Goal: Obtain resource: Download file/media

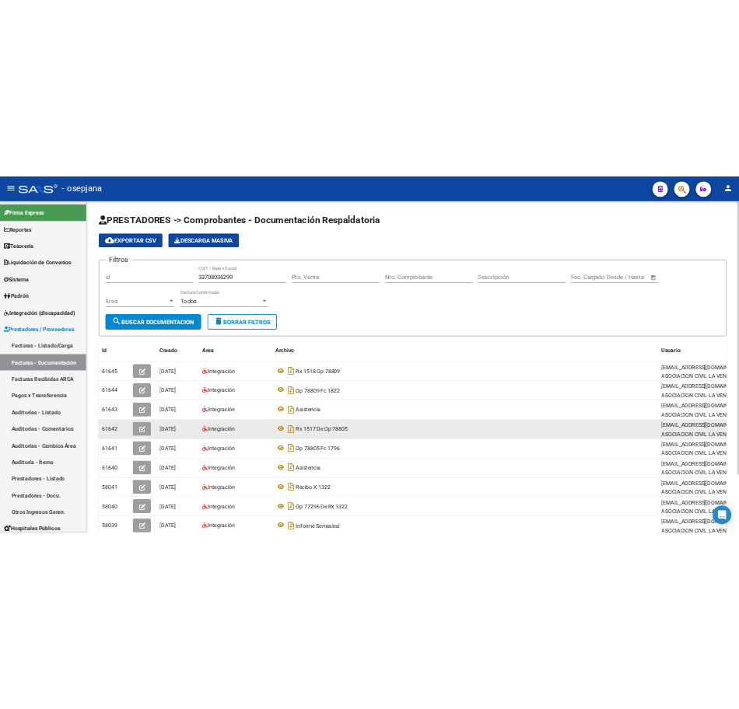
scroll to position [1, 0]
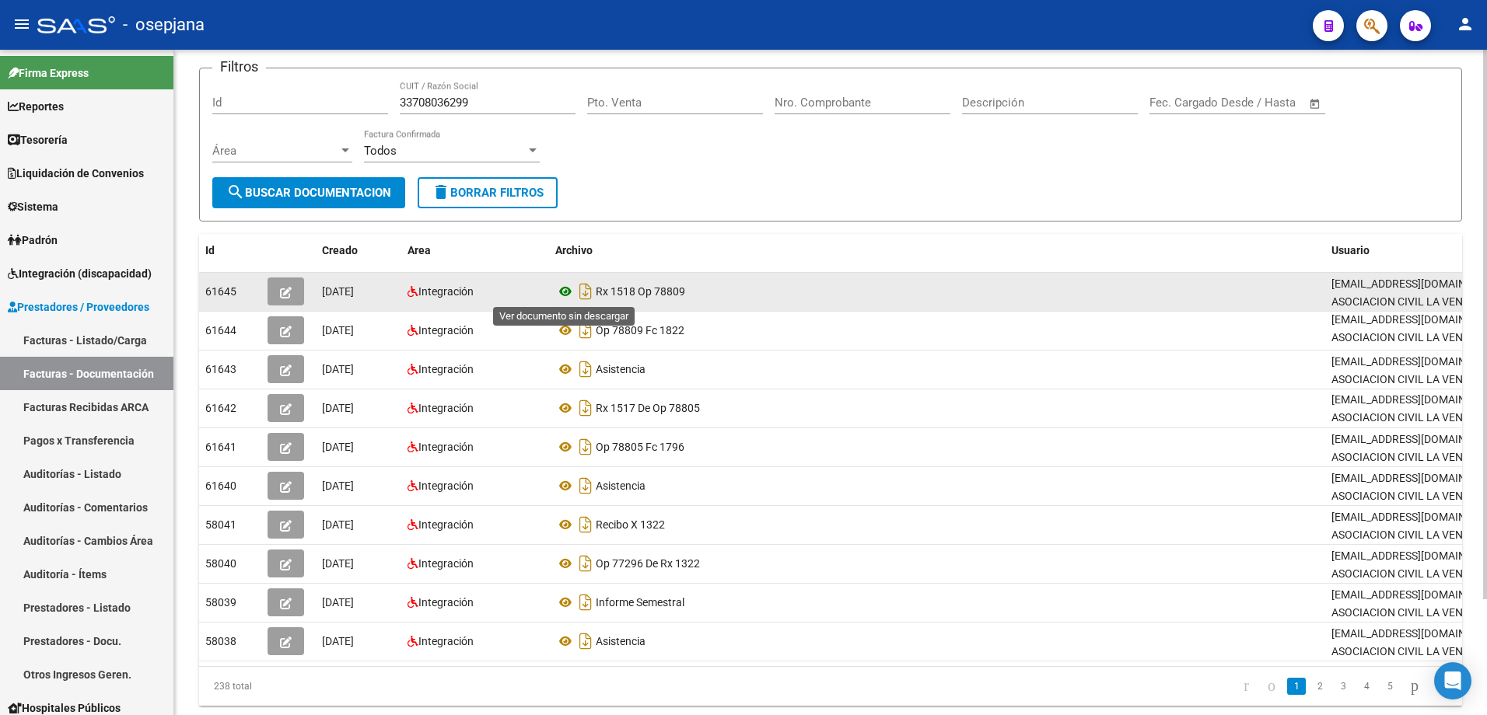
click at [572, 292] on icon at bounding box center [565, 291] width 20 height 19
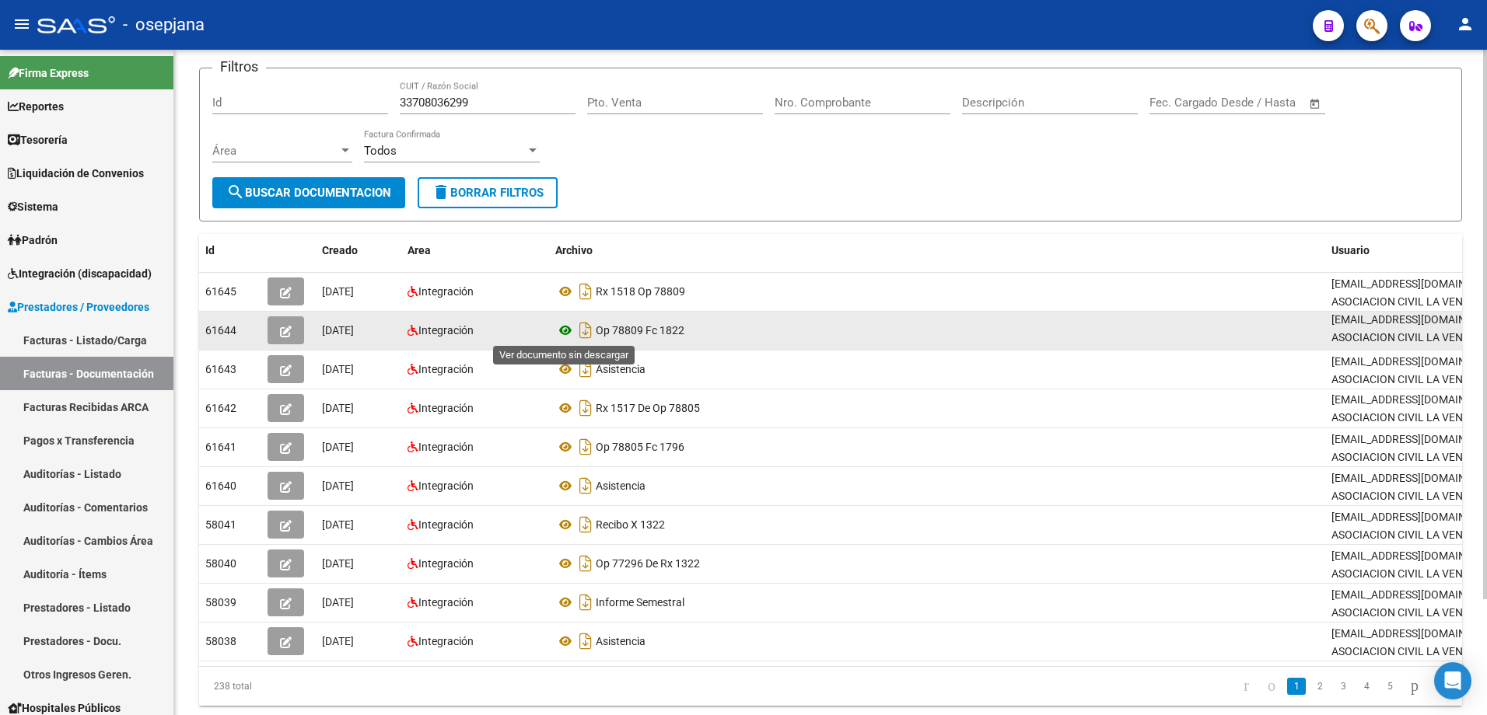
click at [565, 332] on icon at bounding box center [565, 330] width 20 height 19
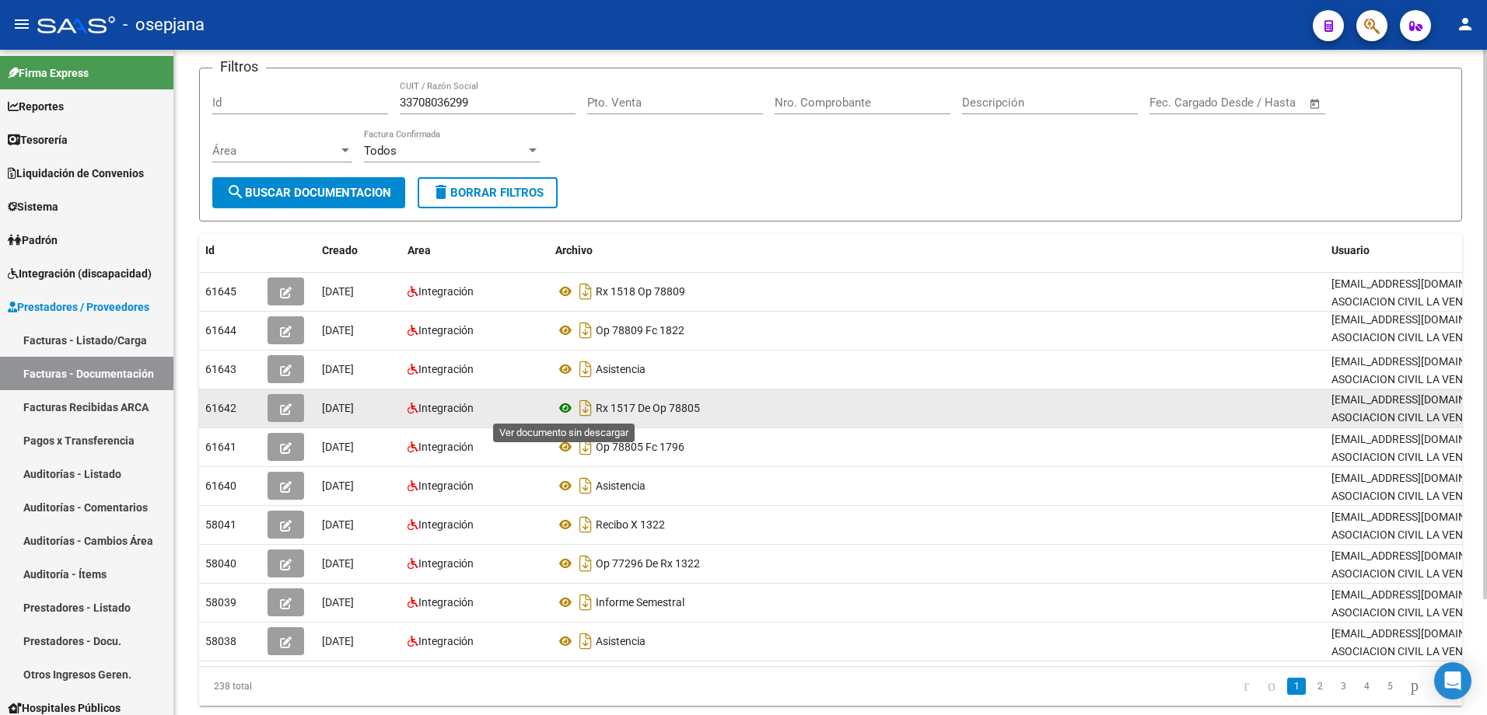
click at [568, 411] on icon at bounding box center [565, 408] width 20 height 19
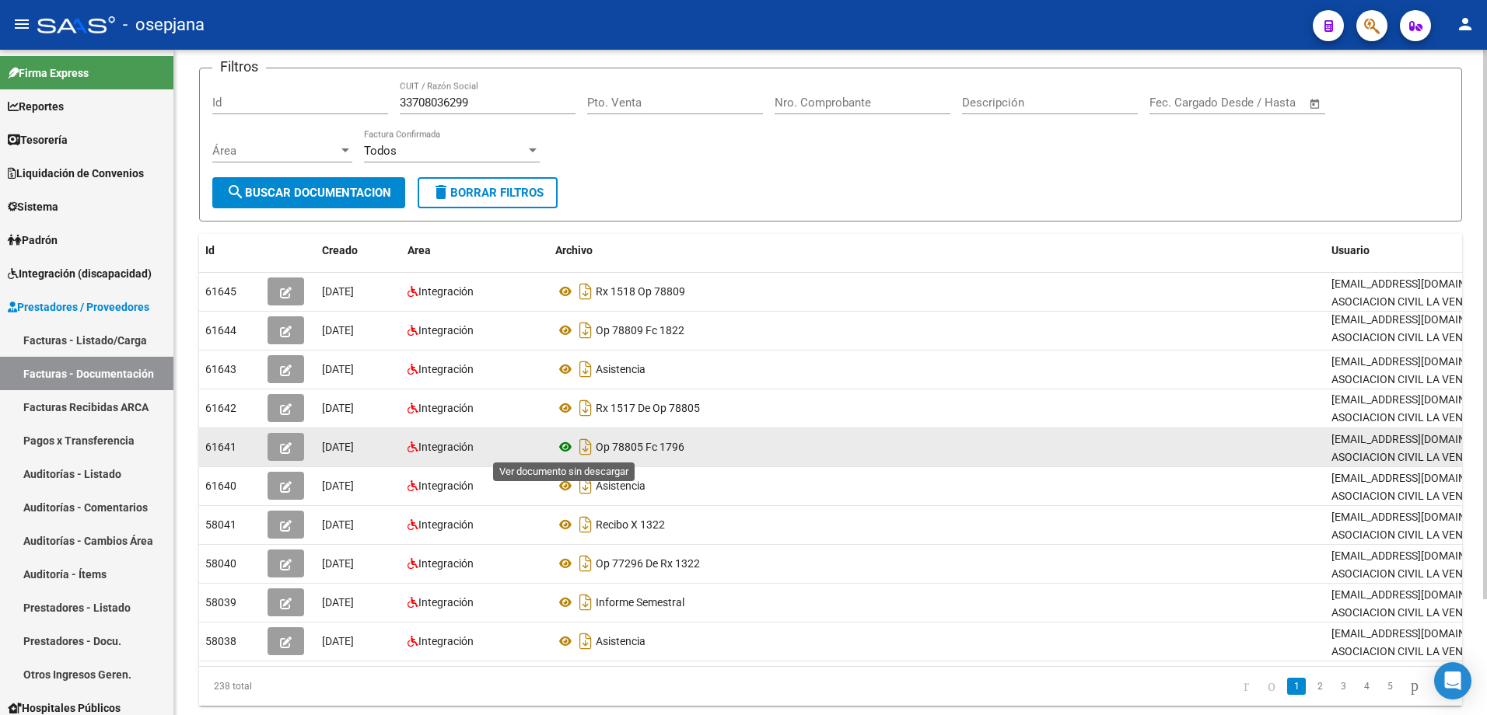
click at [563, 449] on icon at bounding box center [565, 447] width 20 height 19
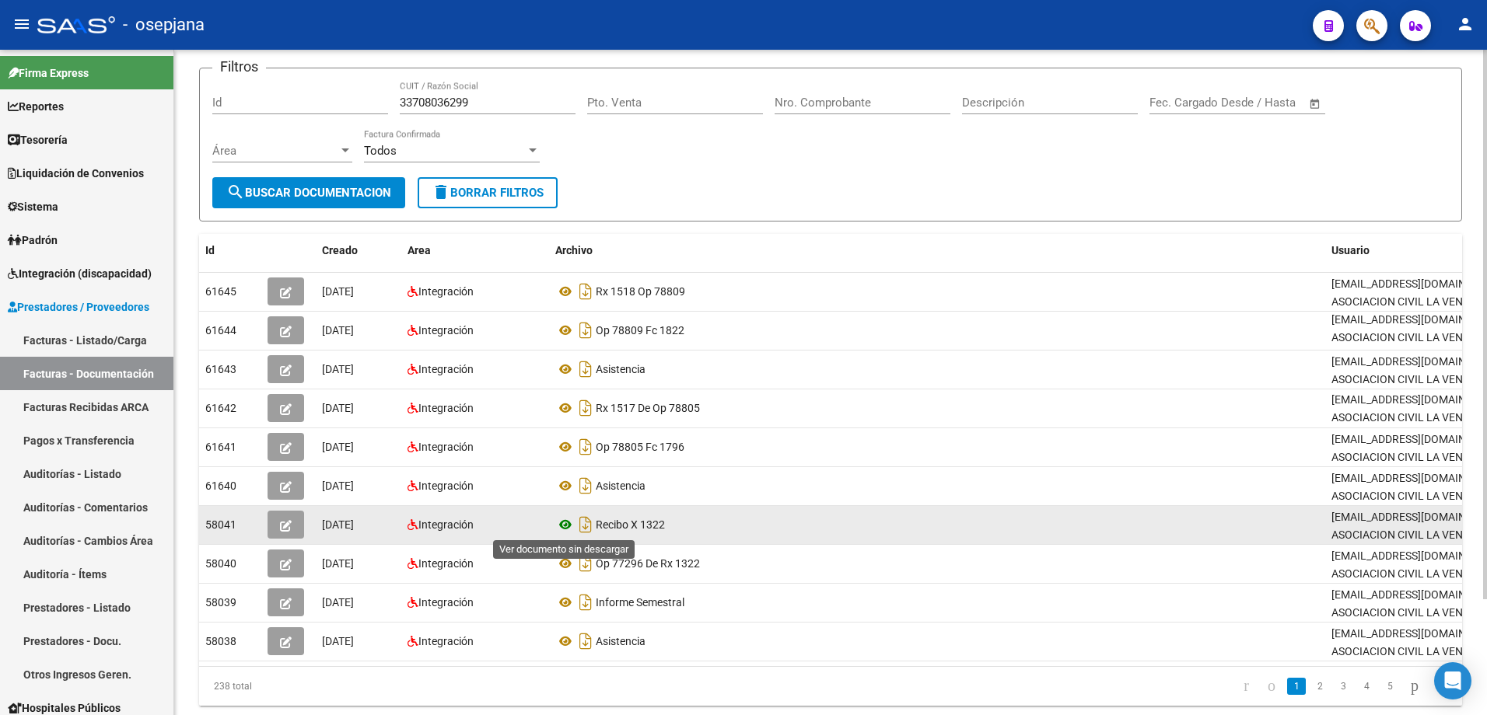
click at [561, 520] on icon at bounding box center [565, 524] width 20 height 19
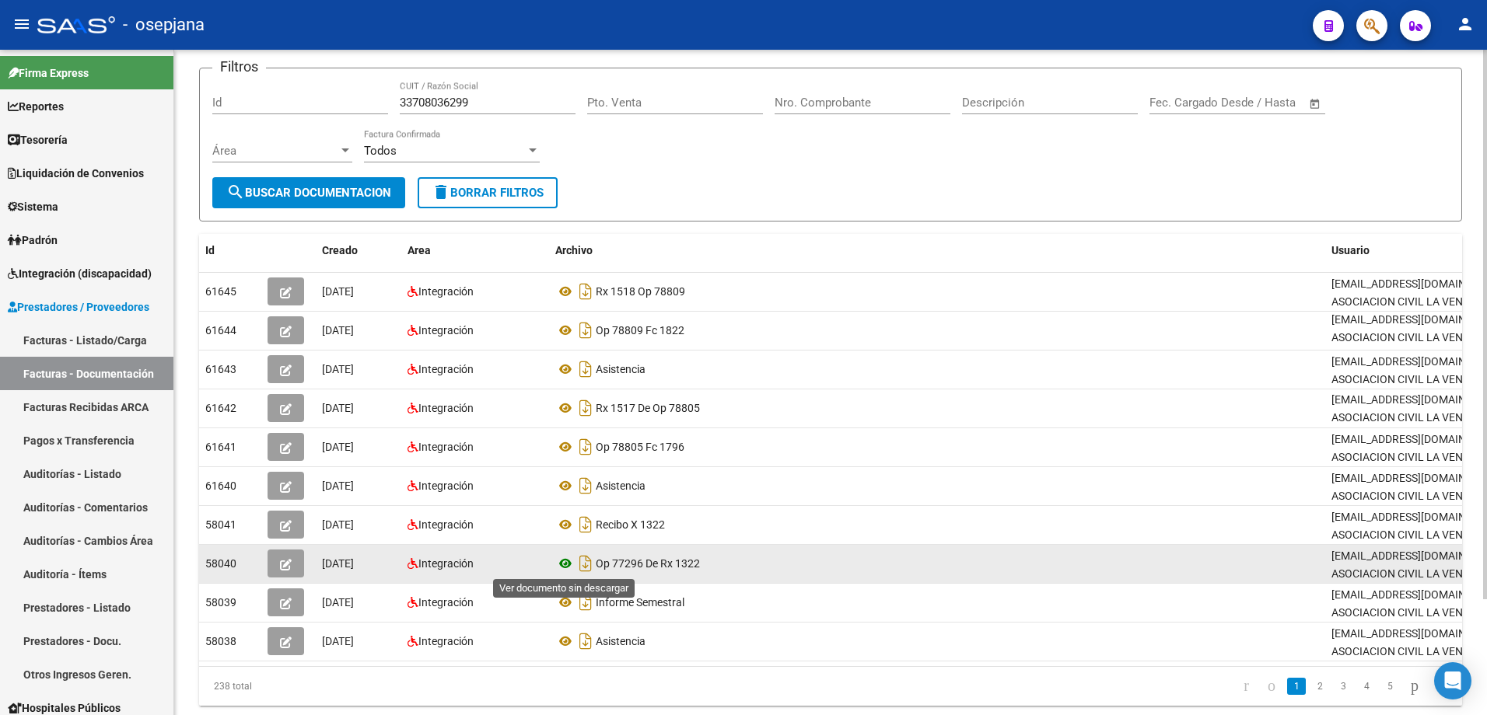
click at [569, 564] on icon at bounding box center [565, 563] width 20 height 19
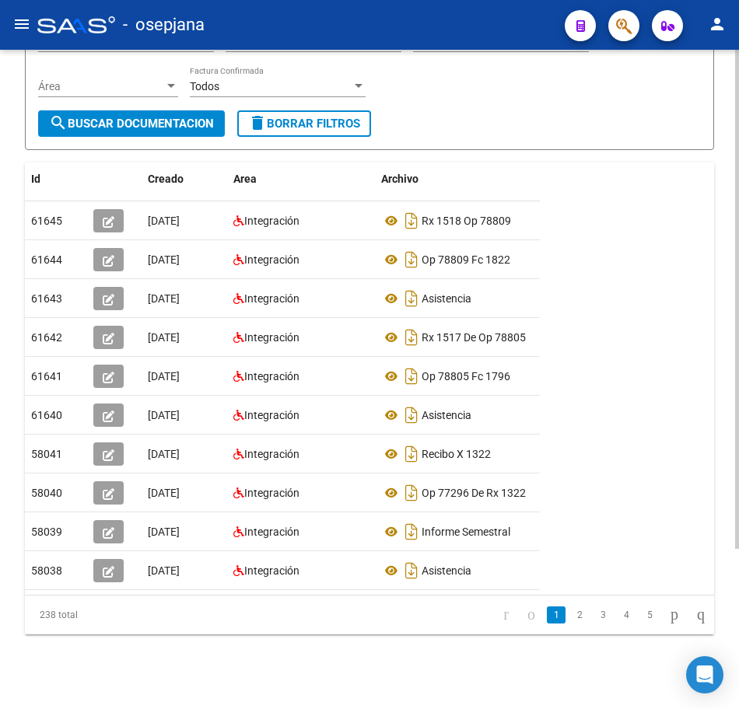
scroll to position [211, 0]
click at [570, 618] on link "2" at bounding box center [579, 614] width 19 height 17
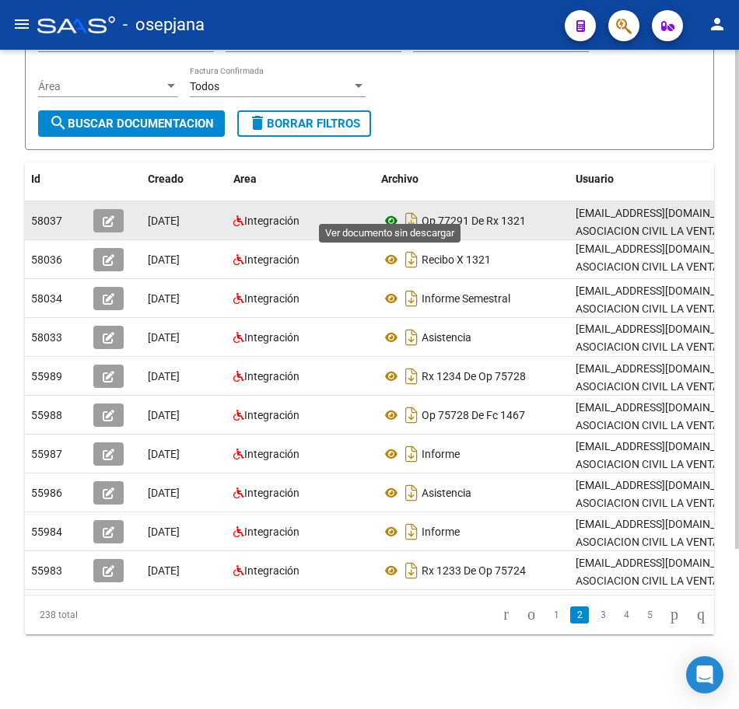
click at [398, 211] on icon at bounding box center [391, 220] width 20 height 19
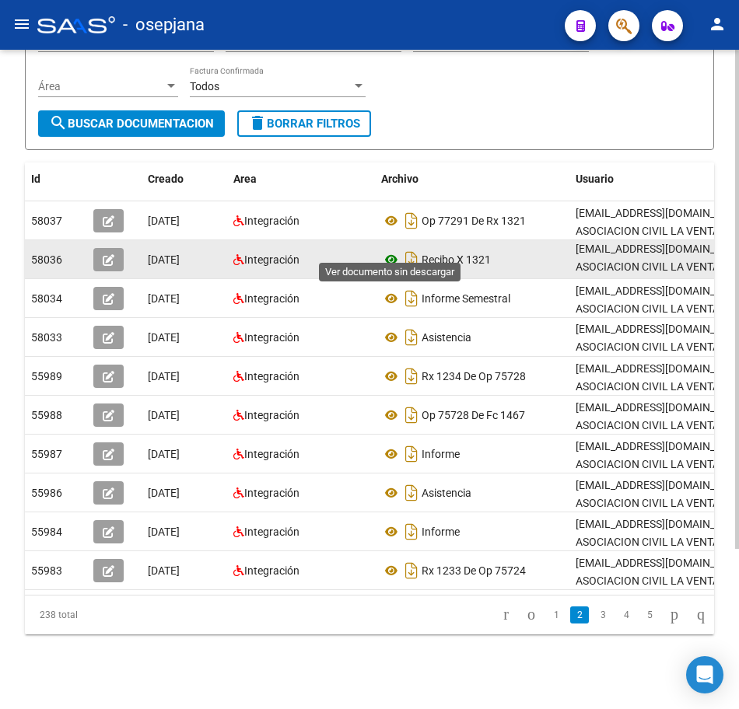
click at [390, 250] on icon at bounding box center [391, 259] width 20 height 19
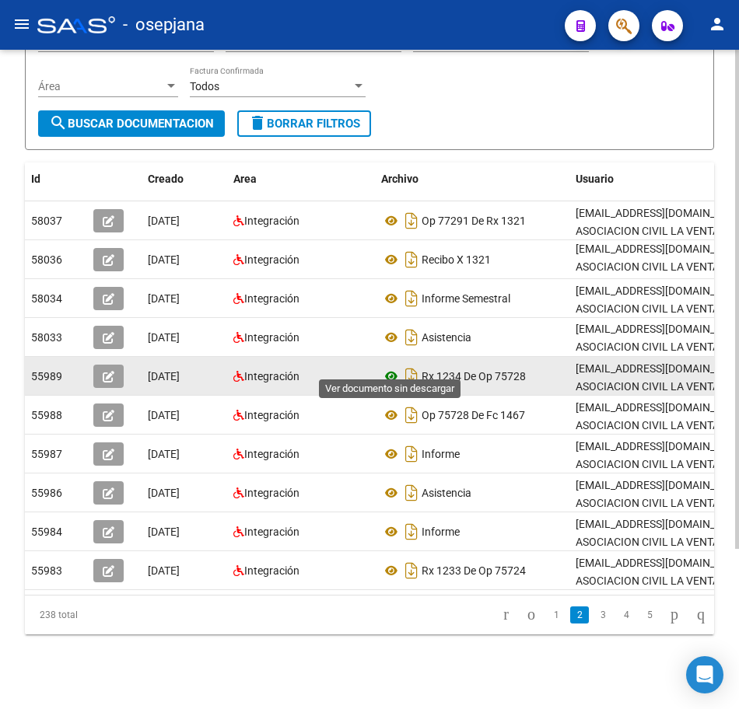
click at [394, 367] on icon at bounding box center [391, 376] width 20 height 19
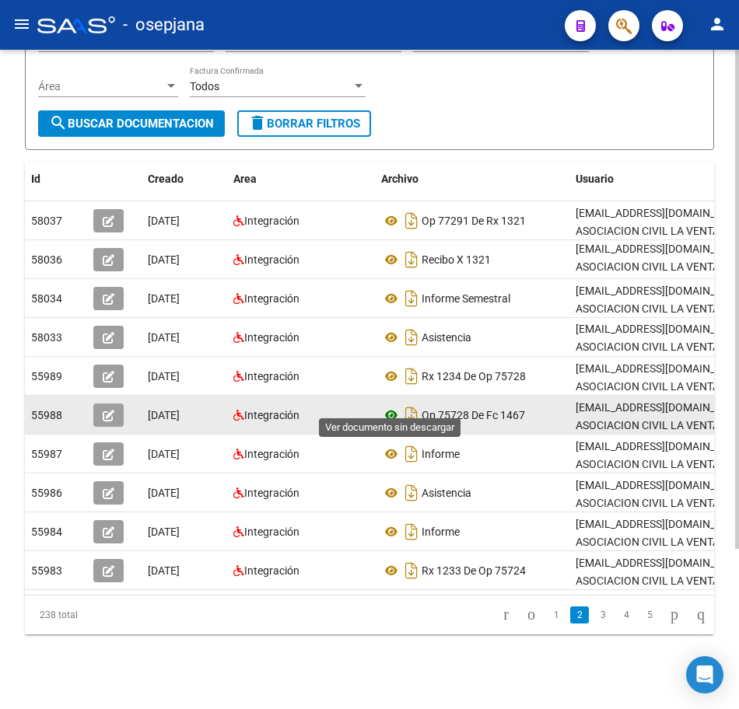
click at [394, 406] on icon at bounding box center [391, 415] width 20 height 19
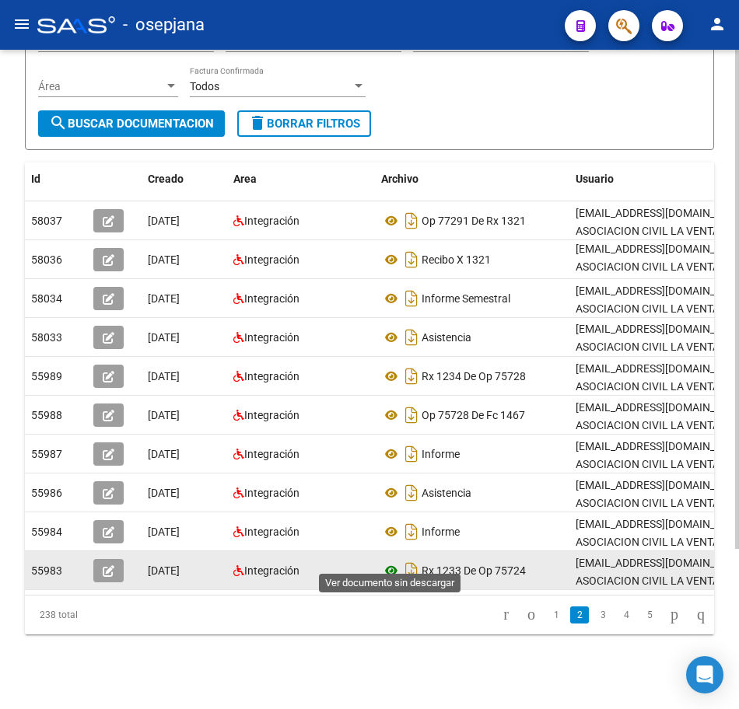
click at [390, 563] on icon at bounding box center [391, 570] width 20 height 19
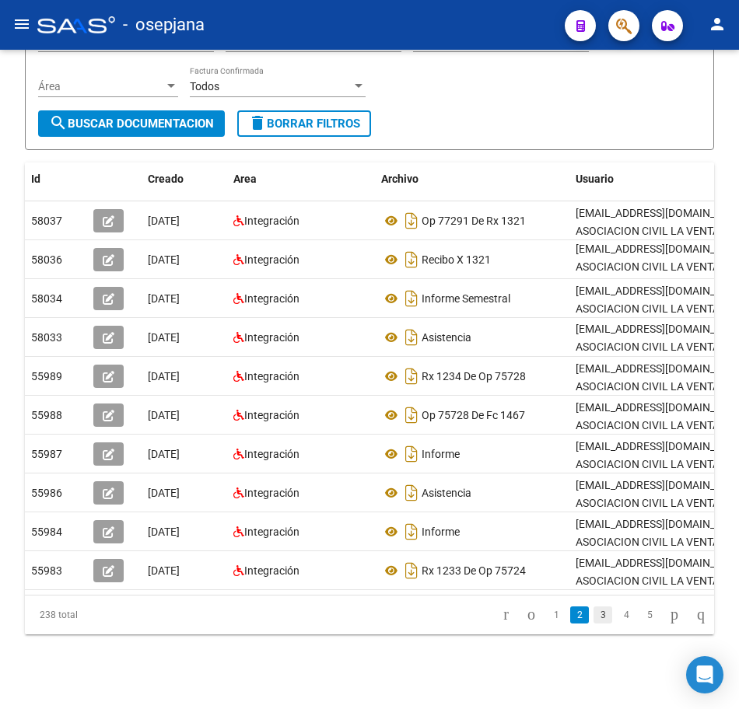
click at [593, 614] on link "3" at bounding box center [602, 614] width 19 height 17
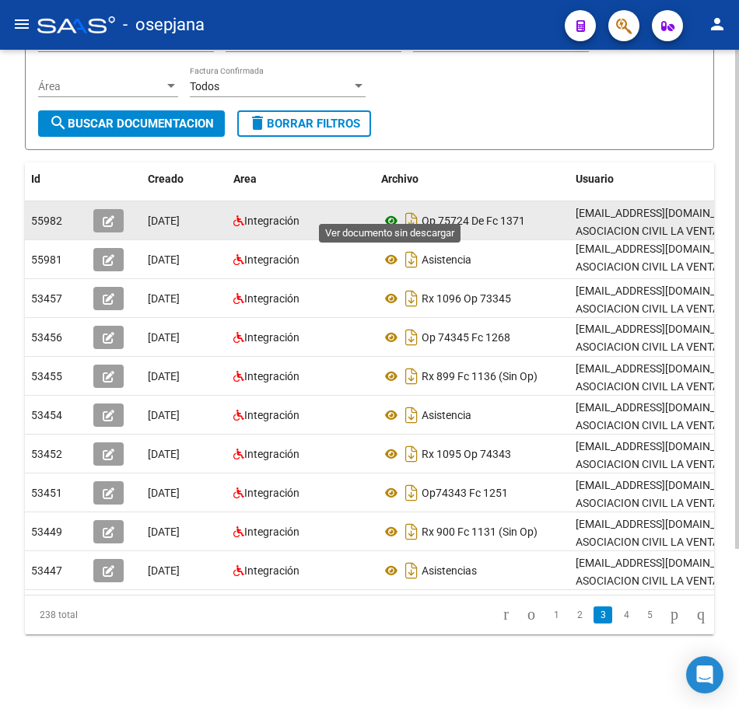
click at [389, 211] on icon at bounding box center [391, 220] width 20 height 19
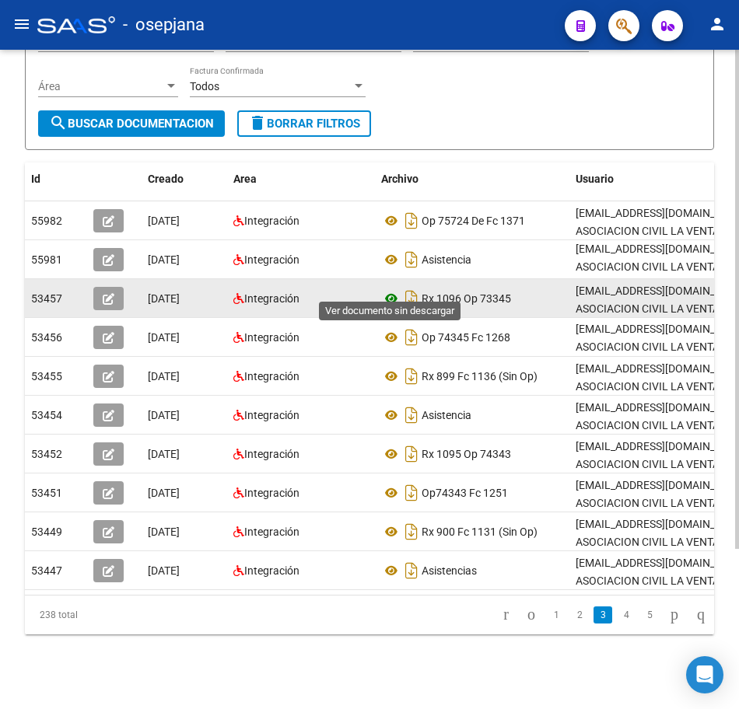
click at [388, 289] on icon at bounding box center [391, 298] width 20 height 19
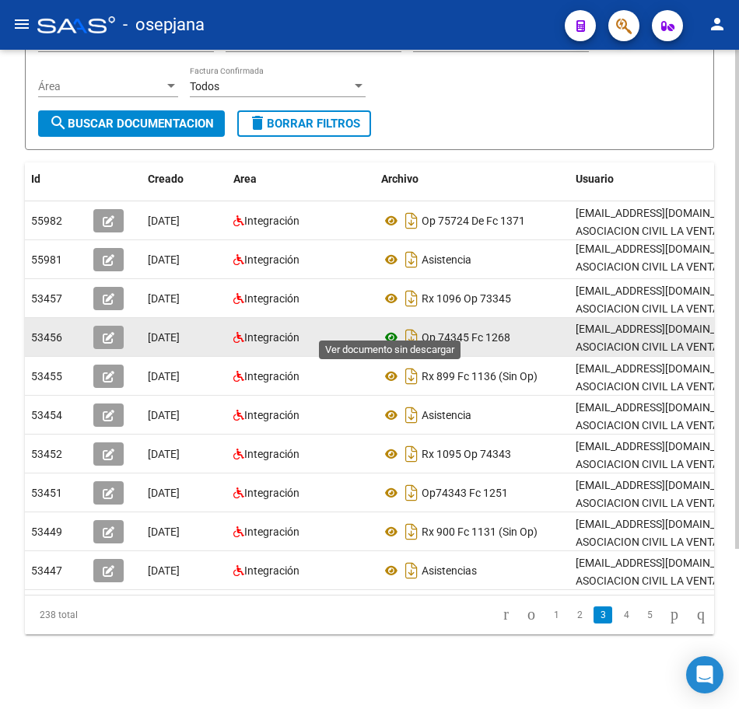
click at [395, 328] on icon at bounding box center [391, 337] width 20 height 19
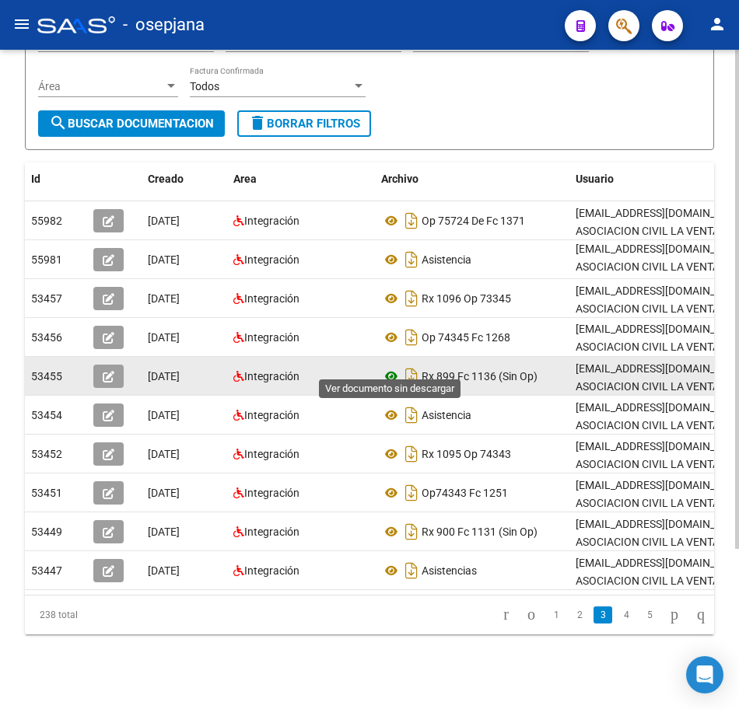
click at [389, 367] on icon at bounding box center [391, 376] width 20 height 19
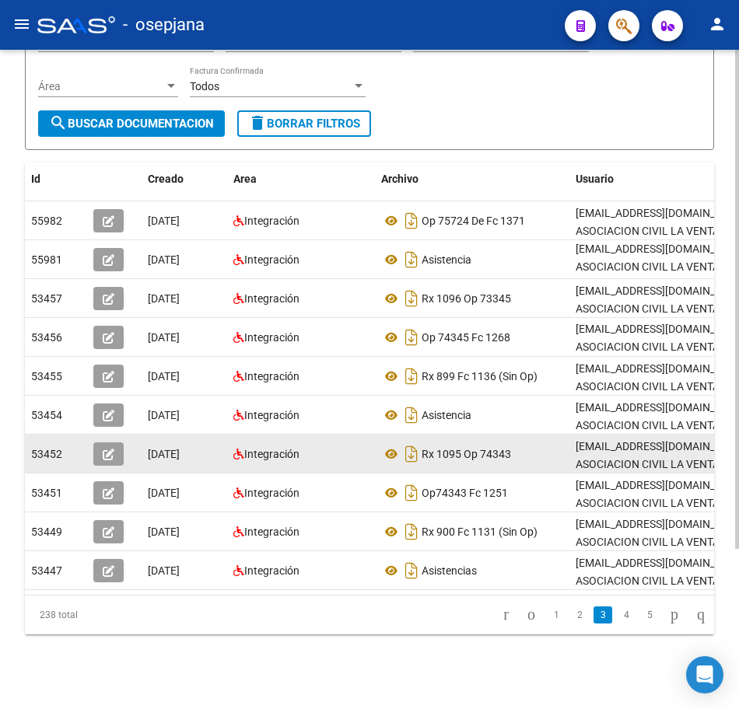
click at [337, 446] on div "Integración" at bounding box center [300, 455] width 135 height 18
click at [393, 445] on icon at bounding box center [391, 454] width 20 height 19
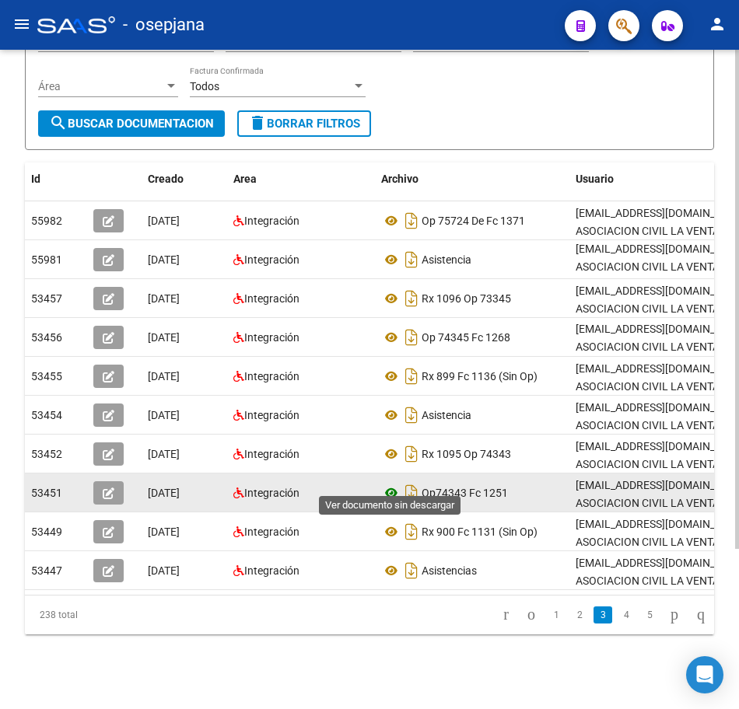
click at [390, 484] on icon at bounding box center [391, 493] width 20 height 19
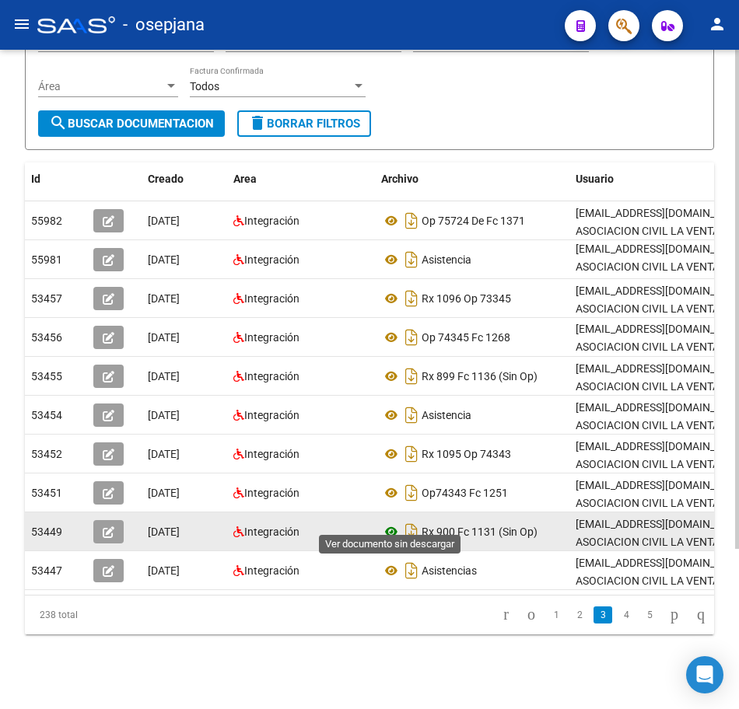
click at [388, 522] on icon at bounding box center [391, 531] width 20 height 19
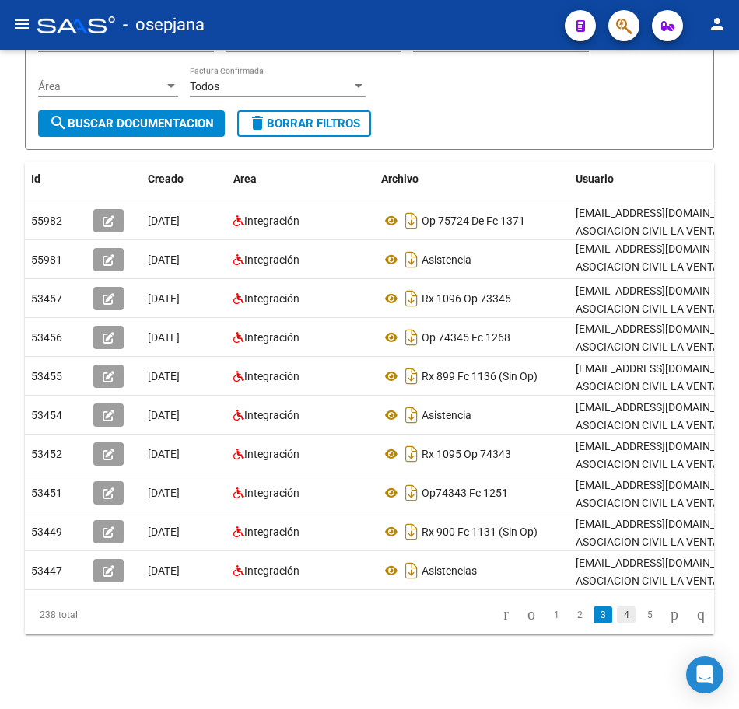
click at [617, 618] on link "4" at bounding box center [626, 614] width 19 height 17
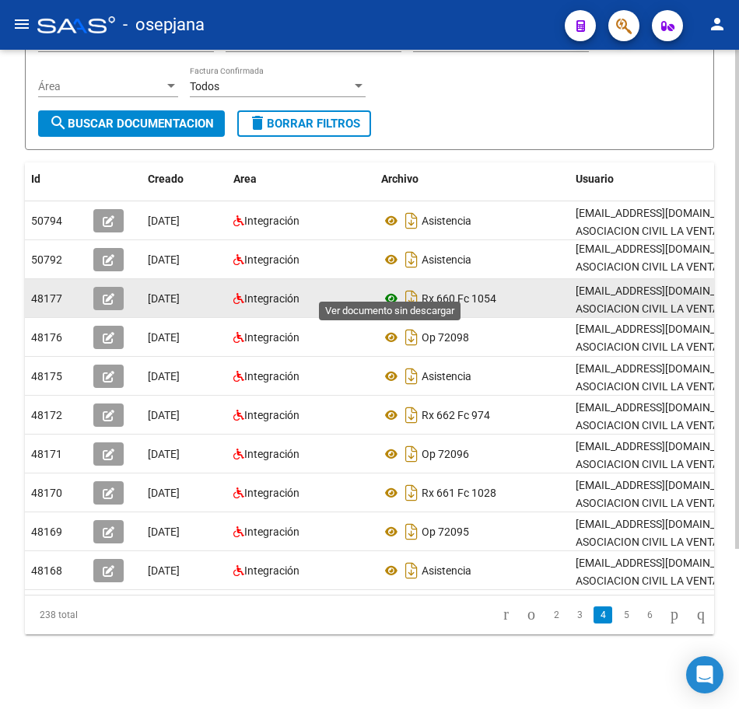
click at [390, 289] on icon at bounding box center [391, 298] width 20 height 19
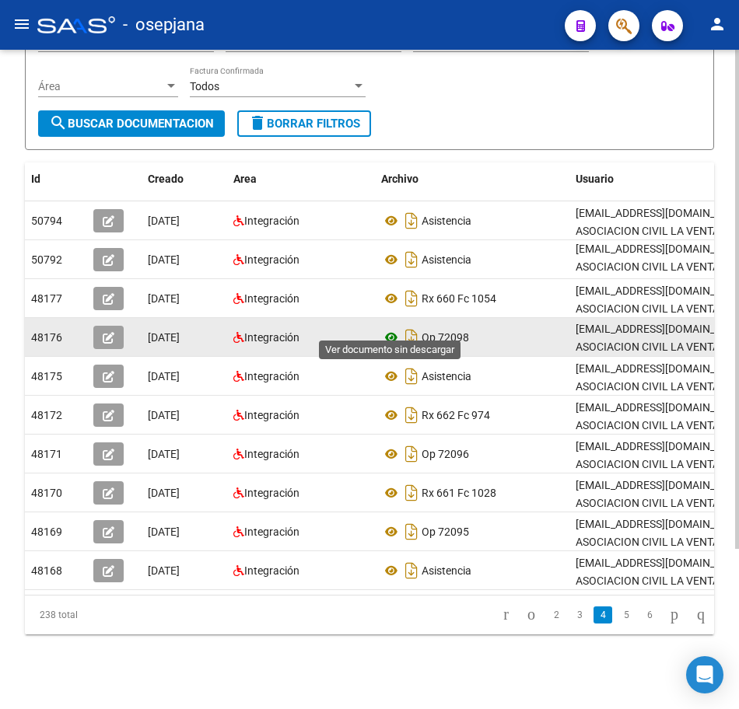
click at [389, 328] on icon at bounding box center [391, 337] width 20 height 19
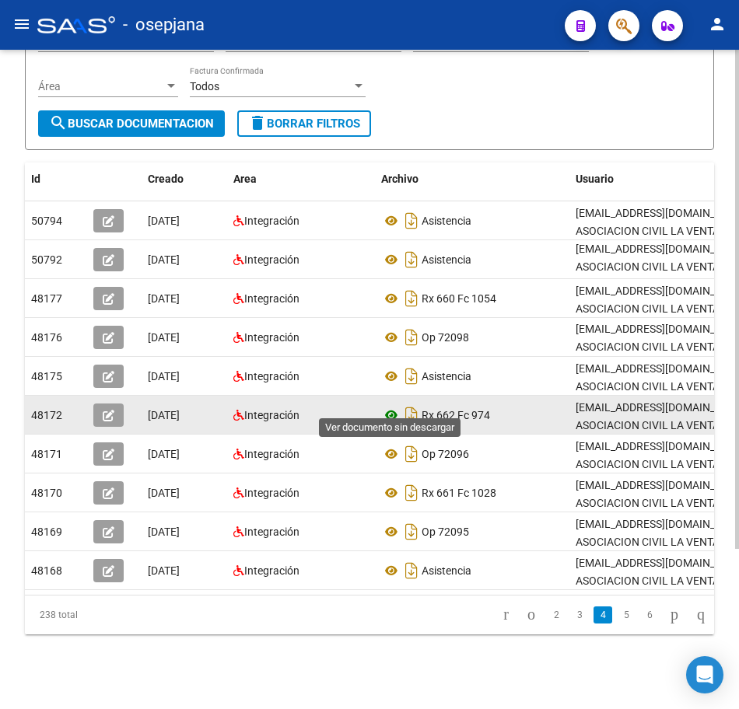
click at [389, 406] on icon at bounding box center [391, 415] width 20 height 19
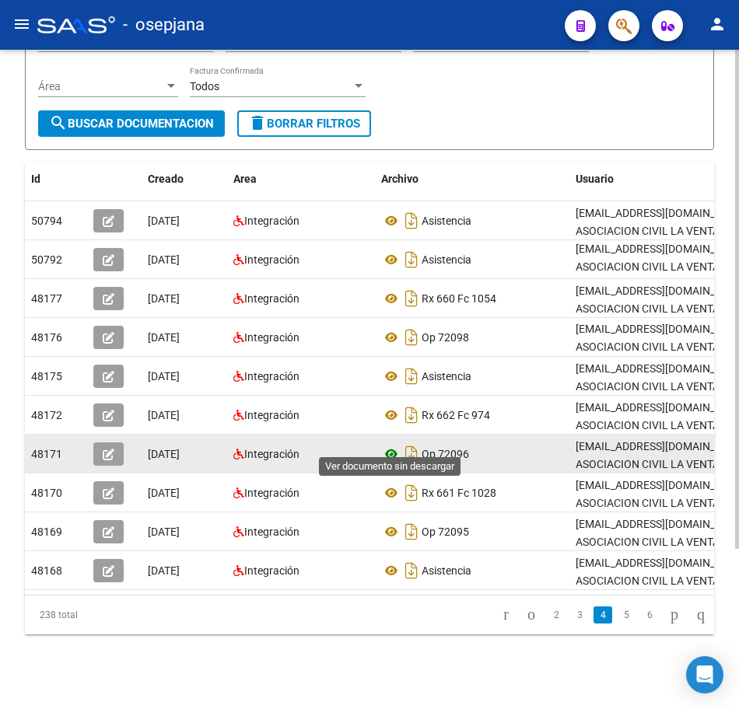
click at [387, 445] on icon at bounding box center [391, 454] width 20 height 19
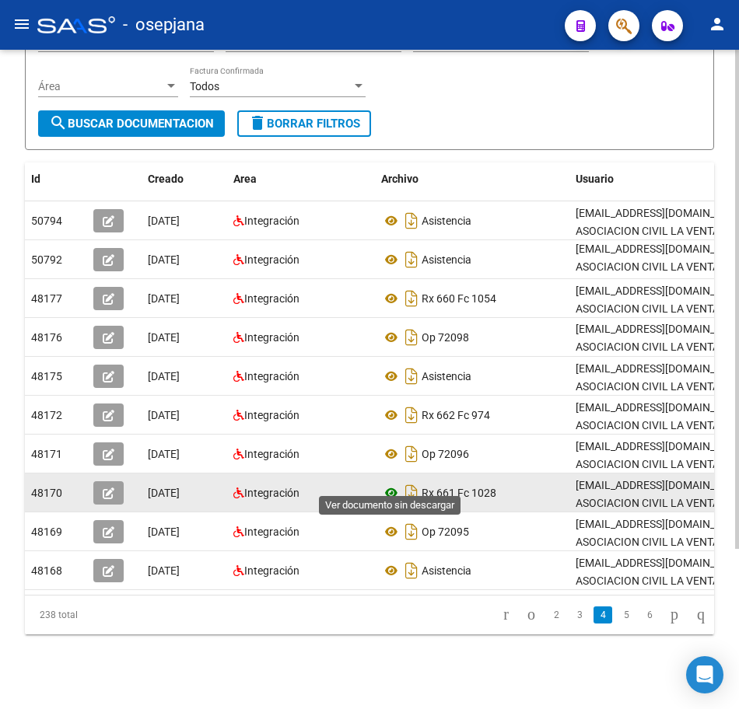
click at [390, 484] on icon at bounding box center [391, 493] width 20 height 19
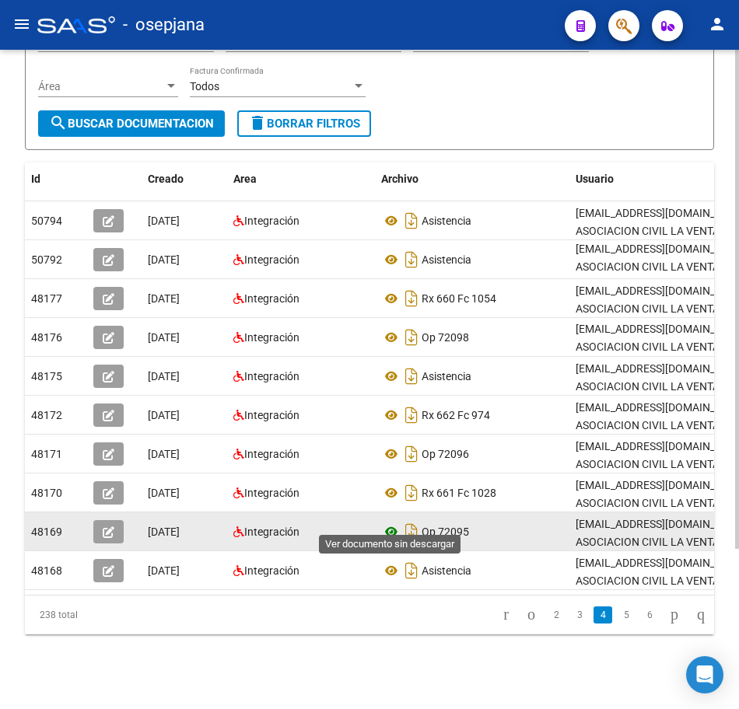
click at [396, 522] on icon at bounding box center [391, 531] width 20 height 19
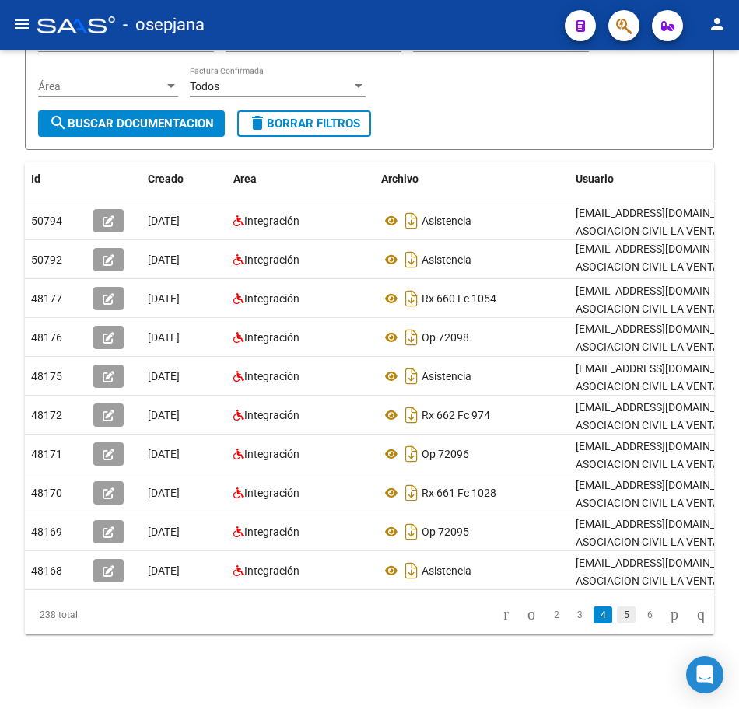
click at [617, 610] on link "5" at bounding box center [626, 614] width 19 height 17
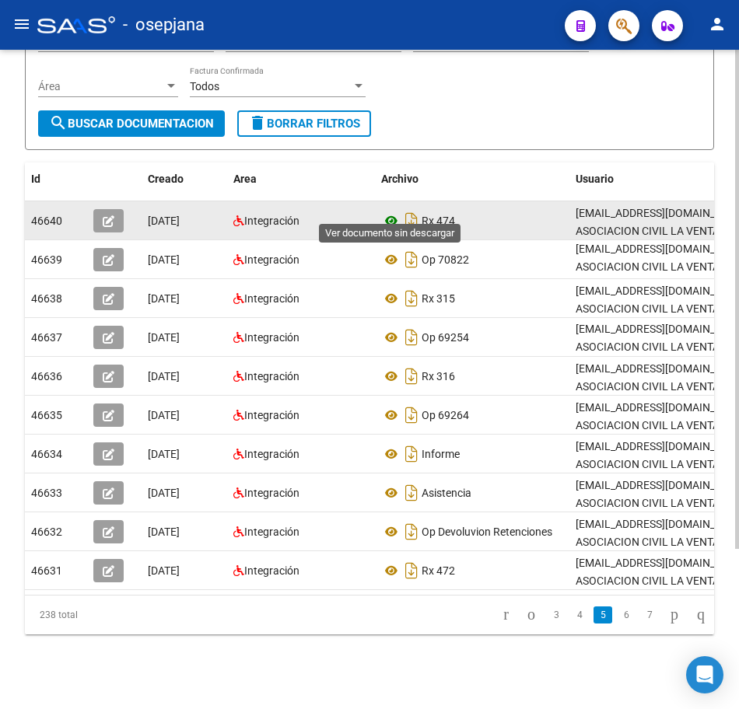
click at [390, 211] on icon at bounding box center [391, 220] width 20 height 19
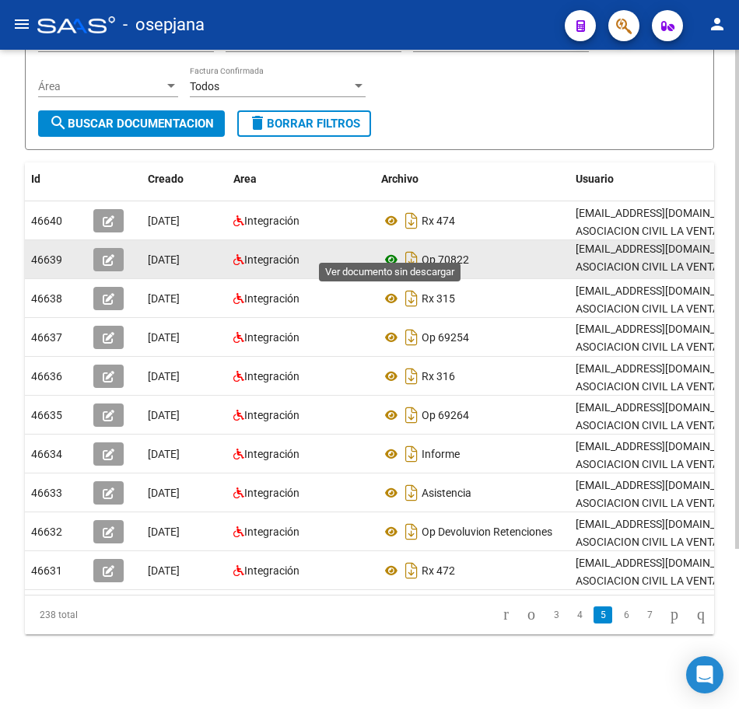
click at [386, 250] on icon at bounding box center [391, 259] width 20 height 19
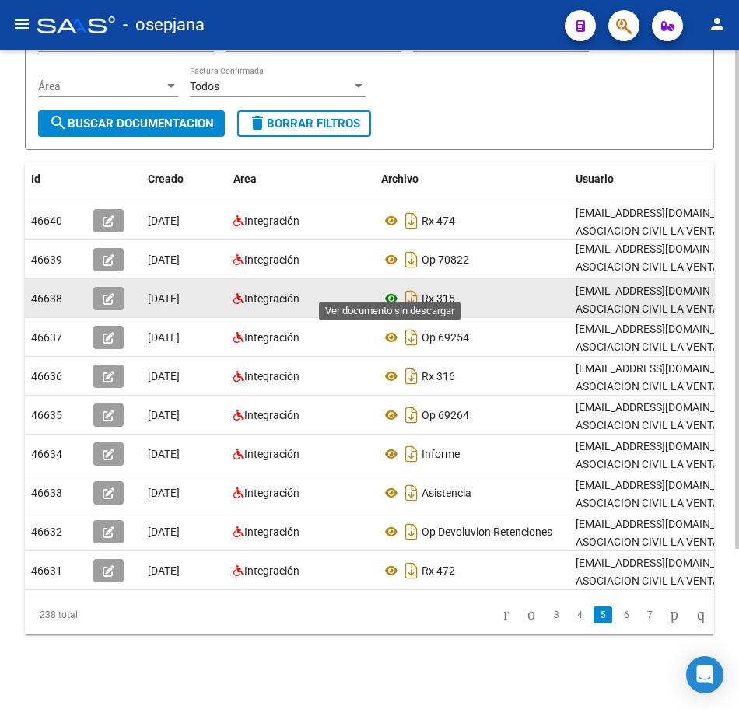
click at [385, 289] on icon at bounding box center [391, 298] width 20 height 19
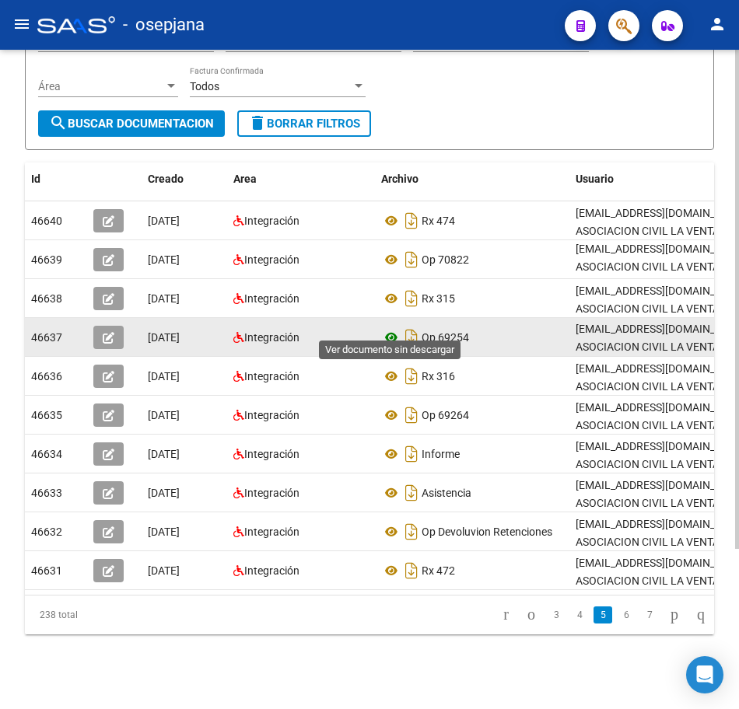
click at [396, 328] on icon at bounding box center [391, 337] width 20 height 19
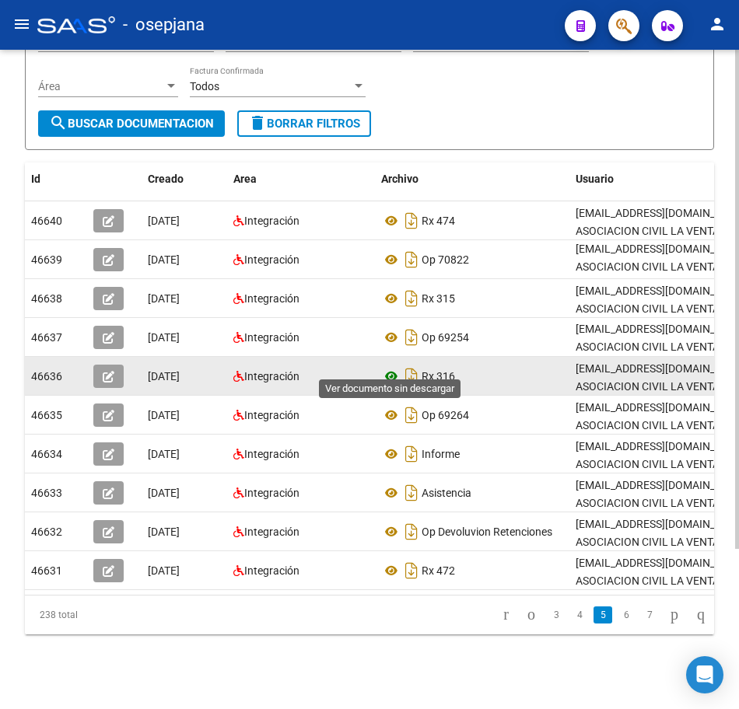
click at [392, 367] on icon at bounding box center [391, 376] width 20 height 19
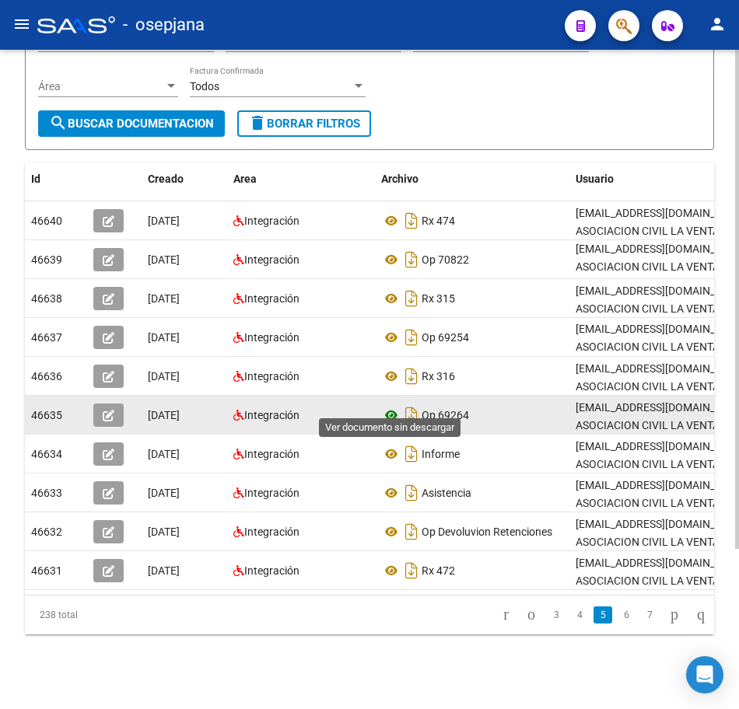
click at [390, 406] on icon at bounding box center [391, 415] width 20 height 19
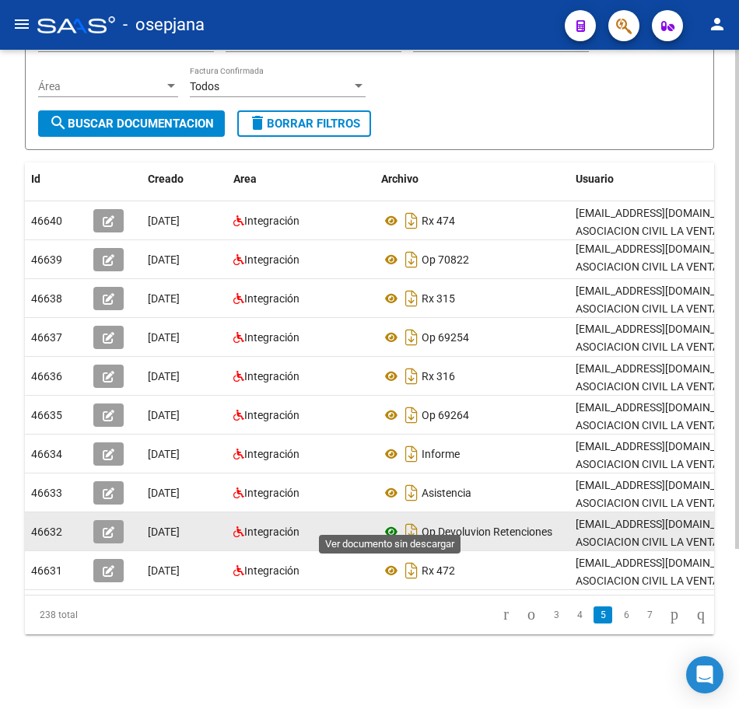
click at [397, 522] on icon at bounding box center [391, 531] width 20 height 19
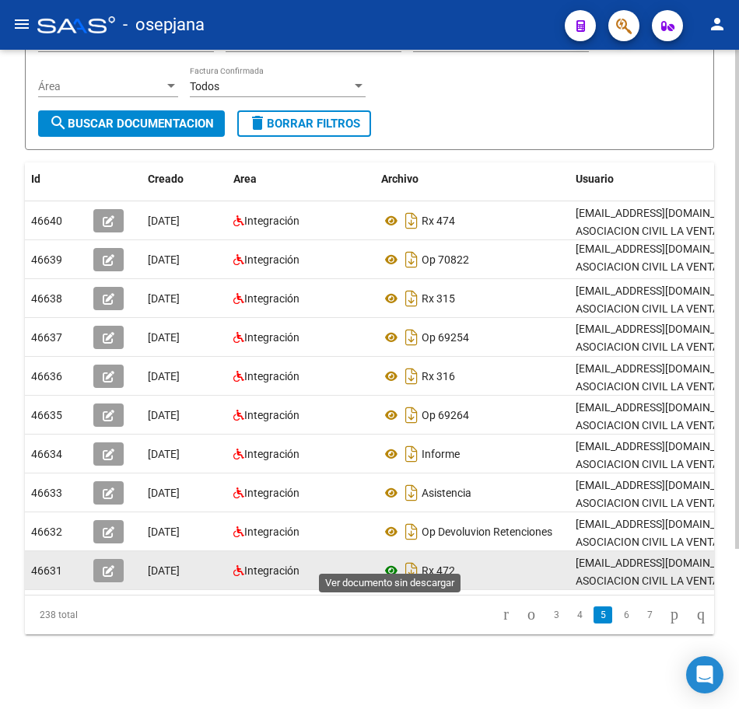
click at [393, 564] on icon at bounding box center [391, 570] width 20 height 19
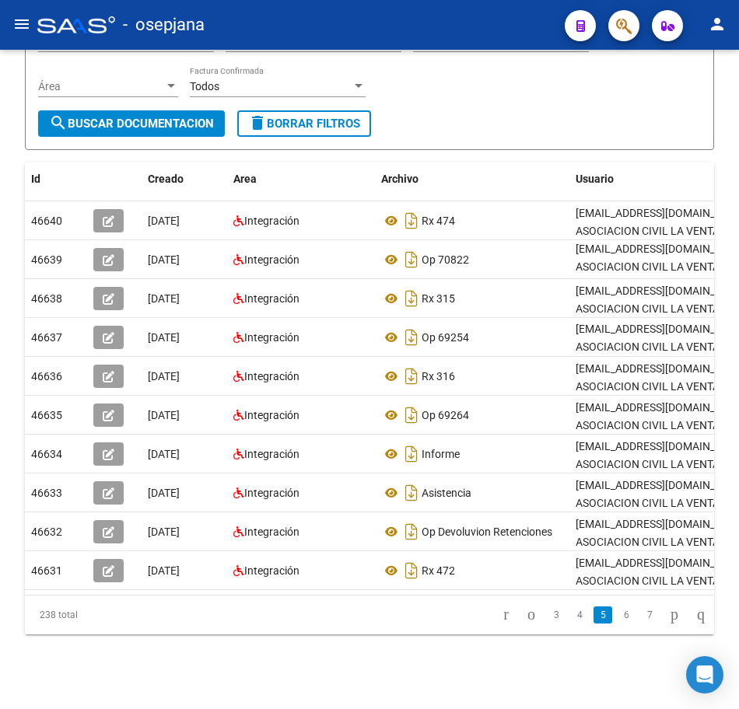
click at [618, 617] on link "6" at bounding box center [626, 614] width 19 height 17
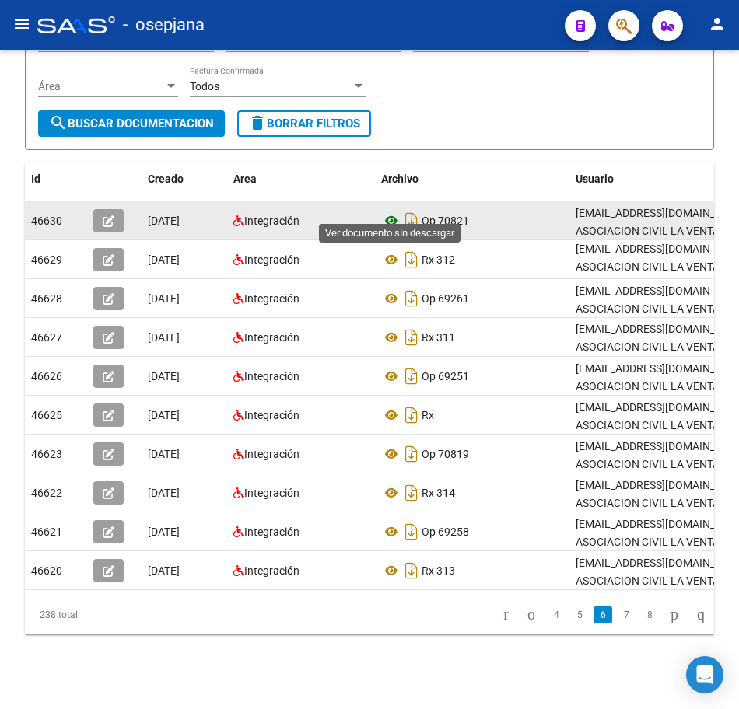
click at [393, 211] on icon at bounding box center [391, 220] width 20 height 19
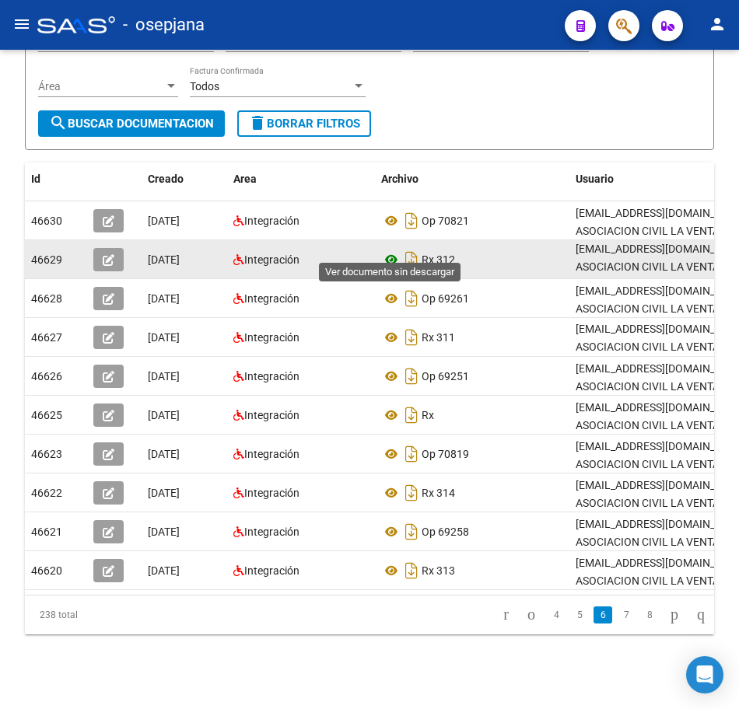
click at [395, 250] on icon at bounding box center [391, 259] width 20 height 19
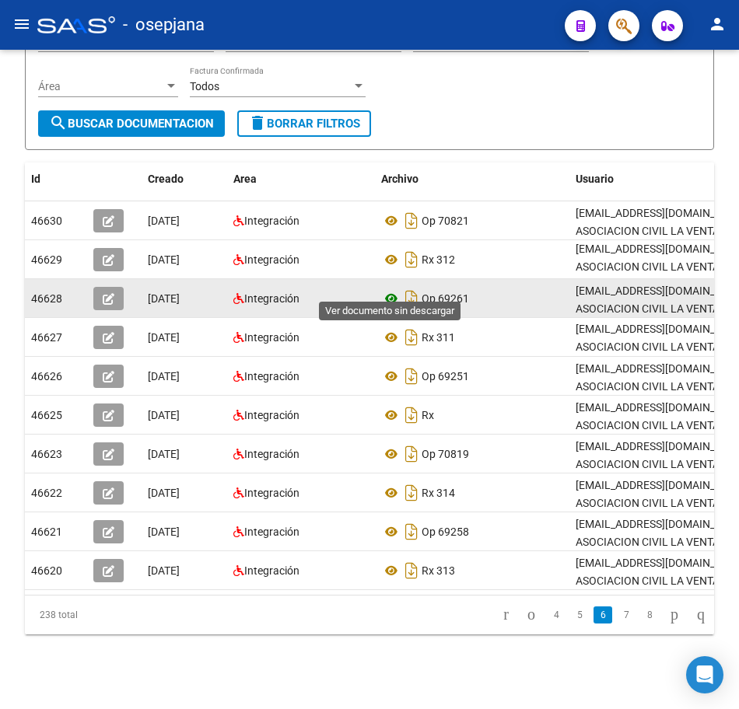
click at [389, 291] on icon at bounding box center [391, 298] width 20 height 19
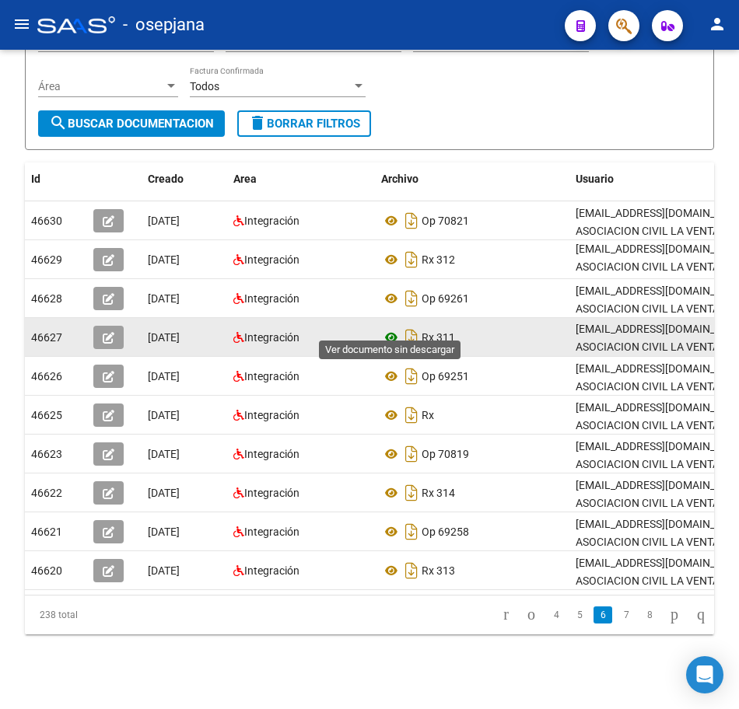
click at [389, 328] on icon at bounding box center [391, 337] width 20 height 19
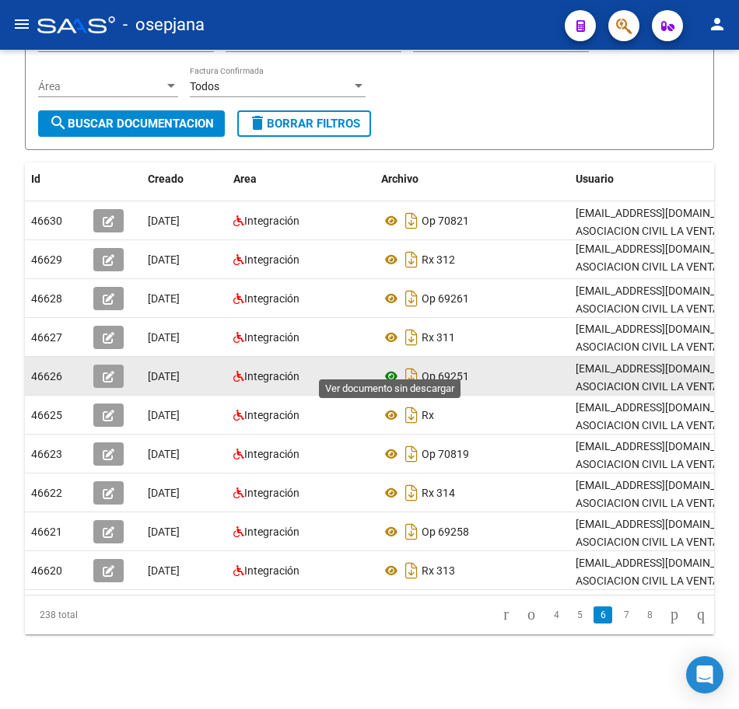
click at [397, 367] on icon at bounding box center [391, 376] width 20 height 19
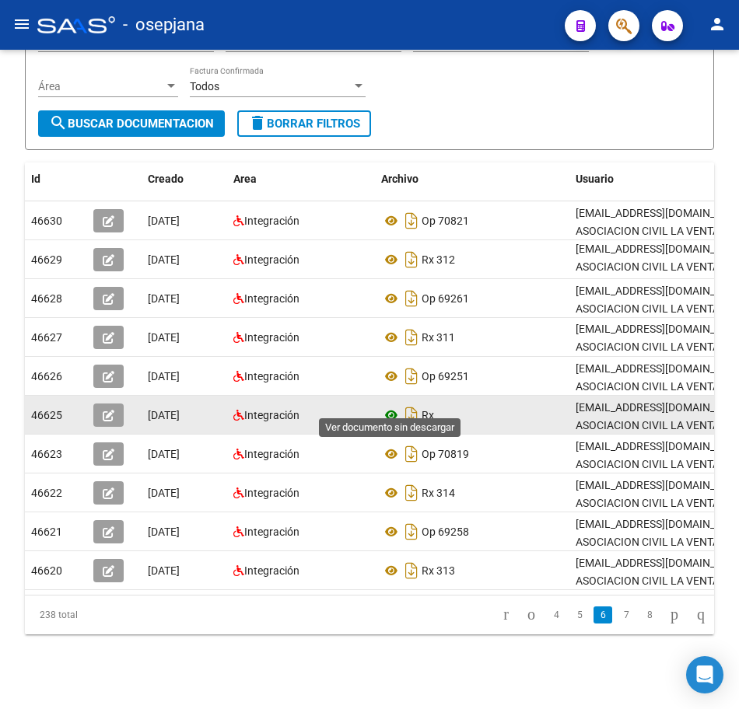
click at [393, 406] on icon at bounding box center [391, 415] width 20 height 19
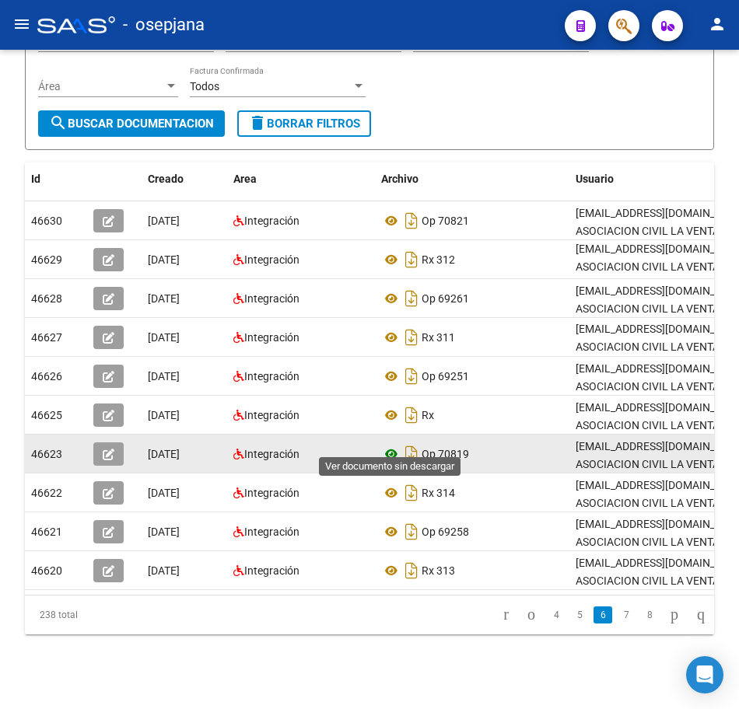
click at [394, 445] on icon at bounding box center [391, 454] width 20 height 19
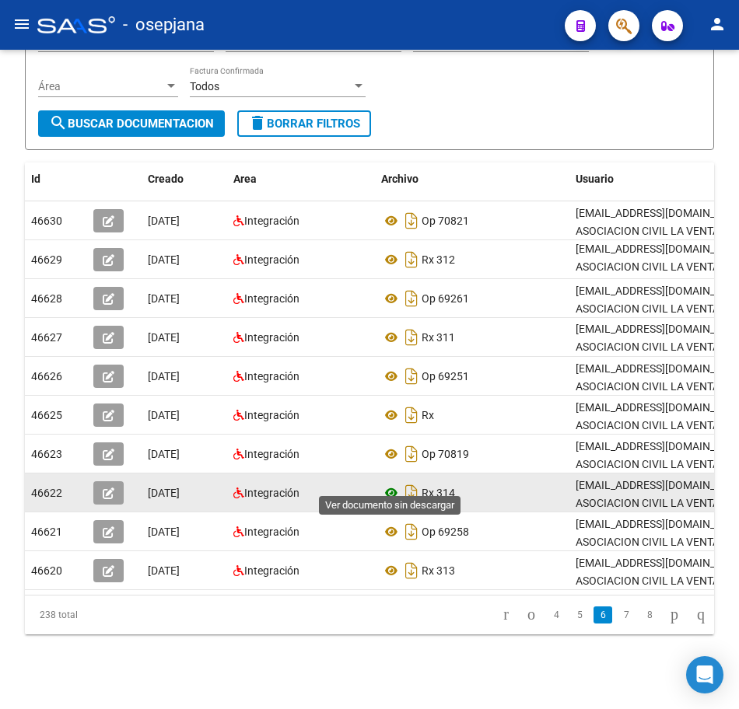
click at [391, 484] on icon at bounding box center [391, 493] width 20 height 19
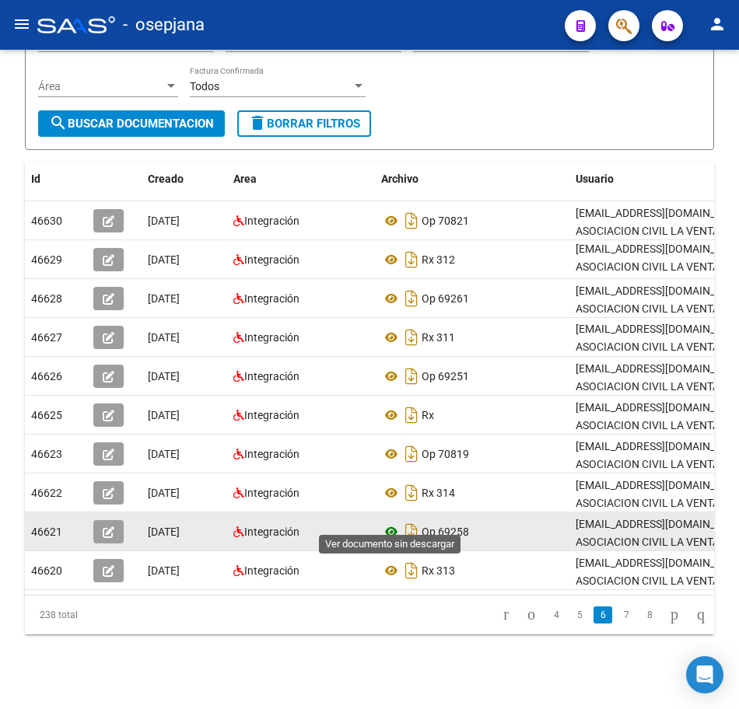
click at [390, 522] on icon at bounding box center [391, 531] width 20 height 19
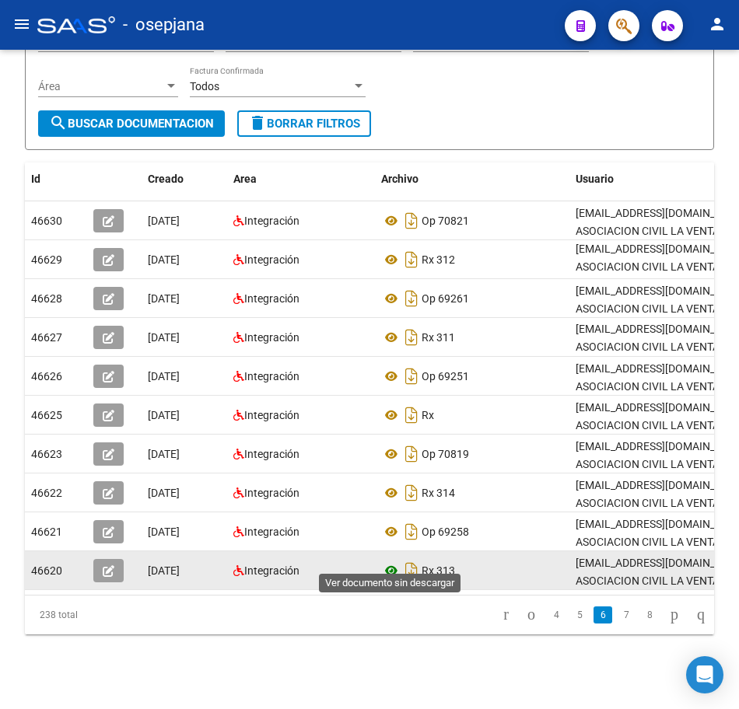
click at [397, 561] on icon at bounding box center [391, 570] width 20 height 19
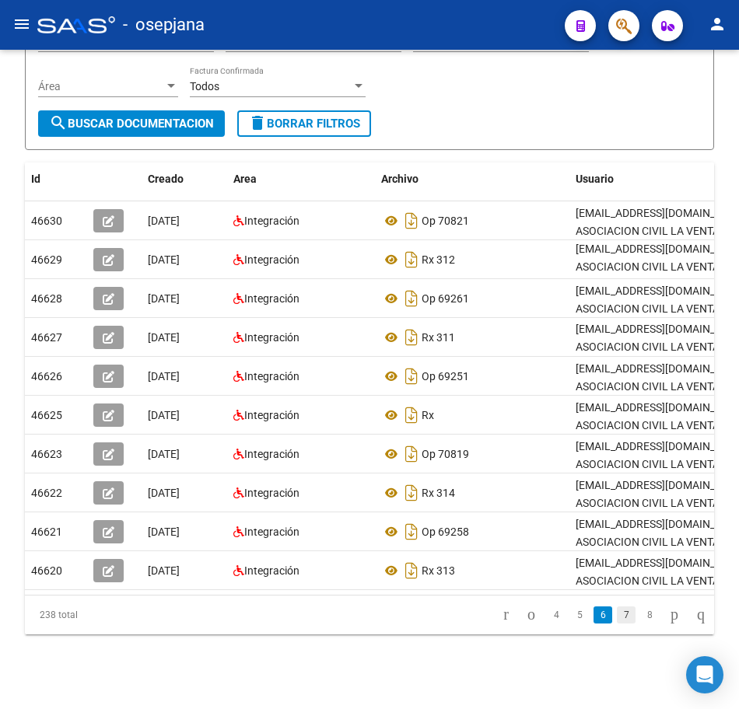
click at [617, 619] on link "7" at bounding box center [626, 614] width 19 height 17
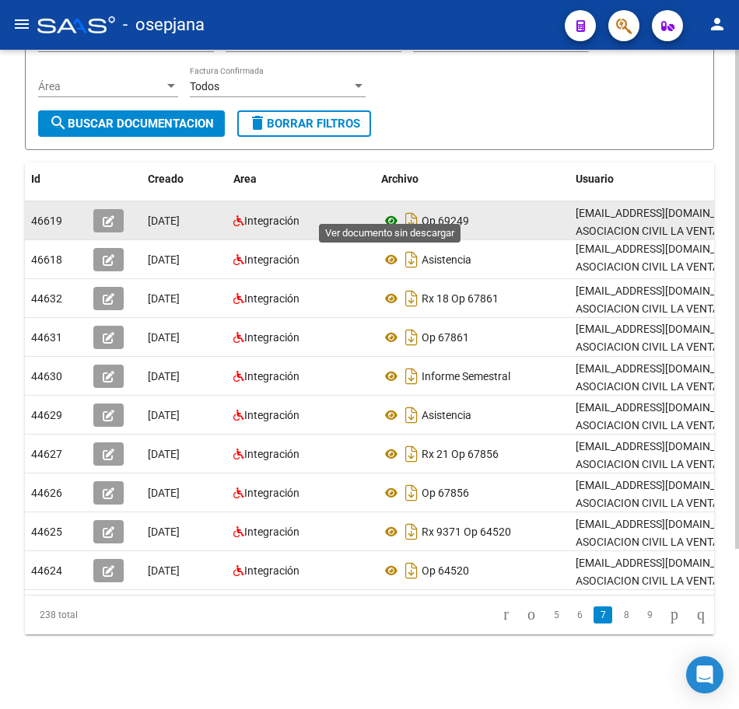
click at [390, 211] on icon at bounding box center [391, 220] width 20 height 19
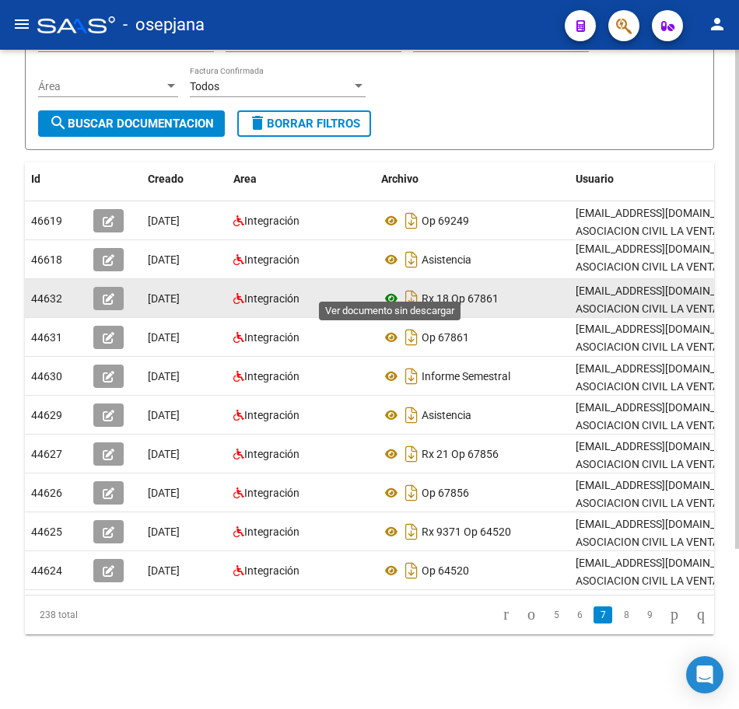
click at [390, 289] on icon at bounding box center [391, 298] width 20 height 19
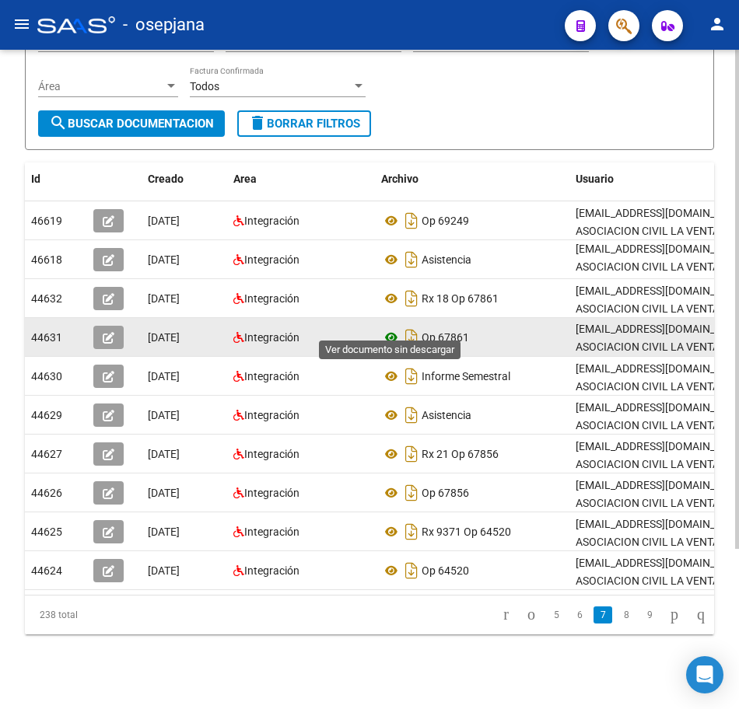
click at [392, 328] on icon at bounding box center [391, 337] width 20 height 19
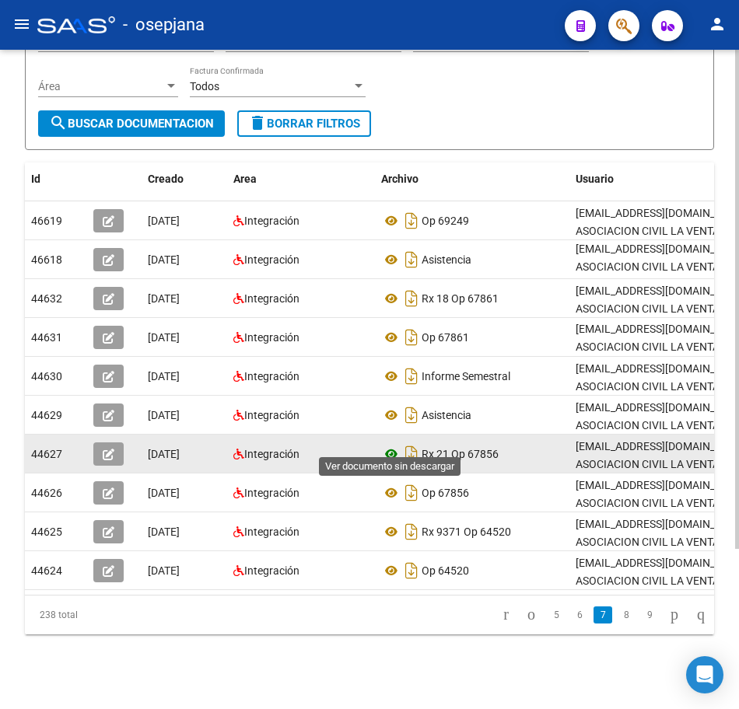
click at [389, 445] on icon at bounding box center [391, 454] width 20 height 19
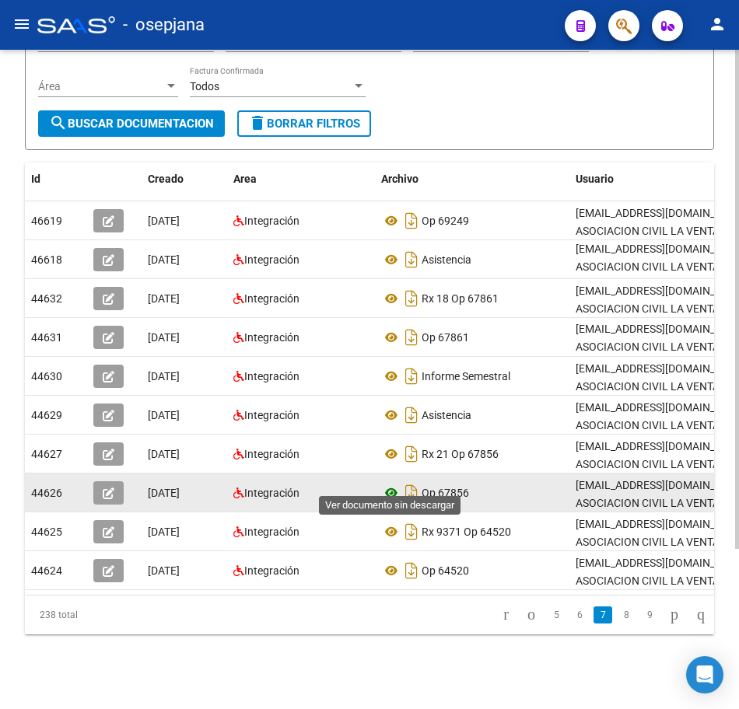
click at [397, 484] on icon at bounding box center [391, 493] width 20 height 19
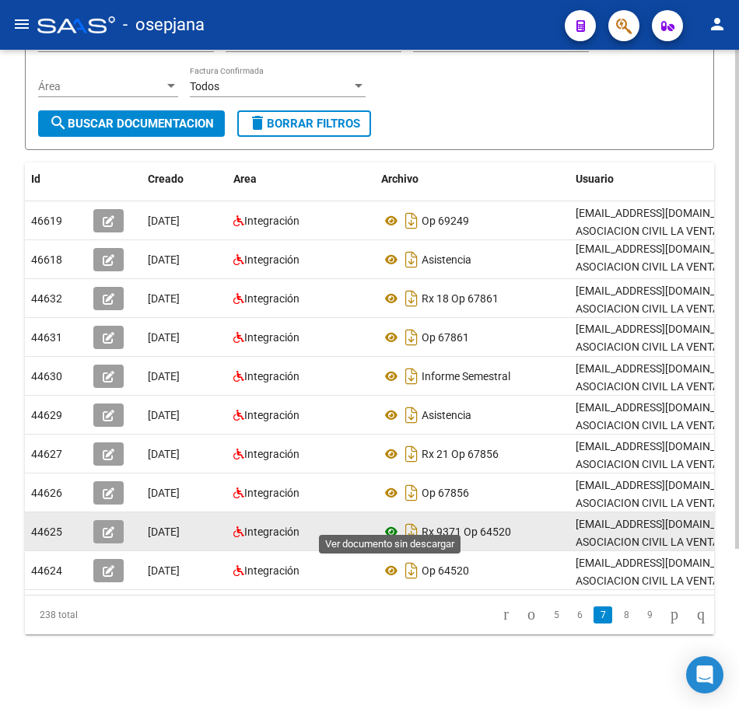
click at [394, 522] on icon at bounding box center [391, 531] width 20 height 19
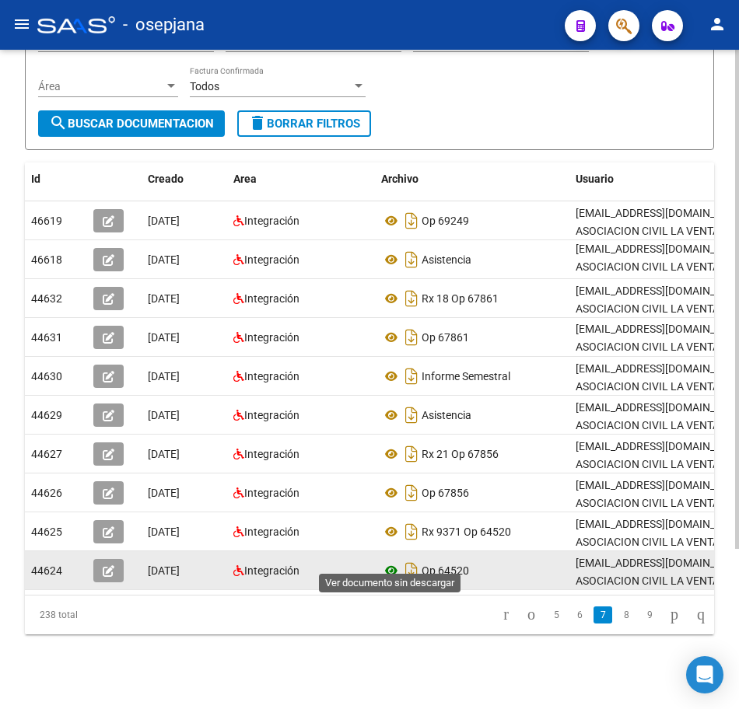
click at [397, 561] on icon at bounding box center [391, 570] width 20 height 19
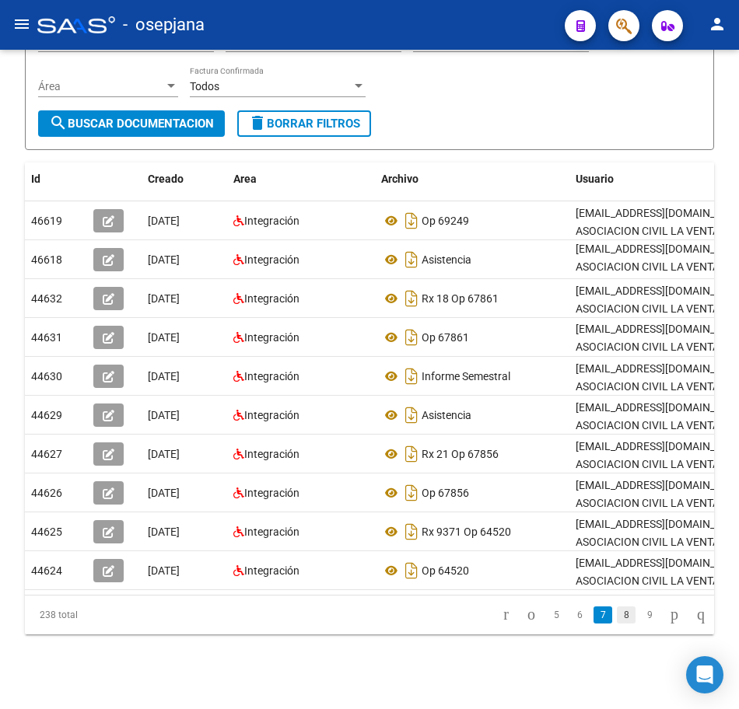
click at [617, 614] on link "8" at bounding box center [626, 614] width 19 height 17
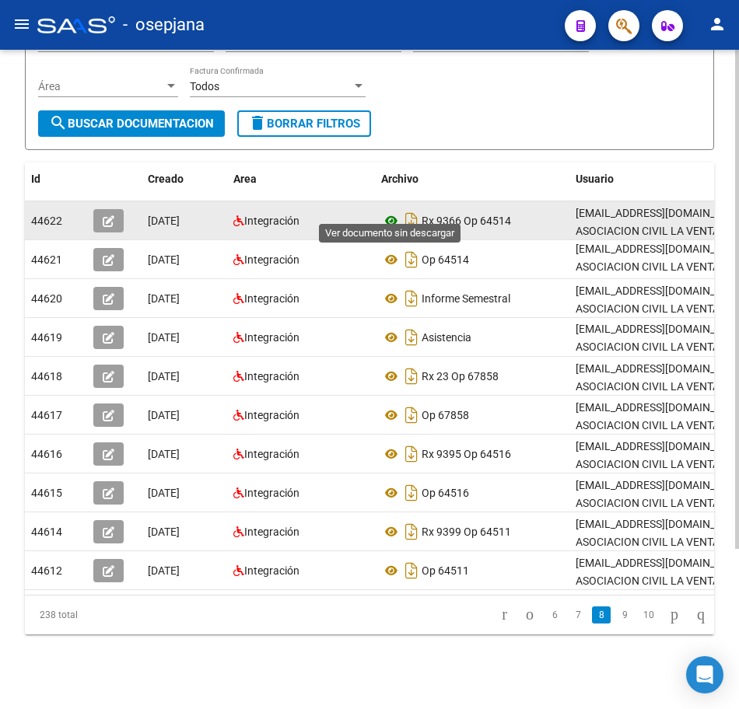
click at [389, 211] on icon at bounding box center [391, 220] width 20 height 19
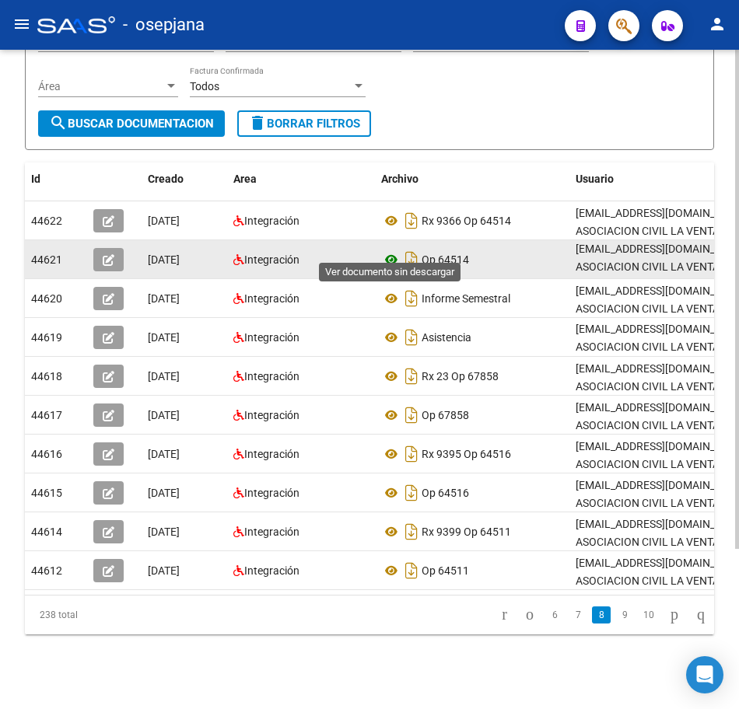
click at [389, 250] on icon at bounding box center [391, 259] width 20 height 19
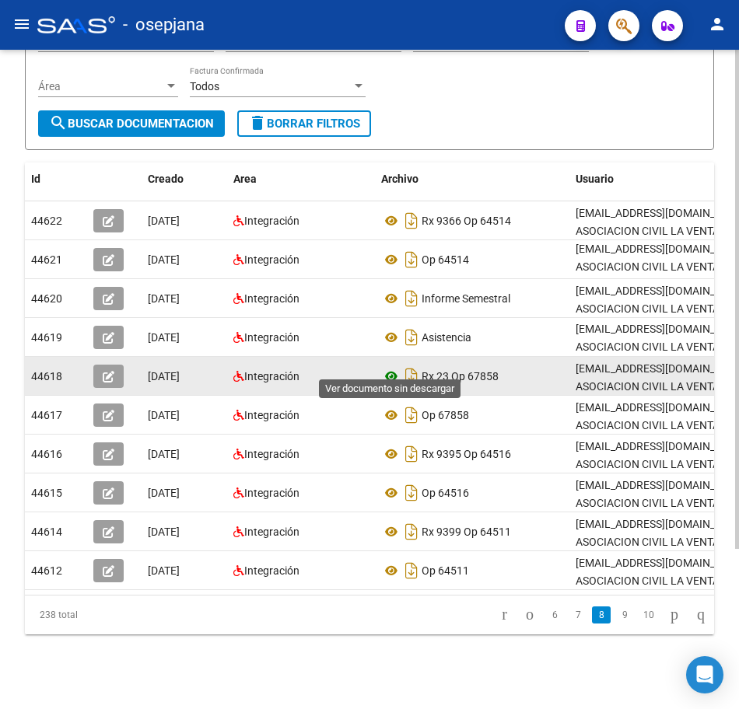
click at [388, 367] on icon at bounding box center [391, 376] width 20 height 19
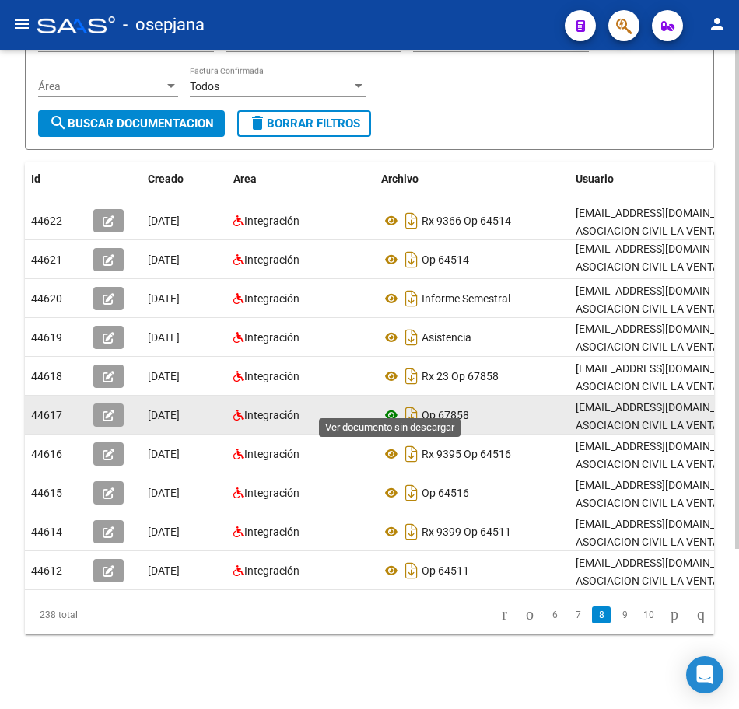
click at [394, 406] on icon at bounding box center [391, 415] width 20 height 19
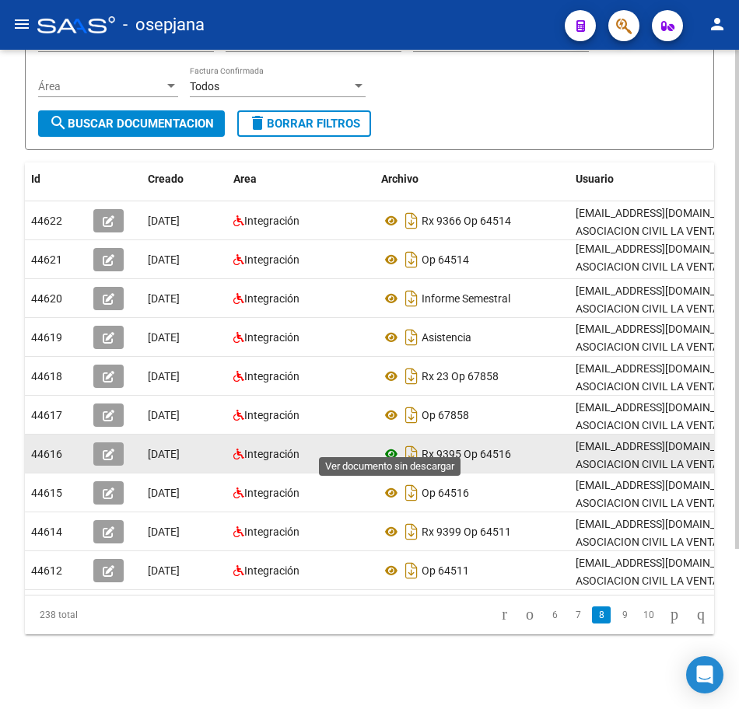
click at [397, 445] on icon at bounding box center [391, 454] width 20 height 19
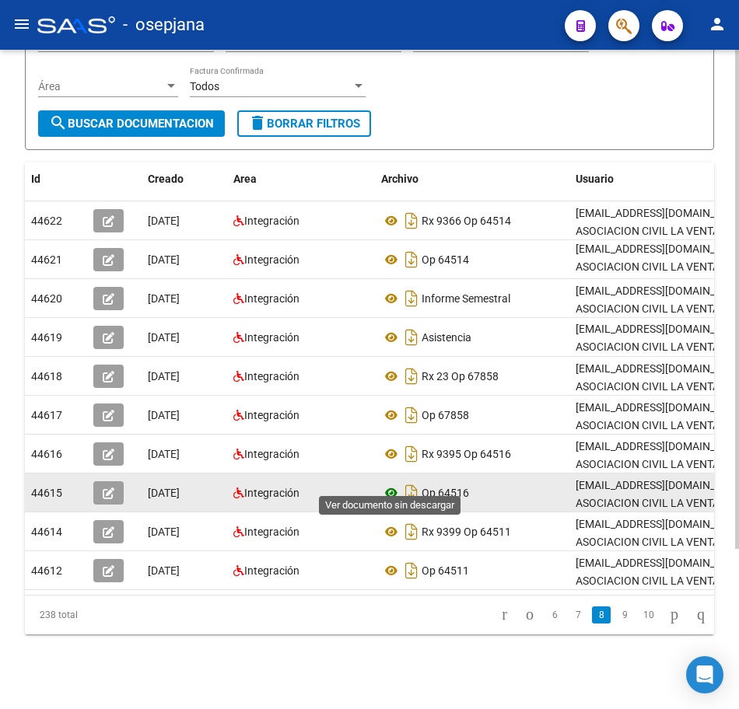
click at [390, 486] on icon at bounding box center [391, 493] width 20 height 19
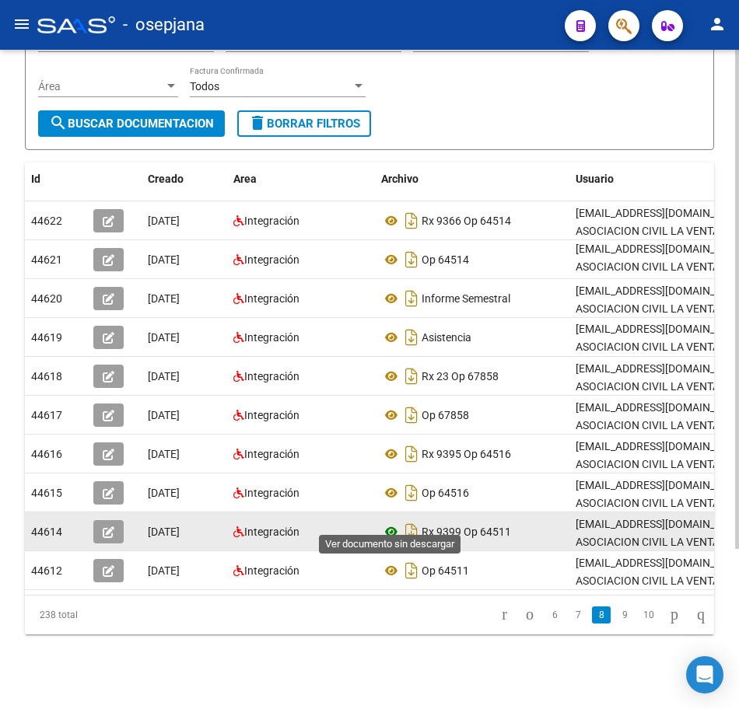
click at [388, 522] on icon at bounding box center [391, 531] width 20 height 19
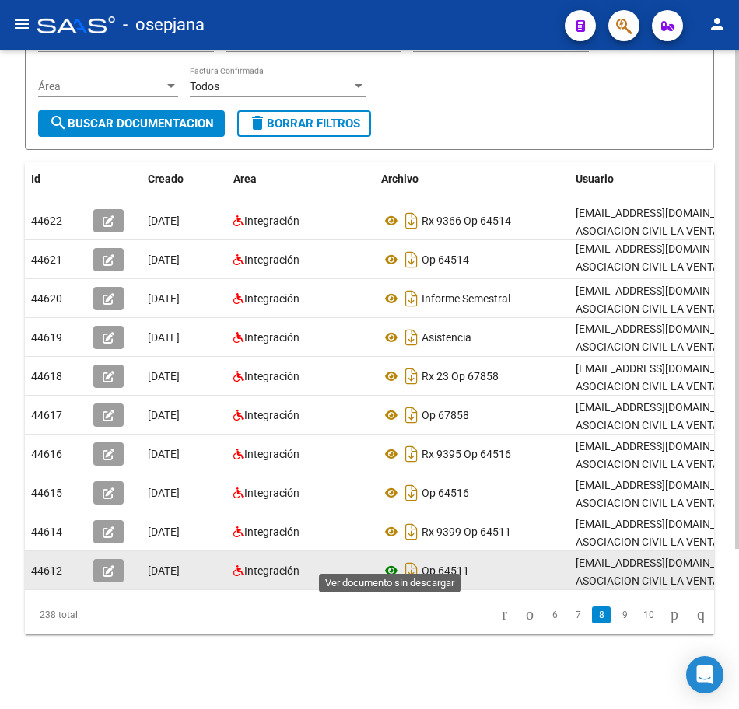
click at [397, 561] on icon at bounding box center [391, 570] width 20 height 19
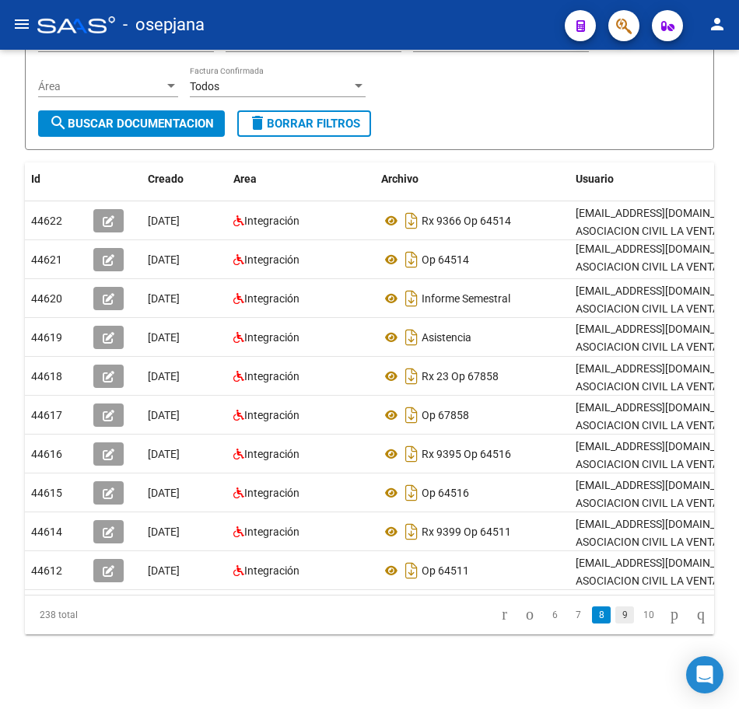
click at [615, 614] on link "9" at bounding box center [624, 614] width 19 height 17
click at [668, 618] on icon "go to next page" at bounding box center [674, 614] width 12 height 19
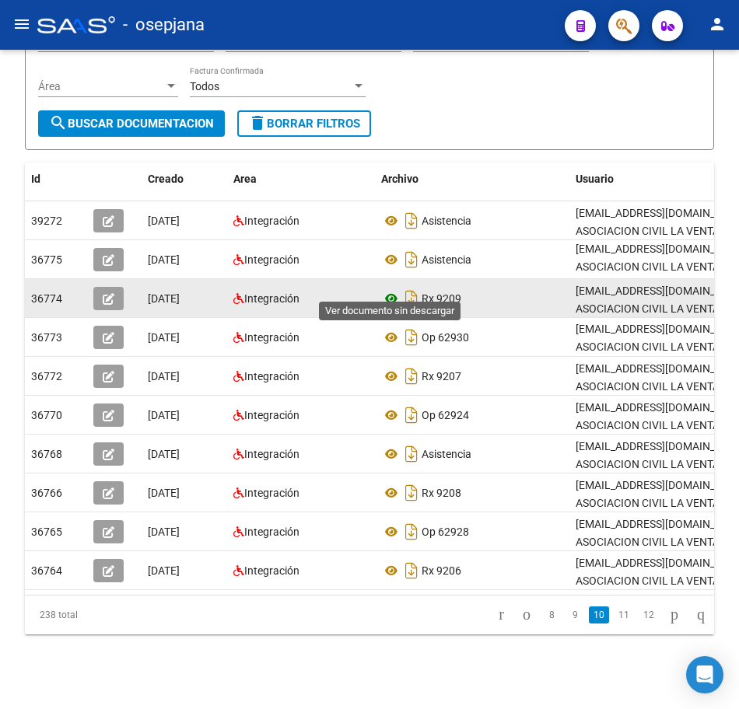
click at [386, 289] on icon at bounding box center [391, 298] width 20 height 19
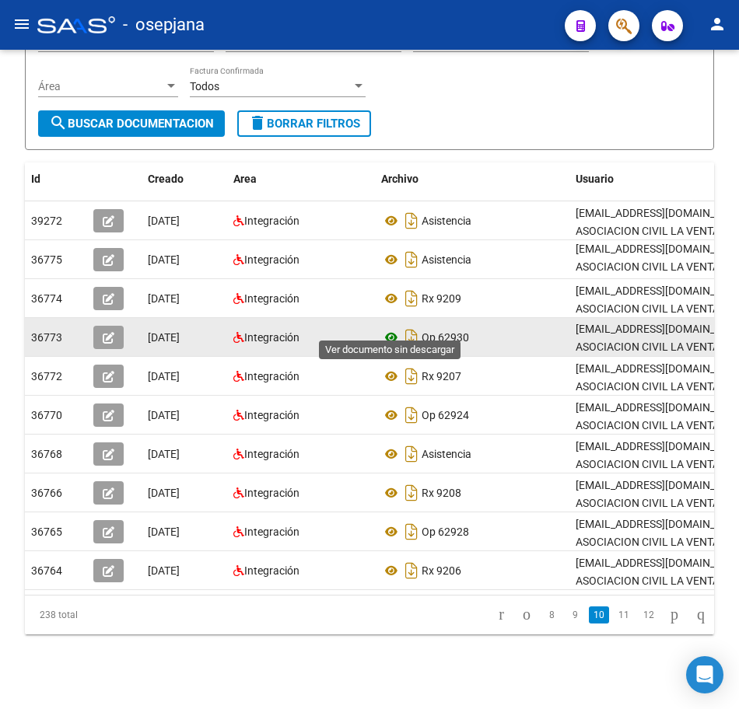
click at [385, 328] on icon at bounding box center [391, 337] width 20 height 19
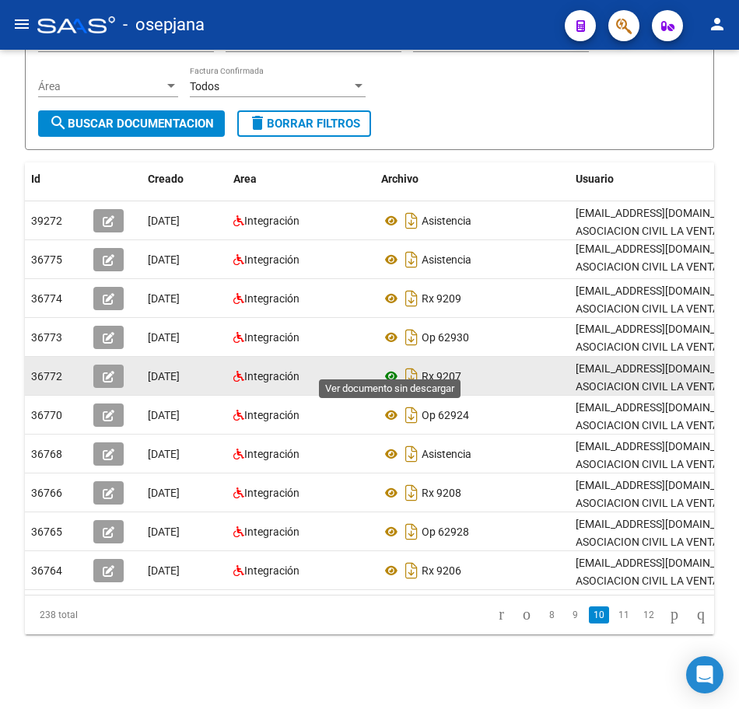
click at [387, 367] on icon at bounding box center [391, 376] width 20 height 19
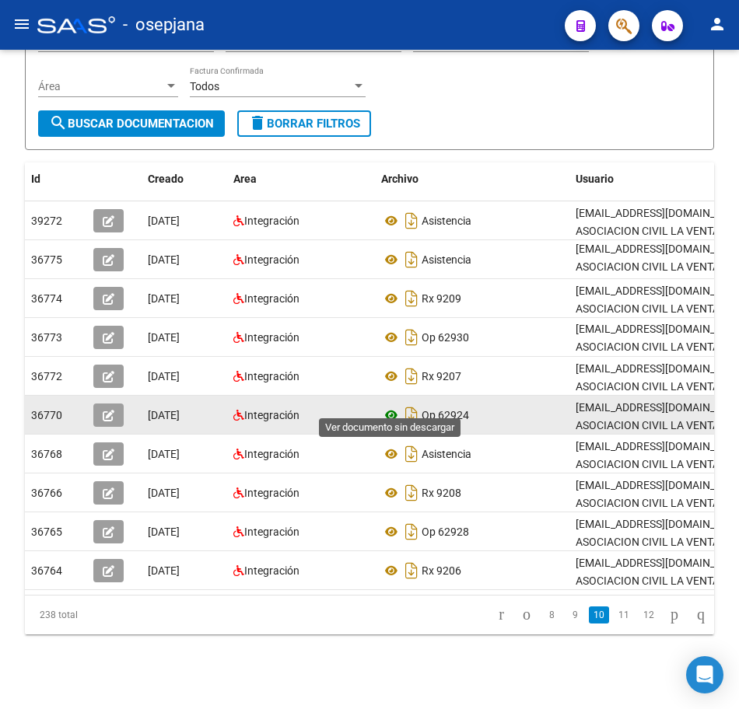
click at [395, 406] on icon at bounding box center [391, 415] width 20 height 19
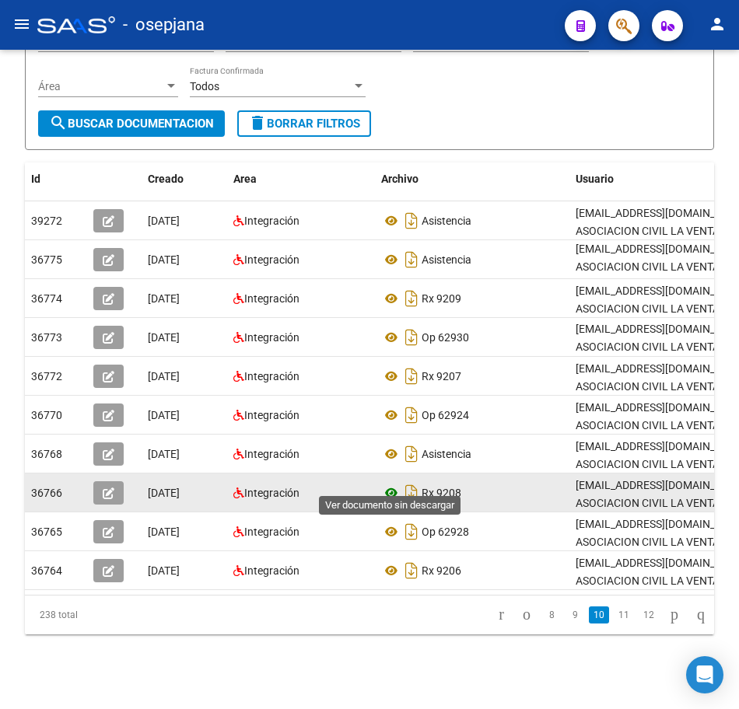
click at [388, 484] on icon at bounding box center [391, 493] width 20 height 19
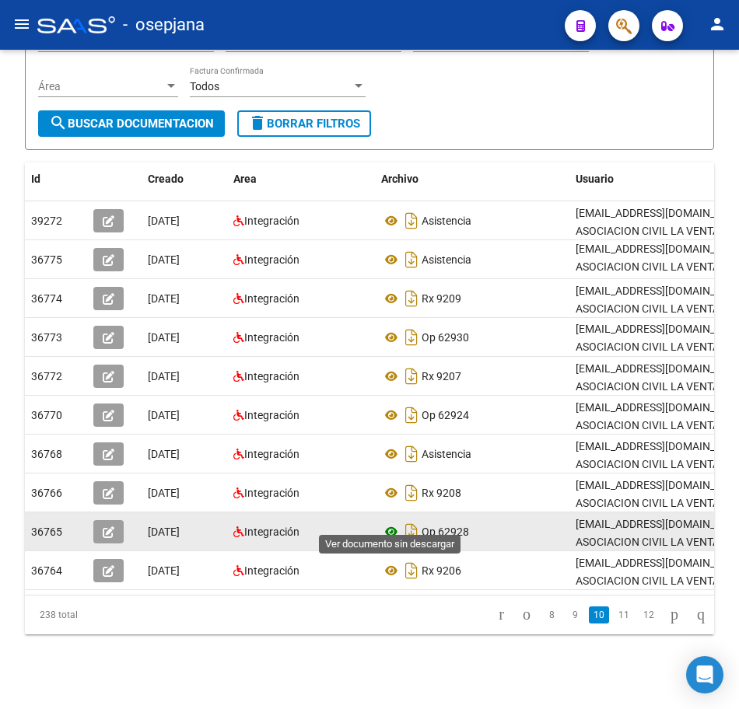
click at [400, 522] on icon at bounding box center [391, 531] width 20 height 19
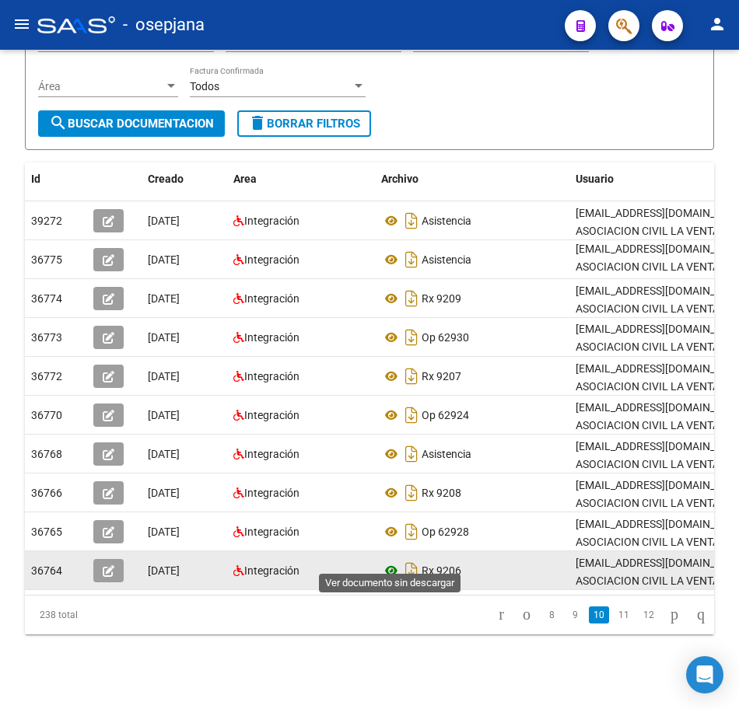
click at [391, 562] on icon at bounding box center [391, 570] width 20 height 19
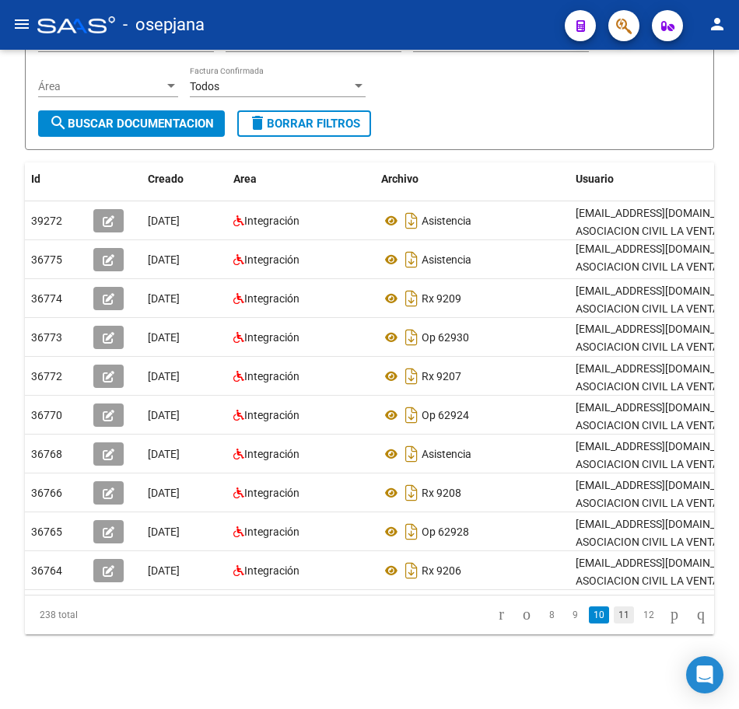
click at [613, 617] on link "11" at bounding box center [623, 614] width 20 height 17
click at [360, 655] on div "PRESTADORES -> Comprobantes - Documentación Respaldatoria cloud_download Export…" at bounding box center [369, 280] width 739 height 858
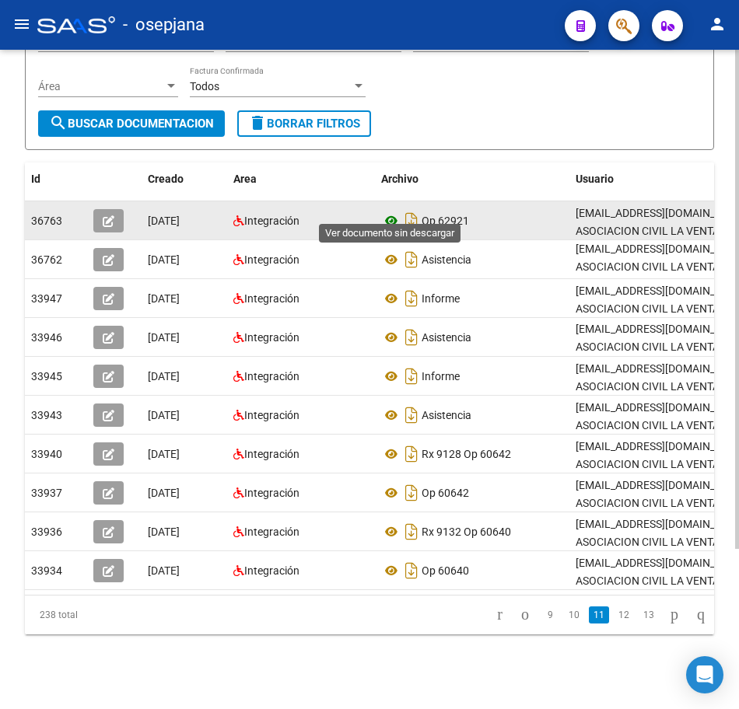
click at [393, 211] on icon at bounding box center [391, 220] width 20 height 19
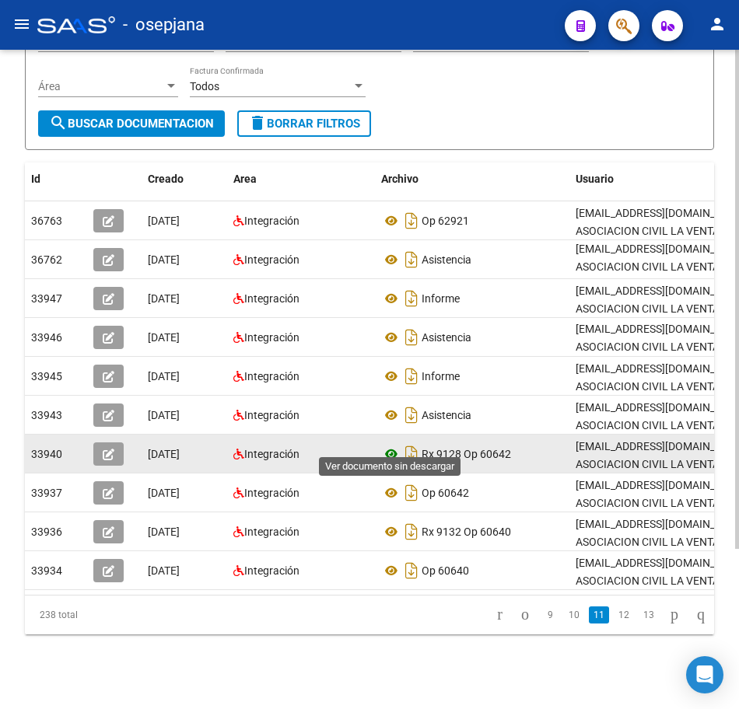
click at [388, 445] on icon at bounding box center [391, 454] width 20 height 19
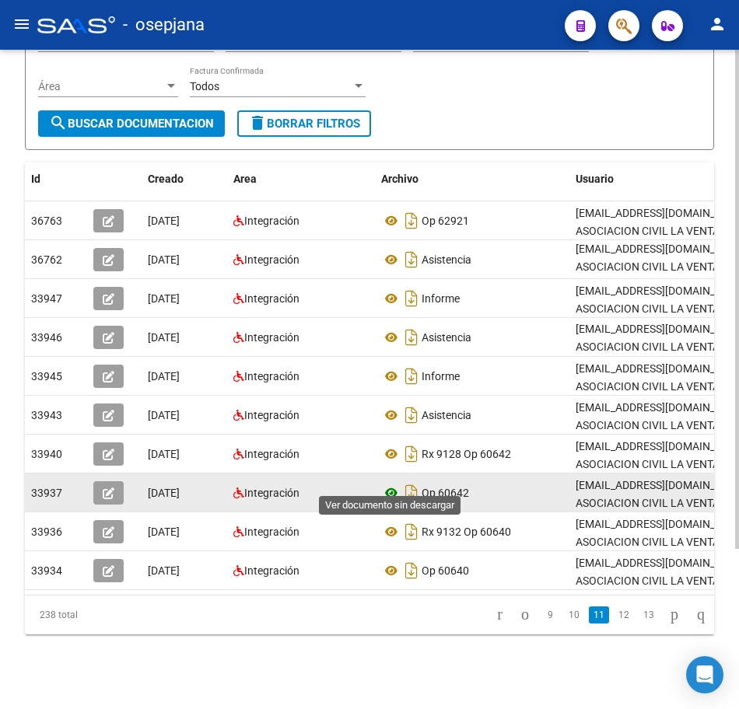
click at [390, 484] on icon at bounding box center [391, 493] width 20 height 19
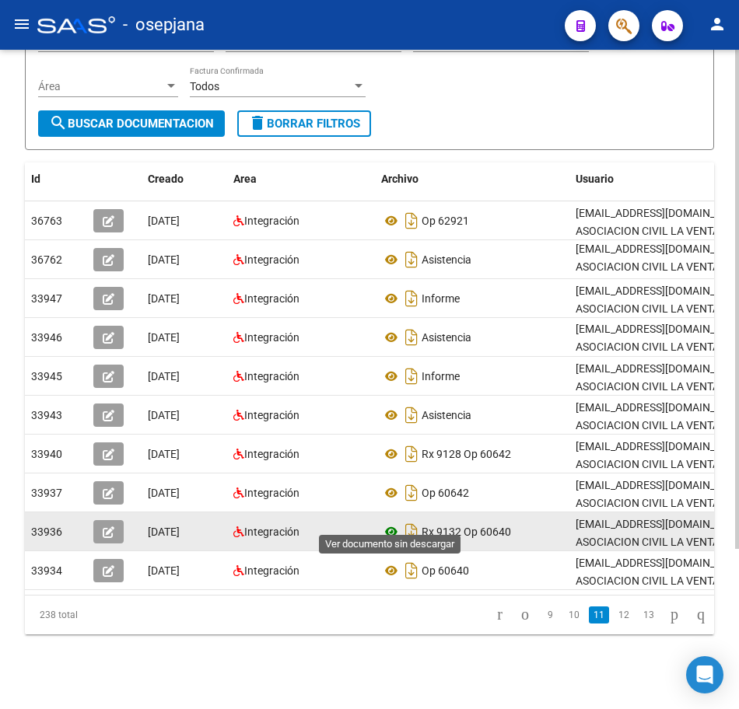
click at [394, 522] on icon at bounding box center [391, 531] width 20 height 19
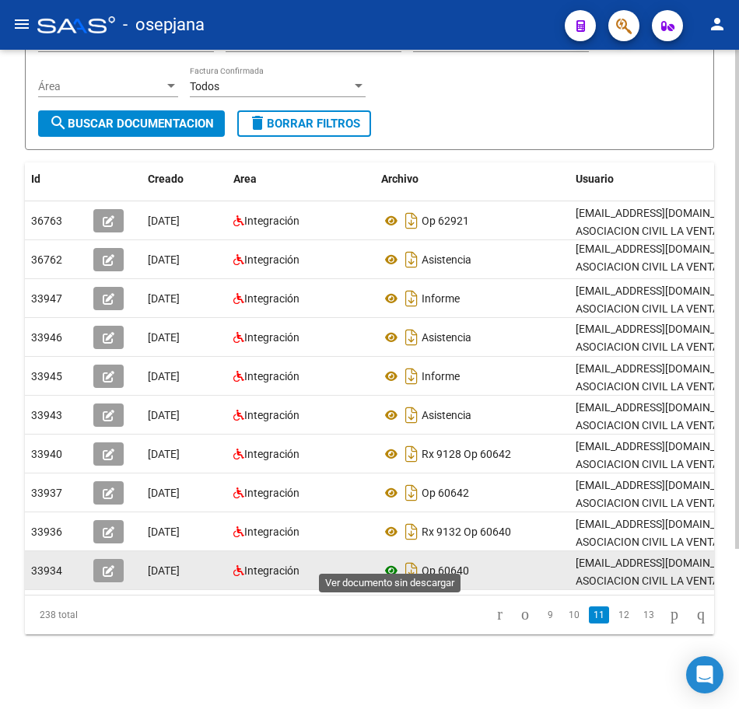
click at [393, 561] on icon at bounding box center [391, 570] width 20 height 19
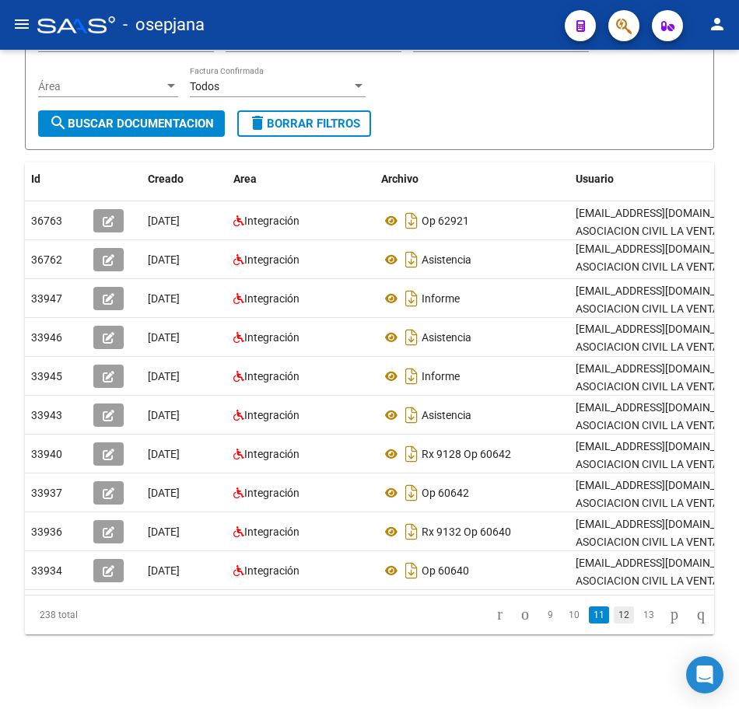
click at [616, 617] on link "12" at bounding box center [623, 614] width 20 height 17
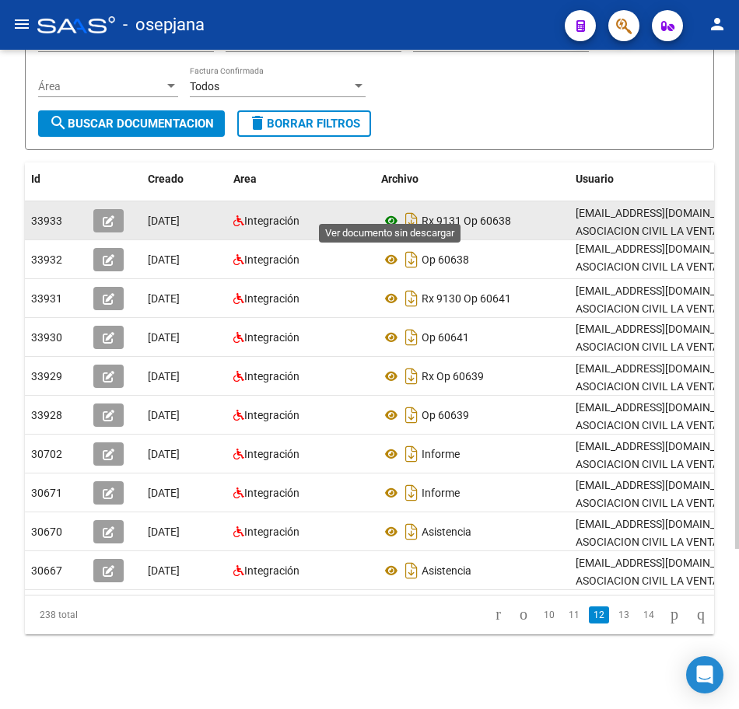
click at [390, 211] on icon at bounding box center [391, 220] width 20 height 19
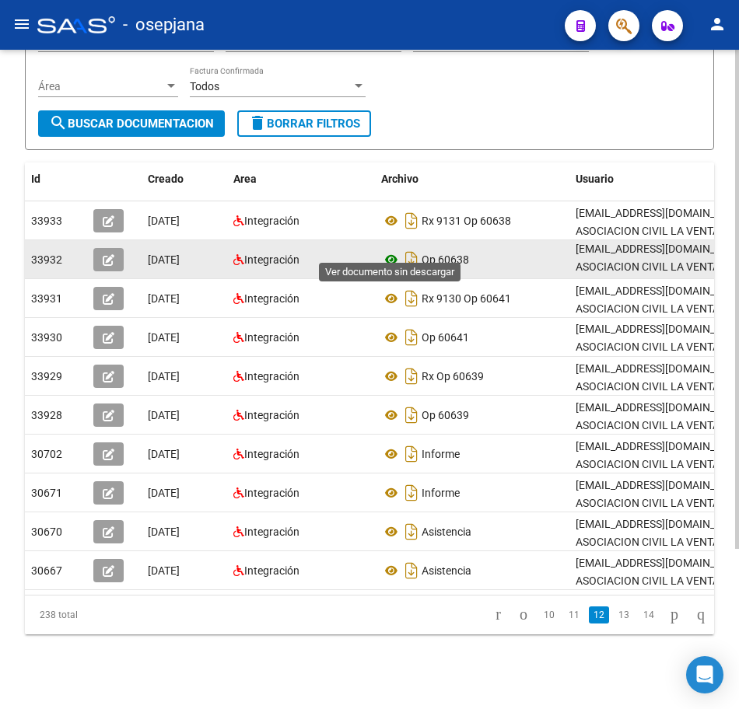
click at [391, 250] on icon at bounding box center [391, 259] width 20 height 19
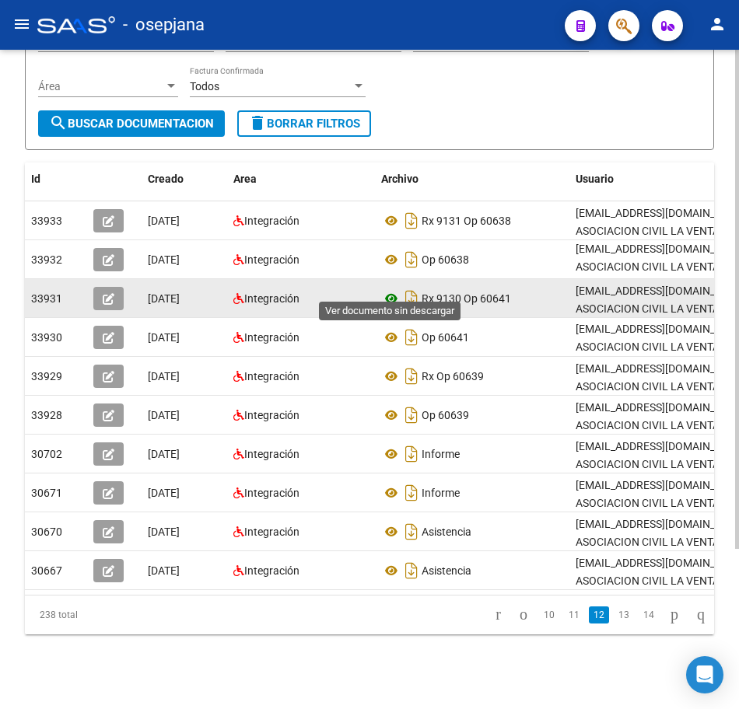
click at [393, 289] on icon at bounding box center [391, 298] width 20 height 19
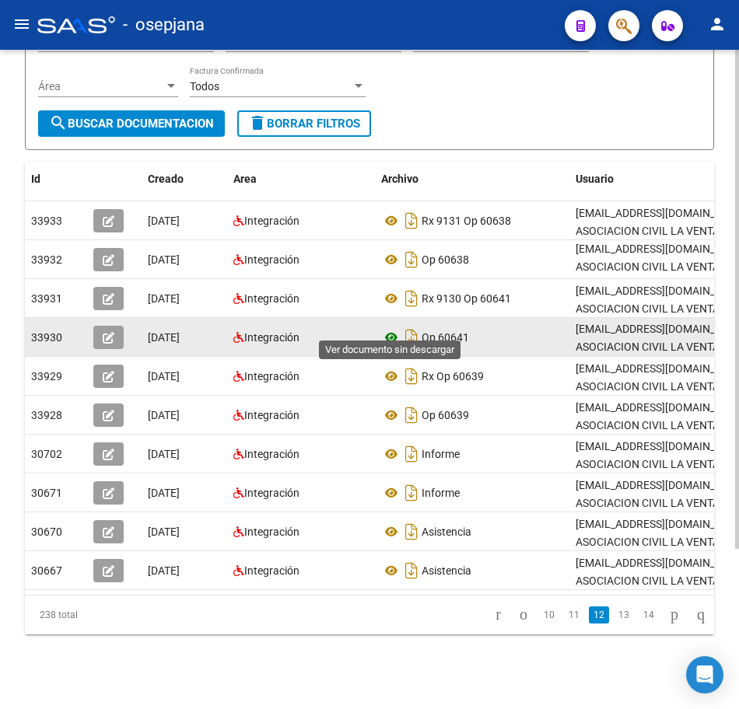
click at [390, 328] on icon at bounding box center [391, 337] width 20 height 19
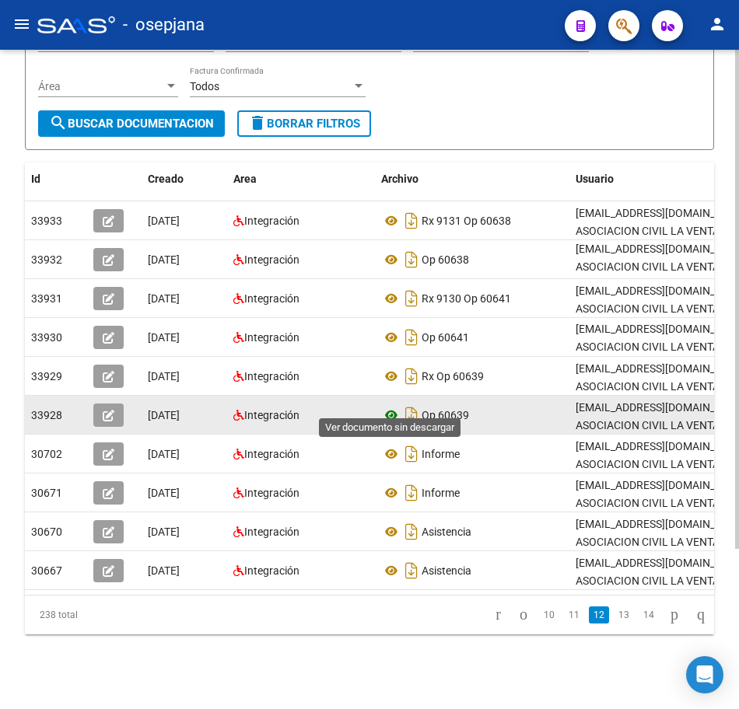
click at [387, 406] on icon at bounding box center [391, 415] width 20 height 19
click at [394, 406] on icon at bounding box center [391, 415] width 20 height 19
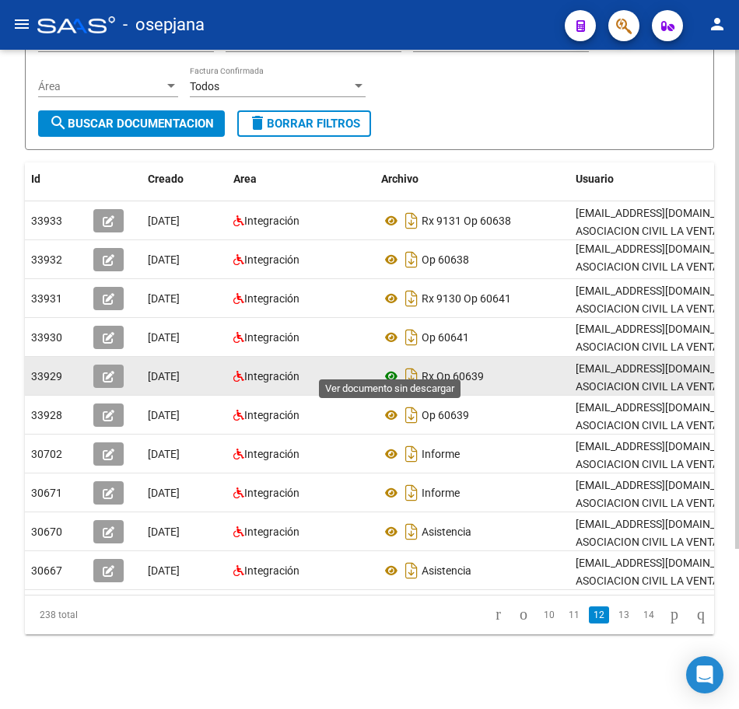
click at [390, 367] on icon at bounding box center [391, 376] width 20 height 19
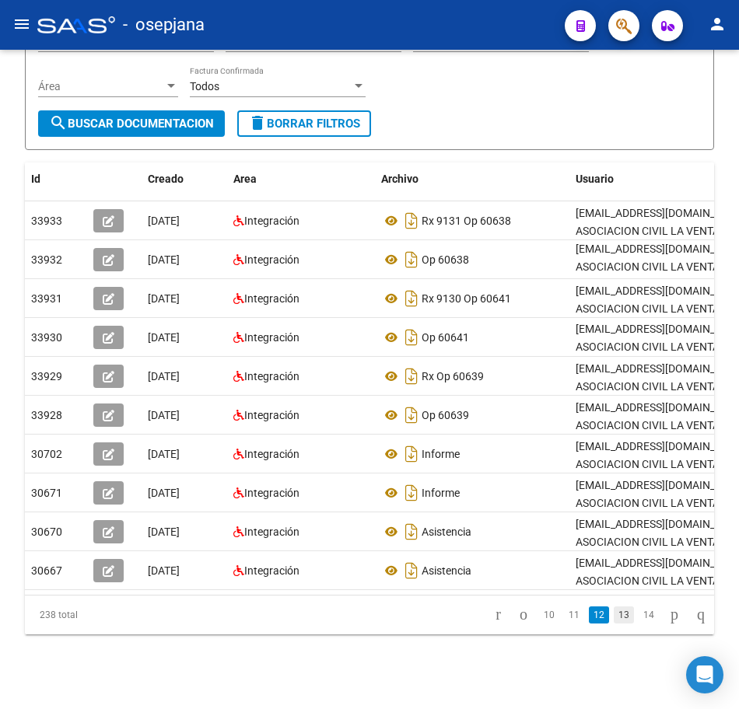
click at [613, 617] on link "13" at bounding box center [623, 614] width 20 height 17
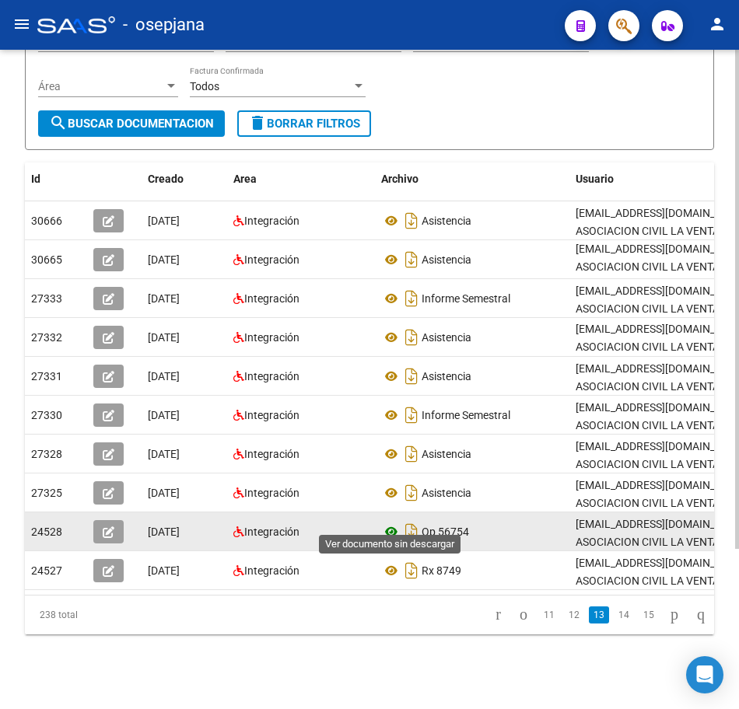
click at [386, 522] on icon at bounding box center [391, 531] width 20 height 19
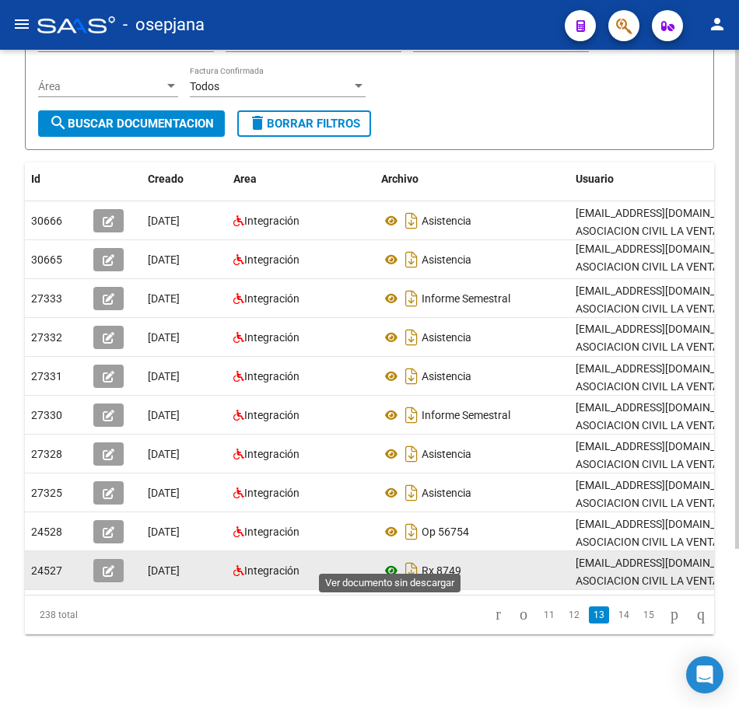
click at [392, 561] on icon at bounding box center [391, 570] width 20 height 19
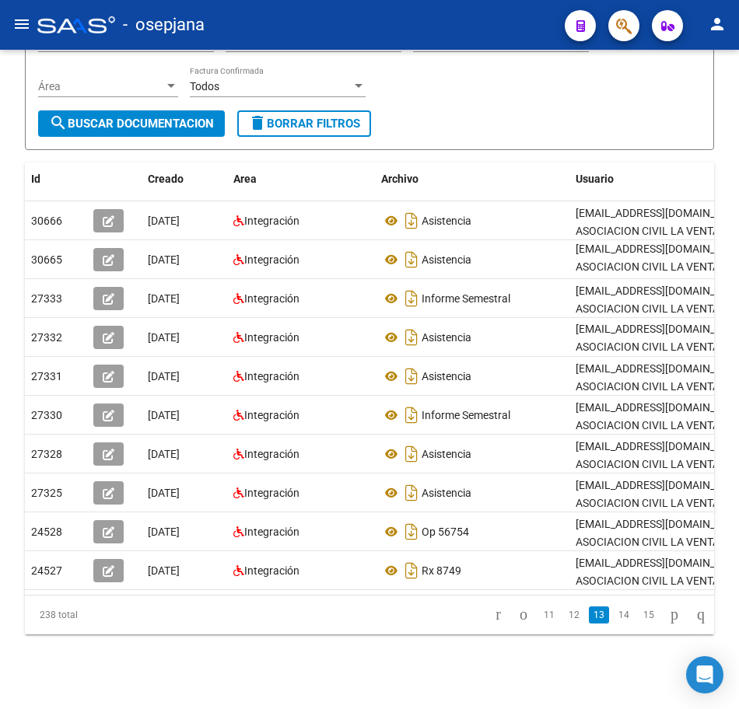
click at [614, 611] on link "14" at bounding box center [623, 614] width 20 height 17
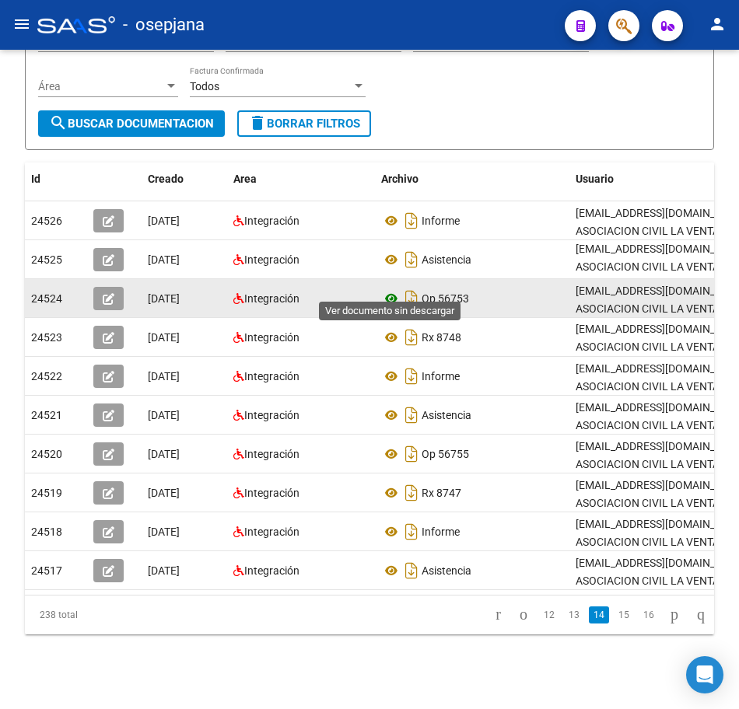
click at [386, 289] on icon at bounding box center [391, 298] width 20 height 19
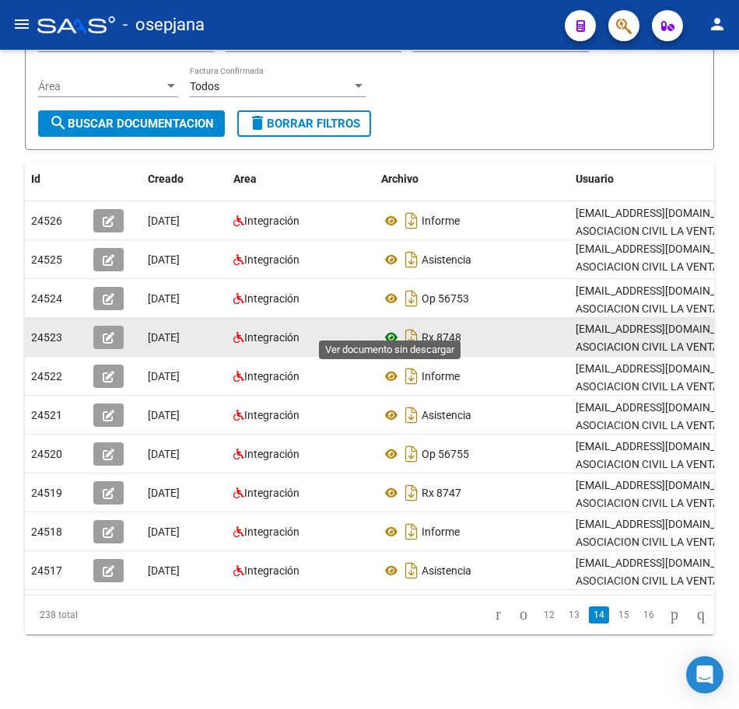
click at [390, 328] on icon at bounding box center [391, 337] width 20 height 19
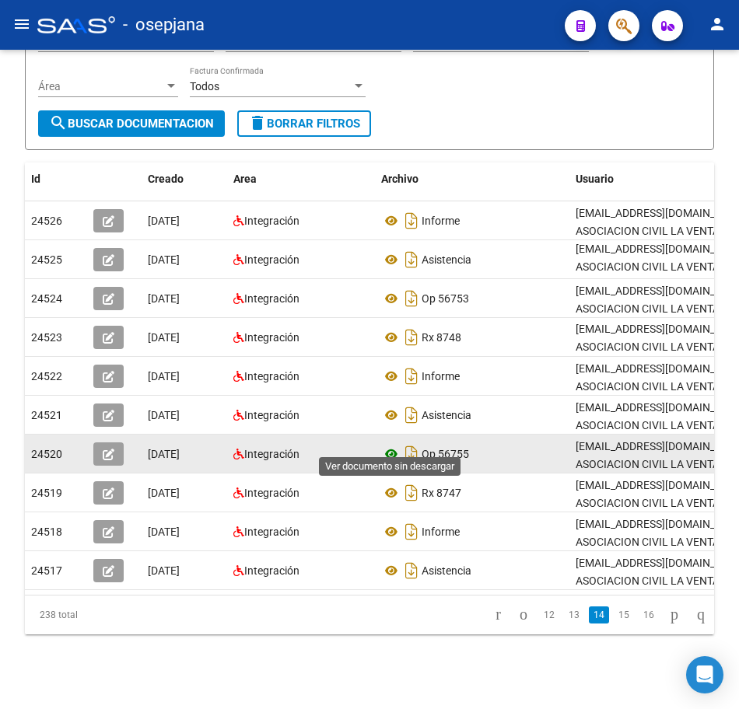
click at [385, 445] on icon at bounding box center [391, 454] width 20 height 19
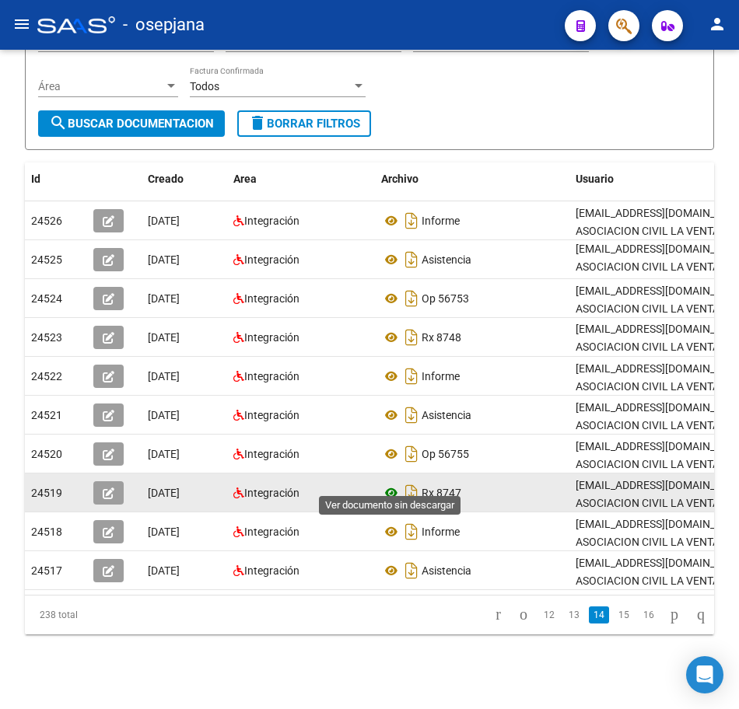
click at [393, 484] on icon at bounding box center [391, 493] width 20 height 19
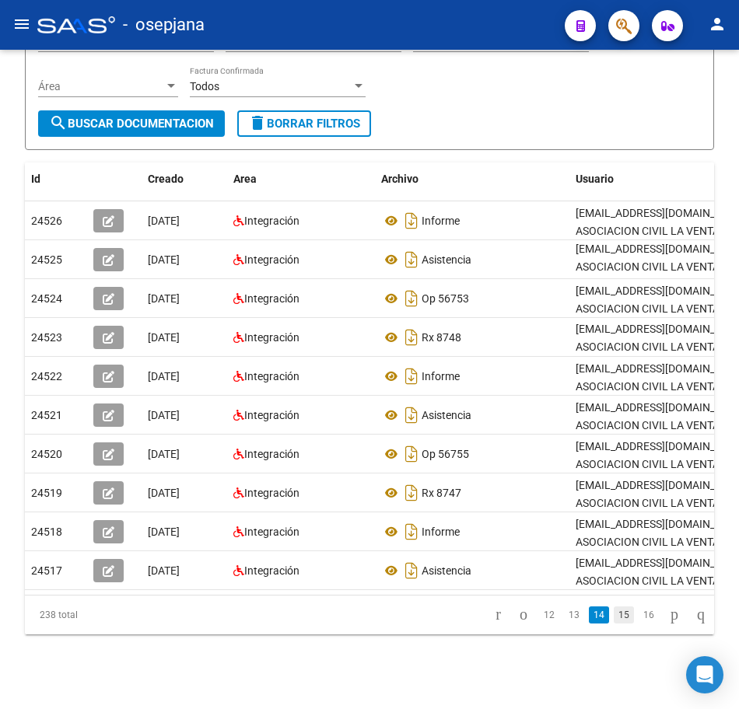
click at [613, 620] on link "15" at bounding box center [623, 614] width 20 height 17
click at [613, 613] on link "16" at bounding box center [623, 614] width 20 height 17
click at [613, 617] on link "17" at bounding box center [623, 614] width 20 height 17
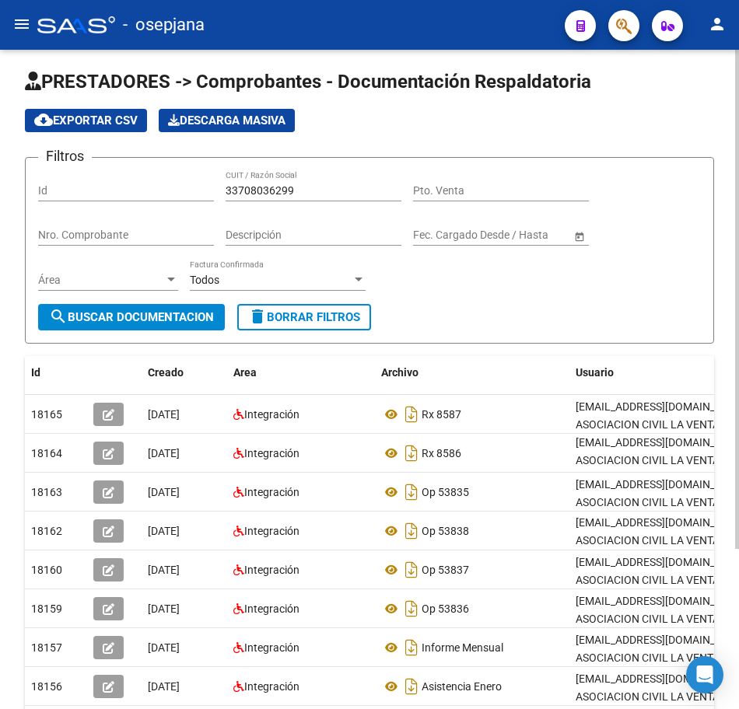
scroll to position [0, 0]
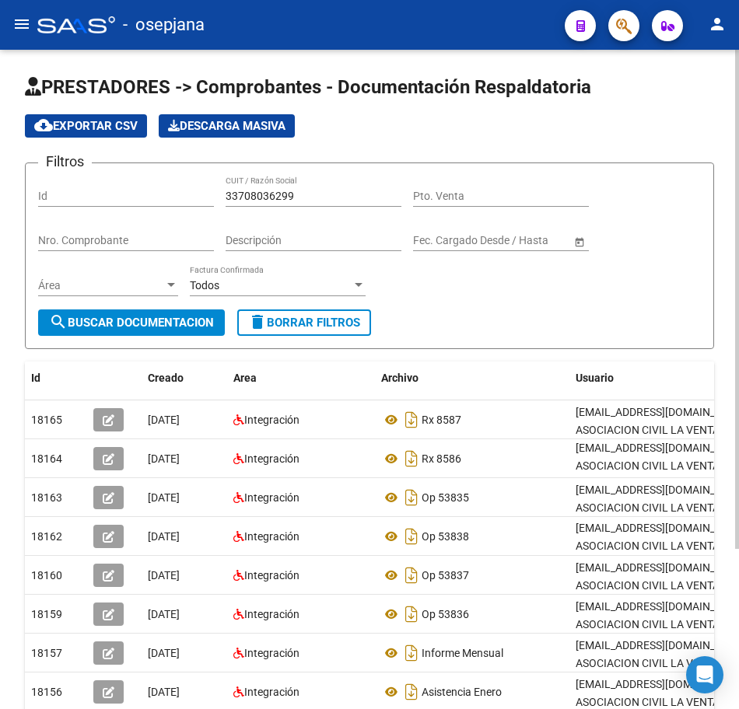
click at [725, 49] on div "menu - osepjana person Firma Express Reportes Tablero de Control Ingresos Perci…" at bounding box center [369, 354] width 739 height 709
drag, startPoint x: 311, startPoint y: 194, endPoint x: 114, endPoint y: 192, distance: 197.5
click at [114, 192] on div "Filtros Id 33708036299 CUIT / Razón Social Pto. Venta Nro. Comprobante Descripc…" at bounding box center [369, 243] width 662 height 134
paste input "62881478"
click at [206, 320] on span "search Buscar Documentacion" at bounding box center [131, 323] width 165 height 14
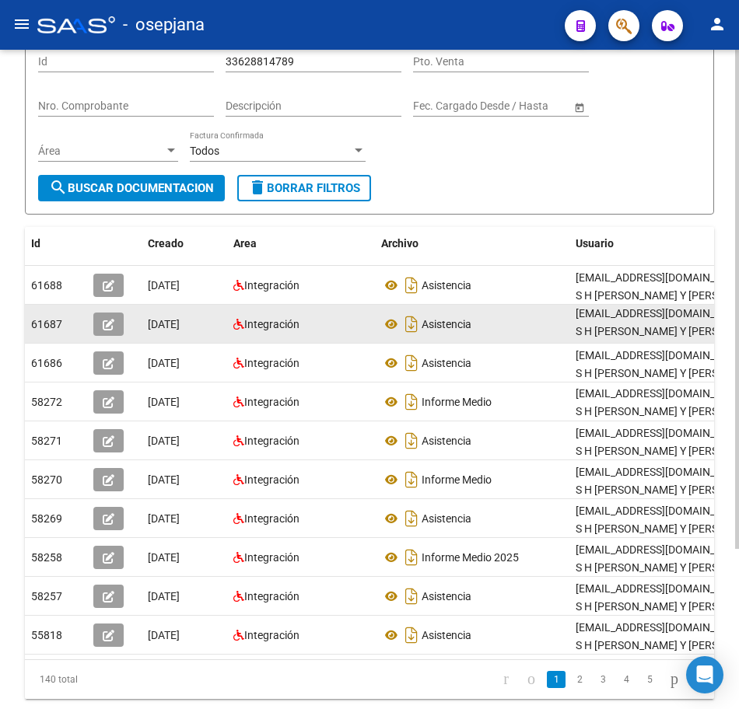
scroll to position [156, 0]
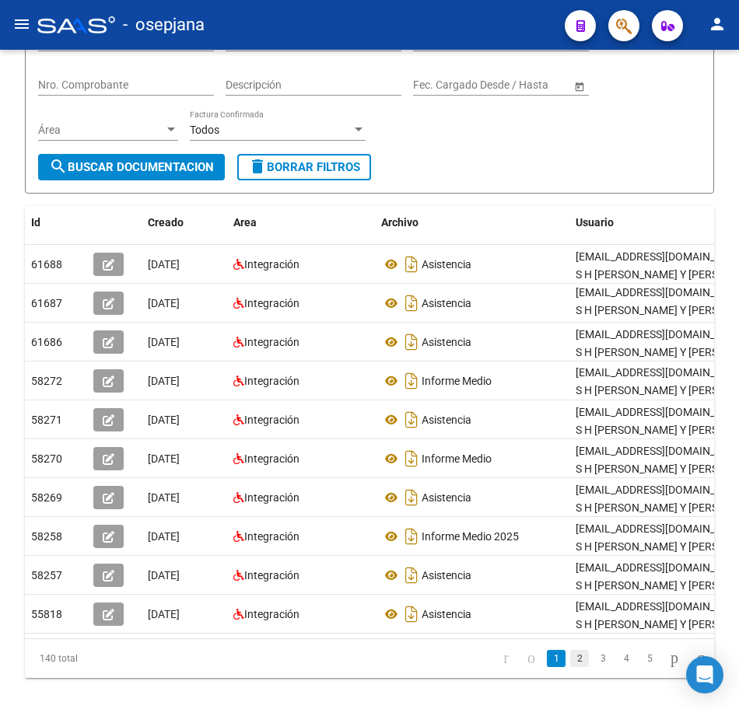
click at [570, 667] on link "2" at bounding box center [579, 658] width 19 height 17
click at [593, 667] on link "3" at bounding box center [602, 658] width 19 height 17
click at [668, 667] on icon "go to next page" at bounding box center [674, 657] width 12 height 19
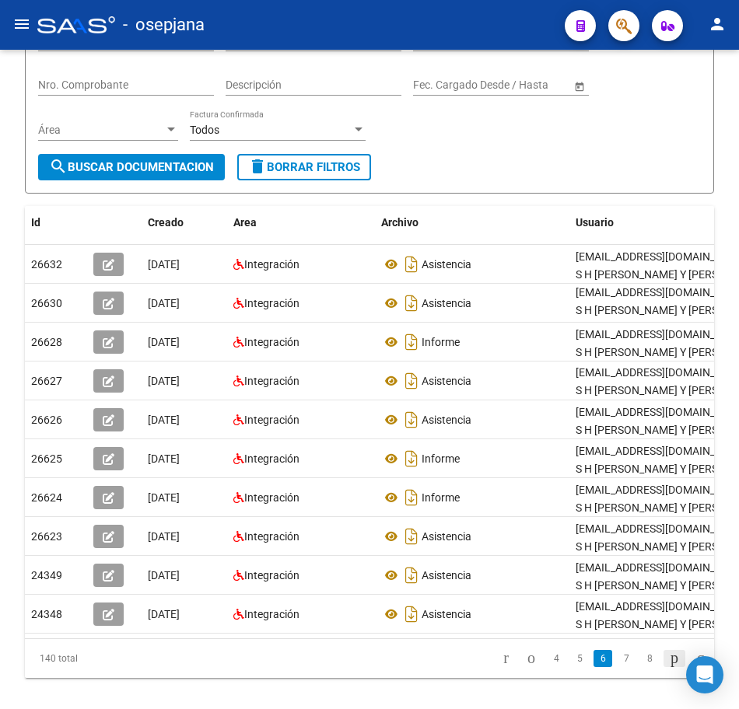
click at [668, 667] on icon "go to next page" at bounding box center [674, 657] width 12 height 19
drag, startPoint x: 653, startPoint y: 121, endPoint x: 673, endPoint y: 117, distance: 20.6
click at [653, 121] on div "Filtros Id 33628814789 CUIT / Razón Social Pto. Venta Nro. Comprobante Descripc…" at bounding box center [369, 87] width 662 height 134
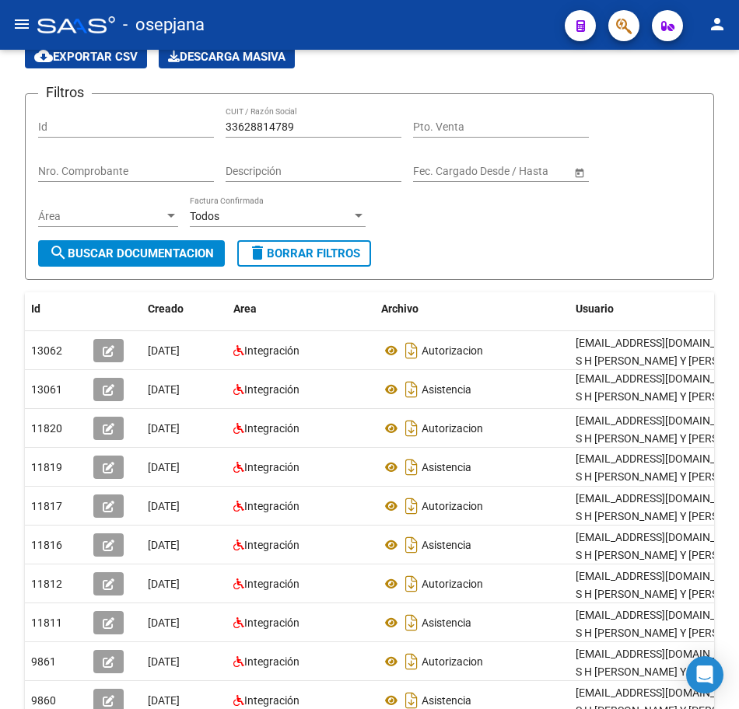
scroll to position [0, 0]
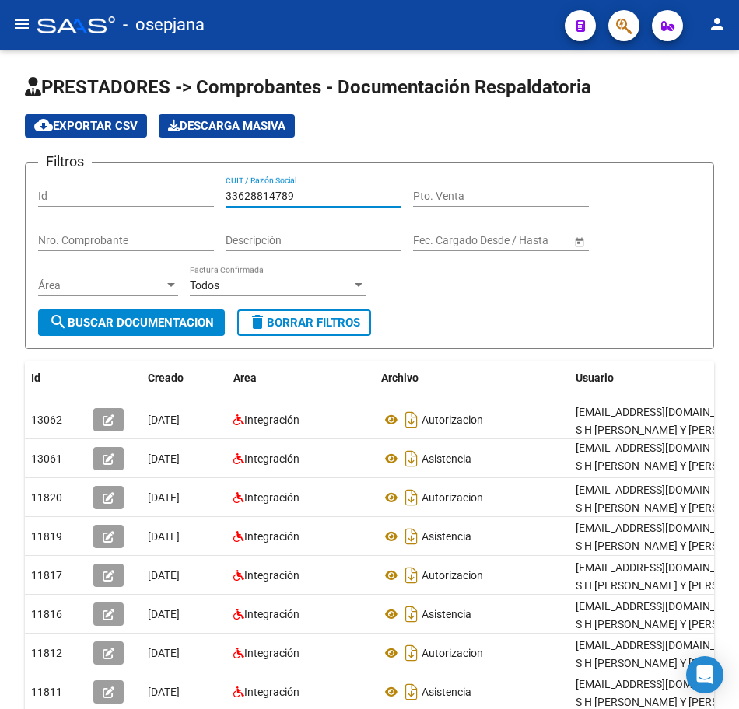
drag, startPoint x: 306, startPoint y: 198, endPoint x: 55, endPoint y: 195, distance: 250.4
click at [76, 195] on div "Filtros Id 33628814789 CUIT / Razón Social Pto. Venta Nro. Comprobante Descripc…" at bounding box center [369, 243] width 662 height 134
paste input "71182472"
click at [152, 324] on span "search Buscar Documentacion" at bounding box center [131, 323] width 165 height 14
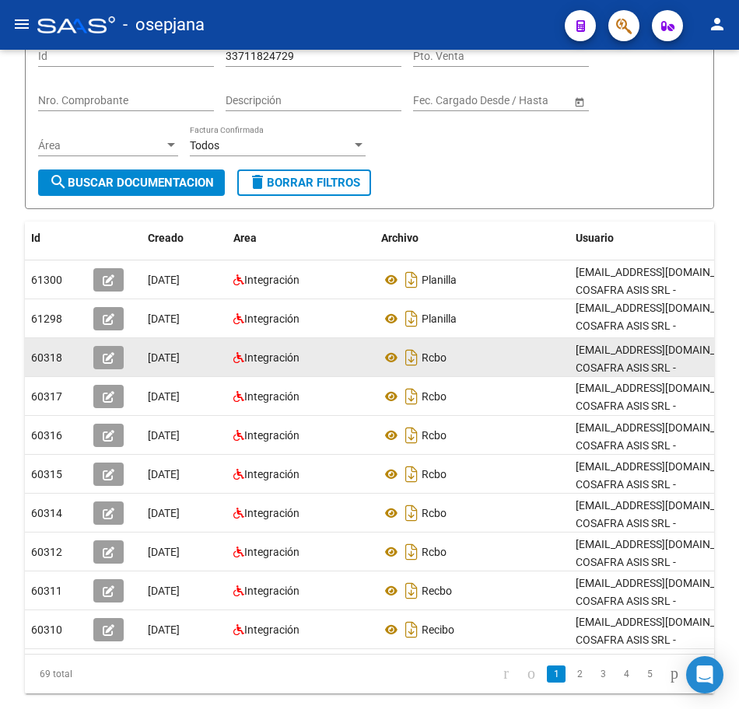
scroll to position [156, 0]
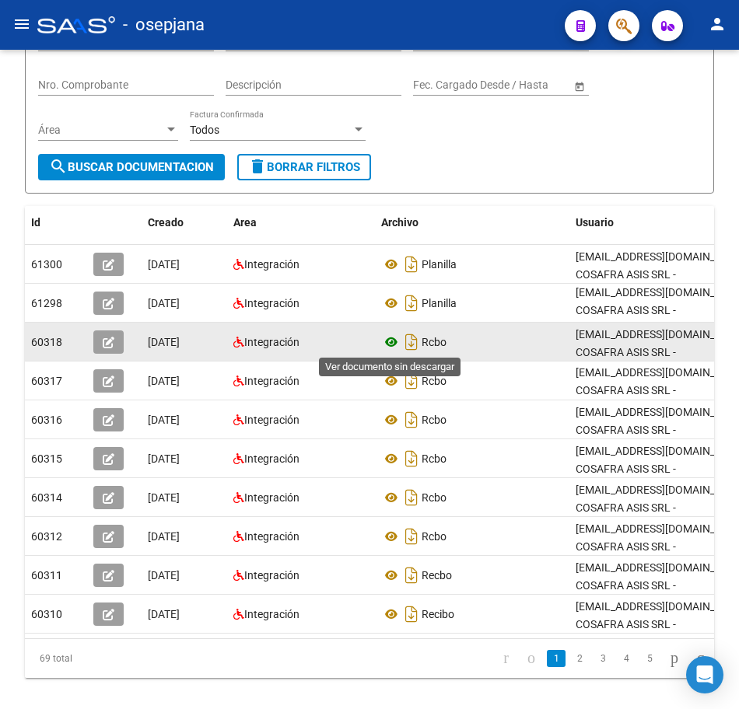
click at [391, 336] on icon at bounding box center [391, 342] width 20 height 19
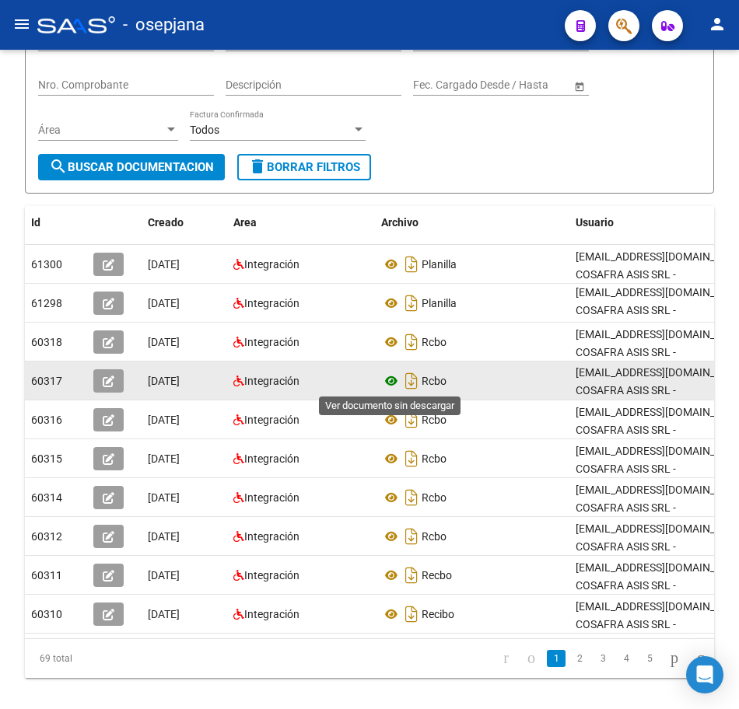
click at [390, 378] on icon at bounding box center [391, 381] width 20 height 19
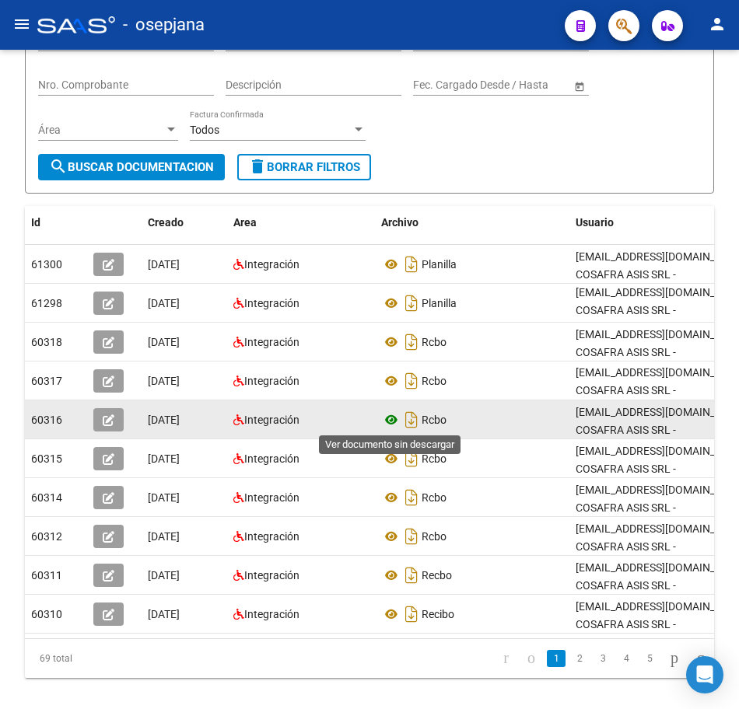
click at [385, 420] on icon at bounding box center [391, 420] width 20 height 19
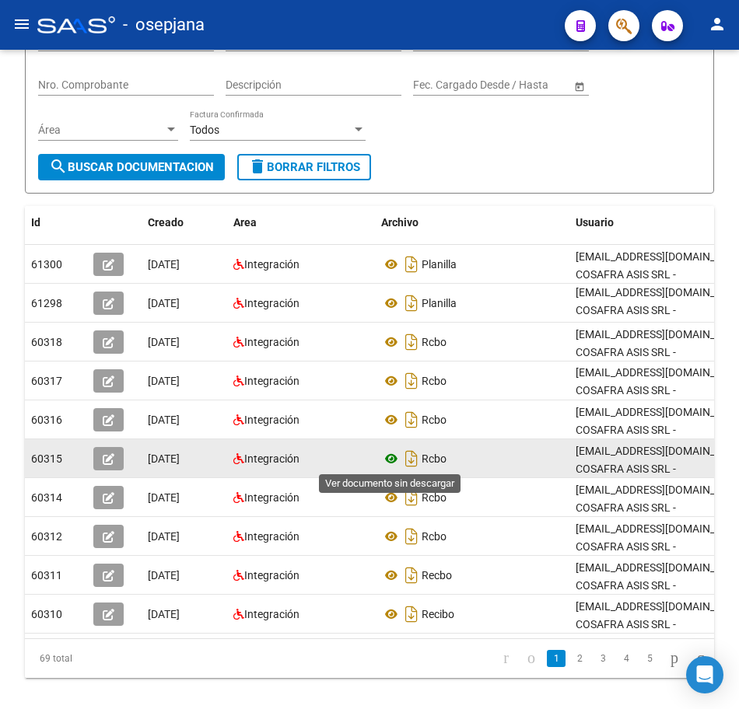
click at [390, 463] on icon at bounding box center [391, 458] width 20 height 19
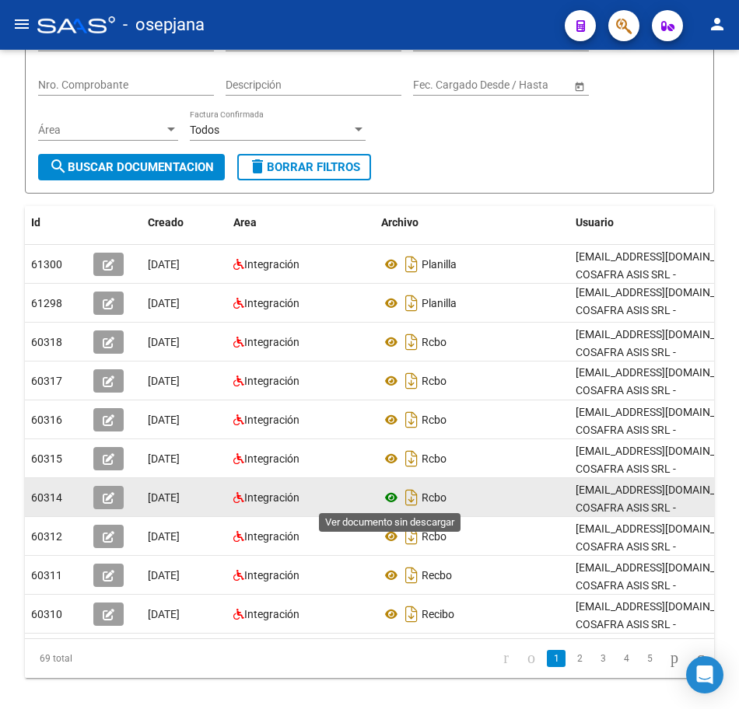
click at [391, 497] on icon at bounding box center [391, 497] width 20 height 19
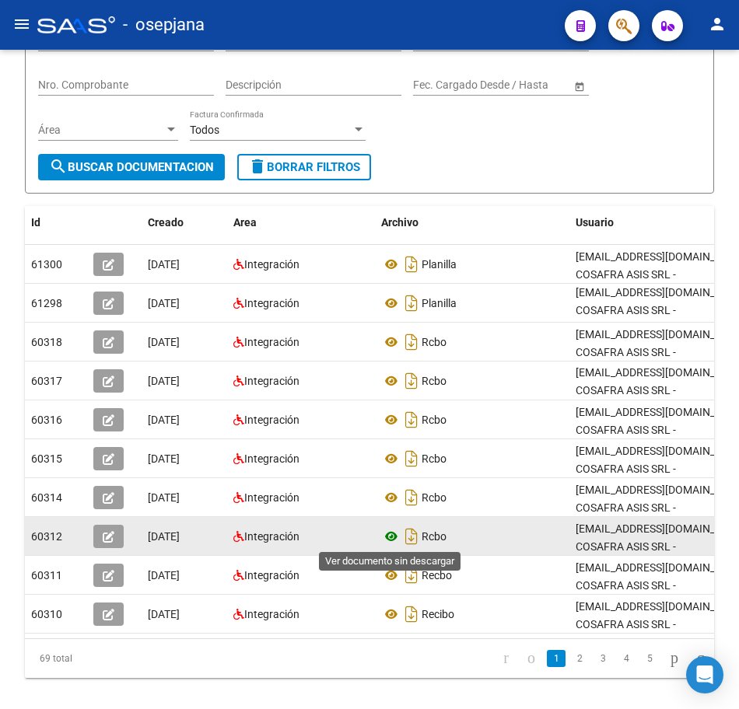
click at [391, 538] on icon at bounding box center [391, 536] width 20 height 19
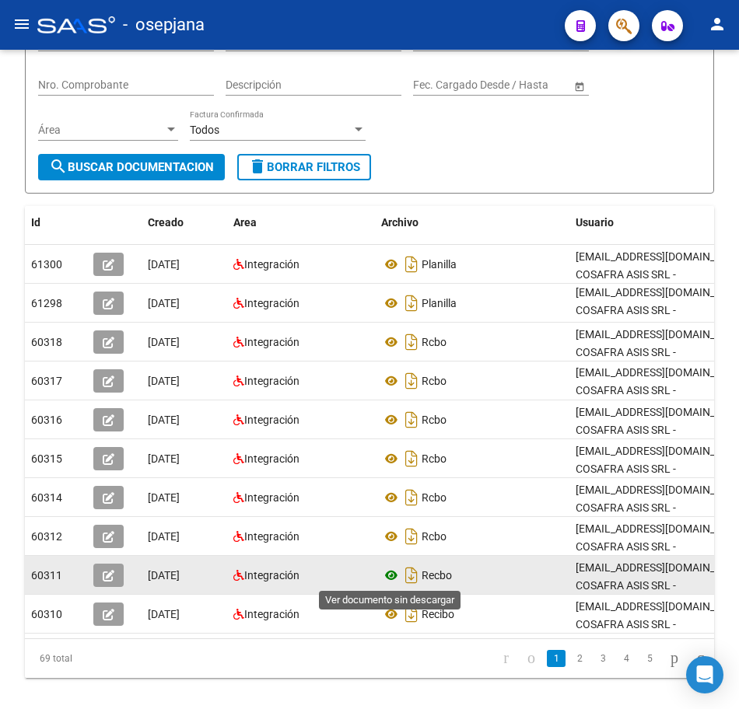
click at [396, 575] on icon at bounding box center [391, 575] width 20 height 19
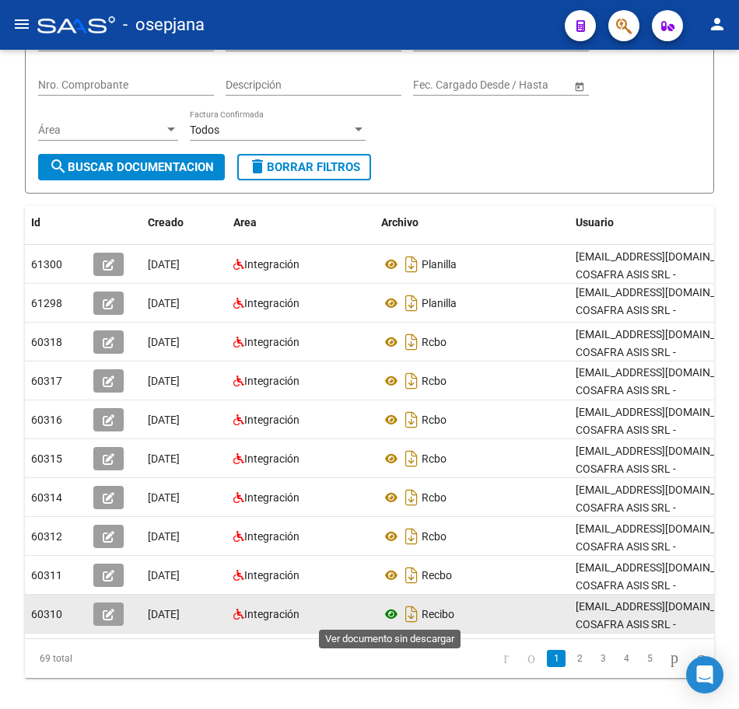
click at [393, 614] on icon at bounding box center [391, 614] width 20 height 19
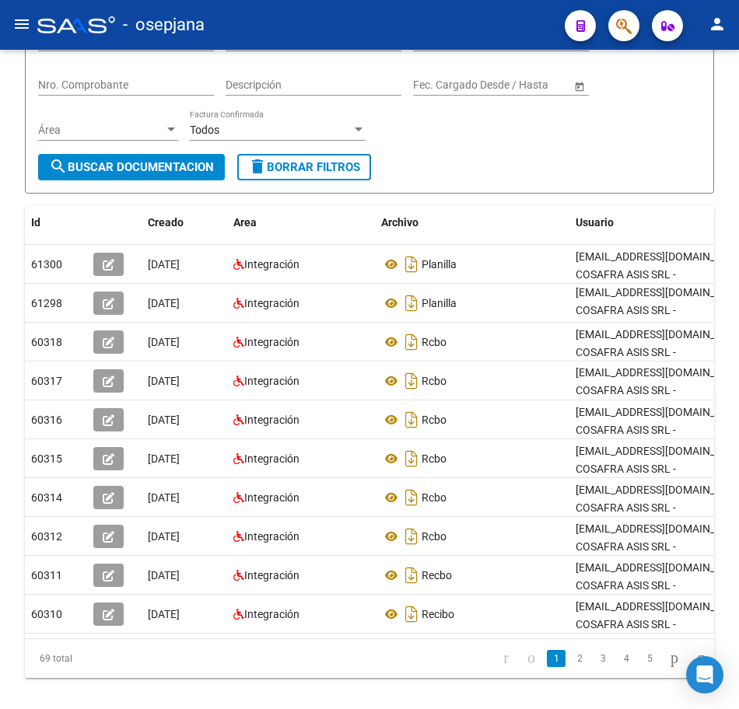
click at [570, 667] on link "2" at bounding box center [579, 658] width 19 height 17
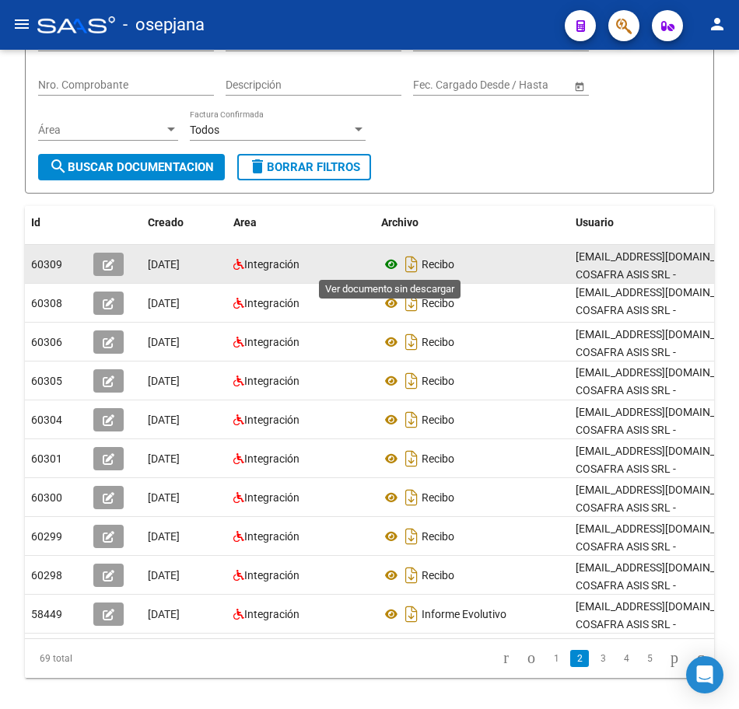
click at [391, 259] on icon at bounding box center [391, 264] width 20 height 19
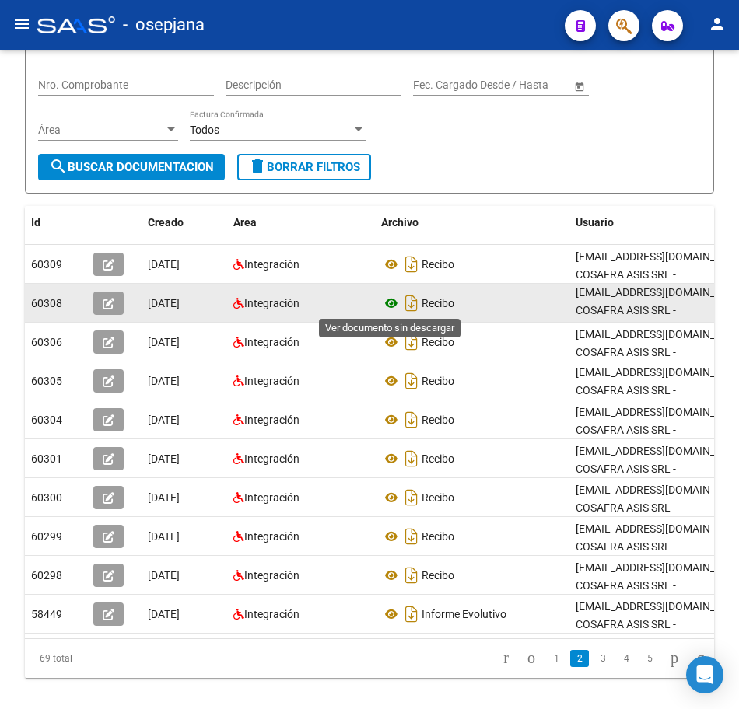
click at [389, 301] on icon at bounding box center [391, 303] width 20 height 19
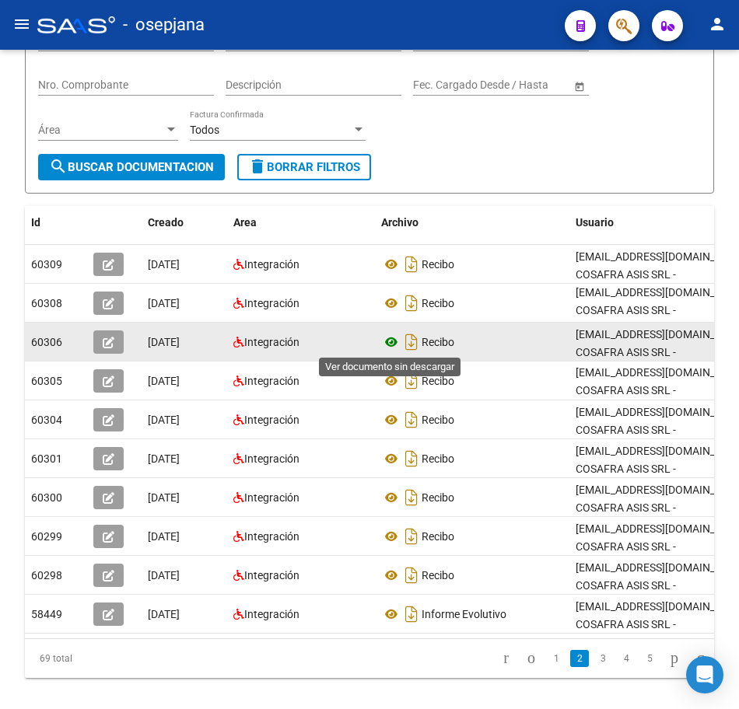
click at [398, 337] on icon at bounding box center [391, 342] width 20 height 19
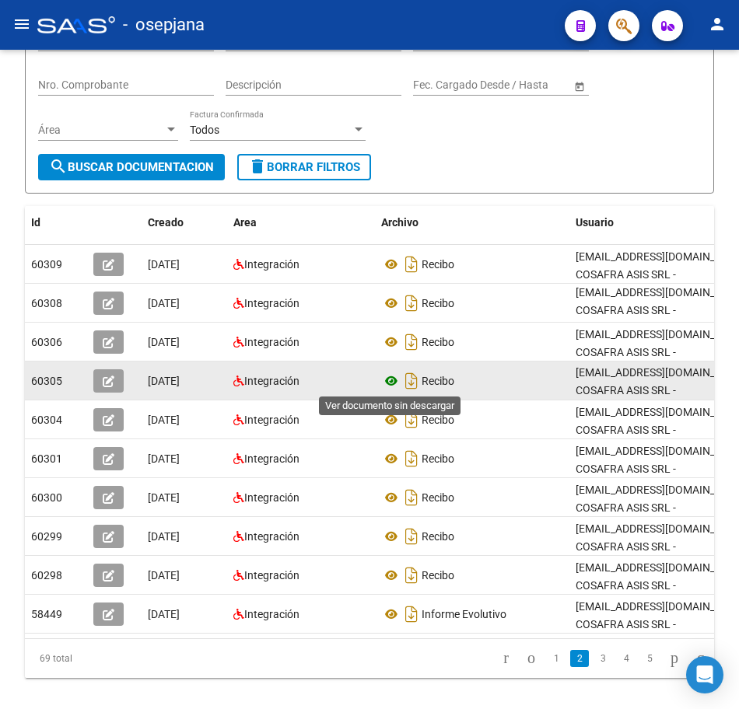
click at [390, 374] on icon at bounding box center [391, 381] width 20 height 19
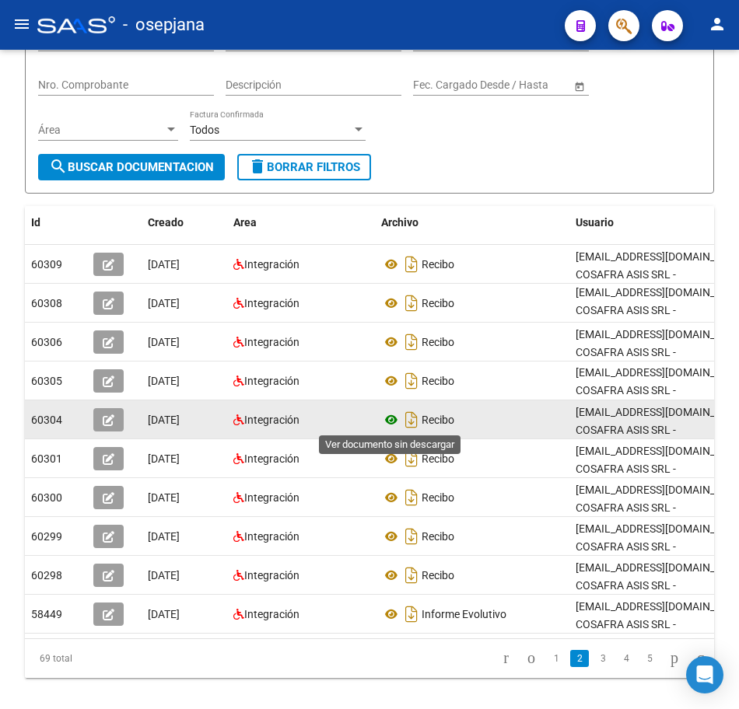
click at [393, 420] on icon at bounding box center [391, 420] width 20 height 19
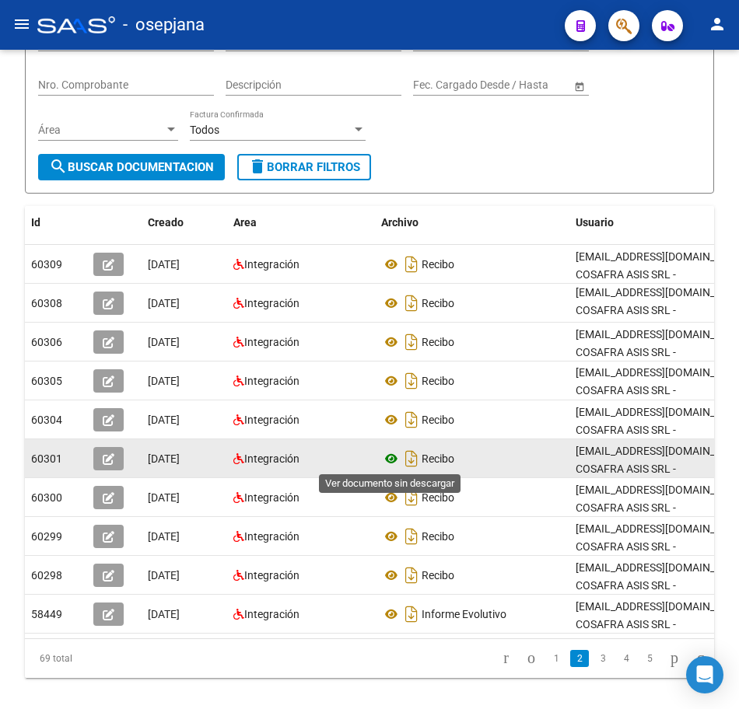
click at [392, 456] on icon at bounding box center [391, 458] width 20 height 19
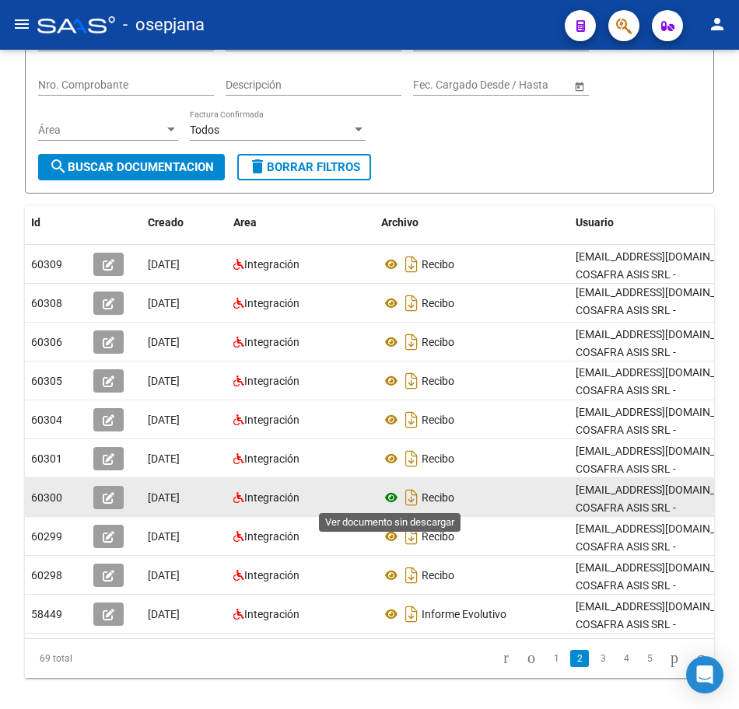
click at [386, 494] on icon at bounding box center [391, 497] width 20 height 19
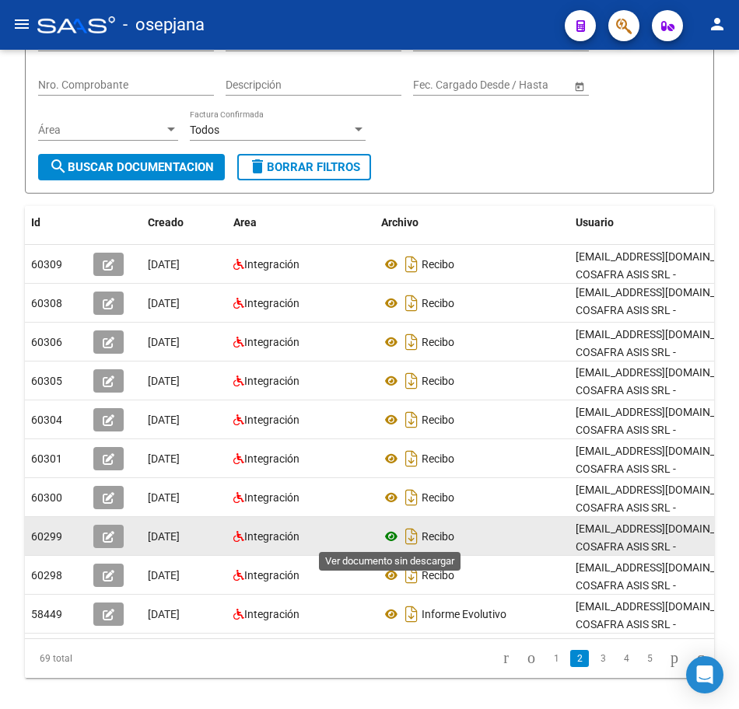
click at [390, 532] on icon at bounding box center [391, 536] width 20 height 19
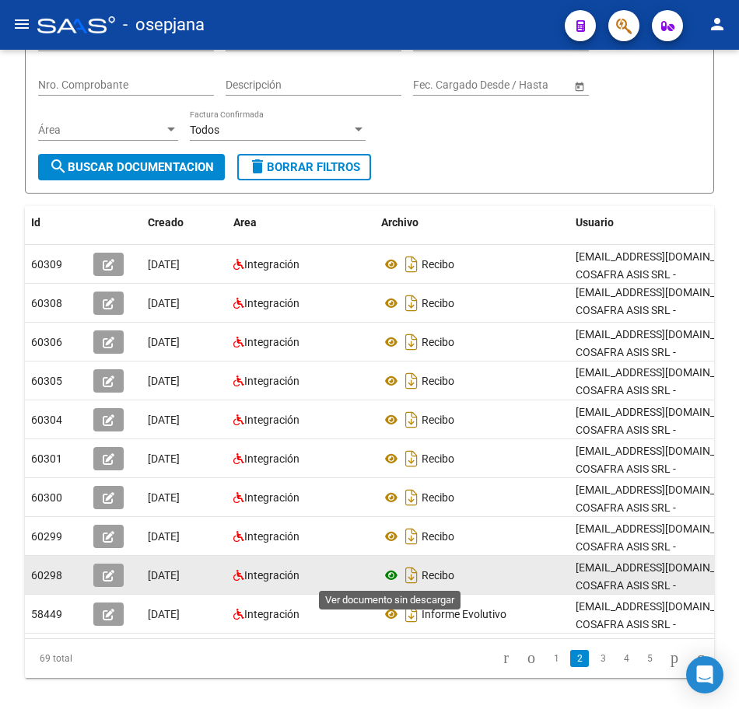
click at [393, 572] on icon at bounding box center [391, 575] width 20 height 19
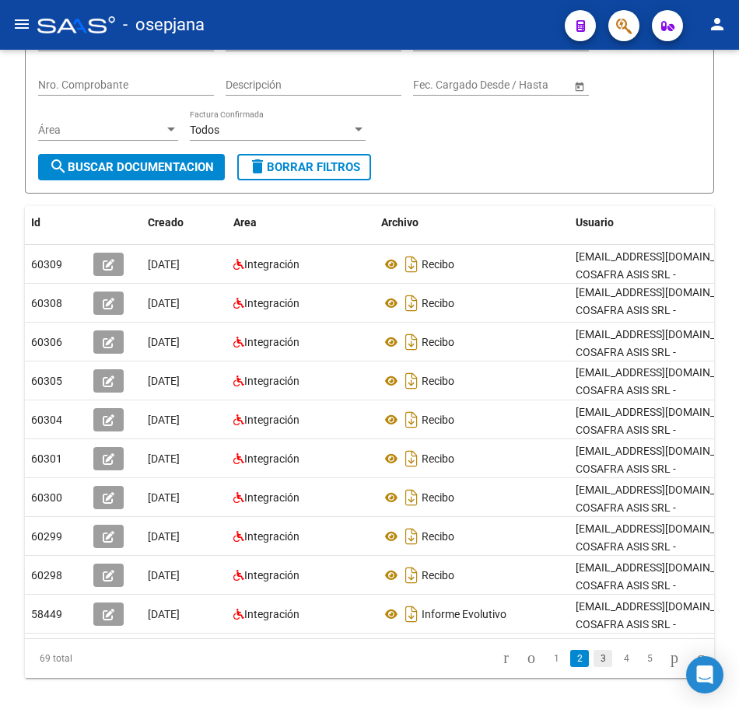
click at [593, 667] on link "3" at bounding box center [602, 658] width 19 height 17
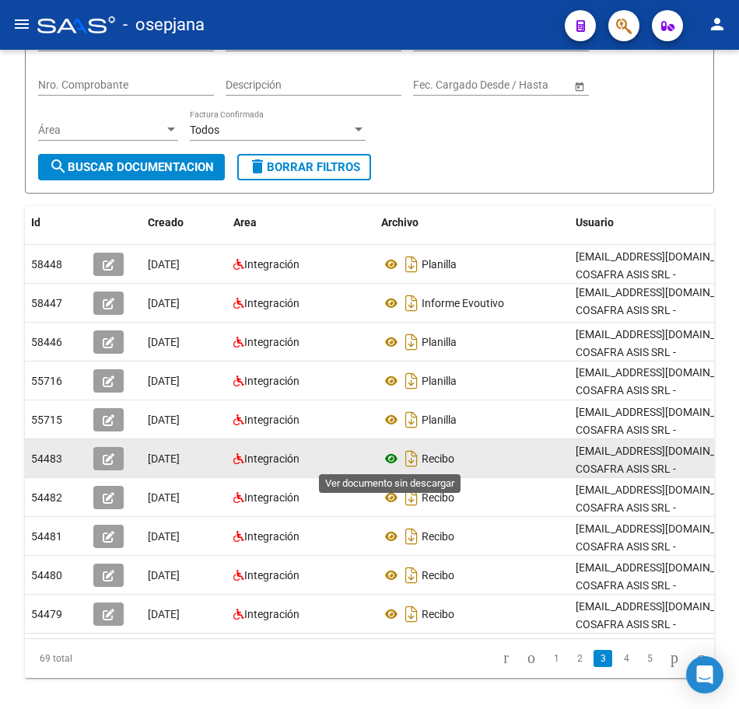
click at [390, 459] on icon at bounding box center [391, 458] width 20 height 19
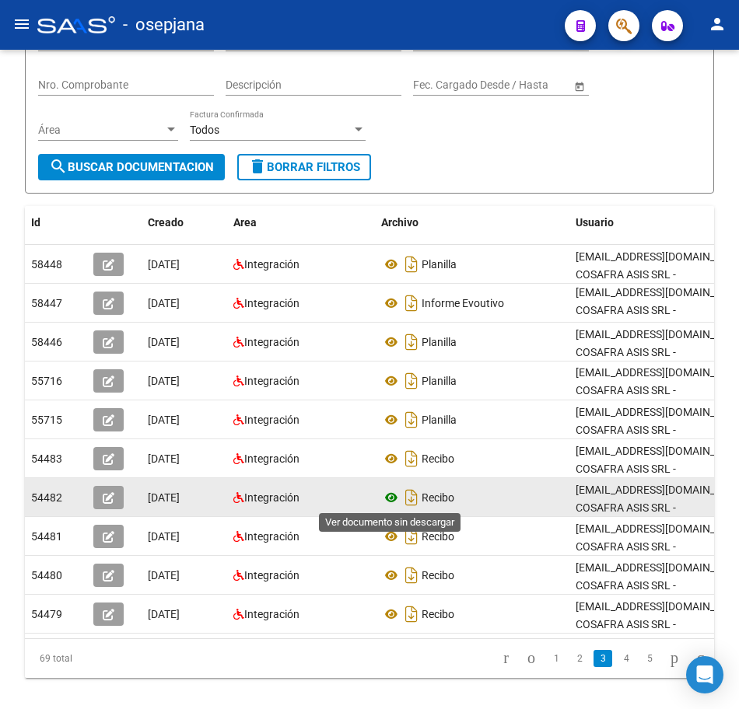
click at [389, 496] on icon at bounding box center [391, 497] width 20 height 19
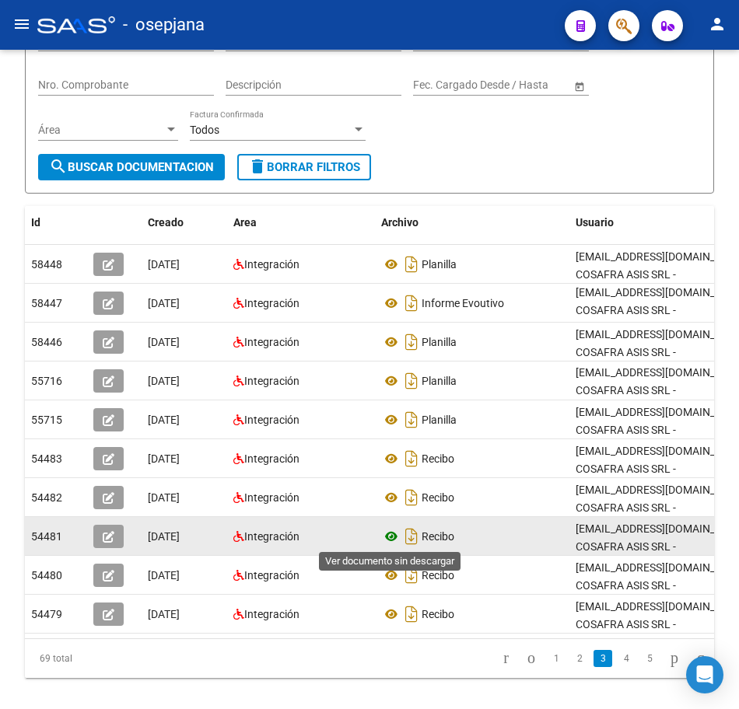
click at [393, 540] on icon at bounding box center [391, 536] width 20 height 19
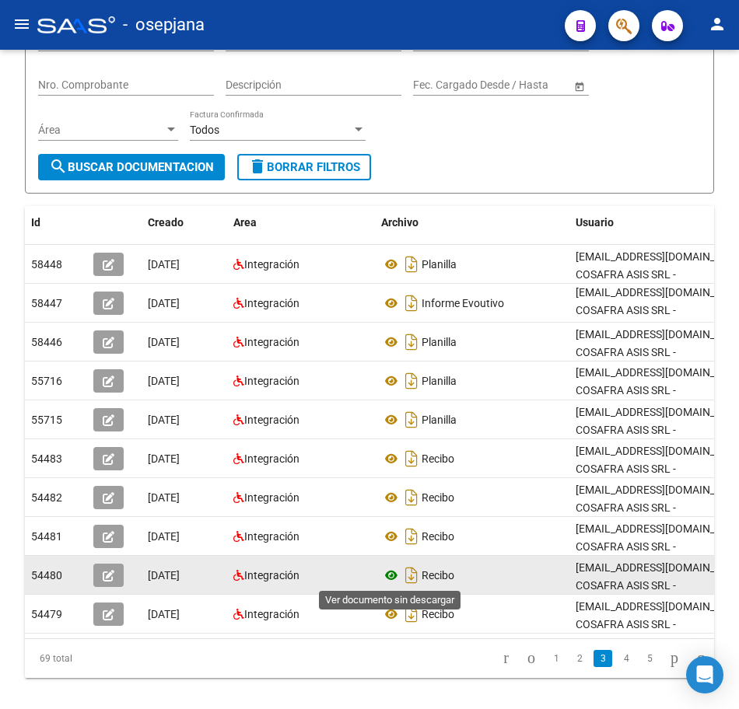
click at [390, 572] on icon at bounding box center [391, 575] width 20 height 19
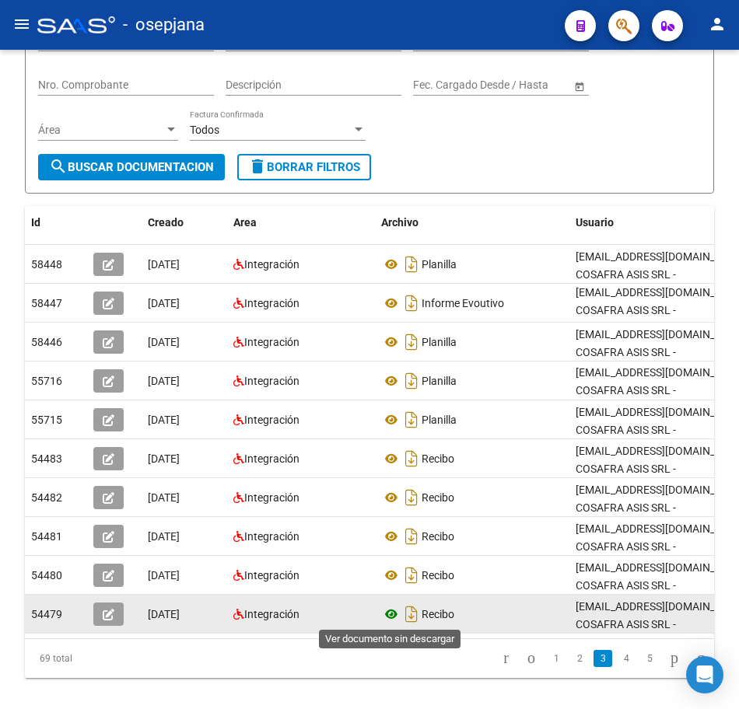
click at [397, 611] on icon at bounding box center [391, 614] width 20 height 19
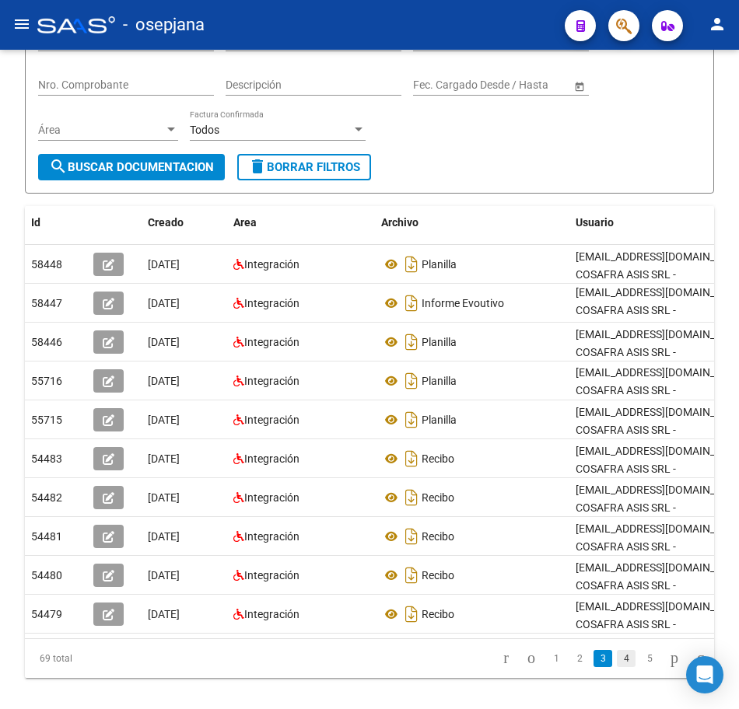
click at [617, 667] on link "4" at bounding box center [626, 658] width 19 height 17
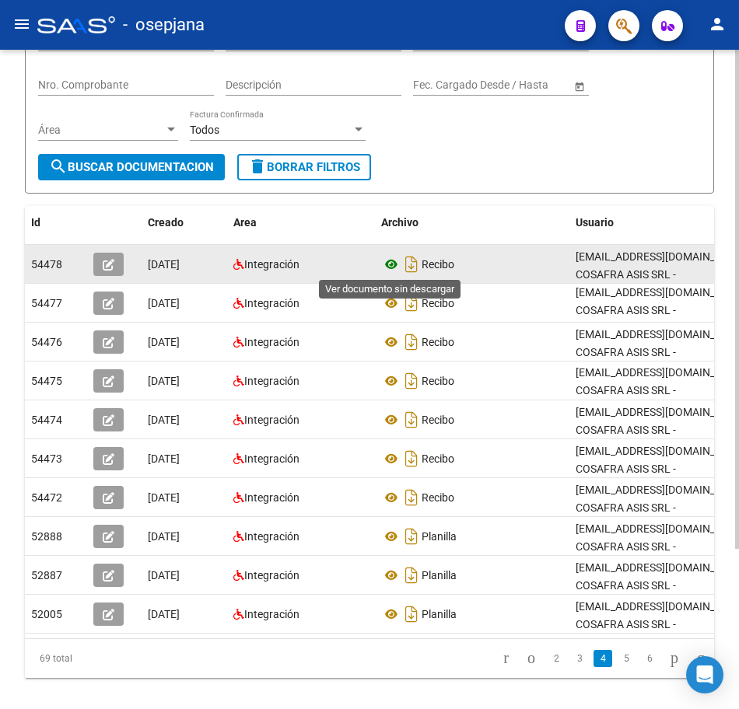
click at [392, 260] on icon at bounding box center [391, 264] width 20 height 19
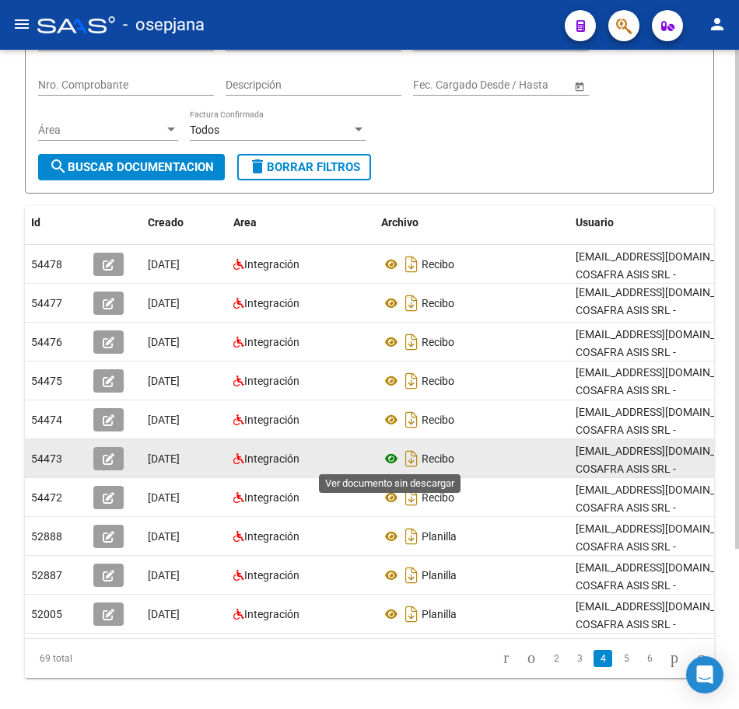
click at [390, 459] on icon at bounding box center [391, 458] width 20 height 19
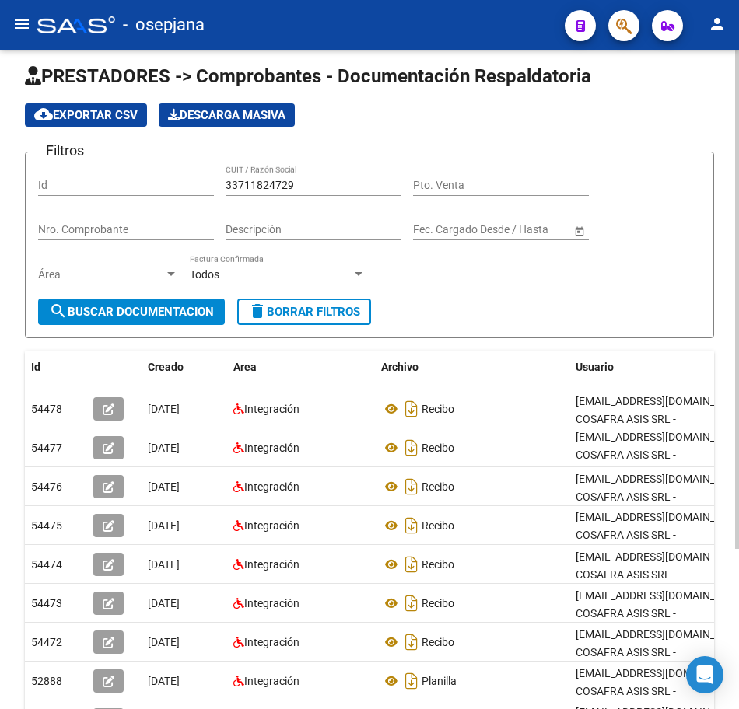
scroll to position [9, 0]
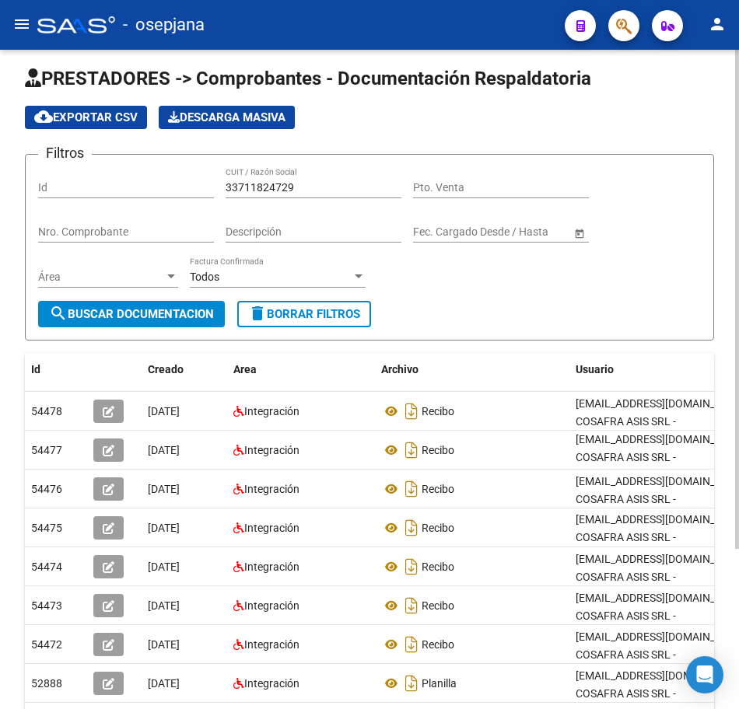
click at [722, 72] on div "PRESTADORES -> Comprobantes - Documentación Respaldatoria cloud_download Export…" at bounding box center [371, 470] width 743 height 858
drag, startPoint x: 315, startPoint y: 186, endPoint x: 85, endPoint y: 190, distance: 230.2
click at [101, 190] on div "Filtros Id 33711824729 CUIT / Razón Social Pto. Venta Nro. Comprobante Descripc…" at bounding box center [369, 234] width 662 height 134
paste input "450923"
click at [170, 324] on button "search Buscar Documentacion" at bounding box center [131, 314] width 187 height 26
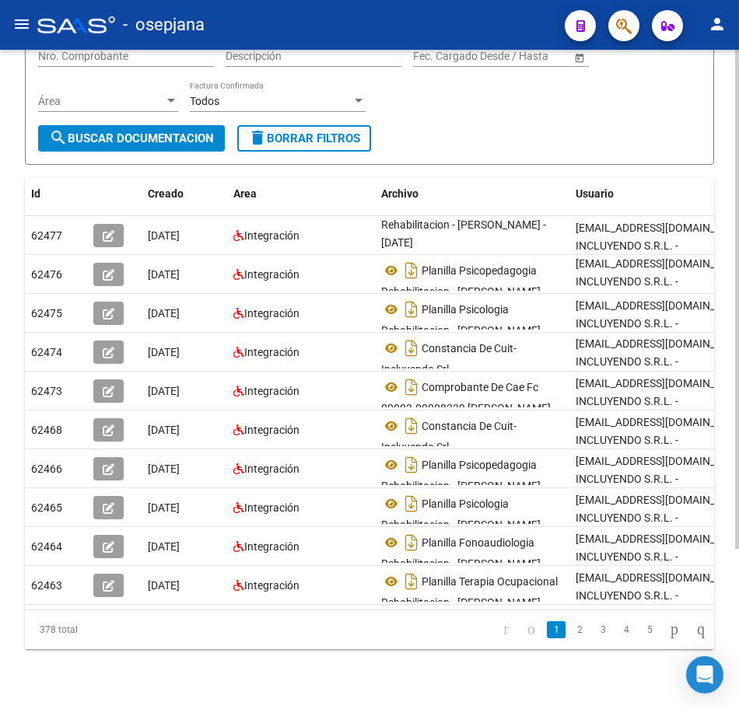
scroll to position [185, 0]
click at [720, 636] on div "PRESTADORES -> Comprobantes - Documentación Respaldatoria cloud_download Export…" at bounding box center [371, 294] width 743 height 858
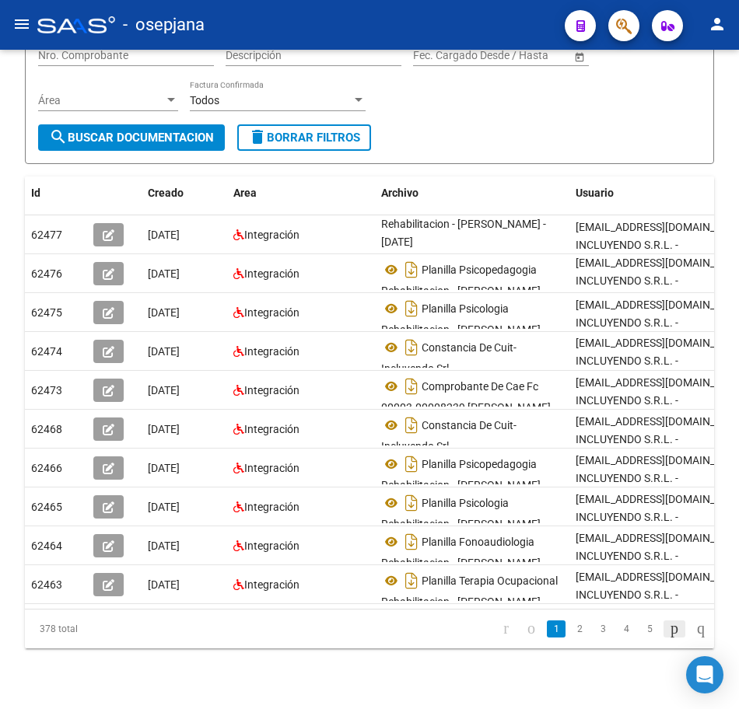
click at [668, 638] on icon "go to next page" at bounding box center [674, 628] width 12 height 19
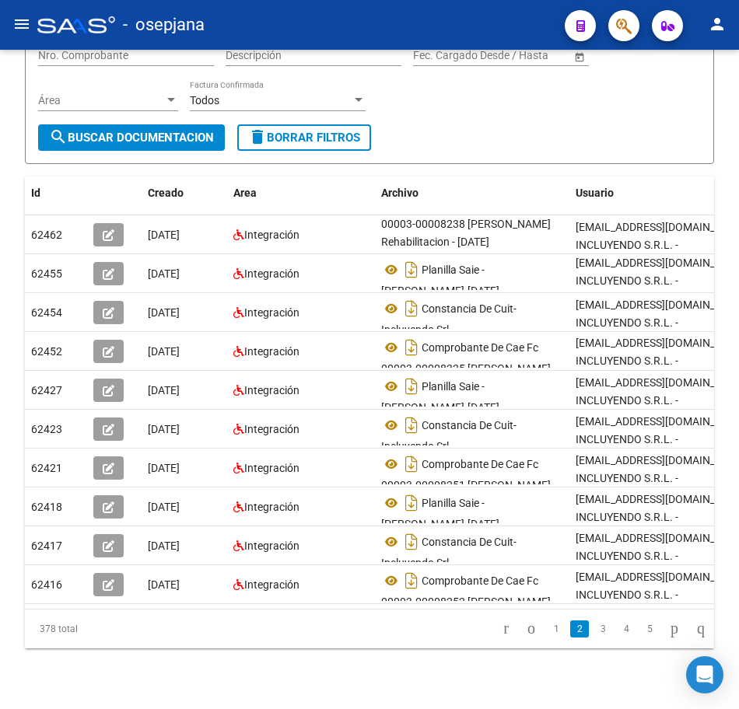
click at [668, 638] on icon "go to next page" at bounding box center [674, 628] width 12 height 19
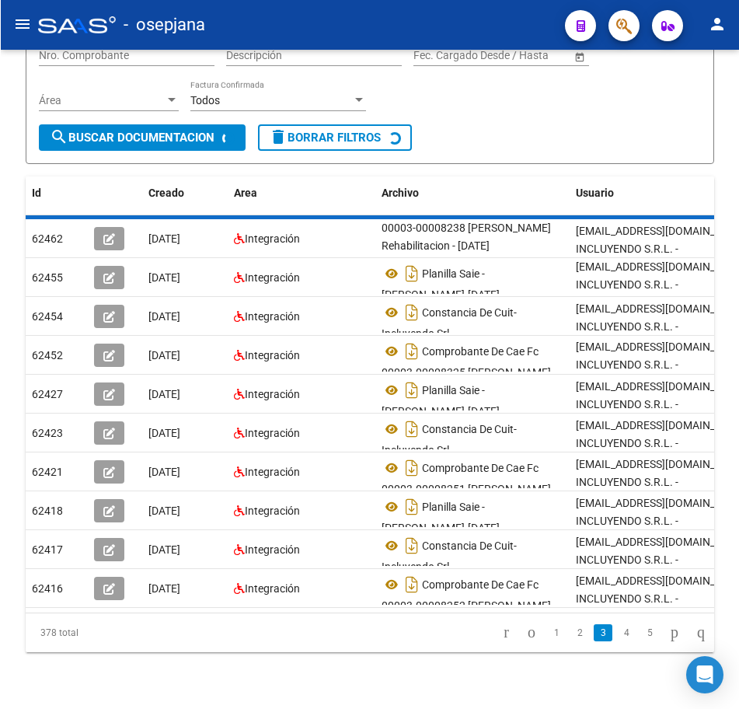
scroll to position [10, 0]
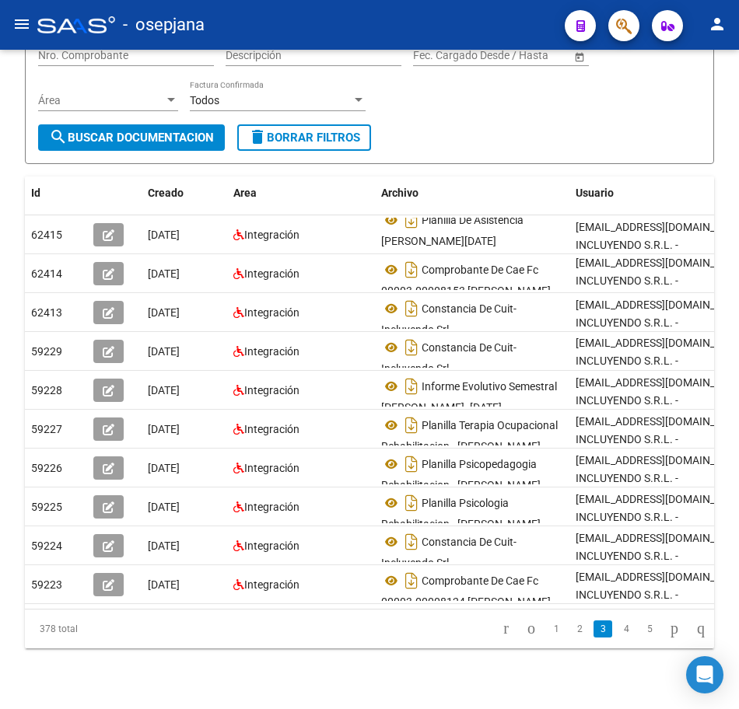
click at [668, 638] on icon "go to next page" at bounding box center [674, 628] width 12 height 19
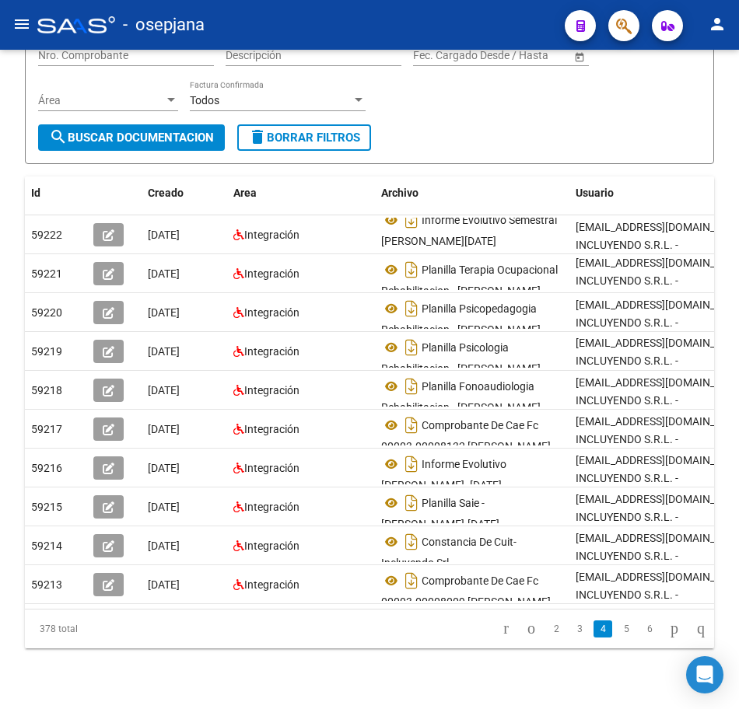
click at [668, 638] on icon "go to next page" at bounding box center [674, 628] width 12 height 19
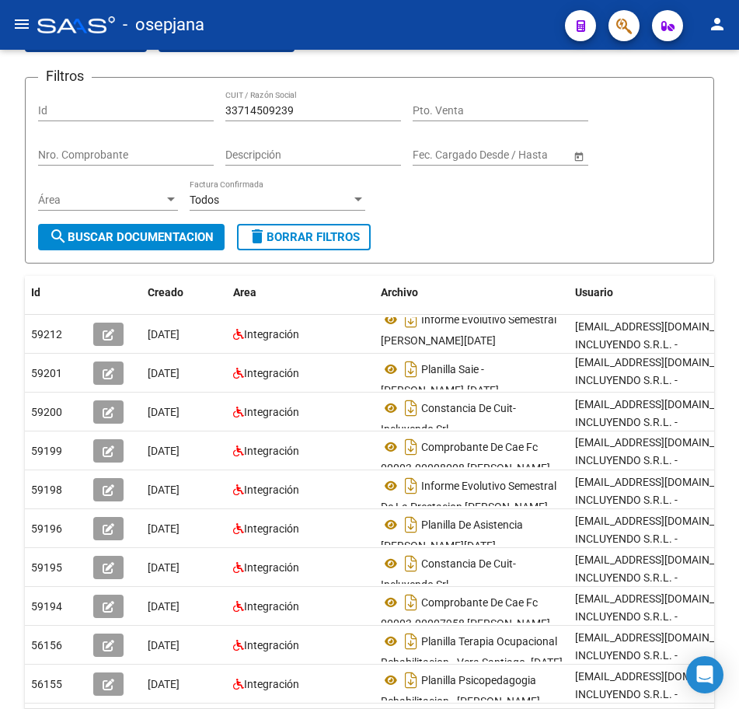
scroll to position [60, 0]
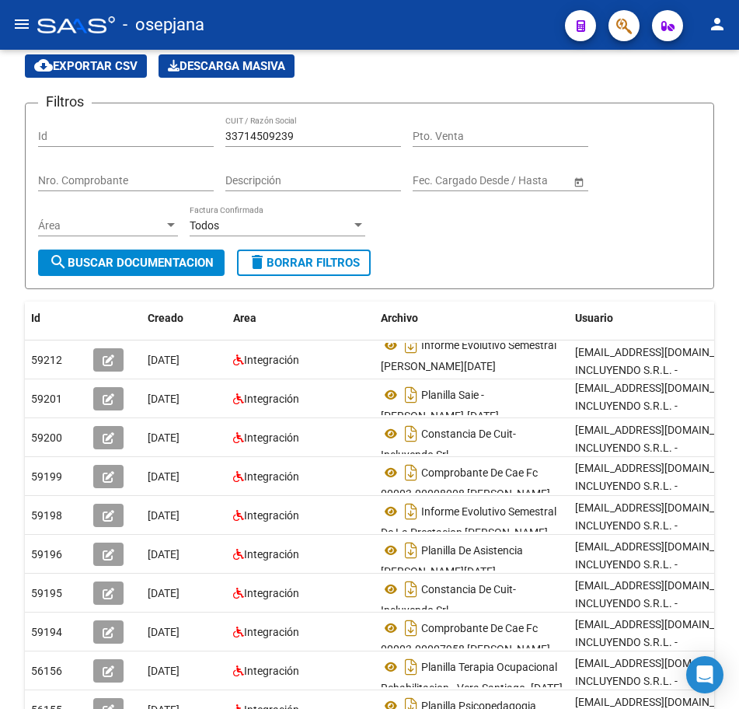
click at [729, 104] on div "PRESTADORES -> Comprobantes - Documentación Respaldatoria cloud_download Export…" at bounding box center [371, 419] width 743 height 858
drag, startPoint x: 306, startPoint y: 135, endPoint x: 9, endPoint y: 134, distance: 296.2
click at [72, 129] on div "Filtros Id 33714509239 CUIT / Razón Social Pto. Venta Nro. Comprobante Descripc…" at bounding box center [369, 183] width 663 height 134
paste input "82738"
click at [70, 260] on span "search Buscar Documentacion" at bounding box center [131, 263] width 165 height 14
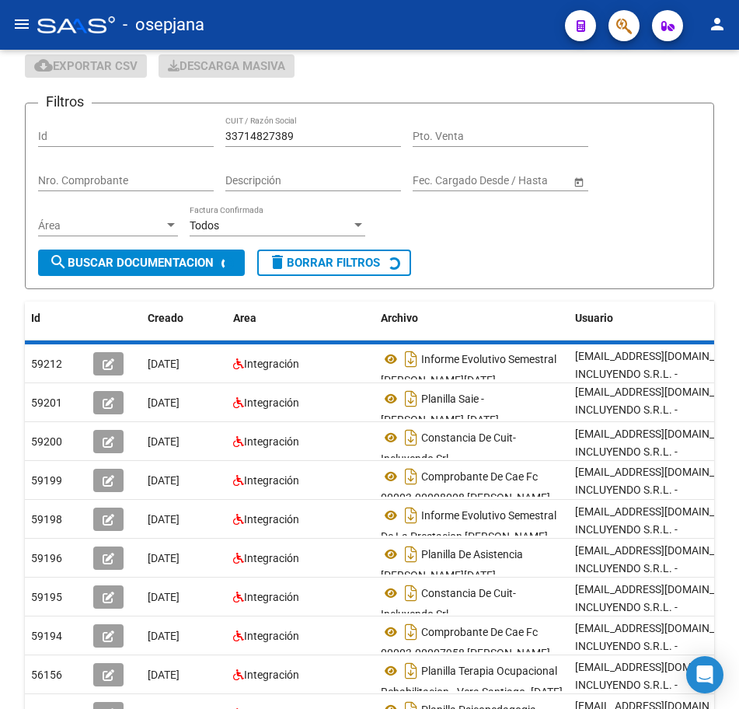
scroll to position [0, 0]
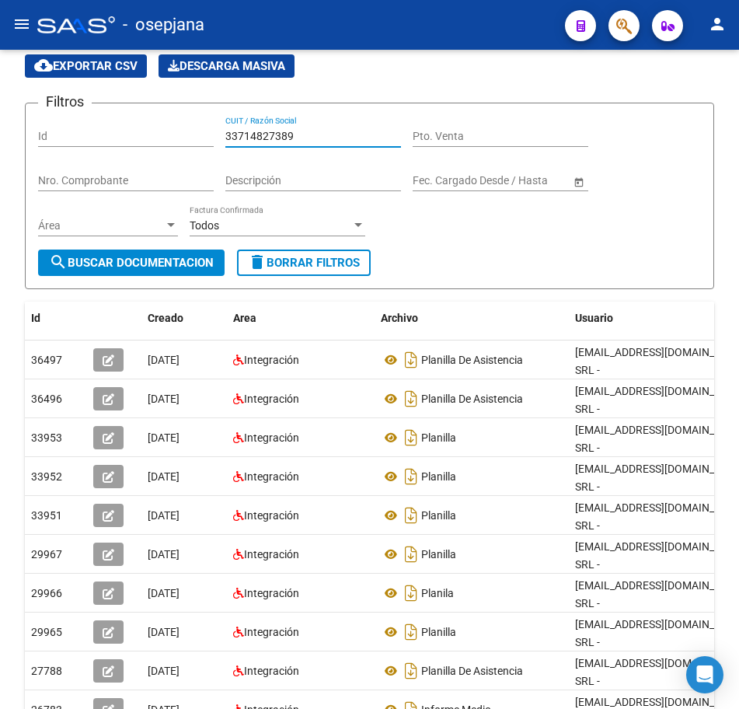
drag, startPoint x: 299, startPoint y: 136, endPoint x: 29, endPoint y: 103, distance: 272.6
click at [29, 103] on form "Filtros Id 33714827389 CUIT / Razón Social Pto. Venta Nro. Comprobante Descripc…" at bounding box center [370, 196] width 690 height 187
paste input "56224"
click at [164, 264] on span "search Buscar Documentacion" at bounding box center [131, 263] width 165 height 14
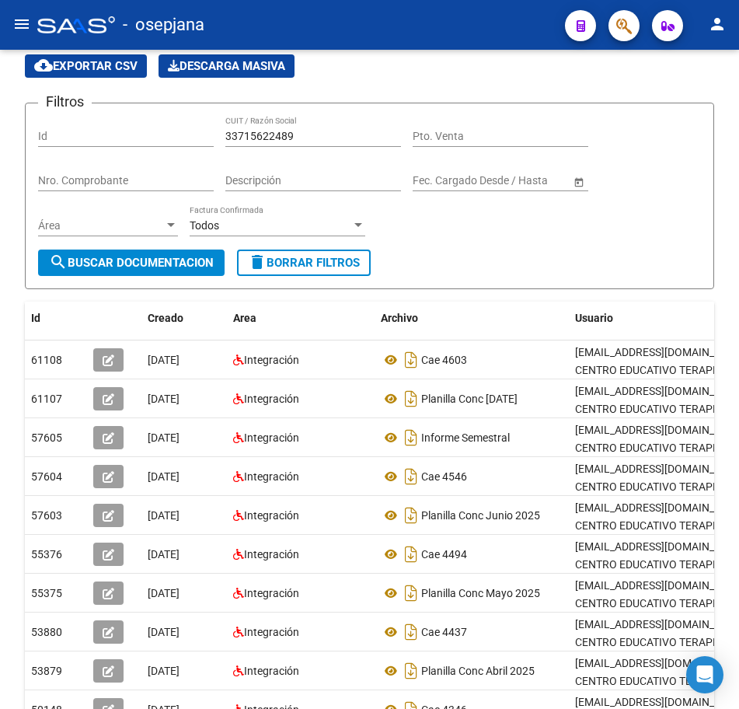
click at [739, 382] on div at bounding box center [738, 347] width 4 height 499
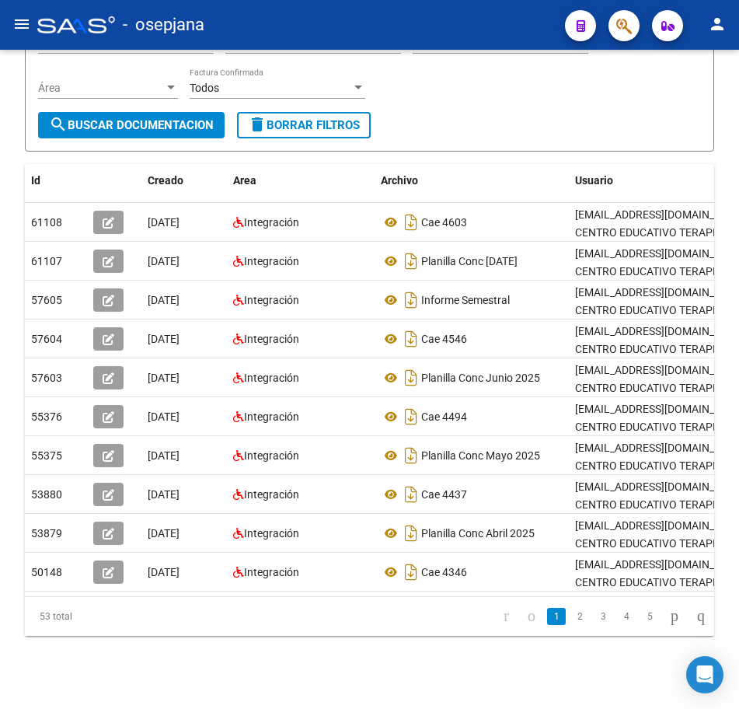
scroll to position [200, 0]
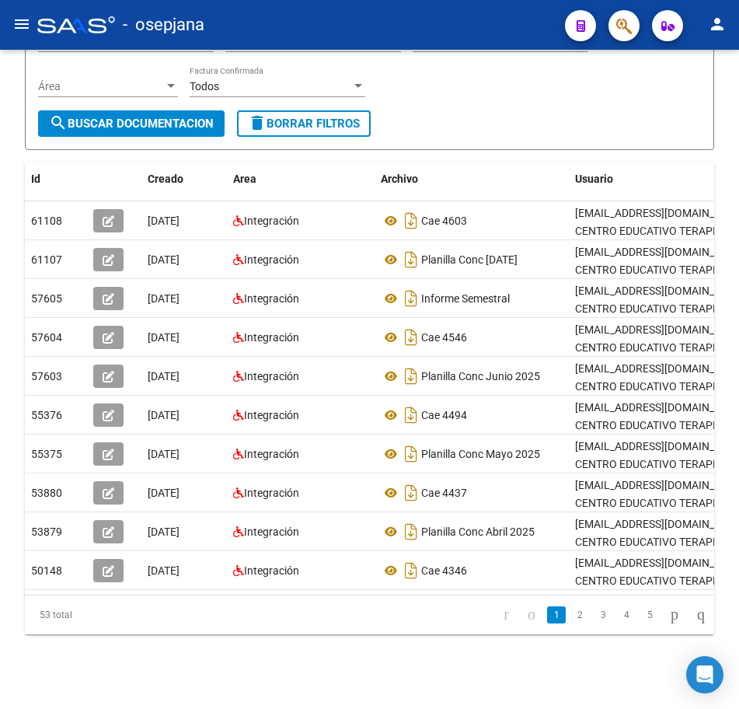
click at [739, 487] on html "menu - osepjana person Firma Express Reportes Tablero de Control Ingresos Perci…" at bounding box center [369, 354] width 739 height 709
click at [670, 624] on icon "go to next page" at bounding box center [675, 614] width 12 height 19
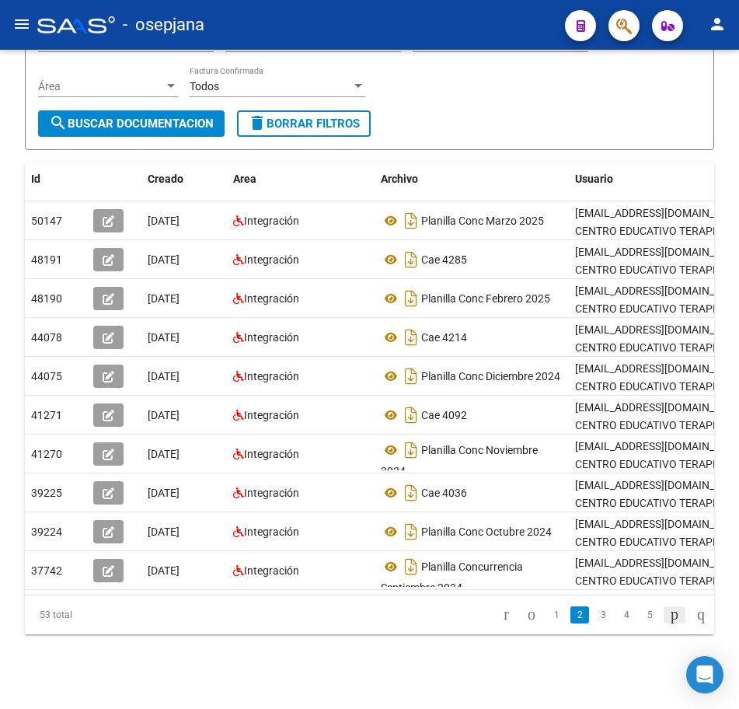
click at [670, 624] on icon "go to next page" at bounding box center [675, 614] width 12 height 19
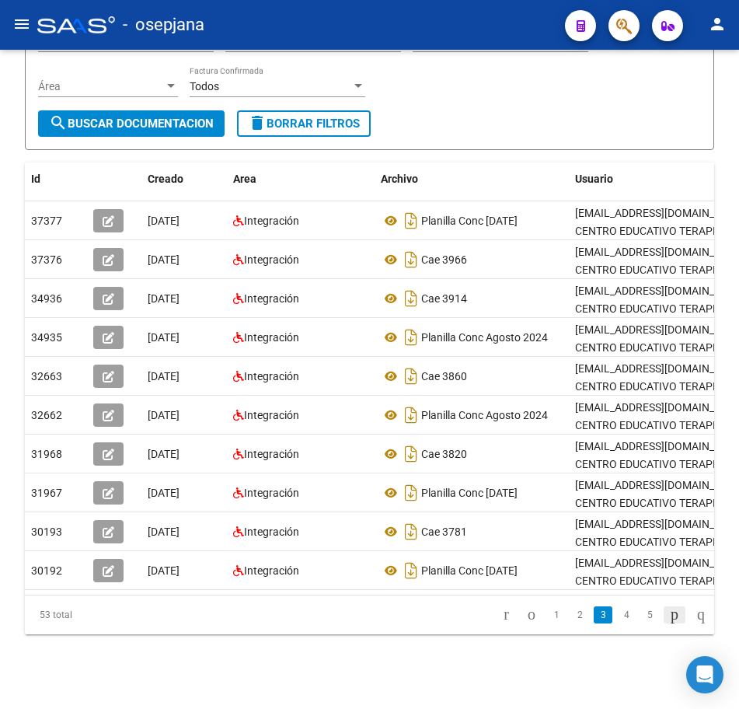
click at [670, 624] on icon "go to next page" at bounding box center [675, 614] width 12 height 19
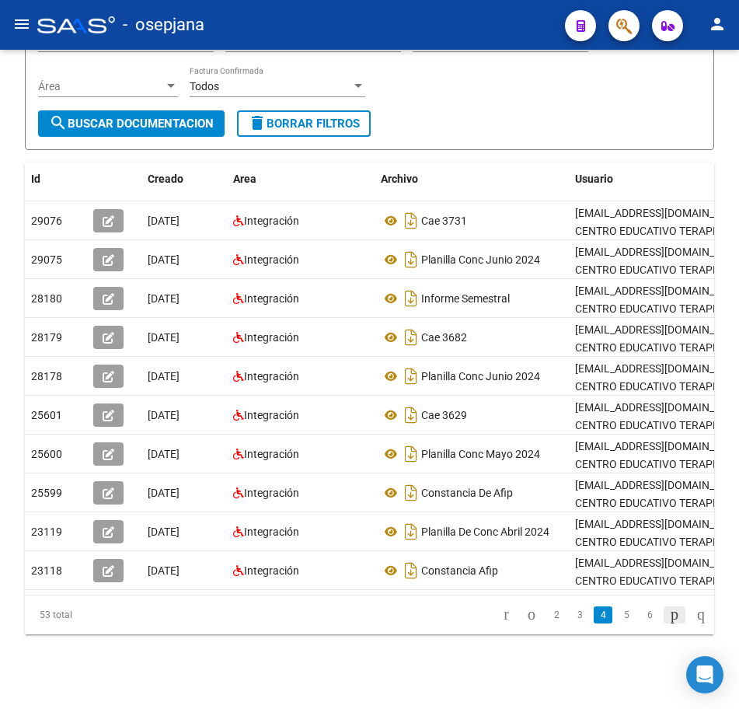
click at [677, 624] on link "go to next page" at bounding box center [675, 614] width 22 height 17
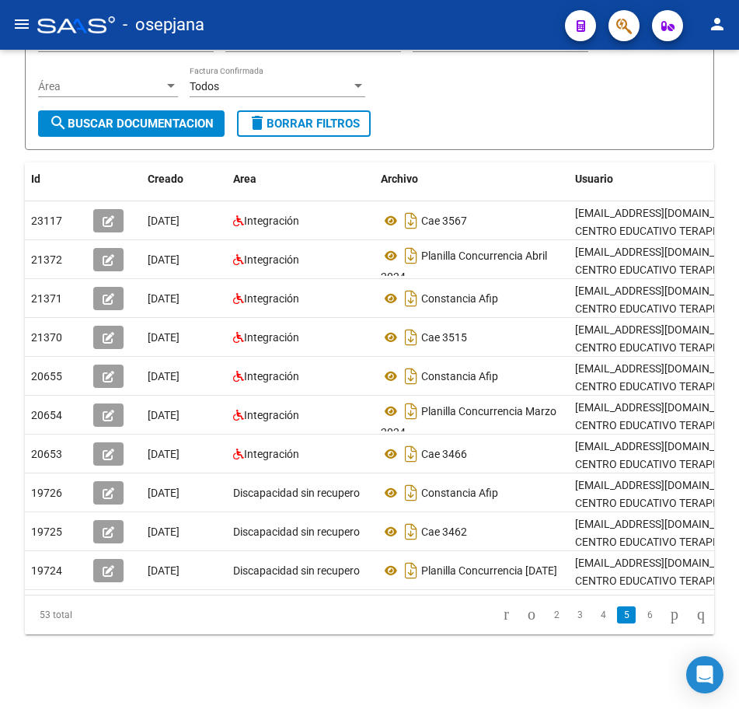
click at [676, 624] on link "go to next page" at bounding box center [675, 614] width 22 height 17
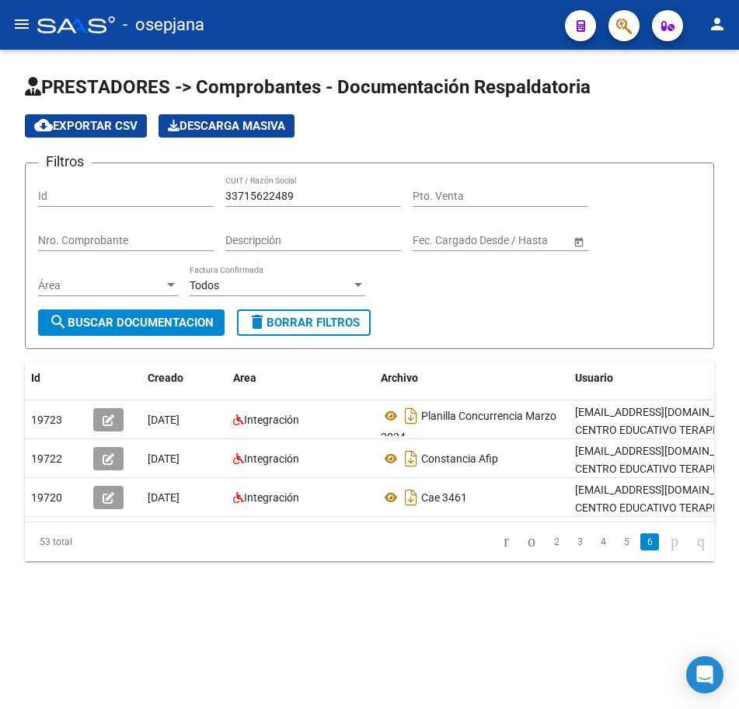
scroll to position [0, 0]
drag, startPoint x: 309, startPoint y: 197, endPoint x: 78, endPoint y: 191, distance: 231.8
click at [86, 191] on div "Filtros Id 33715622489 CUIT / Razón Social Pto. Venta Nro. Comprobante Descripc…" at bounding box center [369, 243] width 663 height 134
paste input "60465"
click at [173, 326] on span "search Buscar Documentacion" at bounding box center [131, 323] width 165 height 14
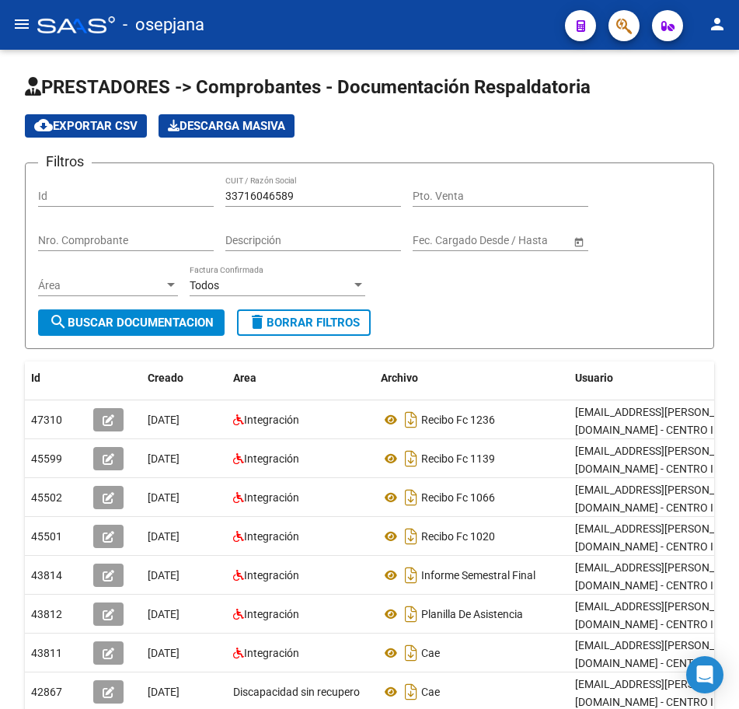
scroll to position [78, 0]
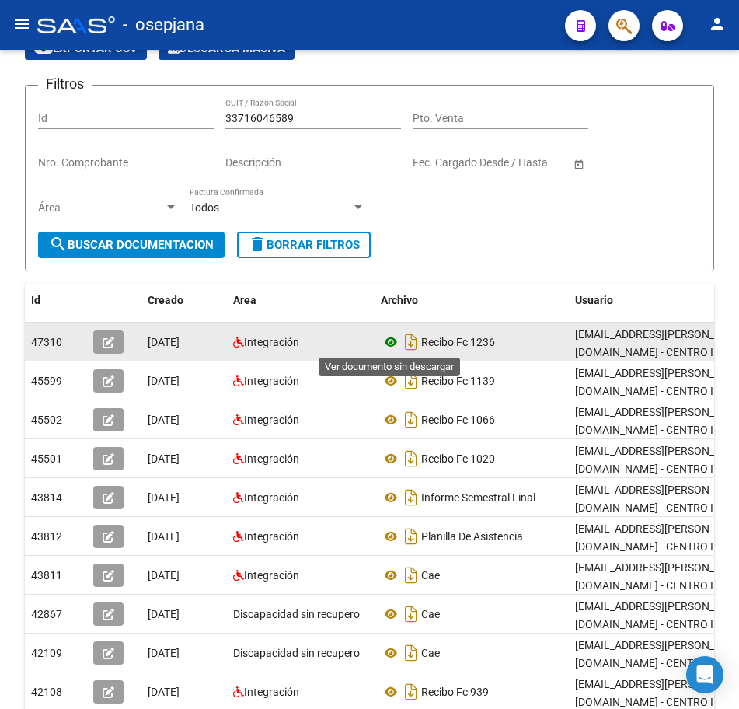
click at [386, 339] on icon at bounding box center [391, 342] width 20 height 19
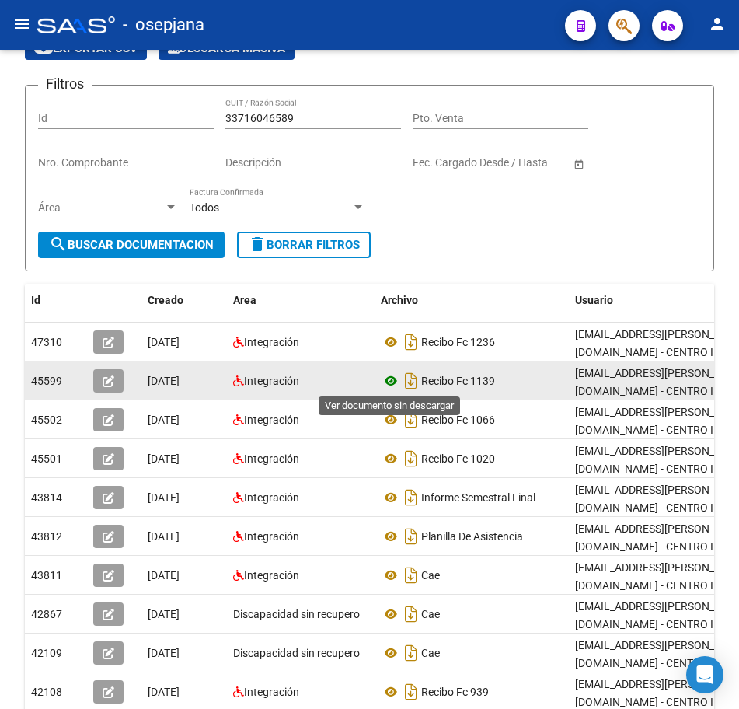
click at [390, 383] on icon at bounding box center [391, 381] width 20 height 19
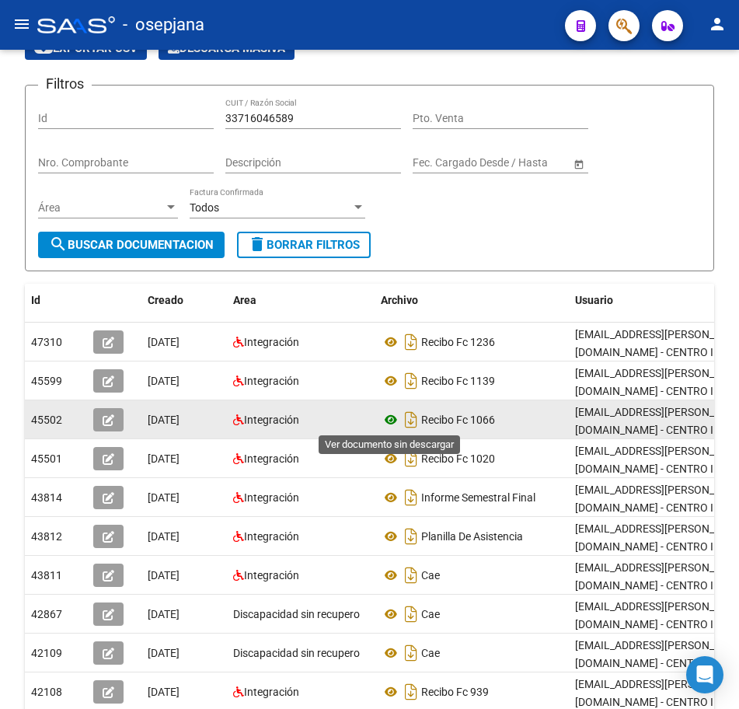
click at [393, 420] on icon at bounding box center [391, 420] width 20 height 19
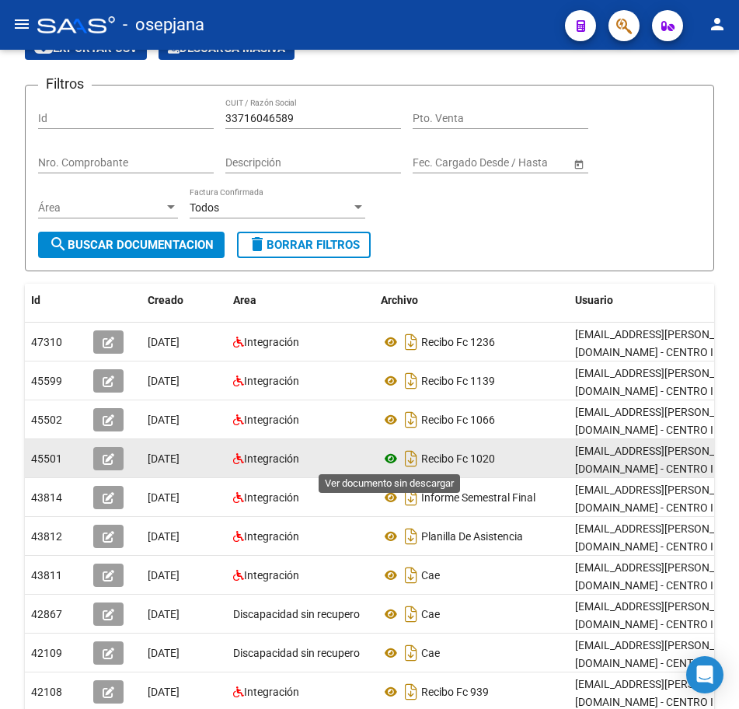
click at [388, 462] on icon at bounding box center [391, 458] width 20 height 19
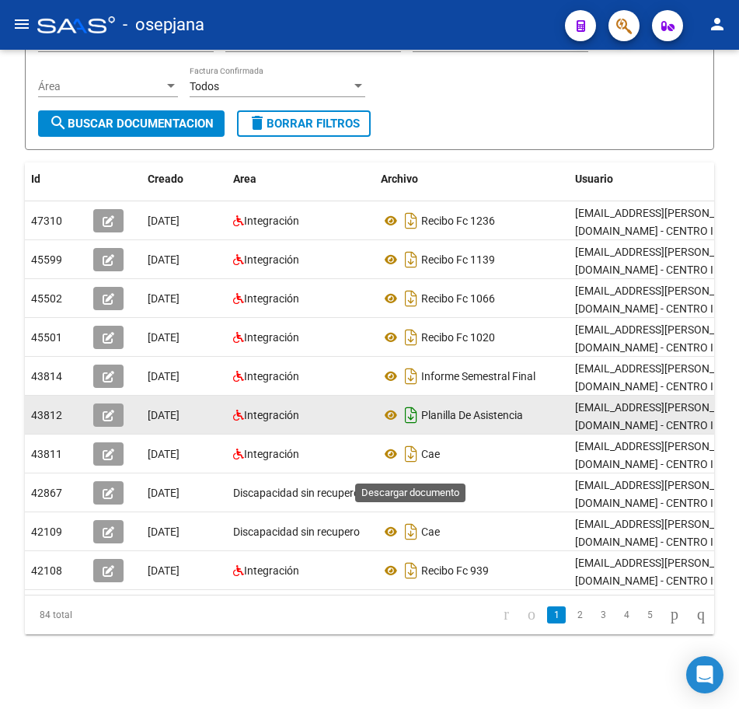
scroll to position [211, 0]
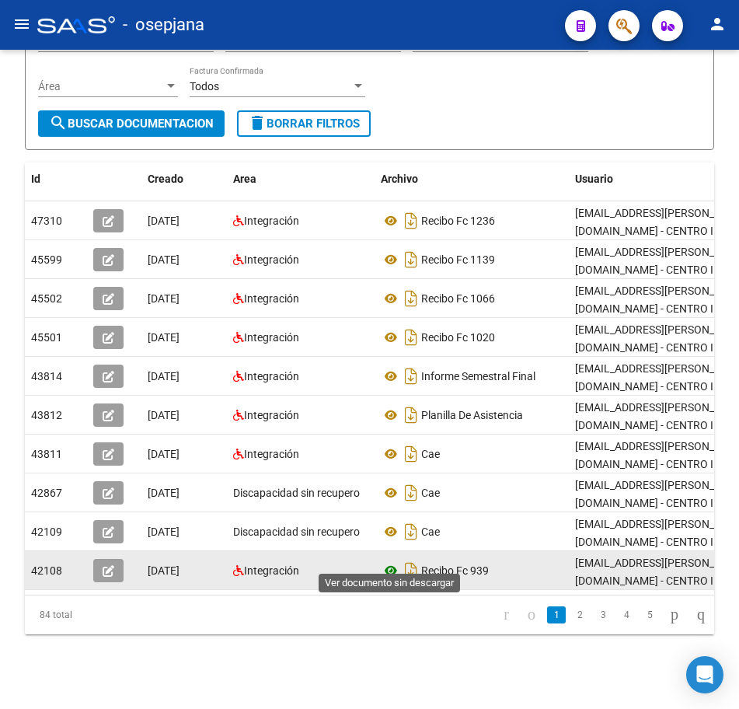
click at [393, 561] on icon at bounding box center [391, 570] width 20 height 19
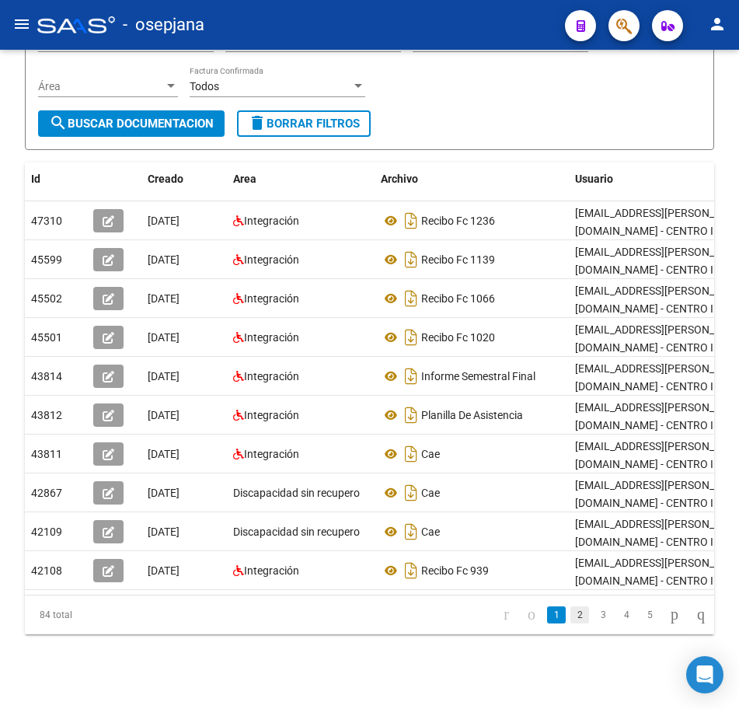
click at [571, 616] on link "2" at bounding box center [580, 614] width 19 height 17
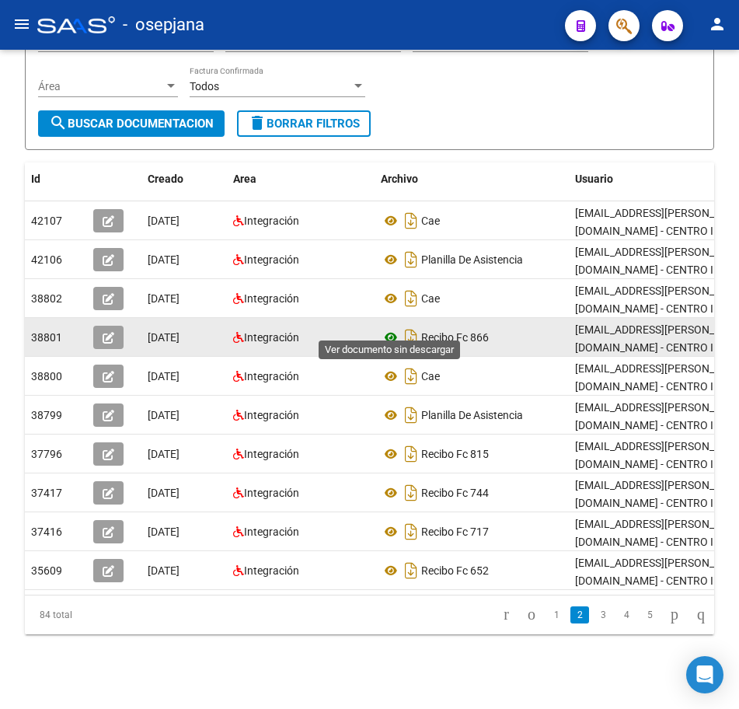
click at [390, 328] on icon at bounding box center [391, 337] width 20 height 19
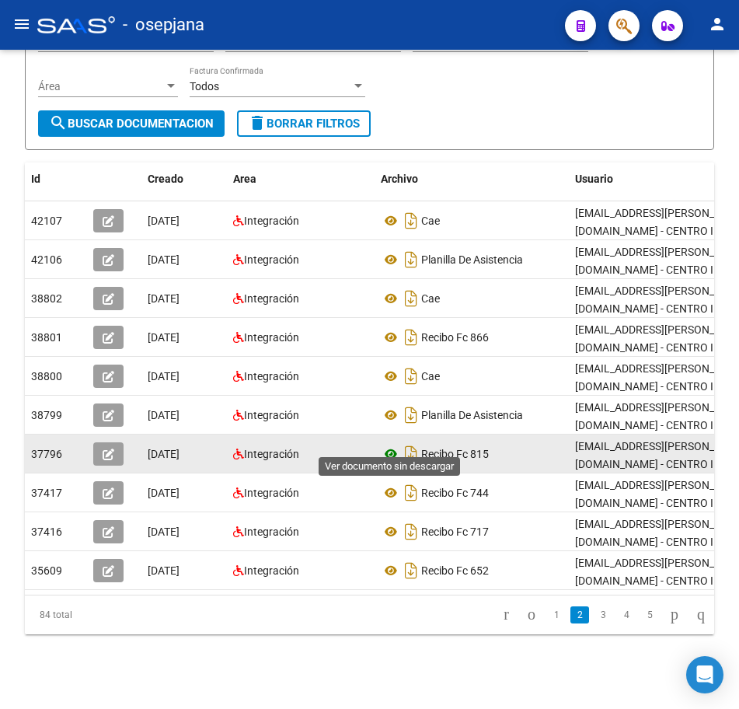
click at [390, 445] on icon at bounding box center [391, 454] width 20 height 19
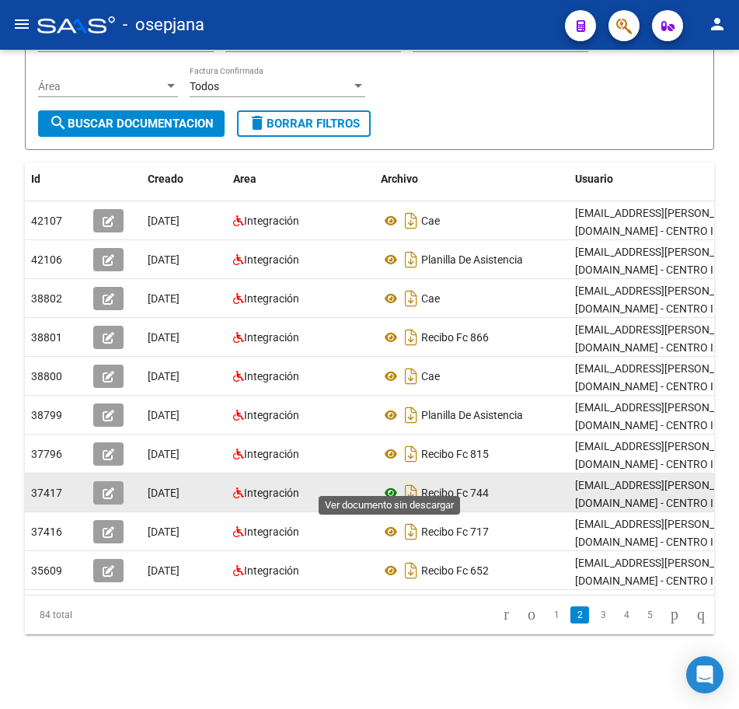
click at [390, 484] on icon at bounding box center [391, 493] width 20 height 19
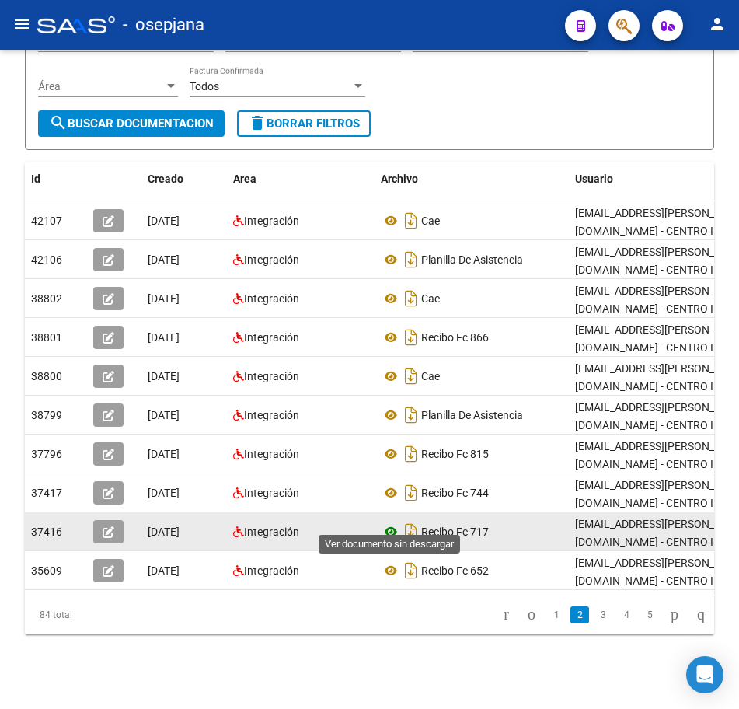
click at [390, 522] on icon at bounding box center [391, 531] width 20 height 19
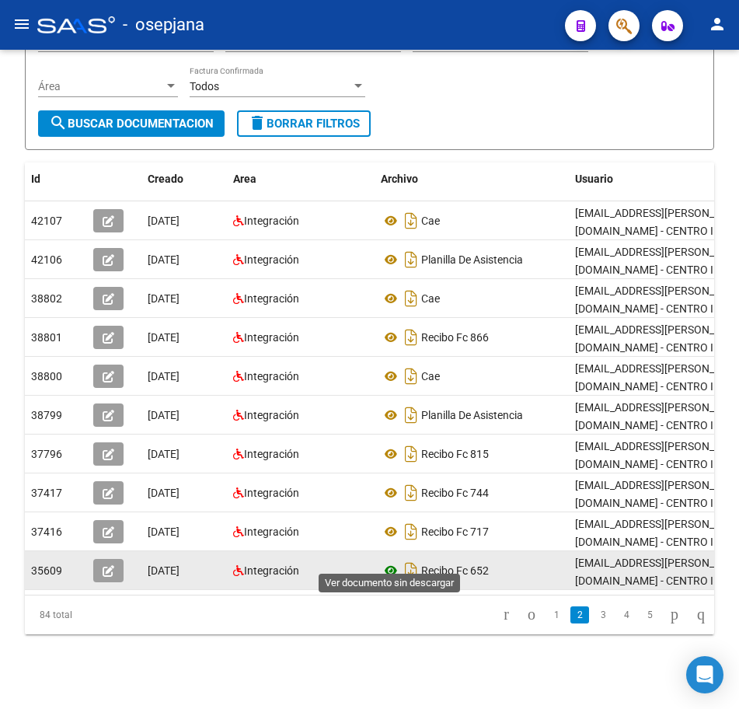
click at [388, 561] on icon at bounding box center [391, 570] width 20 height 19
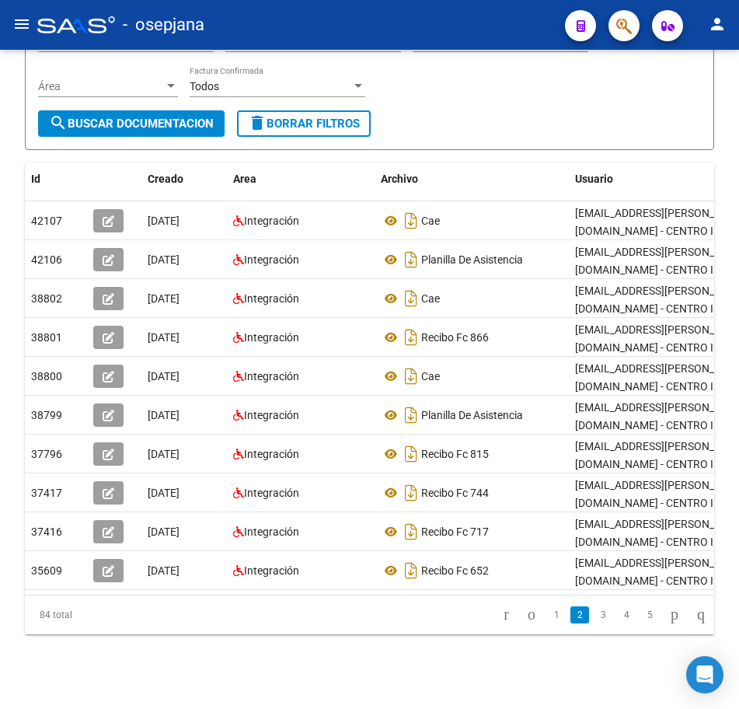
click at [734, 85] on div "PRESTADORES -> Comprobantes - Documentación Respaldatoria cloud_download Export…" at bounding box center [369, 280] width 739 height 858
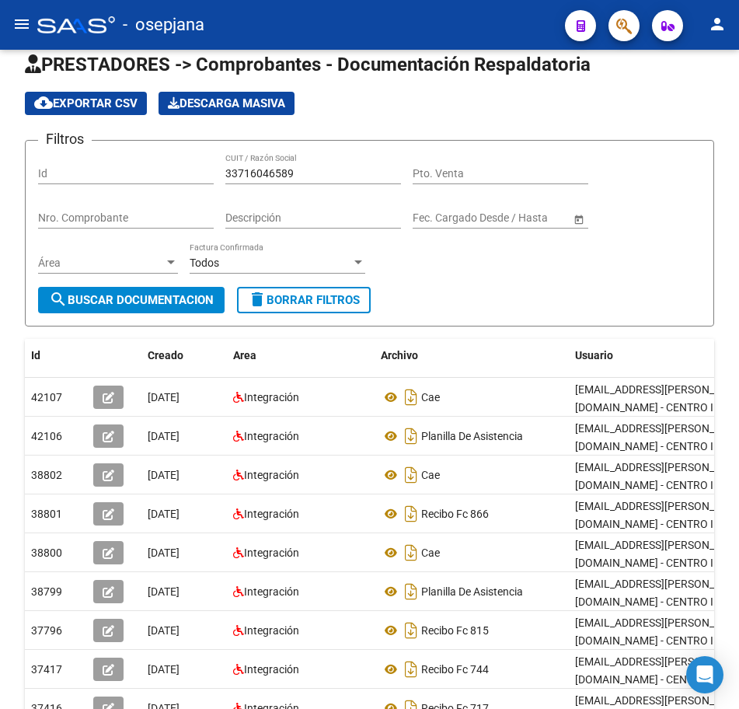
scroll to position [14, 0]
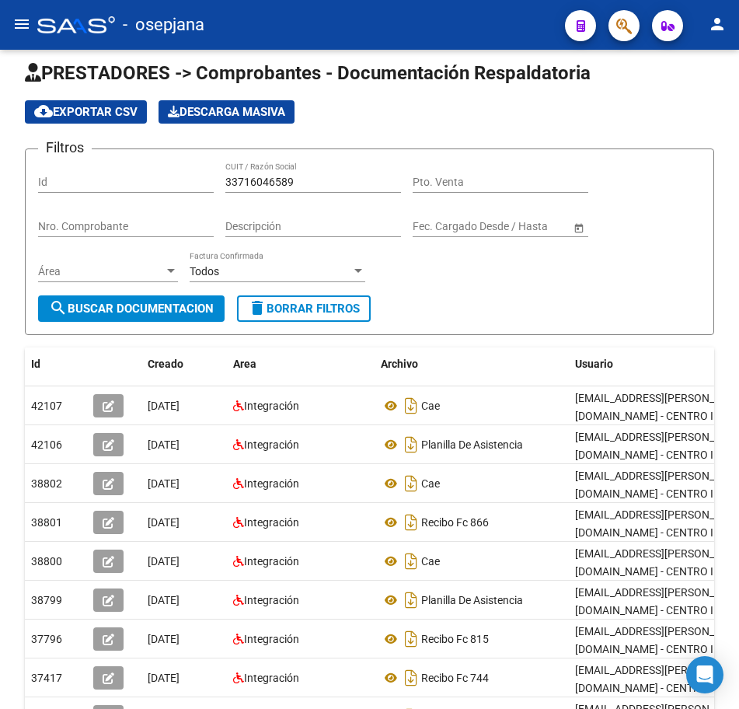
click at [734, 85] on div "PRESTADORES -> Comprobantes - Documentación Respaldatoria cloud_download Export…" at bounding box center [371, 465] width 743 height 858
drag, startPoint x: 248, startPoint y: 179, endPoint x: 130, endPoint y: 175, distance: 118.2
click at [132, 176] on div "Filtros Id 33716046589 CUIT / Razón Social Pto. Venta Nro. Comprobante Descripc…" at bounding box center [369, 229] width 663 height 134
paste input "20102334737"
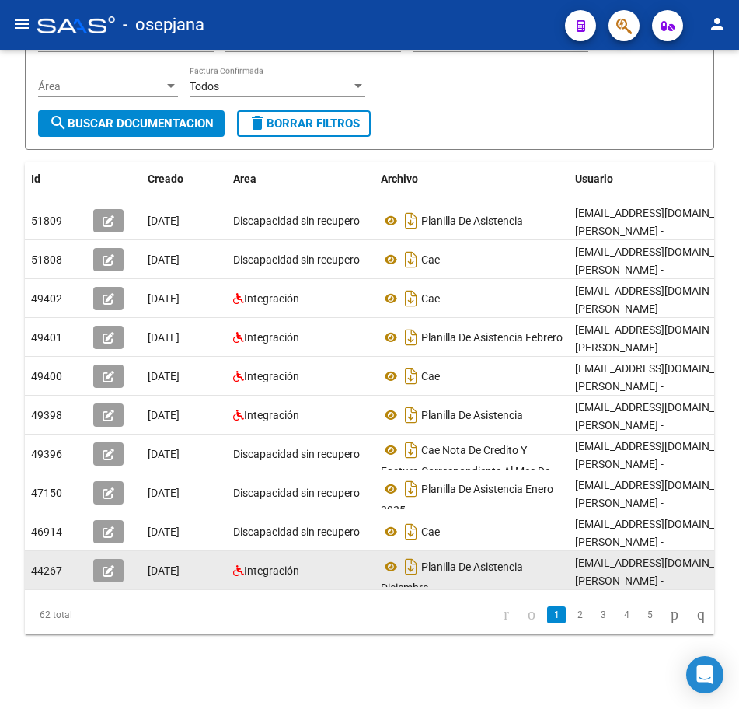
scroll to position [211, 0]
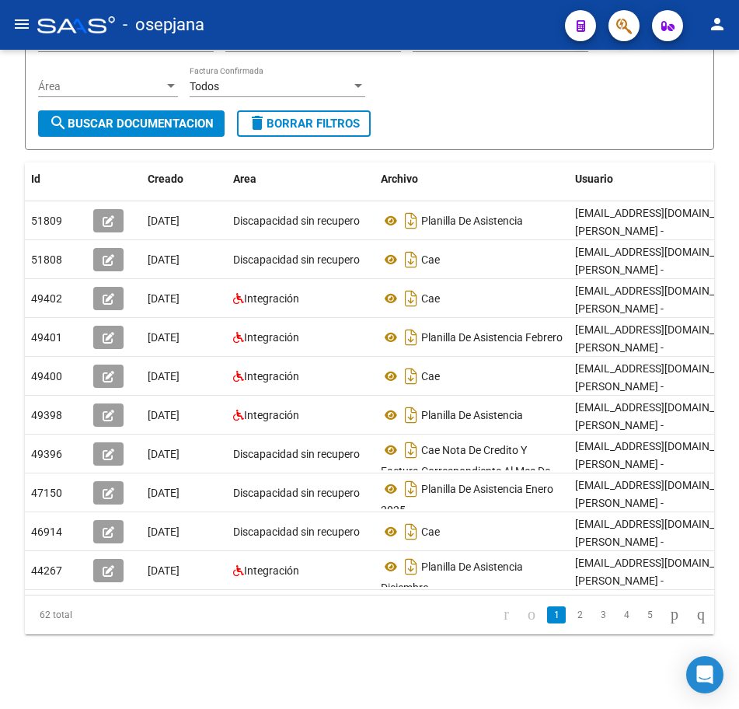
click at [571, 617] on link "2" at bounding box center [580, 614] width 19 height 17
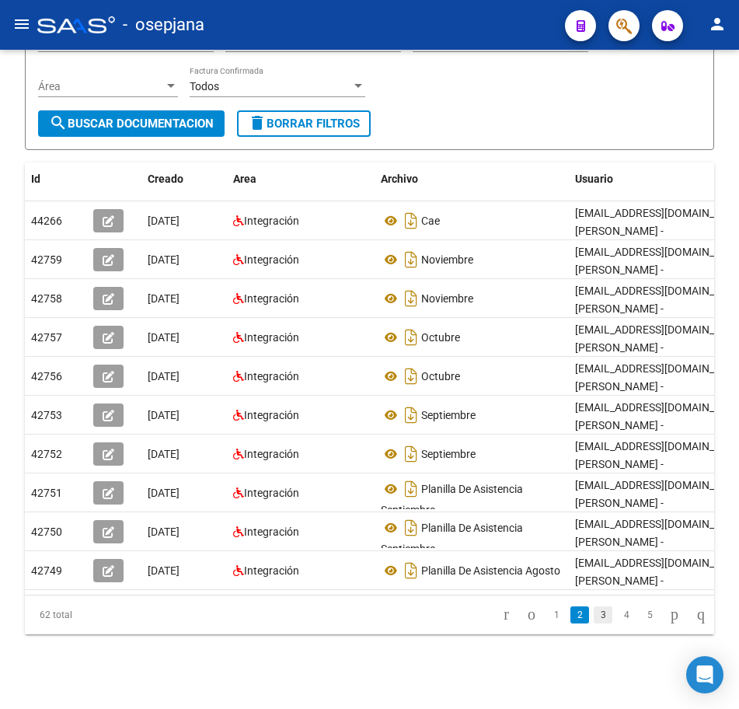
click at [594, 620] on link "3" at bounding box center [603, 614] width 19 height 17
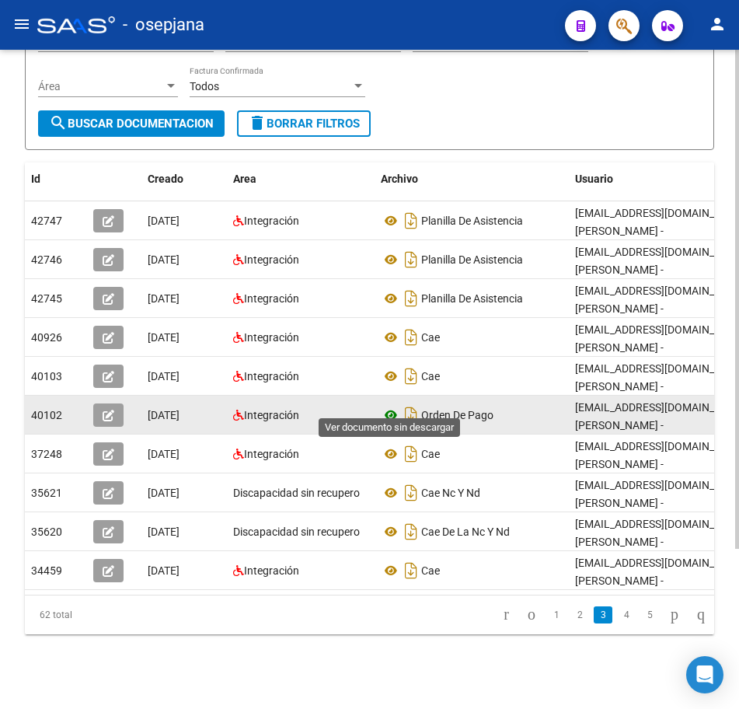
click at [386, 406] on icon at bounding box center [391, 415] width 20 height 19
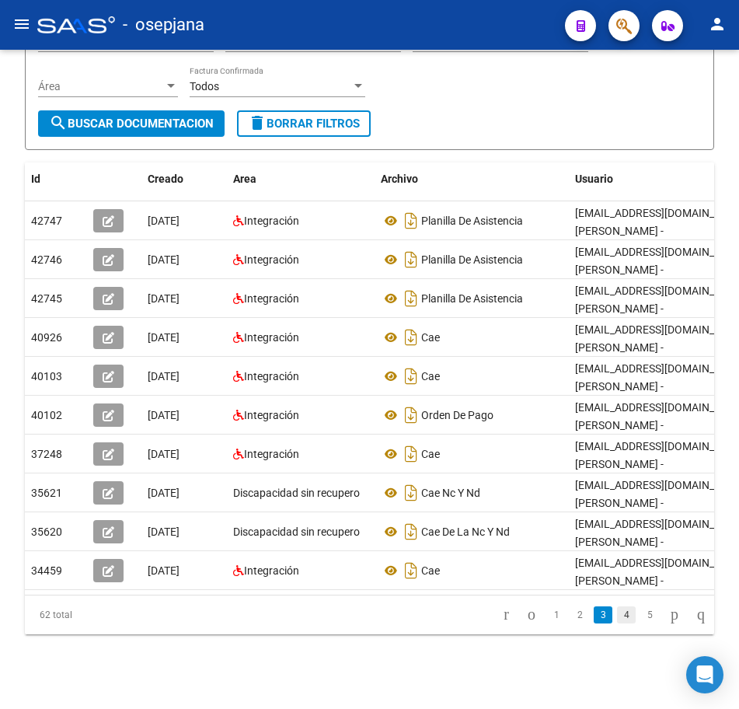
click at [617, 620] on link "4" at bounding box center [626, 614] width 19 height 17
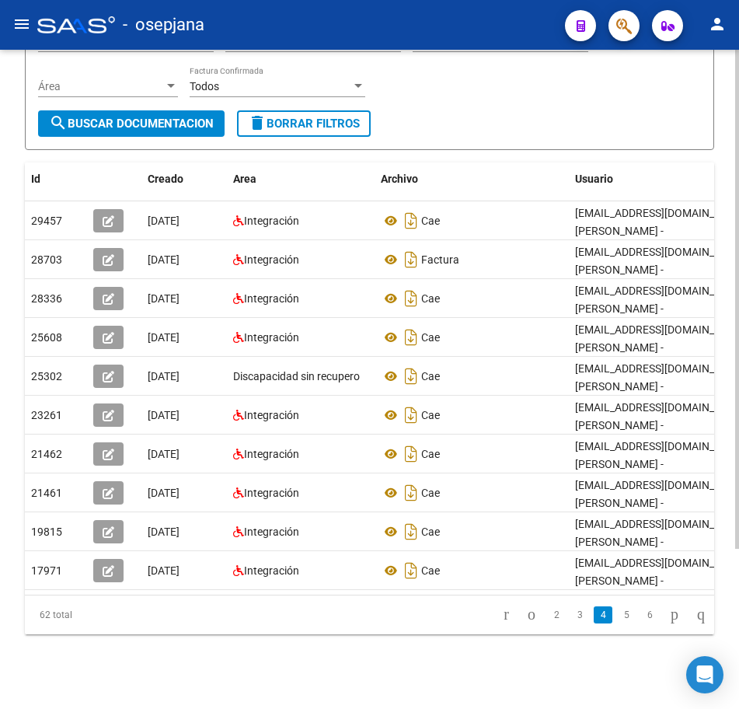
click at [732, 128] on div "PRESTADORES -> Comprobantes - Documentación Respaldatoria cloud_download Export…" at bounding box center [369, 280] width 739 height 858
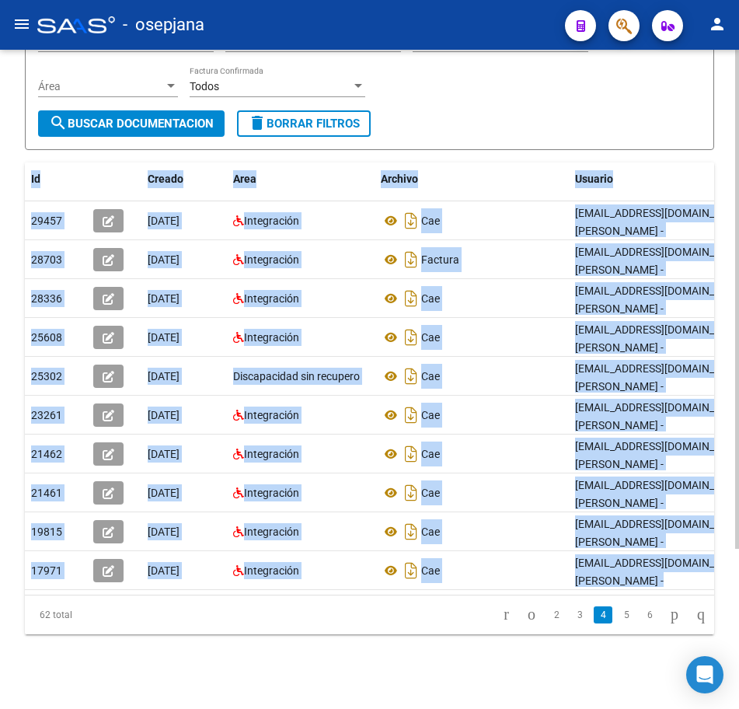
drag, startPoint x: 734, startPoint y: 230, endPoint x: 721, endPoint y: 60, distance: 170.8
click at [721, 60] on div "PRESTADORES -> Comprobantes - Documentación Respaldatoria cloud_download Export…" at bounding box center [369, 280] width 739 height 858
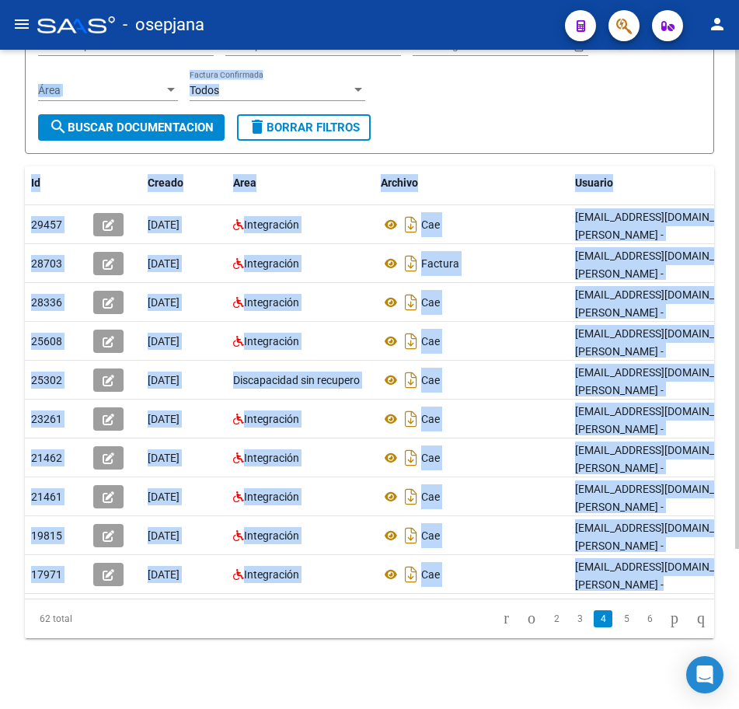
drag, startPoint x: 721, startPoint y: 60, endPoint x: 718, endPoint y: 86, distance: 25.8
click at [718, 86] on div "PRESTADORES -> Comprobantes - Documentación Respaldatoria cloud_download Export…" at bounding box center [369, 284] width 739 height 858
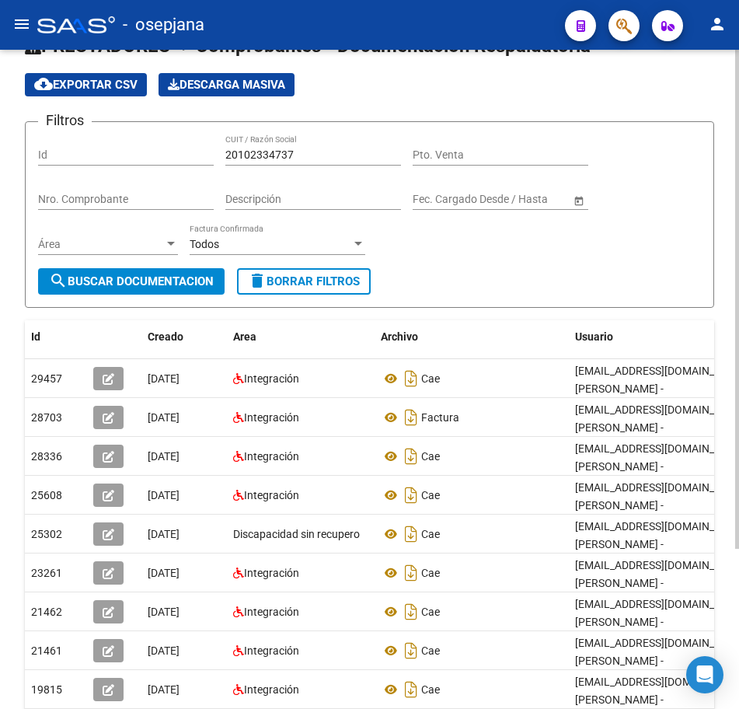
scroll to position [0, 0]
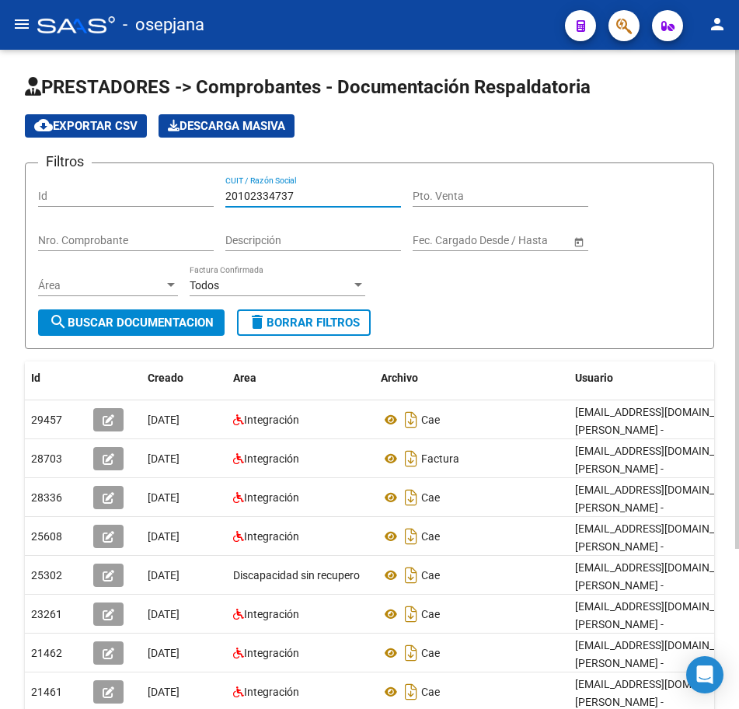
drag, startPoint x: 292, startPoint y: 190, endPoint x: 106, endPoint y: 187, distance: 186.6
click at [119, 190] on div "Filtros Id 20102334737 CUIT / Razón Social Pto. Venta Nro. Comprobante Descripc…" at bounding box center [369, 243] width 663 height 134
paste input "30203915"
click at [201, 320] on span "search Buscar Documentacion" at bounding box center [131, 323] width 165 height 14
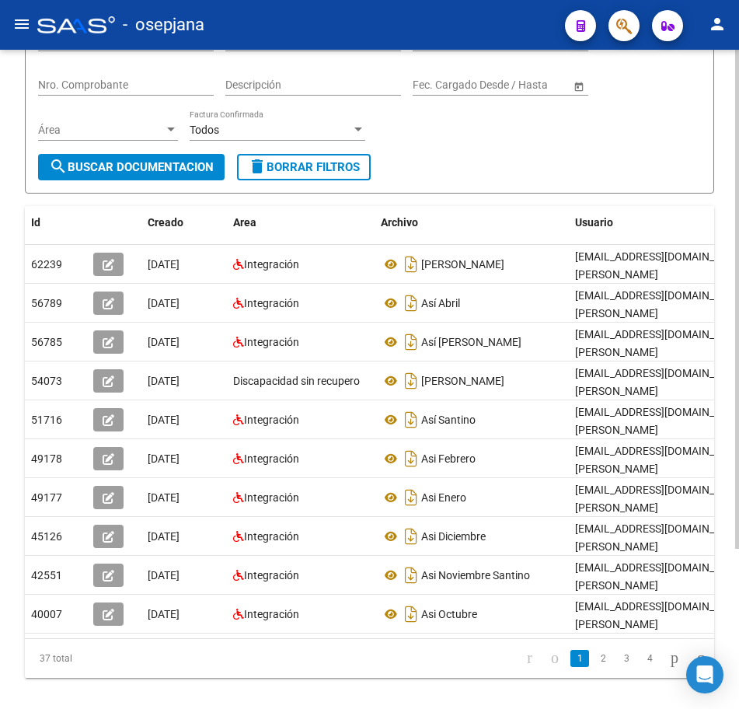
scroll to position [211, 0]
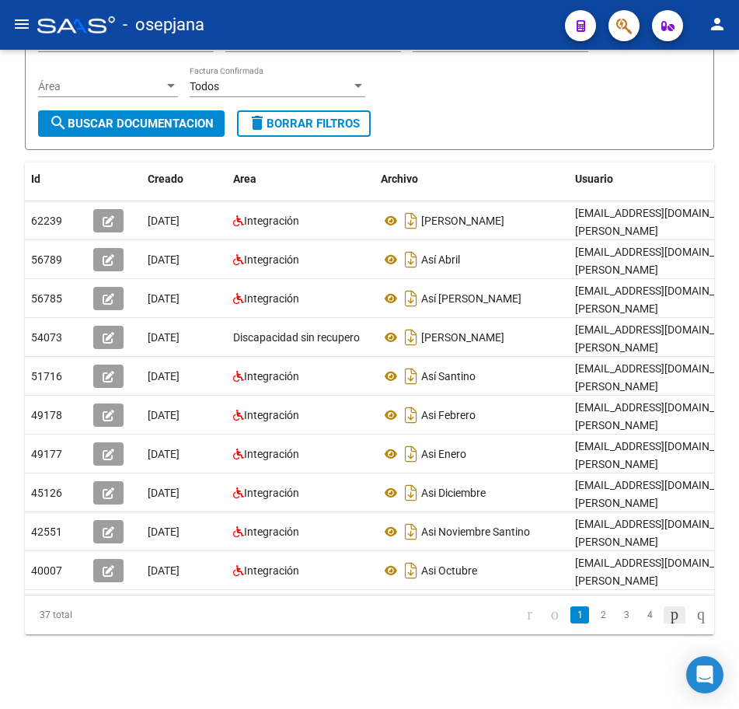
click at [669, 620] on icon "go to next page" at bounding box center [675, 614] width 12 height 19
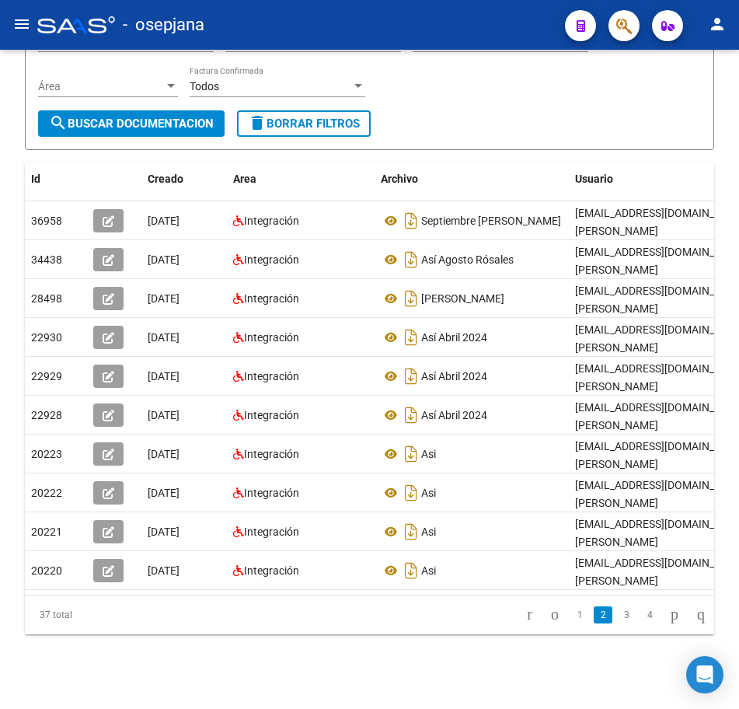
click at [669, 620] on icon "go to next page" at bounding box center [675, 614] width 12 height 19
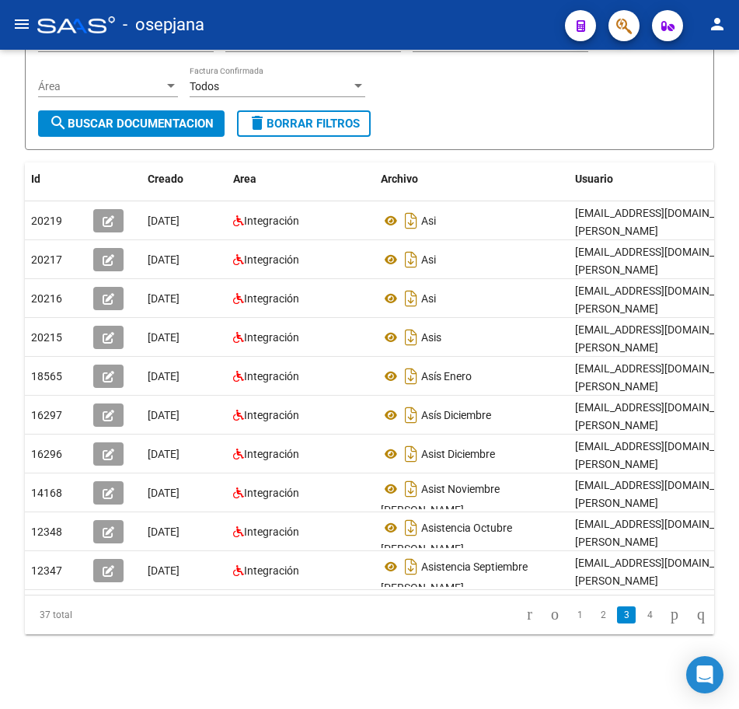
click at [669, 620] on icon "go to next page" at bounding box center [675, 614] width 12 height 19
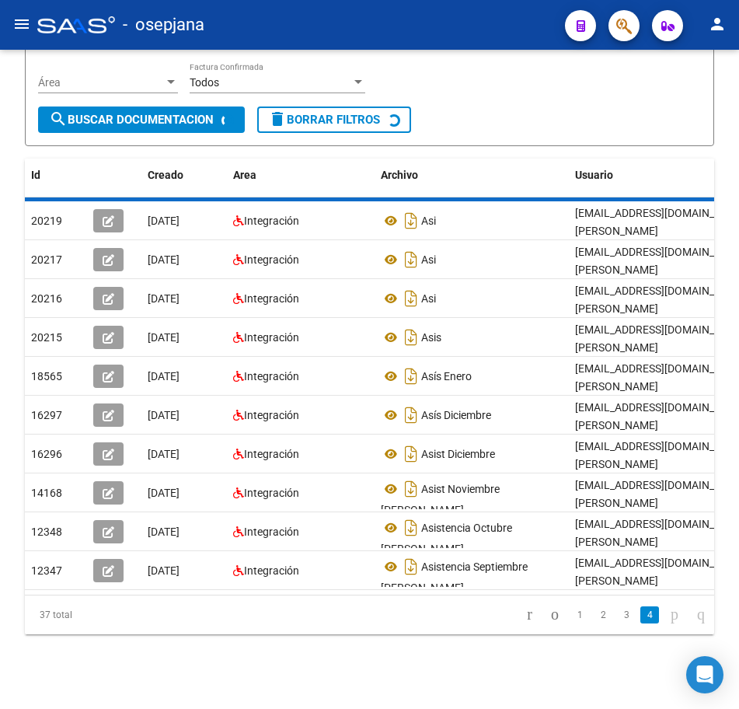
scroll to position [95, 0]
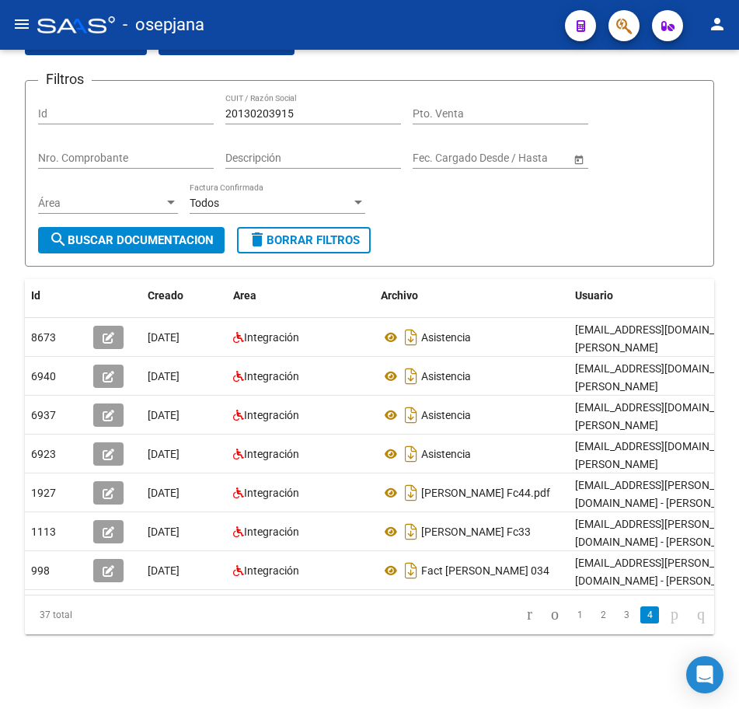
click at [669, 620] on icon "go to next page" at bounding box center [675, 614] width 12 height 19
drag, startPoint x: 324, startPoint y: 98, endPoint x: 97, endPoint y: 93, distance: 227.1
click at [97, 93] on div "Filtros Id 20130203915 CUIT / Razón Social Pto. Venta Nro. Comprobante Descripc…" at bounding box center [369, 160] width 663 height 134
paste input "71773300"
click at [162, 233] on span "search Buscar Documentacion" at bounding box center [131, 240] width 165 height 14
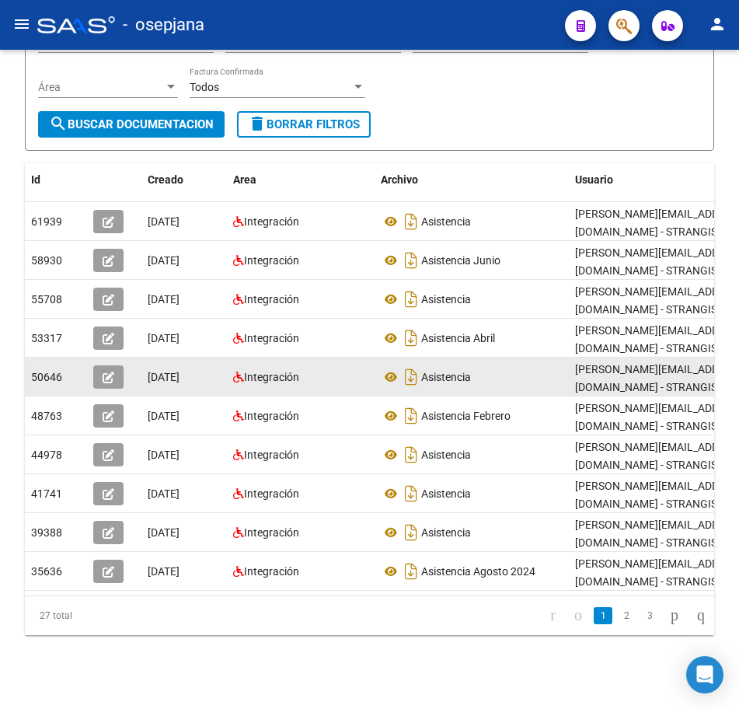
scroll to position [211, 0]
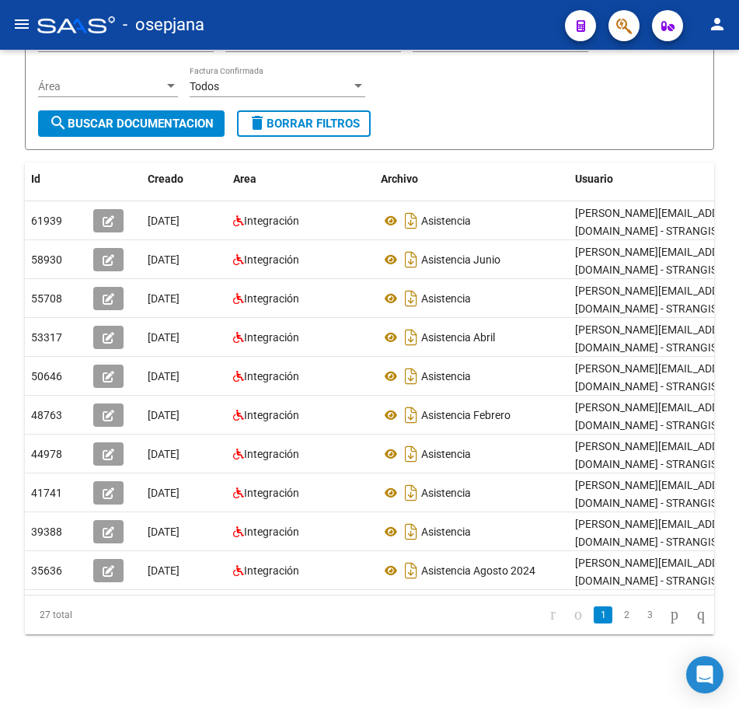
click at [669, 614] on icon "go to next page" at bounding box center [675, 614] width 12 height 19
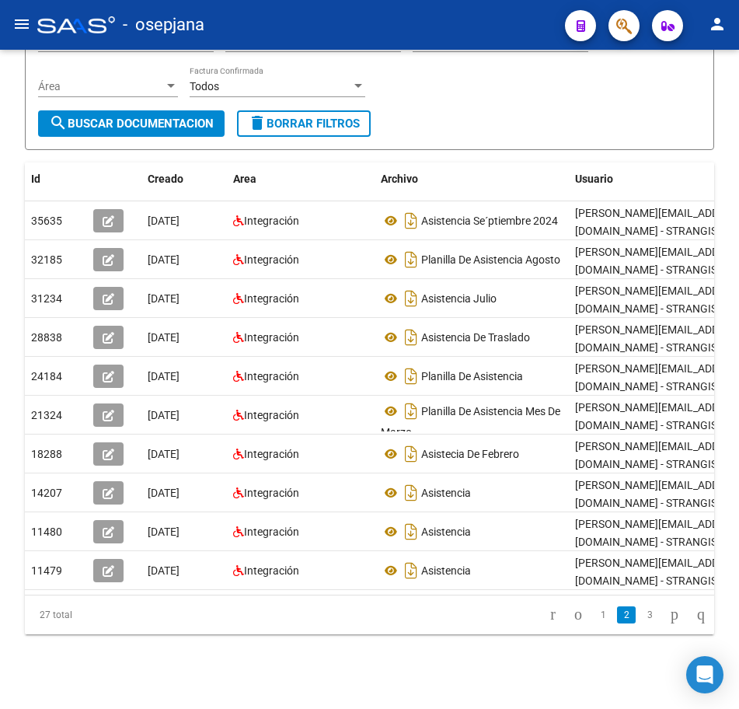
click at [669, 613] on icon "go to next page" at bounding box center [675, 614] width 12 height 19
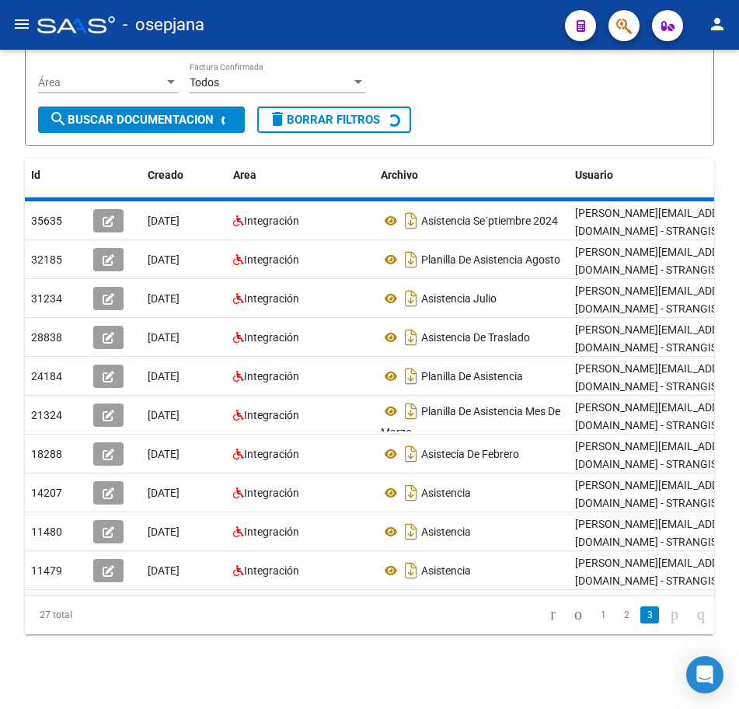
scroll to position [95, 0]
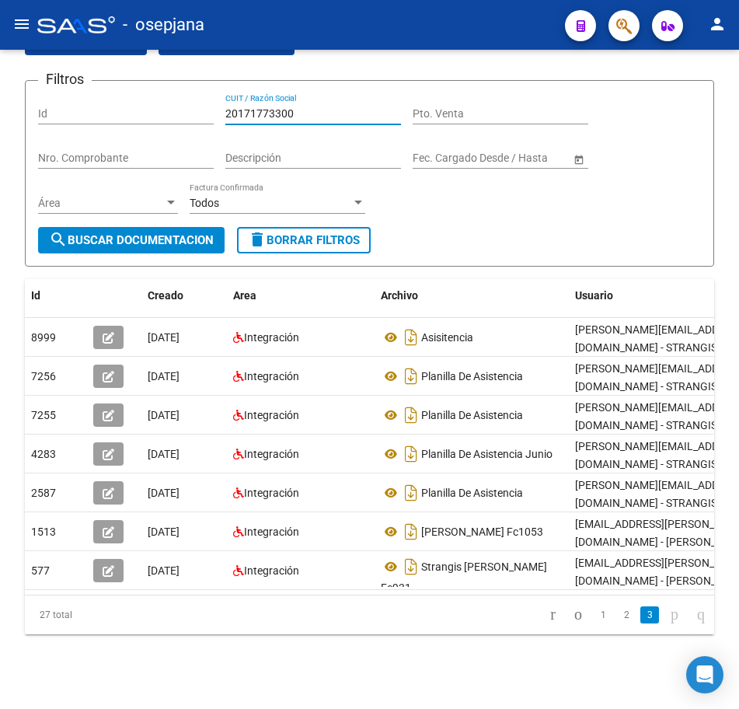
drag, startPoint x: 308, startPoint y: 97, endPoint x: 99, endPoint y: 93, distance: 209.2
click at [99, 93] on div "Filtros Id 20171773300 CUIT / Razón Social Pto. Venta Nro. Comprobante Descripc…" at bounding box center [369, 160] width 663 height 134
paste input "90765904"
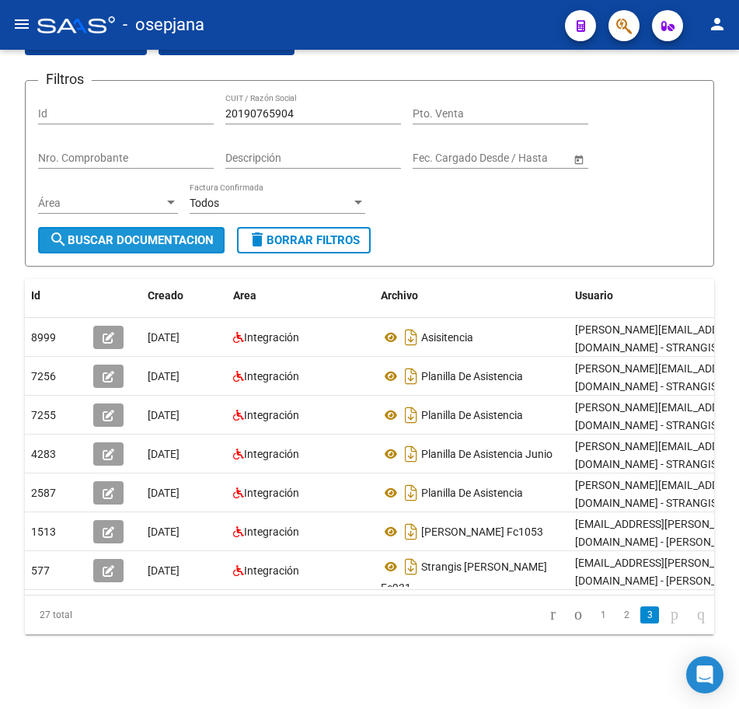
click at [189, 233] on span "search Buscar Documentacion" at bounding box center [131, 240] width 165 height 14
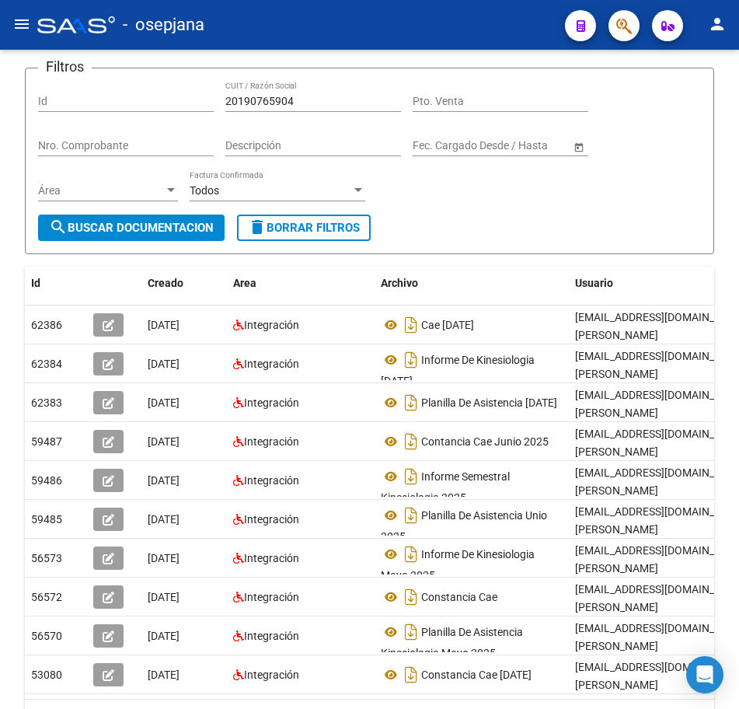
drag, startPoint x: 734, startPoint y: 599, endPoint x: 729, endPoint y: 652, distance: 53.9
click at [729, 652] on div "PRESTADORES -> Comprobantes - Documentación Respaldatoria cloud_download Export…" at bounding box center [369, 384] width 739 height 858
click at [736, 666] on div at bounding box center [738, 379] width 4 height 659
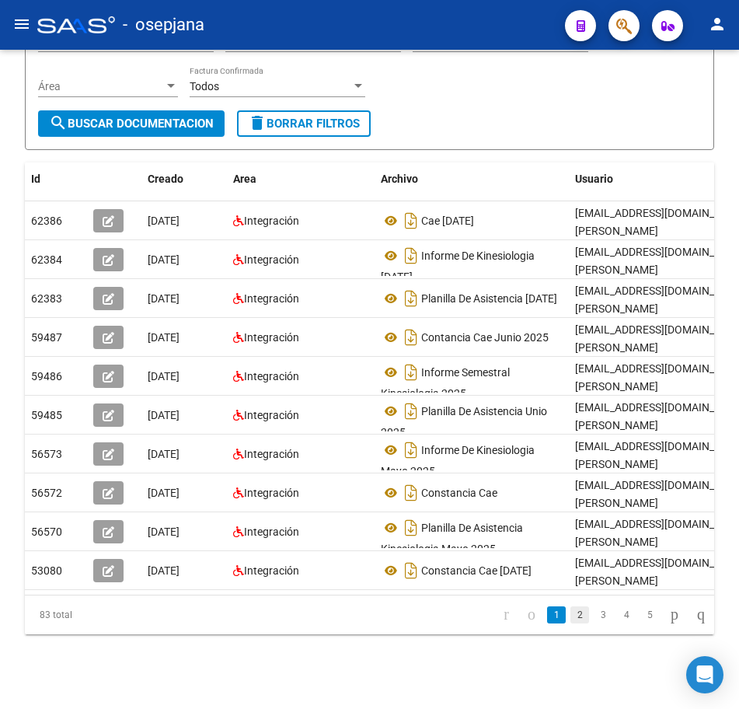
click at [572, 613] on link "2" at bounding box center [580, 614] width 19 height 17
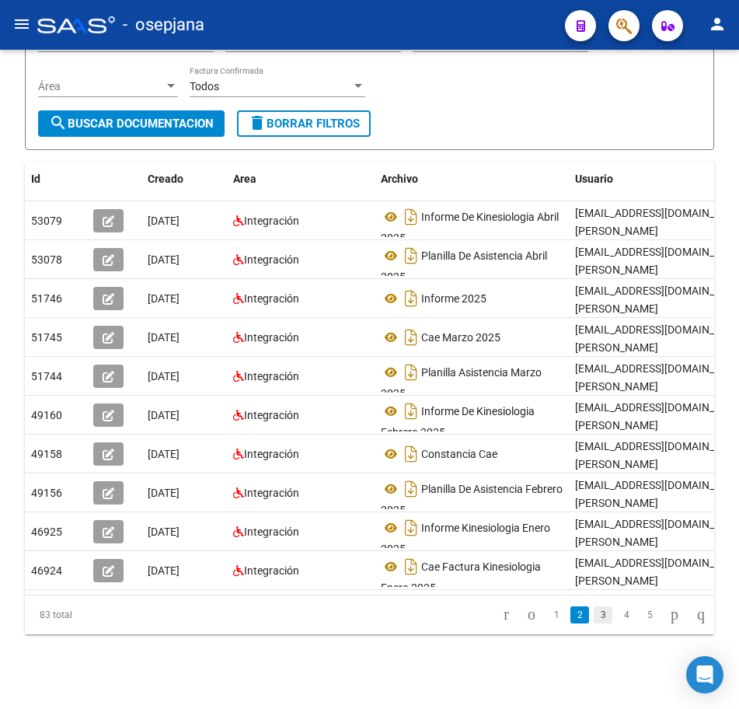
click at [594, 617] on link "3" at bounding box center [603, 614] width 19 height 17
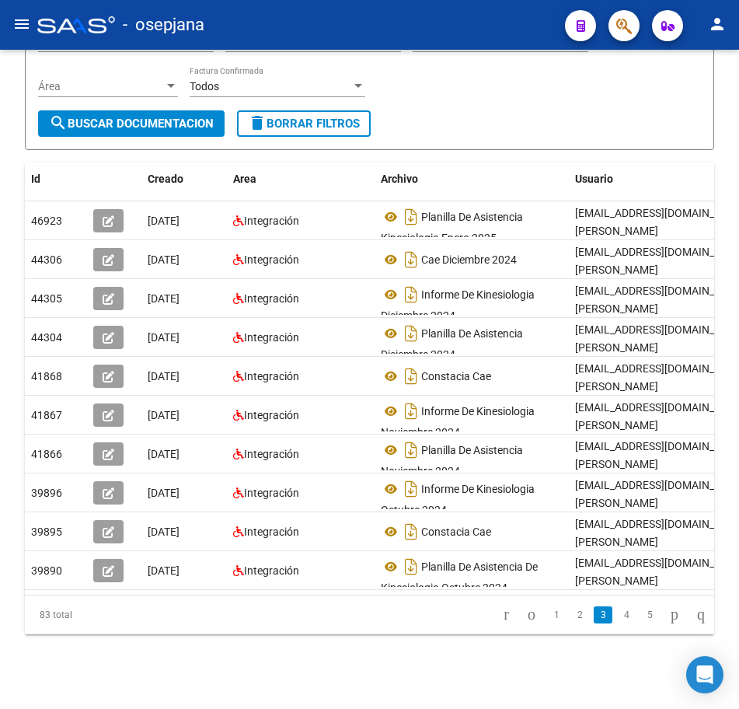
click at [594, 617] on link "3" at bounding box center [603, 614] width 19 height 17
click at [617, 620] on link "4" at bounding box center [626, 614] width 19 height 17
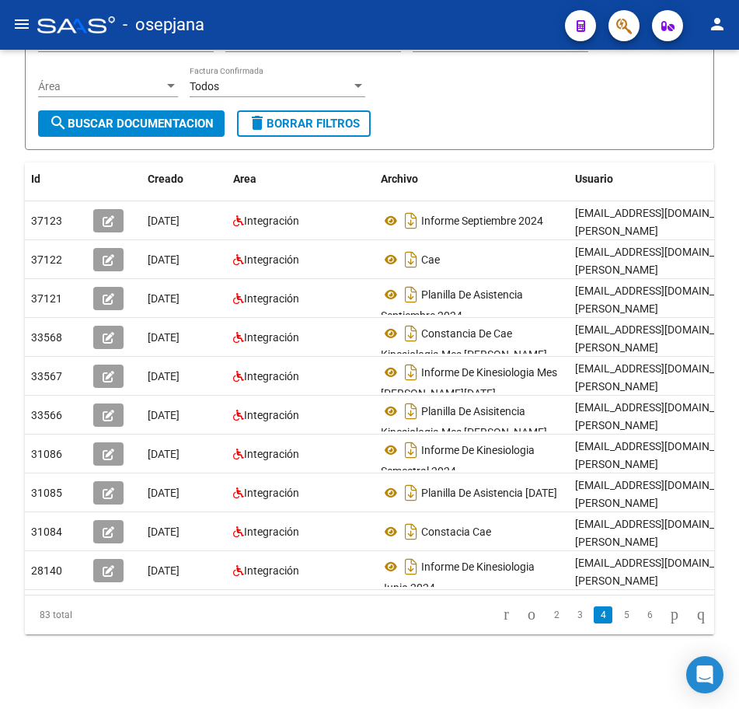
click at [638, 619] on li "6" at bounding box center [649, 615] width 23 height 26
click at [641, 621] on link "6" at bounding box center [650, 614] width 19 height 17
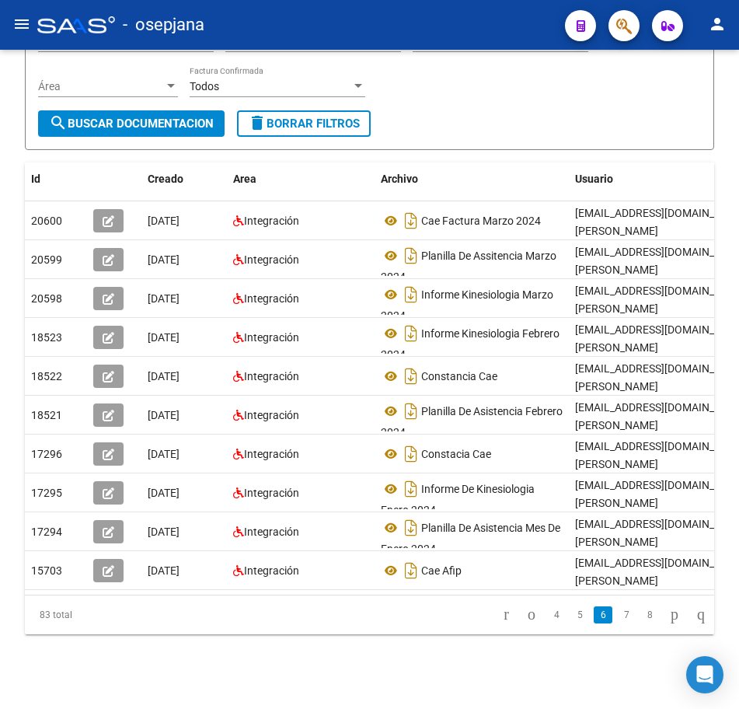
click at [733, 92] on div "PRESTADORES -> Comprobantes - Documentación Respaldatoria cloud_download Export…" at bounding box center [369, 280] width 739 height 858
click at [736, 113] on div at bounding box center [738, 379] width 4 height 659
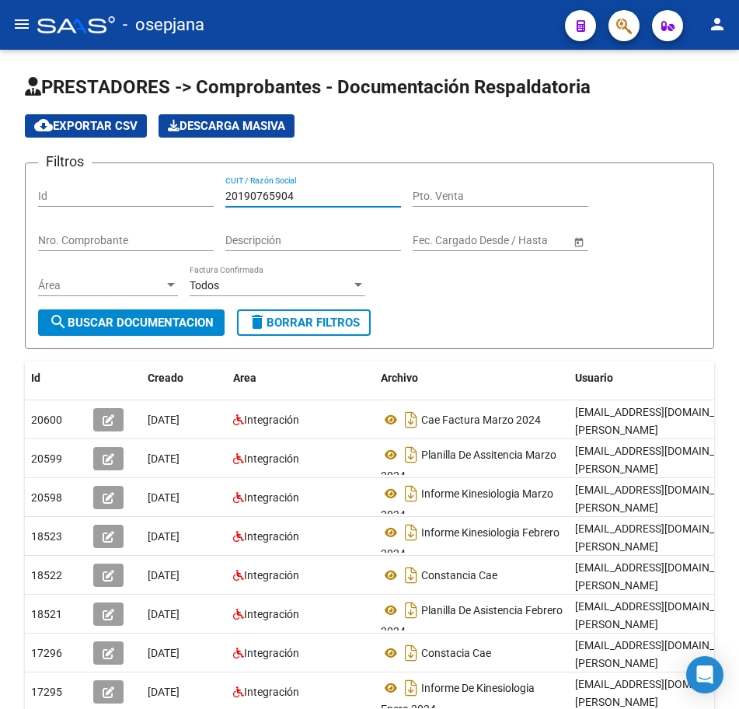
drag, startPoint x: 315, startPoint y: 194, endPoint x: 67, endPoint y: 173, distance: 248.8
click at [67, 173] on form "Filtros Id 20190765904 CUIT / Razón Social Pto. Venta Nro. Comprobante Descripc…" at bounding box center [370, 255] width 690 height 187
paste input "222276331"
click at [159, 326] on span "search Buscar Documentacion" at bounding box center [131, 323] width 165 height 14
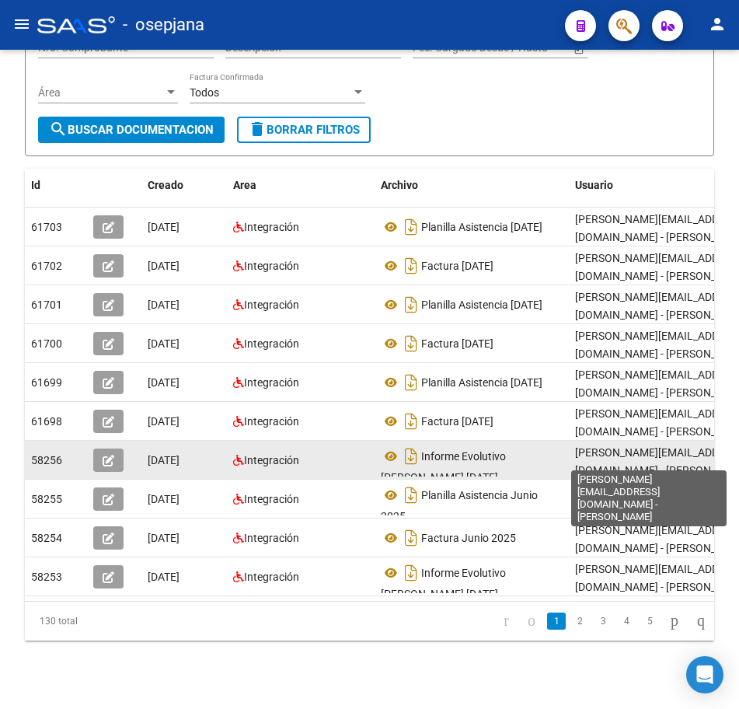
scroll to position [211, 0]
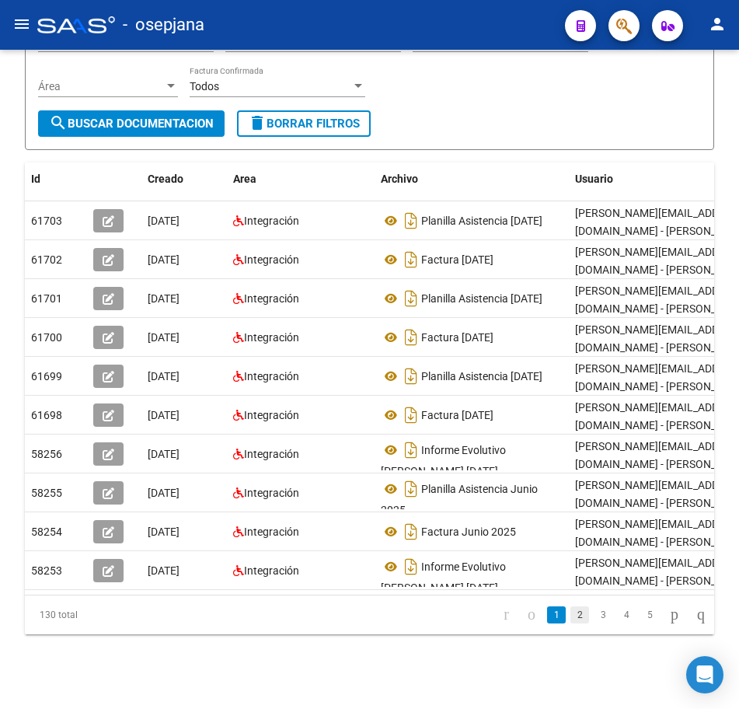
click at [571, 620] on link "2" at bounding box center [580, 614] width 19 height 17
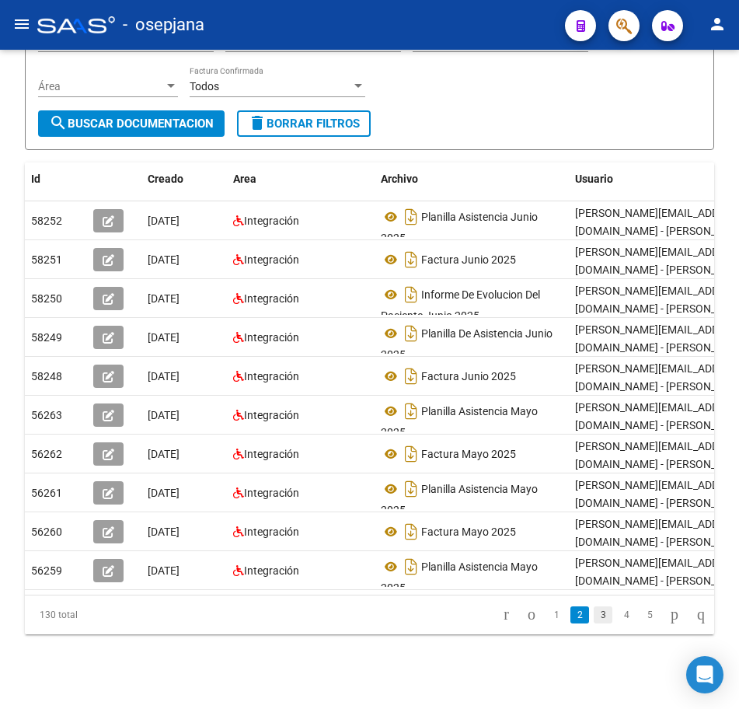
click at [594, 619] on link "3" at bounding box center [603, 614] width 19 height 17
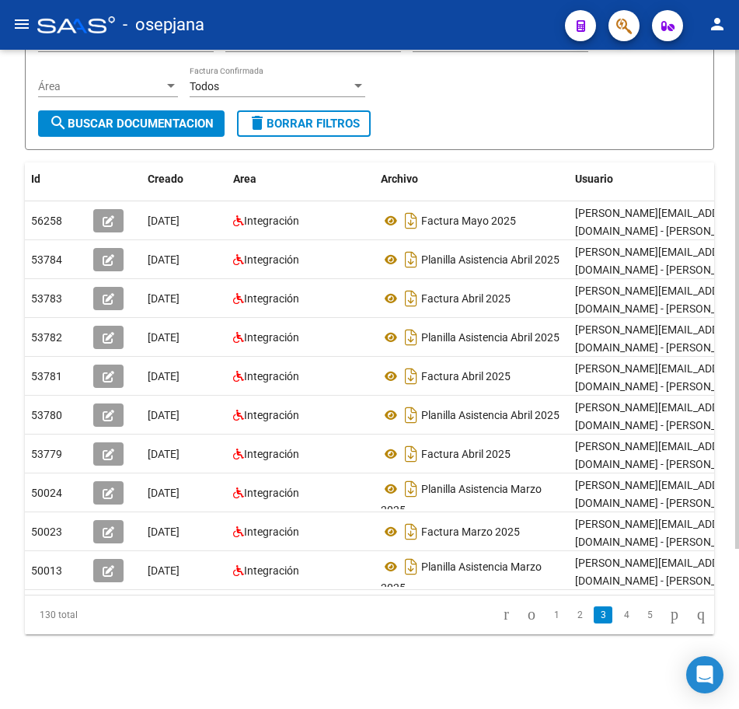
click at [621, 101] on form "Filtros Id 20222276331 CUIT / Razón Social Pto. Venta Nro. Comprobante Descripc…" at bounding box center [370, 56] width 690 height 187
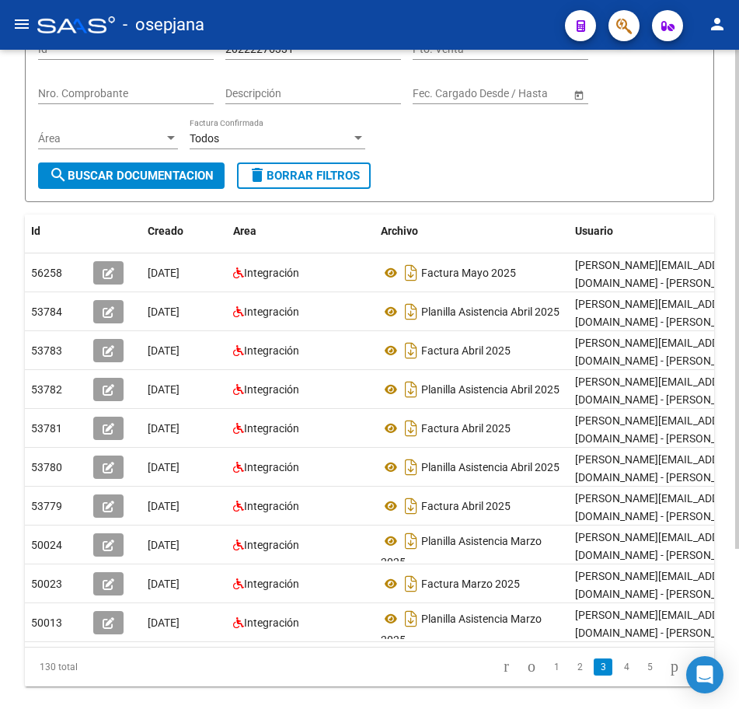
scroll to position [0, 0]
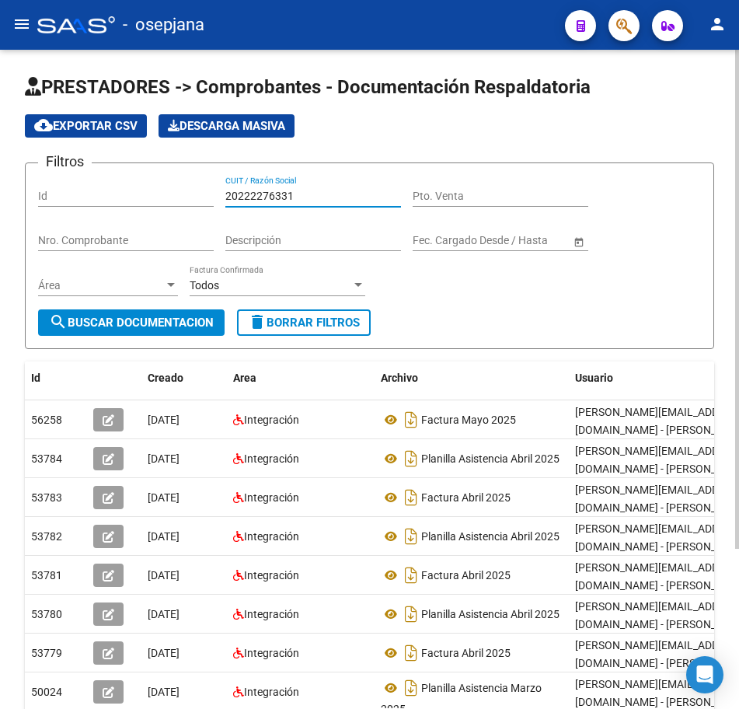
drag, startPoint x: 298, startPoint y: 190, endPoint x: 103, endPoint y: 183, distance: 194.5
click at [121, 187] on div "Filtros Id 20222276331 CUIT / Razón Social Pto. Venta Nro. Comprobante Descripc…" at bounding box center [369, 243] width 663 height 134
paste input "8368270"
click at [180, 335] on button "search Buscar Documentacion" at bounding box center [131, 322] width 187 height 26
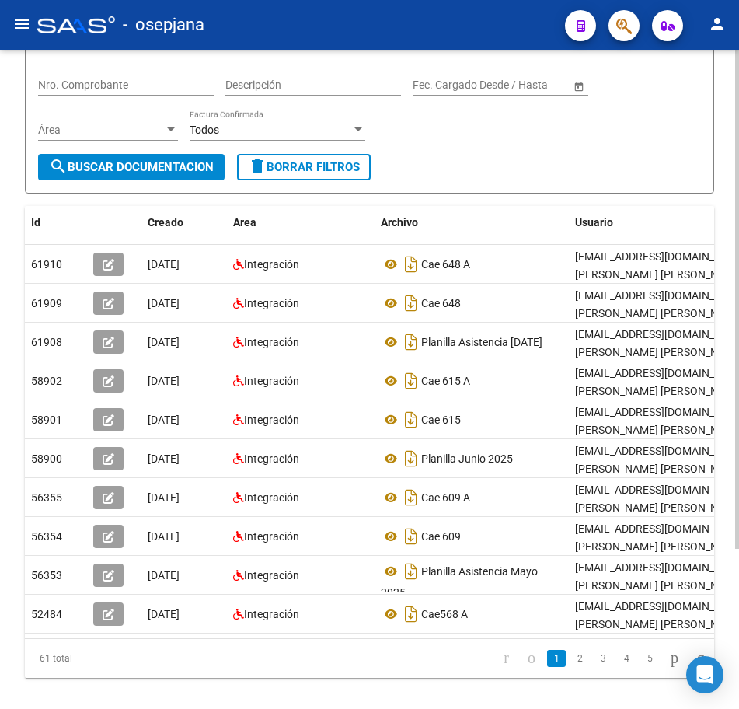
scroll to position [211, 0]
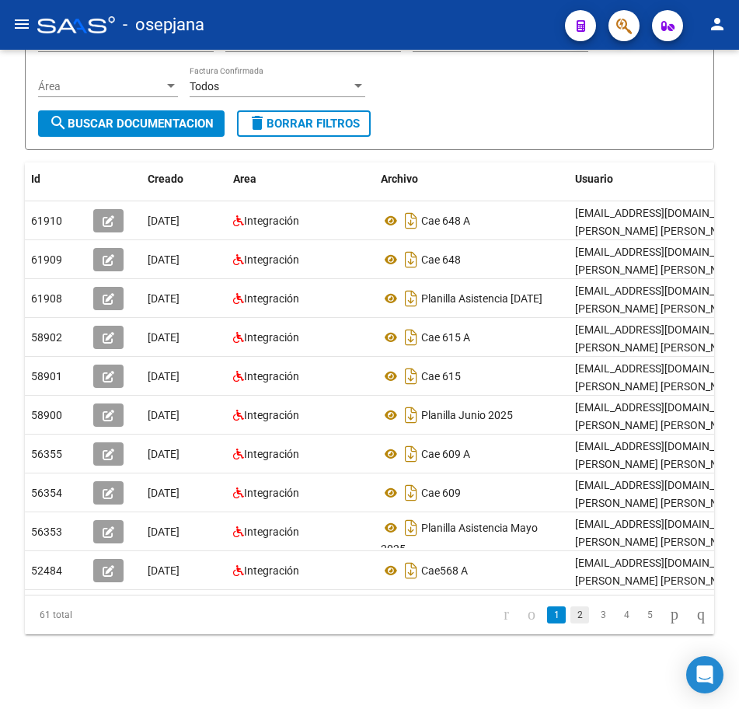
click at [571, 617] on link "2" at bounding box center [580, 614] width 19 height 17
click at [595, 606] on link "3" at bounding box center [603, 614] width 19 height 17
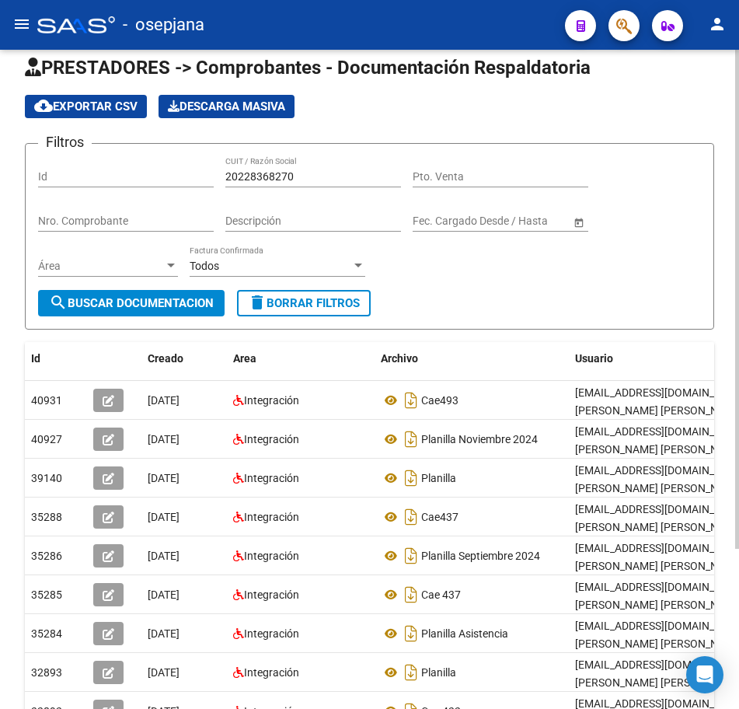
scroll to position [7, 0]
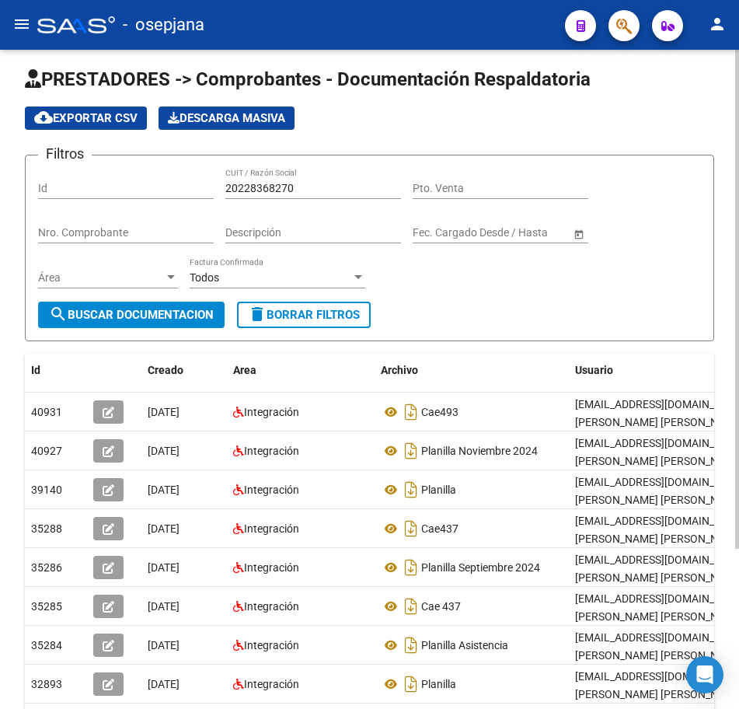
click at [732, 85] on div "PRESTADORES -> Comprobantes - Documentación Respaldatoria cloud_download Export…" at bounding box center [371, 471] width 743 height 858
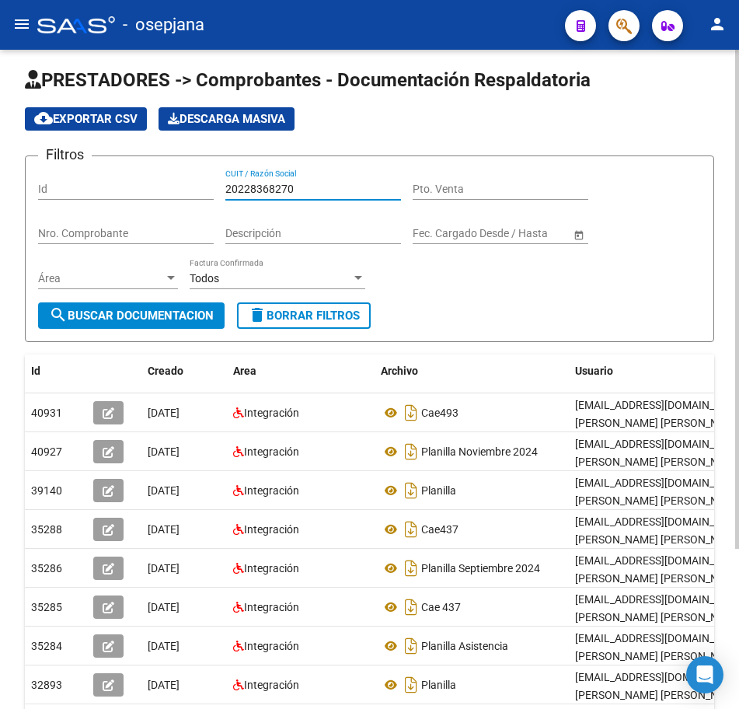
drag, startPoint x: 299, startPoint y: 187, endPoint x: 68, endPoint y: 180, distance: 231.0
click at [68, 180] on div "Filtros Id 20228368270 CUIT / Razón Social Pto. Venta Nro. Comprobante Descripc…" at bounding box center [369, 236] width 663 height 134
paste input "907766"
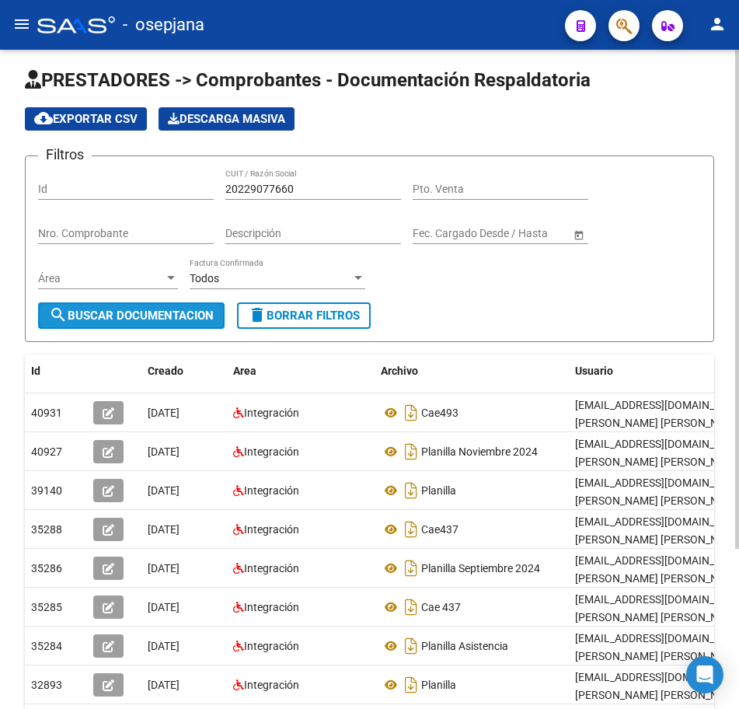
click at [144, 318] on span "search Buscar Documentacion" at bounding box center [131, 316] width 165 height 14
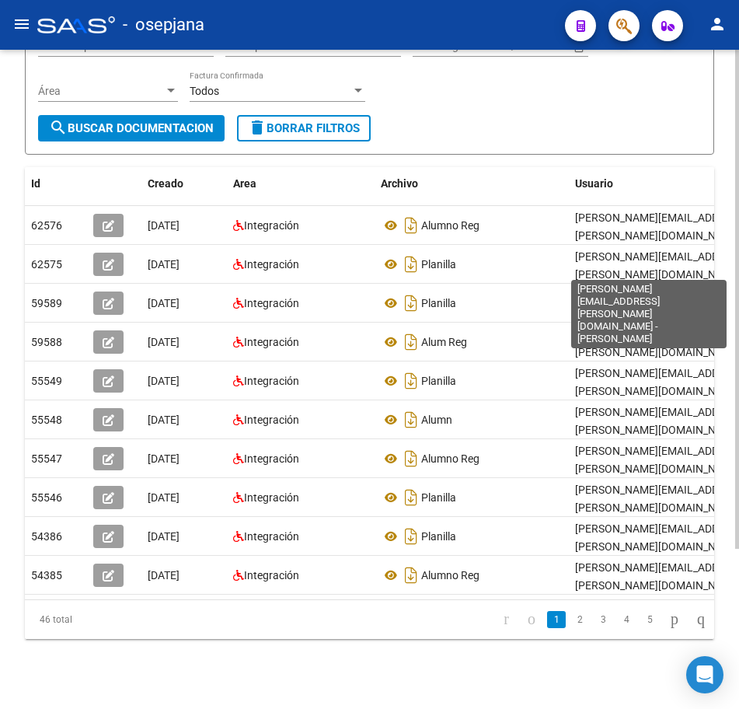
scroll to position [211, 0]
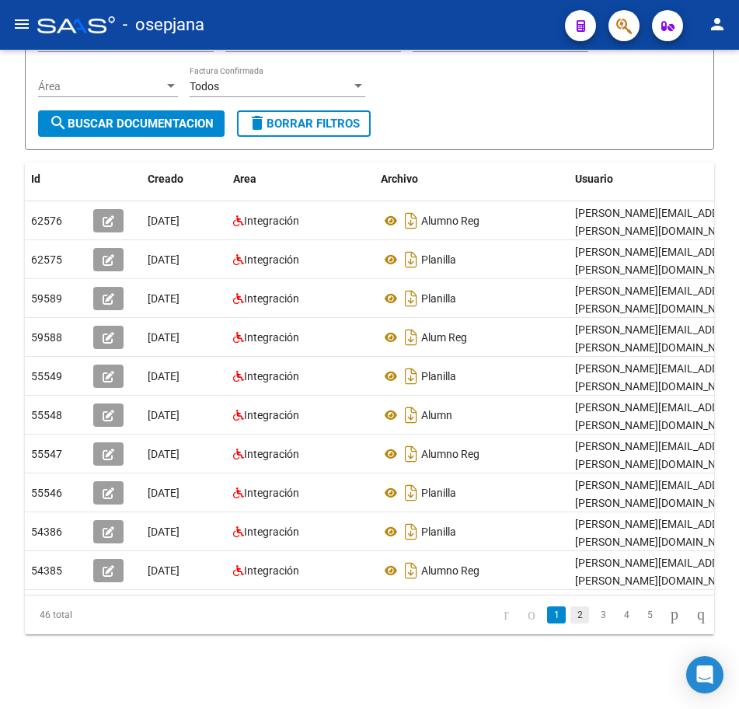
click at [571, 612] on link "2" at bounding box center [580, 614] width 19 height 17
click at [671, 616] on icon "go to next page" at bounding box center [675, 614] width 12 height 19
click at [724, 152] on div "PRESTADORES -> Comprobantes - Documentación Respaldatoria cloud_download Export…" at bounding box center [369, 280] width 739 height 858
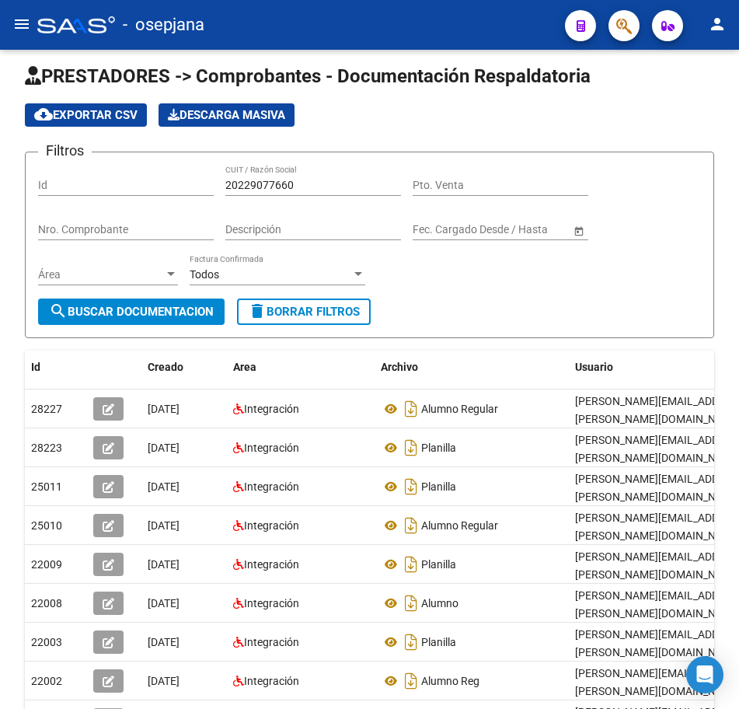
click at [736, 68] on div at bounding box center [738, 307] width 4 height 499
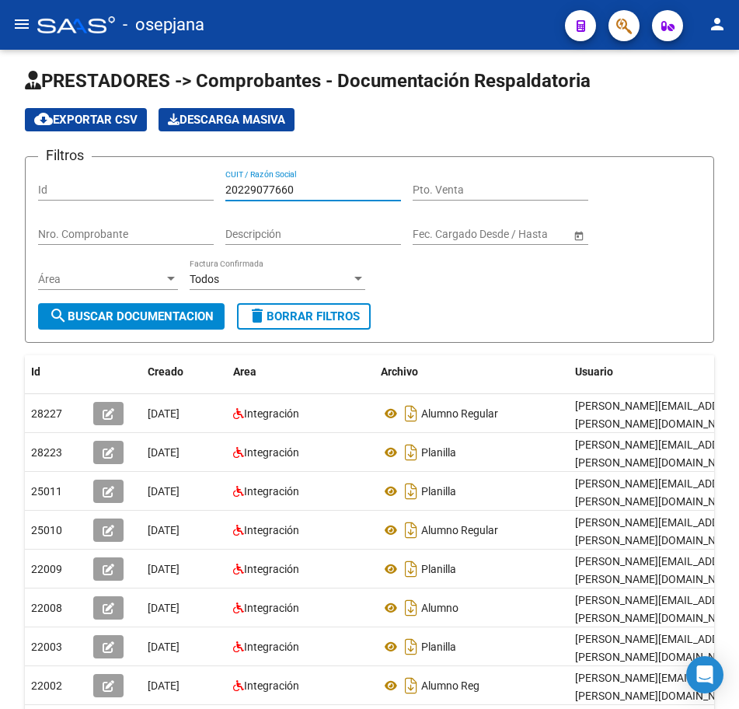
drag, startPoint x: 300, startPoint y: 183, endPoint x: 92, endPoint y: 181, distance: 208.4
click at [92, 181] on div "Filtros Id 20229077660 CUIT / Razón Social Pto. Venta Nro. Comprobante Descripc…" at bounding box center [369, 236] width 663 height 134
paste input "9671"
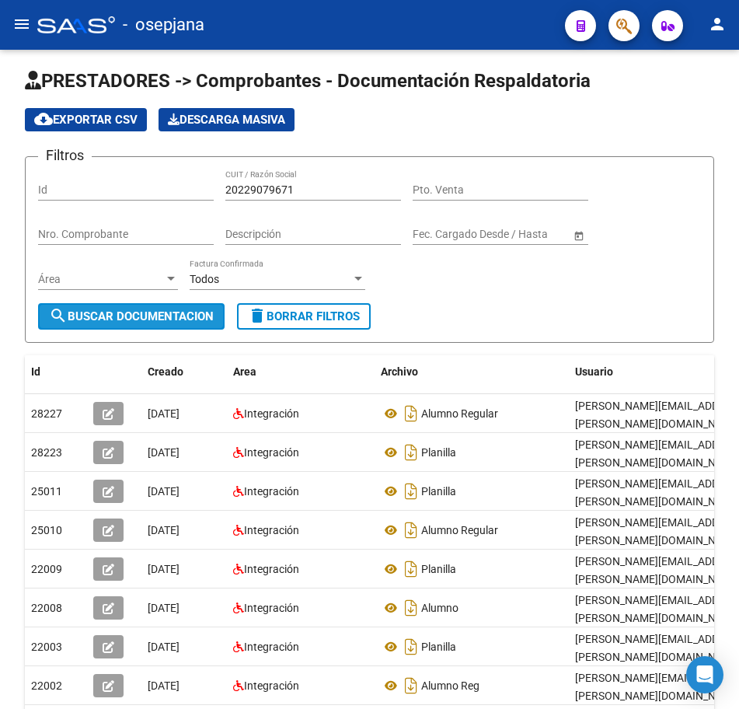
click at [191, 320] on span "search Buscar Documentacion" at bounding box center [131, 316] width 165 height 14
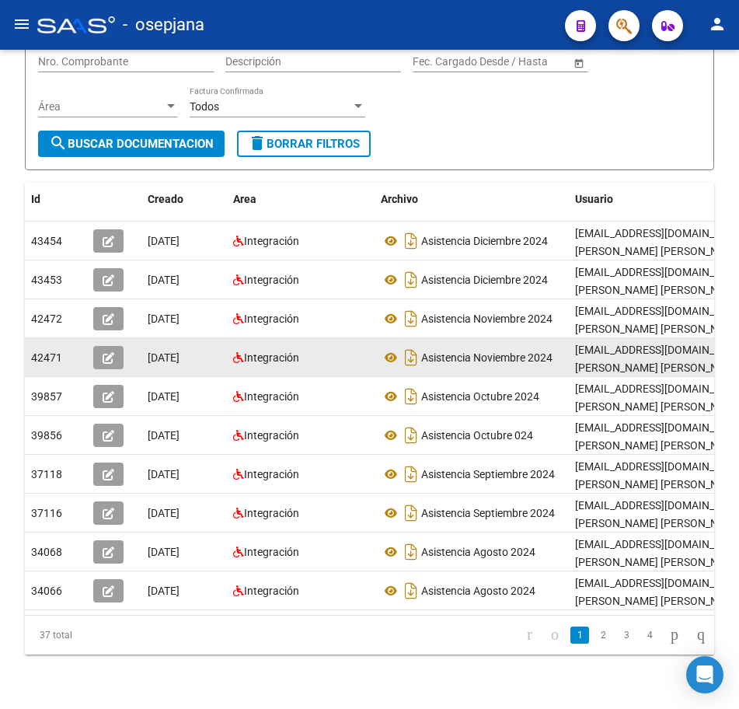
scroll to position [211, 0]
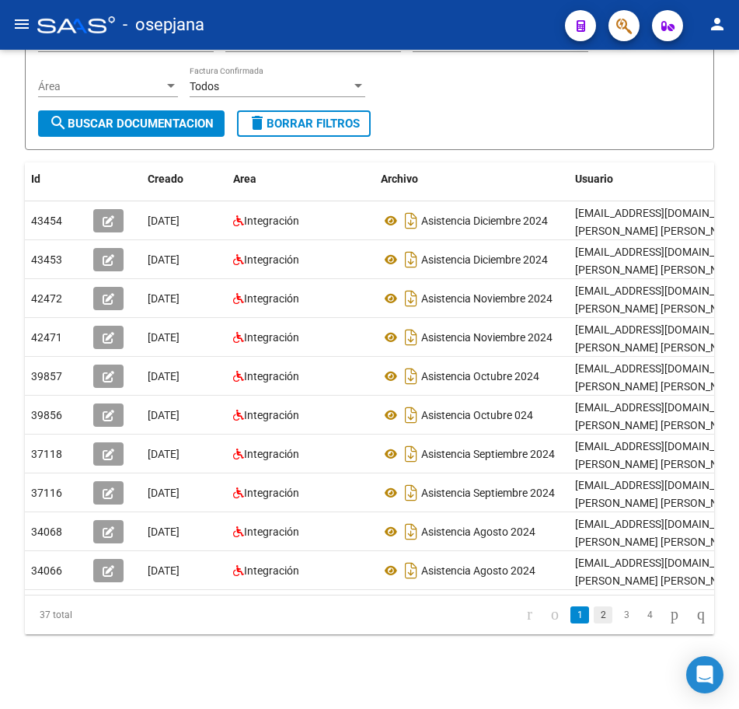
click at [594, 617] on link "2" at bounding box center [603, 614] width 19 height 17
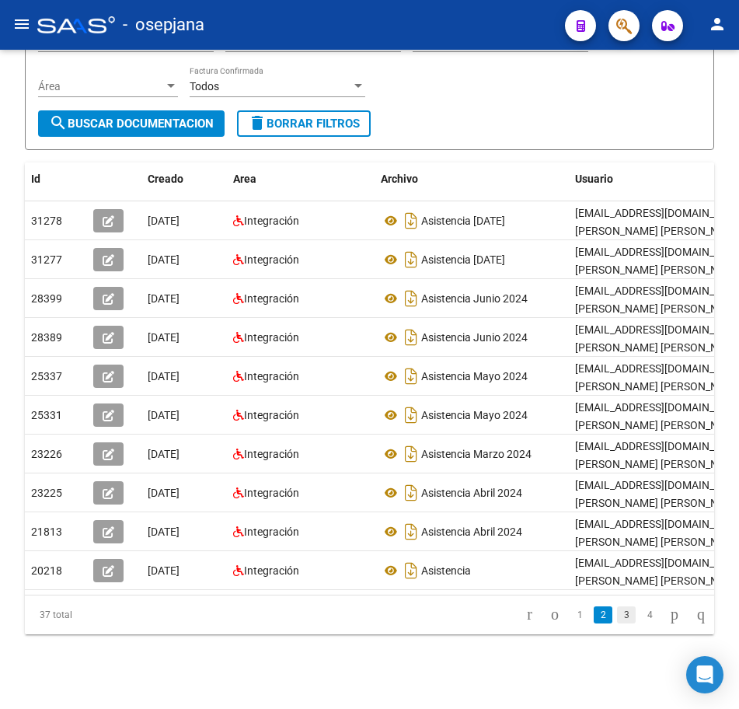
click at [617, 619] on link "3" at bounding box center [626, 614] width 19 height 17
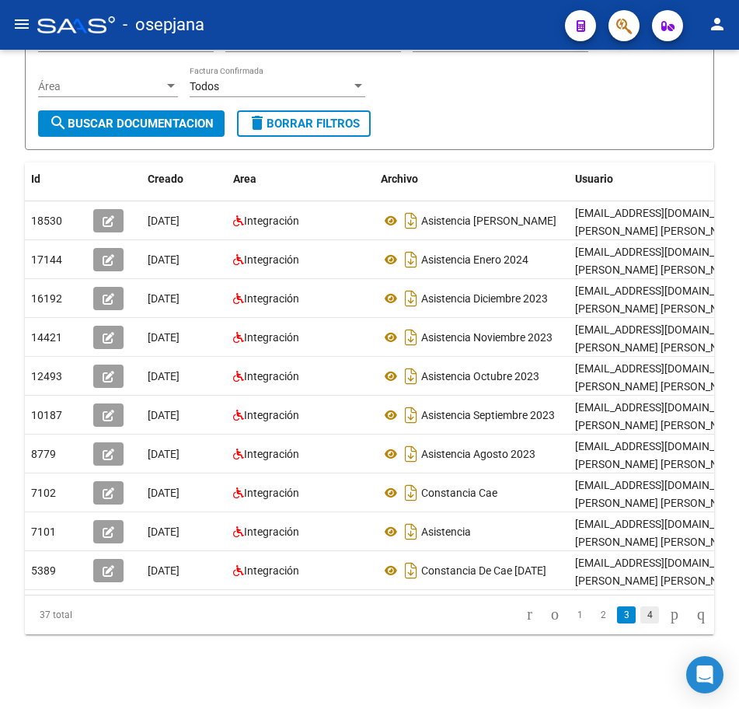
click at [641, 616] on link "4" at bounding box center [650, 614] width 19 height 17
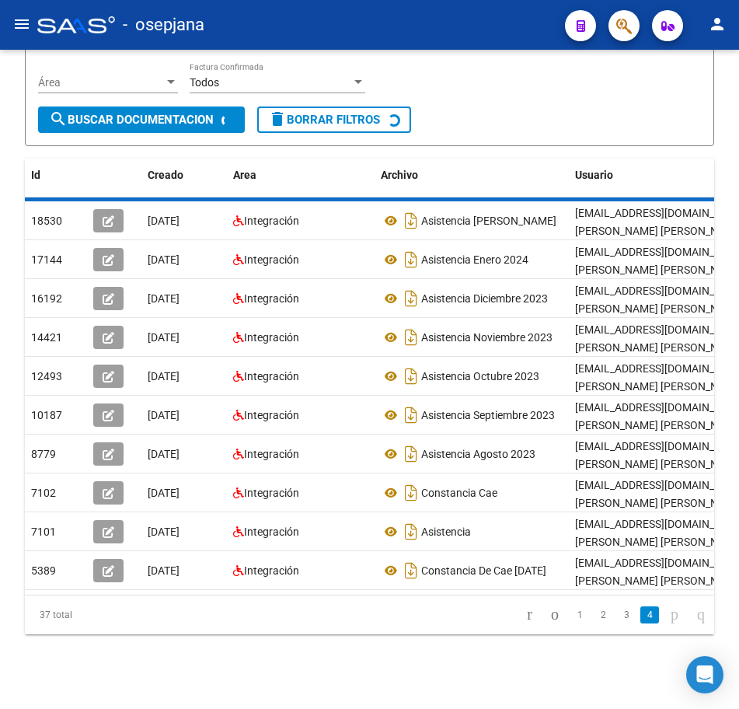
scroll to position [95, 0]
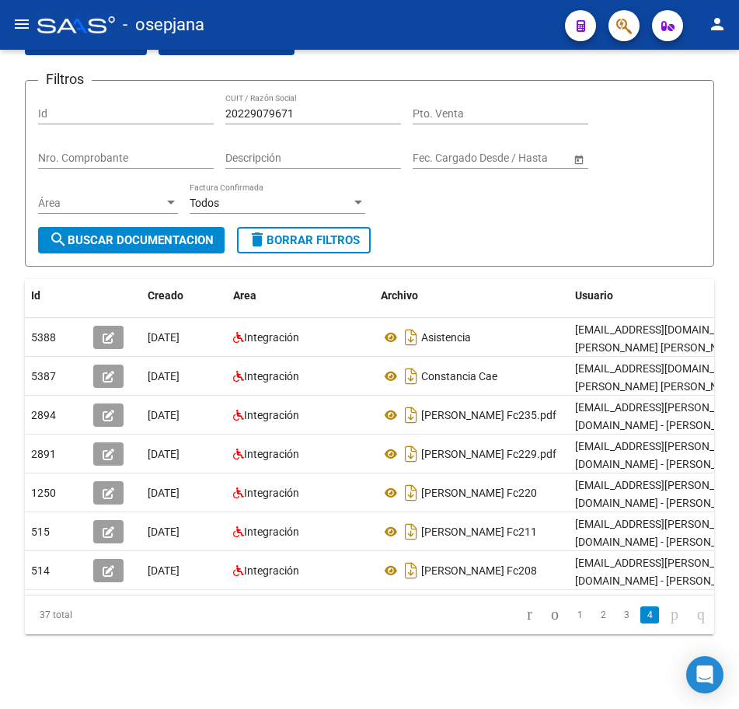
drag, startPoint x: 295, startPoint y: 96, endPoint x: 118, endPoint y: 75, distance: 178.5
click at [143, 80] on form "Filtros Id 20229079671 CUIT / Razón Social Pto. Venta Nro. Comprobante Descripc…" at bounding box center [370, 173] width 690 height 187
paste input "56779723"
click at [205, 233] on span "search Buscar Documentacion" at bounding box center [131, 240] width 165 height 14
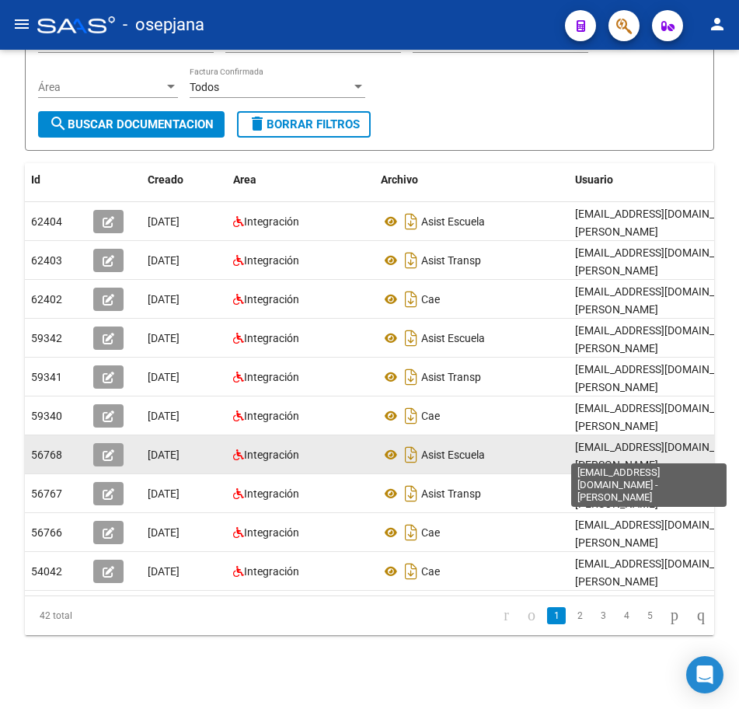
scroll to position [211, 0]
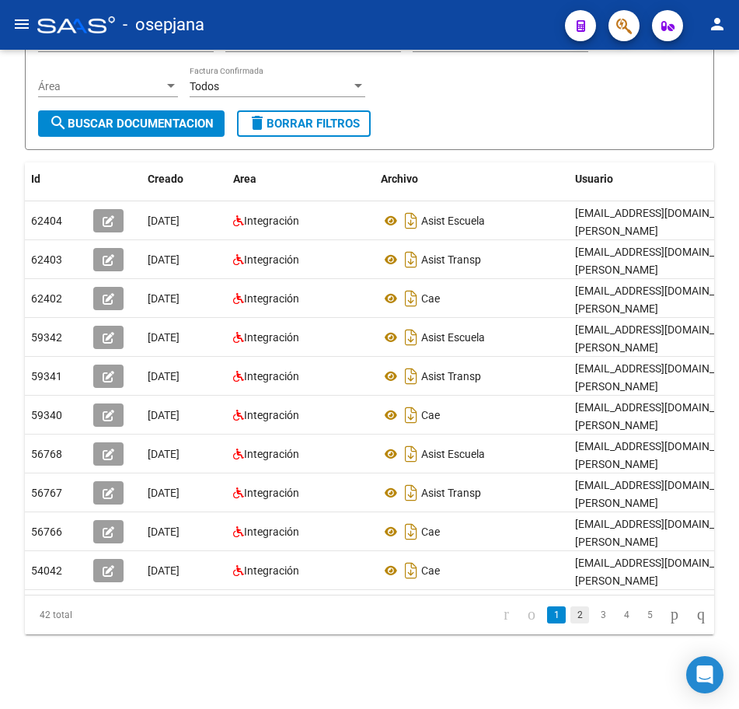
click at [571, 617] on link "2" at bounding box center [580, 614] width 19 height 17
click at [594, 613] on link "3" at bounding box center [603, 614] width 19 height 17
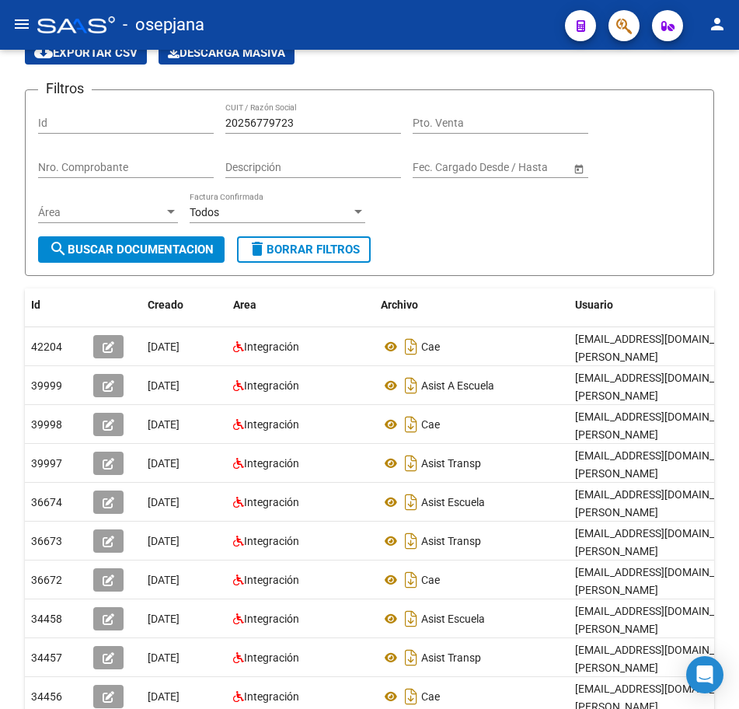
click at [739, 145] on html "menu - osepjana person Firma Express Reportes Tablero de Control Ingresos Perci…" at bounding box center [369, 354] width 739 height 709
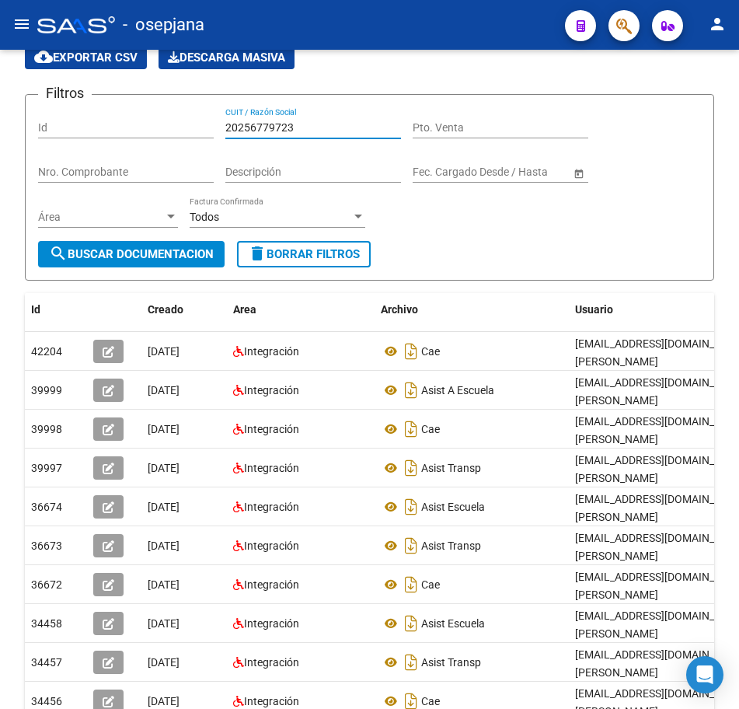
drag, startPoint x: 301, startPoint y: 126, endPoint x: 44, endPoint y: 117, distance: 256.7
click at [52, 117] on div "Filtros Id 20256779723 CUIT / Razón Social Pto. Venta Nro. Comprobante Descripc…" at bounding box center [369, 174] width 663 height 134
paste input "72883808"
click at [183, 255] on span "search Buscar Documentacion" at bounding box center [131, 254] width 165 height 14
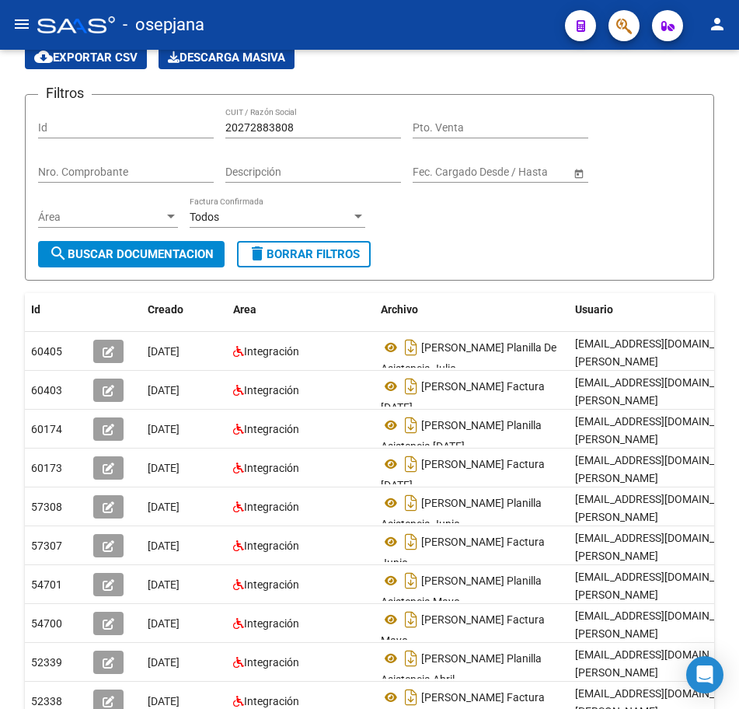
scroll to position [146, 0]
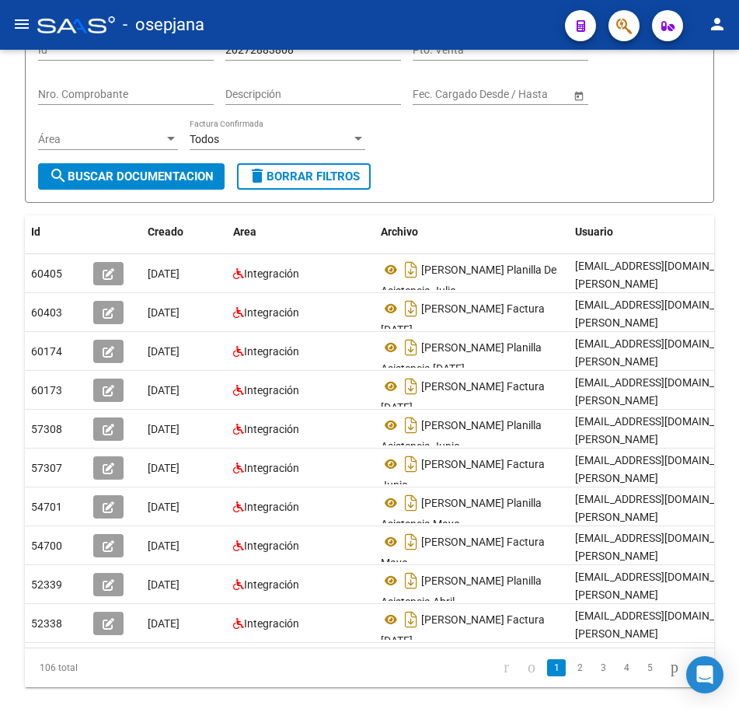
click at [571, 676] on link "2" at bounding box center [580, 667] width 19 height 17
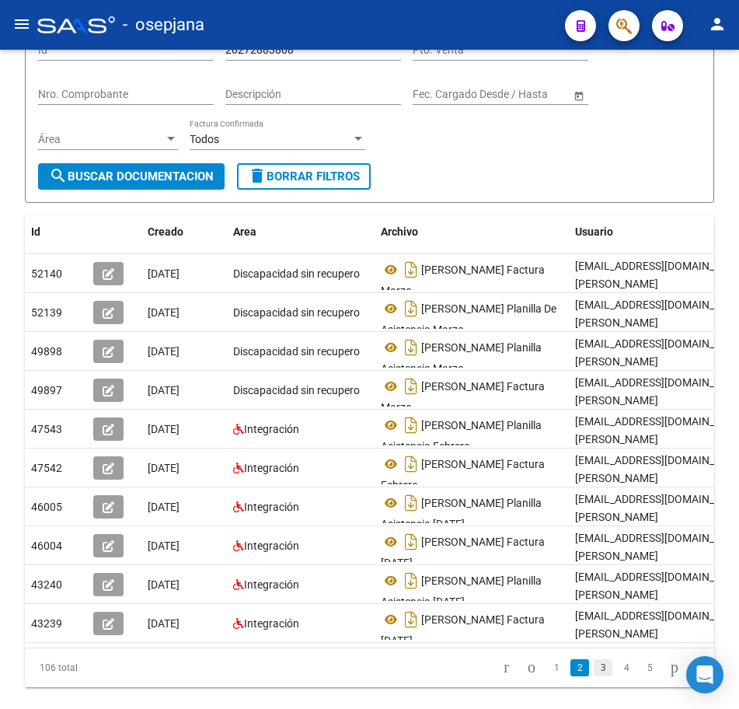
click at [594, 676] on link "3" at bounding box center [603, 667] width 19 height 17
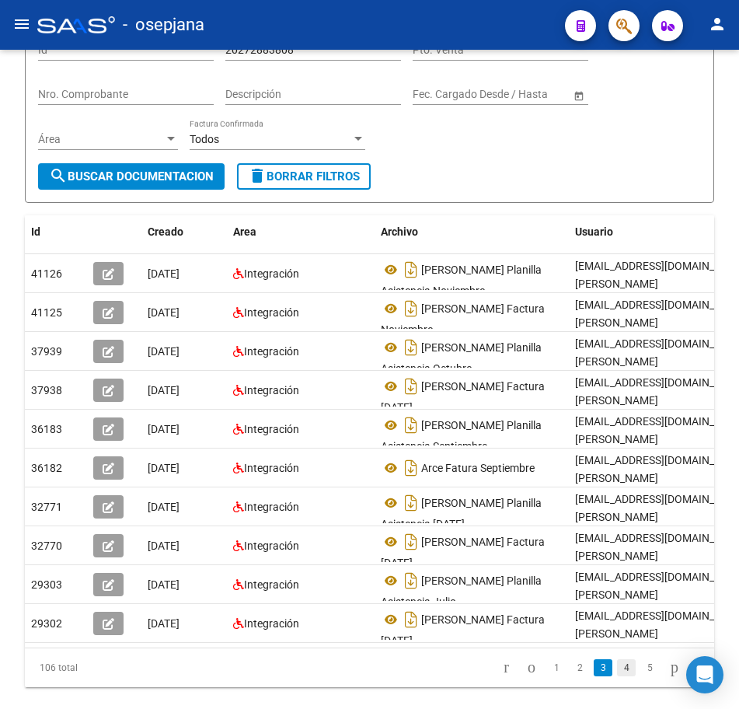
click at [617, 676] on link "4" at bounding box center [626, 667] width 19 height 17
click at [676, 194] on form "Filtros Id 20272883808 CUIT / Razón Social Pto. Venta Nro. Comprobante Descripc…" at bounding box center [370, 109] width 690 height 187
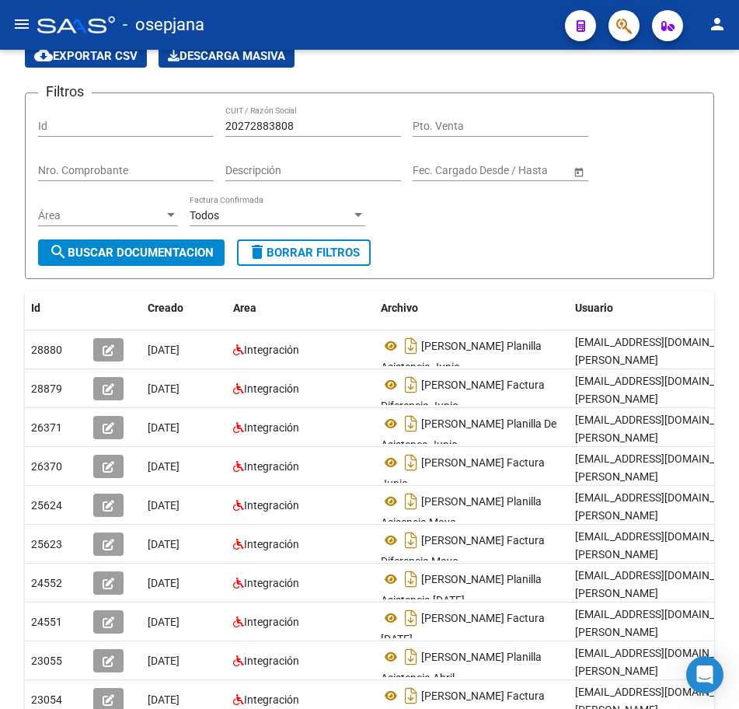
click at [727, 117] on div "PRESTADORES -> Comprobantes - Documentación Respaldatoria cloud_download Export…" at bounding box center [371, 409] width 743 height 858
drag, startPoint x: 303, startPoint y: 123, endPoint x: 128, endPoint y: 121, distance: 174.9
click at [128, 121] on div "Filtros Id 20272883808 CUIT / Razón Social Pto. Venta Nro. Comprobante Descripc…" at bounding box center [369, 173] width 663 height 134
paste input "89530259"
click at [194, 255] on span "search Buscar Documentacion" at bounding box center [131, 253] width 165 height 14
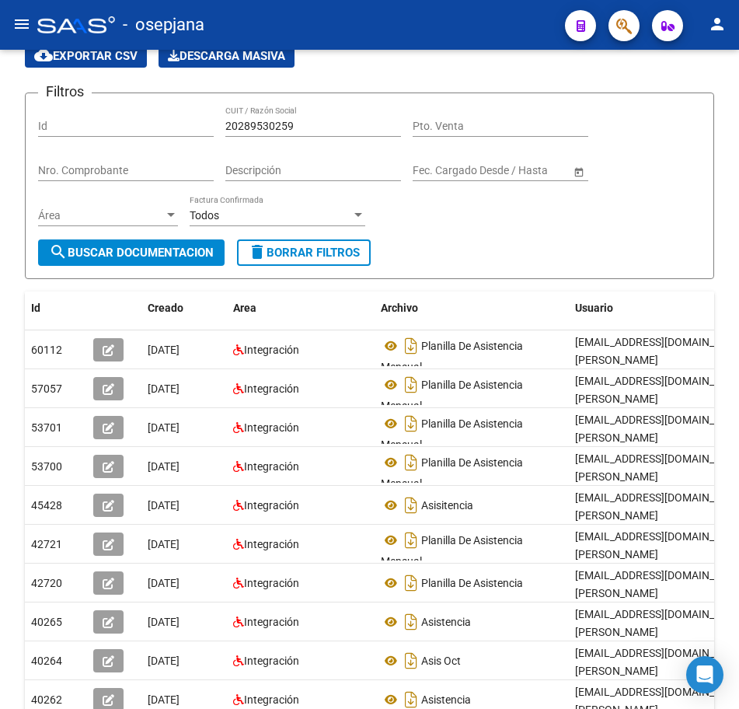
click at [738, 646] on div at bounding box center [738, 379] width 4 height 659
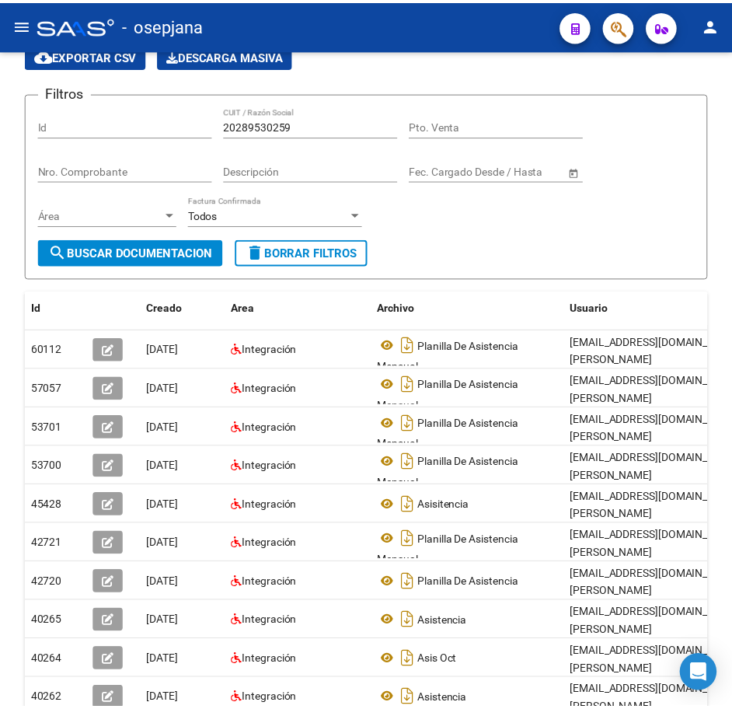
scroll to position [211, 0]
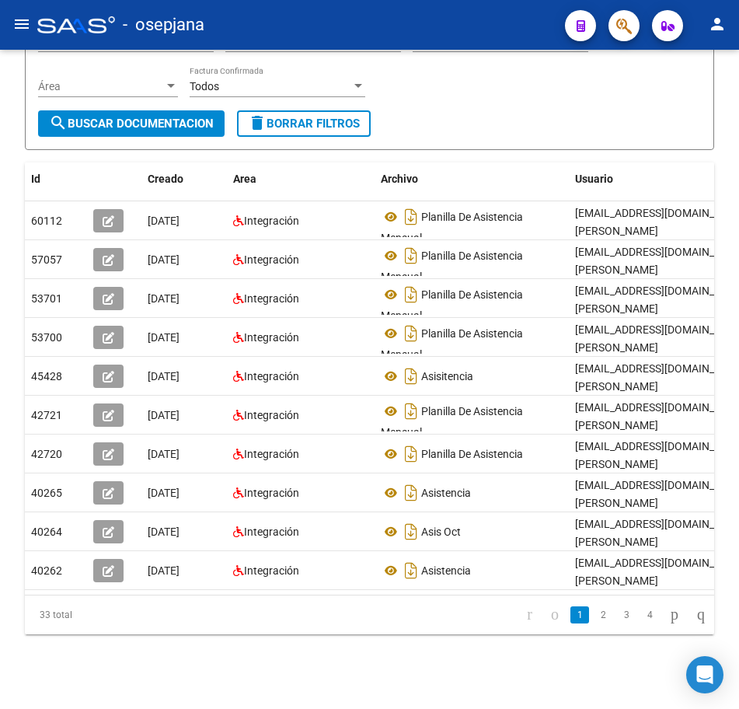
drag, startPoint x: 592, startPoint y: 618, endPoint x: 662, endPoint y: 593, distance: 75.0
click at [594, 618] on link "2" at bounding box center [603, 614] width 19 height 17
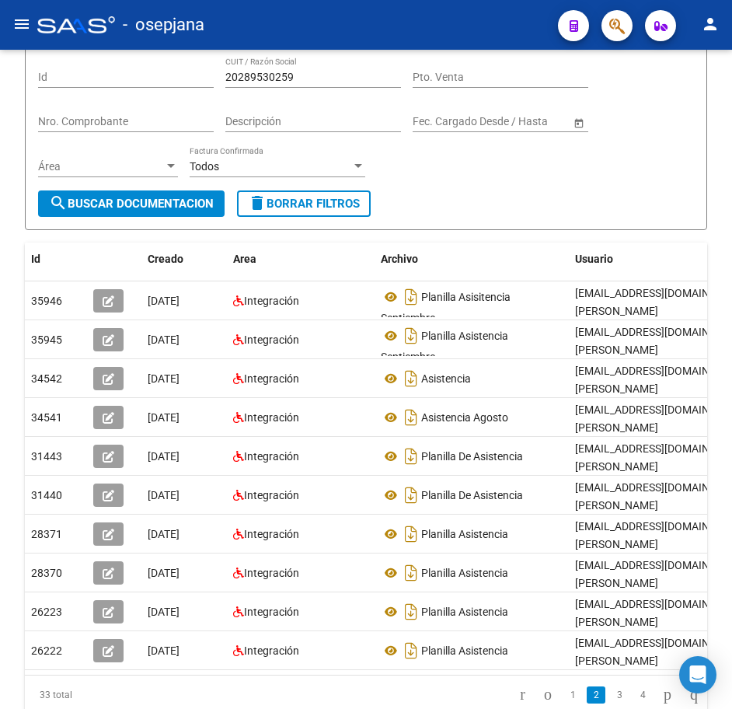
click at [724, 149] on div "PRESTADORES -> Comprobantes - Documentación Respaldatoria cloud_download Export…" at bounding box center [368, 360] width 736 height 858
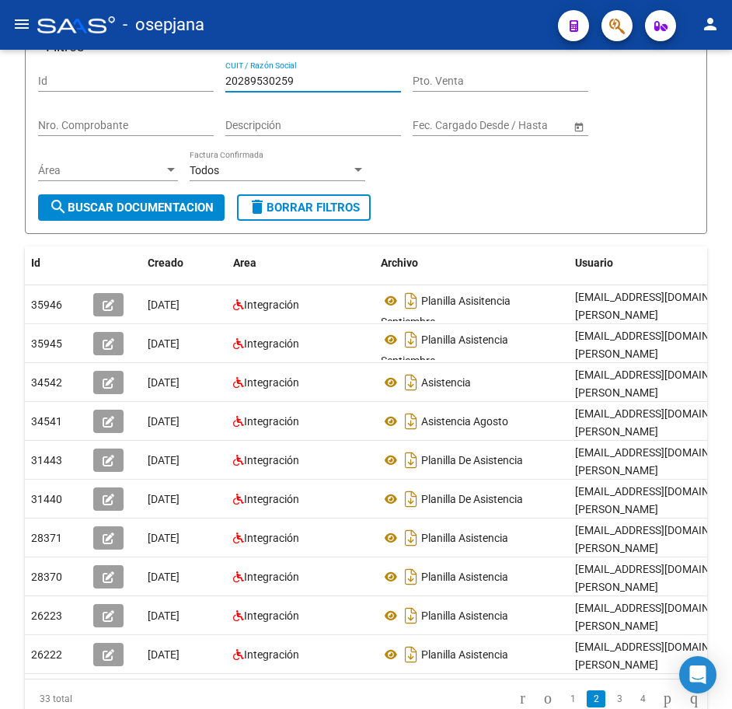
drag, startPoint x: 305, startPoint y: 79, endPoint x: 89, endPoint y: 74, distance: 215.4
click at [96, 76] on div "Filtros Id 20289530259 CUIT / Razón Social Pto. Venta Nro. Comprobante Descripc…" at bounding box center [366, 128] width 656 height 134
paste input "90421471"
click at [141, 219] on button "search Buscar Documentacion" at bounding box center [131, 207] width 187 height 26
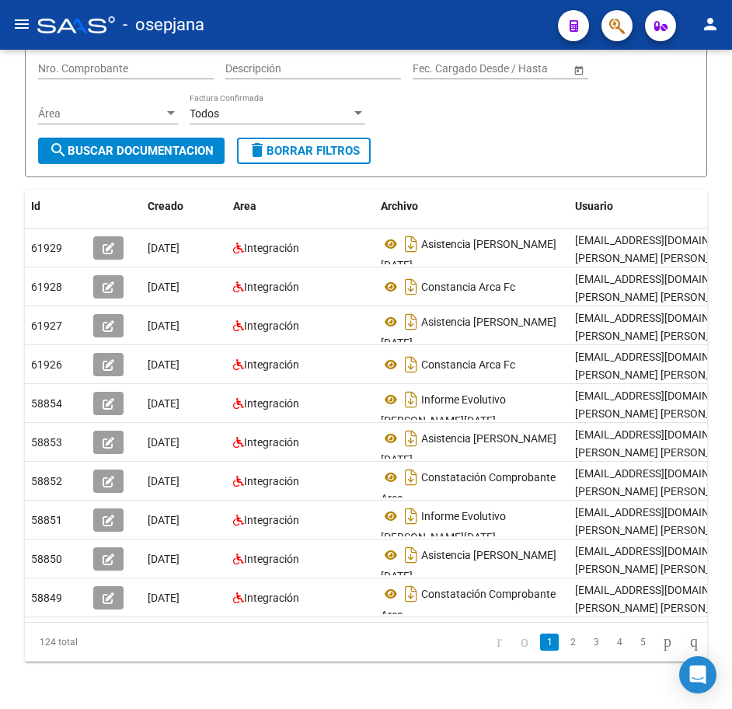
click at [732, 666] on html "menu - osepjana person Firma Express Reportes Tablero de Control Ingresos Perci…" at bounding box center [366, 354] width 732 height 709
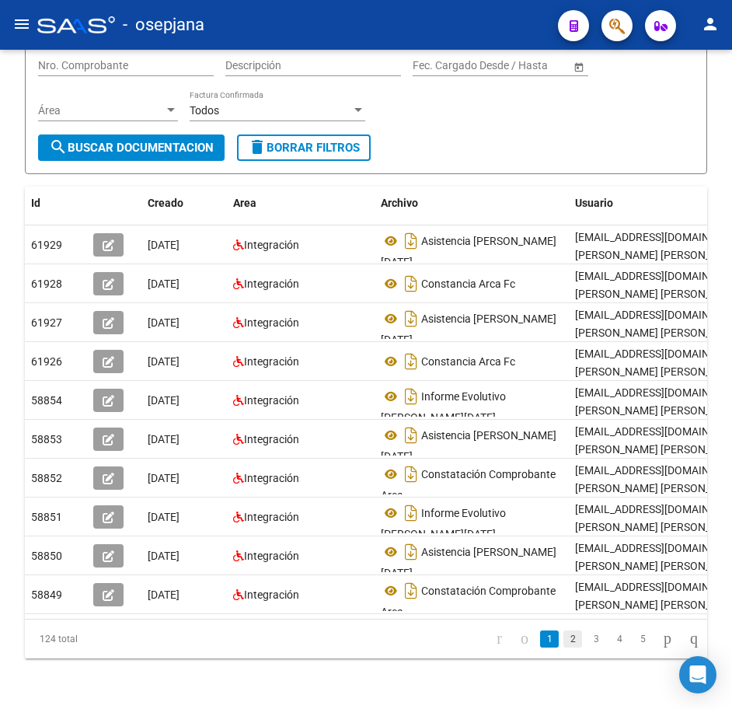
click at [564, 648] on link "2" at bounding box center [573, 639] width 19 height 17
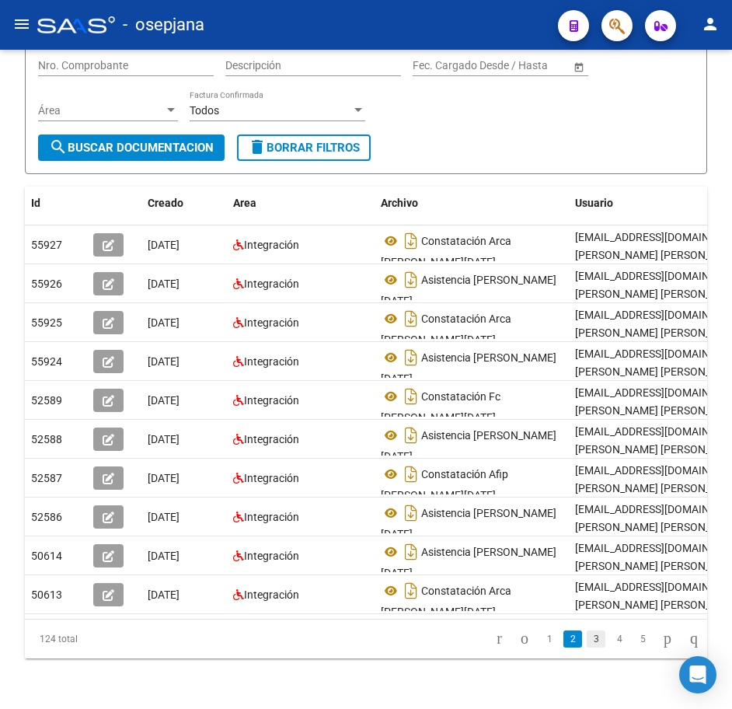
click at [587, 648] on link "3" at bounding box center [596, 639] width 19 height 17
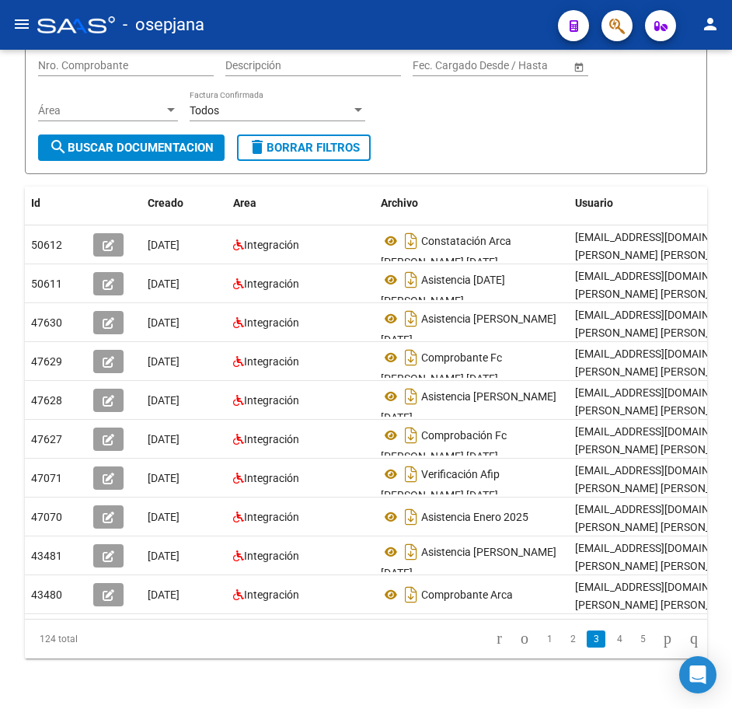
click at [726, 189] on div "PRESTADORES -> Comprobantes - Documentación Respaldatoria cloud_download Export…" at bounding box center [366, 304] width 732 height 858
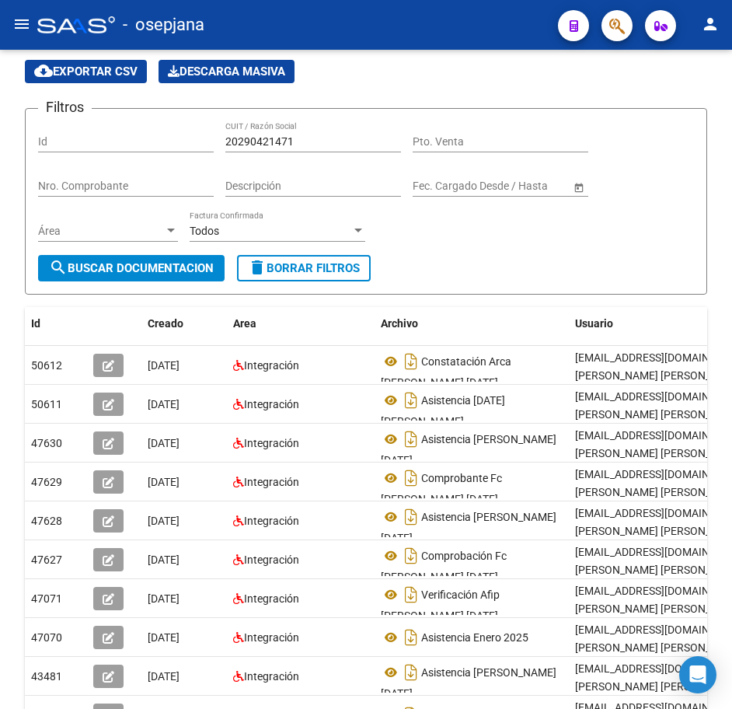
click at [724, 96] on div "PRESTADORES -> Comprobantes - Documentación Respaldatoria cloud_download Export…" at bounding box center [368, 424] width 736 height 858
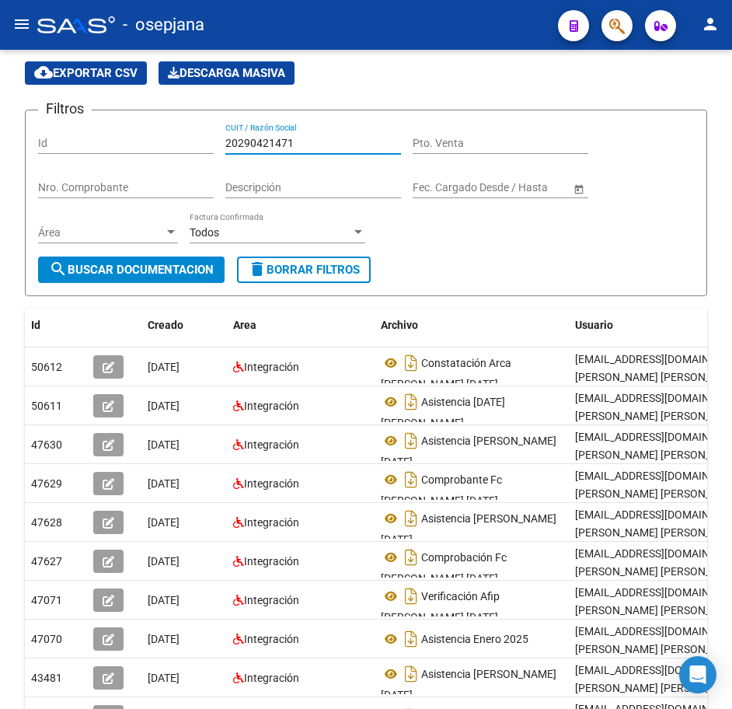
drag, startPoint x: 250, startPoint y: 143, endPoint x: 124, endPoint y: 138, distance: 125.3
click at [124, 138] on div "Filtros Id 20290421471 CUIT / Razón Social Pto. Venta Nro. Comprobante Descripc…" at bounding box center [366, 190] width 656 height 134
paste input "3685607"
click at [161, 267] on span "search Buscar Documentacion" at bounding box center [131, 270] width 165 height 14
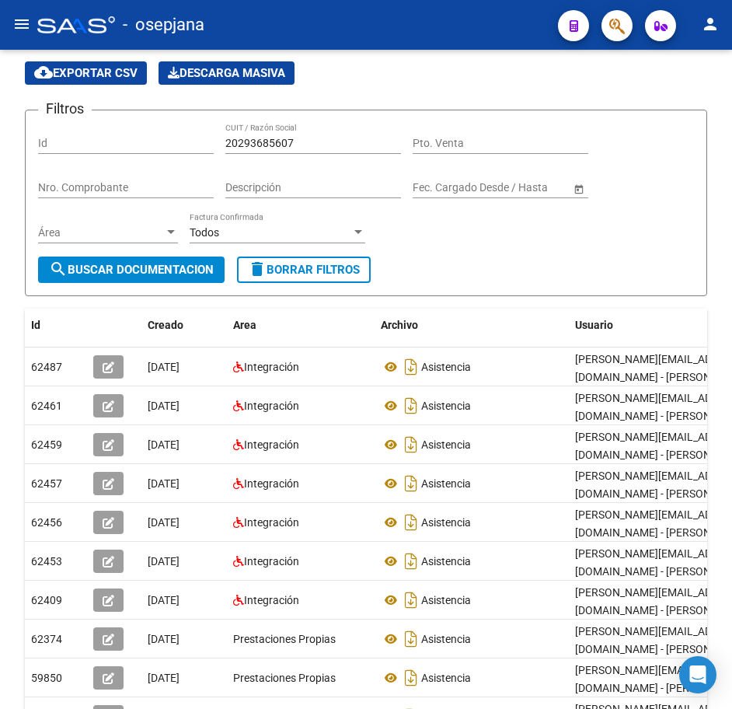
click at [729, 662] on div "PRESTADORES -> Comprobantes - Documentación Respaldatoria cloud_download Export…" at bounding box center [368, 426] width 736 height 858
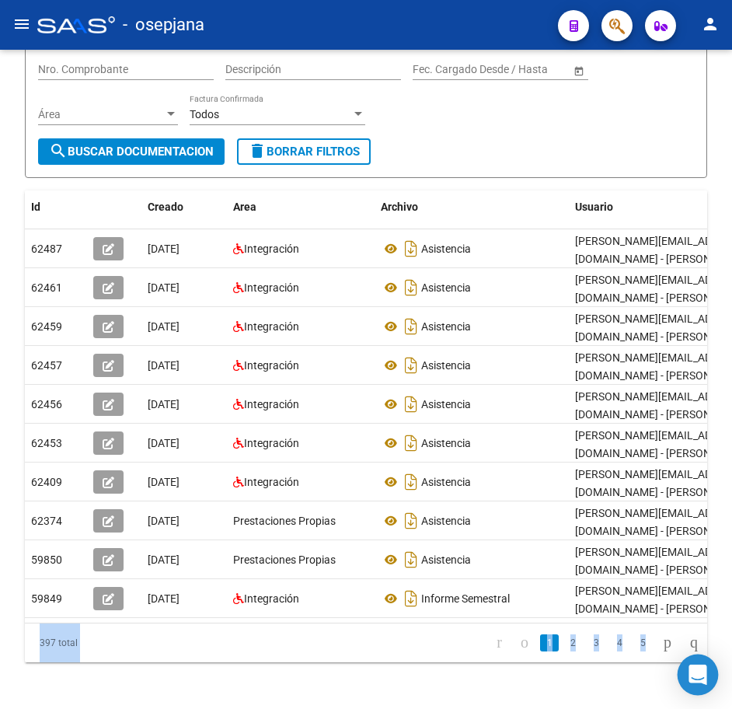
scroll to position [208, 0]
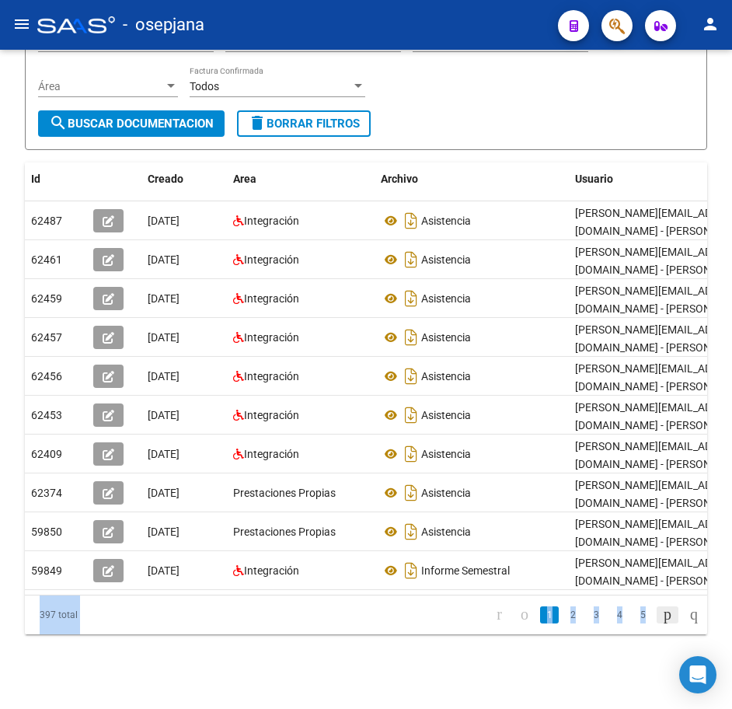
click at [662, 620] on icon "go to next page" at bounding box center [668, 614] width 12 height 19
click at [725, 215] on div "PRESTADORES -> Comprobantes - Documentación Respaldatoria cloud_download Export…" at bounding box center [366, 280] width 732 height 858
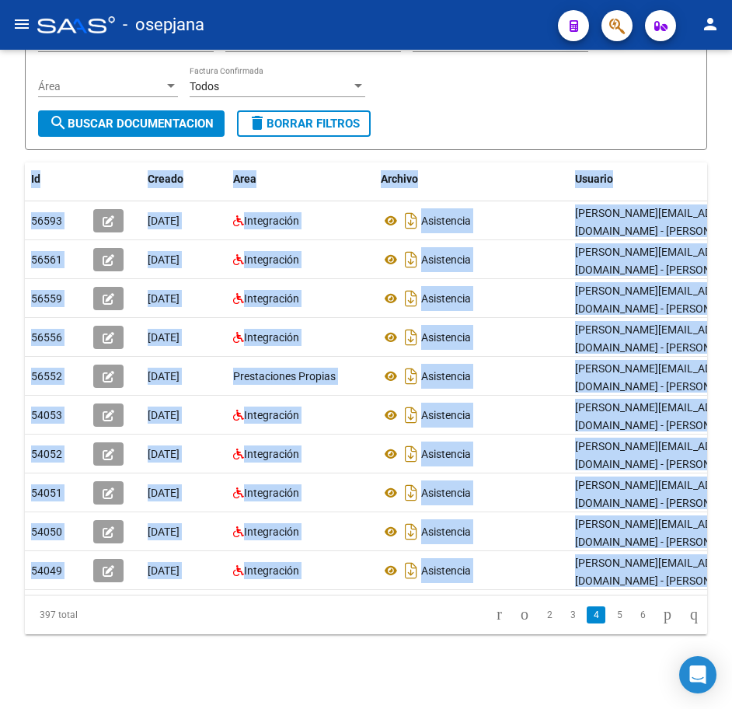
drag, startPoint x: 728, startPoint y: 216, endPoint x: 720, endPoint y: 116, distance: 100.6
click at [720, 116] on div "PRESTADORES -> Comprobantes - Documentación Respaldatoria cloud_download Export…" at bounding box center [366, 280] width 732 height 858
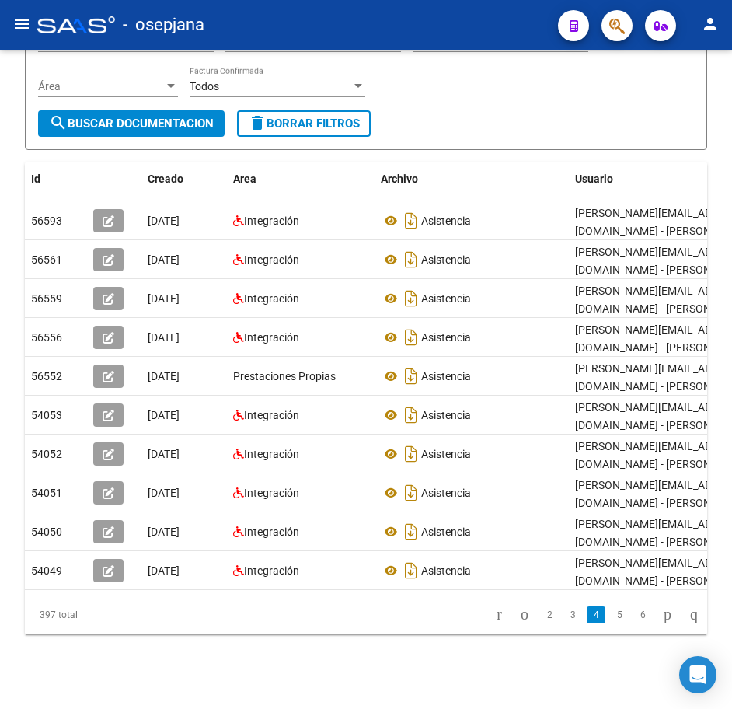
click at [720, 114] on div "PRESTADORES -> Comprobantes - Documentación Respaldatoria cloud_download Export…" at bounding box center [366, 280] width 732 height 858
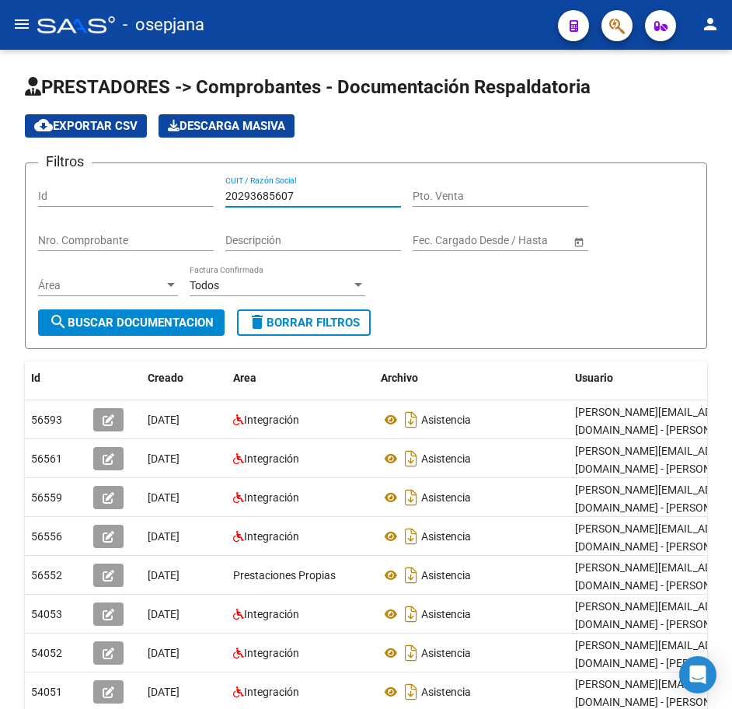
drag, startPoint x: 316, startPoint y: 197, endPoint x: 89, endPoint y: 191, distance: 227.9
click at [113, 190] on div "Filtros Id 20293685607 CUIT / Razón Social Pto. Venta Nro. Comprobante Descripc…" at bounding box center [366, 243] width 656 height 134
paste input "5262711"
click at [166, 330] on span "search Buscar Documentacion" at bounding box center [131, 323] width 165 height 14
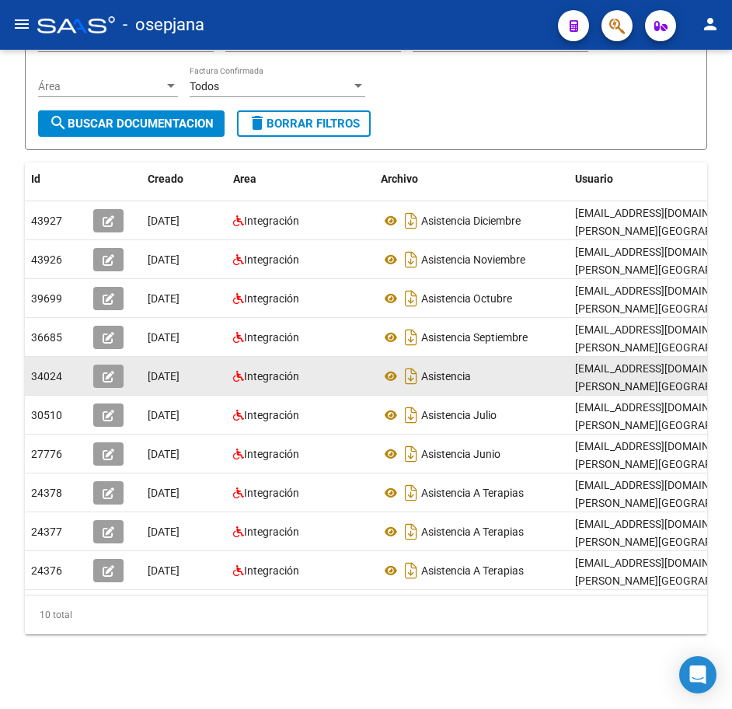
scroll to position [211, 0]
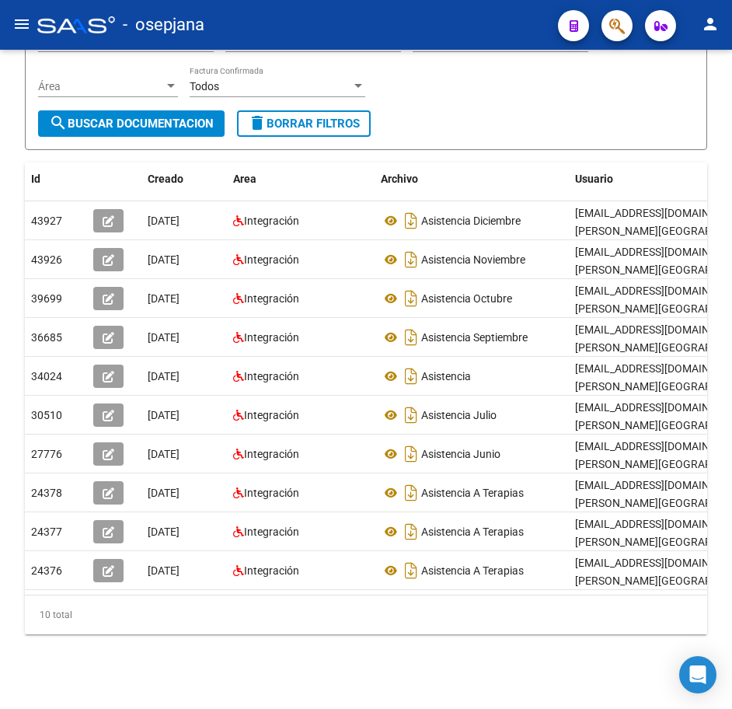
click at [726, 201] on div "PRESTADORES -> Comprobantes - Documentación Respaldatoria cloud_download Export…" at bounding box center [366, 280] width 732 height 858
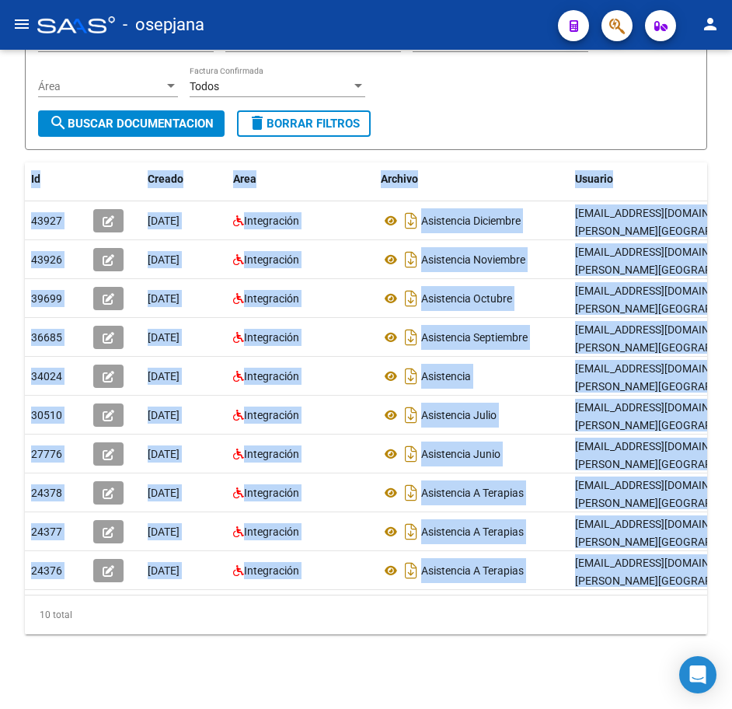
drag, startPoint x: 728, startPoint y: 218, endPoint x: 725, endPoint y: 68, distance: 150.9
click at [725, 68] on div "PRESTADORES -> Comprobantes - Documentación Respaldatoria cloud_download Export…" at bounding box center [366, 280] width 732 height 858
drag, startPoint x: 725, startPoint y: 68, endPoint x: 719, endPoint y: 87, distance: 20.4
click at [719, 87] on div "PRESTADORES -> Comprobantes - Documentación Respaldatoria cloud_download Export…" at bounding box center [366, 280] width 732 height 858
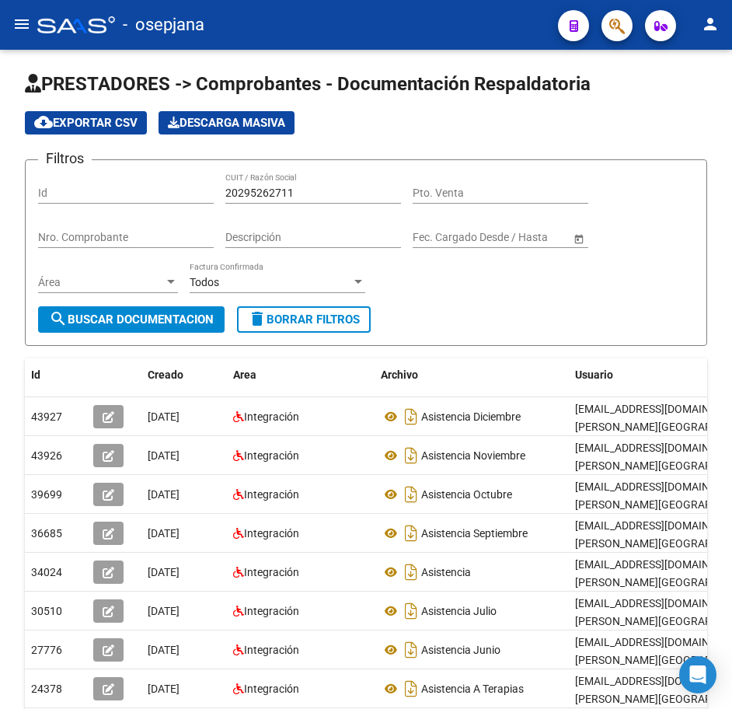
scroll to position [0, 0]
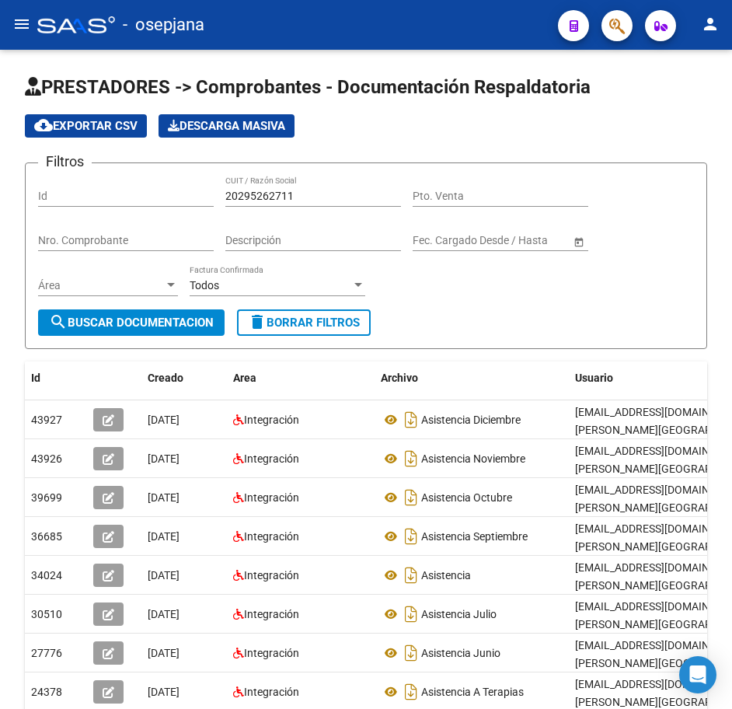
drag, startPoint x: 313, startPoint y: 194, endPoint x: 38, endPoint y: 194, distance: 274.5
click at [39, 194] on div "Filtros Id 20295262711 CUIT / Razón Social Pto. Venta Nro. Comprobante Descripc…" at bounding box center [366, 243] width 656 height 134
paste input "337749764"
click at [179, 323] on span "search Buscar Documentacion" at bounding box center [131, 323] width 165 height 14
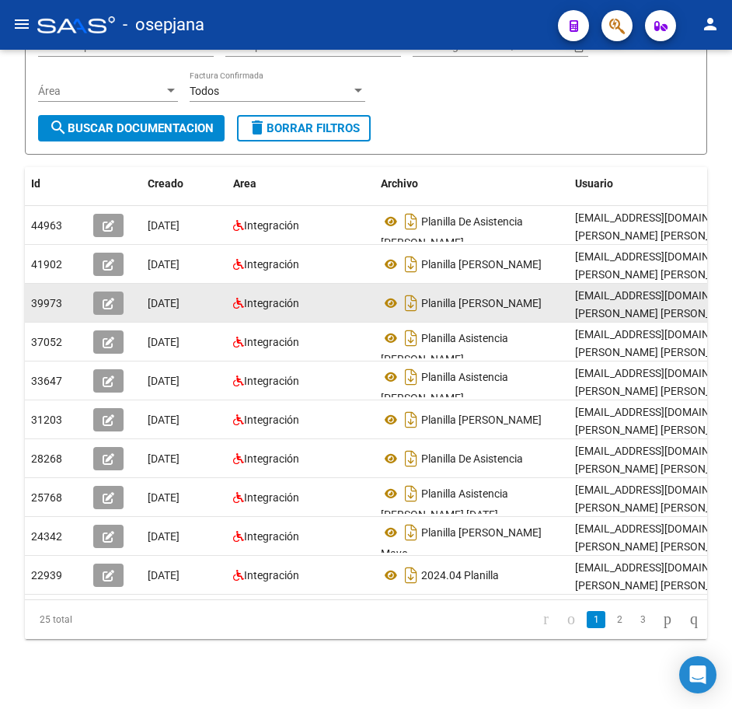
scroll to position [211, 0]
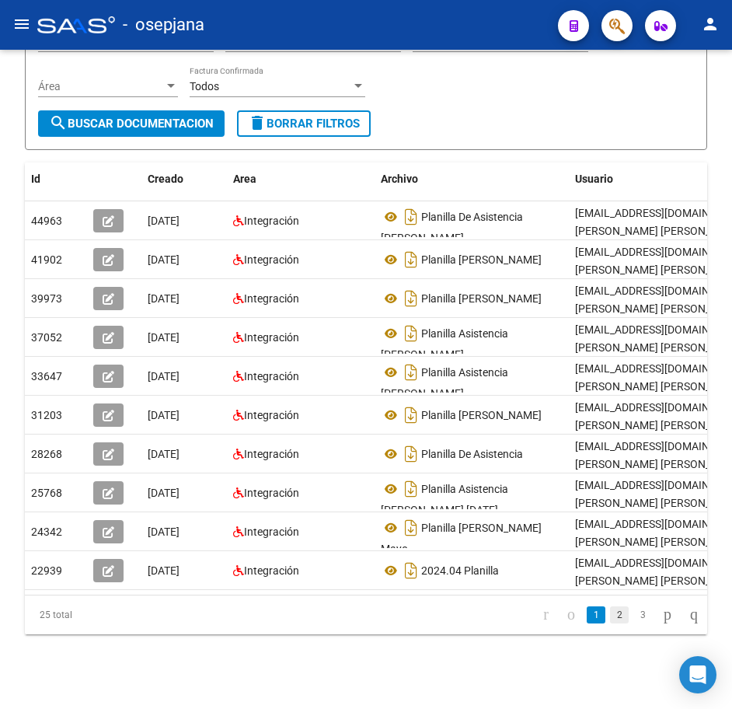
click at [610, 618] on link "2" at bounding box center [619, 614] width 19 height 17
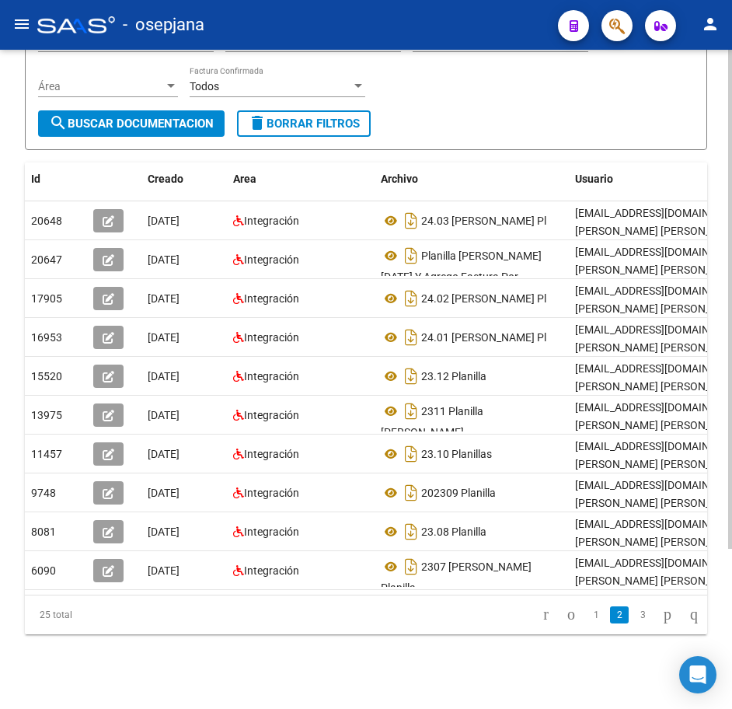
click at [721, 159] on div "PRESTADORES -> Comprobantes - Documentación Respaldatoria cloud_download Export…" at bounding box center [366, 280] width 732 height 858
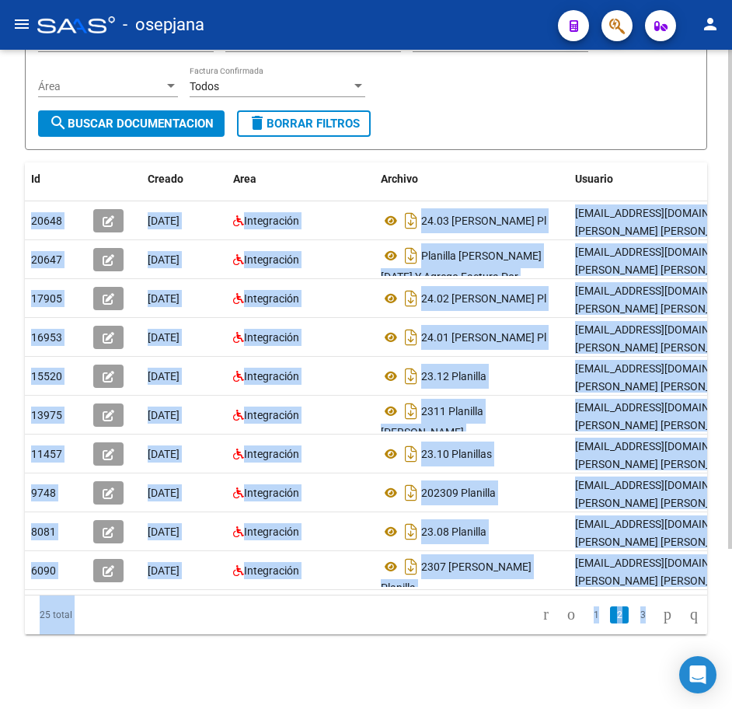
click at [729, 156] on div "PRESTADORES -> Comprobantes - Documentación Respaldatoria cloud_download Export…" at bounding box center [368, 280] width 736 height 858
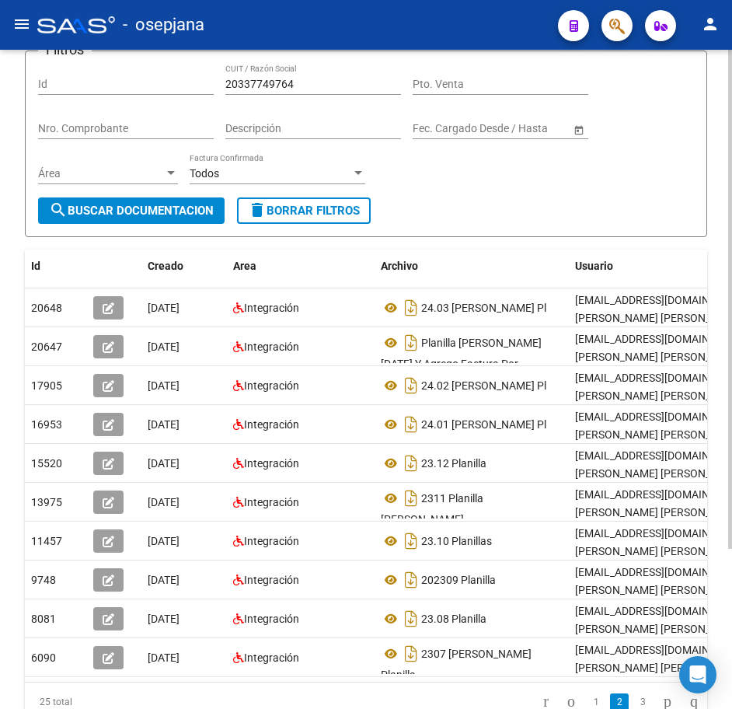
click at [726, 136] on div "PRESTADORES -> Comprobantes - Documentación Respaldatoria cloud_download Export…" at bounding box center [368, 367] width 736 height 858
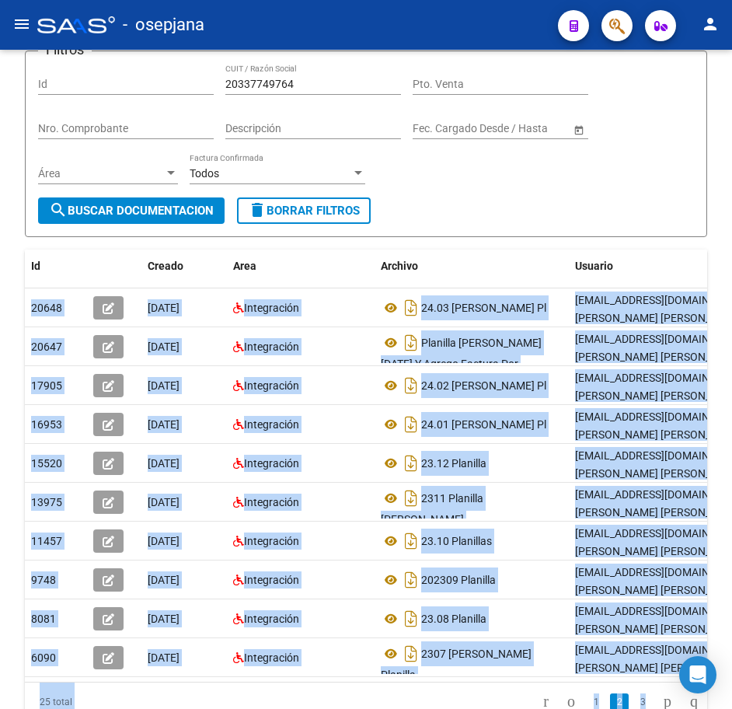
scroll to position [111, 0]
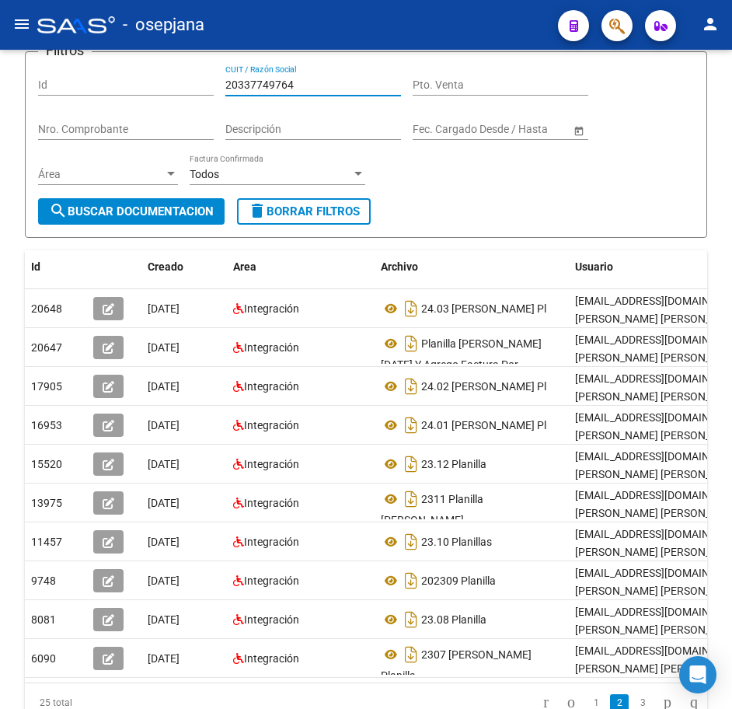
drag, startPoint x: 246, startPoint y: 82, endPoint x: 112, endPoint y: 79, distance: 134.5
click at [112, 79] on div "Filtros Id 20337749764 CUIT / Razón Social Pto. Venta Nro. Comprobante Descripc…" at bounding box center [366, 132] width 656 height 134
paste input "404950"
click at [180, 201] on button "search Buscar Documentacion" at bounding box center [131, 211] width 187 height 26
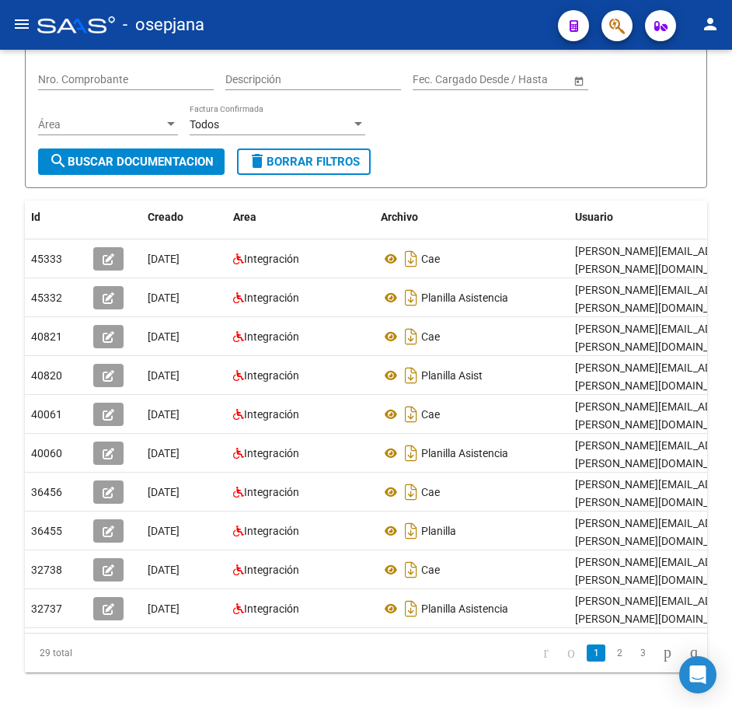
scroll to position [189, 0]
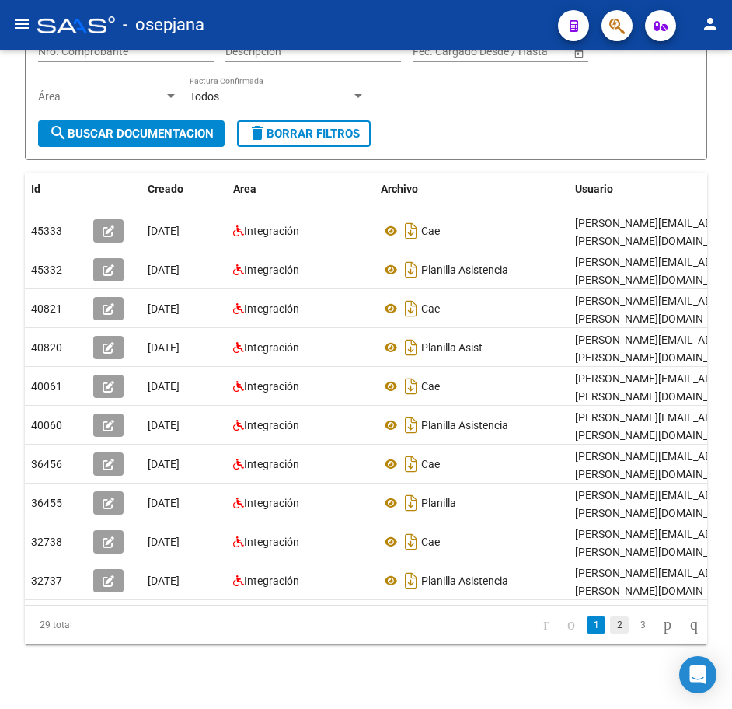
click at [610, 634] on link "2" at bounding box center [619, 625] width 19 height 17
click at [634, 634] on link "3" at bounding box center [643, 625] width 19 height 17
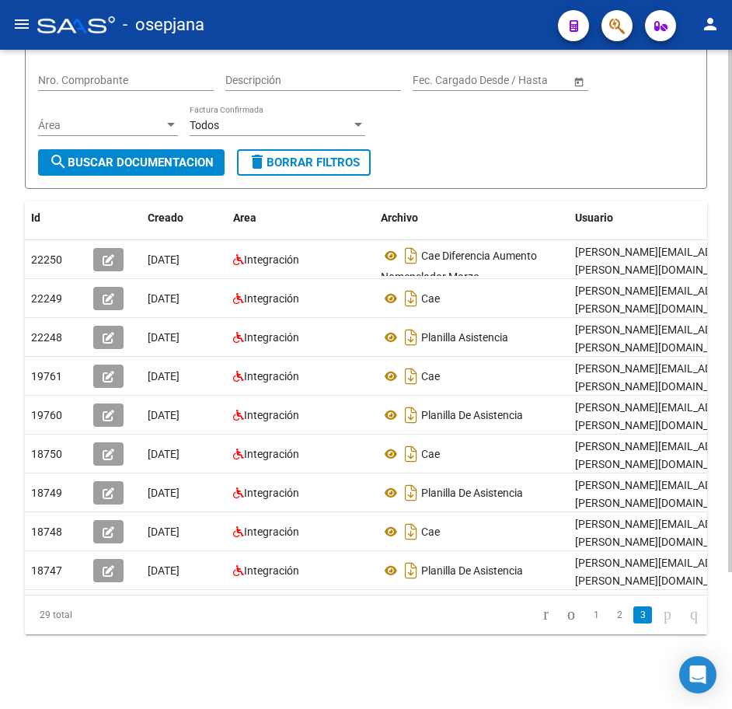
scroll to position [173, 0]
click at [435, 138] on form "Filtros Id 20340495064 CUIT / Razón Social Pto. Venta Nro. Comprobante Descripc…" at bounding box center [366, 95] width 683 height 187
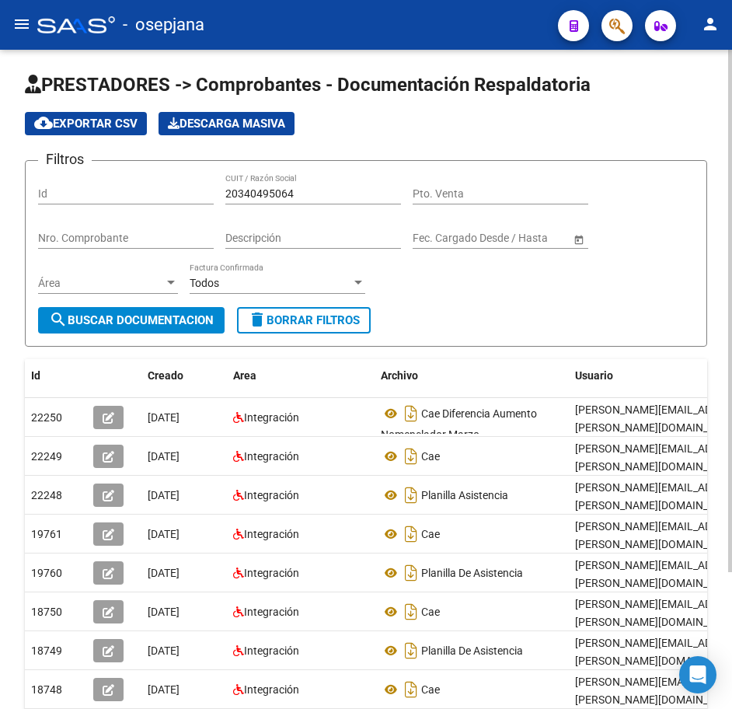
scroll to position [0, 0]
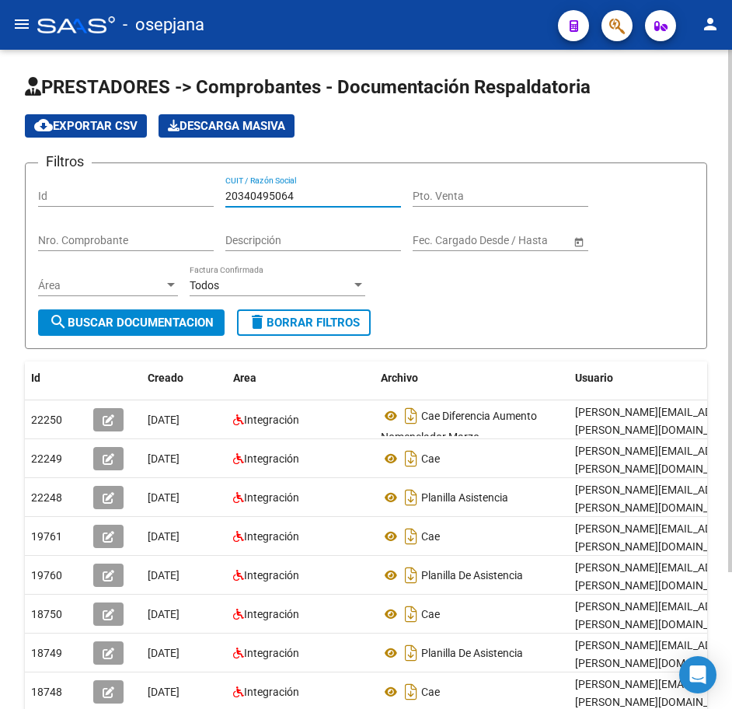
drag, startPoint x: 321, startPoint y: 198, endPoint x: 83, endPoint y: 193, distance: 238.0
click at [85, 193] on div "Filtros Id 20340495064 CUIT / Razón Social Pto. Venta Nro. Comprobante Descripc…" at bounding box center [366, 243] width 656 height 134
paste input "8229193"
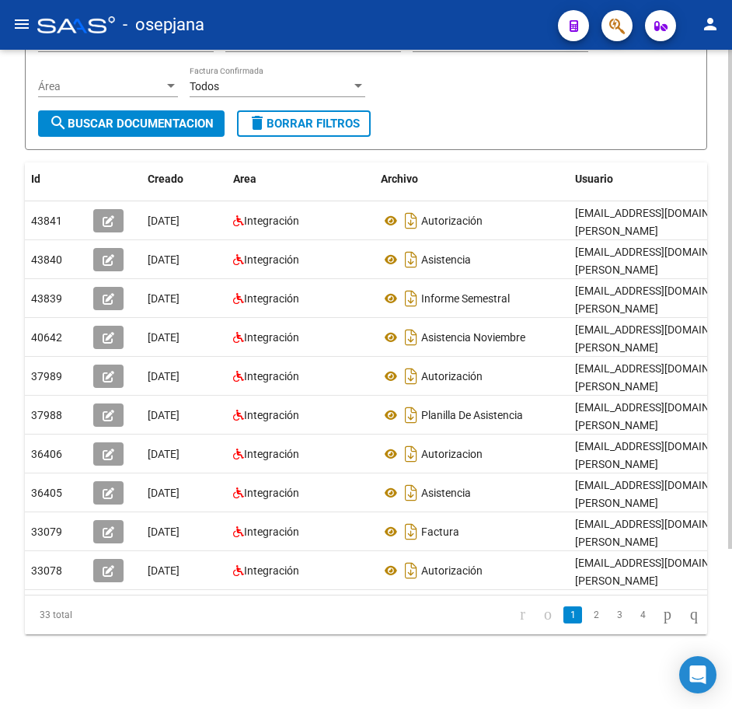
click at [709, 695] on div "PRESTADORES -> Comprobantes - Documentación Respaldatoria cloud_download Export…" at bounding box center [368, 280] width 736 height 858
click at [662, 619] on icon "go to next page" at bounding box center [668, 614] width 12 height 19
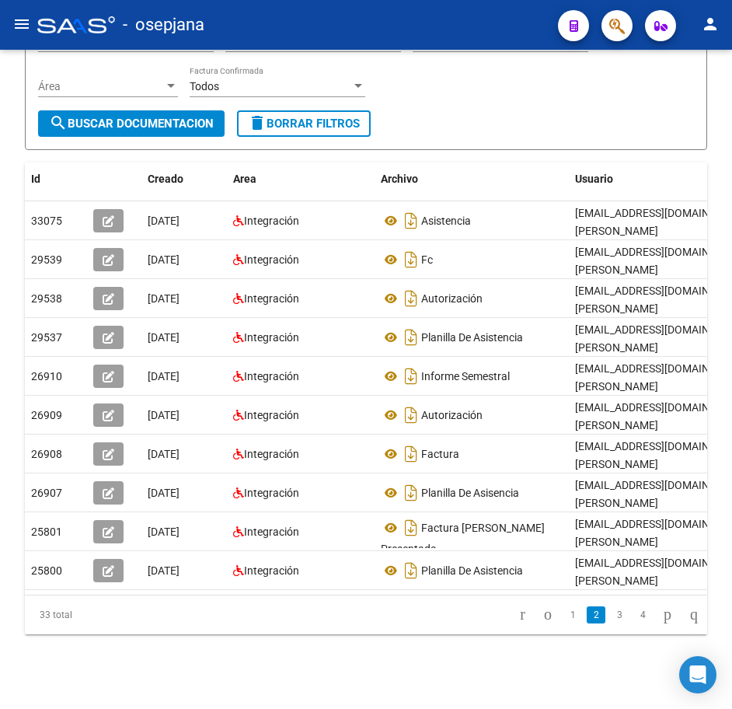
click at [512, 113] on form "Filtros Id 20348229193 CUIT / Razón Social Pto. Venta Nro. Comprobante Descripc…" at bounding box center [366, 56] width 683 height 187
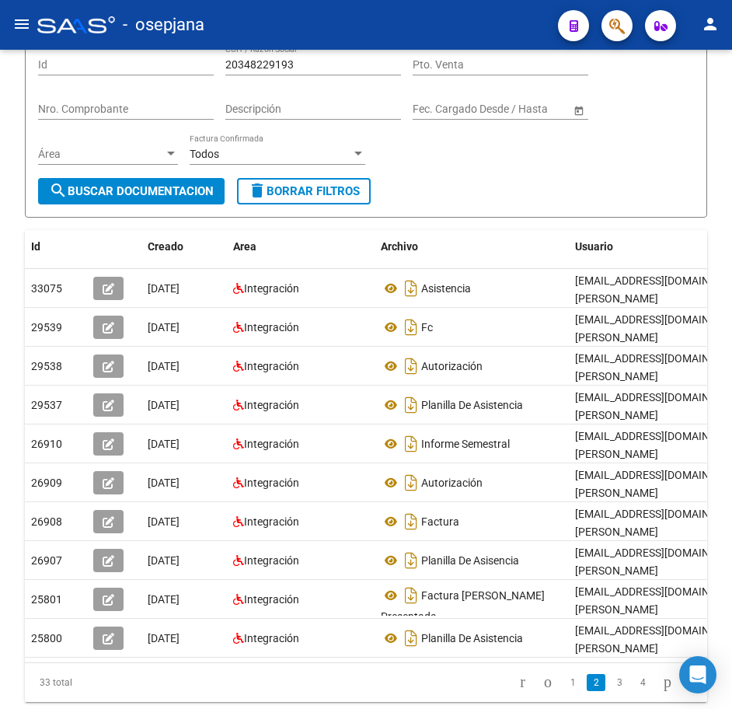
scroll to position [37, 0]
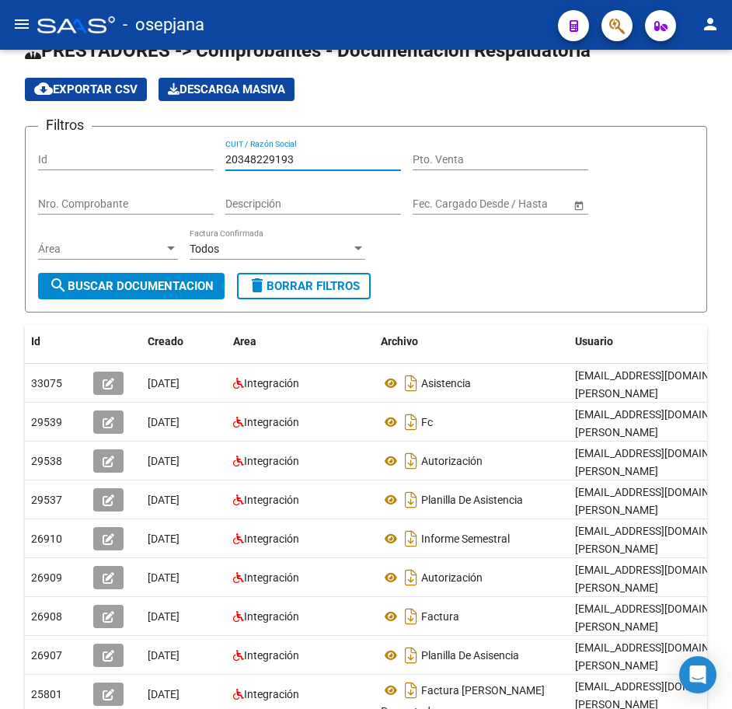
drag, startPoint x: 315, startPoint y: 60, endPoint x: 59, endPoint y: 47, distance: 256.1
click at [75, 47] on div "menu - osepjana person Firma Express Reportes Tablero de Control Ingresos Perci…" at bounding box center [366, 354] width 732 height 709
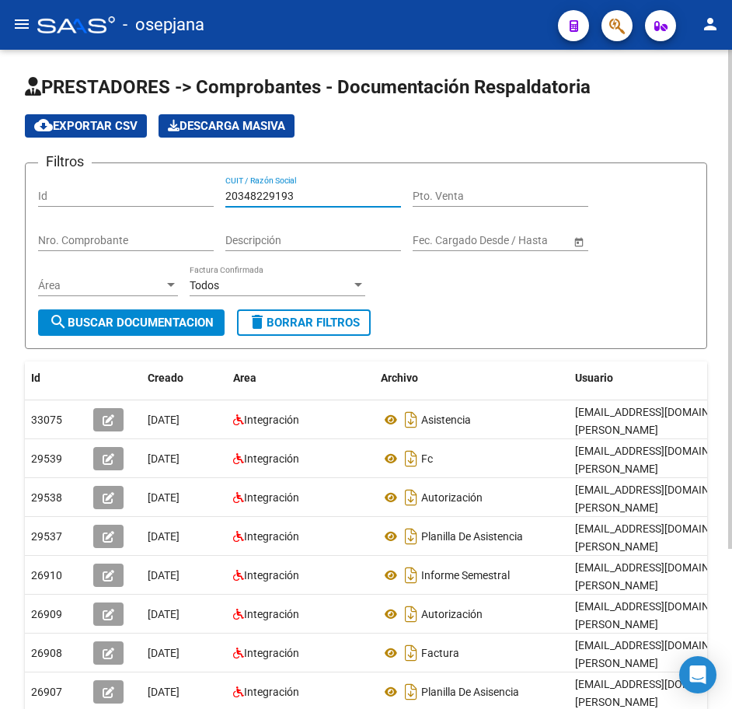
paste input "79920374"
click at [184, 331] on button "search Buscar Documentacion" at bounding box center [131, 322] width 187 height 26
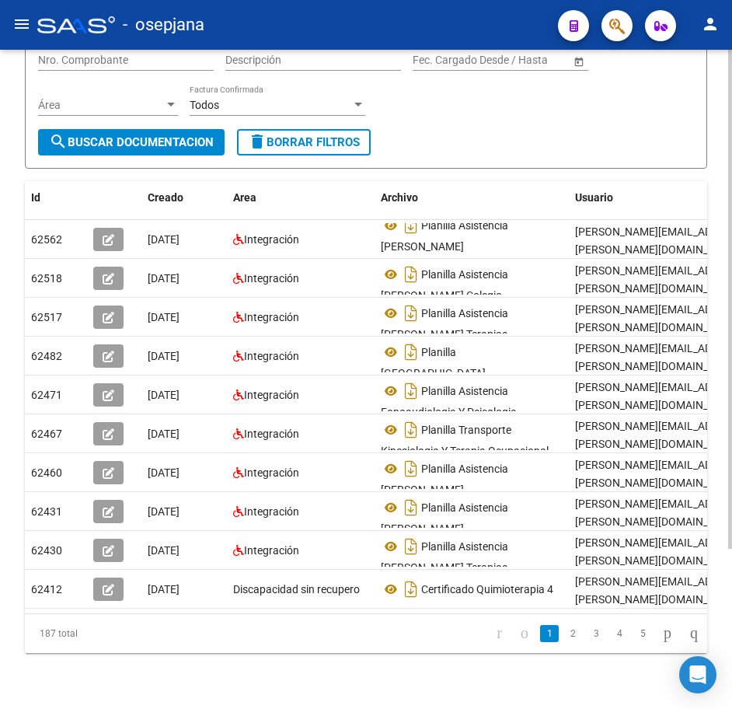
scroll to position [211, 0]
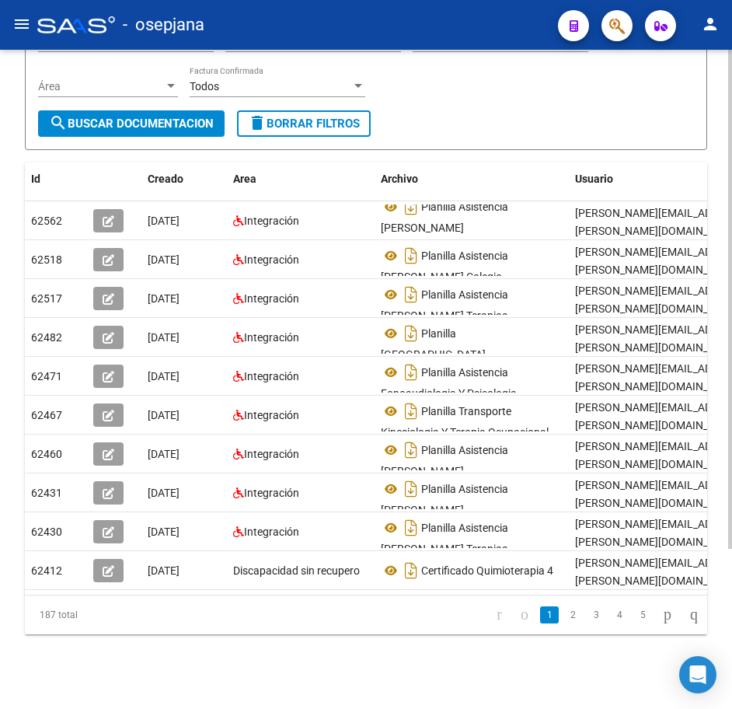
click at [729, 575] on div at bounding box center [731, 459] width 4 height 499
click at [564, 620] on link "2" at bounding box center [573, 614] width 19 height 17
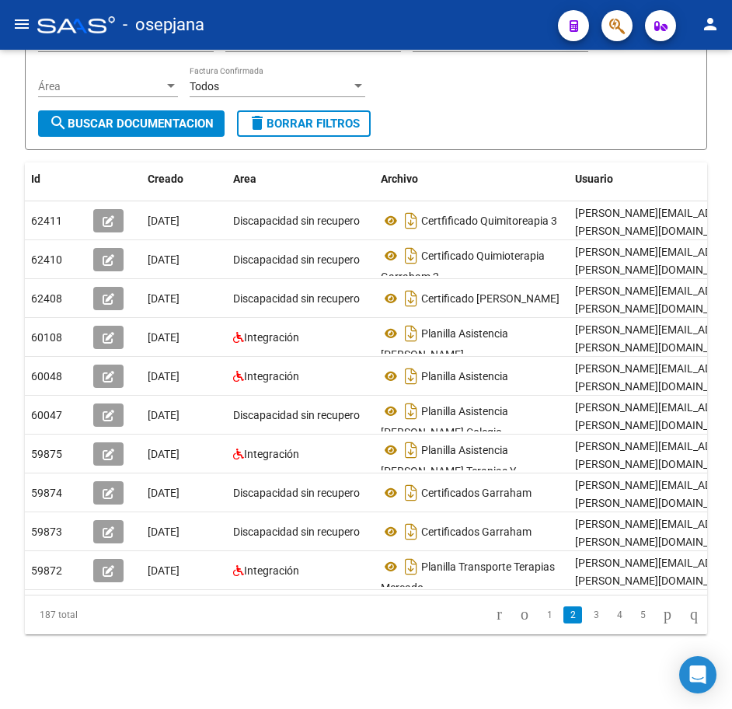
scroll to position [0, 0]
click at [561, 71] on div "Filtros Id 20379920374 CUIT / Razón Social Pto. Venta Nro. Comprobante Descripc…" at bounding box center [366, 44] width 656 height 134
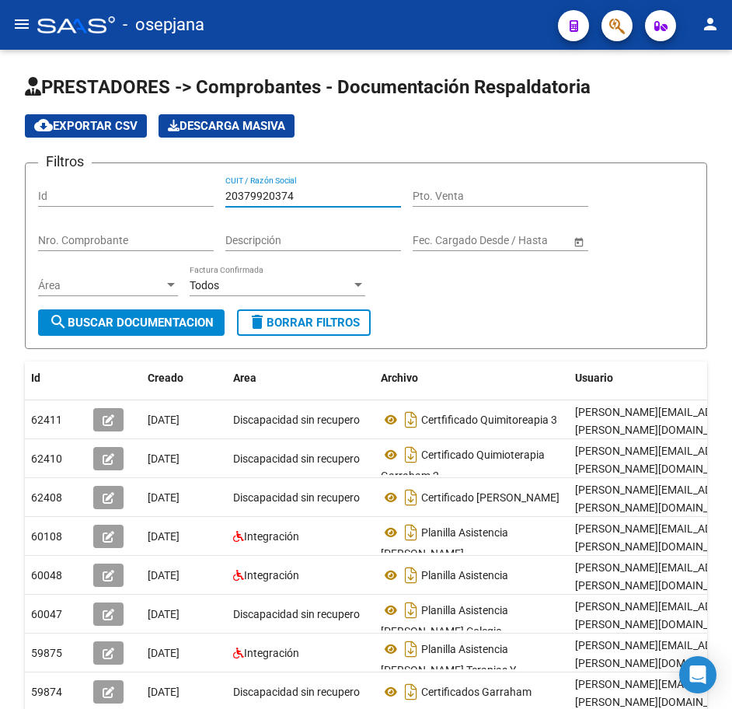
drag, startPoint x: 315, startPoint y: 194, endPoint x: 71, endPoint y: 161, distance: 246.4
click at [92, 176] on div "Filtros Id 20379920374 CUIT / Razón Social Pto. Venta Nro. Comprobante Descripc…" at bounding box center [366, 243] width 656 height 134
paste input "40513826"
click at [172, 323] on span "search Buscar Documentacion" at bounding box center [131, 323] width 165 height 14
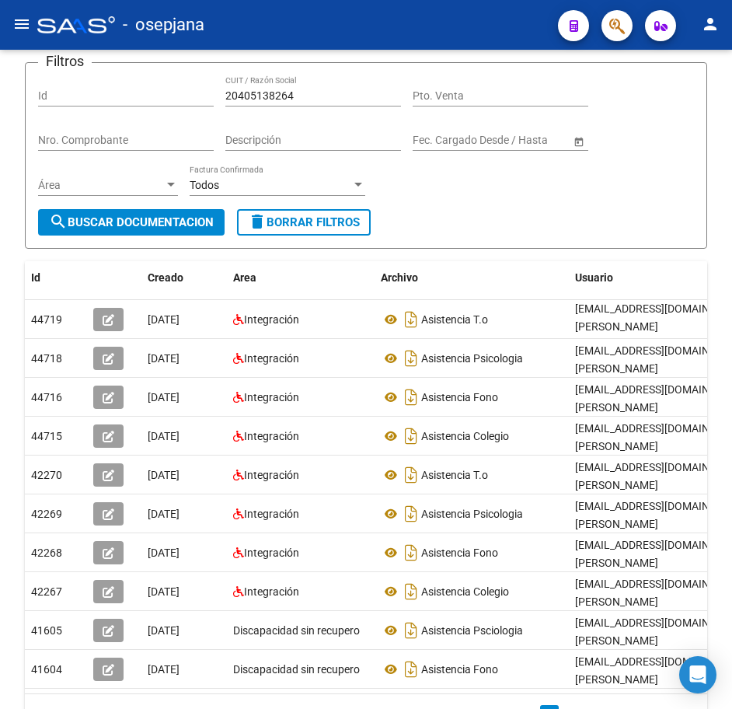
scroll to position [211, 0]
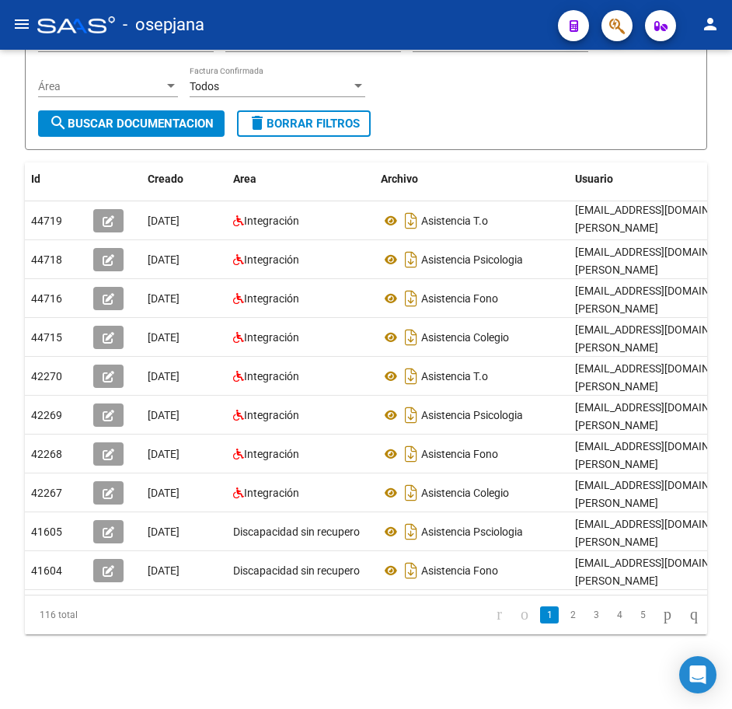
click at [711, 568] on div "PRESTADORES -> Comprobantes - Documentación Respaldatoria cloud_download Export…" at bounding box center [368, 280] width 736 height 858
click at [564, 621] on link "2" at bounding box center [573, 614] width 19 height 17
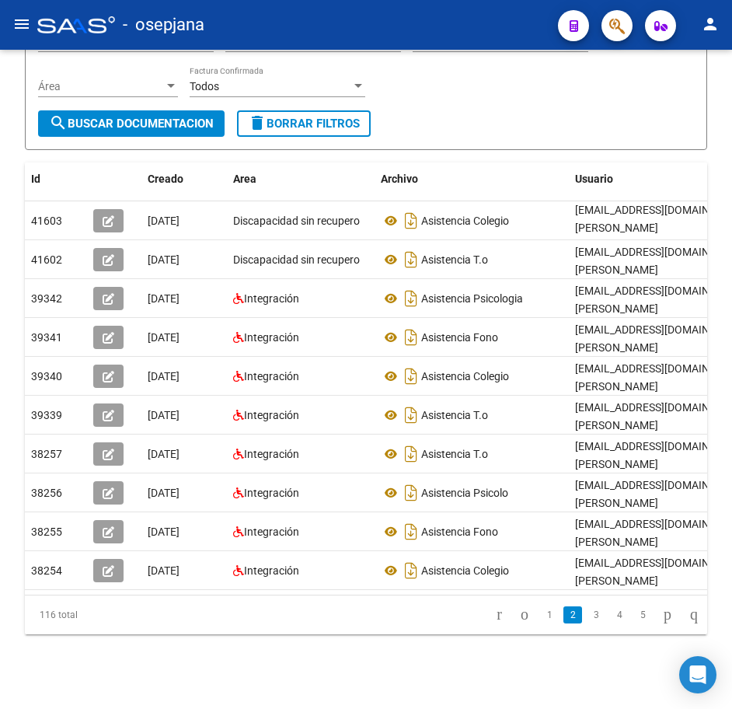
click at [676, 106] on form "Filtros Id 20405138264 CUIT / Razón Social Pto. Venta Nro. Comprobante Descripc…" at bounding box center [366, 56] width 683 height 187
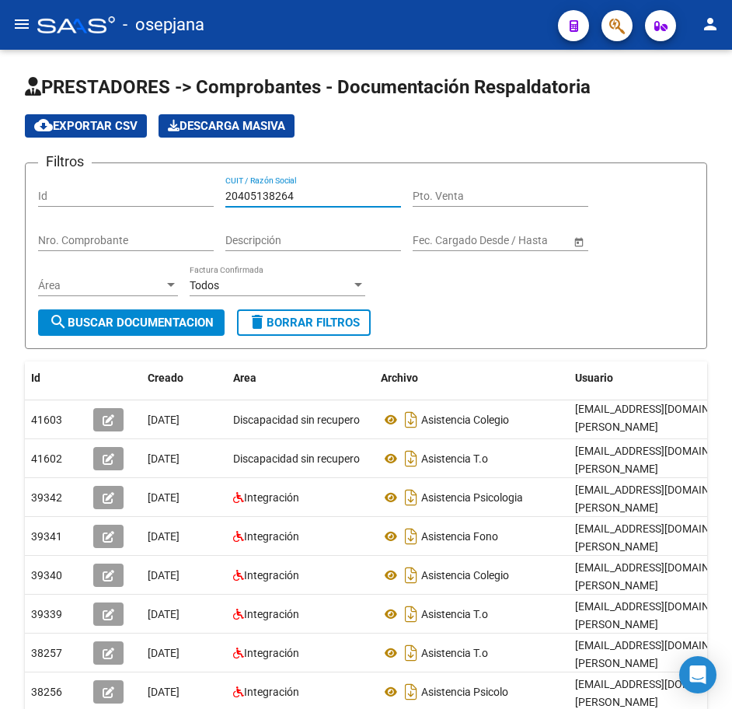
drag, startPoint x: 187, startPoint y: 188, endPoint x: 94, endPoint y: 174, distance: 93.6
click at [96, 174] on form "Filtros Id 20405138264 CUIT / Razón Social Pto. Venta Nro. Comprobante Descripc…" at bounding box center [366, 255] width 683 height 187
paste input "40981349"
click at [173, 322] on span "search Buscar Documentacion" at bounding box center [131, 323] width 165 height 14
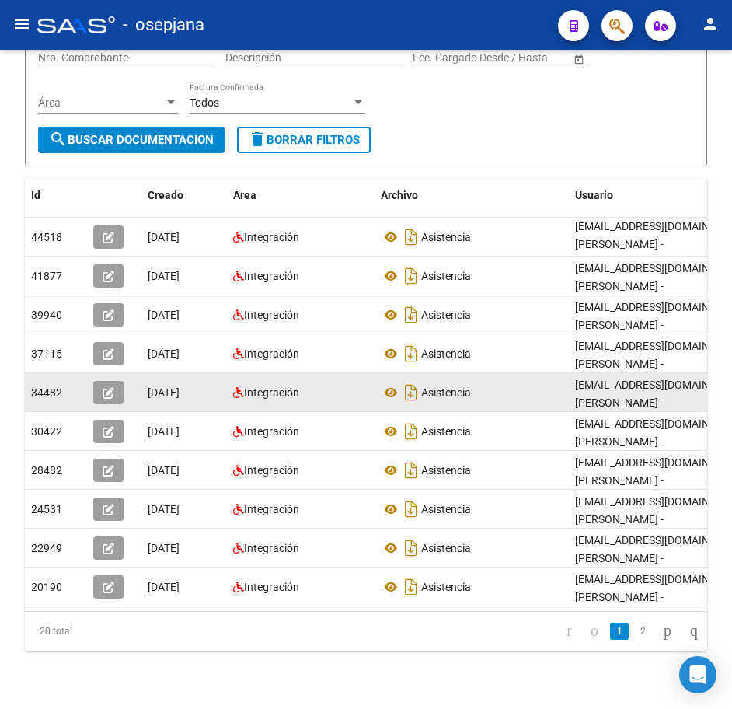
scroll to position [211, 0]
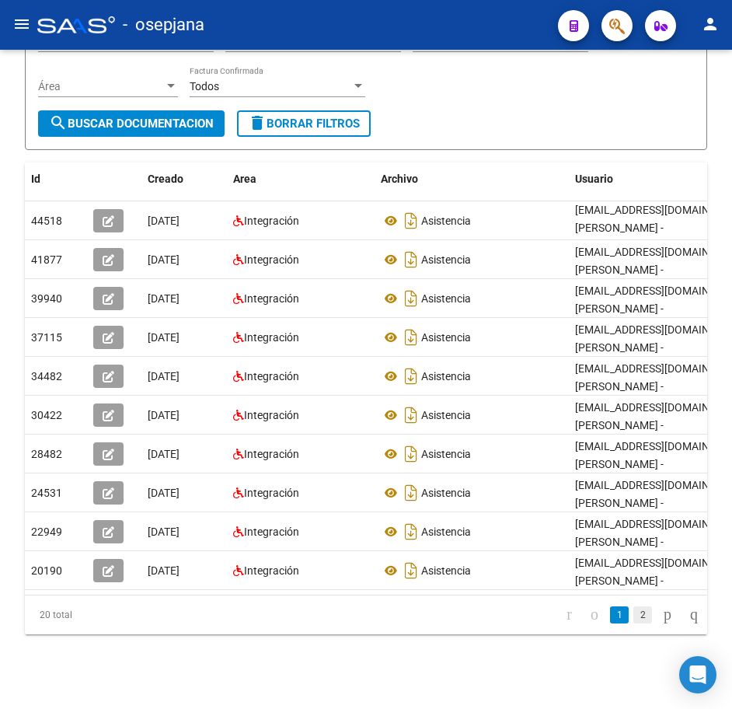
click at [634, 624] on link "2" at bounding box center [643, 614] width 19 height 17
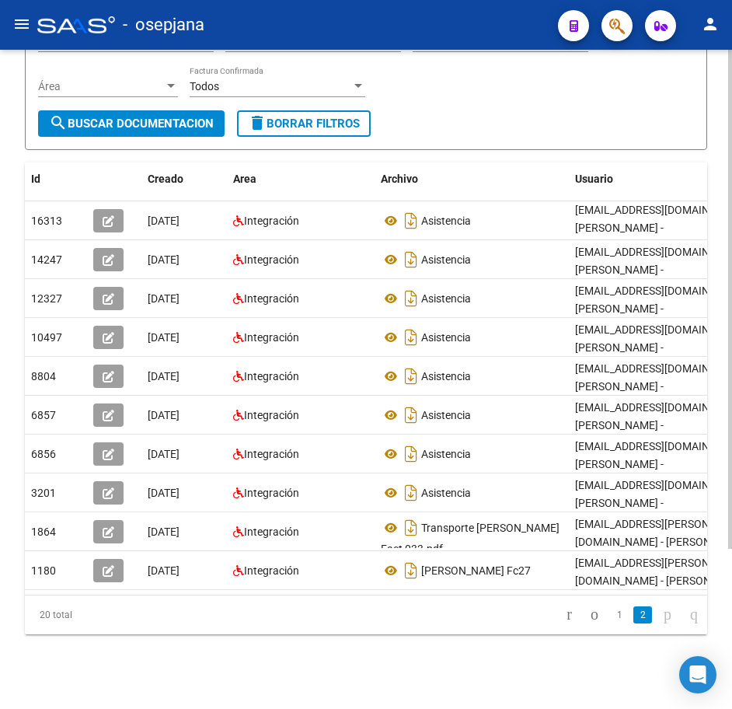
click at [649, 110] on form "Filtros Id 20440981349 CUIT / Razón Social Pto. Venta Nro. Comprobante Descripc…" at bounding box center [366, 56] width 683 height 187
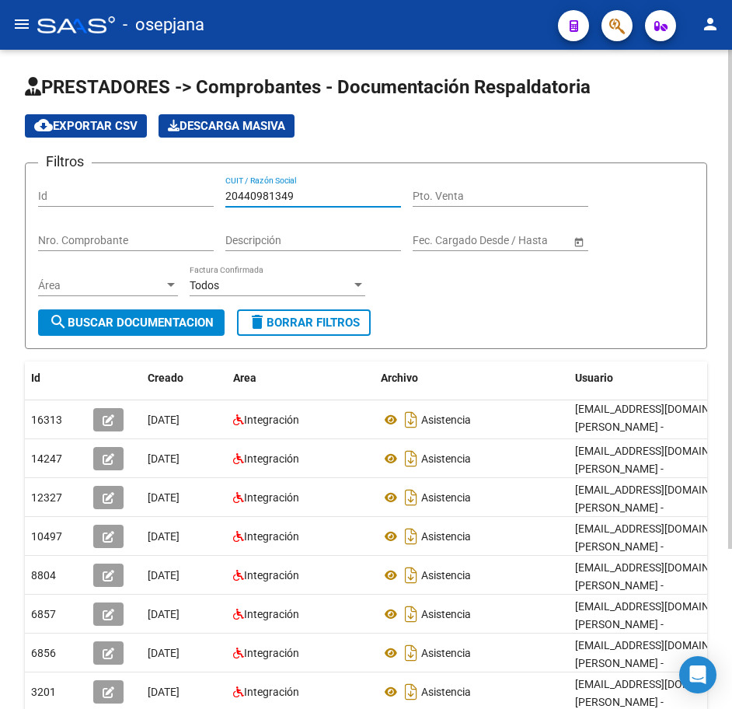
drag, startPoint x: 312, startPoint y: 194, endPoint x: 14, endPoint y: 162, distance: 299.5
click at [14, 162] on div "PRESTADORES -> Comprobantes - Documentación Respaldatoria cloud_download Export…" at bounding box center [366, 479] width 732 height 858
paste input "949740766"
click at [175, 327] on span "search Buscar Documentacion" at bounding box center [131, 323] width 165 height 14
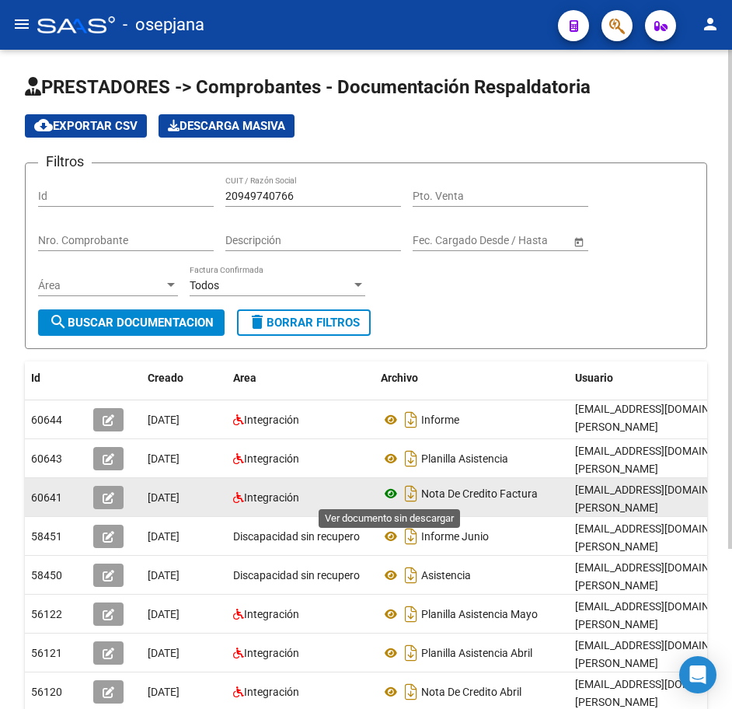
click at [398, 491] on icon at bounding box center [391, 493] width 20 height 19
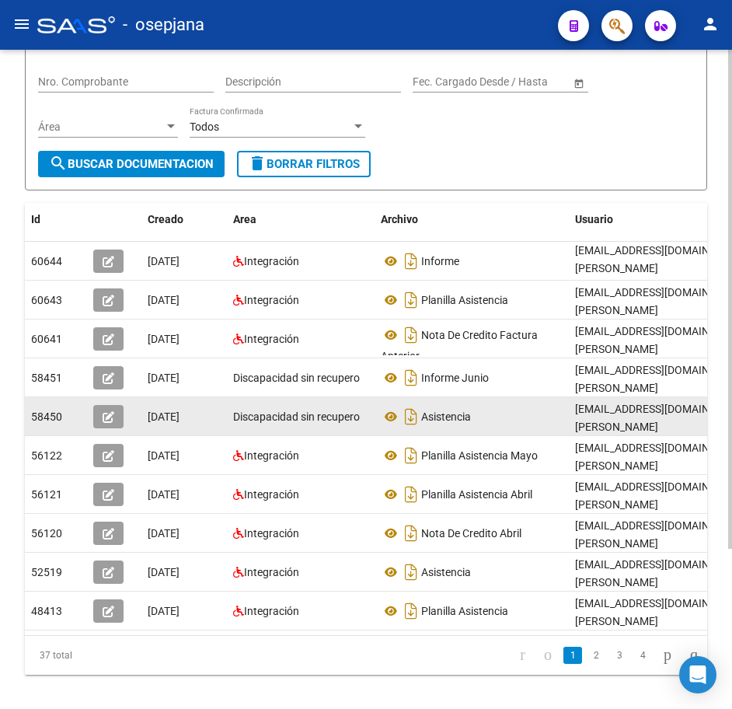
scroll to position [211, 0]
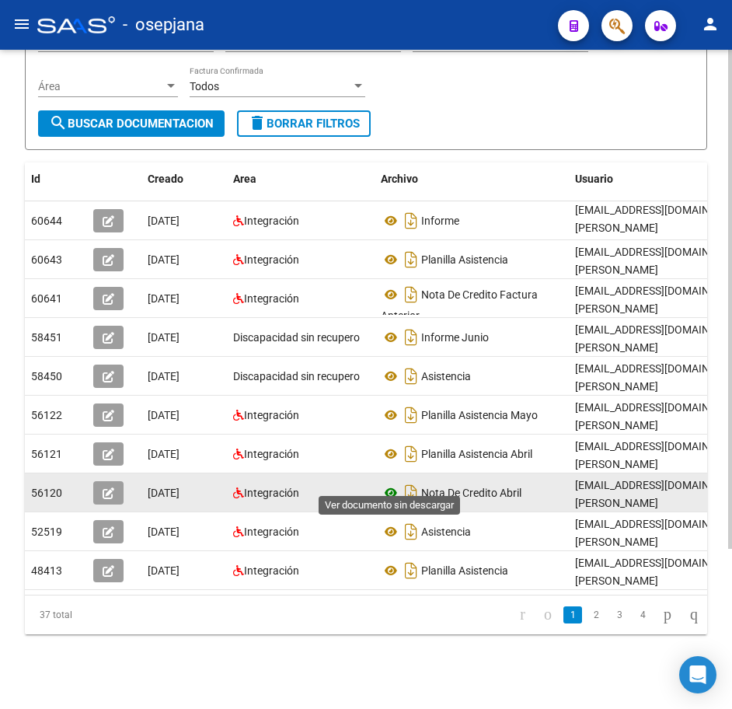
click at [390, 486] on icon at bounding box center [391, 493] width 20 height 19
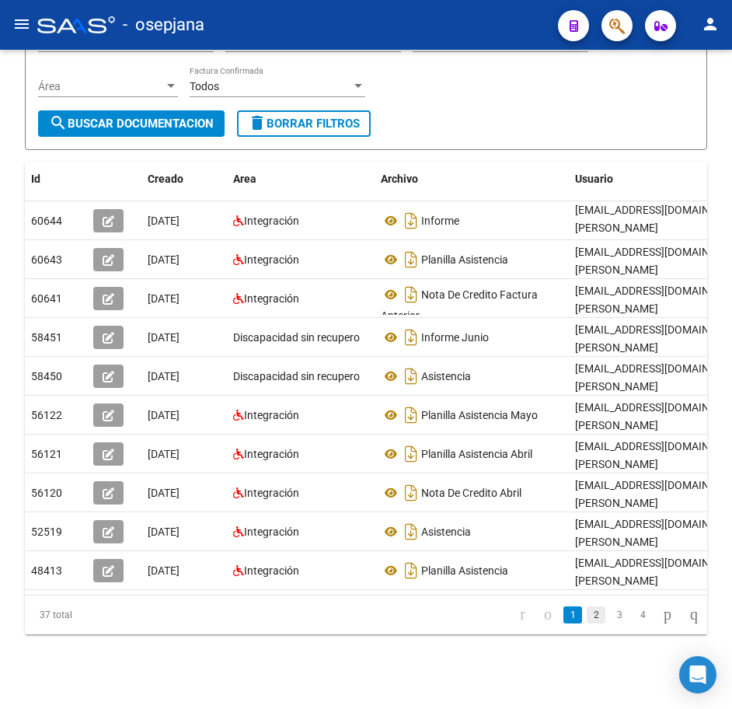
click at [587, 615] on link "2" at bounding box center [596, 614] width 19 height 17
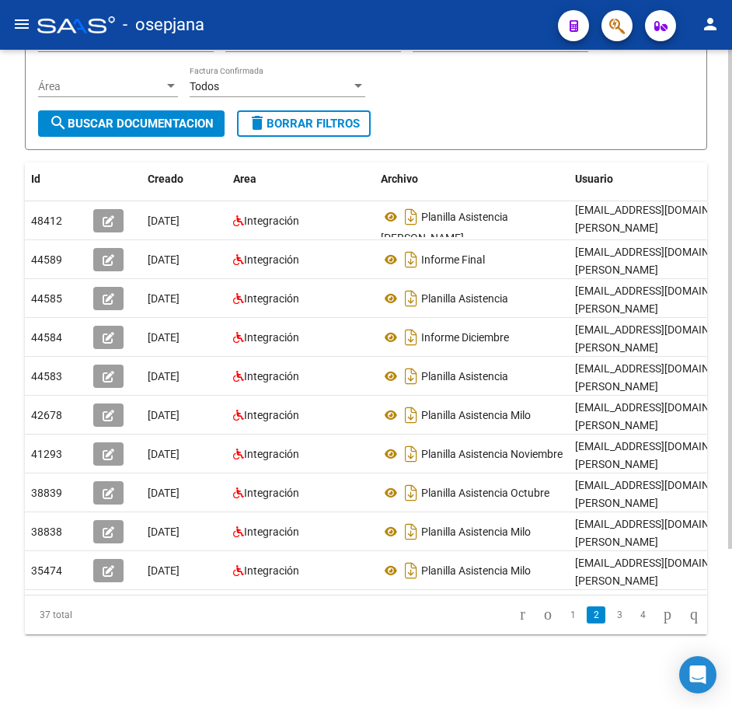
click at [548, 100] on form "Filtros Id 20949740766 CUIT / Razón Social Pto. Venta Nro. Comprobante Descripc…" at bounding box center [366, 56] width 683 height 187
drag, startPoint x: 547, startPoint y: 100, endPoint x: 496, endPoint y: 100, distance: 51.3
click at [496, 100] on form "Filtros Id 20949740766 CUIT / Razón Social Pto. Venta Nro. Comprobante Descripc…" at bounding box center [366, 56] width 683 height 187
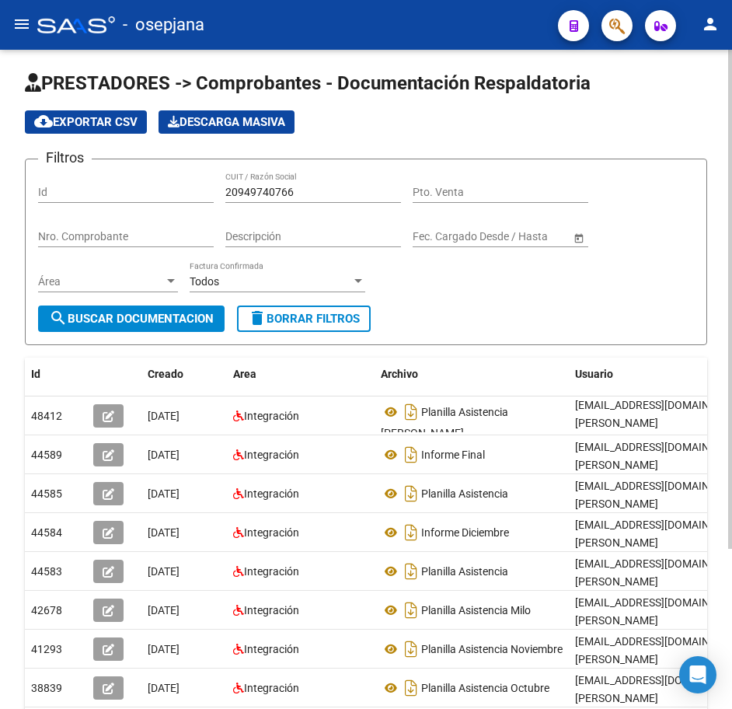
scroll to position [0, 0]
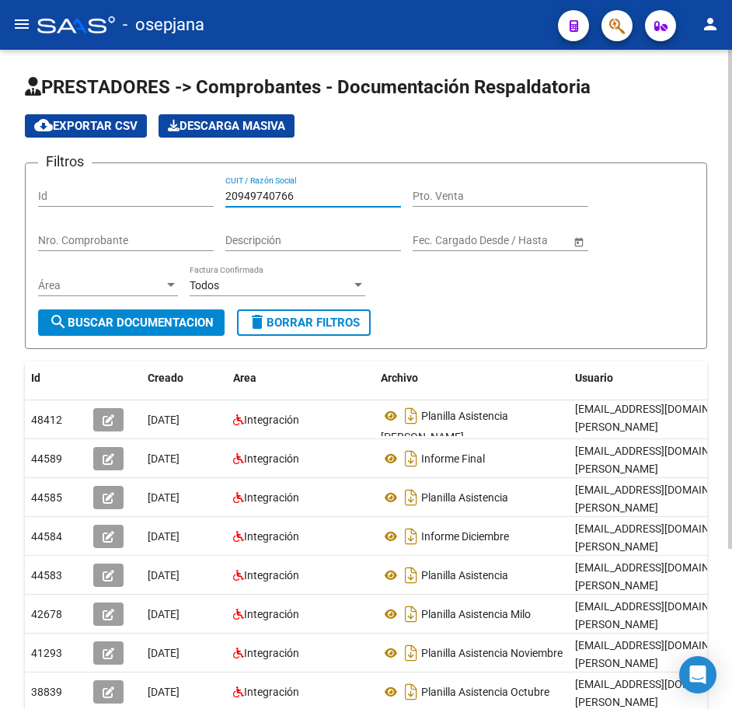
drag, startPoint x: 241, startPoint y: 197, endPoint x: 51, endPoint y: 178, distance: 191.5
click at [54, 178] on div "Filtros Id 20949740766 CUIT / Razón Social Pto. Venta Nro. Comprobante Descripc…" at bounding box center [366, 243] width 656 height 134
paste input "3182573574"
click at [177, 320] on span "search Buscar Documentacion" at bounding box center [131, 323] width 165 height 14
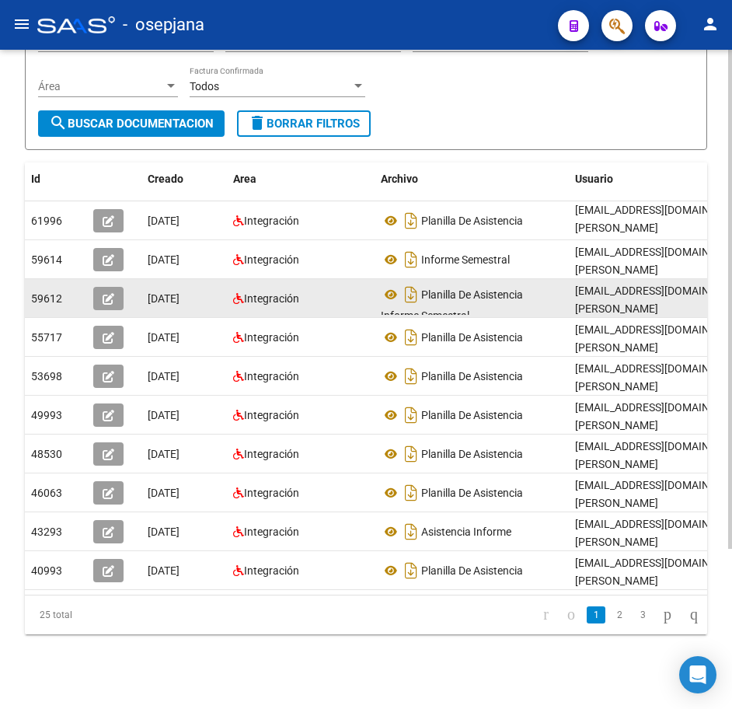
scroll to position [211, 0]
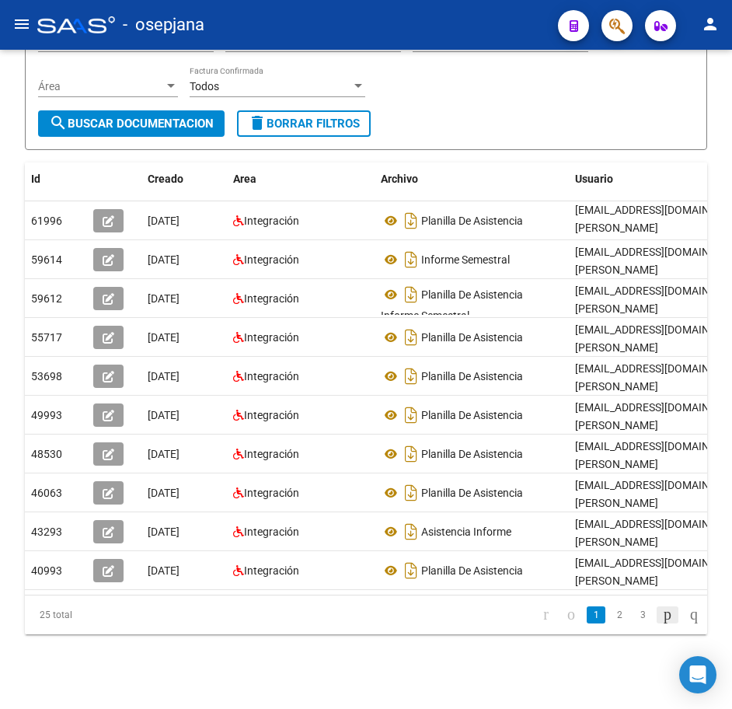
click at [662, 614] on icon "go to next page" at bounding box center [668, 614] width 12 height 19
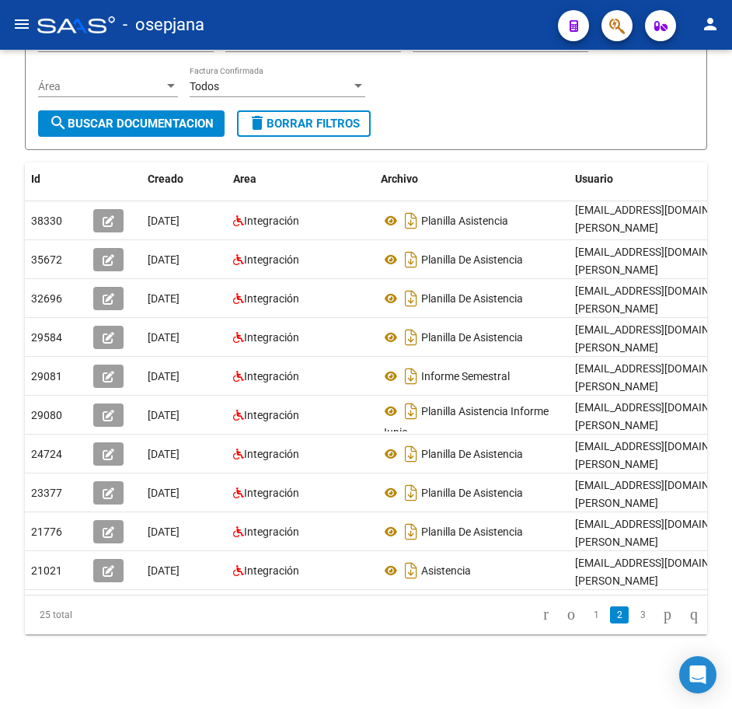
click at [648, 117] on form "Filtros Id 23182573574 CUIT / Razón Social Pto. Venta Nro. Comprobante Descripc…" at bounding box center [366, 56] width 683 height 187
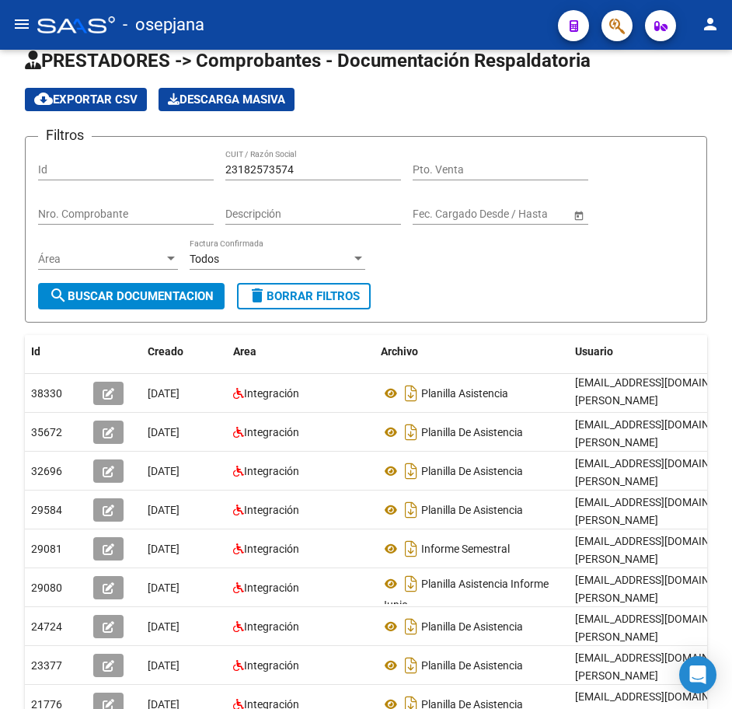
scroll to position [0, 0]
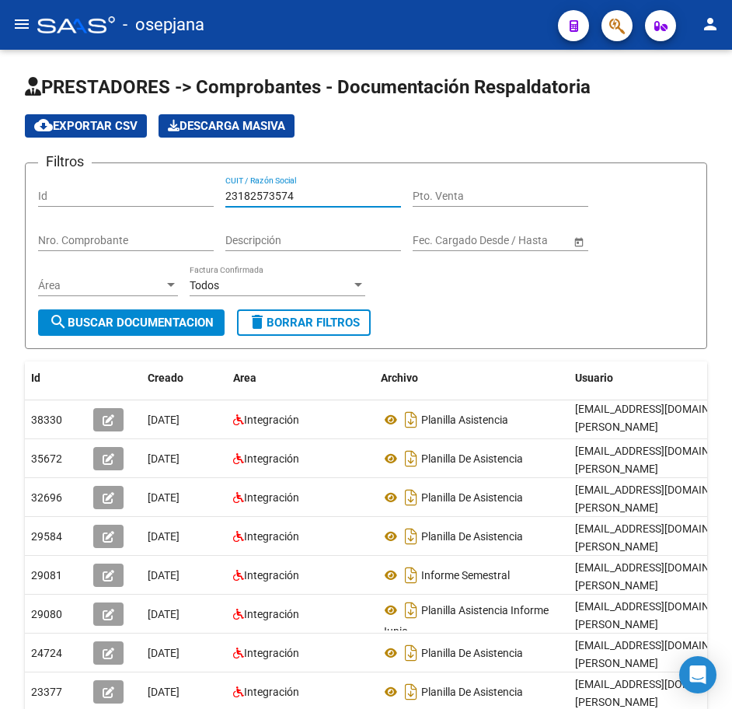
drag, startPoint x: 307, startPoint y: 194, endPoint x: 97, endPoint y: 174, distance: 210.8
click at [105, 176] on div "Filtros Id 23182573574 CUIT / Razón Social Pto. Venta Nro. Comprobante Descripc…" at bounding box center [366, 243] width 656 height 134
paste input "2143973"
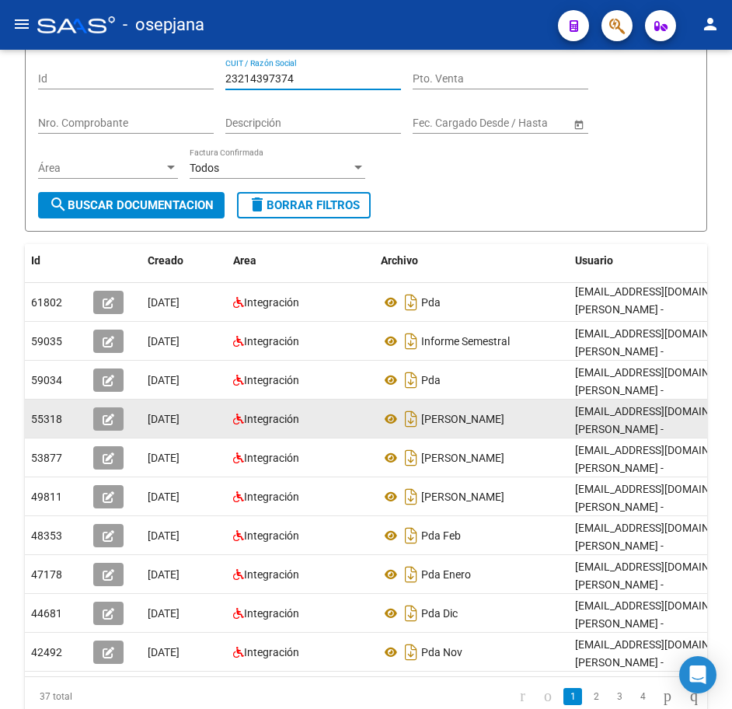
scroll to position [211, 0]
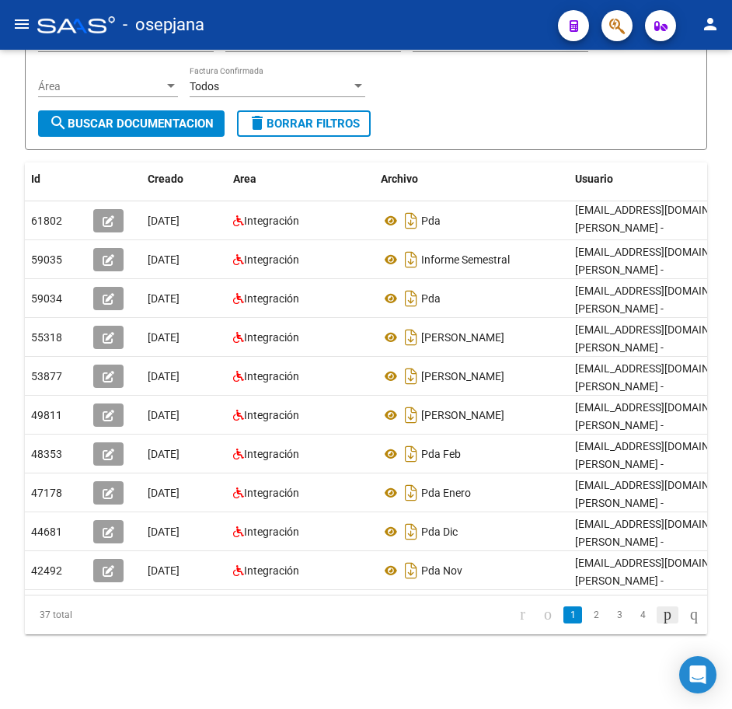
click at [662, 616] on icon "go to next page" at bounding box center [668, 614] width 12 height 19
click at [678, 78] on div "Filtros Id 23214397374 CUIT / Razón Social Pto. Venta Nro. Comprobante Descripc…" at bounding box center [366, 44] width 656 height 134
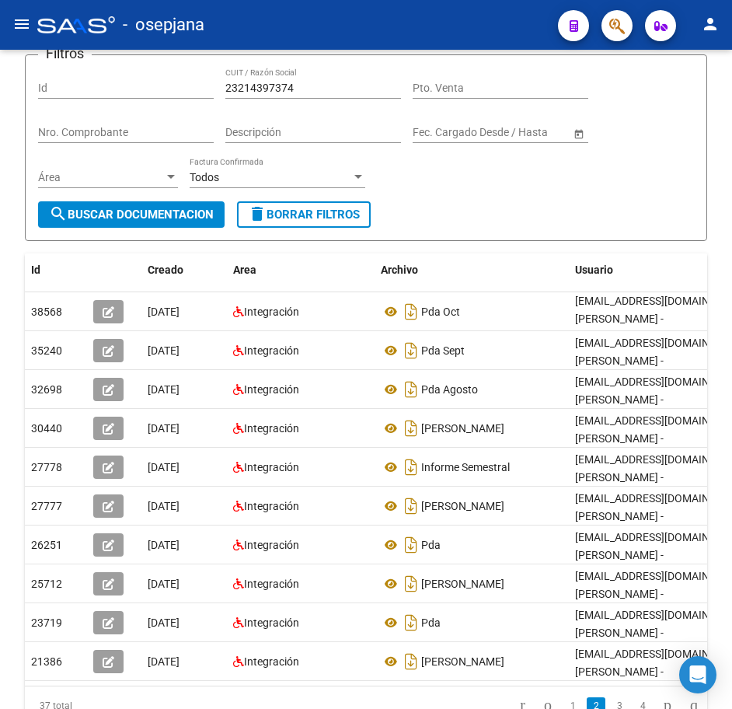
scroll to position [0, 0]
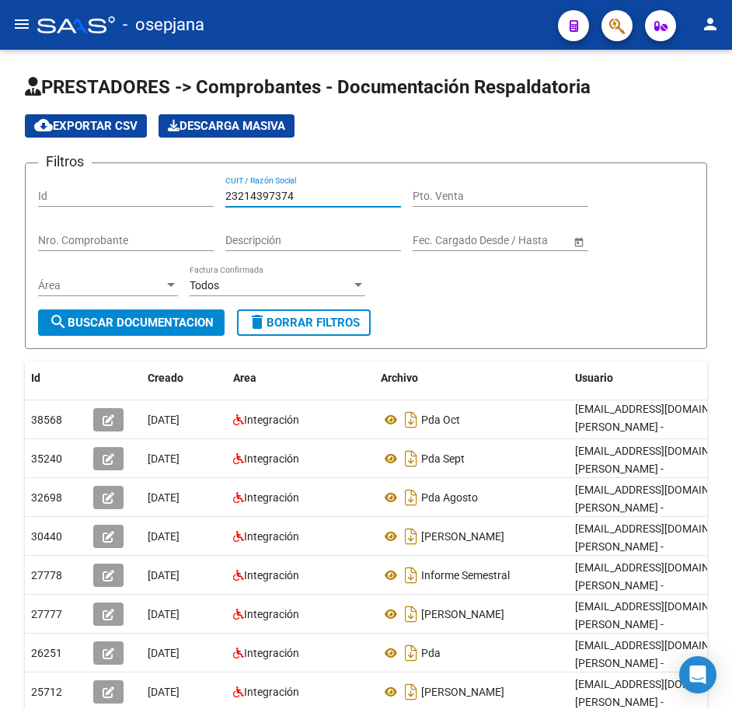
drag, startPoint x: 325, startPoint y: 194, endPoint x: 27, endPoint y: 162, distance: 299.5
click at [58, 176] on div "Filtros Id 23214397374 CUIT / Razón Social Pto. Venta Nro. Comprobante Descripc…" at bounding box center [366, 243] width 656 height 134
paste input "37743199"
click at [209, 321] on span "search Buscar Documentacion" at bounding box center [131, 323] width 165 height 14
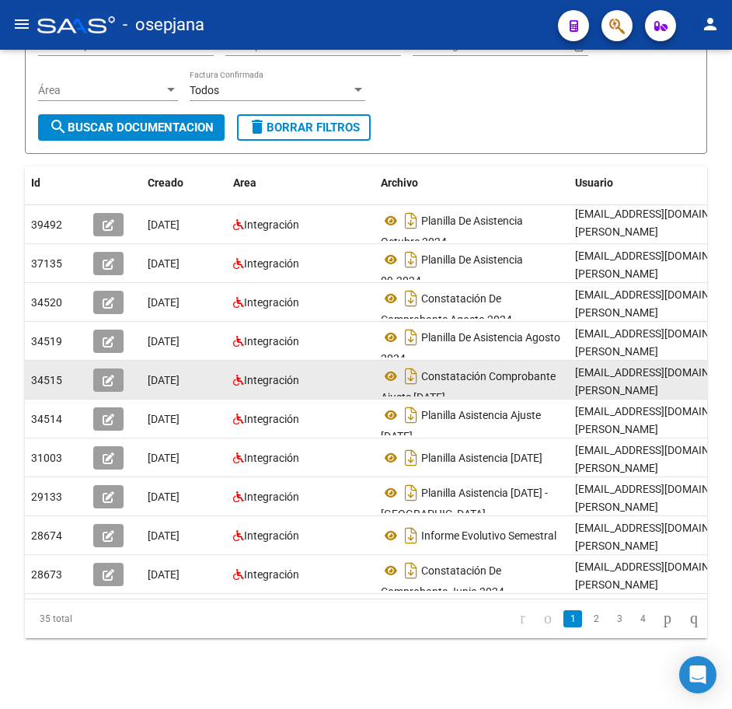
scroll to position [211, 0]
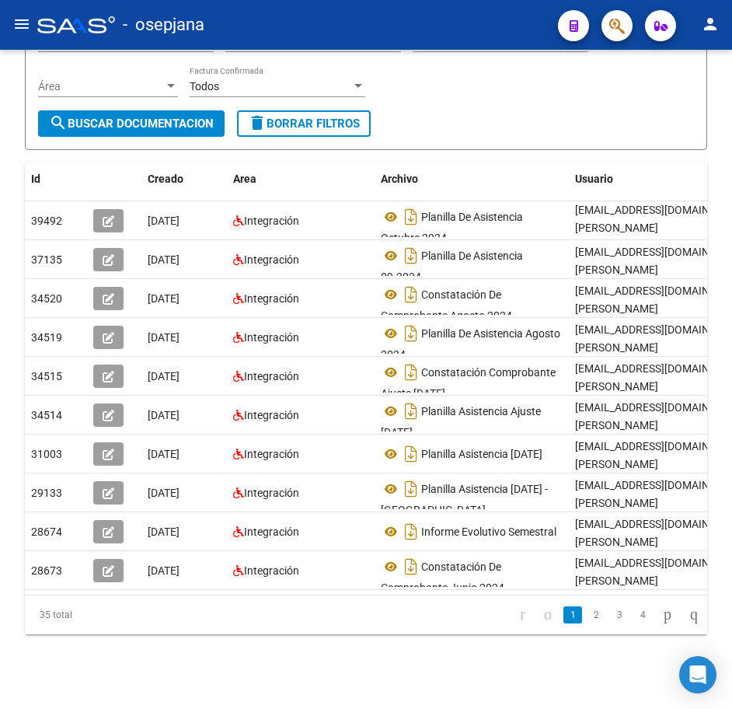
drag, startPoint x: 575, startPoint y: 611, endPoint x: 568, endPoint y: 604, distance: 9.9
click at [587, 611] on link "2" at bounding box center [596, 614] width 19 height 17
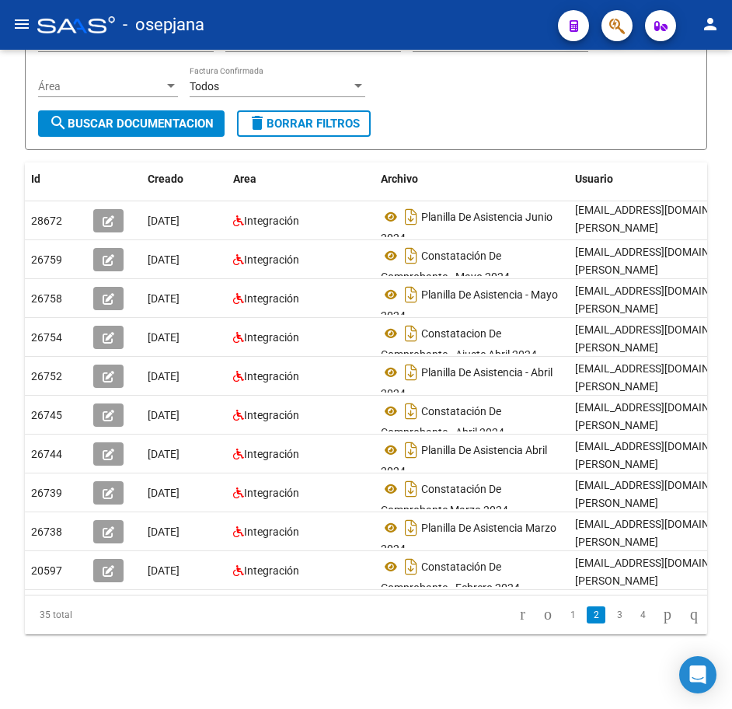
click at [617, 110] on form "Filtros Id 23237743199 CUIT / Razón Social Pto. Venta Nro. Comprobante Descripc…" at bounding box center [366, 56] width 683 height 187
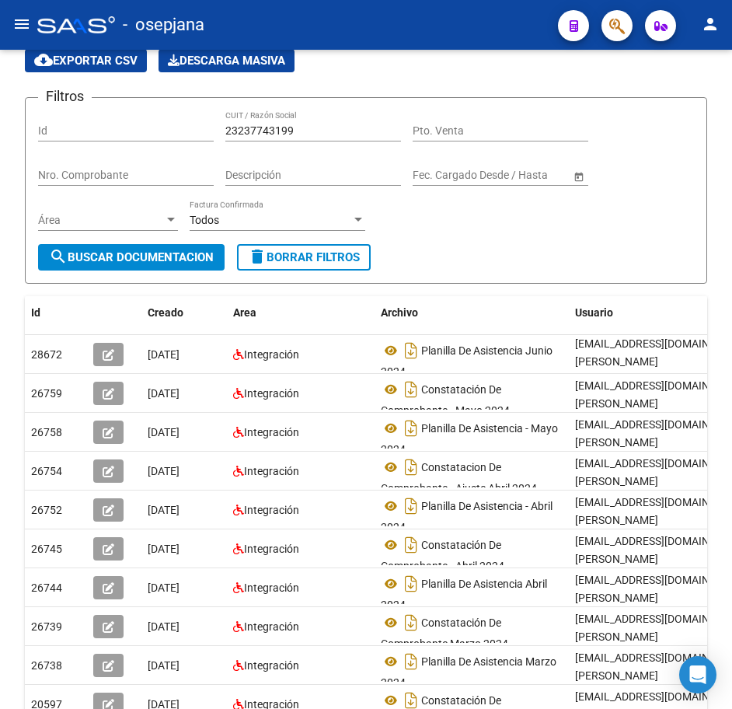
scroll to position [56, 0]
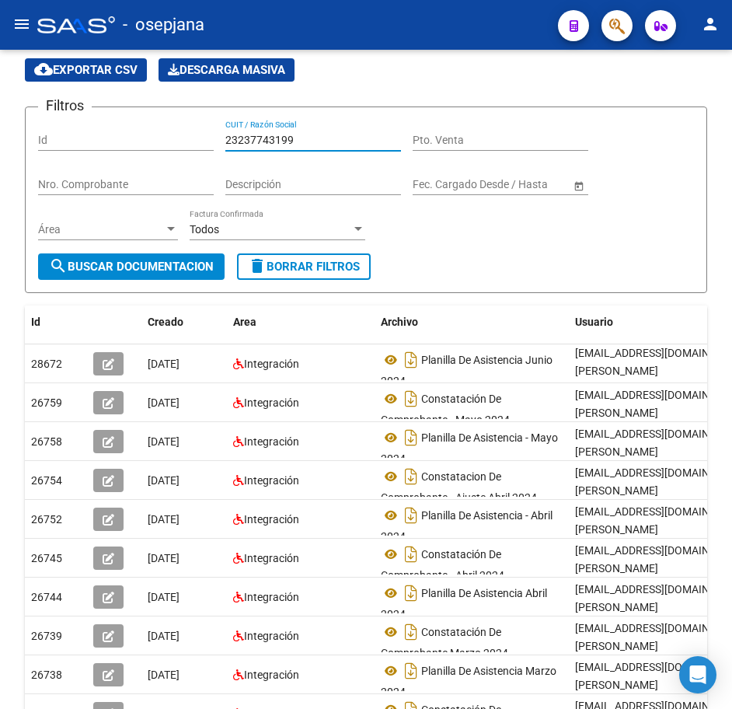
drag, startPoint x: 305, startPoint y: 138, endPoint x: 115, endPoint y: 116, distance: 191.0
click at [121, 113] on form "Filtros Id 23237743199 CUIT / Razón Social Pto. Venta Nro. Comprobante Descripc…" at bounding box center [366, 200] width 683 height 187
paste input "67252734"
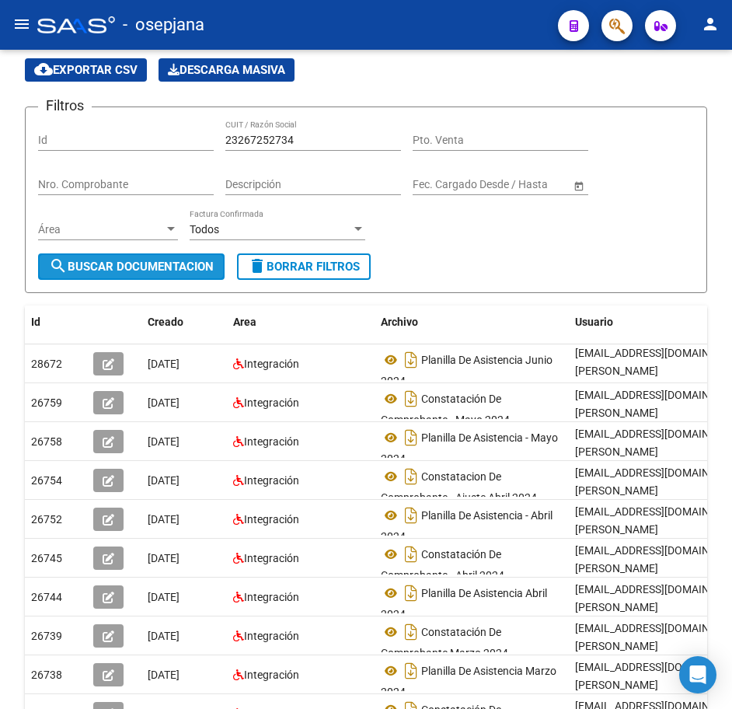
click at [211, 270] on span "search Buscar Documentacion" at bounding box center [131, 267] width 165 height 14
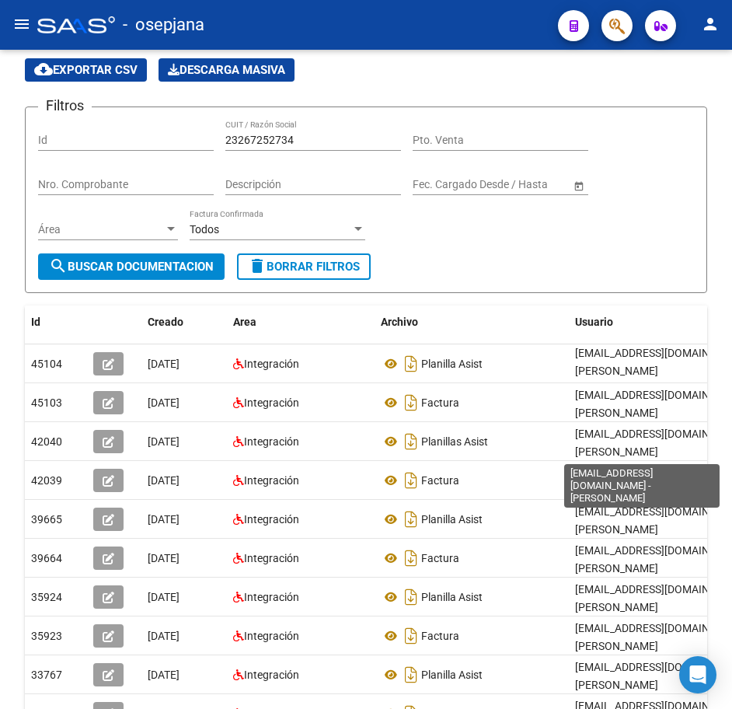
scroll to position [2, 0]
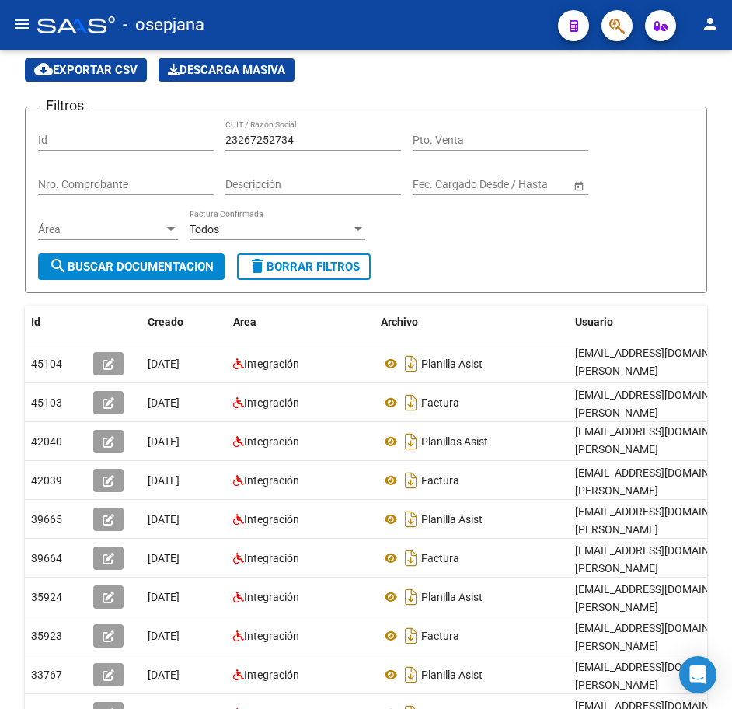
click at [727, 634] on div "PRESTADORES -> Comprobantes - Documentación Respaldatoria cloud_download Export…" at bounding box center [366, 423] width 732 height 858
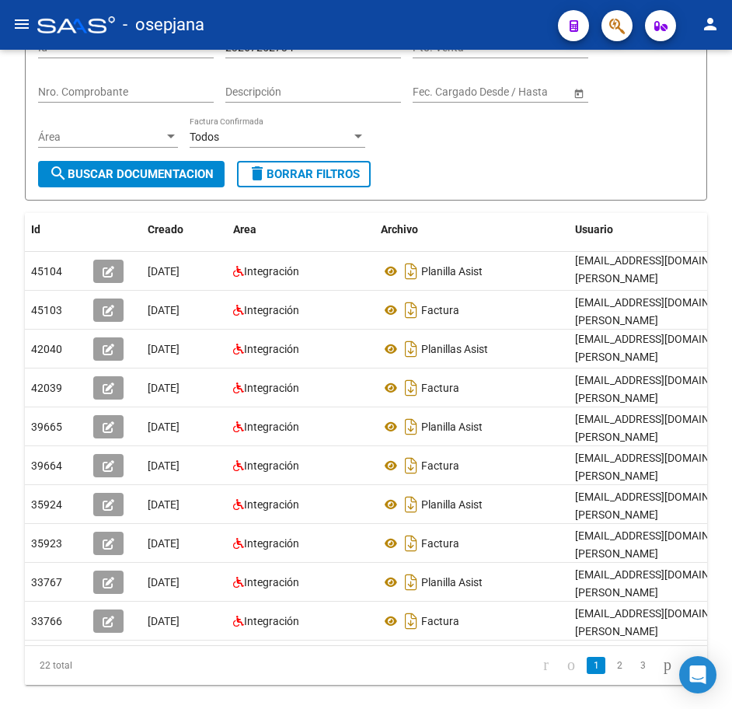
scroll to position [158, 0]
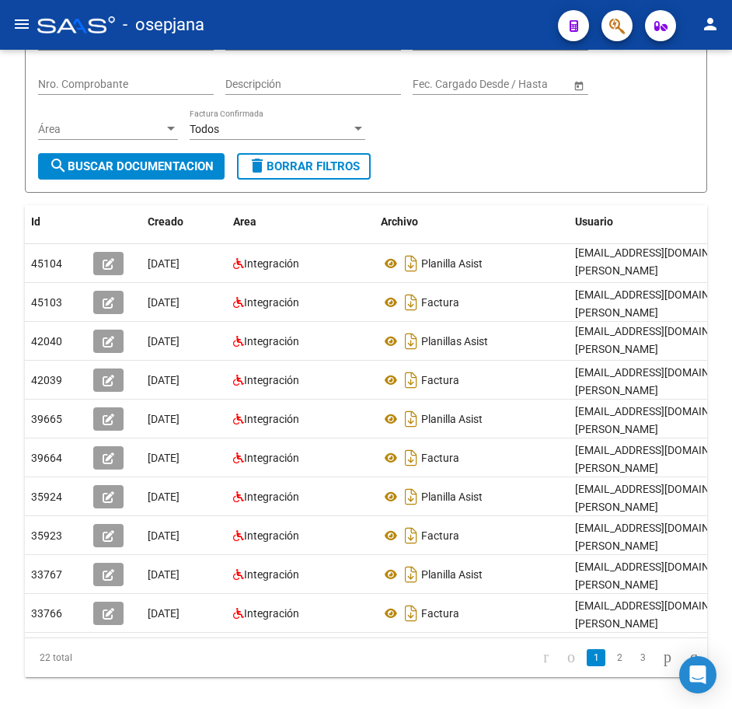
click at [724, 649] on div "PRESTADORES -> Comprobantes - Documentación Respaldatoria cloud_download Export…" at bounding box center [368, 322] width 736 height 858
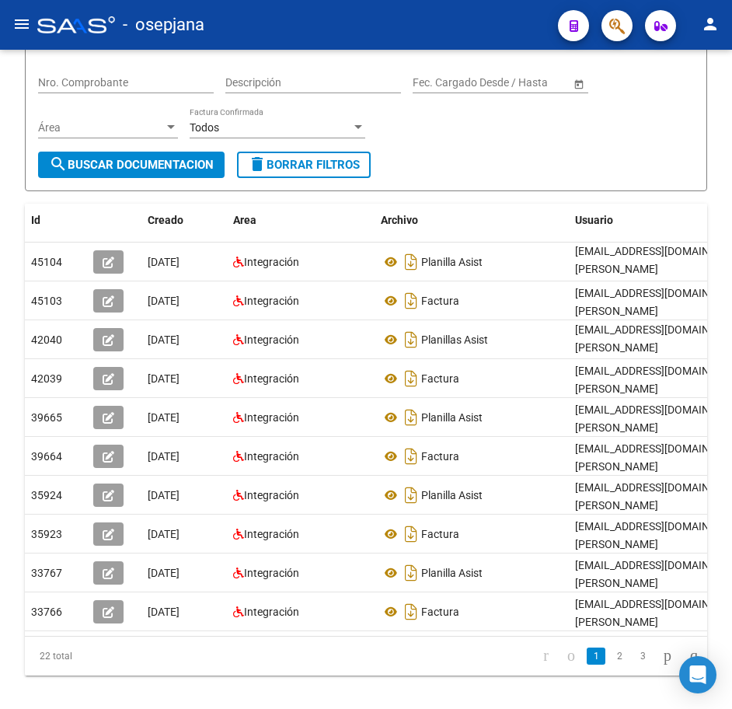
drag, startPoint x: 601, startPoint y: 670, endPoint x: 628, endPoint y: 645, distance: 36.9
click at [610, 665] on link "2" at bounding box center [619, 656] width 19 height 17
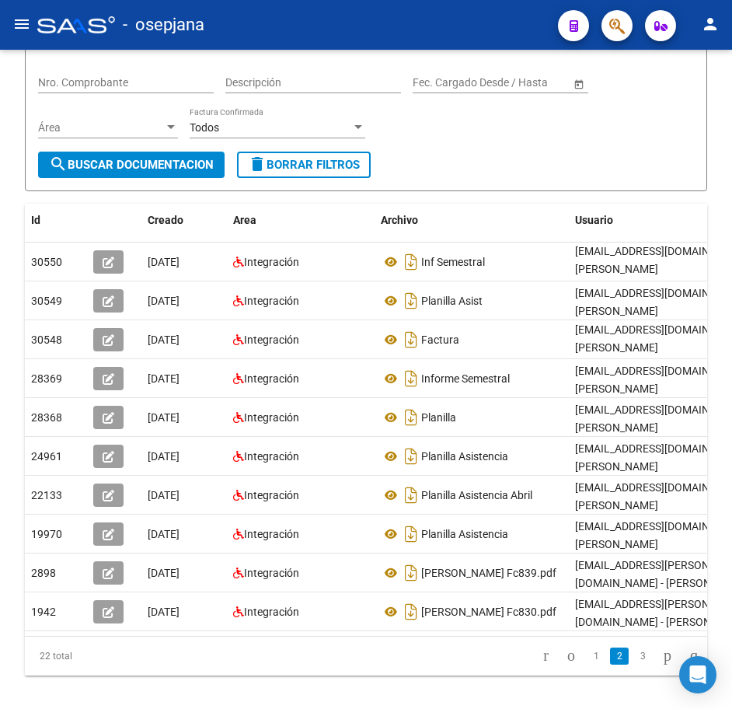
click at [622, 120] on div "Filtros Id 23267252734 CUIT / Razón Social Pto. Venta Nro. Comprobante Descripc…" at bounding box center [366, 85] width 656 height 134
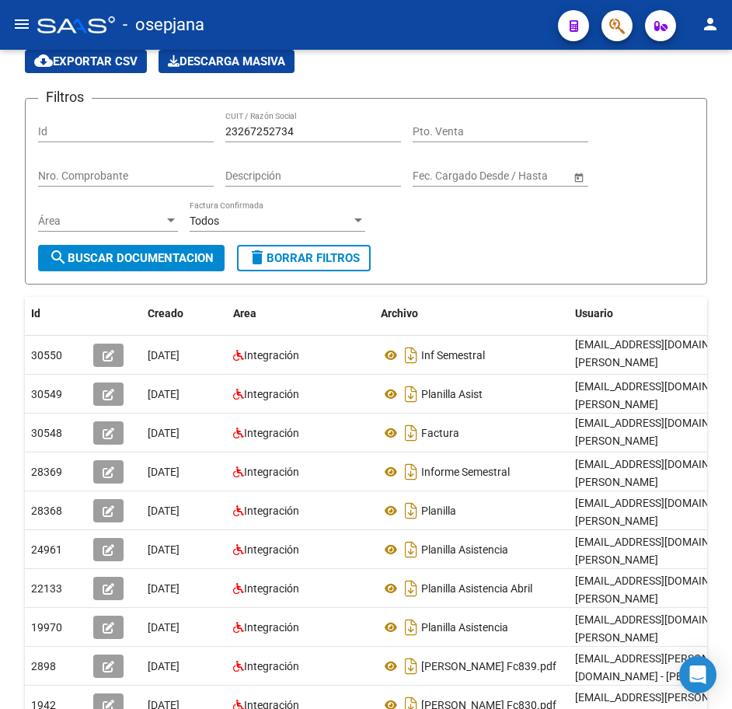
scroll to position [0, 0]
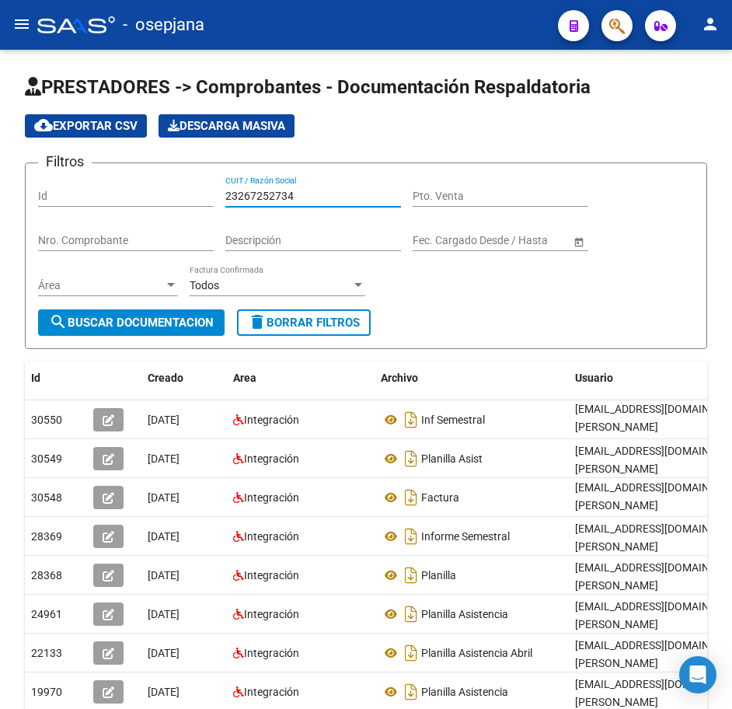
drag, startPoint x: 303, startPoint y: 190, endPoint x: 73, endPoint y: 189, distance: 230.1
click at [73, 189] on div "Filtros Id 23267252734 CUIT / Razón Social Pto. Venta Nro. Comprobante Descripc…" at bounding box center [366, 243] width 656 height 134
paste input "81685139"
click at [152, 316] on span "search Buscar Documentacion" at bounding box center [131, 323] width 165 height 14
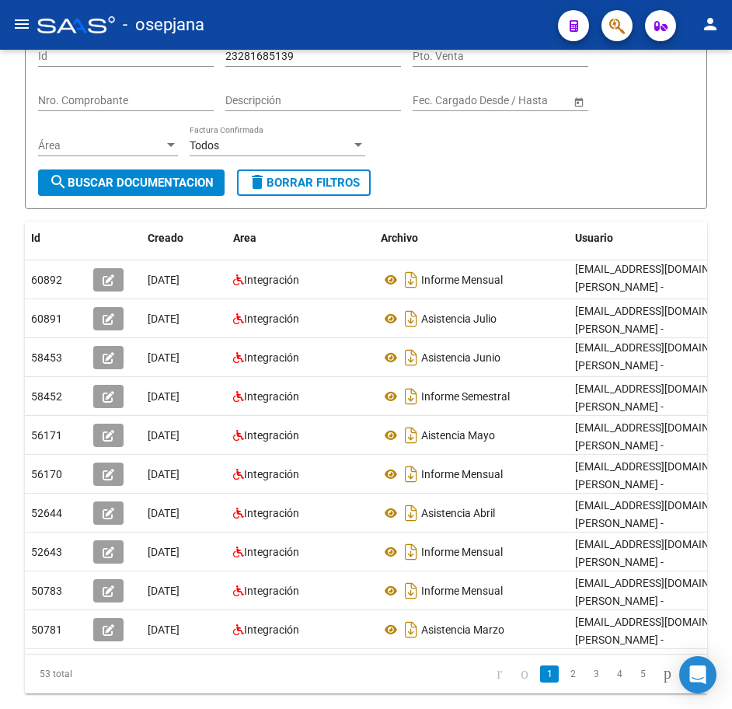
click at [724, 645] on div "PRESTADORES -> Comprobantes - Documentación Respaldatoria cloud_download Export…" at bounding box center [368, 339] width 736 height 858
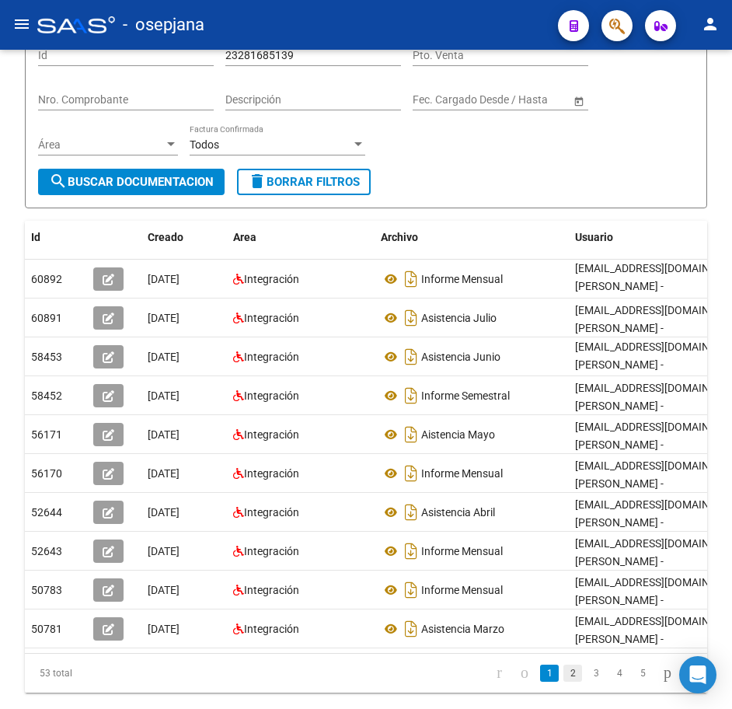
click at [564, 682] on link "2" at bounding box center [573, 673] width 19 height 17
click at [573, 151] on div "Filtros Id 23281685139 CUIT / Razón Social Pto. Venta Nro. Comprobante Descripc…" at bounding box center [366, 102] width 656 height 134
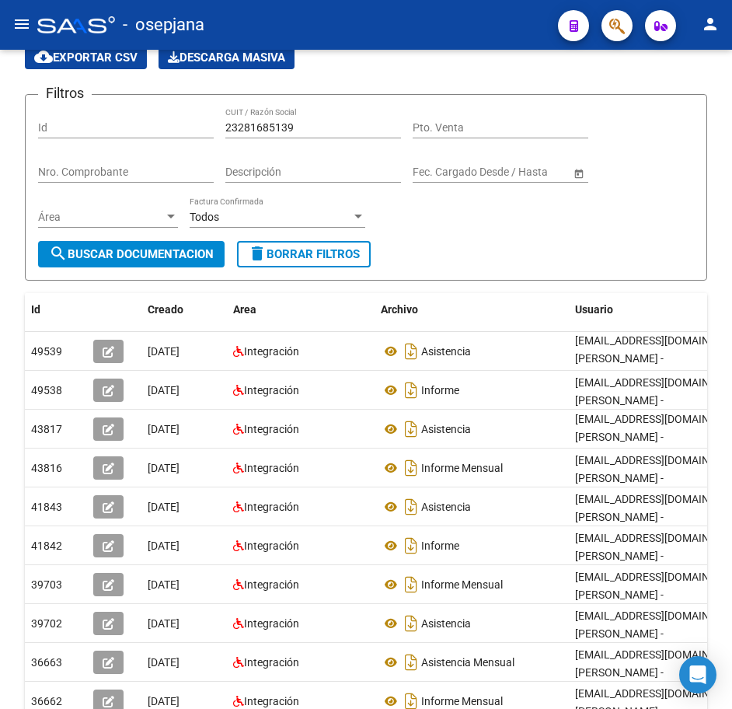
scroll to position [0, 0]
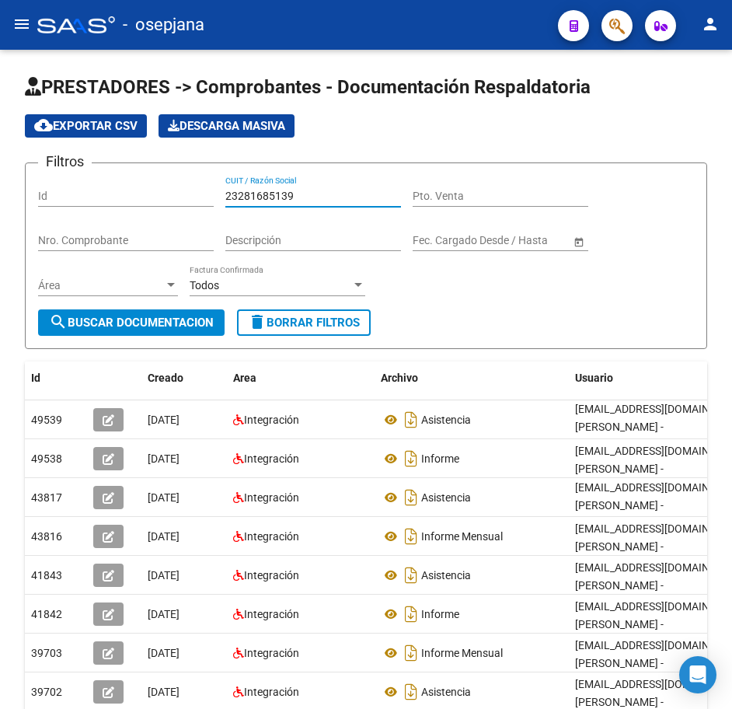
drag, startPoint x: 301, startPoint y: 194, endPoint x: 86, endPoint y: 193, distance: 214.6
click at [122, 194] on div "Filtros Id 23281685139 CUIT / Razón Social Pto. Venta Nro. Comprobante Descripc…" at bounding box center [366, 243] width 656 height 134
paste input "5281644"
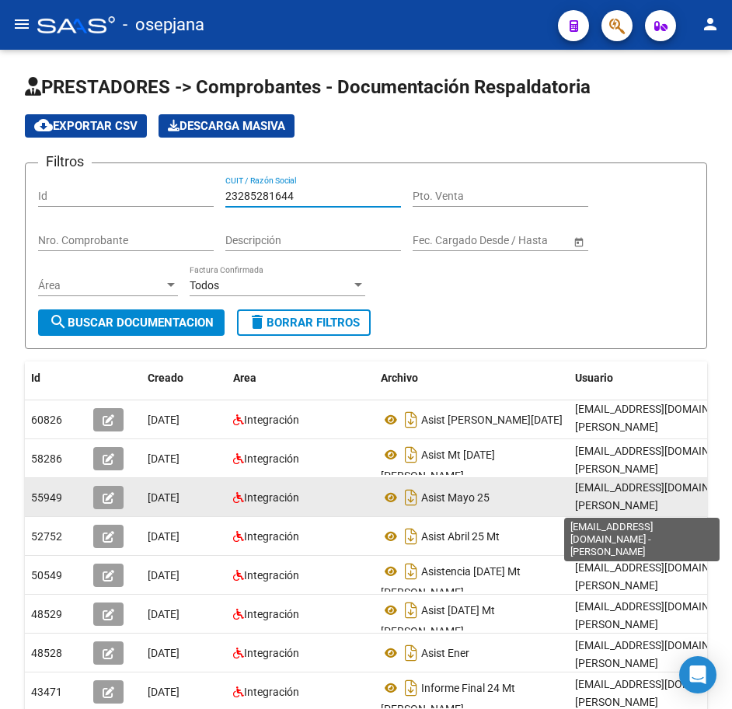
scroll to position [1, 0]
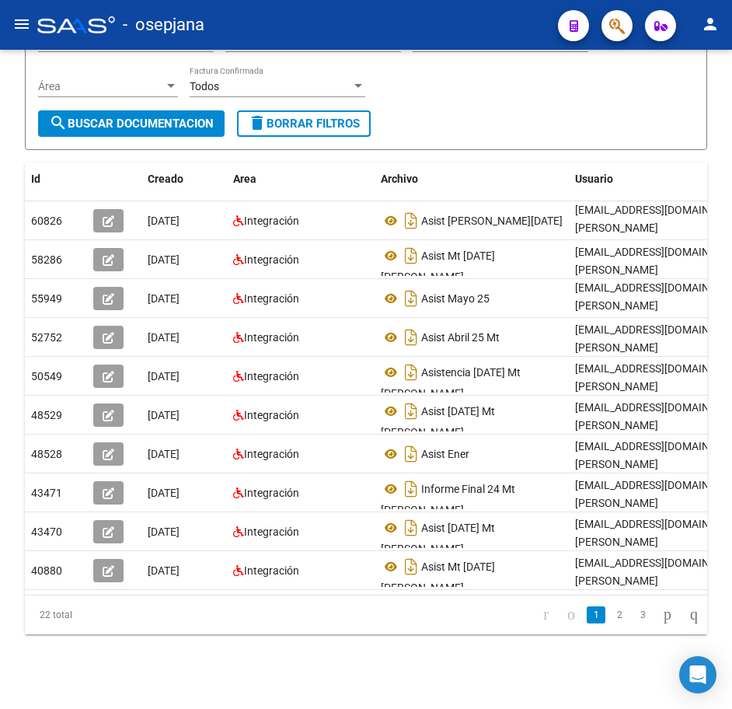
click at [718, 508] on div "PRESTADORES -> Comprobantes - Documentación Respaldatoria cloud_download Export…" at bounding box center [368, 280] width 736 height 858
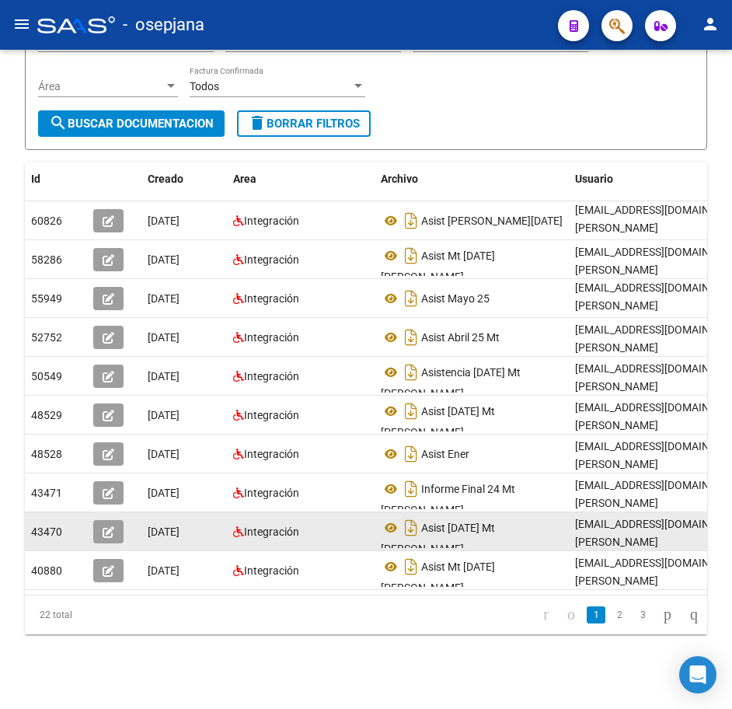
scroll to position [201, 0]
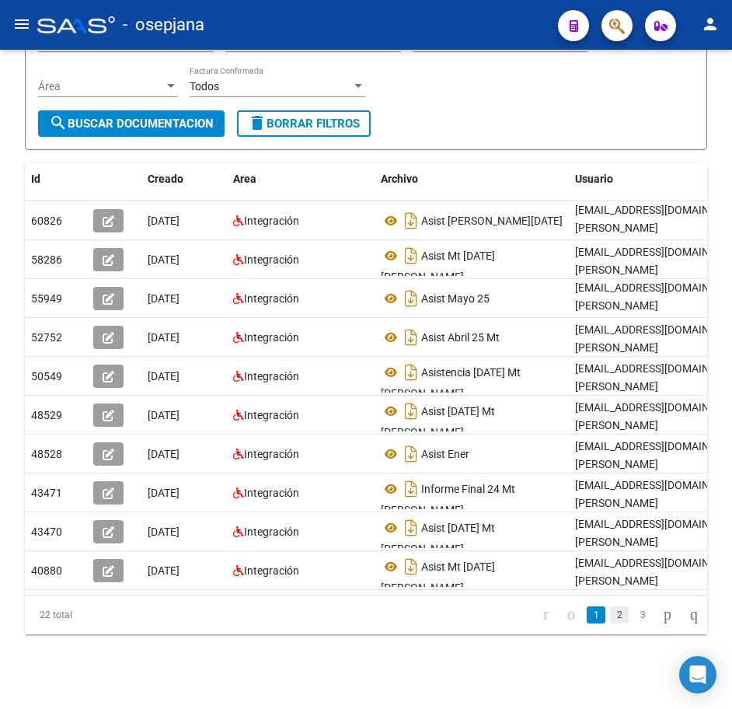
click at [610, 624] on link "2" at bounding box center [619, 614] width 19 height 17
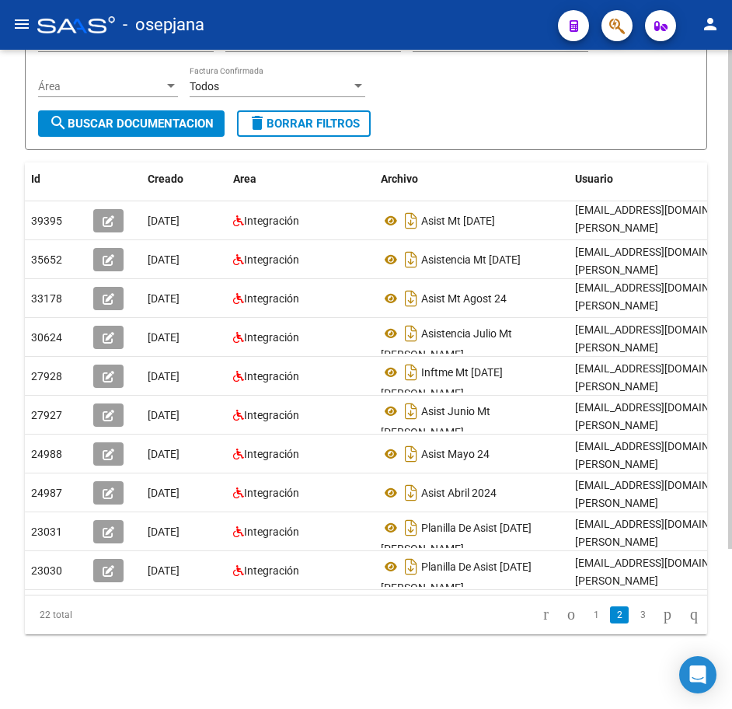
drag, startPoint x: 603, startPoint y: 104, endPoint x: 611, endPoint y: 105, distance: 7.8
click at [603, 104] on div "Filtros Id 23285281644 CUIT / Razón Social Pto. Venta Nro. Comprobante Descripc…" at bounding box center [366, 44] width 656 height 134
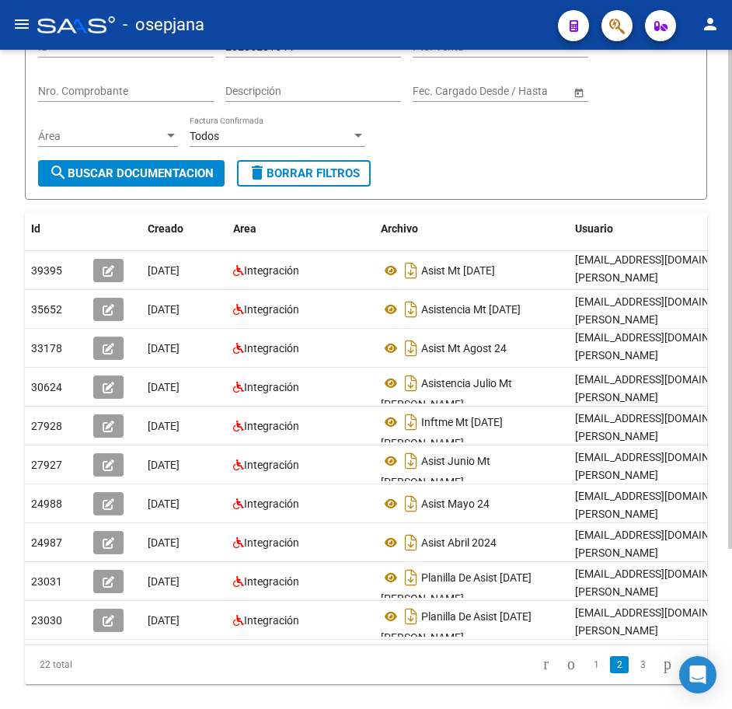
scroll to position [123, 0]
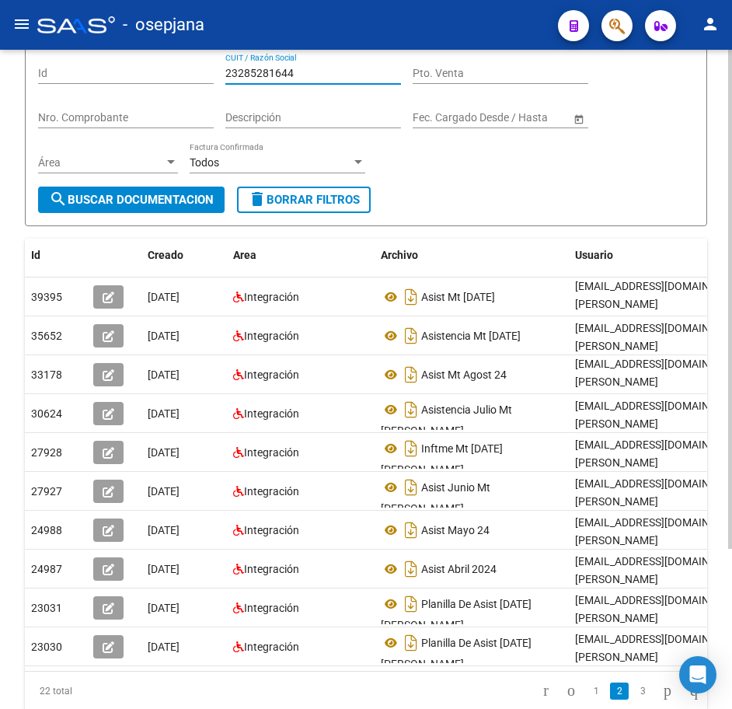
drag, startPoint x: 308, startPoint y: 75, endPoint x: 52, endPoint y: 68, distance: 255.9
click at [52, 68] on div "Filtros Id 23285281644 CUIT / Razón Social Pto. Venta Nro. Comprobante Descripc…" at bounding box center [366, 120] width 656 height 134
paste input "61501"
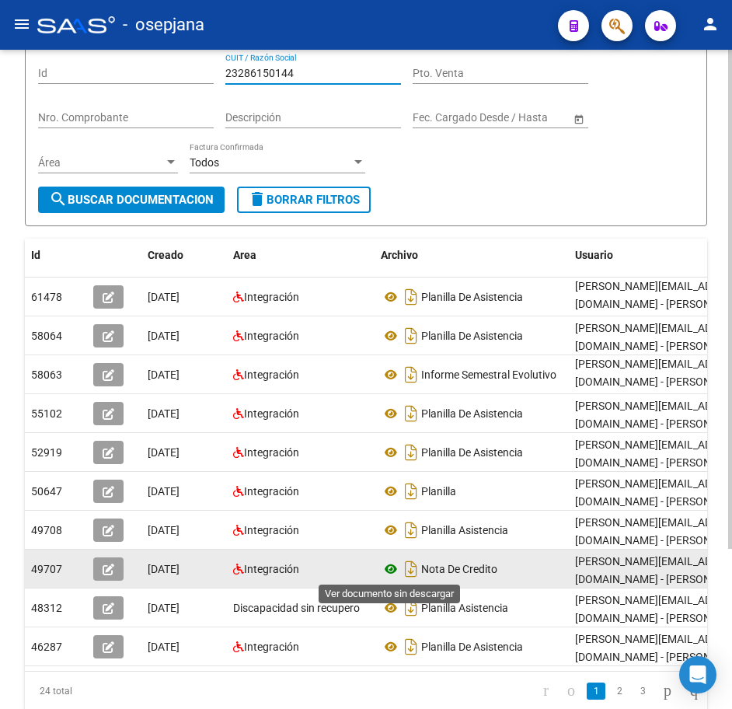
click at [387, 571] on icon at bounding box center [391, 569] width 20 height 19
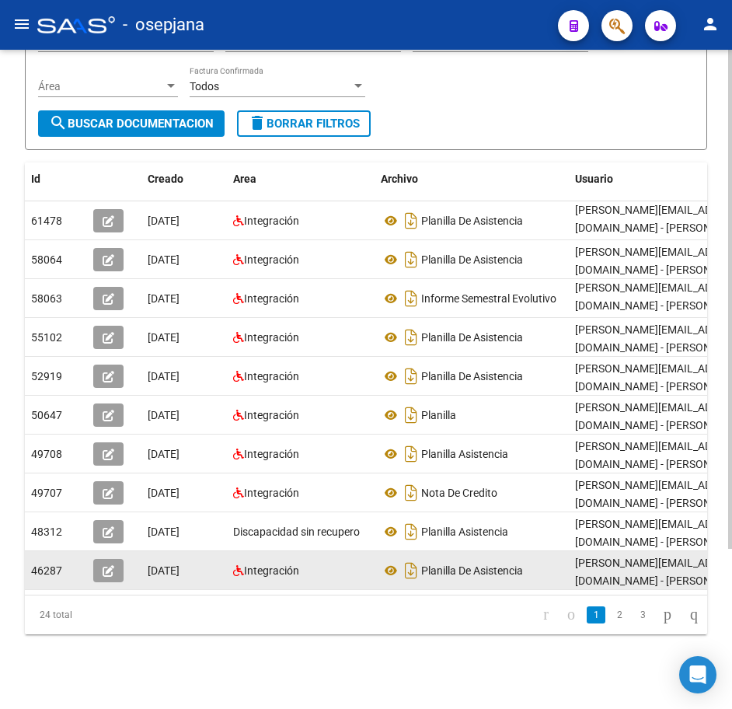
scroll to position [211, 0]
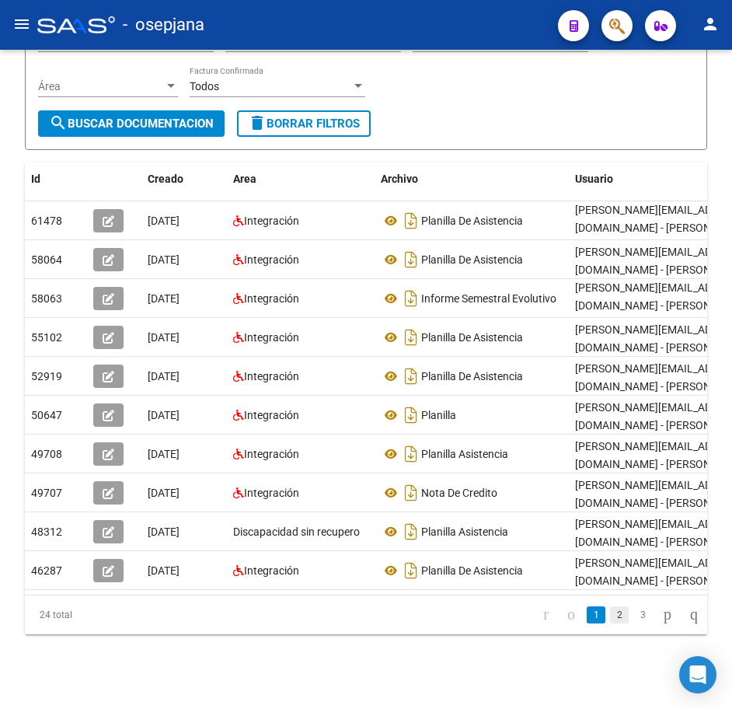
click at [610, 619] on link "2" at bounding box center [619, 614] width 19 height 17
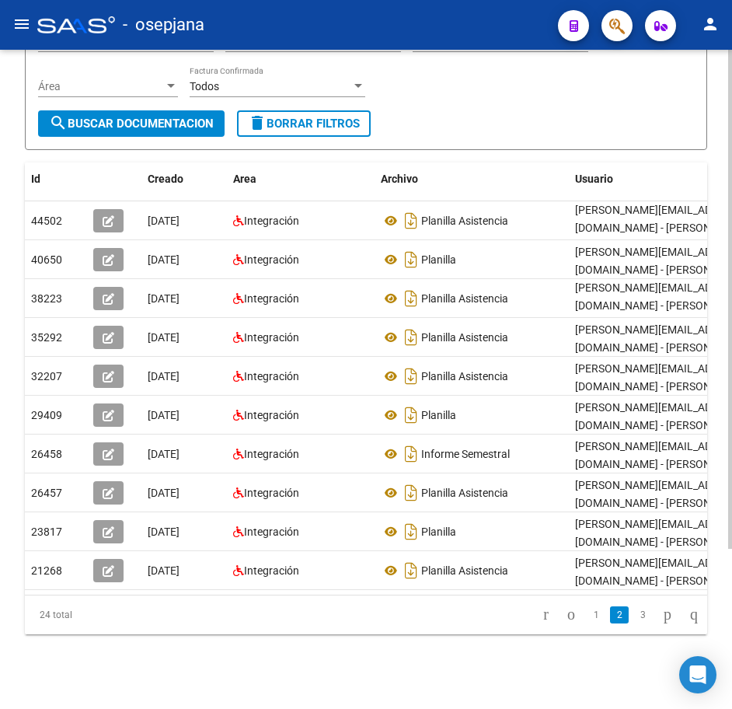
click at [592, 82] on div "Filtros Id 23286150144 CUIT / Razón Social Pto. Venta Nro. Comprobante Descripc…" at bounding box center [366, 44] width 656 height 134
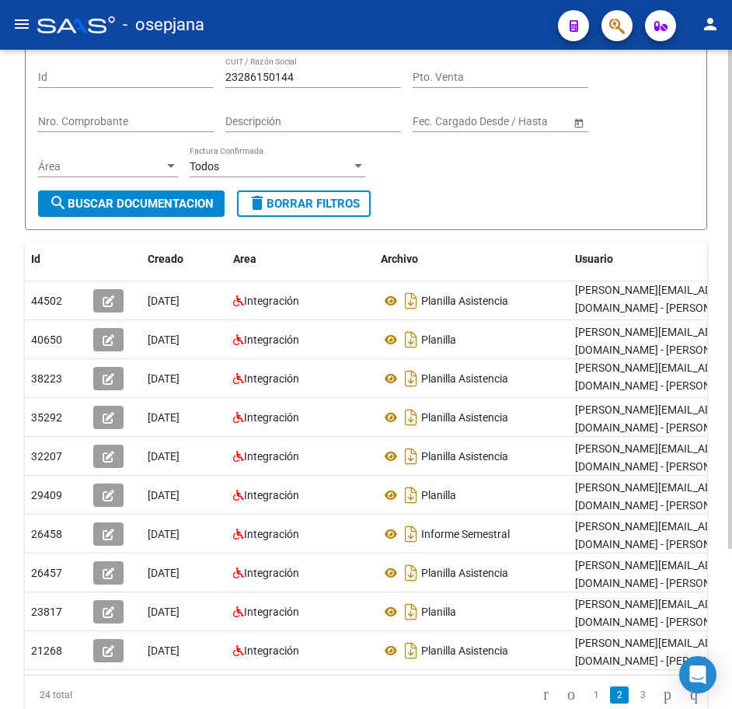
scroll to position [0, 0]
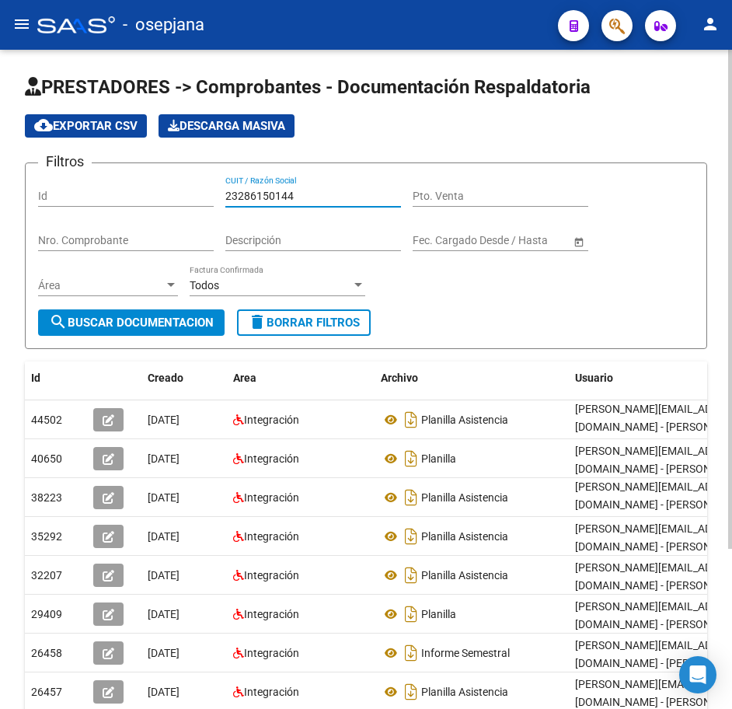
drag, startPoint x: 317, startPoint y: 189, endPoint x: 145, endPoint y: 171, distance: 172.8
click at [149, 171] on form "Filtros Id 23286150144 CUIT / Razón Social Pto. Venta Nro. Comprobante Descripc…" at bounding box center [366, 255] width 683 height 187
paste input "9099977"
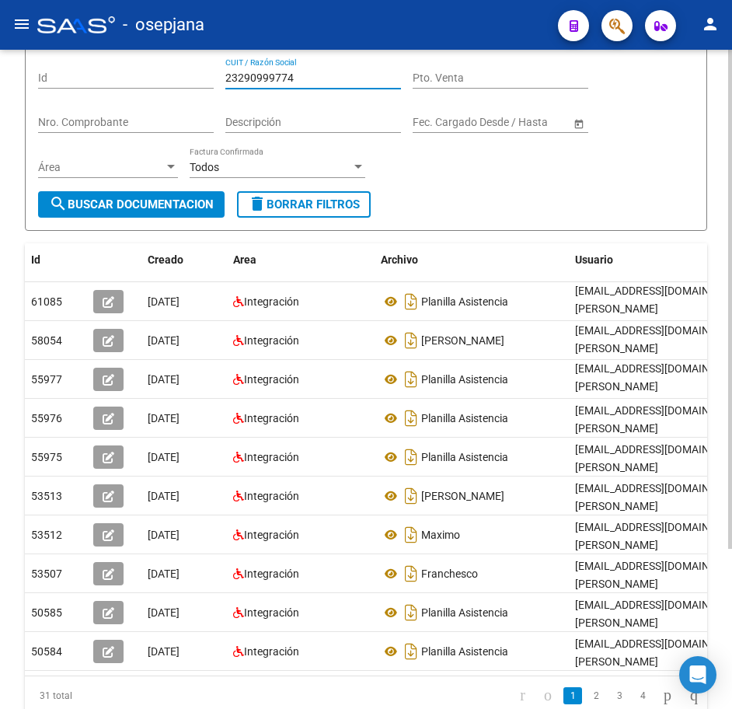
scroll to position [211, 0]
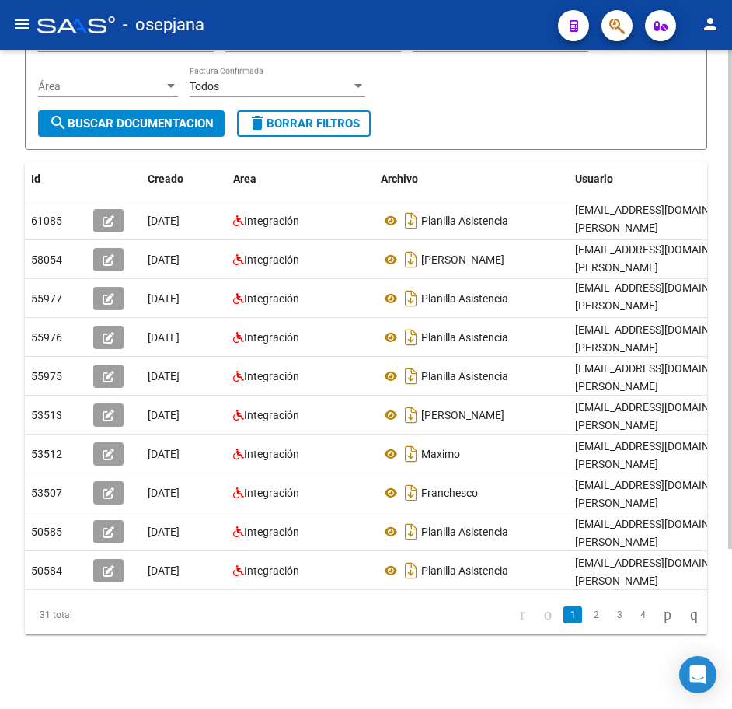
click at [732, 564] on html "menu - osepjana person Firma Express Reportes Tablero de Control Ingresos Perci…" at bounding box center [366, 354] width 732 height 709
click at [662, 618] on icon "go to next page" at bounding box center [668, 614] width 12 height 19
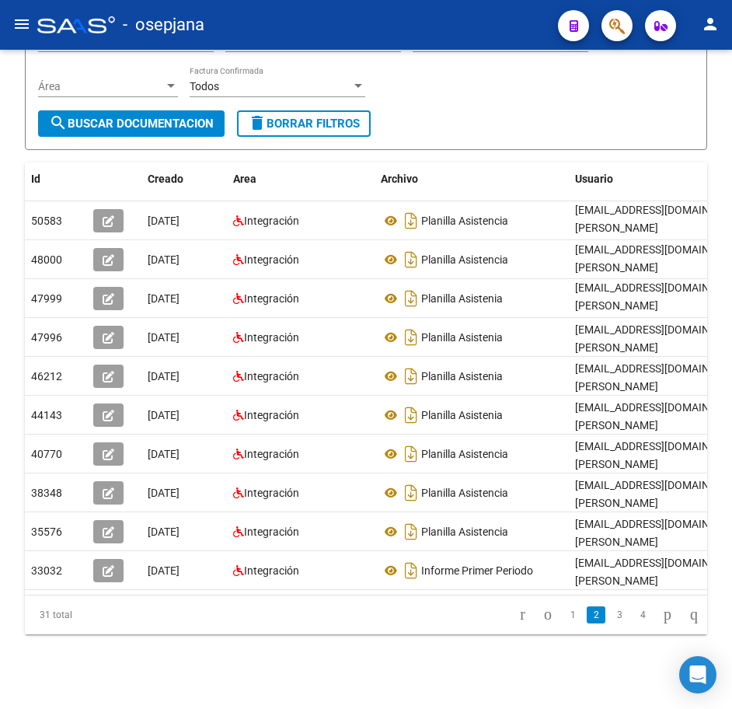
click at [629, 124] on form "Filtros Id 23290999774 CUIT / Razón Social Pto. Venta Nro. Comprobante Descripc…" at bounding box center [366, 56] width 683 height 187
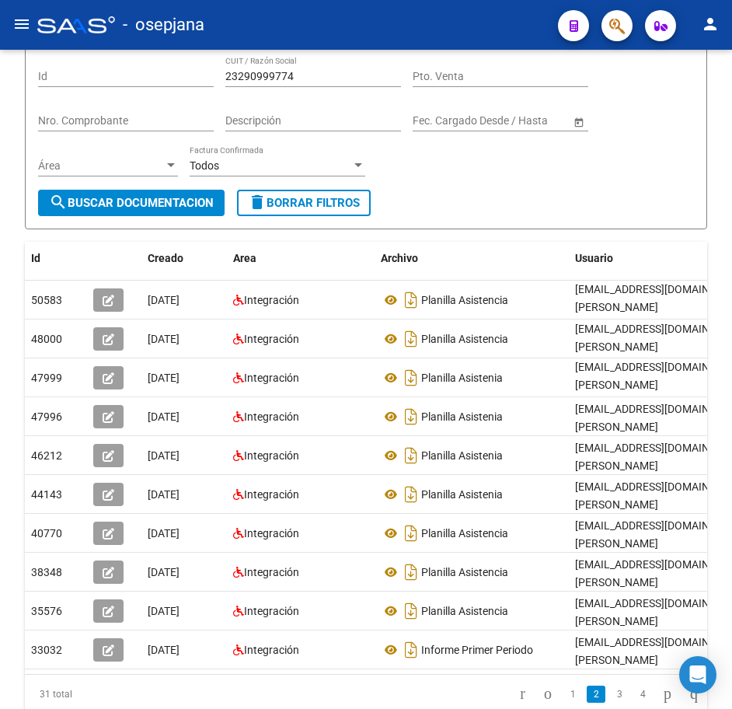
scroll to position [0, 0]
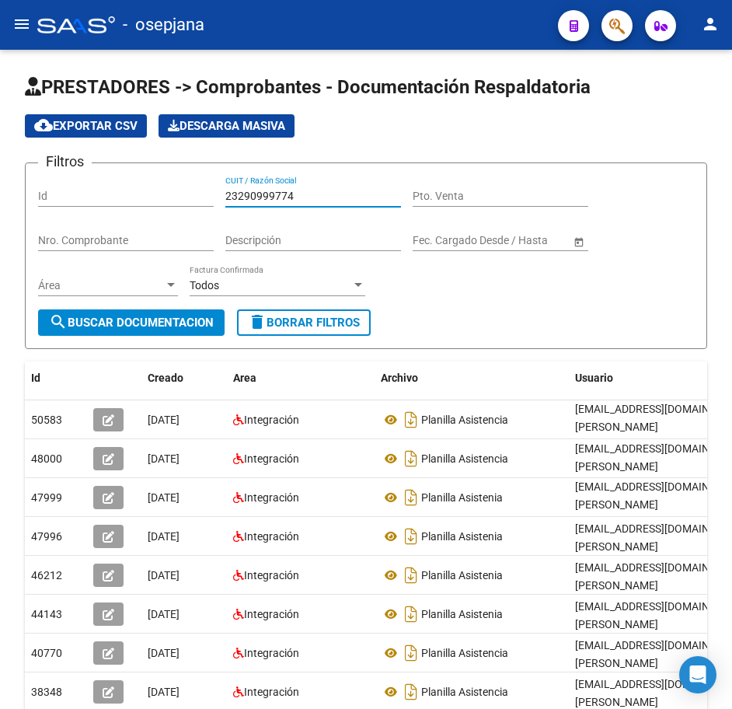
drag, startPoint x: 310, startPoint y: 197, endPoint x: 92, endPoint y: 175, distance: 219.6
click at [94, 176] on div "Filtros Id 23290999774 CUIT / Razón Social Pto. Venta Nro. Comprobante Descripc…" at bounding box center [366, 243] width 656 height 134
paste input "374120"
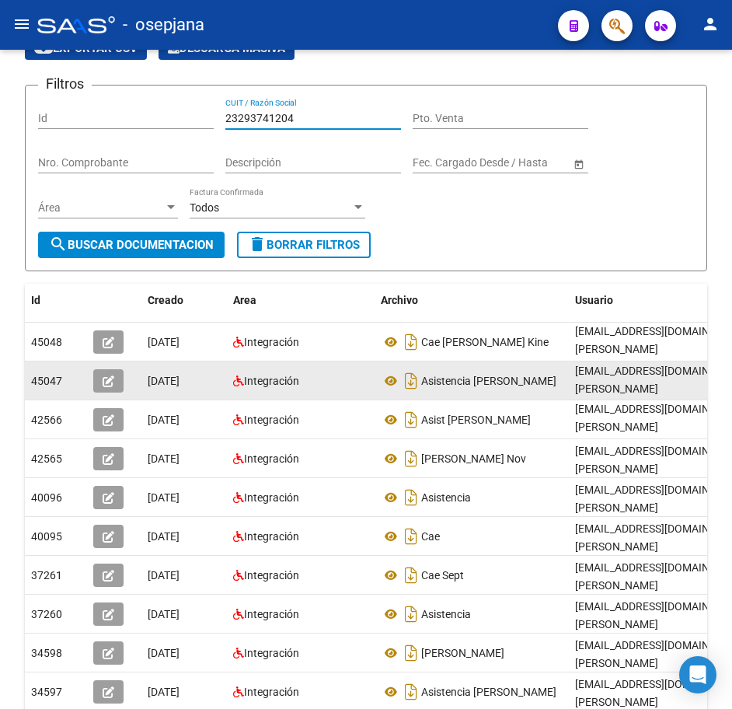
scroll to position [1, 0]
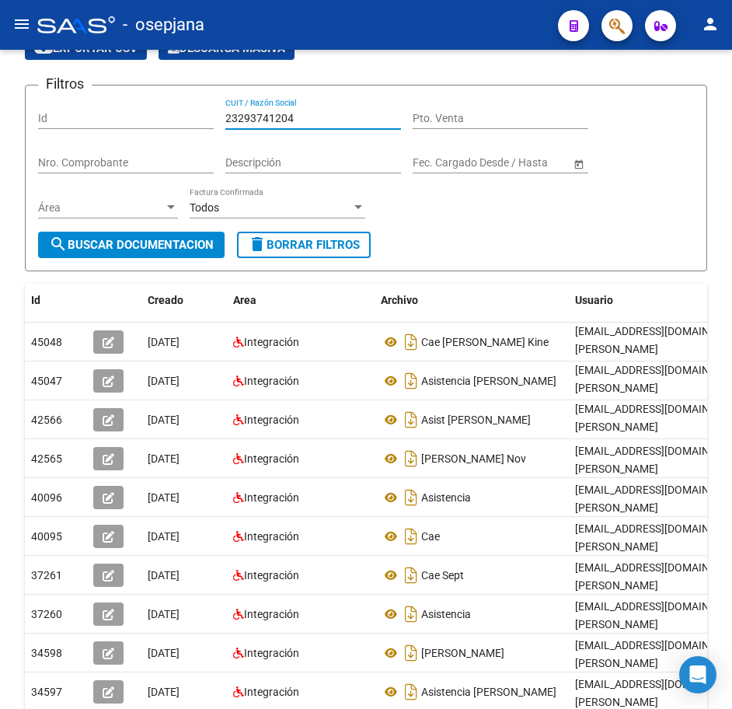
click at [729, 645] on div at bounding box center [731, 379] width 4 height 659
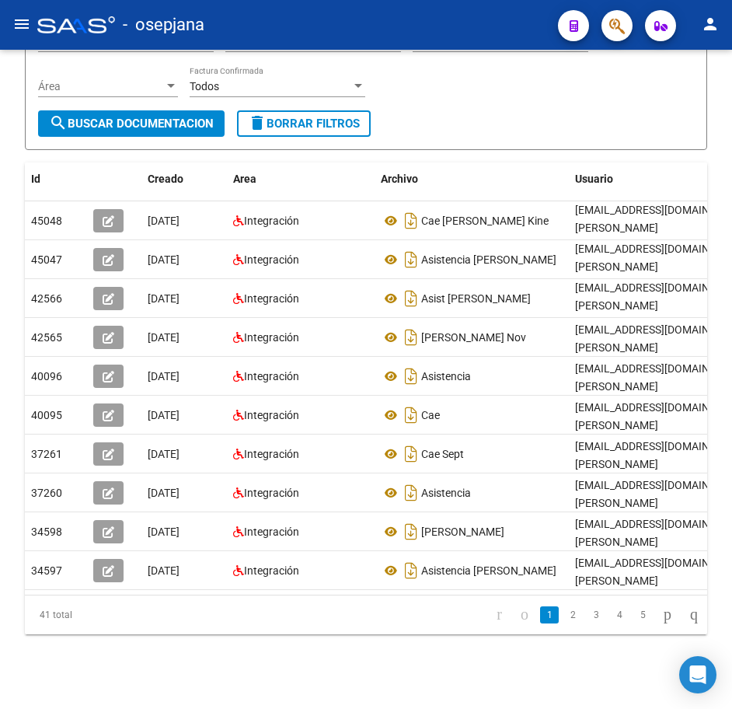
click at [564, 620] on link "2" at bounding box center [573, 614] width 19 height 17
click at [505, 114] on form "Filtros Id 23293741204 CUIT / Razón Social Pto. Venta Nro. Comprobante Descripc…" at bounding box center [366, 56] width 683 height 187
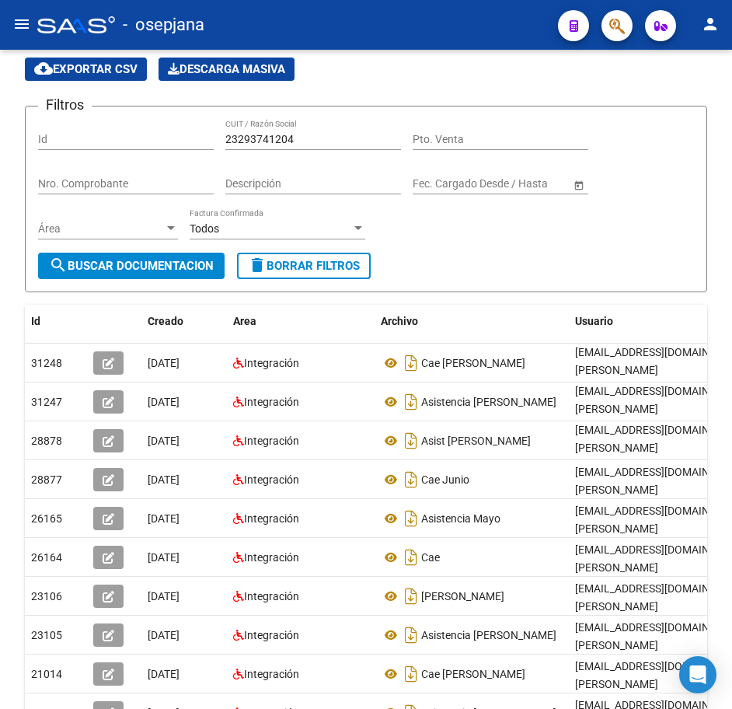
scroll to position [56, 0]
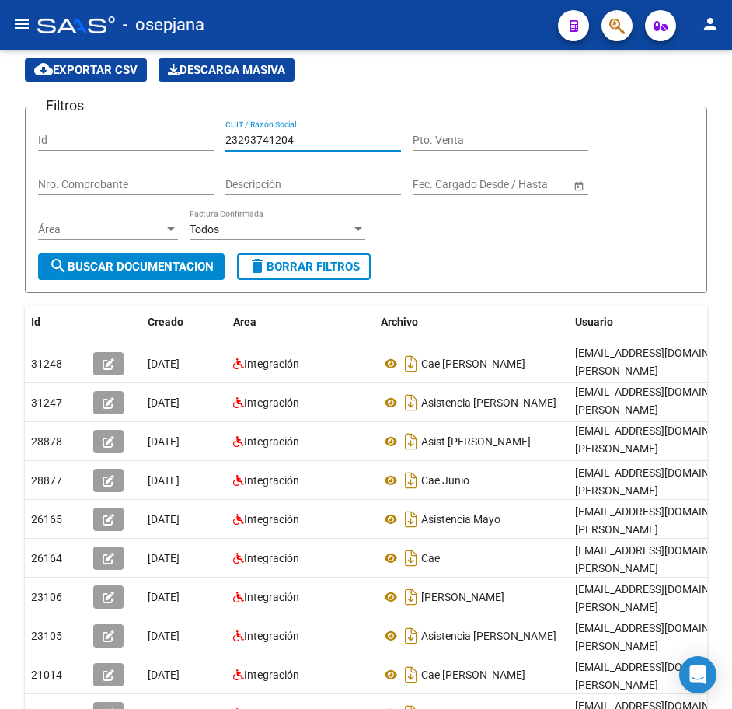
drag, startPoint x: 302, startPoint y: 137, endPoint x: 106, endPoint y: 117, distance: 197.7
click at [106, 117] on form "Filtros Id 23293741204 CUIT / Razón Social Pto. Venta Nro. Comprobante Descripc…" at bounding box center [366, 200] width 683 height 187
paste input "54315"
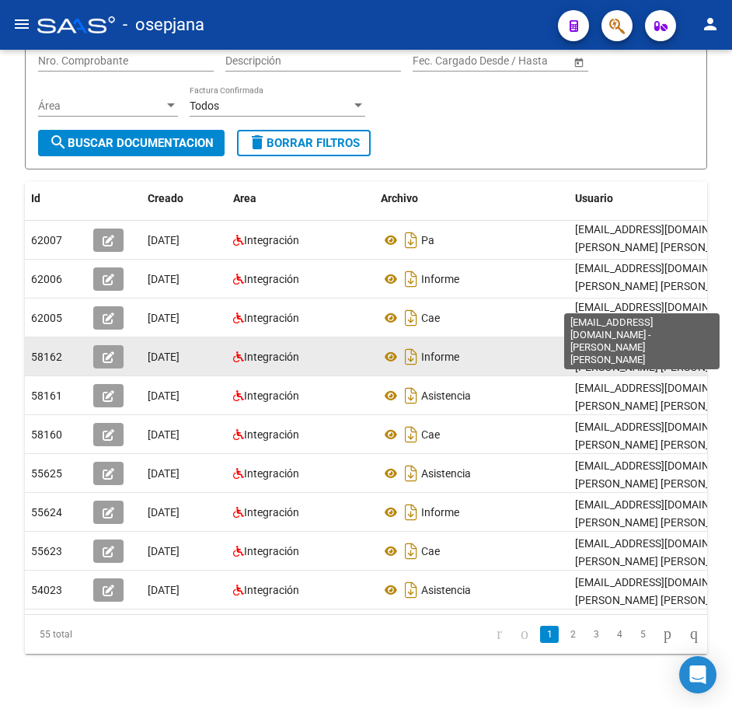
scroll to position [211, 0]
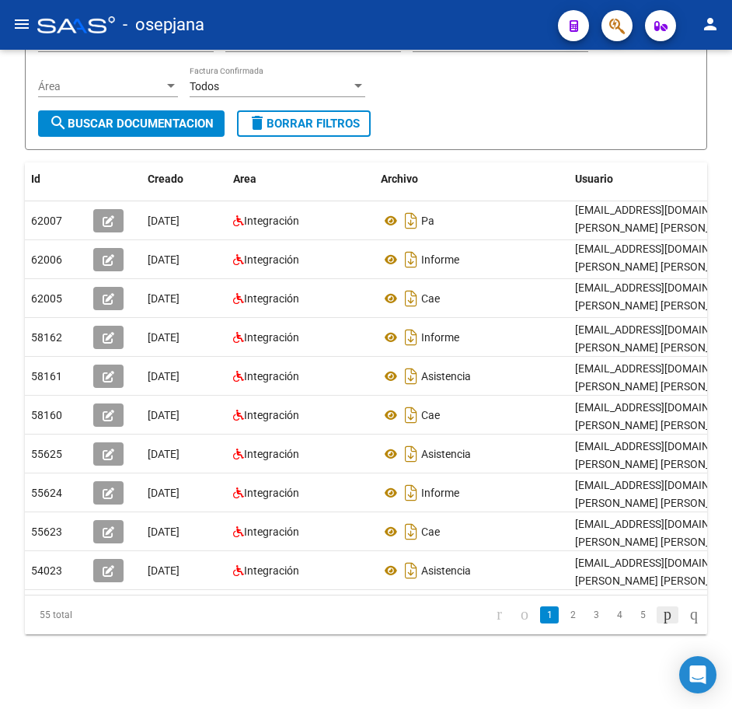
click at [662, 619] on icon "go to next page" at bounding box center [668, 614] width 12 height 19
click at [662, 610] on icon "go to next page" at bounding box center [668, 614] width 12 height 19
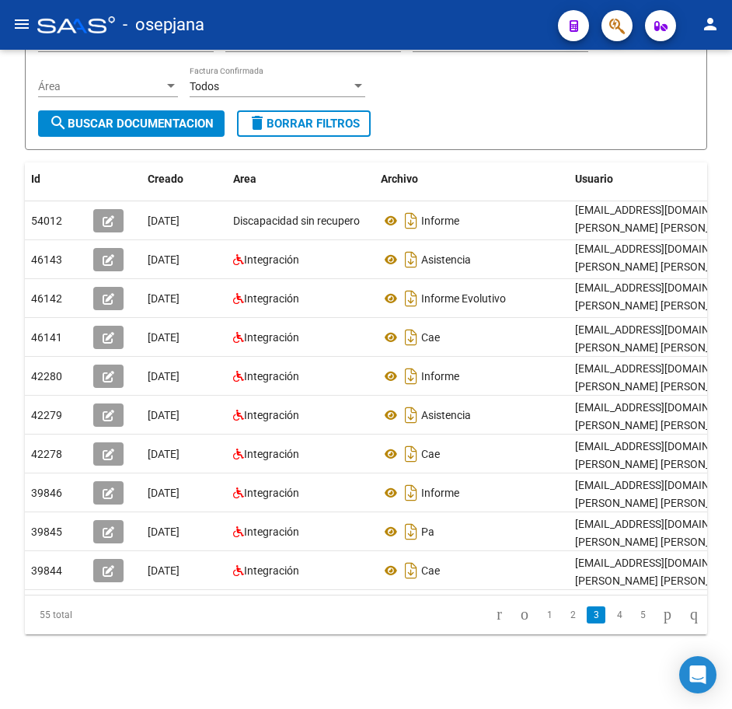
click at [543, 108] on form "Filtros Id 23295431504 CUIT / Razón Social Pto. Venta Nro. Comprobante Descripc…" at bounding box center [366, 56] width 683 height 187
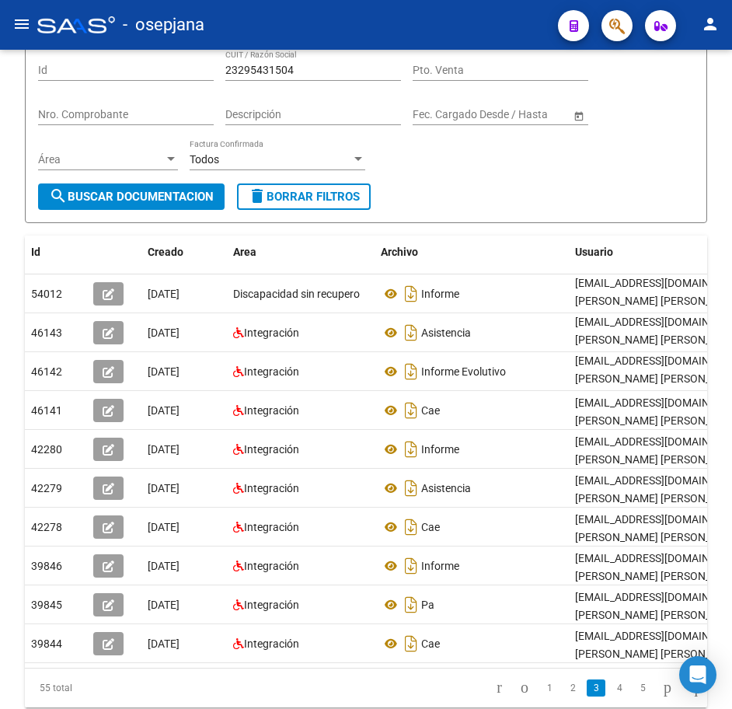
scroll to position [0, 0]
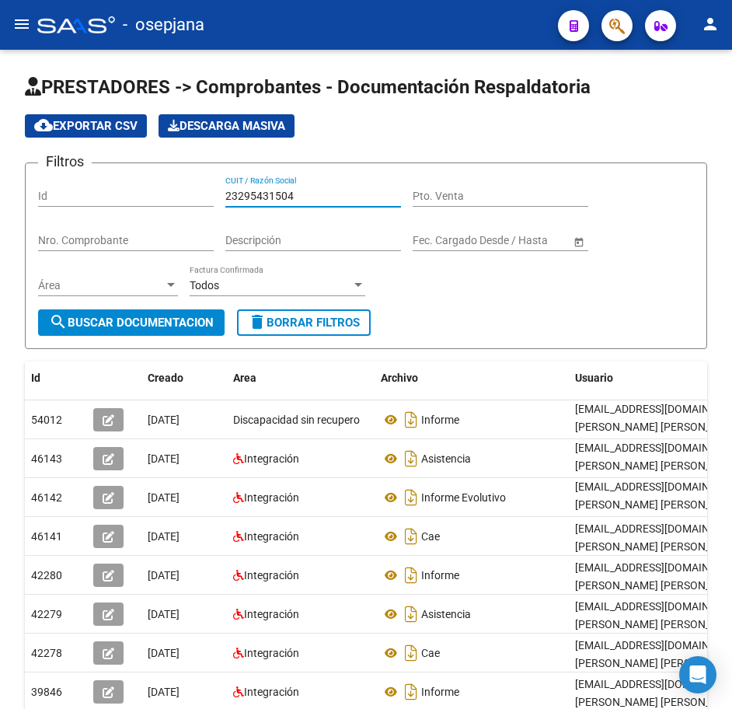
drag, startPoint x: 305, startPoint y: 198, endPoint x: 145, endPoint y: 183, distance: 160.1
click at [149, 185] on div "Filtros Id 23295431504 CUIT / Razón Social Pto. Venta Nro. Comprobante Descripc…" at bounding box center [366, 243] width 656 height 134
paste input "9278549"
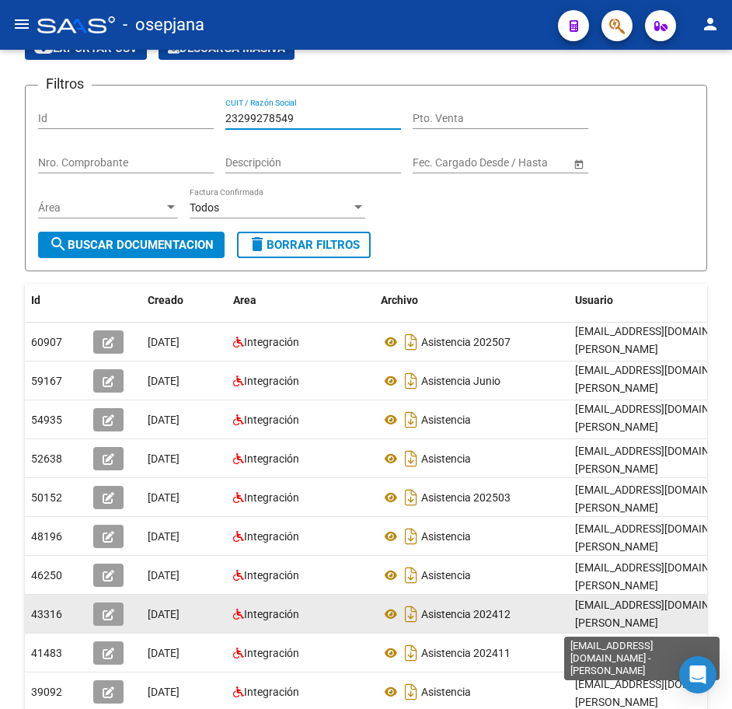
scroll to position [2, 0]
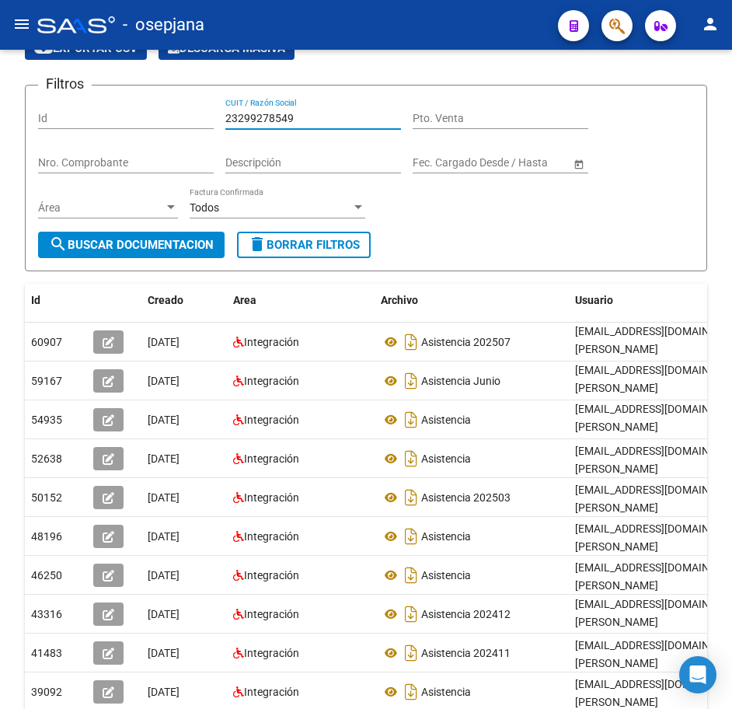
click at [732, 652] on div at bounding box center [731, 379] width 4 height 659
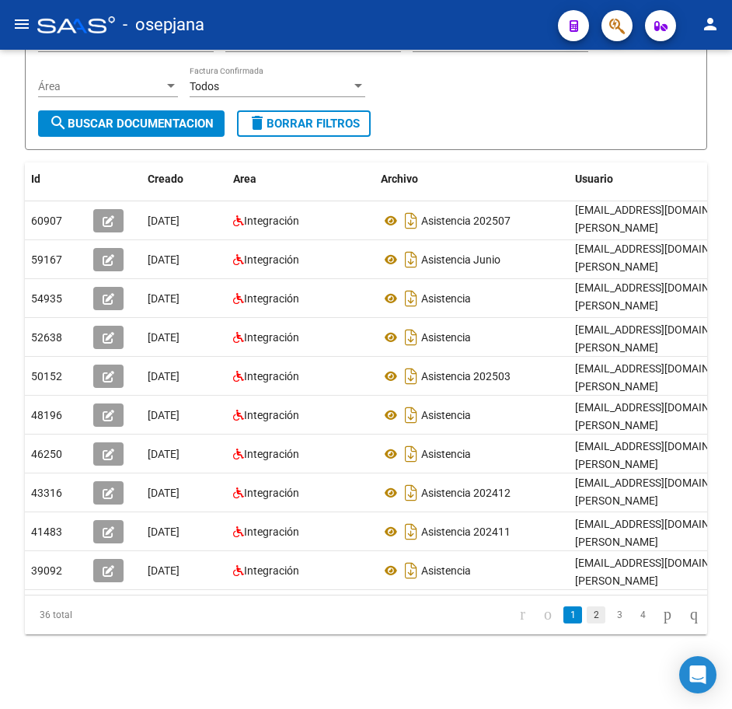
click at [587, 611] on link "2" at bounding box center [596, 614] width 19 height 17
click at [680, 105] on form "Filtros Id 23299278549 CUIT / Razón Social Pto. Venta Nro. Comprobante Descripc…" at bounding box center [366, 56] width 683 height 187
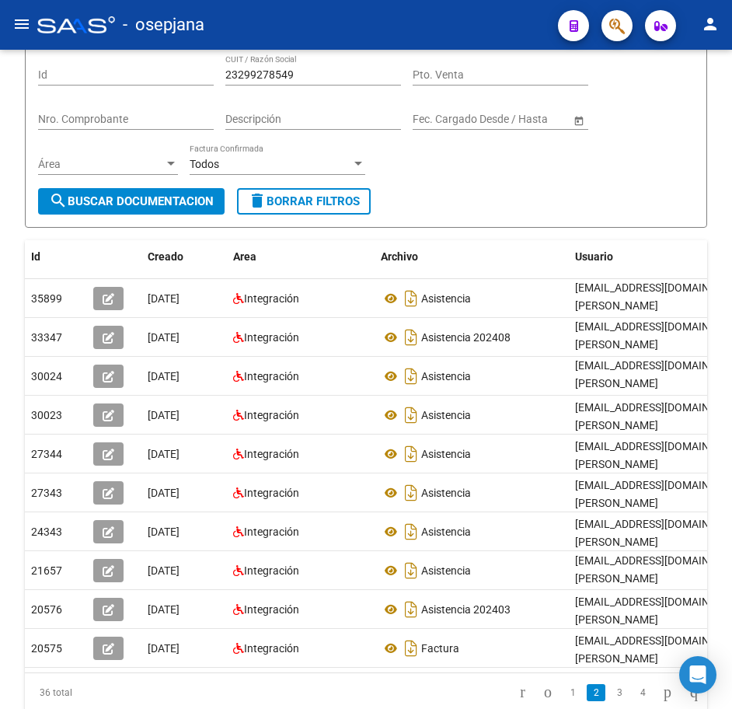
scroll to position [0, 0]
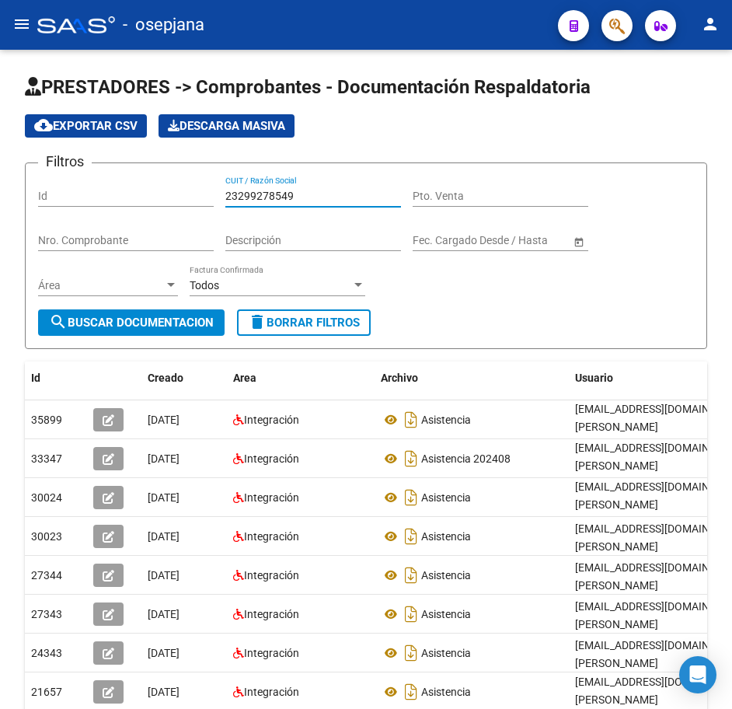
drag, startPoint x: 232, startPoint y: 194, endPoint x: 88, endPoint y: 176, distance: 145.8
click at [116, 178] on div "Filtros Id 23299278549 CUIT / Razón Social Pto. Venta Nro. Comprobante Descripc…" at bounding box center [366, 243] width 656 height 134
paste input "623424"
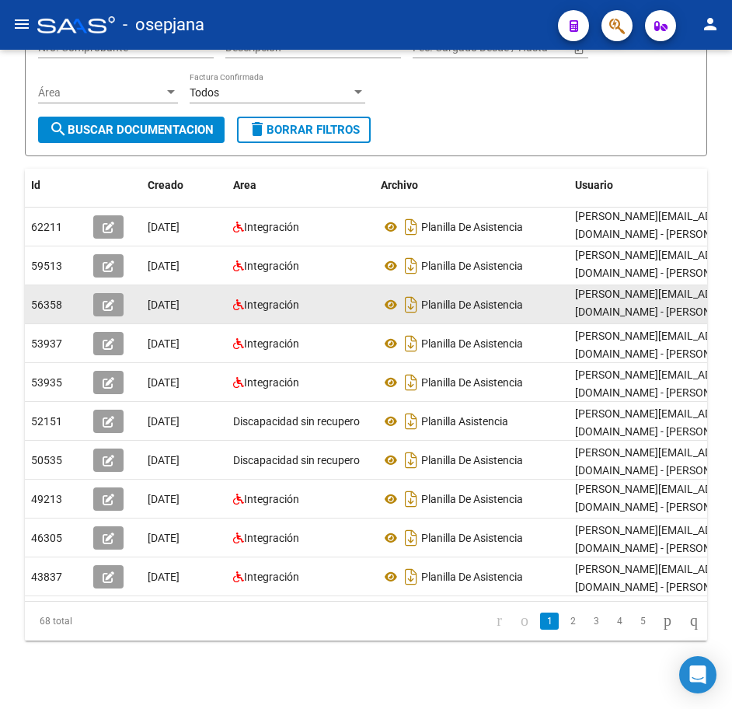
scroll to position [211, 0]
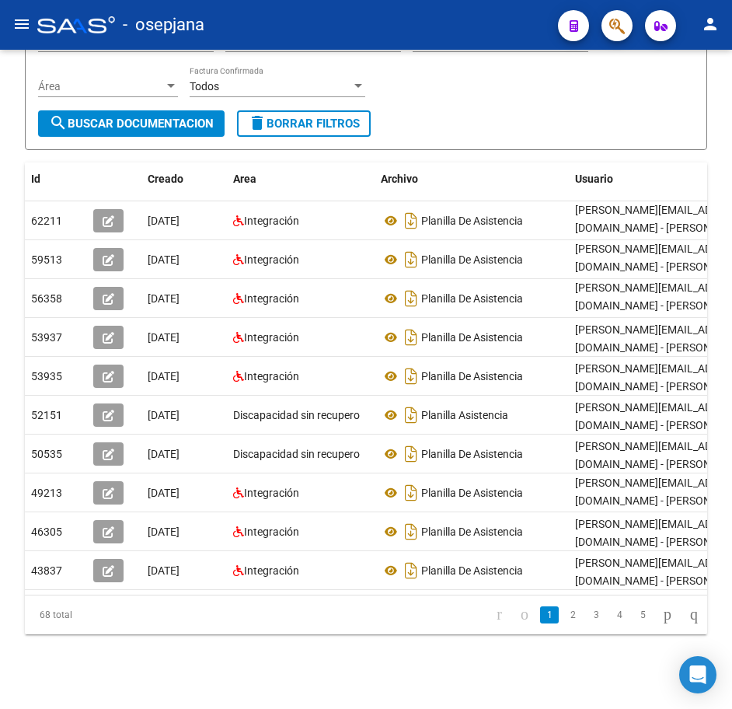
click at [567, 619] on link "2" at bounding box center [573, 614] width 19 height 17
click at [567, 106] on form "Filtros Id 23299623424 CUIT / Razón Social Pto. Venta Nro. Comprobante Descripc…" at bounding box center [366, 56] width 683 height 187
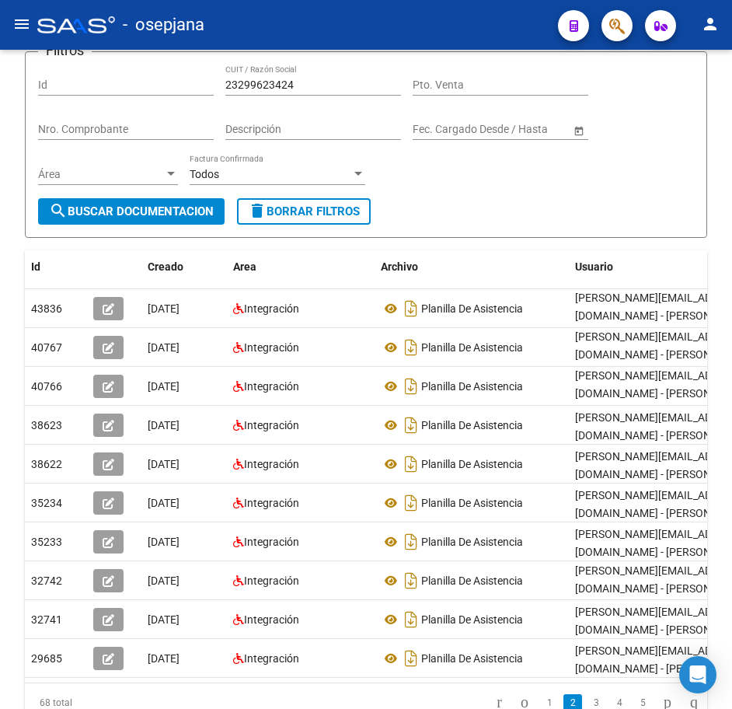
scroll to position [0, 0]
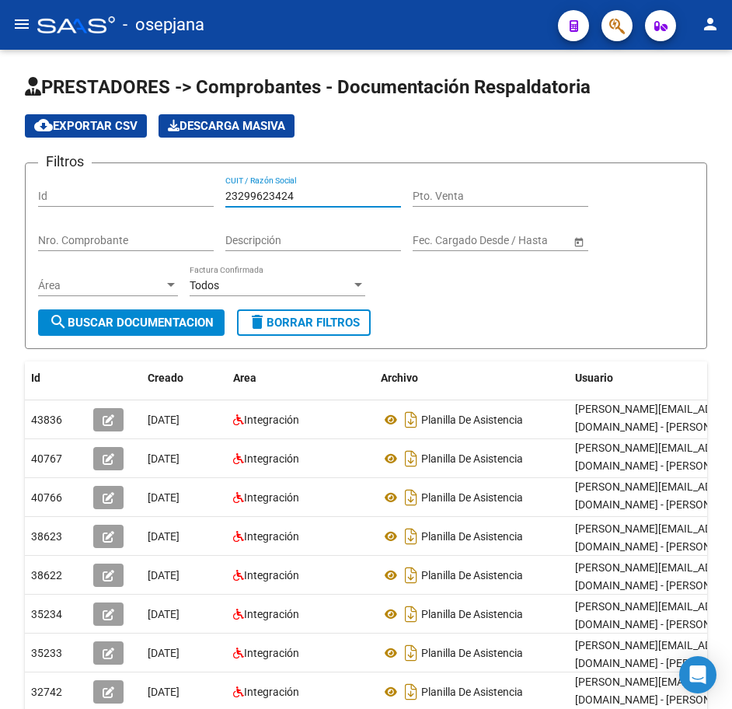
drag, startPoint x: 316, startPoint y: 196, endPoint x: 58, endPoint y: 170, distance: 259.4
click at [58, 176] on div "Filtros Id 23299623424 CUIT / Razón Social Pto. Venta Nro. Comprobante Descripc…" at bounding box center [366, 243] width 656 height 134
paste input "30617640"
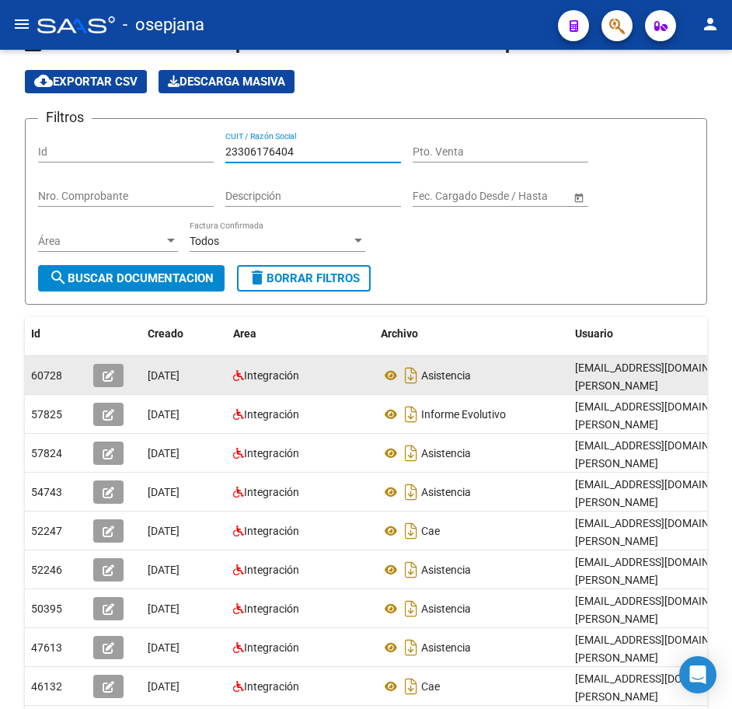
scroll to position [142, 0]
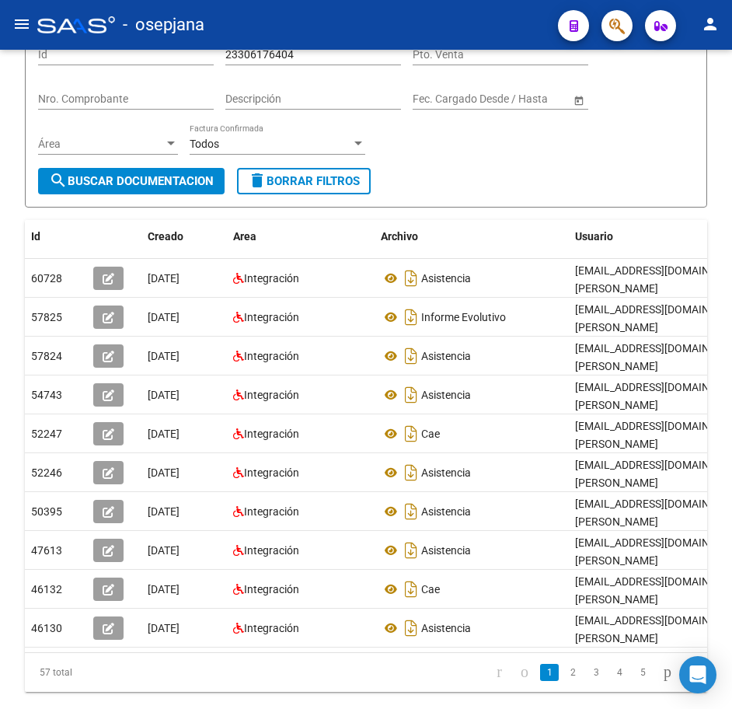
click at [564, 664] on link "2" at bounding box center [573, 672] width 19 height 17
click at [529, 144] on div "Filtros Id 23306176404 CUIT / Razón Social Pto. Venta Nro. Comprobante Descripc…" at bounding box center [366, 101] width 656 height 134
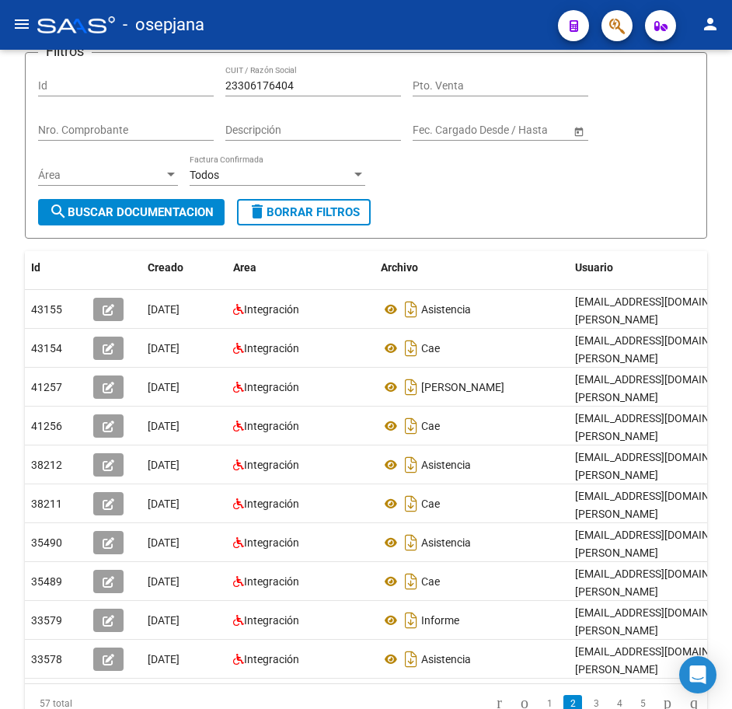
scroll to position [64, 0]
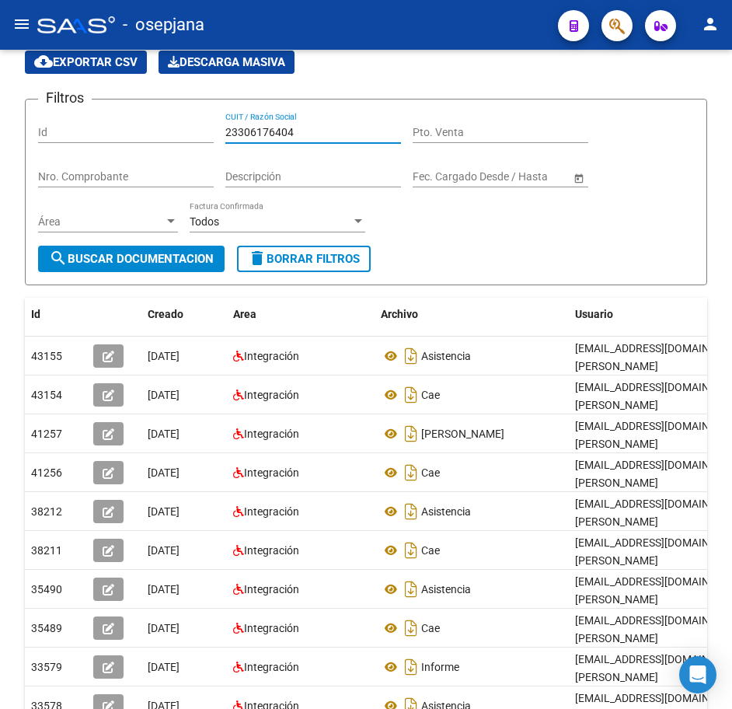
drag, startPoint x: 322, startPoint y: 130, endPoint x: 117, endPoint y: 123, distance: 205.4
click at [117, 123] on div "Filtros Id 23306176404 CUIT / Razón Social Pto. Venta Nro. Comprobante Descripc…" at bounding box center [366, 179] width 656 height 134
paste input "953997"
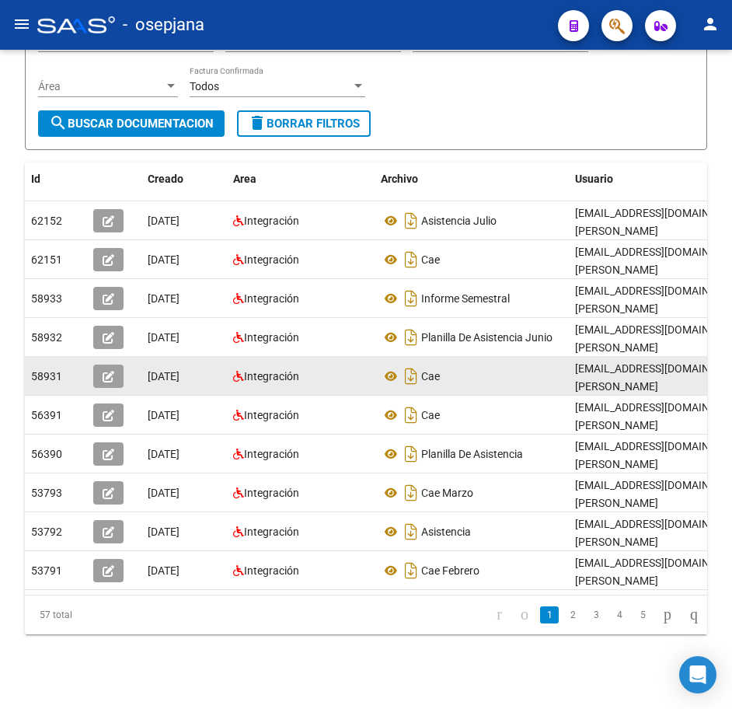
scroll to position [211, 0]
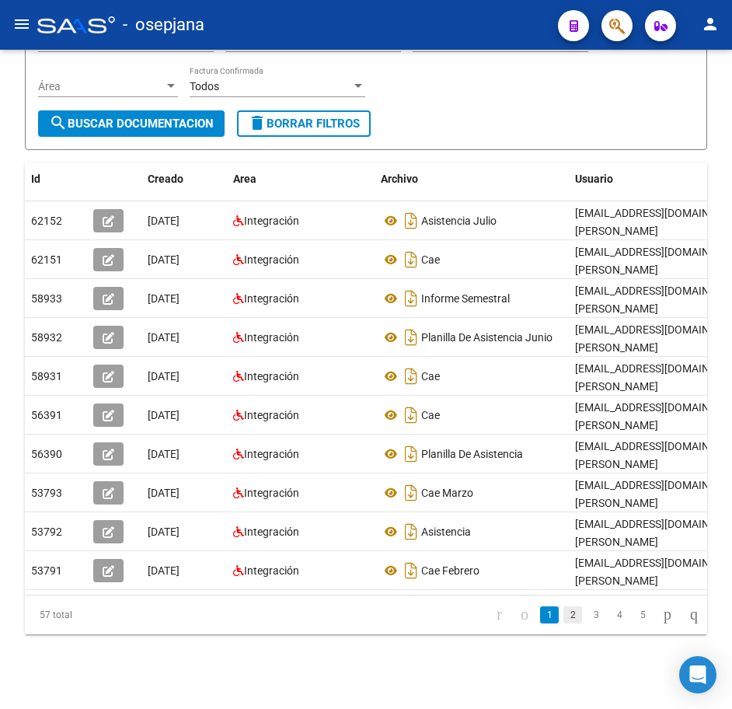
click at [564, 620] on link "2" at bounding box center [573, 614] width 19 height 17
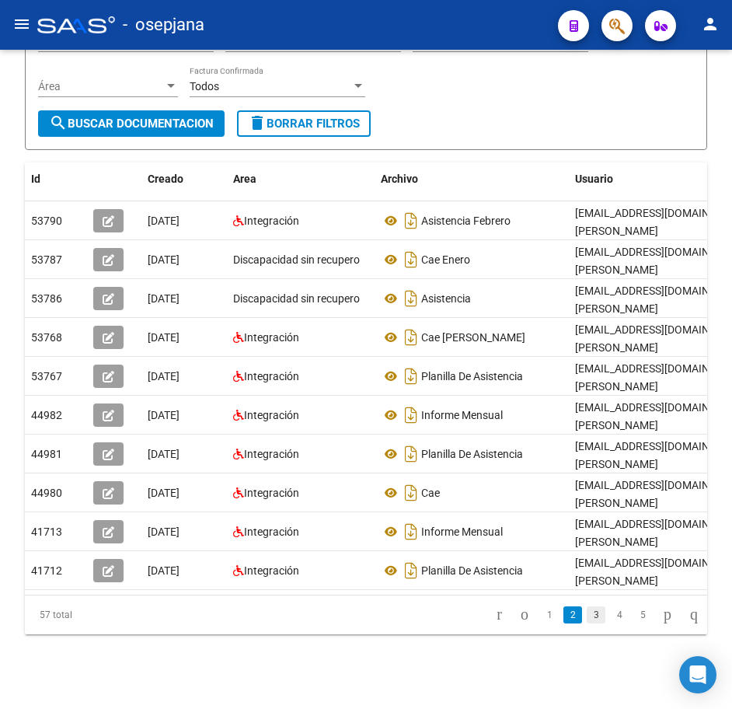
click at [587, 619] on link "3" at bounding box center [596, 614] width 19 height 17
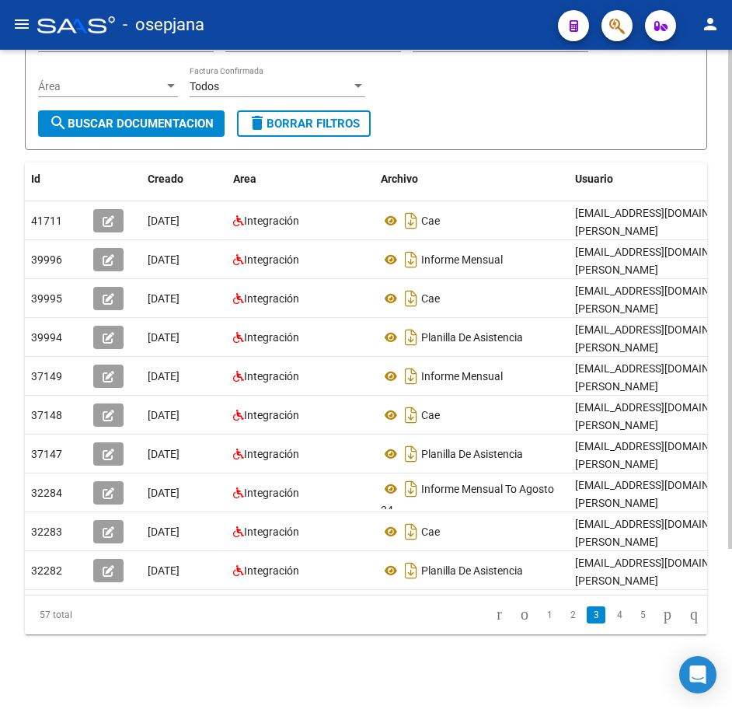
click at [543, 108] on form "Filtros Id 23309539974 CUIT / Razón Social Pto. Venta Nro. Comprobante Descripc…" at bounding box center [366, 56] width 683 height 187
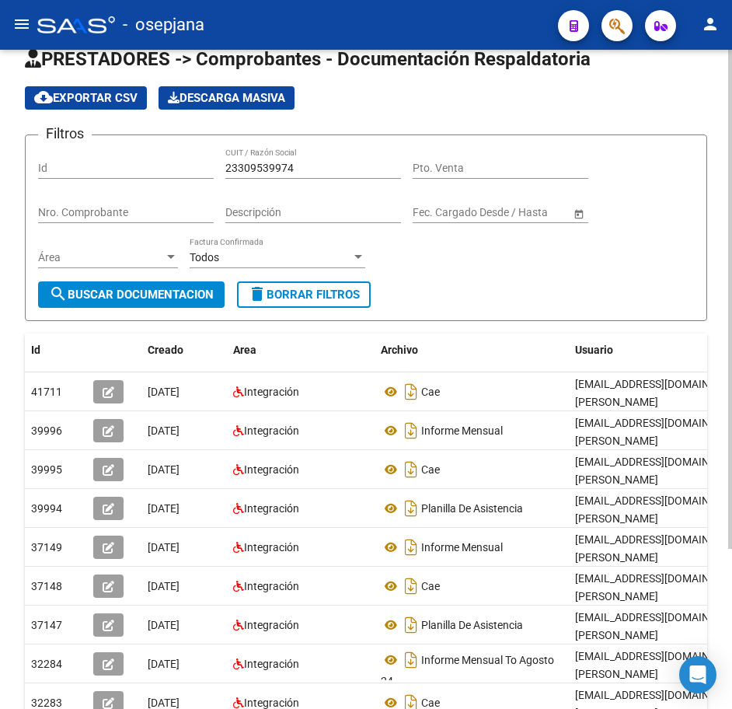
scroll to position [0, 0]
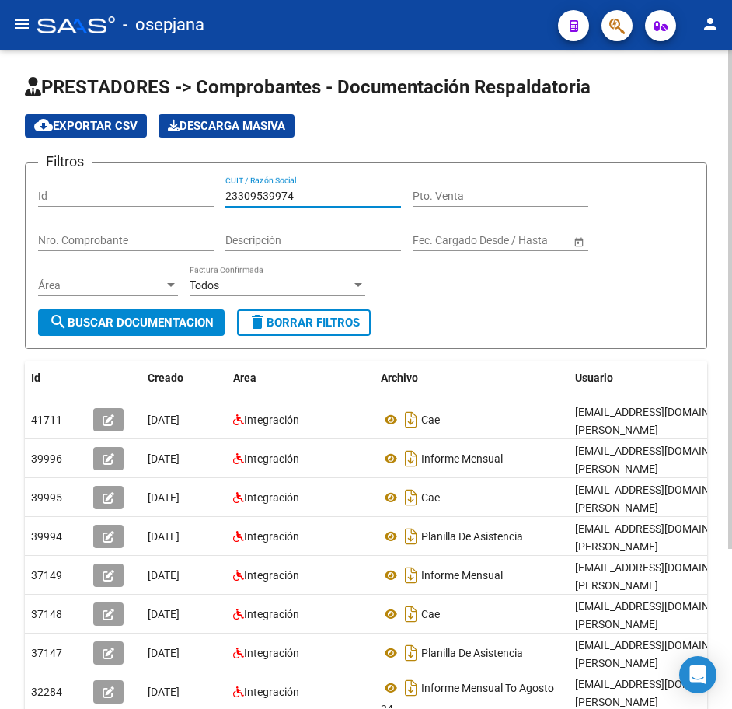
drag, startPoint x: 315, startPoint y: 192, endPoint x: 142, endPoint y: 176, distance: 173.3
click at [155, 179] on div "Filtros Id 23309539974 CUIT / Razón Social Pto. Venta Nro. Comprobante Descripc…" at bounding box center [366, 243] width 656 height 134
paste input "1954470"
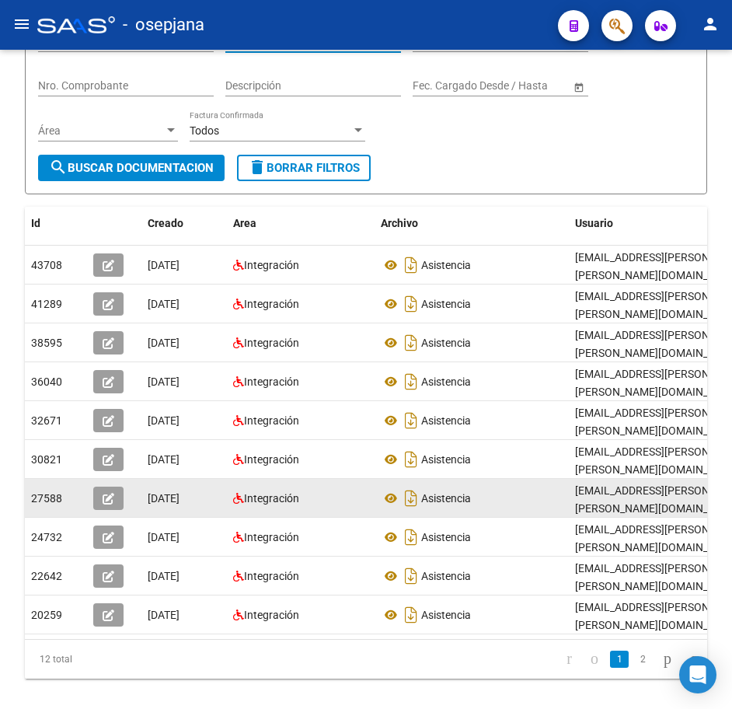
scroll to position [211, 0]
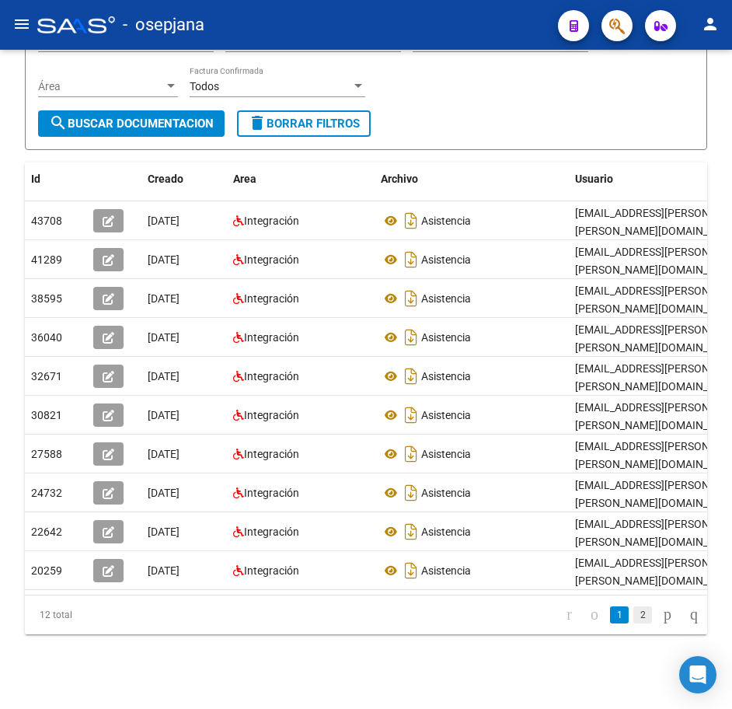
click at [634, 618] on link "2" at bounding box center [643, 614] width 19 height 17
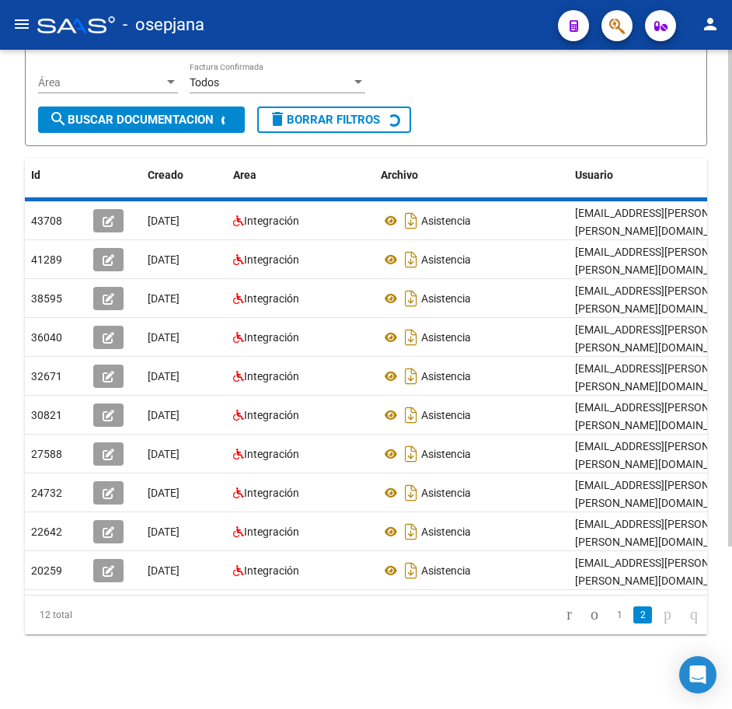
scroll to position [0, 0]
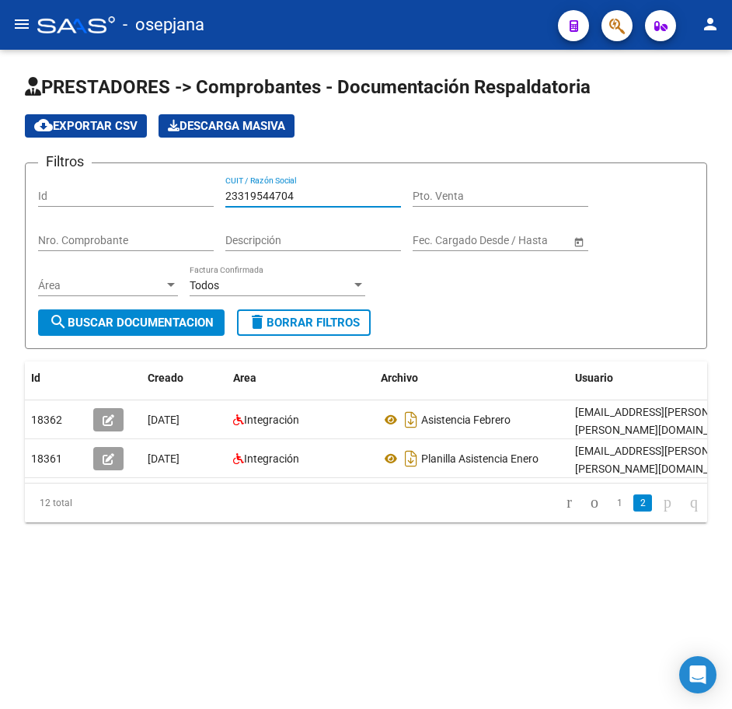
drag, startPoint x: 327, startPoint y: 196, endPoint x: 42, endPoint y: 166, distance: 286.1
click at [45, 176] on div "Filtros Id 23319544704 CUIT / Razón Social Pto. Venta Nro. Comprobante Descripc…" at bounding box center [366, 243] width 656 height 134
paste input "2224069"
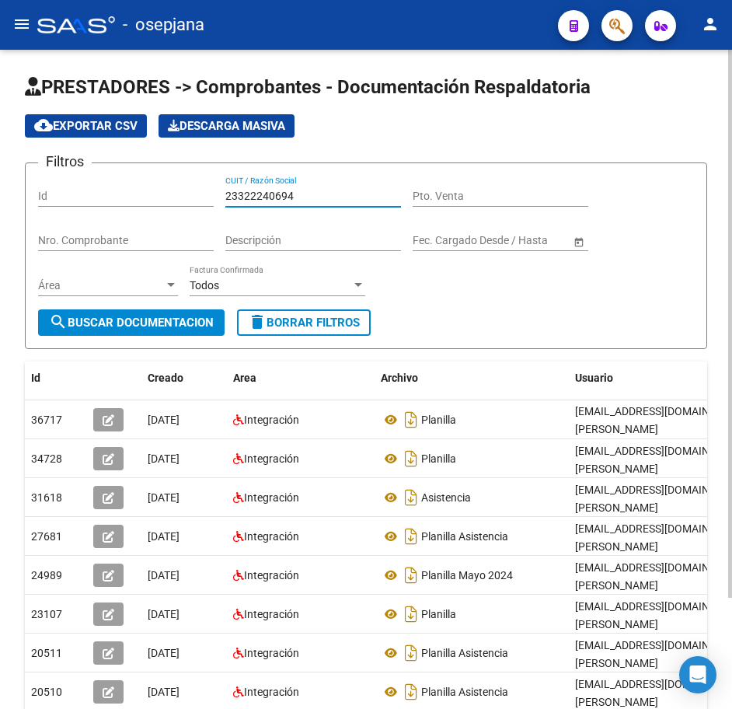
scroll to position [134, 0]
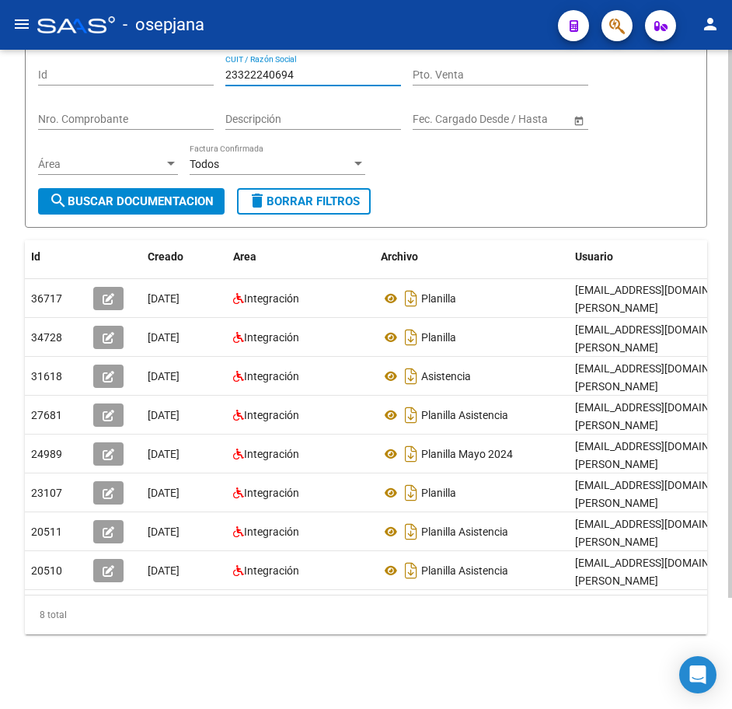
click at [732, 548] on html "menu - osepjana person Firma Express Reportes Tablero de Control Ingresos Perci…" at bounding box center [366, 354] width 732 height 709
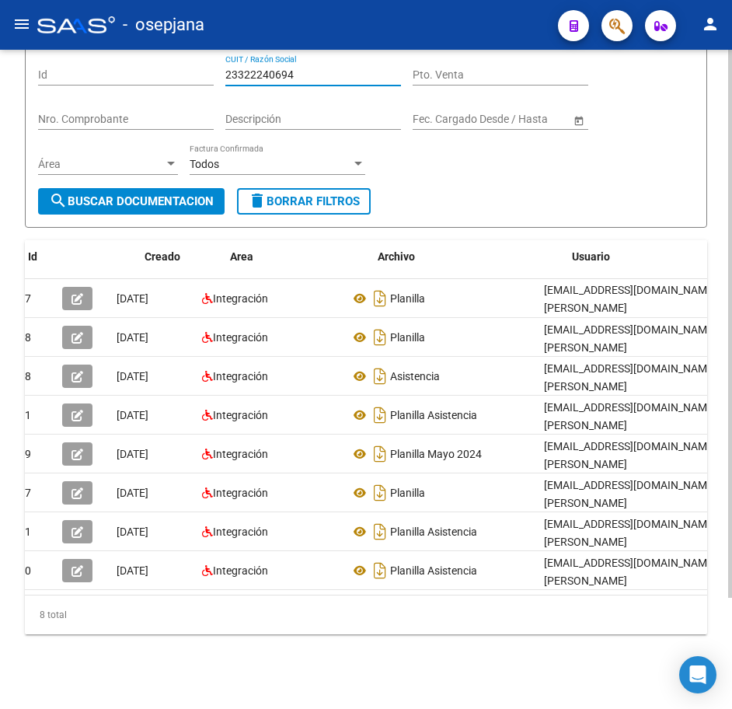
scroll to position [0, 0]
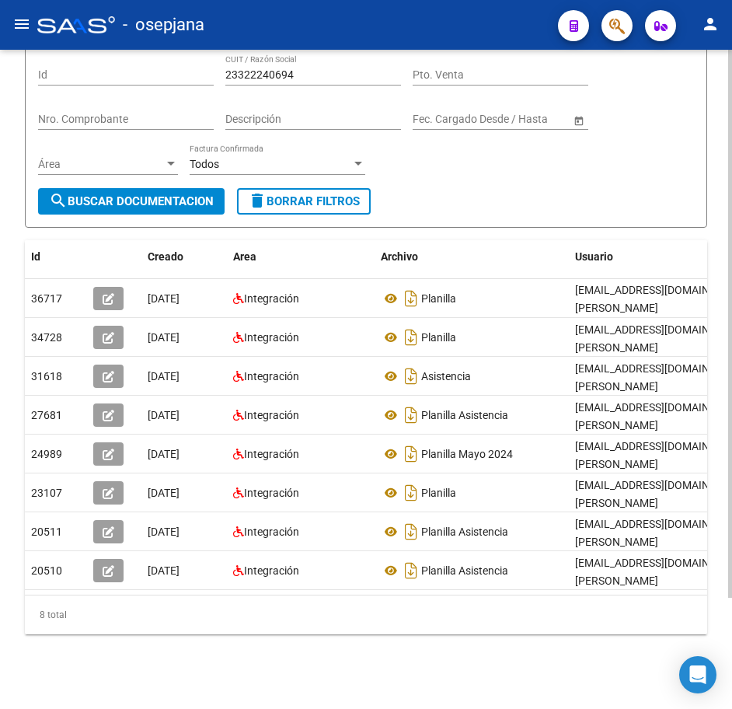
click at [511, 194] on form "Filtros Id 23322240694 CUIT / Razón Social Pto. Venta Nro. Comprobante Descripc…" at bounding box center [366, 134] width 683 height 187
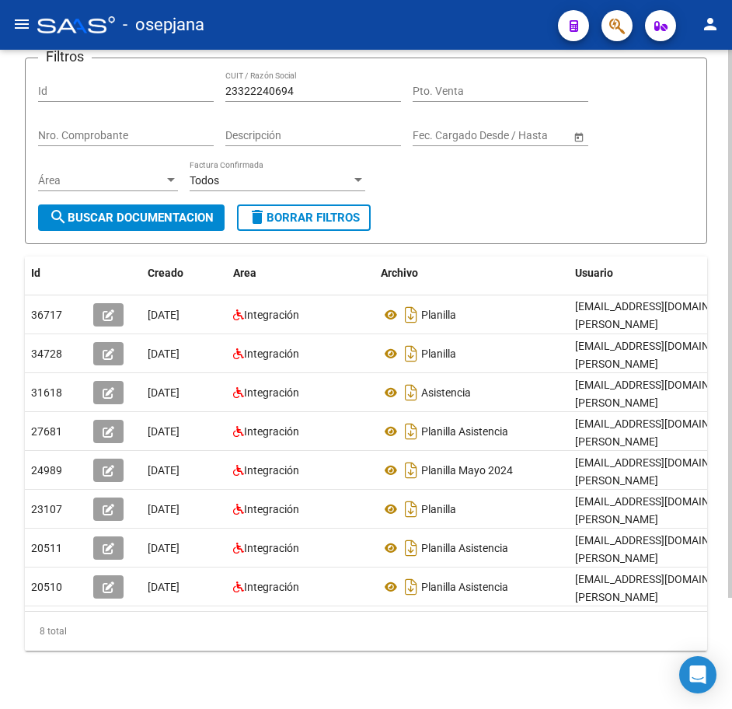
scroll to position [56, 0]
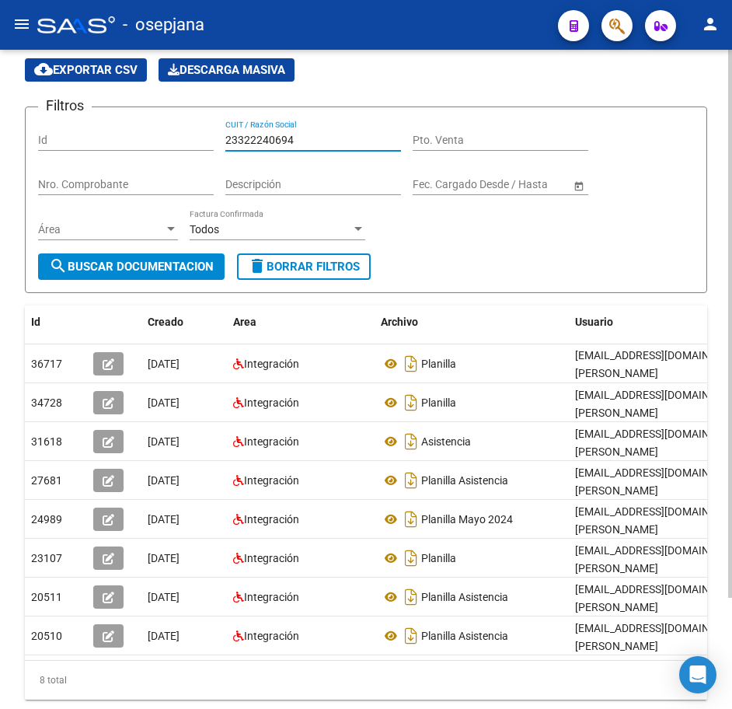
drag, startPoint x: 315, startPoint y: 143, endPoint x: 138, endPoint y: 117, distance: 179.2
click at [140, 117] on form "Filtros Id 23322240694 CUIT / Razón Social Pto. Venta Nro. Comprobante Descripc…" at bounding box center [366, 200] width 683 height 187
paste input "3710055"
type input "23337100554"
click at [134, 264] on span "search Buscar Documentacion" at bounding box center [131, 267] width 165 height 14
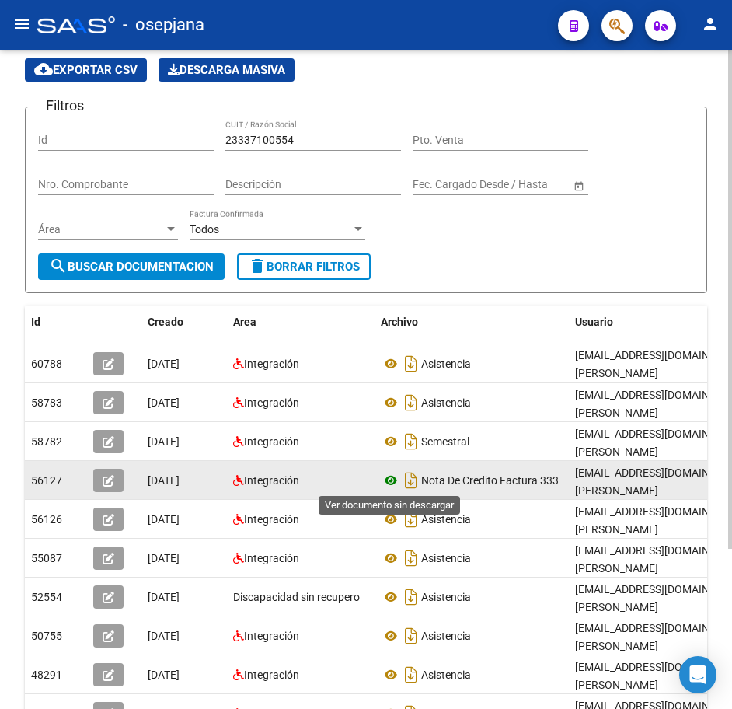
click at [393, 485] on icon at bounding box center [391, 480] width 20 height 19
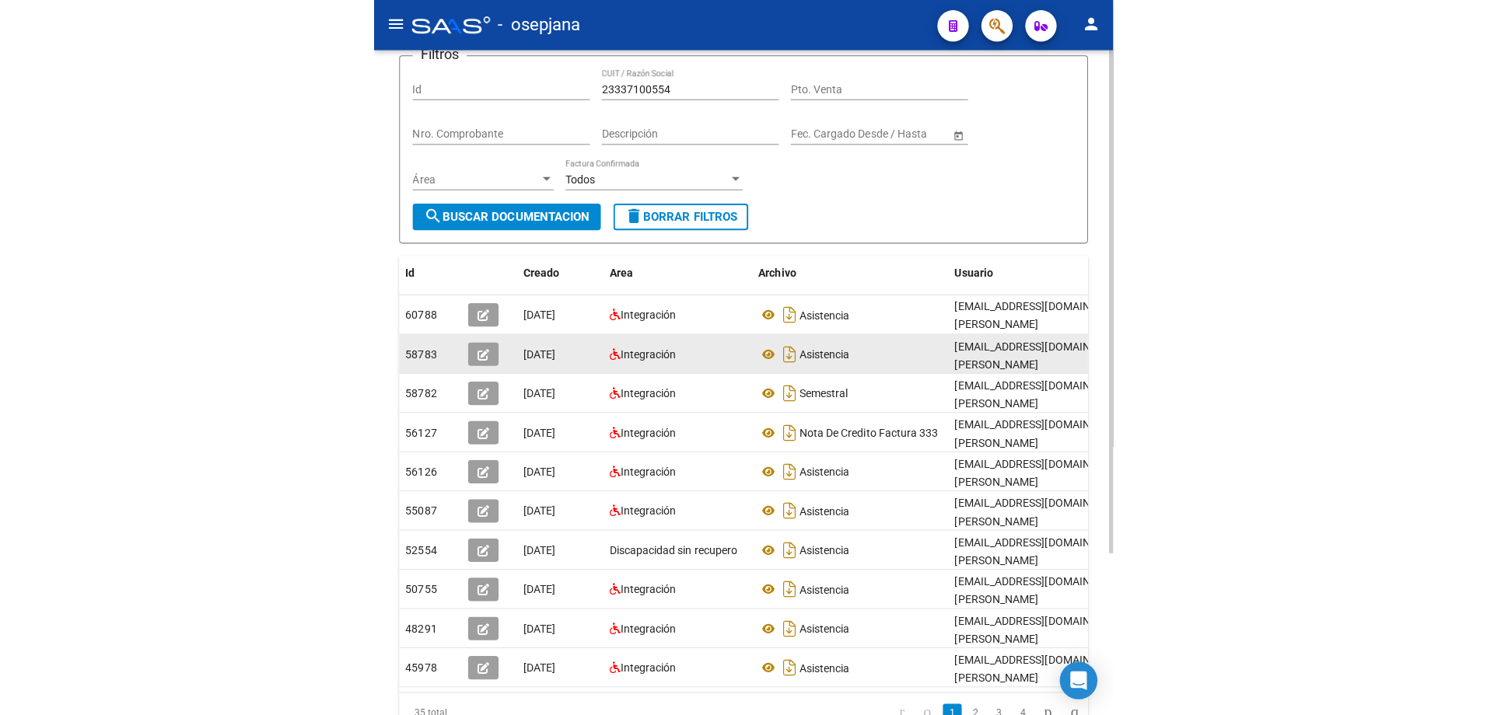
scroll to position [134, 0]
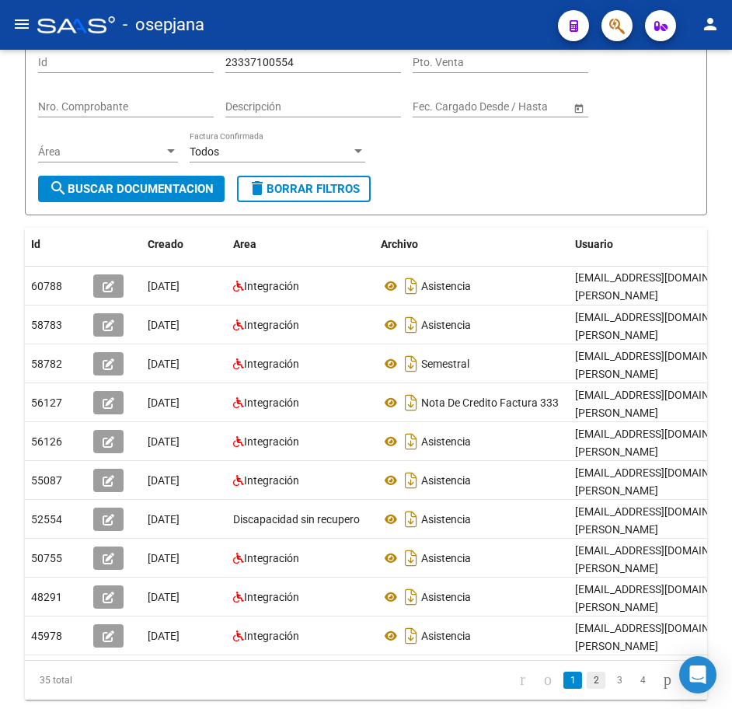
click at [587, 689] on link "2" at bounding box center [596, 680] width 19 height 17
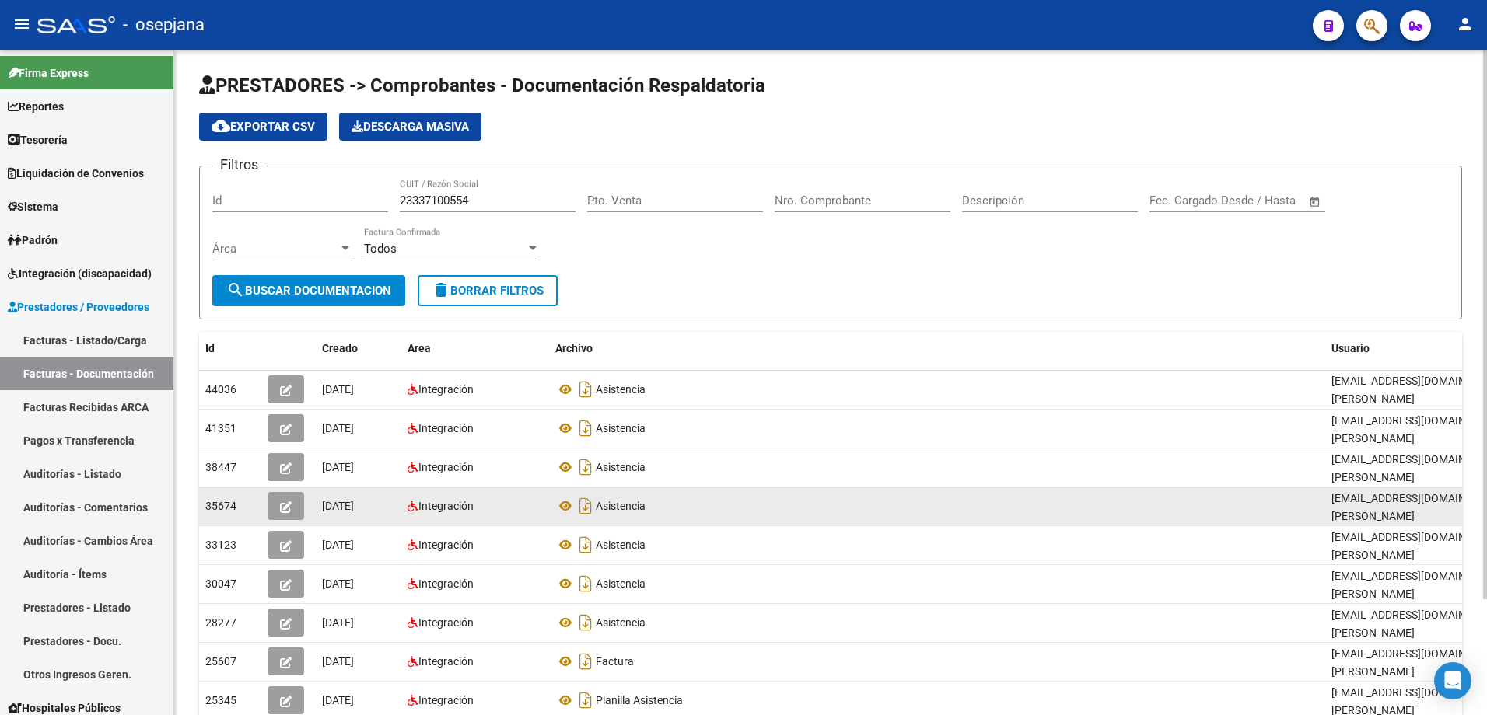
scroll to position [0, 0]
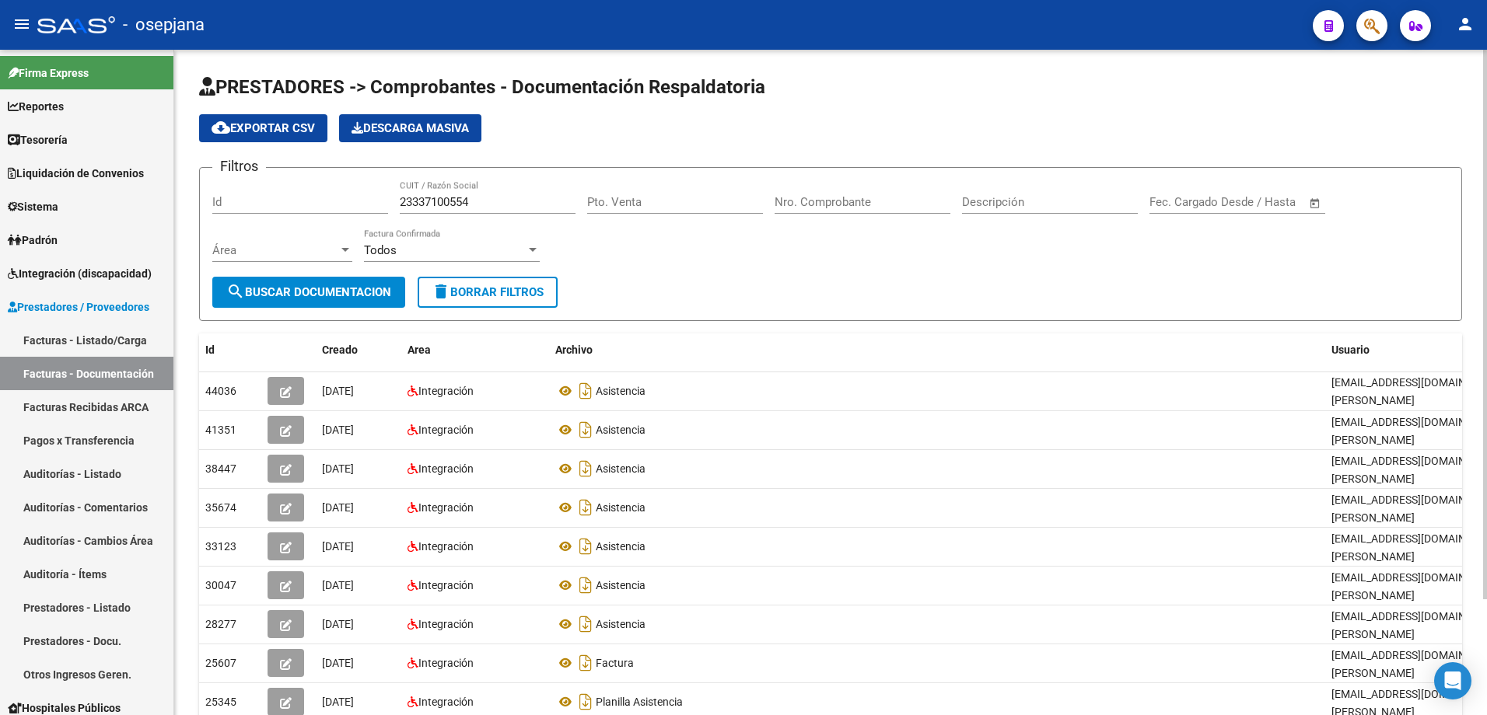
click at [830, 203] on input "Nro. Comprobante" at bounding box center [862, 202] width 176 height 14
type input "333"
click at [321, 291] on span "search Buscar Documentacion" at bounding box center [308, 292] width 165 height 14
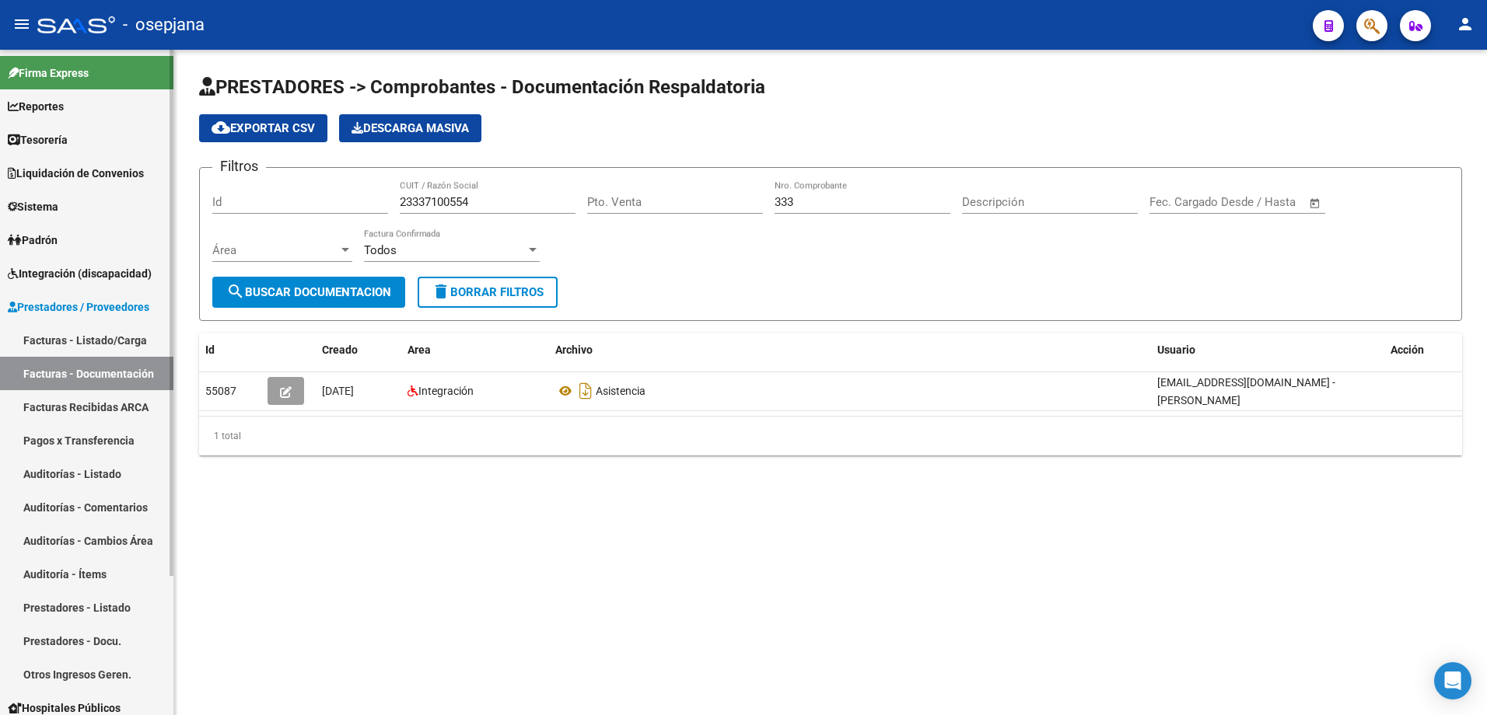
click at [120, 343] on link "Facturas - Listado/Carga" at bounding box center [86, 339] width 173 height 33
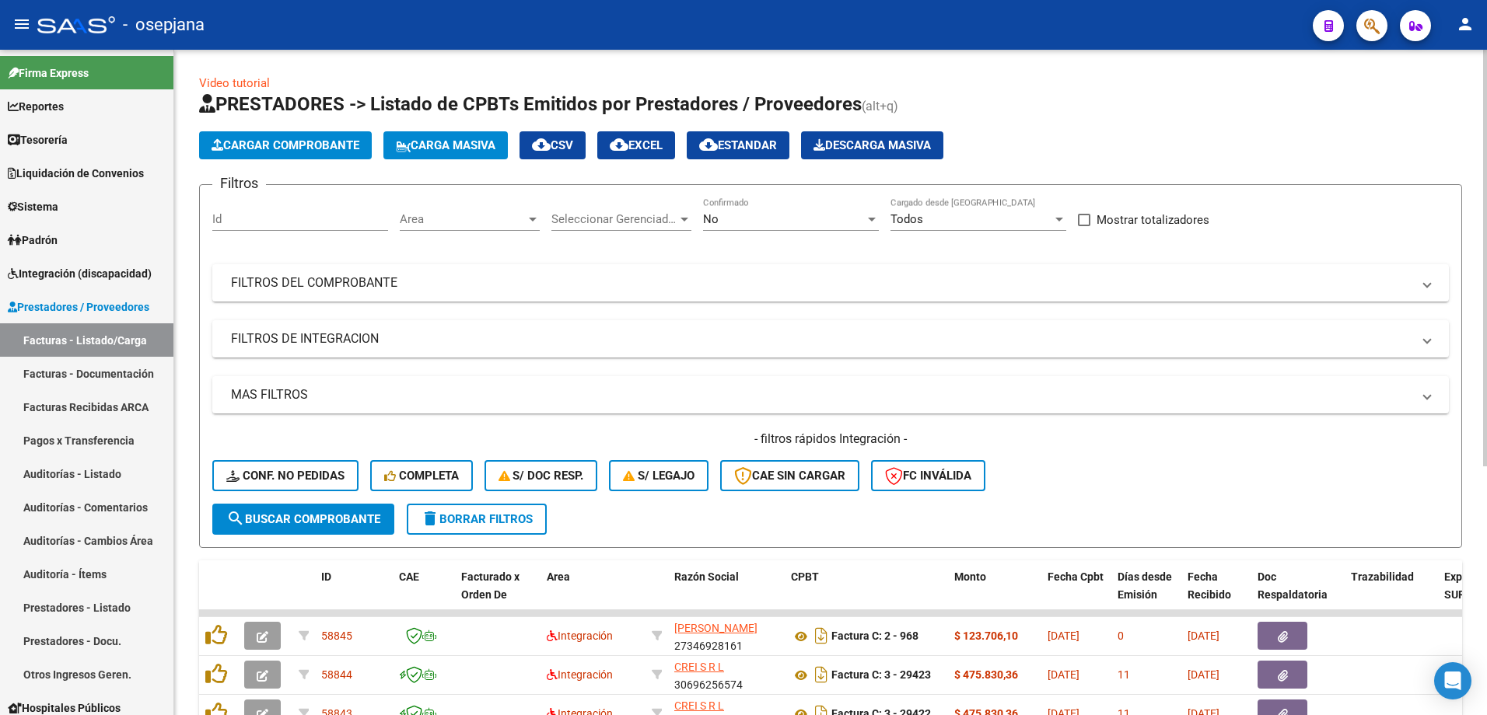
click at [818, 219] on div "No" at bounding box center [784, 219] width 162 height 14
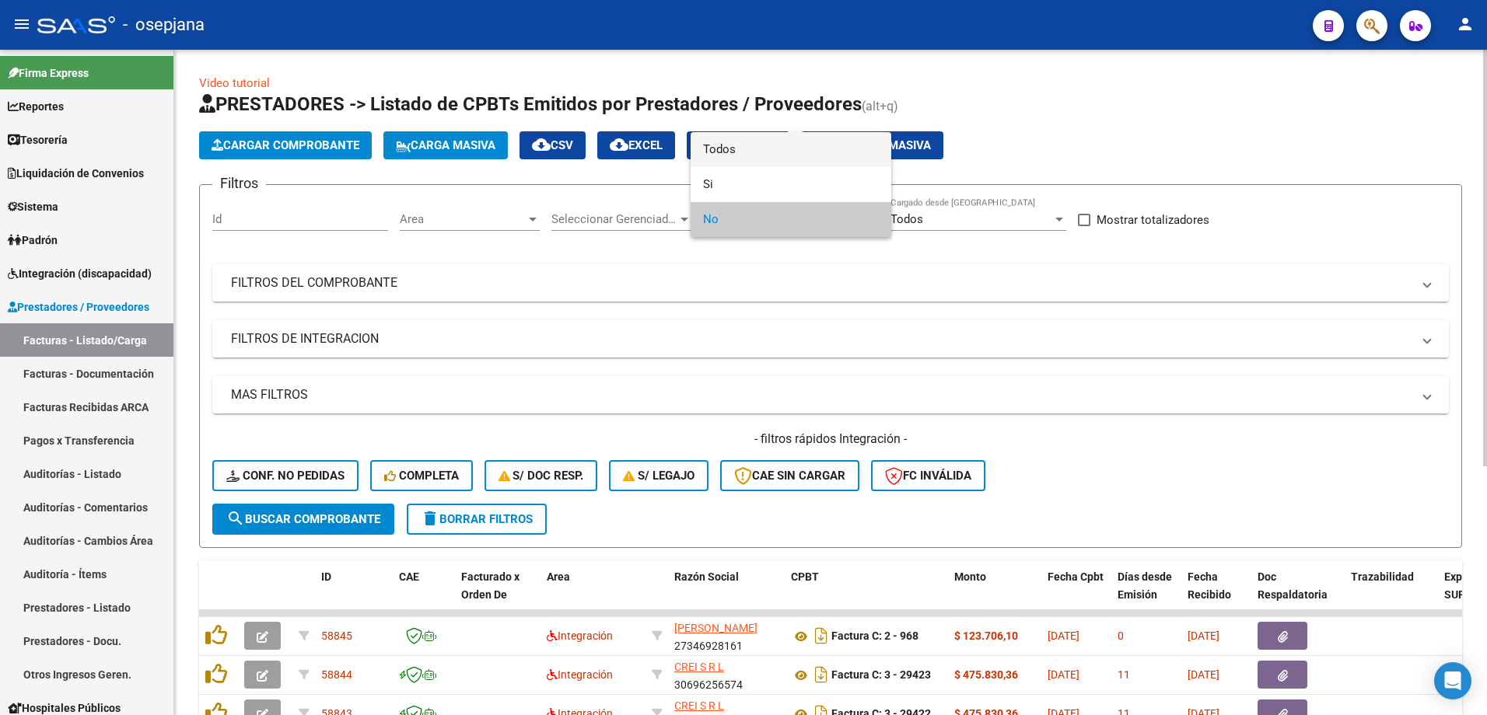
click at [796, 145] on span "Todos" at bounding box center [791, 149] width 176 height 35
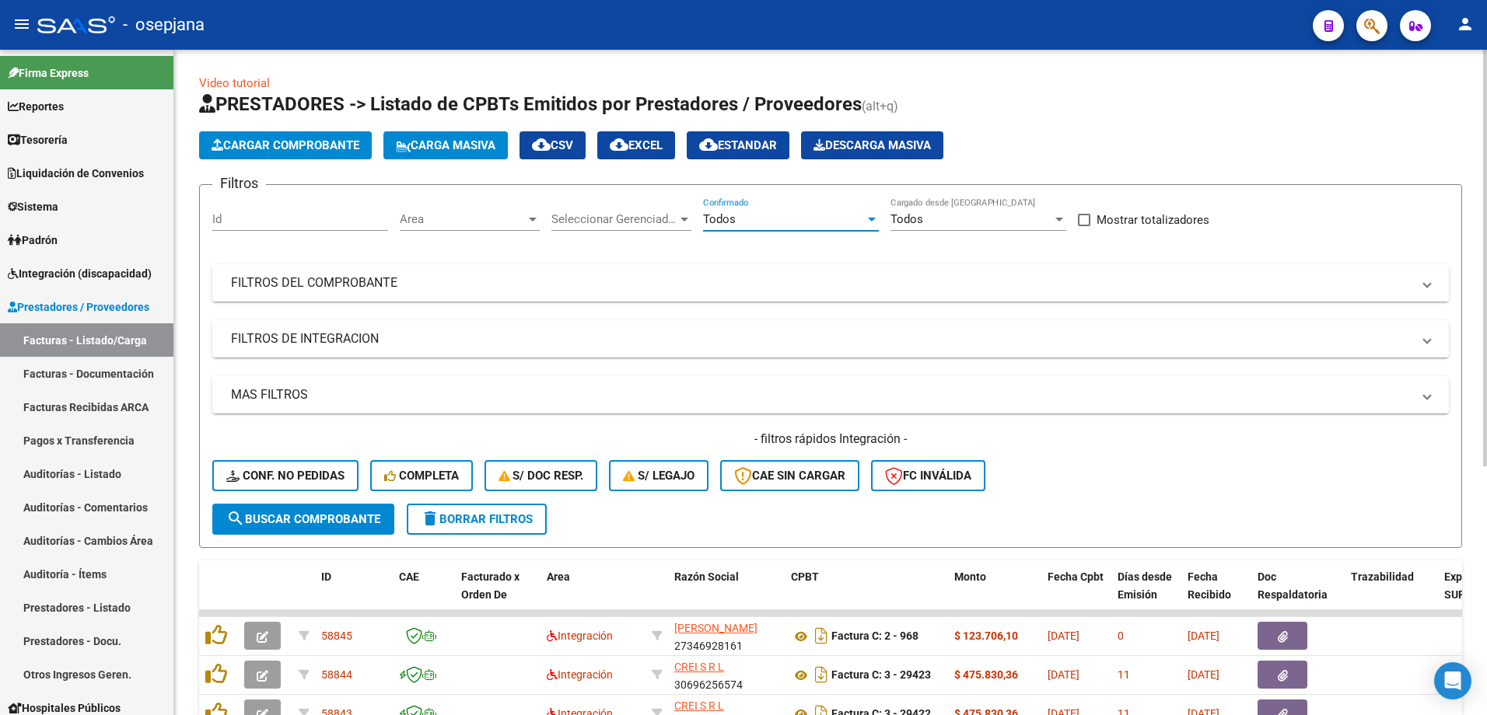
click at [750, 295] on mat-expansion-panel-header "FILTROS DEL COMPROBANTE" at bounding box center [830, 282] width 1236 height 37
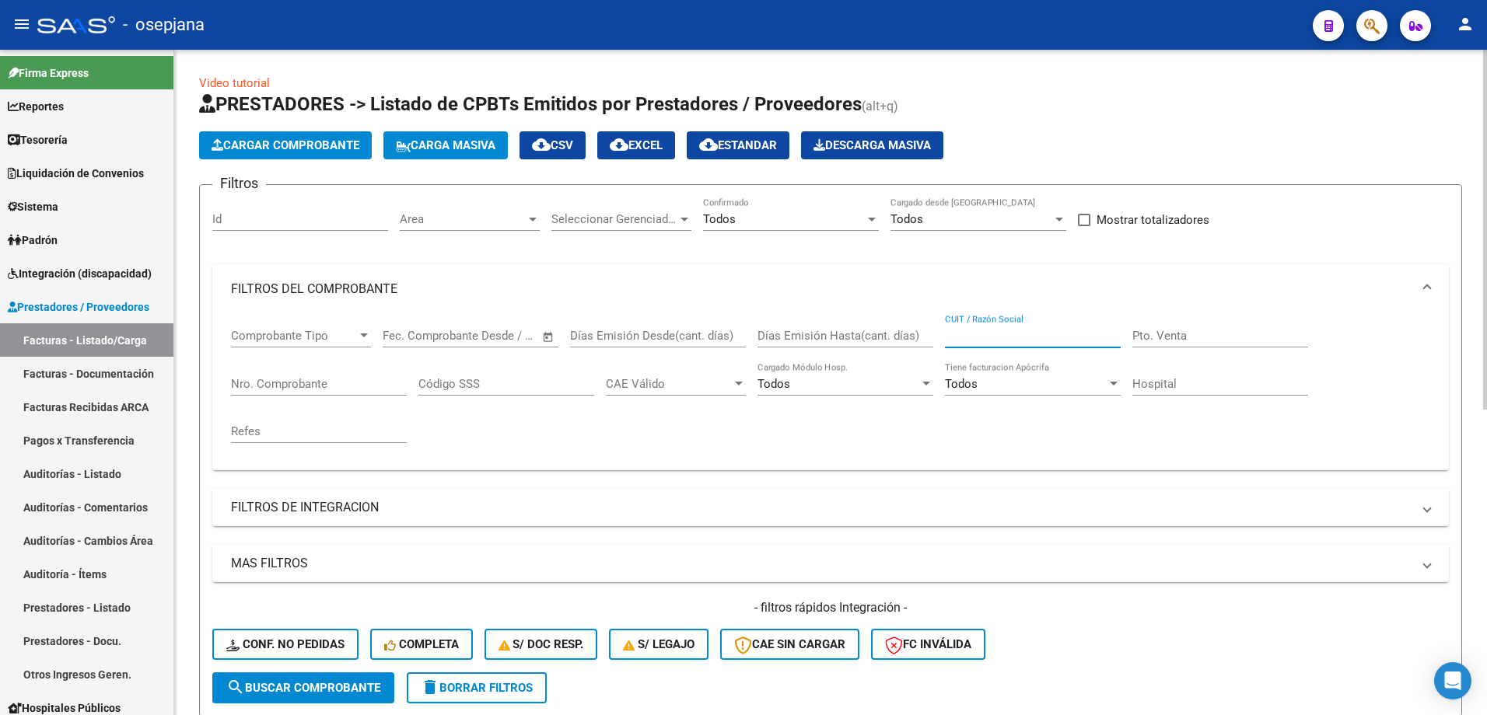
drag, startPoint x: 987, startPoint y: 337, endPoint x: 304, endPoint y: 386, distance: 684.5
click at [304, 386] on input "Nro. Comprobante" at bounding box center [319, 384] width 176 height 14
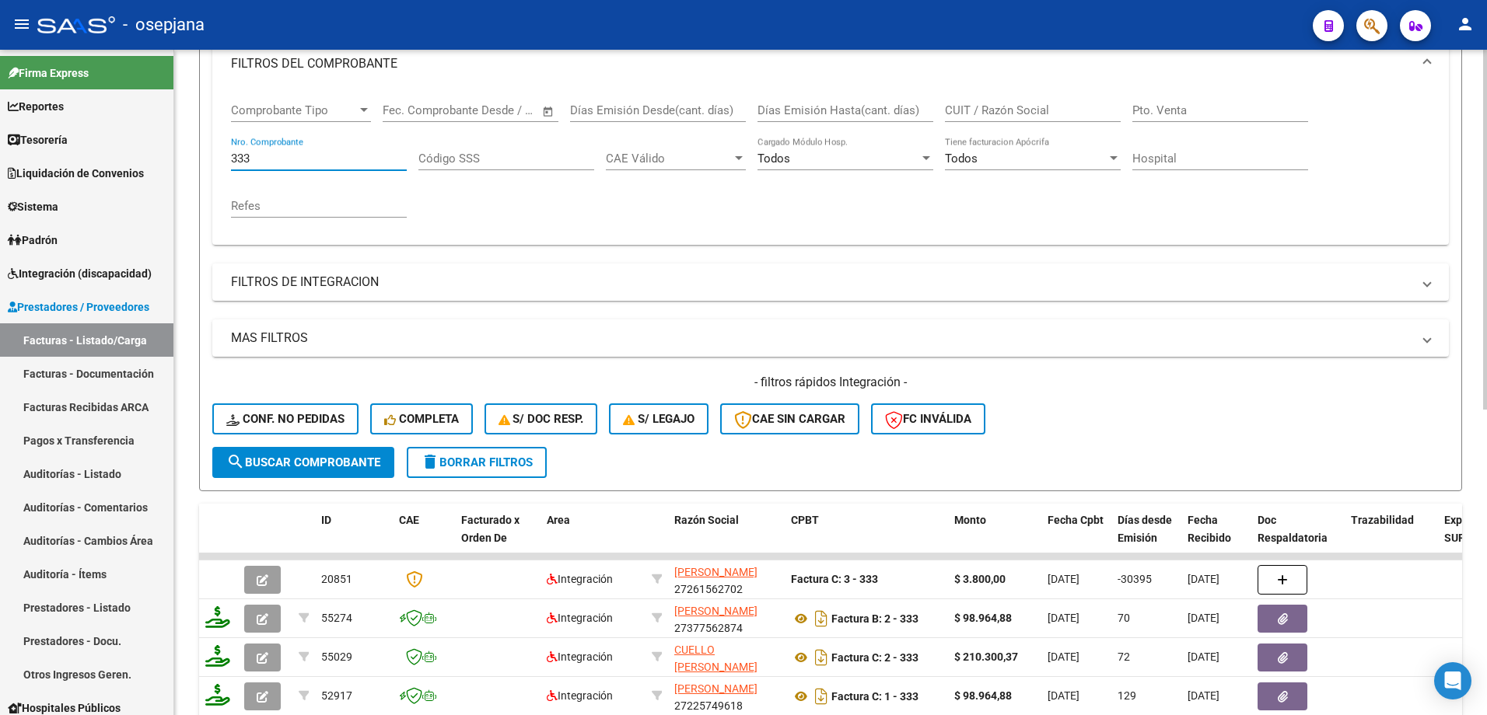
scroll to position [311, 0]
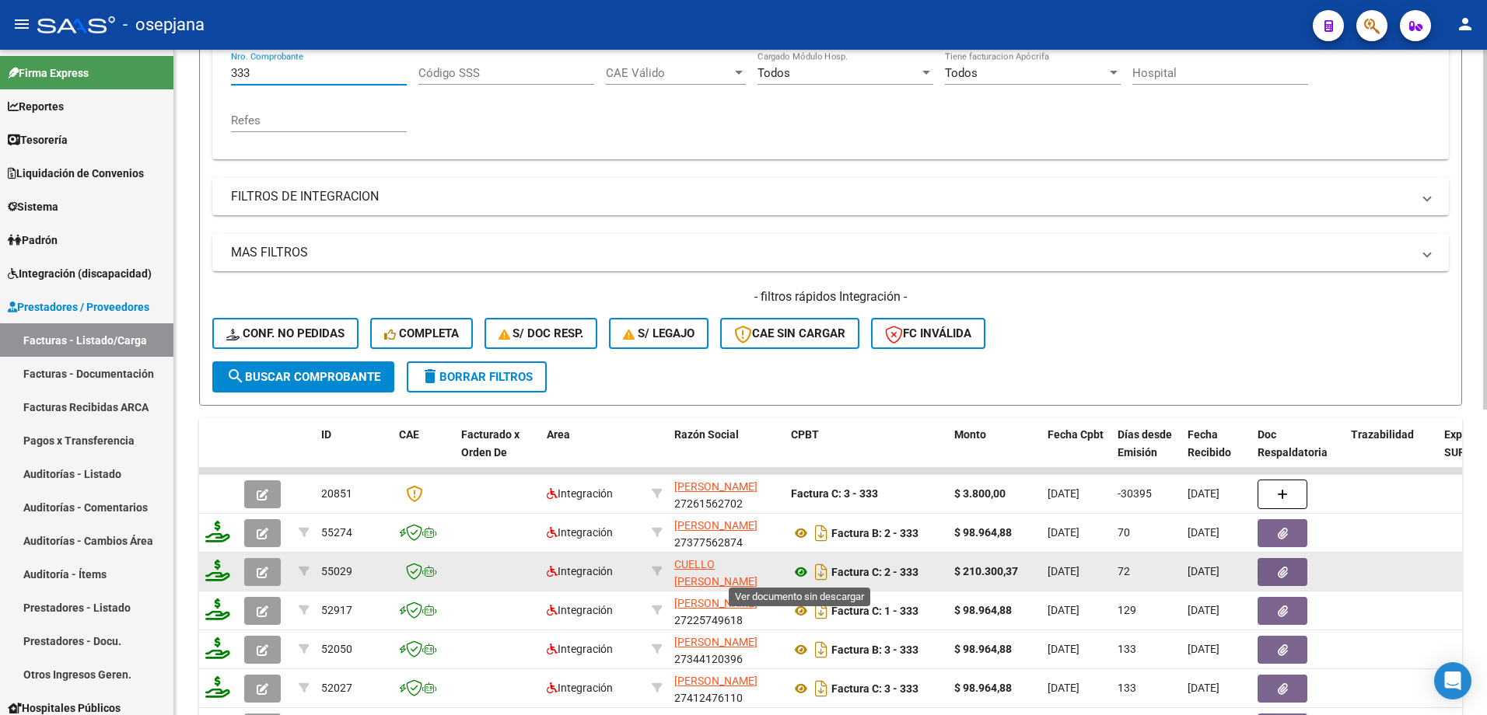
click at [801, 568] on icon at bounding box center [801, 572] width 20 height 19
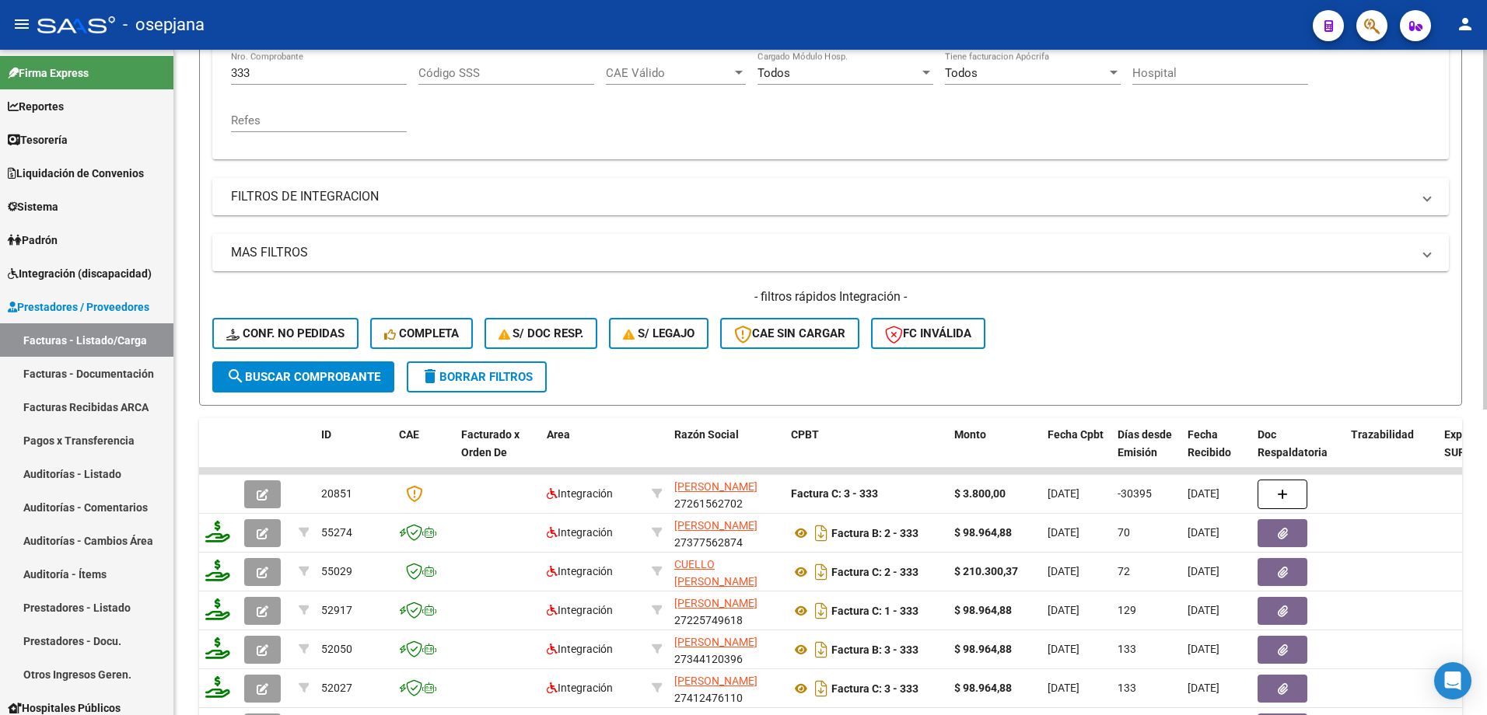
click at [269, 73] on input "333" at bounding box center [319, 73] width 176 height 14
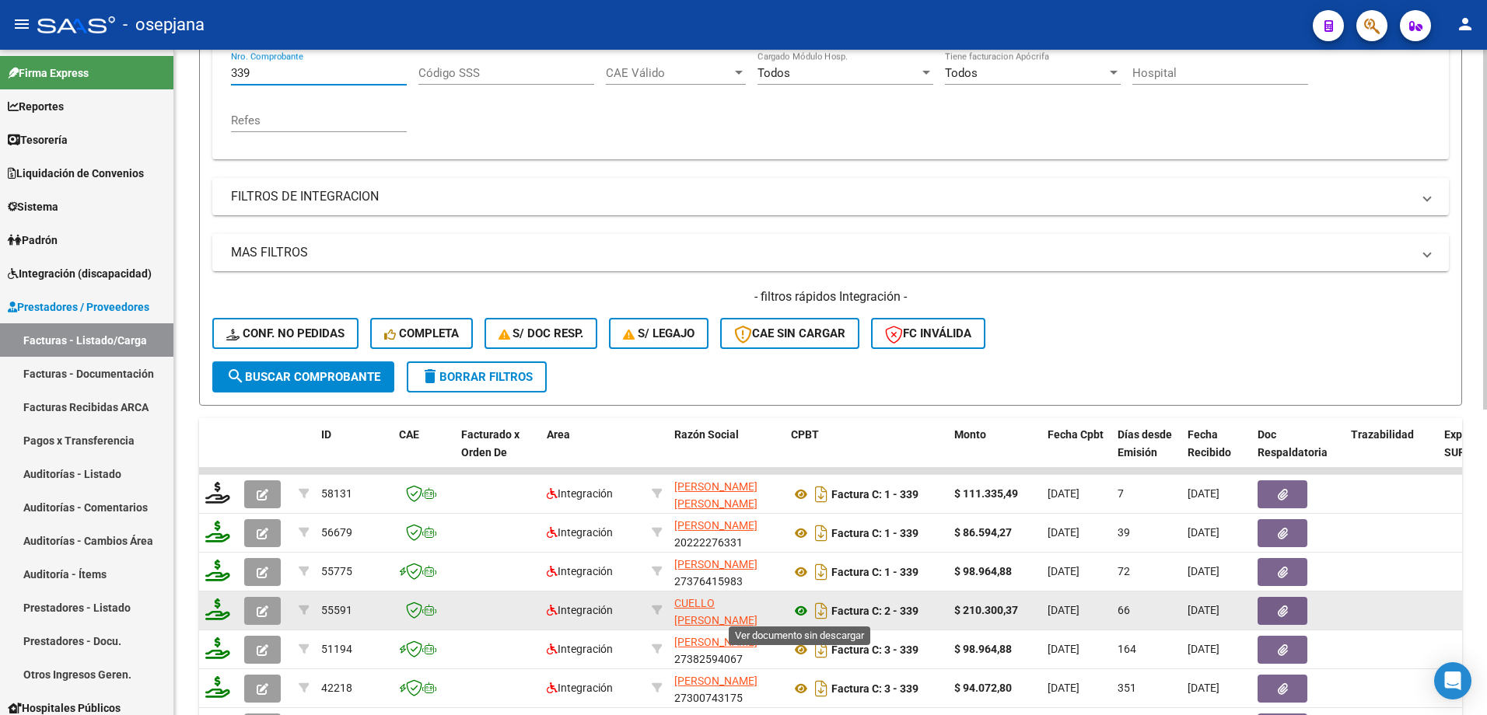
type input "339"
click at [803, 612] on icon at bounding box center [801, 611] width 20 height 19
click at [269, 613] on button "button" at bounding box center [262, 611] width 37 height 28
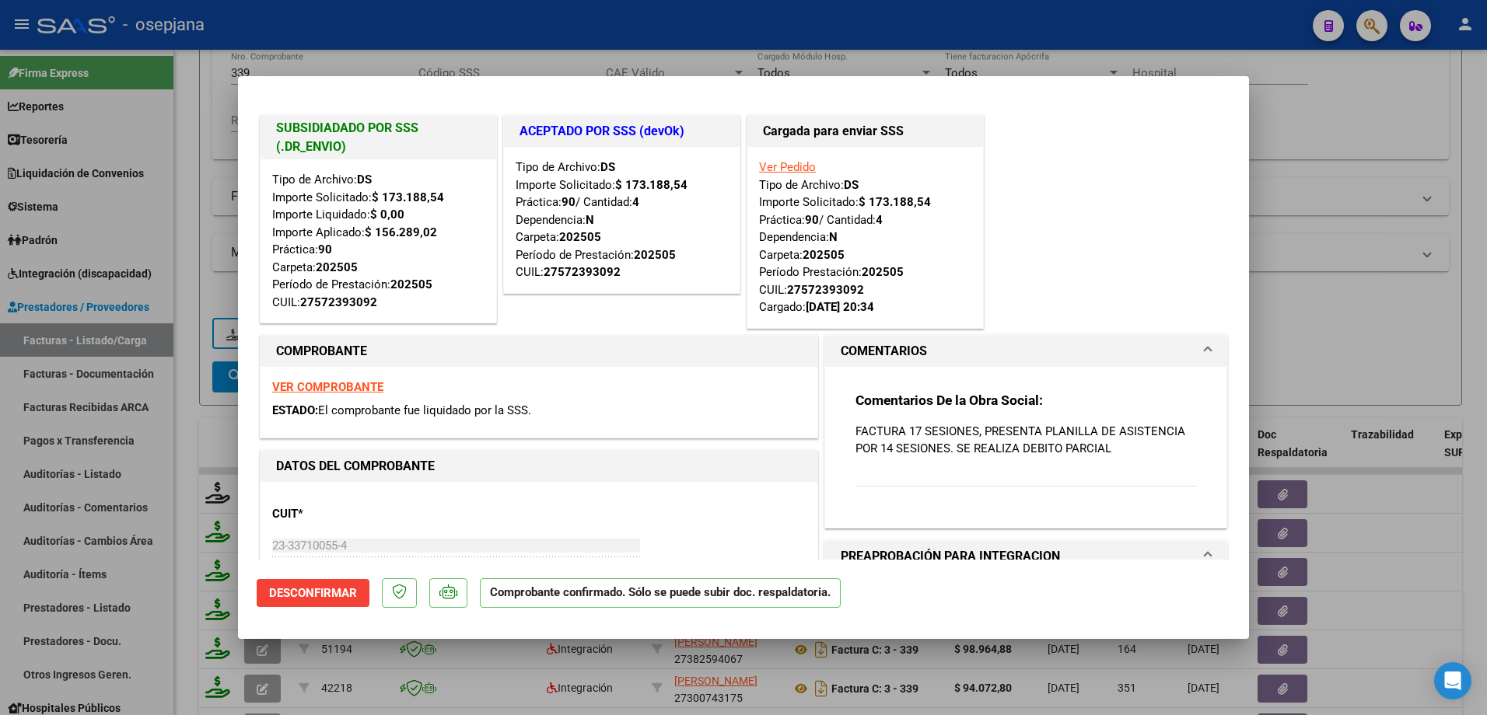
type input "$ 0,00"
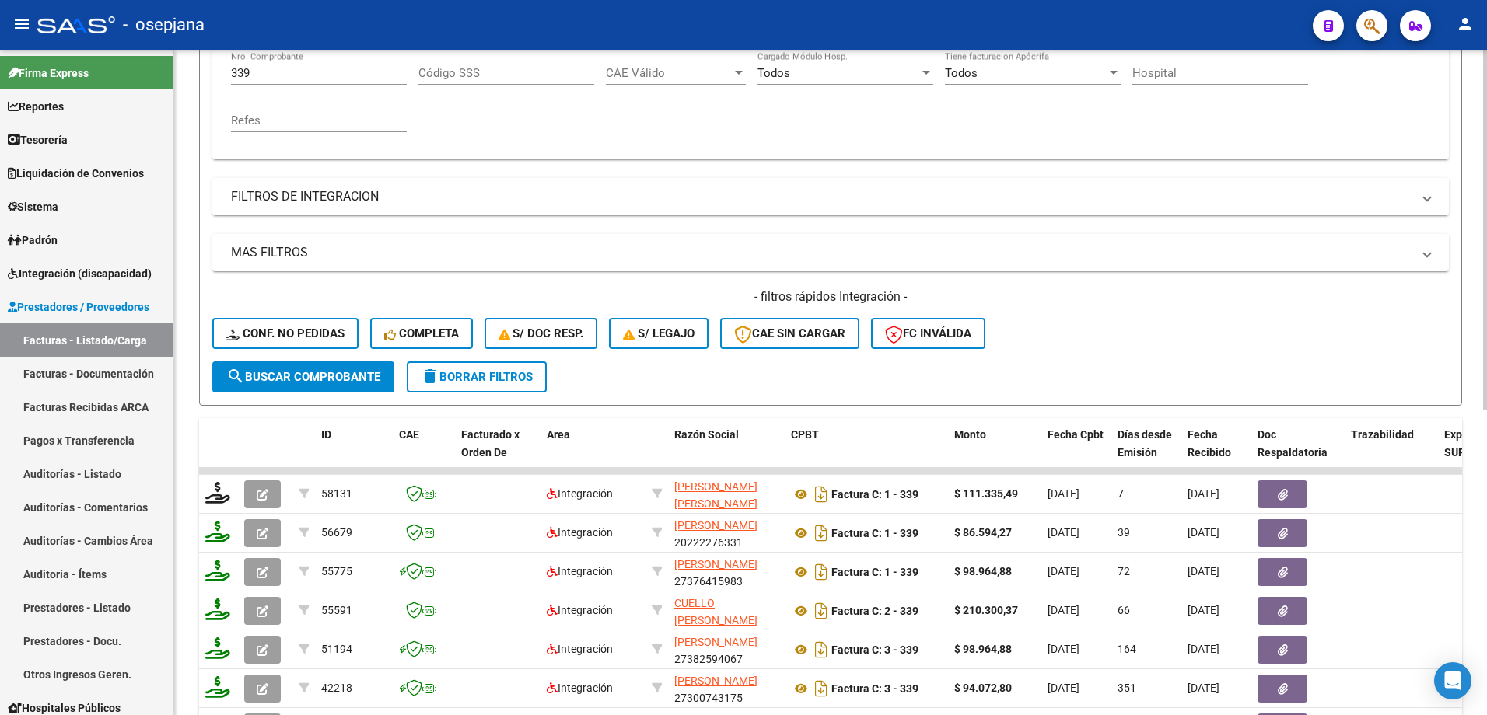
click at [264, 75] on input "339" at bounding box center [319, 73] width 176 height 14
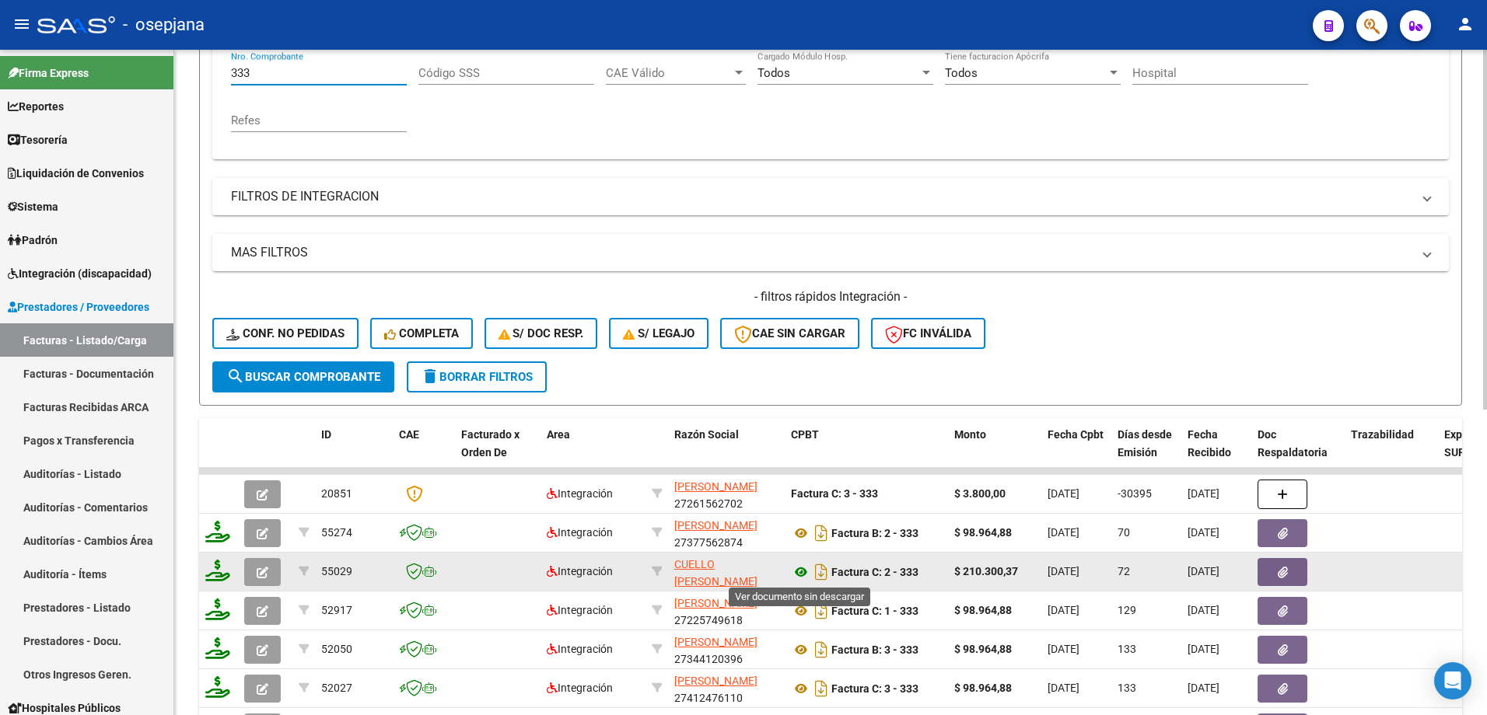
type input "333"
click at [800, 573] on icon at bounding box center [801, 572] width 20 height 19
click at [260, 567] on icon "button" at bounding box center [263, 573] width 12 height 12
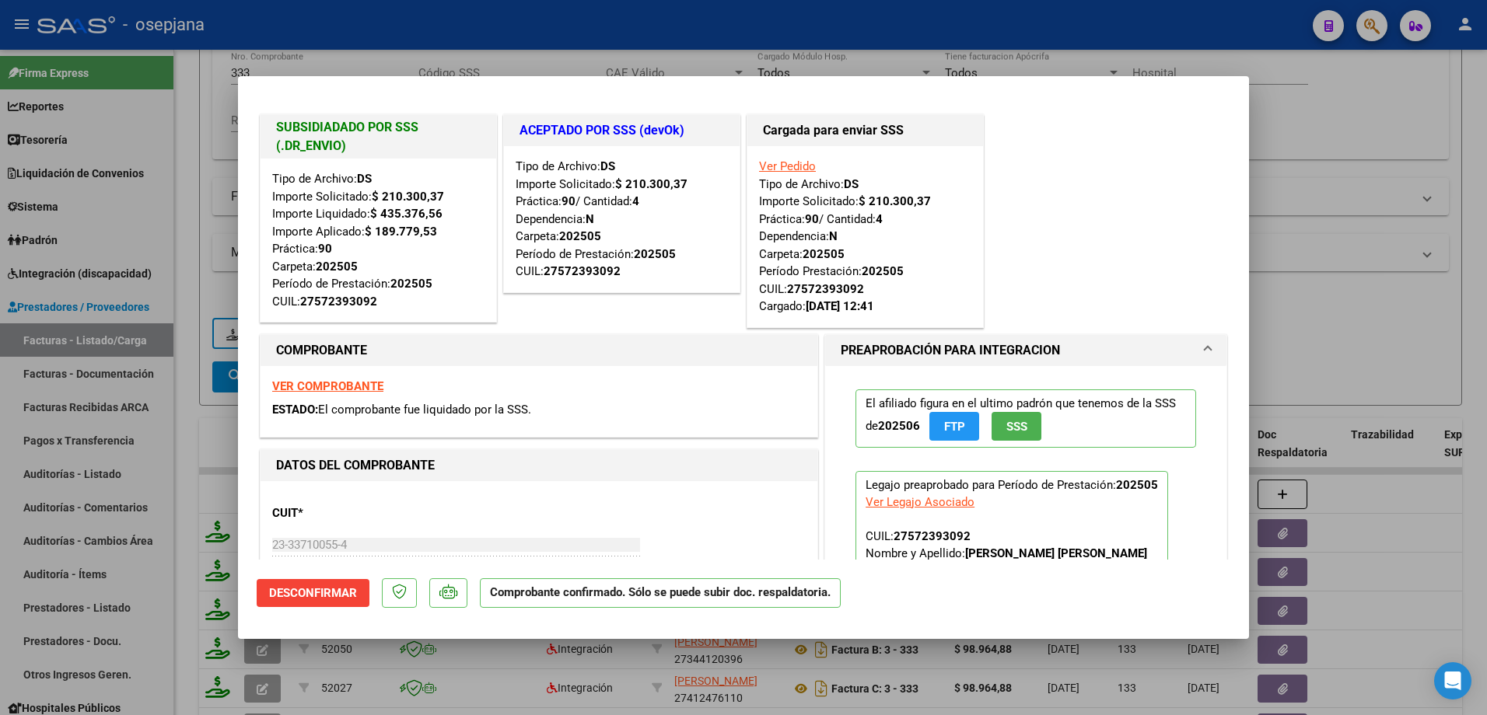
scroll to position [0, 0]
click at [722, 418] on div "ESTADO: El comprobante fue liquidado por la SSS." at bounding box center [538, 411] width 533 height 18
click at [715, 401] on div "VER COMPROBANTE ESTADO: El comprobante fue liquidado por la SSS." at bounding box center [538, 402] width 557 height 71
click at [1030, 192] on div "SUBSIDIADADO POR SSS (.DR_ENVIO) Tipo de Archivo: DS Importe Solicitado: $ 210.…" at bounding box center [743, 222] width 973 height 220
type input "$ 0,00"
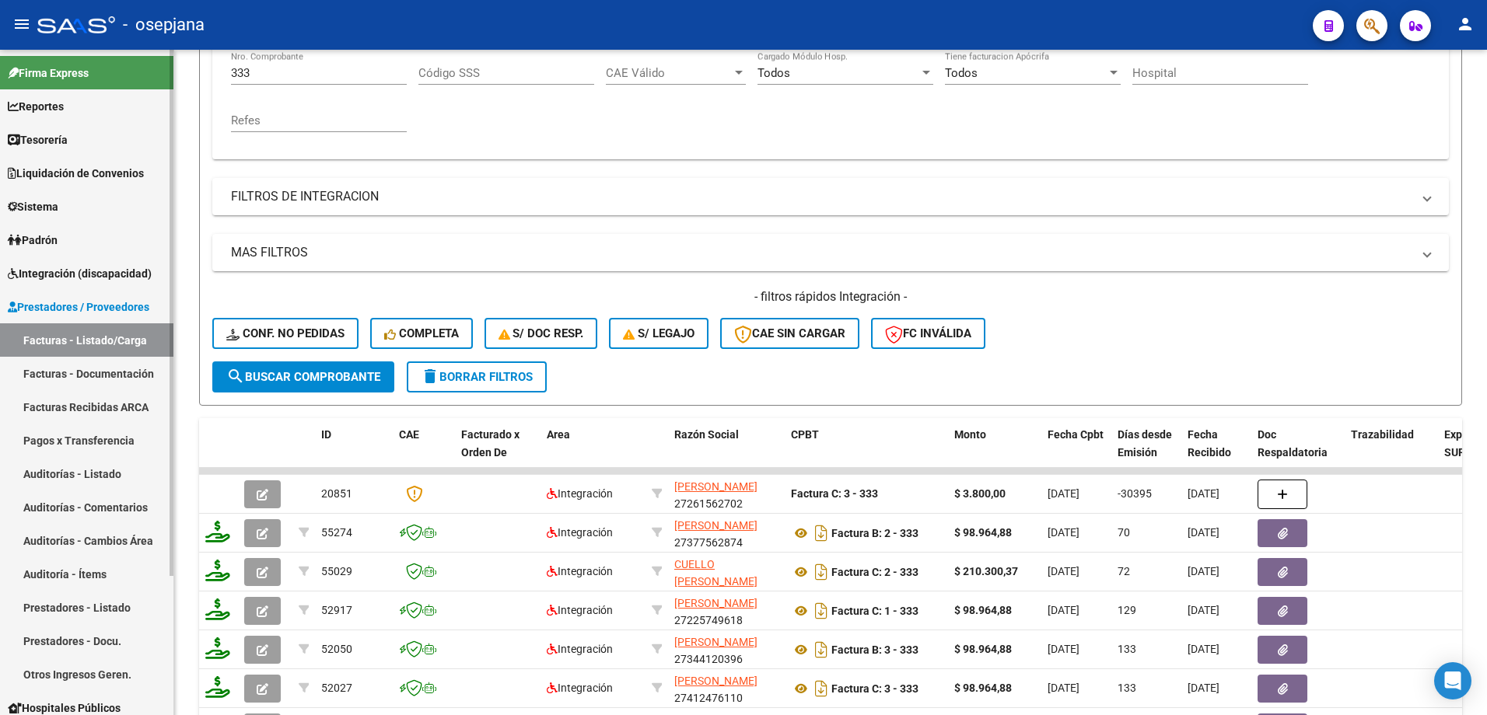
click at [135, 372] on link "Facturas - Documentación" at bounding box center [86, 373] width 173 height 33
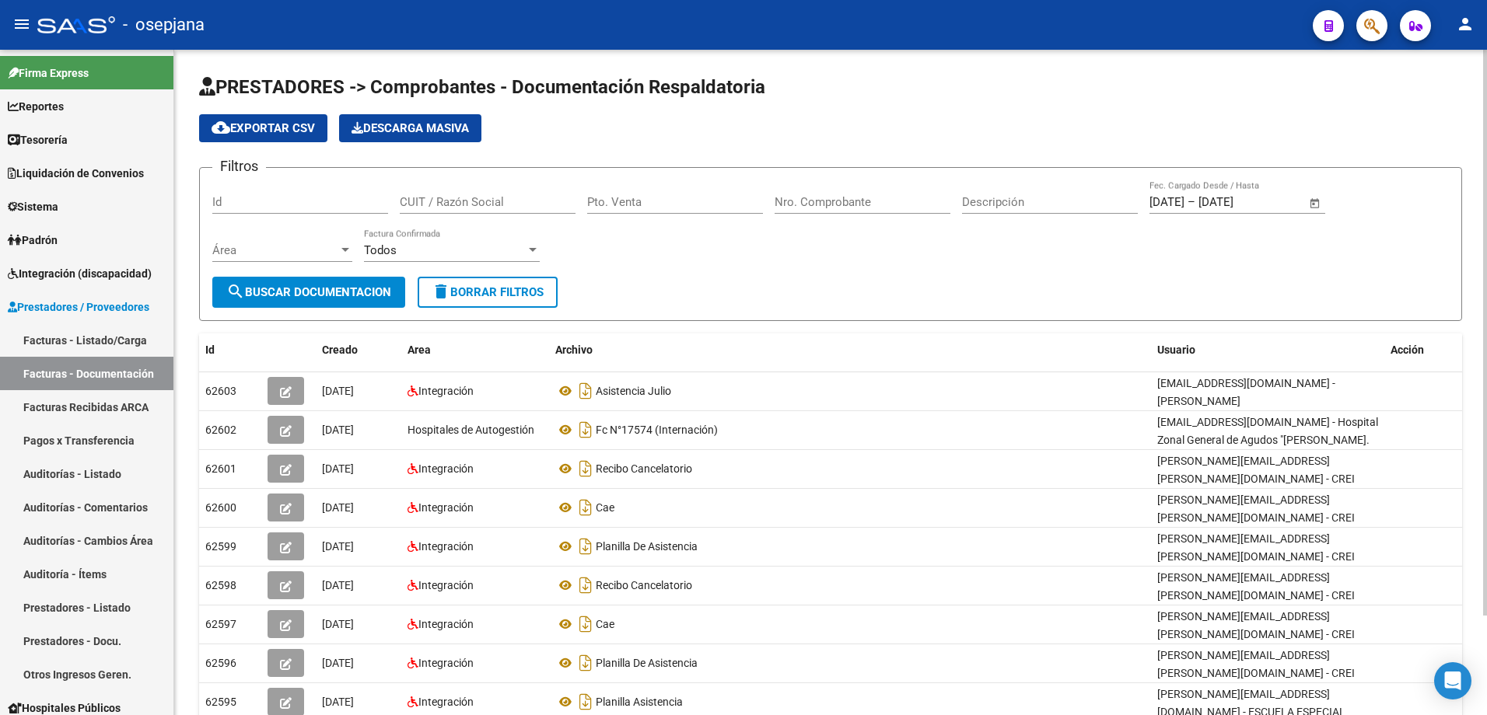
click at [521, 293] on span "delete Borrar Filtros" at bounding box center [488, 292] width 112 height 14
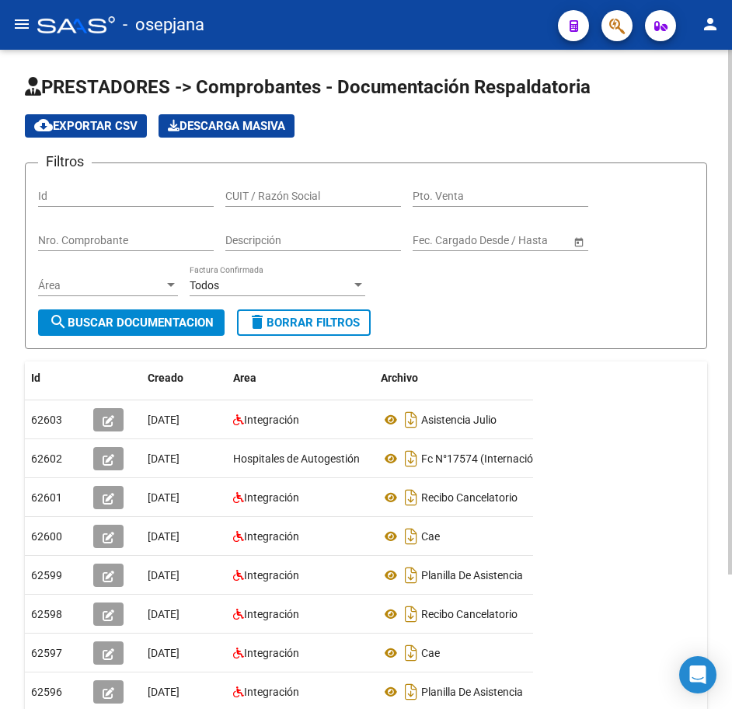
scroll to position [78, 0]
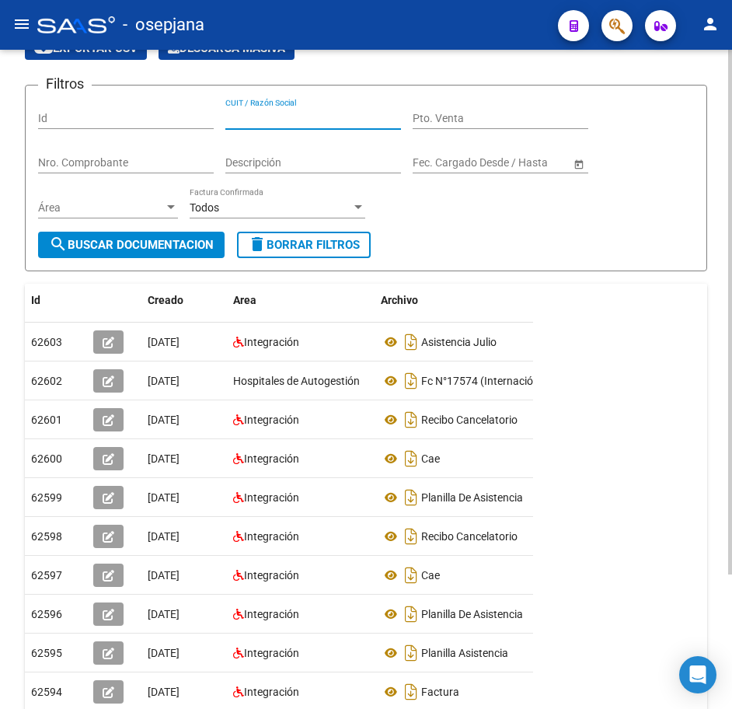
paste input "23339363854"
click at [138, 241] on span "search Buscar Documentacion" at bounding box center [131, 245] width 165 height 14
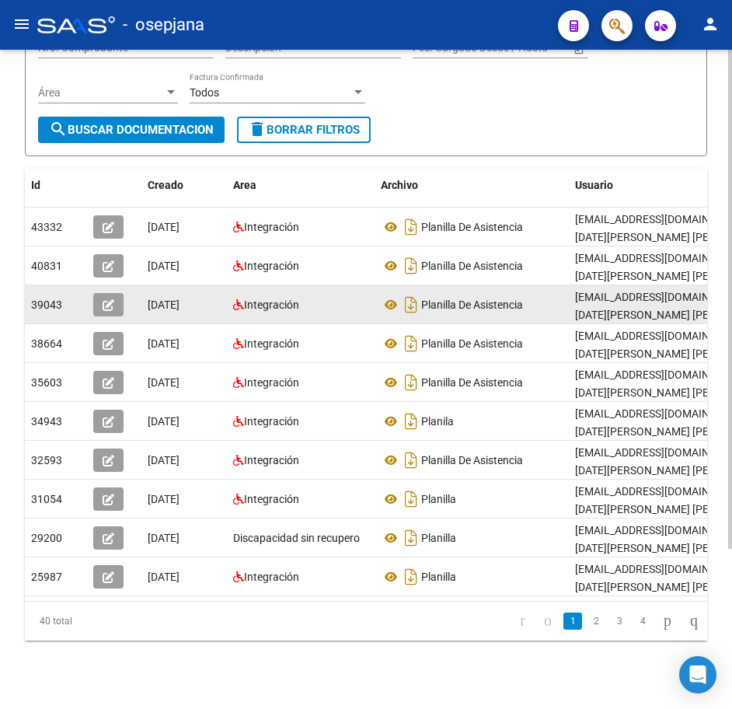
scroll to position [211, 0]
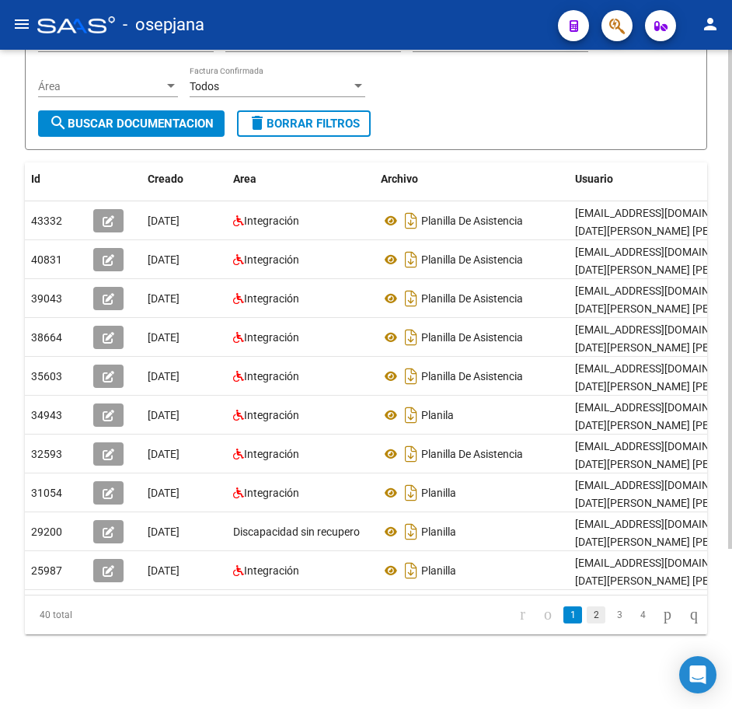
click at [587, 613] on link "2" at bounding box center [596, 614] width 19 height 17
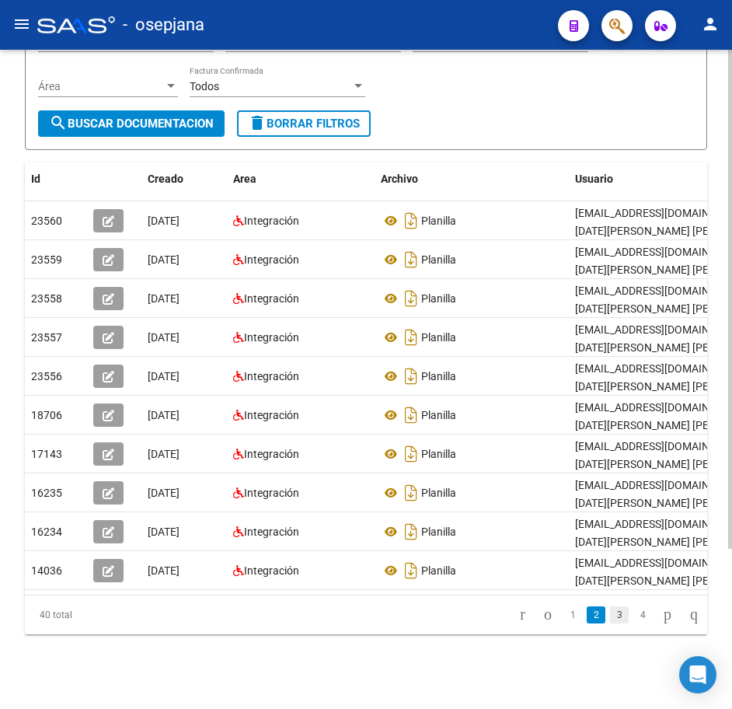
click at [610, 620] on link "3" at bounding box center [619, 614] width 19 height 17
click at [479, 103] on form "Filtros Id 23339363854 CUIT / Razón Social Pto. Venta Nro. Comprobante Descripc…" at bounding box center [366, 56] width 683 height 187
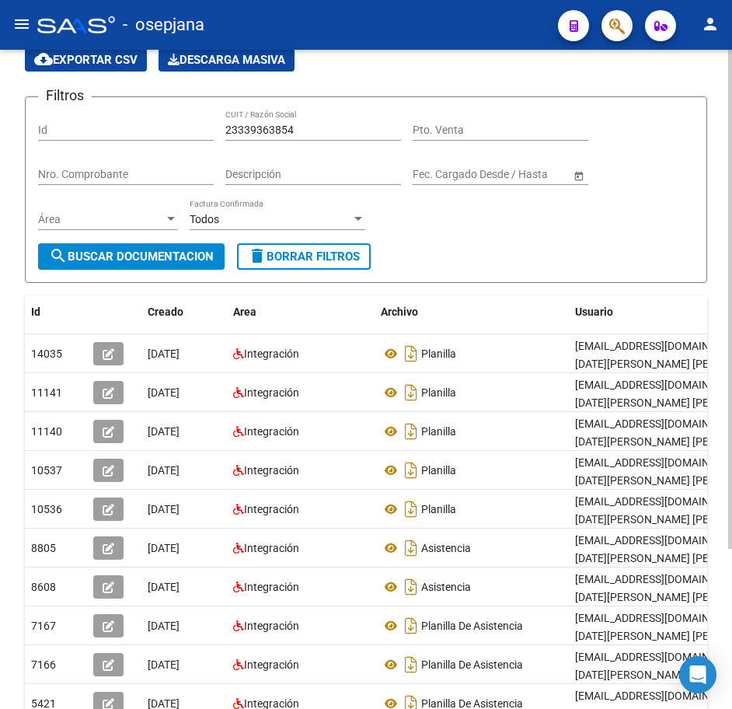
scroll to position [0, 0]
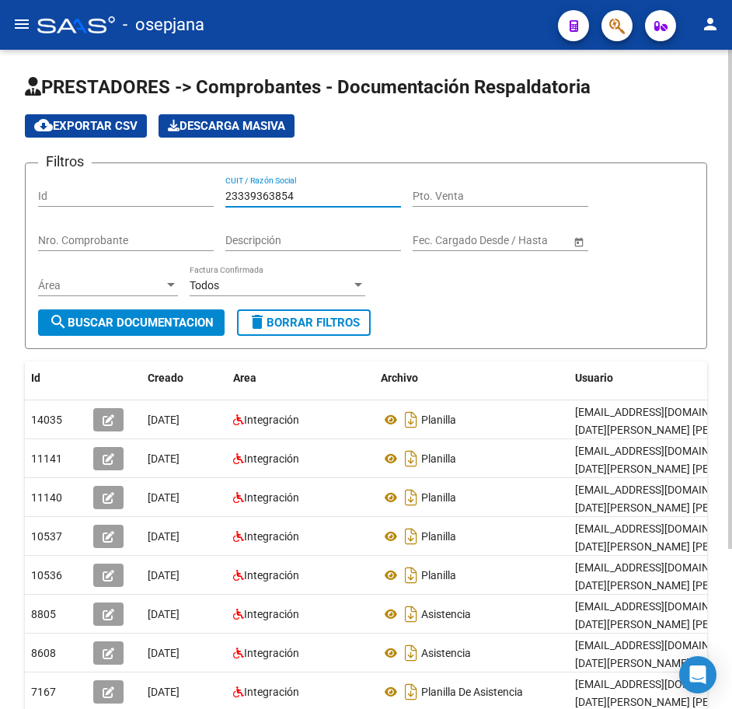
drag, startPoint x: 302, startPoint y: 197, endPoint x: 107, endPoint y: 185, distance: 195.5
click at [119, 183] on div "Filtros Id 23339363854 CUIT / Razón Social Pto. Venta Nro. Comprobante Descripc…" at bounding box center [366, 243] width 656 height 134
paste input "4001091"
click at [176, 315] on button "search Buscar Documentacion" at bounding box center [131, 322] width 187 height 26
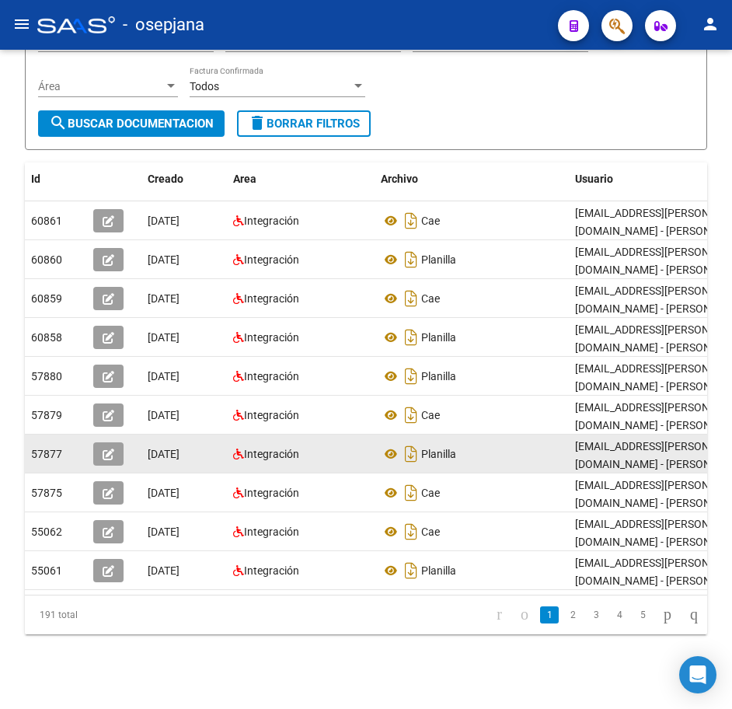
scroll to position [211, 0]
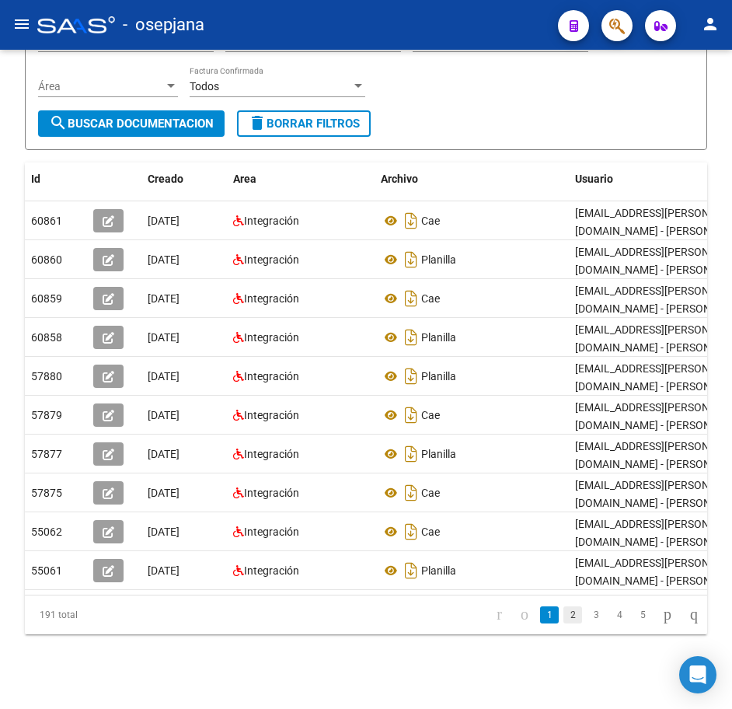
click at [565, 621] on link "2" at bounding box center [573, 614] width 19 height 17
click at [587, 617] on link "3" at bounding box center [596, 614] width 19 height 17
click at [610, 616] on link "4" at bounding box center [619, 614] width 19 height 17
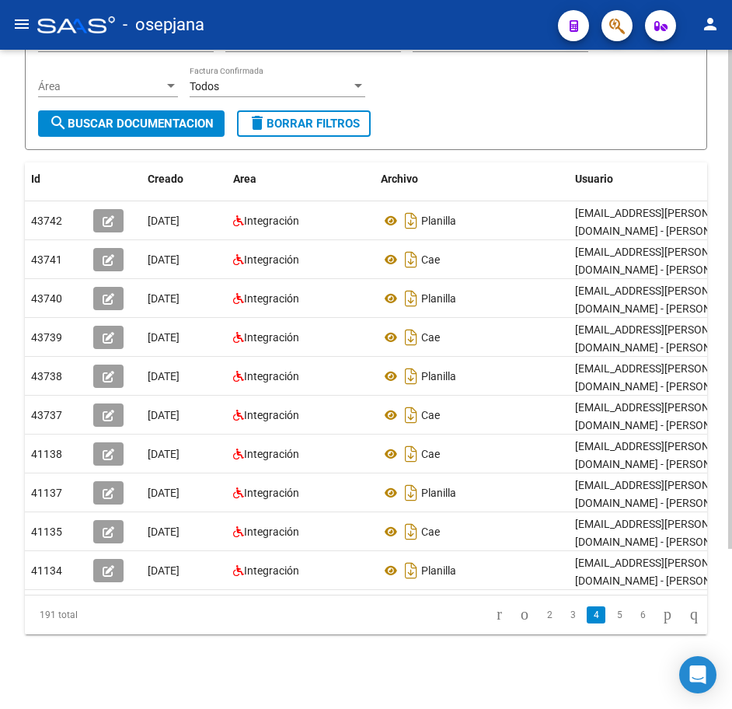
click at [465, 101] on form "Filtros Id 23340010914 CUIT / Razón Social Pto. Venta Nro. Comprobante Descripc…" at bounding box center [366, 56] width 683 height 187
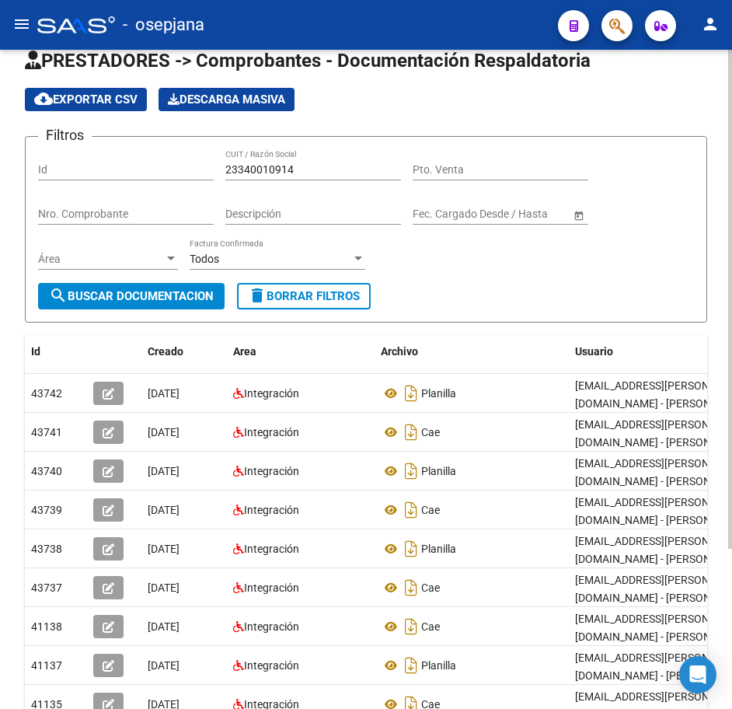
scroll to position [0, 0]
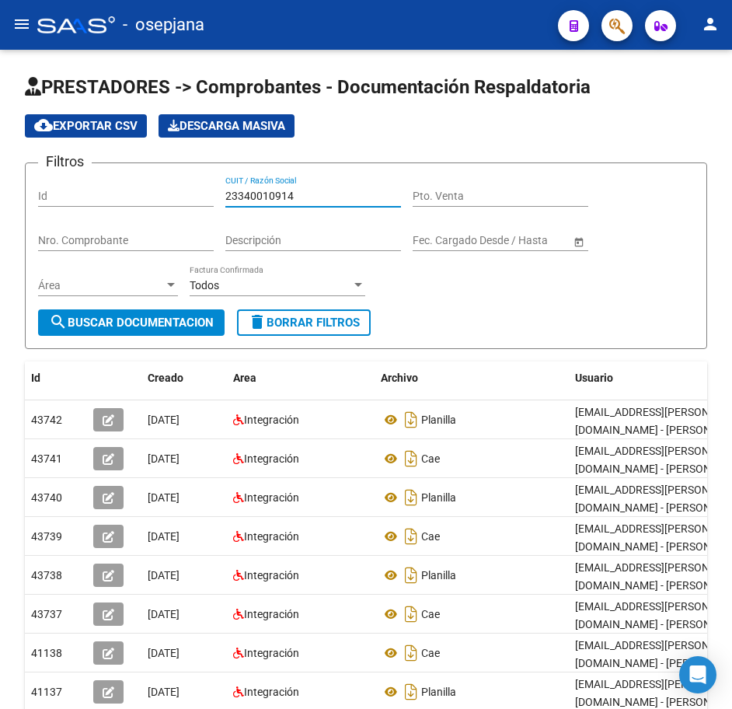
drag, startPoint x: 251, startPoint y: 190, endPoint x: -4, endPoint y: 167, distance: 256.0
click at [0, 167] on html "menu - osepjana person Firma Express Reportes Tablero de Control Ingresos Perci…" at bounding box center [366, 354] width 732 height 709
paste input "390914"
click at [152, 323] on span "search Buscar Documentacion" at bounding box center [131, 323] width 165 height 14
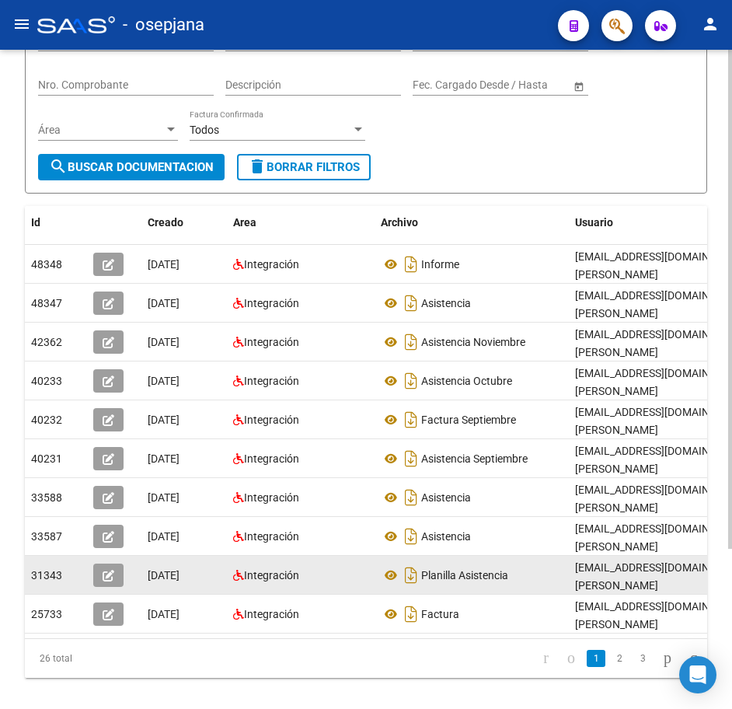
scroll to position [211, 0]
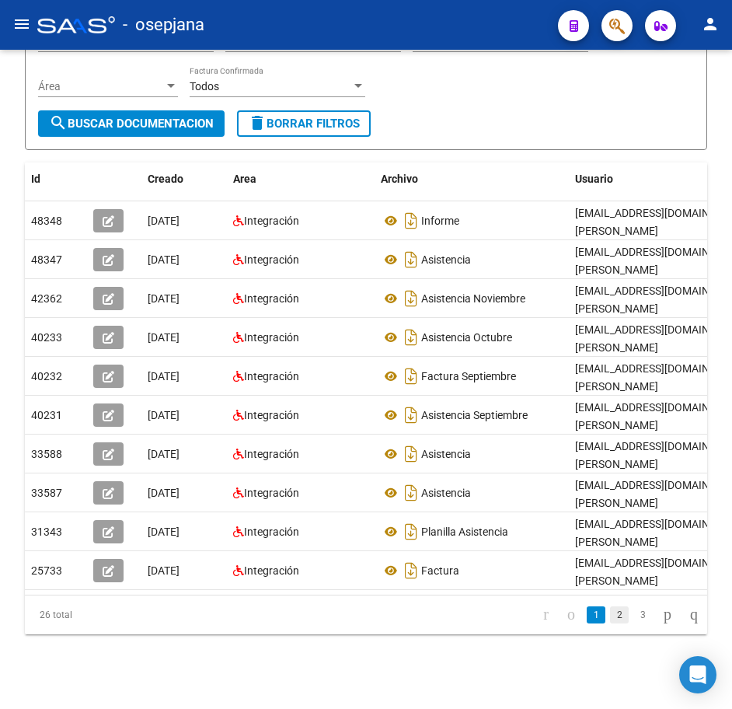
click at [610, 620] on link "2" at bounding box center [619, 614] width 19 height 17
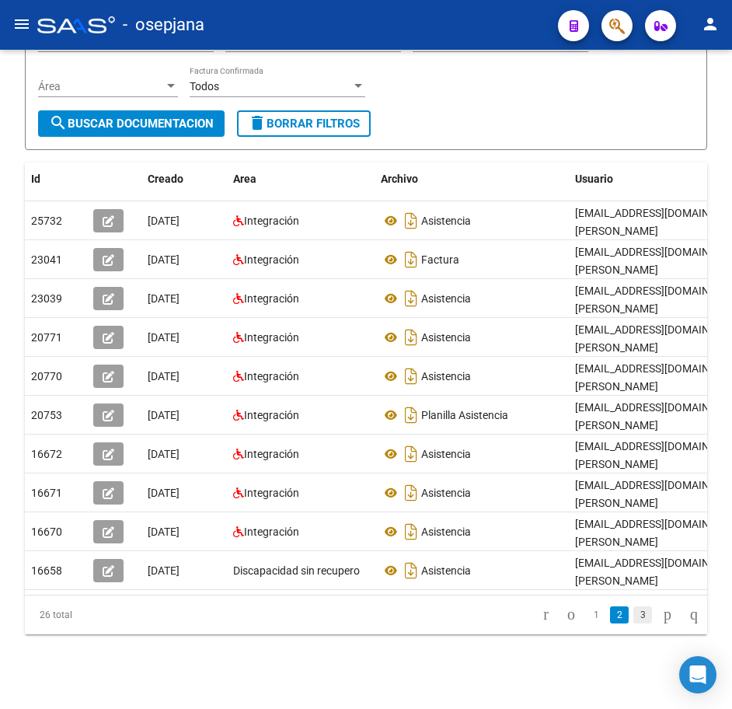
click at [634, 618] on link "3" at bounding box center [643, 614] width 19 height 17
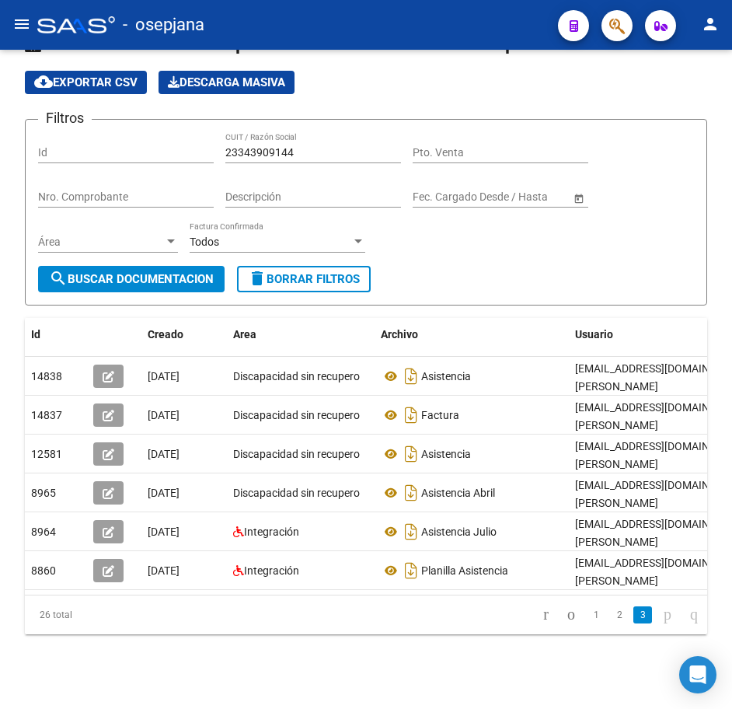
scroll to position [56, 0]
drag, startPoint x: 404, startPoint y: 225, endPoint x: 434, endPoint y: 223, distance: 29.6
click at [404, 225] on div "Filtros Id 23343909144 CUIT / Razón Social Pto. Venta Nro. Comprobante Descripc…" at bounding box center [366, 199] width 656 height 134
drag, startPoint x: 316, startPoint y: 143, endPoint x: 116, endPoint y: 117, distance: 201.5
click at [120, 119] on form "Filtros Id 23343909144 CUIT / Razón Social Pto. Venta Nro. Comprobante Descripc…" at bounding box center [366, 212] width 683 height 187
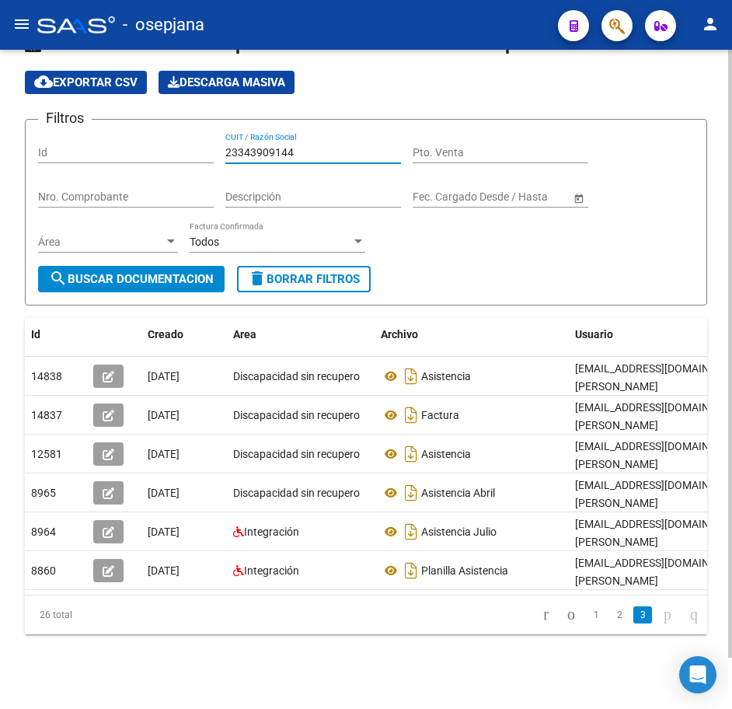
paste input "5270710"
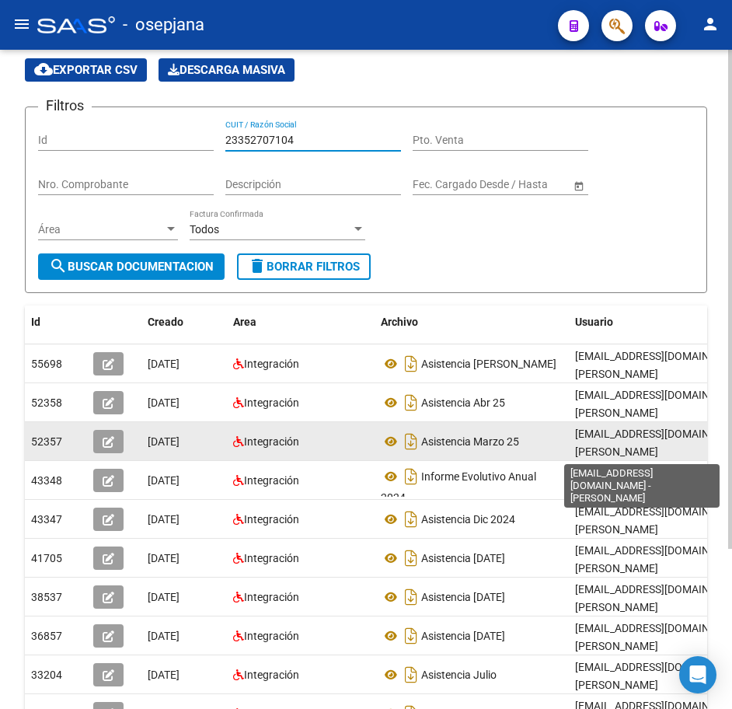
scroll to position [2, 0]
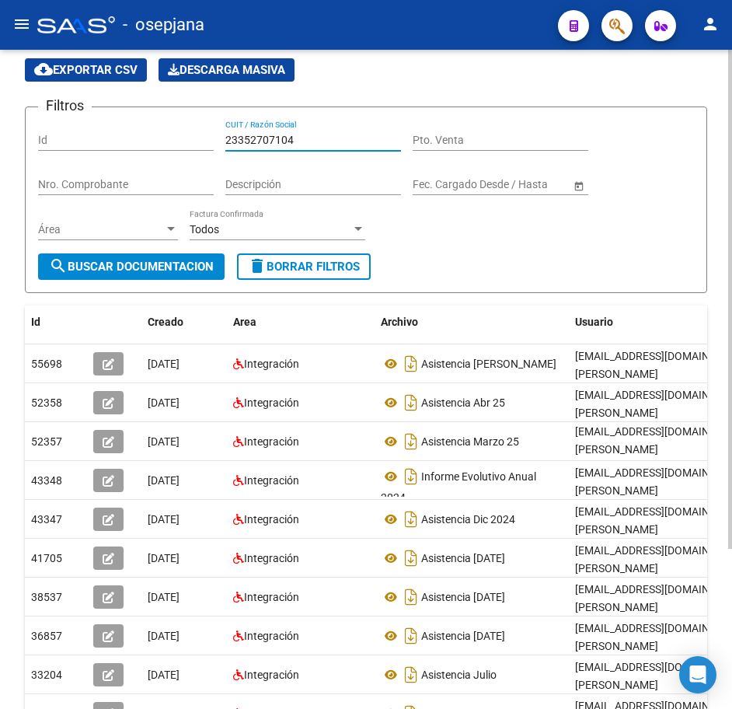
click at [729, 661] on div at bounding box center [731, 379] width 4 height 659
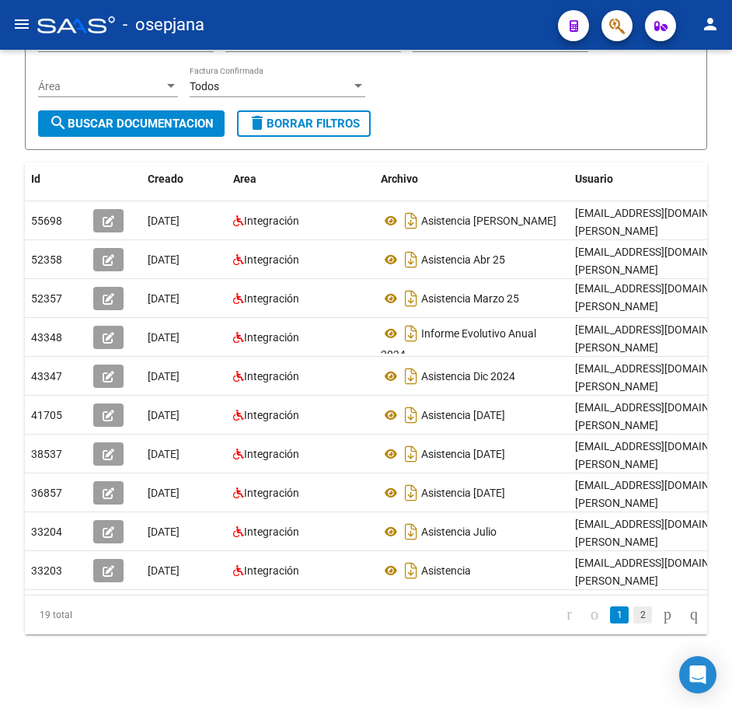
click at [634, 617] on link "2" at bounding box center [643, 614] width 19 height 17
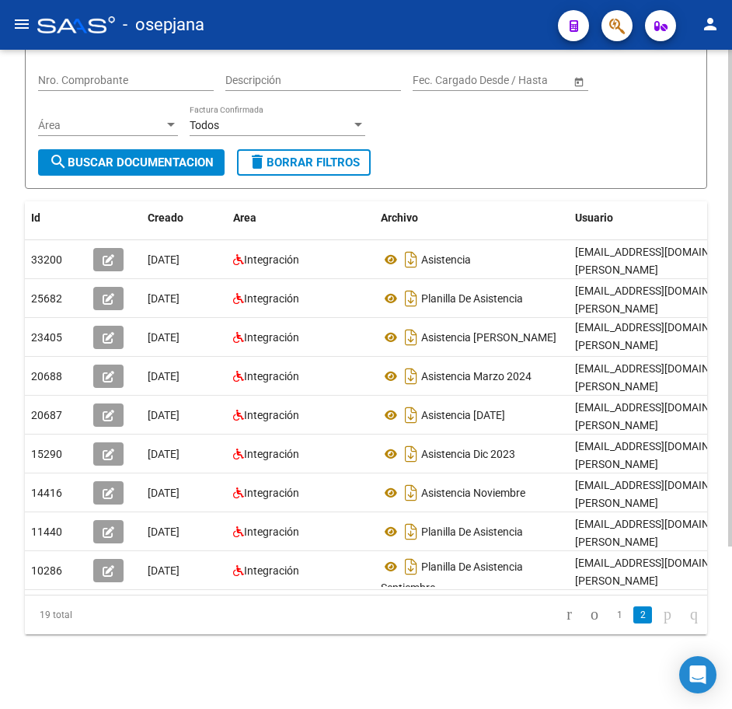
scroll to position [173, 0]
click at [541, 149] on form "Filtros Id 23352707104 CUIT / Razón Social Pto. Venta Nro. Comprobante Descripc…" at bounding box center [366, 95] width 683 height 187
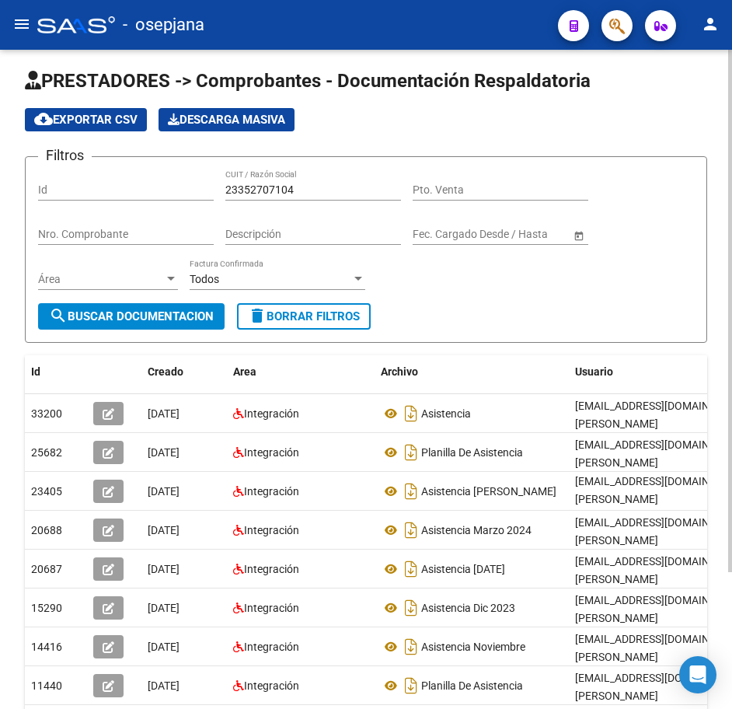
scroll to position [0, 0]
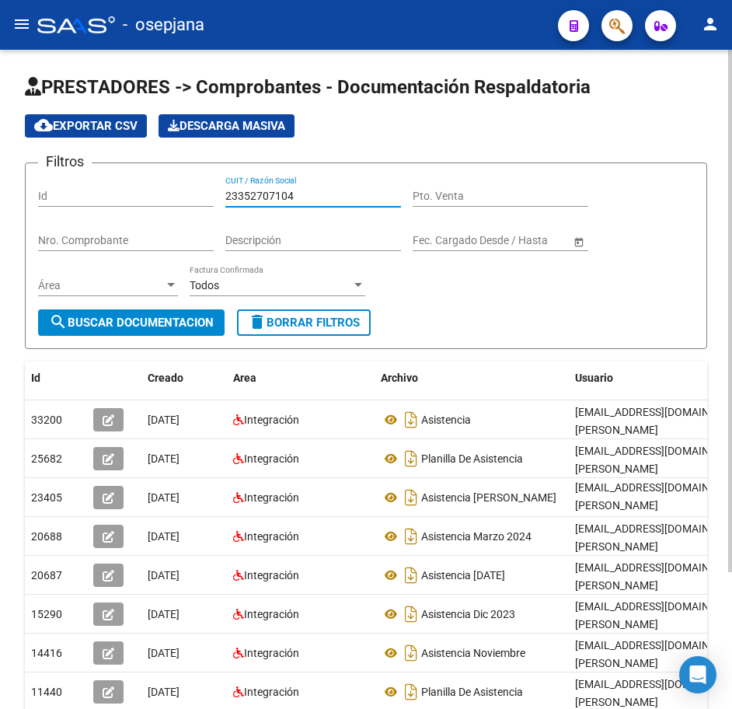
drag, startPoint x: 304, startPoint y: 194, endPoint x: 70, endPoint y: 169, distance: 235.3
click at [75, 176] on div "Filtros Id 23352707104 CUIT / Razón Social Pto. Venta Nro. Comprobante Descripc…" at bounding box center [366, 243] width 656 height 134
paste input "350136"
click at [173, 324] on span "search Buscar Documentacion" at bounding box center [131, 323] width 165 height 14
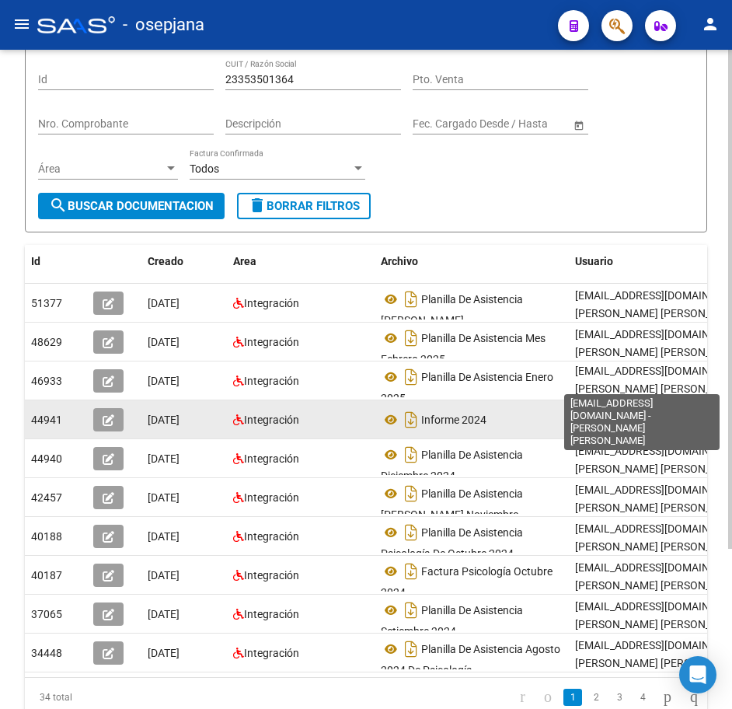
scroll to position [211, 0]
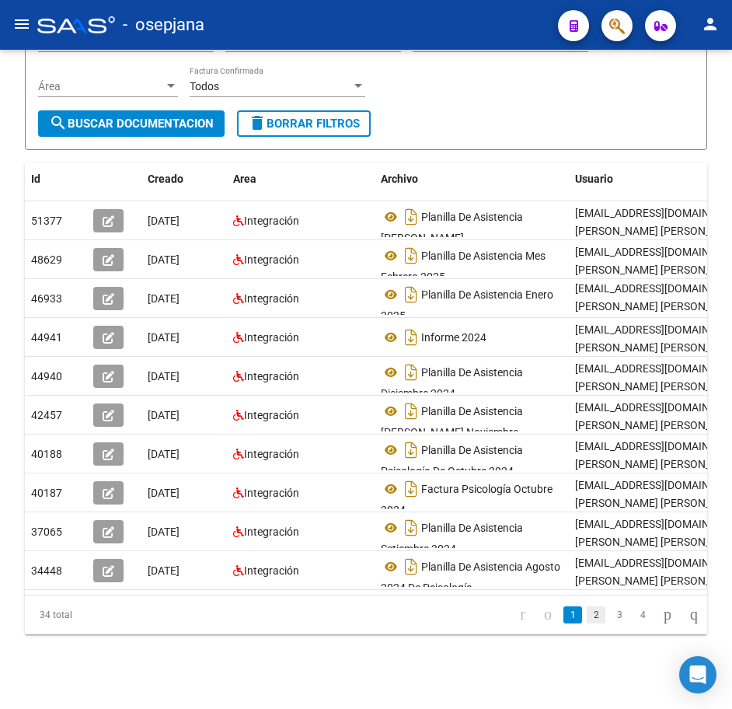
click at [587, 621] on link "2" at bounding box center [596, 614] width 19 height 17
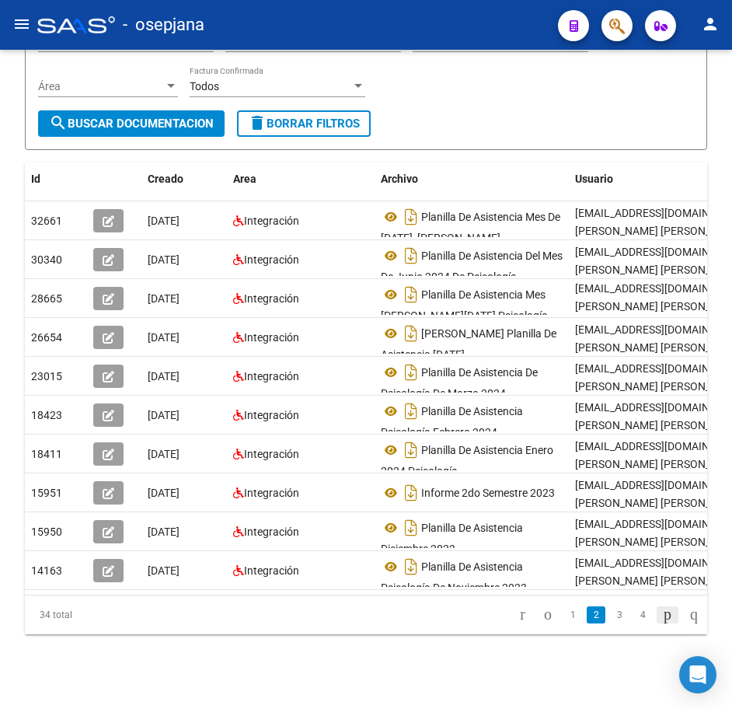
click at [663, 613] on icon "go to next page" at bounding box center [668, 614] width 12 height 19
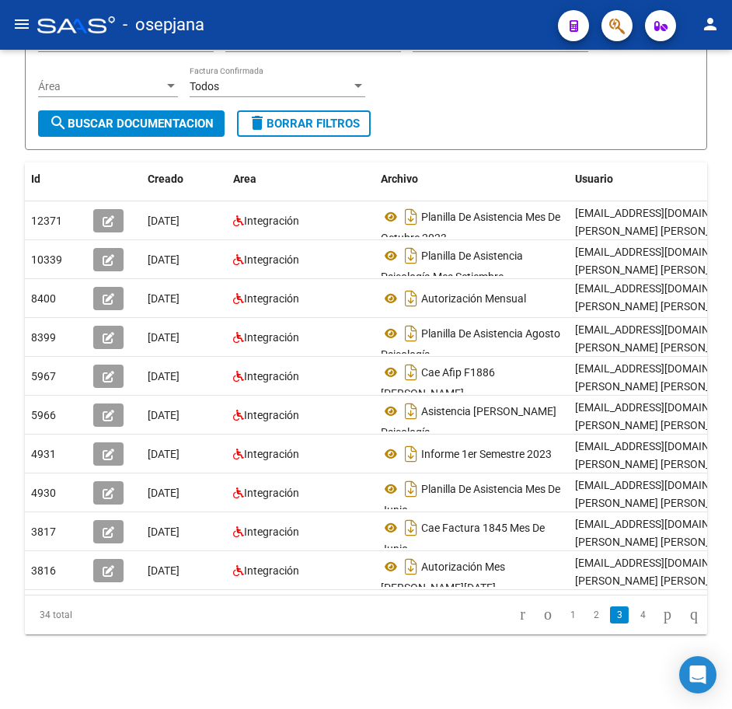
click at [568, 96] on div "Filtros Id 23353501364 CUIT / Razón Social Pto. Venta Nro. Comprobante Descripc…" at bounding box center [366, 44] width 656 height 134
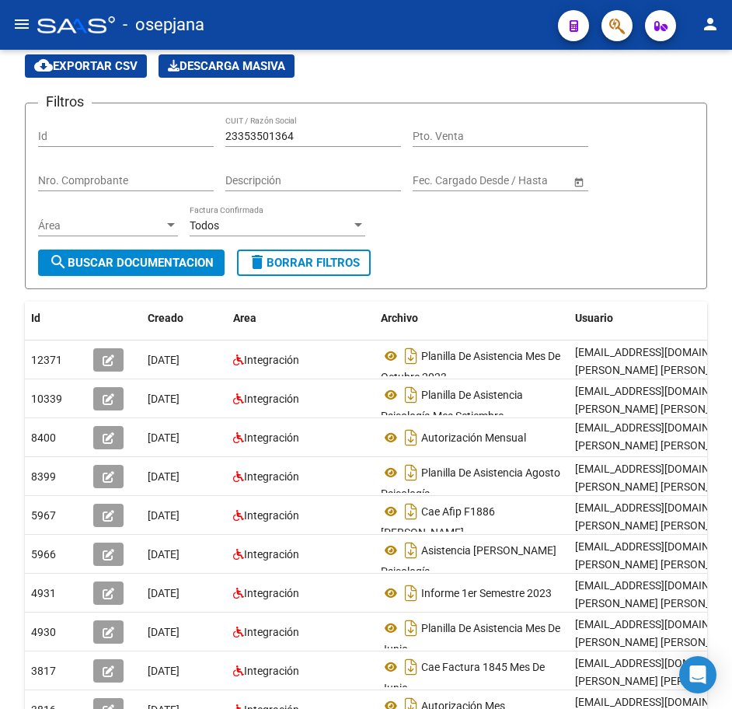
scroll to position [56, 0]
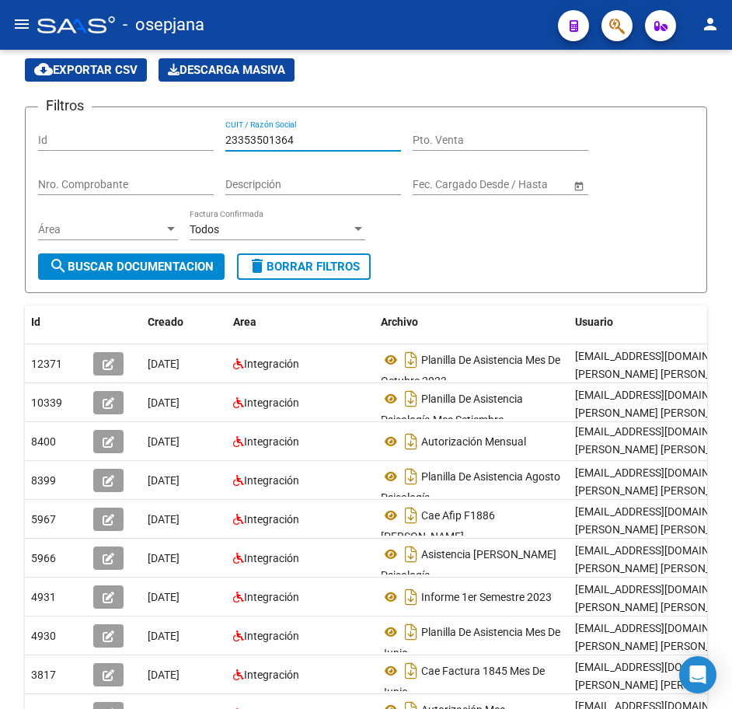
drag, startPoint x: 297, startPoint y: 139, endPoint x: 50, endPoint y: 117, distance: 248.3
click at [53, 117] on form "Filtros Id 23353501364 CUIT / Razón Social Pto. Venta Nro. Comprobante Descripc…" at bounding box center [366, 200] width 683 height 187
paste input "773900"
click at [189, 261] on span "search Buscar Documentacion" at bounding box center [131, 267] width 165 height 14
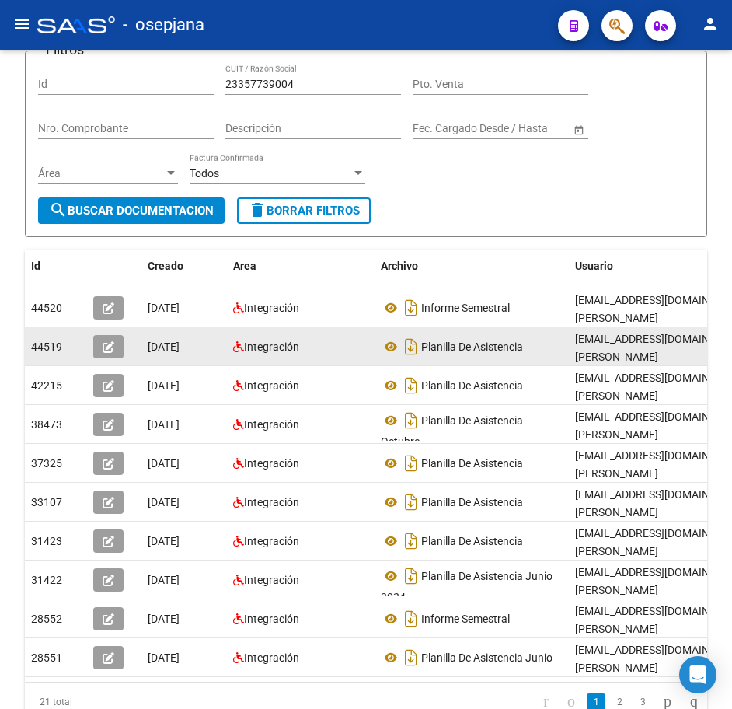
scroll to position [134, 0]
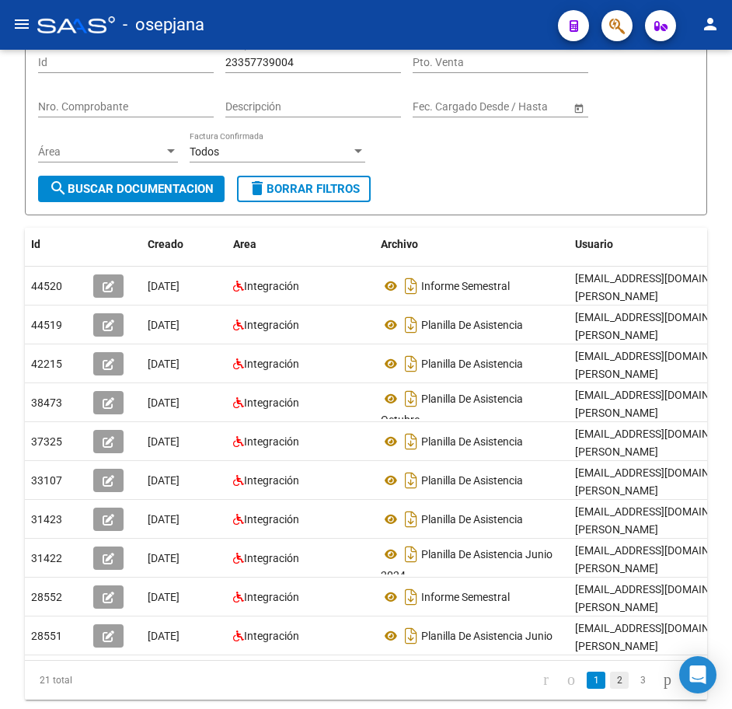
click at [610, 672] on link "2" at bounding box center [619, 680] width 19 height 17
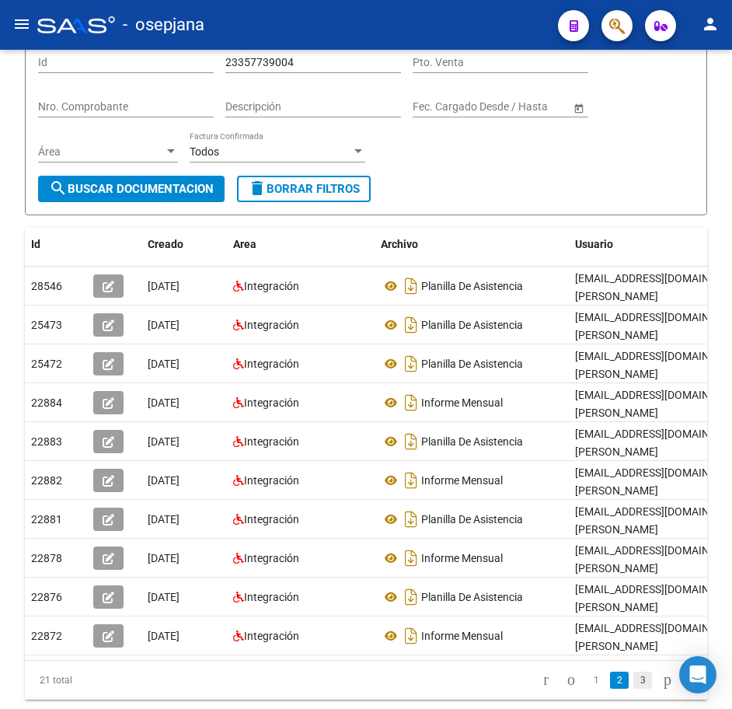
click at [634, 672] on link "3" at bounding box center [643, 680] width 19 height 17
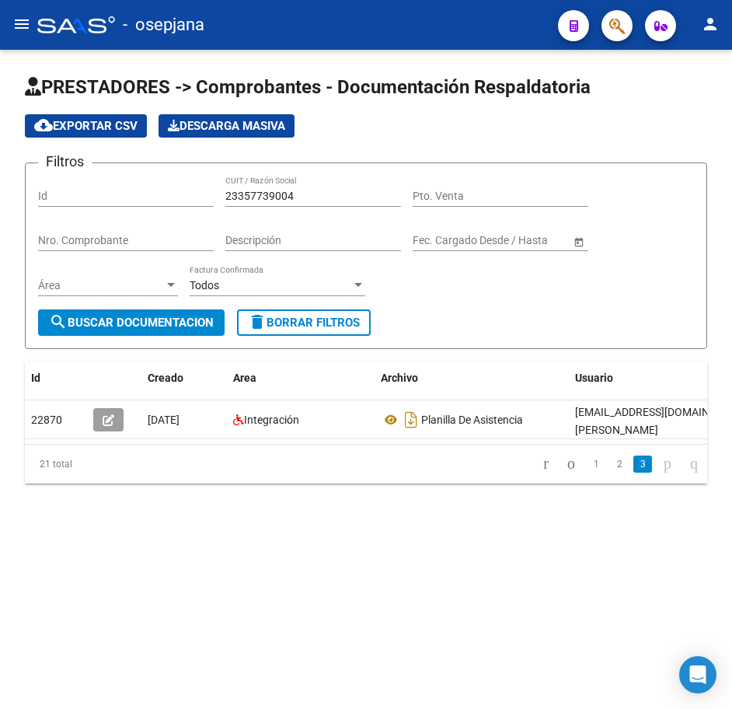
scroll to position [0, 0]
drag, startPoint x: 209, startPoint y: 183, endPoint x: 128, endPoint y: 169, distance: 81.9
click at [128, 169] on form "Filtros Id 23357739004 CUIT / Razón Social Pto. Venta Nro. Comprobante Descripc…" at bounding box center [366, 255] width 683 height 187
paste input "7096795"
click at [201, 315] on button "search Buscar Documentacion" at bounding box center [131, 322] width 187 height 26
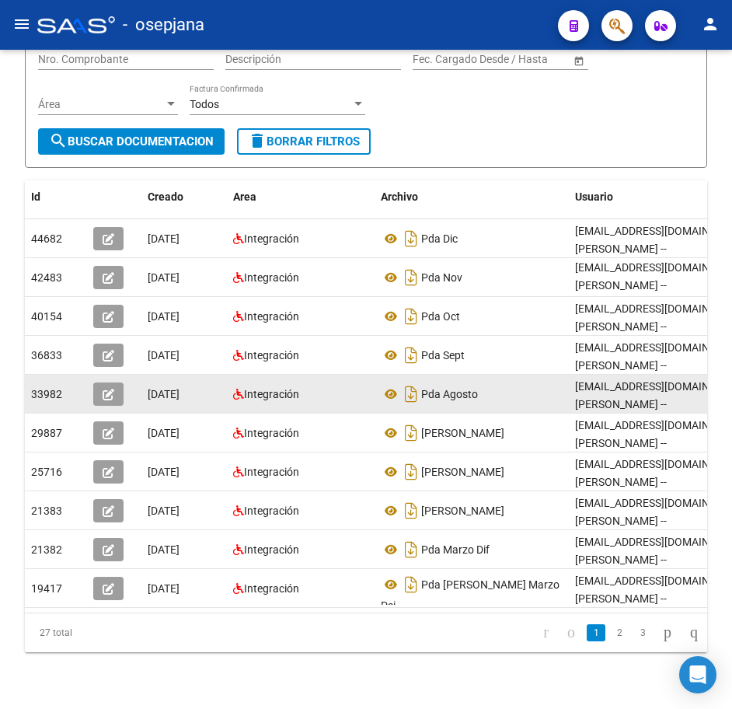
scroll to position [211, 0]
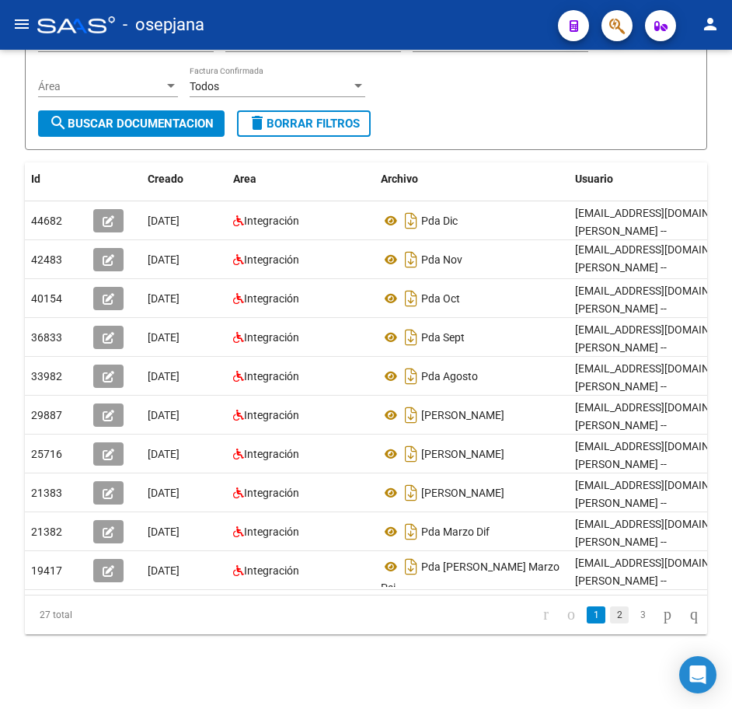
click at [610, 617] on link "2" at bounding box center [619, 614] width 19 height 17
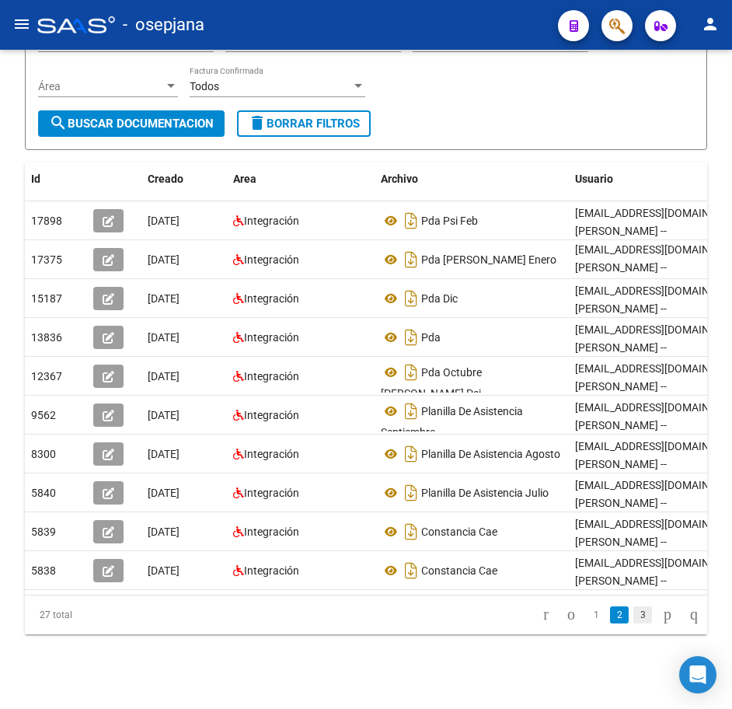
click at [635, 620] on link "3" at bounding box center [643, 614] width 19 height 17
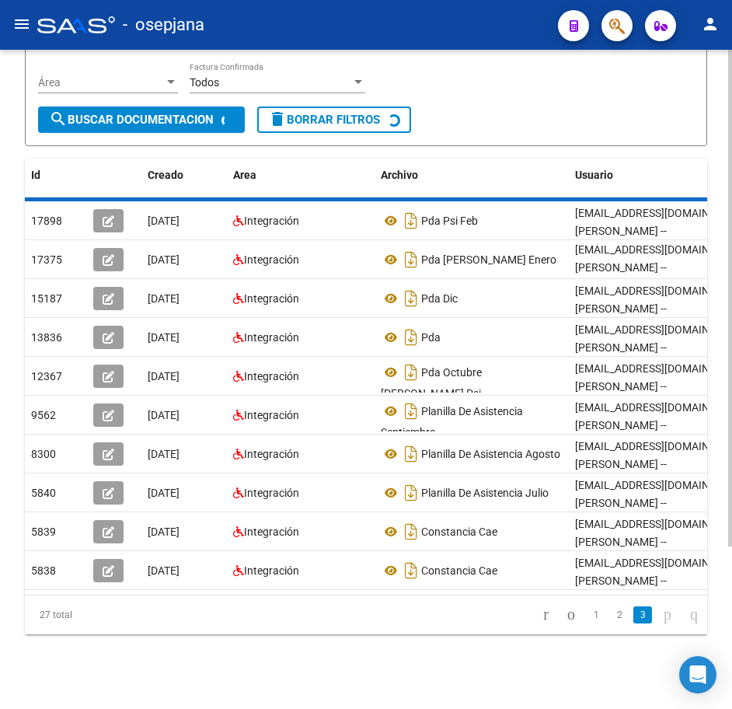
scroll to position [95, 0]
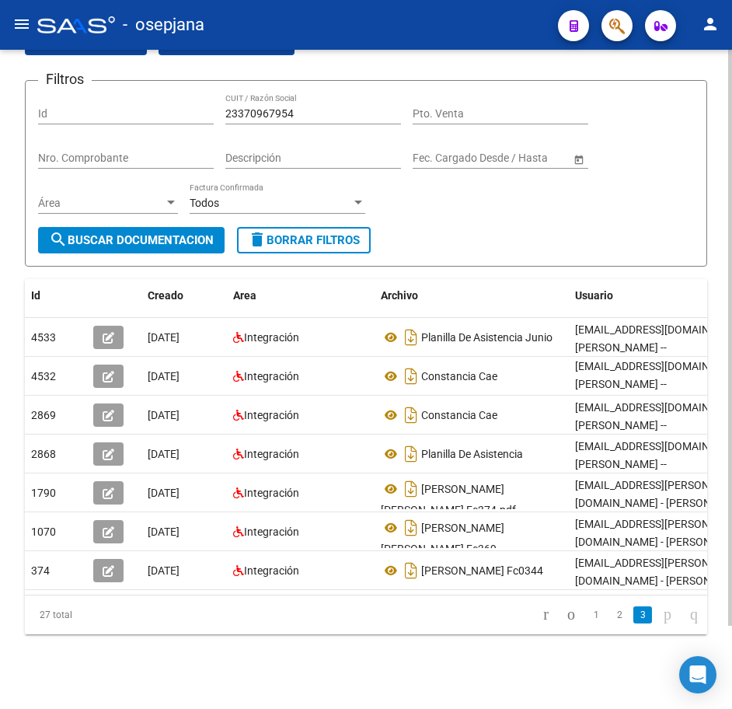
click at [562, 192] on div "Filtros Id 23370967954 CUIT / Razón Social Pto. Venta Nro. Comprobante Descripc…" at bounding box center [366, 160] width 656 height 134
drag, startPoint x: 307, startPoint y: 100, endPoint x: 82, endPoint y: 77, distance: 226.6
click at [82, 93] on div "Filtros Id 23370967954 CUIT / Razón Social Pto. Venta Nro. Comprobante Descripc…" at bounding box center [366, 160] width 656 height 134
click at [196, 233] on span "search Buscar Documentacion" at bounding box center [131, 240] width 165 height 14
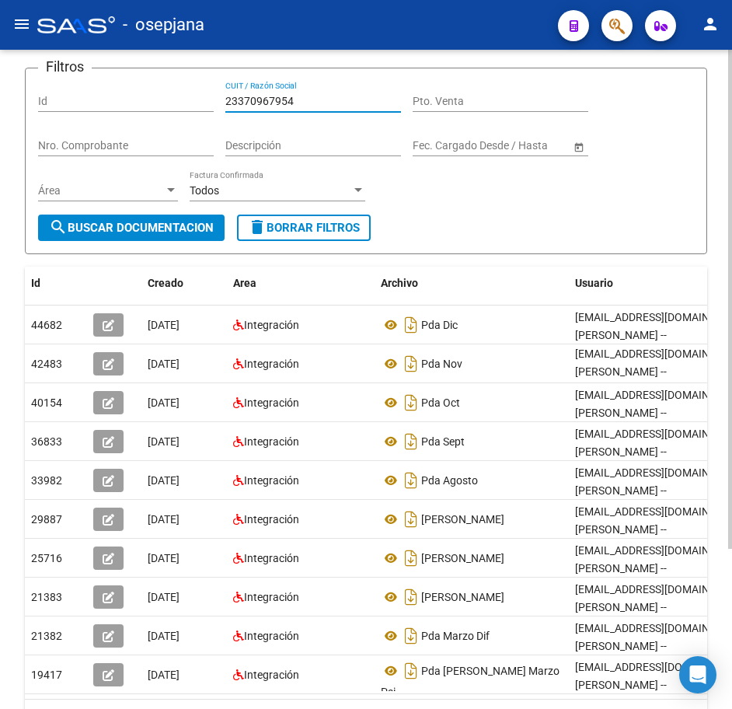
drag, startPoint x: 252, startPoint y: 100, endPoint x: 58, endPoint y: 89, distance: 194.7
click at [83, 91] on div "Filtros Id 23370967954 CUIT / Razón Social Pto. Venta Nro. Comprobante Descripc…" at bounding box center [366, 148] width 656 height 134
paste input "8376859"
click at [145, 223] on span "search Buscar Documentacion" at bounding box center [131, 228] width 165 height 14
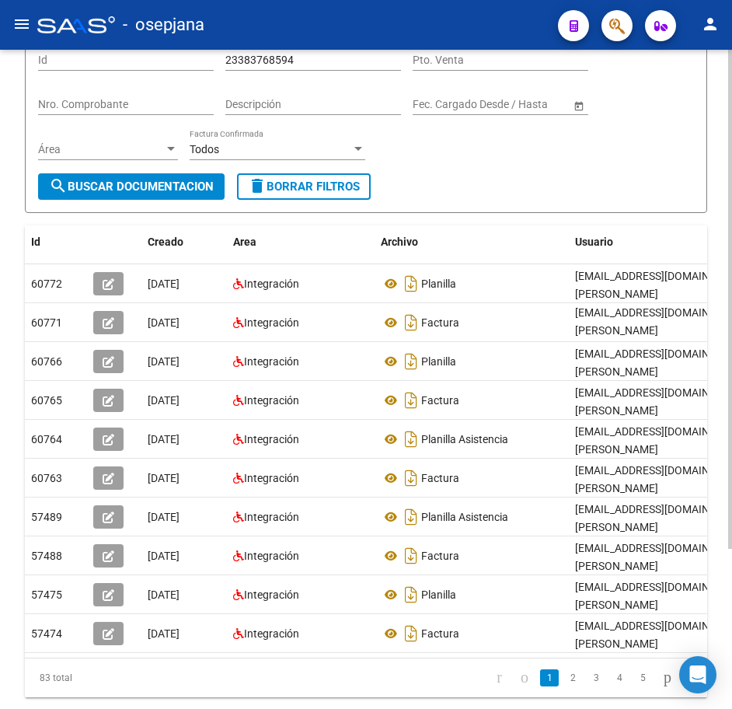
scroll to position [173, 0]
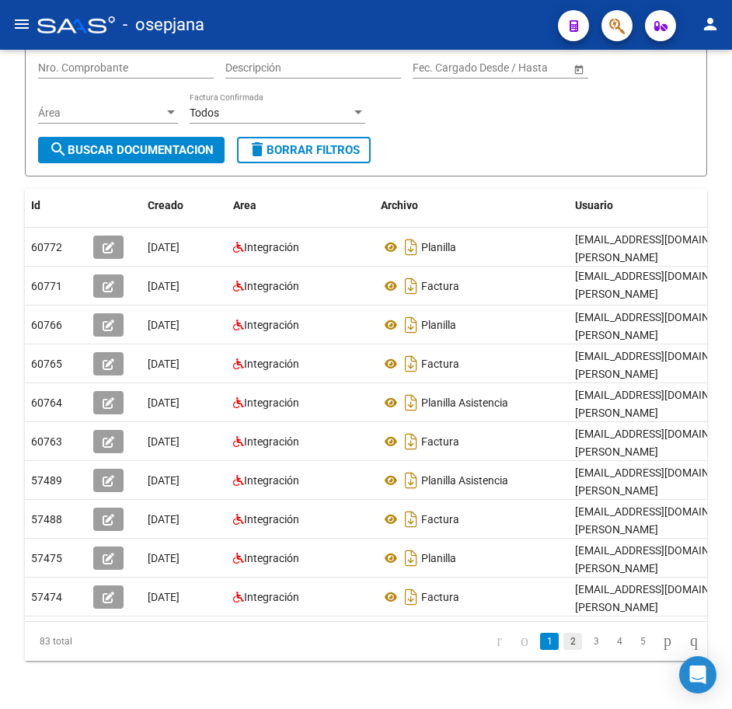
click at [564, 650] on link "2" at bounding box center [573, 641] width 19 height 17
click at [587, 650] on link "3" at bounding box center [596, 641] width 19 height 17
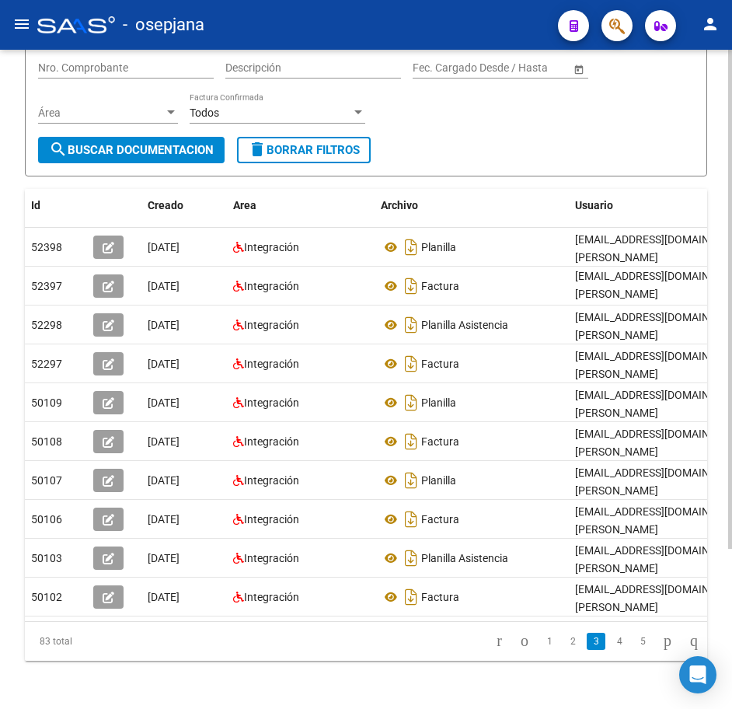
click at [482, 132] on div "Filtros Id 23383768594 CUIT / Razón Social Pto. Venta Nro. Comprobante Descripc…" at bounding box center [366, 70] width 656 height 134
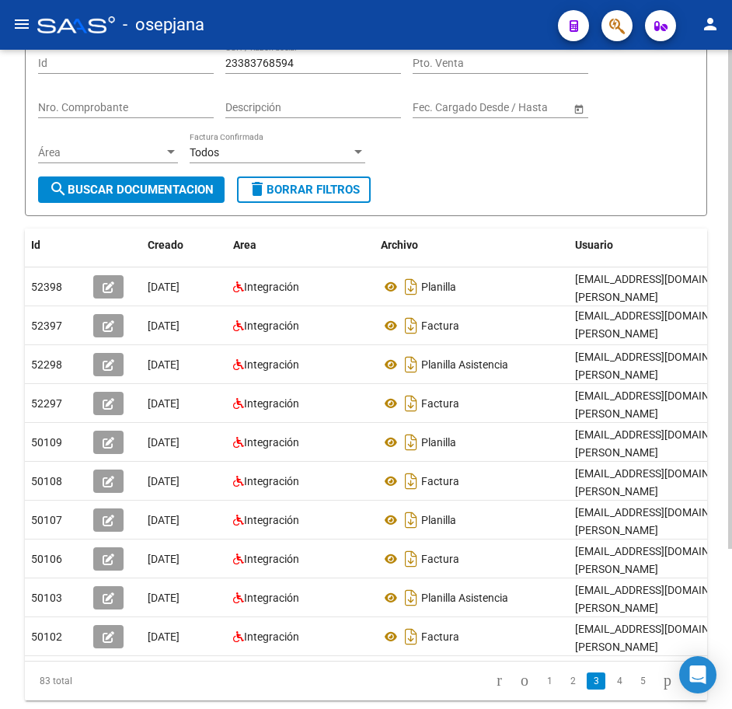
scroll to position [95, 0]
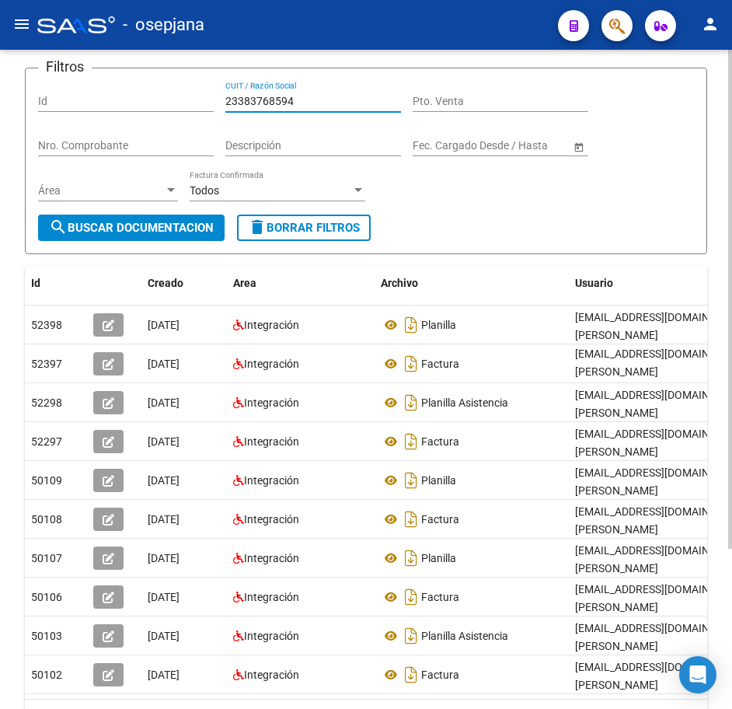
drag, startPoint x: 295, startPoint y: 96, endPoint x: 118, endPoint y: 82, distance: 177.9
click at [121, 82] on div "Filtros Id 23383768594 CUIT / Razón Social Pto. Venta Nro. Comprobante Descripc…" at bounding box center [366, 148] width 656 height 134
paste input "553703"
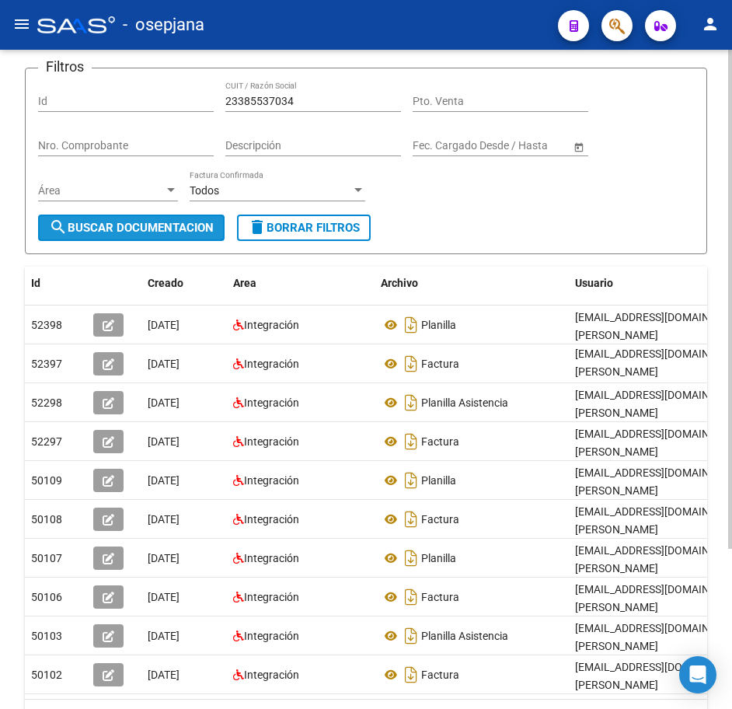
click at [195, 229] on span "search Buscar Documentacion" at bounding box center [131, 228] width 165 height 14
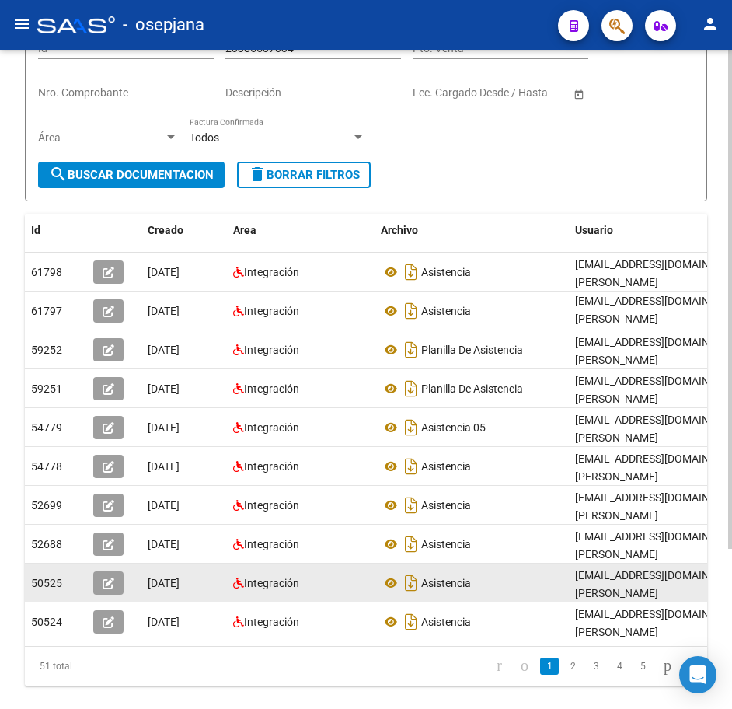
scroll to position [211, 0]
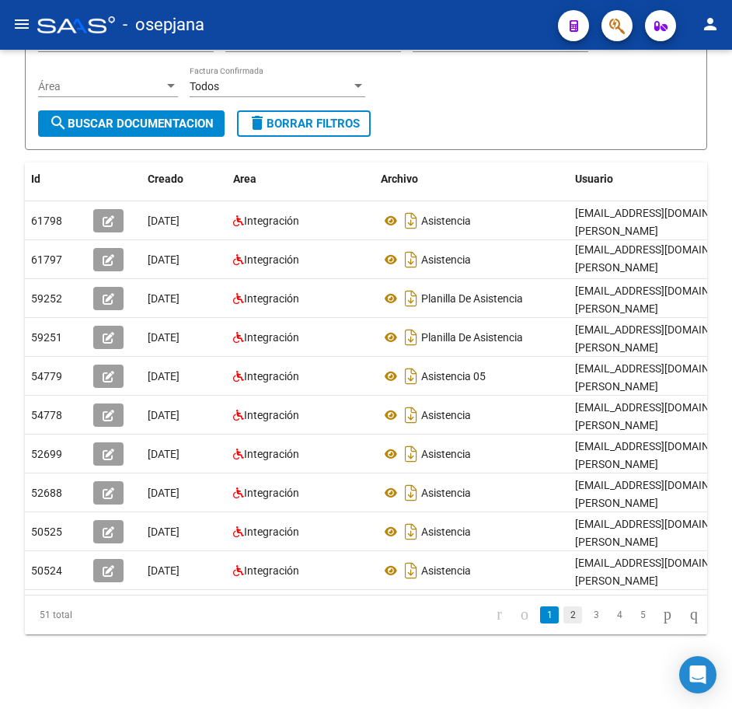
click at [564, 616] on link "2" at bounding box center [573, 614] width 19 height 17
click at [588, 616] on link "3" at bounding box center [596, 614] width 19 height 17
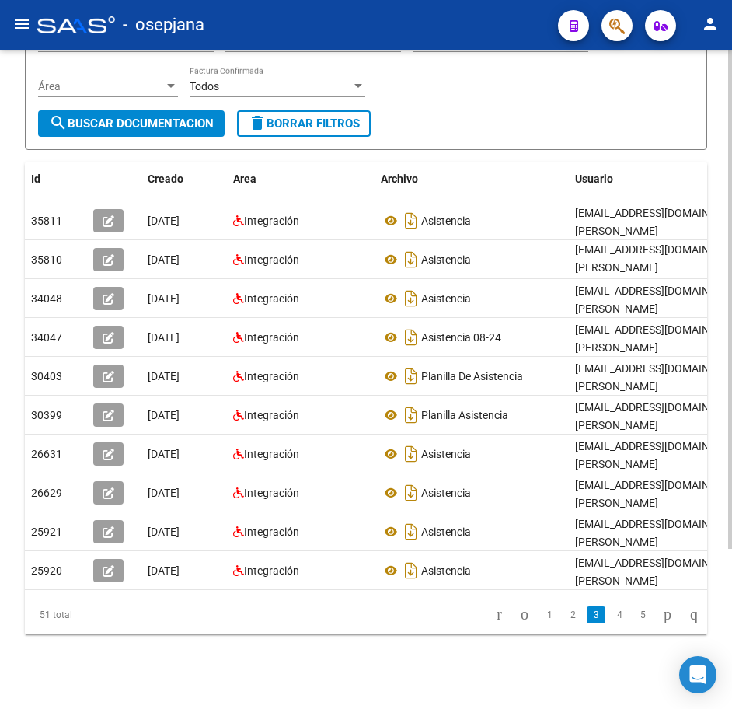
click at [566, 113] on form "Filtros Id 23385537034 CUIT / Razón Social Pto. Venta Nro. Comprobante Descripc…" at bounding box center [366, 56] width 683 height 187
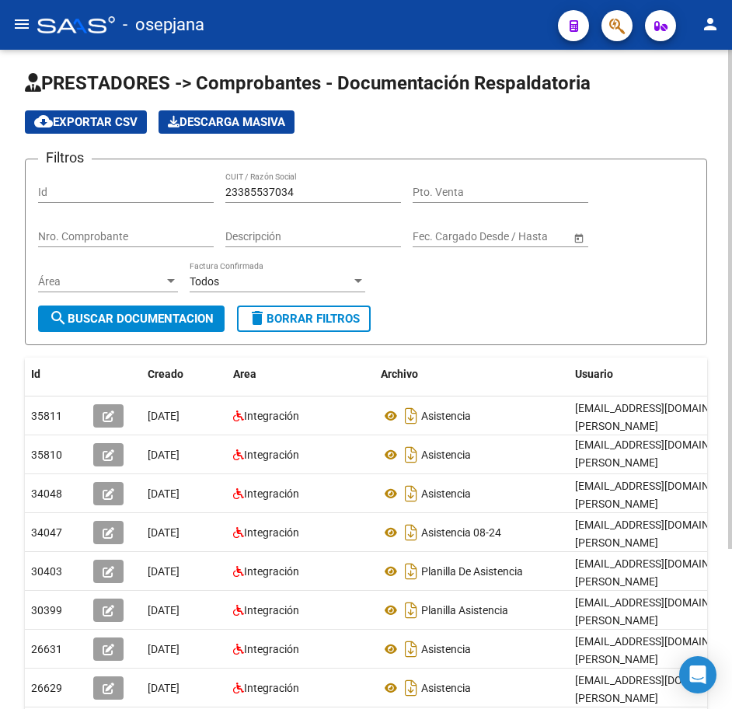
scroll to position [0, 0]
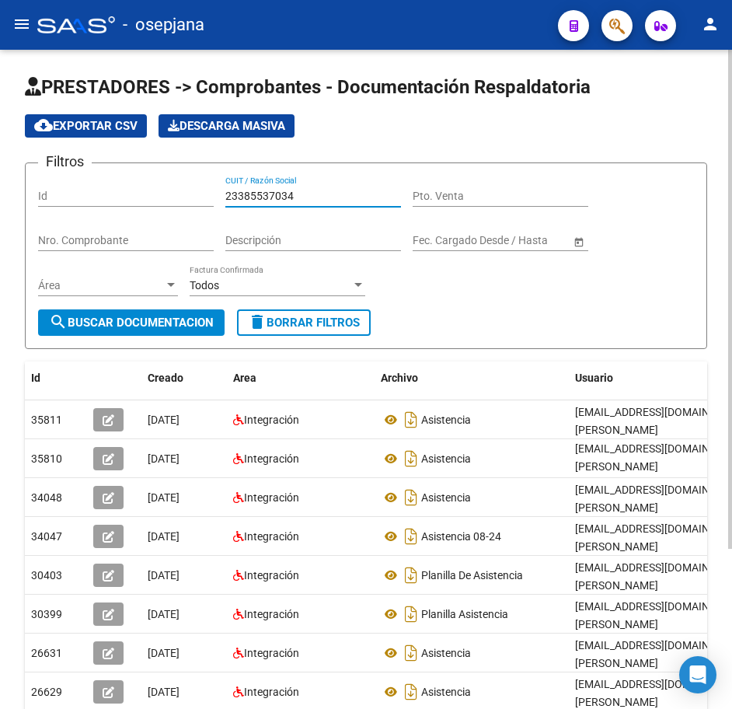
drag, startPoint x: 317, startPoint y: 195, endPoint x: 67, endPoint y: 169, distance: 251.7
click at [89, 176] on div "Filtros Id 23385537034 CUIT / Razón Social Pto. Venta Nro. Comprobante Descripc…" at bounding box center [366, 243] width 656 height 134
paste input "41133648"
click at [142, 325] on span "search Buscar Documentacion" at bounding box center [131, 323] width 165 height 14
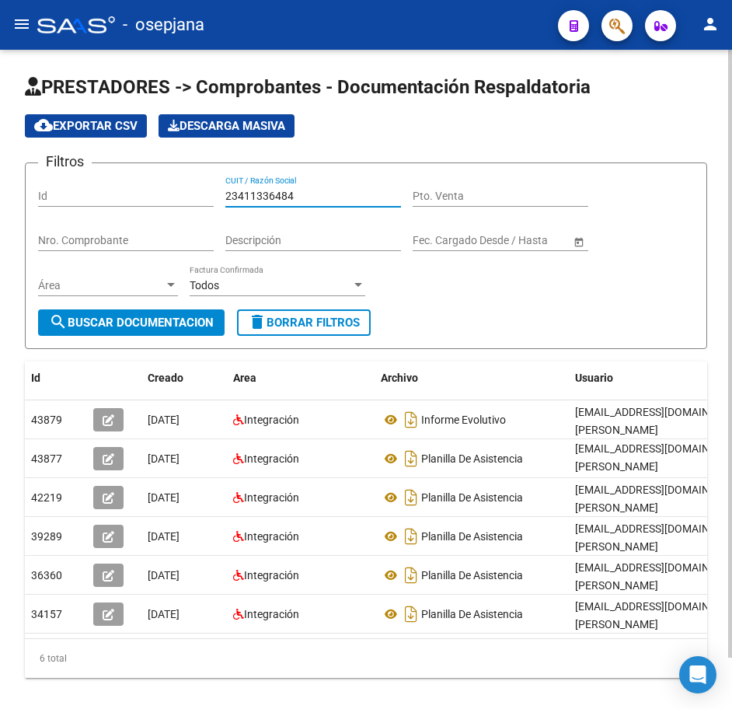
drag, startPoint x: 297, startPoint y: 192, endPoint x: 115, endPoint y: 187, distance: 182.0
click at [121, 180] on div "Filtros Id 23411336484 CUIT / Razón Social Pto. Venta Nro. Comprobante Descripc…" at bounding box center [366, 243] width 656 height 134
paste input "917764"
click at [168, 317] on span "search Buscar Documentacion" at bounding box center [131, 323] width 165 height 14
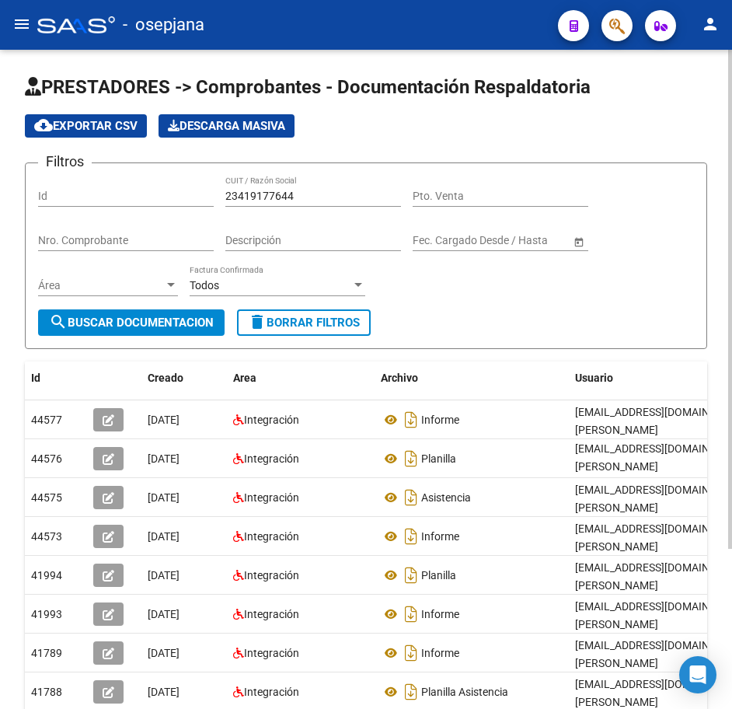
click at [725, 627] on div "PRESTADORES -> Comprobantes - Documentación Respaldatoria cloud_download Export…" at bounding box center [366, 479] width 732 height 858
drag, startPoint x: 728, startPoint y: 526, endPoint x: 729, endPoint y: 625, distance: 98.8
click at [729, 625] on div "PRESTADORES -> Comprobantes - Documentación Respaldatoria cloud_download Export…" at bounding box center [368, 479] width 736 height 858
click at [729, 447] on div at bounding box center [731, 299] width 4 height 499
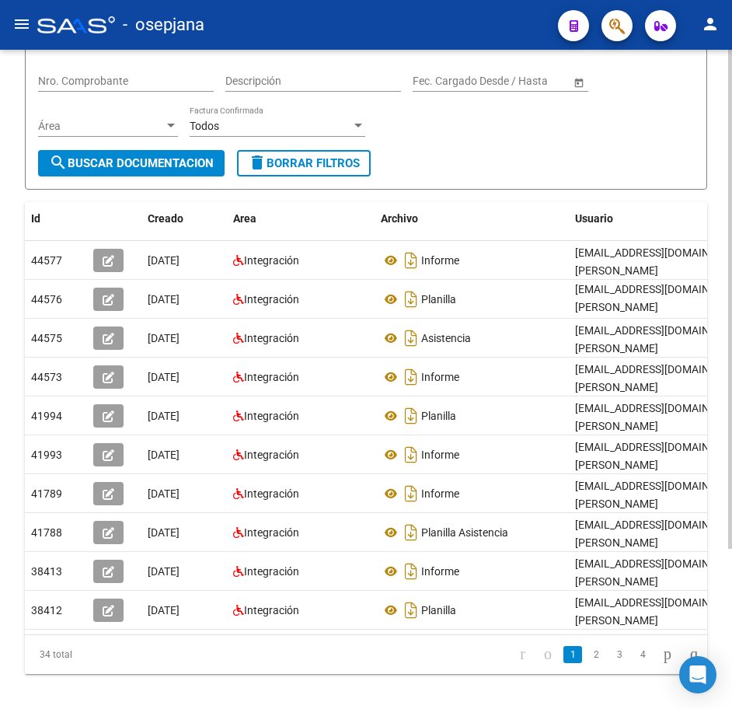
scroll to position [195, 0]
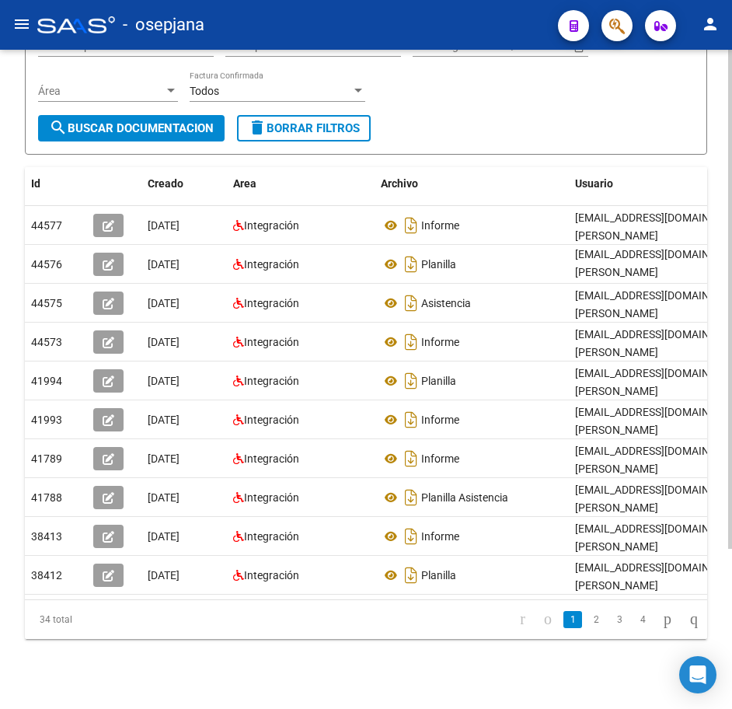
click at [725, 594] on div "PRESTADORES -> Comprobantes - Documentación Respaldatoria cloud_download Export…" at bounding box center [368, 284] width 736 height 858
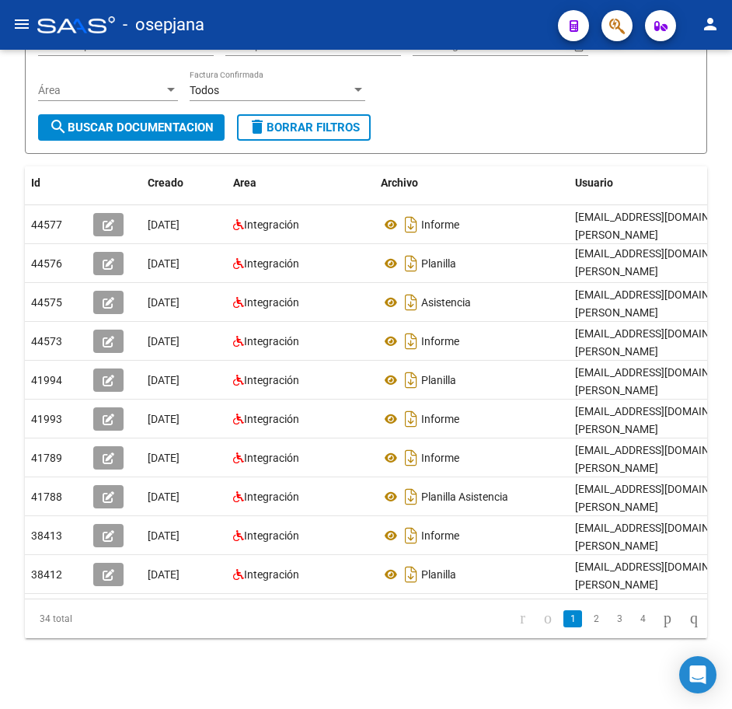
click at [587, 627] on link "2" at bounding box center [596, 618] width 19 height 17
click at [554, 112] on div "Filtros Id 23419177644 CUIT / Razón Social Pto. Venta Nro. Comprobante Descripc…" at bounding box center [366, 48] width 656 height 134
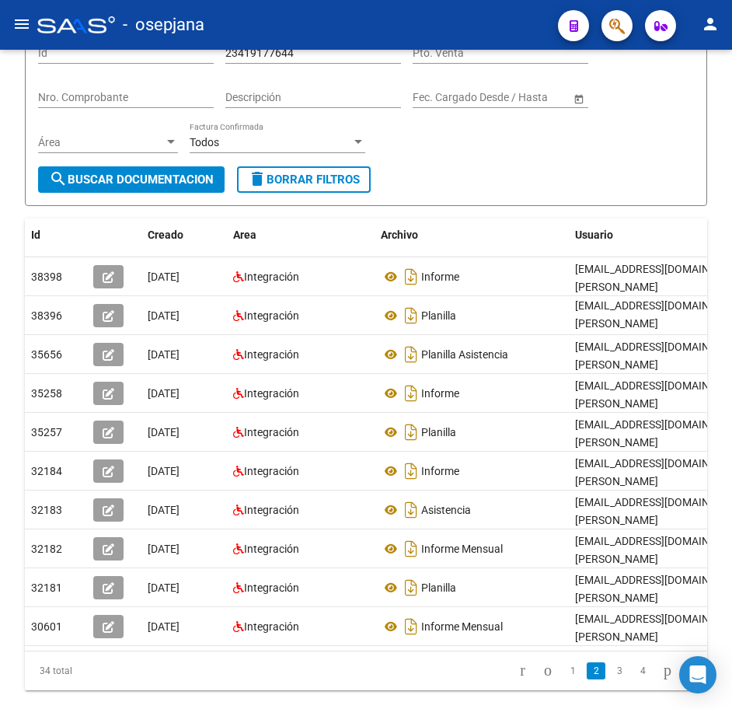
scroll to position [117, 0]
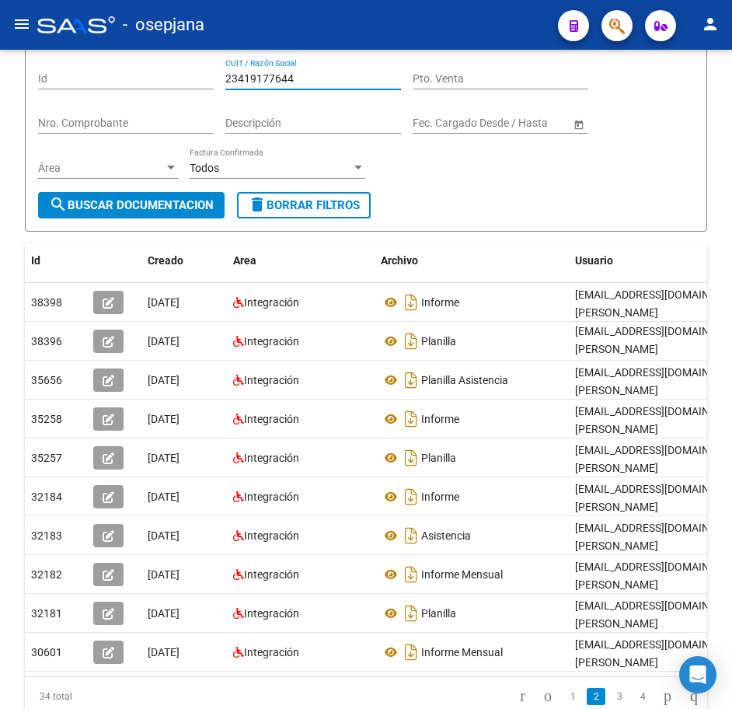
drag, startPoint x: 306, startPoint y: 79, endPoint x: 152, endPoint y: 74, distance: 154.0
click at [156, 74] on div "Filtros Id 23419177644 CUIT / Razón Social Pto. Venta Nro. Comprobante Descripc…" at bounding box center [366, 125] width 656 height 134
paste input "92740418"
click at [201, 199] on span "search Buscar Documentacion" at bounding box center [131, 205] width 165 height 14
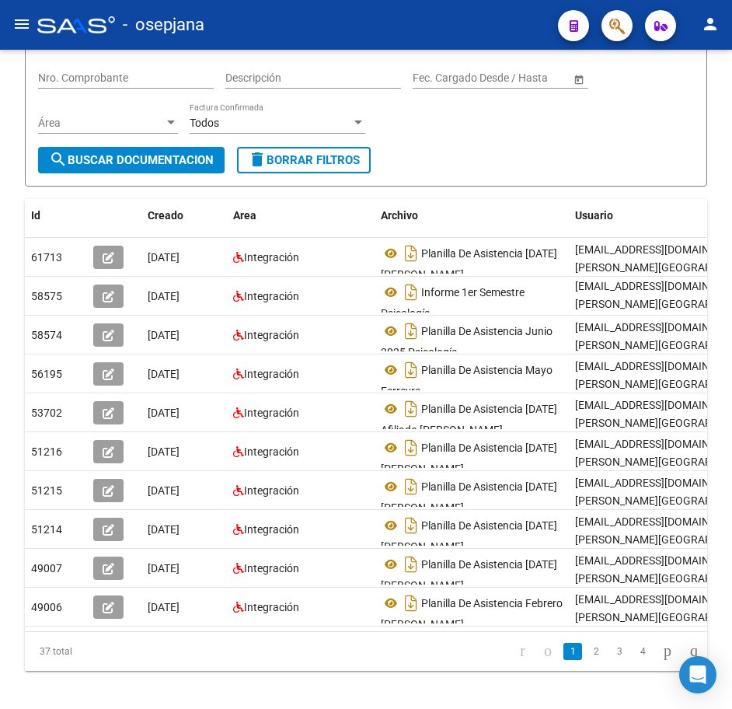
scroll to position [178, 0]
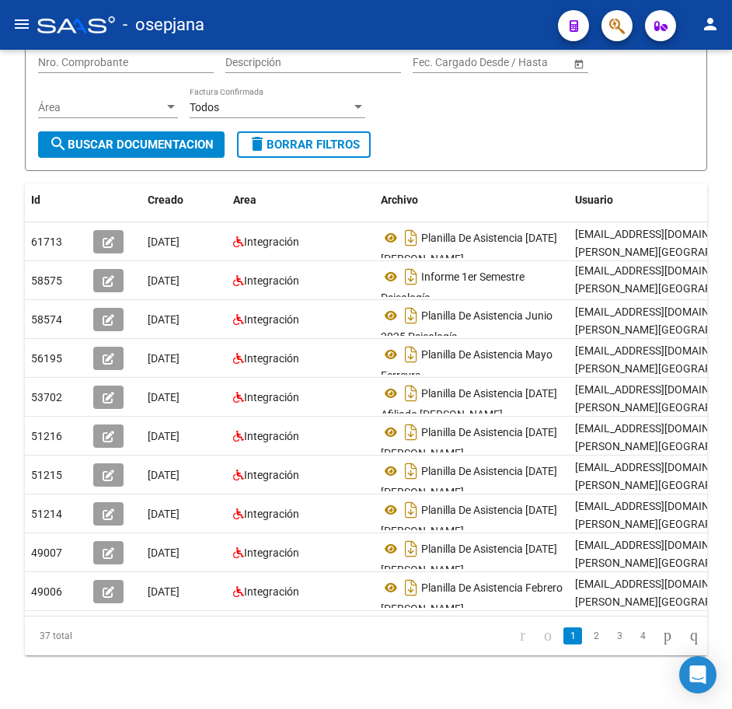
click at [722, 678] on div "PRESTADORES -> Comprobantes - Documentación Respaldatoria cloud_download Export…" at bounding box center [368, 301] width 736 height 858
click at [587, 645] on link "2" at bounding box center [596, 635] width 19 height 17
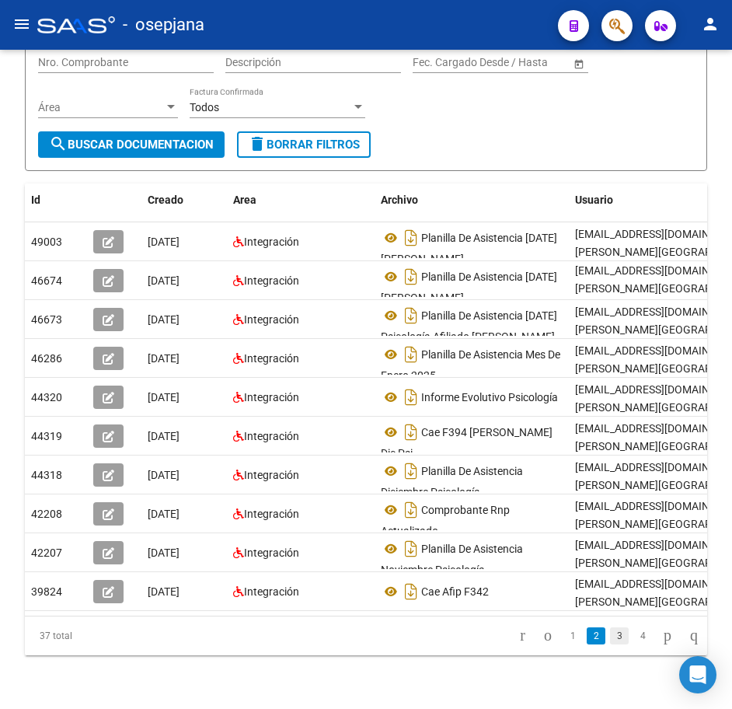
click at [610, 645] on link "3" at bounding box center [619, 635] width 19 height 17
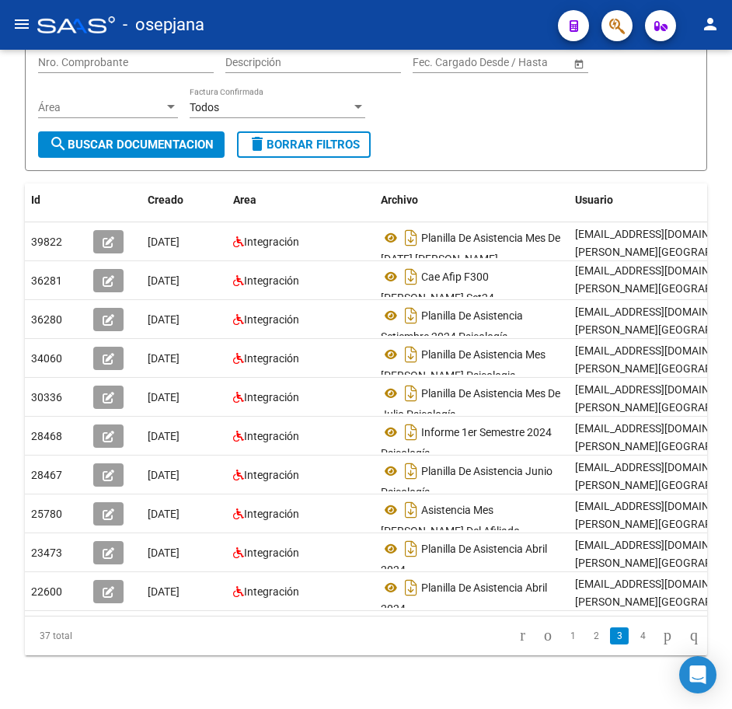
click at [593, 151] on form "Filtros Id 23927404184 CUIT / Razón Social Pto. Venta Nro. Comprobante Descripc…" at bounding box center [366, 77] width 683 height 187
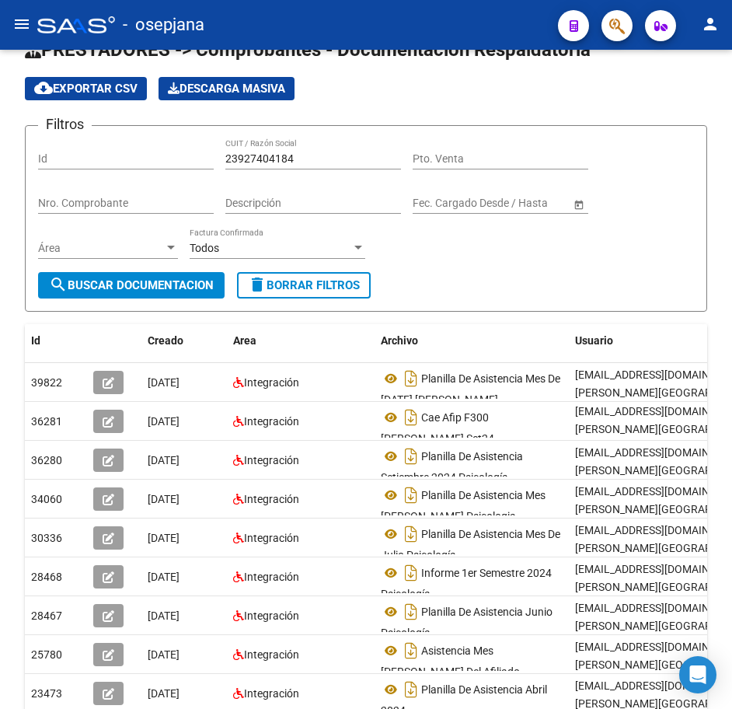
scroll to position [23, 0]
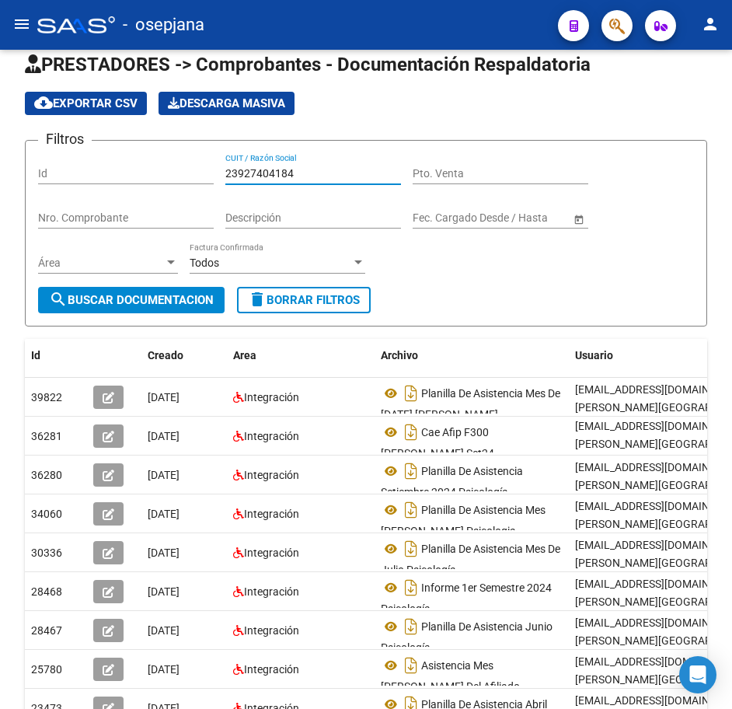
drag, startPoint x: 302, startPoint y: 176, endPoint x: 97, endPoint y: 169, distance: 205.4
click at [97, 169] on div "Filtros Id 23927404184 CUIT / Razón Social Pto. Venta Nro. Comprobante Descripc…" at bounding box center [366, 220] width 656 height 134
paste input "4319586349"
click at [176, 299] on span "search Buscar Documentacion" at bounding box center [131, 300] width 165 height 14
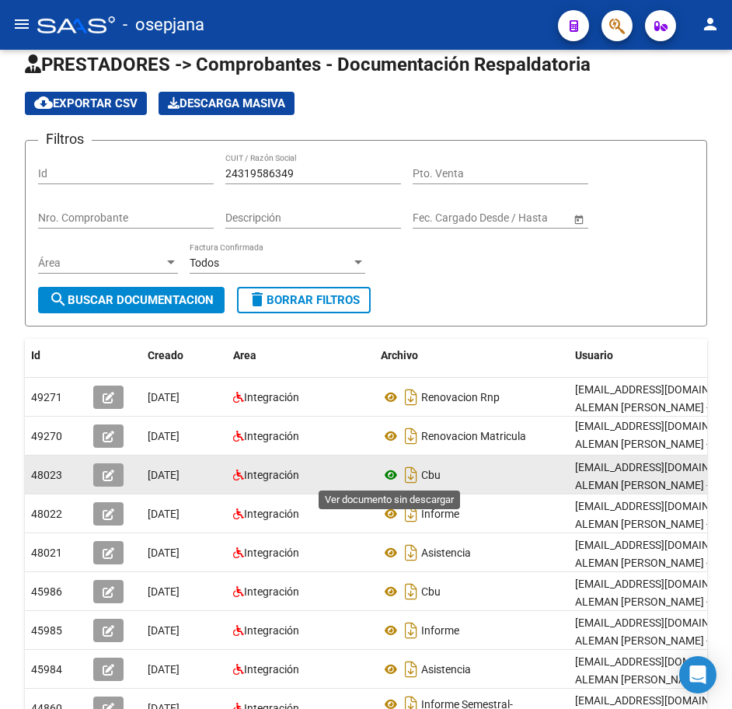
click at [390, 474] on icon at bounding box center [391, 475] width 20 height 19
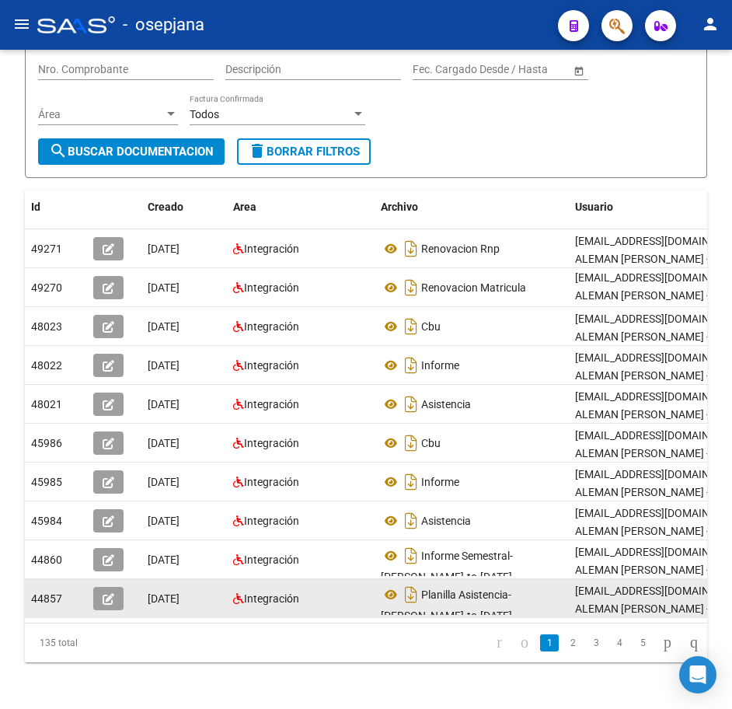
scroll to position [178, 0]
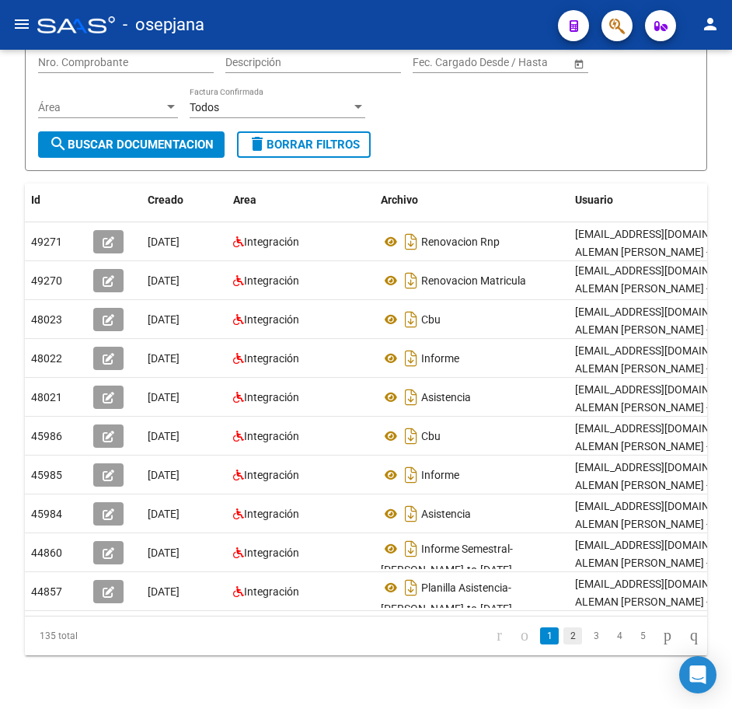
click at [564, 645] on link "2" at bounding box center [573, 635] width 19 height 17
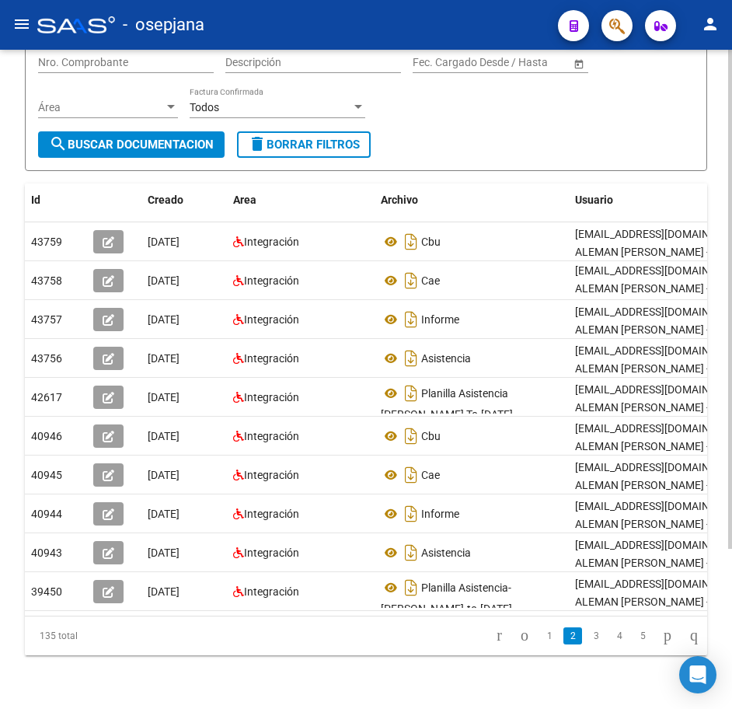
click at [576, 152] on form "Filtros Id 24319586349 CUIT / Razón Social Pto. Venta Nro. Comprobante Descripc…" at bounding box center [366, 77] width 683 height 187
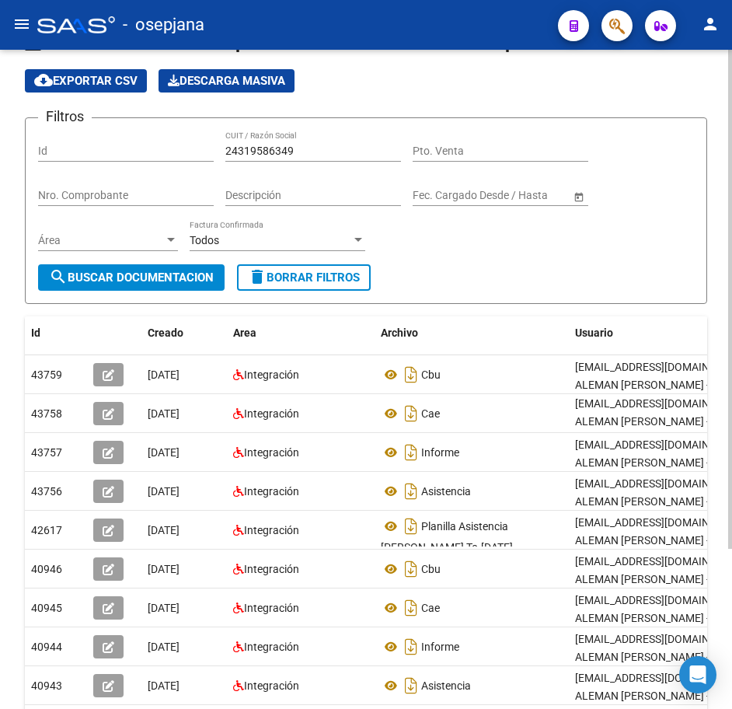
scroll to position [0, 0]
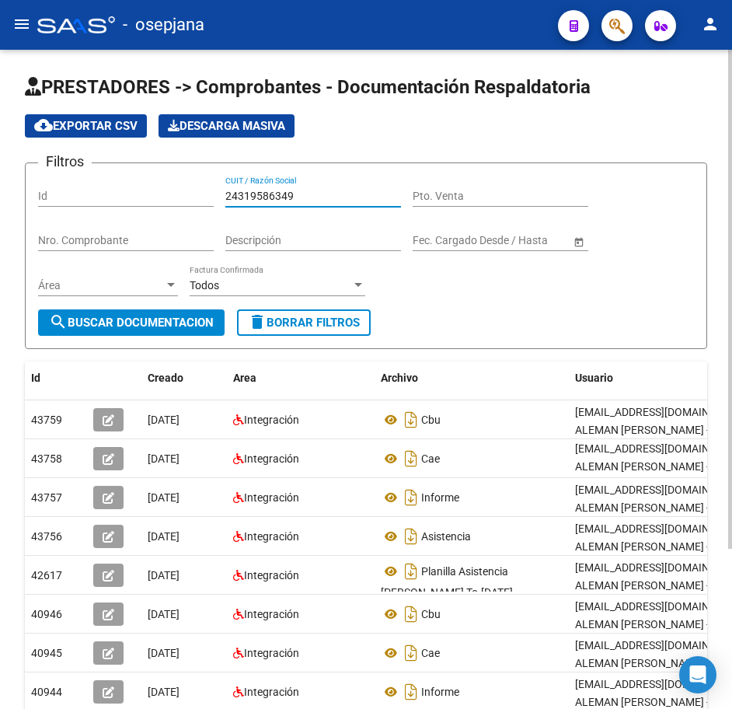
drag, startPoint x: 301, startPoint y: 190, endPoint x: 182, endPoint y: 208, distance: 120.4
click at [182, 208] on div "Filtros Id 24319586349 CUIT / Razón Social Pto. Venta Nro. Comprobante Descripc…" at bounding box center [366, 243] width 656 height 134
paste input "7104600323"
click at [206, 317] on span "search Buscar Documentacion" at bounding box center [131, 323] width 165 height 14
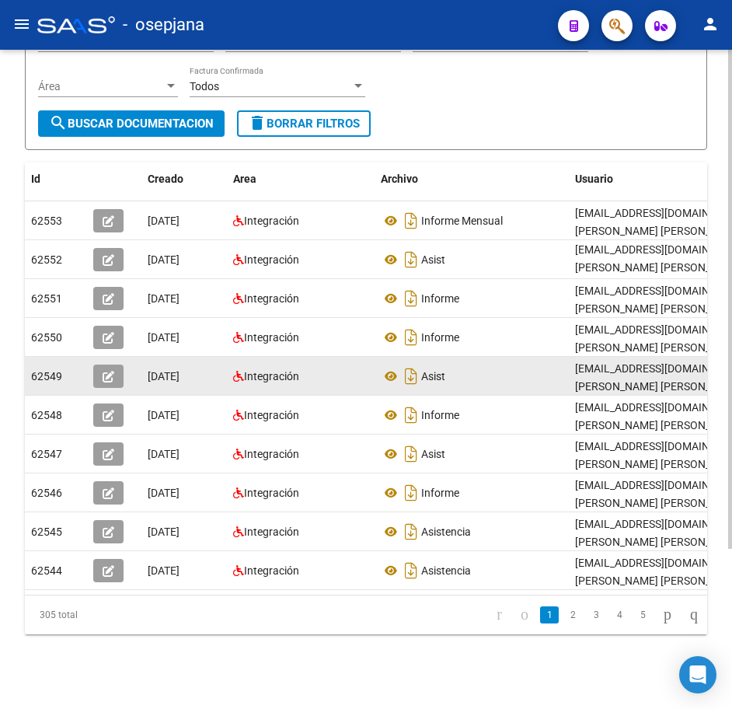
scroll to position [211, 0]
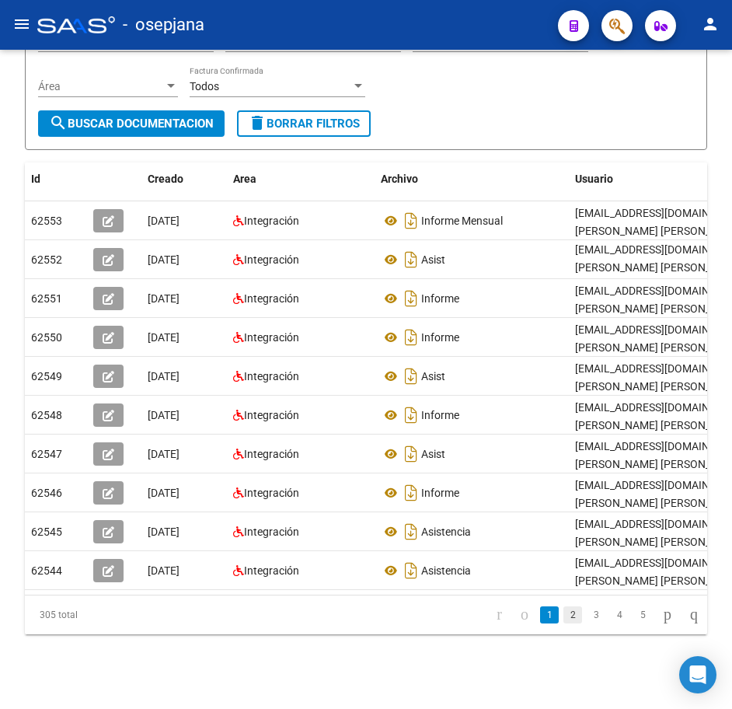
click at [564, 620] on link "2" at bounding box center [573, 614] width 19 height 17
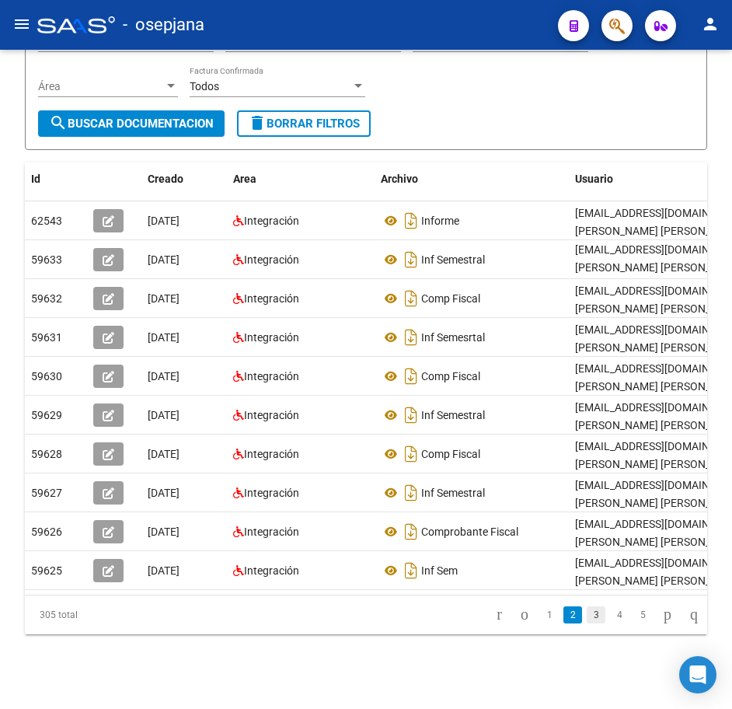
click at [587, 620] on link "3" at bounding box center [596, 614] width 19 height 17
click at [610, 620] on link "4" at bounding box center [619, 614] width 19 height 17
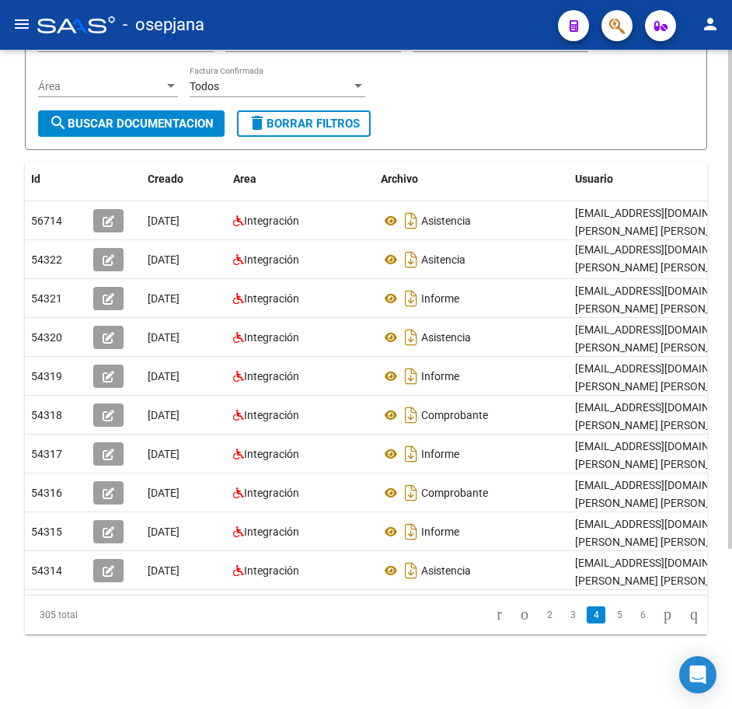
click at [561, 121] on form "Filtros Id 27104600323 CUIT / Razón Social Pto. Venta Nro. Comprobante Descripc…" at bounding box center [366, 56] width 683 height 187
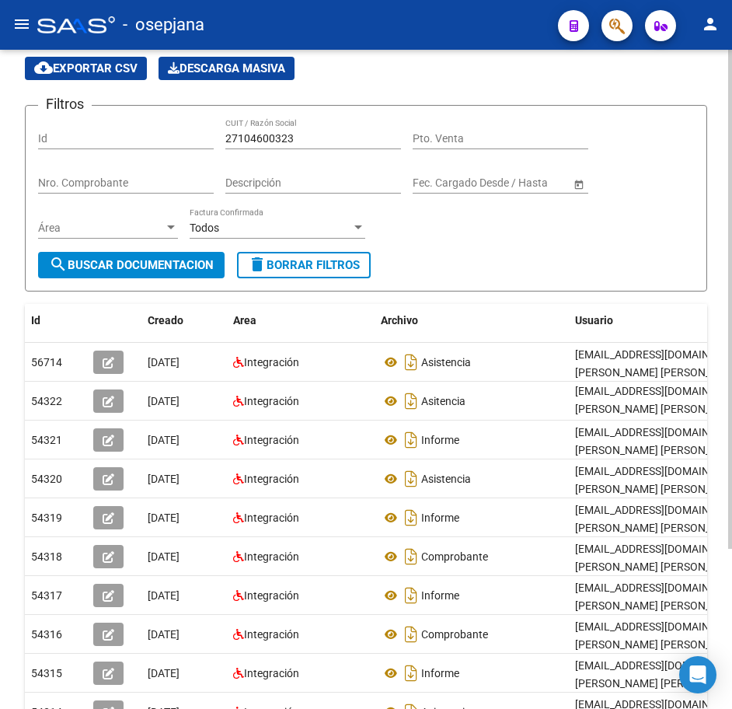
scroll to position [0, 0]
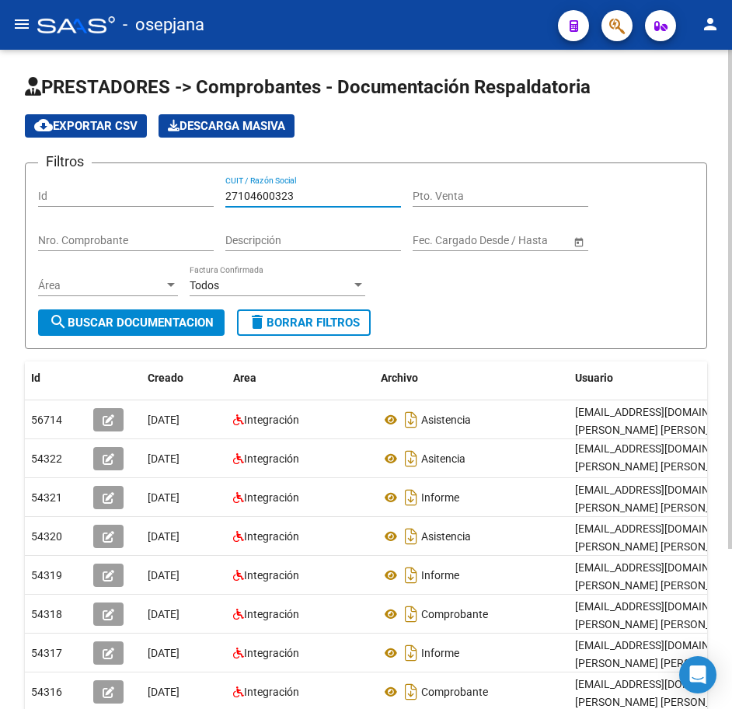
drag, startPoint x: 295, startPoint y: 199, endPoint x: 41, endPoint y: 187, distance: 253.8
click at [47, 186] on div "Filtros Id 27104600323 CUIT / Razón Social Pto. Venta Nro. Comprobante Descripc…" at bounding box center [366, 243] width 656 height 134
paste input "14206348"
click at [192, 313] on button "search Buscar Documentacion" at bounding box center [131, 322] width 187 height 26
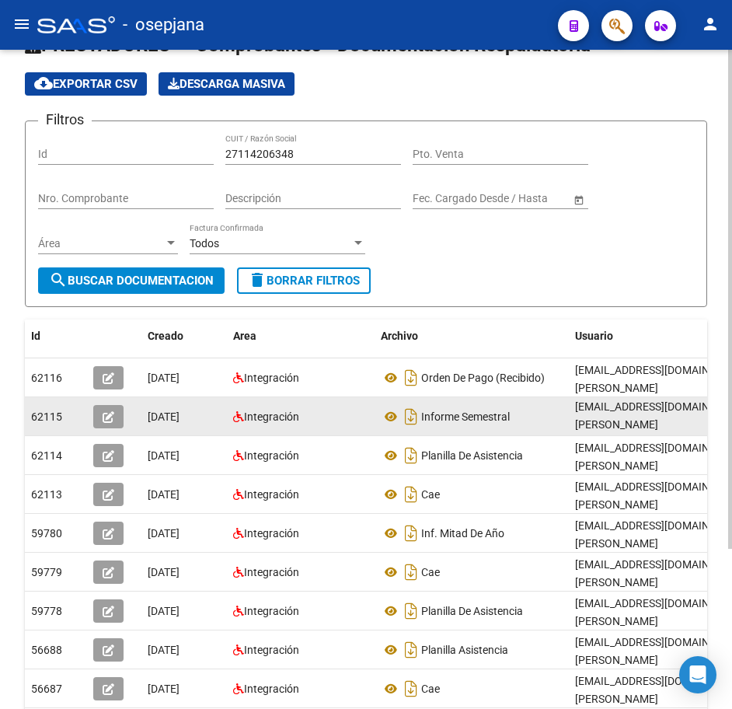
scroll to position [78, 0]
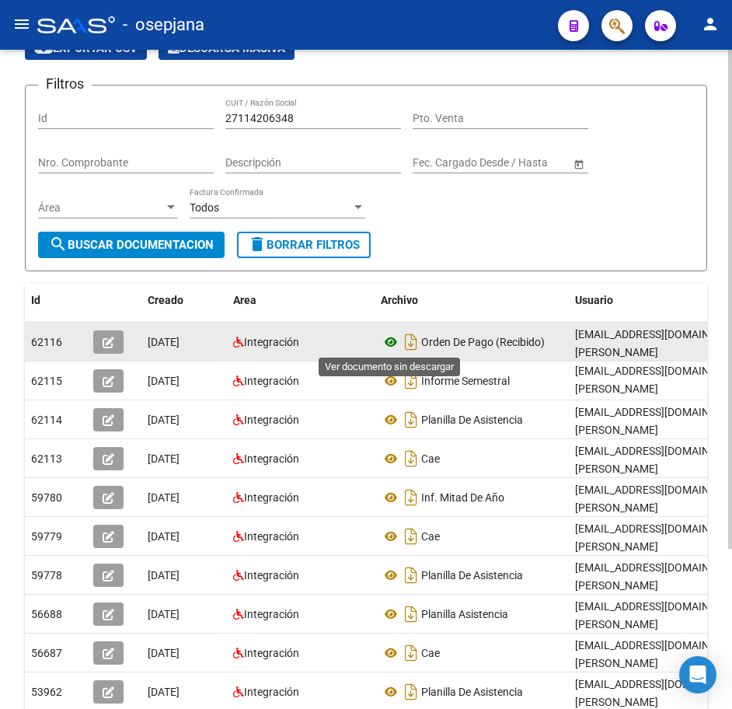
click at [391, 341] on icon at bounding box center [391, 342] width 20 height 19
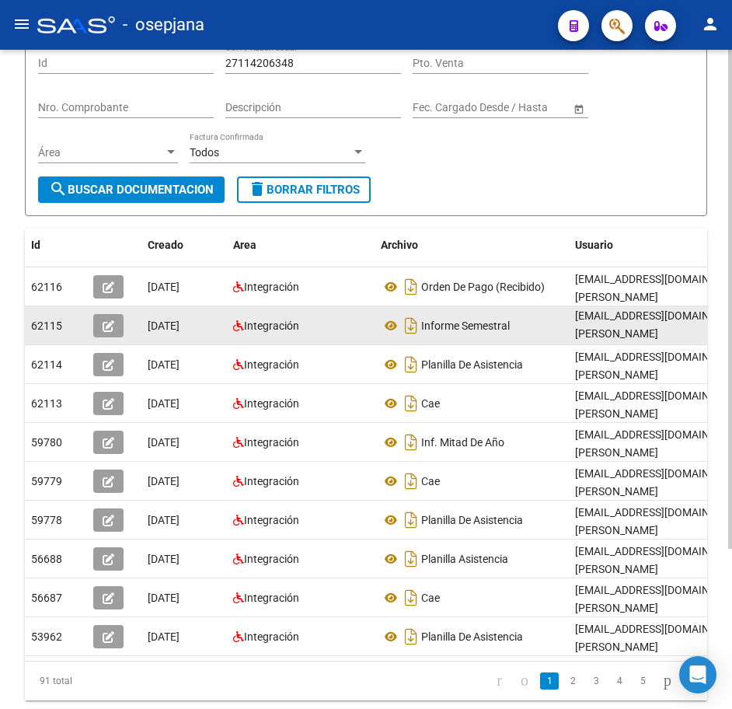
scroll to position [156, 0]
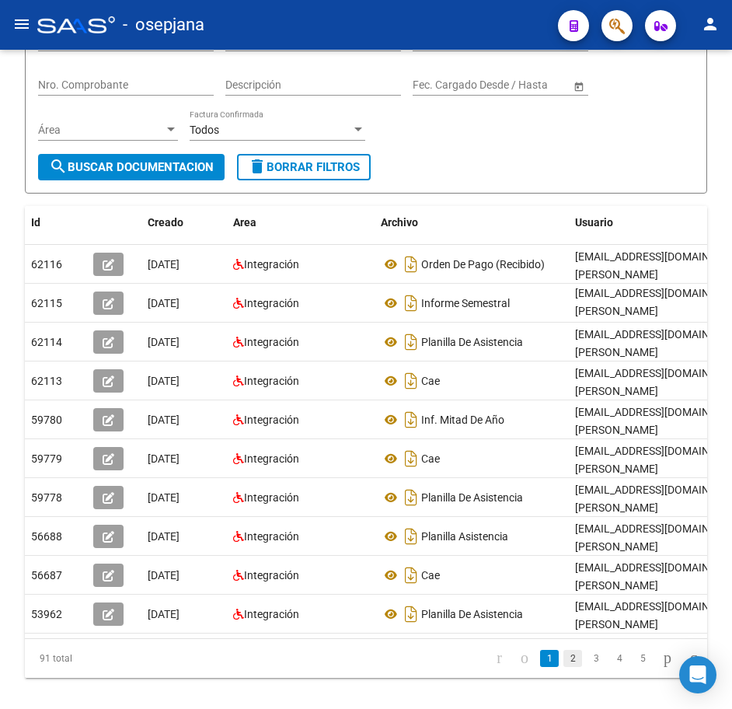
click at [564, 667] on link "2" at bounding box center [573, 658] width 19 height 17
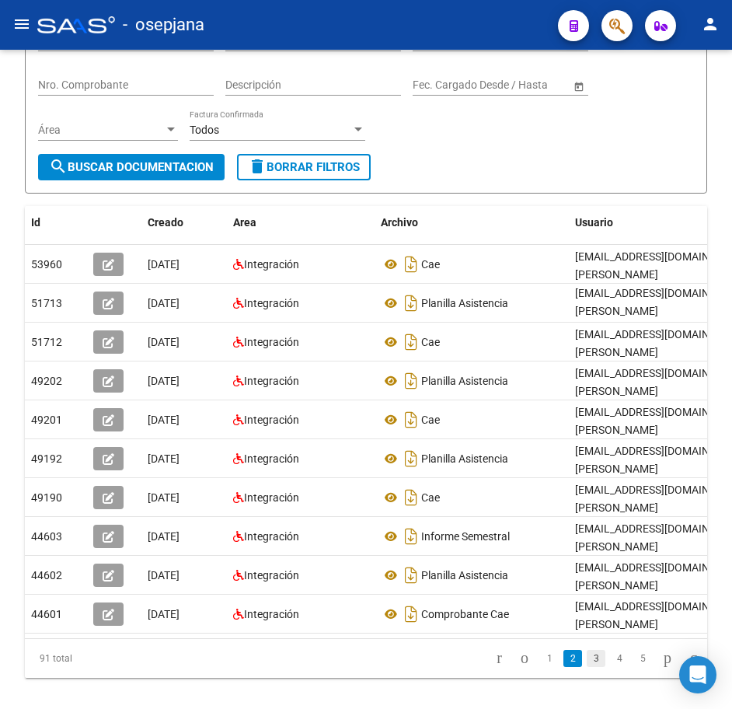
click at [587, 667] on link "3" at bounding box center [596, 658] width 19 height 17
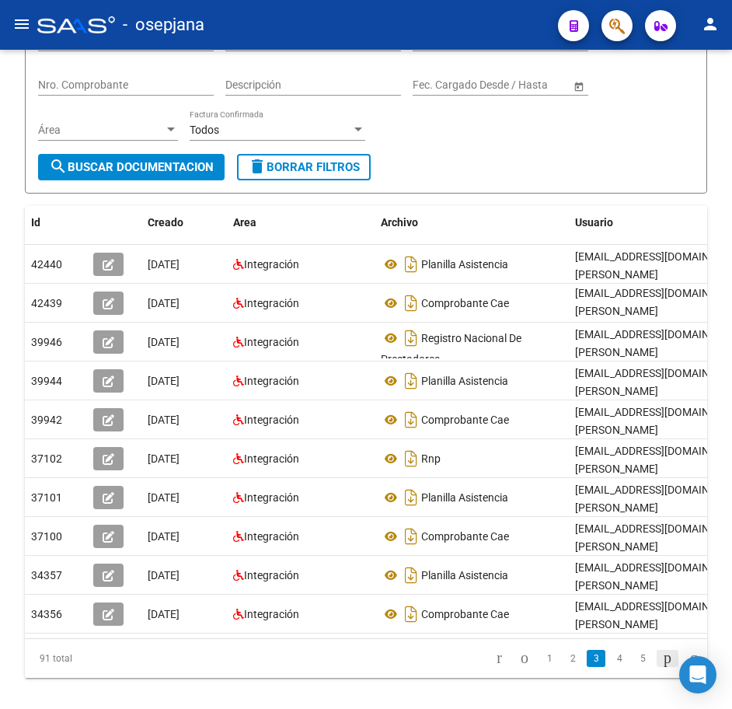
click at [662, 667] on icon "go to next page" at bounding box center [668, 657] width 12 height 19
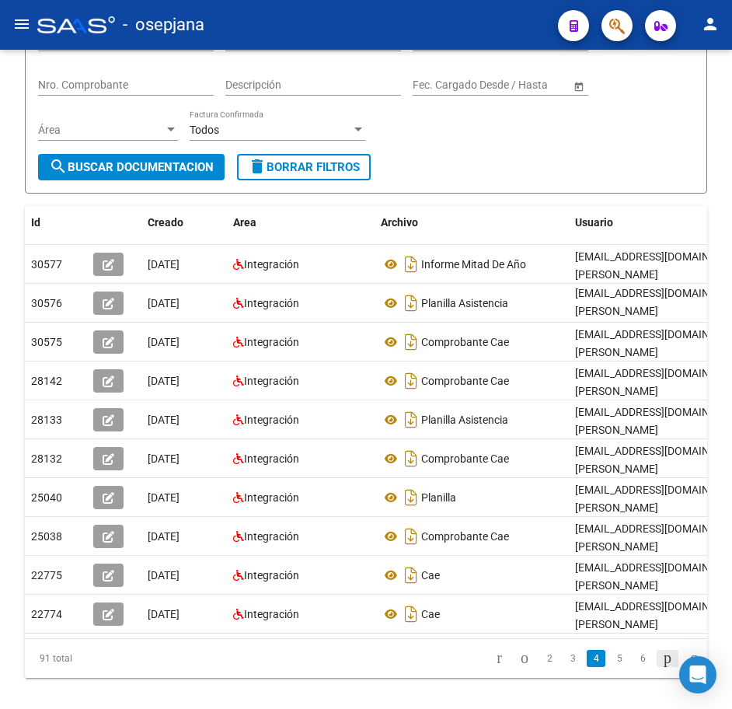
click at [662, 667] on icon "go to next page" at bounding box center [668, 657] width 12 height 19
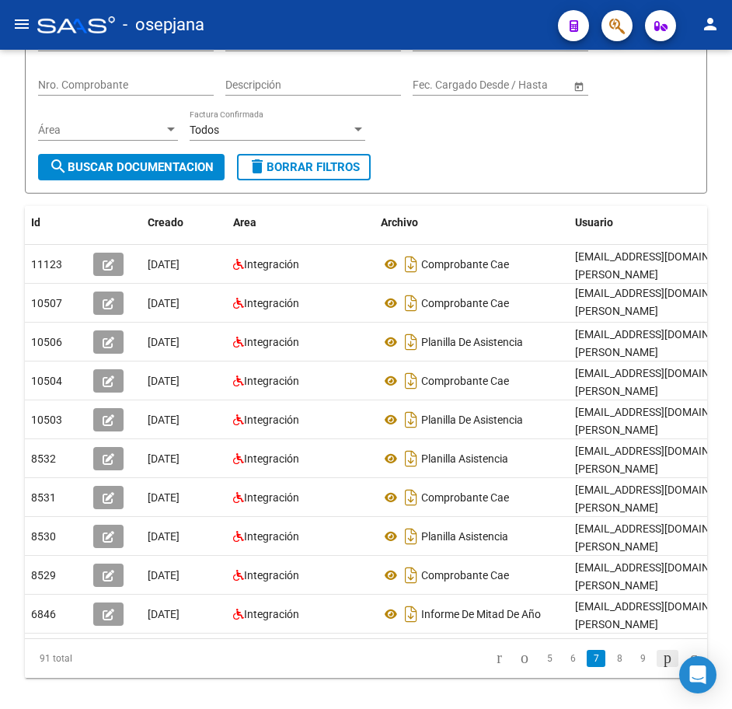
click at [662, 667] on icon "go to next page" at bounding box center [668, 657] width 12 height 19
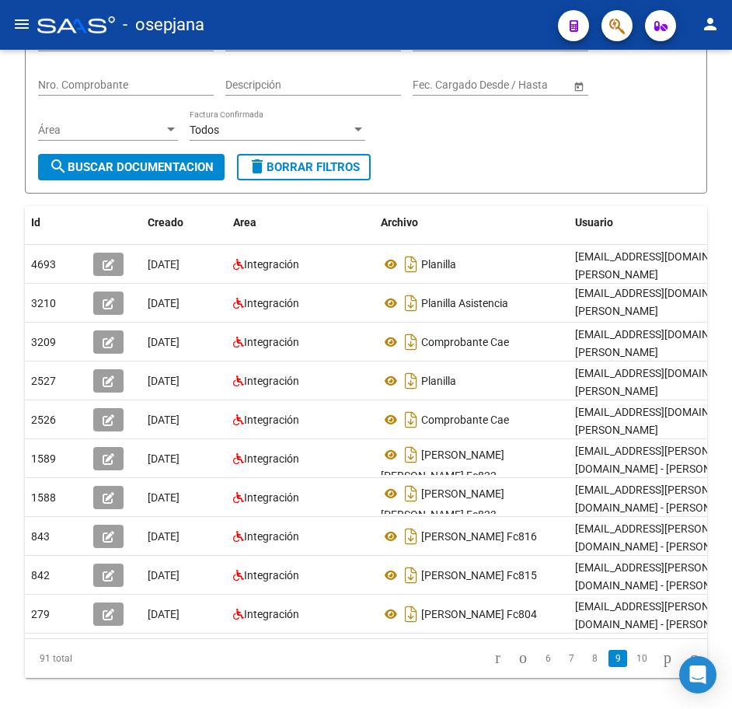
click at [586, 164] on form "Filtros Id 27114206348 CUIT / Razón Social Pto. Venta Nro. Comprobante Descripc…" at bounding box center [366, 100] width 683 height 187
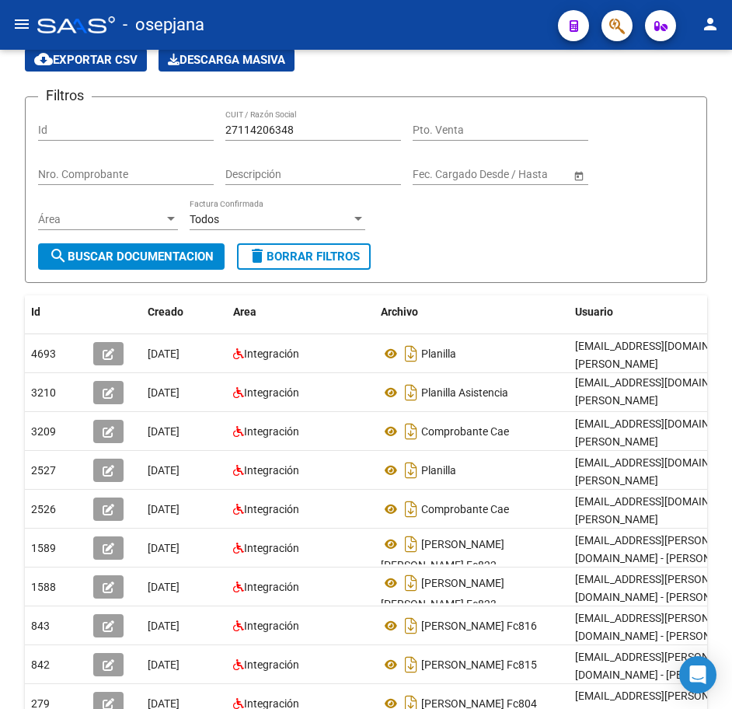
scroll to position [0, 0]
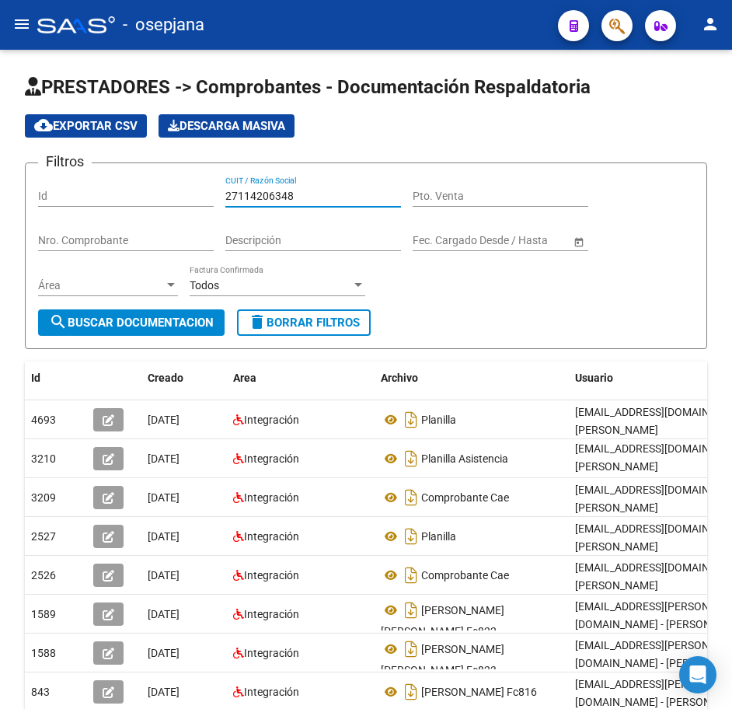
drag, startPoint x: 299, startPoint y: 194, endPoint x: 92, endPoint y: 177, distance: 207.5
click at [102, 177] on div "Filtros Id 27114206348 CUIT / Razón Social Pto. Venta Nro. Comprobante Descripc…" at bounding box center [366, 243] width 656 height 134
paste input "29606989"
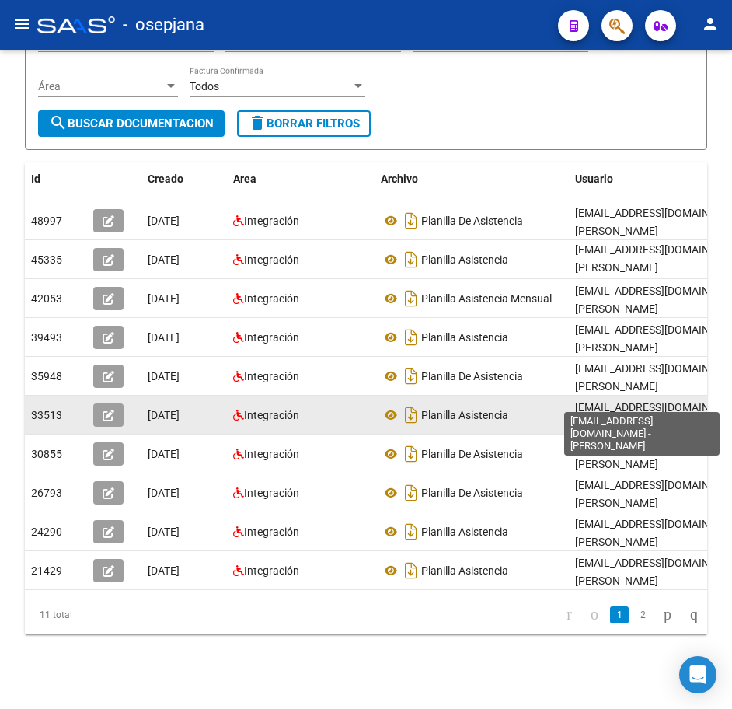
scroll to position [211, 0]
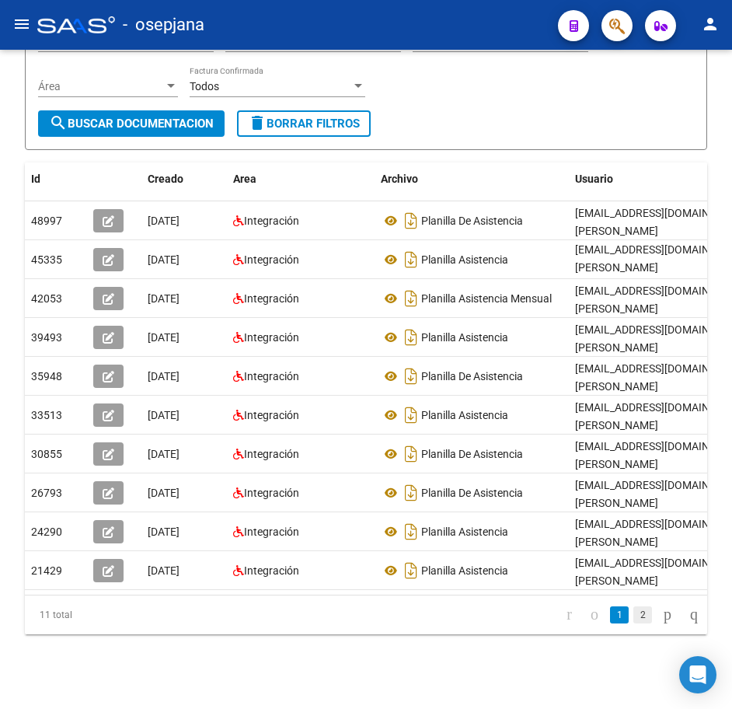
click at [634, 620] on link "2" at bounding box center [643, 614] width 19 height 17
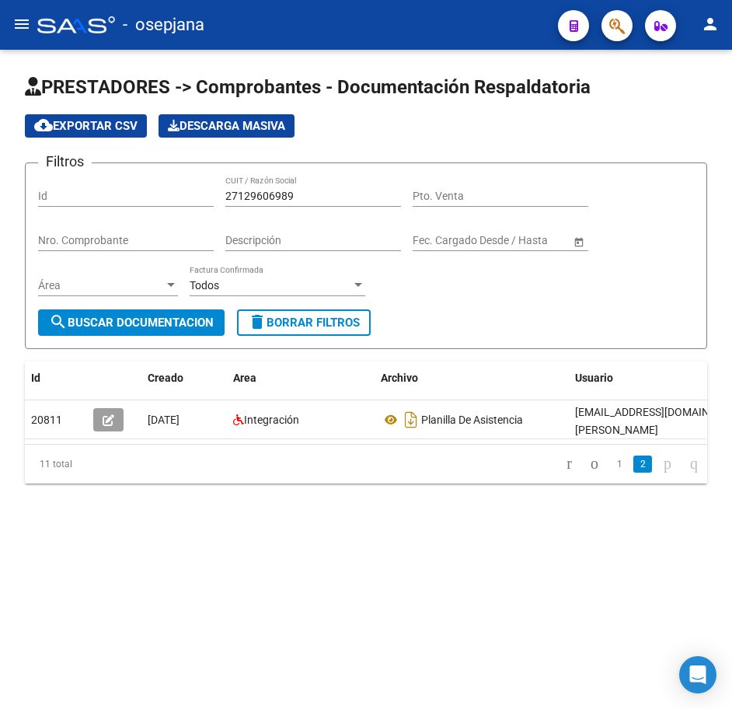
scroll to position [0, 0]
drag, startPoint x: 308, startPoint y: 190, endPoint x: 86, endPoint y: 172, distance: 222.4
click at [95, 172] on form "Filtros Id 27129606989 CUIT / Razón Social Pto. Venta Nro. Comprobante Descripc…" at bounding box center [366, 255] width 683 height 187
paste input "34918921"
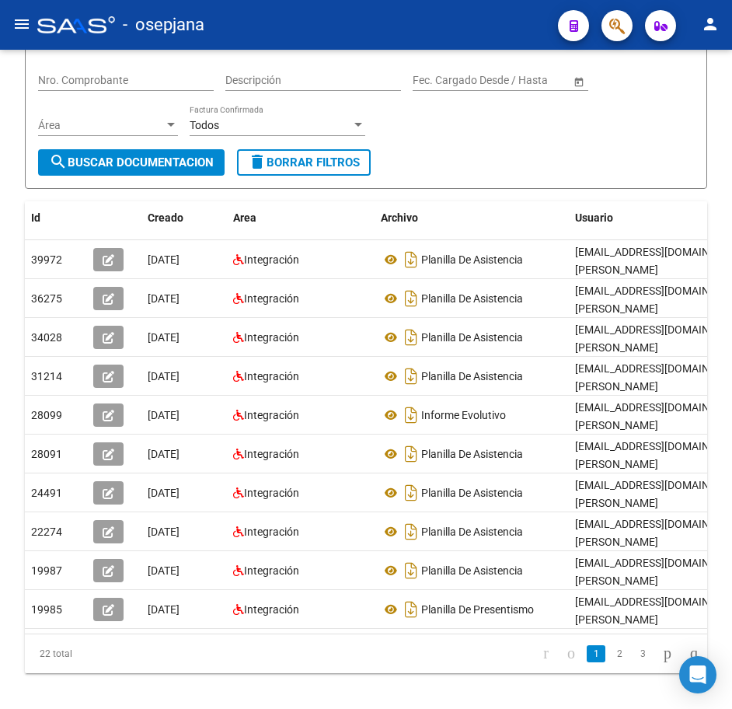
scroll to position [211, 0]
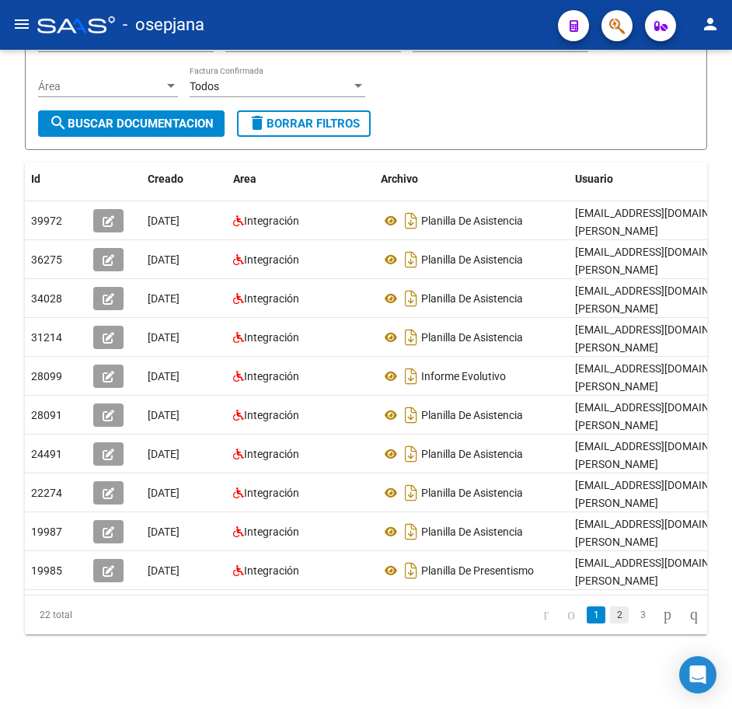
click at [610, 617] on link "2" at bounding box center [619, 614] width 19 height 17
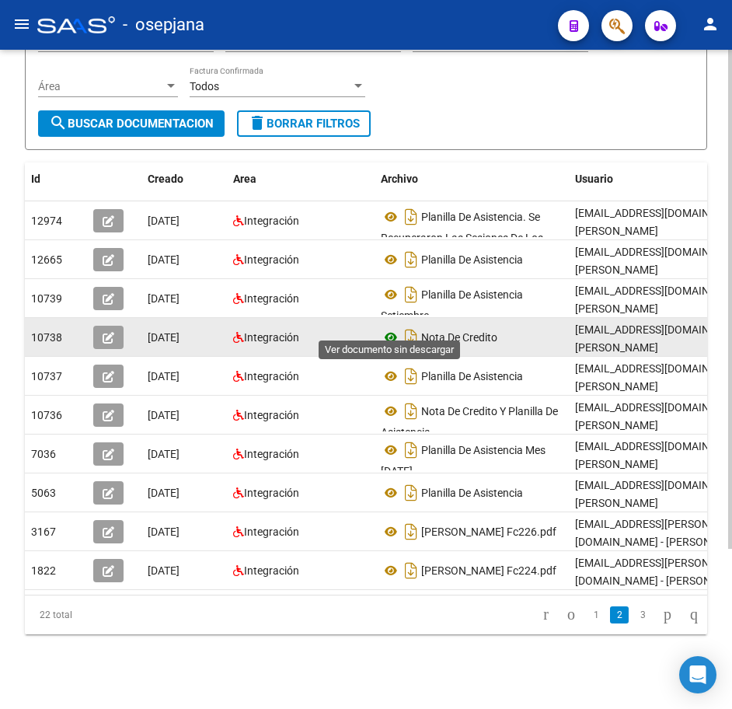
click at [390, 328] on icon at bounding box center [391, 337] width 20 height 19
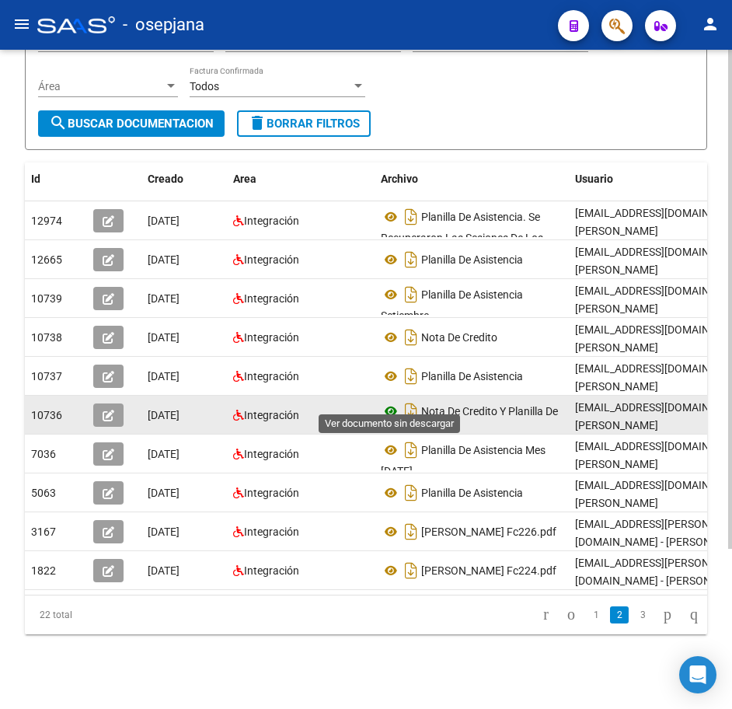
click at [389, 402] on icon at bounding box center [391, 411] width 20 height 19
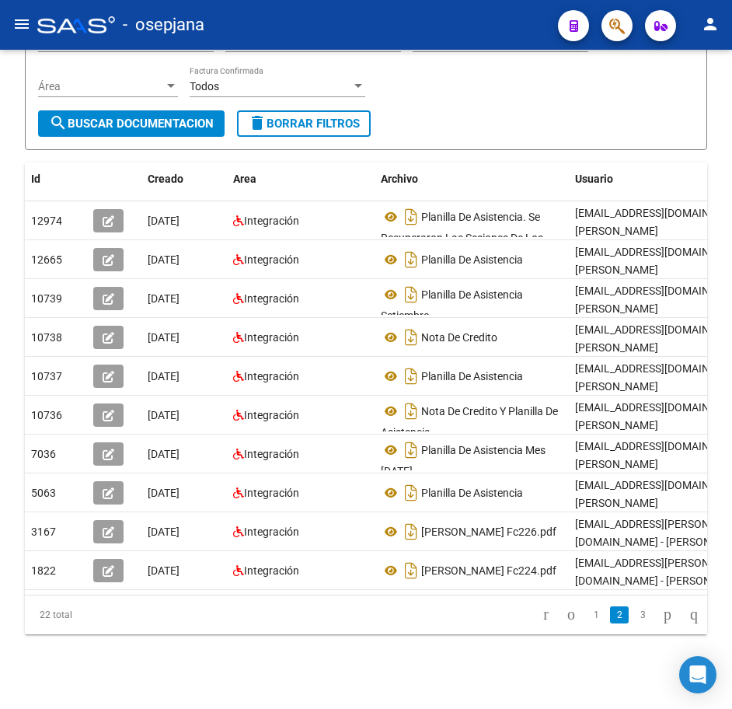
click at [634, 610] on link "3" at bounding box center [643, 614] width 19 height 17
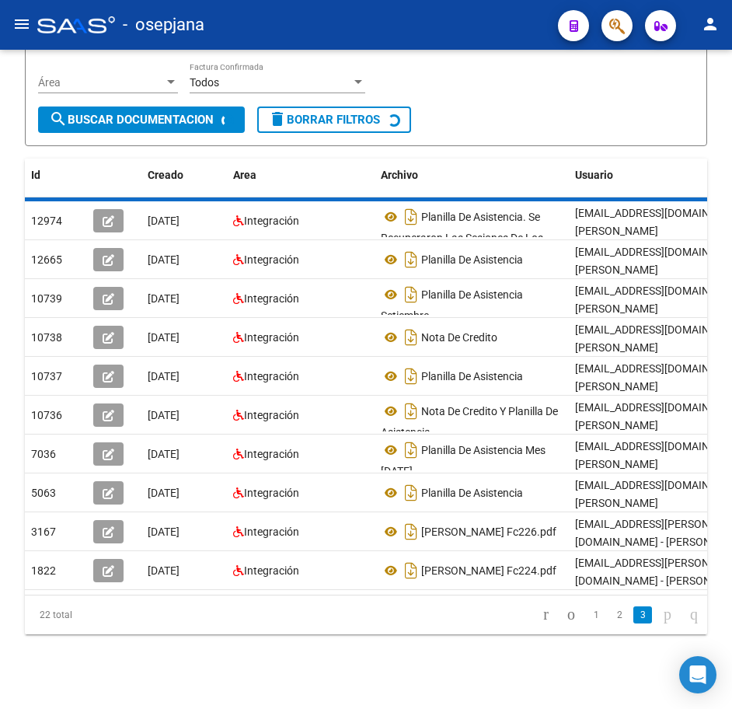
scroll to position [0, 0]
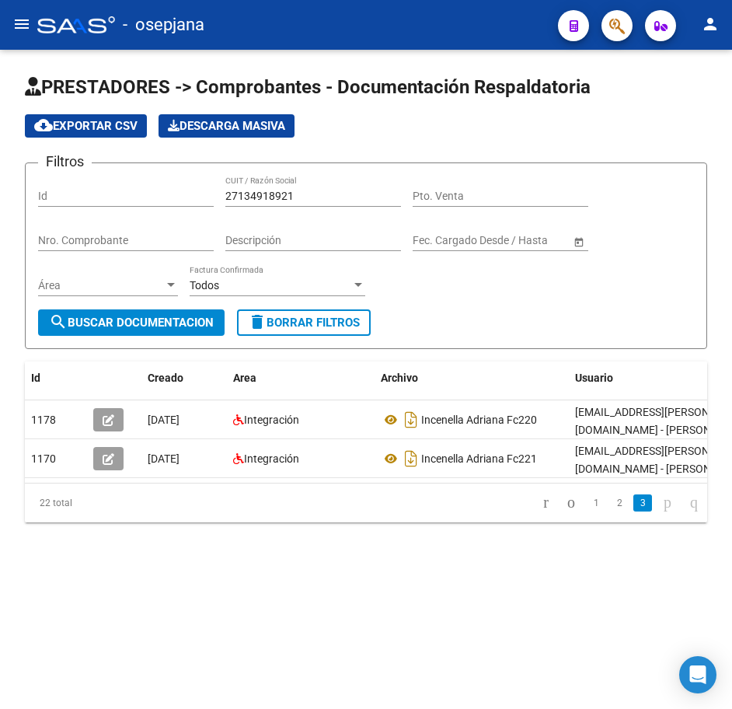
drag, startPoint x: 304, startPoint y: 192, endPoint x: -4, endPoint y: 164, distance: 309.2
click at [0, 164] on html "menu - osepjana person Firma Express Reportes Tablero de Control Ingresos Perci…" at bounding box center [366, 354] width 732 height 709
paste input "45055127"
click at [123, 321] on span "search Buscar Documentacion" at bounding box center [131, 323] width 165 height 14
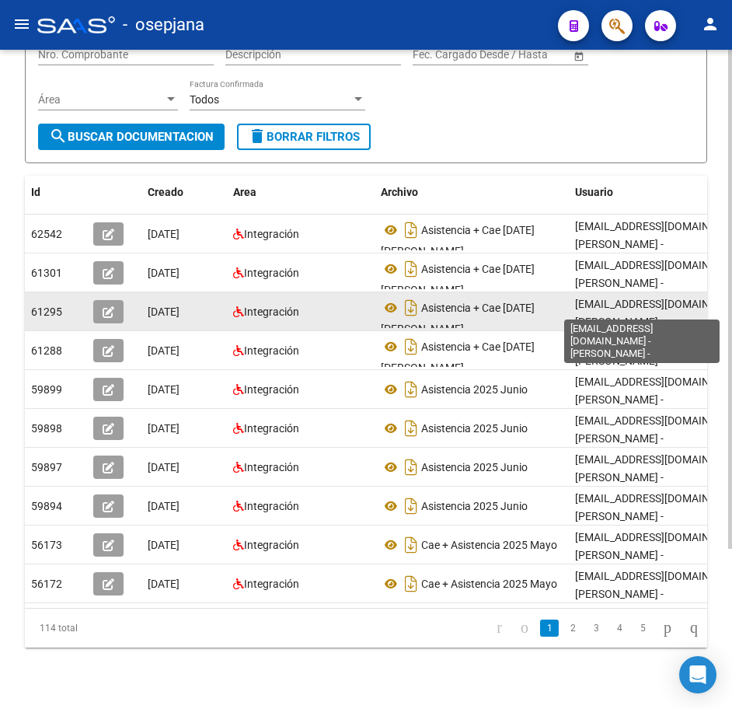
scroll to position [211, 0]
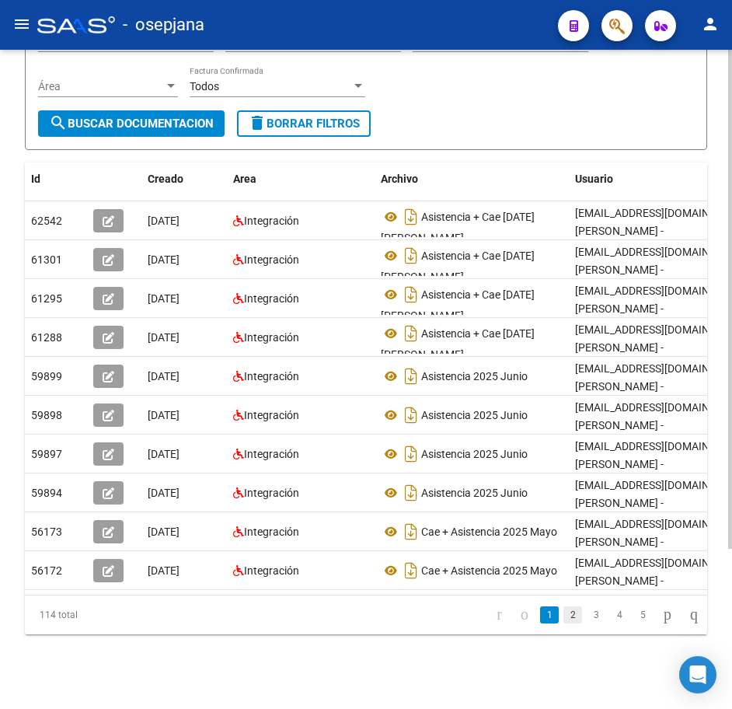
click at [564, 614] on link "2" at bounding box center [573, 614] width 19 height 17
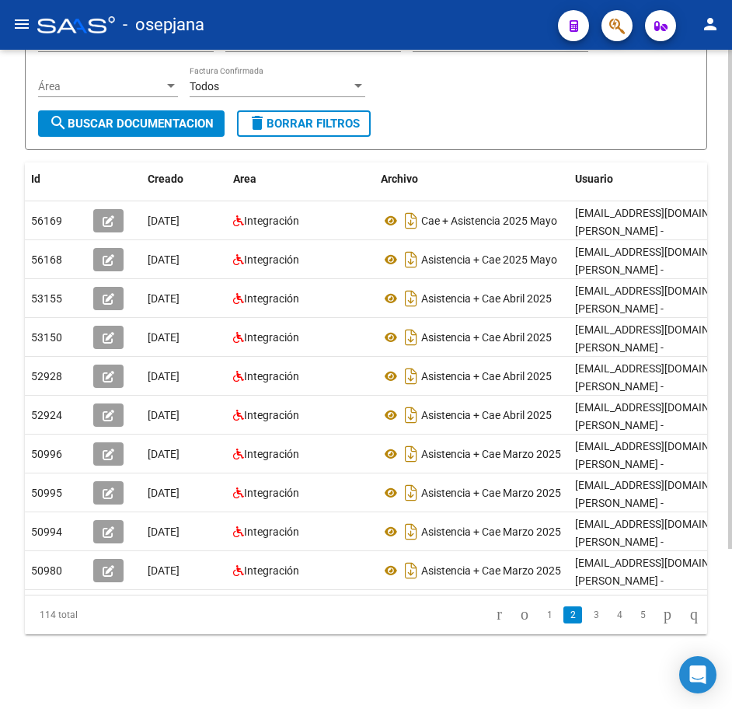
click at [585, 613] on li "3" at bounding box center [596, 615] width 23 height 26
click at [587, 614] on link "3" at bounding box center [596, 614] width 19 height 17
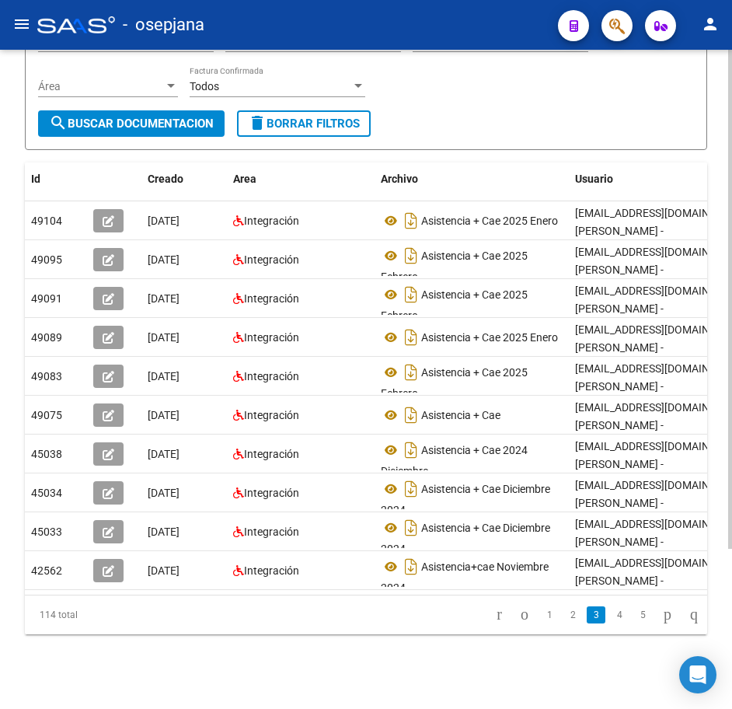
click at [528, 98] on form "Filtros Id 27145055127 CUIT / Razón Social Pto. Venta Nro. Comprobante Descripc…" at bounding box center [366, 56] width 683 height 187
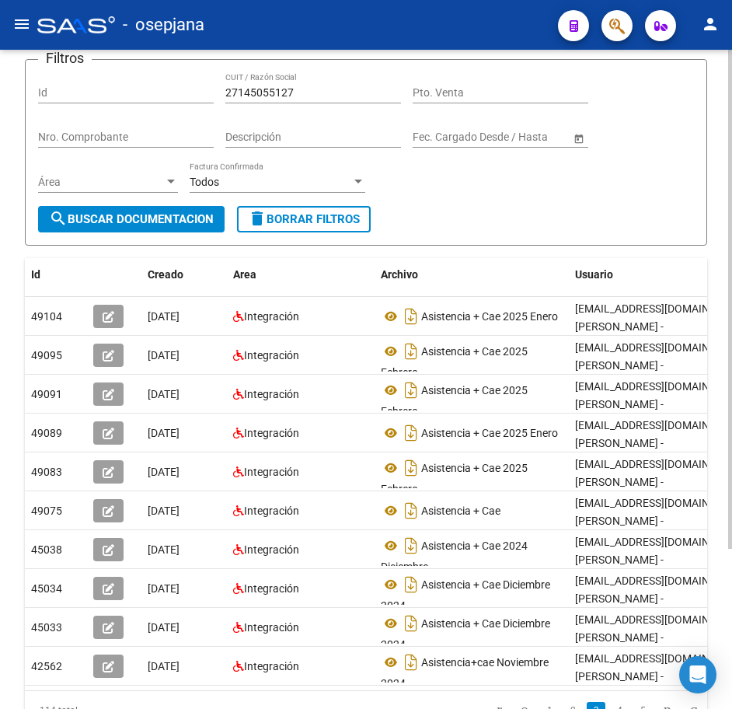
scroll to position [56, 0]
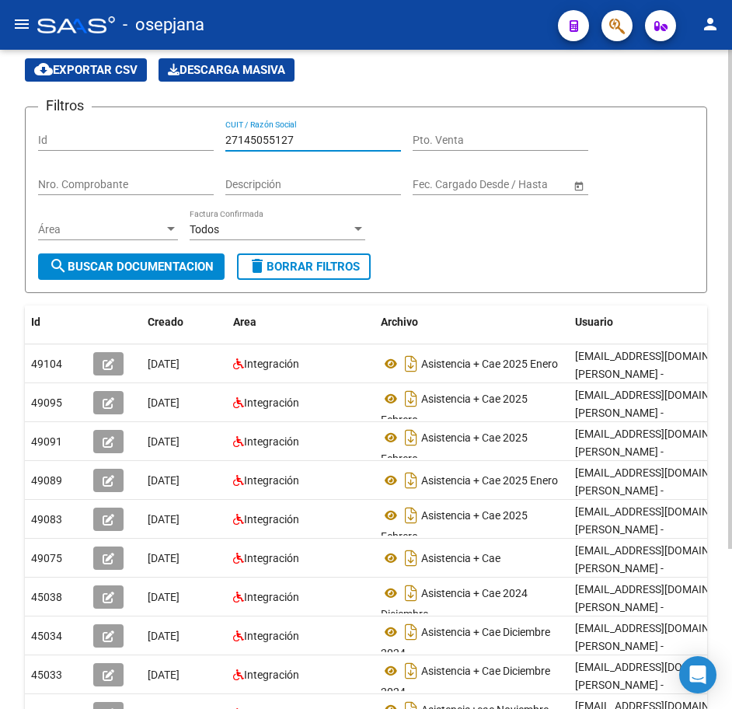
drag, startPoint x: 306, startPoint y: 141, endPoint x: 132, endPoint y: 126, distance: 174.0
click at [132, 126] on div "Filtros Id 27145055127 CUIT / Razón Social Pto. Venta Nro. Comprobante Descripc…" at bounding box center [366, 187] width 656 height 134
paste input "841122"
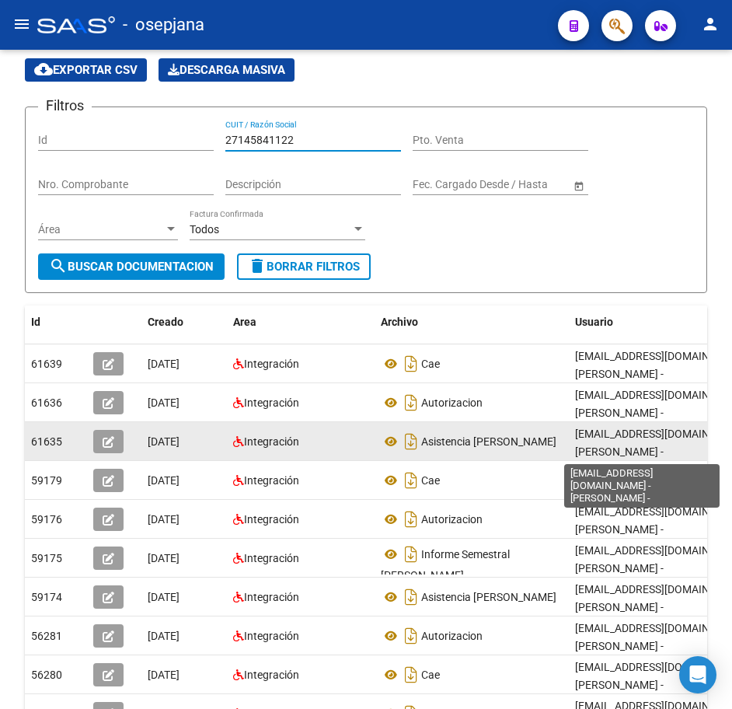
scroll to position [2, 0]
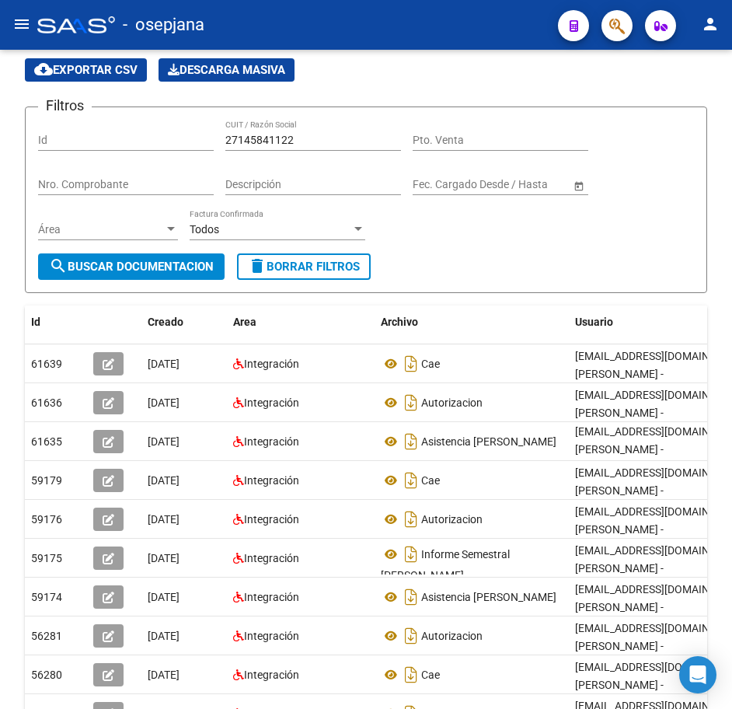
drag, startPoint x: 728, startPoint y: 386, endPoint x: 744, endPoint y: 530, distance: 144.8
click at [732, 530] on html "menu - osepjana person Firma Express Reportes Tablero de Control Ingresos Perci…" at bounding box center [366, 354] width 732 height 709
click at [729, 592] on div at bounding box center [731, 379] width 4 height 659
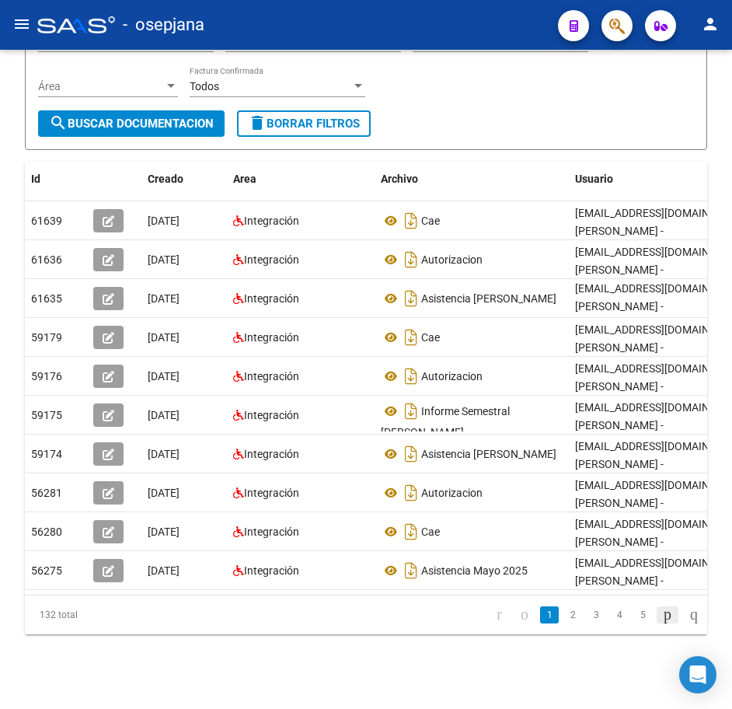
click at [662, 617] on icon "go to next page" at bounding box center [668, 614] width 12 height 19
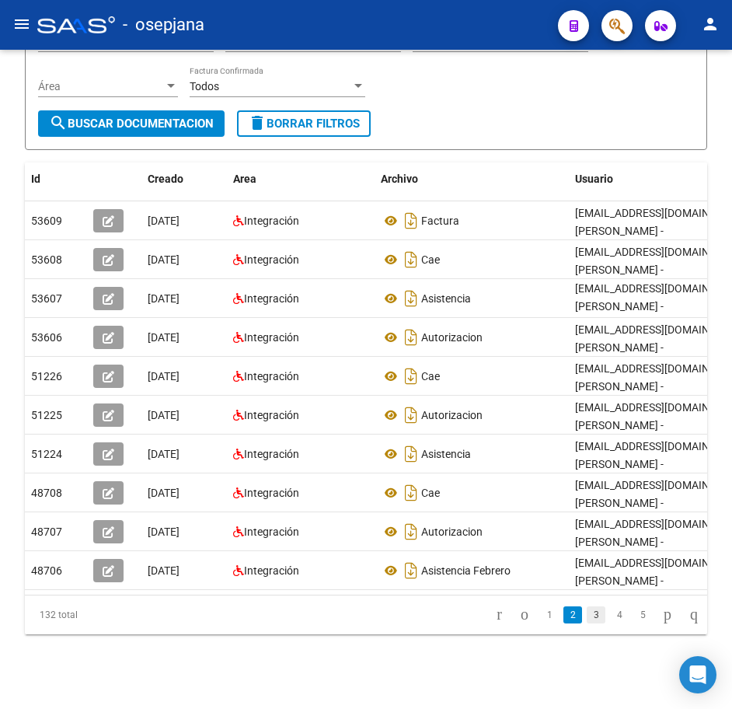
click at [587, 615] on link "3" at bounding box center [596, 614] width 19 height 17
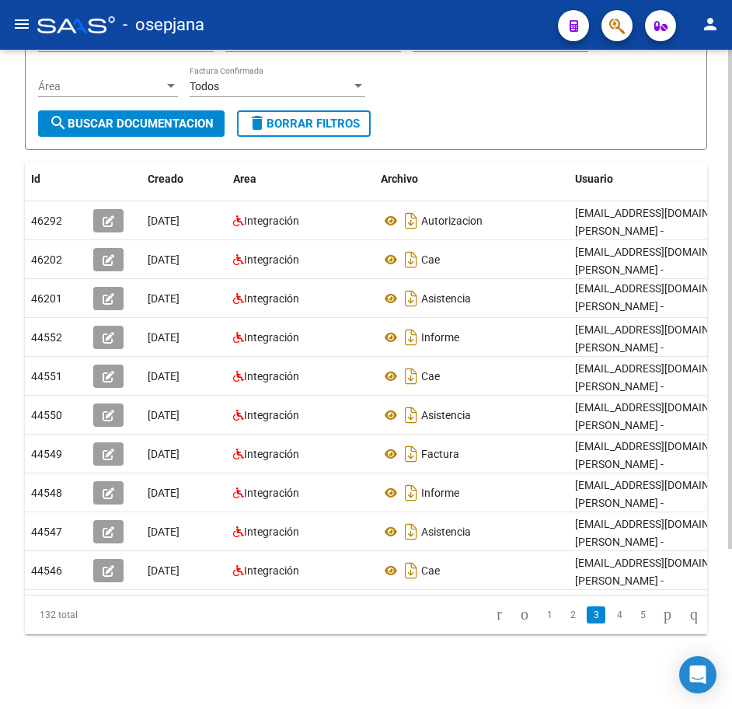
click at [566, 101] on form "Filtros Id 27145841122 CUIT / Razón Social Pto. Venta Nro. Comprobante Descripc…" at bounding box center [366, 56] width 683 height 187
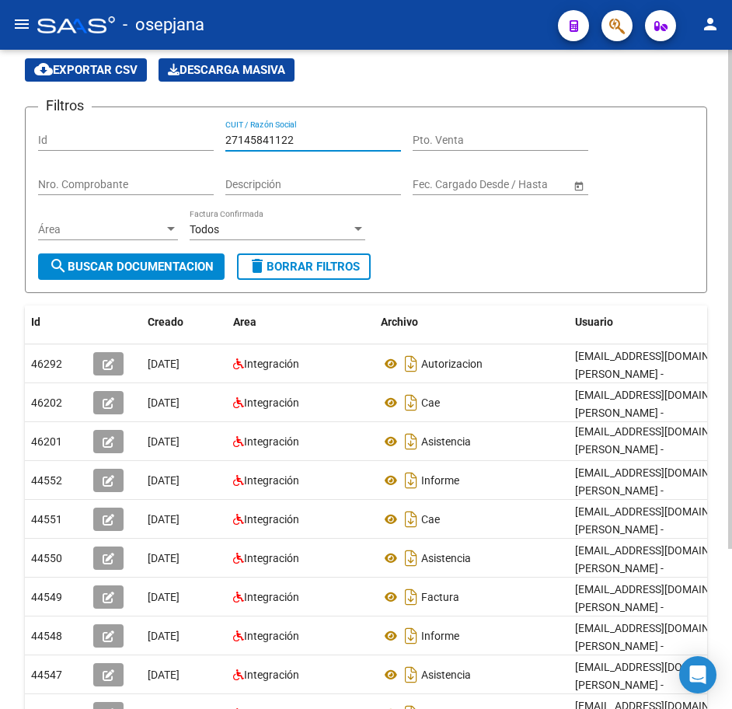
drag, startPoint x: 308, startPoint y: 137, endPoint x: 129, endPoint y: 127, distance: 179.1
click at [141, 126] on div "Filtros Id 27145841122 CUIT / Razón Social Pto. Venta Nro. Comprobante Descripc…" at bounding box center [366, 187] width 656 height 134
paste input "61870469"
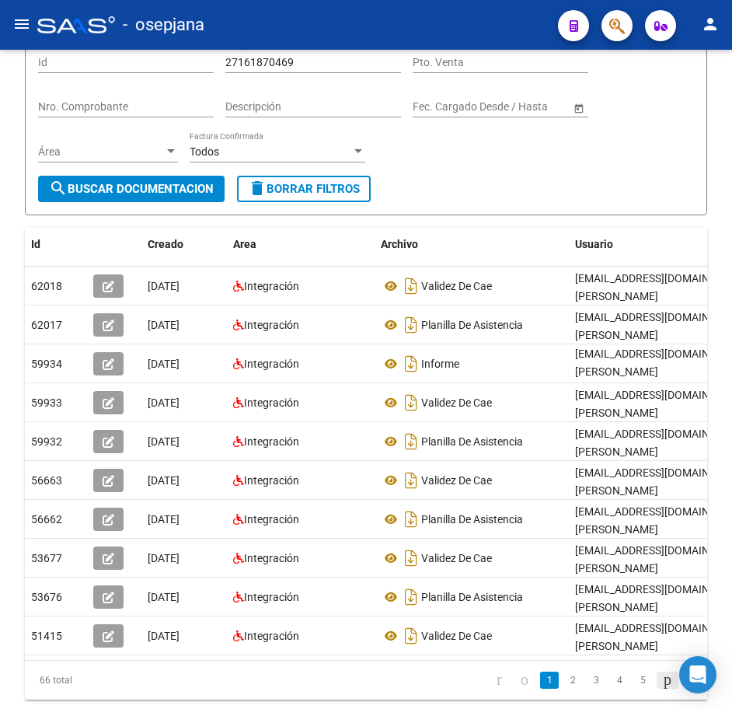
click at [662, 689] on icon "go to next page" at bounding box center [668, 679] width 12 height 19
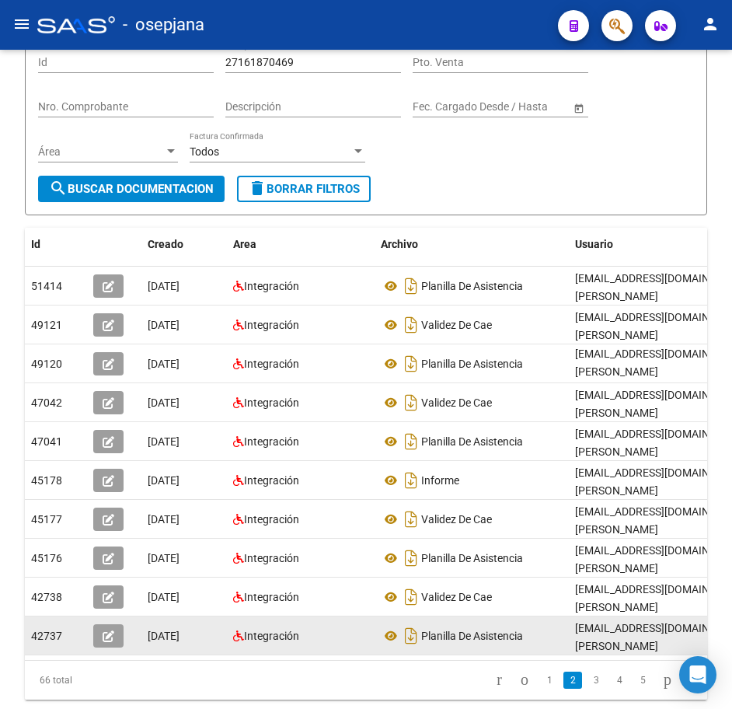
drag, startPoint x: 584, startPoint y: 689, endPoint x: 557, endPoint y: 650, distance: 47.5
click at [587, 689] on link "3" at bounding box center [596, 680] width 19 height 17
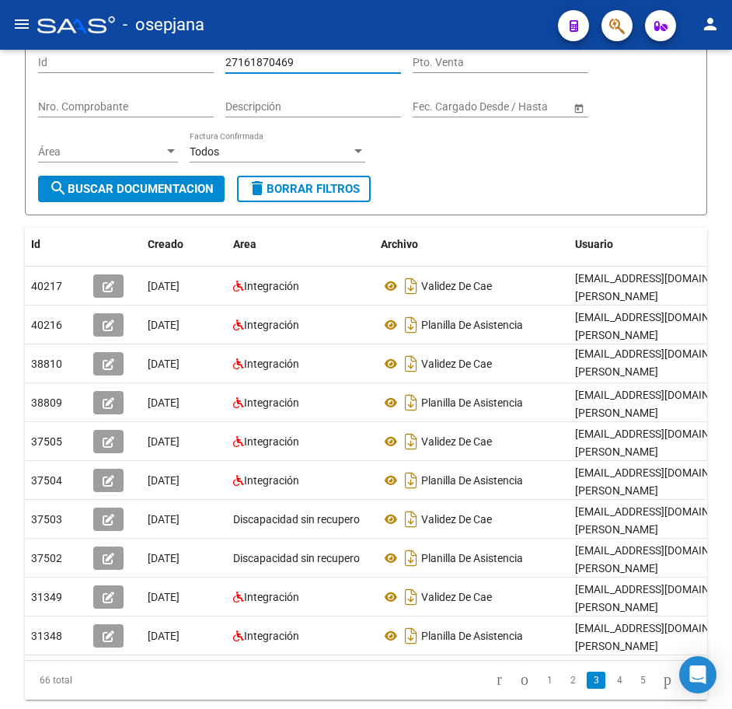
scroll to position [0, 0]
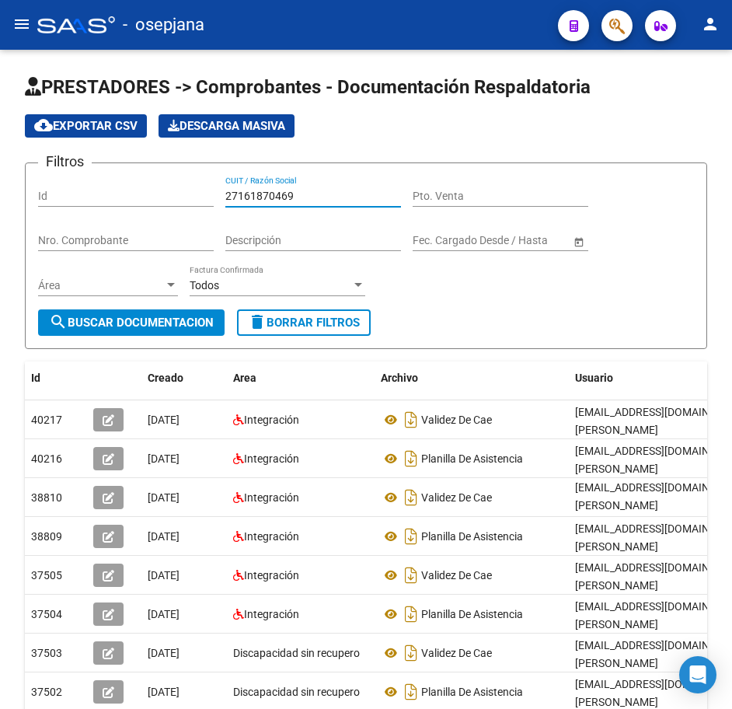
drag, startPoint x: 333, startPoint y: 62, endPoint x: 141, endPoint y: 52, distance: 192.3
click at [142, 52] on div "PRESTADORES -> Comprobantes - Documentación Respaldatoria cloud_download Export…" at bounding box center [366, 479] width 732 height 858
paste input "9966074"
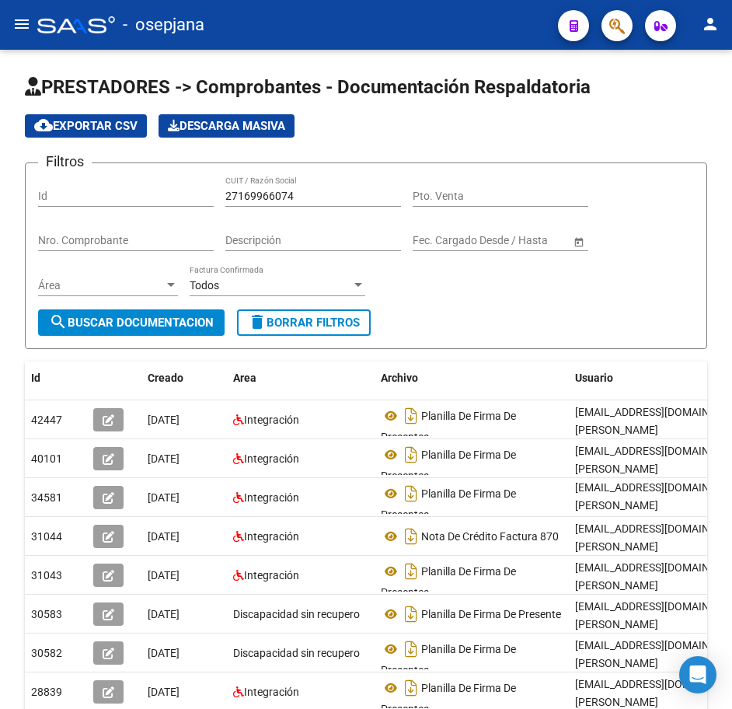
click at [509, 310] on form "Filtros Id 27169966074 CUIT / Razón Social Pto. Venta Nro. Comprobante Descripc…" at bounding box center [366, 255] width 683 height 187
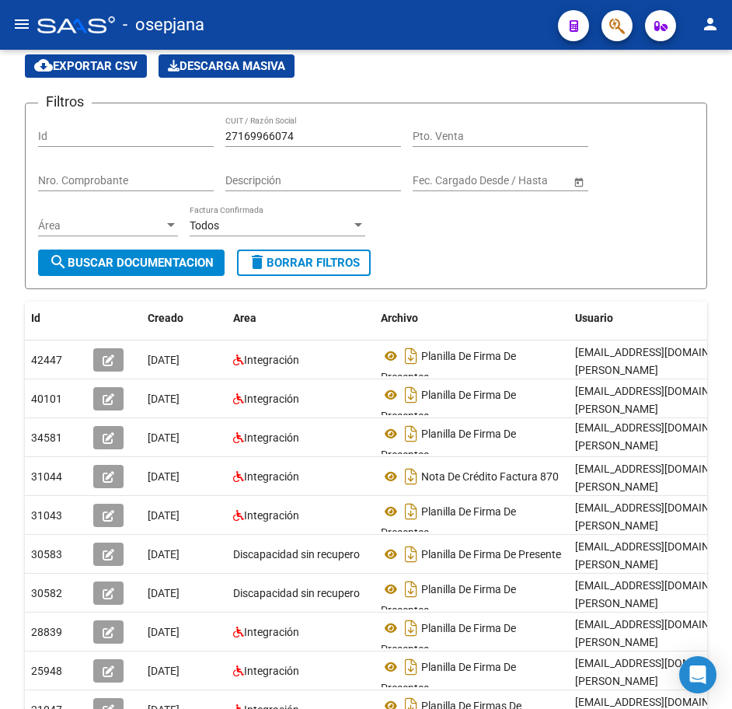
scroll to position [78, 0]
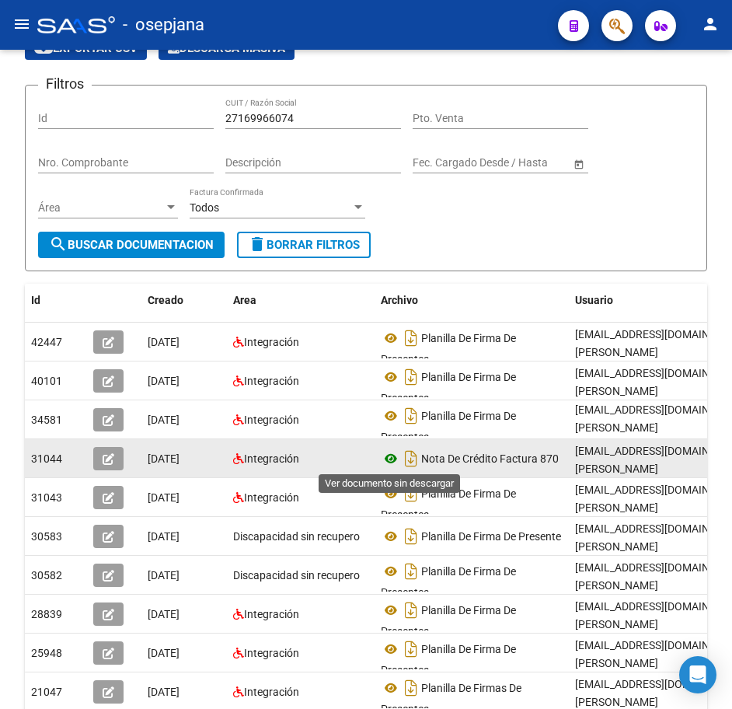
click at [384, 456] on icon at bounding box center [391, 458] width 20 height 19
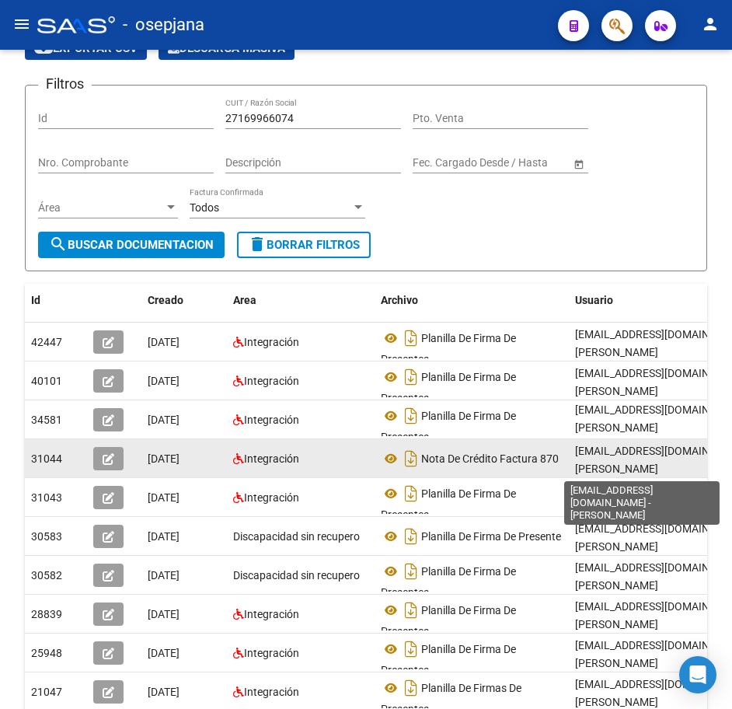
scroll to position [2, 0]
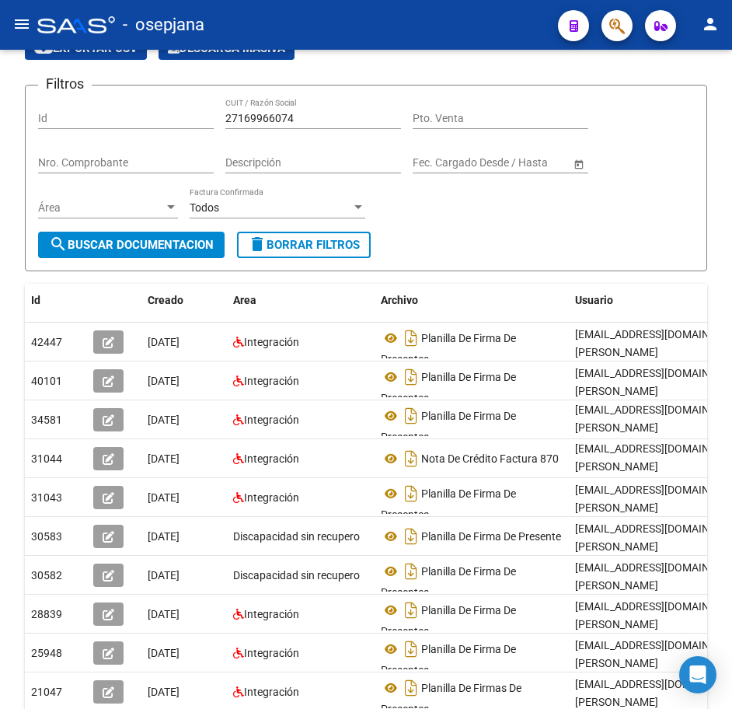
click at [725, 665] on div "PRESTADORES -> Comprobantes - Documentación Respaldatoria cloud_download Export…" at bounding box center [366, 401] width 732 height 858
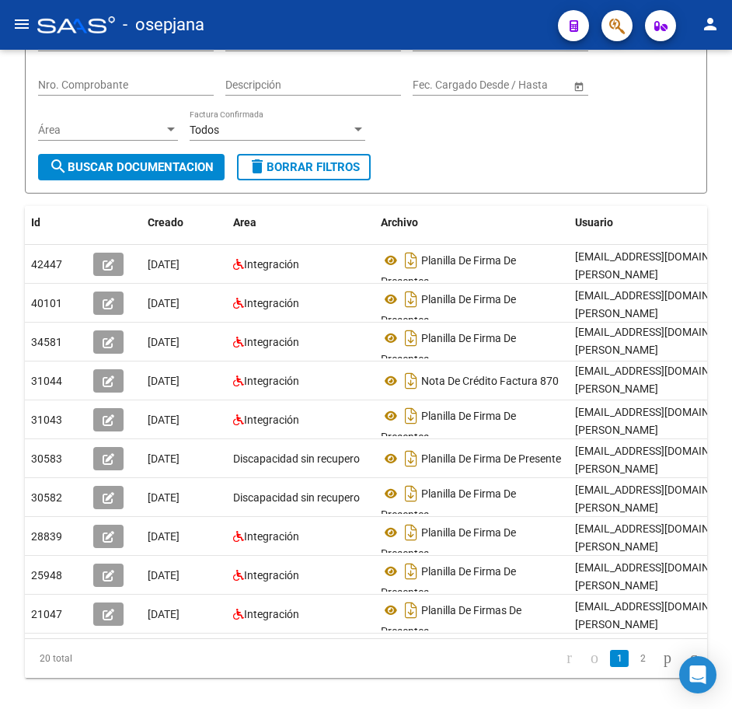
scroll to position [160, 0]
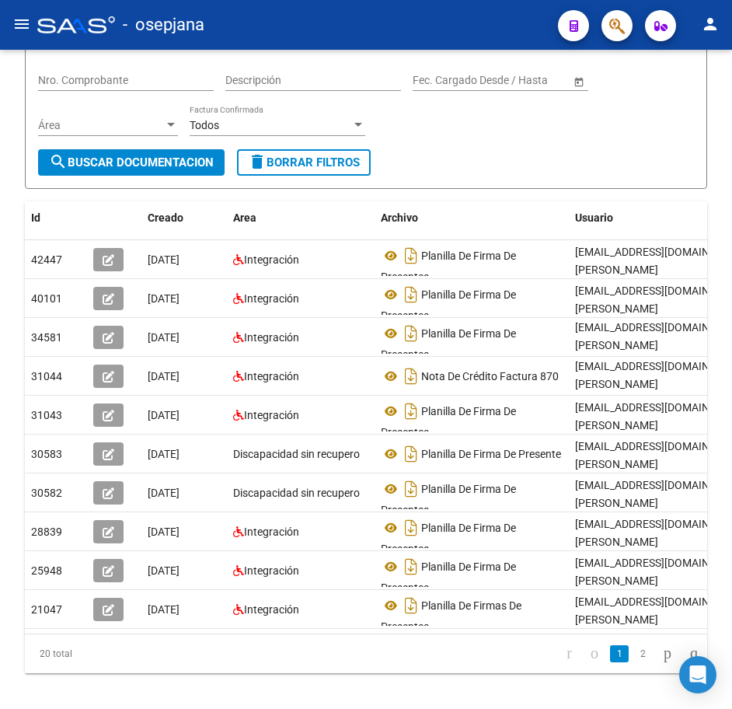
click at [729, 657] on div at bounding box center [731, 428] width 4 height 499
click at [634, 662] on link "2" at bounding box center [643, 653] width 19 height 17
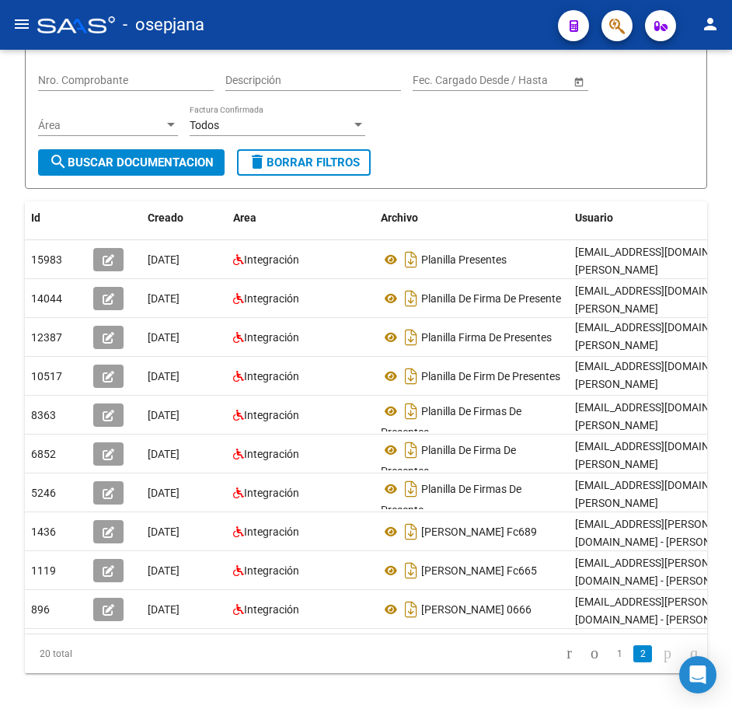
click at [473, 134] on div "Filtros Id 27169966074 CUIT / Razón Social Pto. Venta Nro. Comprobante Descripc…" at bounding box center [366, 83] width 656 height 134
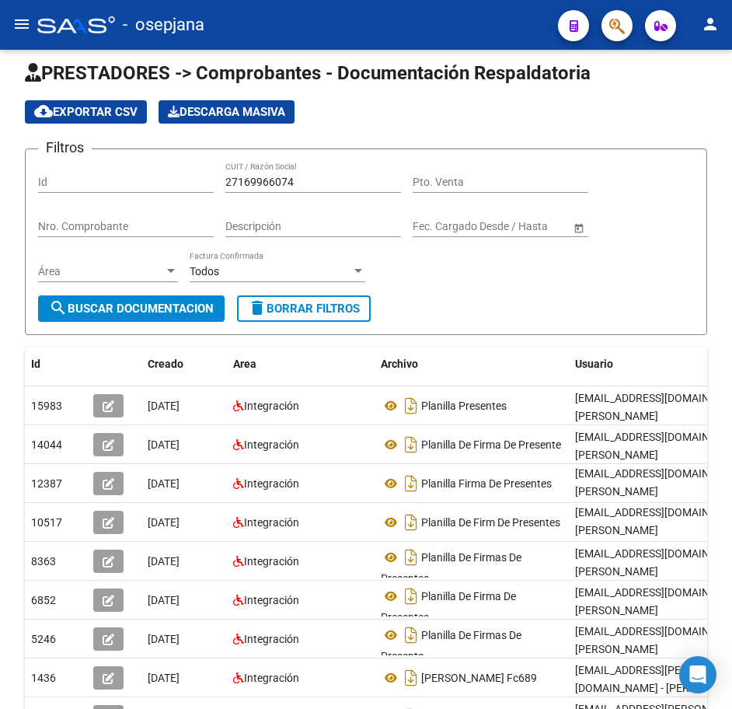
scroll to position [5, 0]
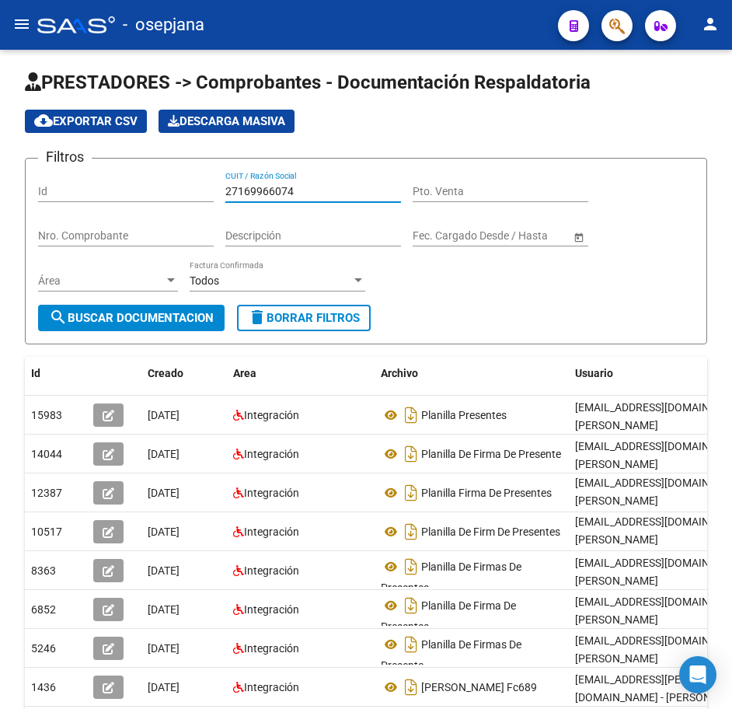
drag, startPoint x: 306, startPoint y: 185, endPoint x: 172, endPoint y: 180, distance: 133.8
click at [180, 180] on div "Filtros Id 27169966074 CUIT / Razón Social Pto. Venta Nro. Comprobante Descripc…" at bounding box center [366, 238] width 656 height 134
paste input "75507219"
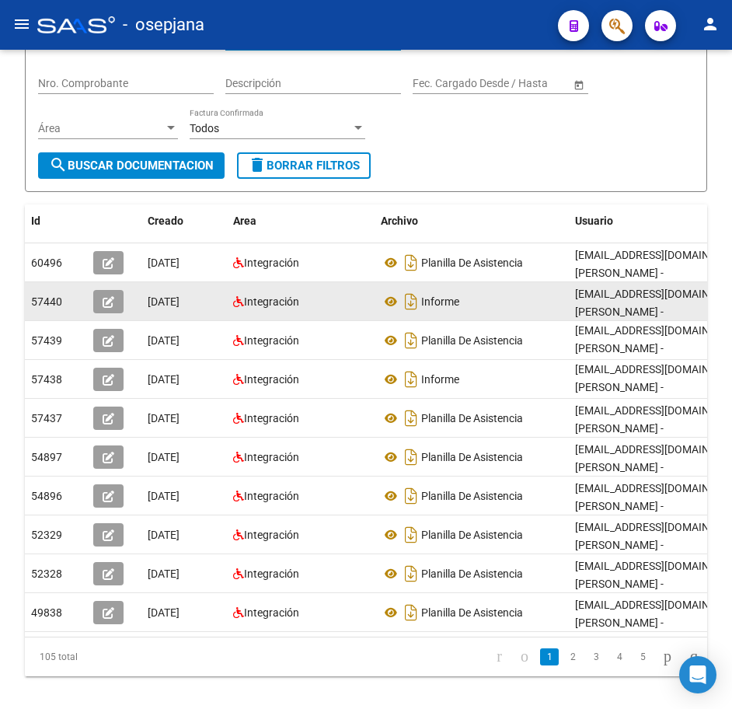
scroll to position [160, 0]
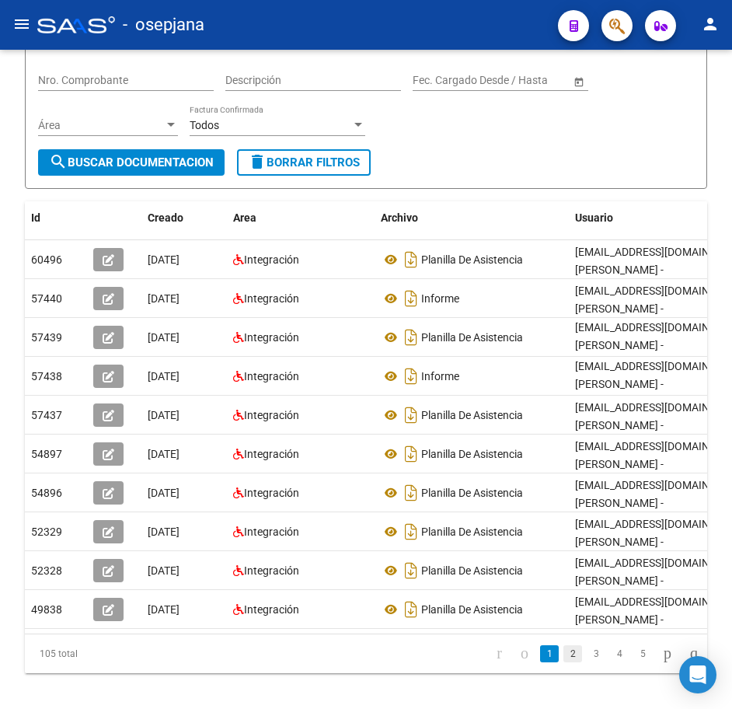
click at [564, 662] on link "2" at bounding box center [573, 653] width 19 height 17
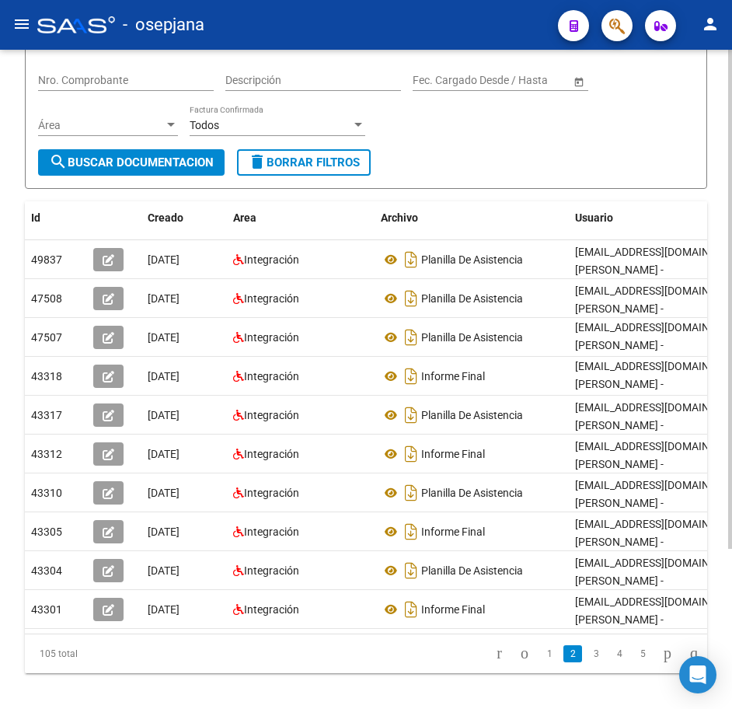
click at [423, 118] on div "Filtros Id 27175507219 CUIT / Razón Social Pto. Venta Nro. Comprobante Descripc…" at bounding box center [366, 83] width 656 height 134
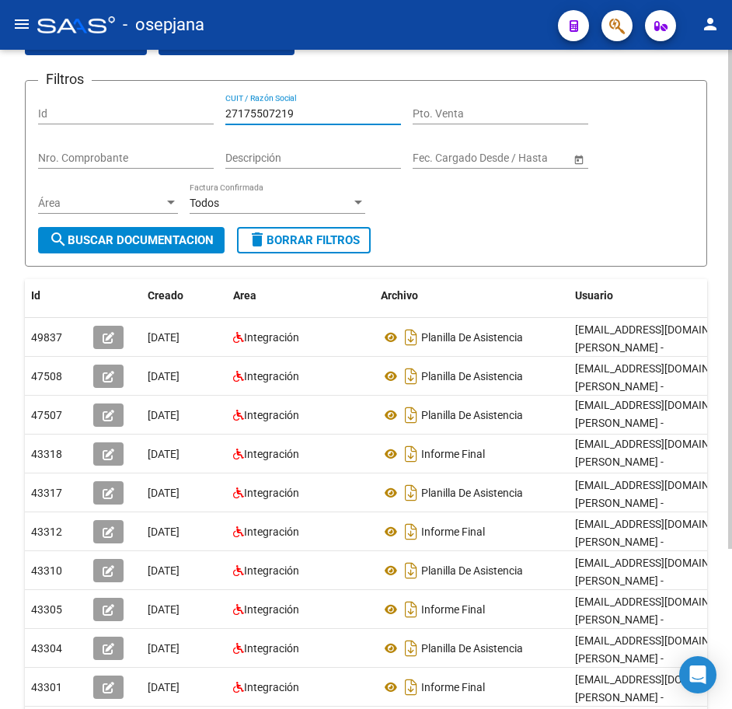
drag, startPoint x: 302, startPoint y: 117, endPoint x: 79, endPoint y: 80, distance: 227.0
click at [79, 93] on div "Filtros Id 27175507219 CUIT / Razón Social Pto. Venta Nro. Comprobante Descripc…" at bounding box center [366, 160] width 656 height 134
paste input "7382316"
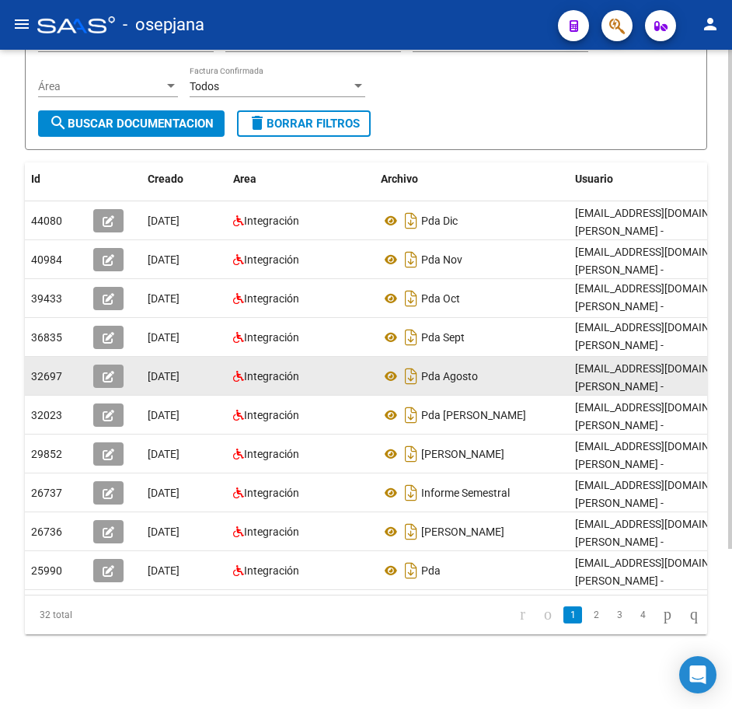
scroll to position [211, 0]
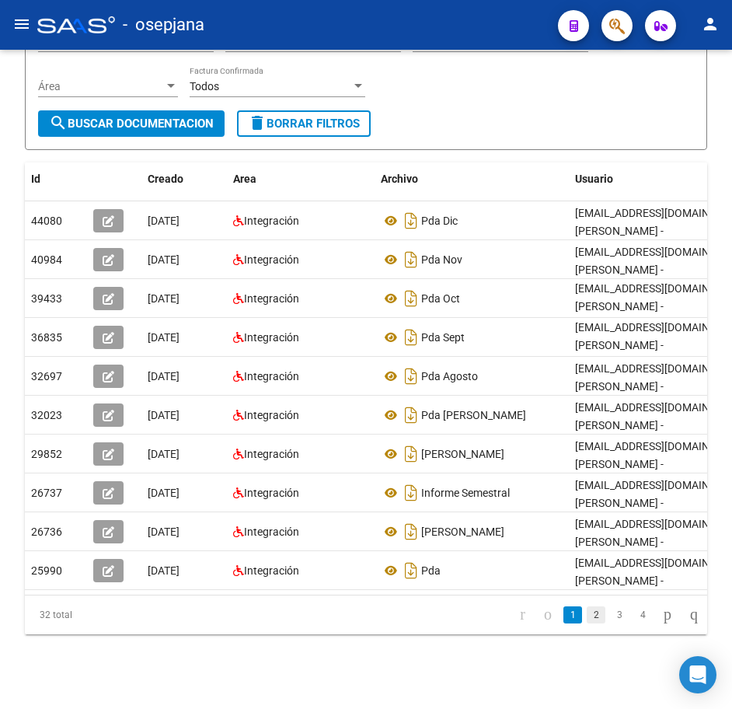
click at [587, 620] on link "2" at bounding box center [596, 614] width 19 height 17
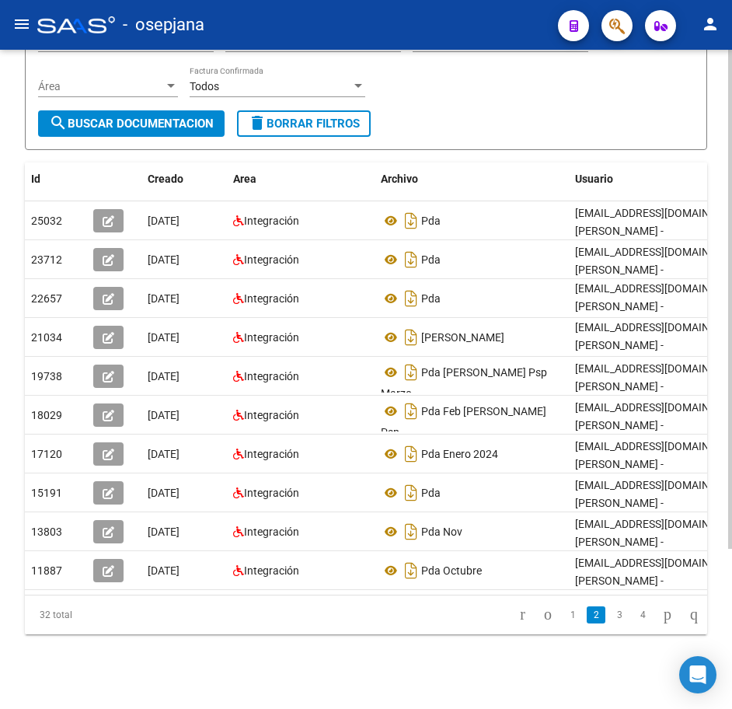
click at [555, 105] on form "Filtros Id 27177382316 CUIT / Razón Social Pto. Venta Nro. Comprobante Descripc…" at bounding box center [366, 56] width 683 height 187
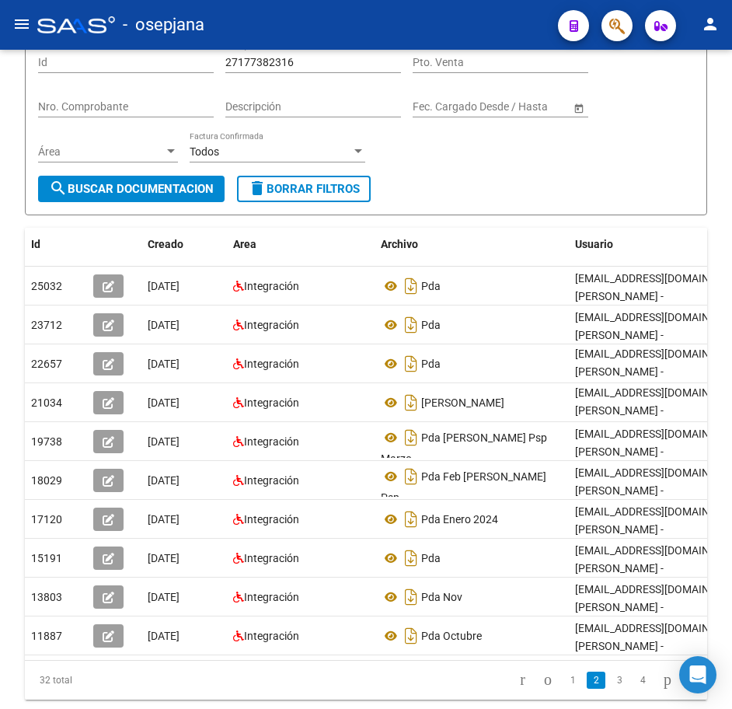
scroll to position [45, 0]
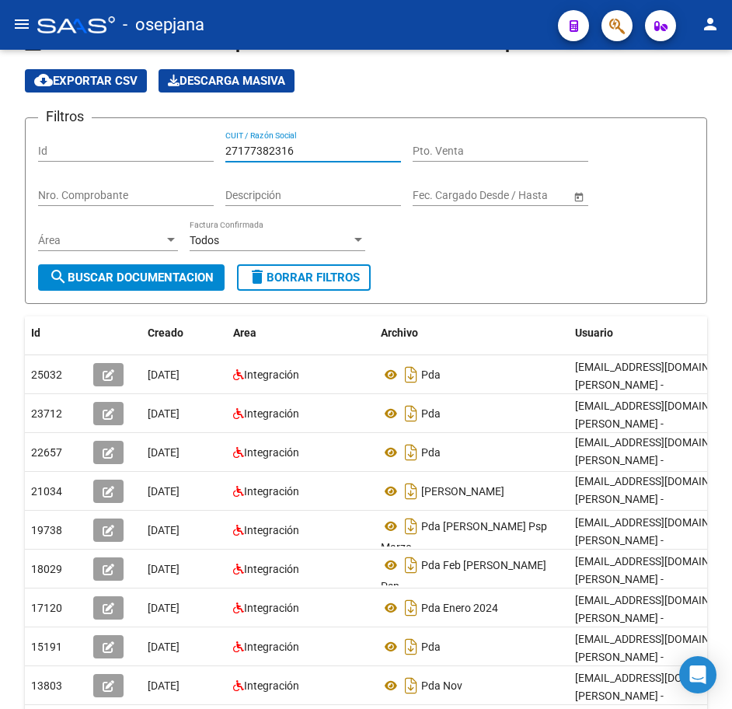
drag, startPoint x: 308, startPoint y: 59, endPoint x: 150, endPoint y: 49, distance: 158.2
click at [152, 43] on div "menu - osepjana person Firma Express Reportes Tablero de Control Ingresos Perci…" at bounding box center [366, 354] width 732 height 709
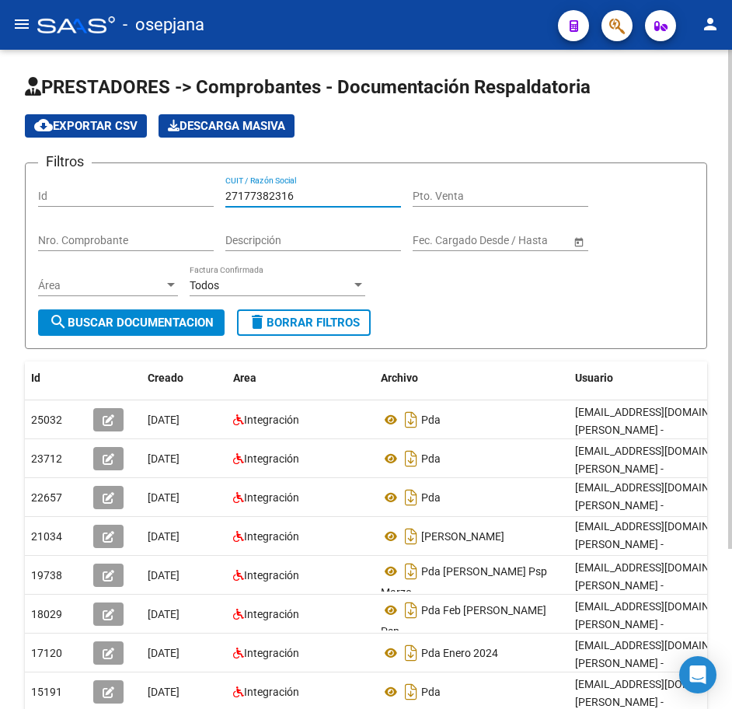
paste input "8410607"
click at [191, 316] on span "search Buscar Documentacion" at bounding box center [131, 323] width 165 height 14
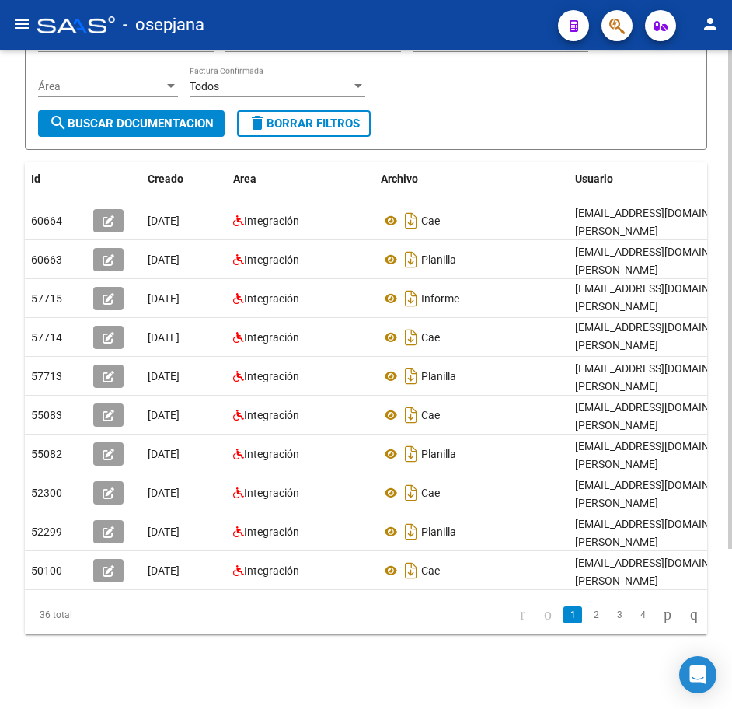
scroll to position [211, 0]
click at [589, 616] on link "2" at bounding box center [596, 614] width 19 height 17
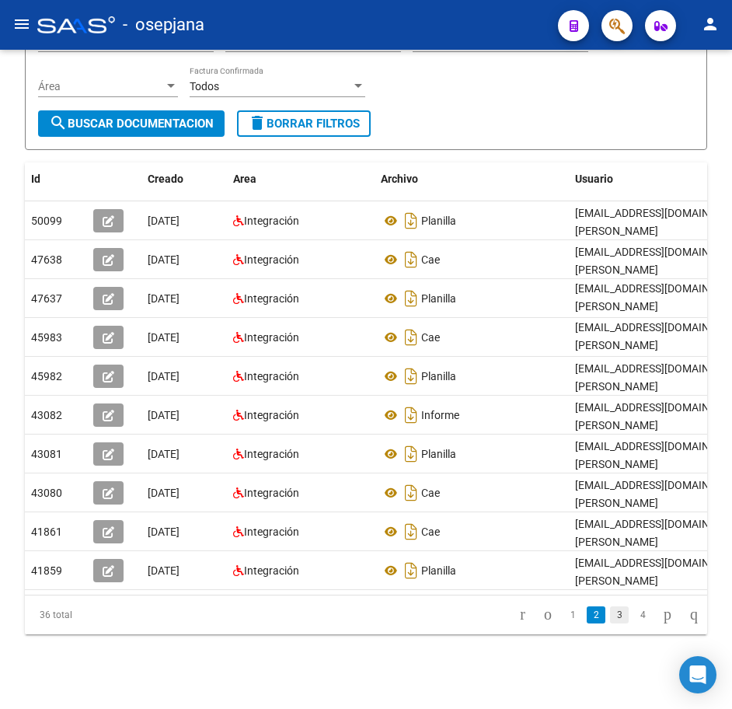
click at [610, 621] on link "3" at bounding box center [619, 614] width 19 height 17
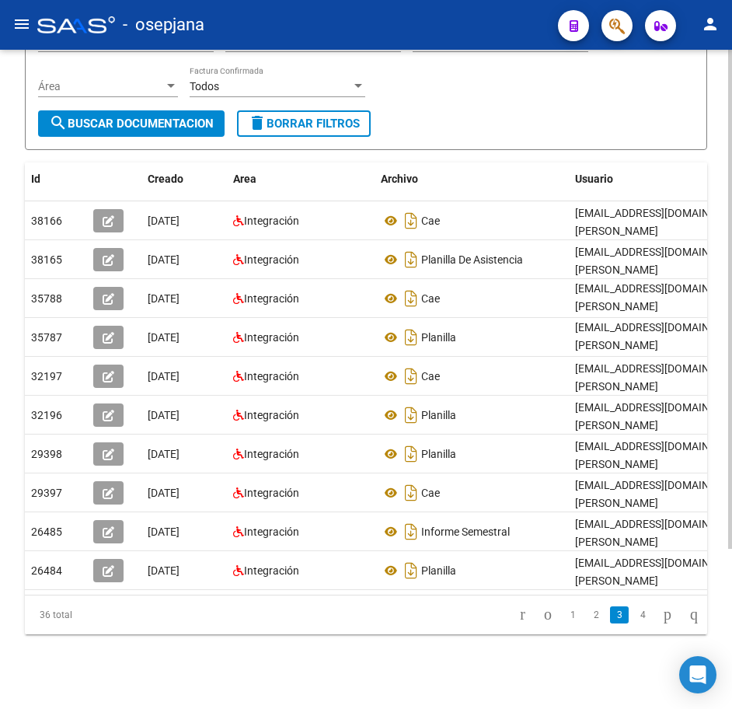
click at [585, 114] on form "Filtros Id 27178410607 CUIT / Razón Social Pto. Venta Nro. Comprobante Descripc…" at bounding box center [366, 56] width 683 height 187
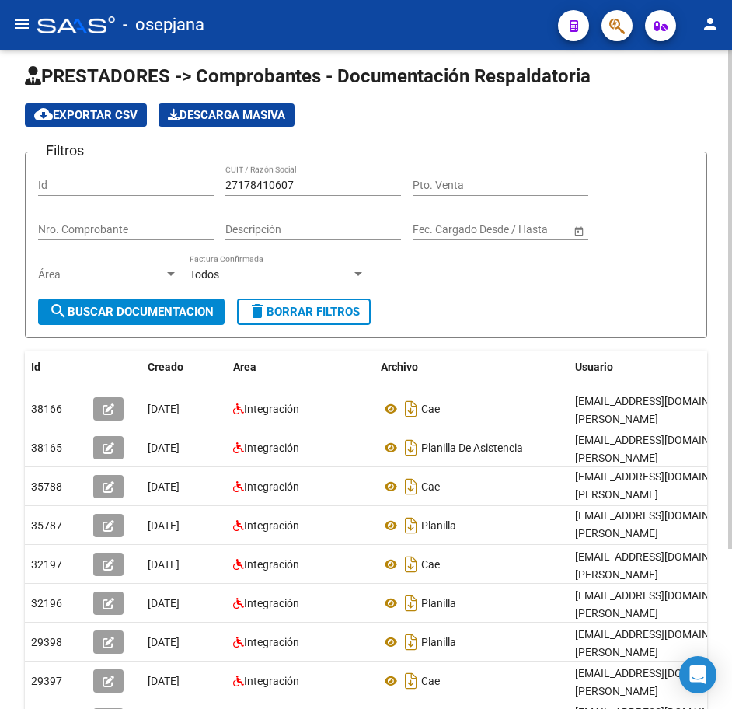
scroll to position [0, 0]
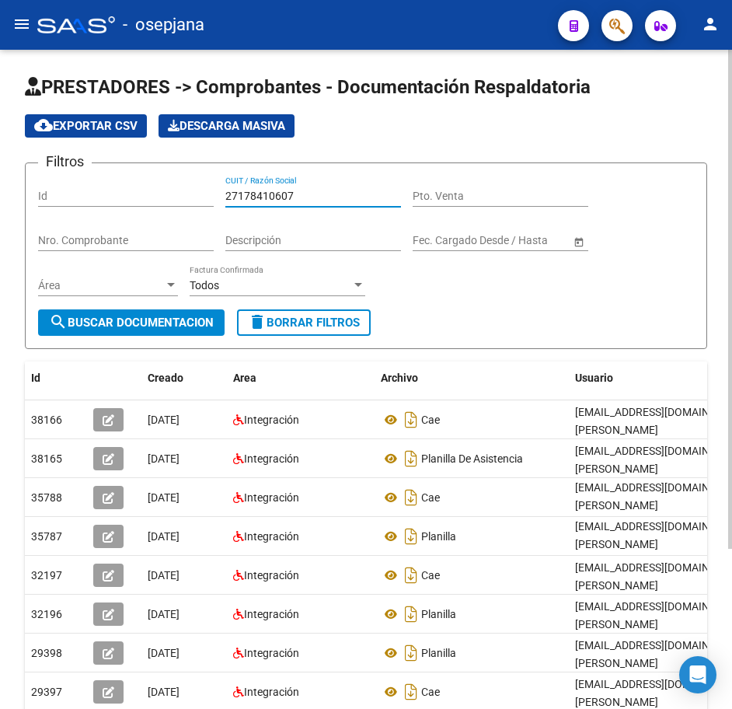
drag, startPoint x: 294, startPoint y: 191, endPoint x: 140, endPoint y: 180, distance: 154.4
click at [144, 181] on div "Filtros Id 27178410607 CUIT / Razón Social Pto. Venta Nro. Comprobante Descripc…" at bounding box center [366, 243] width 656 height 134
paste input "81840000"
click at [178, 318] on span "search Buscar Documentacion" at bounding box center [131, 323] width 165 height 14
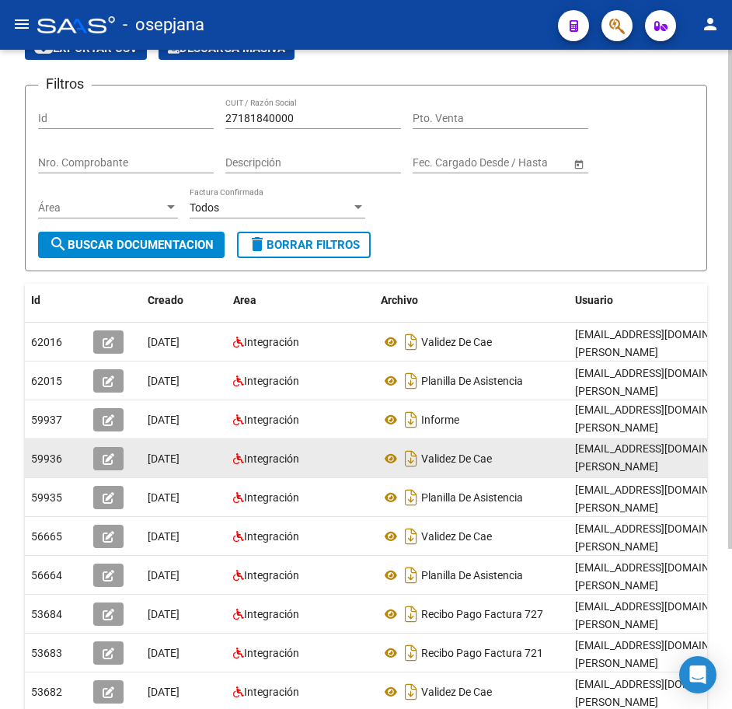
scroll to position [156, 0]
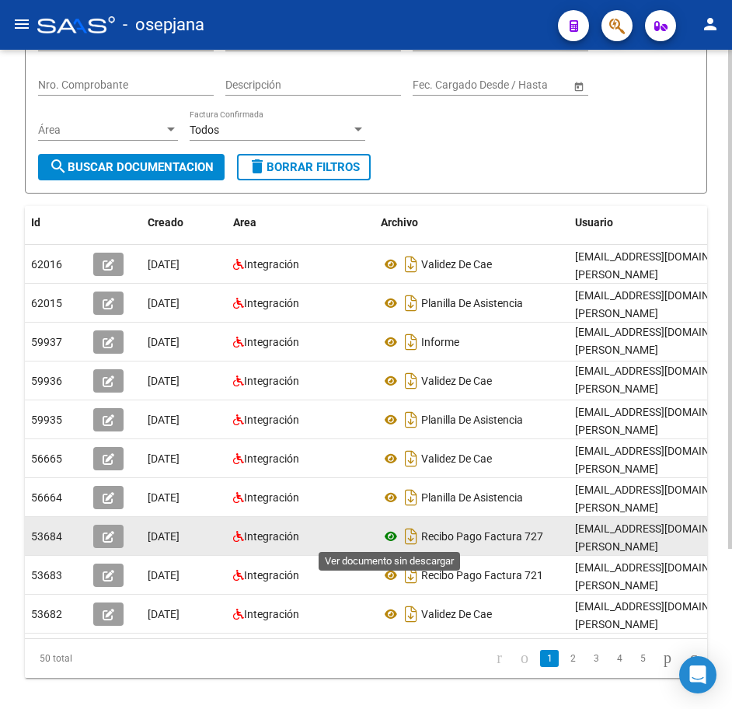
click at [388, 533] on icon at bounding box center [391, 536] width 20 height 19
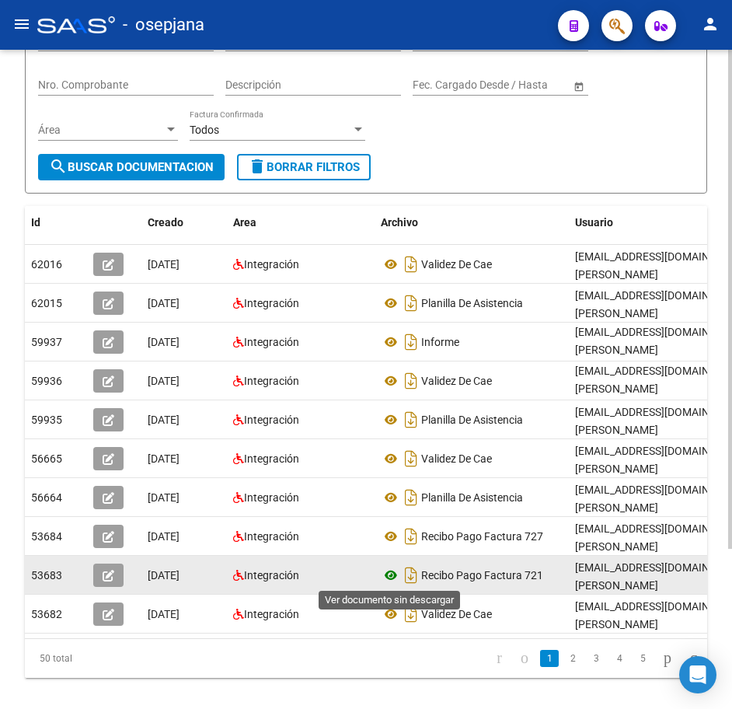
click at [388, 575] on icon at bounding box center [391, 575] width 20 height 19
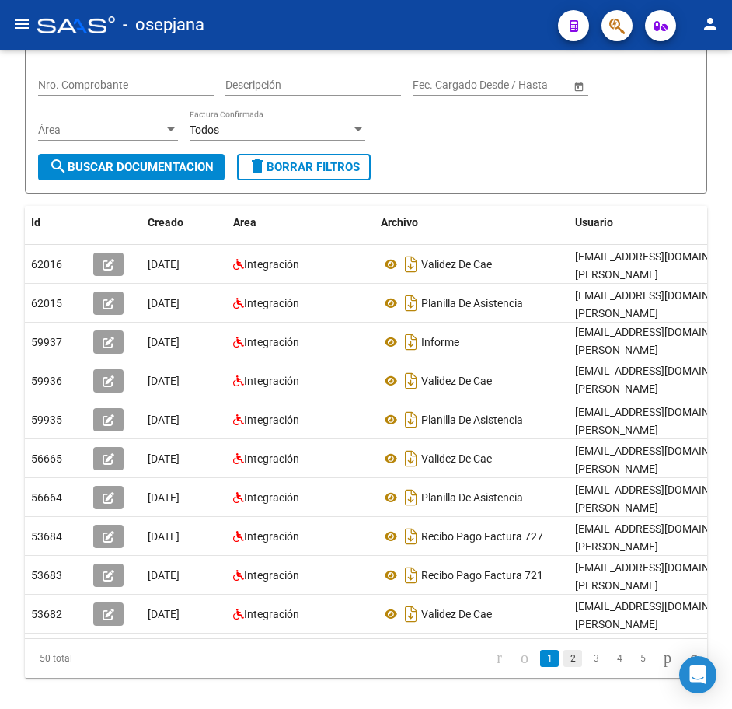
click at [564, 667] on link "2" at bounding box center [573, 658] width 19 height 17
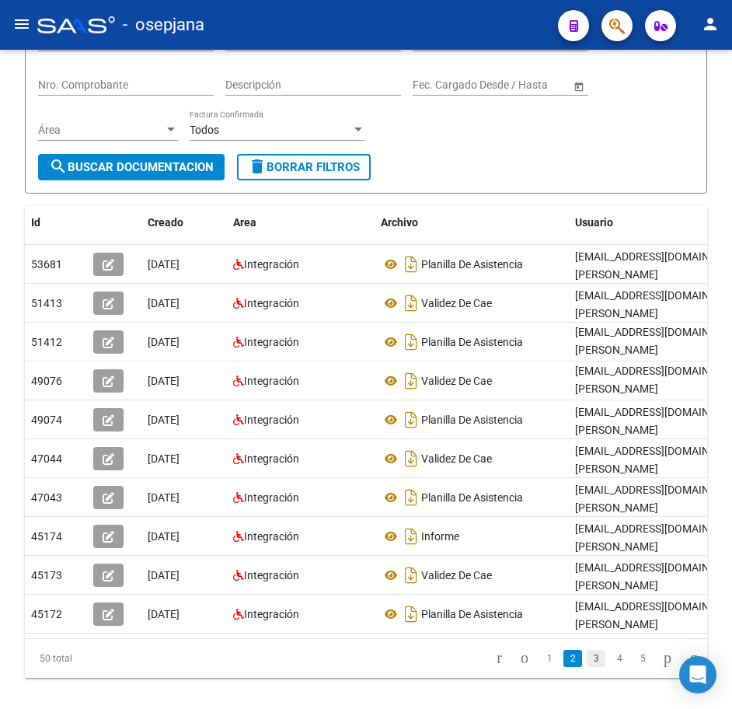
click at [587, 667] on link "3" at bounding box center [596, 658] width 19 height 17
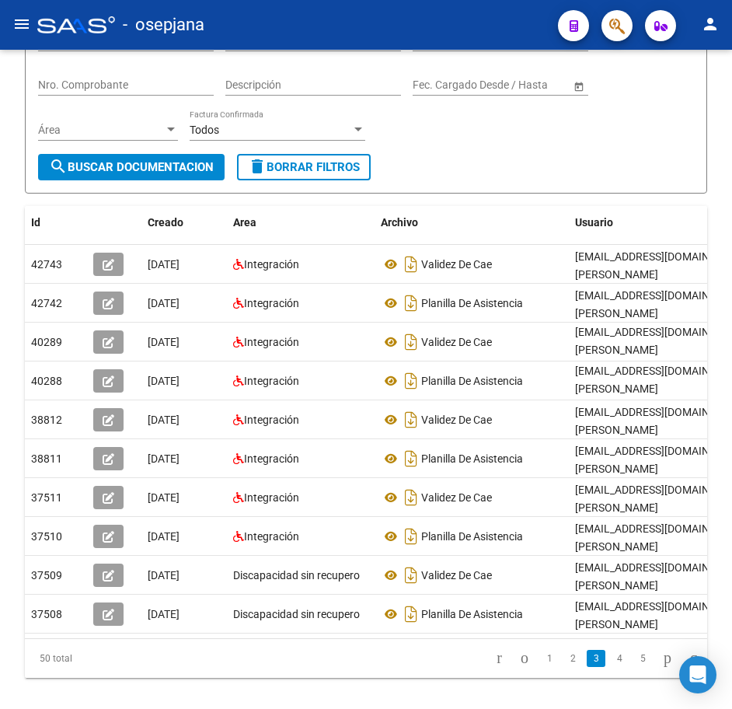
click at [610, 667] on link "4" at bounding box center [619, 658] width 19 height 17
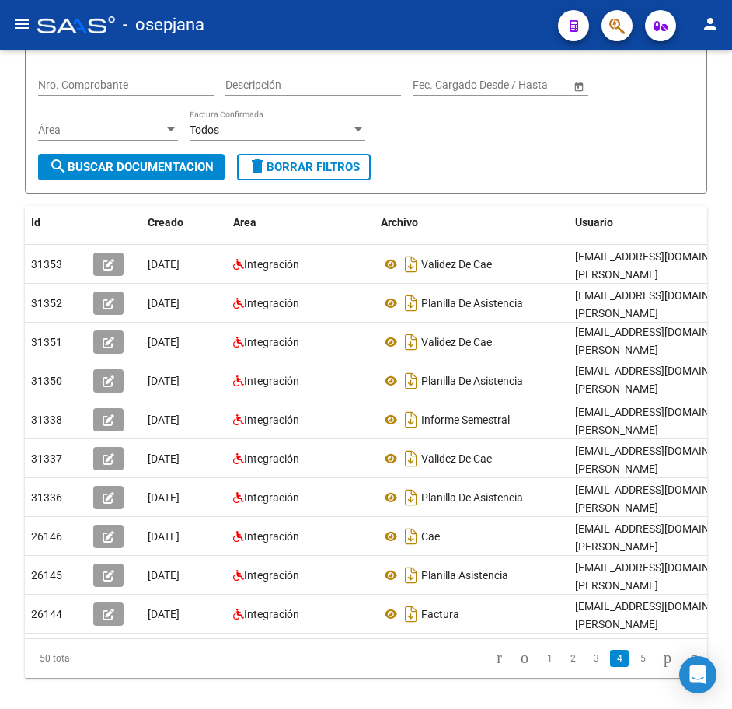
click at [610, 667] on link "4" at bounding box center [619, 658] width 19 height 17
click at [634, 667] on link "5" at bounding box center [643, 658] width 19 height 17
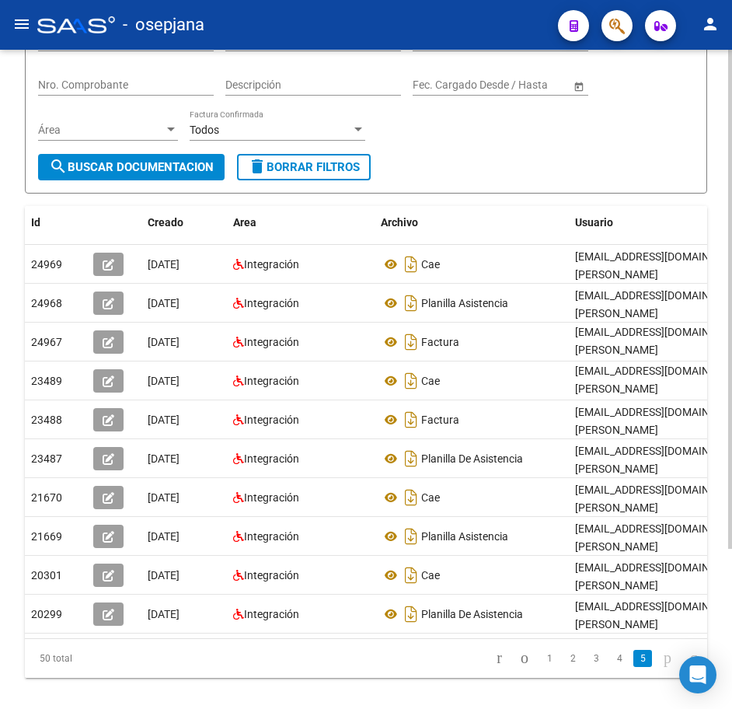
drag, startPoint x: 552, startPoint y: 147, endPoint x: 561, endPoint y: 162, distance: 18.1
click at [552, 147] on div "Filtros Id 27181840000 CUIT / Razón Social Pto. Venta Nro. Comprobante Descripc…" at bounding box center [366, 87] width 656 height 134
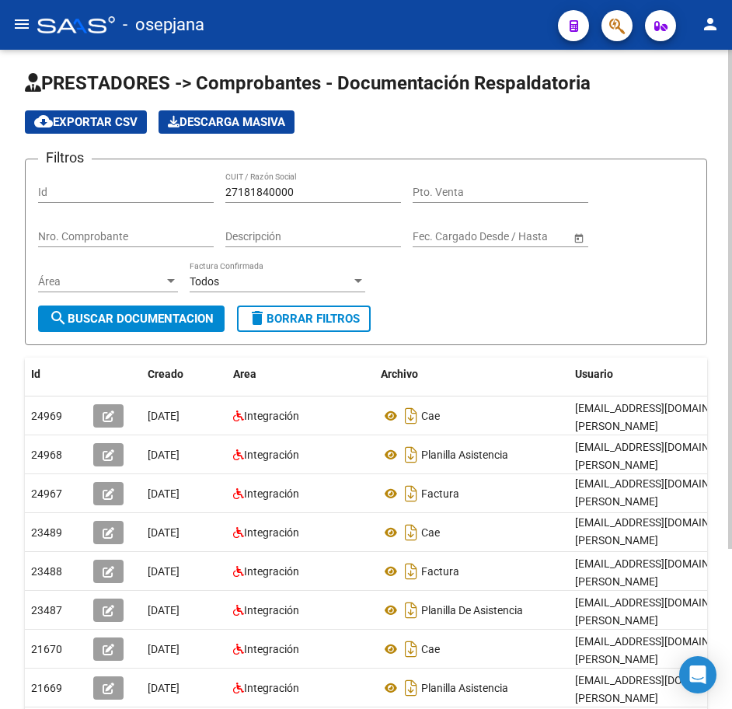
scroll to position [0, 0]
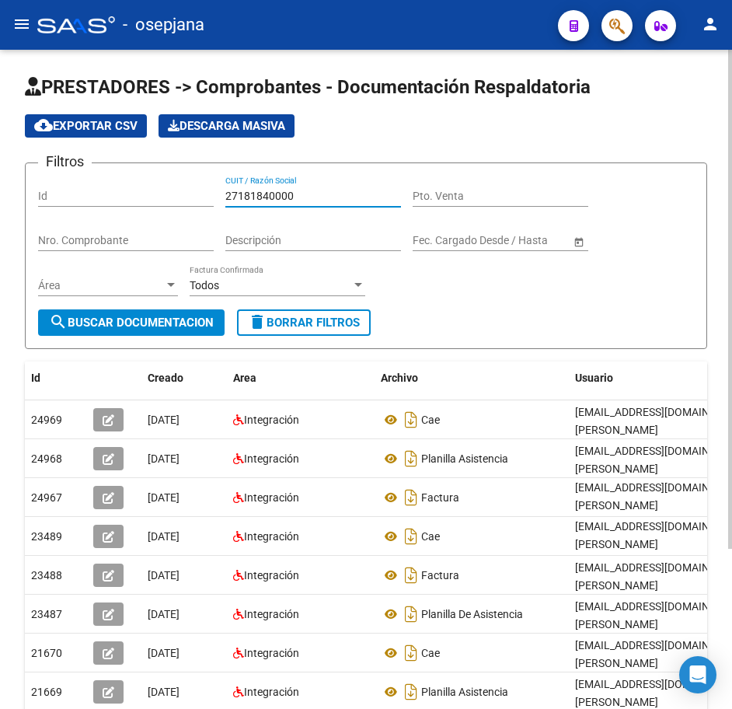
drag, startPoint x: 302, startPoint y: 197, endPoint x: 85, endPoint y: 183, distance: 218.2
click at [85, 183] on div "Filtros Id 27181840000 CUIT / Razón Social Pto. Venta Nro. Comprobante Descripc…" at bounding box center [366, 243] width 656 height 134
paste input "4391428"
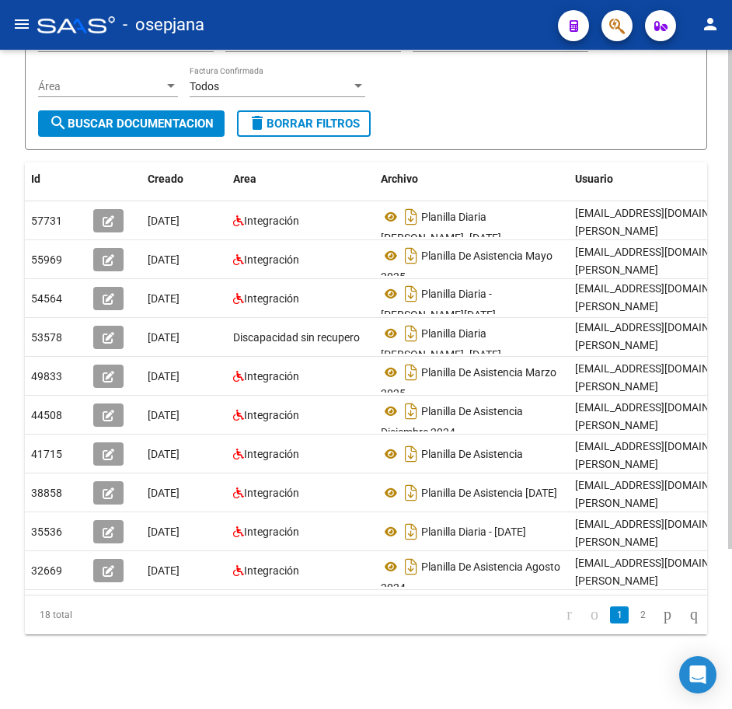
scroll to position [211, 0]
click at [716, 518] on div "PRESTADORES -> Comprobantes - Documentación Respaldatoria cloud_download Export…" at bounding box center [368, 280] width 736 height 858
click at [634, 618] on link "2" at bounding box center [643, 614] width 19 height 17
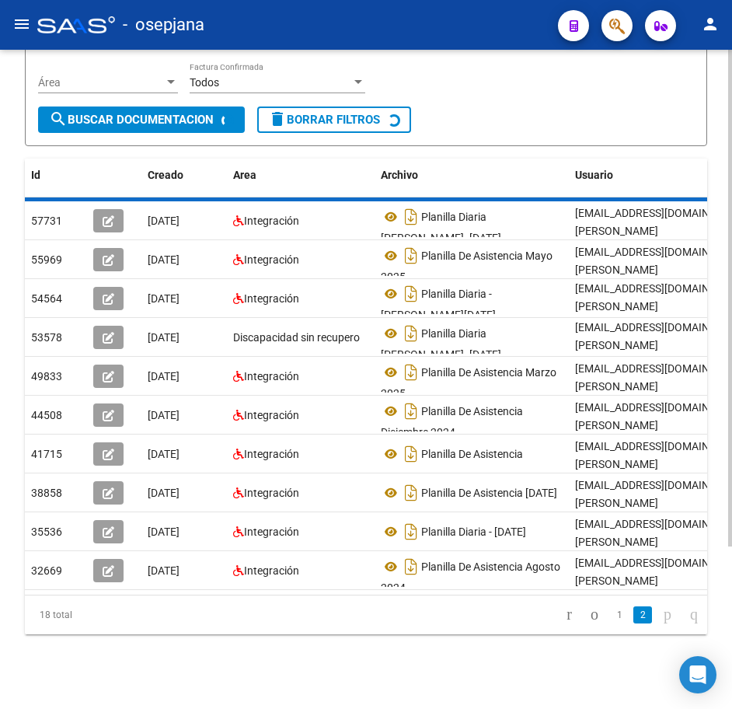
scroll to position [134, 0]
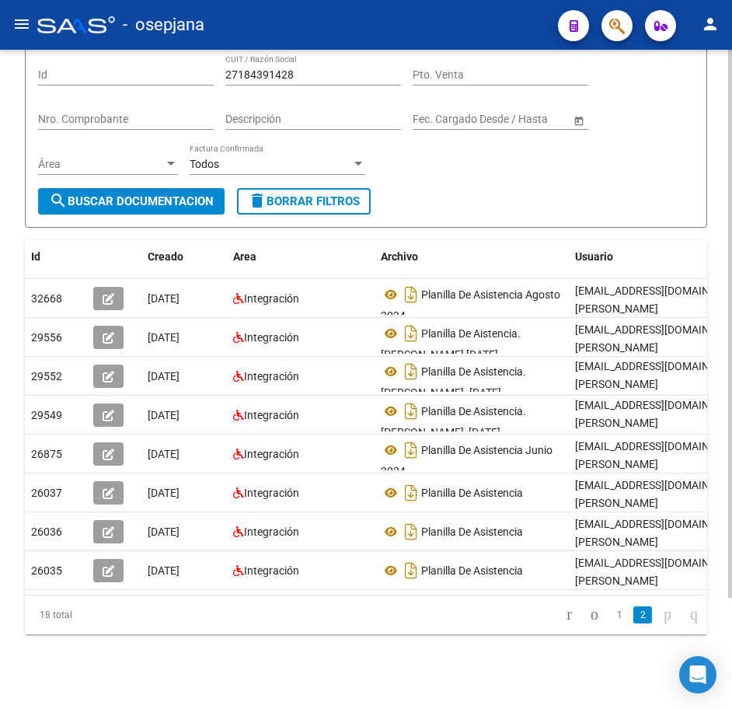
click at [507, 172] on div "Filtros Id 27184391428 CUIT / Razón Social Pto. Venta Nro. Comprobante Descripc…" at bounding box center [366, 121] width 656 height 134
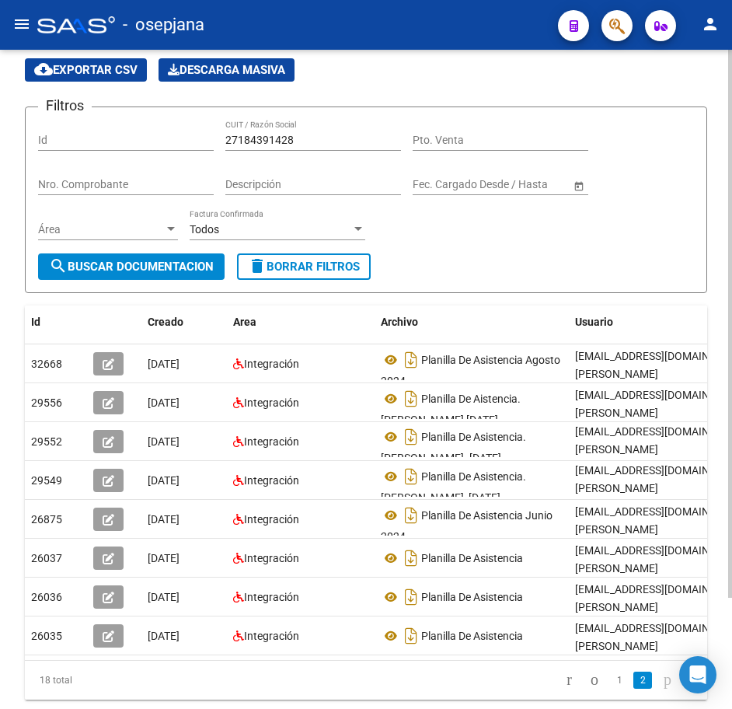
drag, startPoint x: 260, startPoint y: 138, endPoint x: 138, endPoint y: 123, distance: 123.0
click at [138, 123] on div "Filtros Id 27184391428 CUIT / Razón Social Pto. Venta Nro. Comprobante Descripc…" at bounding box center [366, 187] width 656 height 134
paste input "20069585"
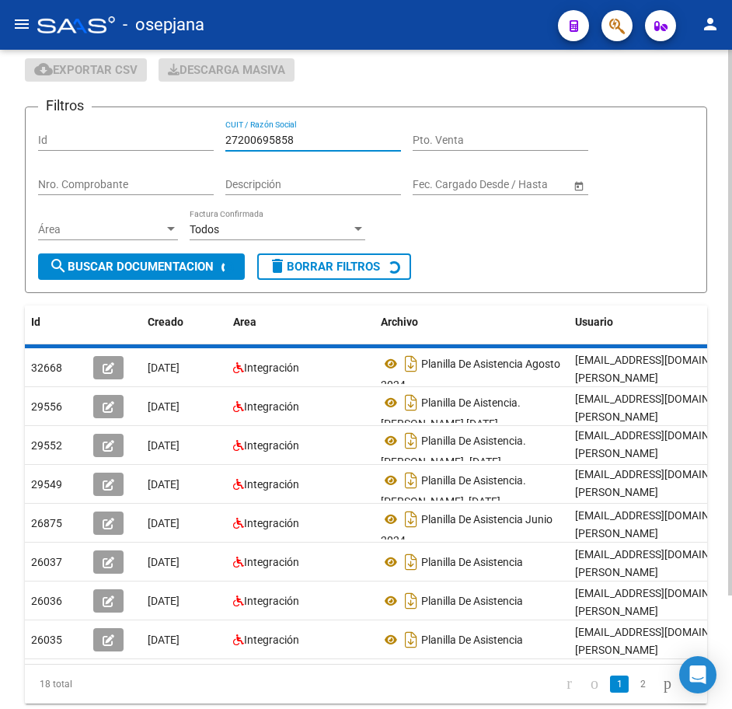
scroll to position [0, 0]
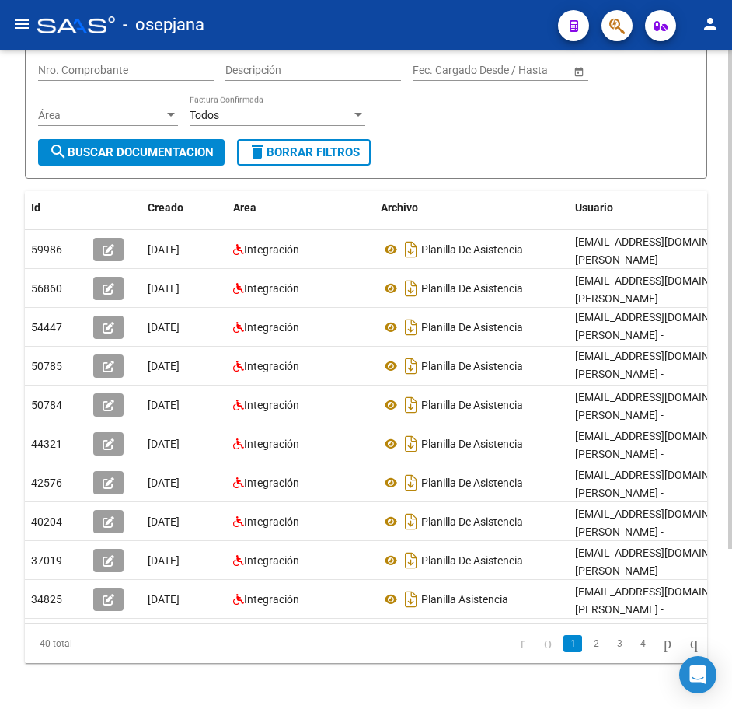
click at [727, 670] on div "PRESTADORES -> Comprobantes - Documentación Respaldatoria cloud_download Export…" at bounding box center [368, 308] width 736 height 858
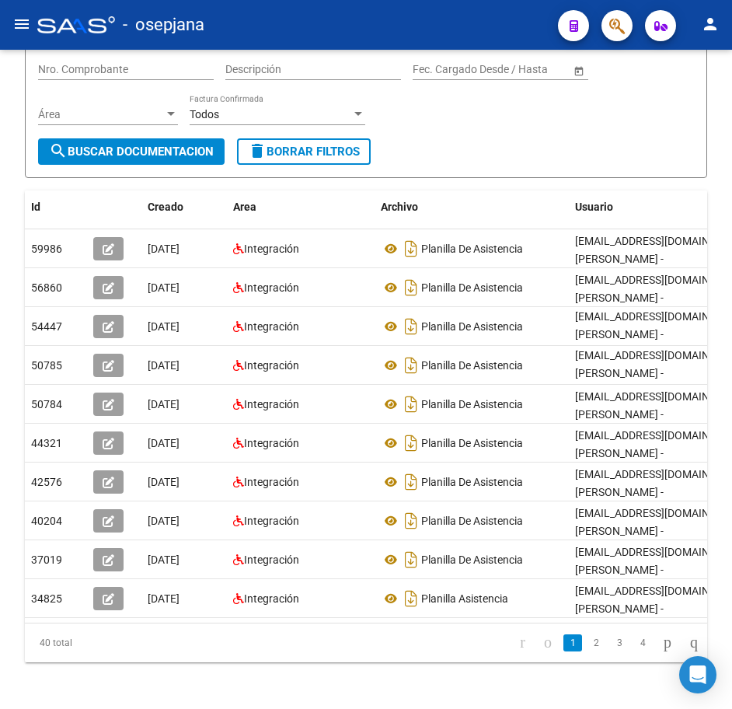
drag, startPoint x: 581, startPoint y: 652, endPoint x: 585, endPoint y: 643, distance: 9.4
click at [587, 652] on link "2" at bounding box center [596, 642] width 19 height 17
drag, startPoint x: 502, startPoint y: 139, endPoint x: 515, endPoint y: 151, distance: 17.6
click at [502, 139] on form "Filtros Id 27200695858 CUIT / Razón Social Pto. Venta Nro. Comprobante Descripc…" at bounding box center [366, 84] width 683 height 187
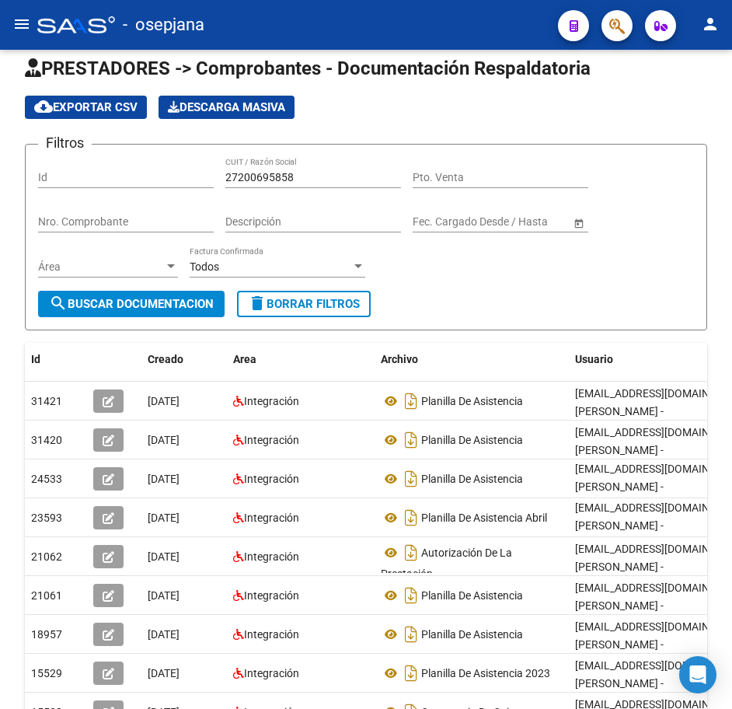
scroll to position [16, 0]
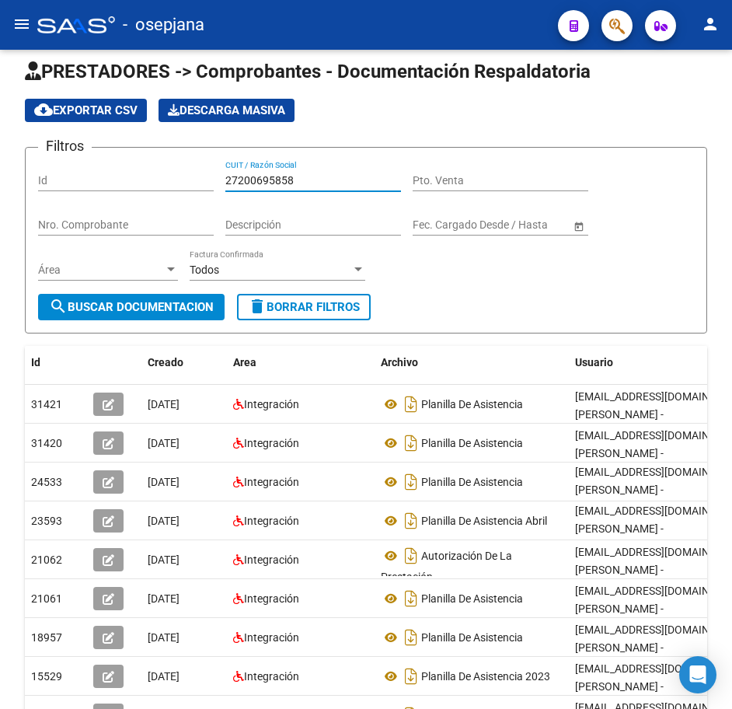
drag, startPoint x: 218, startPoint y: 173, endPoint x: 117, endPoint y: 169, distance: 101.1
click at [117, 169] on div "Filtros Id 27200695858 CUIT / Razón Social Pto. Venta Nro. Comprobante Descripc…" at bounding box center [366, 227] width 656 height 134
paste input "2318067"
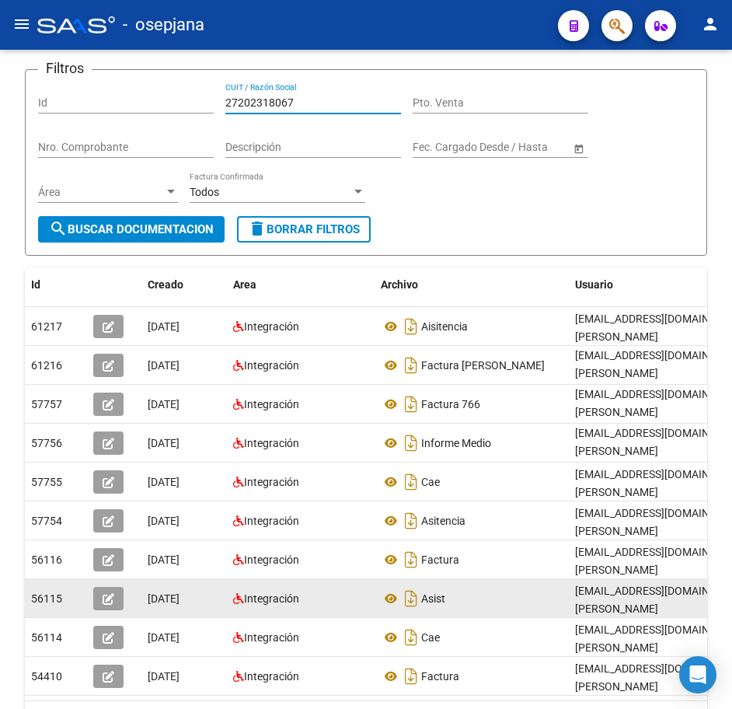
scroll to position [1, 0]
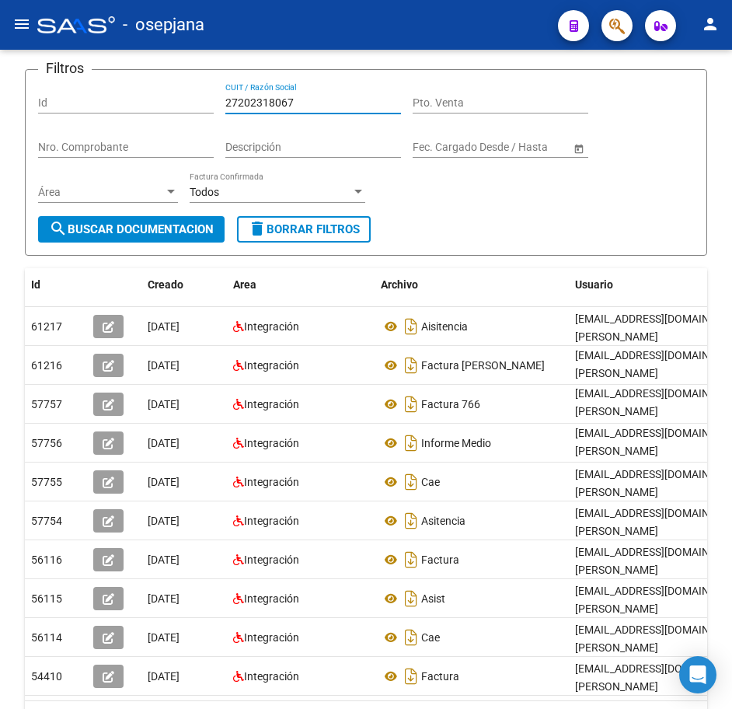
click at [729, 680] on div at bounding box center [731, 379] width 4 height 659
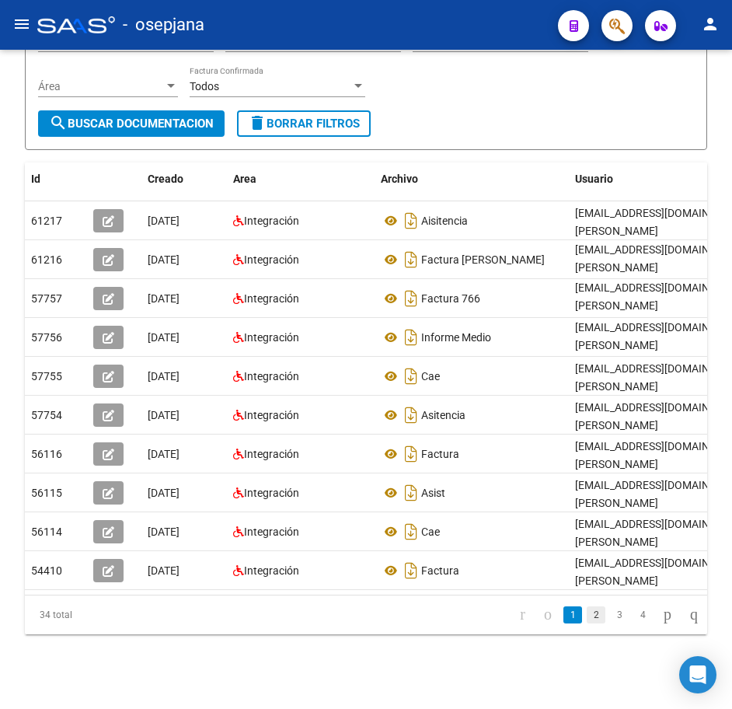
click at [587, 617] on link "2" at bounding box center [596, 614] width 19 height 17
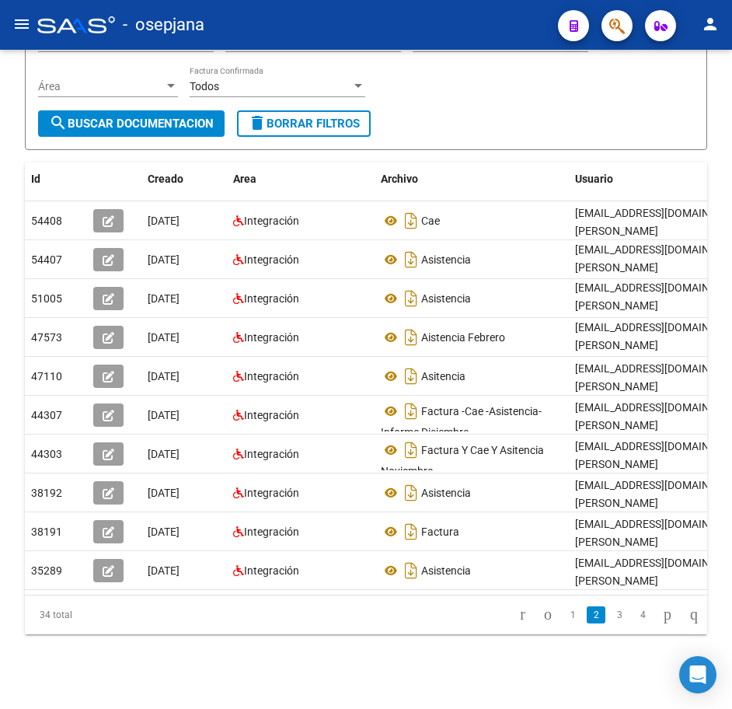
click at [591, 128] on form "Filtros Id 27202318067 CUIT / Razón Social Pto. Venta Nro. Comprobante Descripc…" at bounding box center [366, 56] width 683 height 187
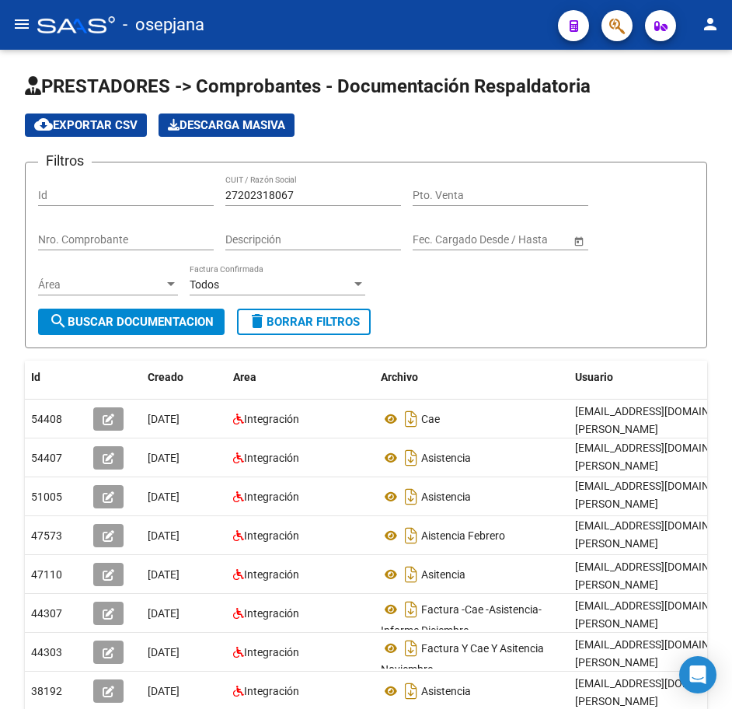
scroll to position [0, 0]
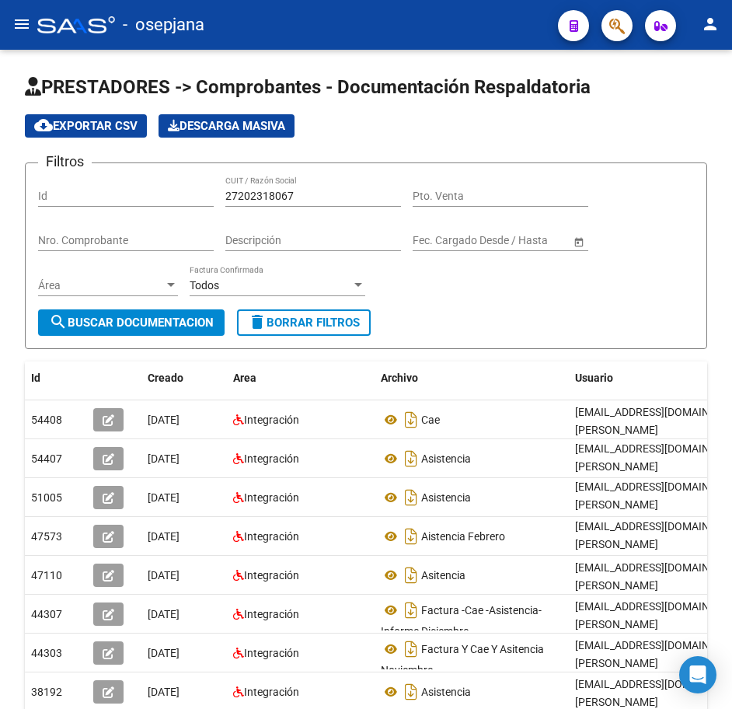
drag, startPoint x: 166, startPoint y: 178, endPoint x: 117, endPoint y: 174, distance: 48.4
click at [123, 174] on form "Filtros Id 27202318067 CUIT / Razón Social Pto. Venta Nro. Comprobante Descripc…" at bounding box center [366, 255] width 683 height 187
drag, startPoint x: 321, startPoint y: 194, endPoint x: 110, endPoint y: 194, distance: 210.7
click at [113, 194] on div "Filtros Id 27202318067 CUIT / Razón Social Pto. Venta Nro. Comprobante Descripc…" at bounding box center [366, 243] width 656 height 134
paste input "514915"
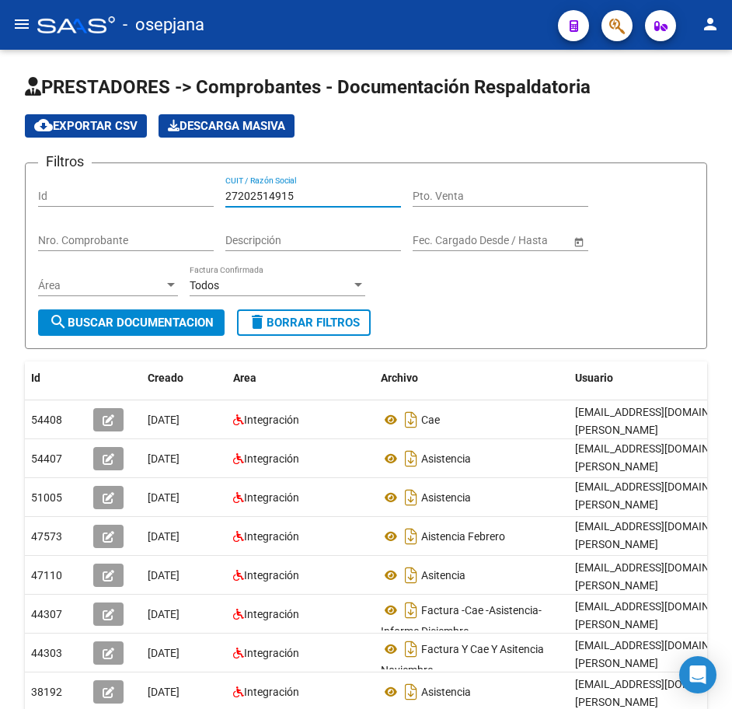
click at [183, 319] on span "search Buscar Documentacion" at bounding box center [131, 323] width 165 height 14
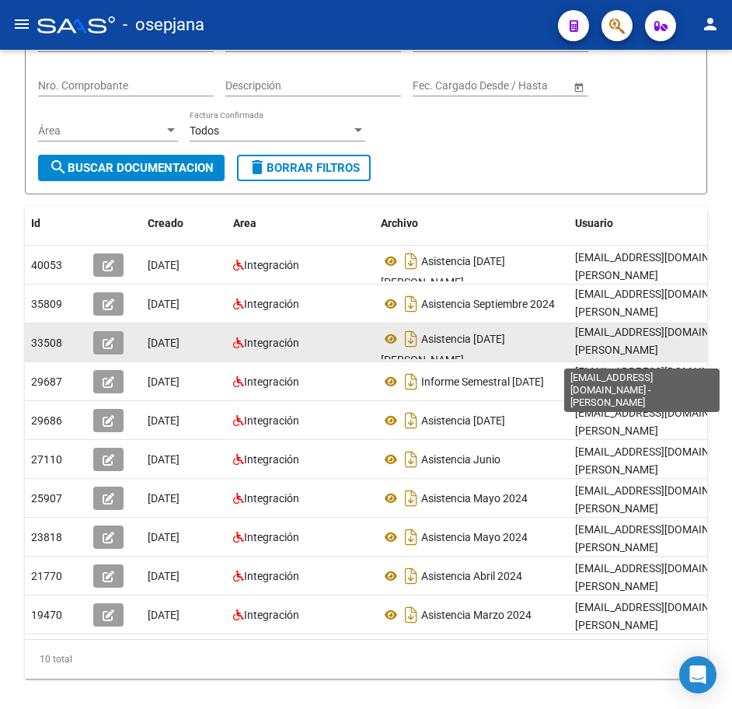
scroll to position [156, 0]
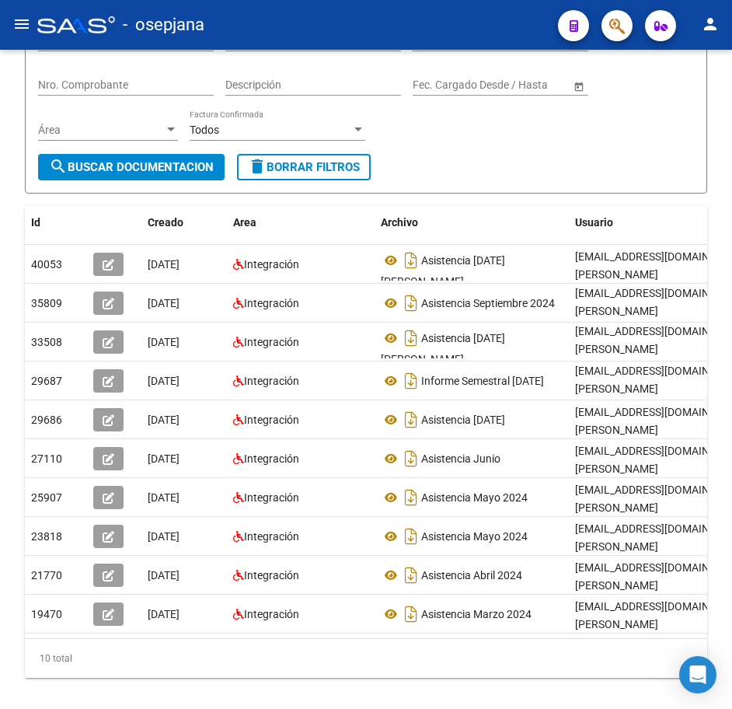
click at [454, 121] on div "Filtros Id 27202514915 CUIT / Razón Social Pto. Venta Nro. Comprobante Descripc…" at bounding box center [366, 87] width 656 height 134
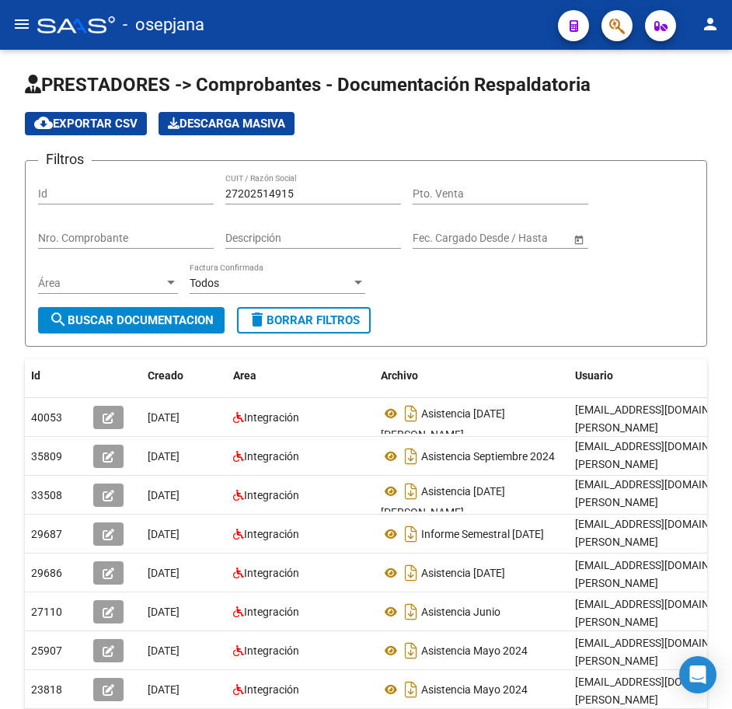
scroll to position [0, 0]
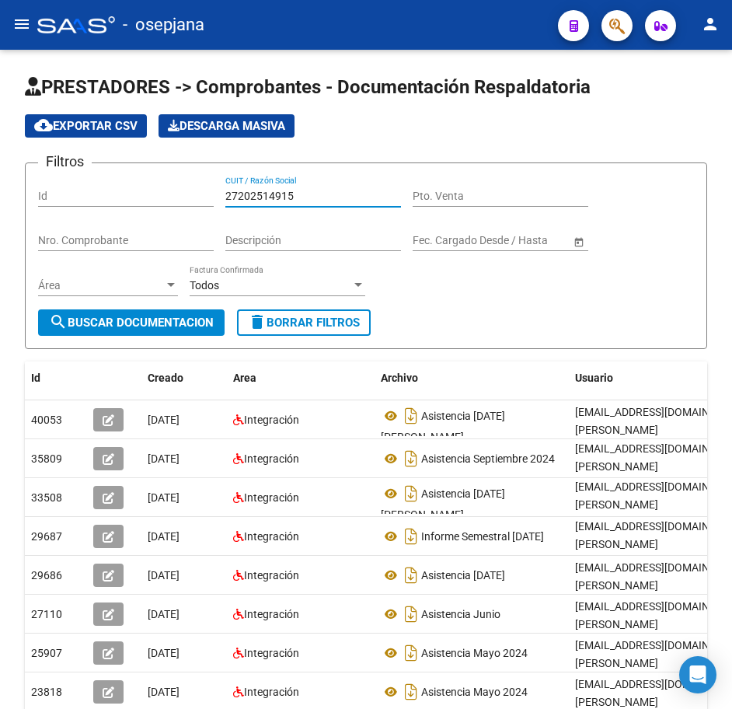
drag, startPoint x: 245, startPoint y: 195, endPoint x: 166, endPoint y: 195, distance: 78.5
click at [171, 195] on div "Filtros Id 27202514915 CUIT / Razón Social Pto. Venta Nro. Comprobante Descripc…" at bounding box center [366, 243] width 656 height 134
paste input "4105923"
click at [194, 324] on span "search Buscar Documentacion" at bounding box center [131, 323] width 165 height 14
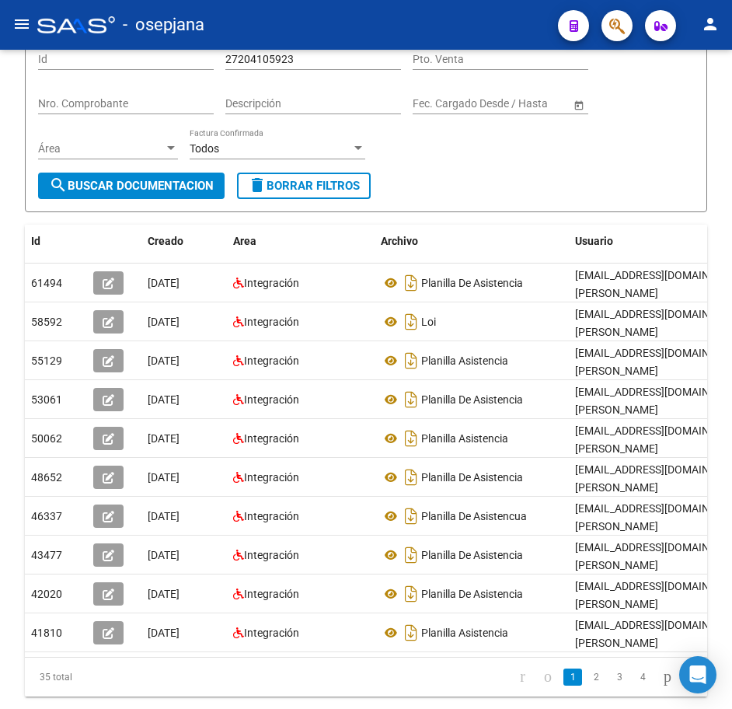
scroll to position [142, 0]
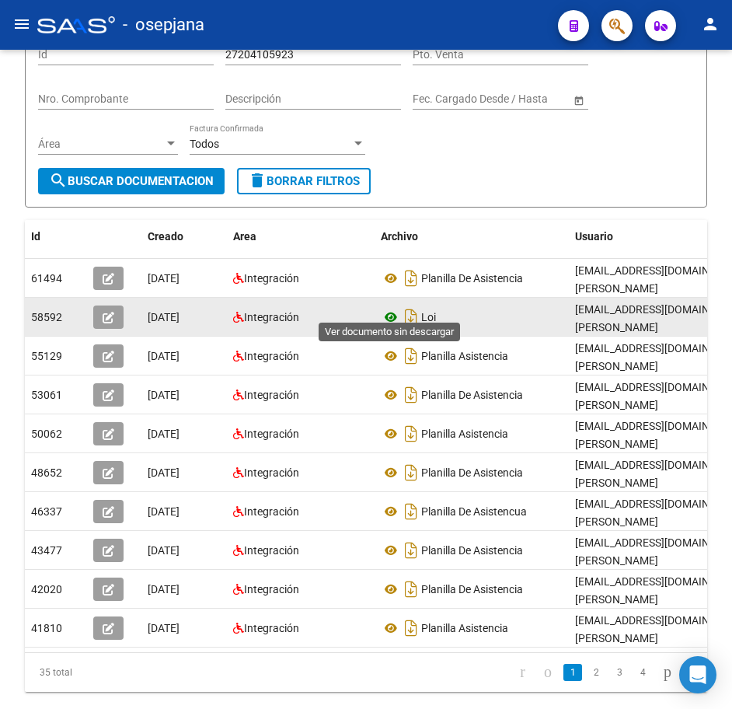
click at [392, 308] on icon at bounding box center [391, 317] width 20 height 19
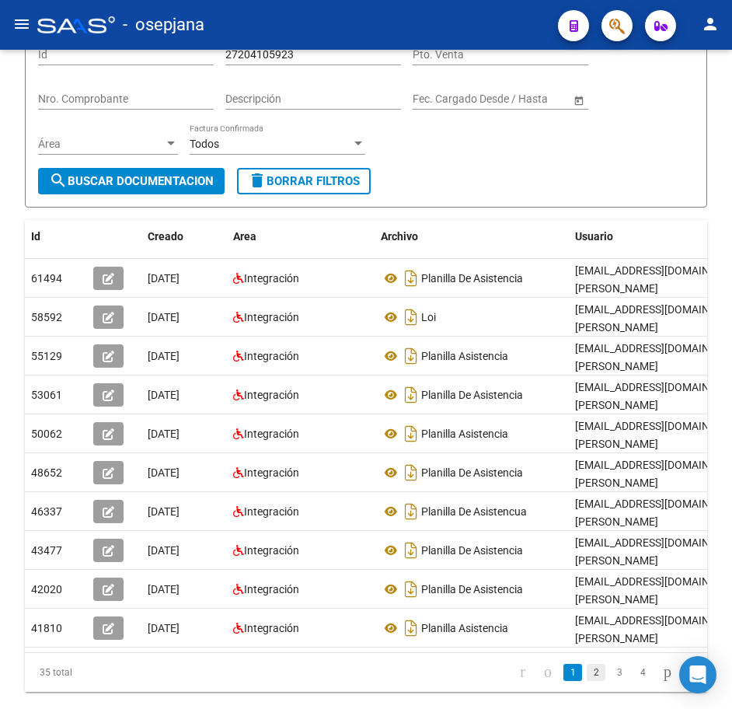
click at [587, 664] on link "2" at bounding box center [596, 672] width 19 height 17
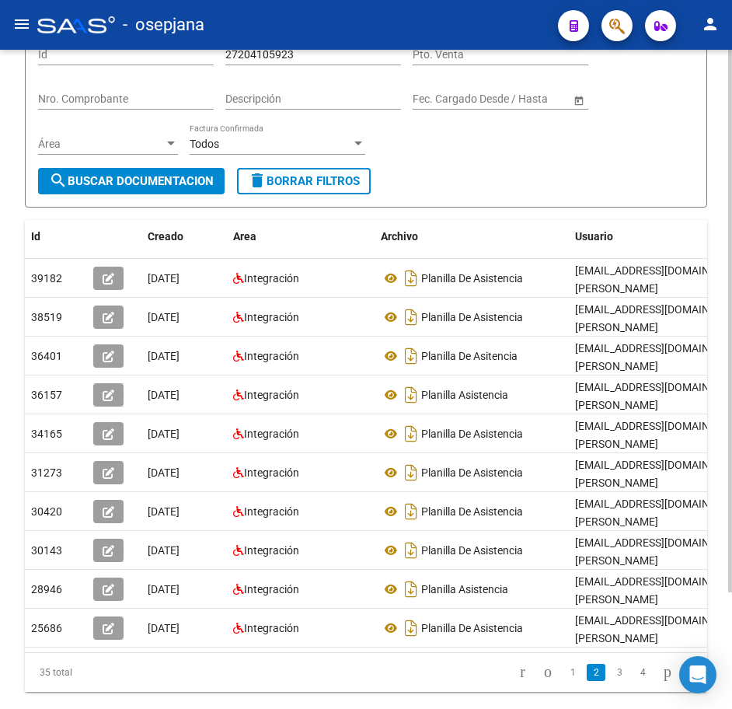
click at [555, 183] on form "Filtros Id 27204105923 CUIT / Razón Social Pto. Venta Nro. Comprobante Descripc…" at bounding box center [366, 114] width 683 height 187
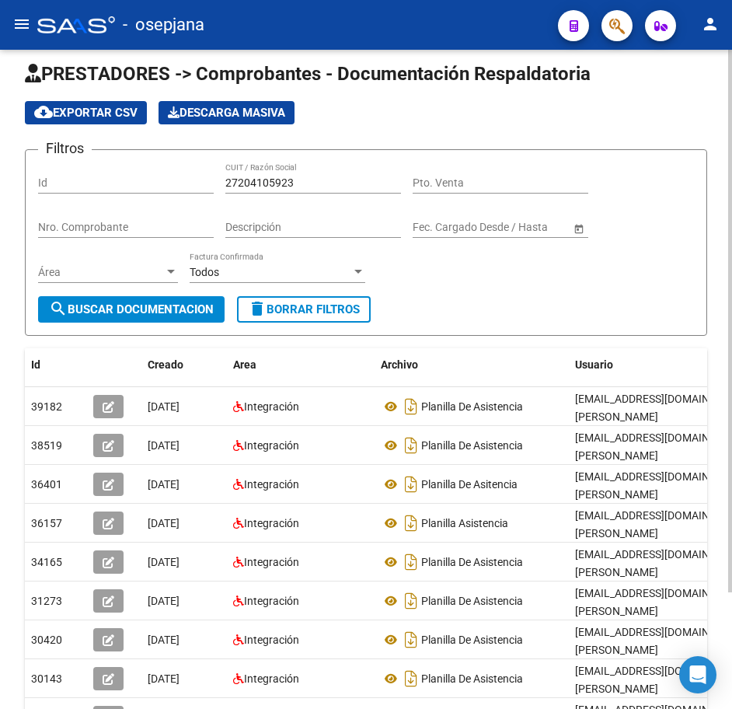
scroll to position [0, 0]
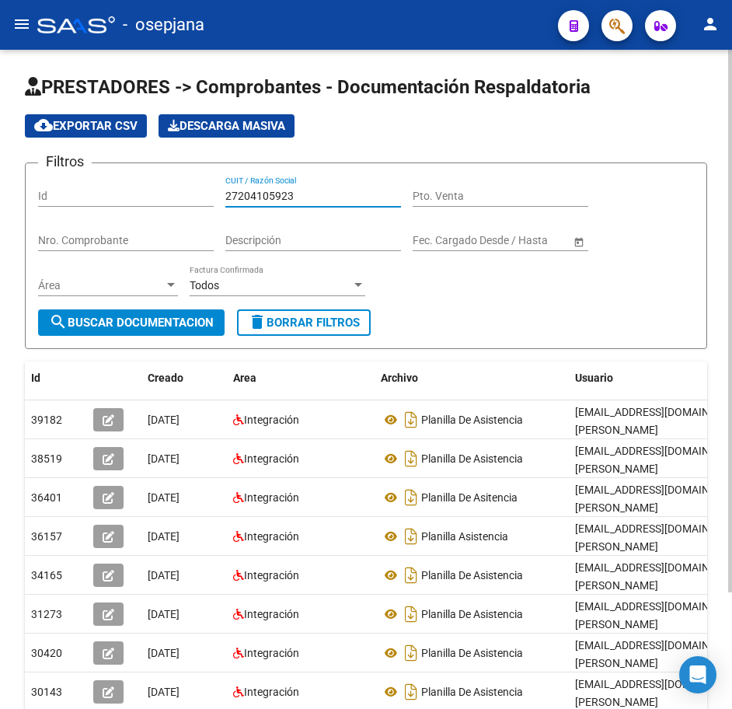
drag, startPoint x: 184, startPoint y: 184, endPoint x: 88, endPoint y: 182, distance: 96.4
click at [95, 180] on div "Filtros Id 27204105923 CUIT / Razón Social Pto. Venta Nro. Comprobante Descripc…" at bounding box center [366, 243] width 656 height 134
paste input "819705"
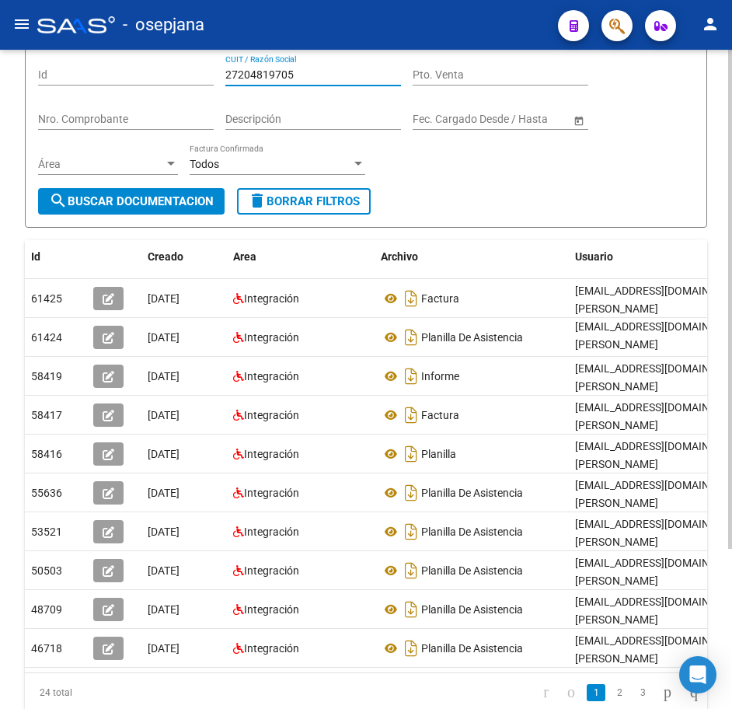
scroll to position [166, 0]
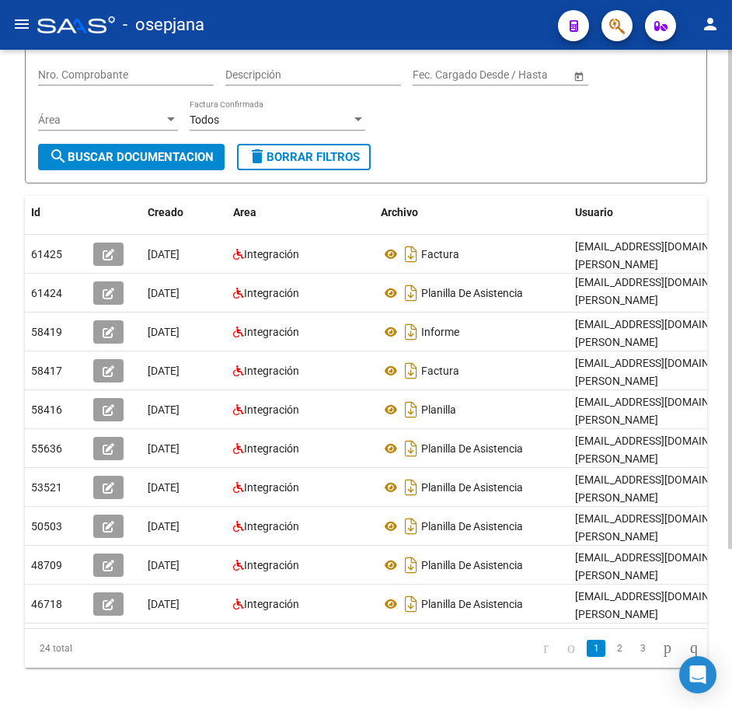
click at [722, 528] on div "PRESTADORES -> Comprobantes - Documentación Respaldatoria cloud_download Export…" at bounding box center [368, 313] width 736 height 858
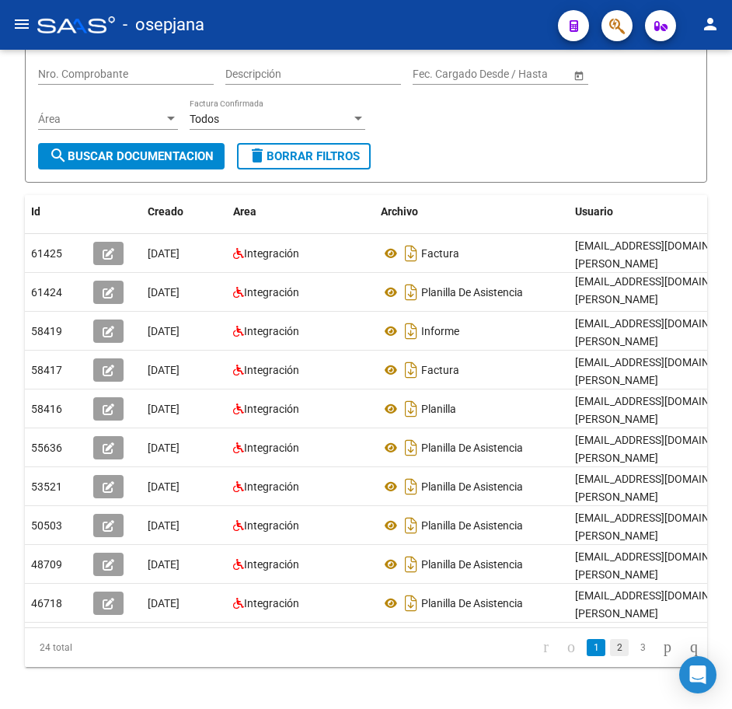
click at [610, 656] on link "2" at bounding box center [619, 647] width 19 height 17
click at [635, 656] on link "3" at bounding box center [643, 647] width 19 height 17
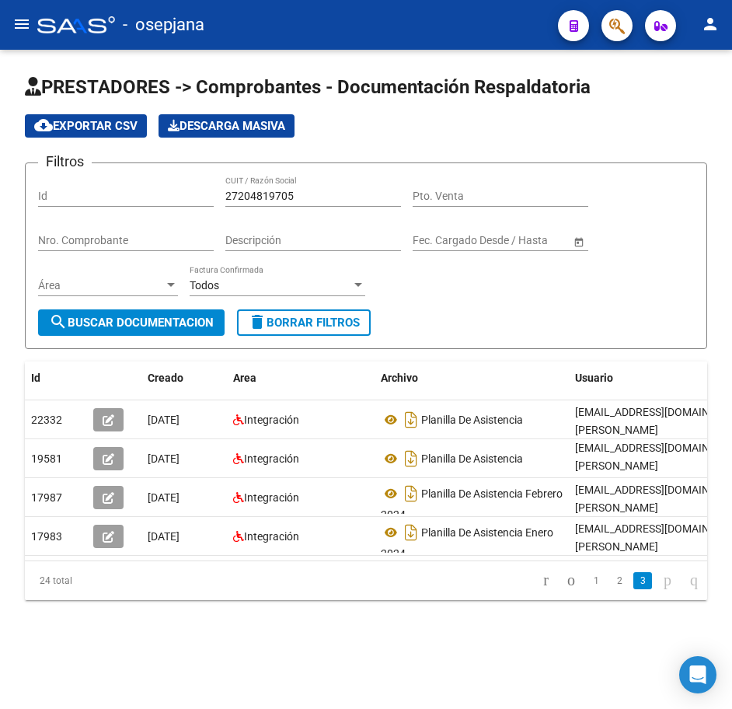
scroll to position [0, 0]
drag, startPoint x: 259, startPoint y: 190, endPoint x: 126, endPoint y: 174, distance: 133.9
click at [126, 174] on form "Filtros Id 27204819705 CUIT / Razón Social Pto. Venta Nro. Comprobante Descripc…" at bounding box center [366, 255] width 683 height 187
paste input "6943942"
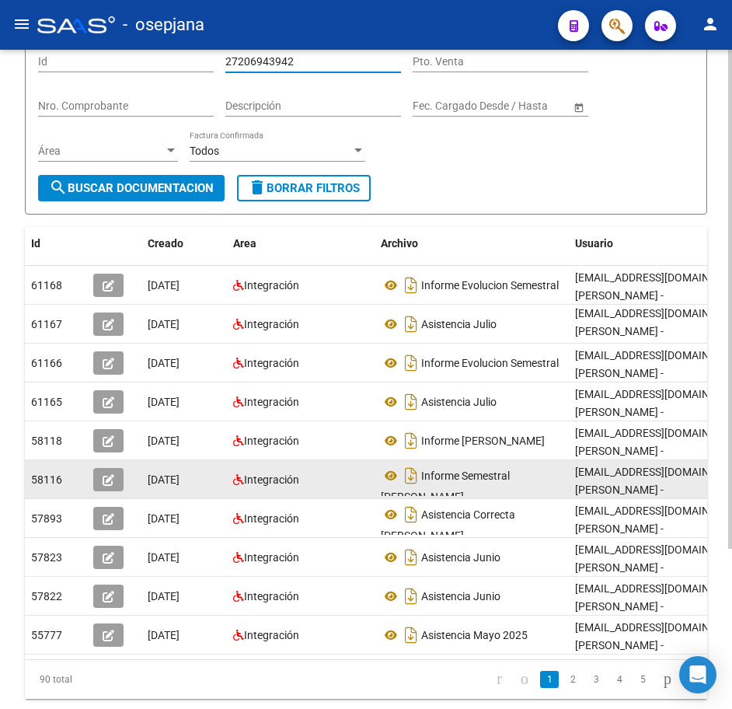
scroll to position [211, 0]
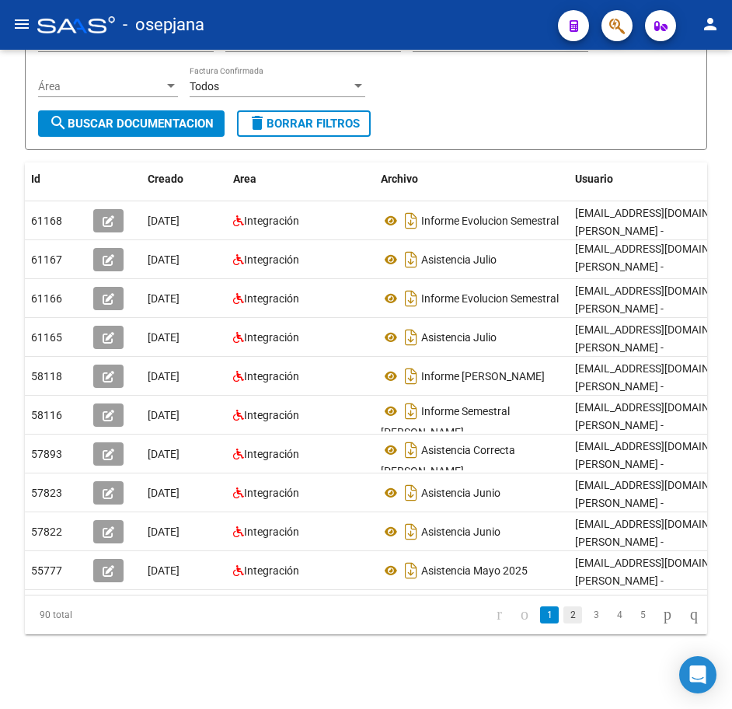
click at [564, 618] on link "2" at bounding box center [573, 614] width 19 height 17
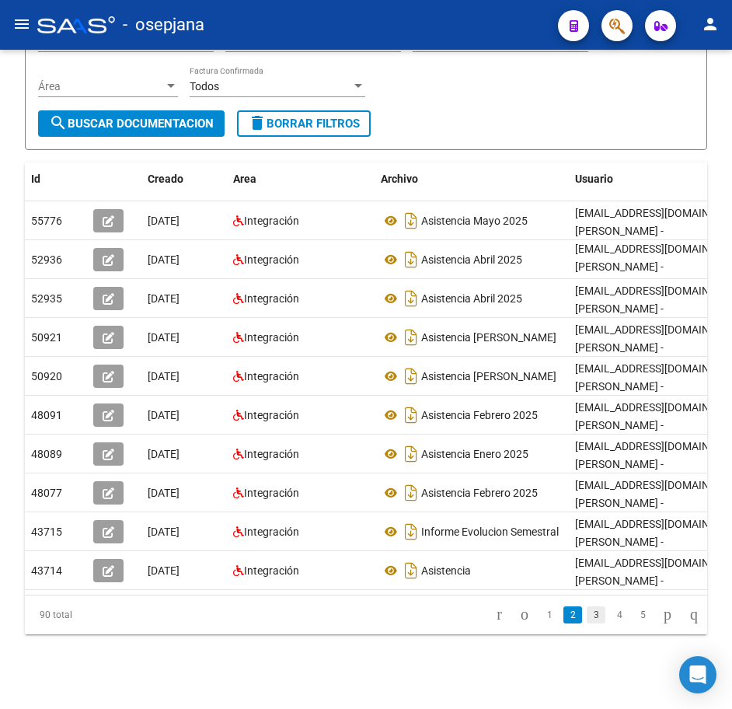
click at [587, 620] on link "3" at bounding box center [596, 614] width 19 height 17
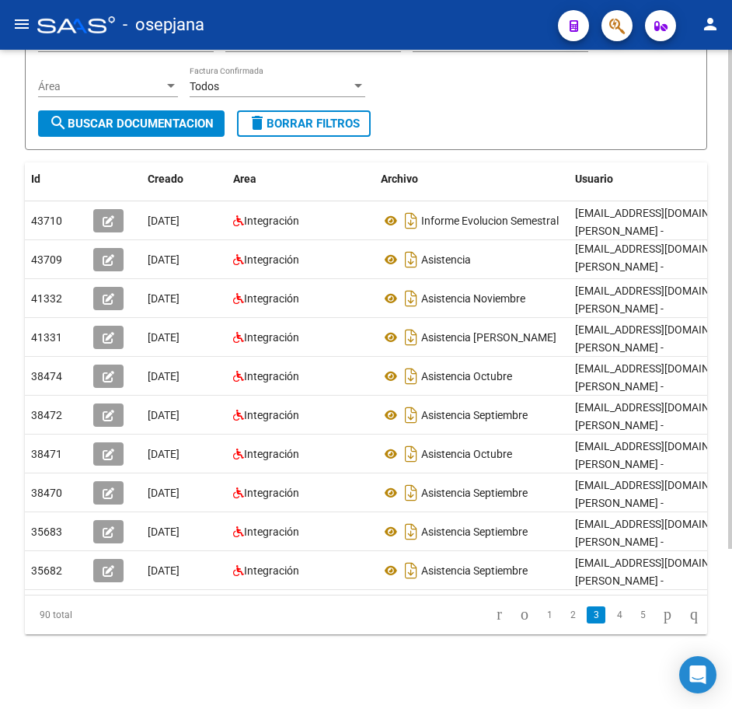
click at [453, 94] on div "Filtros Id 27206943942 CUIT / Razón Social Pto. Venta Nro. Comprobante Descripc…" at bounding box center [366, 44] width 656 height 134
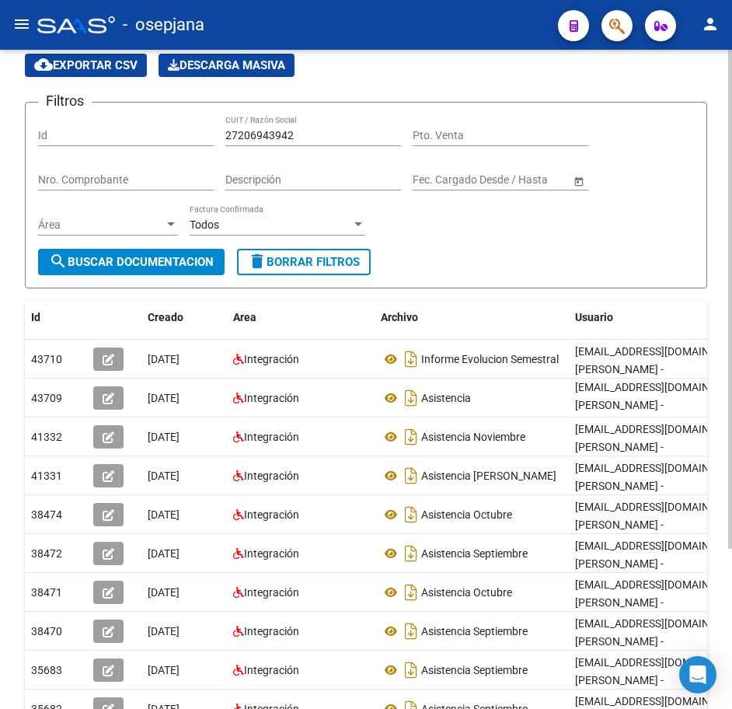
scroll to position [56, 0]
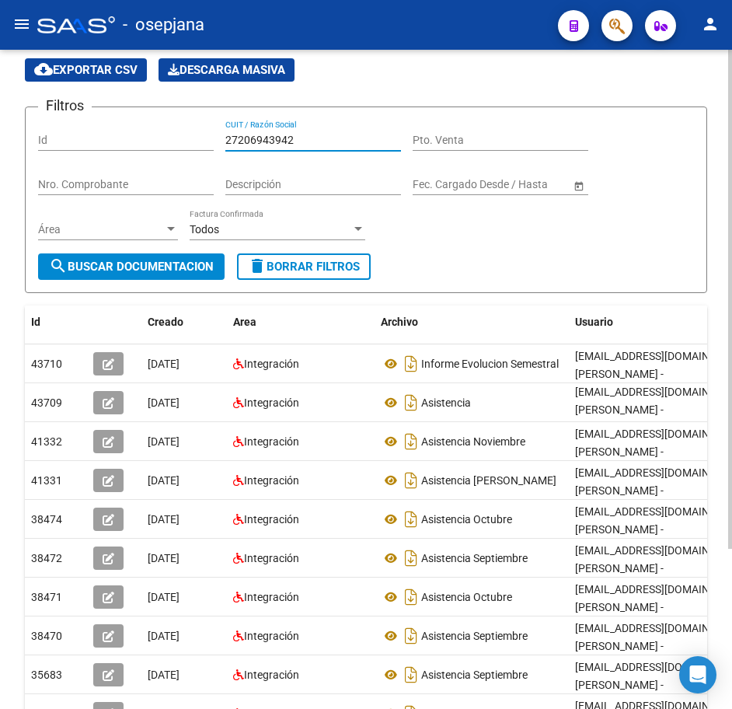
drag, startPoint x: 306, startPoint y: 135, endPoint x: 145, endPoint y: 123, distance: 160.6
click at [152, 123] on div "Filtros Id 27206943942 CUIT / Razón Social Pto. Venta Nro. Comprobante Descripc…" at bounding box center [366, 187] width 656 height 134
paste input "8317070"
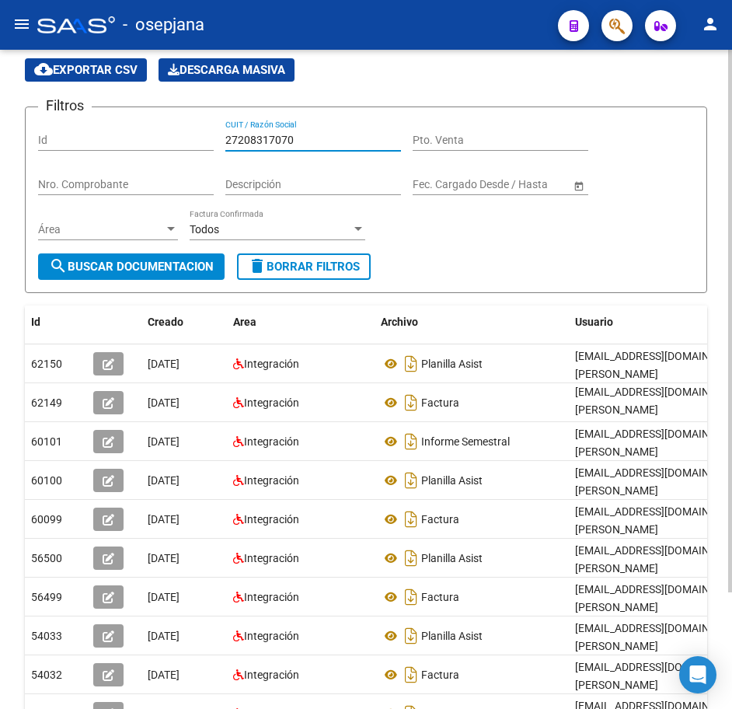
scroll to position [0, 0]
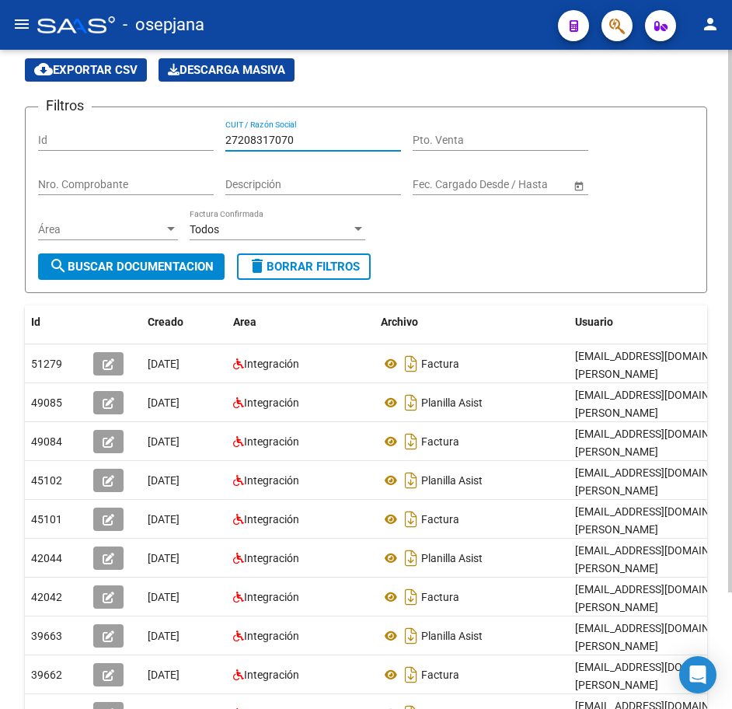
drag, startPoint x: 319, startPoint y: 138, endPoint x: 110, endPoint y: 115, distance: 209.7
click at [121, 111] on form "Filtros Id 27208317070 CUIT / Razón Social Pto. Venta Nro. Comprobante Descripc…" at bounding box center [366, 200] width 683 height 187
paste input "9515208"
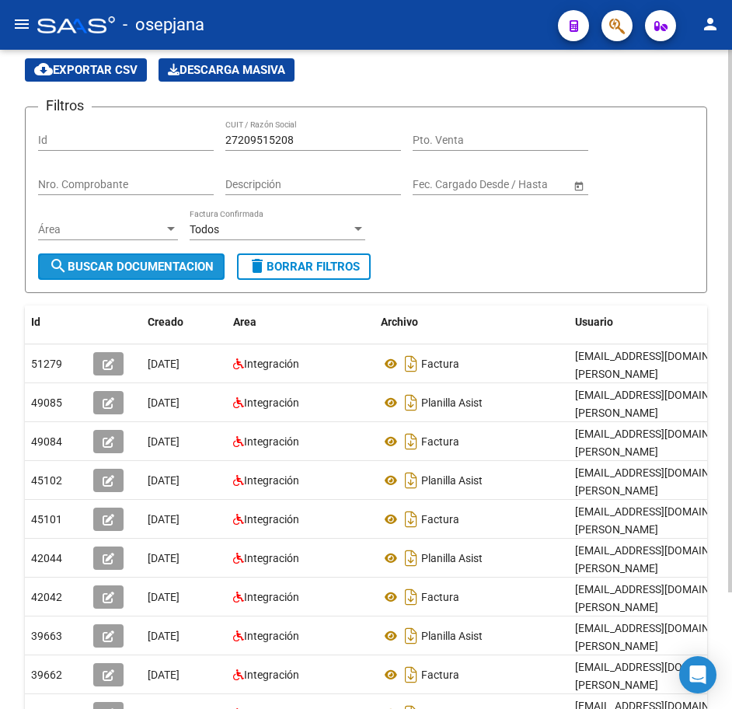
drag, startPoint x: 194, startPoint y: 267, endPoint x: 201, endPoint y: 271, distance: 8.0
click at [195, 267] on span "search Buscar Documentacion" at bounding box center [131, 267] width 165 height 14
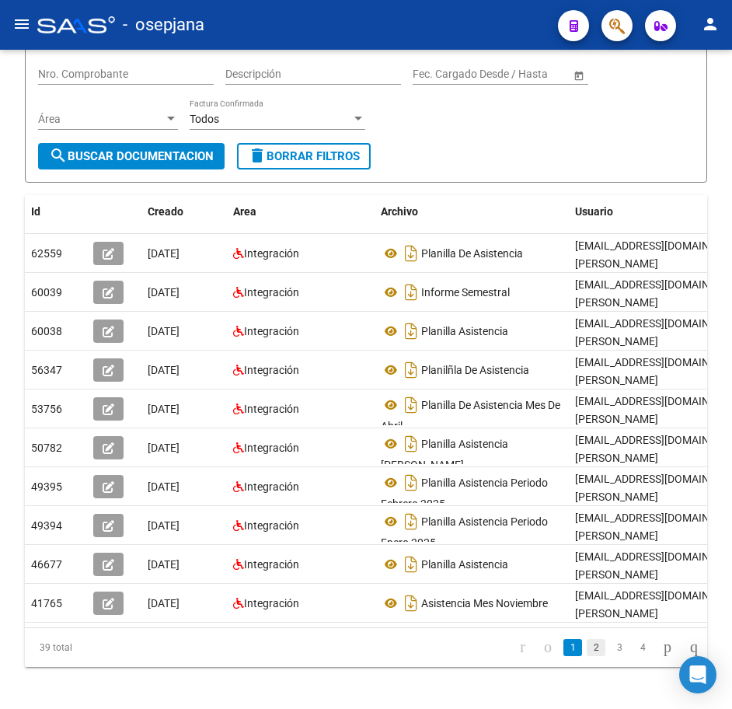
scroll to position [169, 0]
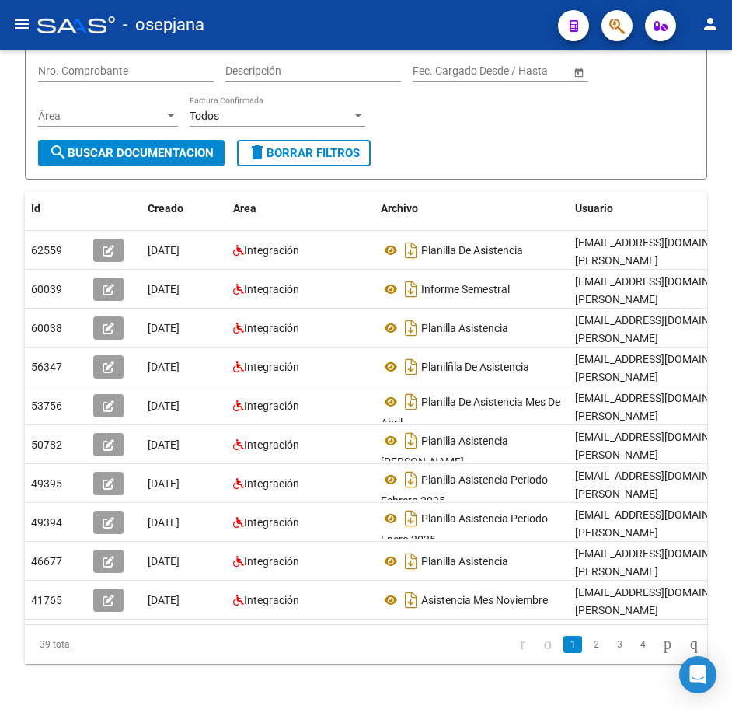
click at [587, 636] on link "2" at bounding box center [596, 644] width 19 height 17
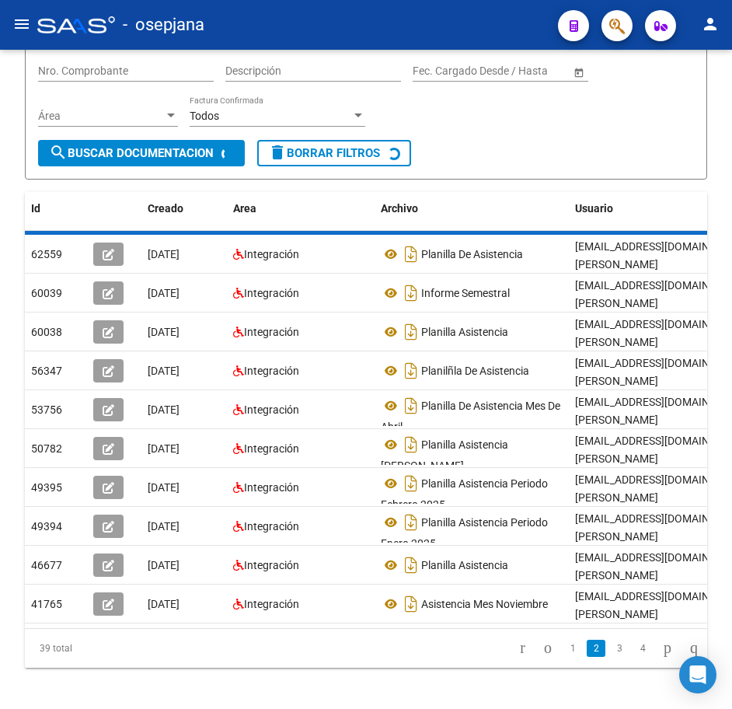
scroll to position [156, 0]
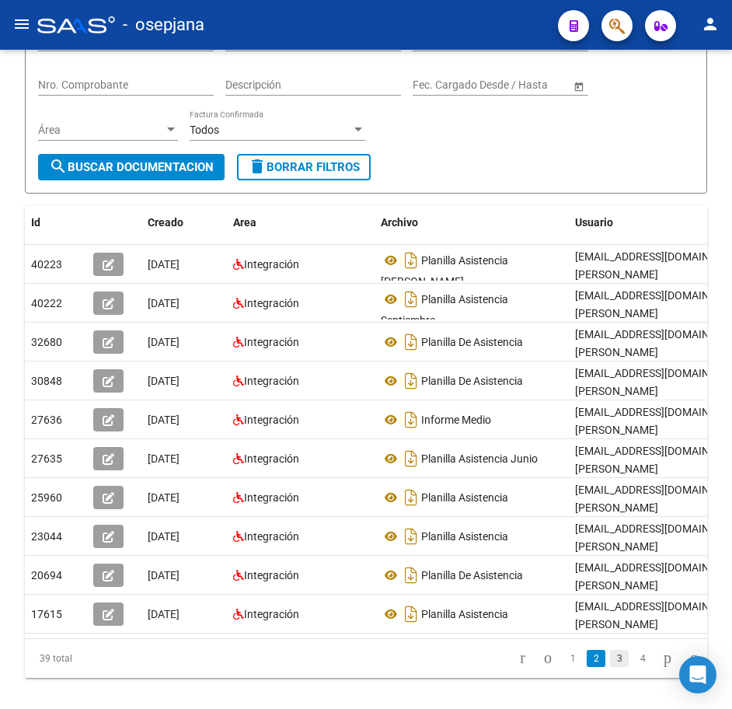
click at [610, 650] on link "3" at bounding box center [619, 658] width 19 height 17
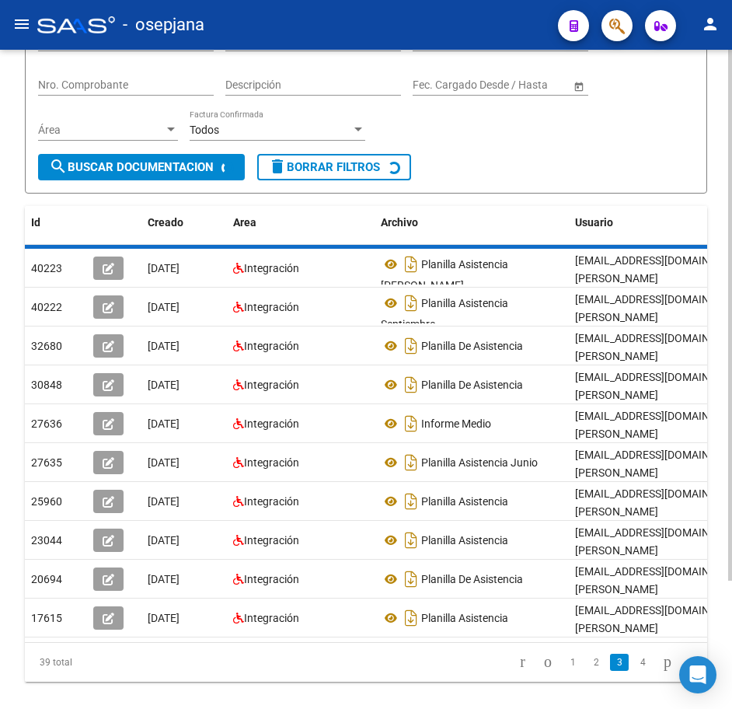
scroll to position [142, 0]
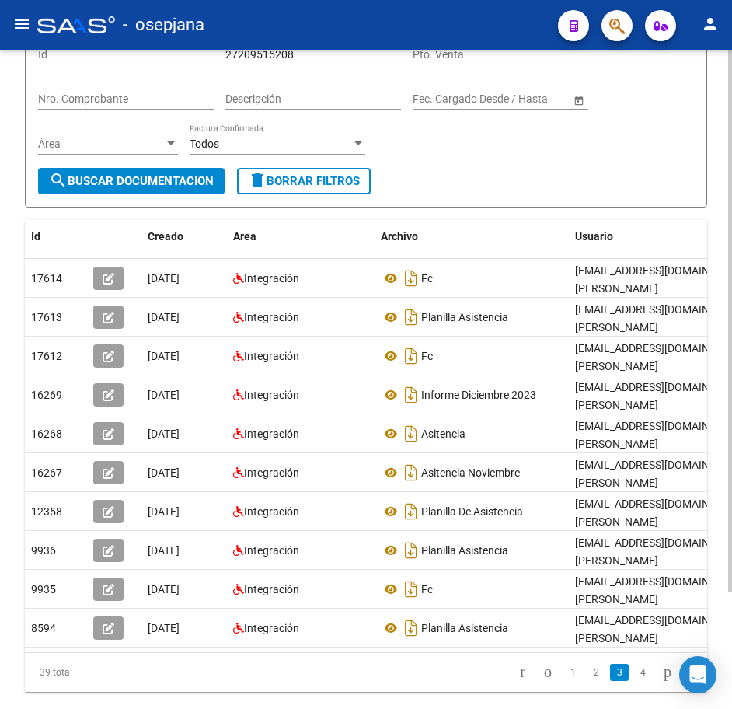
click at [532, 176] on form "Filtros Id 27209515208 CUIT / Razón Social Pto. Venta Nro. Comprobante Descripc…" at bounding box center [366, 114] width 683 height 187
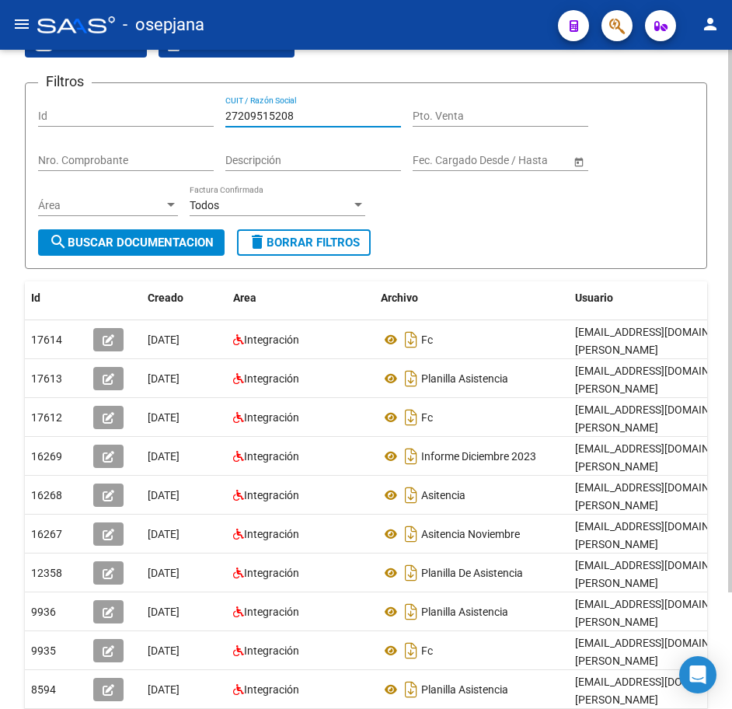
scroll to position [44, 0]
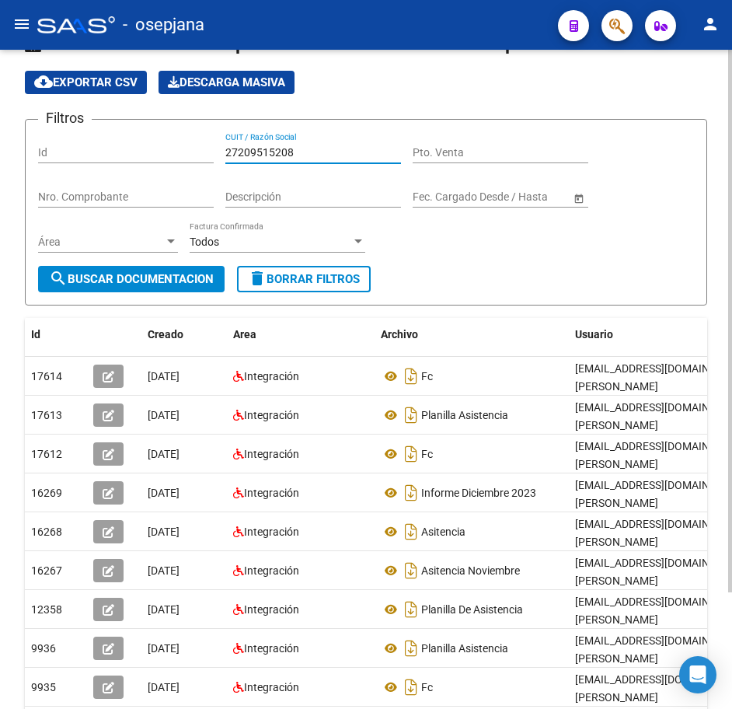
drag, startPoint x: 325, startPoint y: 57, endPoint x: 140, endPoint y: 61, distance: 185.1
click at [140, 61] on app-list-header "PRESTADORES -> Comprobantes - Documentación Respaldatoria cloud_download Export…" at bounding box center [366, 168] width 683 height 274
paste input "10723051"
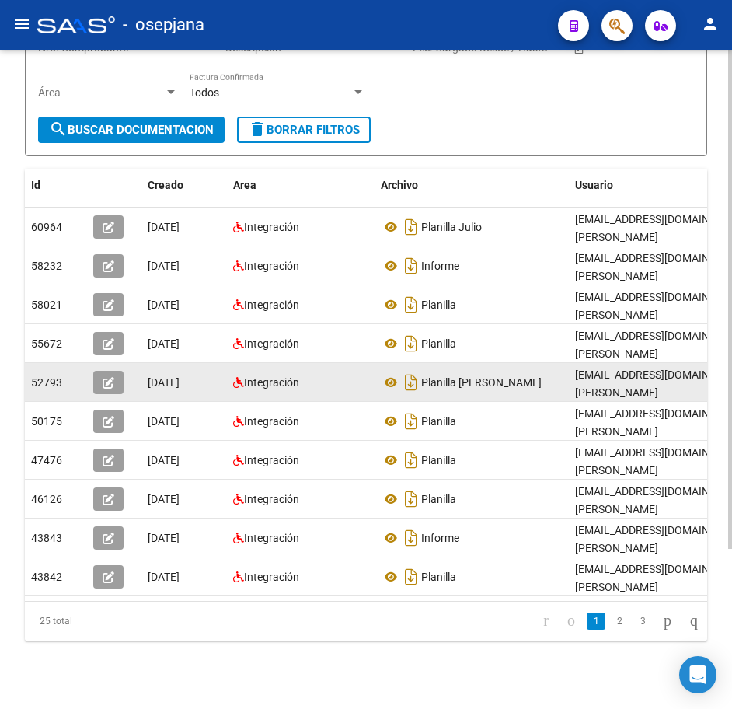
scroll to position [199, 0]
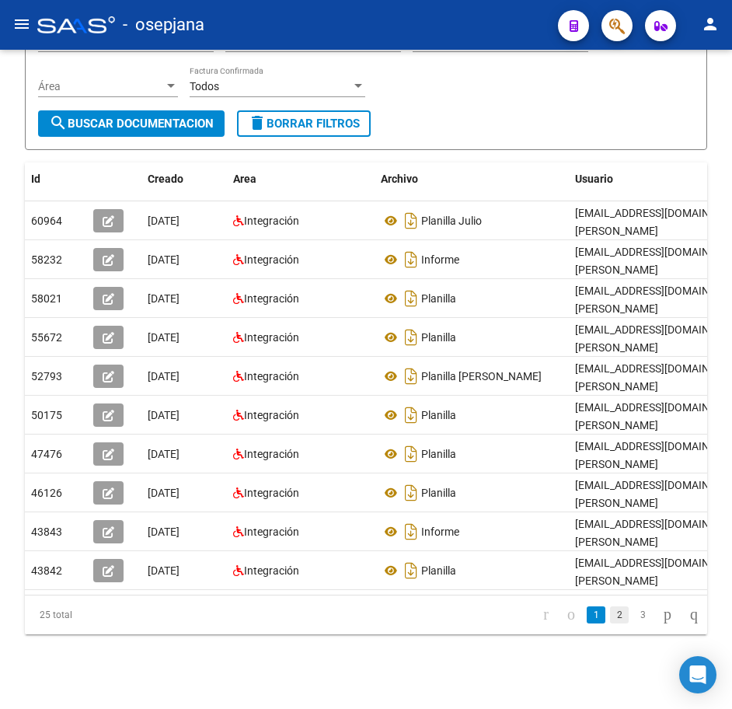
click at [610, 624] on link "2" at bounding box center [619, 614] width 19 height 17
click at [634, 624] on link "3" at bounding box center [643, 614] width 19 height 17
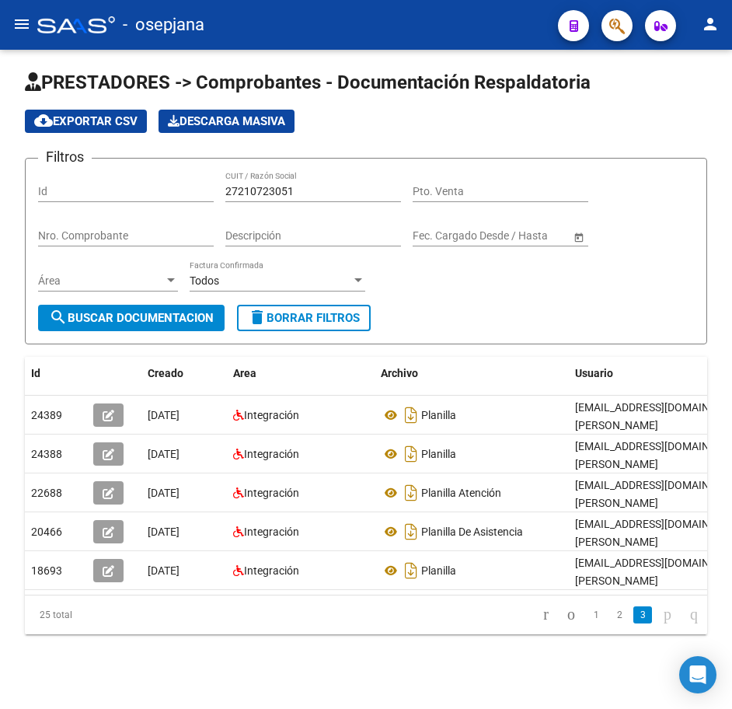
scroll to position [17, 0]
drag, startPoint x: 340, startPoint y: 176, endPoint x: 55, endPoint y: 141, distance: 286.7
click at [73, 171] on div "Filtros Id 27210723051 CUIT / Razón Social Pto. Venta Nro. Comprobante Descripc…" at bounding box center [366, 238] width 656 height 134
paste input "143034"
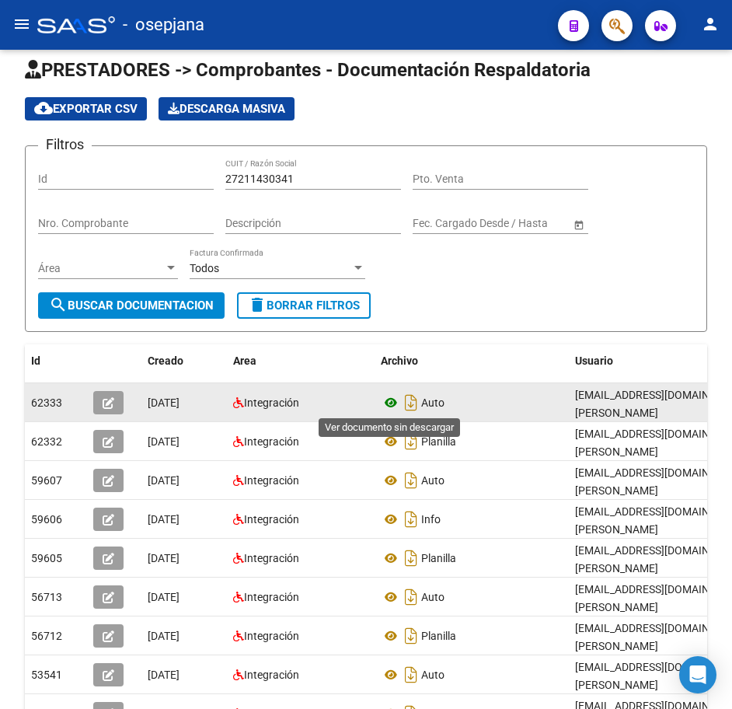
click at [395, 401] on icon at bounding box center [391, 402] width 20 height 19
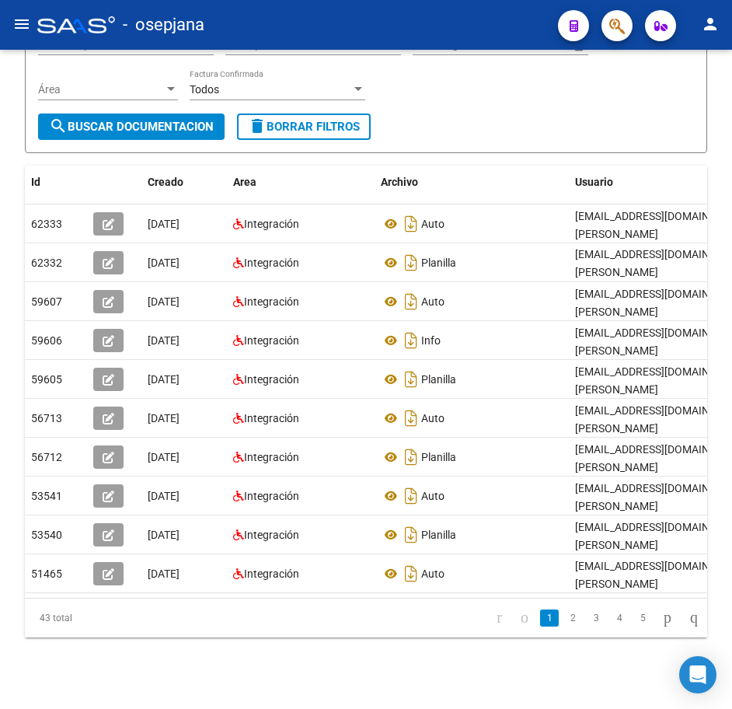
scroll to position [211, 0]
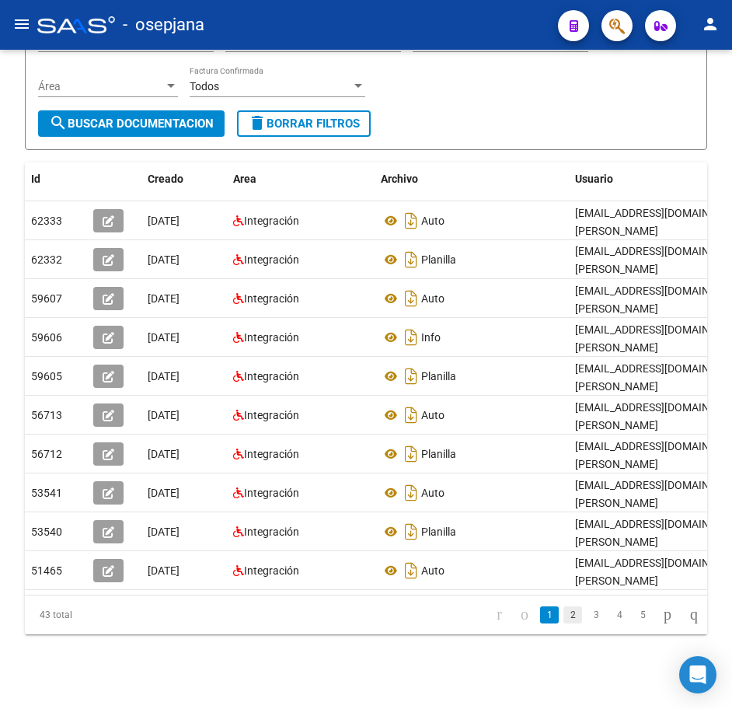
click at [564, 613] on link "2" at bounding box center [573, 614] width 19 height 17
drag, startPoint x: 529, startPoint y: 91, endPoint x: 535, endPoint y: 104, distance: 14.3
click at [529, 91] on div "Filtros Id 27211430341 CUIT / Razón Social Pto. Venta Nro. Comprobante Descripc…" at bounding box center [366, 44] width 656 height 134
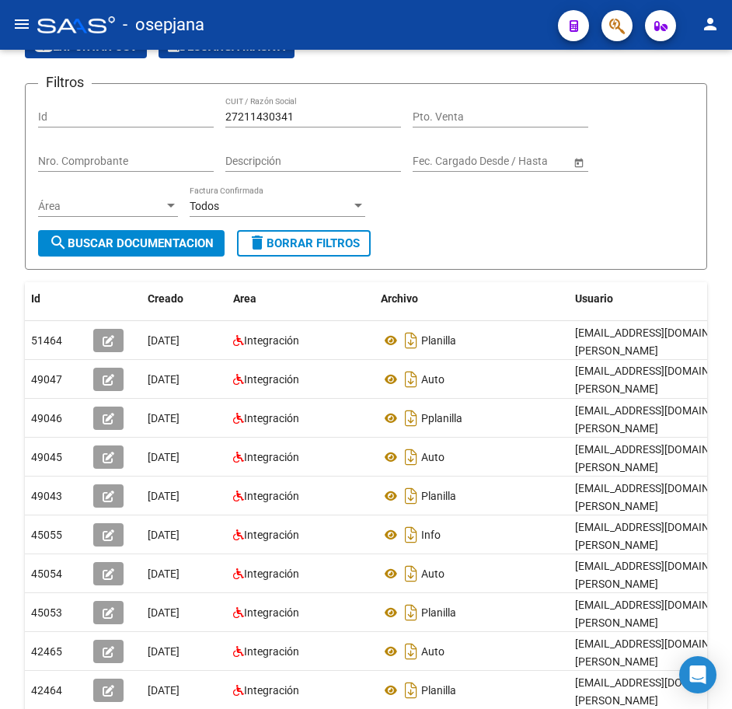
scroll to position [56, 0]
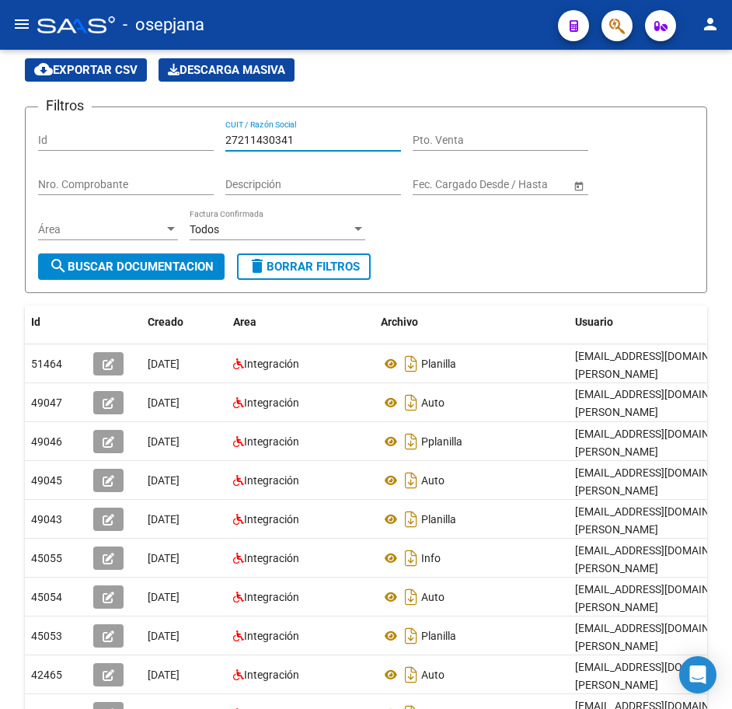
drag, startPoint x: 313, startPoint y: 144, endPoint x: 212, endPoint y: 142, distance: 101.1
click at [216, 143] on div "Filtros Id 27211430341 CUIT / Razón Social Pto. Venta Nro. Comprobante Descripc…" at bounding box center [366, 187] width 656 height 134
paste input "3377219"
click at [214, 271] on span "search Buscar Documentacion" at bounding box center [131, 267] width 165 height 14
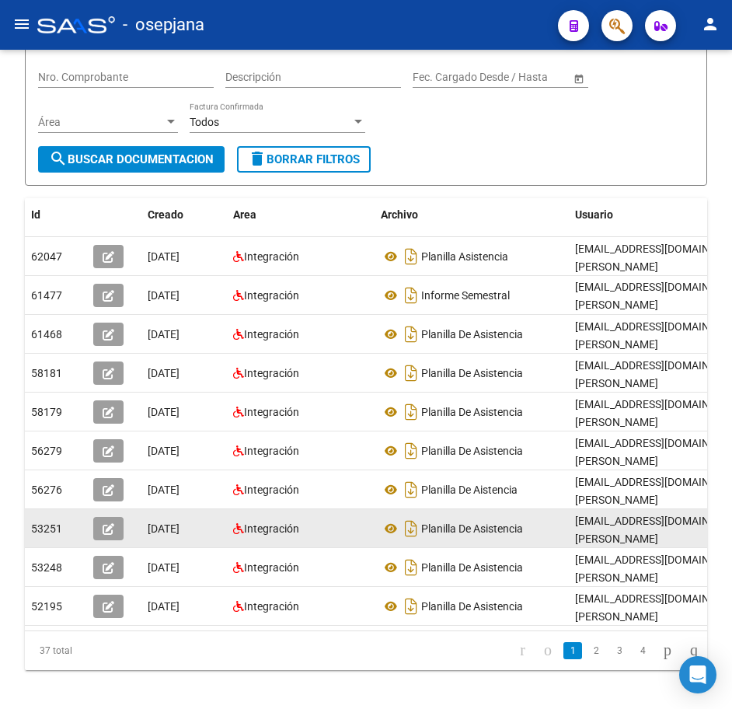
scroll to position [211, 0]
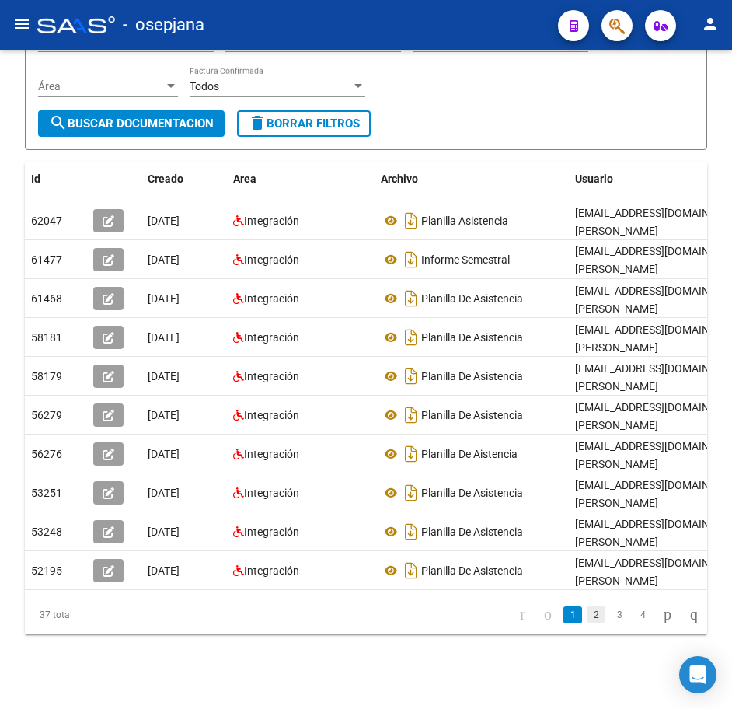
click at [587, 620] on link "2" at bounding box center [596, 614] width 19 height 17
click at [610, 624] on link "3" at bounding box center [619, 614] width 19 height 17
click at [631, 626] on li "4" at bounding box center [642, 615] width 23 height 26
click at [505, 109] on form "Filtros Id 27213377219 CUIT / Razón Social Pto. Venta Nro. Comprobante Descripc…" at bounding box center [366, 56] width 683 height 187
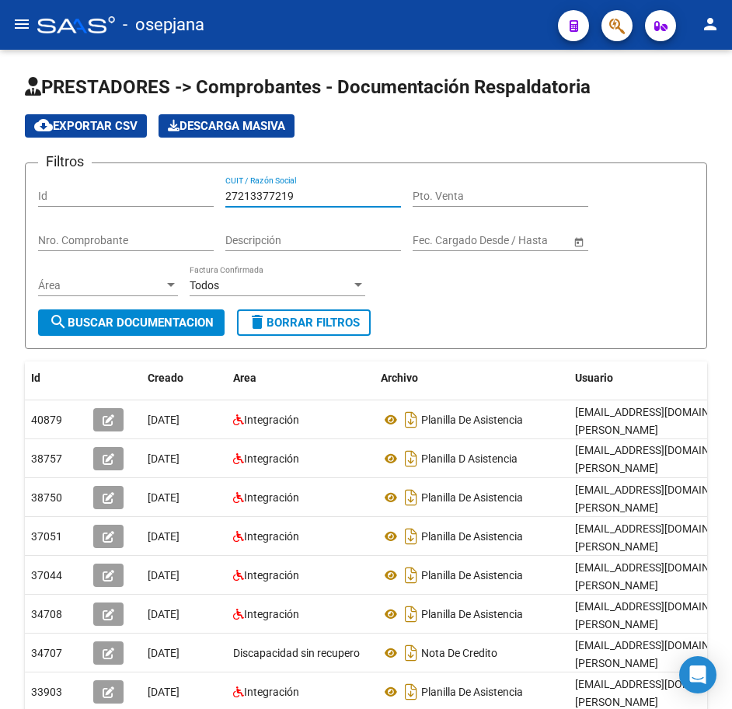
drag, startPoint x: 312, startPoint y: 196, endPoint x: 137, endPoint y: 181, distance: 175.6
click at [155, 178] on div "Filtros Id 27213377219 CUIT / Razón Social Pto. Venta Nro. Comprobante Descripc…" at bounding box center [366, 243] width 656 height 134
paste input "7304526"
click at [188, 327] on span "search Buscar Documentacion" at bounding box center [131, 323] width 165 height 14
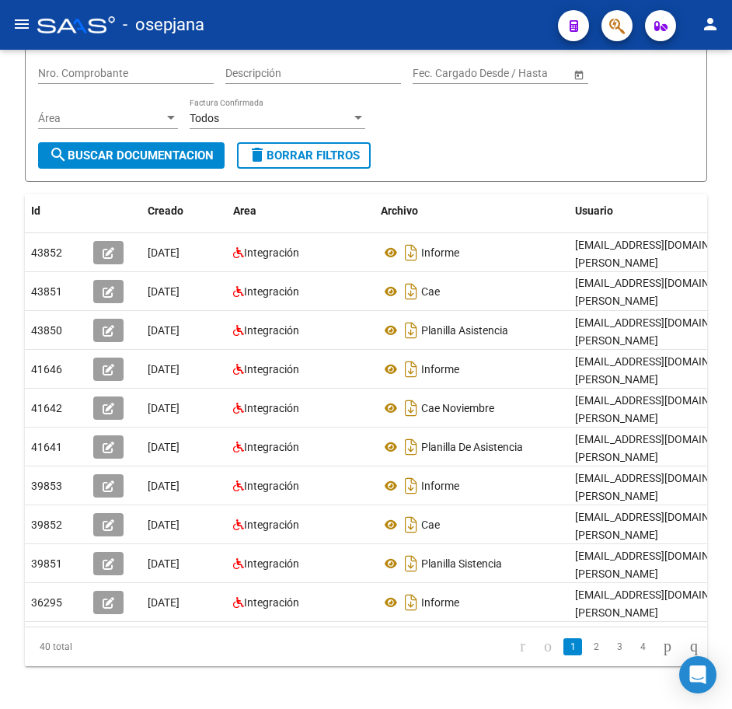
click at [713, 669] on body "menu - osepjana person Firma Express Reportes Tablero de Control Ingresos Perci…" at bounding box center [366, 354] width 732 height 709
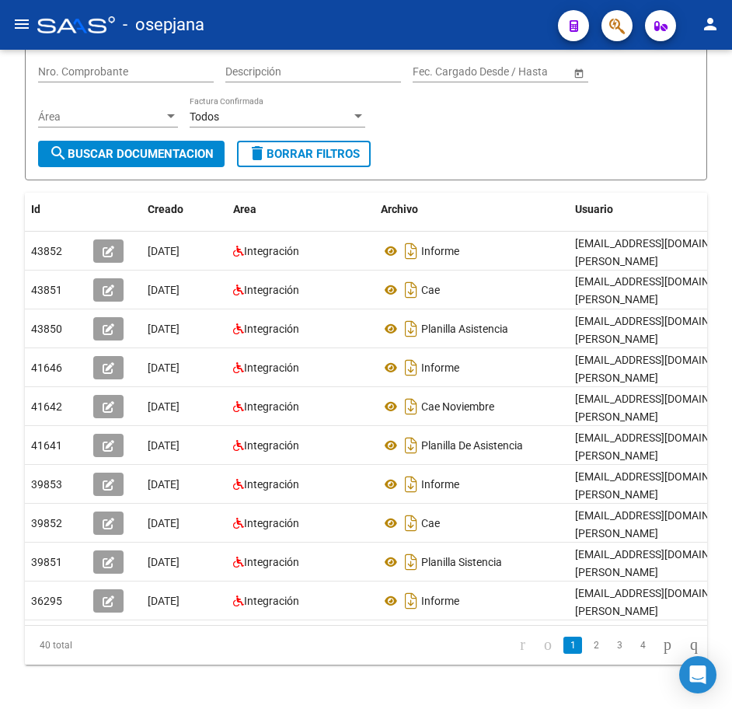
click at [587, 654] on link "2" at bounding box center [596, 645] width 19 height 17
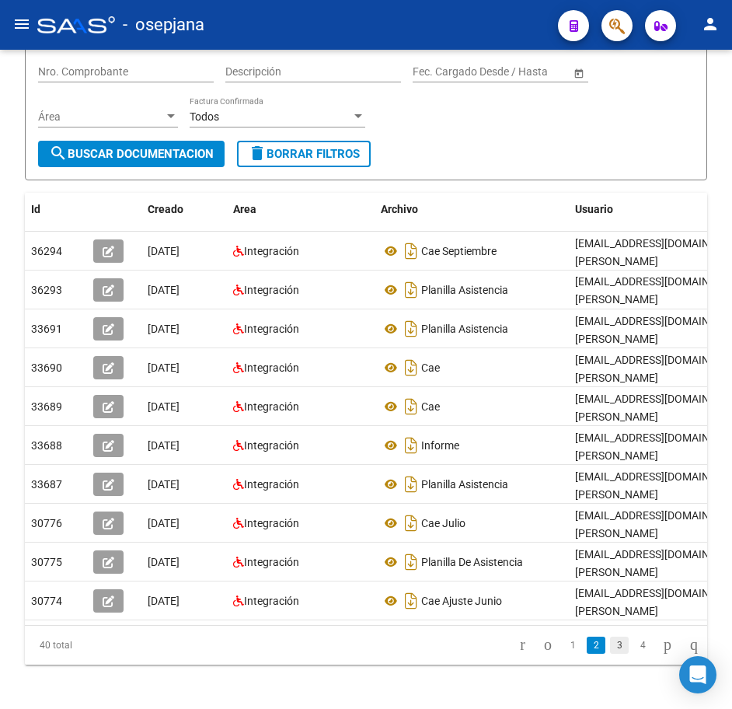
click at [610, 654] on link "3" at bounding box center [619, 645] width 19 height 17
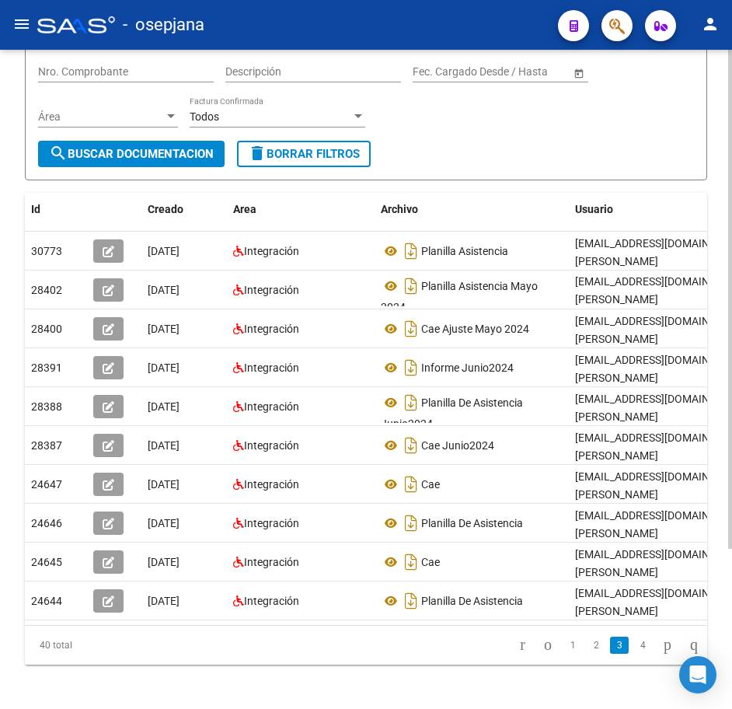
click at [561, 182] on div "PRESTADORES -> Comprobantes - Documentación Respaldatoria cloud_download Export…" at bounding box center [366, 285] width 683 height 759
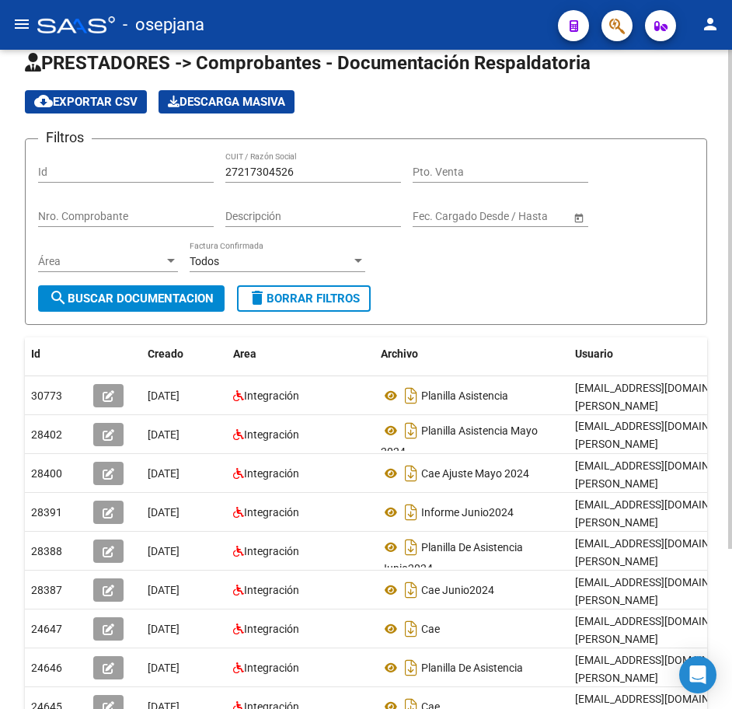
scroll to position [13, 0]
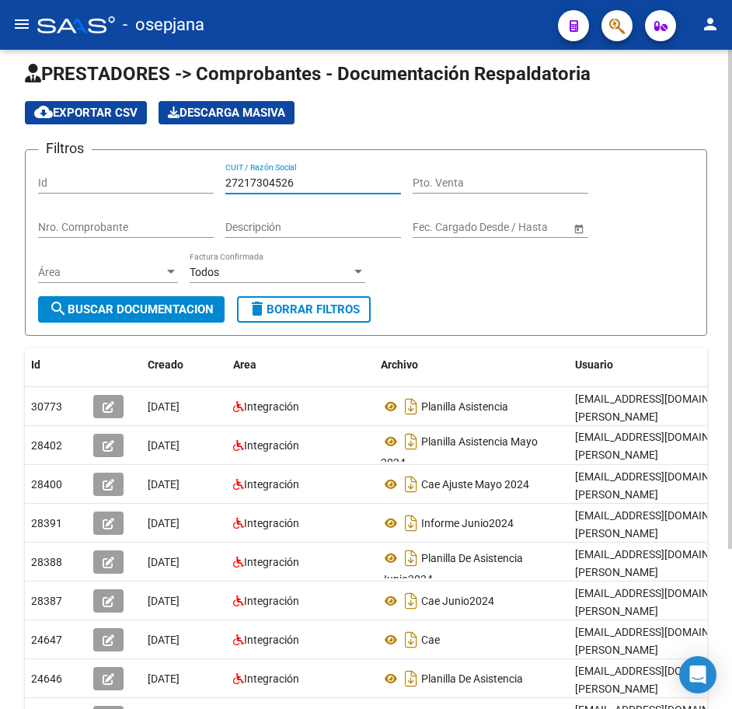
drag, startPoint x: 298, startPoint y: 180, endPoint x: 106, endPoint y: 176, distance: 192.1
click at [119, 176] on div "Filtros Id 27217304526 CUIT / Razón Social Pto. Venta Nro. Comprobante Descripc…" at bounding box center [366, 229] width 656 height 134
paste input "8842564"
click at [187, 307] on span "search Buscar Documentacion" at bounding box center [131, 309] width 165 height 14
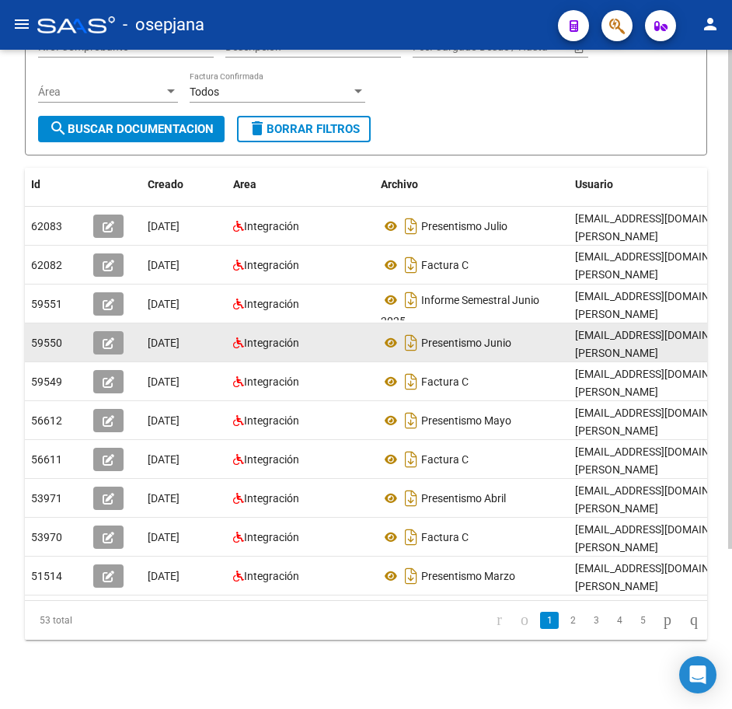
scroll to position [211, 0]
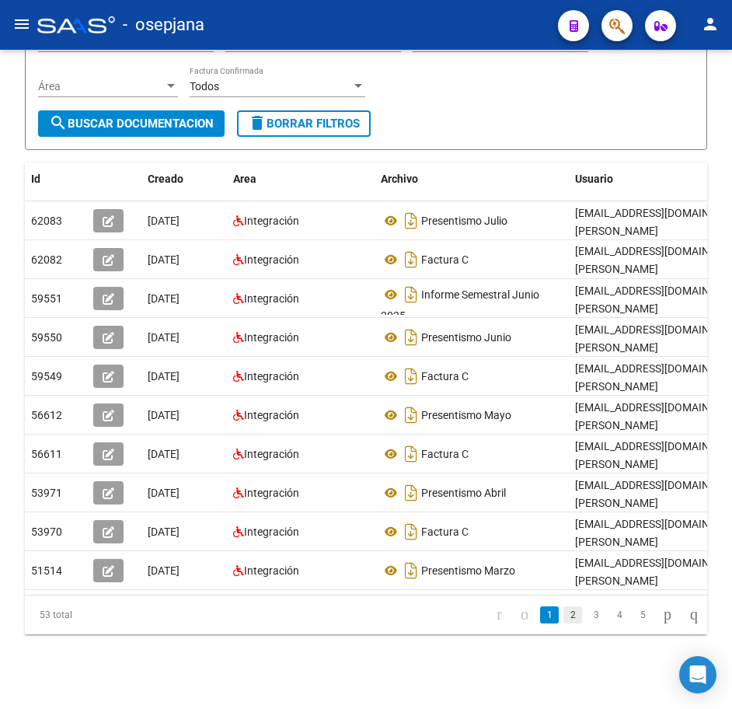
click at [564, 613] on link "2" at bounding box center [573, 614] width 19 height 17
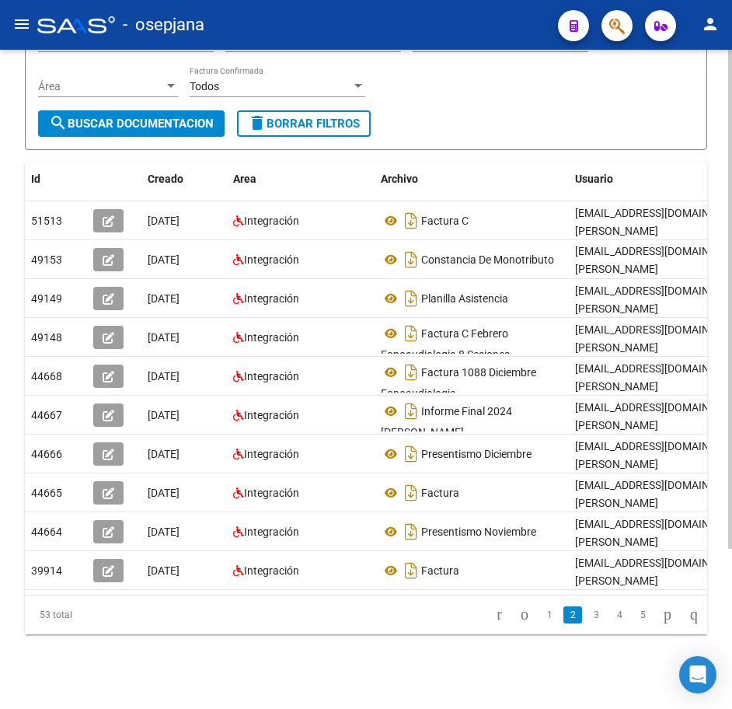
click at [619, 104] on form "Filtros Id 27218842564 CUIT / Razón Social Pto. Venta Nro. Comprobante Descripc…" at bounding box center [366, 56] width 683 height 187
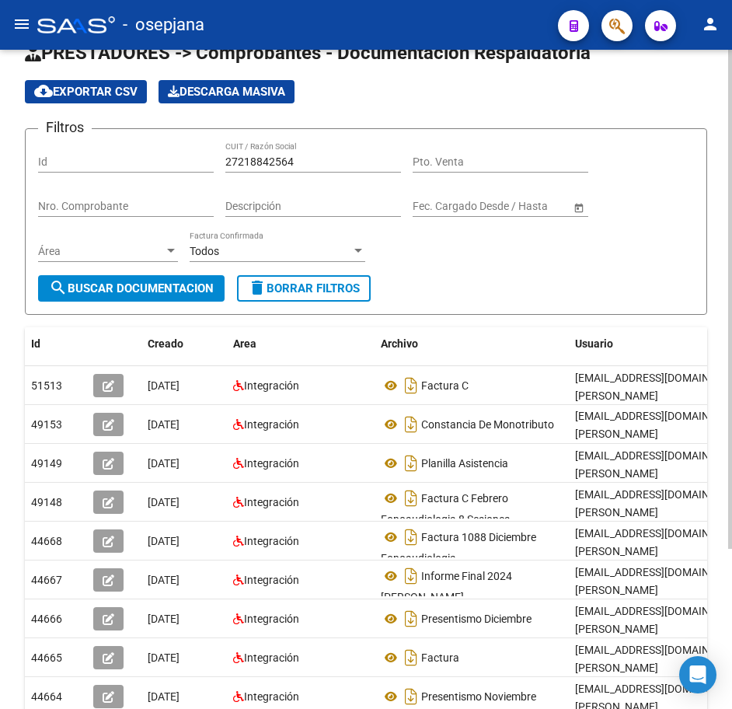
scroll to position [0, 0]
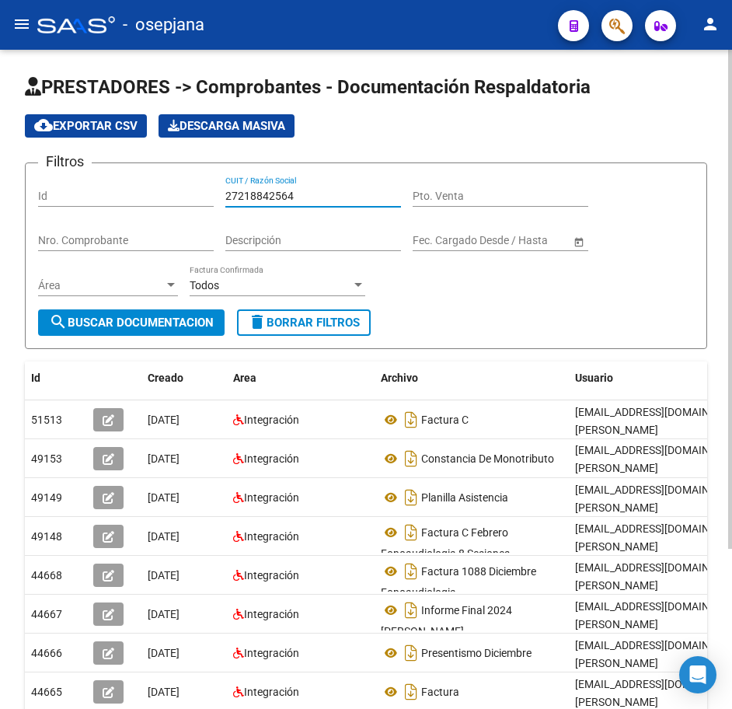
drag, startPoint x: 312, startPoint y: 195, endPoint x: 82, endPoint y: 197, distance: 229.4
click at [86, 197] on div "Filtros Id 27218842564 CUIT / Razón Social Pto. Venta Nro. Comprobante Descripc…" at bounding box center [366, 243] width 656 height 134
paste input "9657531"
click at [189, 322] on span "search Buscar Documentacion" at bounding box center [131, 323] width 165 height 14
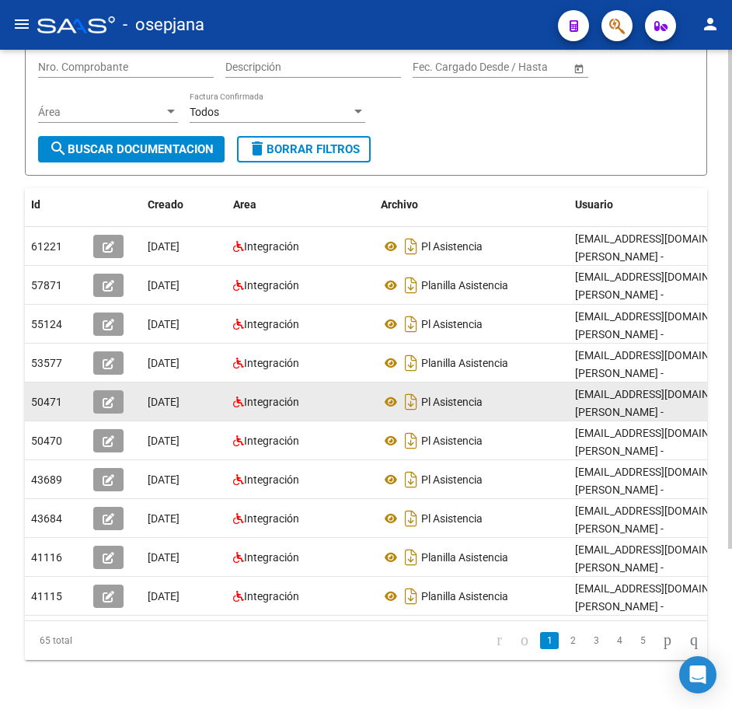
scroll to position [211, 0]
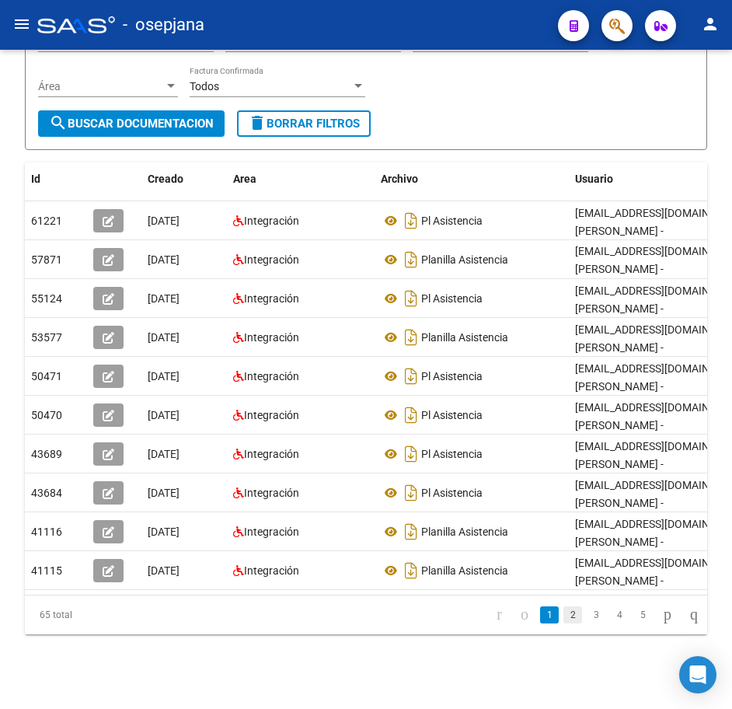
click at [564, 617] on link "2" at bounding box center [573, 614] width 19 height 17
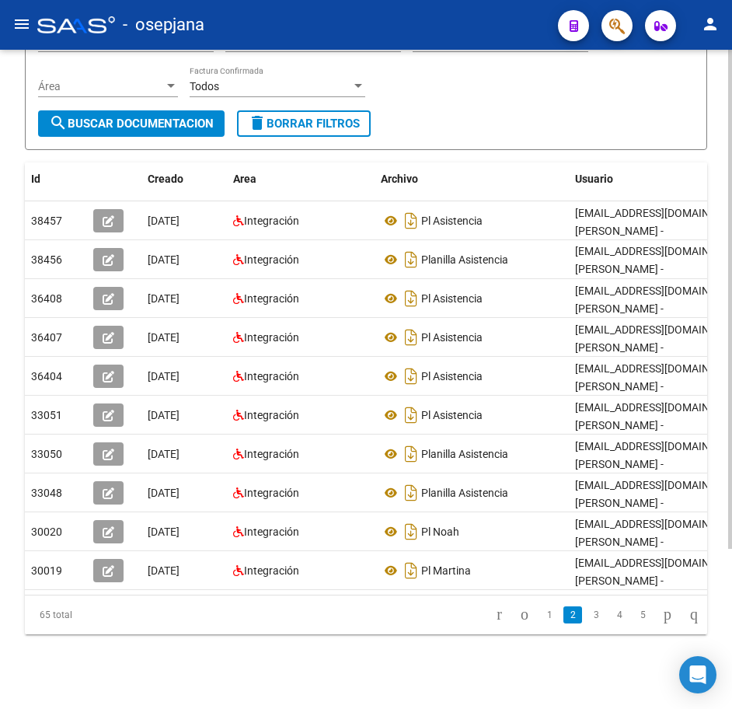
click at [587, 621] on link "3" at bounding box center [596, 614] width 19 height 17
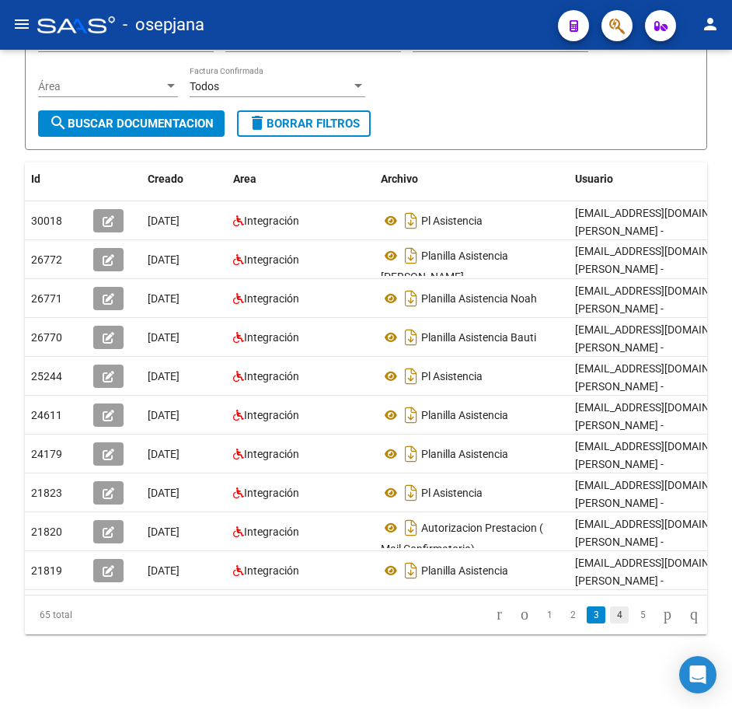
click at [610, 619] on link "4" at bounding box center [619, 614] width 19 height 17
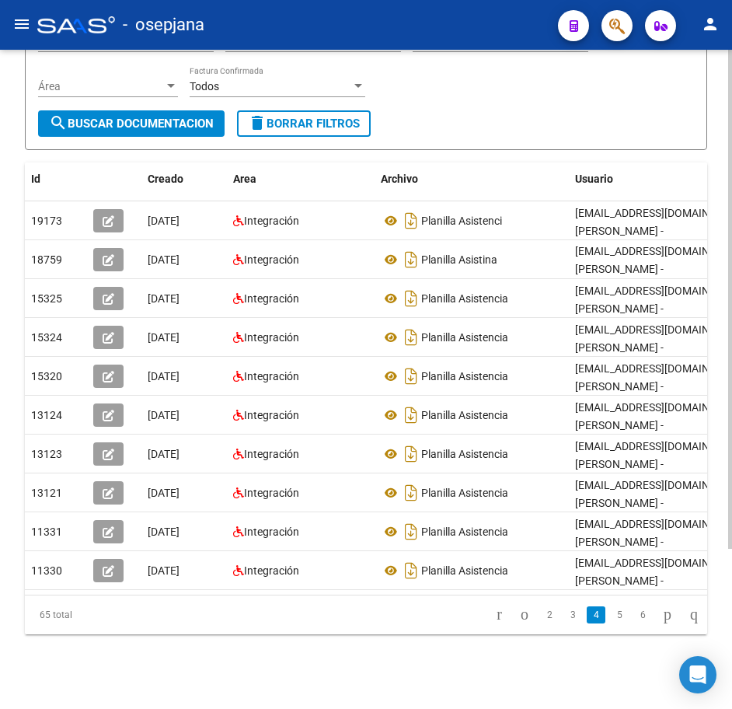
click at [535, 89] on div "Filtros Id 27219657531 CUIT / Razón Social Pto. Venta Nro. Comprobante Descripc…" at bounding box center [366, 44] width 656 height 134
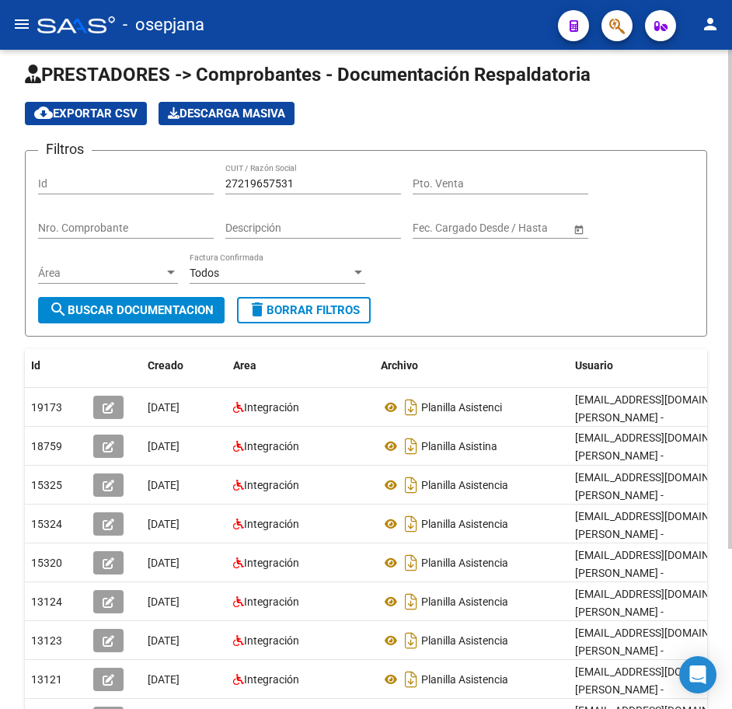
scroll to position [0, 0]
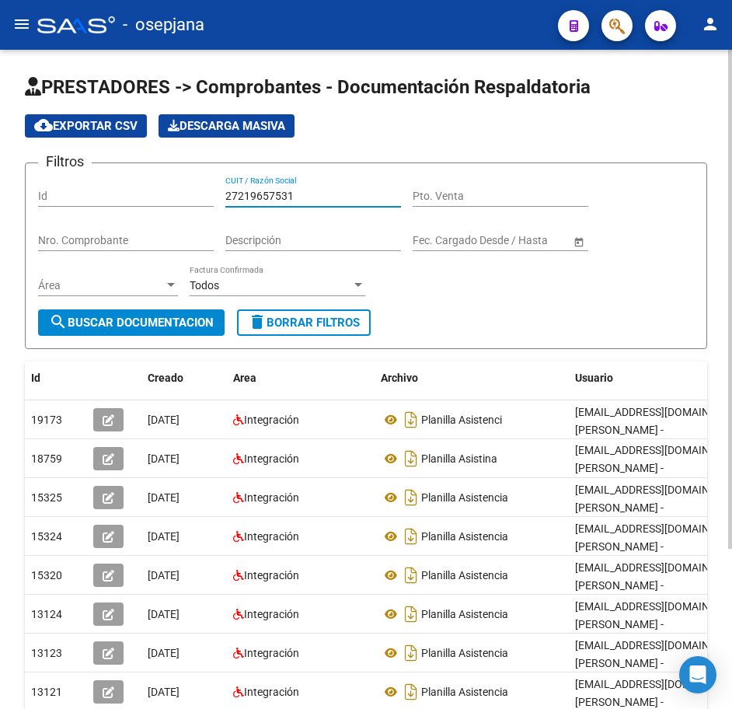
drag, startPoint x: 309, startPoint y: 193, endPoint x: 125, endPoint y: 187, distance: 183.6
click at [127, 187] on div "Filtros Id 27219657531 CUIT / Razón Social Pto. Venta Nro. Comprobante Descripc…" at bounding box center [366, 243] width 656 height 134
paste input "23172046"
click at [164, 323] on span "search Buscar Documentacion" at bounding box center [131, 323] width 165 height 14
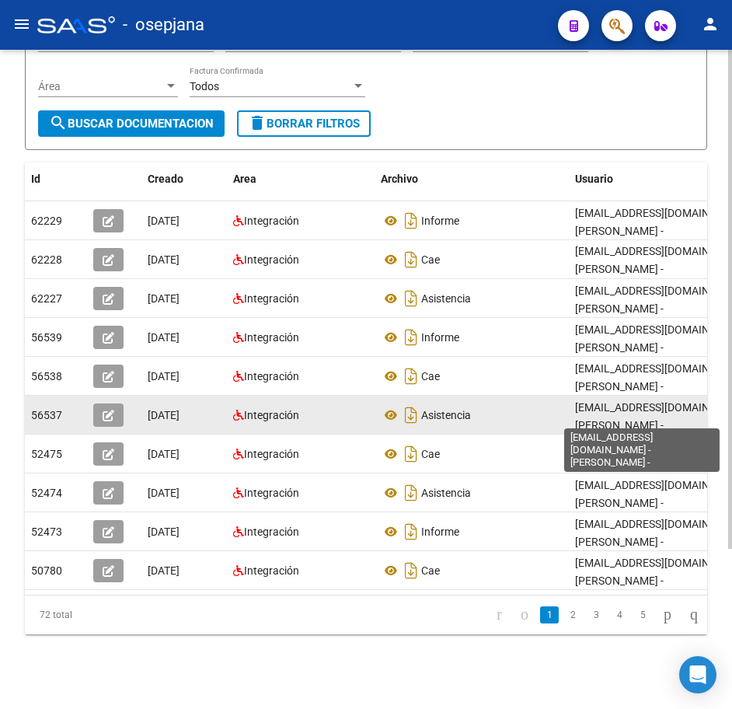
scroll to position [211, 0]
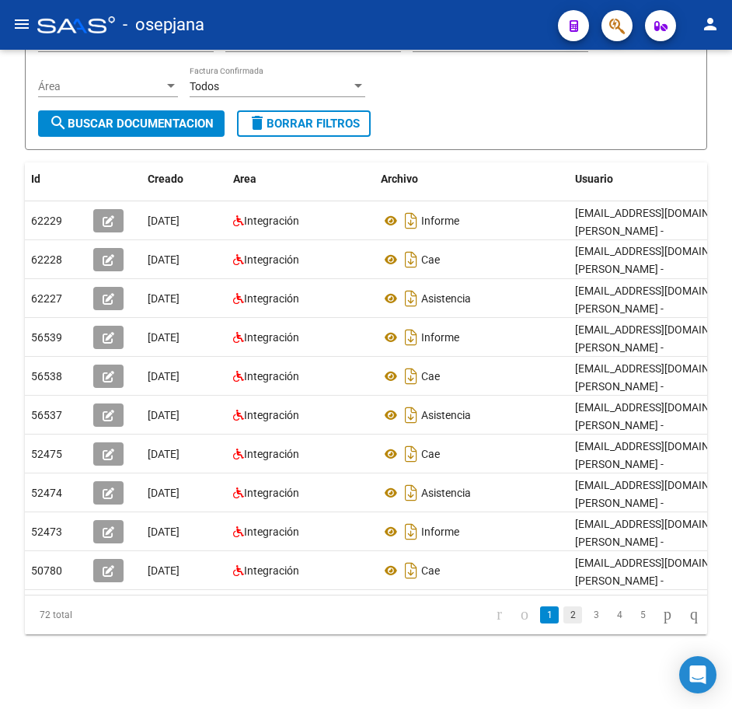
click at [564, 620] on link "2" at bounding box center [573, 614] width 19 height 17
click at [587, 619] on link "3" at bounding box center [596, 614] width 19 height 17
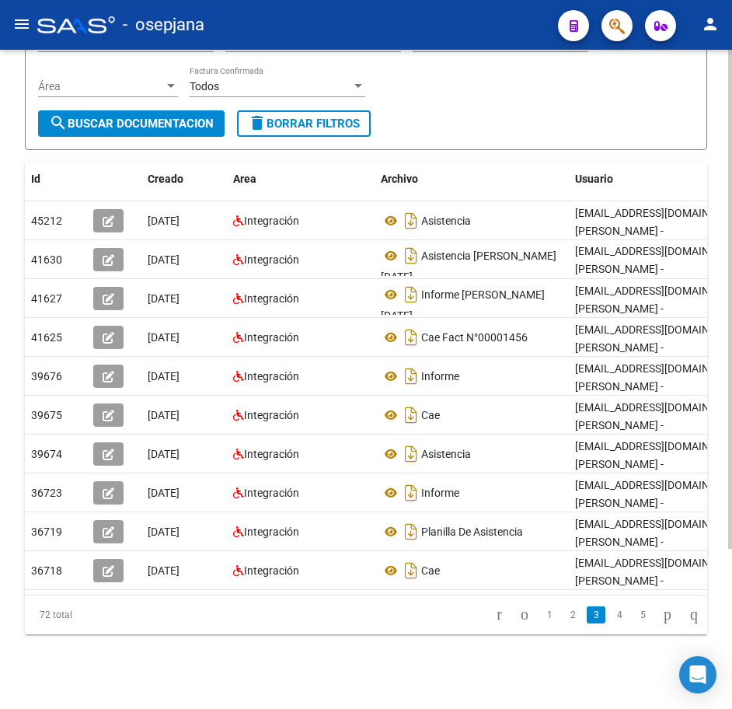
click at [564, 79] on div "Filtros Id 27223172046 CUIT / Razón Social Pto. Venta Nro. Comprobante Descripc…" at bounding box center [366, 44] width 656 height 134
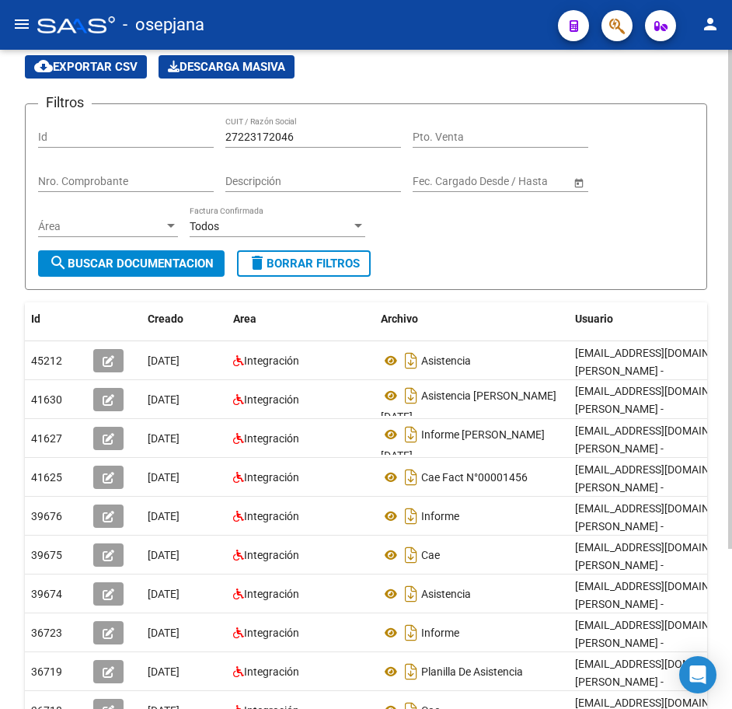
scroll to position [56, 0]
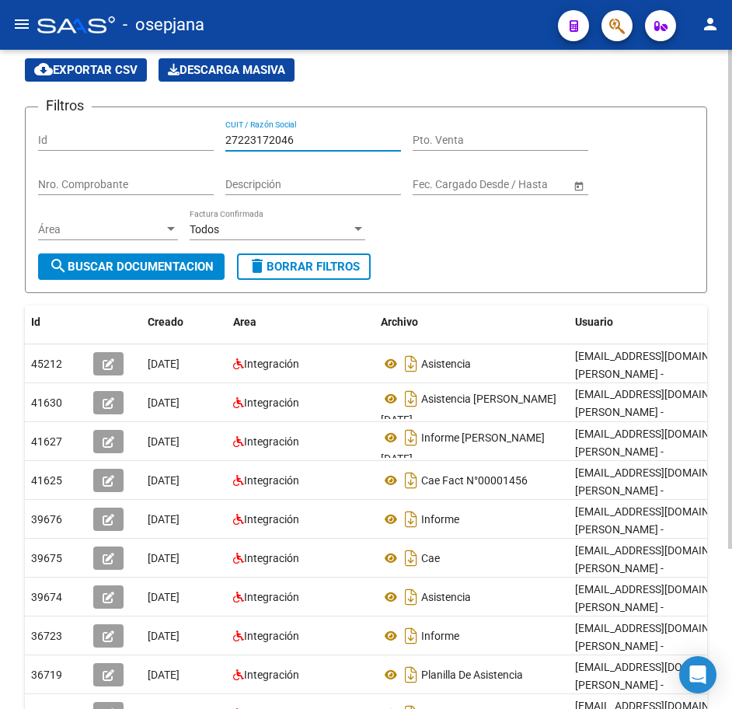
drag, startPoint x: 173, startPoint y: 131, endPoint x: 135, endPoint y: 131, distance: 38.9
click at [142, 131] on div "Filtros Id 27223172046 CUIT / Razón Social Pto. Venta Nro. Comprobante Descripc…" at bounding box center [366, 187] width 656 height 134
paste input "8476205"
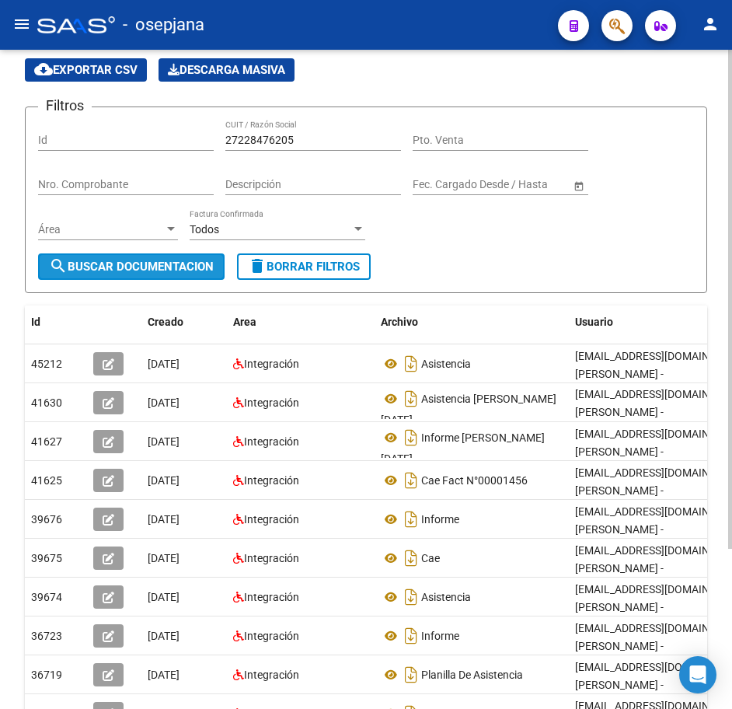
click at [171, 266] on span "search Buscar Documentacion" at bounding box center [131, 267] width 165 height 14
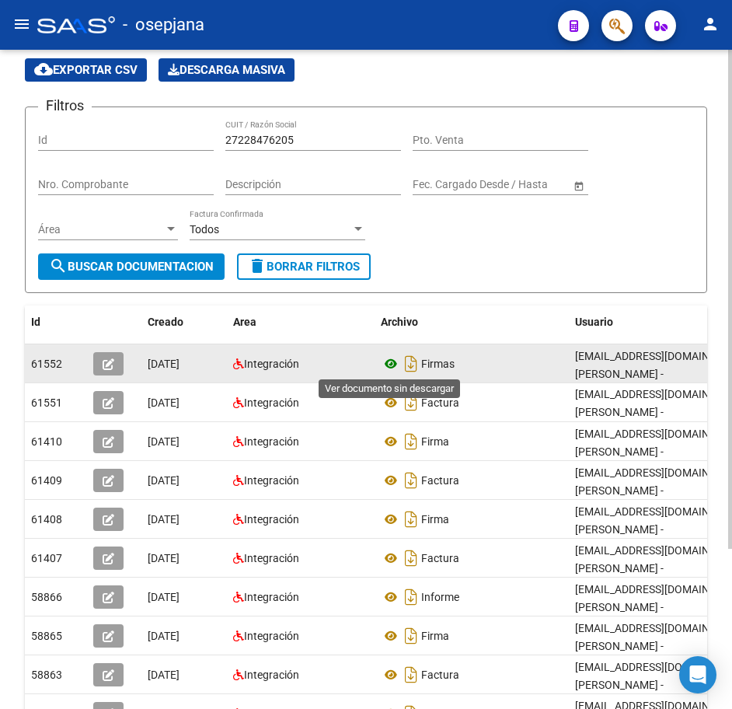
click at [389, 365] on icon at bounding box center [391, 364] width 20 height 19
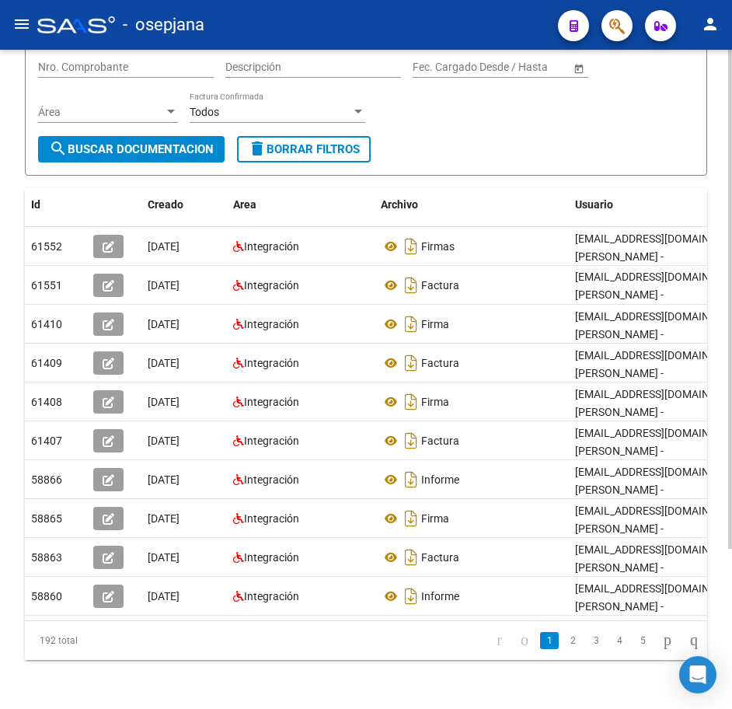
click at [723, 673] on div "PRESTADORES -> Comprobantes - Documentación Respaldatoria cloud_download Export…" at bounding box center [368, 305] width 736 height 858
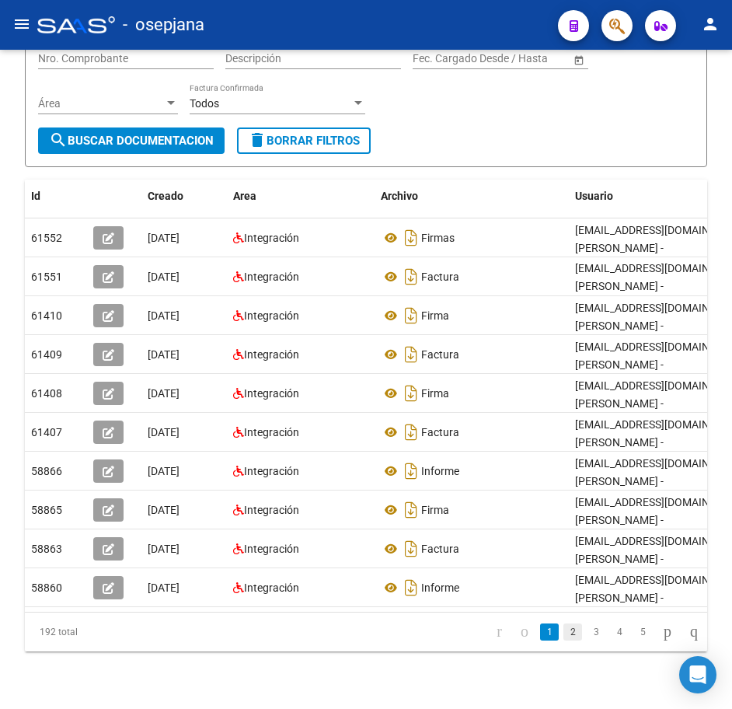
click at [564, 641] on link "2" at bounding box center [573, 632] width 19 height 17
click at [587, 641] on link "3" at bounding box center [596, 632] width 19 height 17
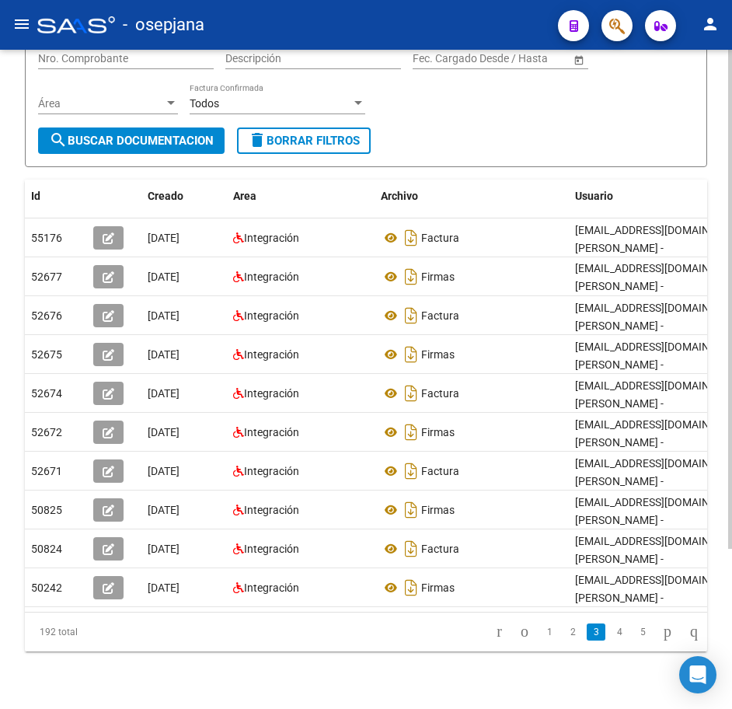
click at [445, 123] on div "Filtros Id 27228476205 CUIT / Razón Social Pto. Venta Nro. Comprobante Descripc…" at bounding box center [366, 61] width 656 height 134
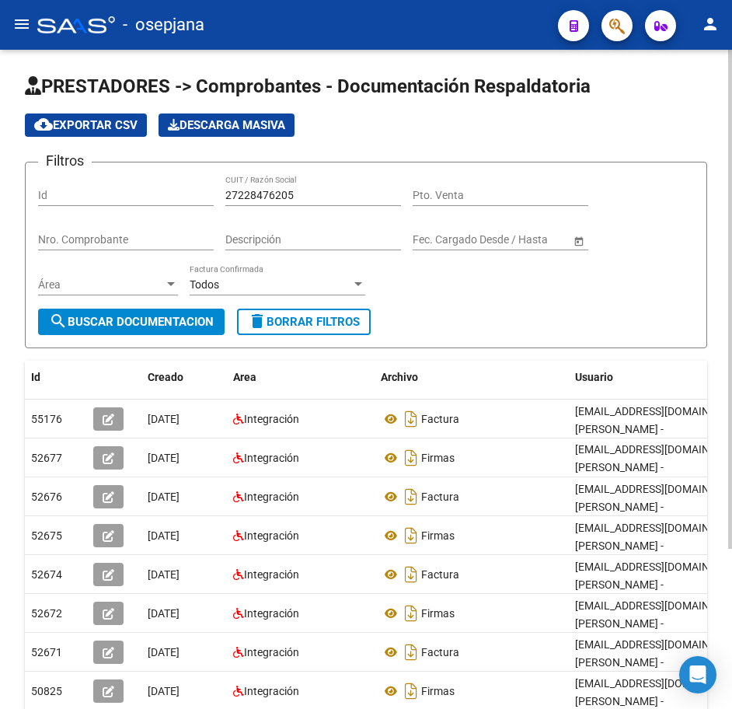
scroll to position [0, 0]
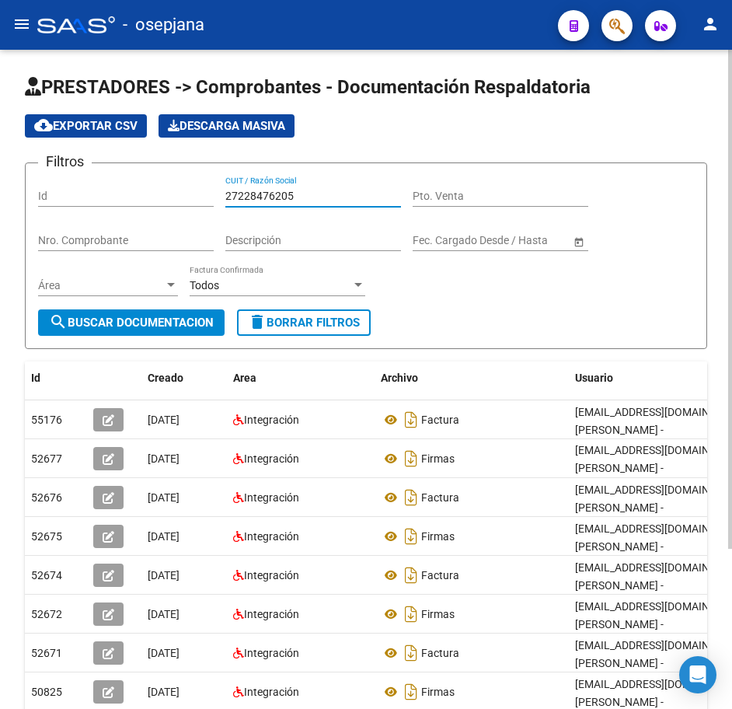
drag, startPoint x: 313, startPoint y: 192, endPoint x: 108, endPoint y: 185, distance: 205.4
click at [113, 186] on div "Filtros Id 27228476205 CUIT / Razón Social Pto. Venta Nro. Comprobante Descripc…" at bounding box center [366, 243] width 656 height 134
paste input "9079579"
click at [178, 320] on span "search Buscar Documentacion" at bounding box center [131, 323] width 165 height 14
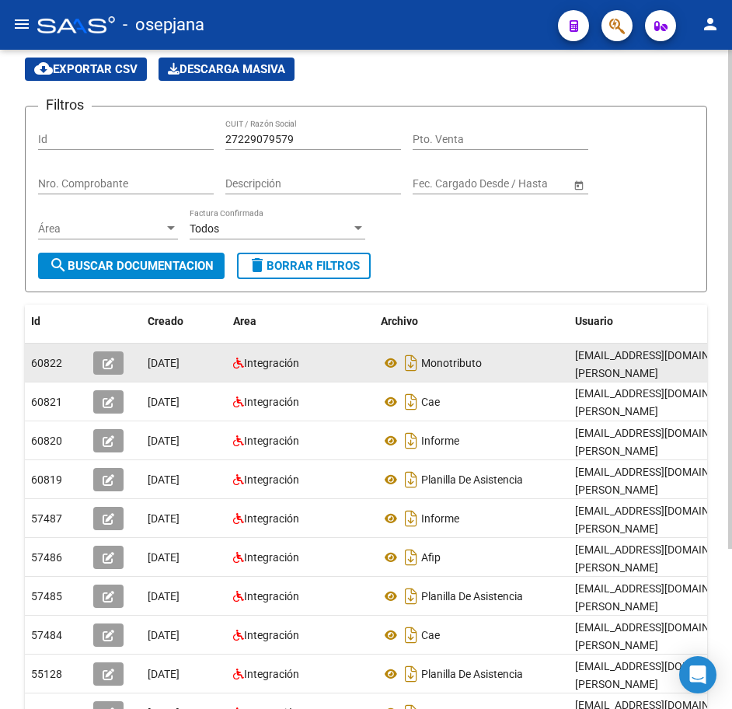
scroll to position [156, 0]
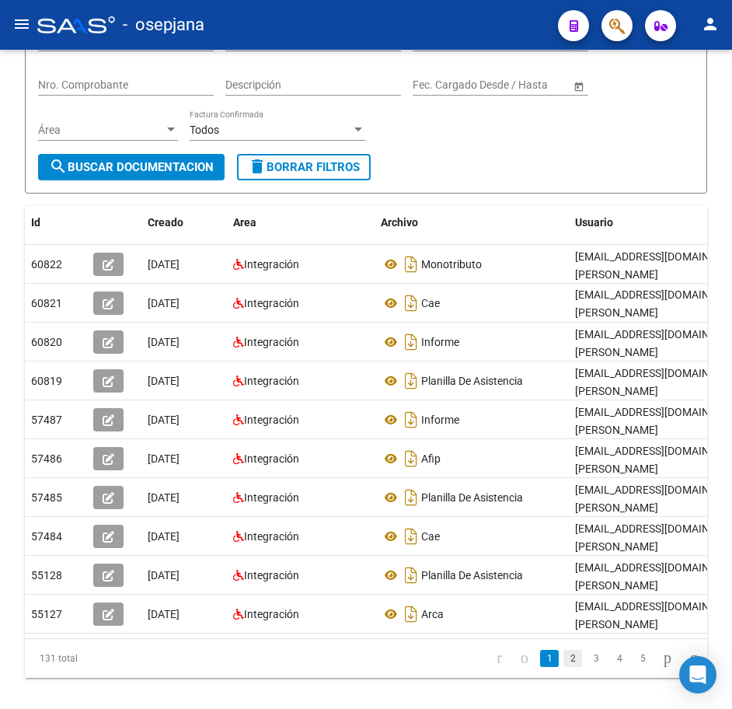
click at [564, 667] on link "2" at bounding box center [573, 658] width 19 height 17
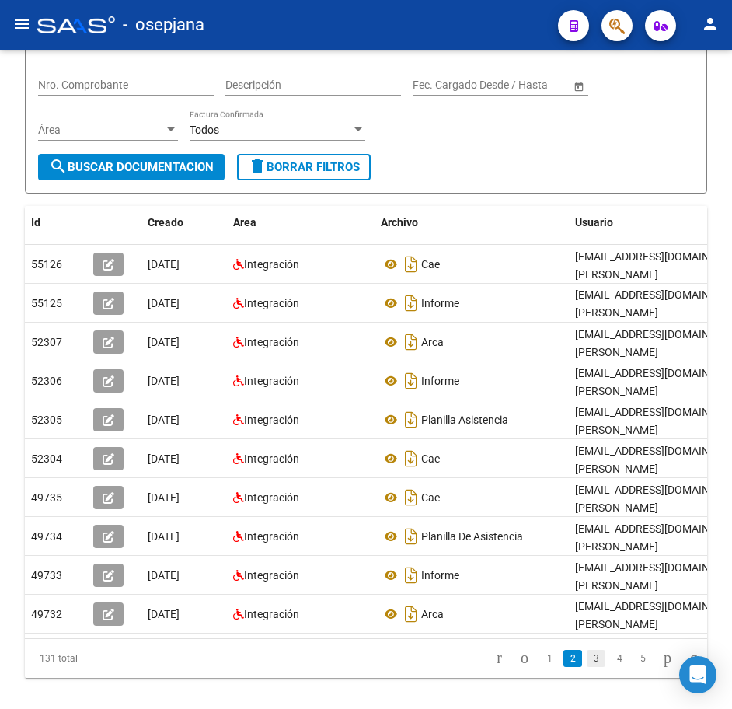
click at [587, 665] on link "3" at bounding box center [596, 658] width 19 height 17
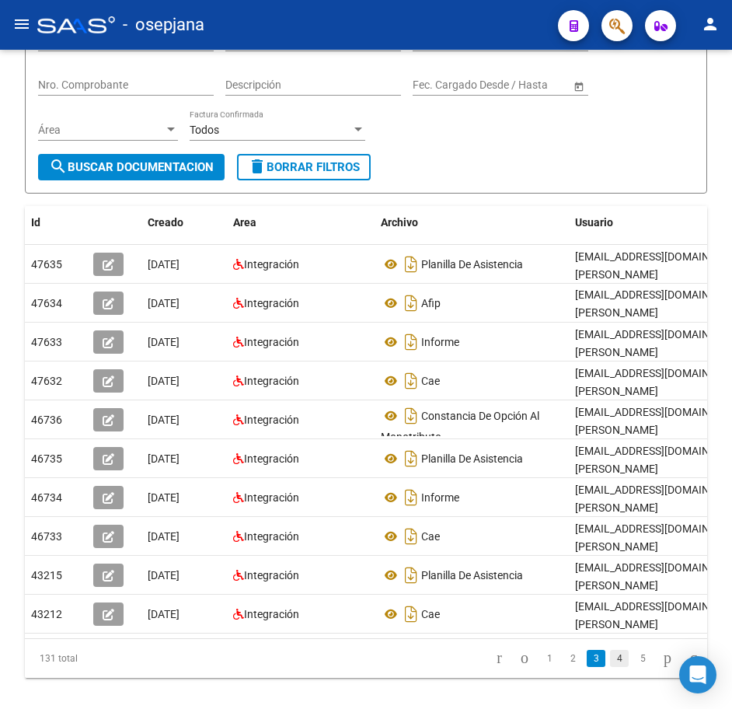
click at [610, 667] on link "4" at bounding box center [619, 658] width 19 height 17
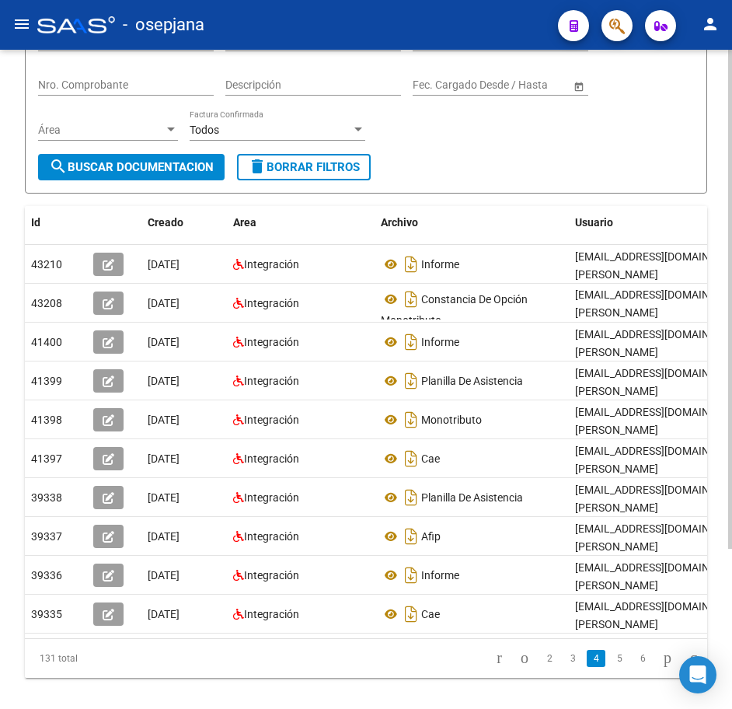
click at [541, 155] on form "Filtros Id 27229079579 CUIT / Razón Social Pto. Venta Nro. Comprobante Descripc…" at bounding box center [366, 100] width 683 height 187
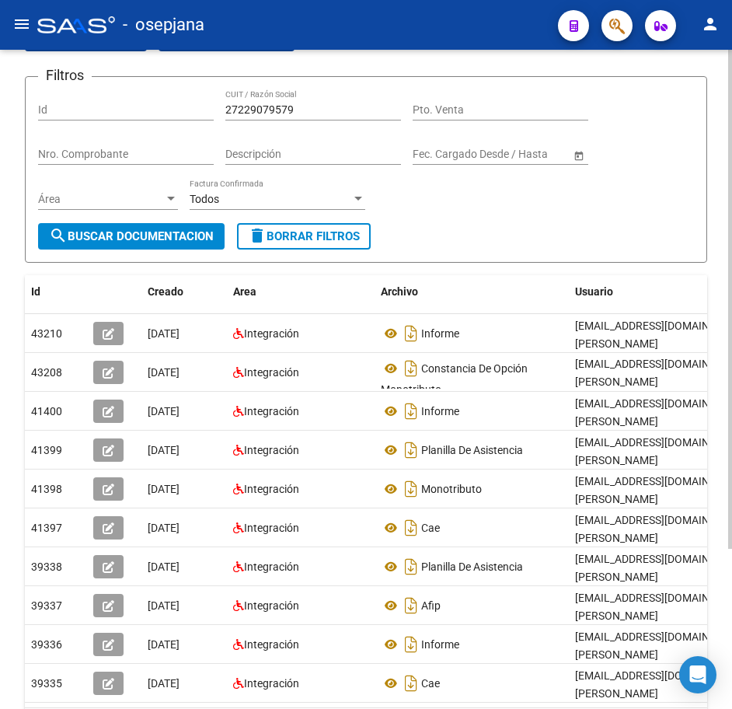
scroll to position [78, 0]
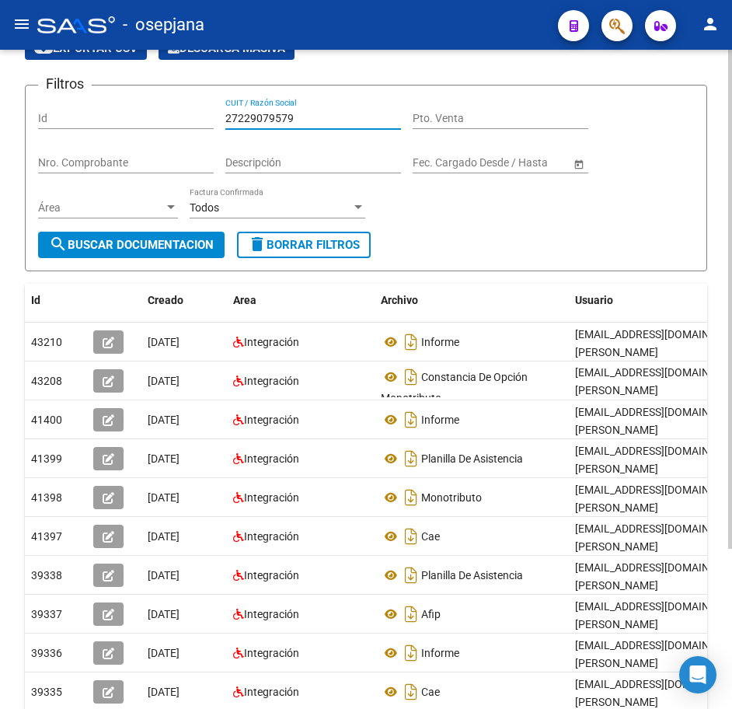
drag, startPoint x: 316, startPoint y: 117, endPoint x: 142, endPoint y: 108, distance: 175.2
click at [148, 105] on div "Filtros Id 27229079579 CUIT / Razón Social Pto. Venta Nro. Comprobante Descripc…" at bounding box center [366, 165] width 656 height 134
paste input "31740878"
click at [157, 240] on span "search Buscar Documentacion" at bounding box center [131, 245] width 165 height 14
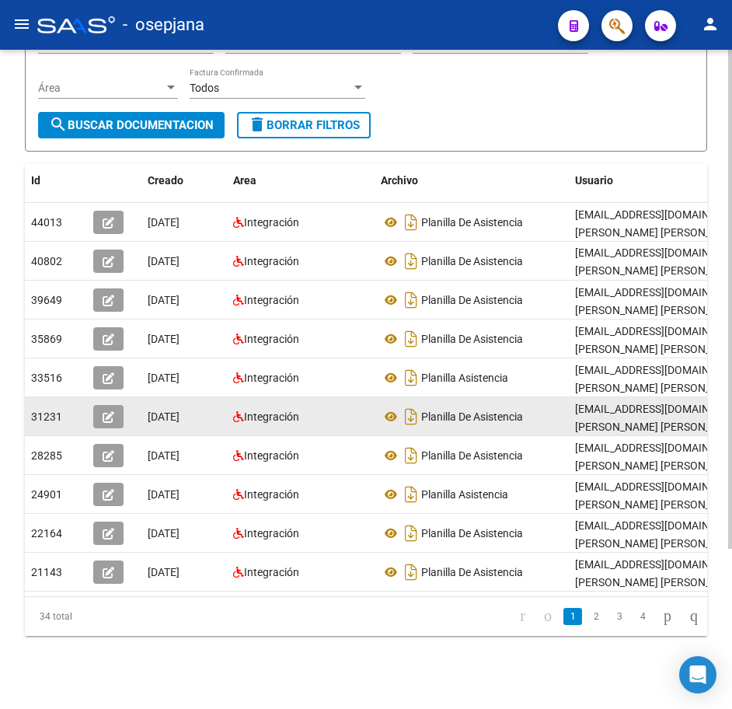
scroll to position [211, 0]
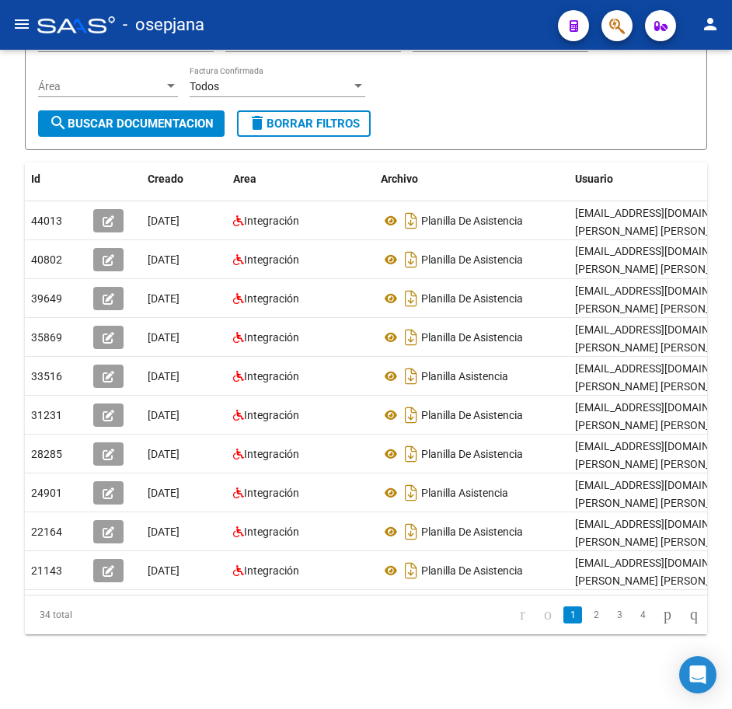
click at [587, 616] on link "2" at bounding box center [596, 614] width 19 height 17
click at [610, 617] on link "3" at bounding box center [619, 614] width 19 height 17
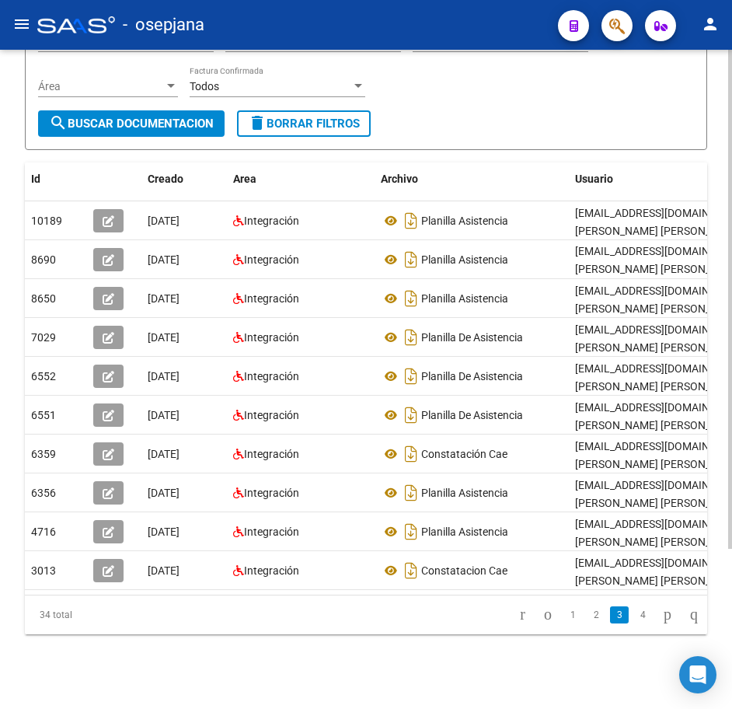
click at [484, 100] on form "Filtros Id 27231740878 CUIT / Razón Social Pto. Venta Nro. Comprobante Descripc…" at bounding box center [366, 56] width 683 height 187
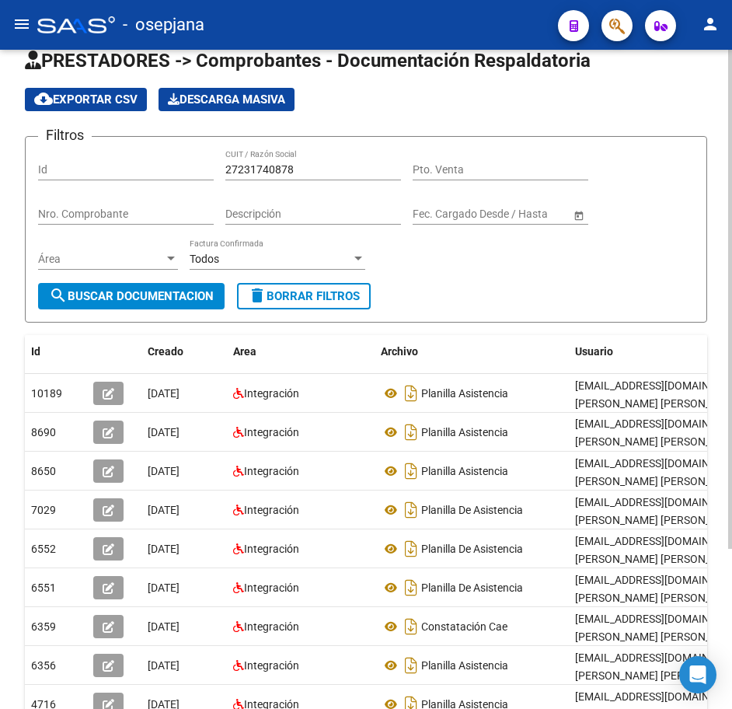
scroll to position [0, 0]
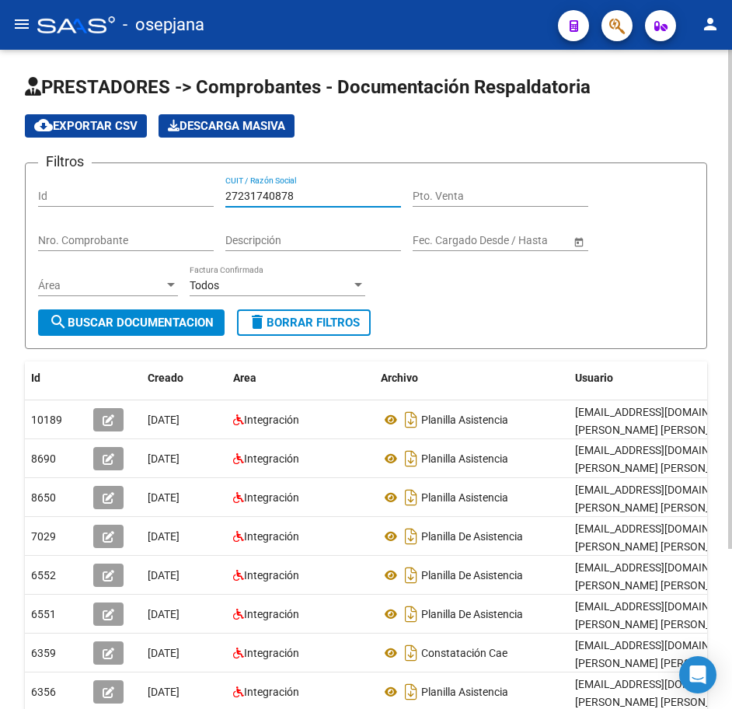
drag, startPoint x: 313, startPoint y: 194, endPoint x: 138, endPoint y: 198, distance: 174.2
click at [149, 197] on div "Filtros Id 27231740878 CUIT / Razón Social Pto. Venta Nro. Comprobante Descripc…" at bounding box center [366, 243] width 656 height 134
paste input "2845436"
click at [163, 330] on button "search Buscar Documentacion" at bounding box center [131, 322] width 187 height 26
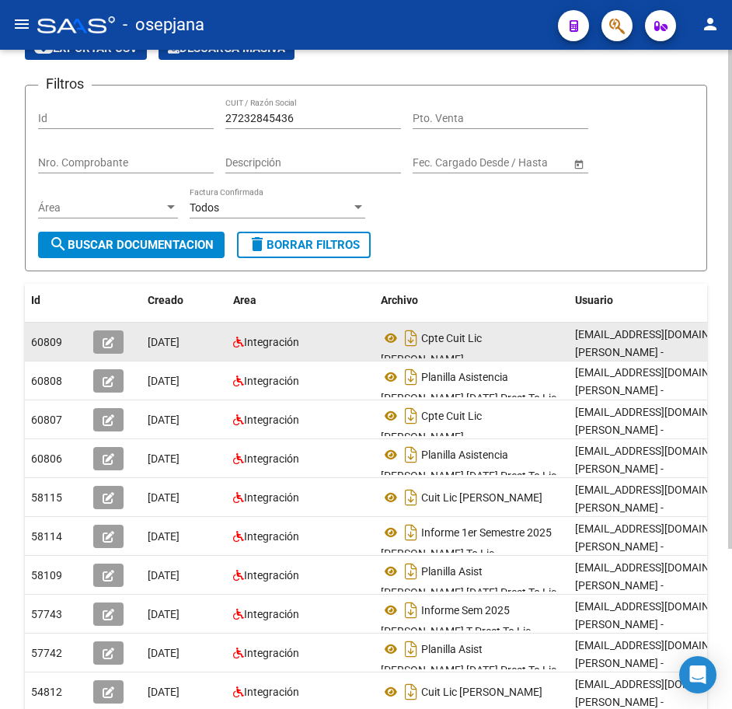
scroll to position [156, 0]
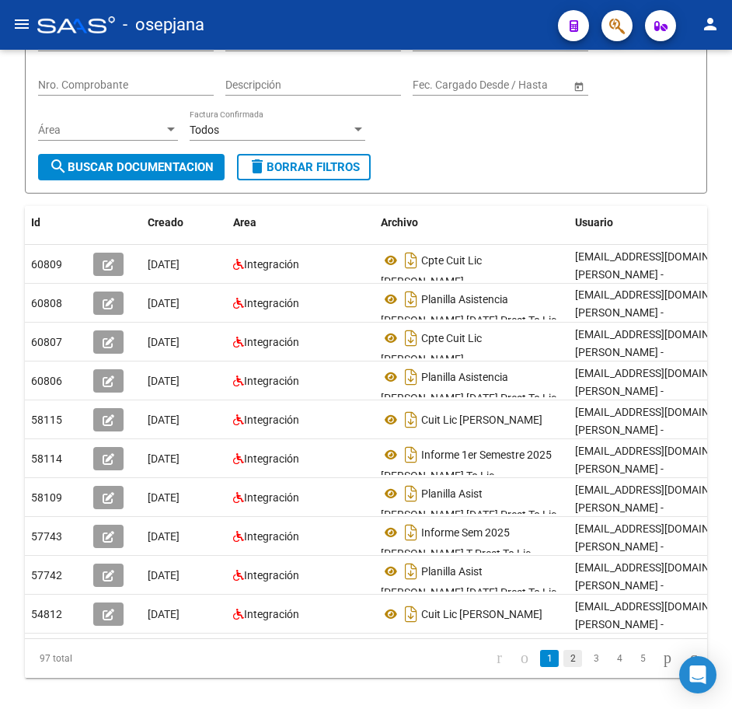
click at [564, 667] on link "2" at bounding box center [573, 658] width 19 height 17
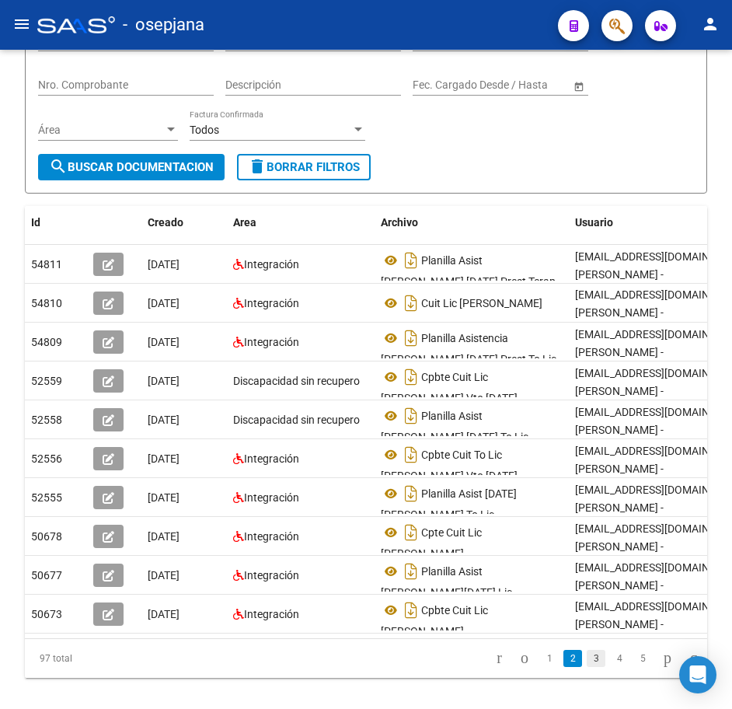
click at [587, 667] on link "3" at bounding box center [596, 658] width 19 height 17
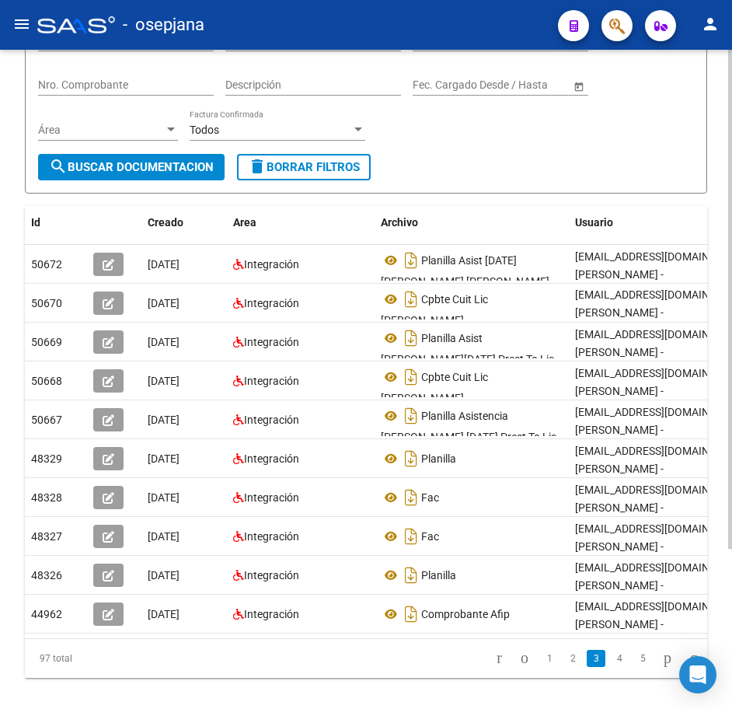
click at [582, 169] on form "Filtros Id 27232845436 CUIT / Razón Social Pto. Venta Nro. Comprobante Descripc…" at bounding box center [366, 100] width 683 height 187
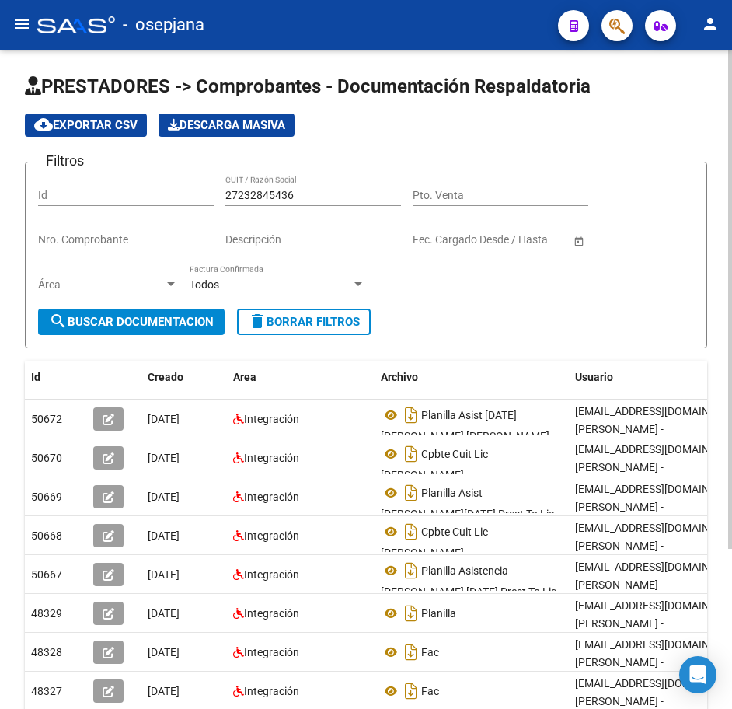
scroll to position [0, 0]
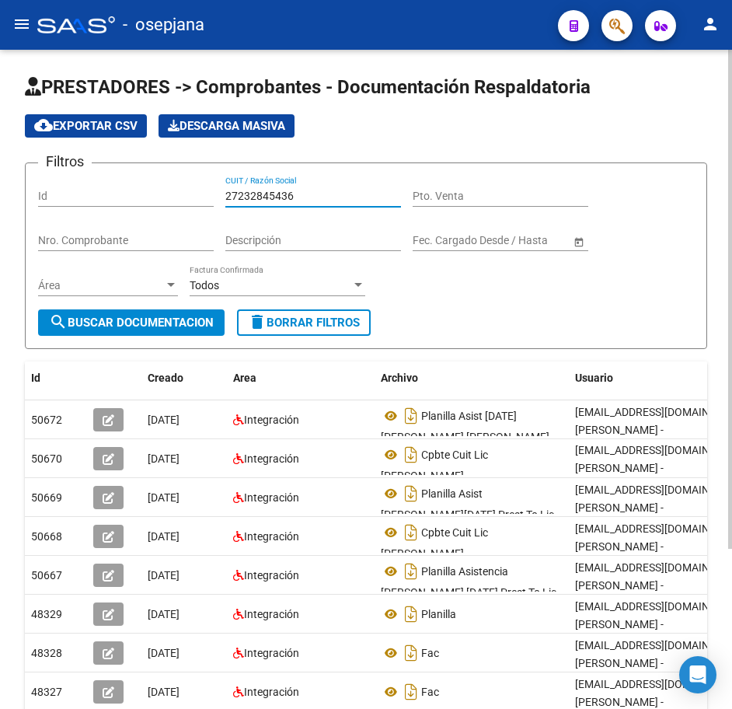
drag, startPoint x: 268, startPoint y: 192, endPoint x: 44, endPoint y: 181, distance: 225.0
click at [44, 181] on div "Filtros Id 27232845436 CUIT / Razón Social Pto. Venta Nro. Comprobante Descripc…" at bounding box center [366, 243] width 656 height 134
paste input "4540993"
click at [170, 321] on span "search Buscar Documentacion" at bounding box center [131, 323] width 165 height 14
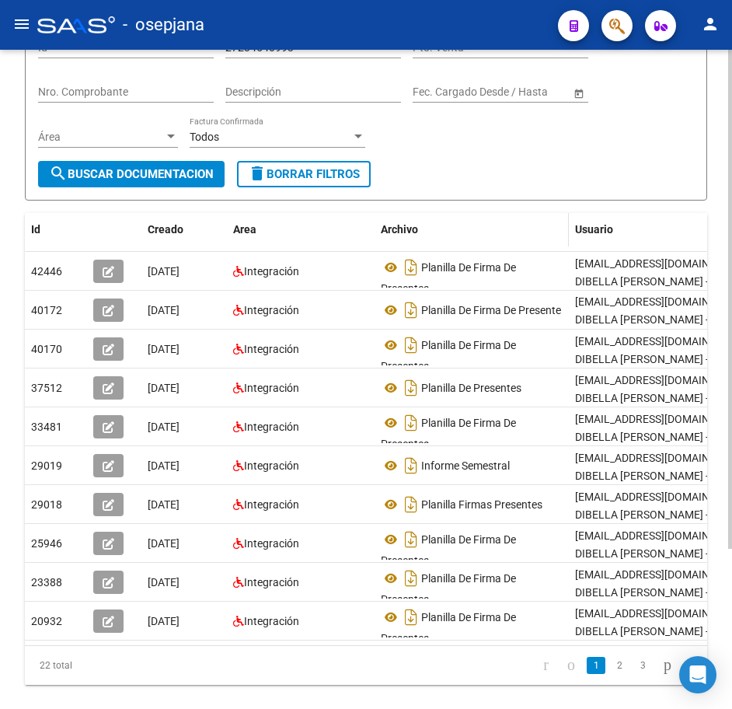
scroll to position [156, 0]
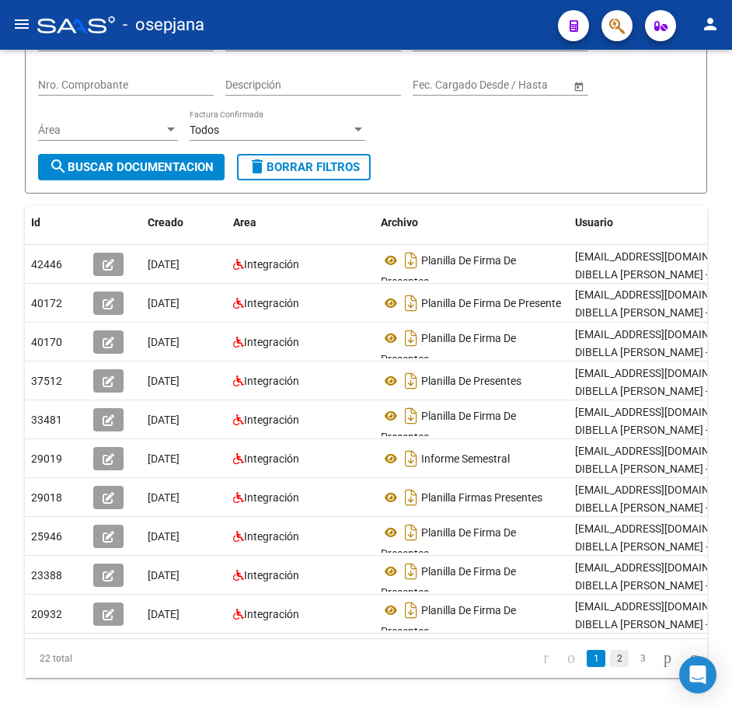
click at [610, 667] on link "2" at bounding box center [619, 658] width 19 height 17
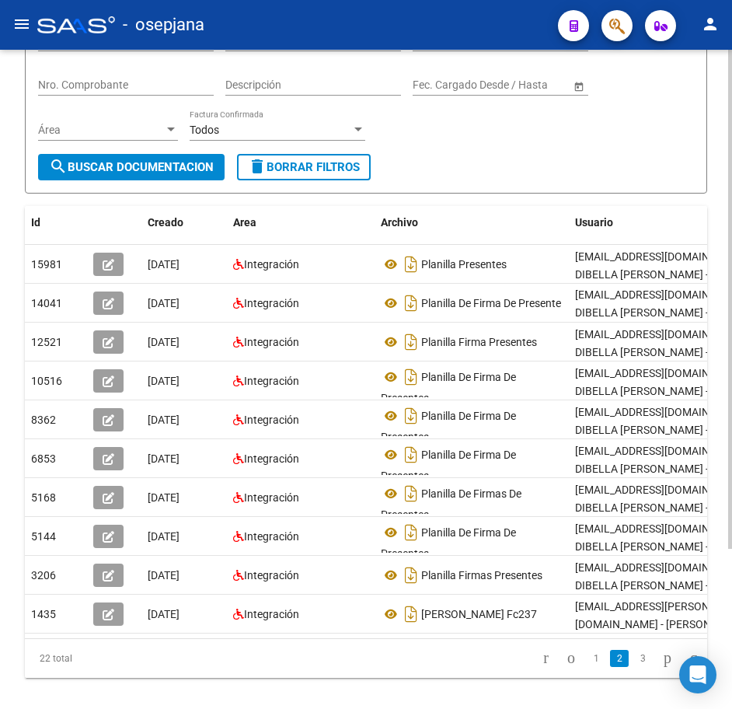
click at [430, 166] on form "Filtros Id 27234540993 CUIT / Razón Social Pto. Venta Nro. Comprobante Descripc…" at bounding box center [366, 100] width 683 height 187
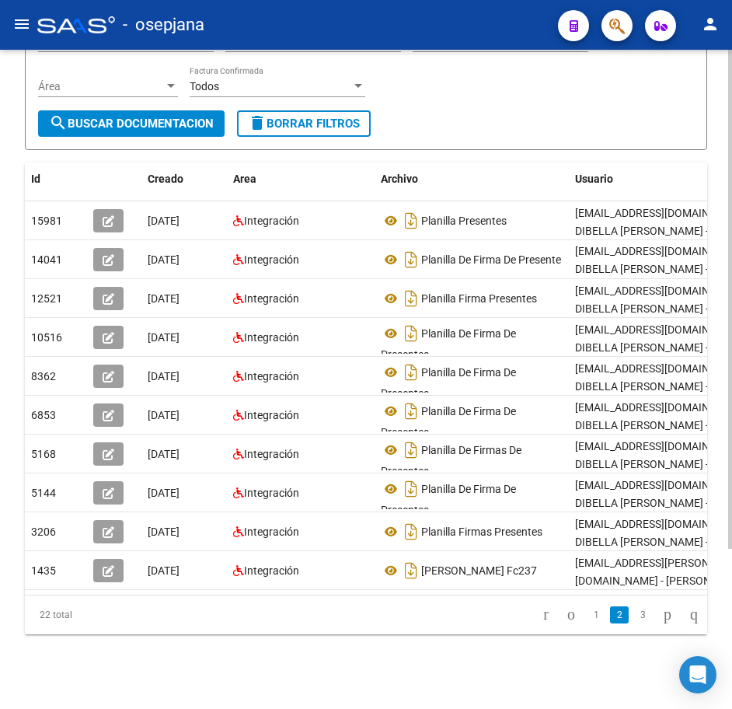
scroll to position [56, 0]
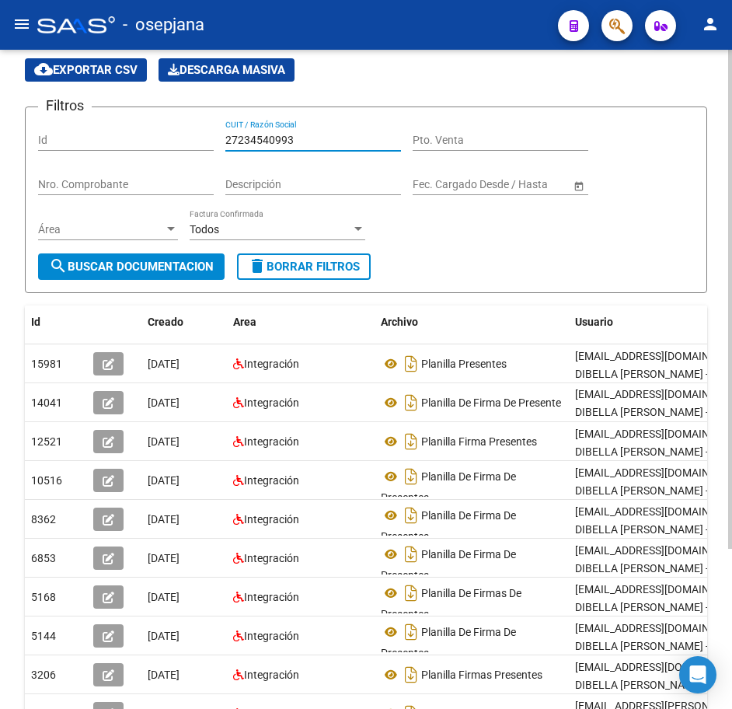
drag, startPoint x: 312, startPoint y: 138, endPoint x: 128, endPoint y: 126, distance: 183.9
click at [131, 124] on div "Filtros Id 27234540993 CUIT / Razón Social Pto. Venta Nro. Comprobante Descripc…" at bounding box center [366, 187] width 656 height 134
paste input "9026325"
click at [197, 267] on span "search Buscar Documentacion" at bounding box center [131, 267] width 165 height 14
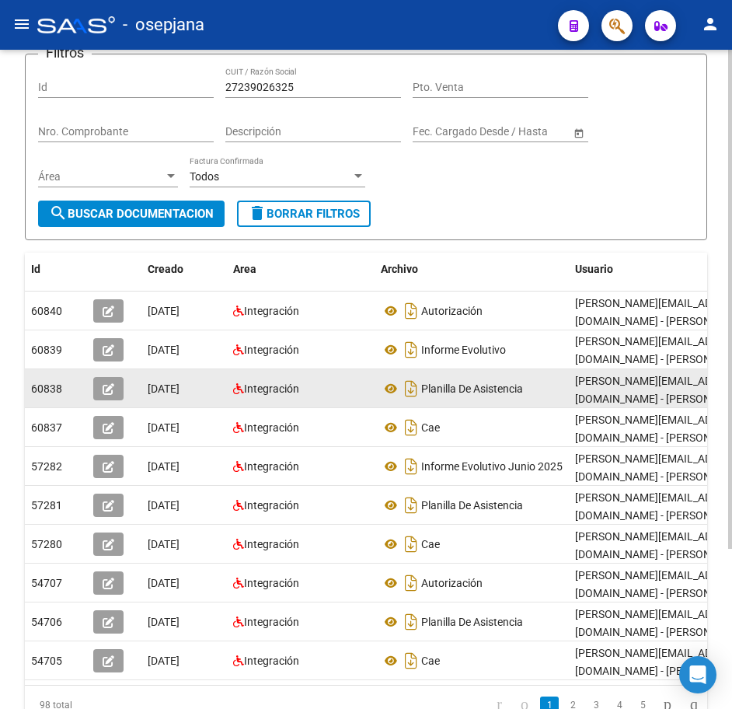
scroll to position [134, 0]
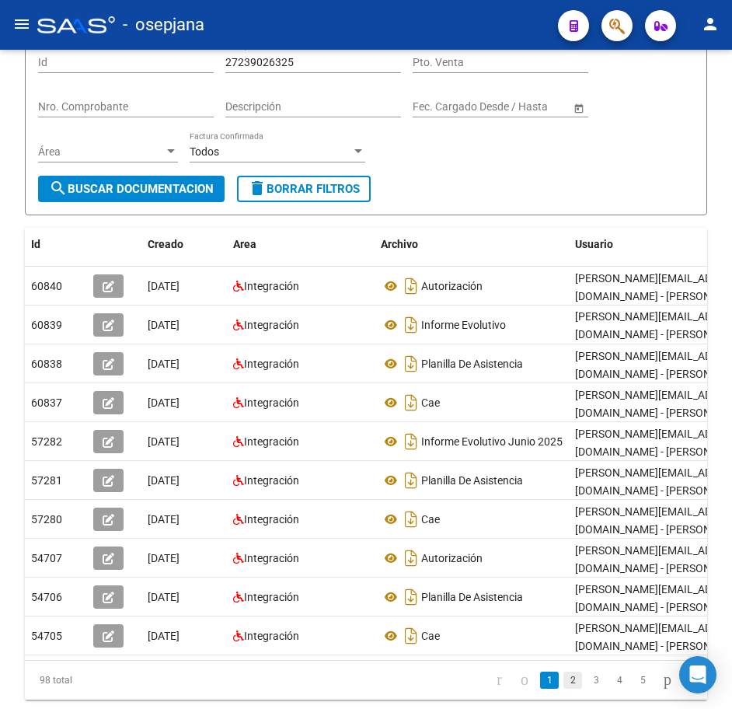
click at [564, 687] on link "2" at bounding box center [573, 680] width 19 height 17
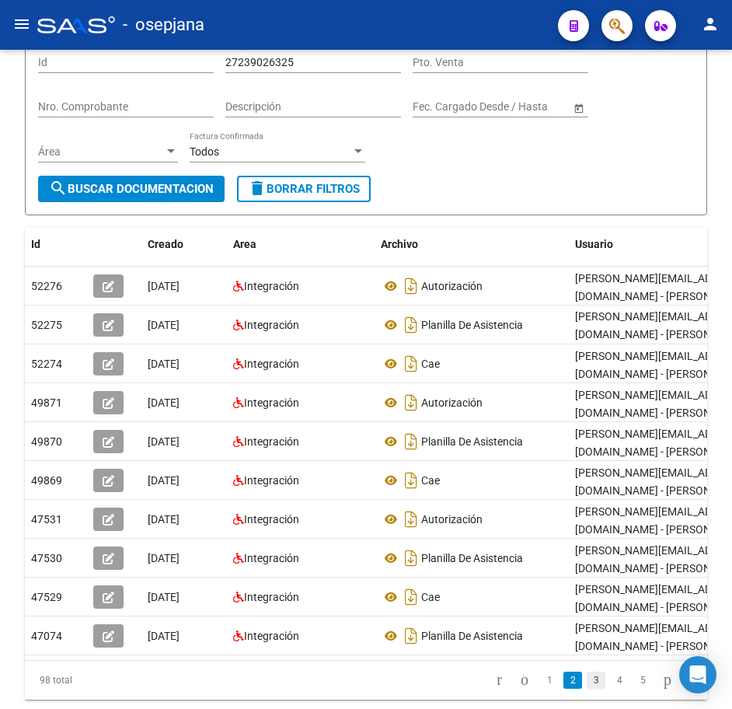
click at [587, 689] on link "3" at bounding box center [596, 680] width 19 height 17
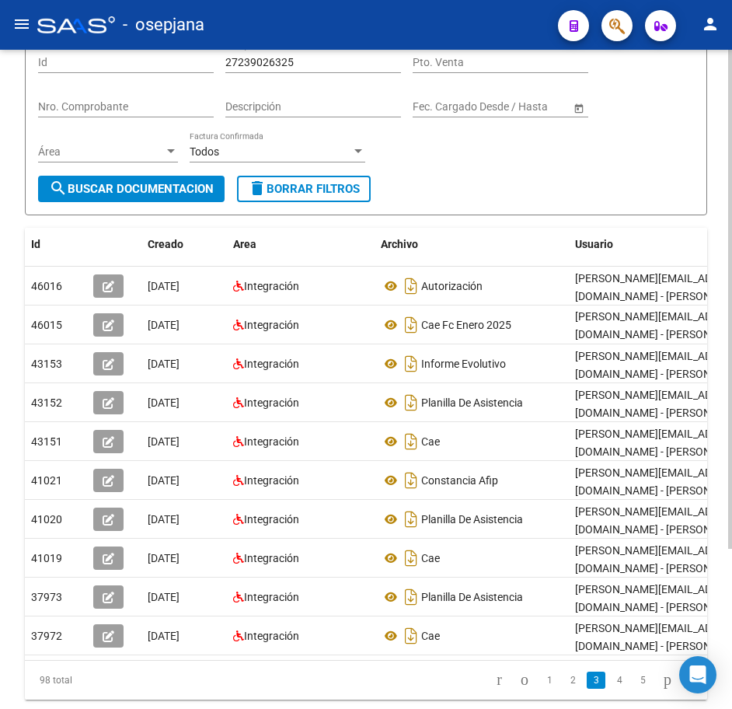
click at [508, 201] on form "Filtros Id 27239026325 CUIT / Razón Social Pto. Venta Nro. Comprobante Descripc…" at bounding box center [366, 122] width 683 height 187
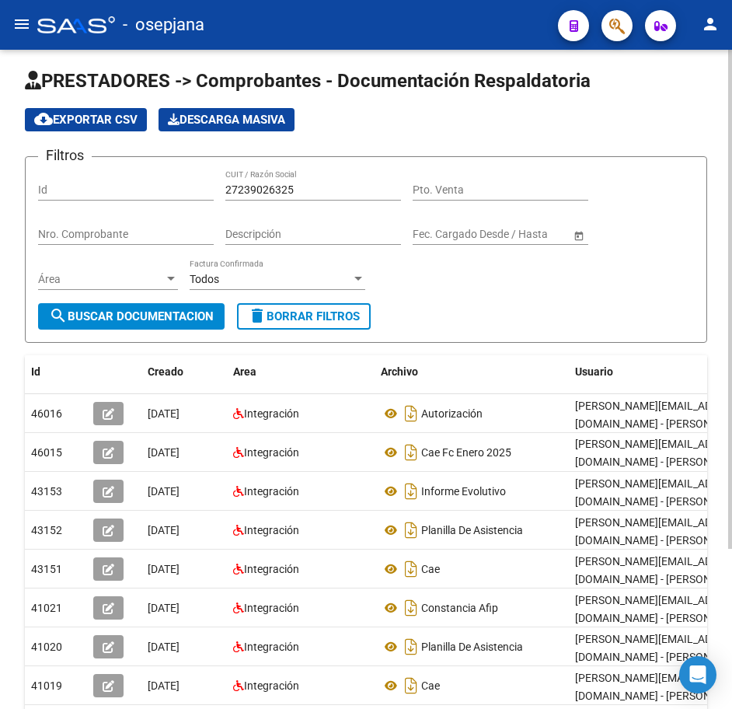
scroll to position [0, 0]
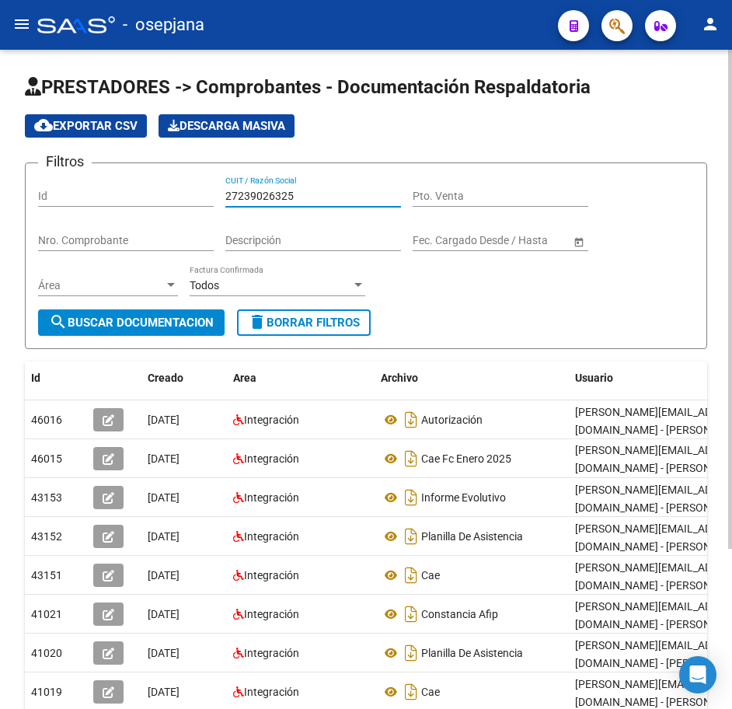
drag, startPoint x: 303, startPoint y: 196, endPoint x: 78, endPoint y: 182, distance: 225.9
click at [94, 181] on div "Filtros Id 27239026325 CUIT / Razón Social Pto. Venta Nro. Comprobante Descripc…" at bounding box center [366, 243] width 656 height 134
paste input "569558"
click at [157, 328] on span "search Buscar Documentacion" at bounding box center [131, 323] width 165 height 14
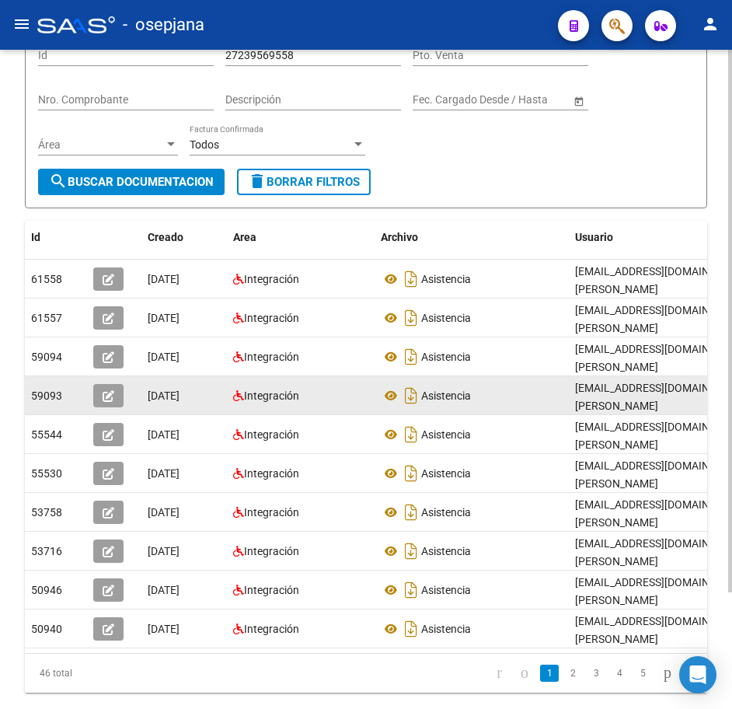
scroll to position [142, 0]
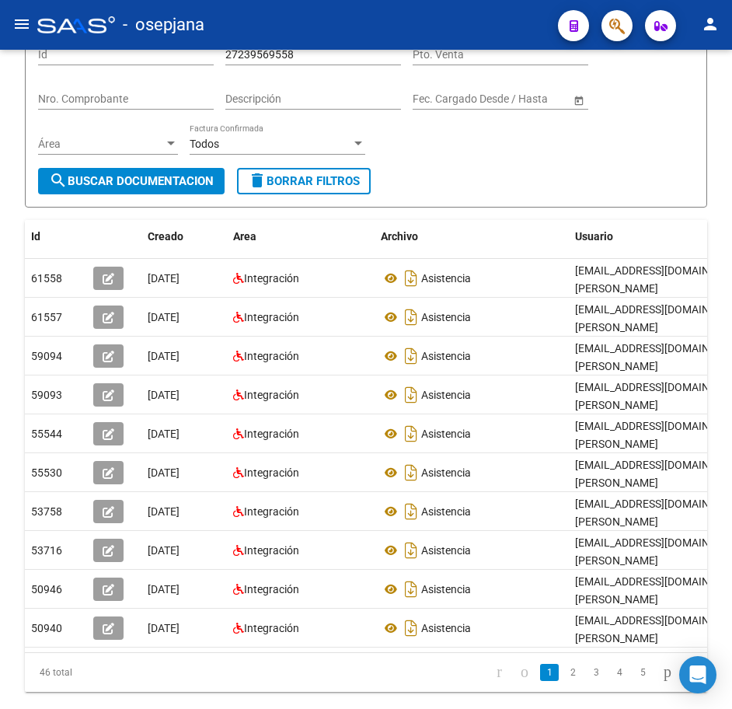
click at [564, 664] on link "2" at bounding box center [573, 672] width 19 height 17
click at [588, 659] on li "3" at bounding box center [596, 672] width 23 height 26
click at [587, 664] on link "3" at bounding box center [596, 672] width 19 height 17
click at [460, 139] on div "Filtros Id 27239569558 CUIT / Razón Social Pto. Venta Nro. Comprobante Descripc…" at bounding box center [366, 101] width 656 height 134
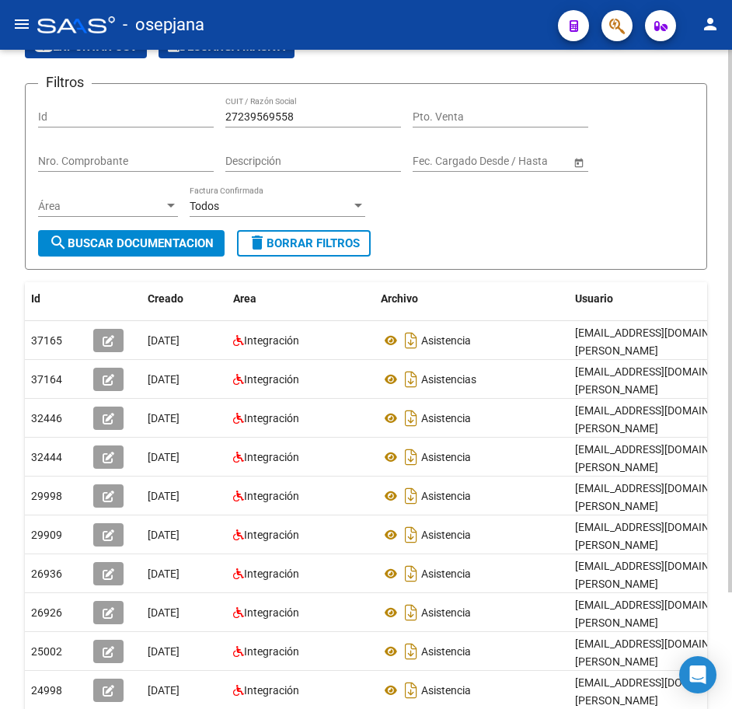
scroll to position [0, 0]
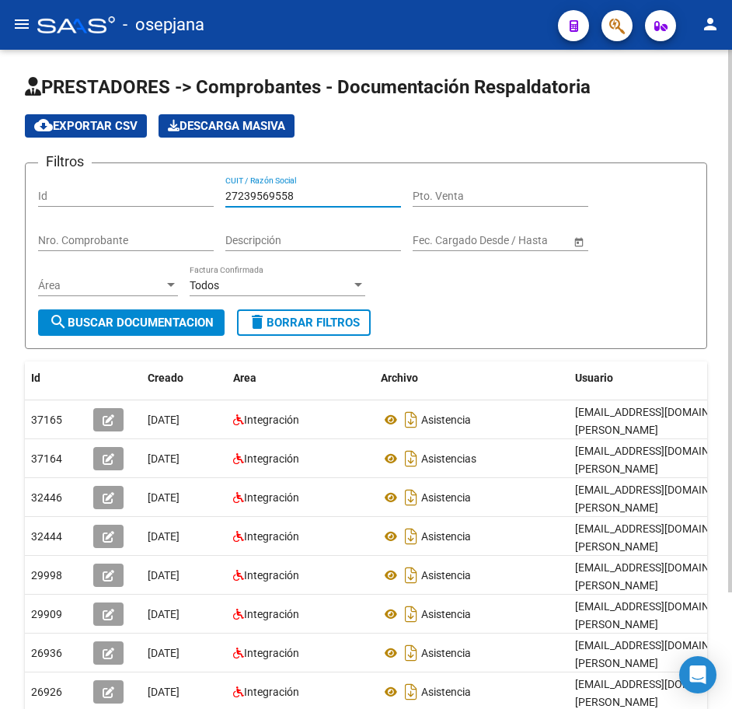
drag, startPoint x: 193, startPoint y: 177, endPoint x: 127, endPoint y: 176, distance: 66.1
click at [131, 176] on div "Filtros Id 27239569558 CUIT / Razón Social Pto. Venta Nro. Comprobante Descripc…" at bounding box center [366, 243] width 656 height 134
paste input "42165972"
click at [159, 320] on span "search Buscar Documentacion" at bounding box center [131, 323] width 165 height 14
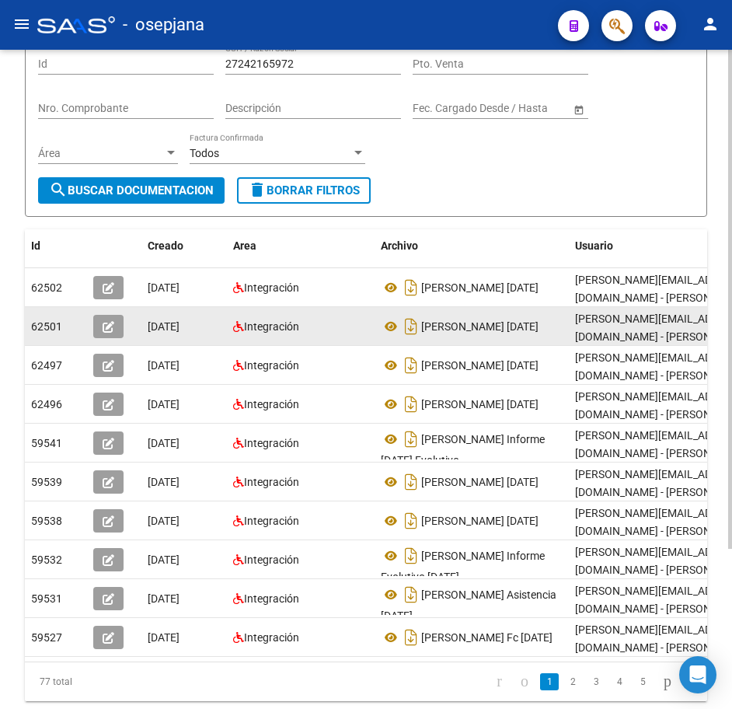
scroll to position [211, 0]
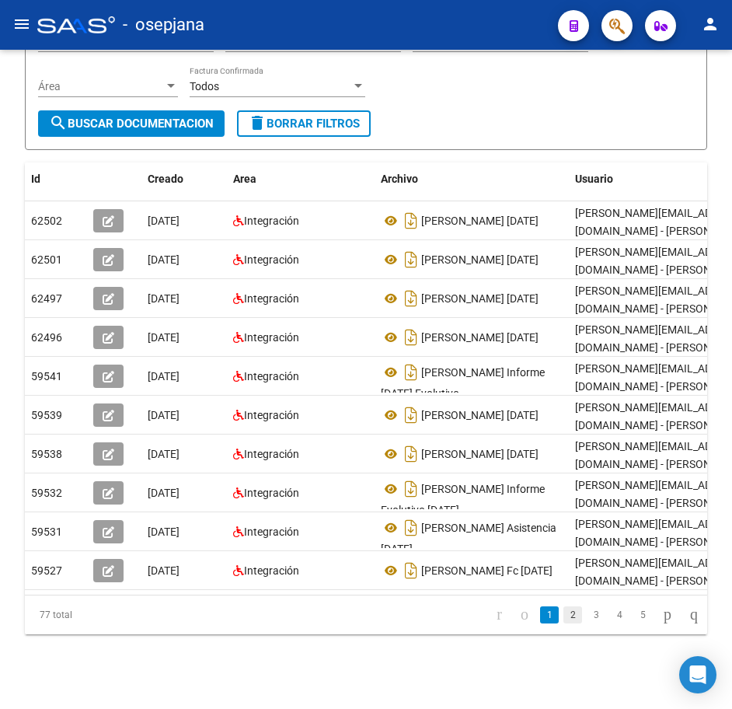
click at [564, 623] on link "2" at bounding box center [573, 614] width 19 height 17
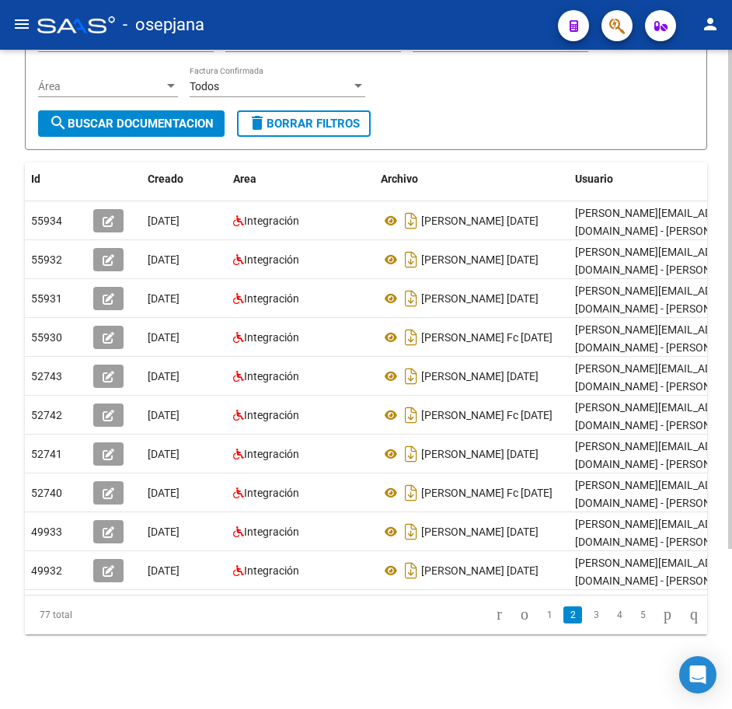
click at [471, 104] on form "Filtros Id 27242165972 CUIT / Razón Social Pto. Venta Nro. Comprobante Descripc…" at bounding box center [366, 56] width 683 height 187
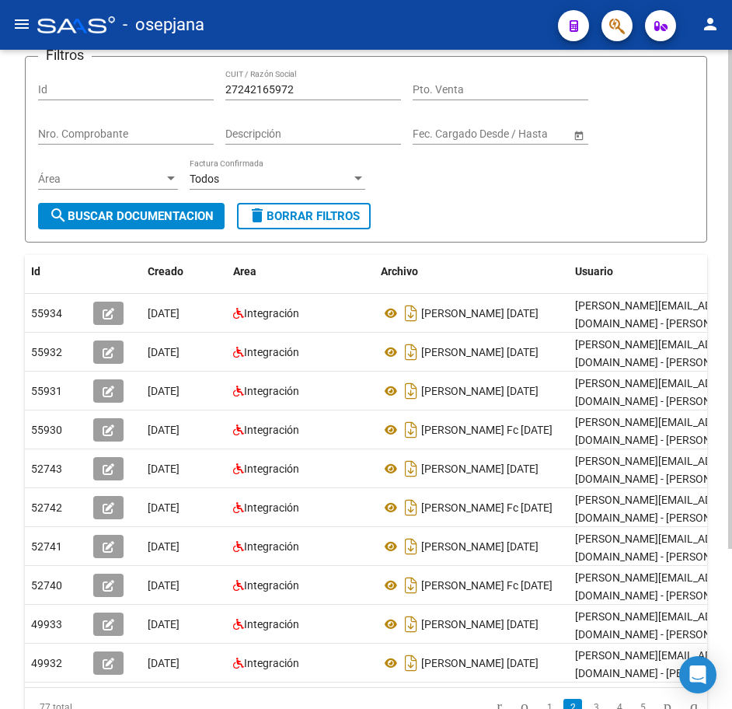
scroll to position [56, 0]
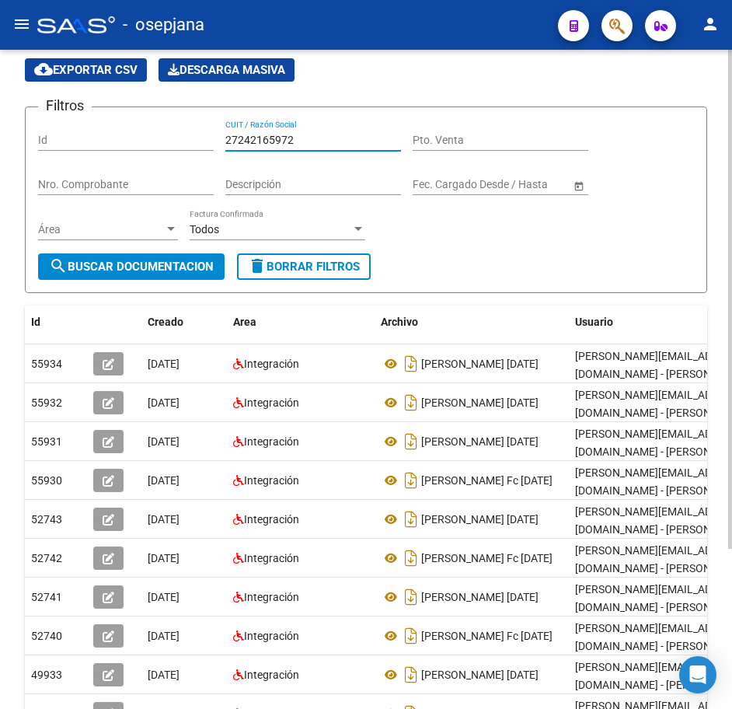
drag, startPoint x: 309, startPoint y: 137, endPoint x: 96, endPoint y: 124, distance: 212.6
click at [104, 122] on div "Filtros Id 27242165972 CUIT / Razón Social Pto. Venta Nro. Comprobante Descripc…" at bounding box center [366, 187] width 656 height 134
paste input "0284486"
click at [176, 268] on span "search Buscar Documentacion" at bounding box center [131, 267] width 165 height 14
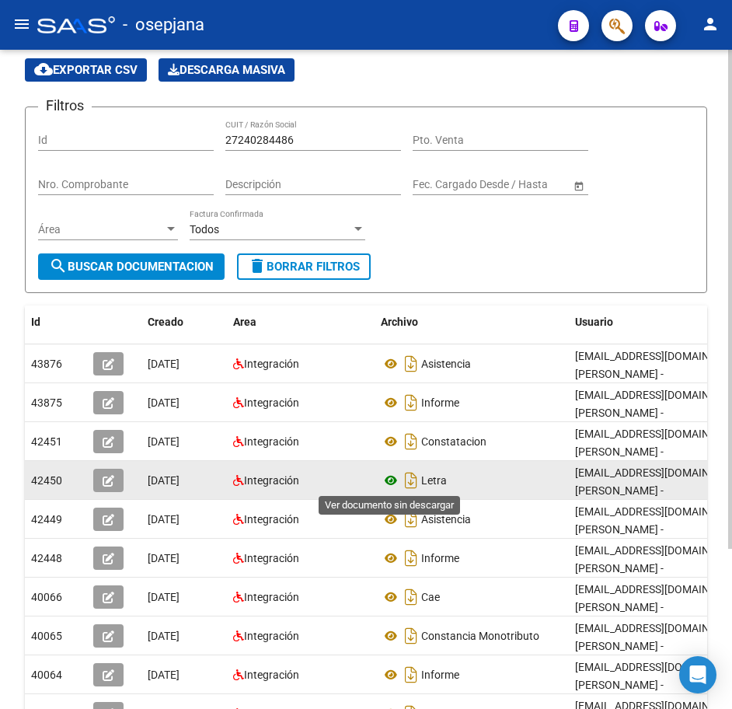
click at [390, 480] on icon at bounding box center [391, 480] width 20 height 19
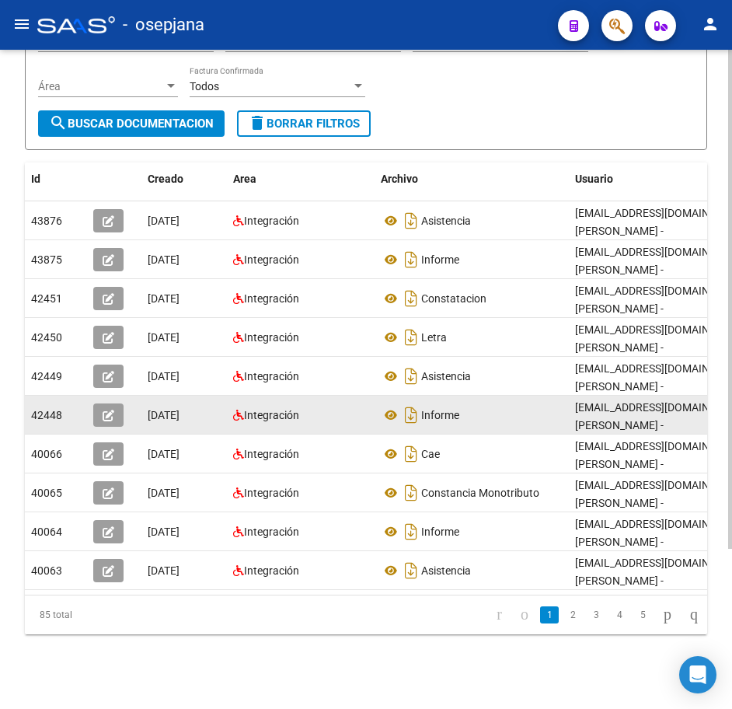
scroll to position [211, 0]
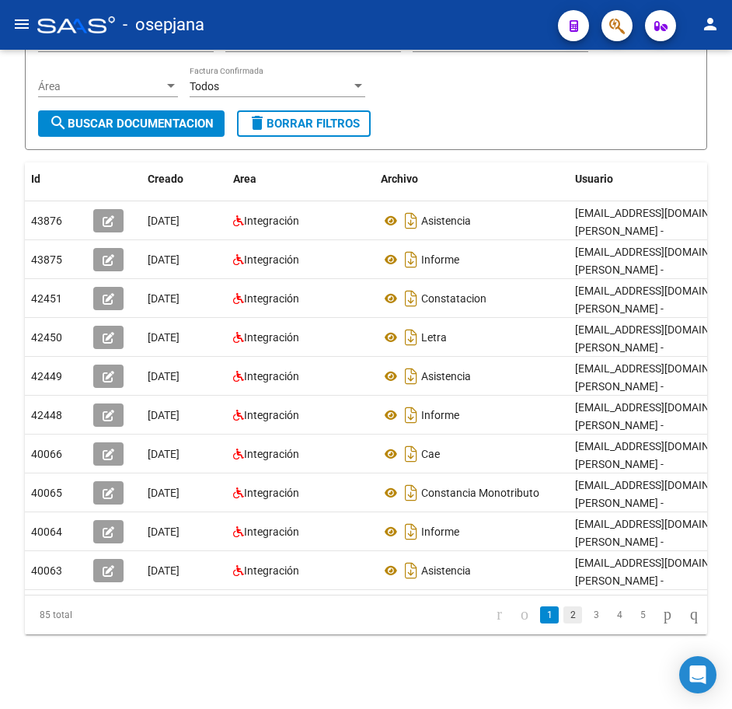
click at [564, 611] on link "2" at bounding box center [573, 614] width 19 height 17
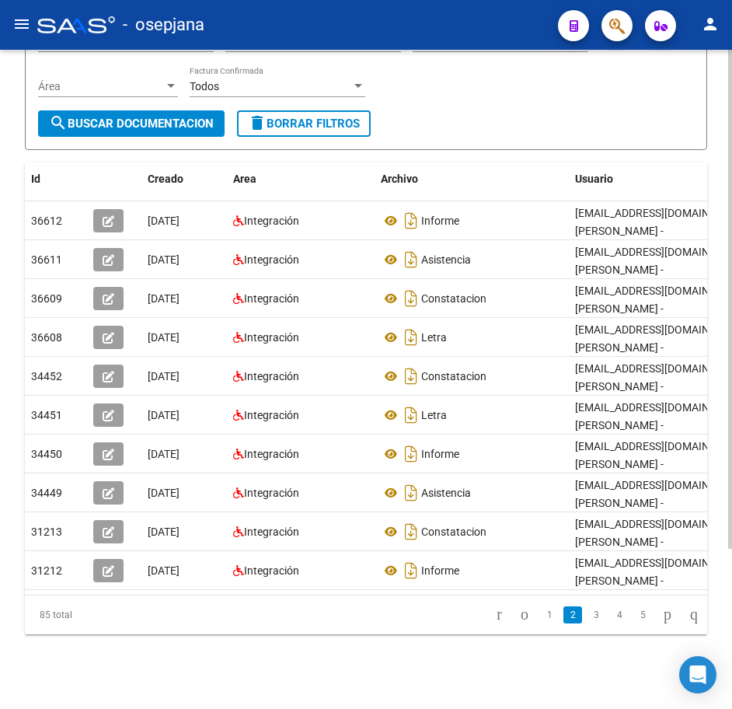
click at [546, 96] on div "Filtros Id 27240284486 CUIT / Razón Social Pto. Venta Nro. Comprobante Descripc…" at bounding box center [366, 44] width 656 height 134
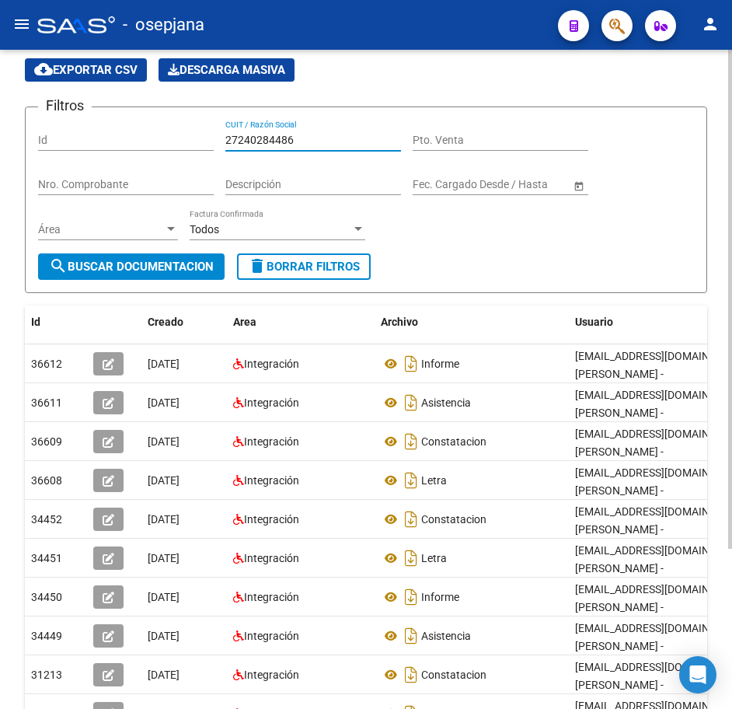
drag, startPoint x: 299, startPoint y: 136, endPoint x: 60, endPoint y: 125, distance: 238.9
click at [74, 124] on div "Filtros Id 27240284486 CUIT / Razón Social Pto. Venta Nro. Comprobante Descripc…" at bounding box center [366, 187] width 656 height 134
paste input "5705102"
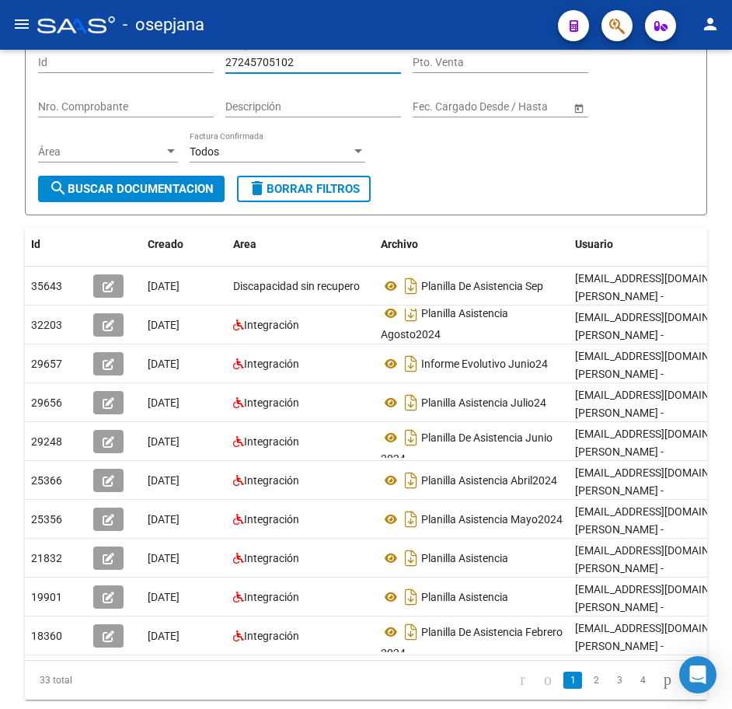
scroll to position [10, 0]
click at [591, 691] on li "2" at bounding box center [596, 680] width 23 height 26
click at [587, 689] on link "2" at bounding box center [596, 680] width 19 height 17
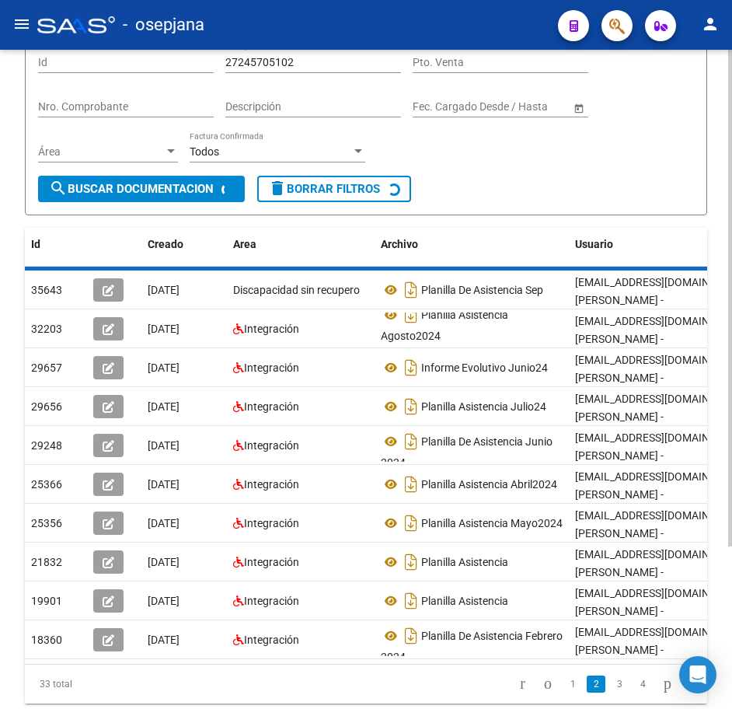
scroll to position [0, 0]
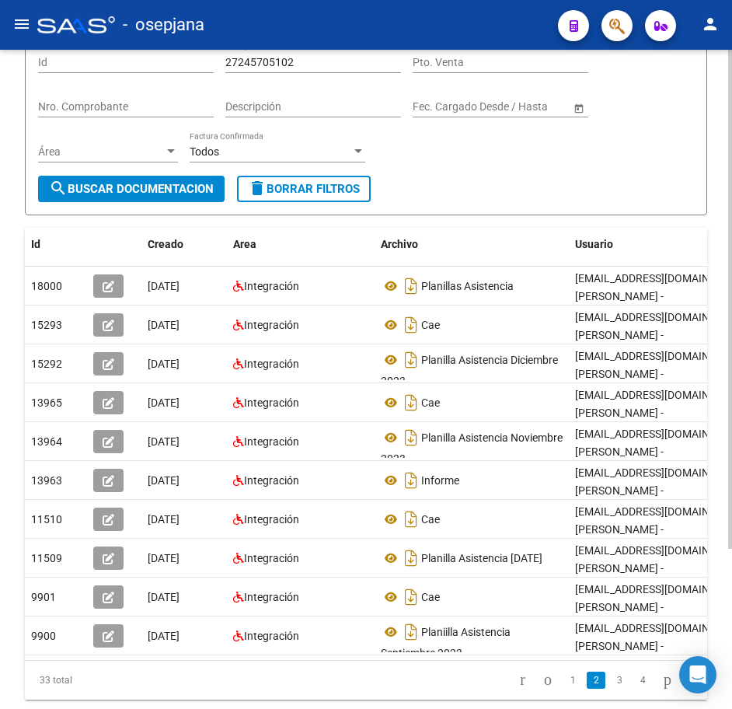
click at [606, 181] on form "Filtros Id 27245705102 CUIT / Razón Social Pto. Venta Nro. Comprobante Descripc…" at bounding box center [366, 122] width 683 height 187
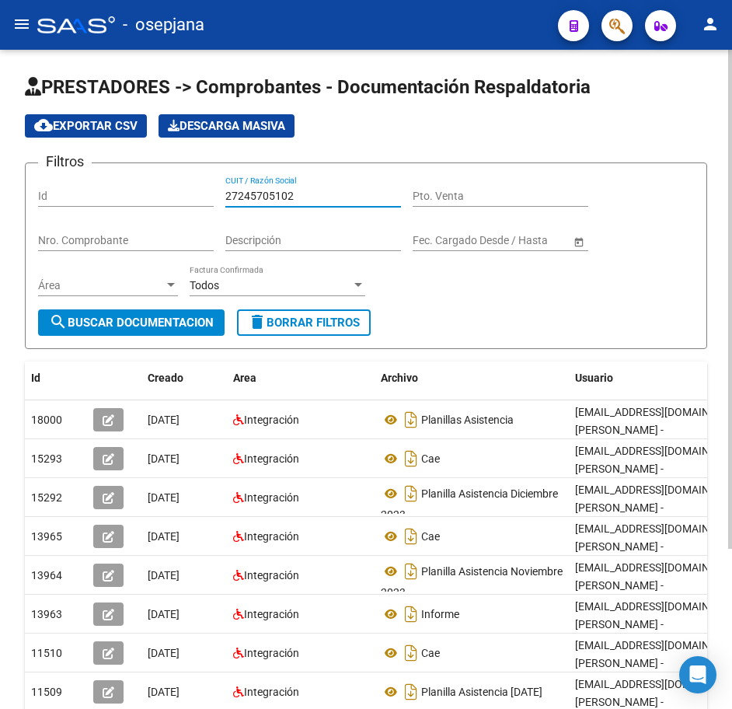
drag, startPoint x: 242, startPoint y: 190, endPoint x: 184, endPoint y: 188, distance: 57.6
click at [184, 188] on div "Filtros Id 27245705102 CUIT / Razón Social Pto. Venta Nro. Comprobante Descripc…" at bounding box center [366, 243] width 656 height 134
paste input "4969513"
click at [204, 328] on span "search Buscar Documentacion" at bounding box center [131, 323] width 165 height 14
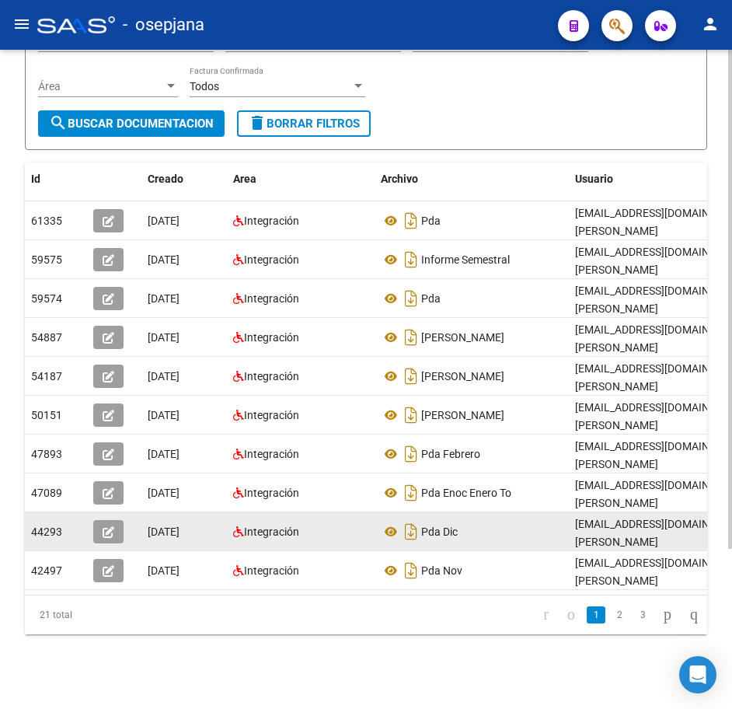
scroll to position [211, 0]
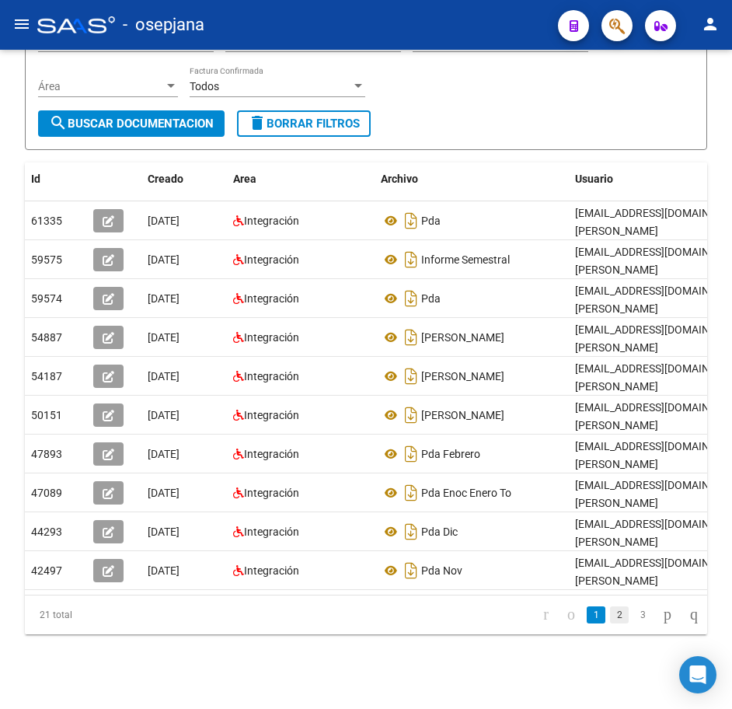
click at [610, 616] on link "2" at bounding box center [619, 614] width 19 height 17
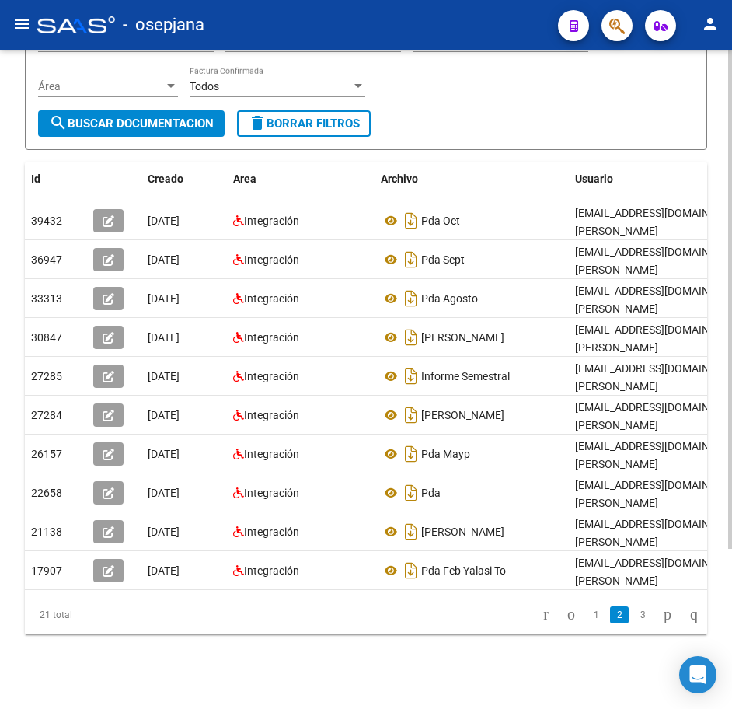
click at [564, 97] on div "Filtros Id 27244969513 CUIT / Razón Social Pto. Venta Nro. Comprobante Descripc…" at bounding box center [366, 44] width 656 height 134
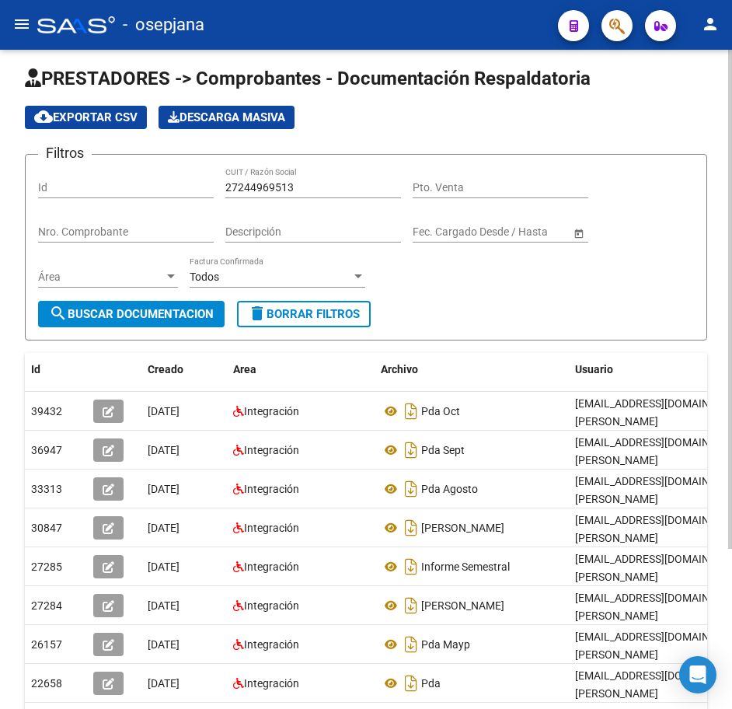
scroll to position [0, 0]
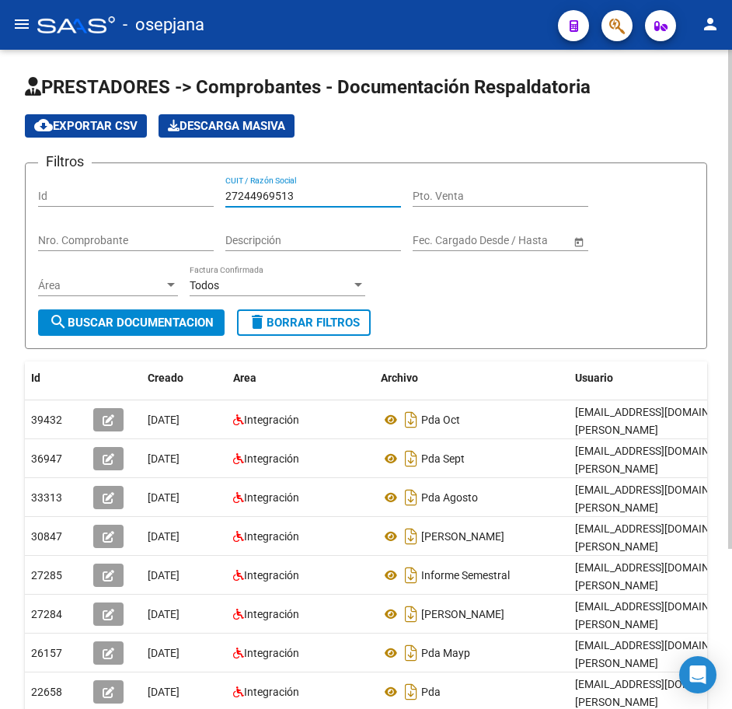
drag, startPoint x: 321, startPoint y: 197, endPoint x: 97, endPoint y: 169, distance: 225.6
click at [102, 169] on form "Filtros Id 27244969513 CUIT / Razón Social Pto. Venta Nro. Comprobante Descripc…" at bounding box center [366, 255] width 683 height 187
paste input "9987730"
click at [174, 326] on span "search Buscar Documentacion" at bounding box center [131, 323] width 165 height 14
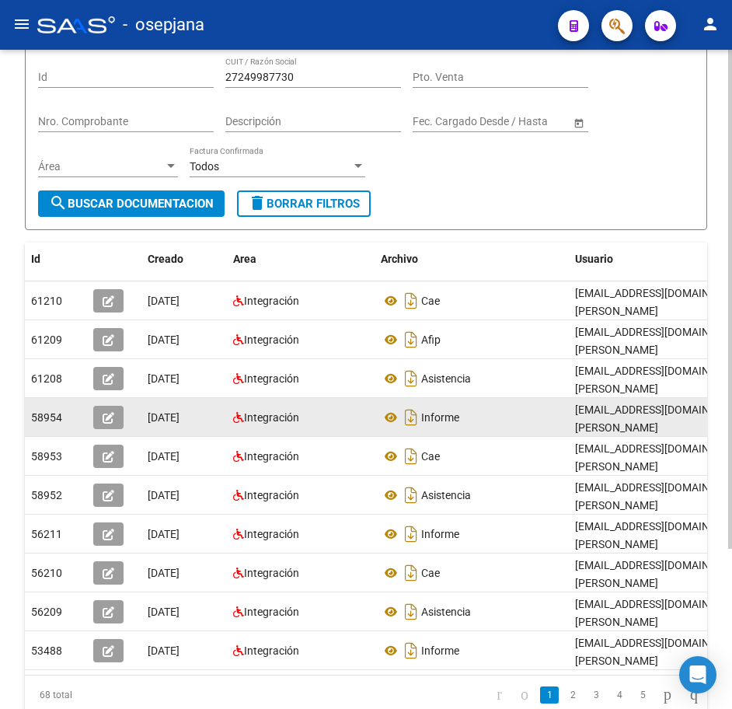
scroll to position [156, 0]
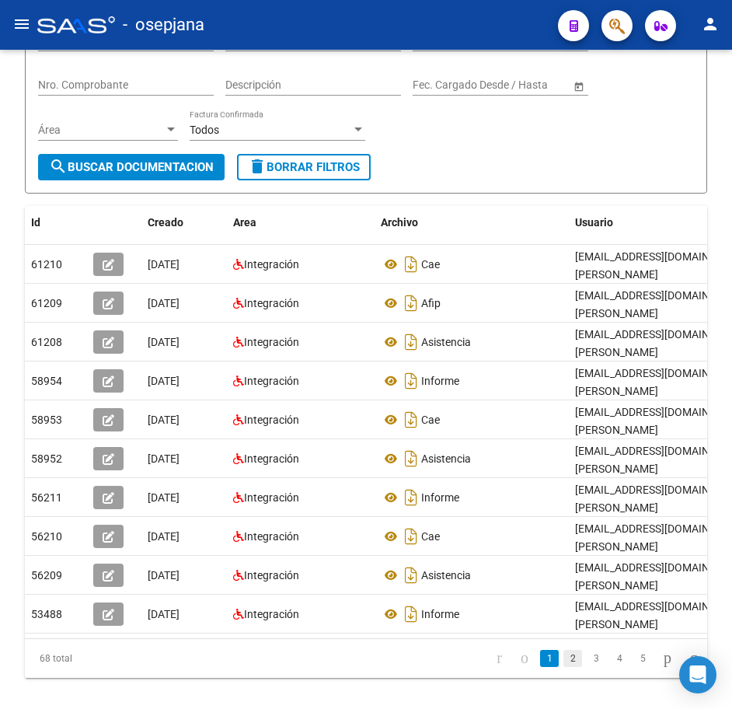
click at [564, 667] on link "2" at bounding box center [573, 658] width 19 height 17
click at [587, 667] on link "3" at bounding box center [596, 658] width 19 height 17
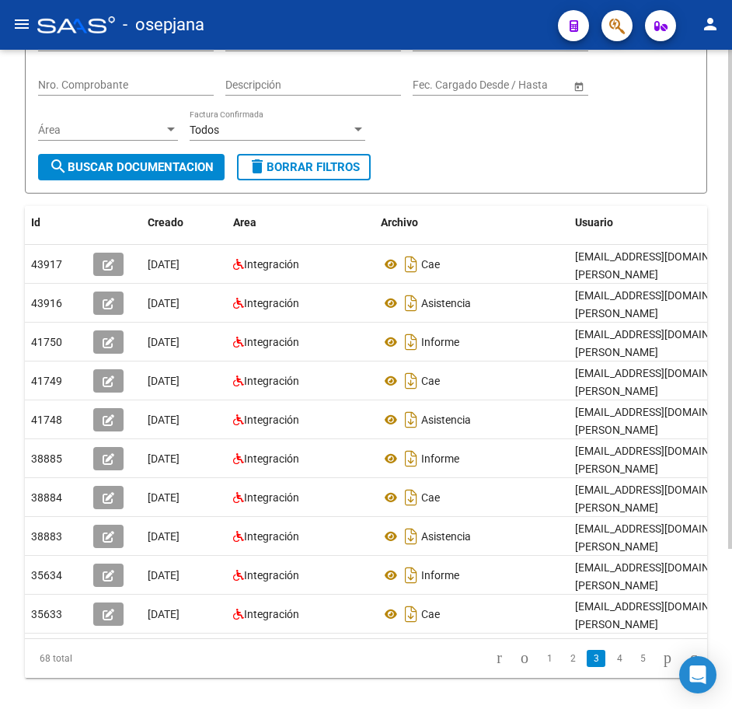
click at [504, 146] on div "Filtros Id 27249987730 CUIT / Razón Social Pto. Venta Nro. Comprobante Descripc…" at bounding box center [366, 87] width 656 height 134
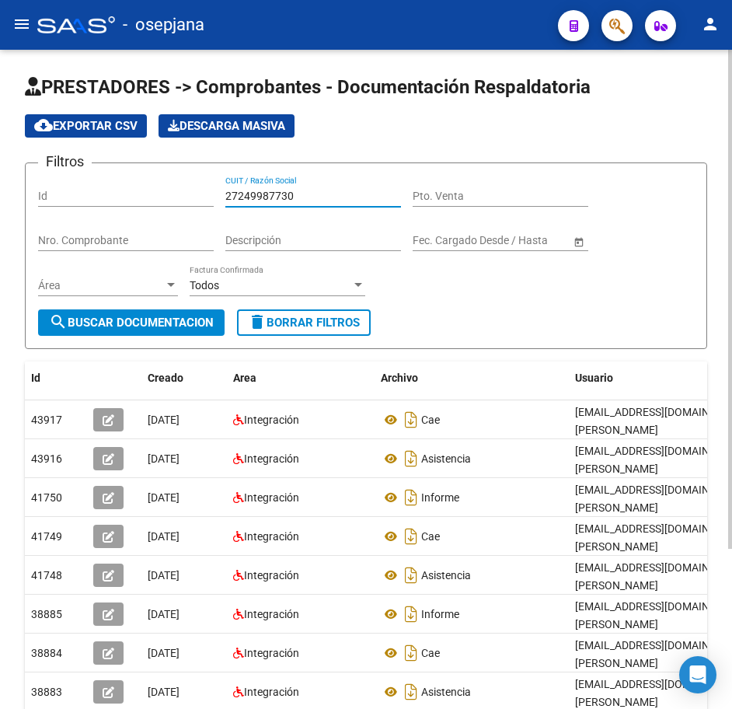
drag, startPoint x: 313, startPoint y: 197, endPoint x: 140, endPoint y: 197, distance: 173.4
click at [146, 197] on div "Filtros Id 27249987730 CUIT / Razón Social Pto. Venta Nro. Comprobante Descripc…" at bounding box center [366, 243] width 656 height 134
paste input "50476219"
click at [175, 322] on span "search Buscar Documentacion" at bounding box center [131, 323] width 165 height 14
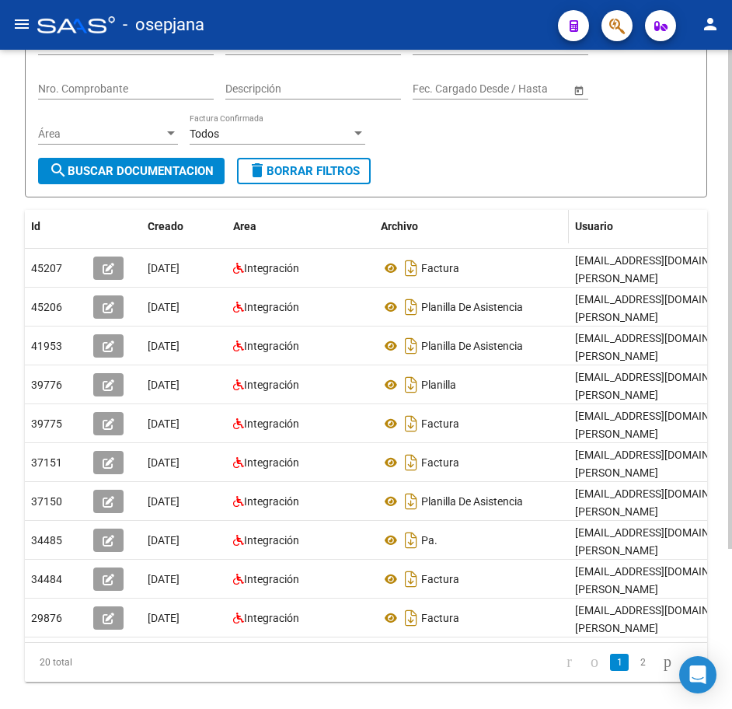
scroll to position [156, 0]
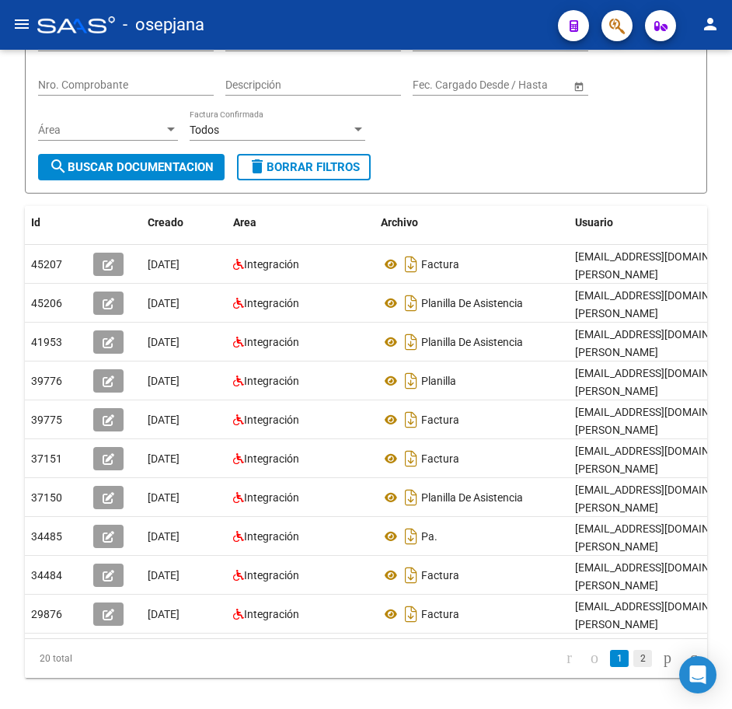
click at [634, 667] on link "2" at bounding box center [643, 658] width 19 height 17
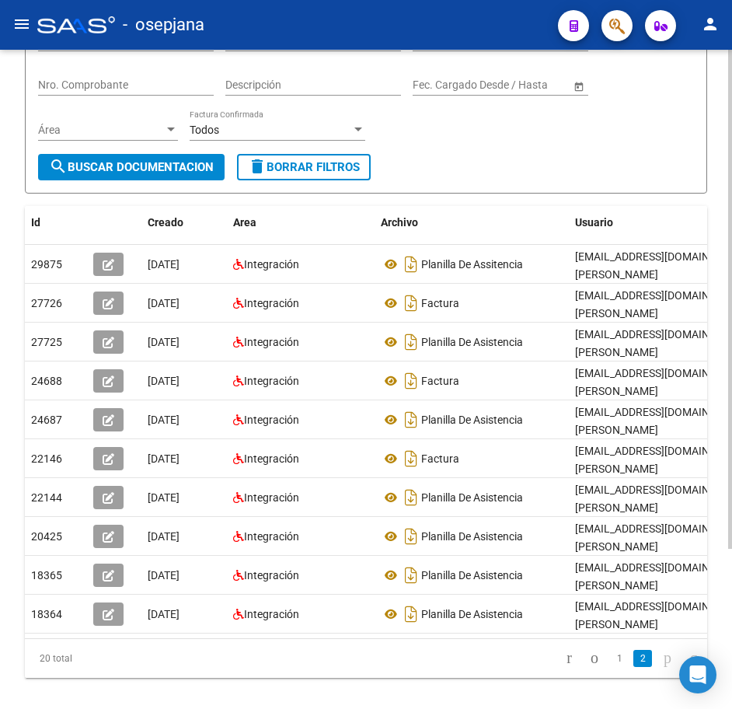
click at [494, 131] on div "Filtros Id 27250476219 CUIT / Razón Social Pto. Venta Nro. Comprobante Descripc…" at bounding box center [366, 87] width 656 height 134
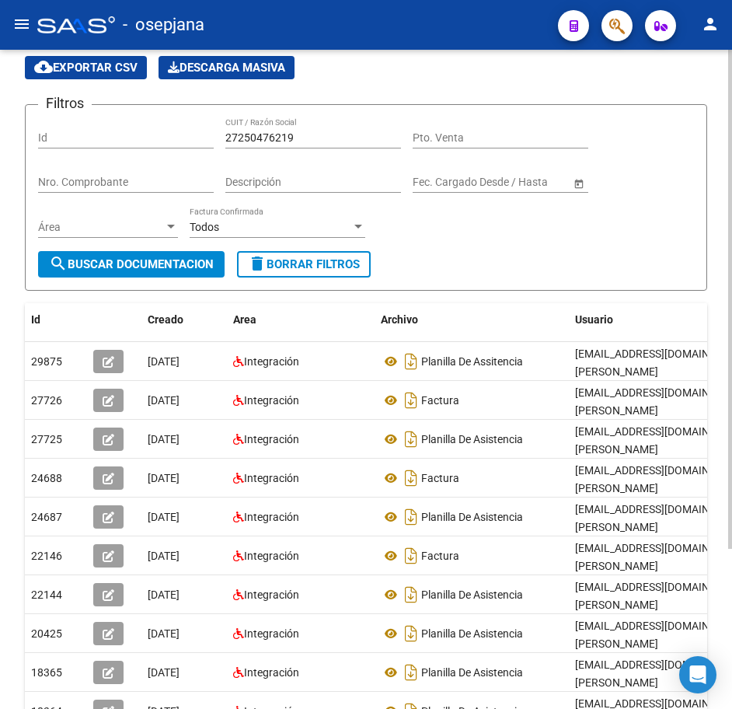
scroll to position [56, 0]
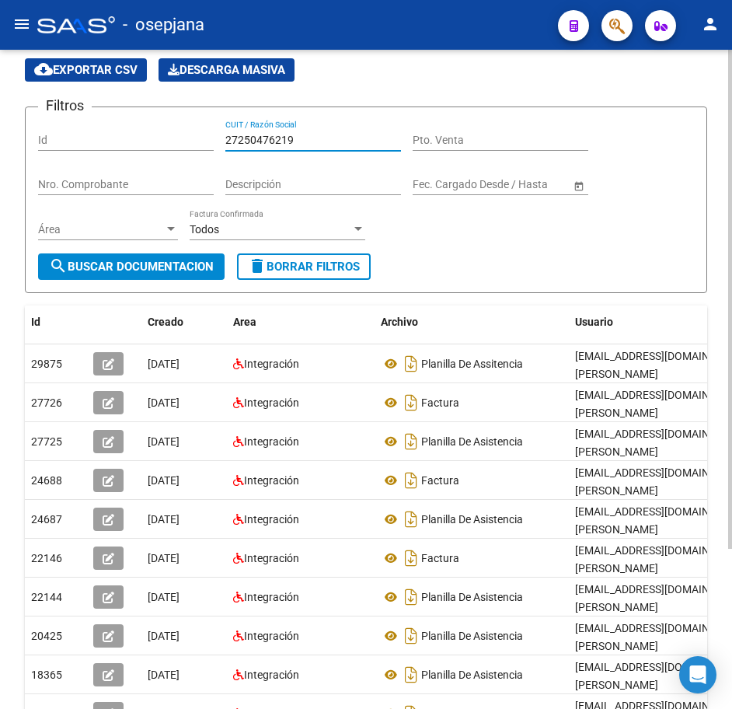
drag, startPoint x: 303, startPoint y: 137, endPoint x: 82, endPoint y: 152, distance: 221.3
click at [87, 151] on div "Filtros Id 27250476219 CUIT / Razón Social Pto. Venta Nro. Comprobante Descripc…" at bounding box center [366, 187] width 656 height 134
paste input "5250103"
click at [166, 269] on span "search Buscar Documentacion" at bounding box center [131, 267] width 165 height 14
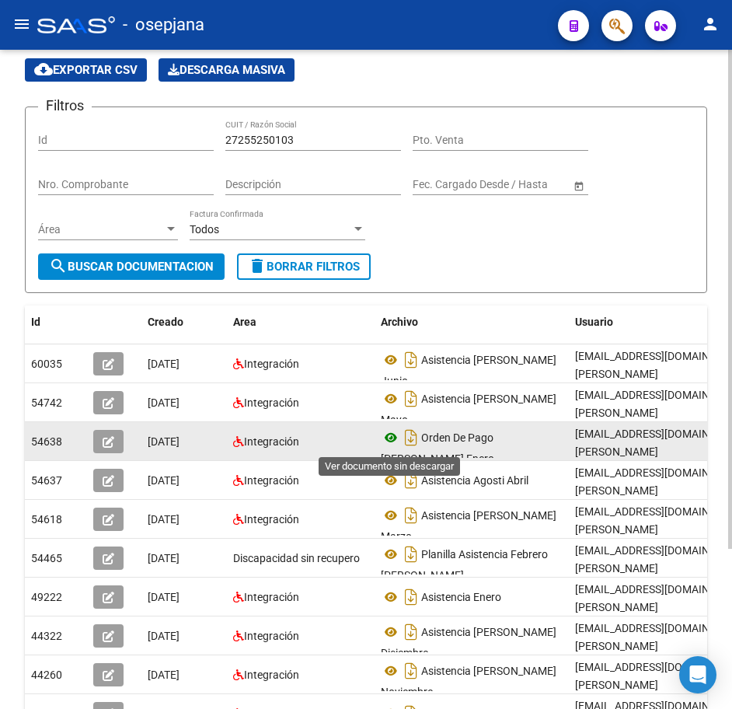
click at [386, 442] on icon at bounding box center [391, 437] width 20 height 19
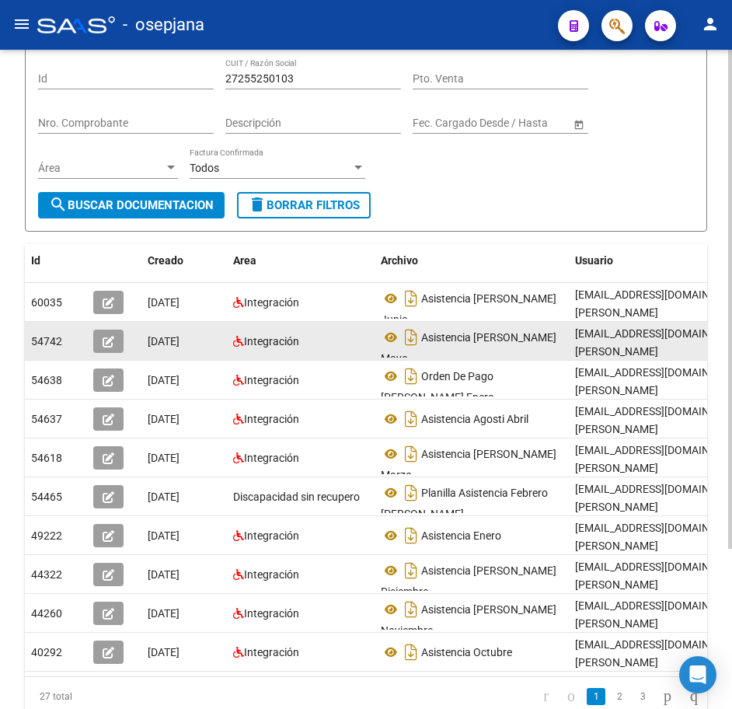
scroll to position [134, 0]
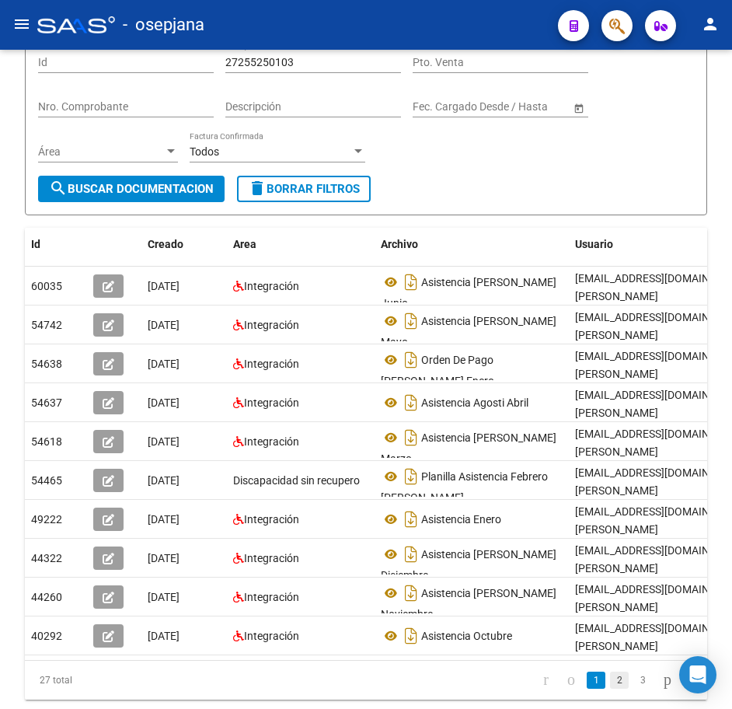
click at [610, 689] on link "2" at bounding box center [619, 680] width 19 height 17
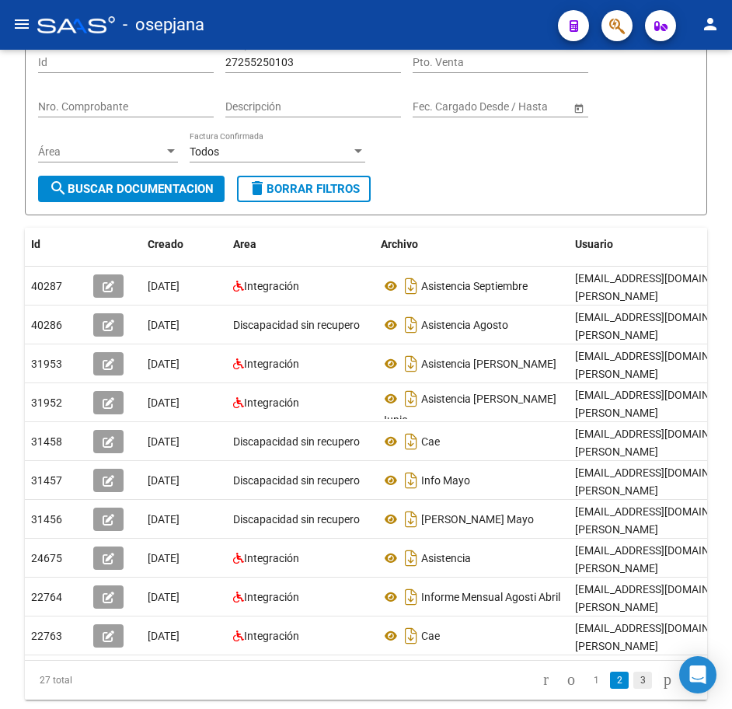
click at [634, 689] on link "3" at bounding box center [643, 680] width 19 height 17
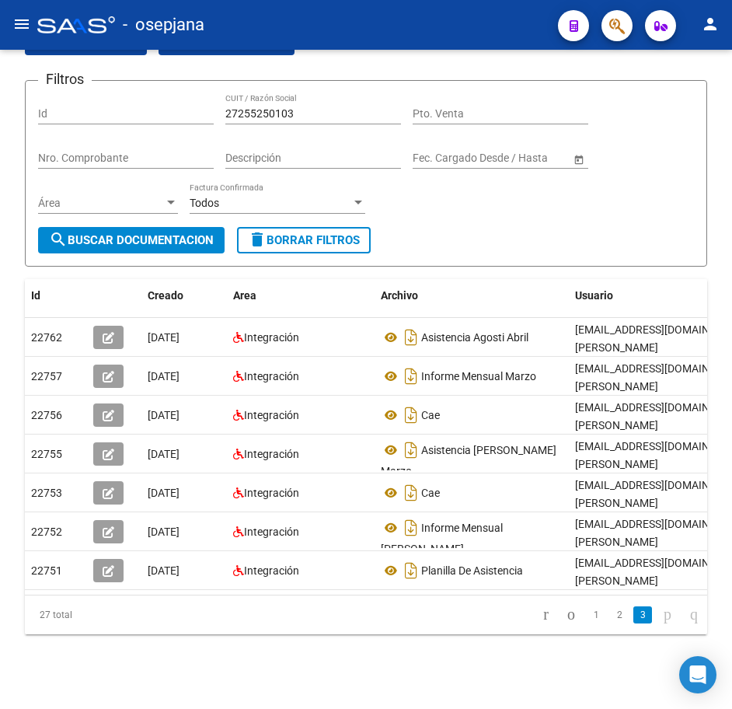
scroll to position [95, 0]
click at [484, 183] on div "Filtros Id 27255250103 CUIT / Razón Social Pto. Venta Nro. Comprobante Descripc…" at bounding box center [366, 160] width 656 height 134
drag, startPoint x: 306, startPoint y: 102, endPoint x: 135, endPoint y: 112, distance: 171.4
click at [144, 106] on div "Filtros Id 27255250103 CUIT / Razón Social Pto. Venta Nro. Comprobante Descripc…" at bounding box center [366, 160] width 656 height 134
paste input "2565057"
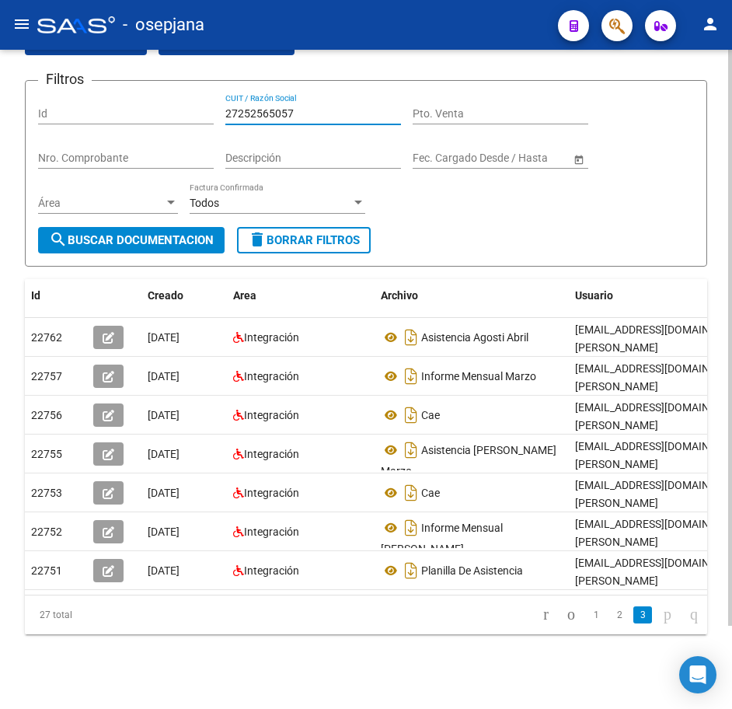
click at [192, 233] on span "search Buscar Documentacion" at bounding box center [131, 240] width 165 height 14
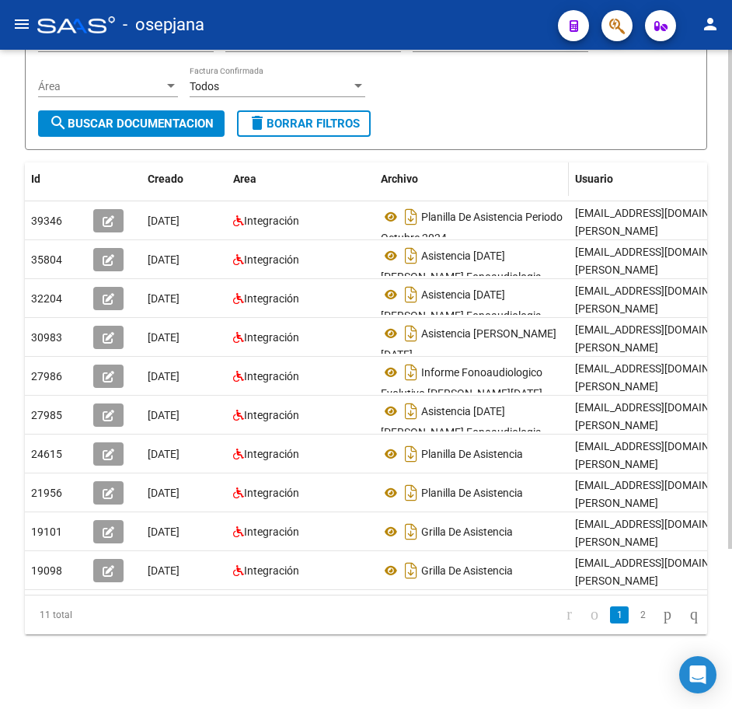
scroll to position [211, 0]
click at [634, 614] on link "2" at bounding box center [643, 614] width 19 height 17
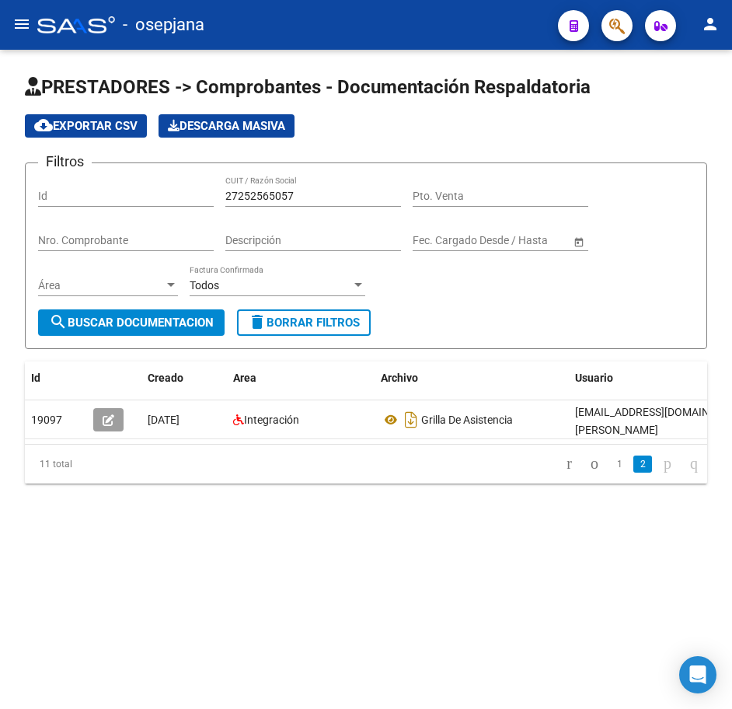
scroll to position [0, 0]
drag, startPoint x: 330, startPoint y: 200, endPoint x: 47, endPoint y: 201, distance: 282.2
click at [61, 199] on div "Filtros Id 27252565057 CUIT / Razón Social Pto. Venta Nro. Comprobante Descripc…" at bounding box center [366, 243] width 656 height 134
paste
click at [152, 322] on span "search Buscar Documentacion" at bounding box center [131, 323] width 165 height 14
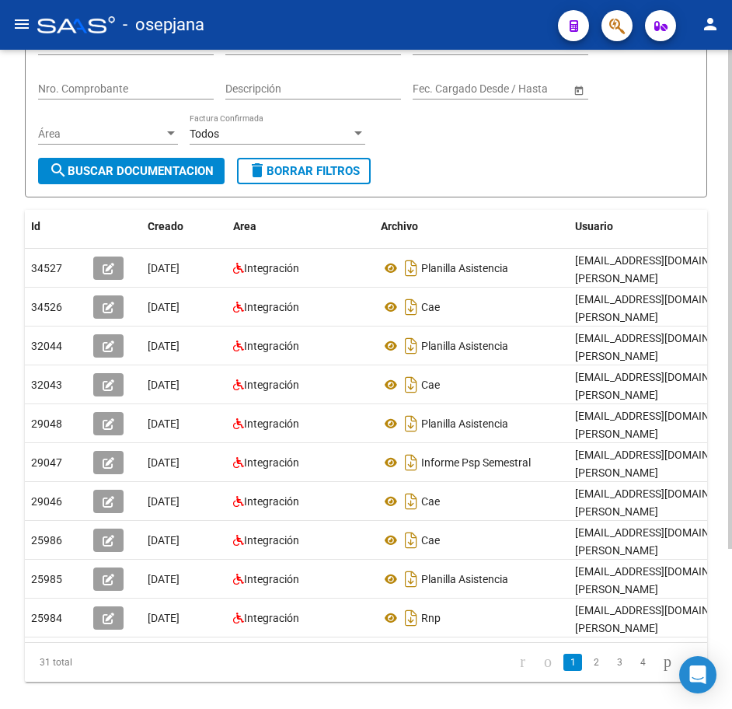
scroll to position [156, 0]
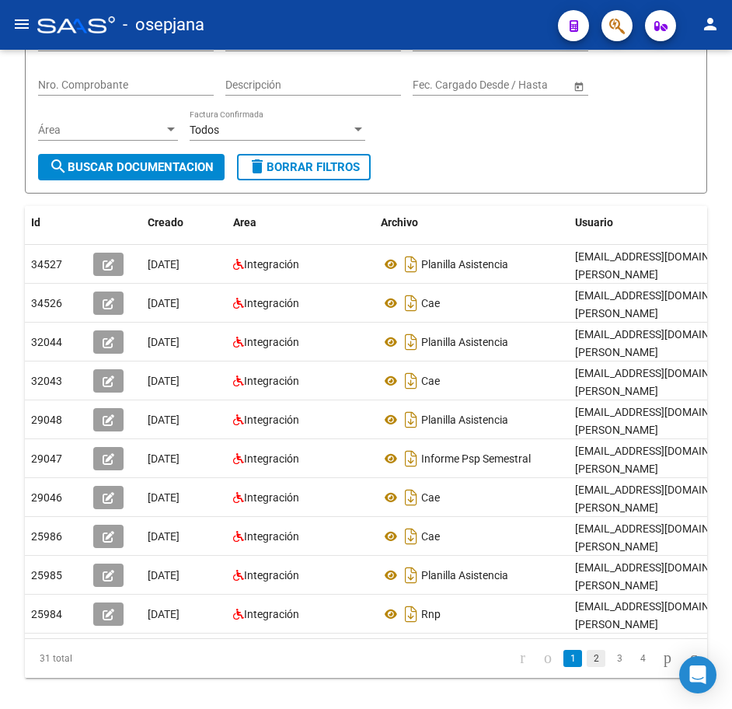
click at [589, 667] on link "2" at bounding box center [596, 658] width 19 height 17
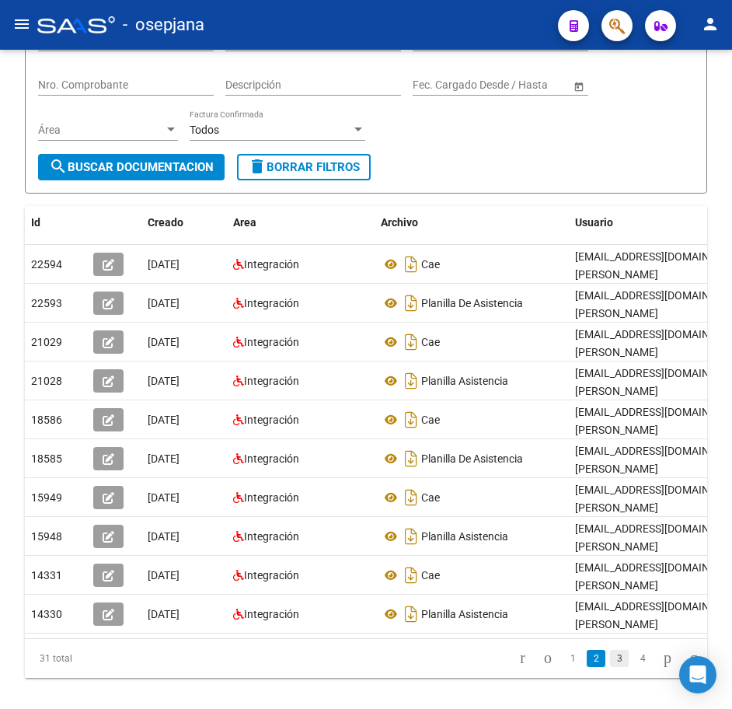
click at [610, 667] on link "3" at bounding box center [619, 658] width 19 height 17
click at [634, 667] on link "4" at bounding box center [643, 658] width 19 height 17
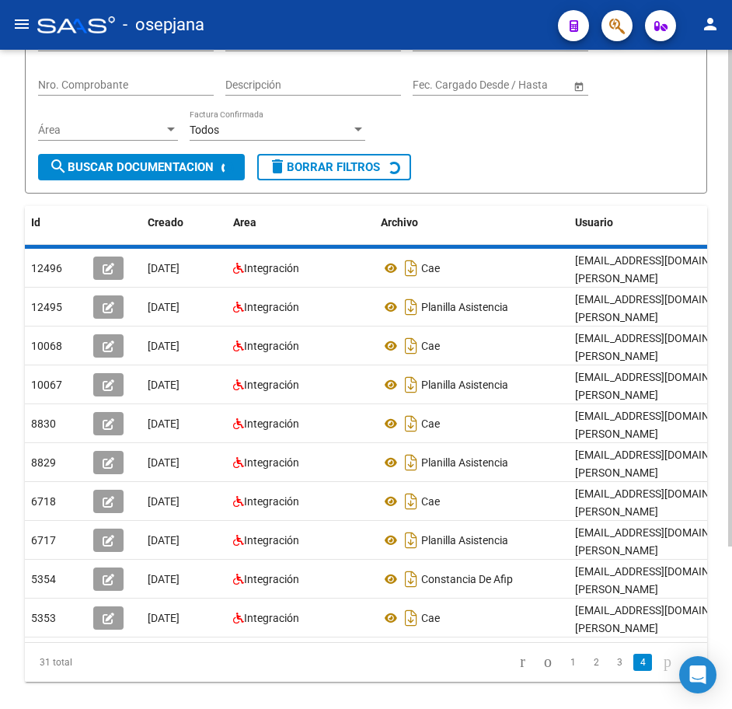
scroll to position [0, 0]
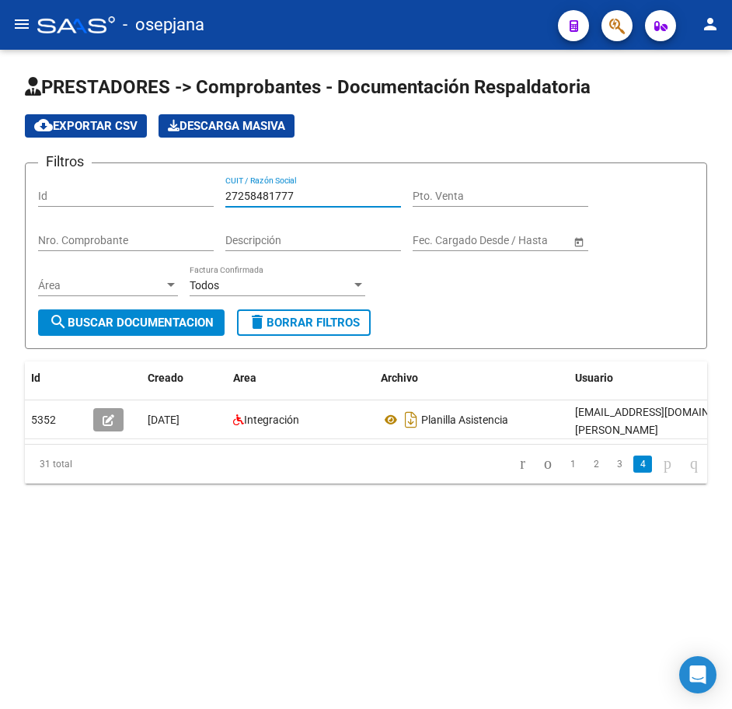
drag, startPoint x: 302, startPoint y: 191, endPoint x: 110, endPoint y: 182, distance: 192.3
click at [117, 181] on div "Filtros Id 27258481777 CUIT / Razón Social Pto. Venta Nro. Comprobante Descripc…" at bounding box center [366, 243] width 656 height 134
click at [113, 337] on form "Filtros Id 27257904275 CUIT / Razón Social Pto. Venta Nro. Comprobante Descripc…" at bounding box center [366, 255] width 683 height 187
click at [121, 328] on span "search Buscar Documentacion" at bounding box center [131, 323] width 165 height 14
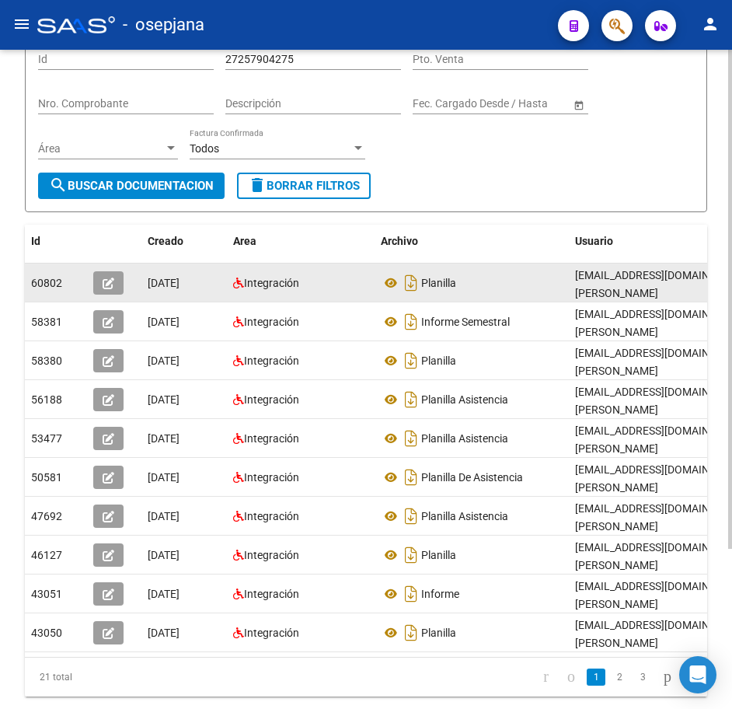
scroll to position [156, 0]
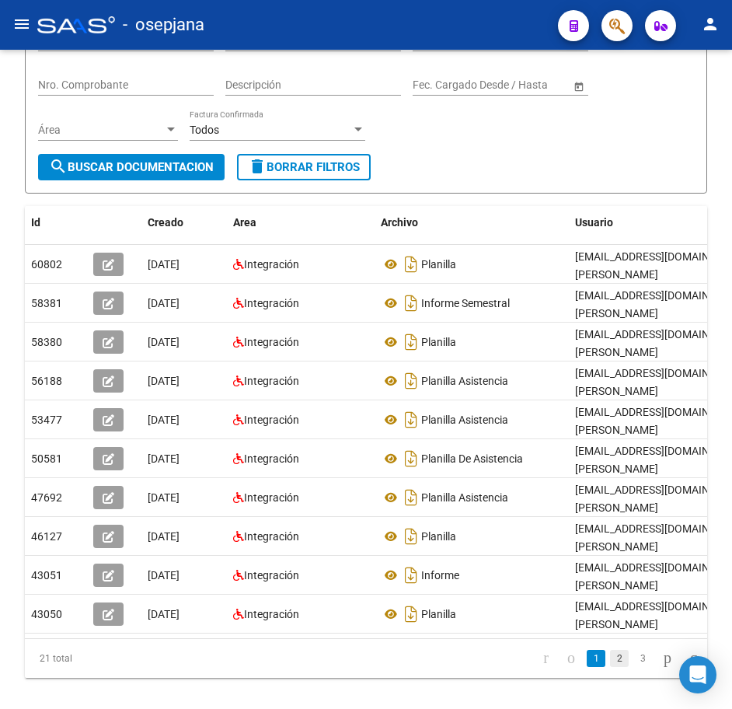
click at [610, 667] on link "2" at bounding box center [619, 658] width 19 height 17
click at [634, 667] on link "3" at bounding box center [643, 658] width 19 height 17
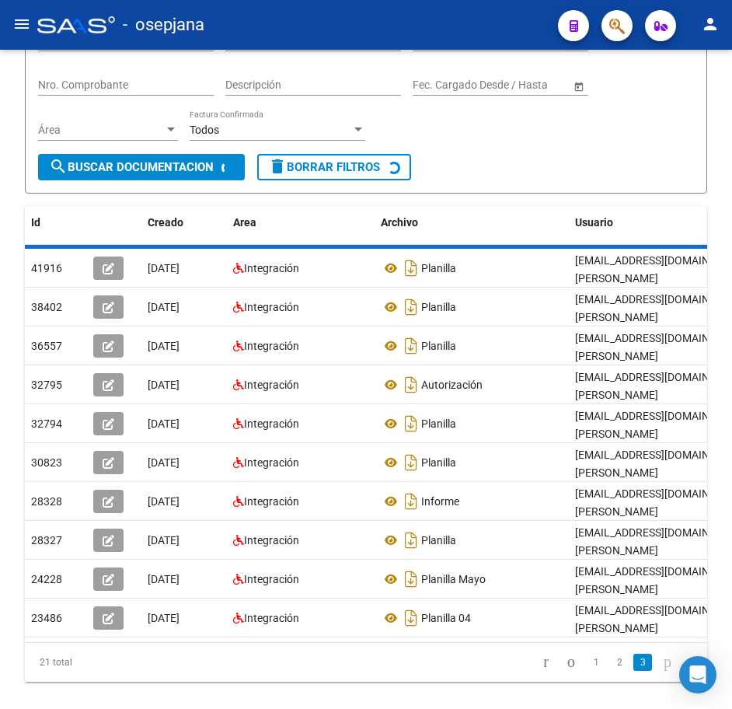
scroll to position [0, 0]
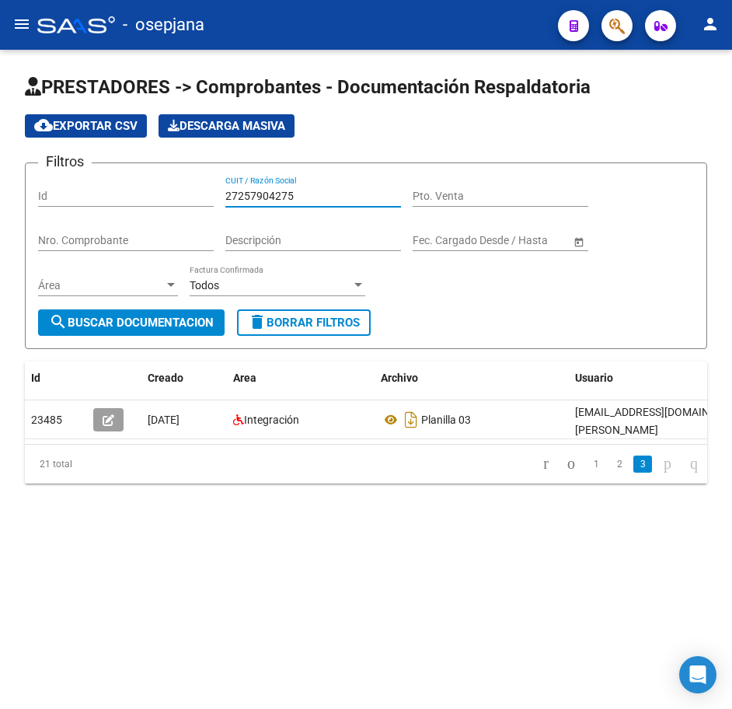
drag, startPoint x: 279, startPoint y: 194, endPoint x: 159, endPoint y: 180, distance: 120.5
click at [159, 180] on div "Filtros Id 27257904275 CUIT / Razón Social Pto. Venta Nro. Comprobante Descripc…" at bounding box center [366, 243] width 656 height 134
type input "27258952176"
click at [169, 320] on span "search Buscar Documentacion" at bounding box center [131, 323] width 165 height 14
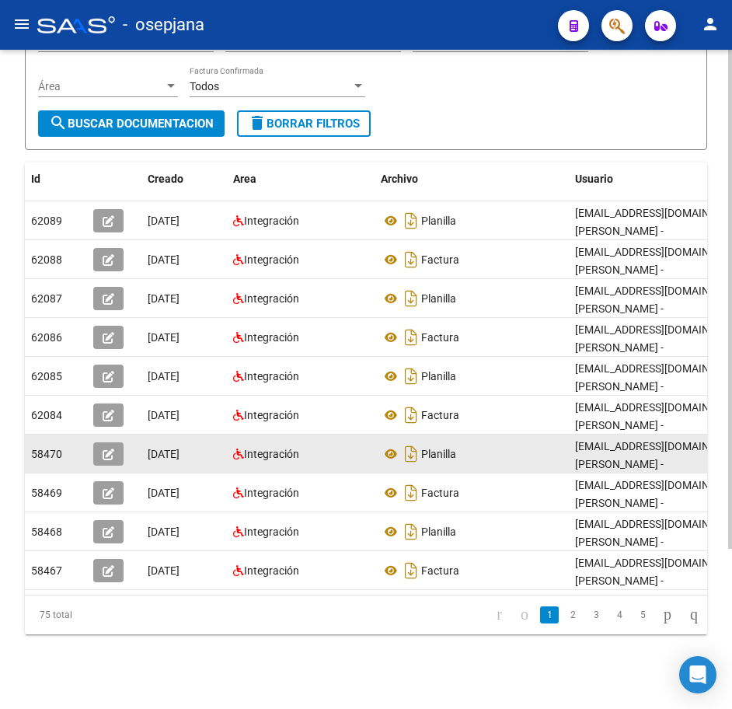
scroll to position [211, 0]
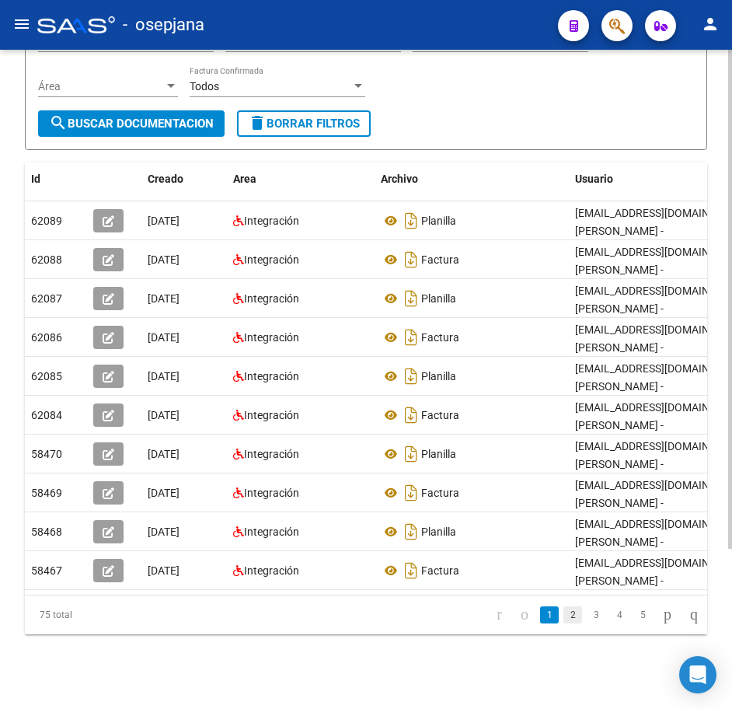
click at [564, 623] on link "2" at bounding box center [573, 614] width 19 height 17
click at [587, 615] on link "3" at bounding box center [596, 614] width 19 height 17
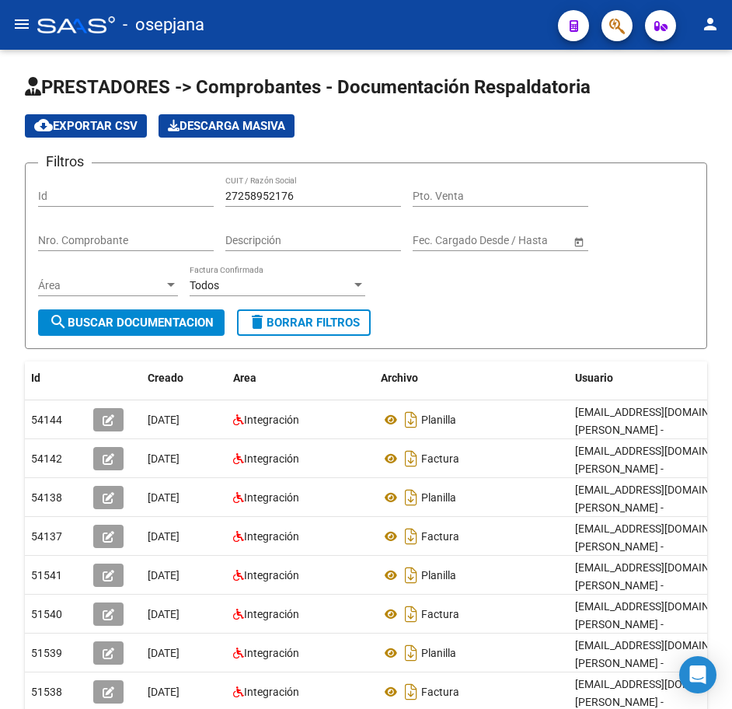
scroll to position [211, 0]
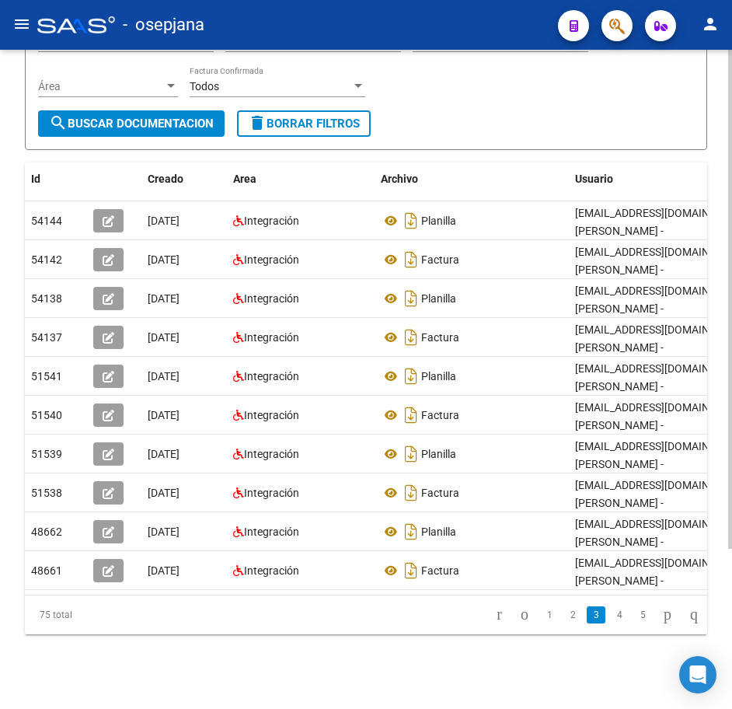
click at [581, 114] on form "Filtros Id 27258952176 CUIT / Razón Social Pto. Venta Nro. Comprobante Descripc…" at bounding box center [366, 56] width 683 height 187
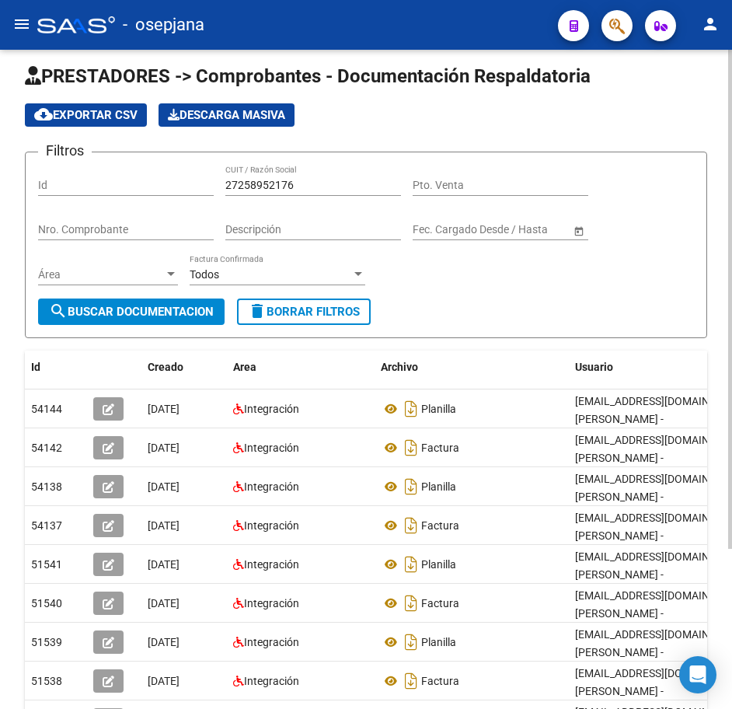
scroll to position [0, 0]
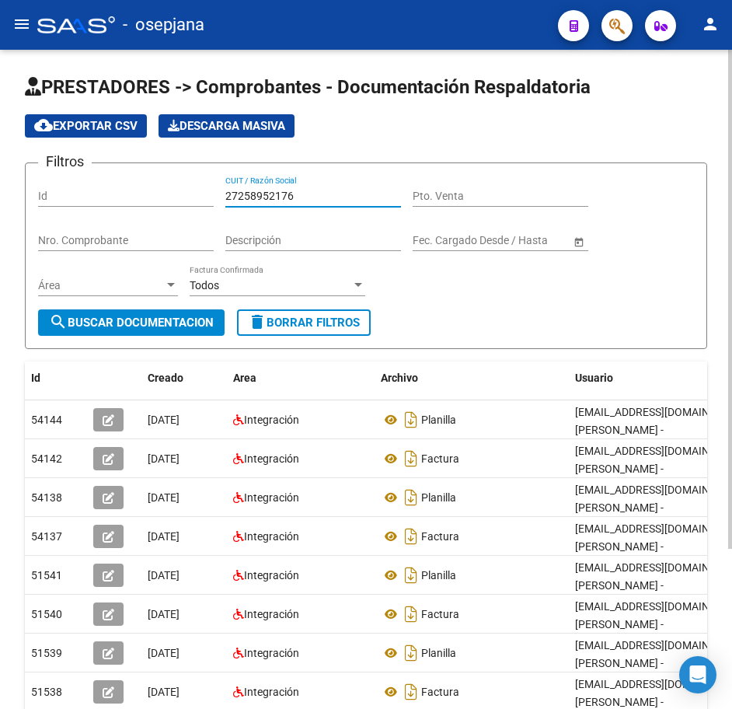
drag, startPoint x: 305, startPoint y: 197, endPoint x: 117, endPoint y: 183, distance: 187.9
click at [131, 184] on div "Filtros Id 27258952176 CUIT / Razón Social Pto. Venta Nro. Comprobante Descripc…" at bounding box center [366, 243] width 656 height 134
paste input "67255"
click at [175, 320] on span "search Buscar Documentacion" at bounding box center [131, 323] width 165 height 14
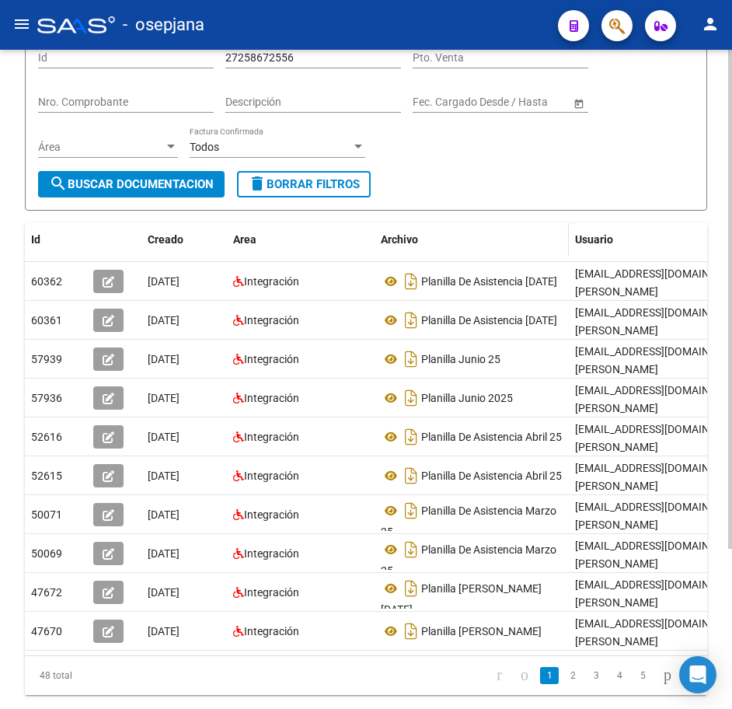
scroll to position [156, 0]
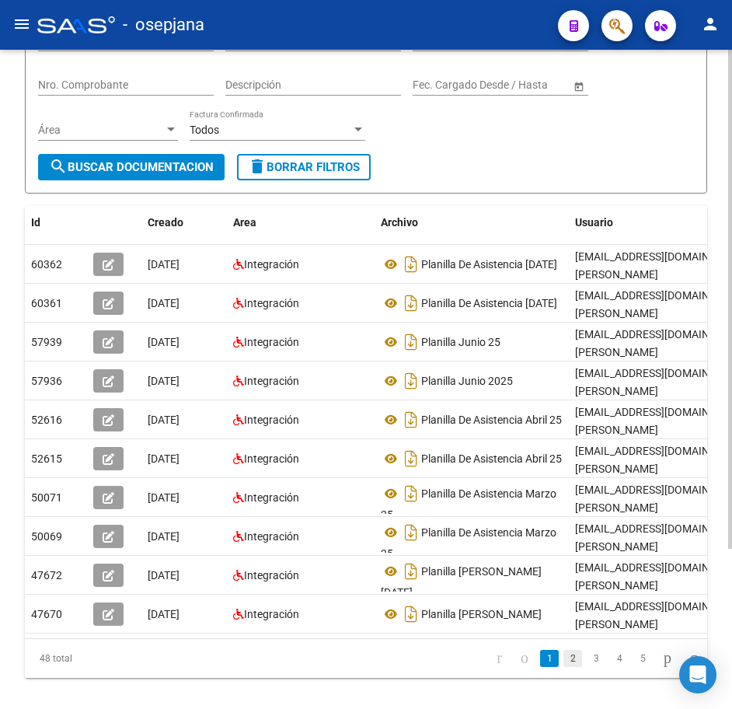
click at [564, 667] on link "2" at bounding box center [573, 658] width 19 height 17
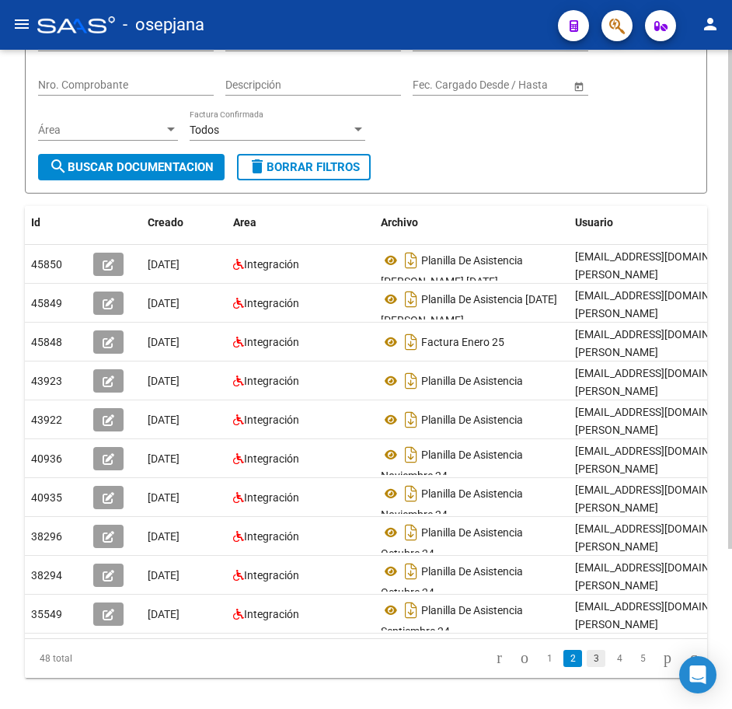
click at [587, 667] on link "3" at bounding box center [596, 658] width 19 height 17
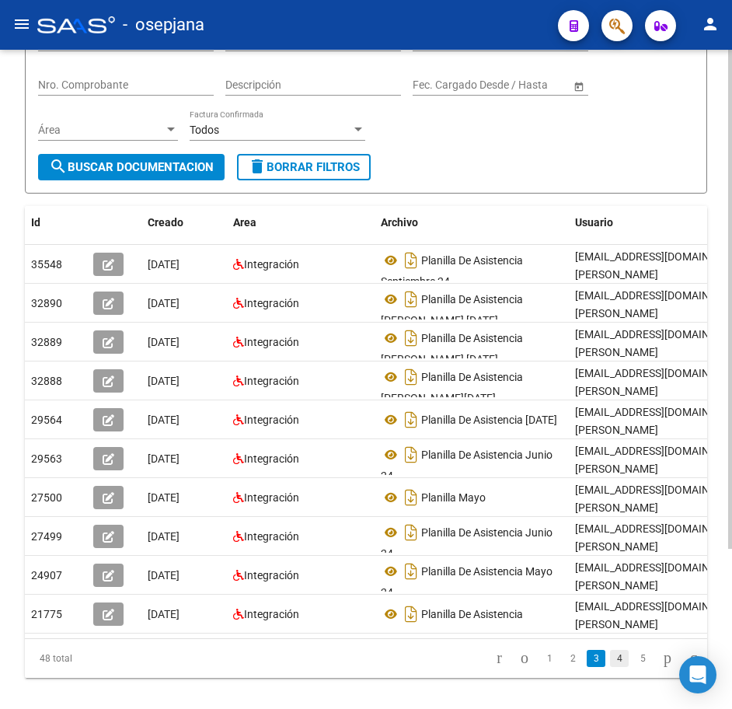
click at [610, 667] on link "4" at bounding box center [619, 658] width 19 height 17
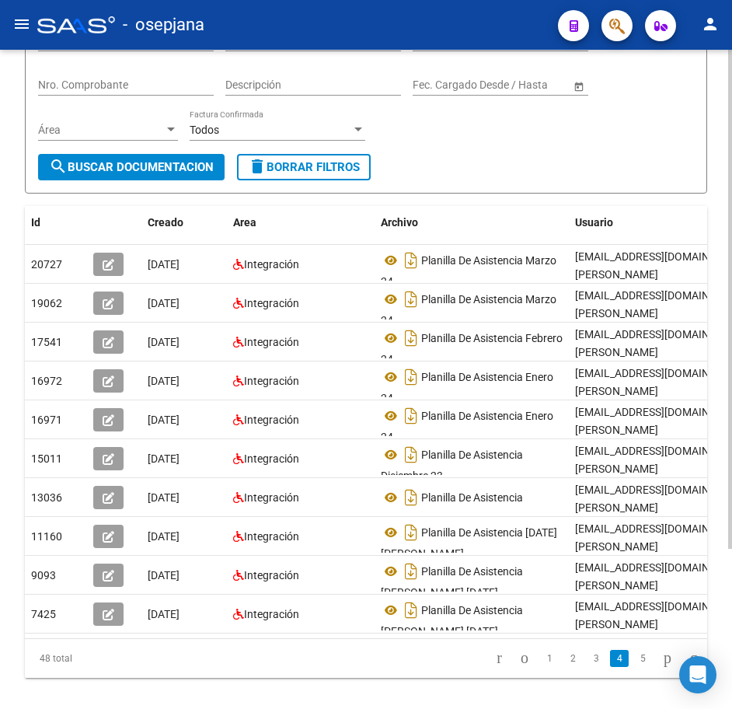
click at [543, 173] on form "Filtros Id 27258672556 CUIT / Razón Social Pto. Venta Nro. Comprobante Descripc…" at bounding box center [366, 100] width 683 height 187
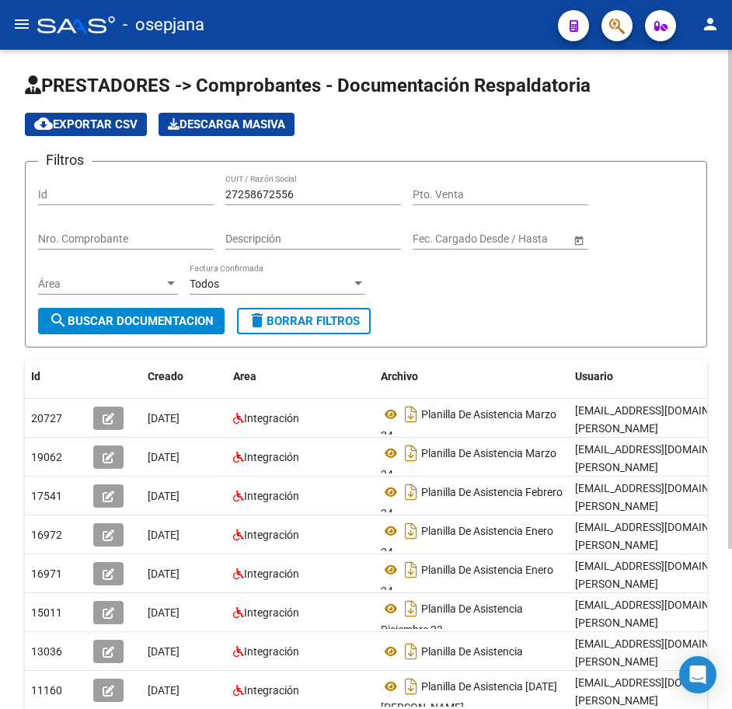
scroll to position [0, 0]
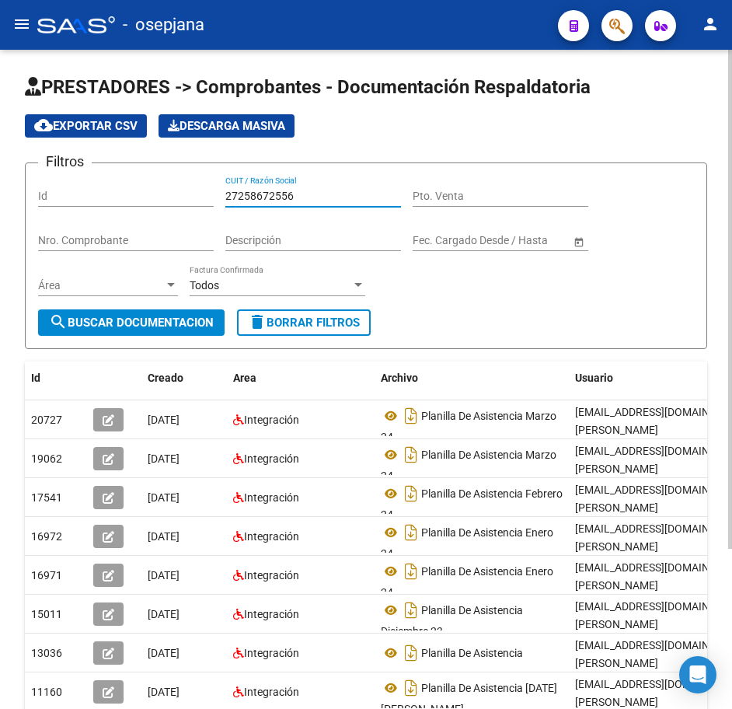
drag, startPoint x: 305, startPoint y: 194, endPoint x: 128, endPoint y: 208, distance: 177.1
click at [128, 208] on div "Filtros Id 27258672556 CUIT / Razón Social Pto. Venta Nro. Comprobante Descripc…" at bounding box center [366, 243] width 656 height 134
paste input "9430491"
click at [179, 321] on span "search Buscar Documentacion" at bounding box center [131, 323] width 165 height 14
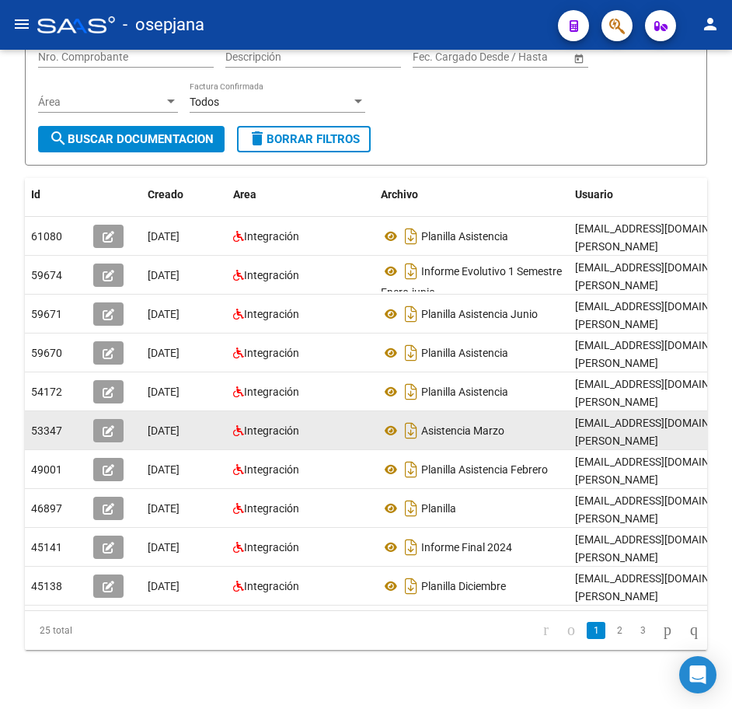
scroll to position [211, 0]
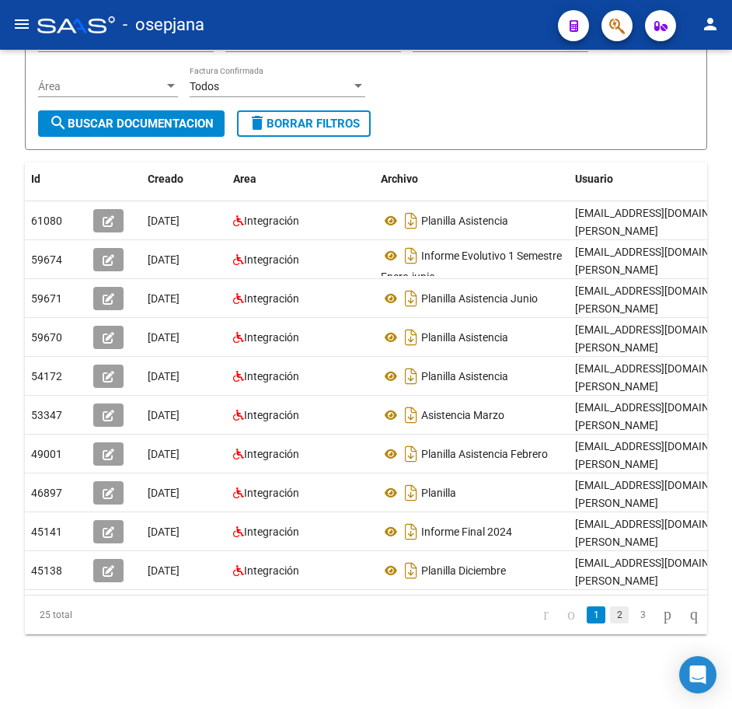
click at [610, 614] on link "2" at bounding box center [619, 614] width 19 height 17
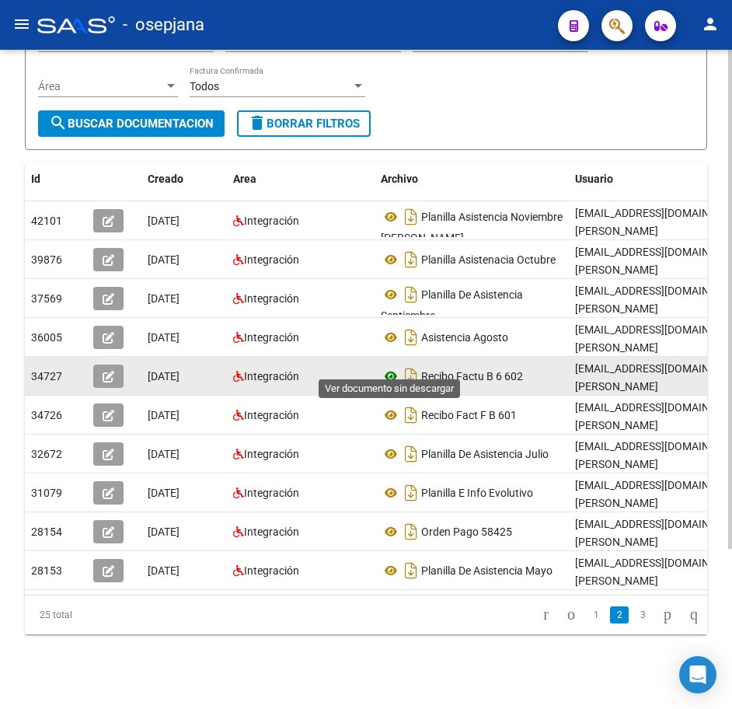
click at [390, 367] on icon at bounding box center [391, 376] width 20 height 19
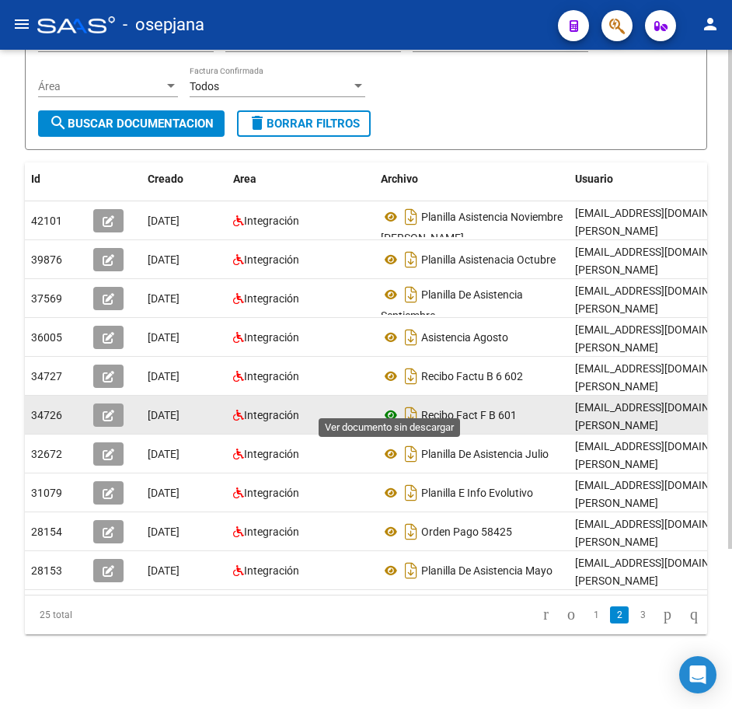
click at [385, 406] on icon at bounding box center [391, 415] width 20 height 19
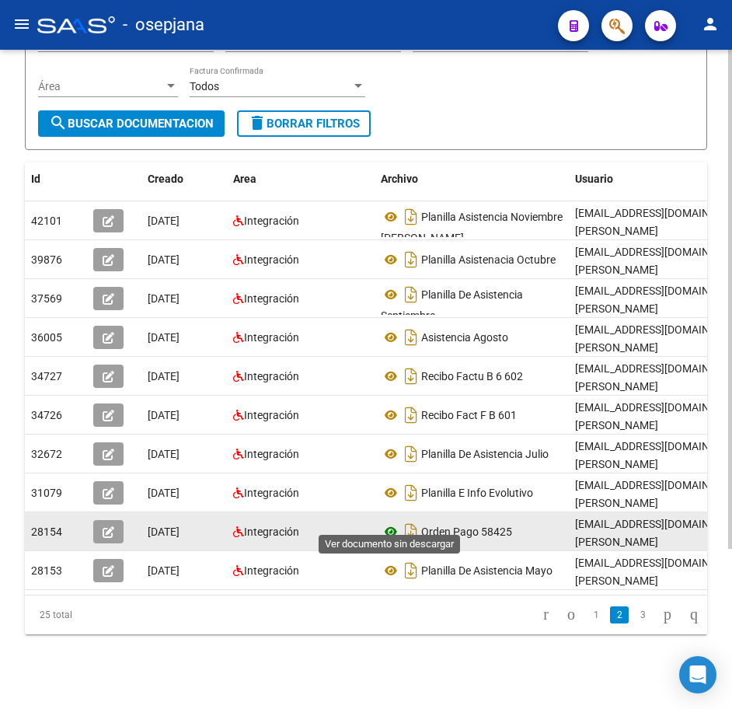
click at [386, 522] on icon at bounding box center [391, 531] width 20 height 19
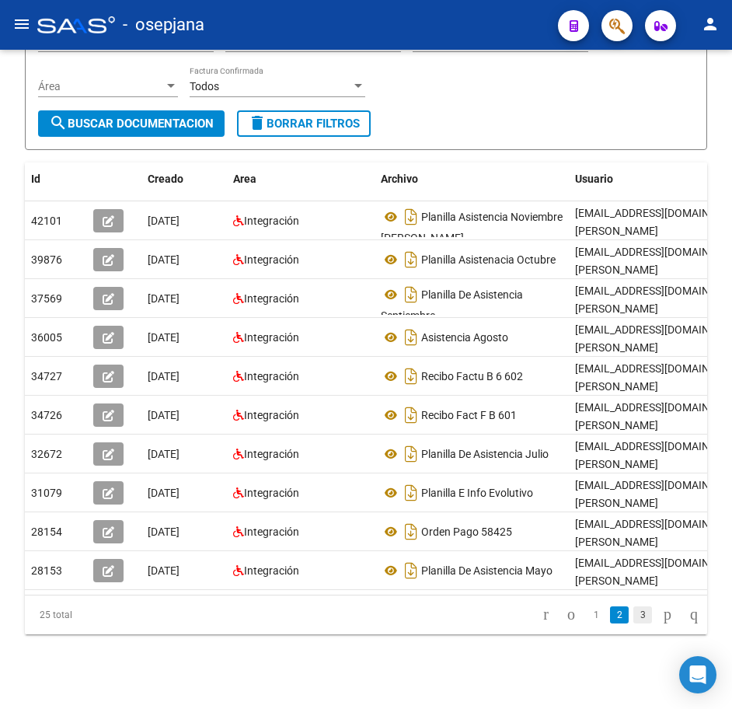
click at [634, 620] on link "3" at bounding box center [643, 614] width 19 height 17
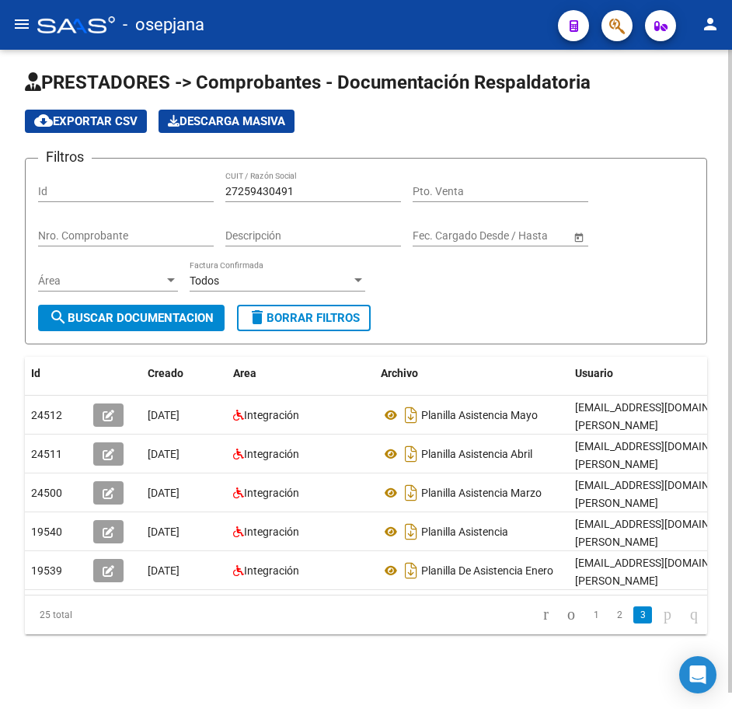
scroll to position [17, 0]
drag, startPoint x: 316, startPoint y: 176, endPoint x: 194, endPoint y: 175, distance: 122.8
click at [194, 175] on div "Filtros Id 27259430491 CUIT / Razón Social Pto. Venta Nro. Comprobante Descripc…" at bounding box center [366, 238] width 656 height 134
paste input "60191352"
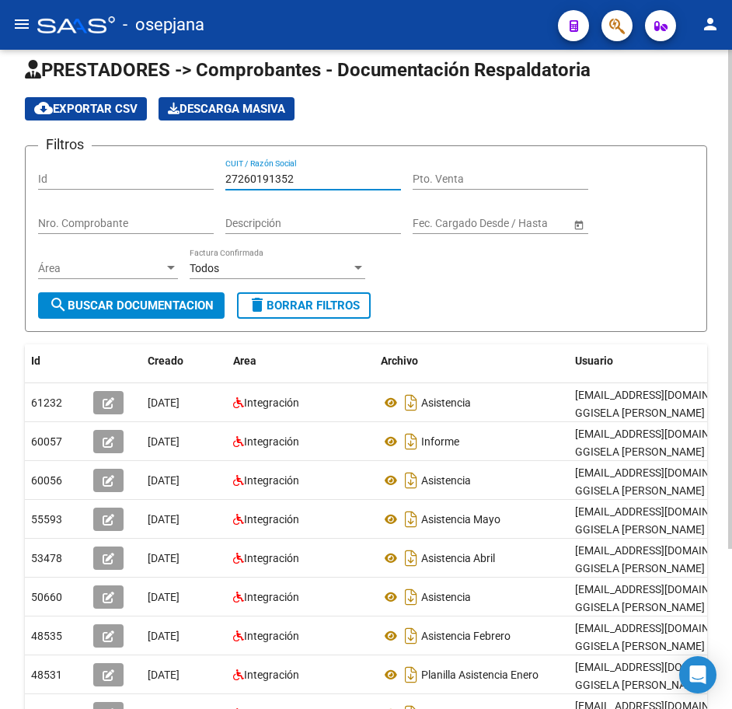
click at [569, 309] on form "Filtros Id 27260191352 CUIT / Razón Social Pto. Venta Nro. Comprobante Descripc…" at bounding box center [366, 238] width 683 height 187
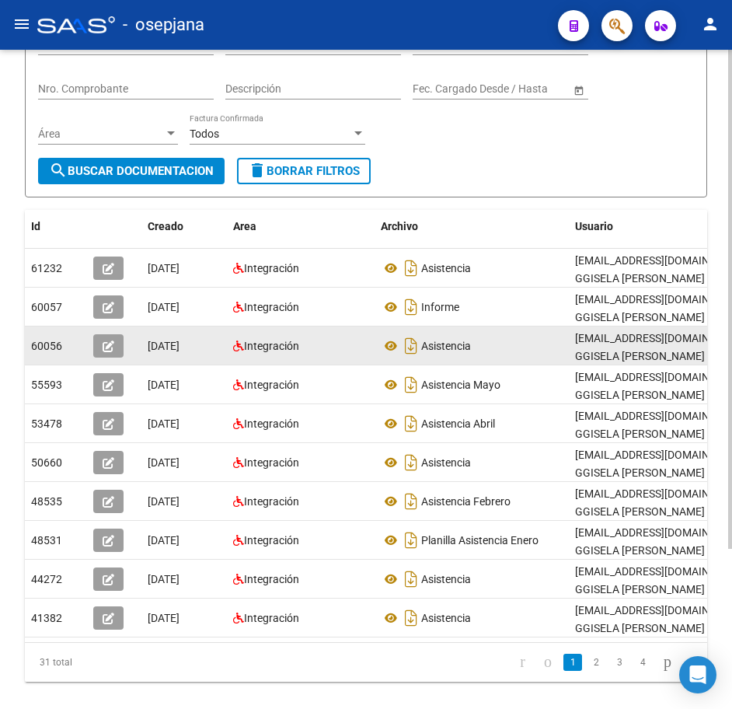
scroll to position [134, 0]
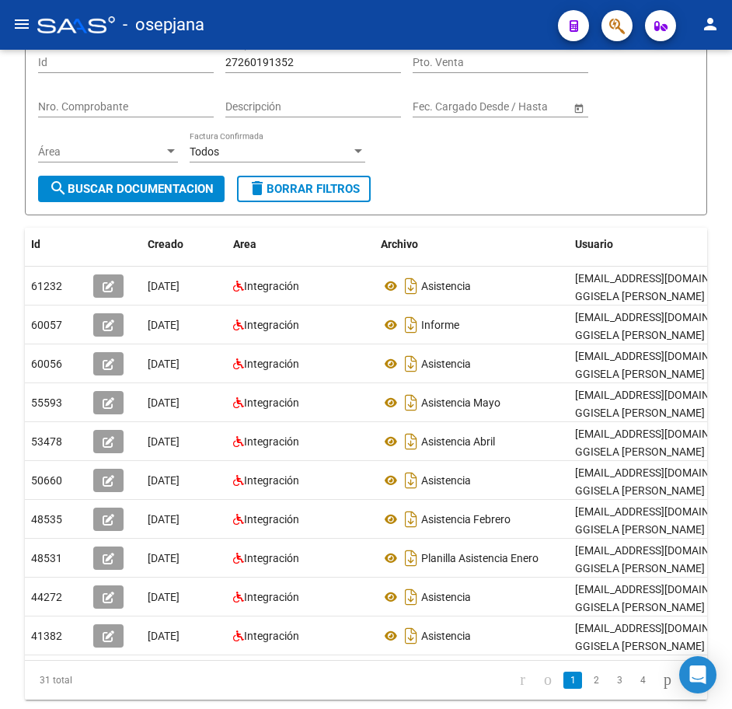
click at [588, 689] on link "2" at bounding box center [596, 680] width 19 height 17
click at [610, 689] on link "3" at bounding box center [619, 680] width 19 height 17
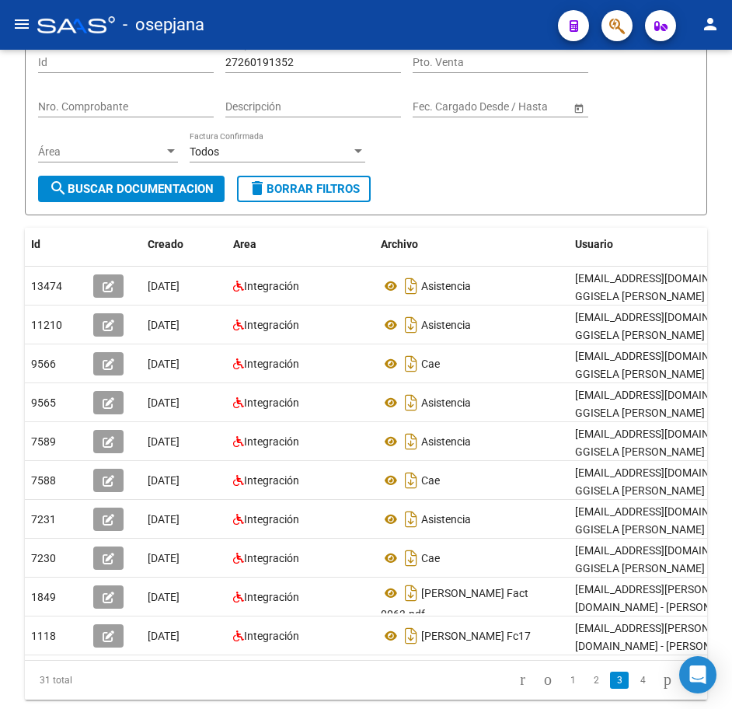
click at [610, 689] on link "3" at bounding box center [619, 680] width 19 height 17
click at [634, 689] on link "4" at bounding box center [643, 680] width 19 height 17
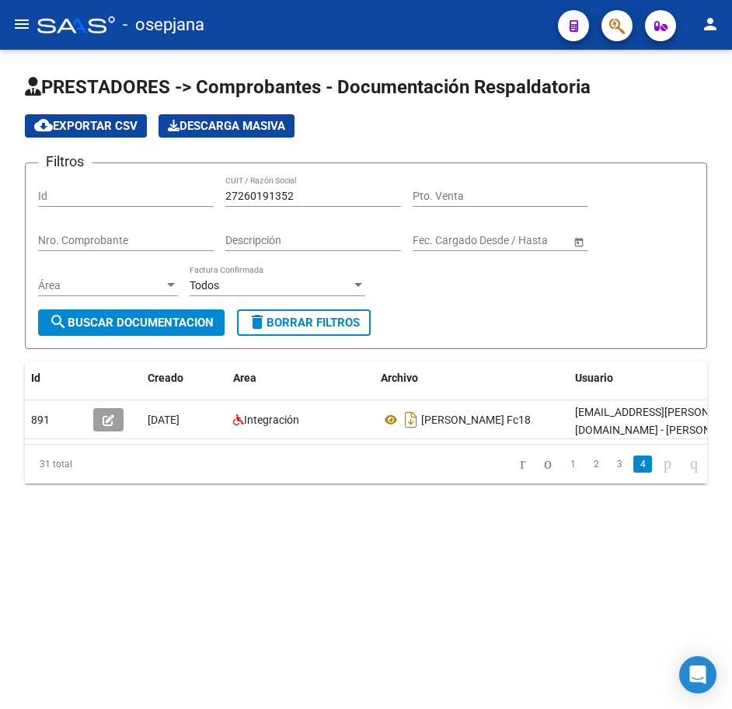
scroll to position [0, 0]
drag, startPoint x: 307, startPoint y: 195, endPoint x: 114, endPoint y: 167, distance: 195.6
click at [114, 167] on form "Filtros Id 27260191352 CUIT / Razón Social Pto. Venta Nro. Comprobante Descripc…" at bounding box center [366, 255] width 683 height 187
paste input "119879"
click at [190, 322] on span "search Buscar Documentacion" at bounding box center [131, 323] width 165 height 14
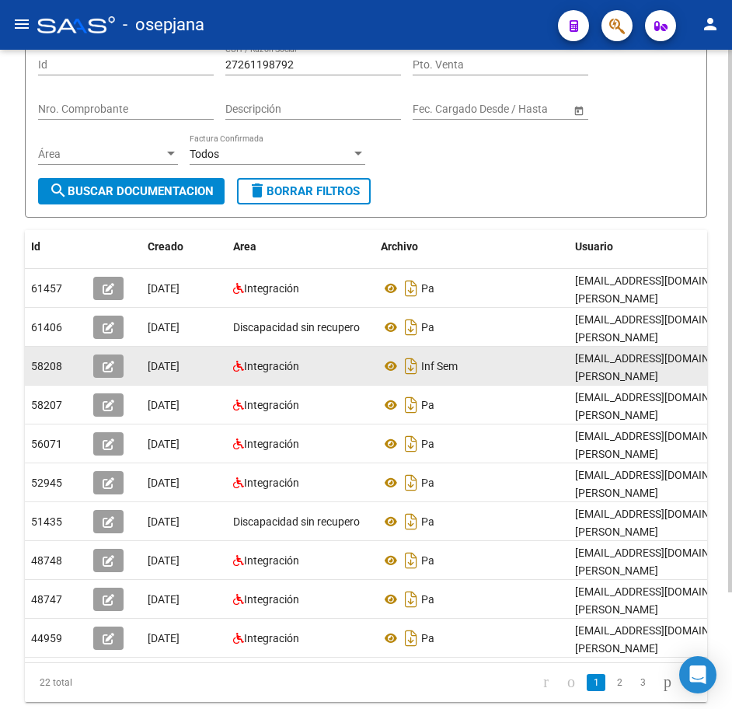
scroll to position [142, 0]
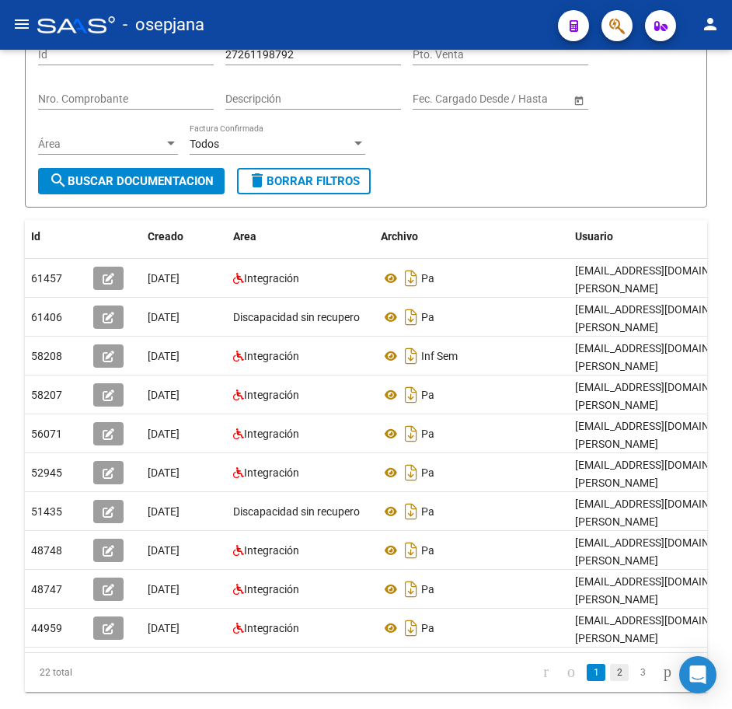
click at [610, 664] on link "2" at bounding box center [619, 672] width 19 height 17
click at [634, 664] on link "3" at bounding box center [643, 672] width 19 height 17
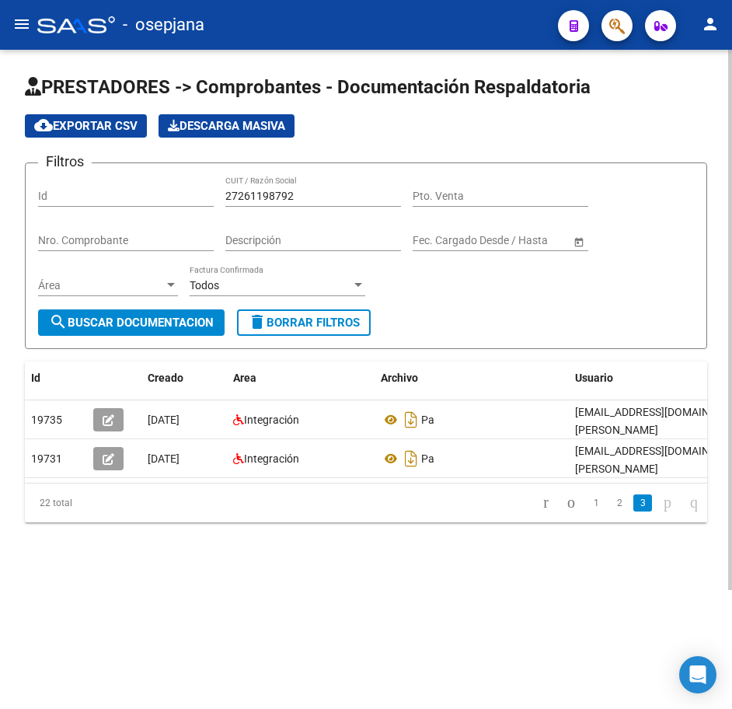
scroll to position [0, 0]
drag, startPoint x: 298, startPoint y: 193, endPoint x: 82, endPoint y: 168, distance: 216.8
click at [89, 176] on div "Filtros Id 27261198792 CUIT / Razón Social Pto. Venta Nro. Comprobante Descripc…" at bounding box center [366, 243] width 656 height 134
paste input "64448"
click at [155, 332] on button "search Buscar Documentacion" at bounding box center [131, 322] width 187 height 26
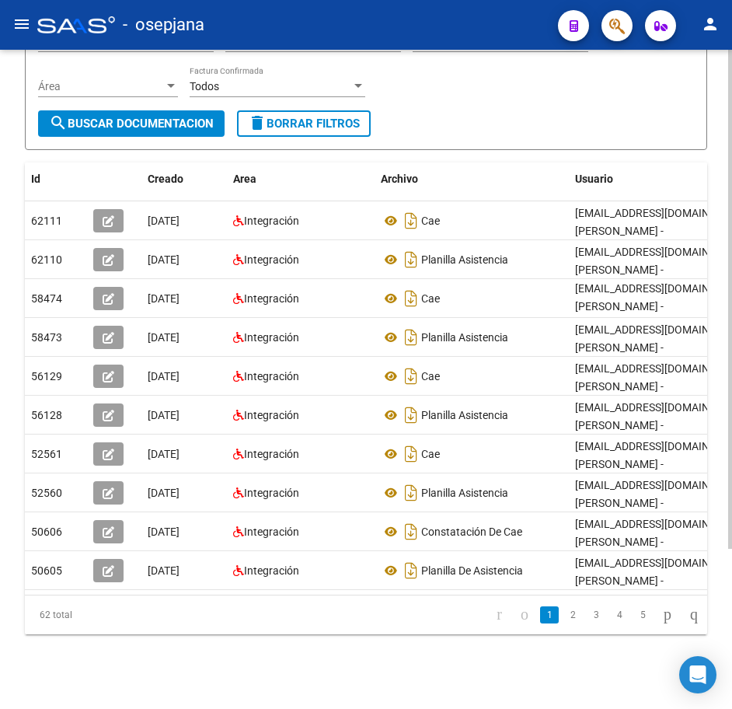
scroll to position [211, 0]
click at [718, 525] on div "PRESTADORES -> Comprobantes - Documentación Respaldatoria cloud_download Export…" at bounding box center [368, 280] width 736 height 858
click at [564, 619] on link "2" at bounding box center [573, 614] width 19 height 17
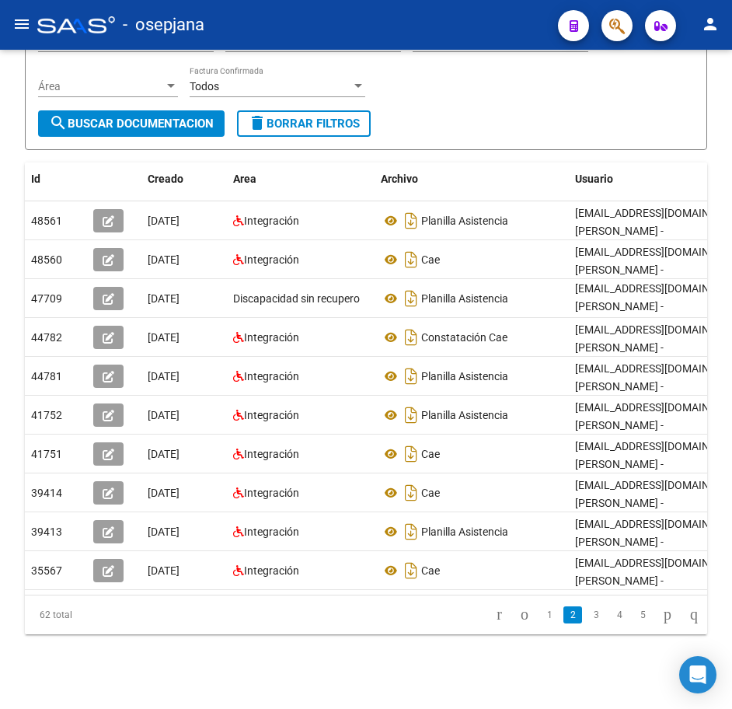
click at [501, 114] on form "Filtros Id 27261164448 CUIT / Razón Social Pto. Venta Nro. Comprobante Descripc…" at bounding box center [366, 56] width 683 height 187
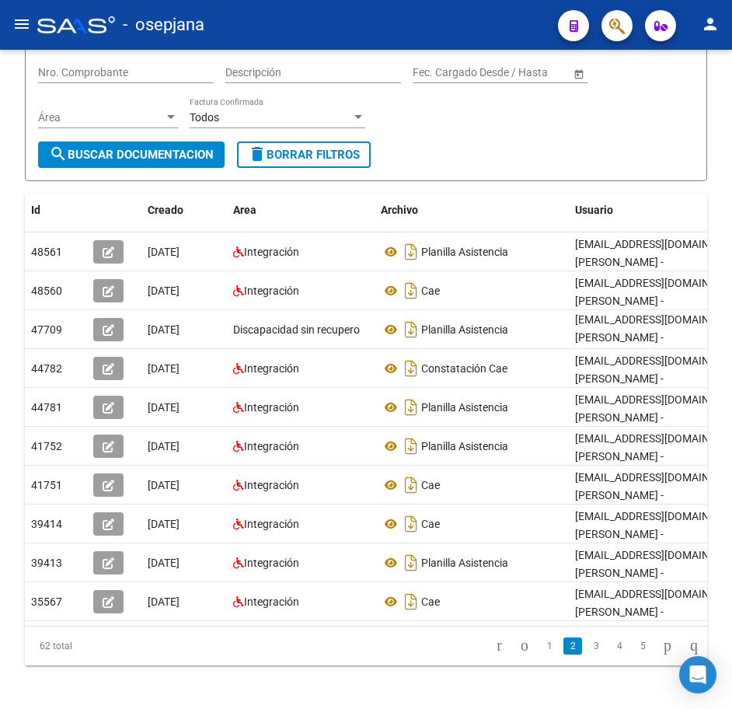
scroll to position [134, 0]
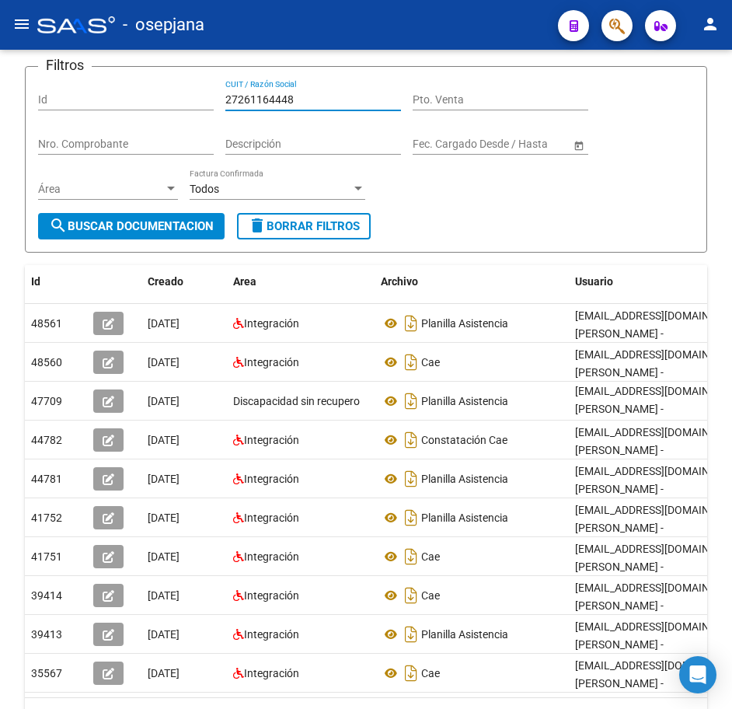
drag, startPoint x: 311, startPoint y: 63, endPoint x: 91, endPoint y: 68, distance: 220.1
click at [95, 68] on app-list-header "PRESTADORES -> Comprobantes - Documentación Respaldatoria cloud_download Export…" at bounding box center [366, 115] width 683 height 274
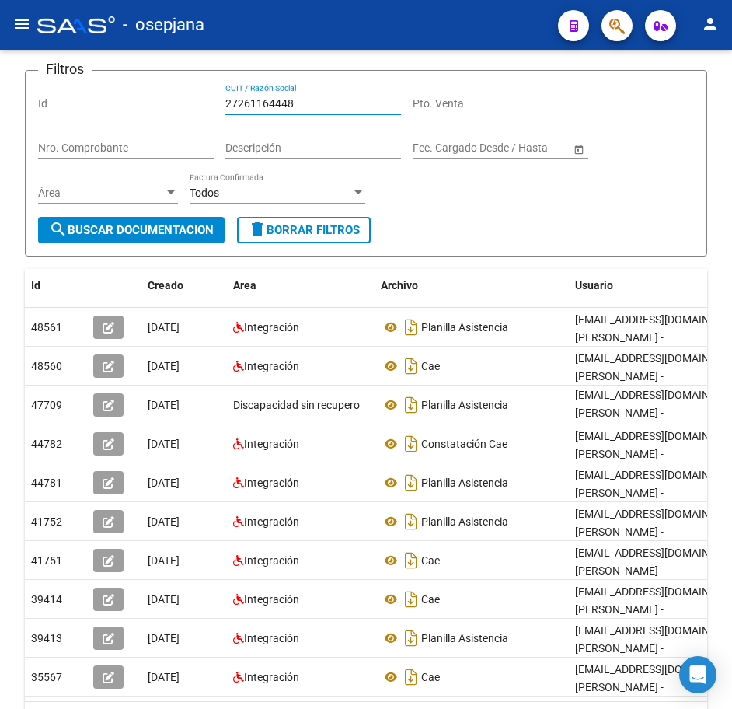
paste input "2822074"
click at [189, 226] on span "search Buscar Documentacion" at bounding box center [131, 230] width 165 height 14
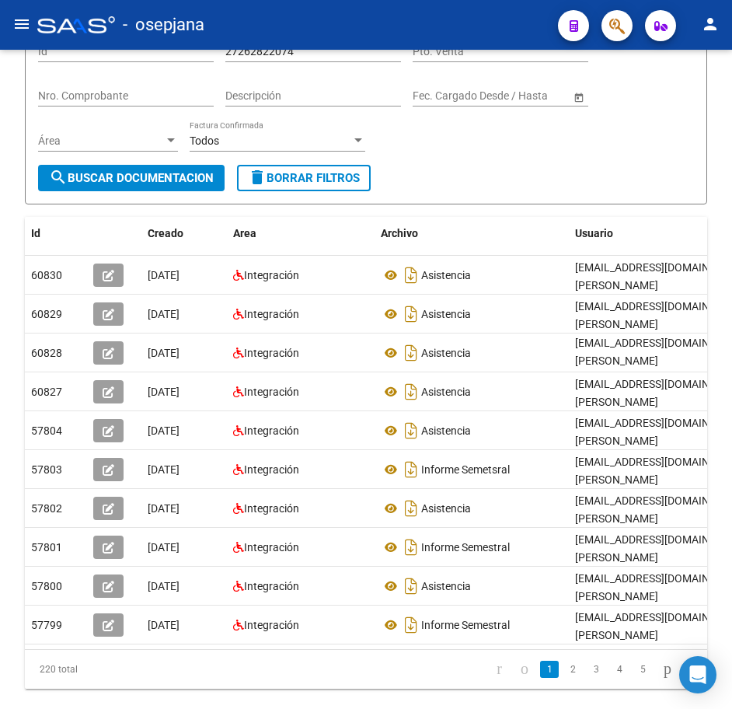
click at [732, 652] on html "menu - osepjana person Firma Express Reportes Tablero de Control Ingresos Perci…" at bounding box center [366, 354] width 732 height 709
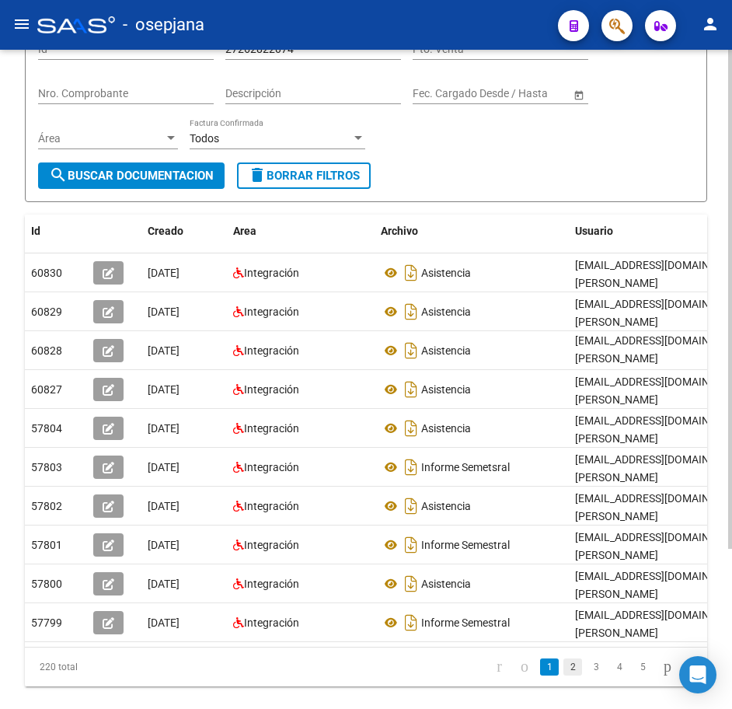
click at [564, 676] on link "2" at bounding box center [573, 667] width 19 height 17
click at [587, 676] on link "3" at bounding box center [596, 667] width 19 height 17
click at [384, 135] on div "Filtros Id 27262822074 CUIT / Razón Social Pto. Venta Nro. Comprobante Descripc…" at bounding box center [366, 96] width 656 height 134
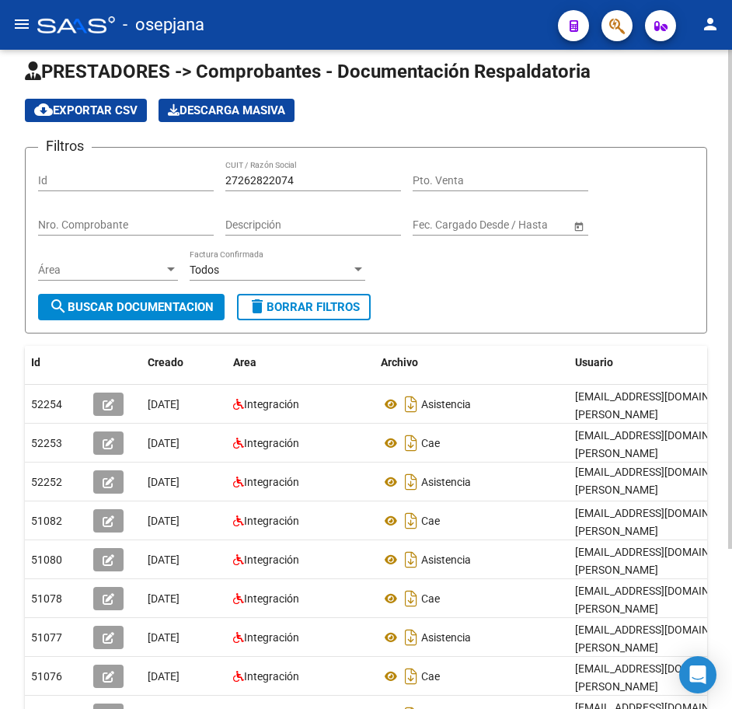
scroll to position [0, 0]
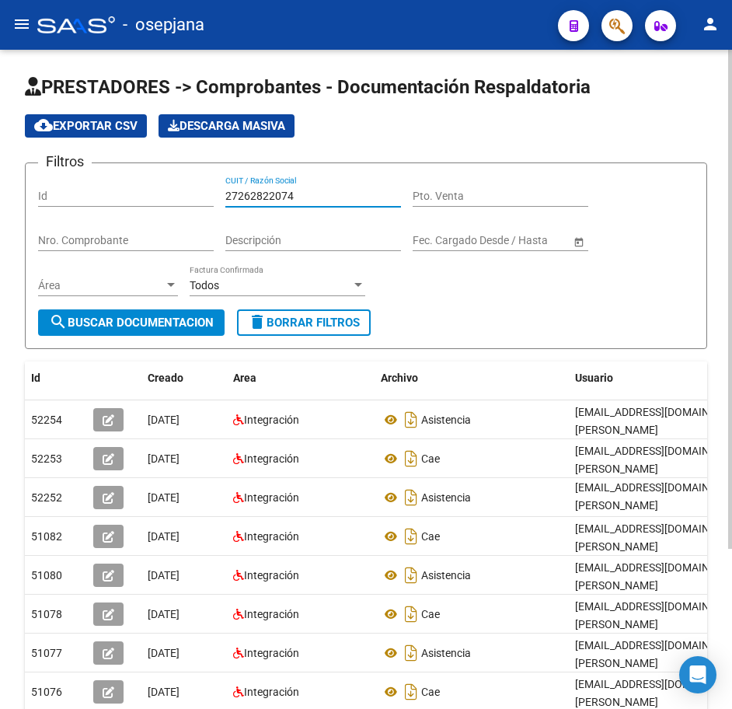
drag, startPoint x: 305, startPoint y: 199, endPoint x: 185, endPoint y: 203, distance: 119.8
click at [187, 204] on div "Filtros Id 27262822074 CUIT / Razón Social Pto. Venta Nro. Comprobante Descripc…" at bounding box center [366, 243] width 656 height 134
paste input "174525"
click at [211, 330] on span "search Buscar Documentacion" at bounding box center [131, 323] width 165 height 14
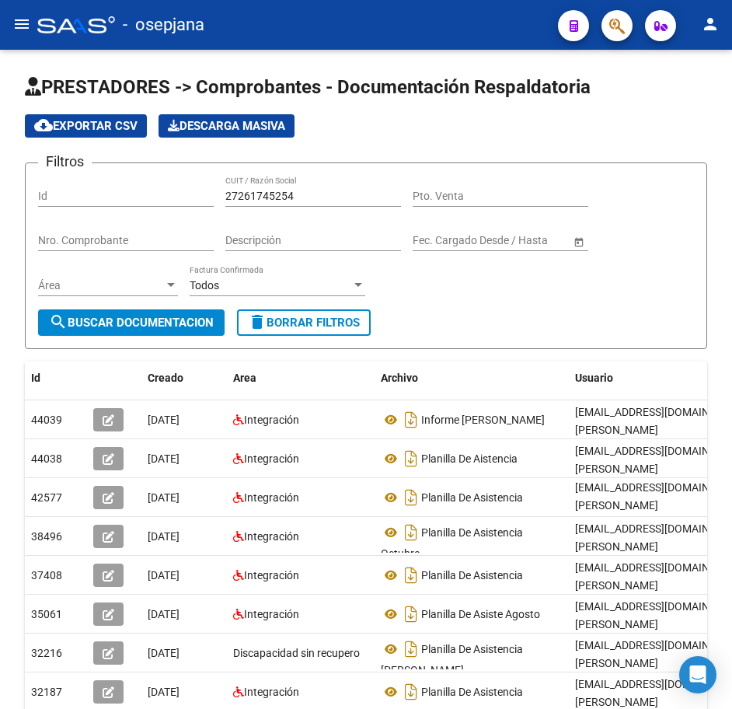
drag, startPoint x: 727, startPoint y: 445, endPoint x: 735, endPoint y: 474, distance: 30.6
click at [732, 474] on html "menu - osepjana person Firma Express Reportes Tablero de Control Ingresos Perci…" at bounding box center [366, 354] width 732 height 709
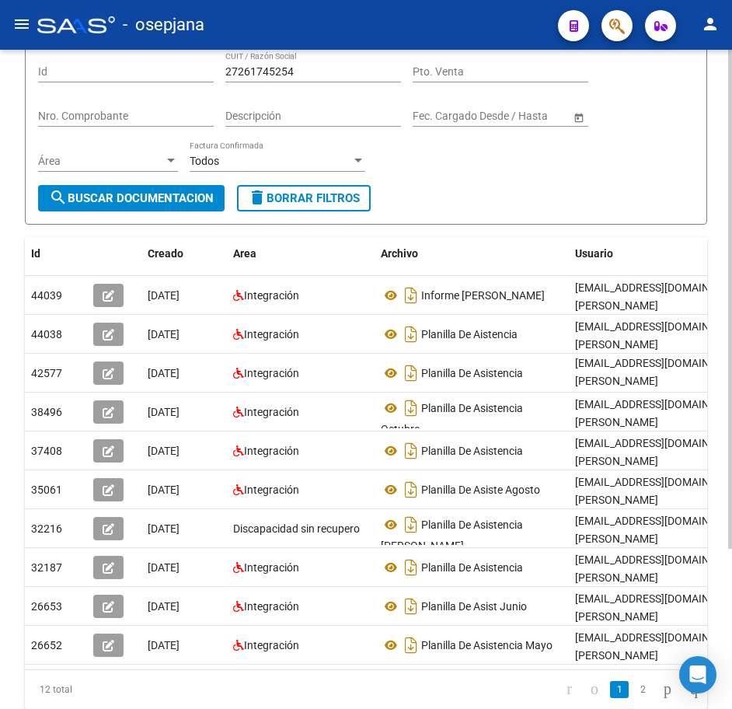
scroll to position [161, 0]
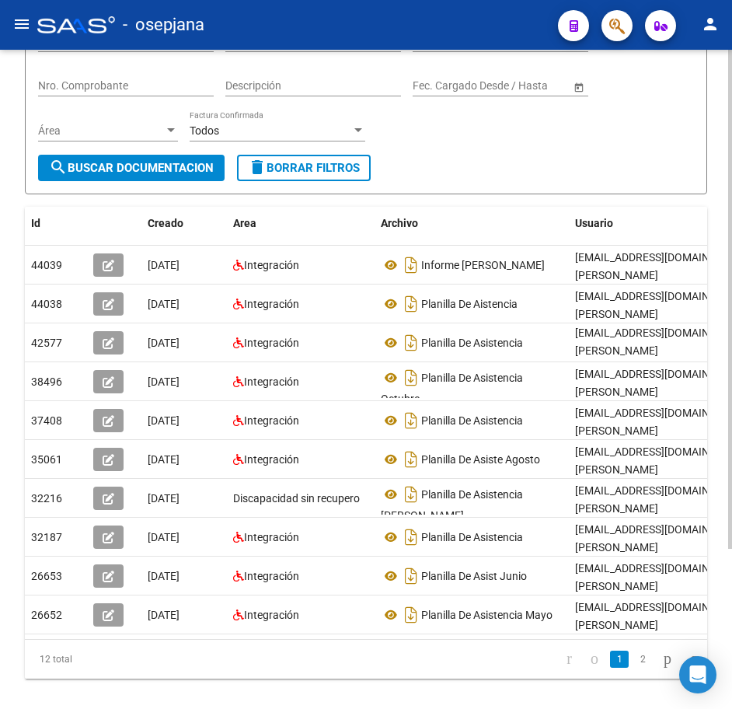
click at [705, 619] on div "PRESTADORES -> Comprobantes - Documentación Respaldatoria cloud_download Export…" at bounding box center [368, 324] width 736 height 858
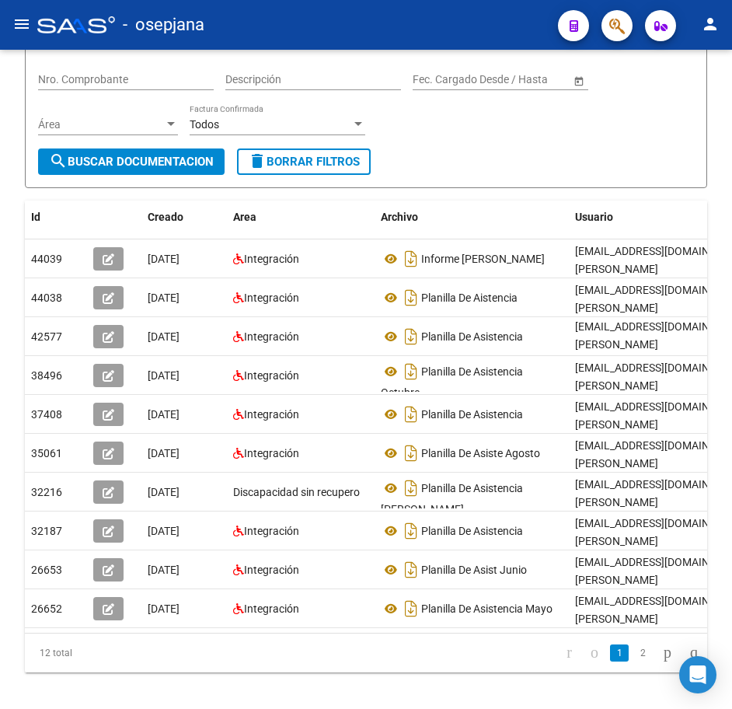
click at [634, 662] on link "2" at bounding box center [643, 653] width 19 height 17
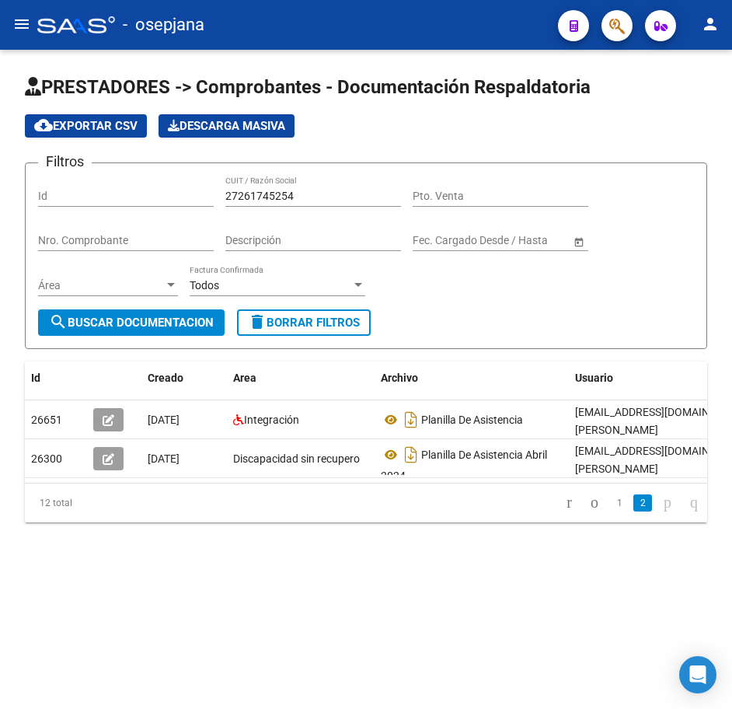
scroll to position [0, 0]
drag, startPoint x: 242, startPoint y: 199, endPoint x: 229, endPoint y: 200, distance: 13.2
click at [232, 203] on div "27261745254 CUIT / Razón Social" at bounding box center [313, 191] width 176 height 31
paste input "2726196380"
click at [236, 203] on div "227261963804 CUIT / Razón Social" at bounding box center [313, 191] width 176 height 31
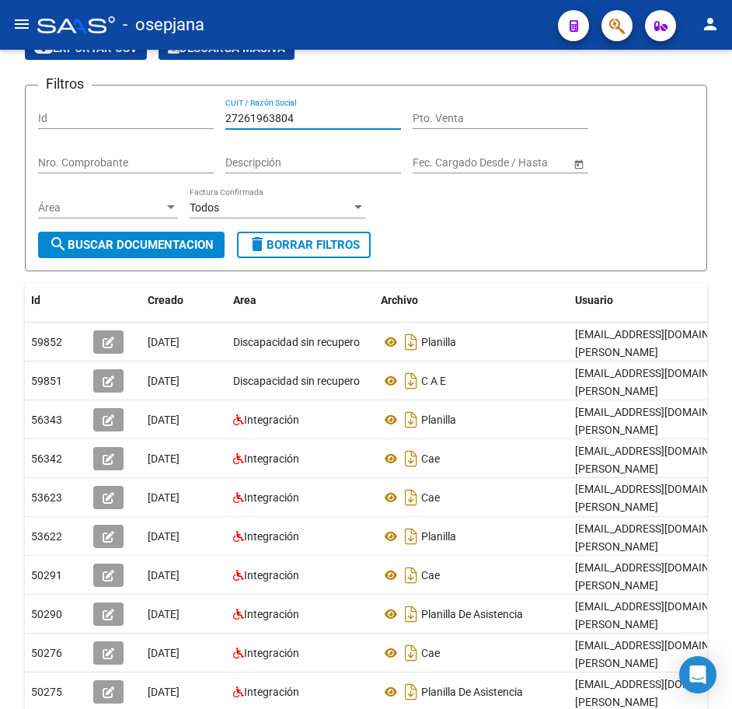
scroll to position [211, 0]
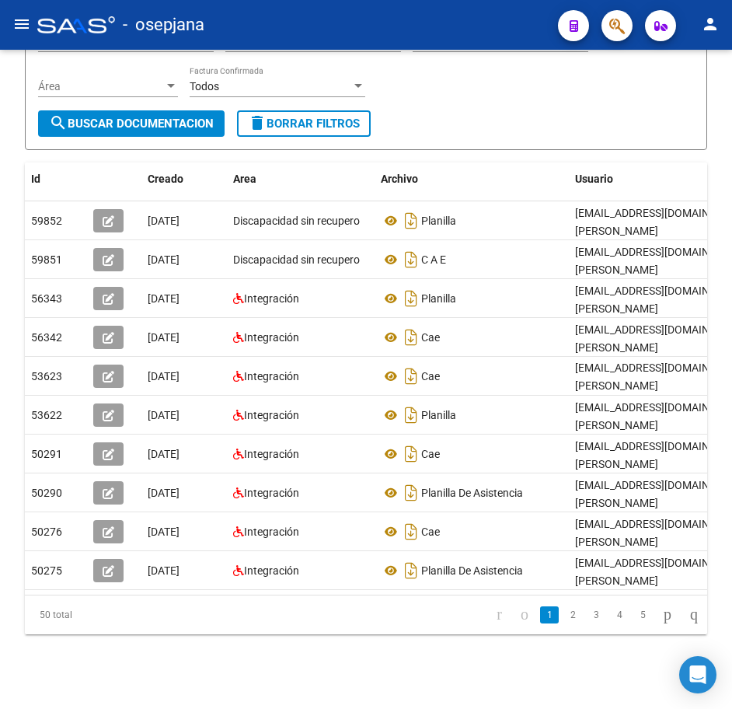
click at [727, 601] on div "PRESTADORES -> Comprobantes - Documentación Respaldatoria cloud_download Export…" at bounding box center [368, 280] width 736 height 858
click at [564, 620] on link "2" at bounding box center [573, 614] width 19 height 17
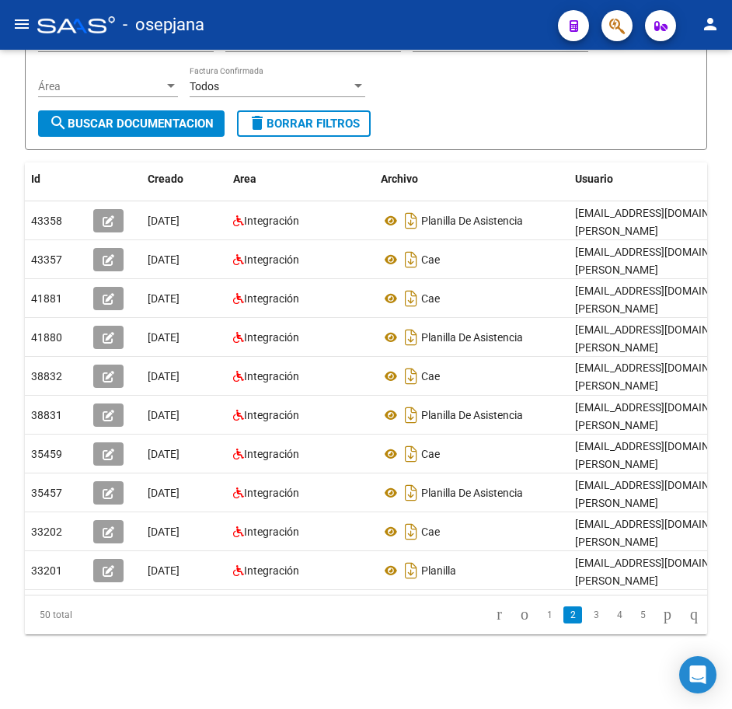
click at [587, 623] on link "3" at bounding box center [596, 614] width 19 height 17
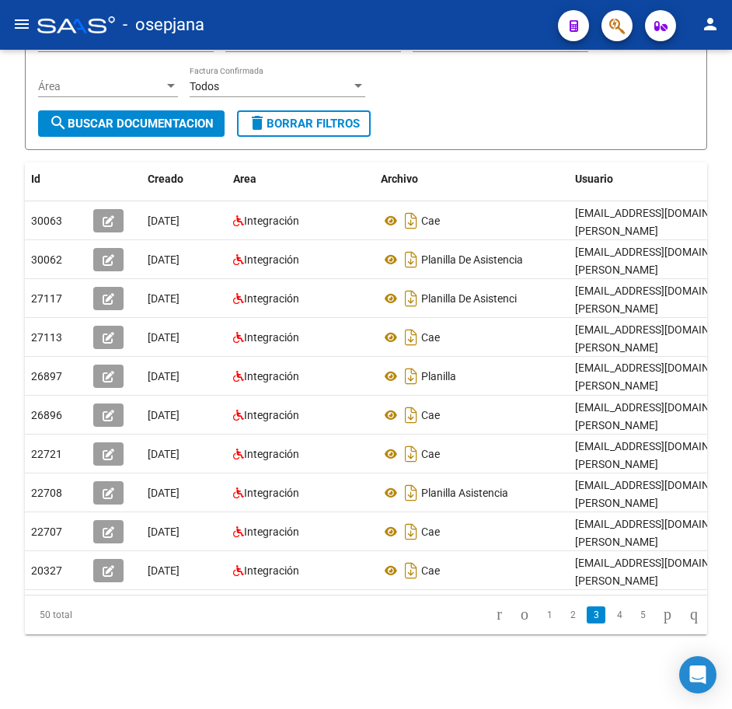
click at [594, 93] on div "Filtros Id 27261963804 CUIT / Razón Social Pto. Venta Nro. Comprobante Descripc…" at bounding box center [366, 44] width 656 height 134
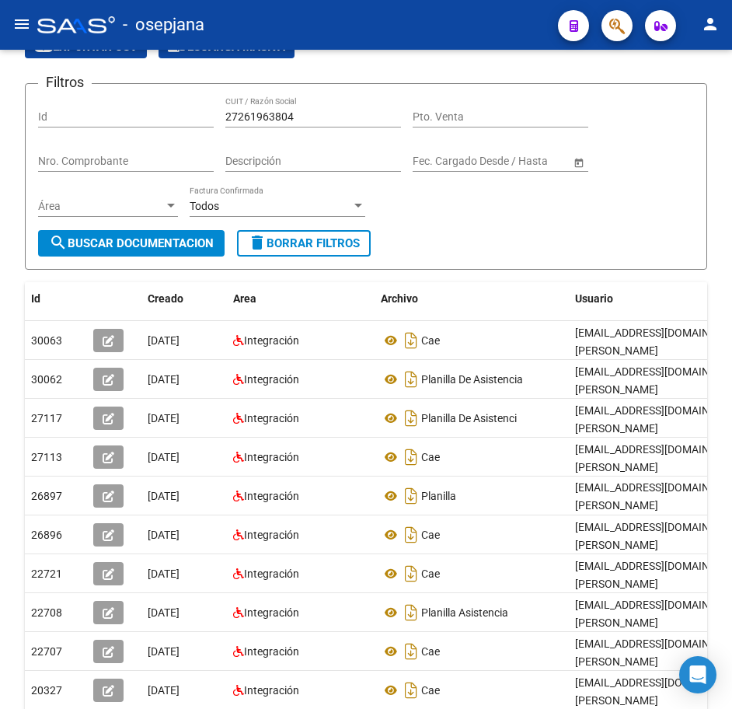
scroll to position [56, 0]
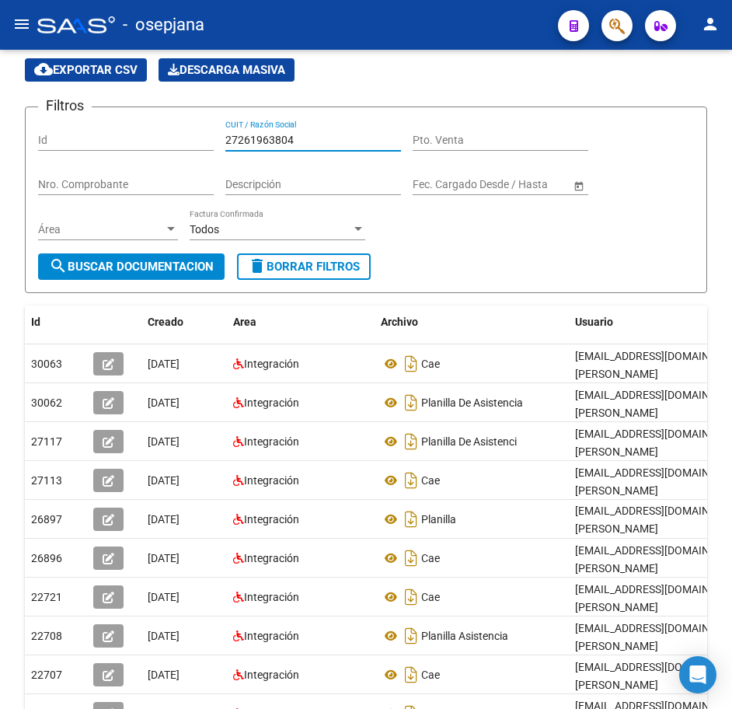
drag, startPoint x: 313, startPoint y: 141, endPoint x: 115, endPoint y: 126, distance: 198.0
click at [91, 120] on div "Filtros Id 27261963804 CUIT / Razón Social Pto. Venta Nro. Comprobante Descripc…" at bounding box center [366, 187] width 656 height 134
paste input "6871762"
drag, startPoint x: 169, startPoint y: 259, endPoint x: 128, endPoint y: 211, distance: 62.9
click at [169, 260] on button "search Buscar Documentacion" at bounding box center [131, 266] width 187 height 26
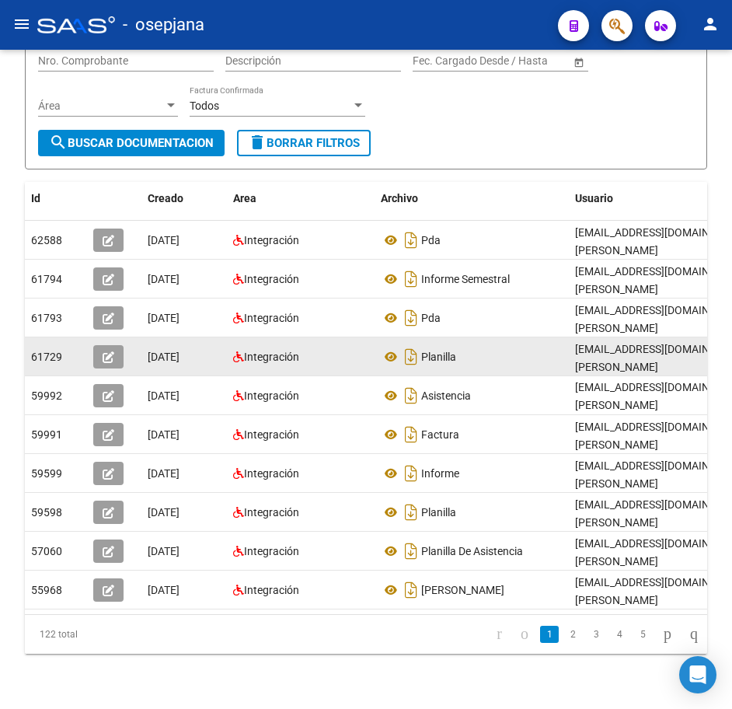
scroll to position [211, 0]
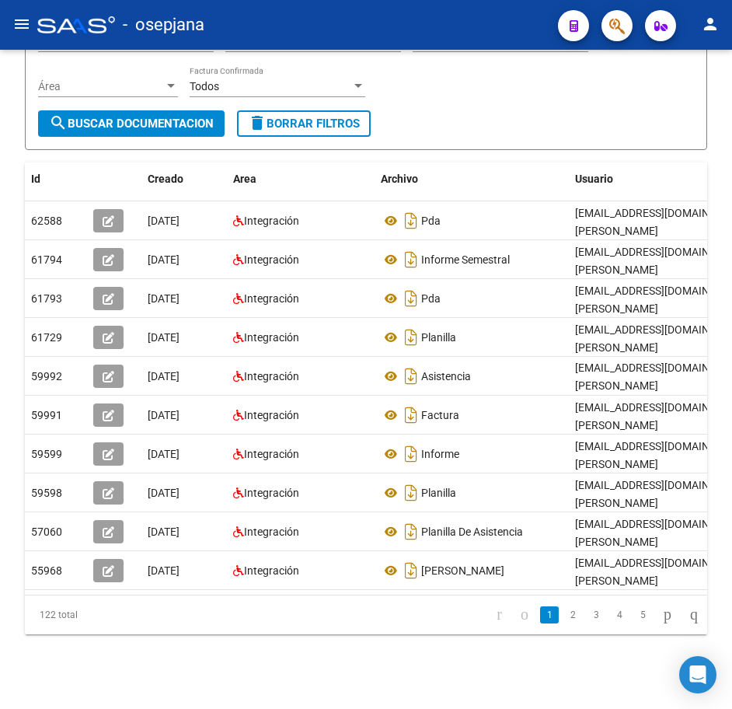
click at [564, 623] on link "2" at bounding box center [573, 614] width 19 height 17
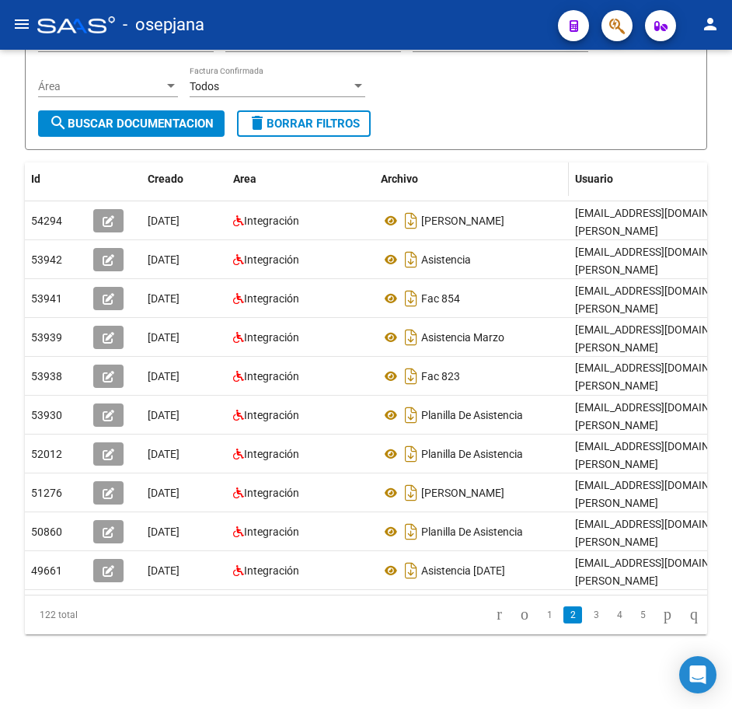
click at [463, 170] on div "Archivo" at bounding box center [472, 179] width 182 height 18
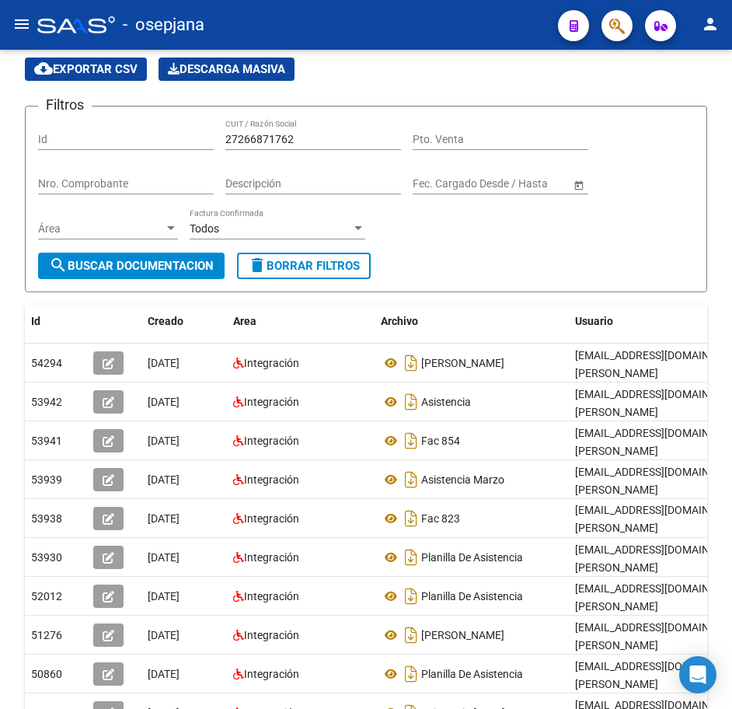
scroll to position [56, 0]
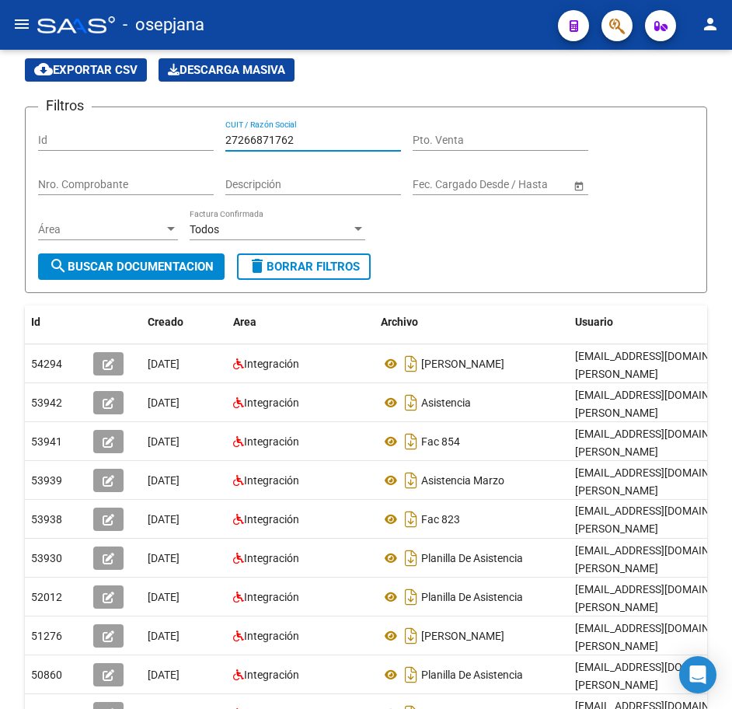
drag, startPoint x: 296, startPoint y: 136, endPoint x: 117, endPoint y: 114, distance: 180.1
click at [117, 114] on form "Filtros Id 27266871762 CUIT / Razón Social Pto. Venta Nro. Comprobante Descripc…" at bounding box center [366, 200] width 683 height 187
paste input "8647533"
click at [166, 265] on span "search Buscar Documentacion" at bounding box center [131, 267] width 165 height 14
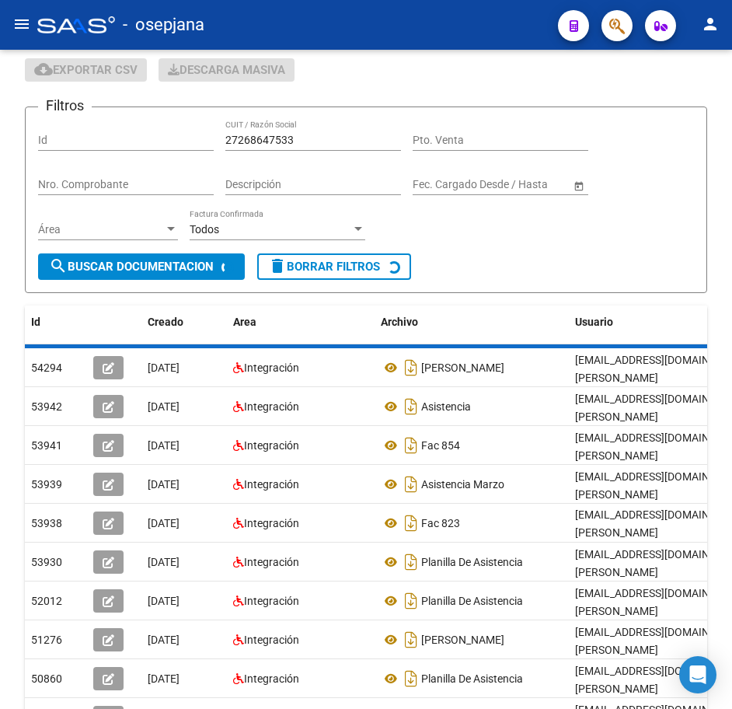
scroll to position [0, 0]
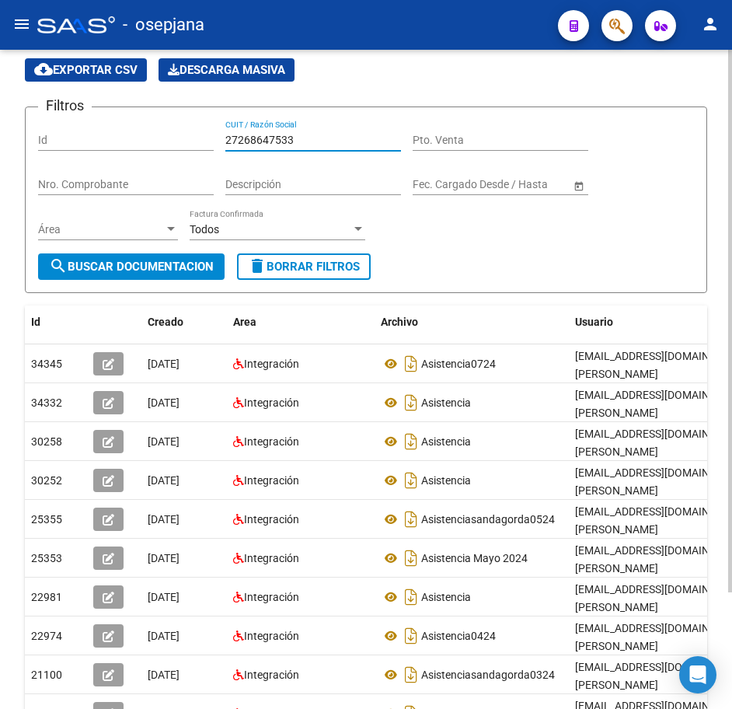
drag, startPoint x: 313, startPoint y: 133, endPoint x: 96, endPoint y: 130, distance: 216.9
click at [96, 130] on div "Filtros Id 27268647533 CUIT / Razón Social Pto. Venta Nro. Comprobante Descripc…" at bounding box center [366, 187] width 656 height 134
paste input "6664287"
click at [93, 269] on span "search Buscar Documentacion" at bounding box center [131, 267] width 165 height 14
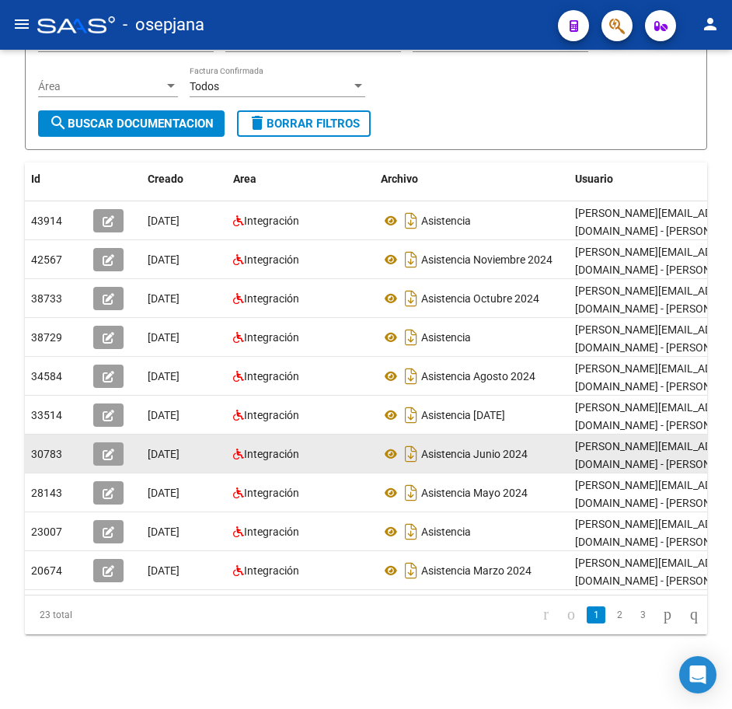
scroll to position [211, 0]
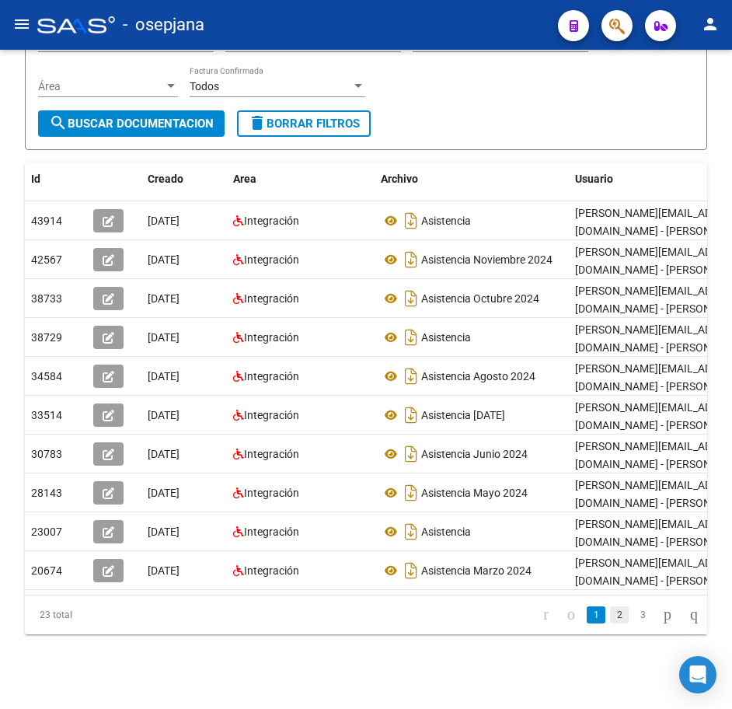
click at [610, 617] on link "2" at bounding box center [619, 614] width 19 height 17
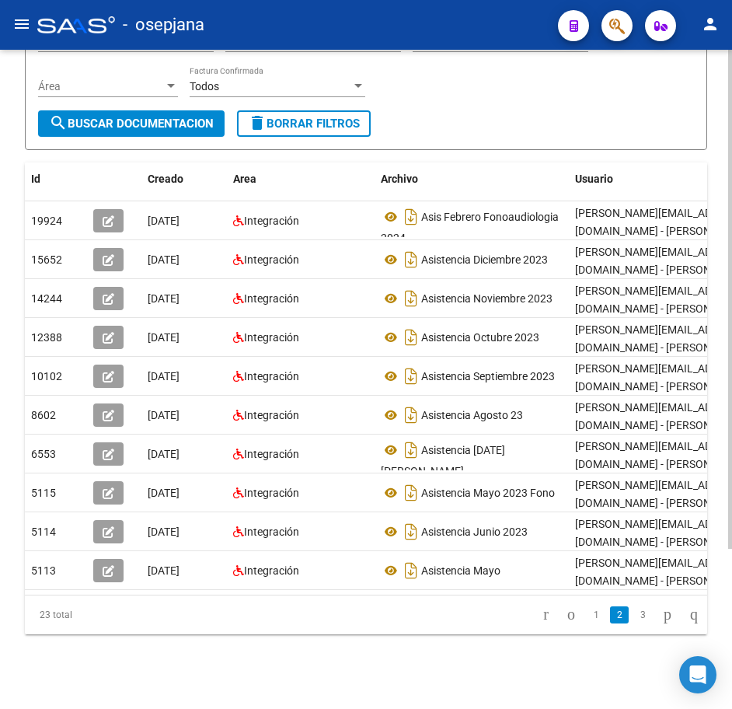
click at [541, 124] on form "Filtros Id 27266664287 CUIT / Razón Social Pto. Venta Nro. Comprobante Descripc…" at bounding box center [366, 56] width 683 height 187
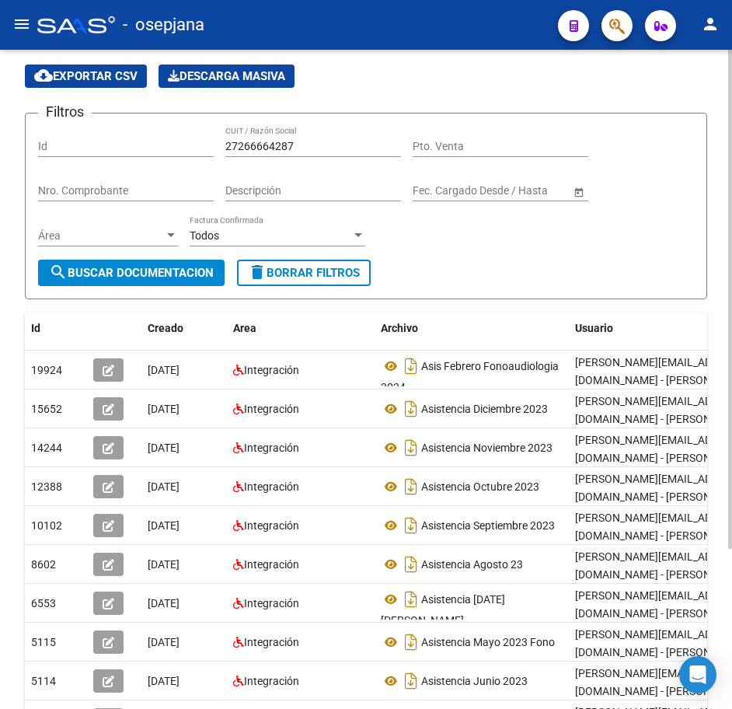
scroll to position [0, 0]
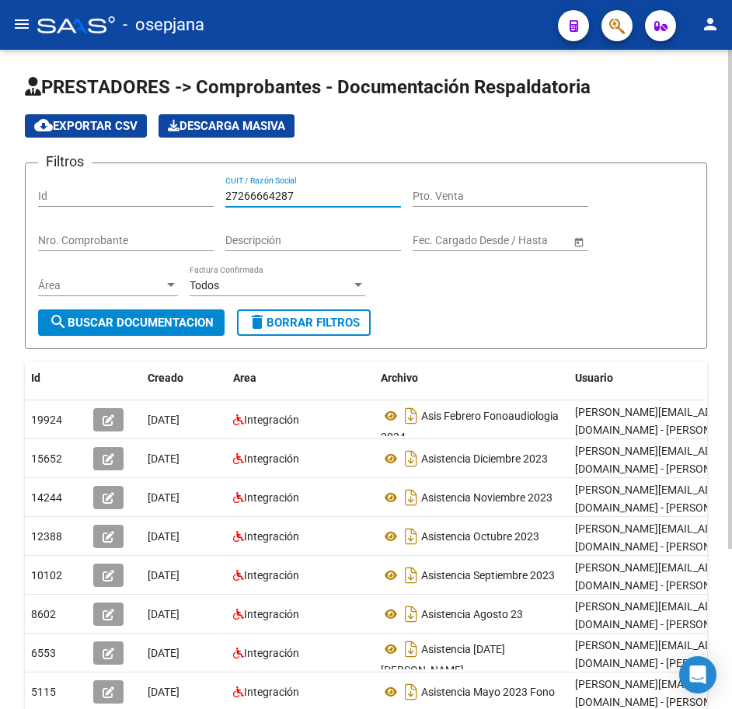
drag, startPoint x: 307, startPoint y: 194, endPoint x: 105, endPoint y: 154, distance: 206.2
click at [105, 154] on app-list-header "PRESTADORES -> Comprobantes - Documentación Respaldatoria cloud_download Export…" at bounding box center [366, 212] width 683 height 274
paste input "72064186"
click at [173, 314] on button "search Buscar Documentacion" at bounding box center [131, 322] width 187 height 26
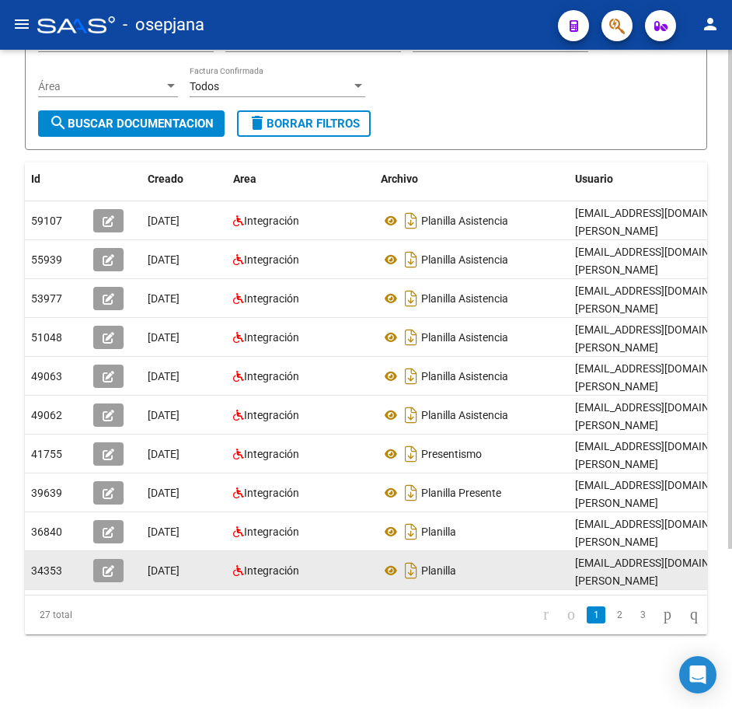
scroll to position [211, 0]
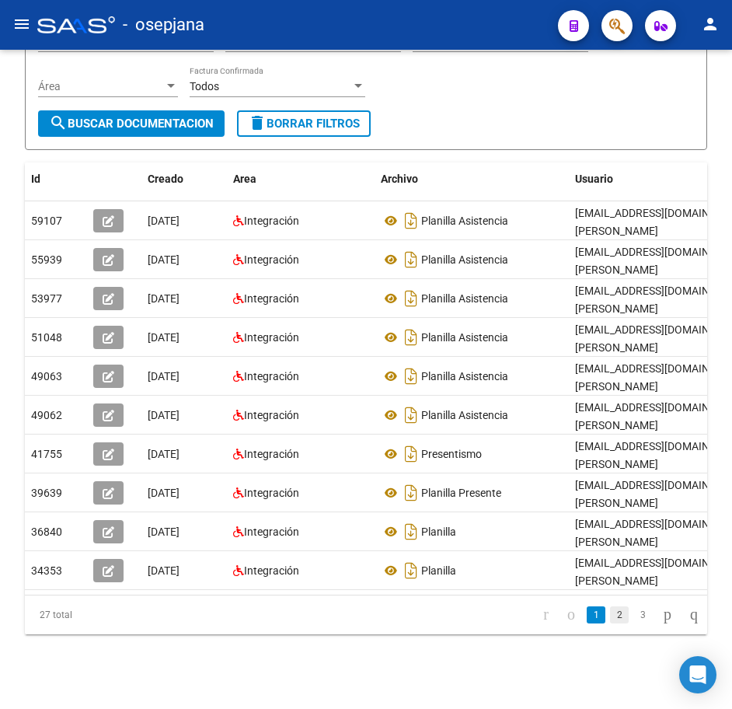
click at [610, 616] on link "2" at bounding box center [619, 614] width 19 height 17
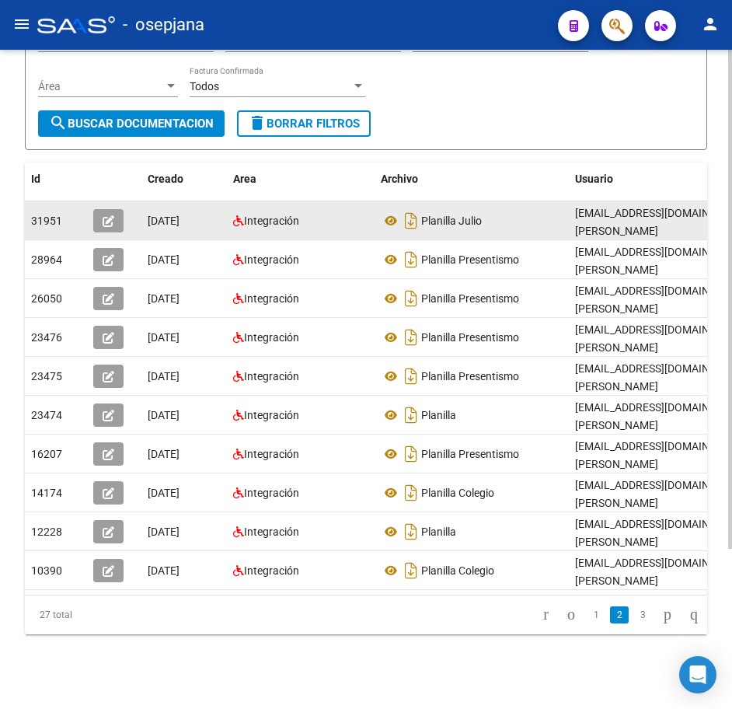
click at [484, 208] on div "Planilla Julio" at bounding box center [472, 220] width 182 height 25
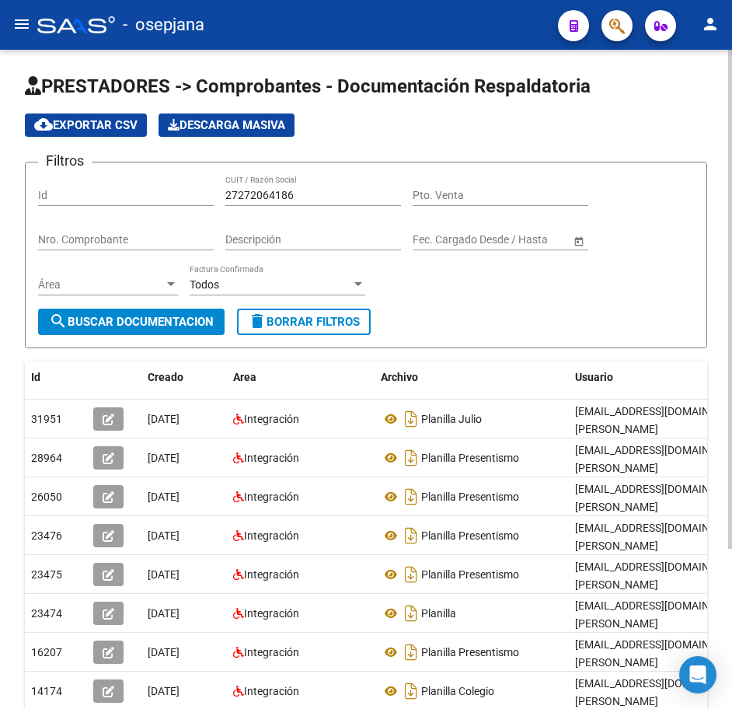
scroll to position [0, 0]
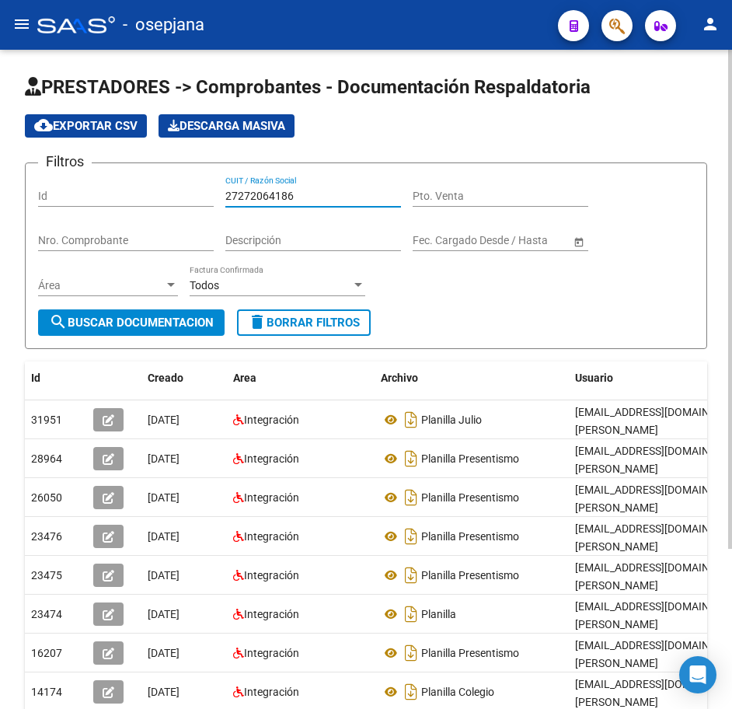
drag, startPoint x: 323, startPoint y: 196, endPoint x: 115, endPoint y: 188, distance: 207.7
click at [120, 190] on div "Filtros Id 27272064186 CUIT / Razón Social Pto. Venta Nro. Comprobante Descripc…" at bounding box center [366, 243] width 656 height 134
paste input "0371677"
click at [172, 330] on span "search Buscar Documentacion" at bounding box center [131, 323] width 165 height 14
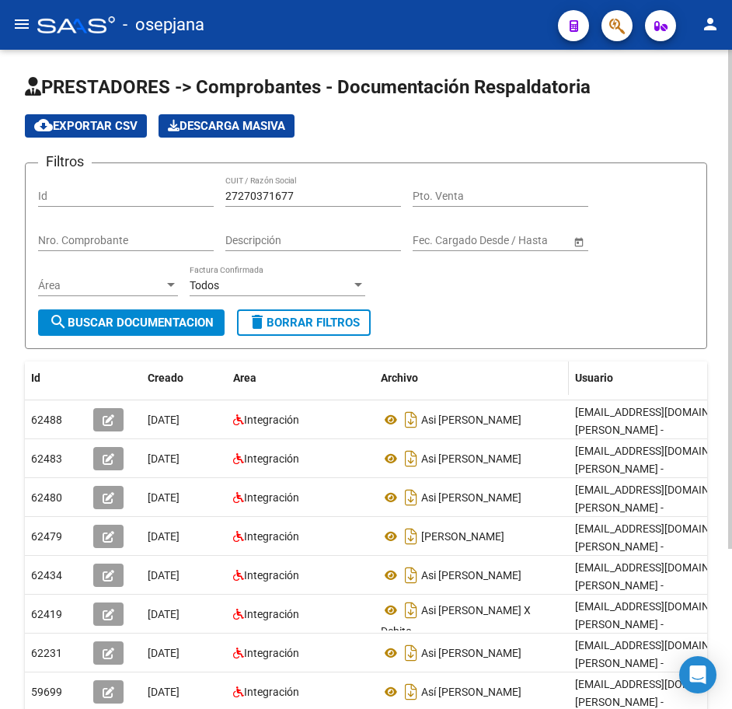
scroll to position [78, 0]
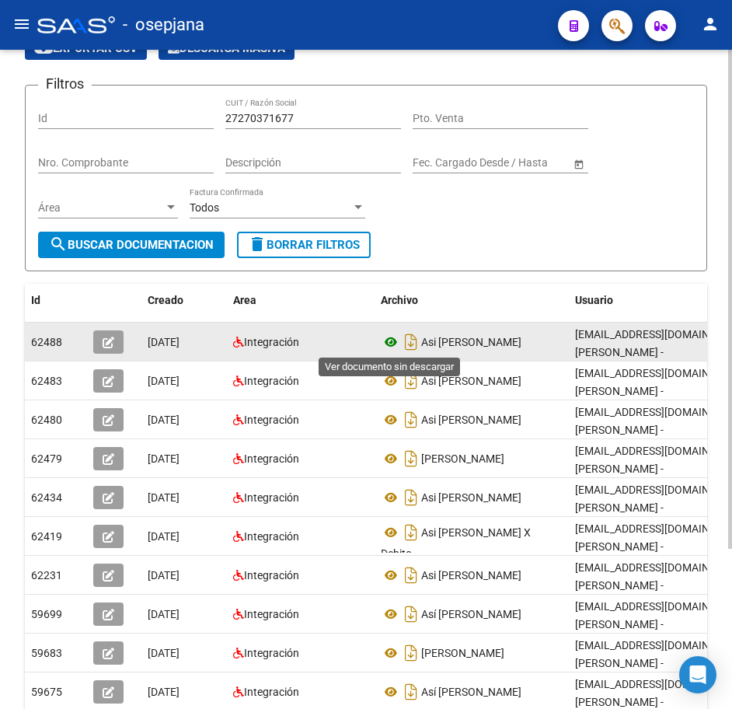
click at [390, 342] on icon at bounding box center [391, 342] width 20 height 19
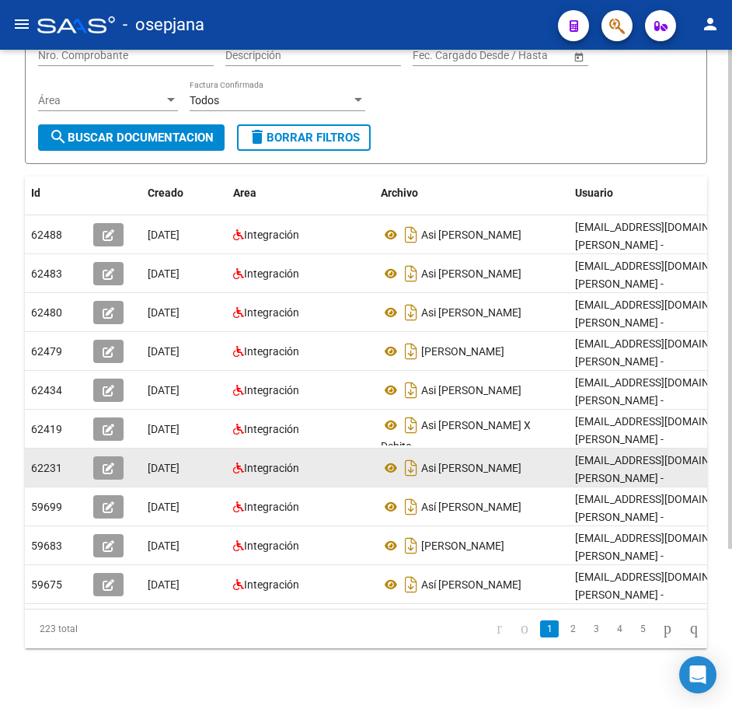
scroll to position [211, 0]
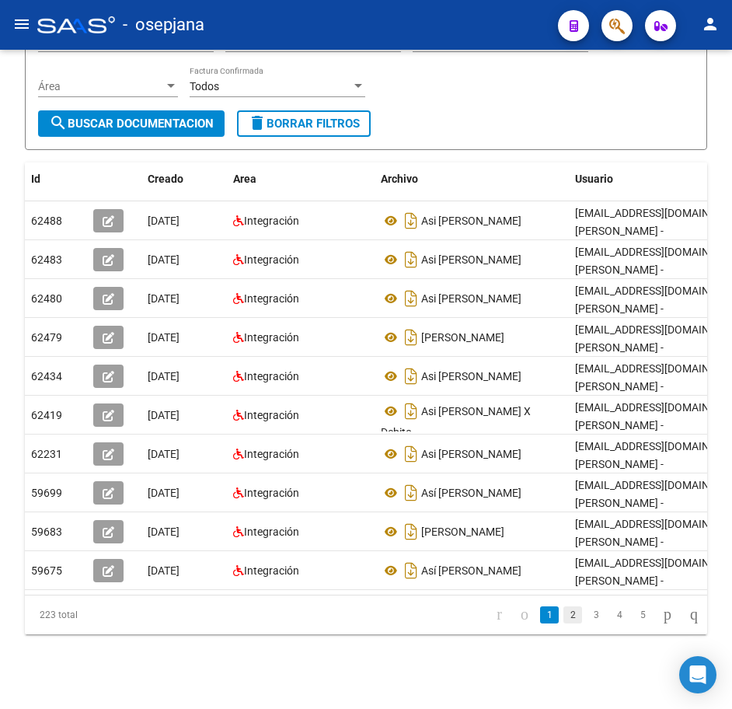
click at [564, 620] on link "2" at bounding box center [573, 614] width 19 height 17
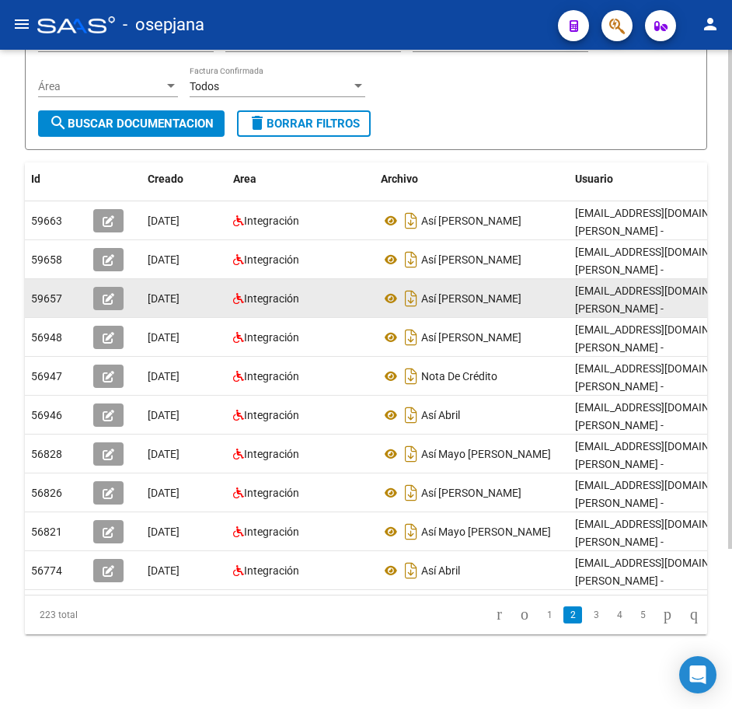
click at [552, 286] on div "Así Junio Centurión" at bounding box center [472, 298] width 182 height 25
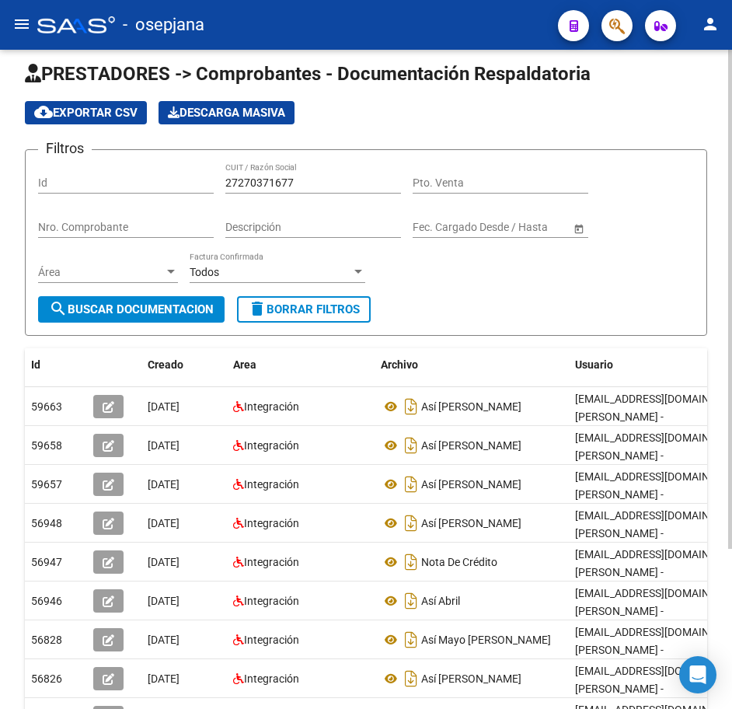
scroll to position [0, 0]
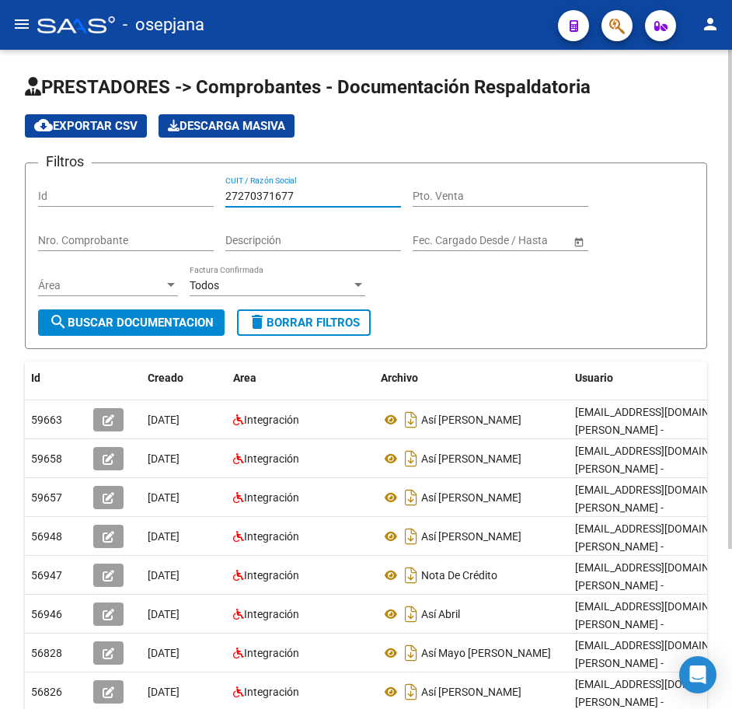
drag, startPoint x: 302, startPoint y: 200, endPoint x: 185, endPoint y: 207, distance: 116.8
click at [185, 207] on div "Filtros Id 27270371677 CUIT / Razón Social Pto. Venta Nro. Comprobante Descripc…" at bounding box center [366, 243] width 656 height 134
paste input "69320961"
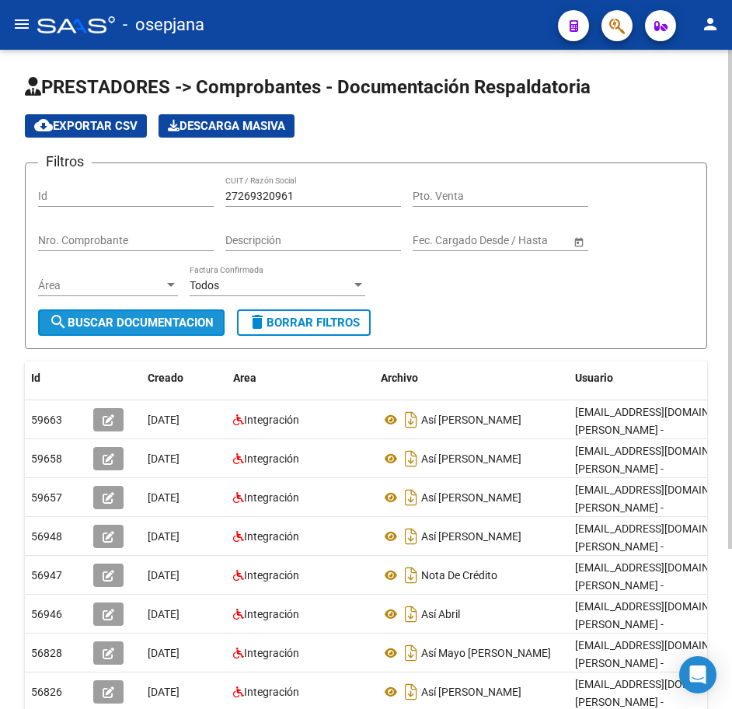
click at [190, 313] on button "search Buscar Documentacion" at bounding box center [131, 322] width 187 height 26
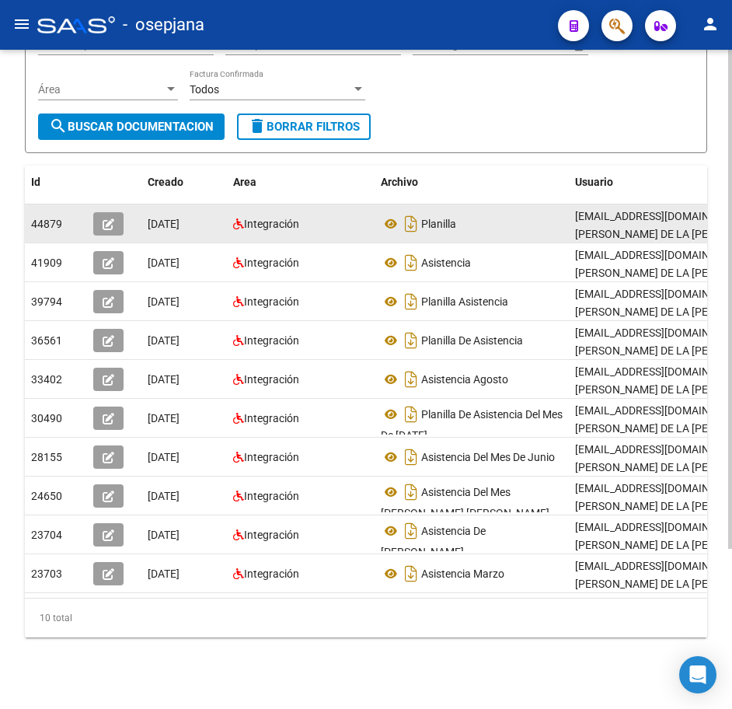
scroll to position [211, 0]
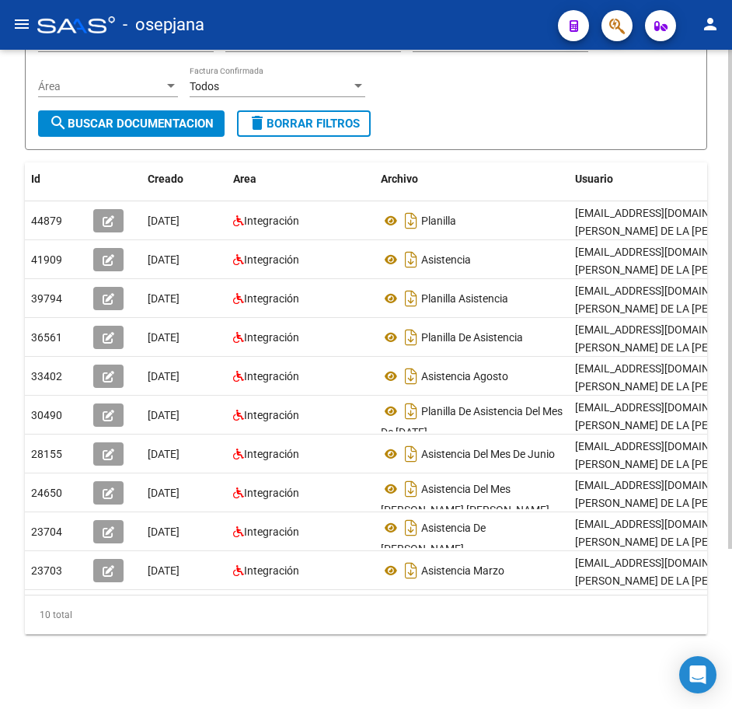
click at [603, 103] on form "Filtros Id 27269320961 CUIT / Razón Social Pto. Venta Nro. Comprobante Descripc…" at bounding box center [366, 56] width 683 height 187
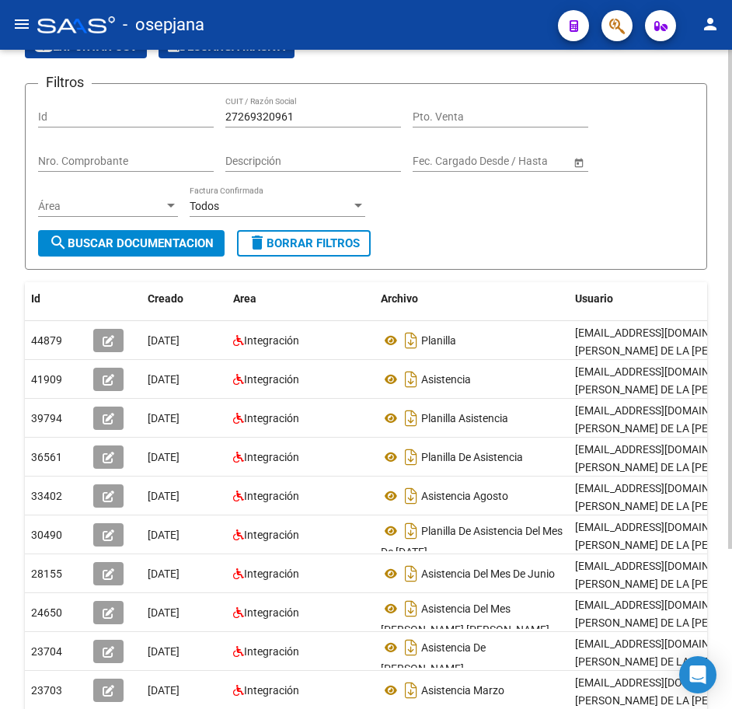
scroll to position [0, 0]
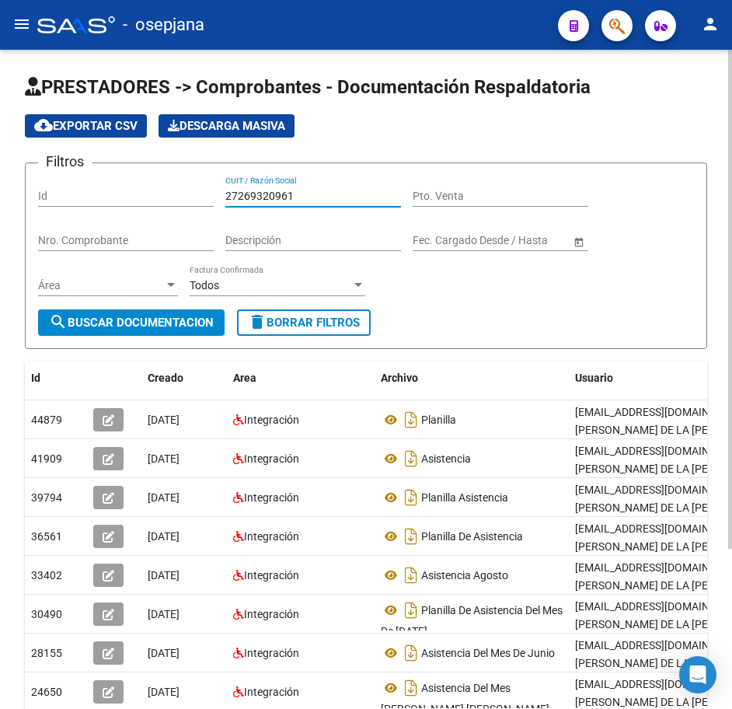
drag, startPoint x: 310, startPoint y: 194, endPoint x: 102, endPoint y: 176, distance: 209.2
click at [102, 176] on div "Filtros Id 27269320961 CUIT / Razón Social Pto. Venta Nro. Comprobante Descripc…" at bounding box center [366, 243] width 656 height 134
paste input "74013384"
click at [167, 320] on span "search Buscar Documentacion" at bounding box center [131, 323] width 165 height 14
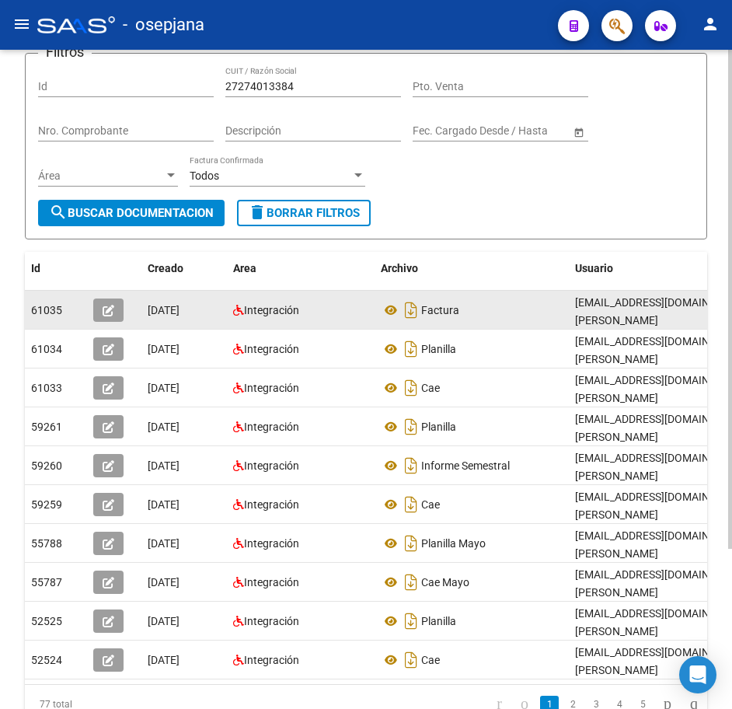
scroll to position [156, 0]
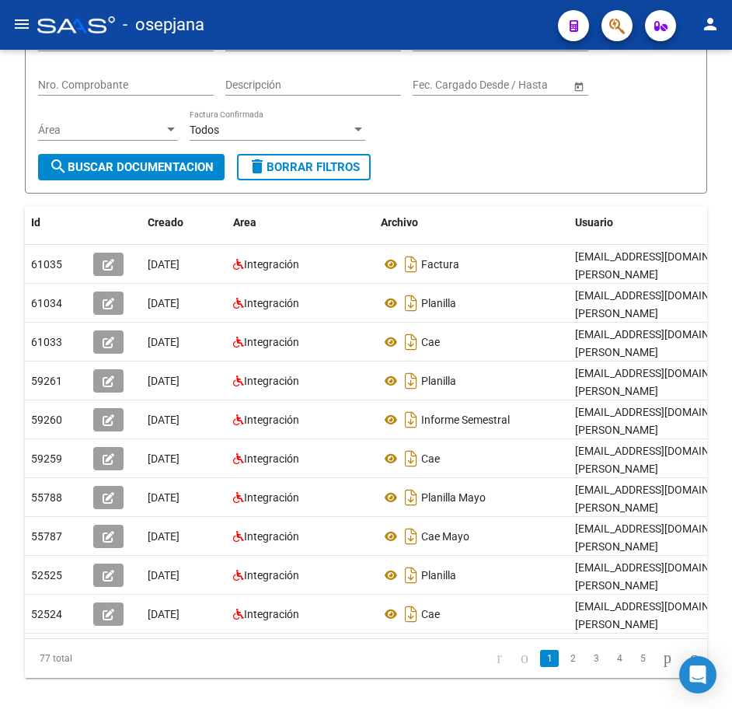
drag, startPoint x: 552, startPoint y: 673, endPoint x: 568, endPoint y: 662, distance: 19.4
click at [564, 667] on link "2" at bounding box center [573, 658] width 19 height 17
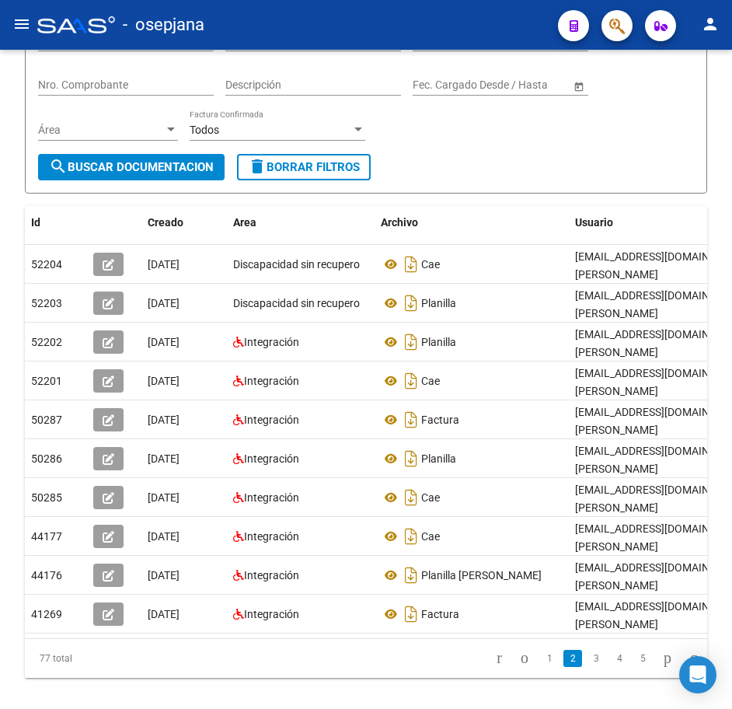
click at [484, 182] on form "Filtros Id 27274013384 CUIT / Razón Social Pto. Venta Nro. Comprobante Descripc…" at bounding box center [366, 100] width 683 height 187
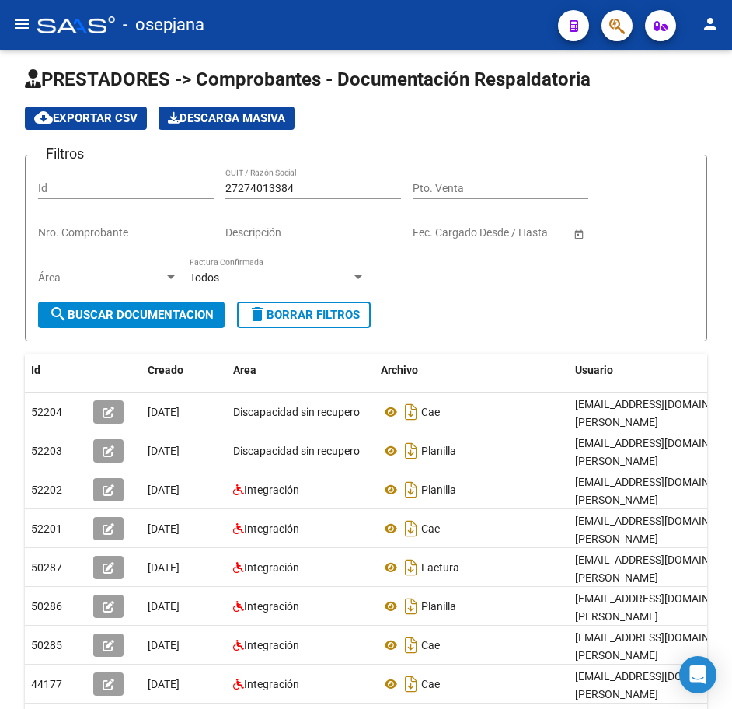
scroll to position [0, 0]
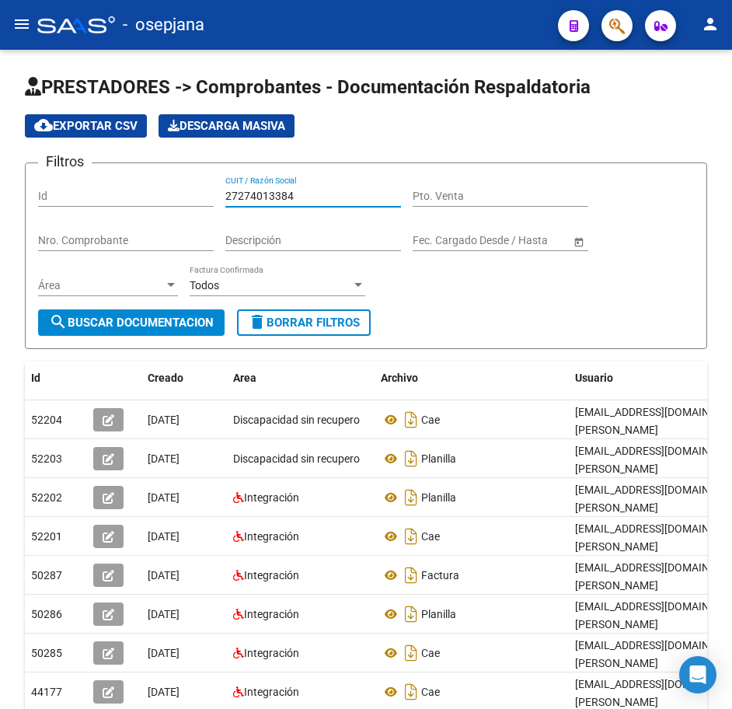
drag, startPoint x: 299, startPoint y: 196, endPoint x: 64, endPoint y: 183, distance: 235.9
click at [64, 183] on div "Filtros Id 27274013384 CUIT / Razón Social Pto. Venta Nro. Comprobante Descripc…" at bounding box center [366, 243] width 656 height 134
paste input "2713826"
click at [138, 321] on span "search Buscar Documentacion" at bounding box center [131, 323] width 165 height 14
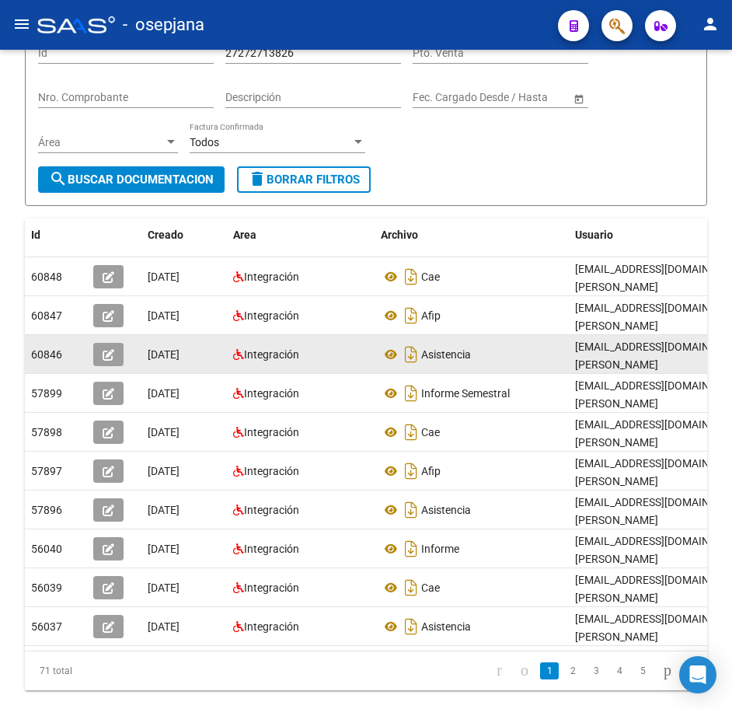
scroll to position [156, 0]
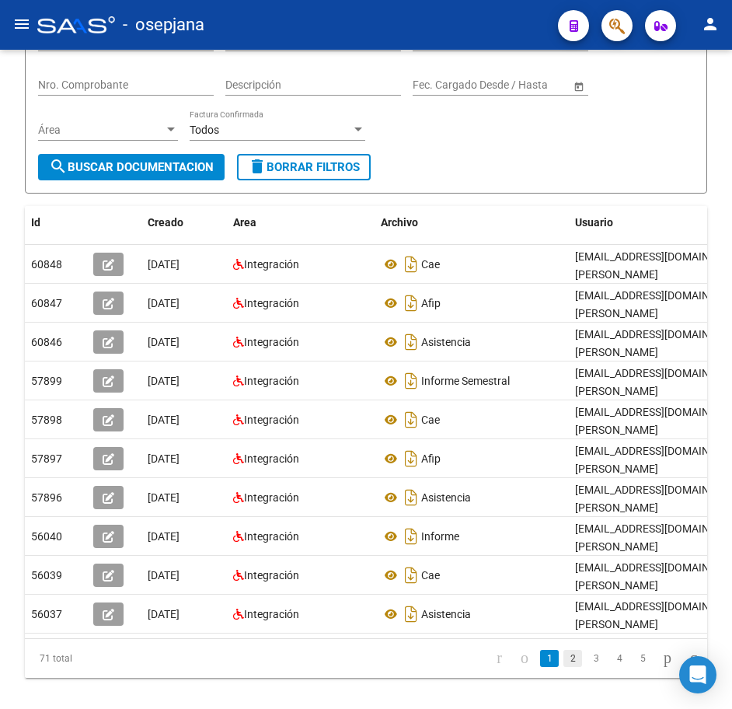
click at [564, 667] on link "2" at bounding box center [573, 658] width 19 height 17
click at [427, 135] on div "Filtros Id 27272713826 CUIT / Razón Social Pto. Venta Nro. Comprobante Descripc…" at bounding box center [366, 87] width 656 height 134
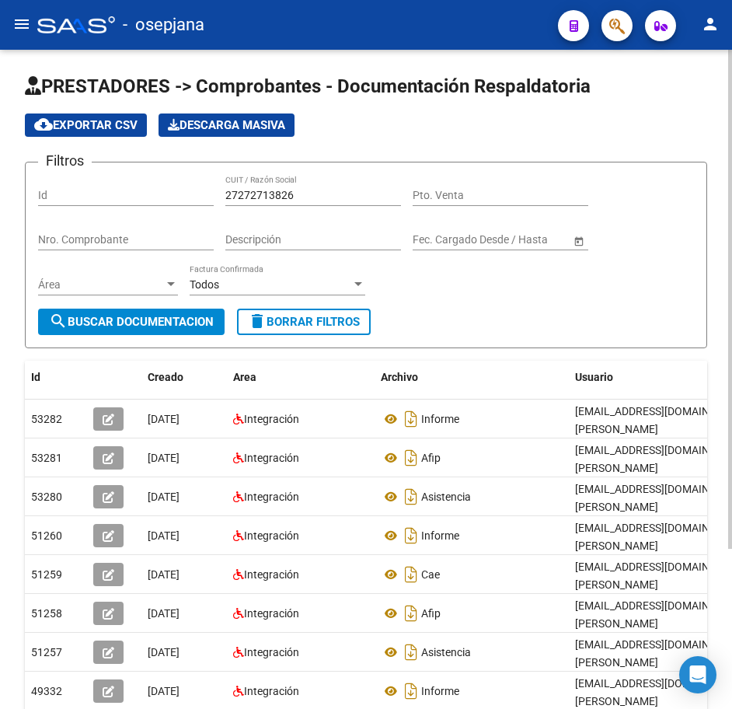
scroll to position [0, 0]
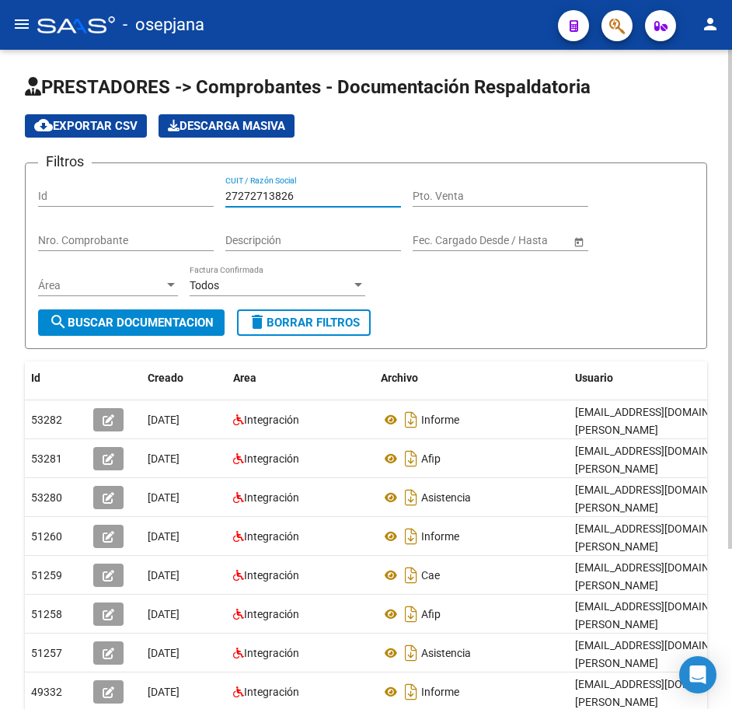
drag, startPoint x: 307, startPoint y: 197, endPoint x: 23, endPoint y: 183, distance: 284.9
click at [19, 180] on div "PRESTADORES -> Comprobantes - Documentación Respaldatoria cloud_download Export…" at bounding box center [366, 479] width 732 height 858
paste input "7454934"
click at [148, 316] on span "search Buscar Documentacion" at bounding box center [131, 323] width 165 height 14
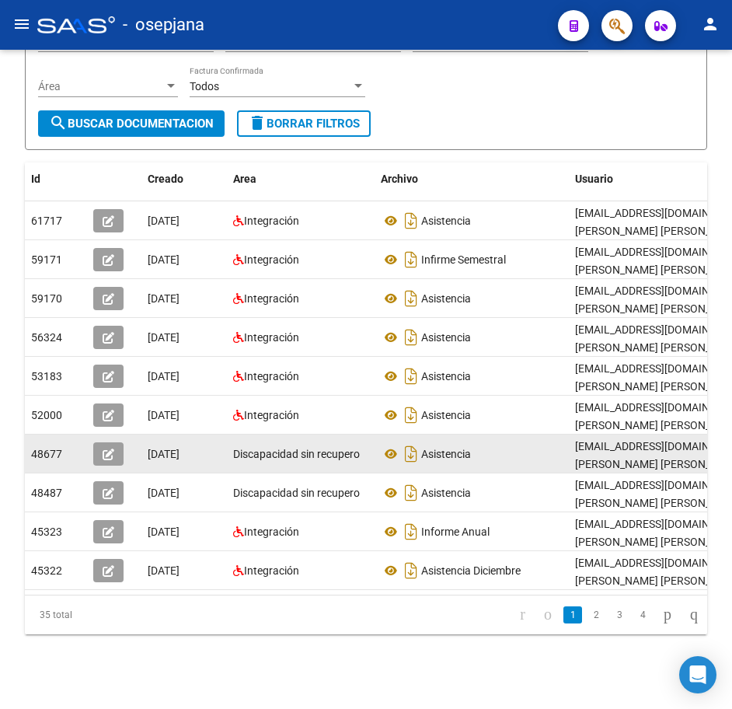
scroll to position [2, 0]
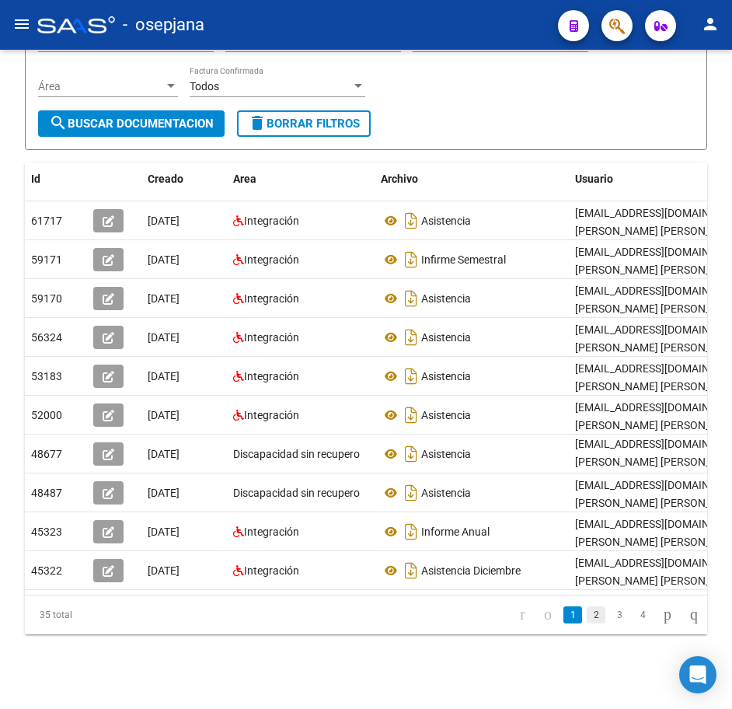
click at [587, 621] on link "2" at bounding box center [596, 614] width 19 height 17
click at [610, 619] on link "3" at bounding box center [619, 614] width 19 height 17
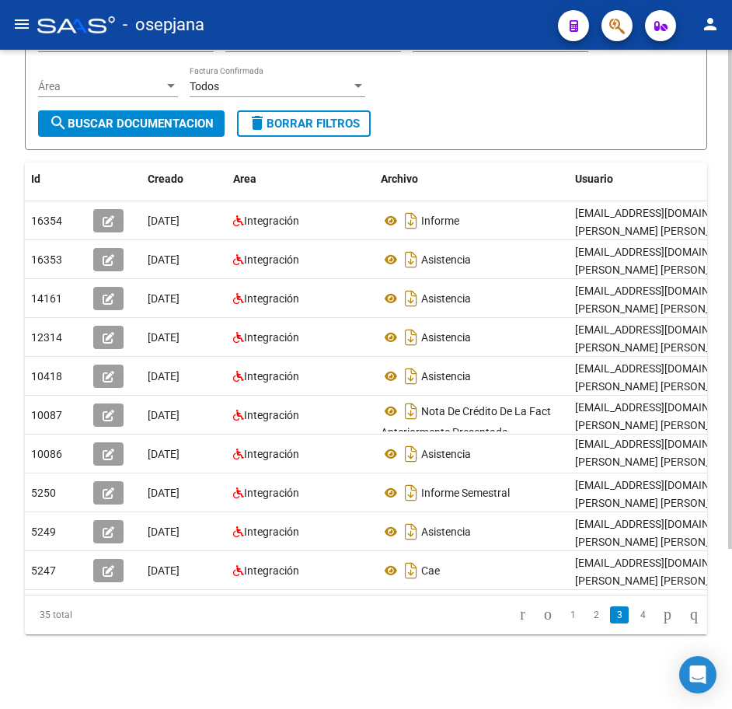
click at [470, 113] on form "Filtros Id 27277454934 CUIT / Razón Social Pto. Venta Nro. Comprobante Descripc…" at bounding box center [366, 56] width 683 height 187
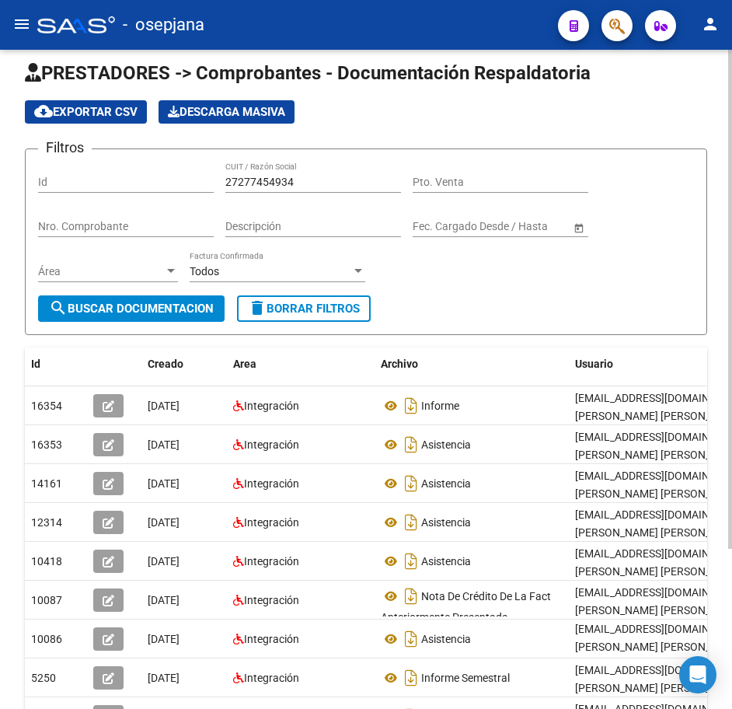
scroll to position [0, 0]
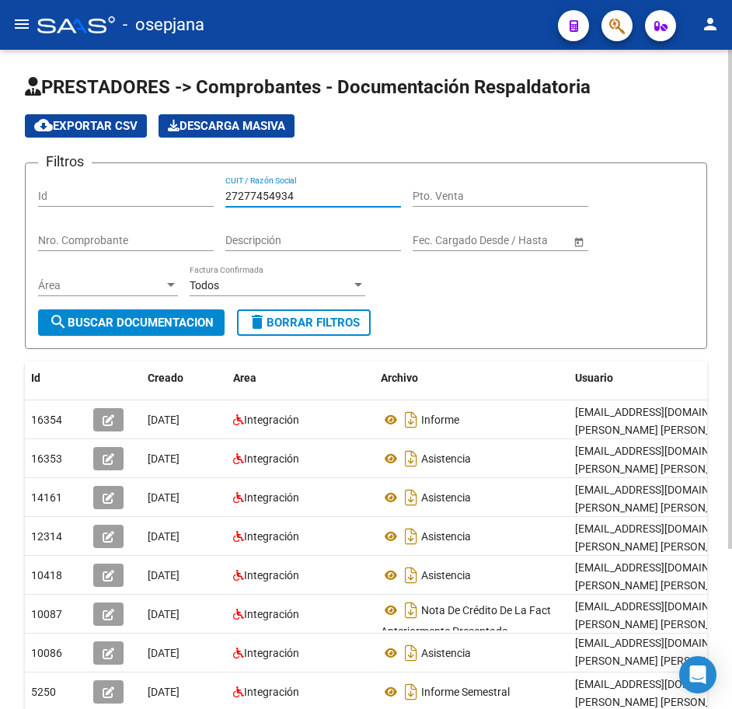
drag, startPoint x: 318, startPoint y: 195, endPoint x: 8, endPoint y: 177, distance: 310.7
click at [8, 177] on div "PRESTADORES -> Comprobantes - Documentación Respaldatoria cloud_download Export…" at bounding box center [366, 479] width 732 height 858
paste input "80331762"
click at [86, 329] on span "search Buscar Documentacion" at bounding box center [131, 323] width 165 height 14
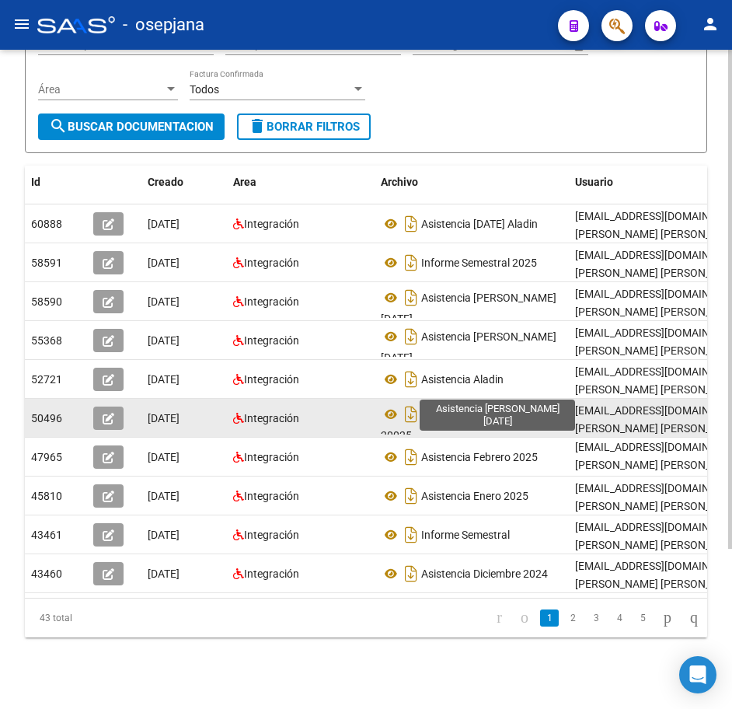
scroll to position [211, 0]
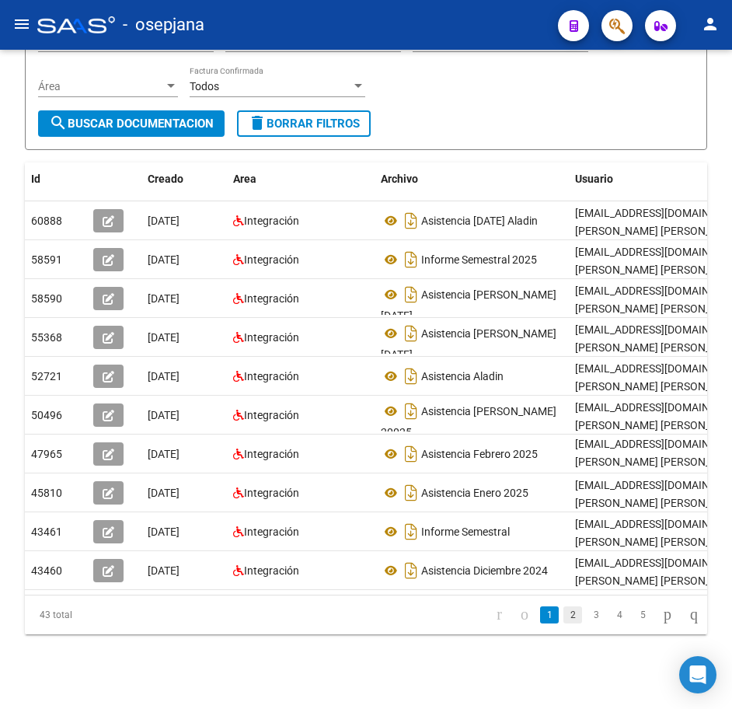
click at [564, 623] on link "2" at bounding box center [573, 614] width 19 height 17
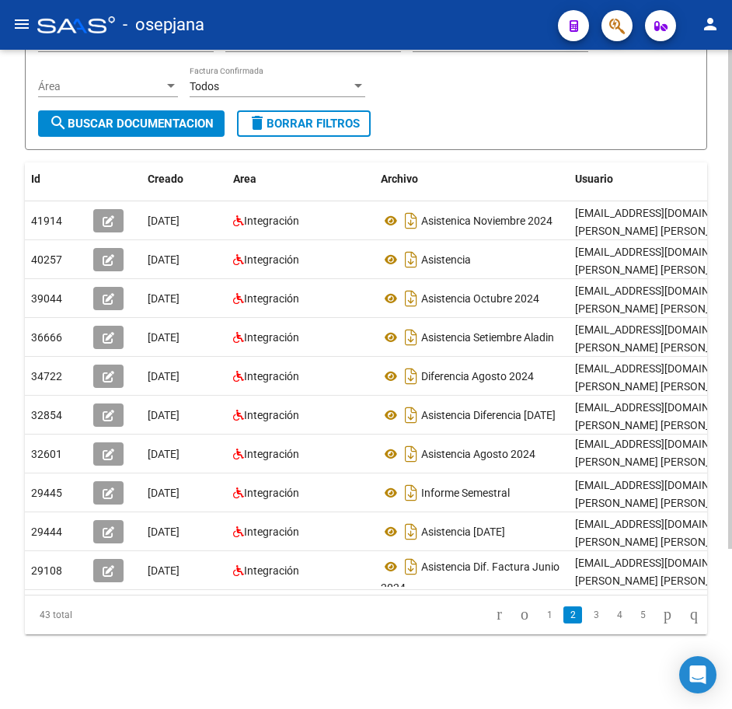
click at [478, 100] on form "Filtros Id 27280331762 CUIT / Razón Social Pto. Venta Nro. Comprobante Descripc…" at bounding box center [366, 56] width 683 height 187
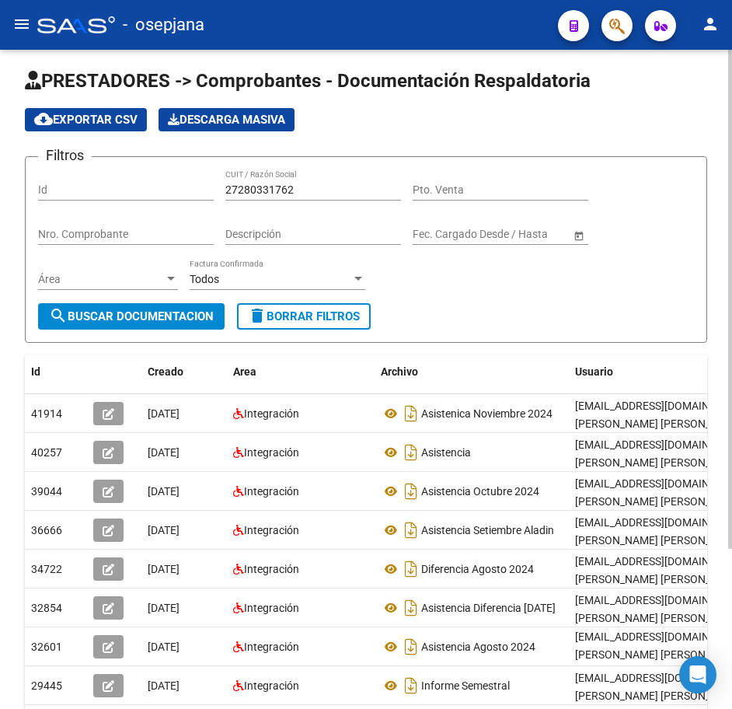
scroll to position [0, 0]
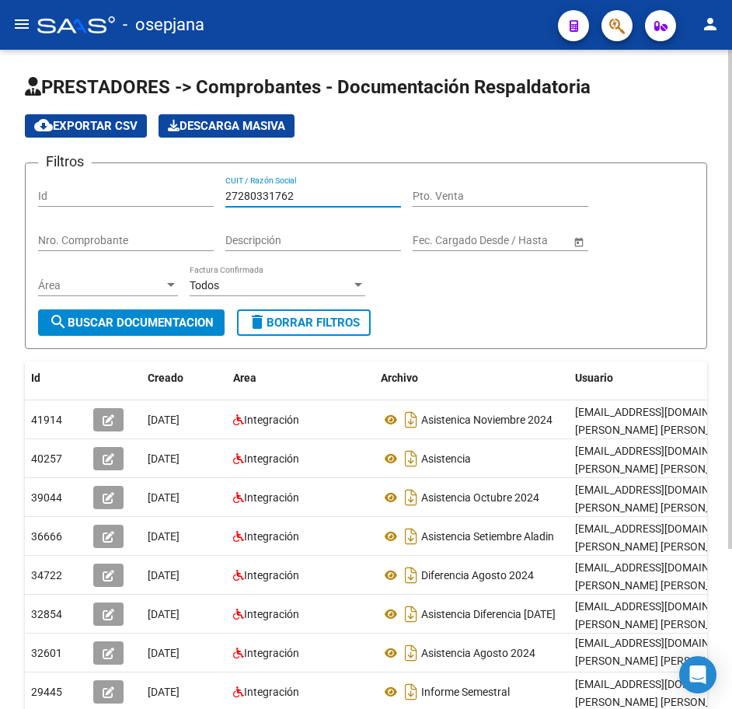
drag, startPoint x: 305, startPoint y: 196, endPoint x: 116, endPoint y: 183, distance: 189.4
click at [116, 183] on div "Filtros Id 27280331762 CUIT / Razón Social Pto. Venta Nro. Comprobante Descripc…" at bounding box center [366, 243] width 656 height 134
paste input "1686777"
click at [155, 319] on span "search Buscar Documentacion" at bounding box center [131, 323] width 165 height 14
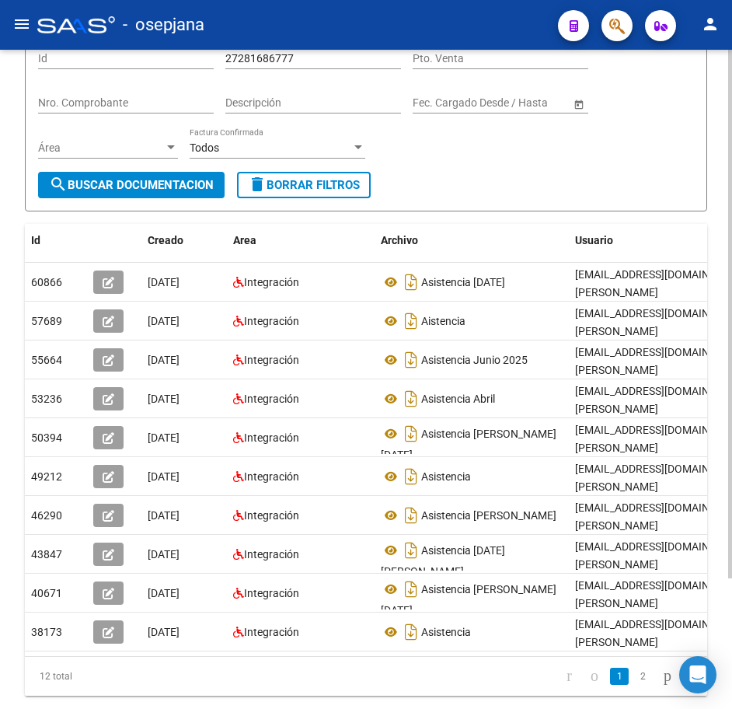
scroll to position [156, 0]
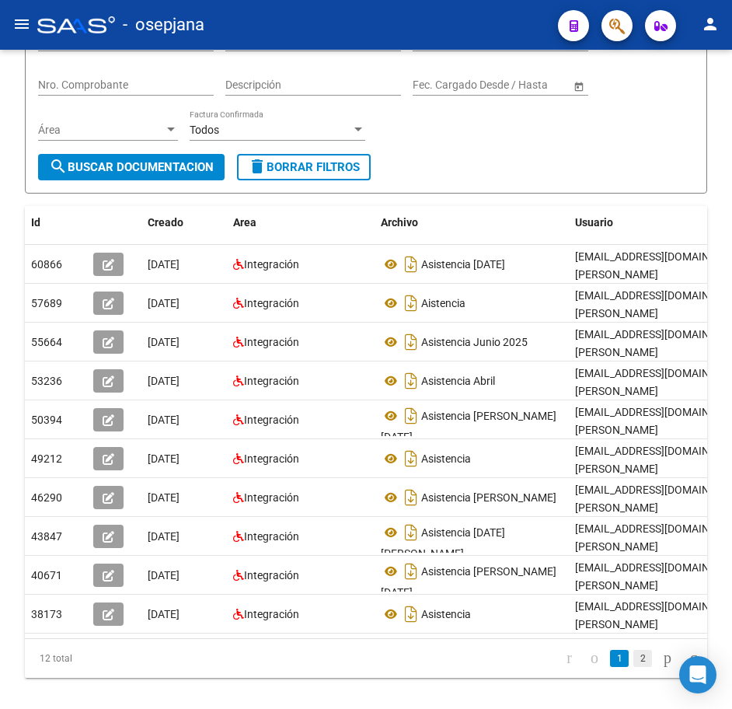
click at [634, 650] on link "2" at bounding box center [643, 658] width 19 height 17
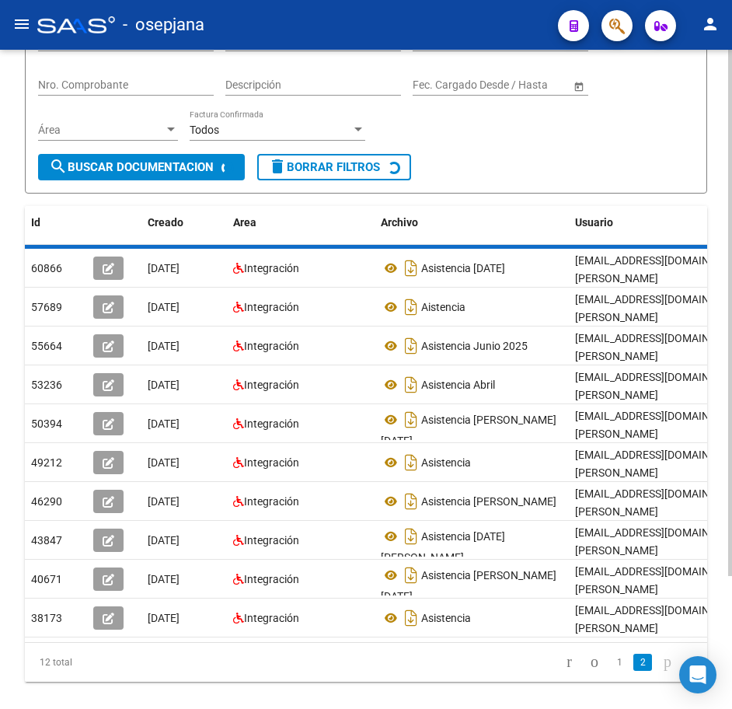
scroll to position [0, 0]
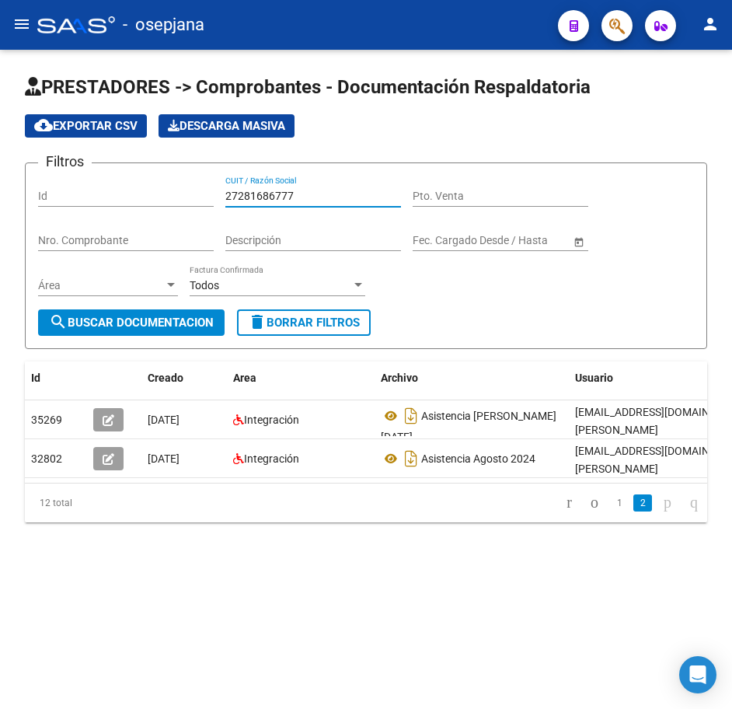
drag, startPoint x: 308, startPoint y: 195, endPoint x: 81, endPoint y: 187, distance: 227.2
click at [85, 187] on div "Filtros Id 27281686777 CUIT / Razón Social Pto. Venta Nro. Comprobante Descripc…" at bounding box center [366, 243] width 656 height 134
paste input "2192816"
click at [117, 320] on span "search Buscar Documentacion" at bounding box center [131, 323] width 165 height 14
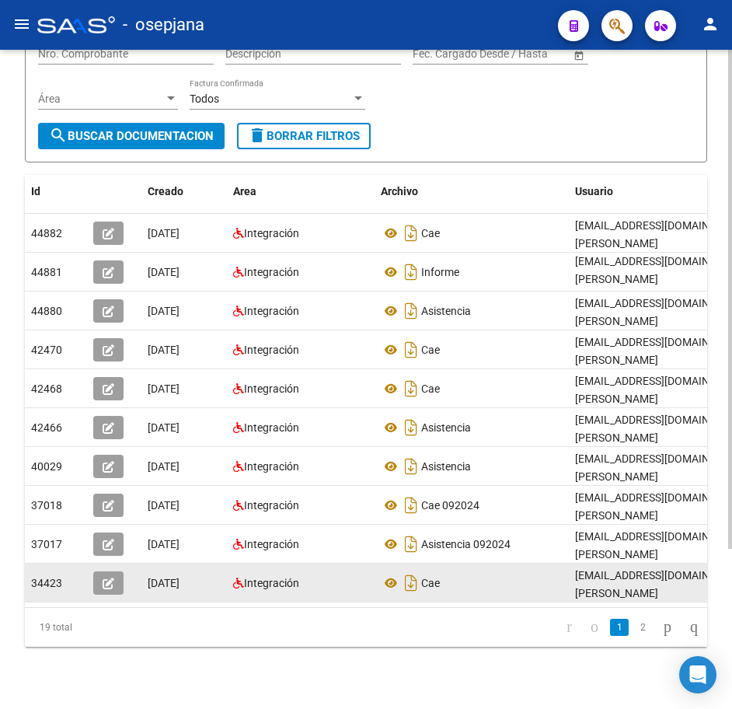
scroll to position [211, 0]
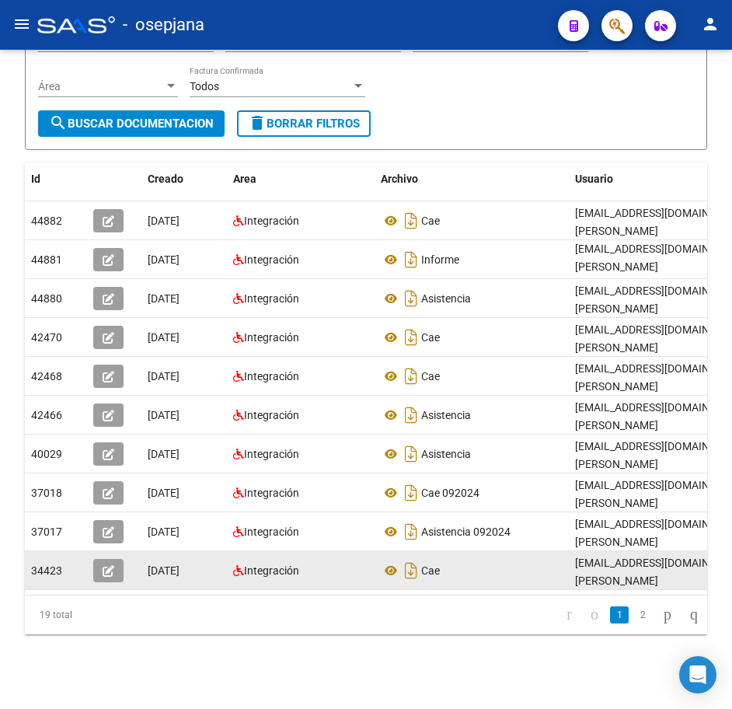
drag, startPoint x: 632, startPoint y: 620, endPoint x: 704, endPoint y: 546, distance: 102.8
click at [634, 620] on link "2" at bounding box center [643, 614] width 19 height 17
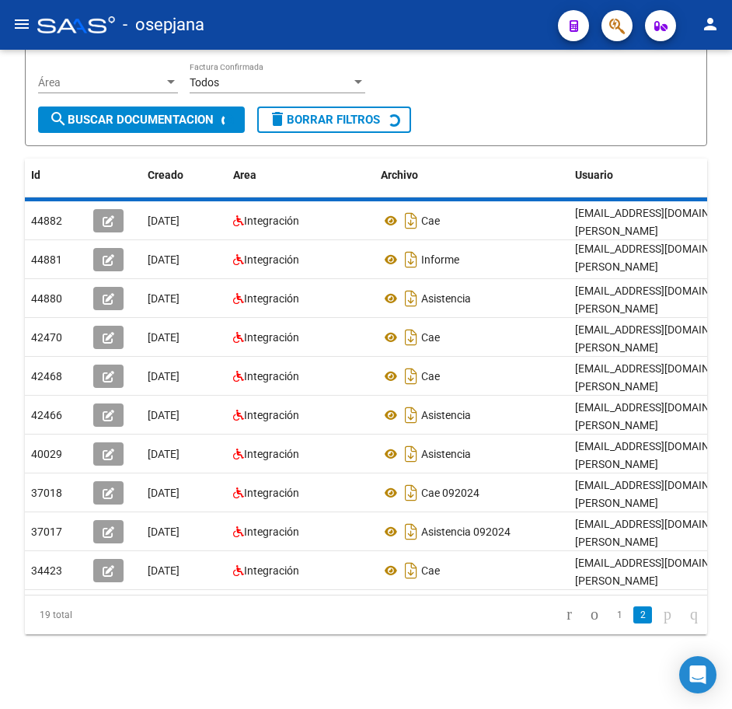
scroll to position [173, 0]
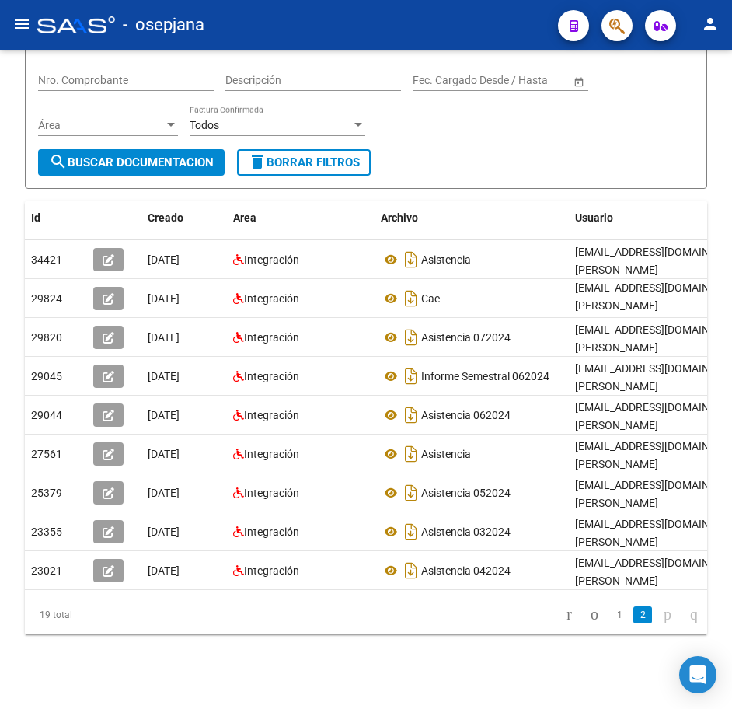
click at [445, 118] on div "Filtros Id 27282192816 CUIT / Razón Social Pto. Venta Nro. Comprobante Descripc…" at bounding box center [366, 83] width 656 height 134
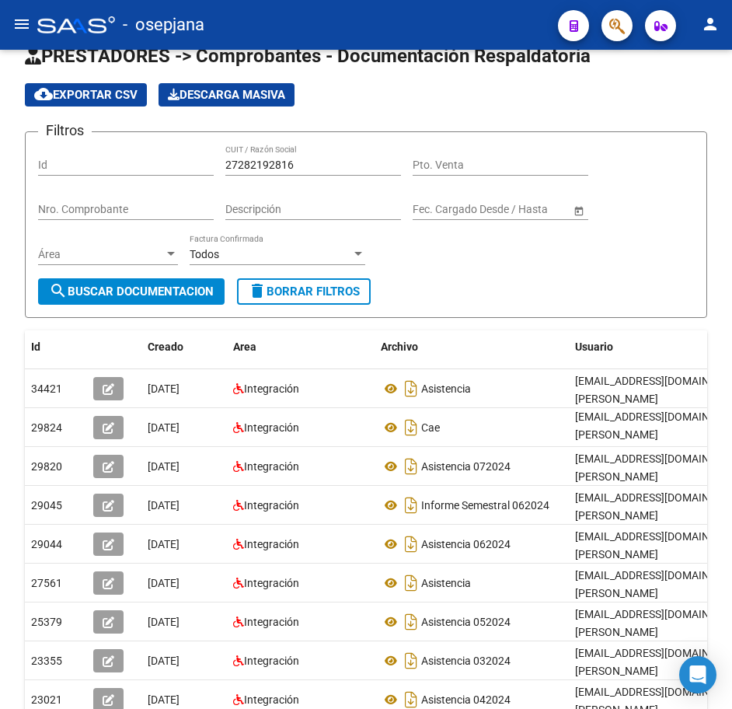
scroll to position [17, 0]
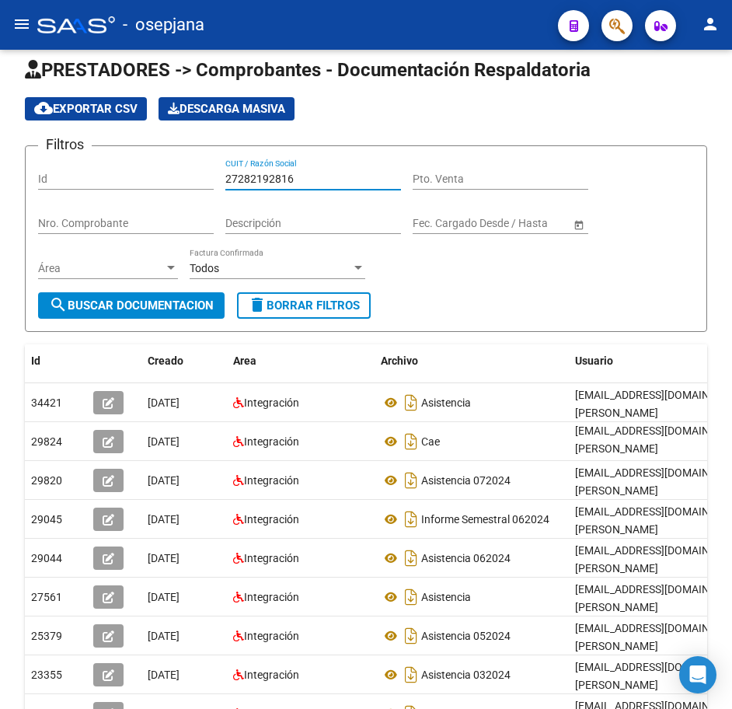
drag, startPoint x: 307, startPoint y: 183, endPoint x: 10, endPoint y: 153, distance: 298.5
click at [14, 151] on div "PRESTADORES -> Comprobantes - Documentación Respaldatoria cloud_download Export…" at bounding box center [366, 442] width 732 height 819
paste input "3170859"
click at [151, 302] on span "search Buscar Documentacion" at bounding box center [131, 306] width 165 height 14
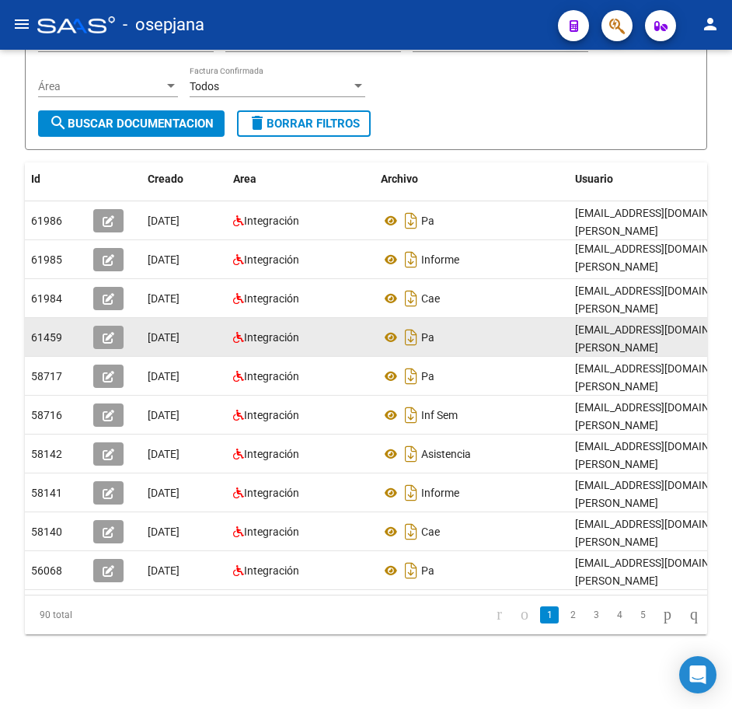
scroll to position [211, 0]
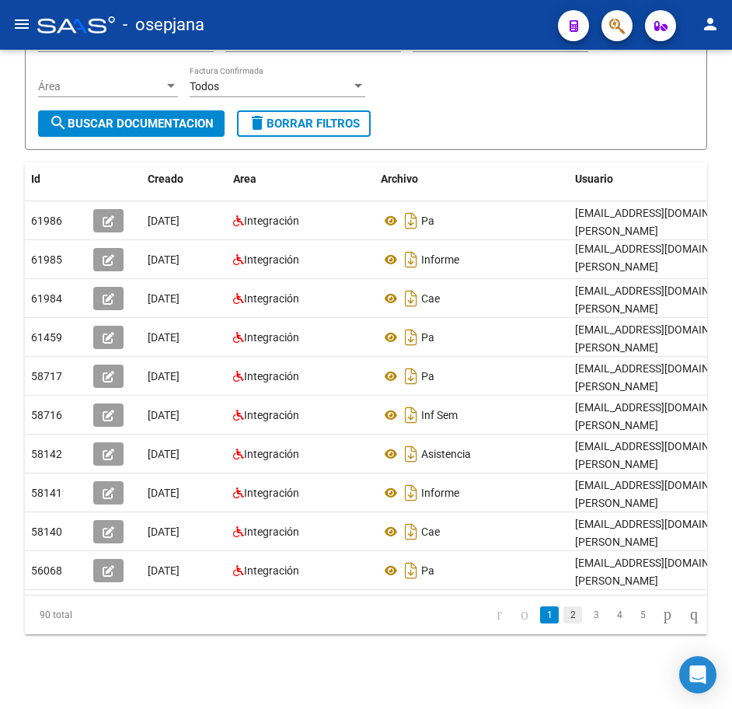
click at [564, 619] on link "2" at bounding box center [573, 614] width 19 height 17
click at [587, 616] on link "3" at bounding box center [596, 614] width 19 height 17
drag, startPoint x: 418, startPoint y: 105, endPoint x: 429, endPoint y: 105, distance: 10.9
click at [418, 105] on form "Filtros Id 27283170859 CUIT / Razón Social Pto. Venta Nro. Comprobante Descripc…" at bounding box center [366, 56] width 683 height 187
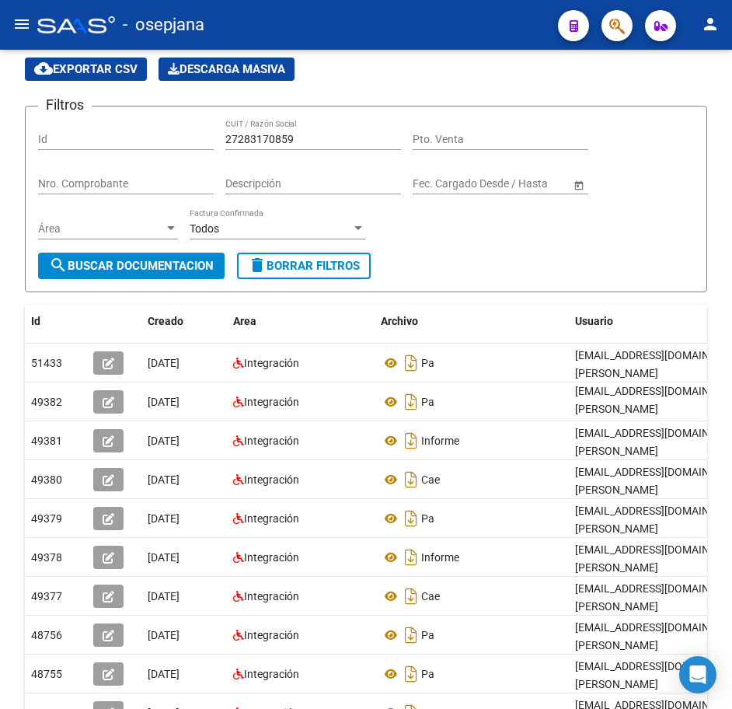
scroll to position [56, 0]
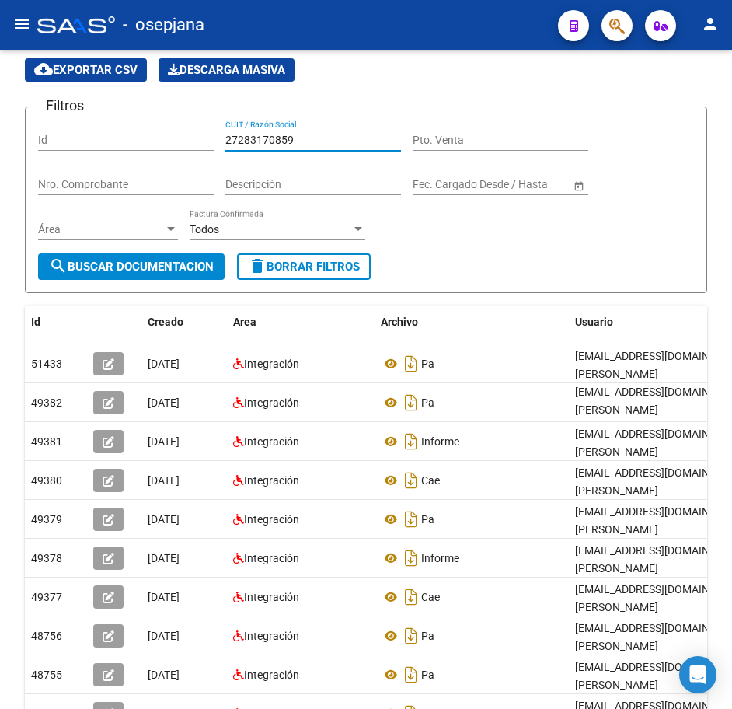
drag, startPoint x: 319, startPoint y: 134, endPoint x: 79, endPoint y: 114, distance: 240.3
click at [79, 120] on div "Filtros Id 27283170859 CUIT / Razón Social Pto. Venta Nro. Comprobante Descripc…" at bounding box center [366, 187] width 656 height 134
paste input "7023826"
click at [171, 278] on button "search Buscar Documentacion" at bounding box center [131, 266] width 187 height 26
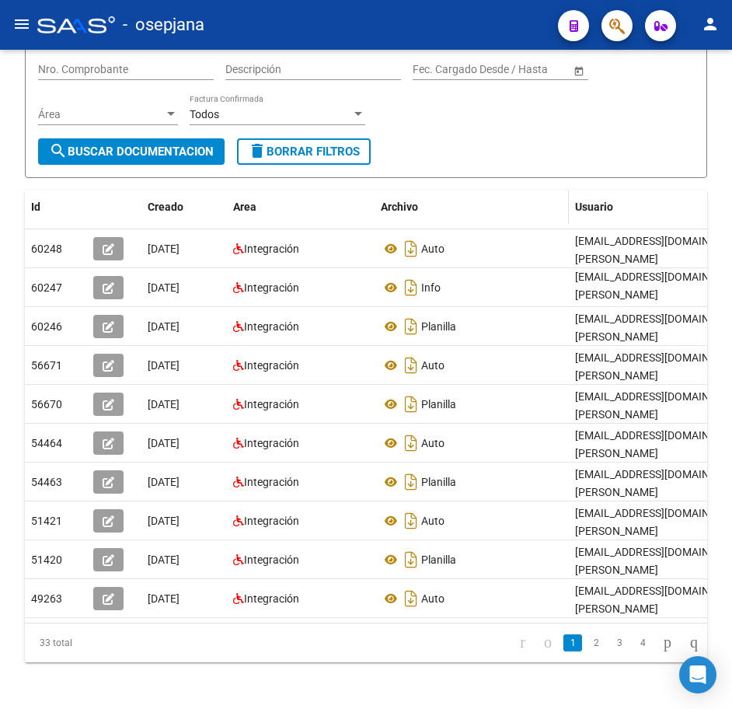
scroll to position [211, 0]
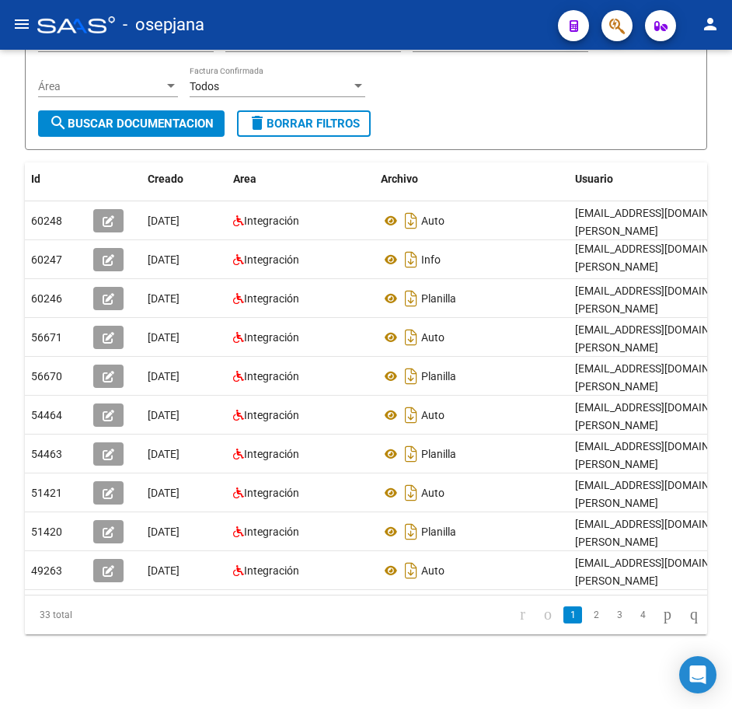
click at [587, 618] on link "2" at bounding box center [596, 614] width 19 height 17
click at [591, 117] on form "Filtros Id 27287023826 CUIT / Razón Social Pto. Venta Nro. Comprobante Descripc…" at bounding box center [366, 56] width 683 height 187
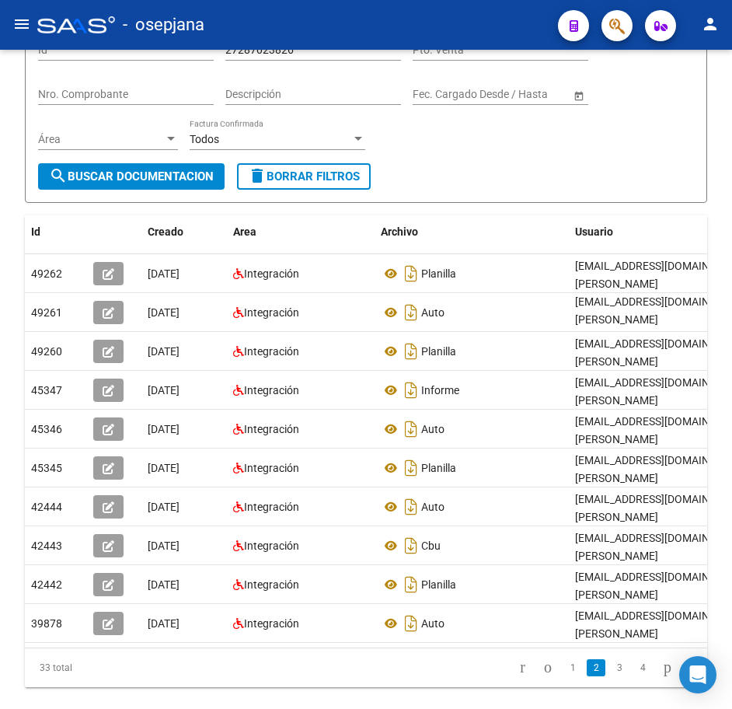
scroll to position [56, 0]
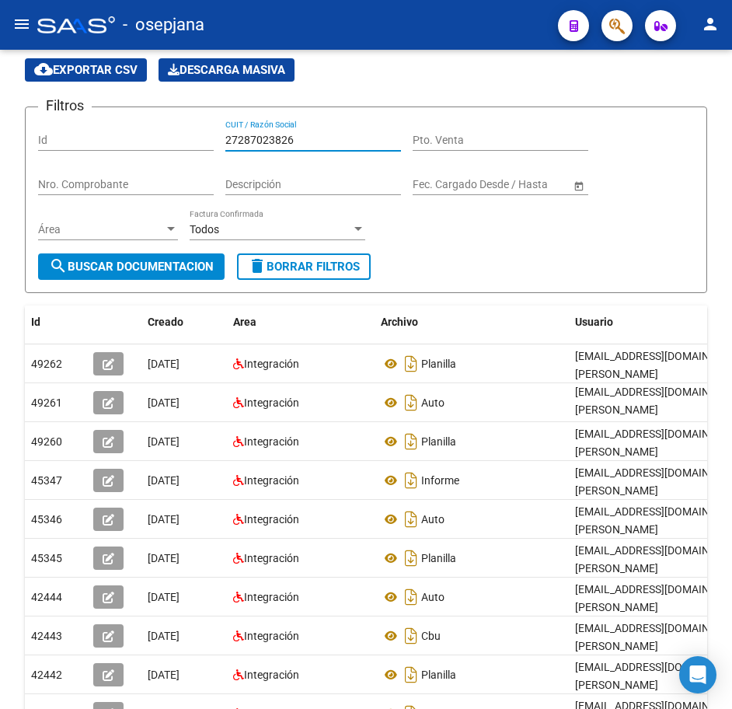
drag, startPoint x: 305, startPoint y: 135, endPoint x: 87, endPoint y: 119, distance: 218.3
click at [87, 119] on form "Filtros Id 27287023826 CUIT / Razón Social Pto. Venta Nro. Comprobante Descripc…" at bounding box center [366, 200] width 683 height 187
paste input "4615447"
click at [164, 260] on span "search Buscar Documentacion" at bounding box center [131, 267] width 165 height 14
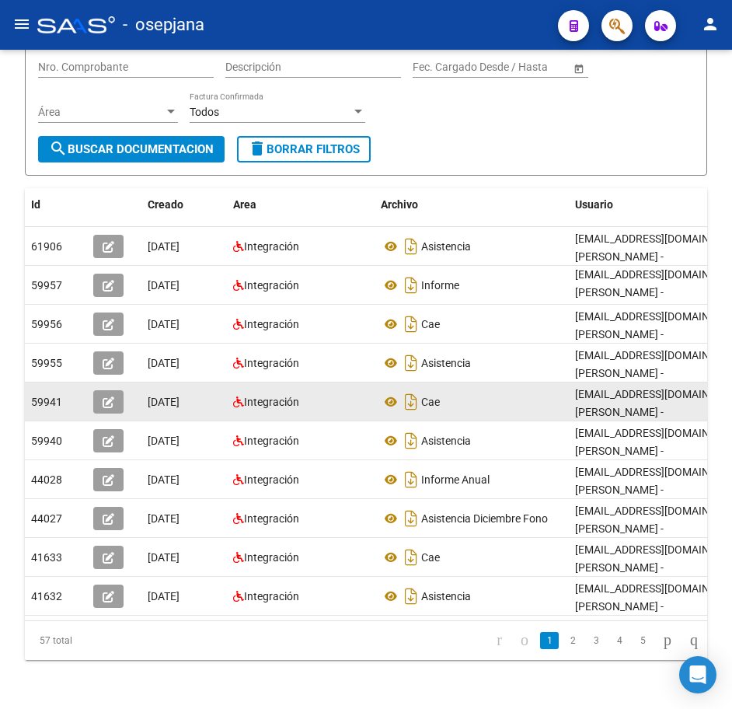
scroll to position [211, 0]
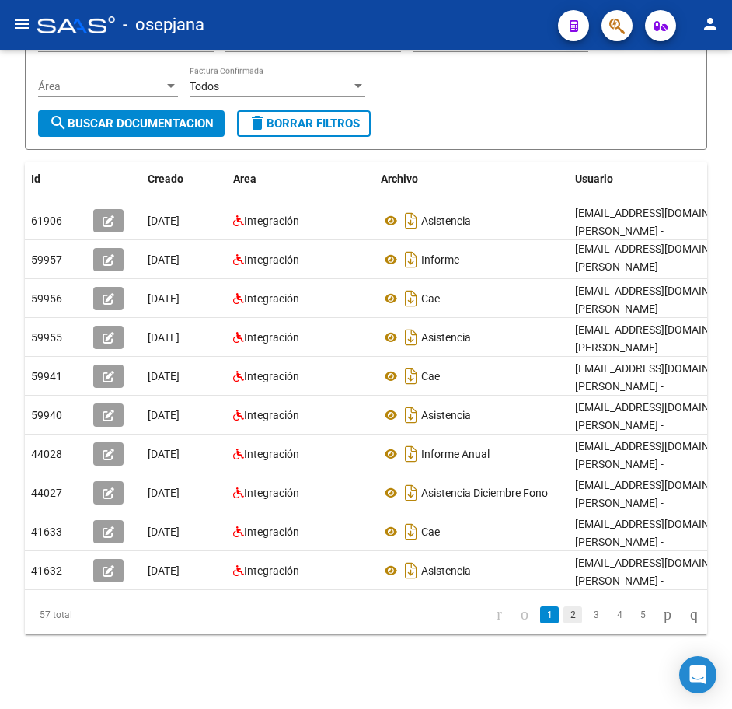
click at [564, 618] on link "2" at bounding box center [573, 614] width 19 height 17
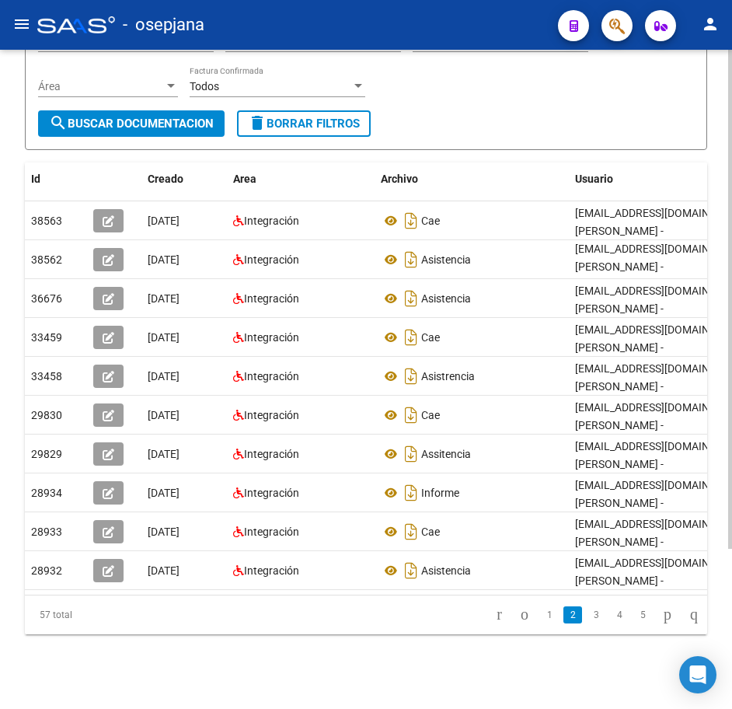
click at [482, 117] on form "Filtros Id 27284615447 CUIT / Razón Social Pto. Venta Nro. Comprobante Descripc…" at bounding box center [366, 56] width 683 height 187
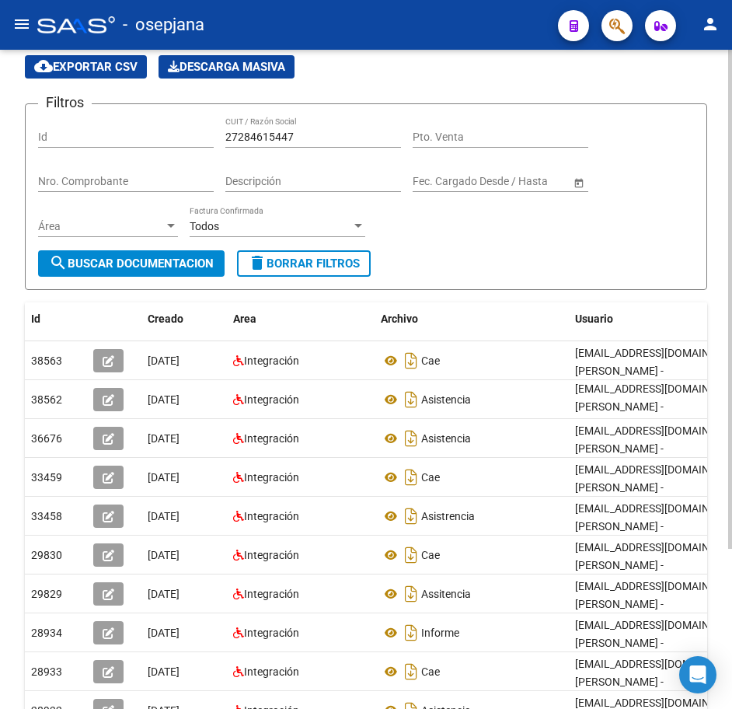
scroll to position [56, 0]
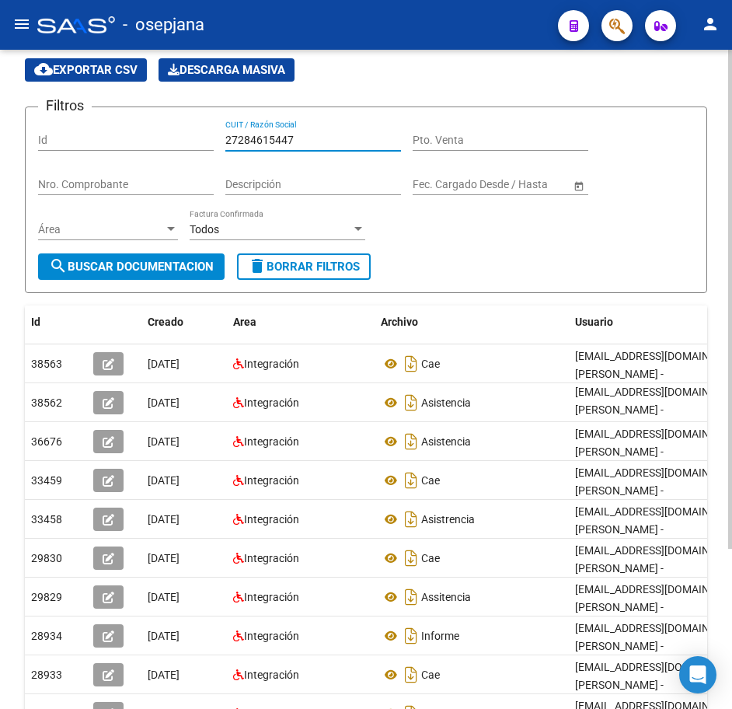
drag, startPoint x: 297, startPoint y: 140, endPoint x: 132, endPoint y: 125, distance: 165.5
click at [132, 125] on div "Filtros Id 27284615447 CUIT / Razón Social Pto. Venta Nro. Comprobante Descripc…" at bounding box center [366, 187] width 656 height 134
paste input "925373"
click at [214, 271] on span "search Buscar Documentacion" at bounding box center [131, 267] width 165 height 14
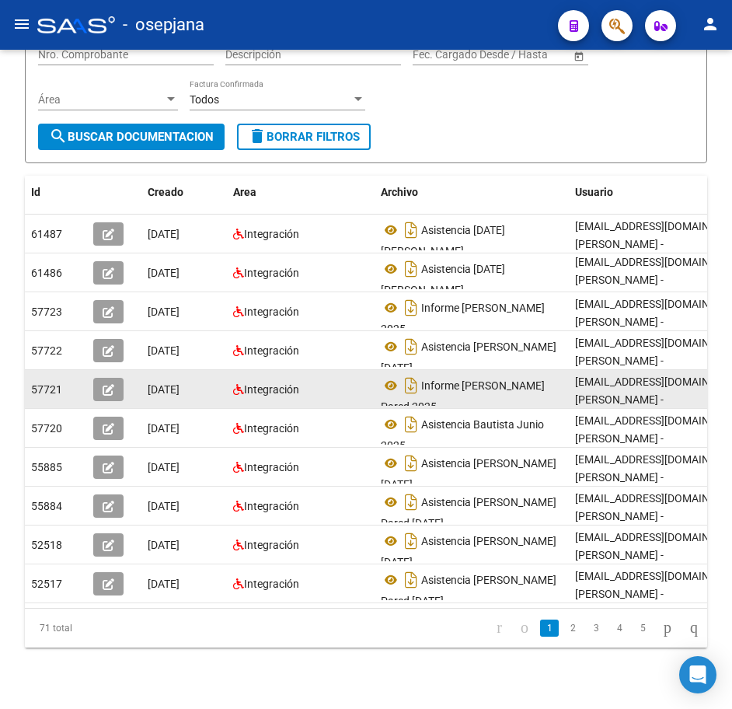
scroll to position [211, 0]
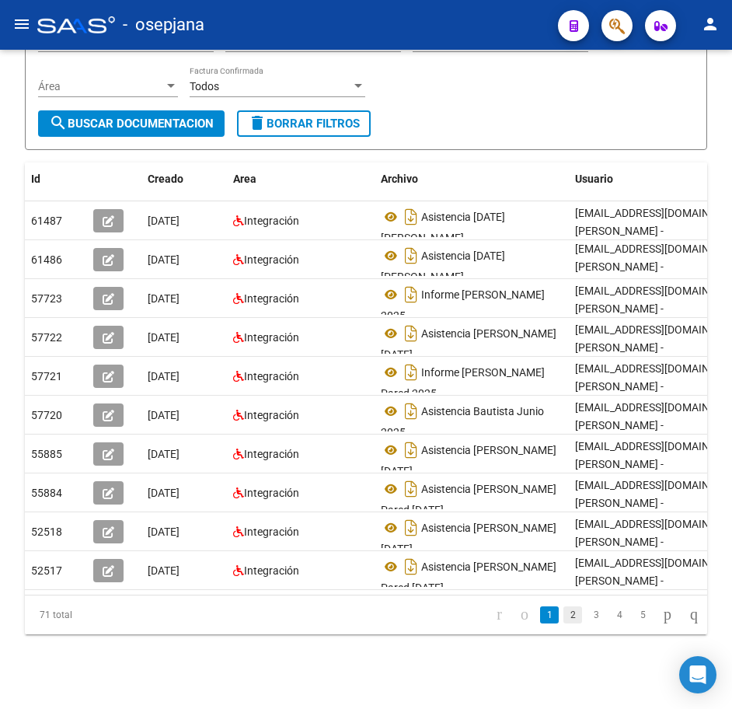
click at [564, 618] on link "2" at bounding box center [573, 614] width 19 height 17
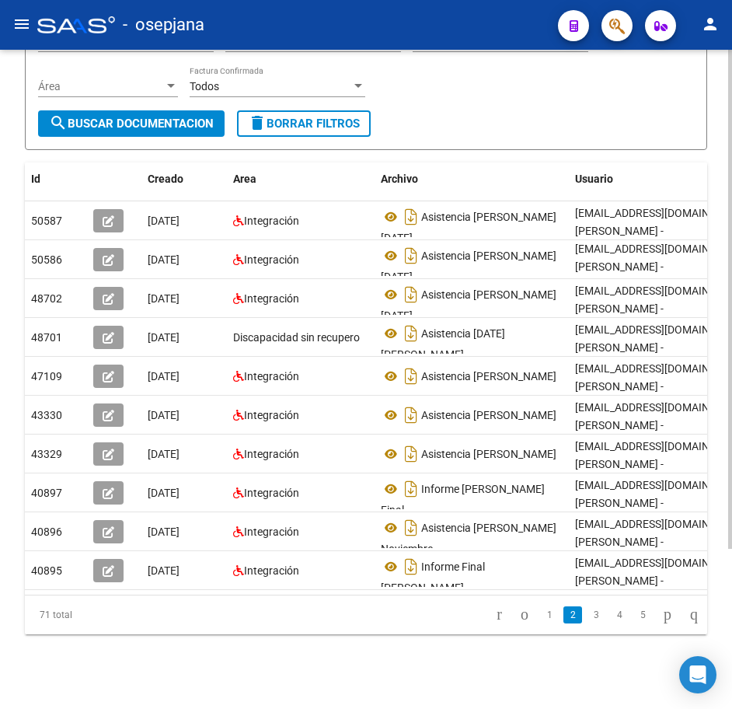
click at [603, 107] on form "Filtros Id 27284925373 CUIT / Razón Social Pto. Venta Nro. Comprobante Descripc…" at bounding box center [366, 56] width 683 height 187
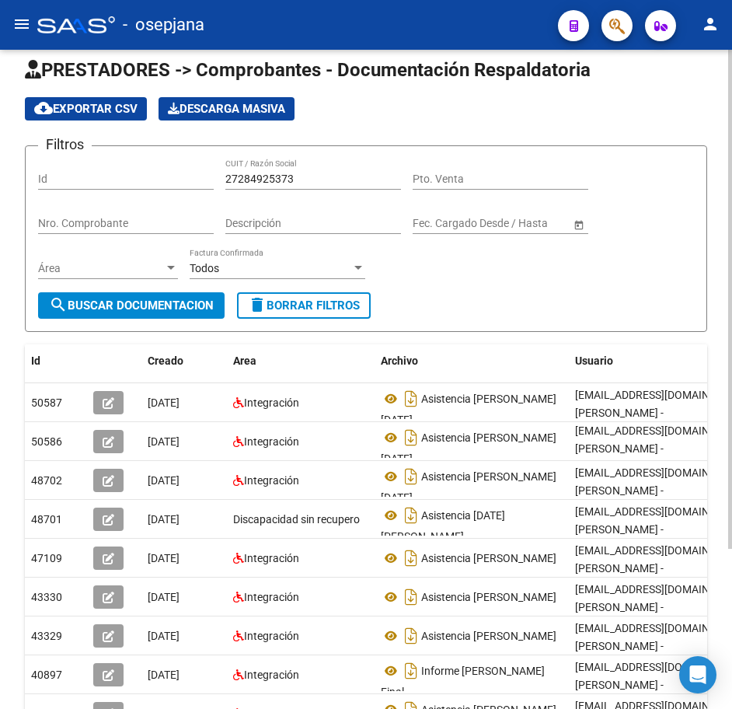
scroll to position [0, 0]
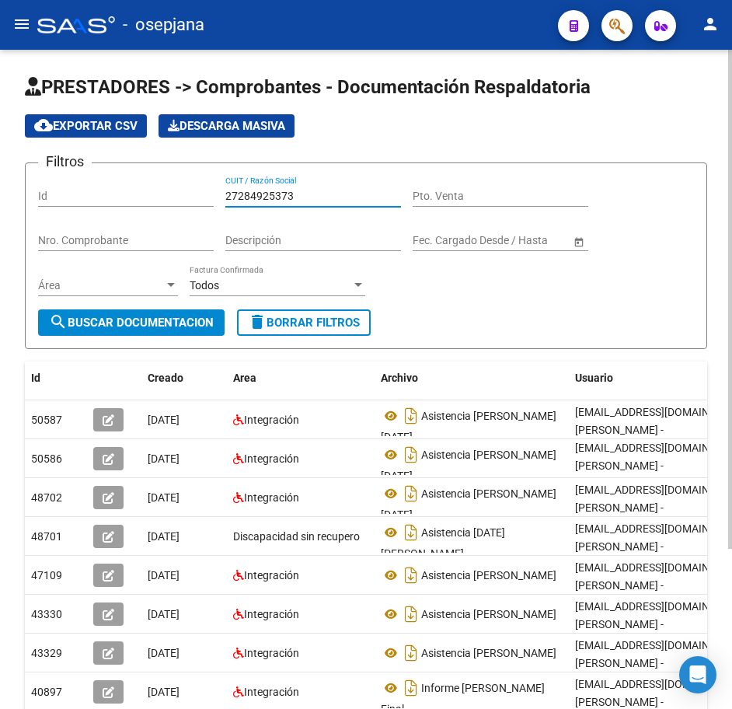
drag, startPoint x: 245, startPoint y: 190, endPoint x: 145, endPoint y: 180, distance: 100.0
click at [151, 180] on div "Filtros Id 27284925373 CUIT / Razón Social Pto. Venta Nro. Comprobante Descripc…" at bounding box center [366, 243] width 656 height 134
paste input "8908716"
click at [183, 304] on app-drop-down-list "Área Área" at bounding box center [114, 287] width 152 height 44
click at [179, 320] on span "search Buscar Documentacion" at bounding box center [131, 323] width 165 height 14
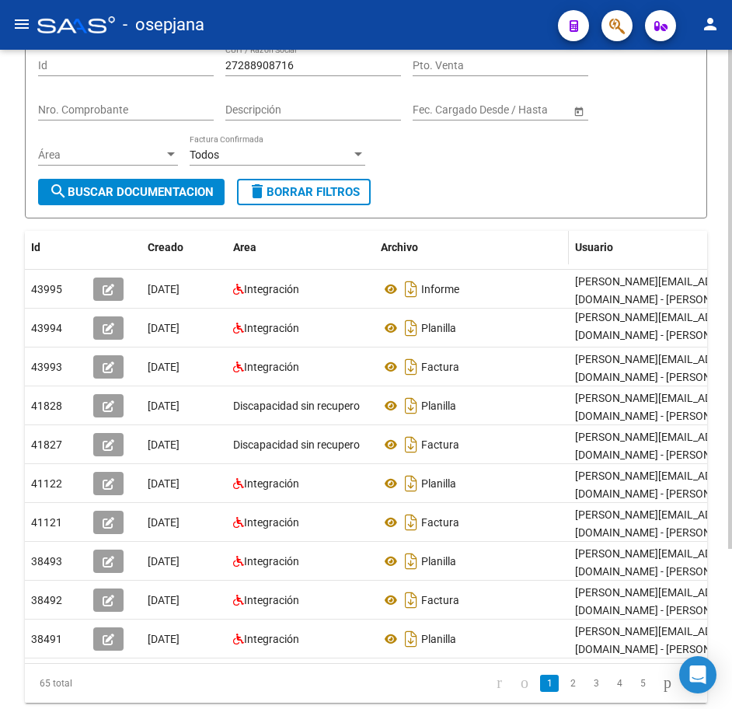
scroll to position [156, 0]
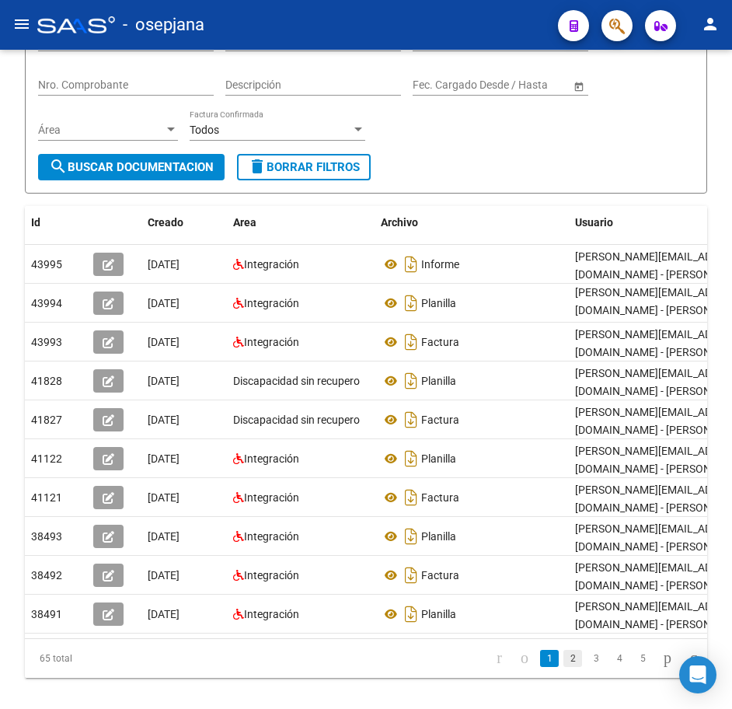
click at [564, 667] on link "2" at bounding box center [573, 658] width 19 height 17
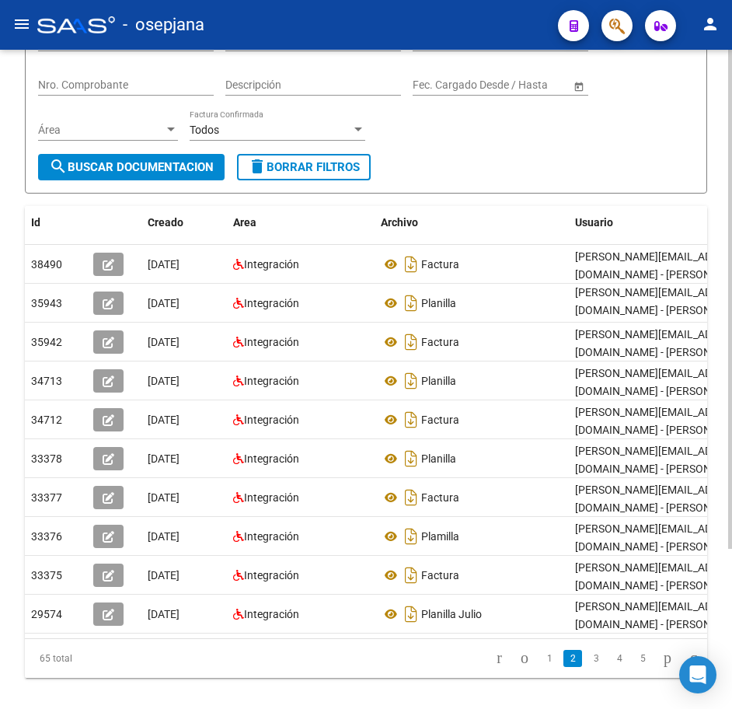
click at [522, 184] on form "Filtros Id 27288908716 CUIT / Razón Social Pto. Venta Nro. Comprobante Descripc…" at bounding box center [366, 100] width 683 height 187
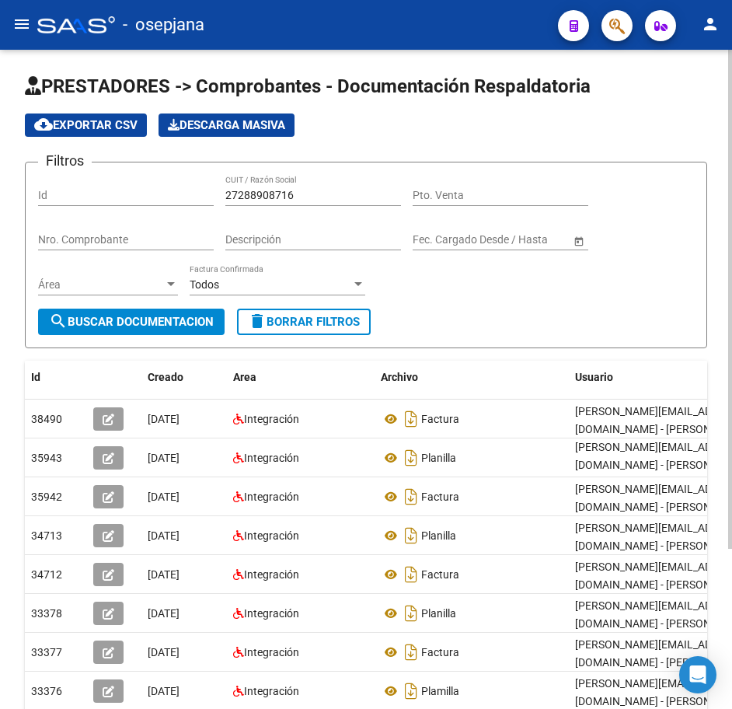
scroll to position [0, 0]
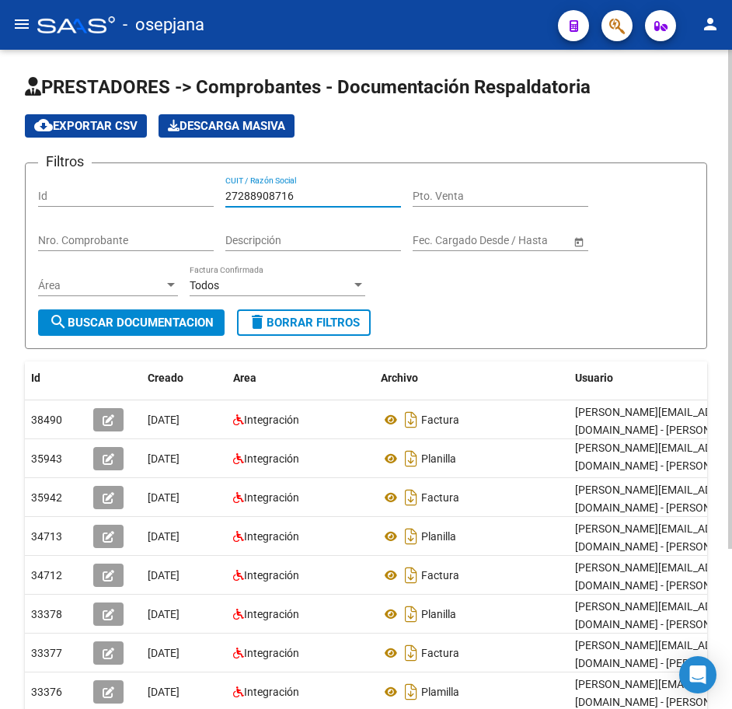
drag, startPoint x: 302, startPoint y: 197, endPoint x: 111, endPoint y: 192, distance: 191.3
click at [84, 180] on div "Filtros Id 27288908716 CUIT / Razón Social Pto. Venta Nro. Comprobante Descripc…" at bounding box center [366, 243] width 656 height 134
paste input "7166430"
click at [171, 327] on span "search Buscar Documentacion" at bounding box center [131, 323] width 165 height 14
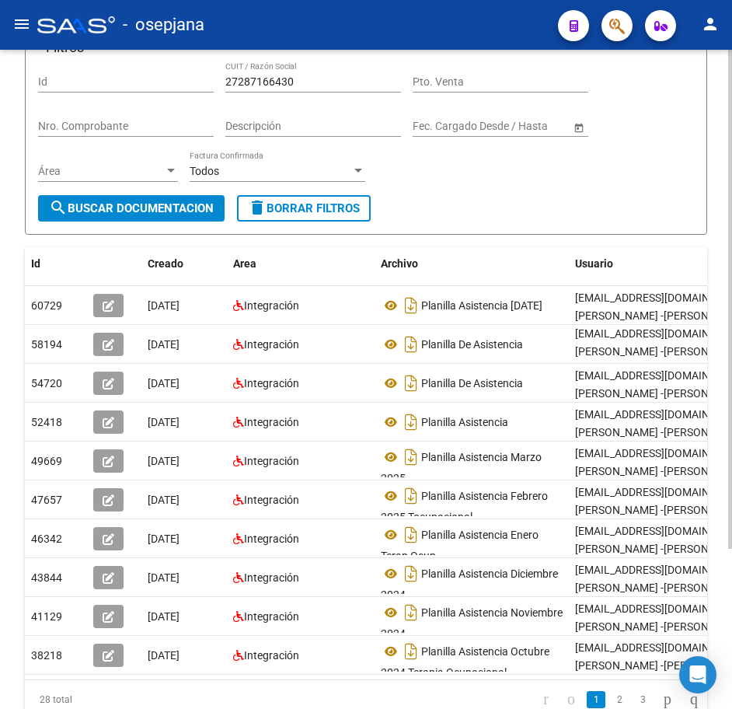
scroll to position [156, 0]
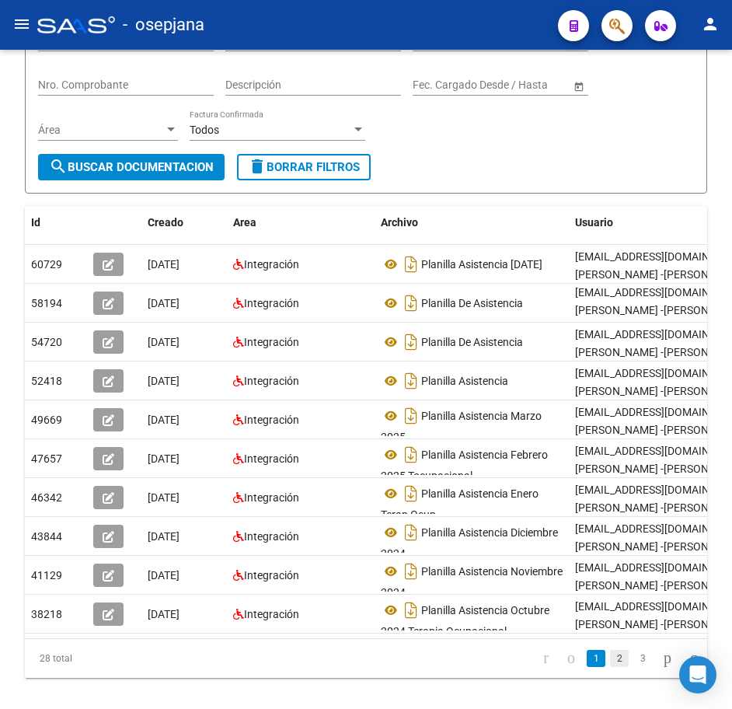
click at [610, 667] on link "2" at bounding box center [619, 658] width 19 height 17
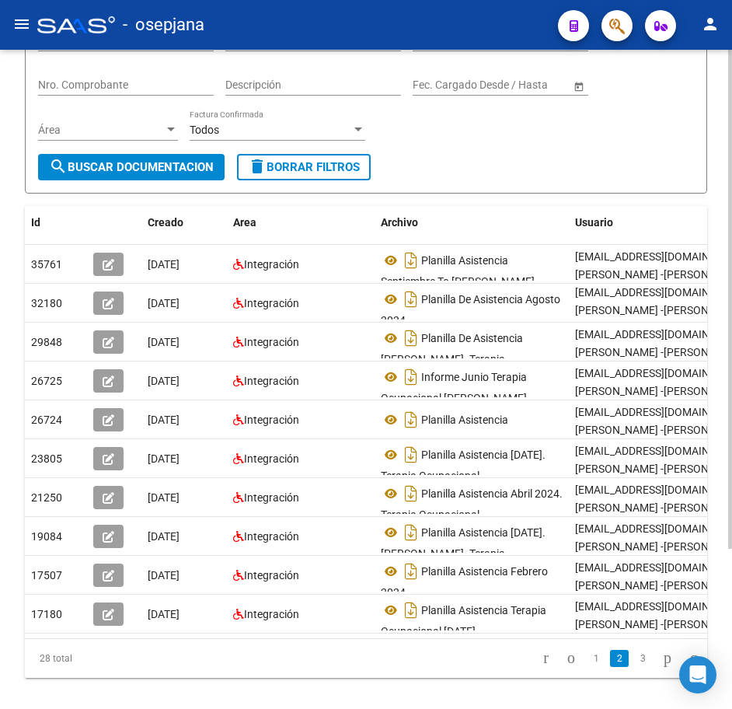
click at [474, 156] on form "Filtros Id 27287166430 CUIT / Razón Social Pto. Venta Nro. Comprobante Descripc…" at bounding box center [366, 100] width 683 height 187
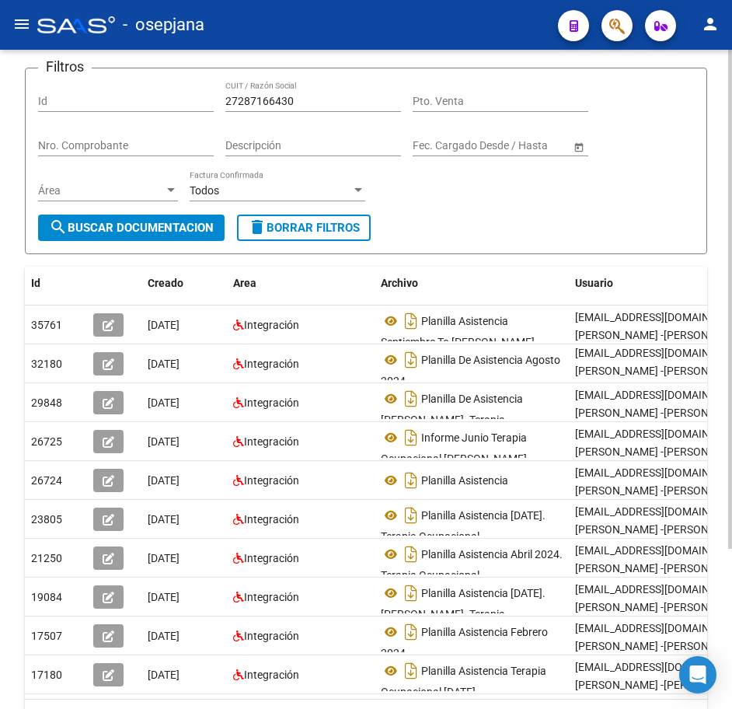
scroll to position [0, 0]
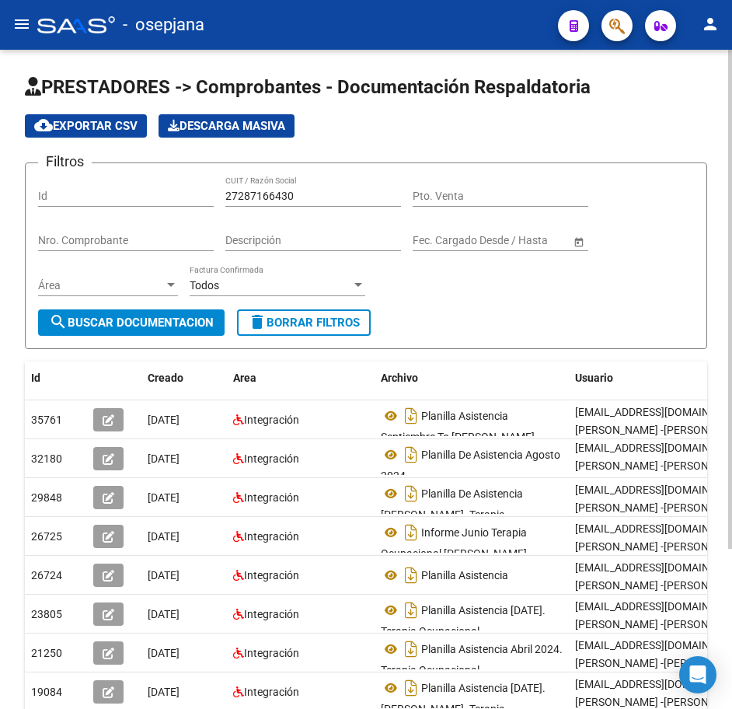
drag, startPoint x: 178, startPoint y: 180, endPoint x: 128, endPoint y: 179, distance: 50.5
click at [128, 179] on div "Filtros Id 27287166430 CUIT / Razón Social Pto. Venta Nro. Comprobante Descripc…" at bounding box center [366, 243] width 656 height 134
paste input "8608623"
click at [169, 320] on span "search Buscar Documentacion" at bounding box center [131, 323] width 165 height 14
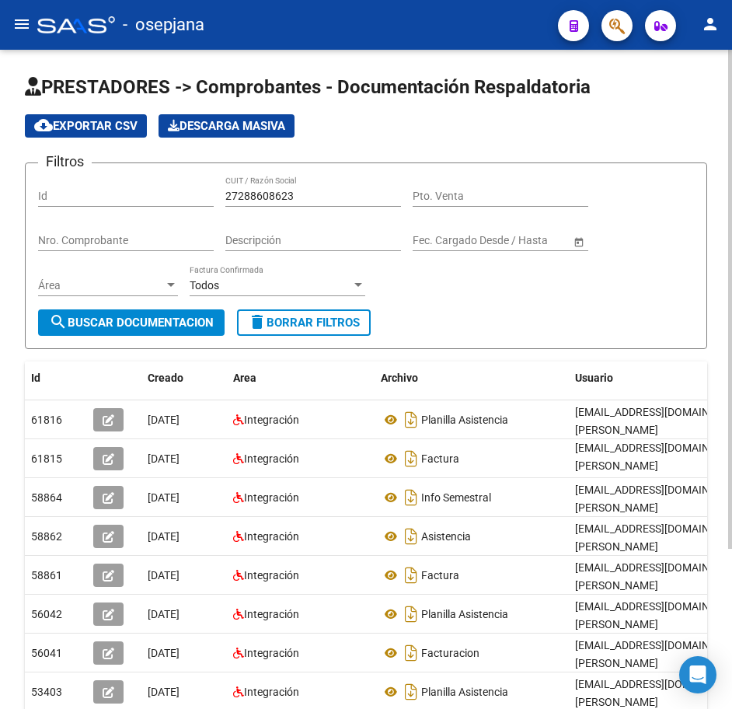
click at [601, 303] on div "Filtros Id 27288608623 CUIT / Razón Social Pto. Venta Nro. Comprobante Descripc…" at bounding box center [366, 243] width 656 height 134
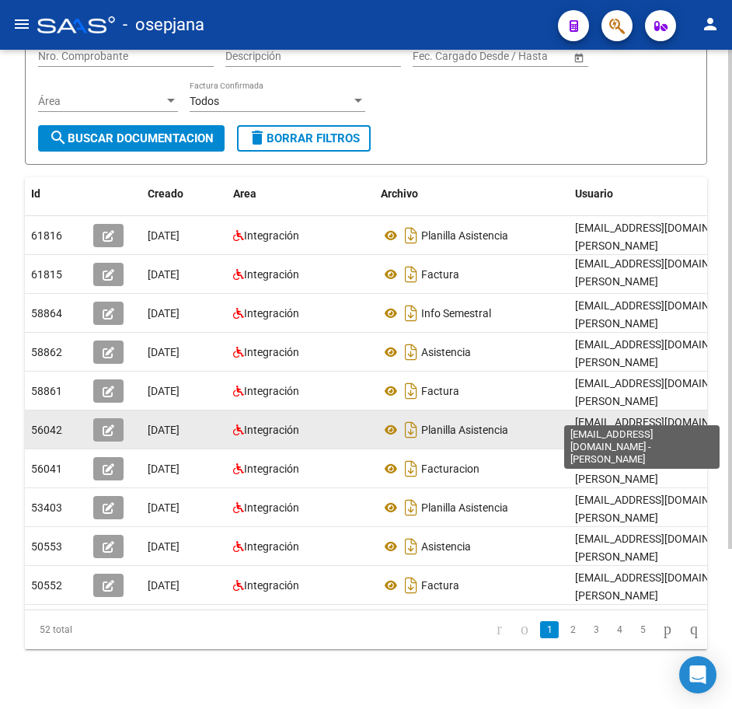
scroll to position [211, 0]
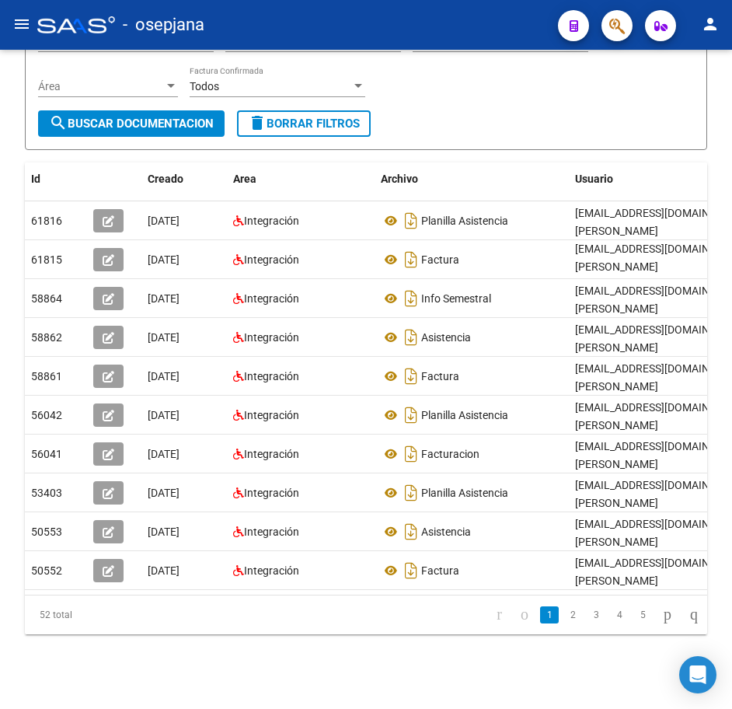
click at [564, 619] on link "2" at bounding box center [573, 614] width 19 height 17
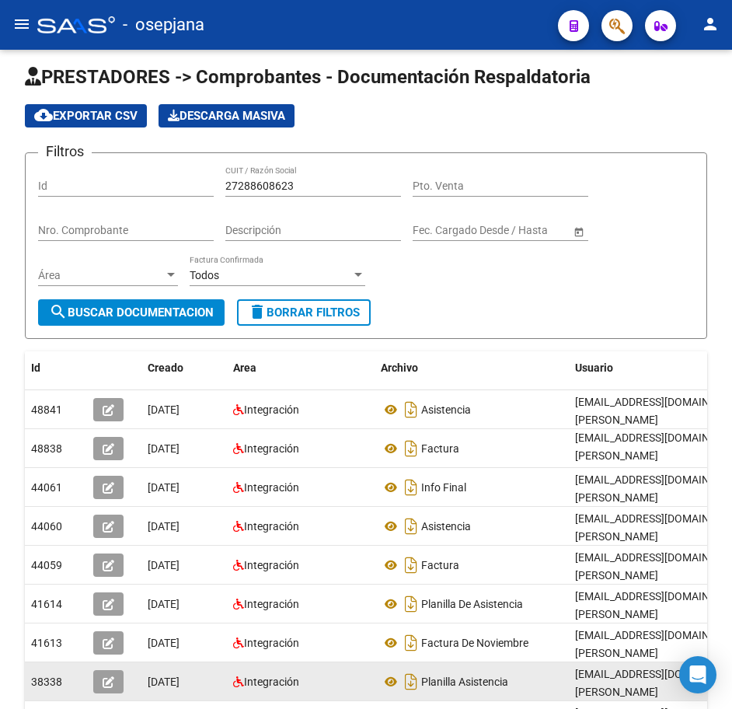
scroll to position [0, 0]
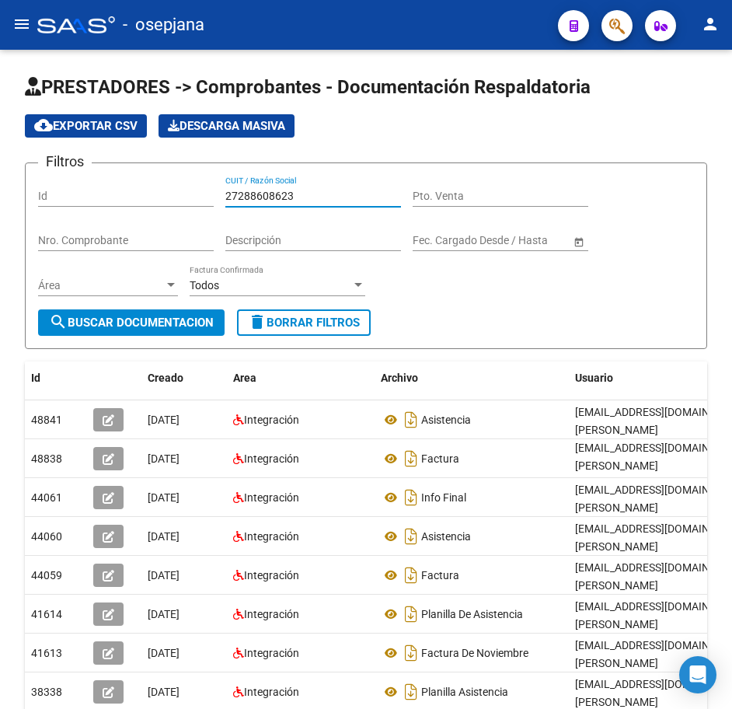
drag, startPoint x: 308, startPoint y: 193, endPoint x: 103, endPoint y: 172, distance: 205.6
click at [103, 172] on form "Filtros Id 27288608623 CUIT / Razón Social Pto. Venta Nro. Comprobante Descripc…" at bounding box center [366, 255] width 683 height 187
paste input "91467925"
click at [152, 318] on span "search Buscar Documentacion" at bounding box center [131, 323] width 165 height 14
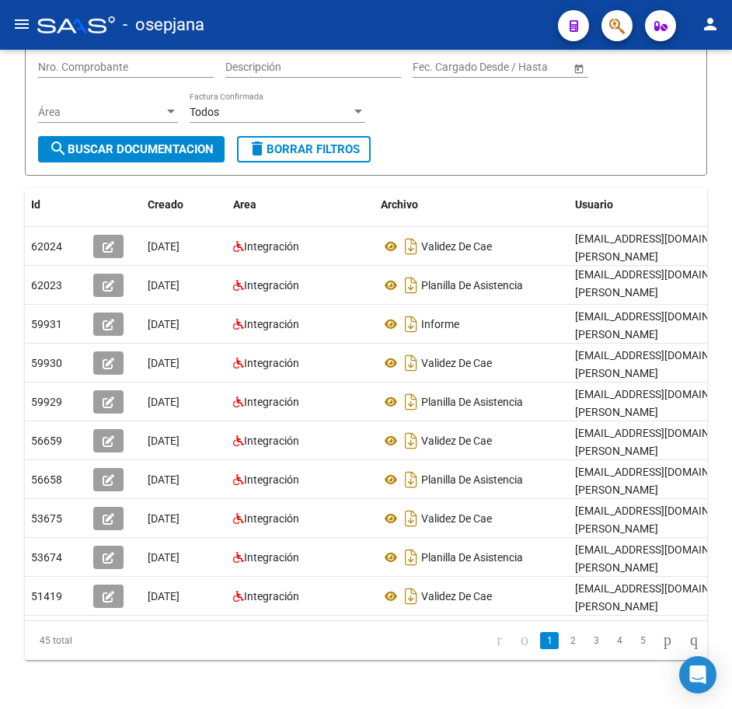
scroll to position [211, 0]
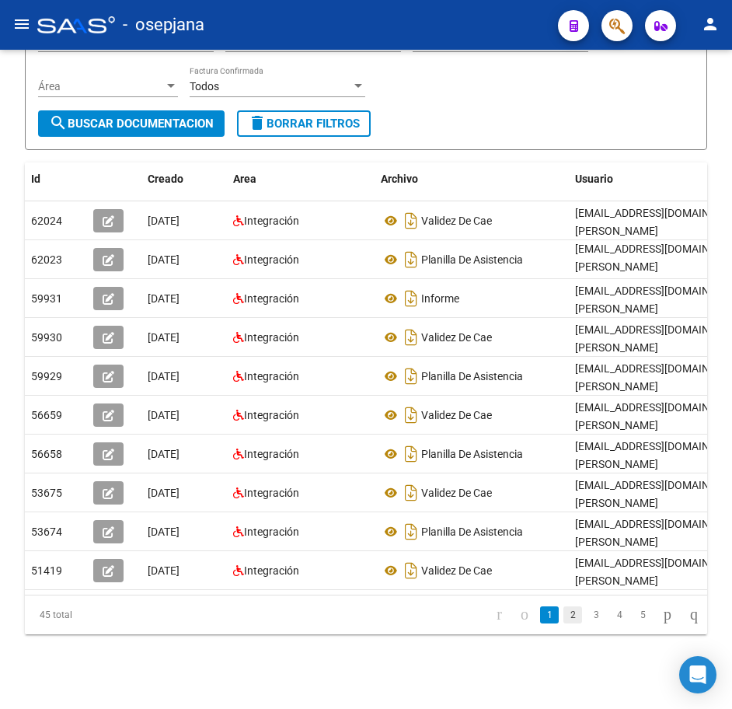
click at [564, 613] on link "2" at bounding box center [573, 614] width 19 height 17
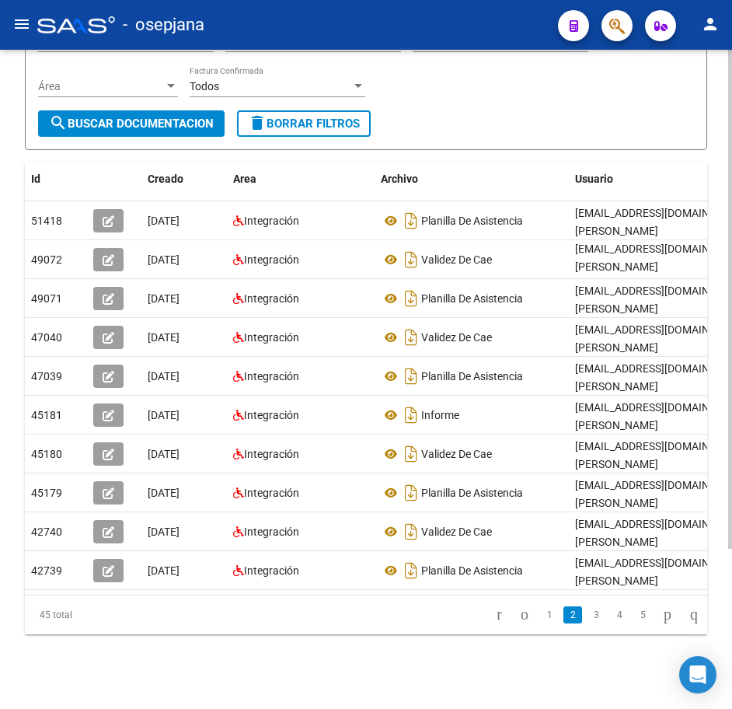
click at [511, 135] on form "Filtros Id 27291467925 CUIT / Razón Social Pto. Venta Nro. Comprobante Descripc…" at bounding box center [366, 56] width 683 height 187
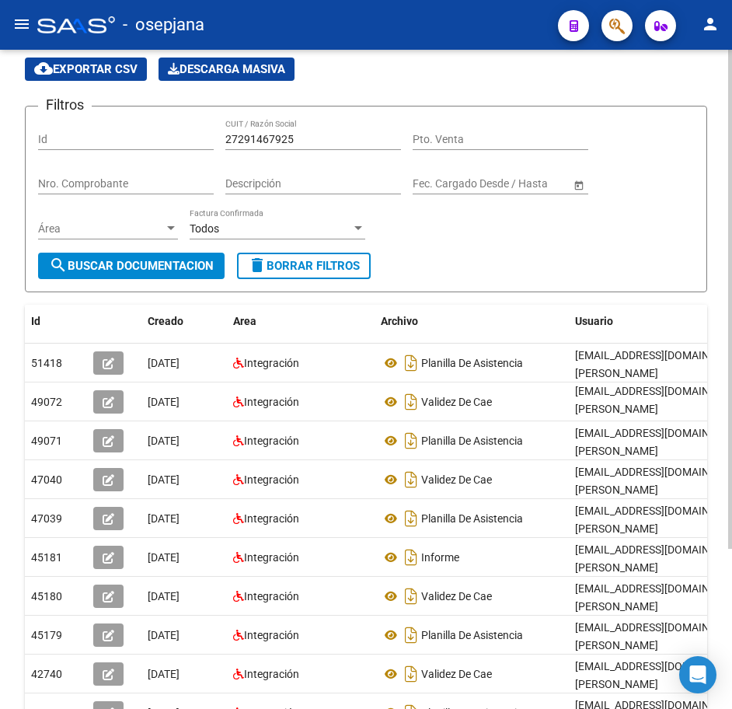
scroll to position [56, 0]
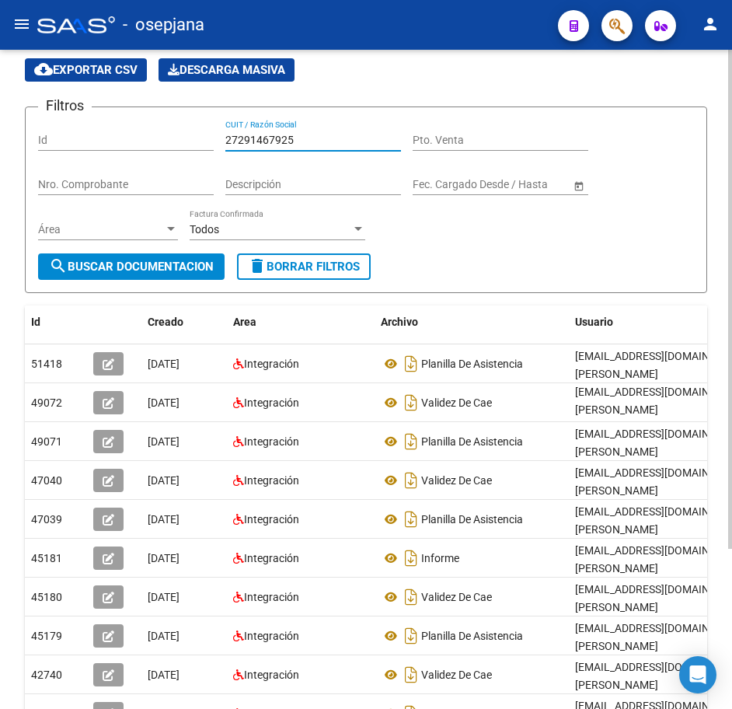
drag, startPoint x: 274, startPoint y: 137, endPoint x: 74, endPoint y: 138, distance: 199.8
click at [49, 117] on form "Filtros Id 27291467925 CUIT / Razón Social Pto. Venta Nro. Comprobante Descripc…" at bounding box center [366, 200] width 683 height 187
paste input "0976834"
click at [136, 253] on div "Área Área" at bounding box center [108, 231] width 140 height 44
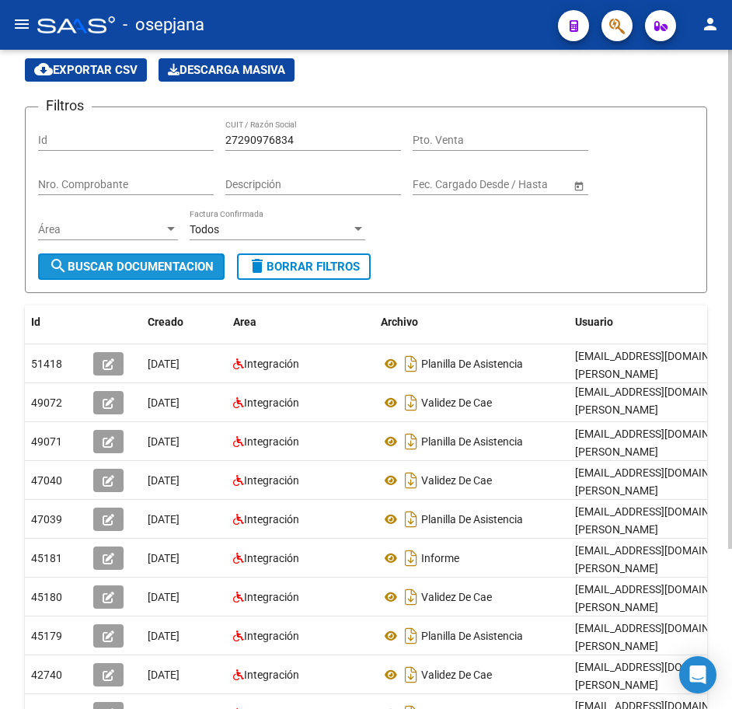
click at [144, 268] on span "search Buscar Documentacion" at bounding box center [131, 267] width 165 height 14
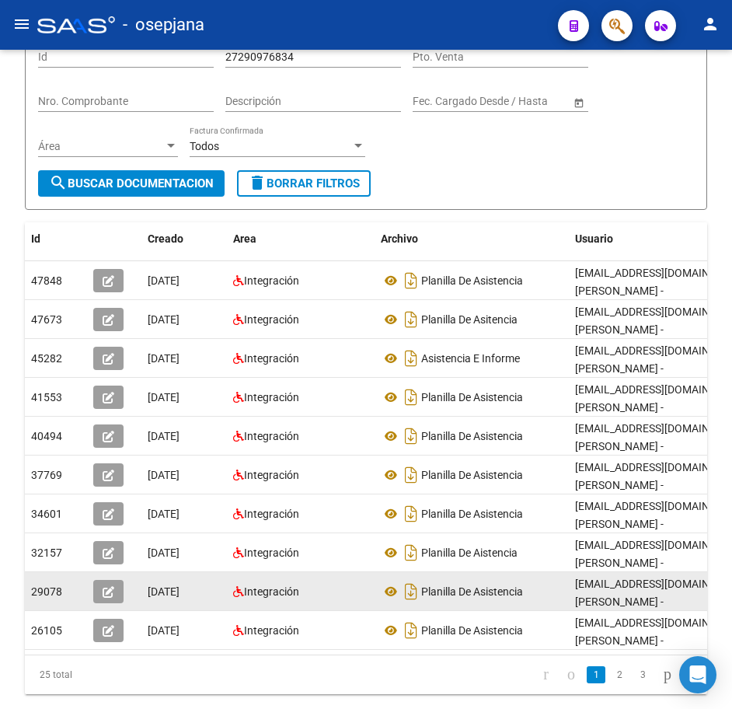
scroll to position [142, 0]
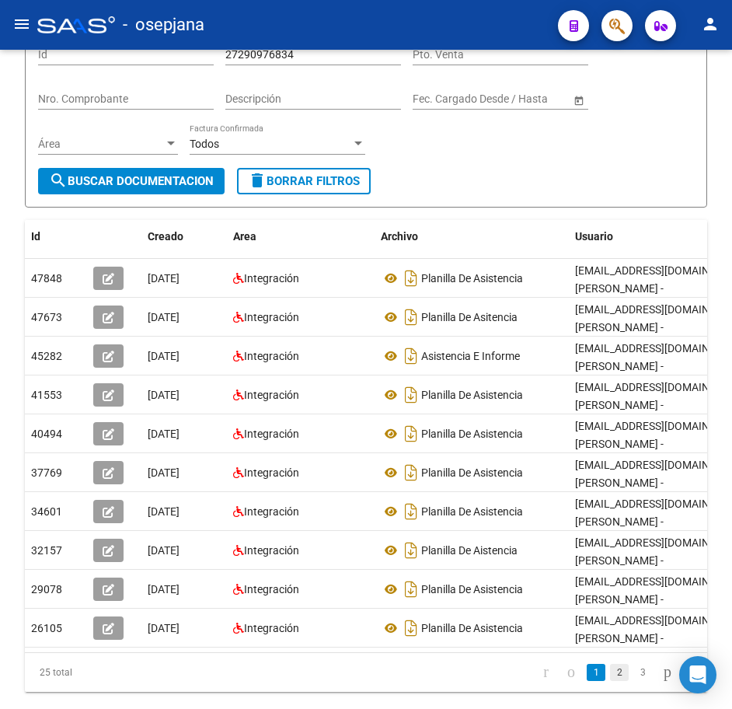
click at [610, 664] on link "2" at bounding box center [619, 672] width 19 height 17
click at [407, 148] on div "Filtros Id 27290976834 CUIT / Razón Social Pto. Venta Nro. Comprobante Descripc…" at bounding box center [366, 101] width 656 height 134
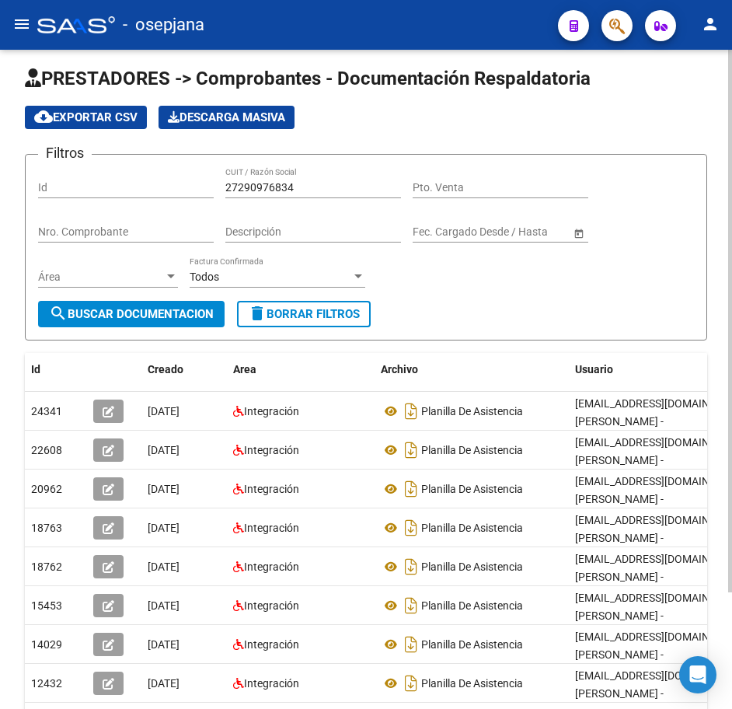
scroll to position [0, 0]
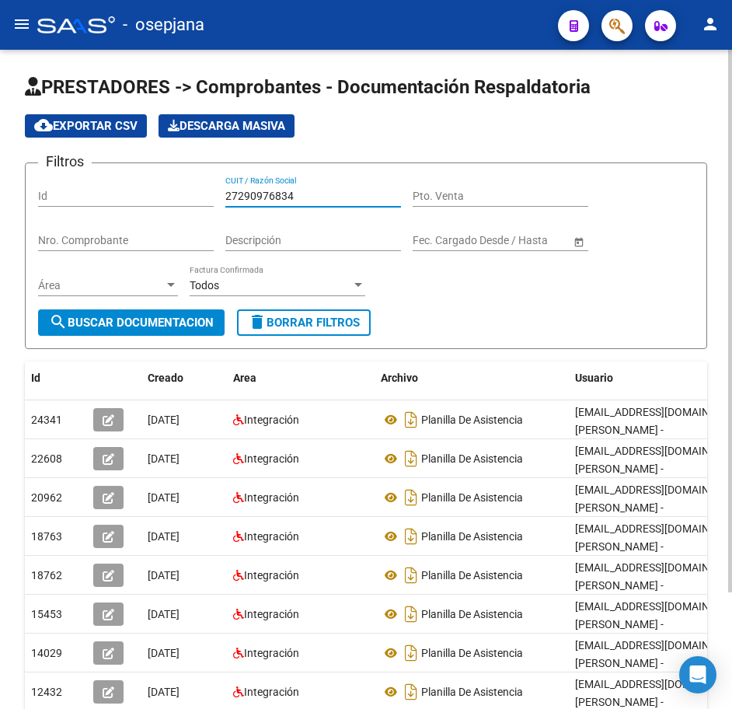
drag, startPoint x: 303, startPoint y: 194, endPoint x: 127, endPoint y: 176, distance: 177.4
click at [127, 176] on div "Filtros Id 27290976834 CUIT / Razón Social Pto. Venta Nro. Comprobante Descripc…" at bounding box center [366, 243] width 656 height 134
paste input "149970"
click at [162, 320] on span "search Buscar Documentacion" at bounding box center [131, 323] width 165 height 14
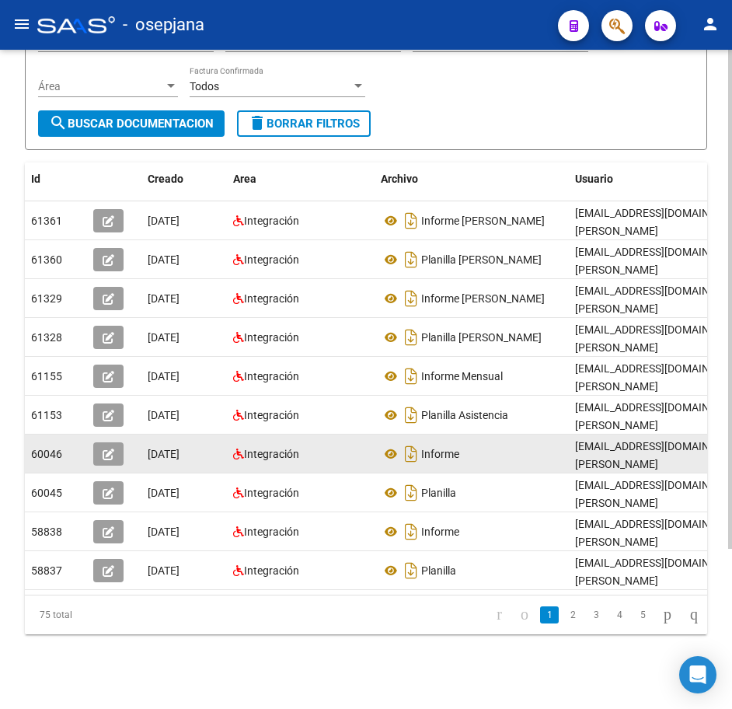
scroll to position [211, 0]
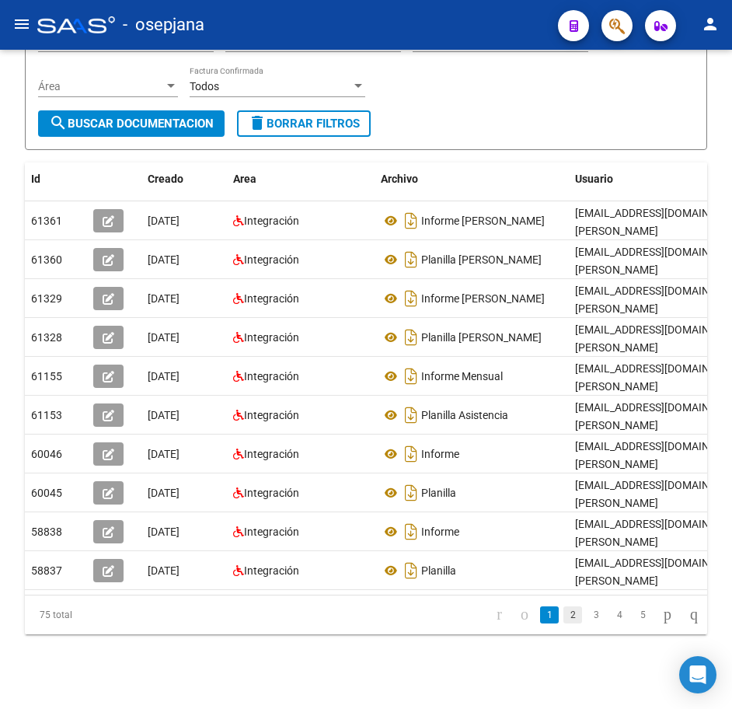
click at [564, 617] on link "2" at bounding box center [573, 614] width 19 height 17
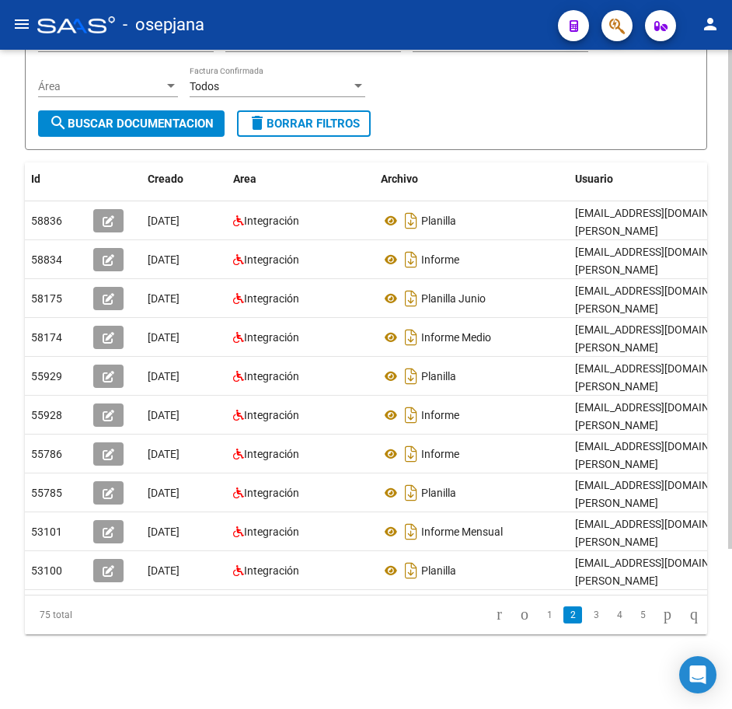
click at [627, 118] on form "Filtros Id 27290149970 CUIT / Razón Social Pto. Venta Nro. Comprobante Descripc…" at bounding box center [366, 56] width 683 height 187
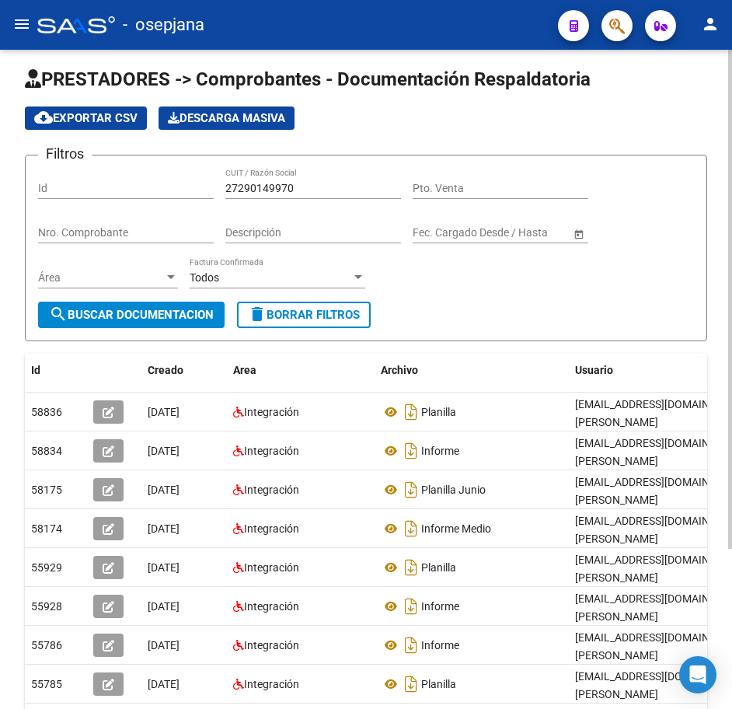
scroll to position [0, 0]
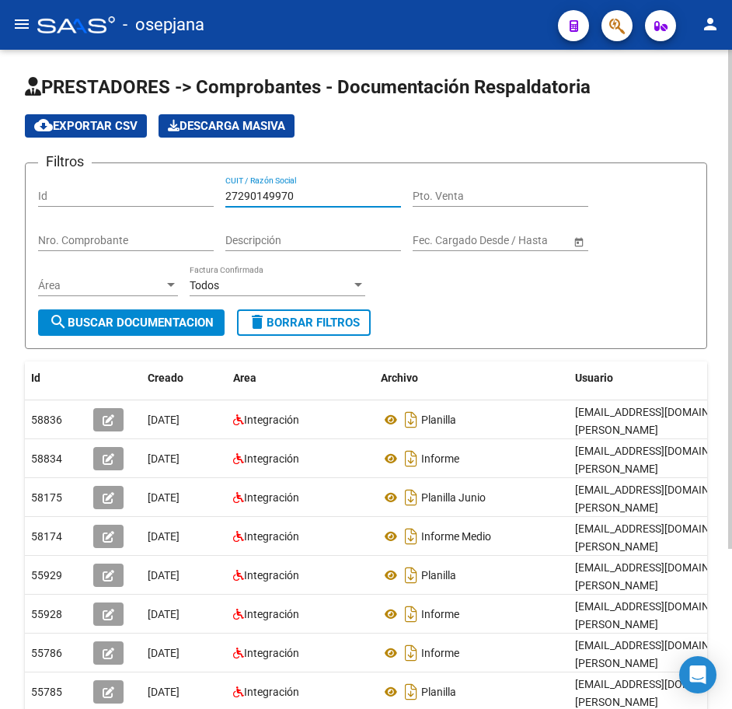
drag, startPoint x: 309, startPoint y: 194, endPoint x: 121, endPoint y: 198, distance: 187.4
click at [120, 184] on div "Filtros Id 27290149970 CUIT / Razón Social Pto. Venta Nro. Comprobante Descripc…" at bounding box center [366, 243] width 656 height 134
paste input "405423"
click at [142, 316] on button "search Buscar Documentacion" at bounding box center [131, 322] width 187 height 26
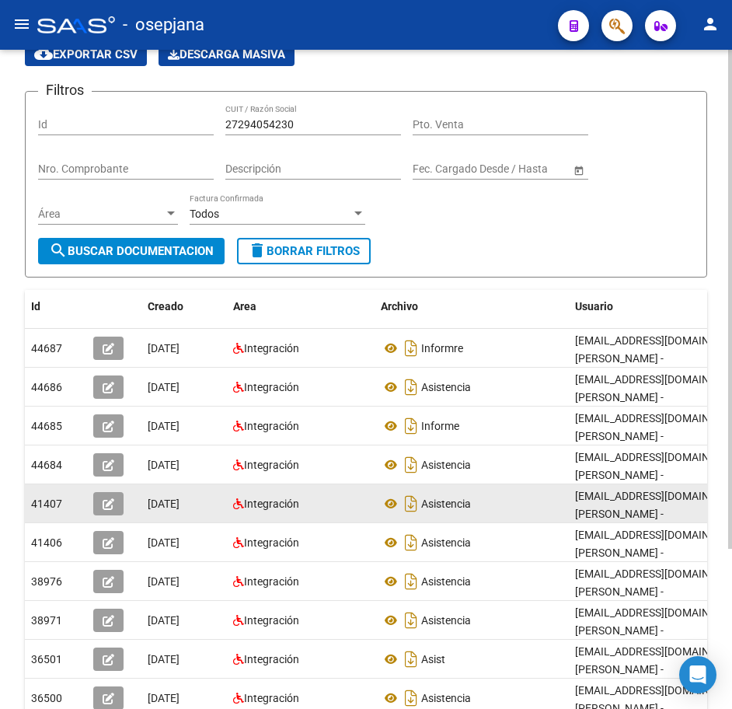
scroll to position [156, 0]
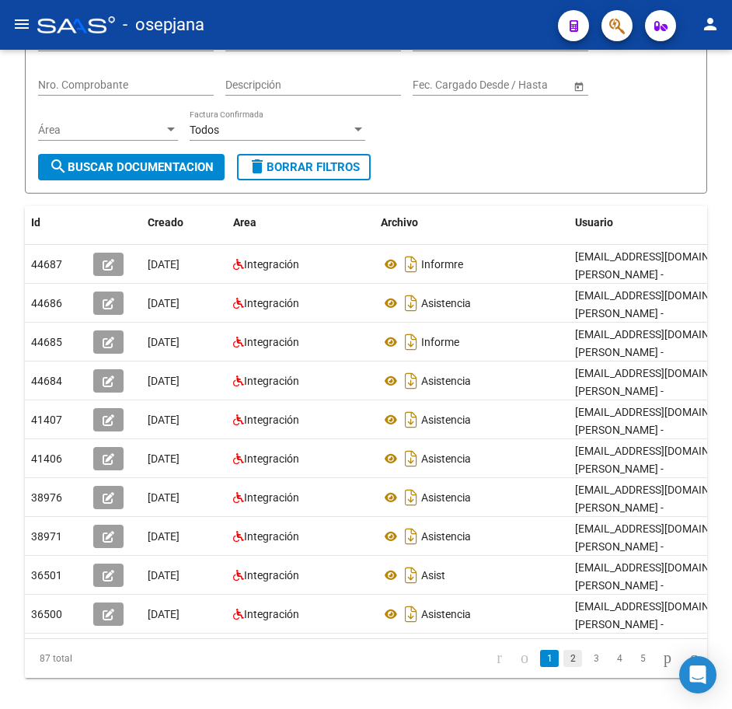
click at [564, 667] on link "2" at bounding box center [573, 658] width 19 height 17
click at [587, 667] on link "3" at bounding box center [596, 658] width 19 height 17
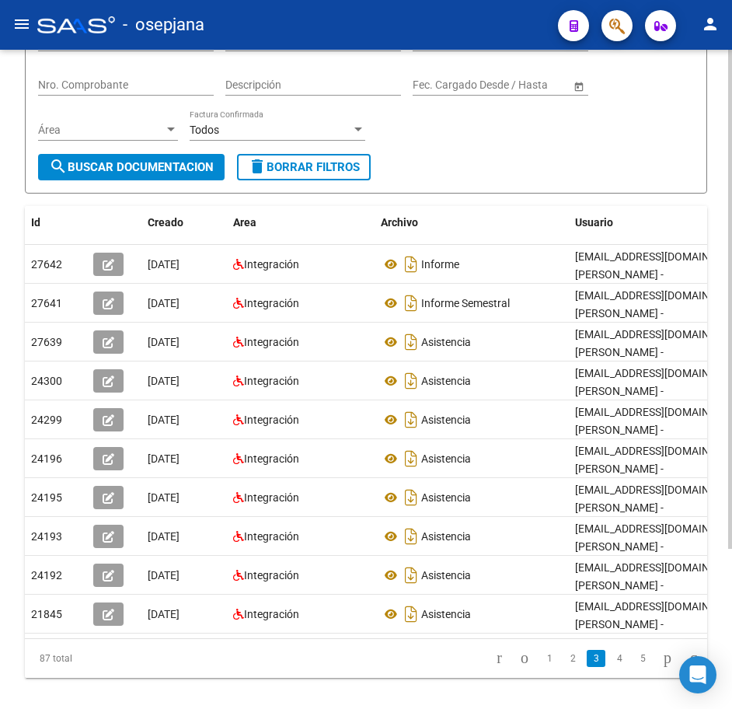
click at [459, 184] on form "Filtros Id 27294054230 CUIT / Razón Social Pto. Venta Nro. Comprobante Descripc…" at bounding box center [366, 100] width 683 height 187
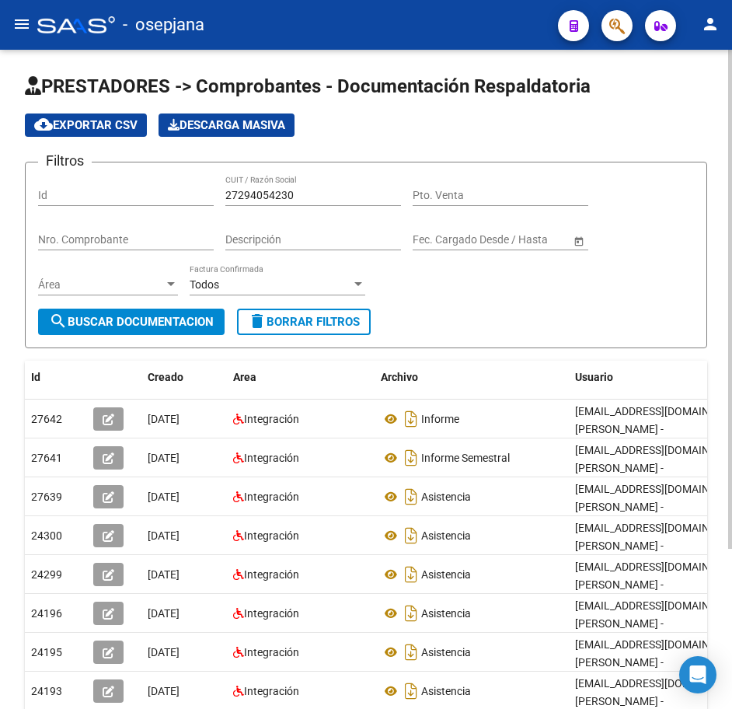
scroll to position [0, 0]
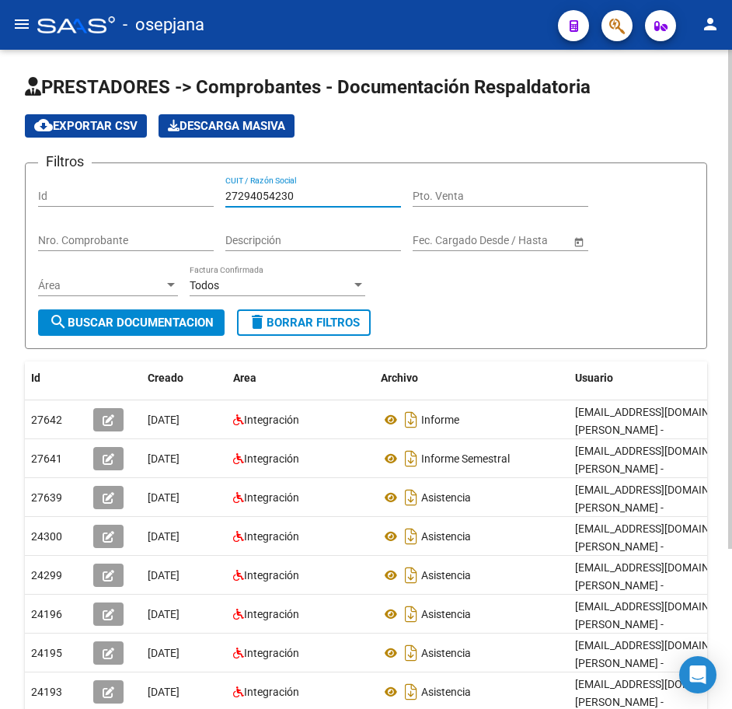
drag, startPoint x: 308, startPoint y: 201, endPoint x: 142, endPoint y: 195, distance: 165.7
click at [144, 195] on div "Filtros Id 27294054230 CUIT / Razón Social Pto. Venta Nro. Comprobante Descripc…" at bounding box center [366, 243] width 656 height 134
paste input "454824"
click at [209, 323] on span "search Buscar Documentacion" at bounding box center [131, 323] width 165 height 14
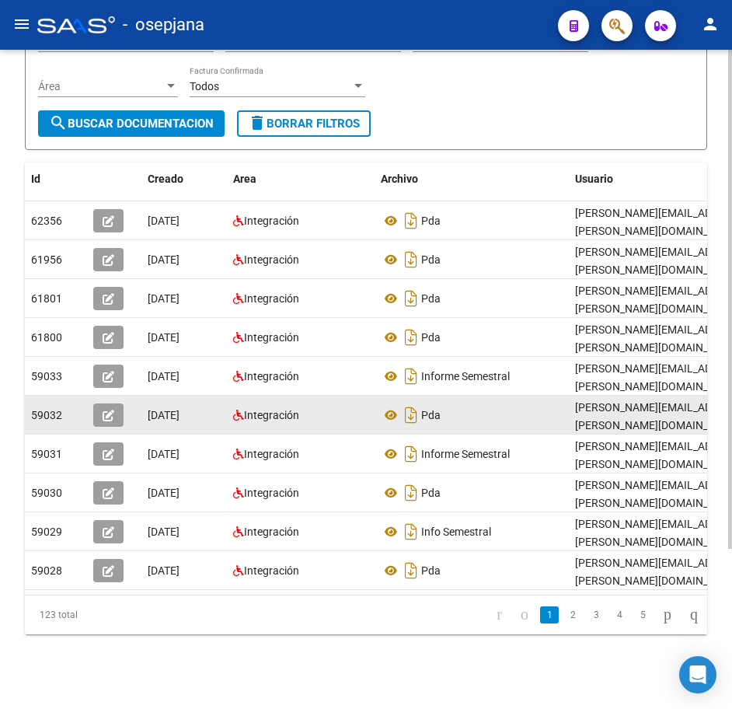
scroll to position [211, 0]
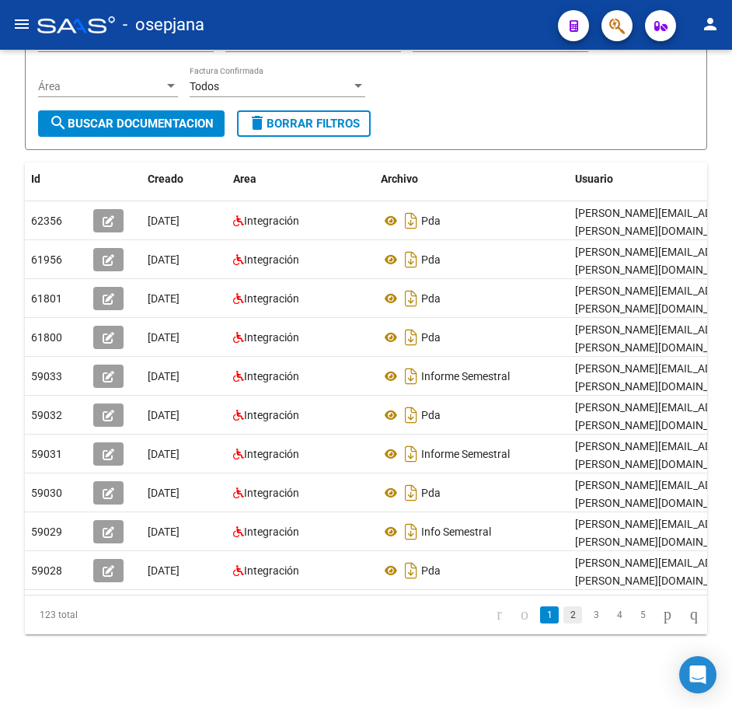
click at [564, 616] on link "2" at bounding box center [573, 614] width 19 height 17
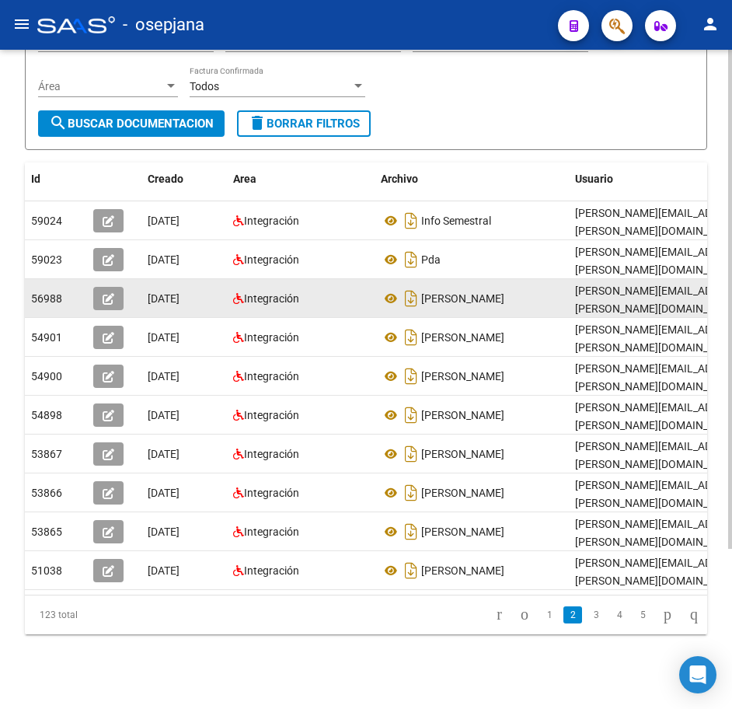
click at [516, 302] on datatable-body-cell "[PERSON_NAME]" at bounding box center [472, 298] width 194 height 38
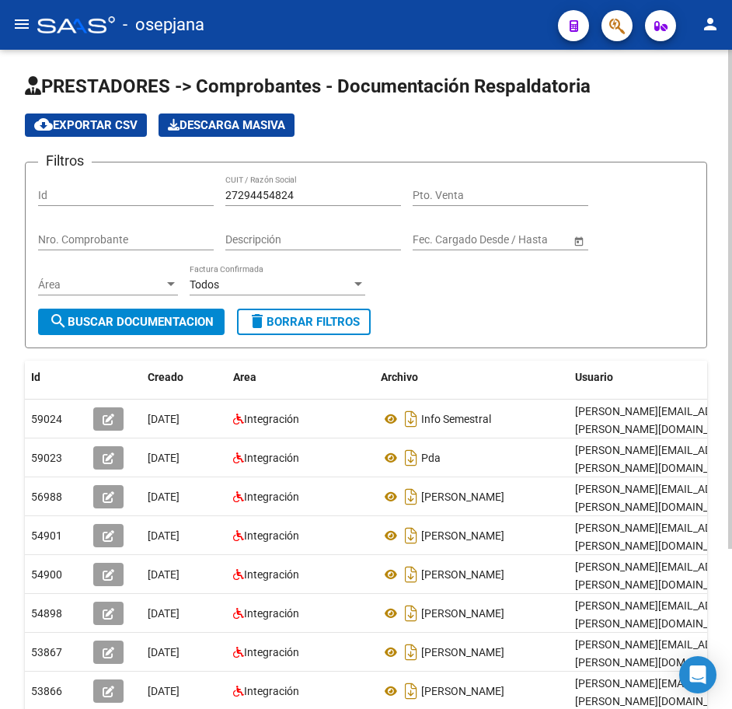
scroll to position [0, 0]
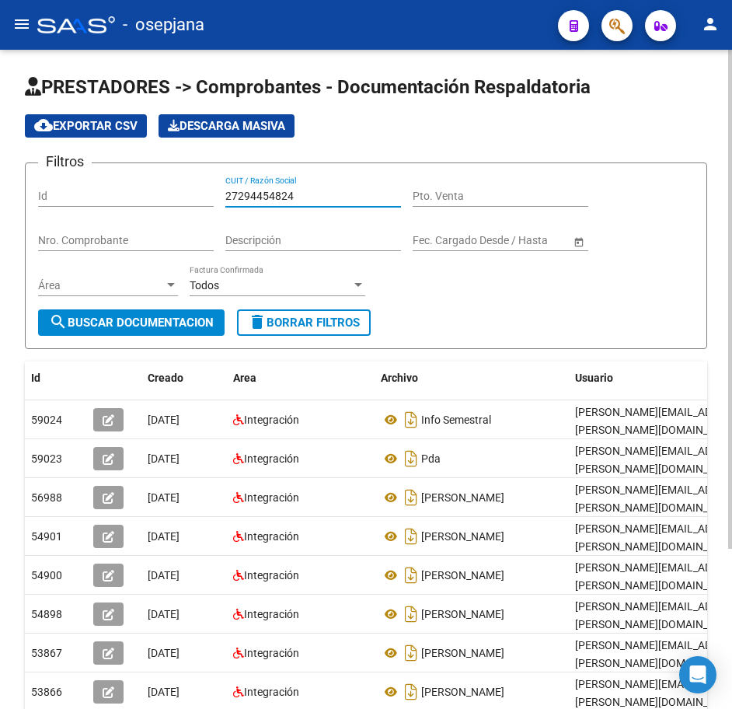
drag, startPoint x: 309, startPoint y: 190, endPoint x: 99, endPoint y: 173, distance: 210.6
click at [99, 173] on form "Filtros Id 27294454824 CUIT / Razón Social Pto. Venta Nro. Comprobante Descripc…" at bounding box center [366, 255] width 683 height 187
paste input "3194683"
click at [165, 320] on span "search Buscar Documentacion" at bounding box center [131, 323] width 165 height 14
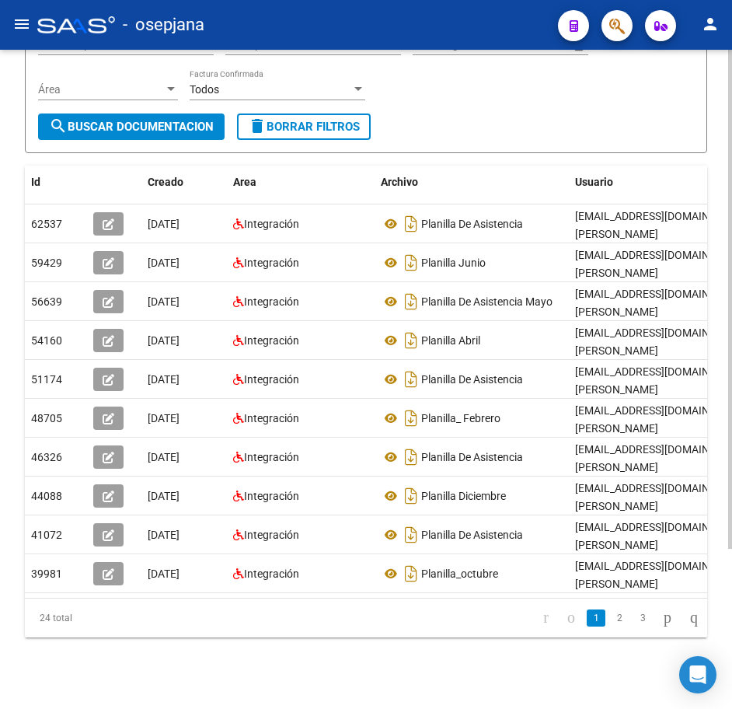
scroll to position [211, 0]
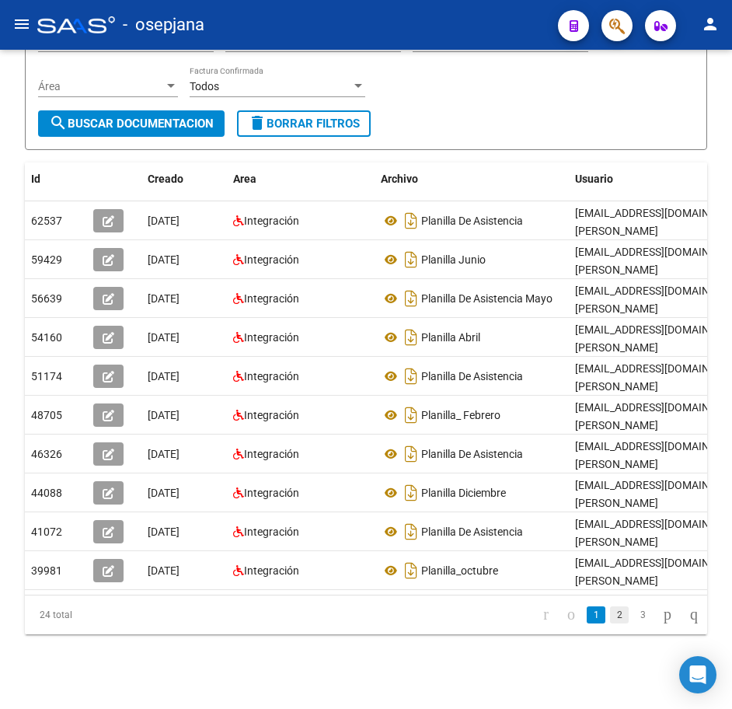
click at [610, 614] on link "2" at bounding box center [619, 614] width 19 height 17
click at [634, 614] on link "3" at bounding box center [643, 614] width 19 height 17
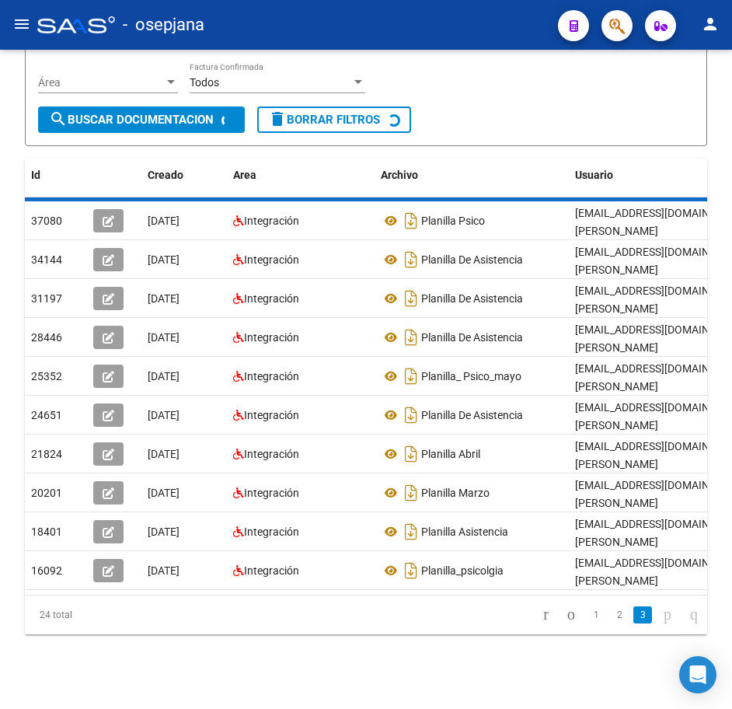
scroll to position [0, 0]
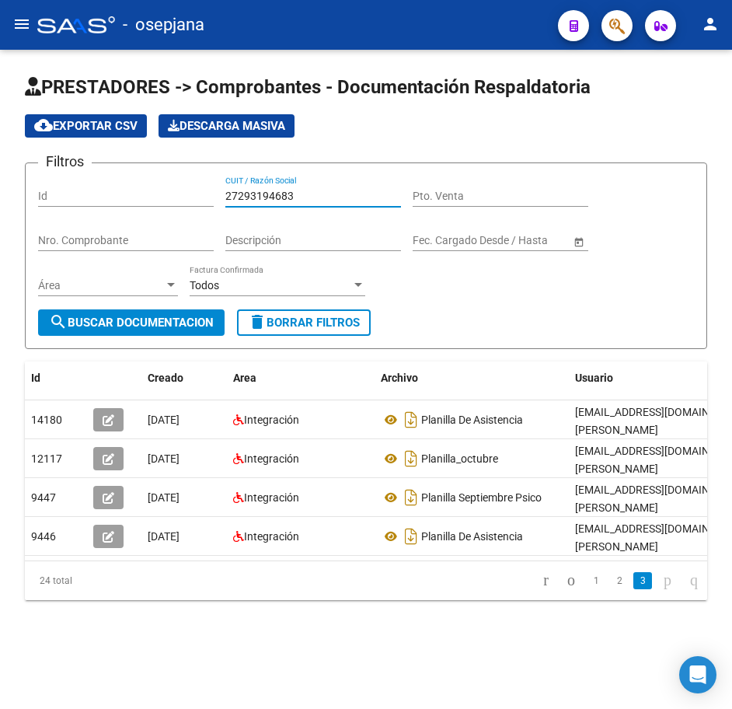
drag, startPoint x: 316, startPoint y: 196, endPoint x: -4, endPoint y: 158, distance: 322.6
click at [0, 158] on html "menu - osepjana person Firma Express Reportes Tablero de Control Ingresos Perci…" at bounding box center [366, 354] width 732 height 709
paste input "7322600"
click at [118, 319] on span "search Buscar Documentacion" at bounding box center [131, 323] width 165 height 14
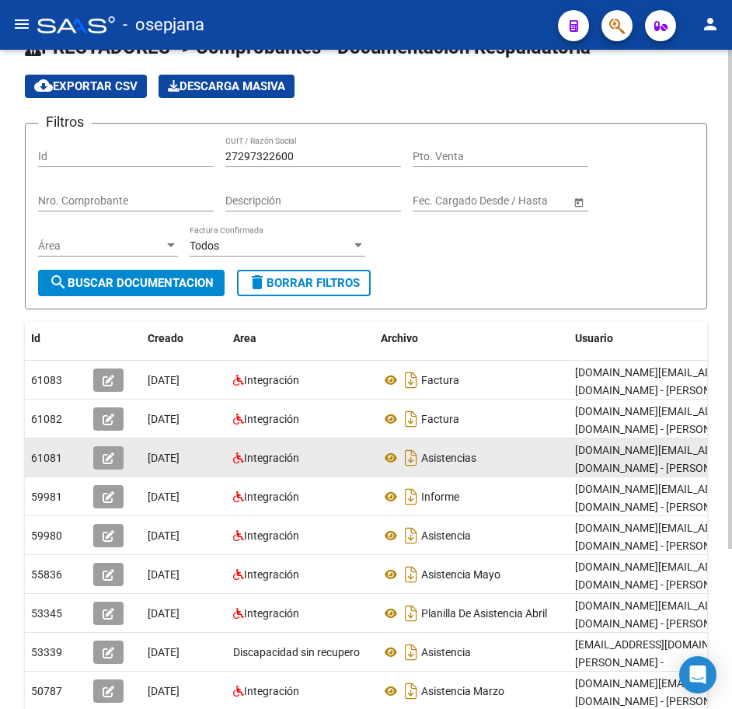
scroll to position [156, 0]
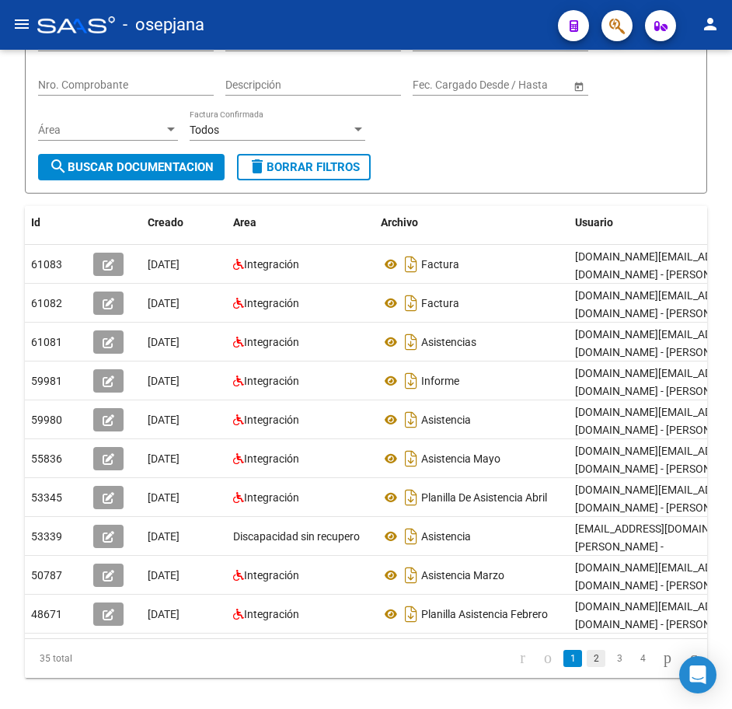
click at [587, 667] on link "2" at bounding box center [596, 658] width 19 height 17
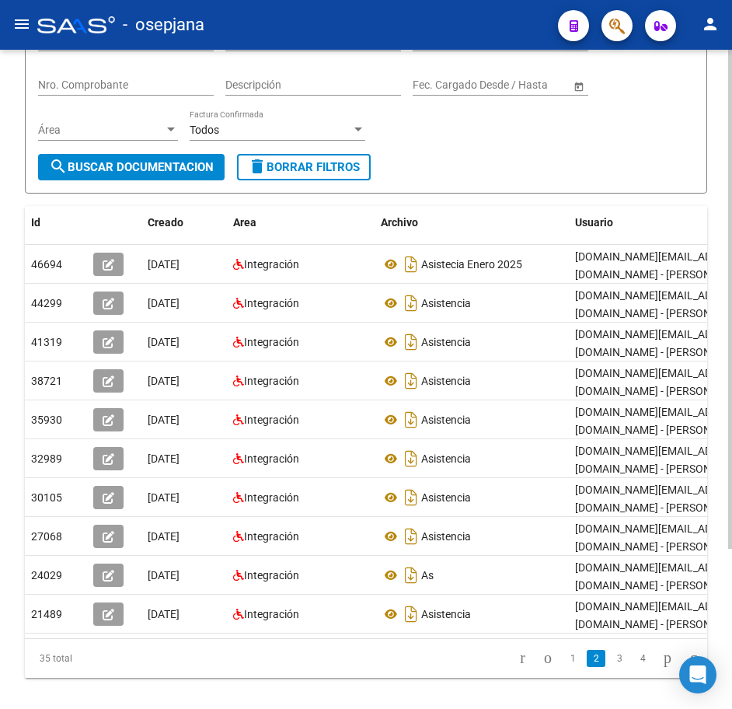
drag, startPoint x: 496, startPoint y: 179, endPoint x: 487, endPoint y: 173, distance: 11.2
click at [496, 179] on form "Filtros Id 27297322600 CUIT / Razón Social Pto. Venta Nro. Comprobante Descripc…" at bounding box center [366, 100] width 683 height 187
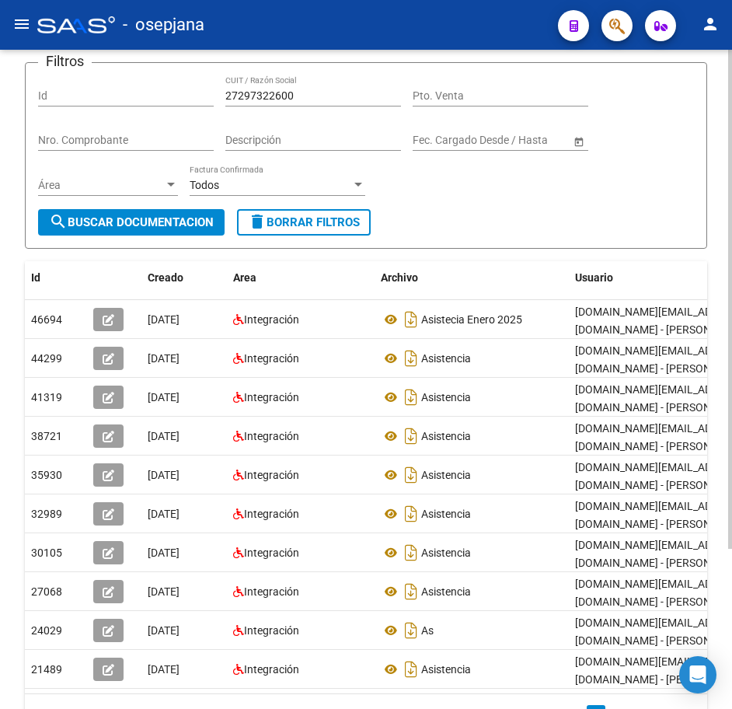
scroll to position [78, 0]
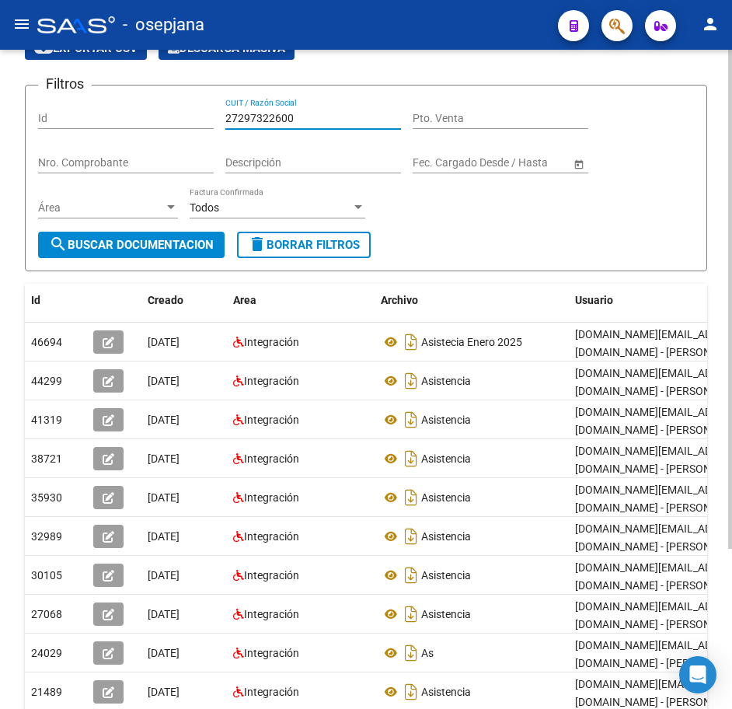
drag, startPoint x: 114, startPoint y: 105, endPoint x: 90, endPoint y: 105, distance: 23.3
click at [93, 104] on div "Filtros Id 27297322600 CUIT / Razón Social Pto. Venta Nro. Comprobante Descripc…" at bounding box center [366, 165] width 656 height 134
paste input "9211628"
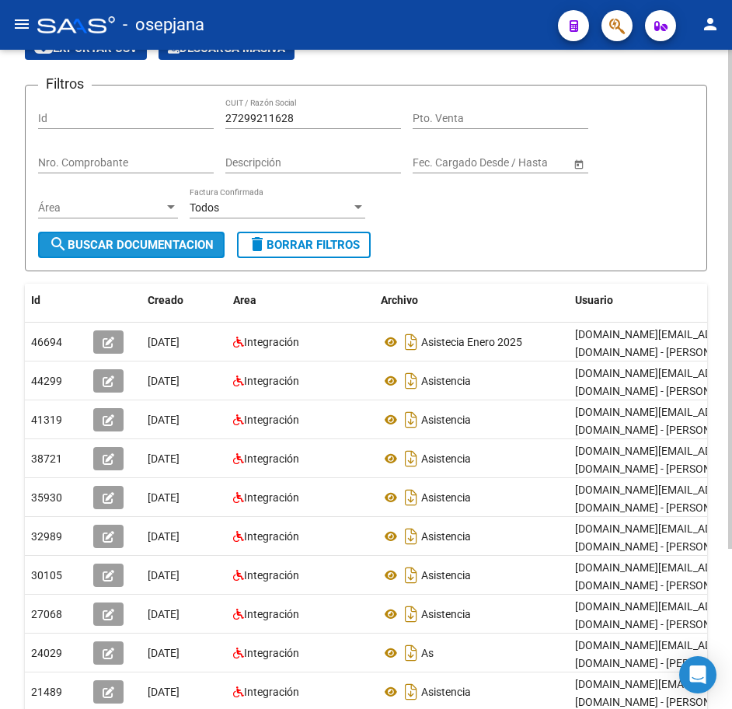
click at [156, 243] on span "search Buscar Documentacion" at bounding box center [131, 245] width 165 height 14
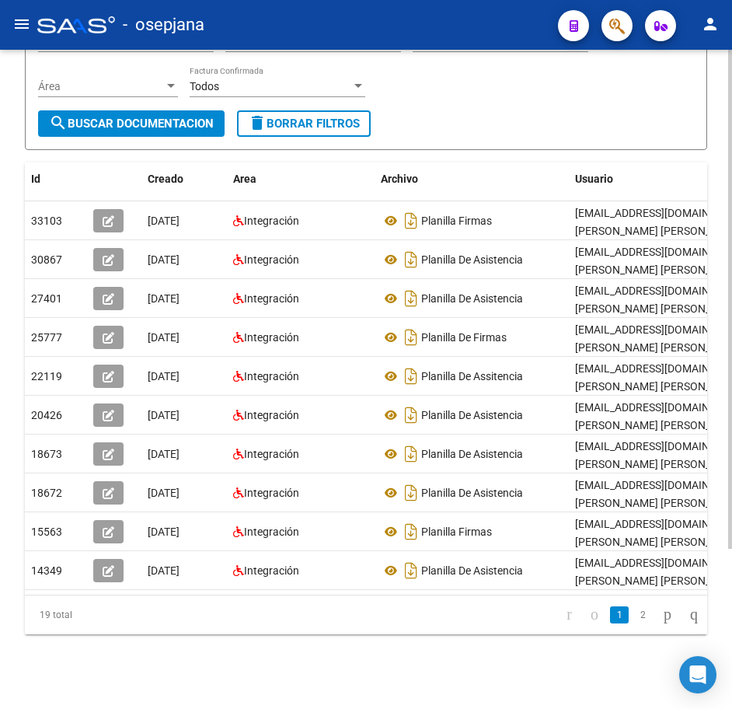
scroll to position [211, 0]
click at [634, 616] on link "2" at bounding box center [643, 614] width 19 height 17
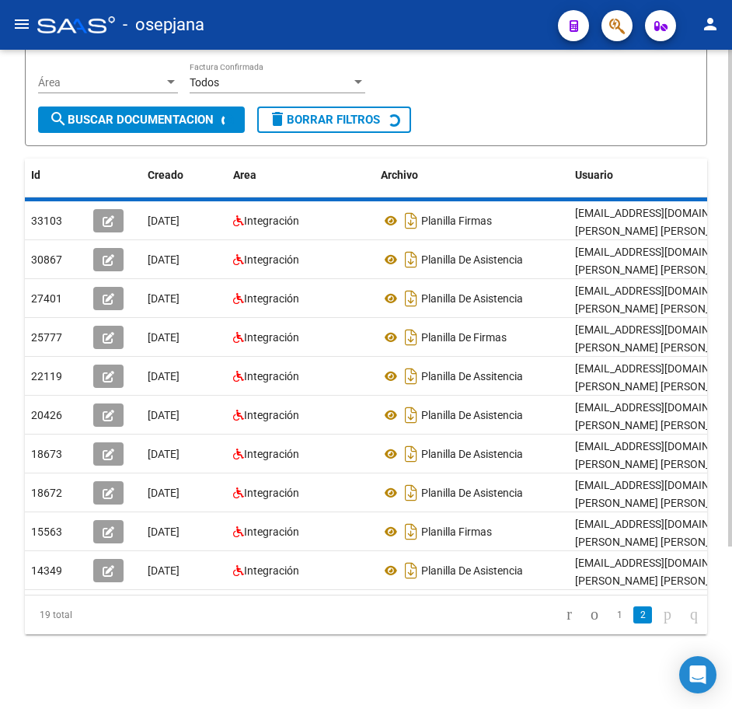
scroll to position [173, 0]
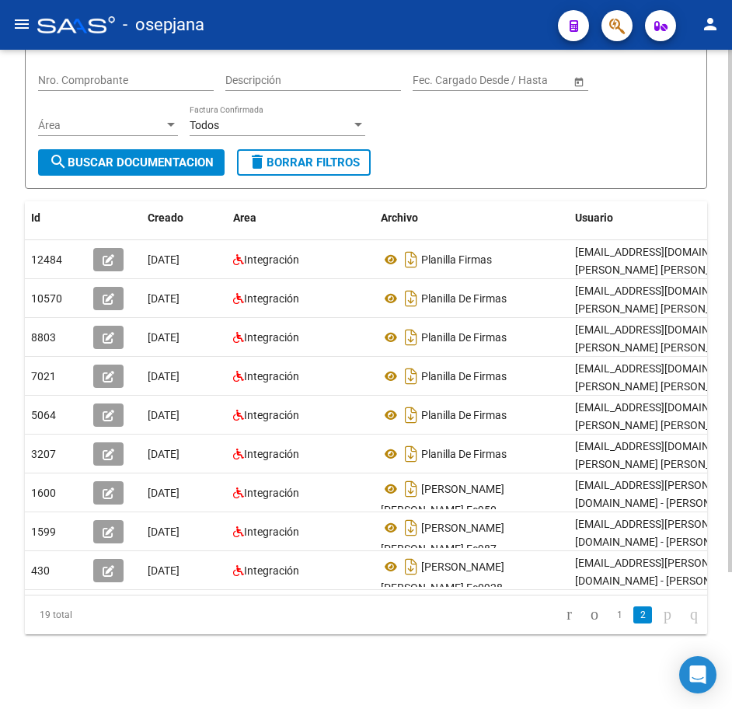
click at [457, 142] on form "Filtros Id 27299211628 CUIT / Razón Social Pto. Venta Nro. Comprobante Descripc…" at bounding box center [366, 95] width 683 height 187
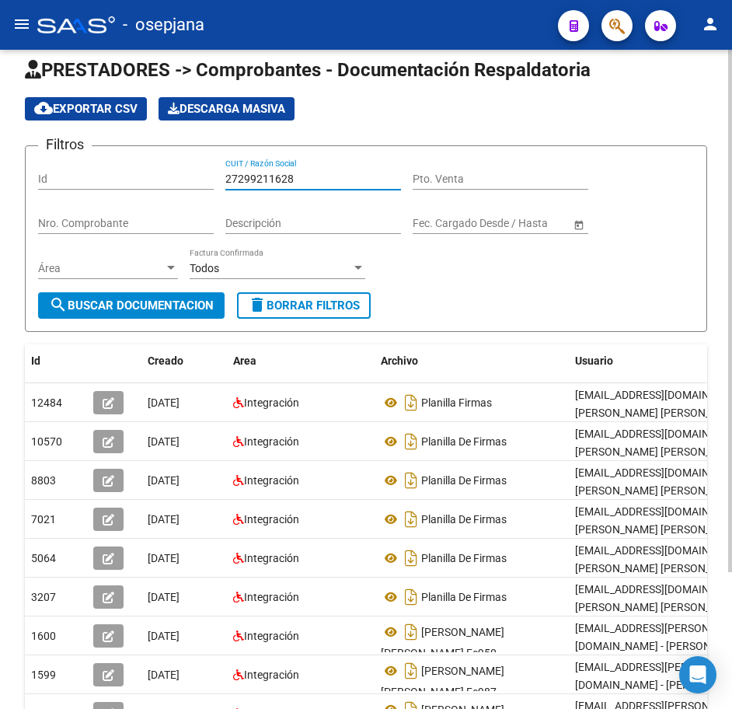
drag, startPoint x: 309, startPoint y: 175, endPoint x: 108, endPoint y: 182, distance: 200.7
click at [102, 168] on div "Filtros Id 27299211628 CUIT / Razón Social Pto. Venta Nro. Comprobante Descripc…" at bounding box center [366, 226] width 656 height 134
paste input "8670459"
click at [167, 316] on button "search Buscar Documentacion" at bounding box center [131, 305] width 187 height 26
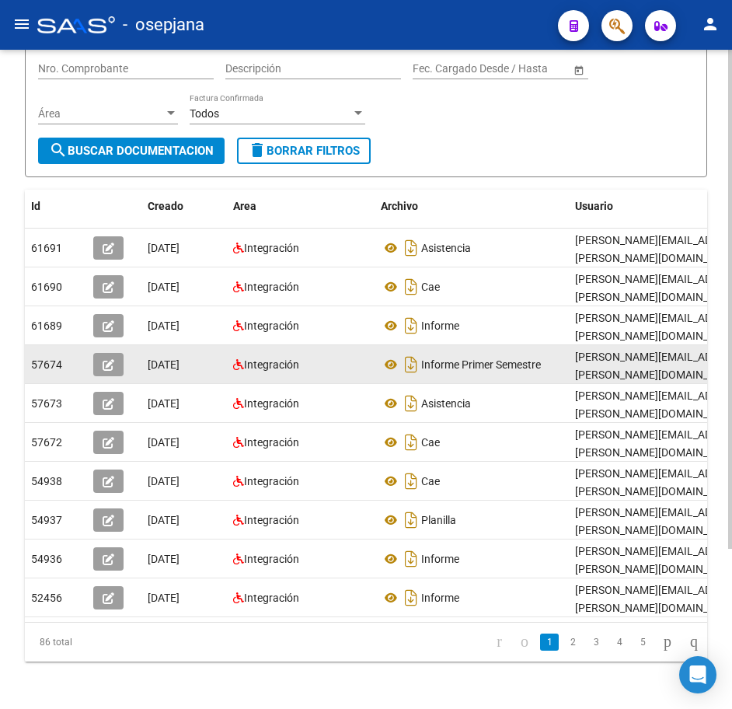
scroll to position [173, 0]
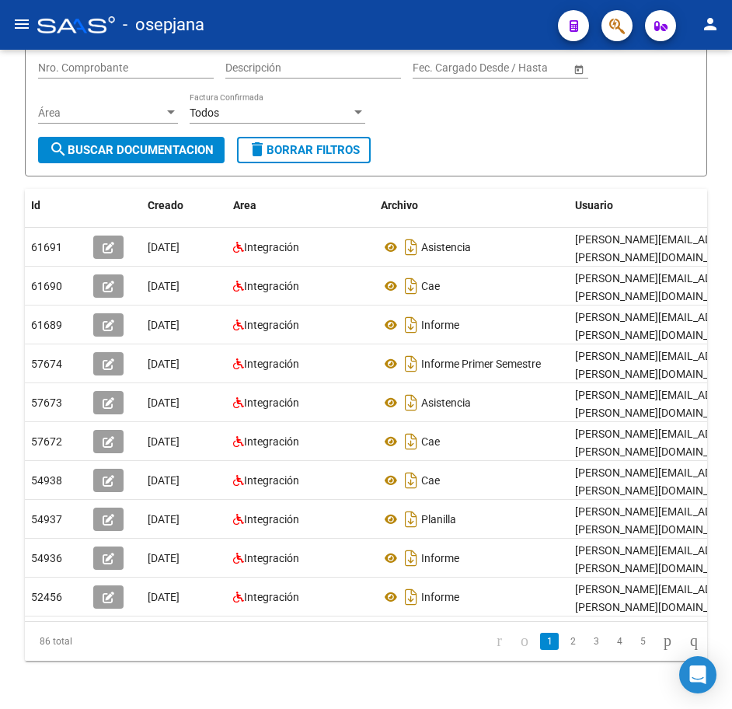
click at [564, 650] on link "2" at bounding box center [573, 641] width 19 height 17
click at [394, 131] on div "Filtros Id 27298670459 CUIT / Razón Social Pto. Venta Nro. Comprobante Descripc…" at bounding box center [366, 70] width 656 height 134
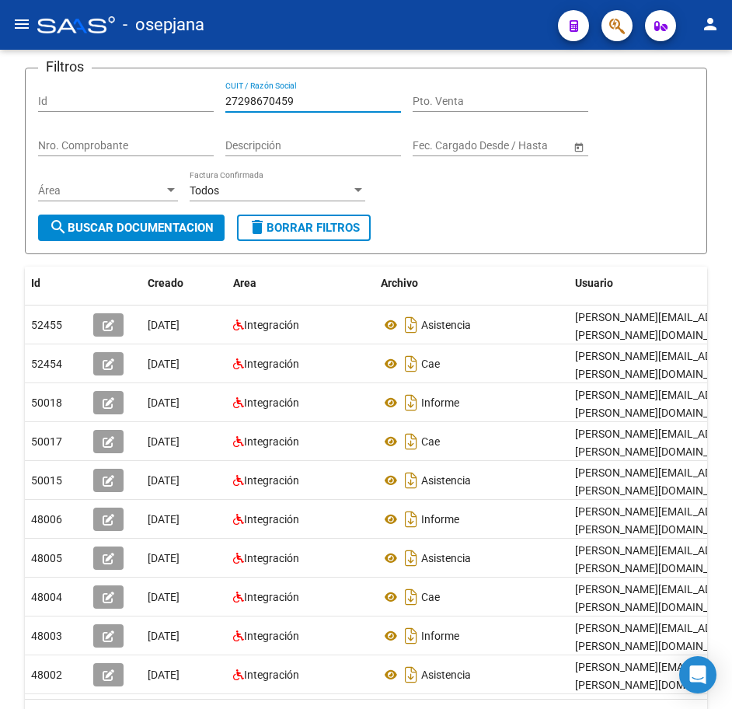
drag, startPoint x: 239, startPoint y: 94, endPoint x: 104, endPoint y: 83, distance: 135.7
click at [106, 82] on div "Filtros Id 27298670459 CUIT / Razón Social Pto. Venta Nro. Comprobante Descripc…" at bounding box center [366, 148] width 656 height 134
paste input "9522844"
click at [166, 223] on span "search Buscar Documentacion" at bounding box center [131, 228] width 165 height 14
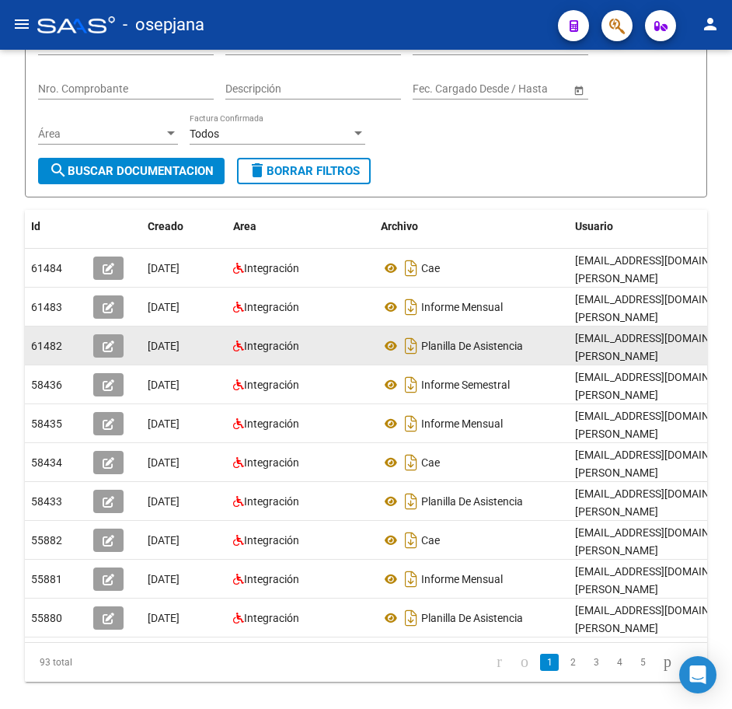
scroll to position [173, 0]
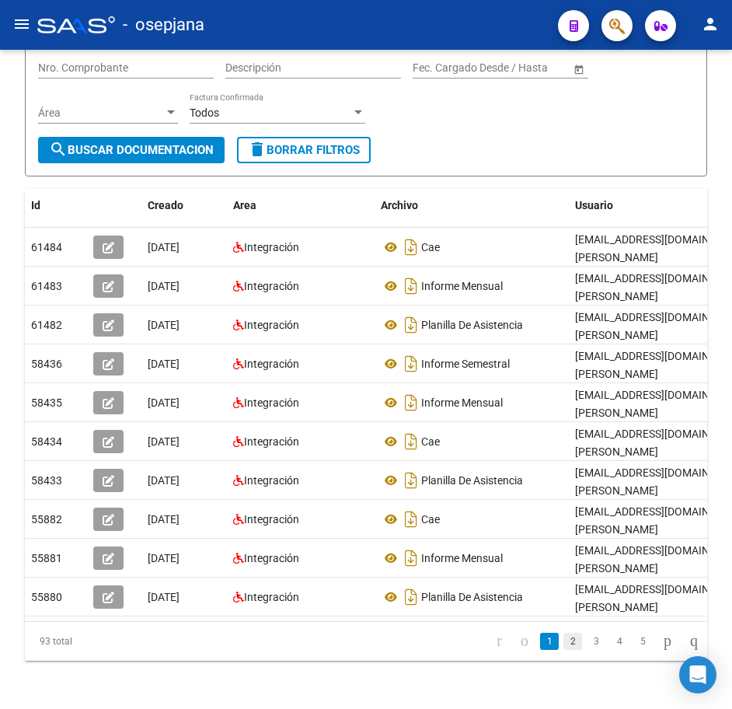
click at [564, 650] on link "2" at bounding box center [573, 641] width 19 height 17
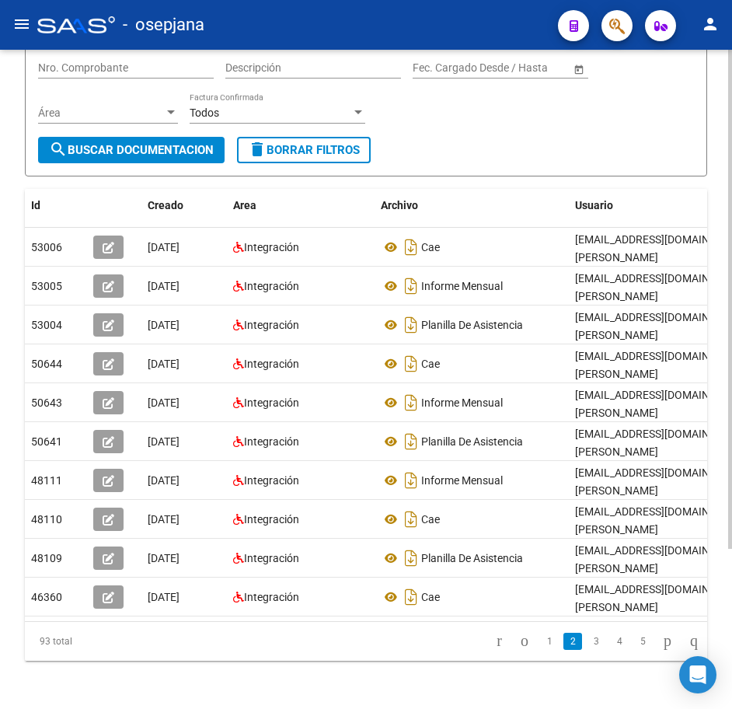
click at [480, 131] on div "Filtros Id 27299522844 CUIT / Razón Social Pto. Venta Nro. Comprobante Descripc…" at bounding box center [366, 70] width 656 height 134
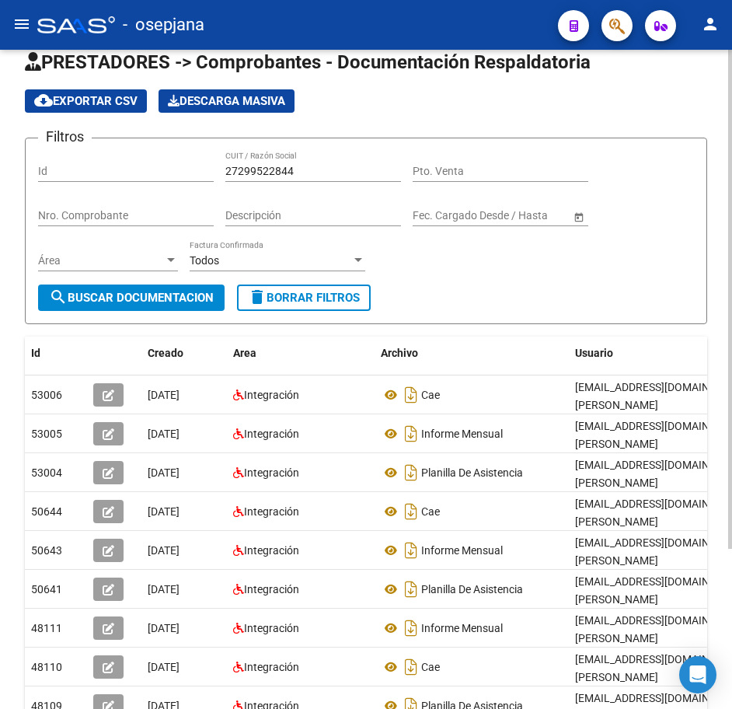
scroll to position [17, 0]
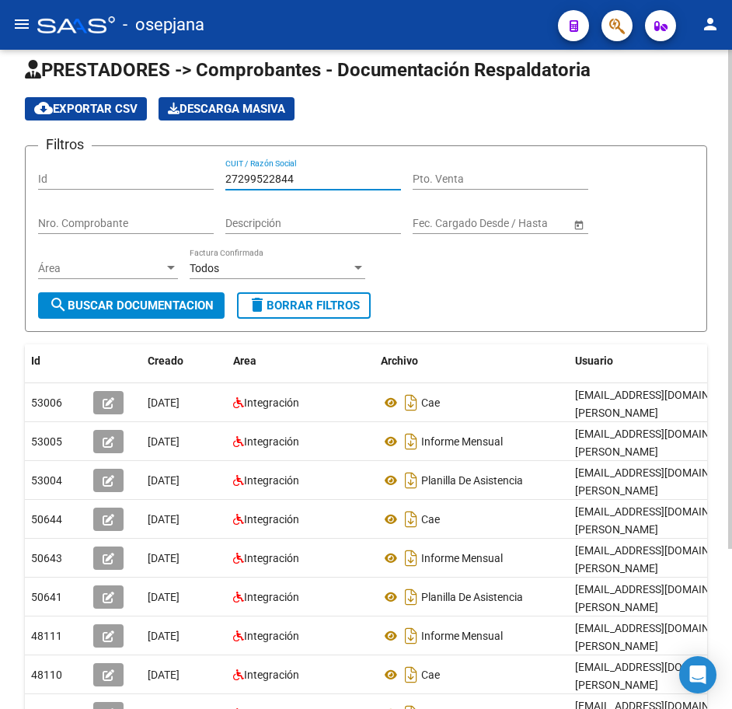
drag, startPoint x: 305, startPoint y: 174, endPoint x: 91, endPoint y: 178, distance: 213.9
click at [94, 174] on div "Filtros Id 27299522844 CUIT / Razón Social Pto. Venta Nro. Comprobante Descripc…" at bounding box center [366, 226] width 656 height 134
paste input "7282161"
click at [181, 302] on span "search Buscar Documentacion" at bounding box center [131, 306] width 165 height 14
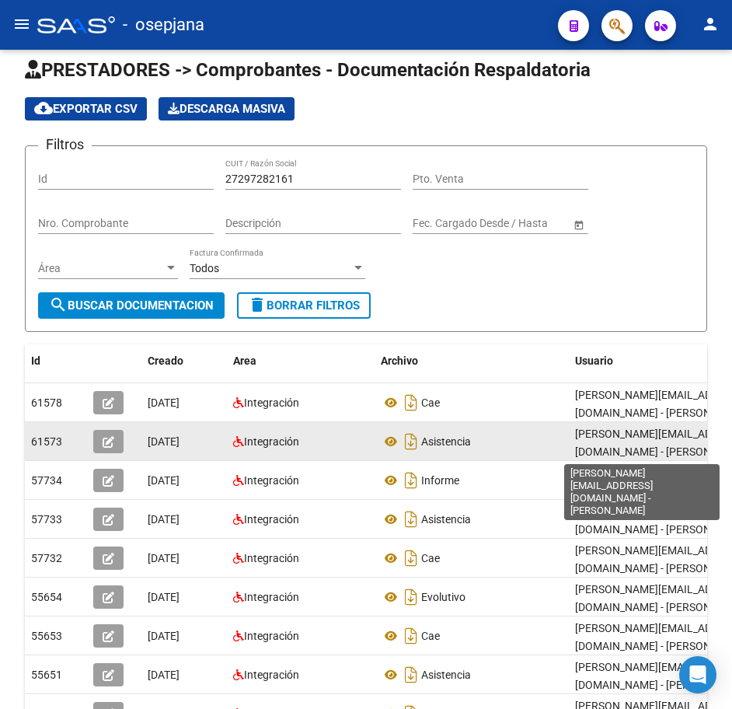
click at [575, 429] on datatable-body-cell "cabrero.26@hotmail.com - ANABEL CABRERO" at bounding box center [685, 441] width 233 height 38
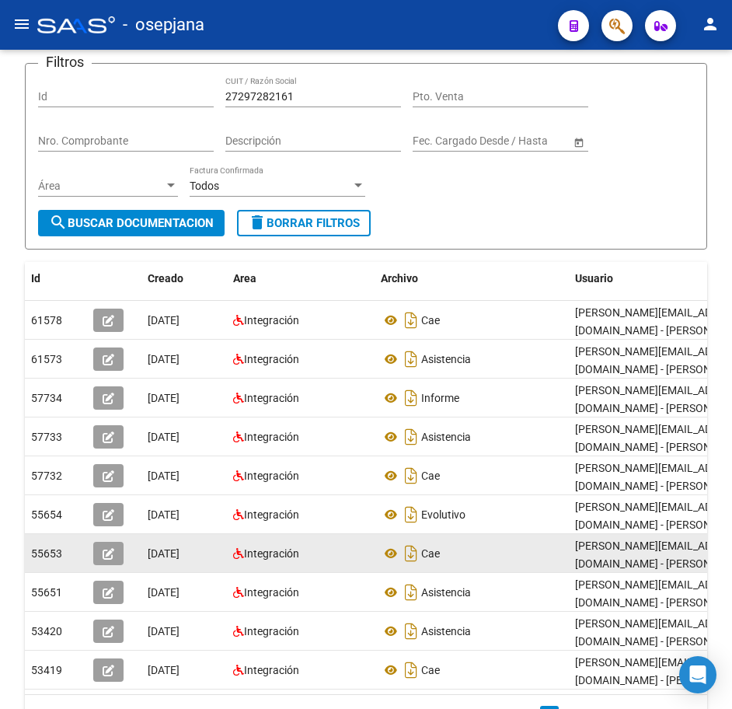
scroll to position [211, 0]
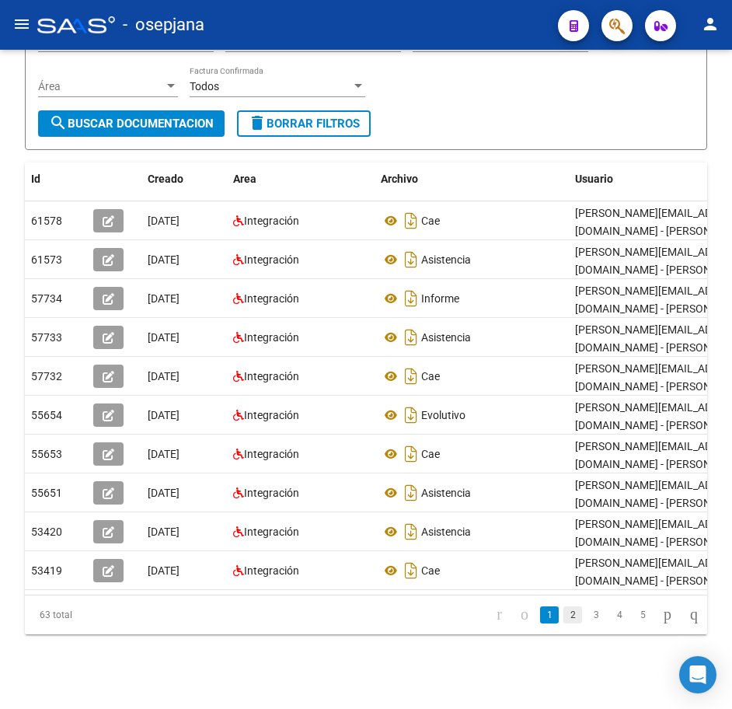
click at [565, 618] on link "2" at bounding box center [573, 614] width 19 height 17
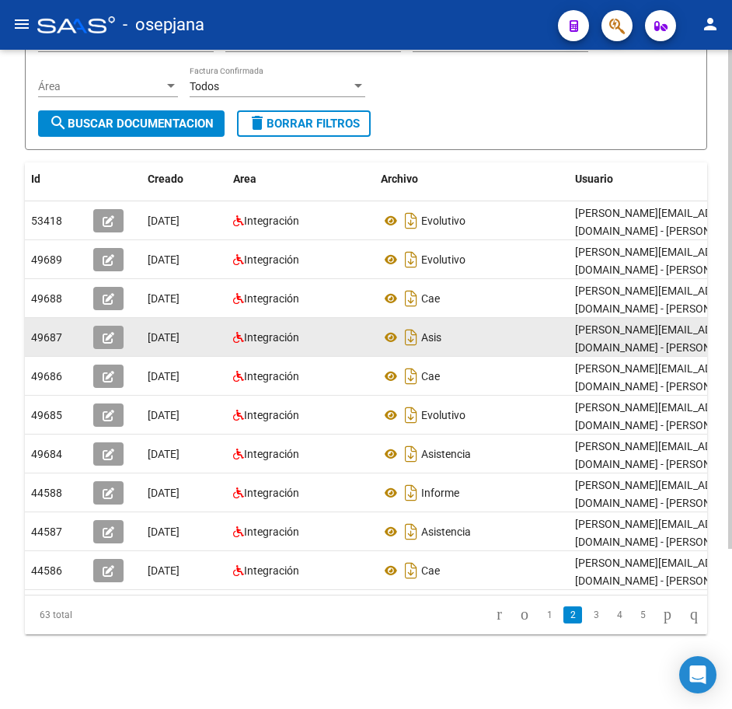
click at [497, 338] on datatable-body-cell "Asis" at bounding box center [472, 337] width 194 height 38
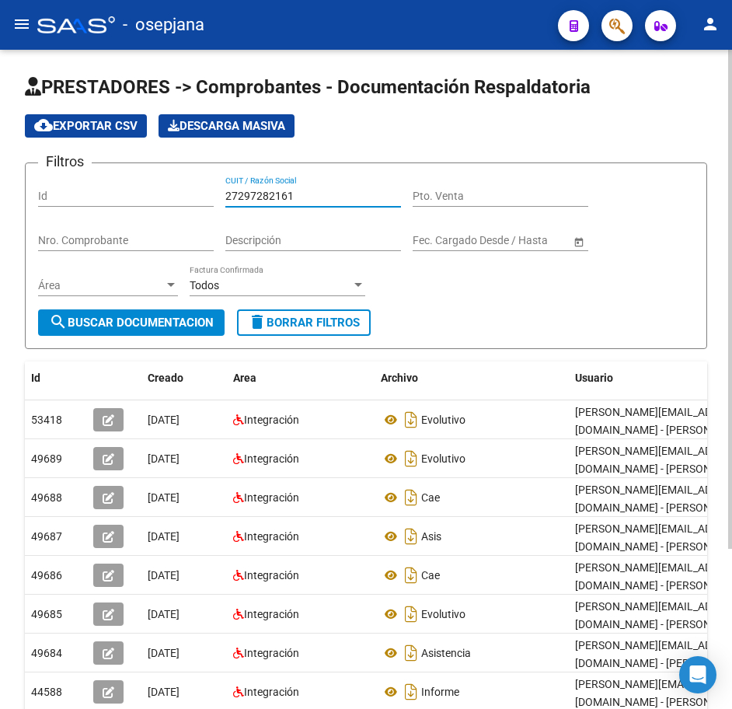
drag, startPoint x: 245, startPoint y: 194, endPoint x: 201, endPoint y: 262, distance: 80.9
click at [129, 182] on div "Filtros Id 27297282161 CUIT / Razón Social Pto. Venta Nro. Comprobante Descripc…" at bounding box center [366, 243] width 656 height 134
paste input "302795172"
click at [152, 320] on span "search Buscar Documentacion" at bounding box center [131, 323] width 165 height 14
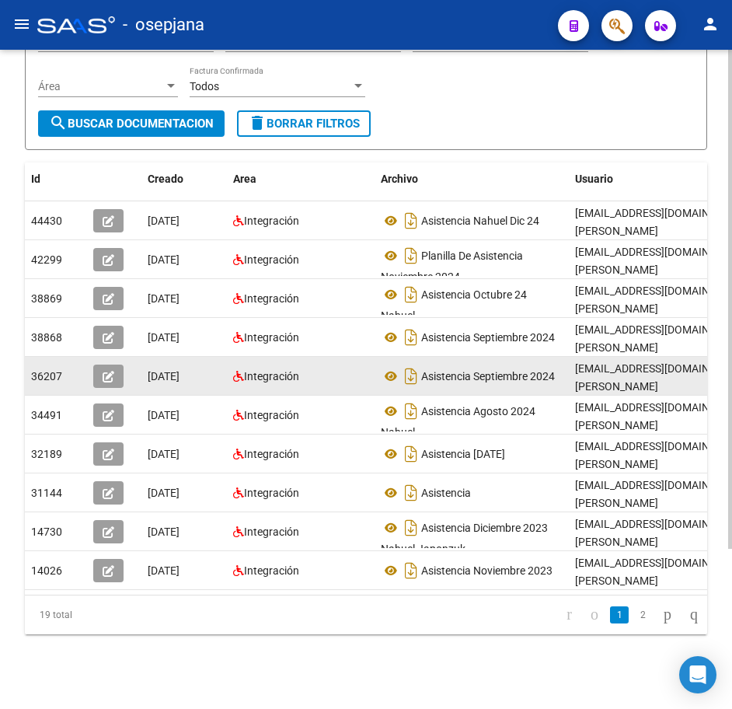
scroll to position [211, 0]
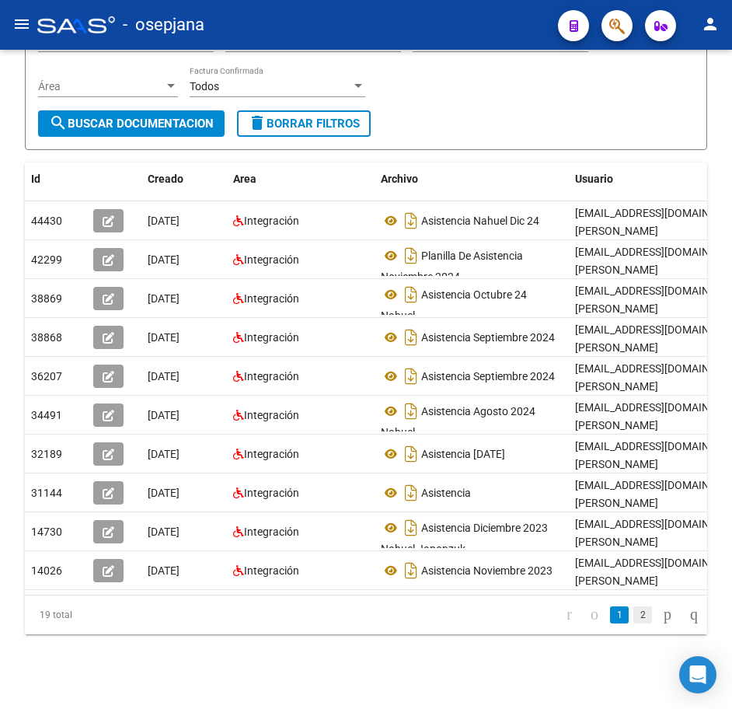
click at [634, 616] on link "2" at bounding box center [643, 614] width 19 height 17
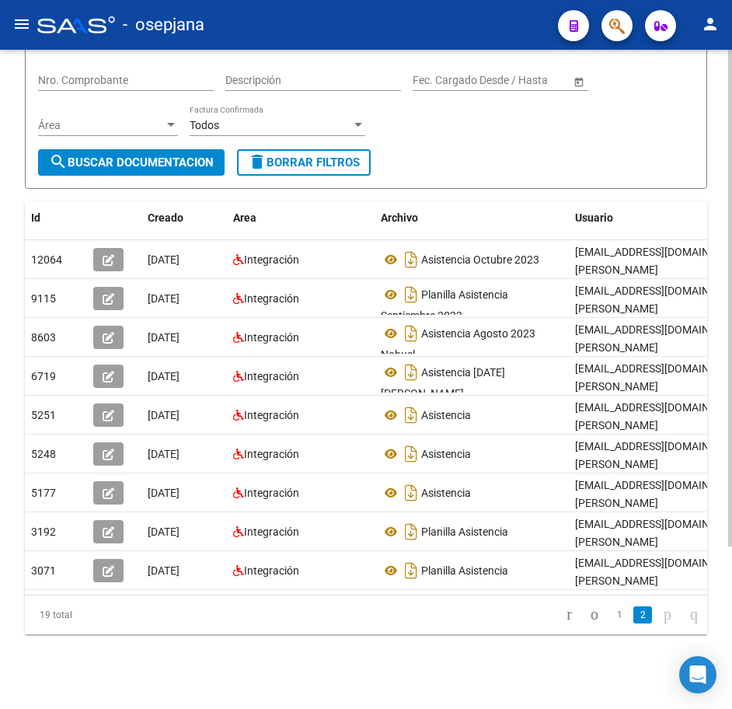
scroll to position [173, 0]
click at [479, 209] on div "Archivo" at bounding box center [472, 218] width 182 height 18
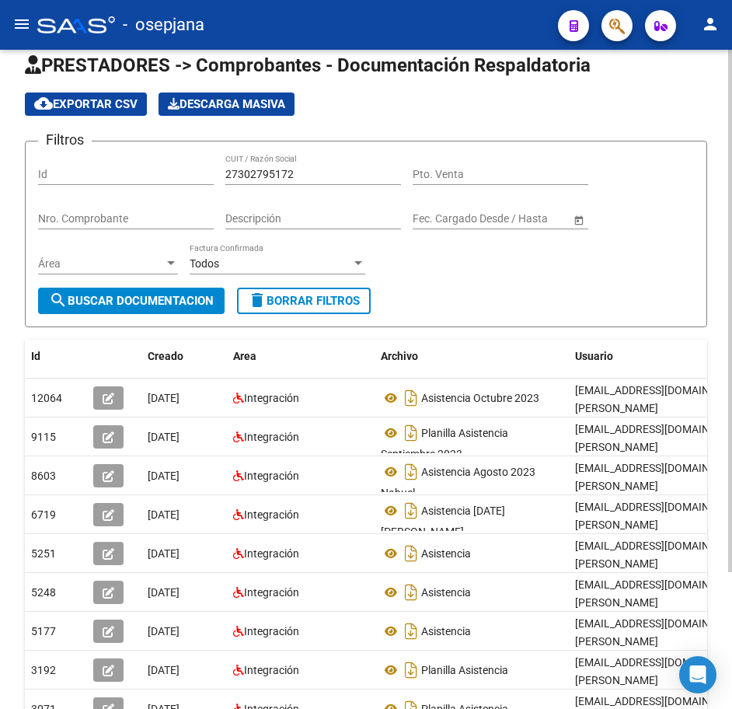
scroll to position [17, 0]
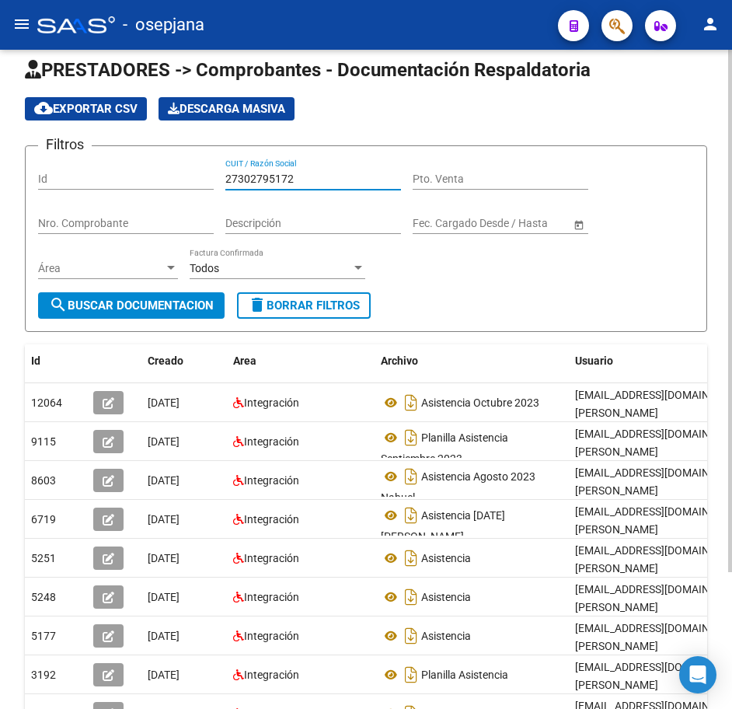
drag, startPoint x: 303, startPoint y: 177, endPoint x: 152, endPoint y: 174, distance: 151.6
click at [152, 174] on div "Filtros Id 27302795172 CUIT / Razón Social Pto. Venta Nro. Comprobante Descripc…" at bounding box center [366, 226] width 656 height 134
paste input "299875887"
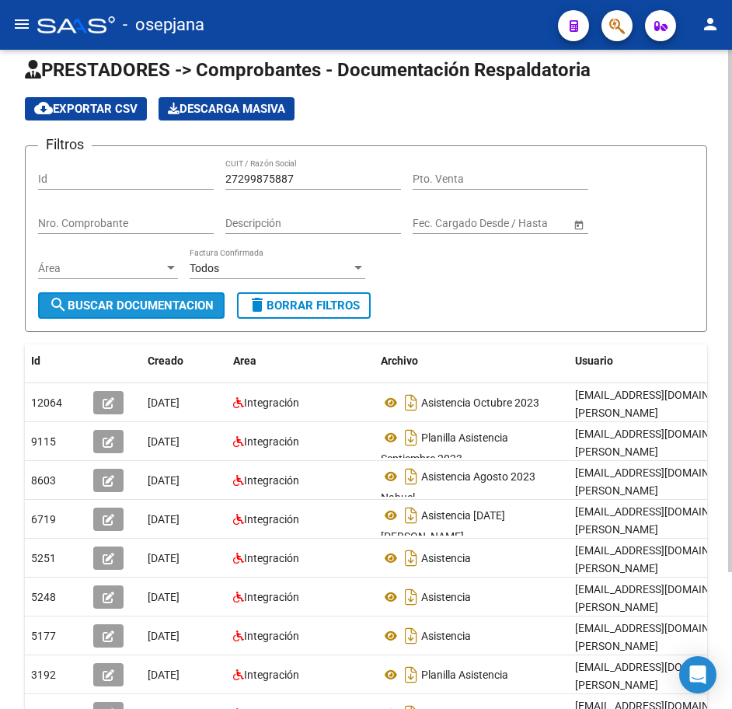
click at [202, 304] on span "search Buscar Documentacion" at bounding box center [131, 306] width 165 height 14
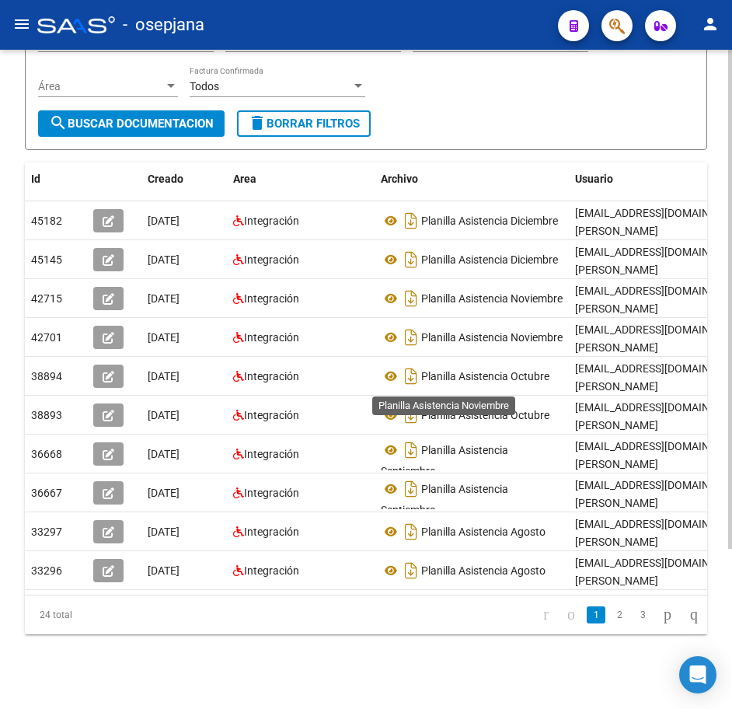
scroll to position [211, 0]
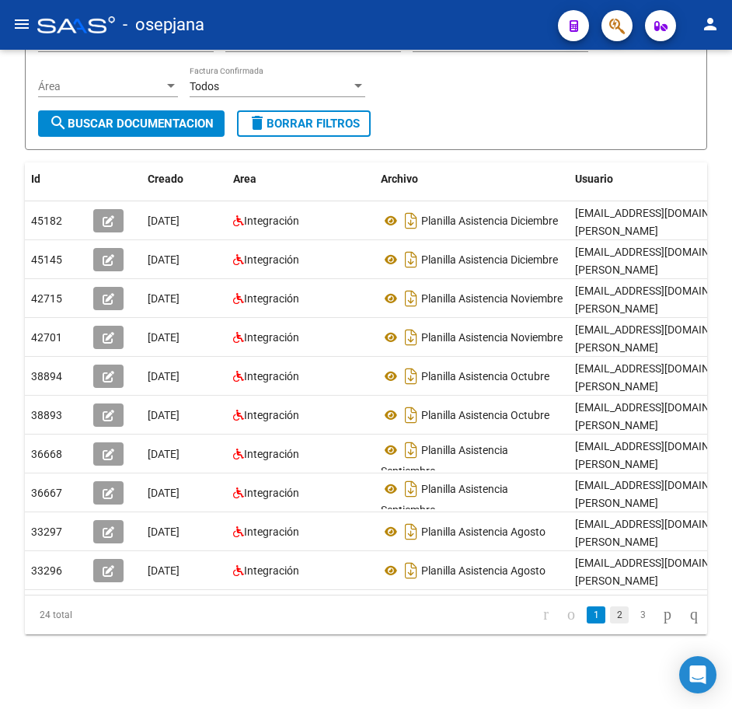
click at [610, 615] on link "2" at bounding box center [619, 614] width 19 height 17
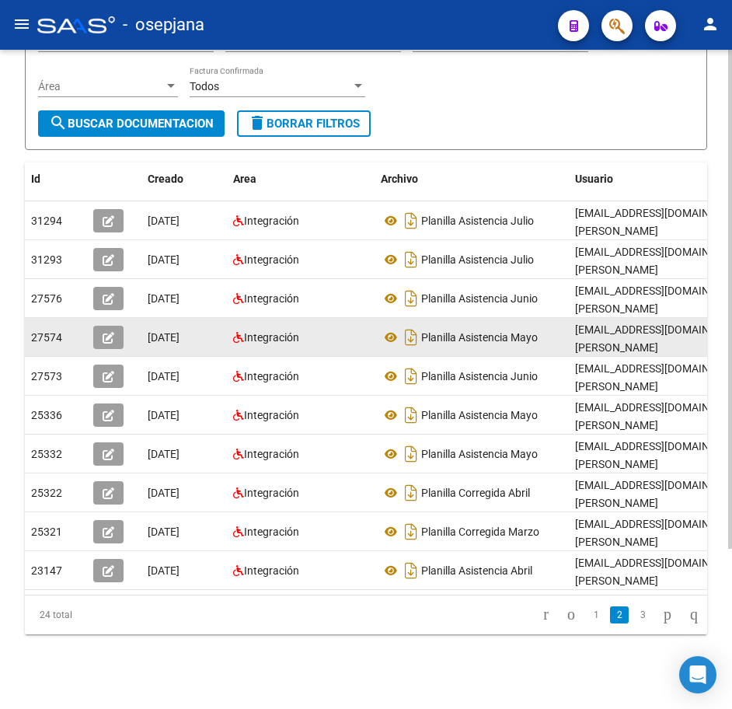
click at [475, 318] on datatable-body-cell "Planilla Asistencia Mayo" at bounding box center [472, 337] width 194 height 38
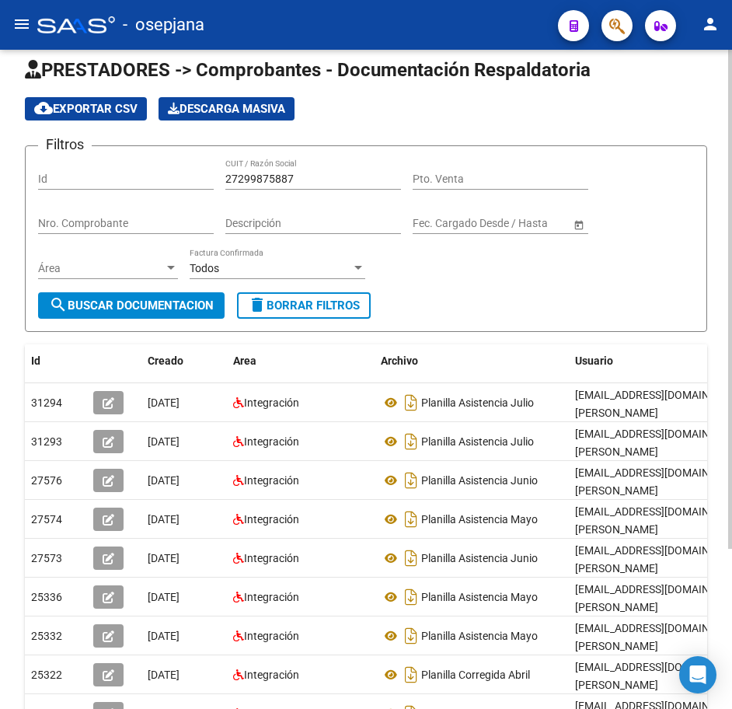
scroll to position [0, 0]
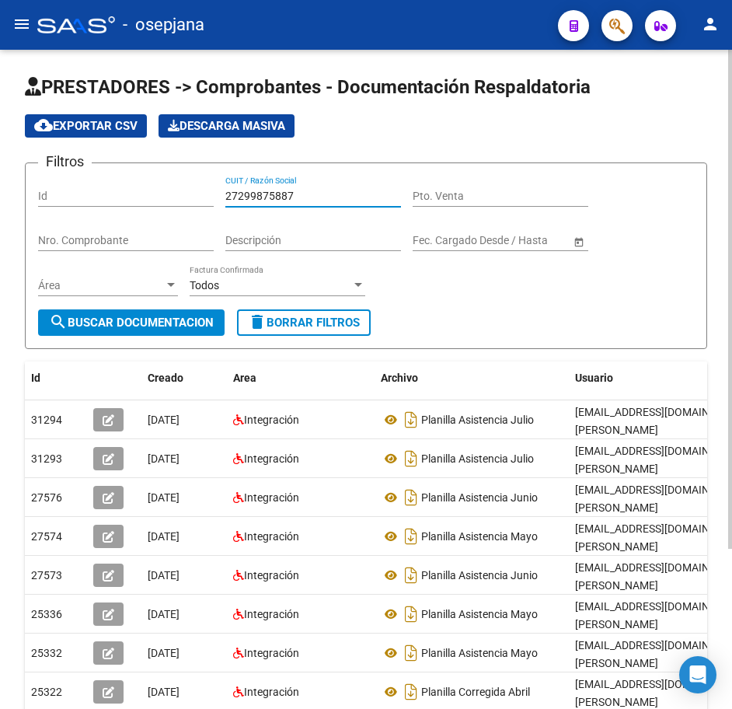
drag, startPoint x: 316, startPoint y: 194, endPoint x: 162, endPoint y: 184, distance: 155.0
click at [166, 184] on div "Filtros Id 27299875887 CUIT / Razón Social Pto. Venta Nro. Comprobante Descripc…" at bounding box center [366, 243] width 656 height 134
paste input "300743175"
click at [190, 321] on span "search Buscar Documentacion" at bounding box center [131, 323] width 165 height 14
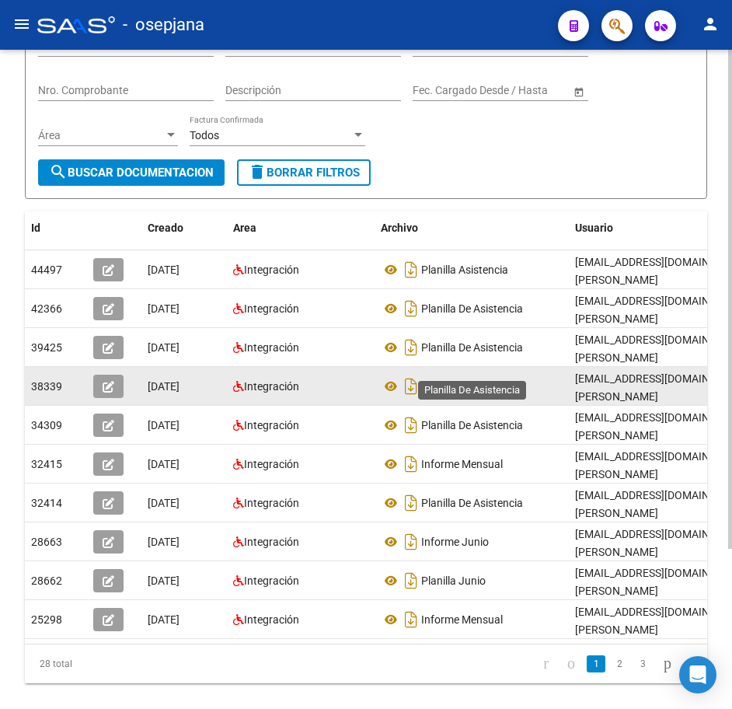
scroll to position [211, 0]
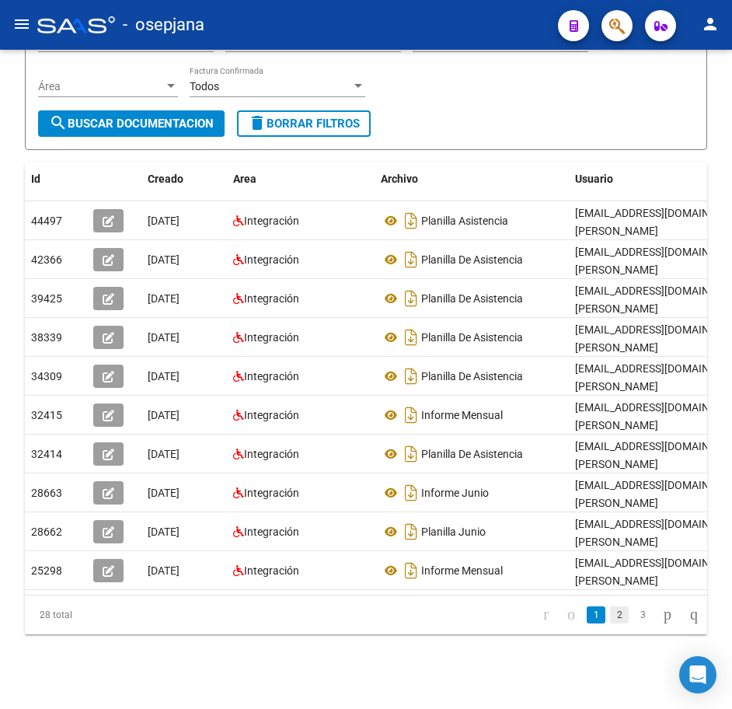
click at [610, 616] on link "2" at bounding box center [619, 614] width 19 height 17
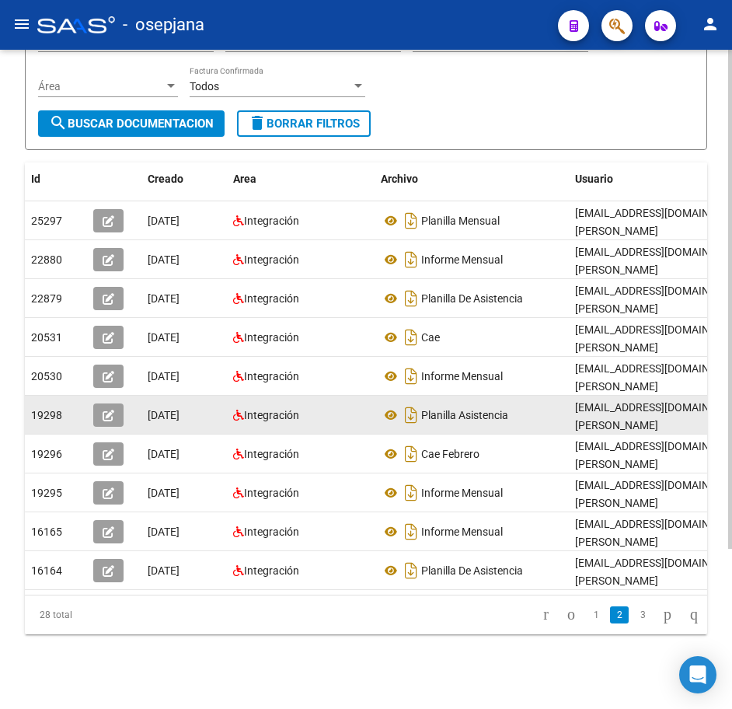
click at [533, 410] on div "Planilla Asistencia" at bounding box center [472, 415] width 182 height 25
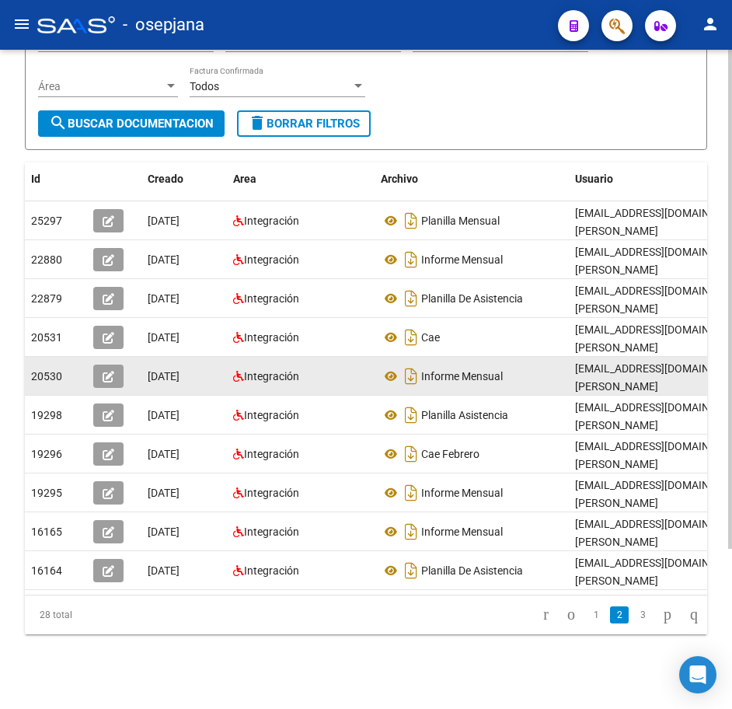
scroll to position [0, 0]
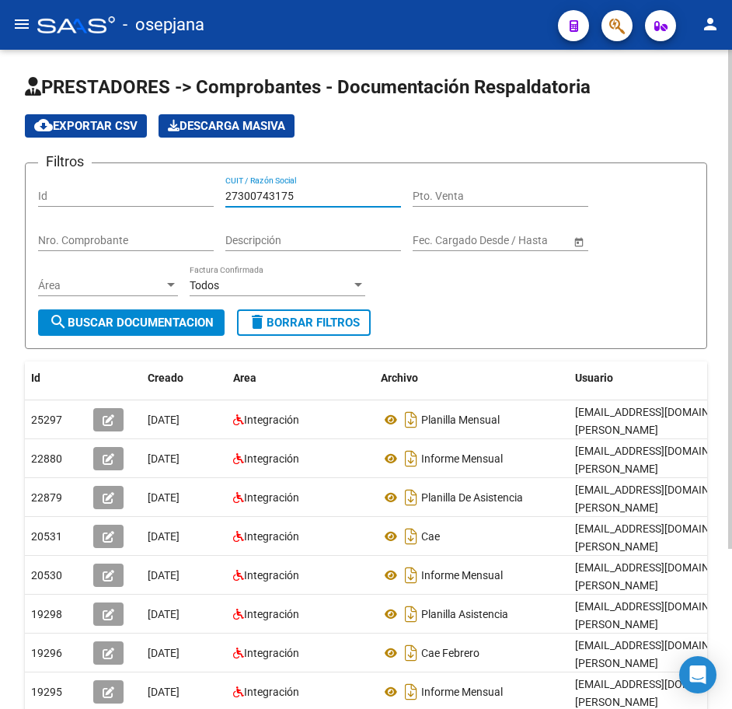
drag, startPoint x: 314, startPoint y: 199, endPoint x: 191, endPoint y: 179, distance: 124.5
click at [191, 179] on div "Filtros Id 27300743175 CUIT / Razón Social Pto. Venta Nro. Comprobante Descripc…" at bounding box center [366, 243] width 656 height 134
paste input "297282161"
click at [308, 250] on div "Descripción" at bounding box center [313, 235] width 176 height 31
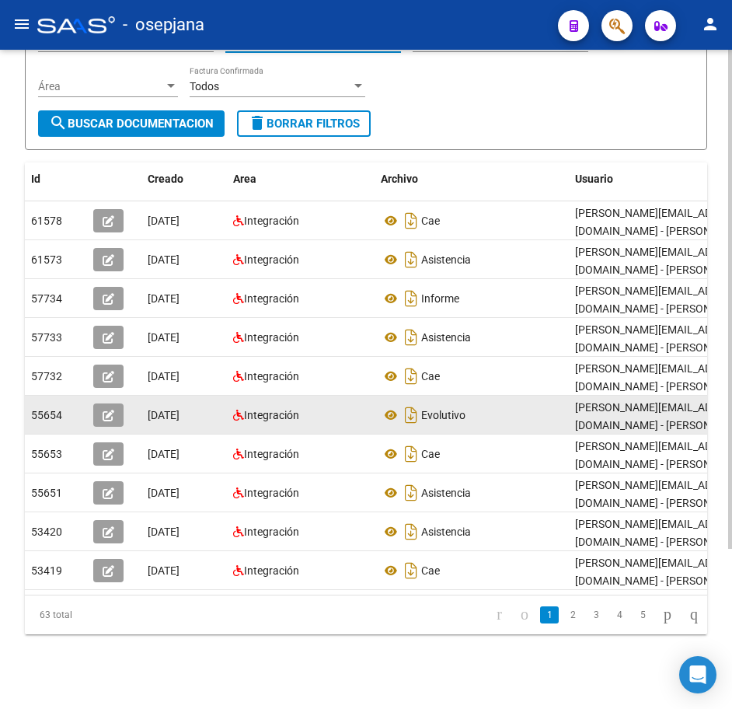
scroll to position [211, 0]
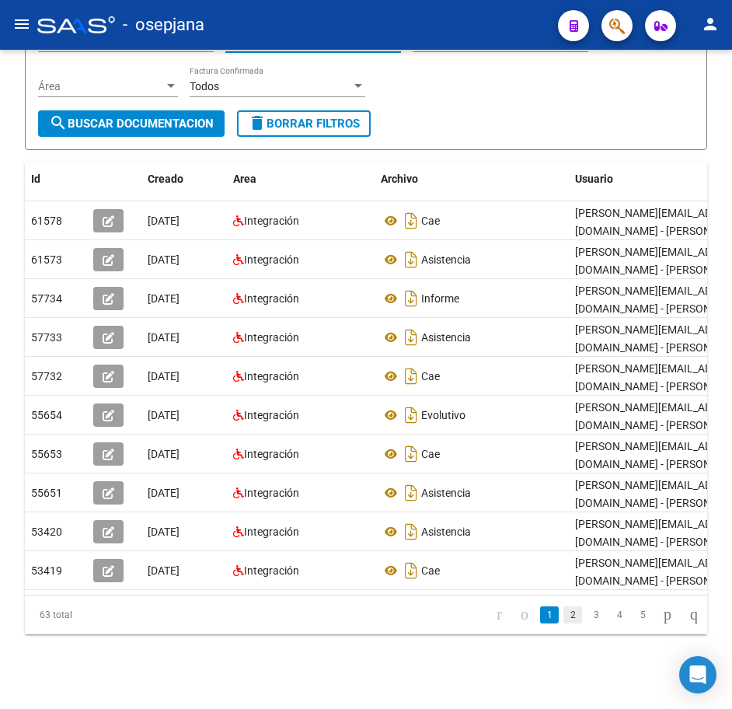
click at [564, 615] on link "2" at bounding box center [573, 614] width 19 height 17
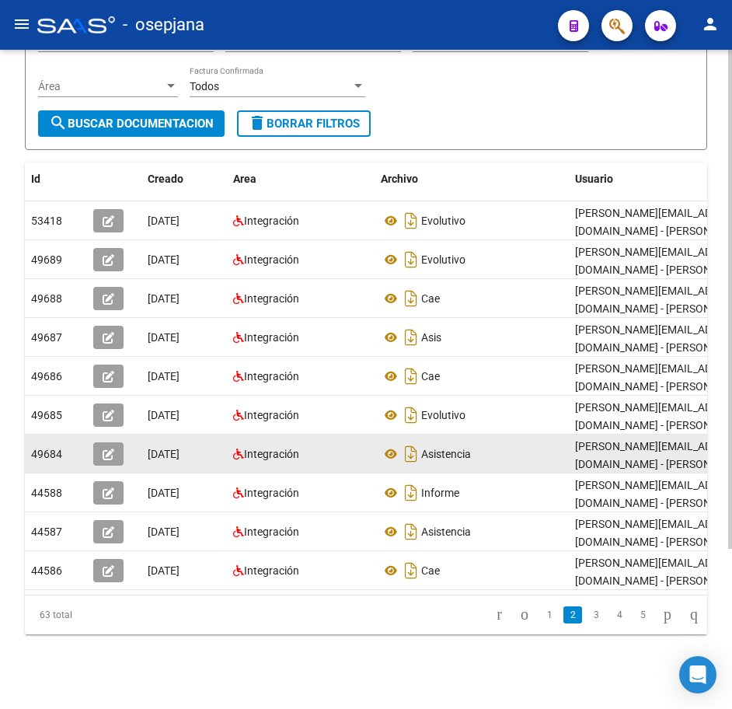
click at [513, 456] on datatable-body-cell "Asistencia" at bounding box center [472, 454] width 194 height 38
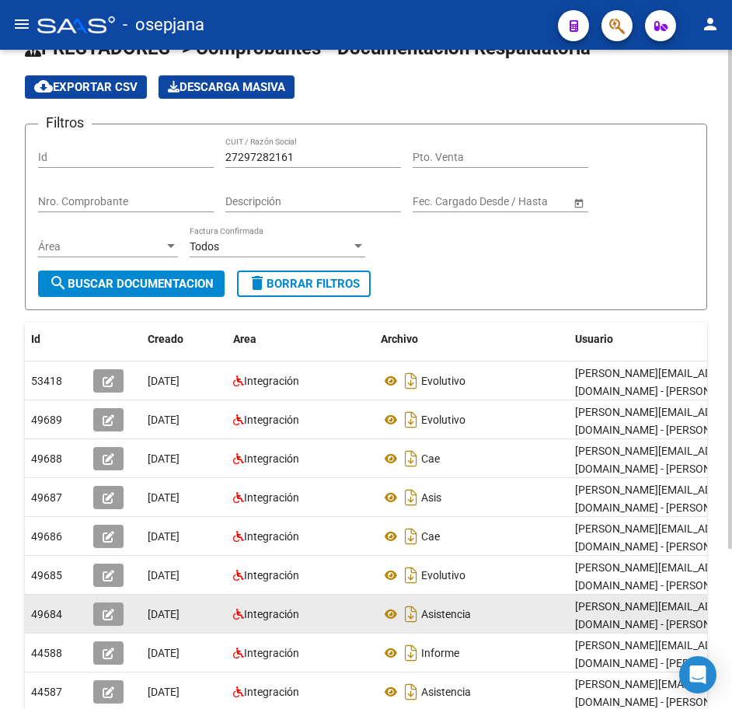
scroll to position [0, 0]
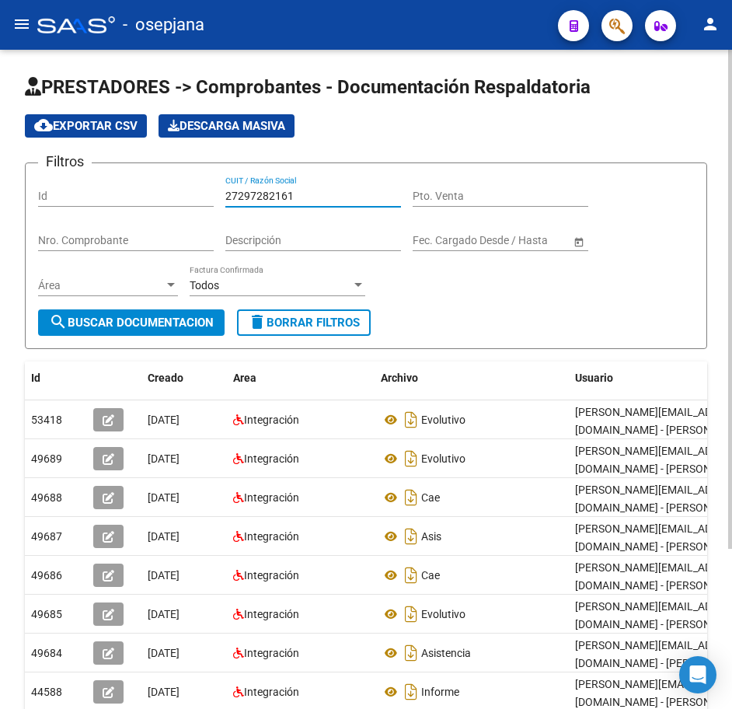
drag, startPoint x: 300, startPoint y: 190, endPoint x: 108, endPoint y: 190, distance: 192.0
click at [108, 190] on div "Filtros Id 27297282161 CUIT / Razón Social Pto. Venta Nro. Comprobante Descripc…" at bounding box center [366, 243] width 656 height 134
paste input "304361"
click at [194, 322] on span "search Buscar Documentacion" at bounding box center [131, 323] width 165 height 14
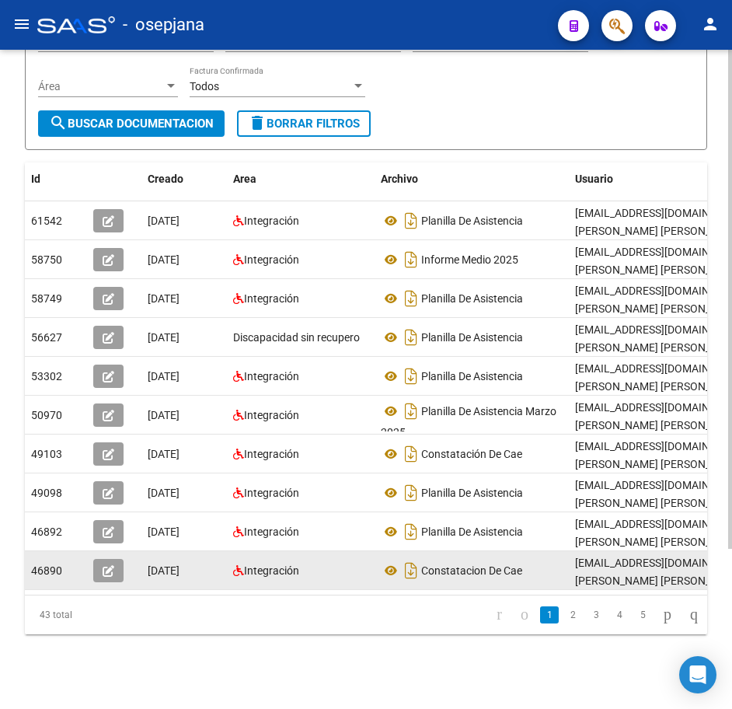
scroll to position [211, 0]
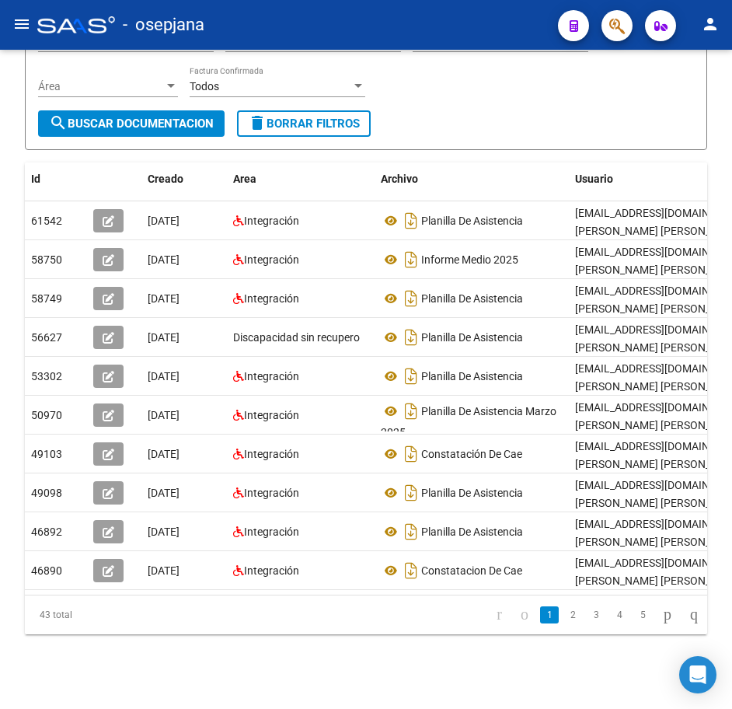
click at [561, 625] on li "2" at bounding box center [572, 615] width 23 height 26
click at [567, 617] on link "2" at bounding box center [573, 614] width 19 height 17
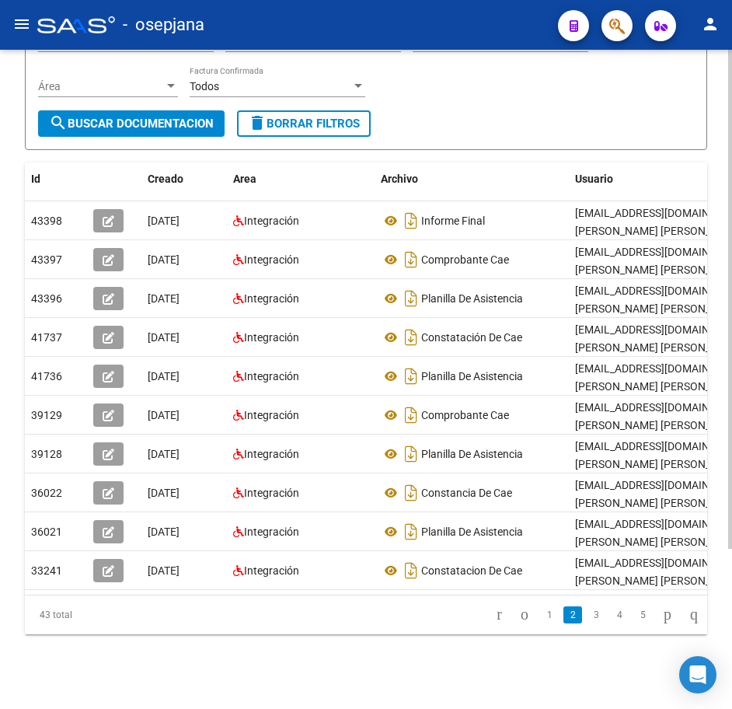
click at [620, 144] on div "PRESTADORES -> Comprobantes - Documentación Respaldatoria cloud_download Export…" at bounding box center [366, 255] width 683 height 759
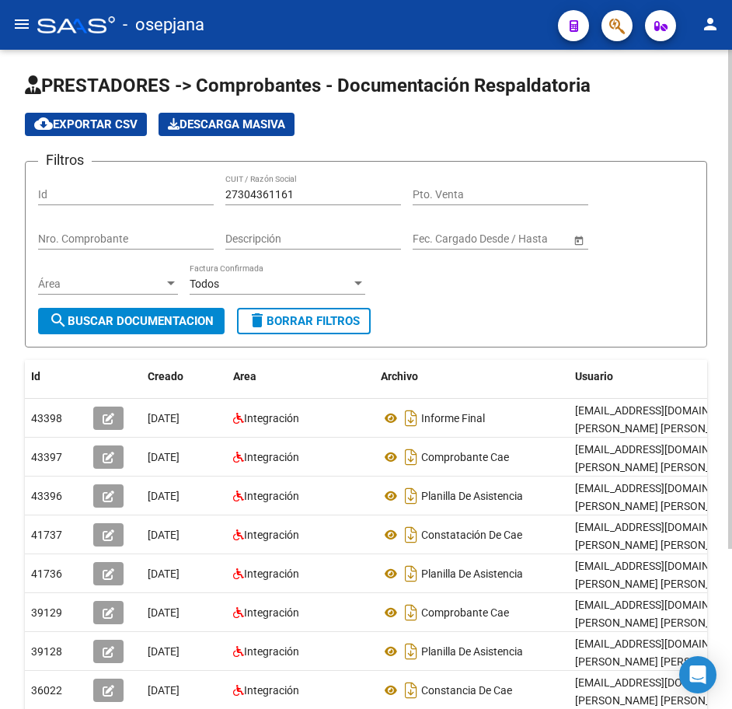
scroll to position [0, 0]
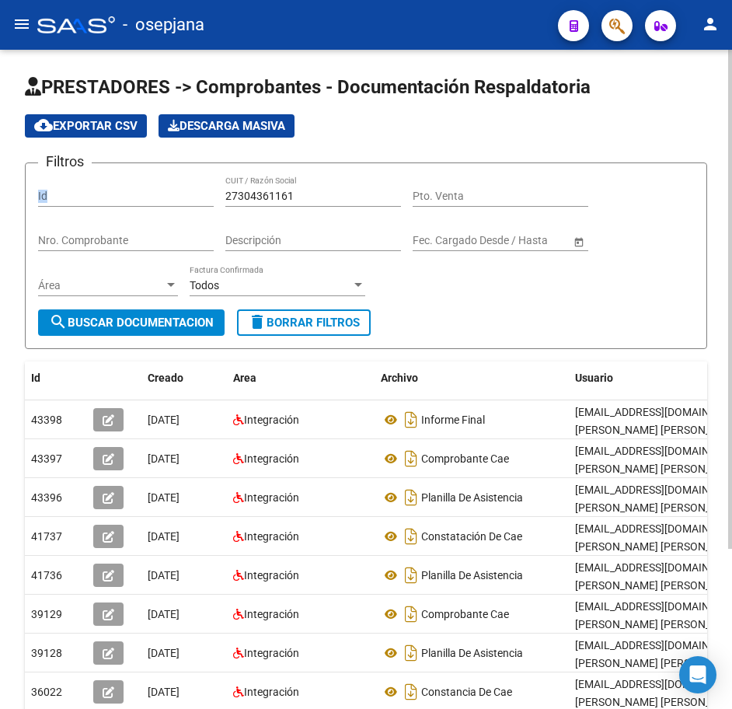
drag, startPoint x: 319, startPoint y: 188, endPoint x: 117, endPoint y: 181, distance: 202.3
click at [117, 181] on div "Filtros Id 27304361161 CUIT / Razón Social Pto. Venta Nro. Comprobante Descripc…" at bounding box center [366, 243] width 656 height 134
drag, startPoint x: 117, startPoint y: 181, endPoint x: 316, endPoint y: 197, distance: 200.5
click at [316, 197] on input "27304361161" at bounding box center [313, 196] width 176 height 13
drag, startPoint x: 206, startPoint y: 194, endPoint x: 124, endPoint y: 191, distance: 81.7
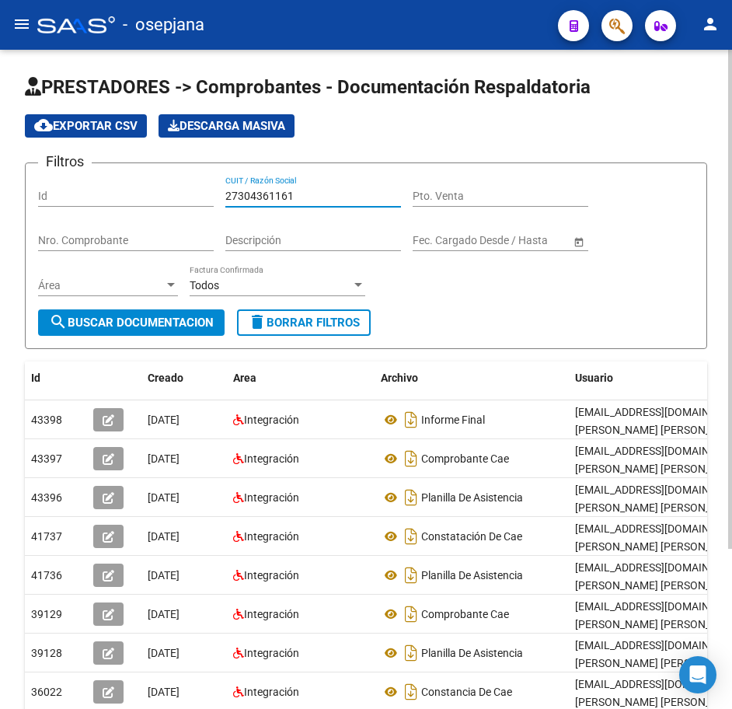
click at [129, 192] on div "Filtros Id 27304361161 CUIT / Razón Social Pto. Venta Nro. Comprobante Descripc…" at bounding box center [366, 243] width 656 height 134
drag, startPoint x: 313, startPoint y: 195, endPoint x: 159, endPoint y: 188, distance: 154.1
click at [162, 188] on div "Filtros Id 27304361161 CUIT / Razón Social Pto. Venta Nro. Comprobante Descripc…" at bounding box center [366, 243] width 656 height 134
paste input "617989"
drag, startPoint x: 189, startPoint y: 317, endPoint x: 197, endPoint y: 316, distance: 7.9
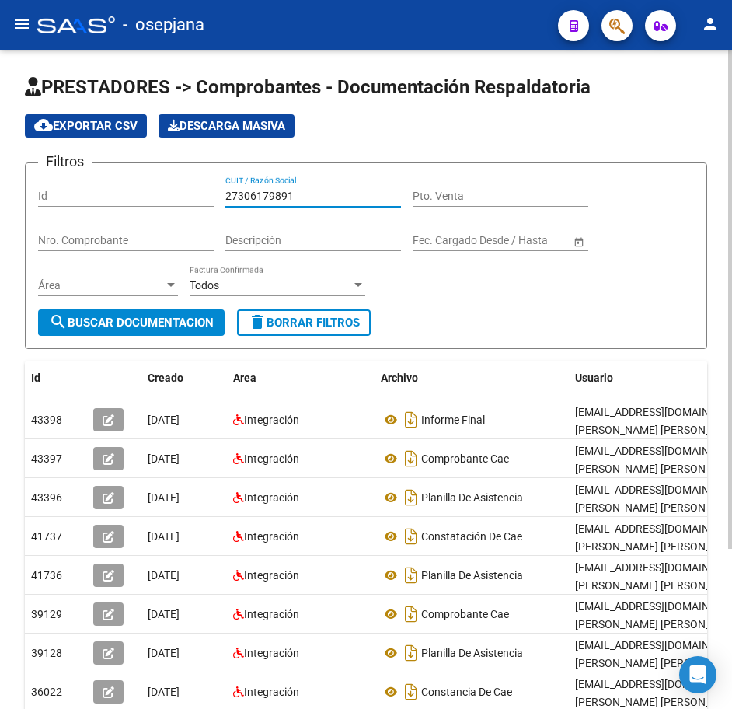
click at [189, 318] on span "search Buscar Documentacion" at bounding box center [131, 323] width 165 height 14
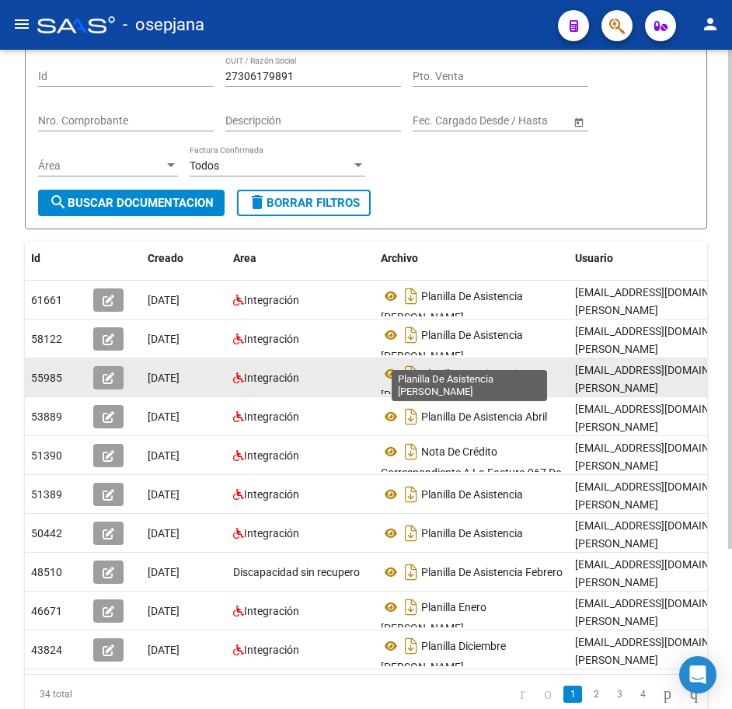
scroll to position [156, 0]
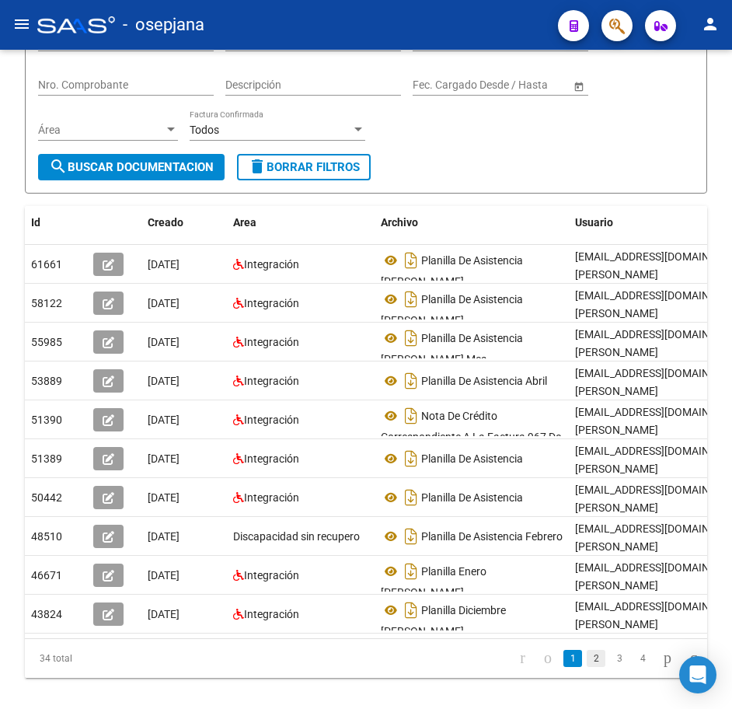
click at [587, 667] on link "2" at bounding box center [596, 658] width 19 height 17
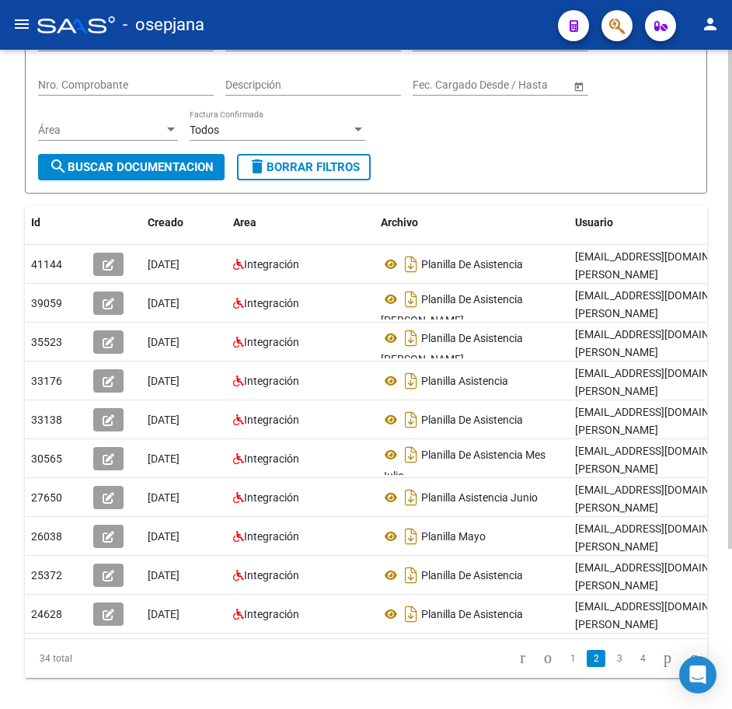
click at [453, 164] on form "Filtros Id 27306179891 CUIT / Razón Social Pto. Venta Nro. Comprobante Descripc…" at bounding box center [366, 100] width 683 height 187
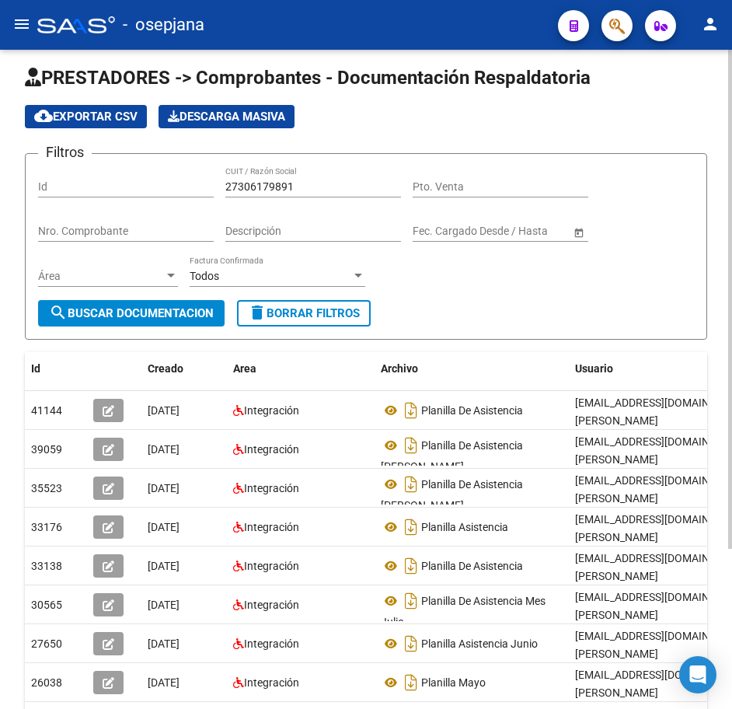
scroll to position [0, 0]
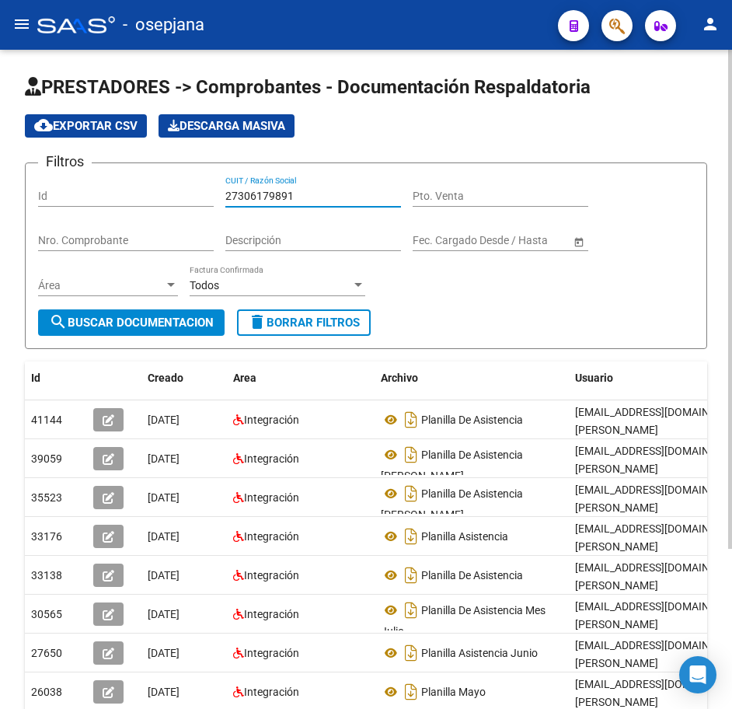
drag, startPoint x: 294, startPoint y: 194, endPoint x: 128, endPoint y: 188, distance: 165.7
click at [128, 186] on div "Filtros Id 27306179891 CUIT / Razón Social Pto. Venta Nro. Comprobante Descripc…" at bounding box center [366, 243] width 656 height 134
paste input "281122"
click at [191, 312] on button "search Buscar Documentacion" at bounding box center [131, 322] width 187 height 26
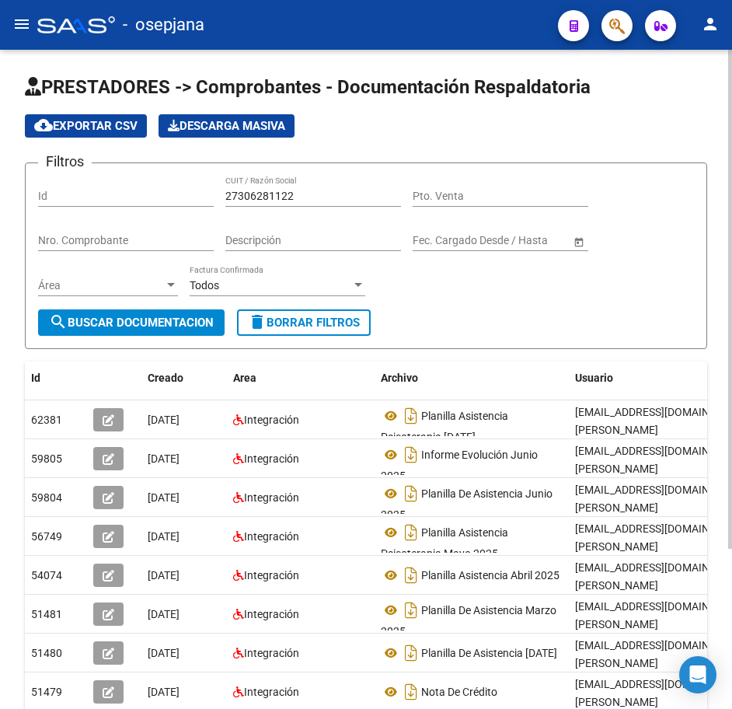
click at [613, 310] on form "Filtros Id 27306281122 CUIT / Razón Social Pto. Venta Nro. Comprobante Descripc…" at bounding box center [366, 255] width 683 height 187
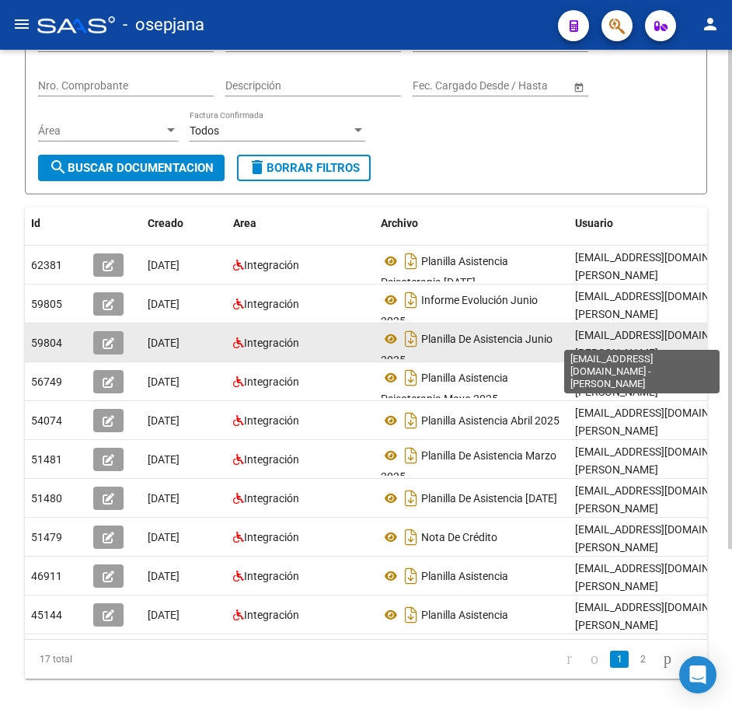
scroll to position [156, 0]
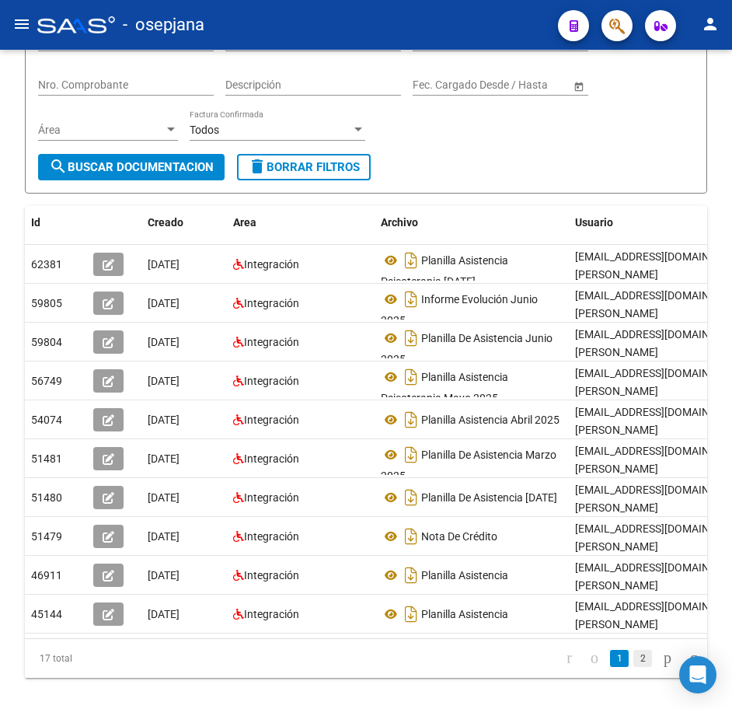
click at [634, 667] on link "2" at bounding box center [643, 658] width 19 height 17
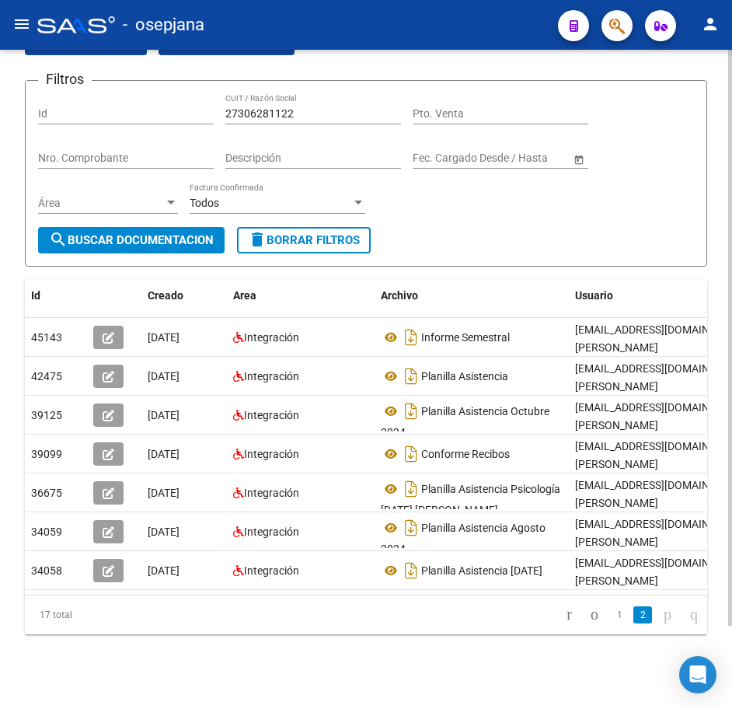
scroll to position [95, 0]
drag, startPoint x: 219, startPoint y: 89, endPoint x: 138, endPoint y: 79, distance: 81.5
click at [138, 80] on form "Filtros Id 27306281122 CUIT / Razón Social Pto. Venta Nro. Comprobante Descripc…" at bounding box center [366, 173] width 683 height 187
paste input "4428800"
click at [176, 233] on span "search Buscar Documentacion" at bounding box center [131, 240] width 165 height 14
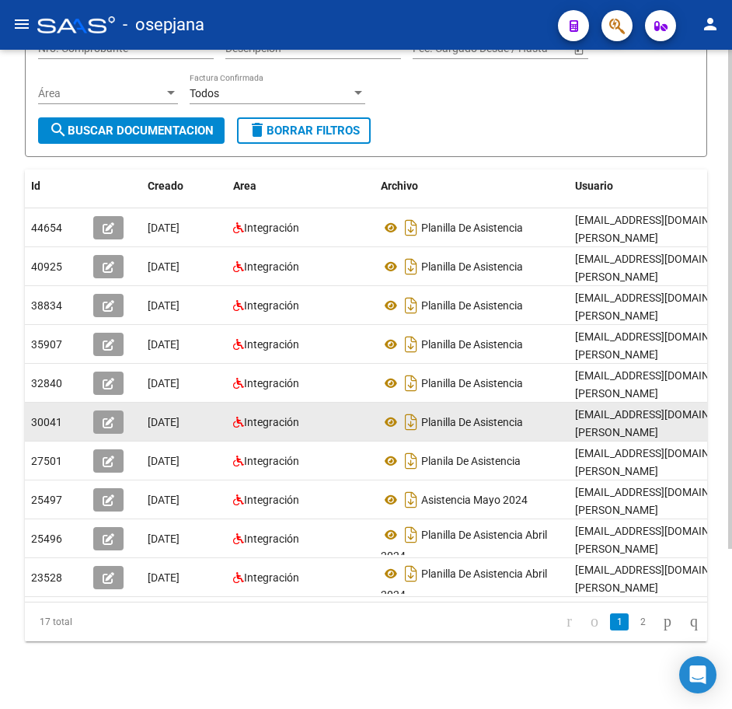
scroll to position [211, 0]
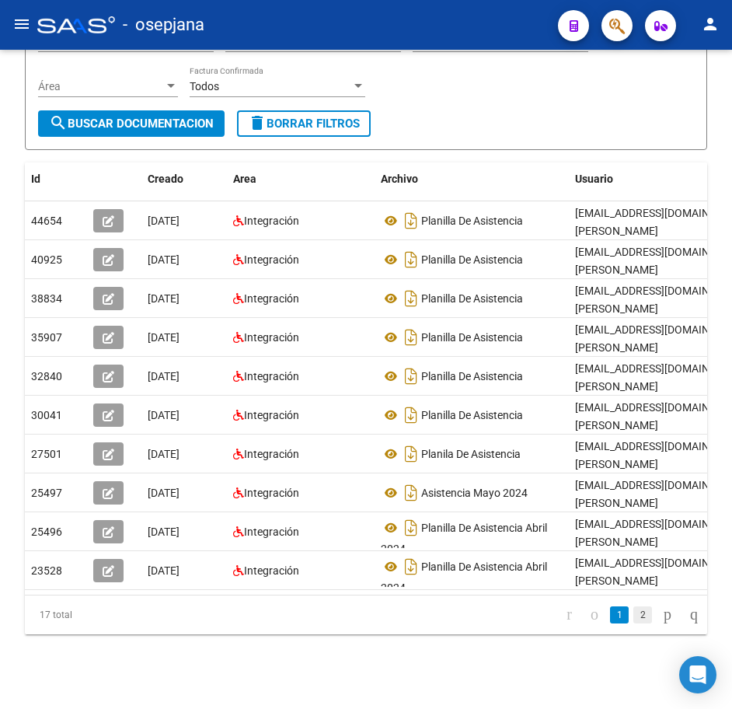
click at [634, 610] on link "2" at bounding box center [643, 614] width 19 height 17
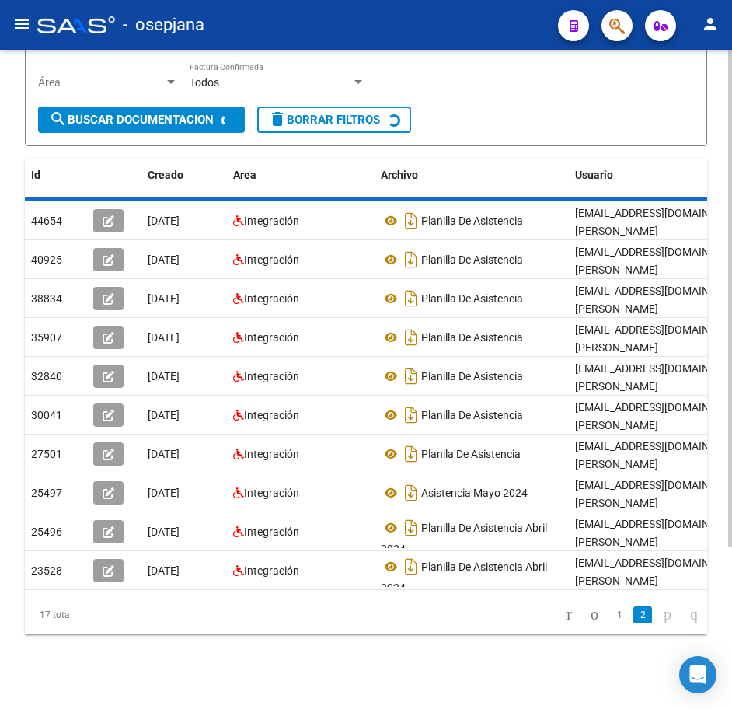
scroll to position [95, 0]
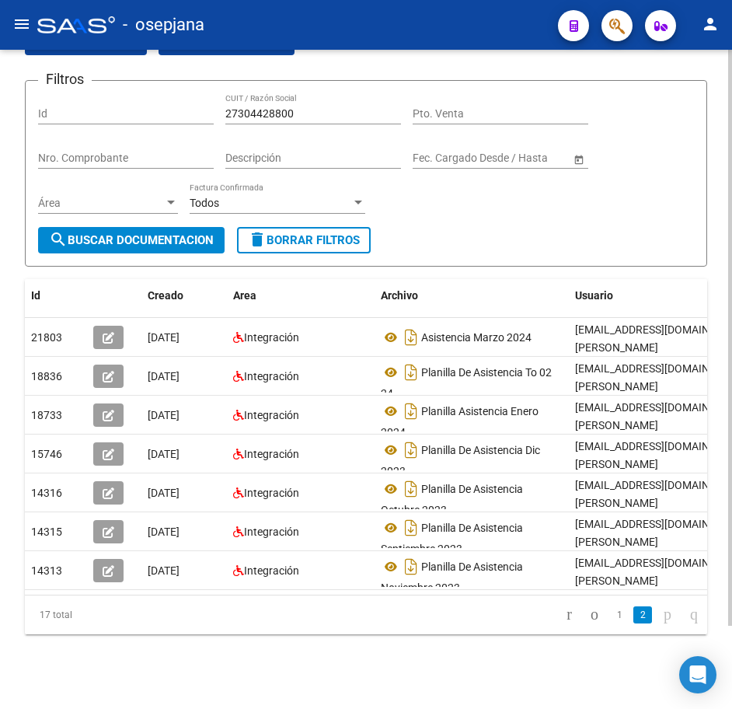
click at [509, 194] on div "Filtros Id 27304428800 CUIT / Razón Social Pto. Venta Nro. Comprobante Descripc…" at bounding box center [366, 160] width 656 height 134
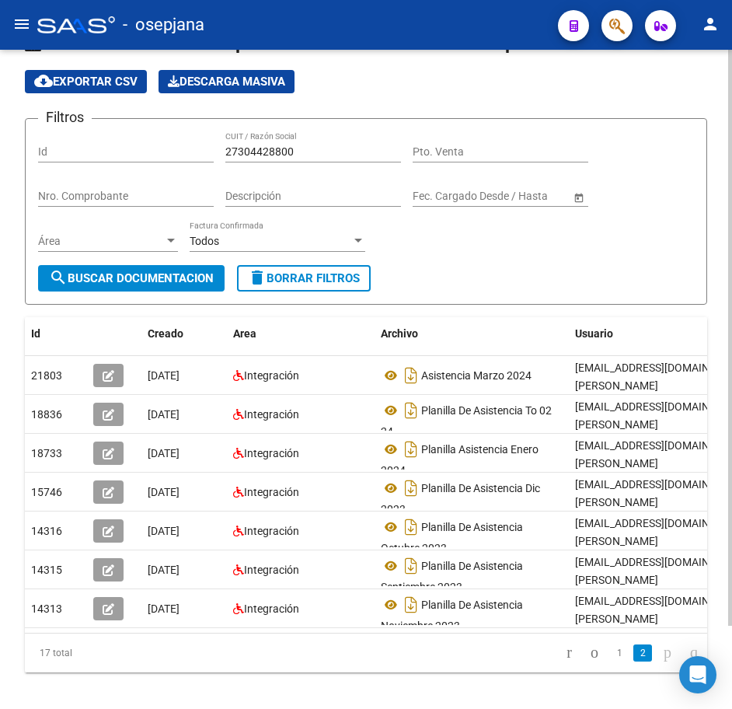
scroll to position [17, 0]
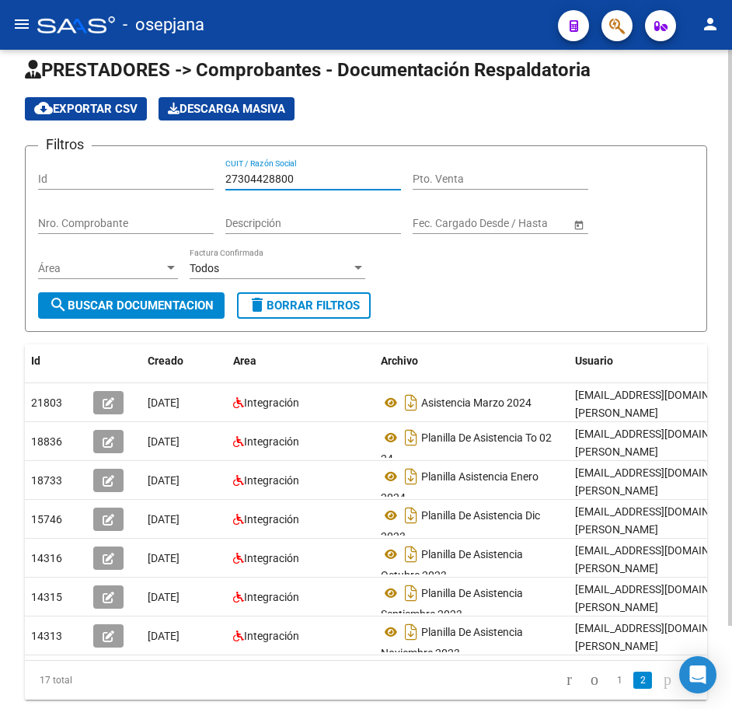
drag, startPoint x: 301, startPoint y: 176, endPoint x: 71, endPoint y: 166, distance: 230.4
click at [72, 165] on div "Filtros Id 27304428800 CUIT / Razón Social Pto. Venta Nro. Comprobante Descripc…" at bounding box center [366, 226] width 656 height 134
paste input "297282161"
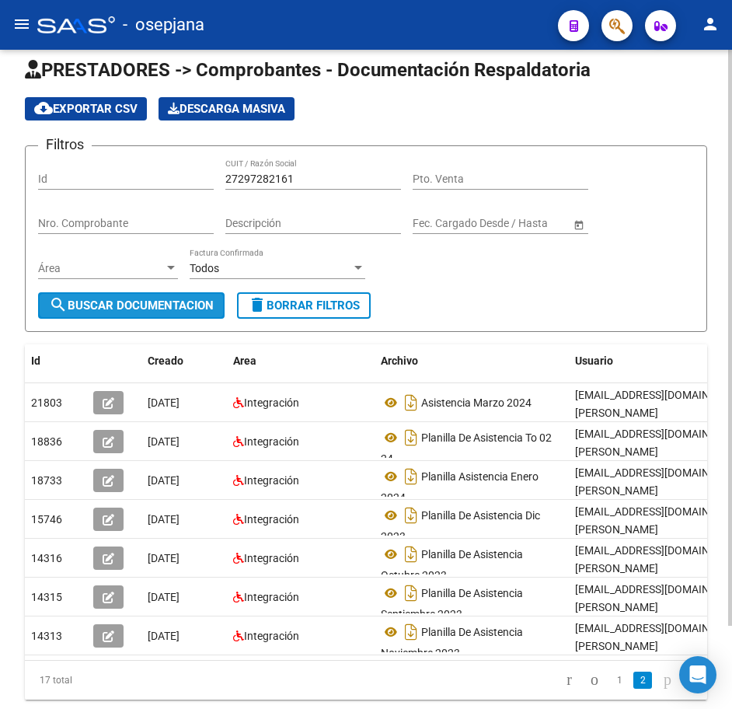
click at [196, 299] on span "search Buscar Documentacion" at bounding box center [131, 306] width 165 height 14
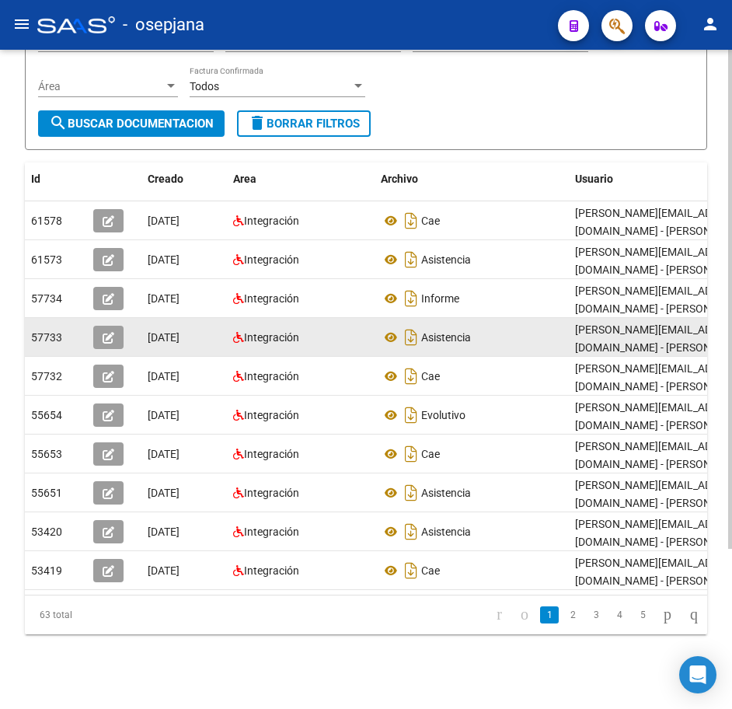
scroll to position [211, 0]
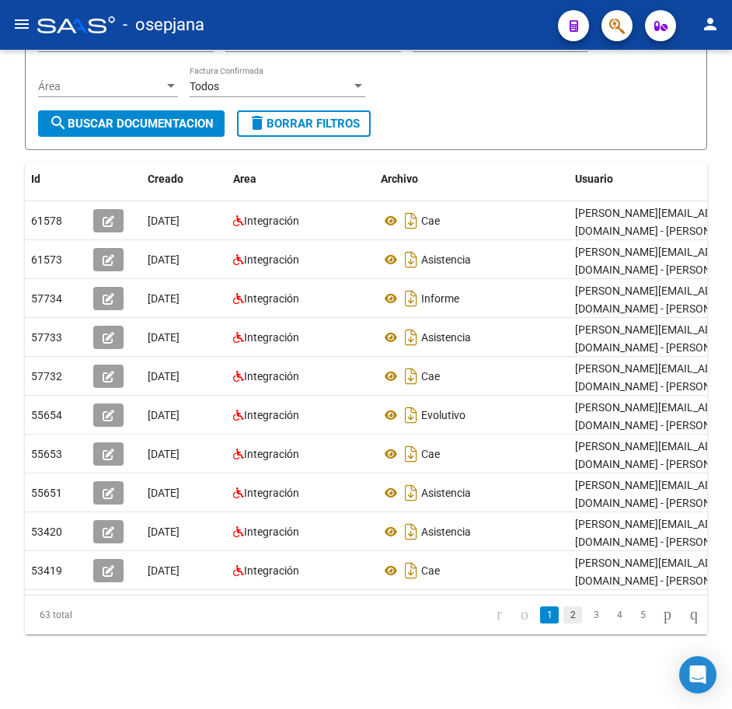
click at [564, 617] on link "2" at bounding box center [573, 614] width 19 height 17
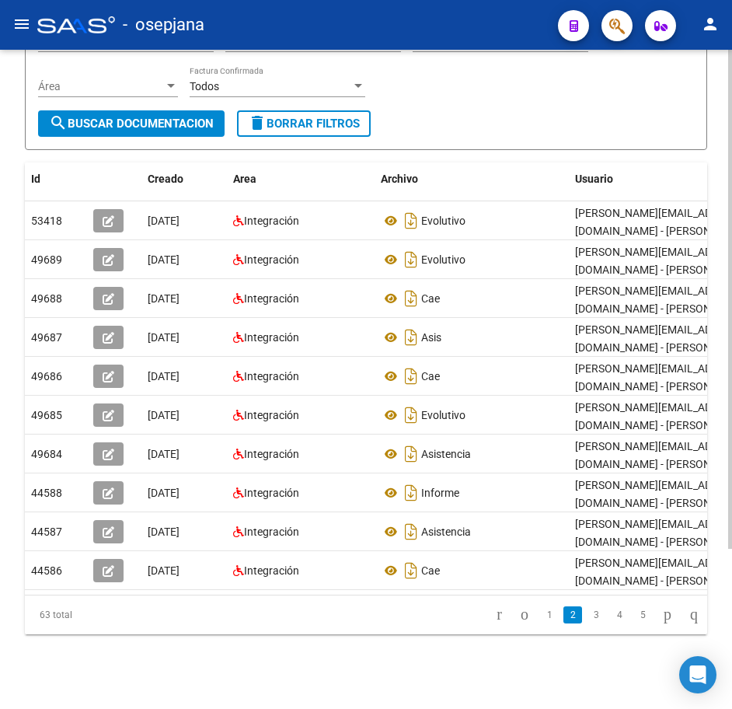
click at [630, 141] on div "PRESTADORES -> Comprobantes - Documentación Respaldatoria cloud_download Export…" at bounding box center [366, 255] width 683 height 759
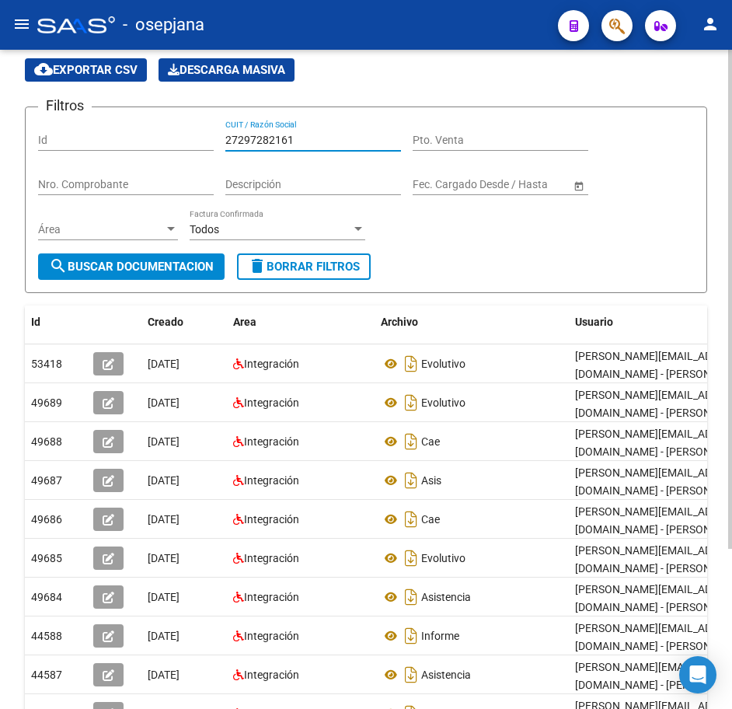
drag, startPoint x: 304, startPoint y: 135, endPoint x: 93, endPoint y: 118, distance: 212.2
click at [93, 118] on form "Filtros Id 27297282161 CUIT / Razón Social Pto. Venta Nro. Comprobante Descripc…" at bounding box center [366, 200] width 683 height 187
paste input "307360638"
click at [165, 258] on button "search Buscar Documentacion" at bounding box center [131, 266] width 187 height 26
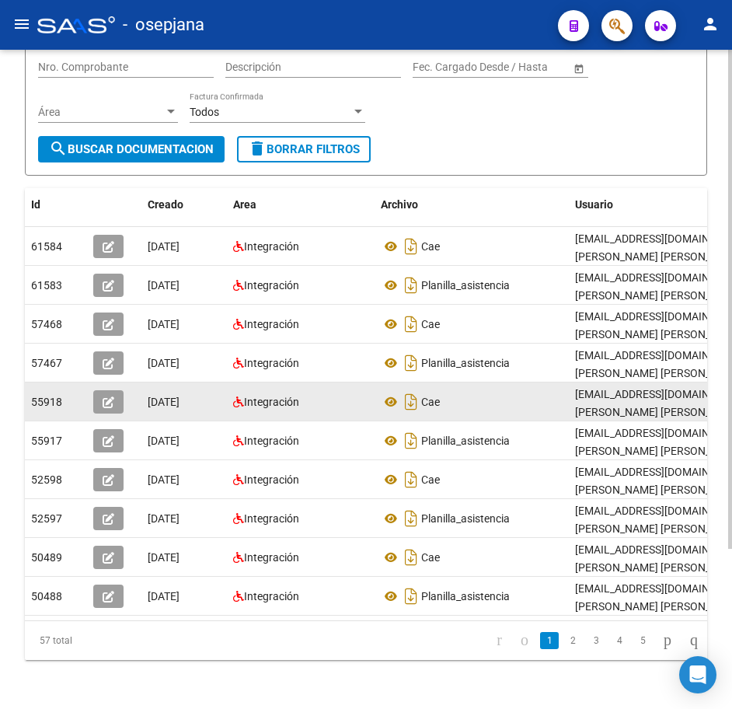
scroll to position [211, 0]
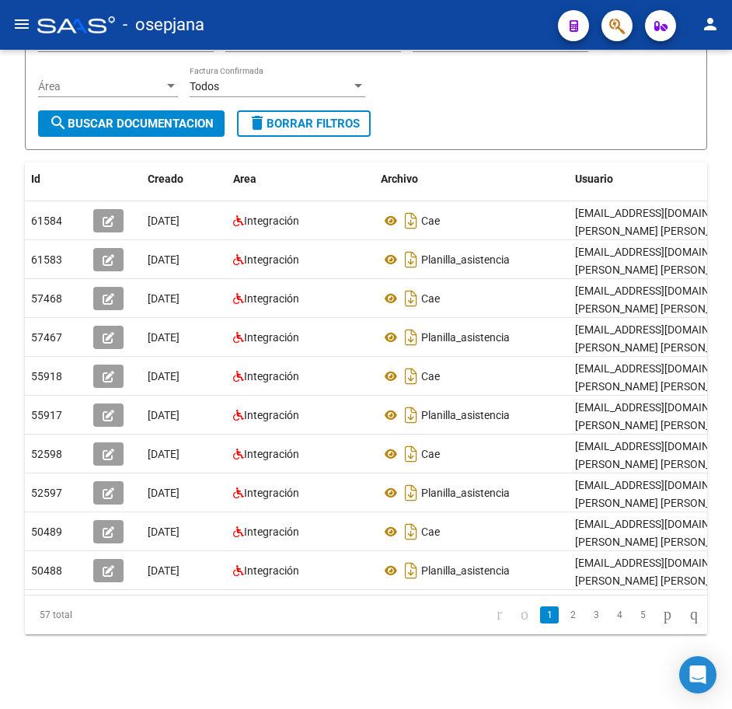
click at [564, 613] on link "2" at bounding box center [573, 614] width 19 height 17
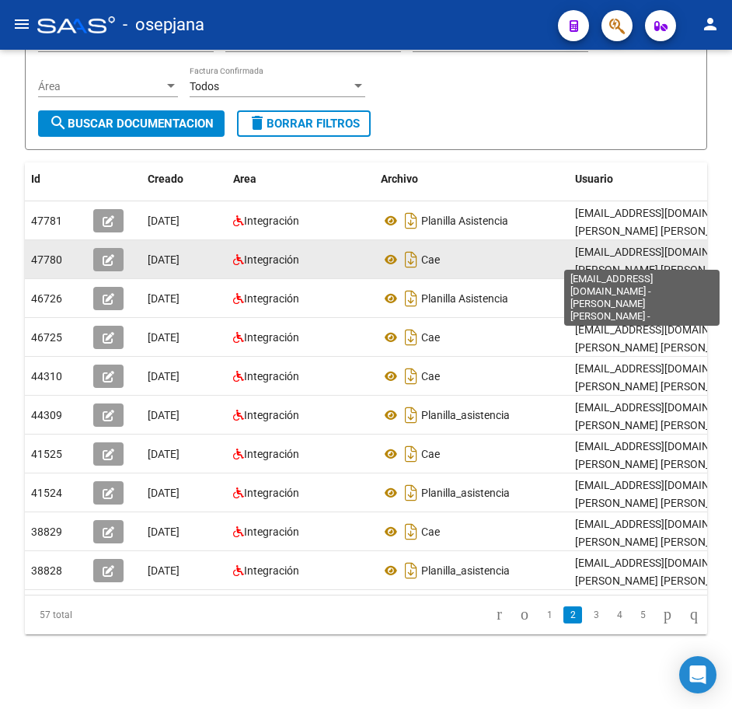
click at [527, 247] on div "Cae" at bounding box center [472, 259] width 182 height 25
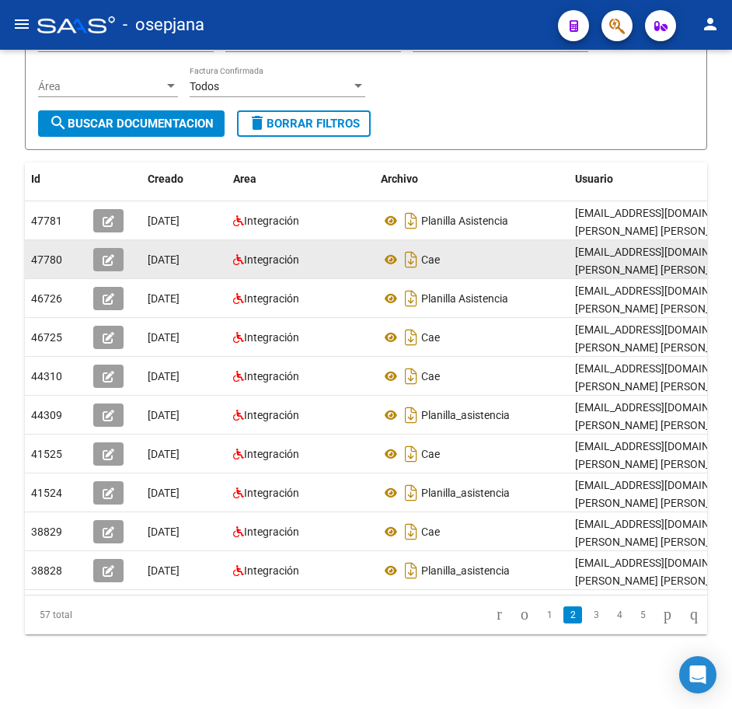
scroll to position [0, 0]
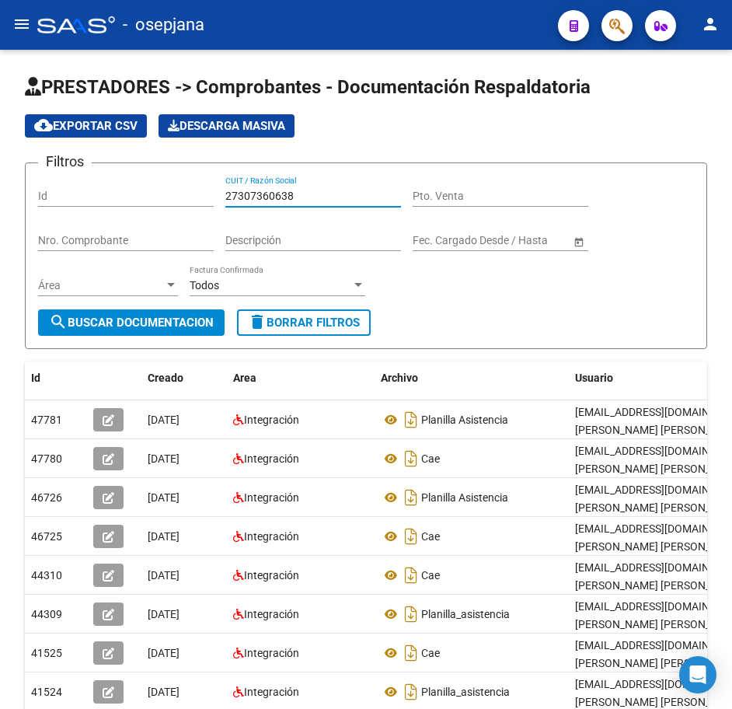
drag, startPoint x: 298, startPoint y: 195, endPoint x: 108, endPoint y: 208, distance: 190.1
click at [99, 196] on div "Filtros Id 27307360638 CUIT / Razón Social Pto. Venta Nro. Comprobante Descripc…" at bounding box center [366, 243] width 656 height 134
paste input "8627417"
click at [139, 331] on button "search Buscar Documentacion" at bounding box center [131, 322] width 187 height 26
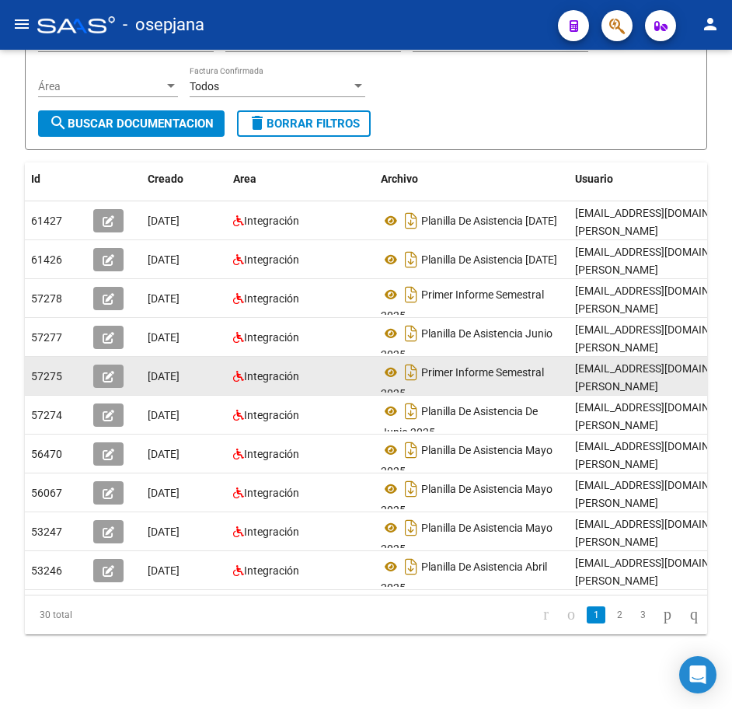
scroll to position [211, 0]
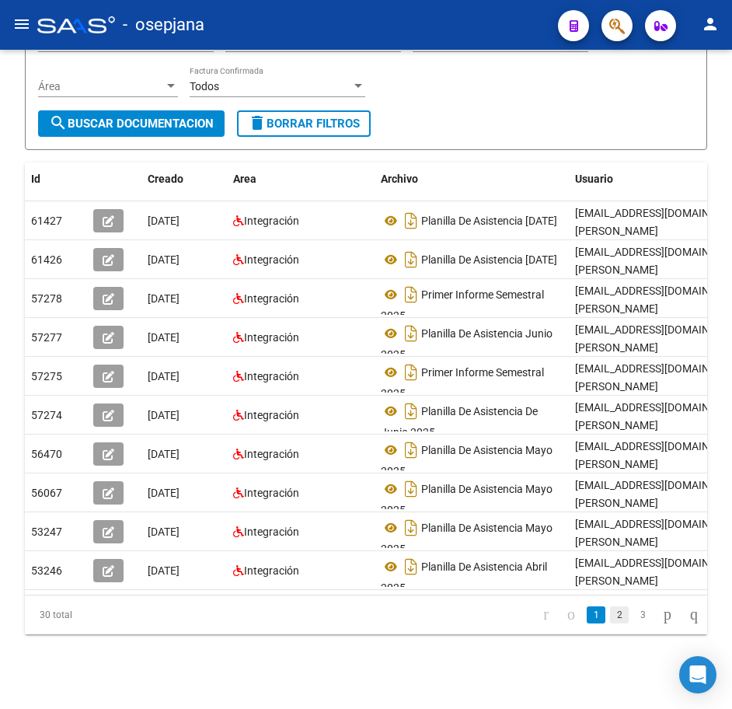
click at [610, 615] on link "2" at bounding box center [619, 614] width 19 height 17
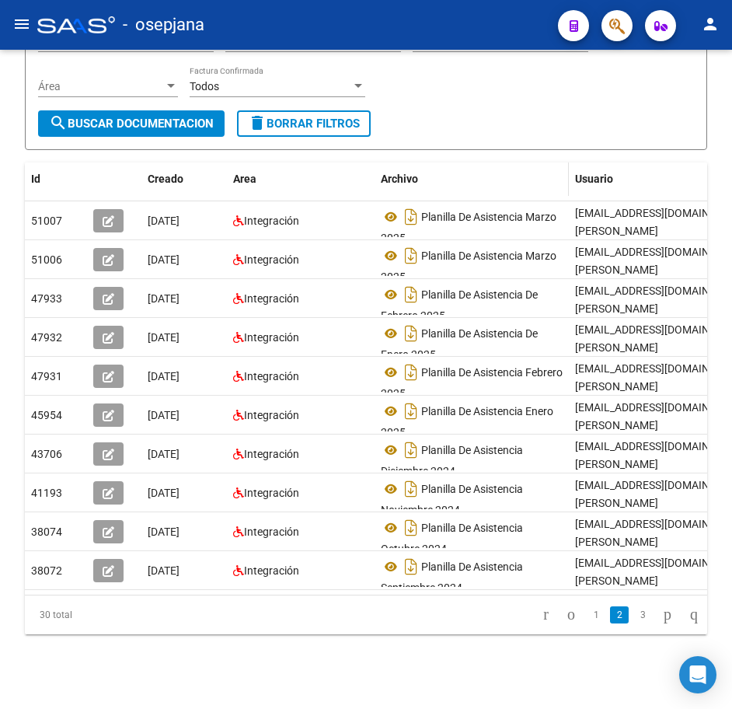
click at [508, 171] on div "Archivo" at bounding box center [472, 179] width 182 height 18
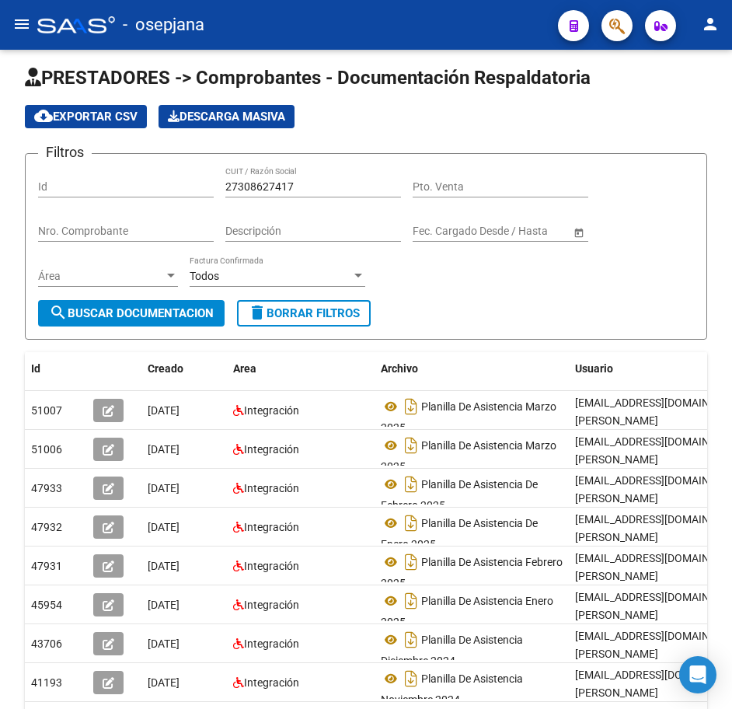
scroll to position [0, 0]
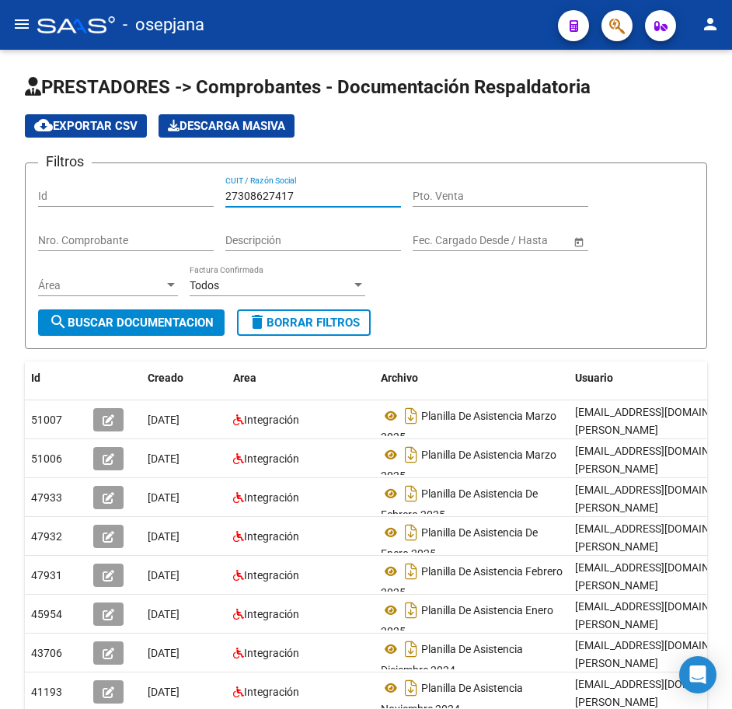
drag, startPoint x: 331, startPoint y: 194, endPoint x: 89, endPoint y: 179, distance: 243.0
click at [89, 179] on div "Filtros Id 27308627417 CUIT / Razón Social Pto. Venta Nro. Comprobante Descripc…" at bounding box center [366, 243] width 656 height 134
paste input "7946012"
click at [178, 309] on button "search Buscar Documentacion" at bounding box center [131, 322] width 187 height 26
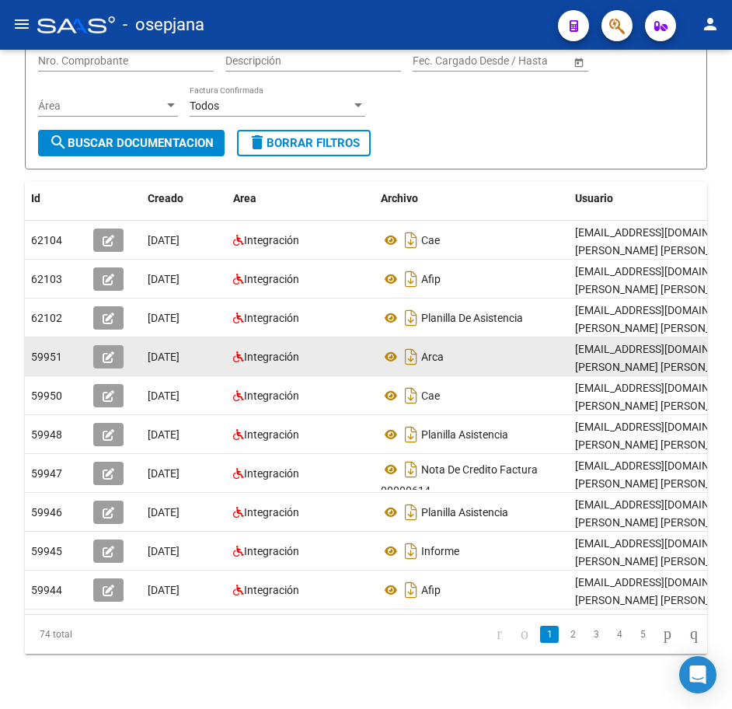
scroll to position [211, 0]
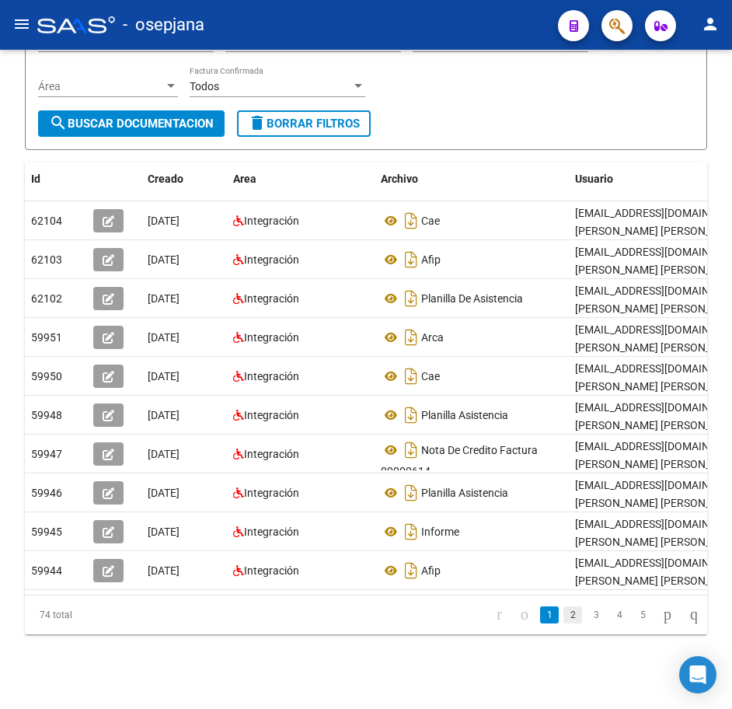
click at [564, 611] on link "2" at bounding box center [573, 614] width 19 height 17
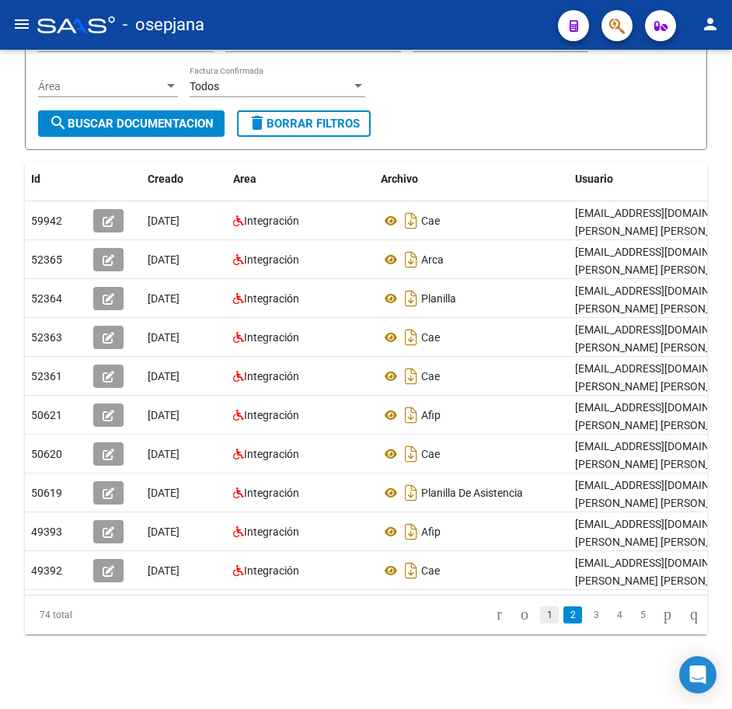
click at [540, 621] on link "1" at bounding box center [549, 614] width 19 height 17
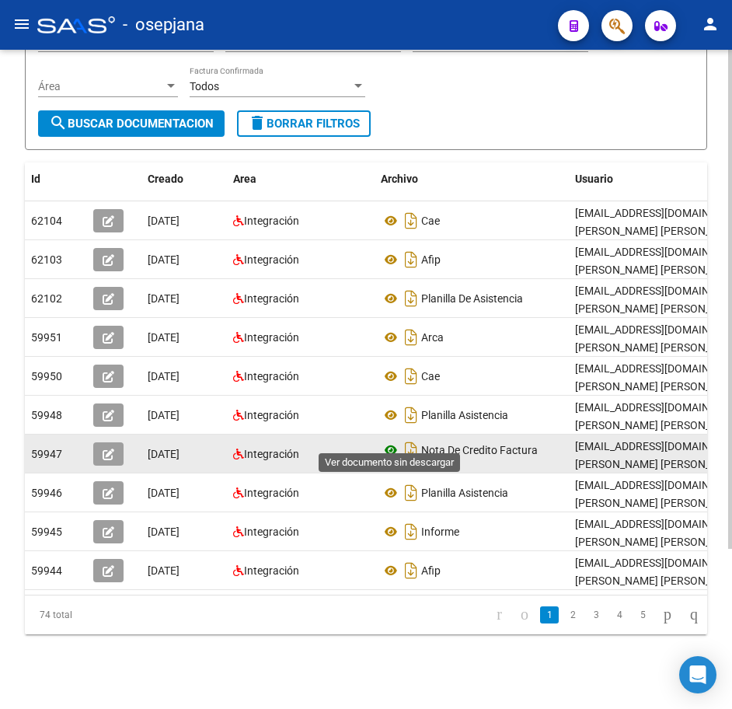
click at [388, 441] on icon at bounding box center [391, 450] width 20 height 19
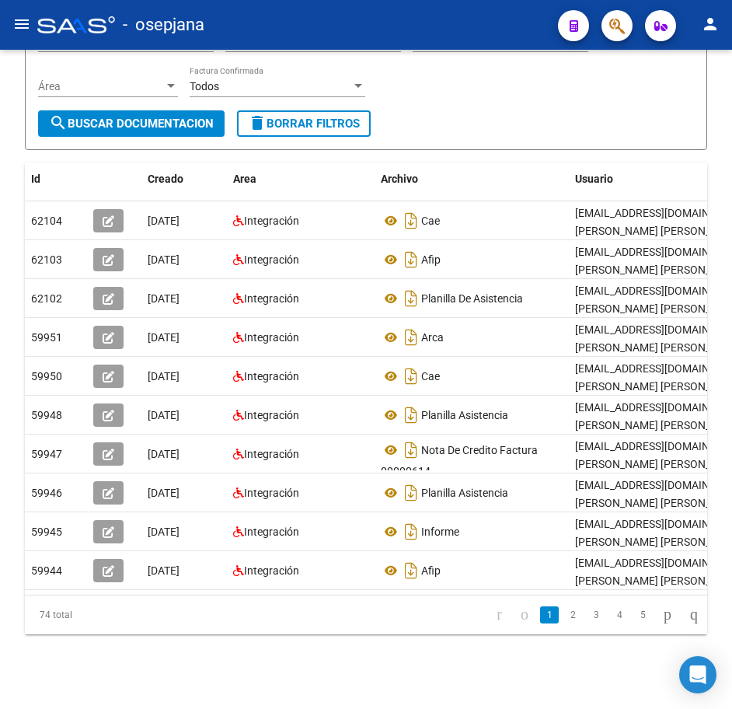
drag, startPoint x: 555, startPoint y: 616, endPoint x: 645, endPoint y: 666, distance: 103.0
click at [564, 616] on link "2" at bounding box center [573, 614] width 19 height 17
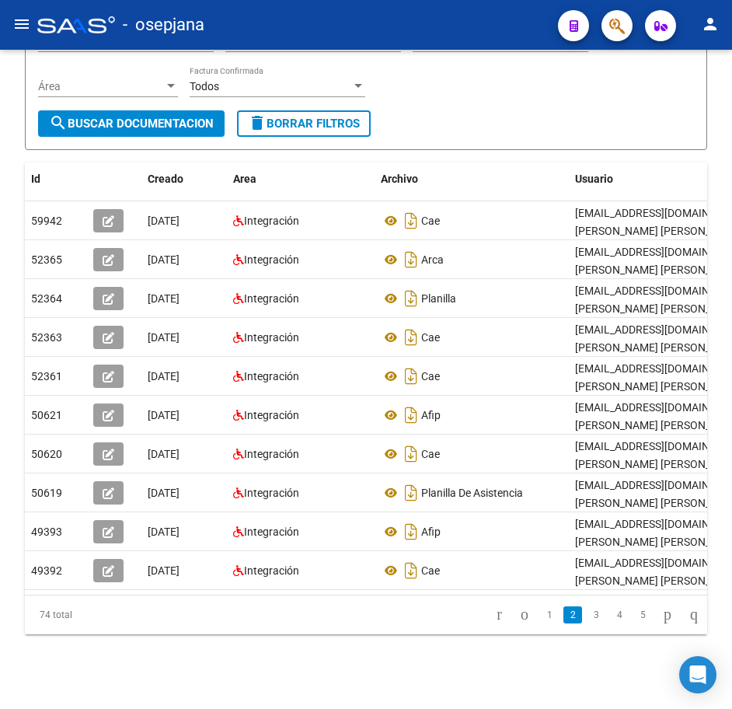
click at [481, 139] on div "PRESTADORES -> Comprobantes - Documentación Respaldatoria cloud_download Export…" at bounding box center [366, 255] width 683 height 759
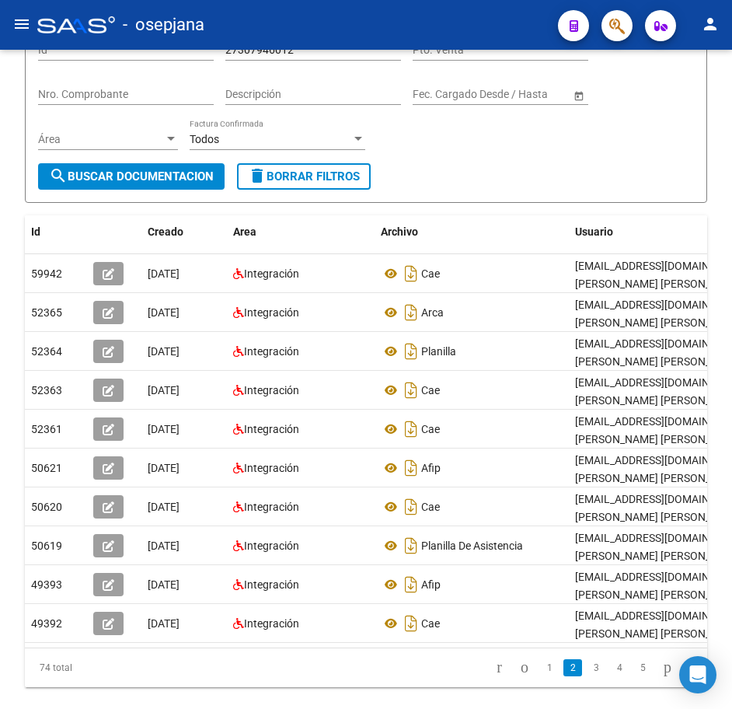
scroll to position [56, 0]
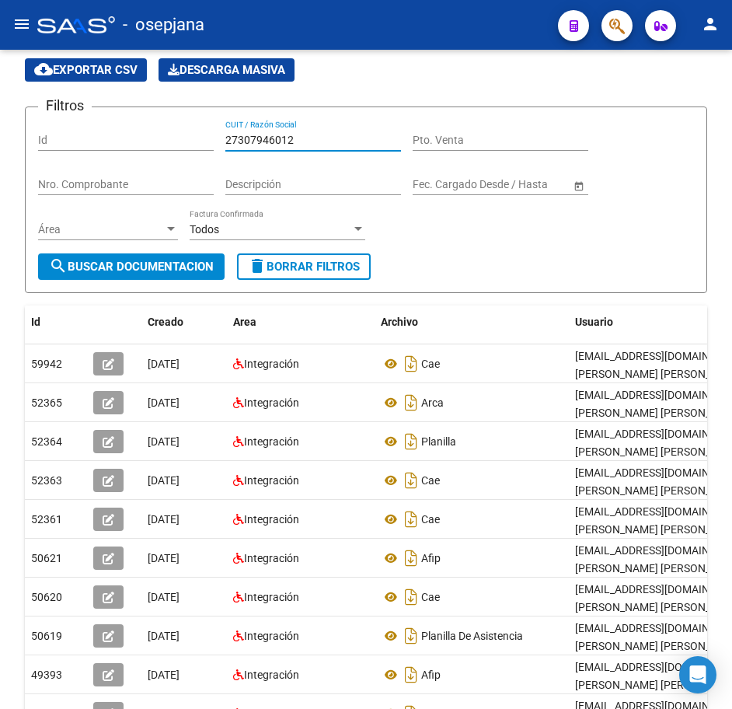
drag, startPoint x: 305, startPoint y: 142, endPoint x: 124, endPoint y: 138, distance: 181.2
click at [127, 137] on div "Filtros Id 27307946012 CUIT / Razón Social Pto. Venta Nro. Comprobante Descripc…" at bounding box center [366, 187] width 656 height 134
paste input "8617616"
click at [180, 264] on span "search Buscar Documentacion" at bounding box center [131, 267] width 165 height 14
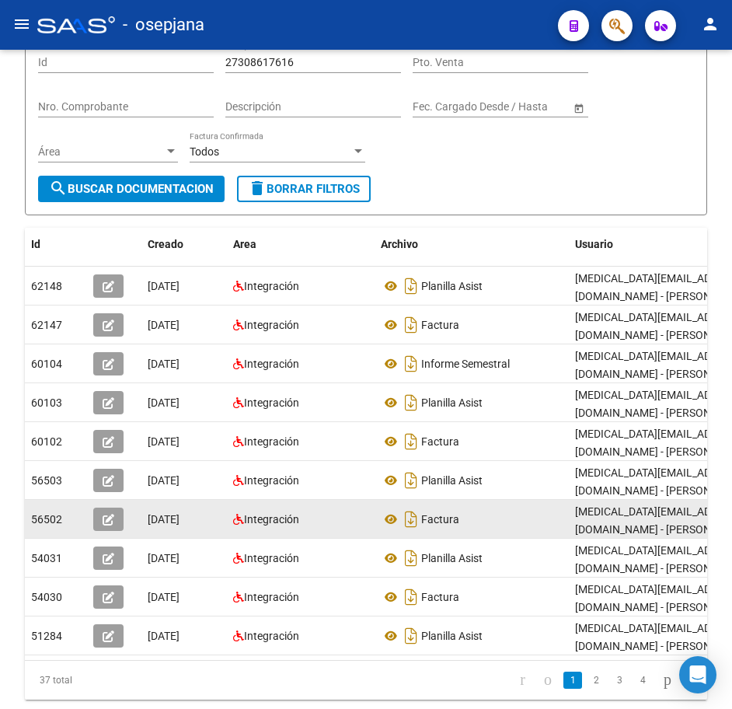
scroll to position [211, 0]
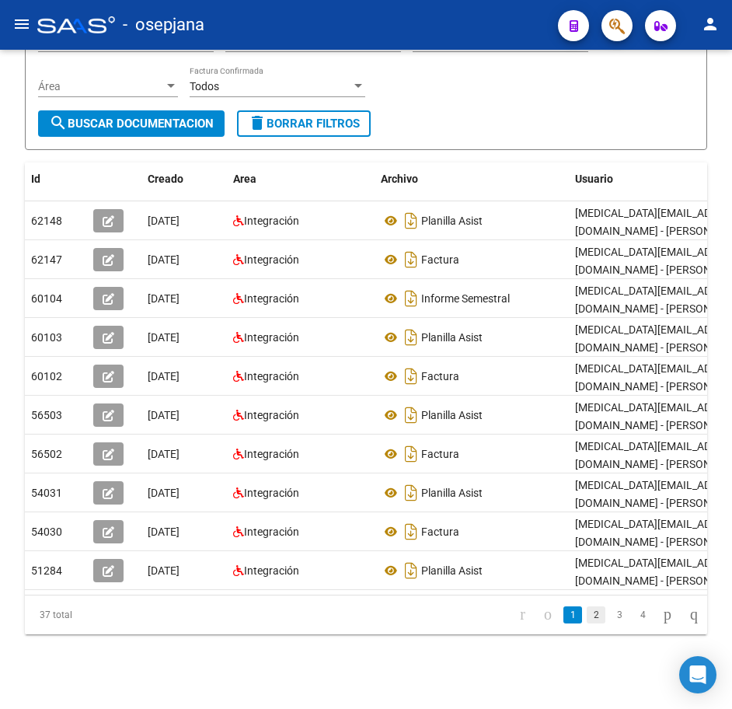
click at [587, 615] on link "2" at bounding box center [596, 614] width 19 height 17
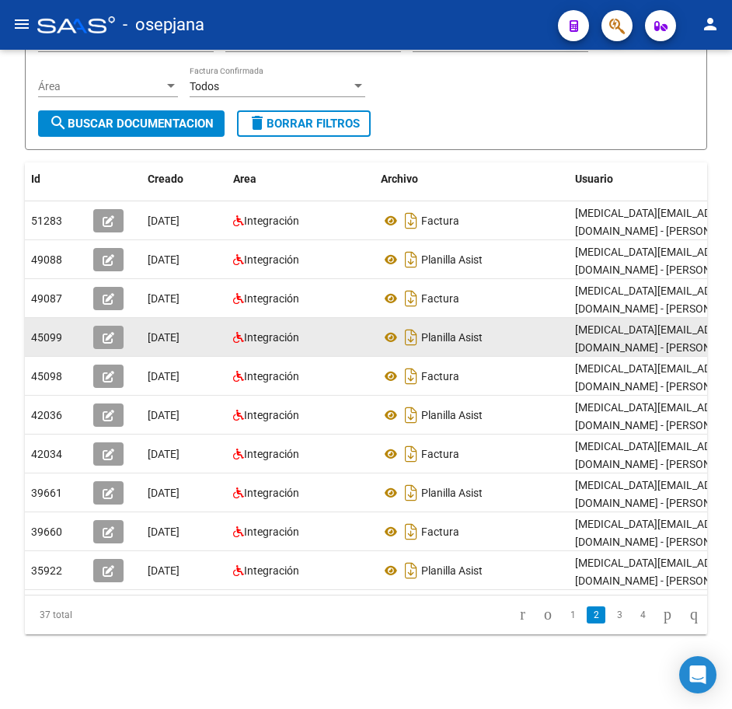
click at [545, 325] on div "Planilla Asist" at bounding box center [472, 337] width 182 height 25
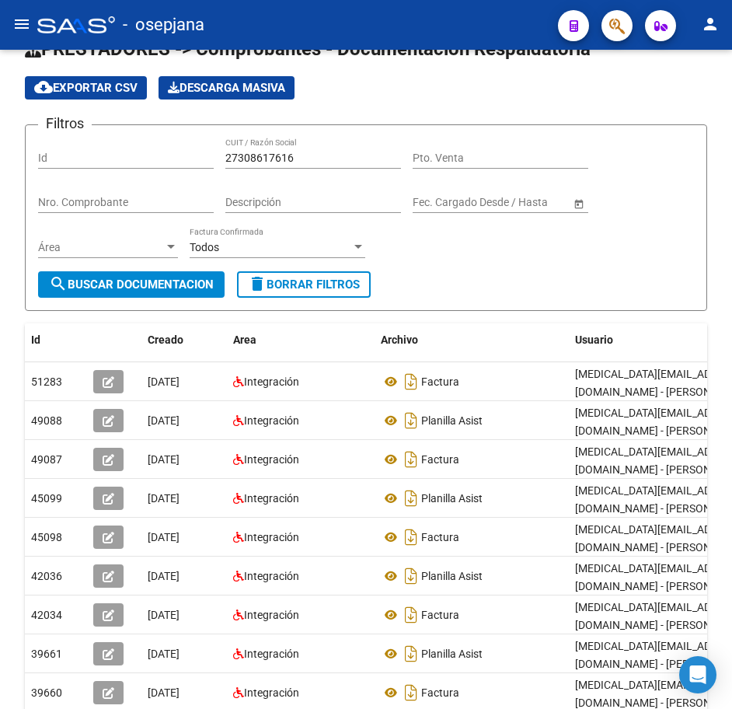
scroll to position [0, 0]
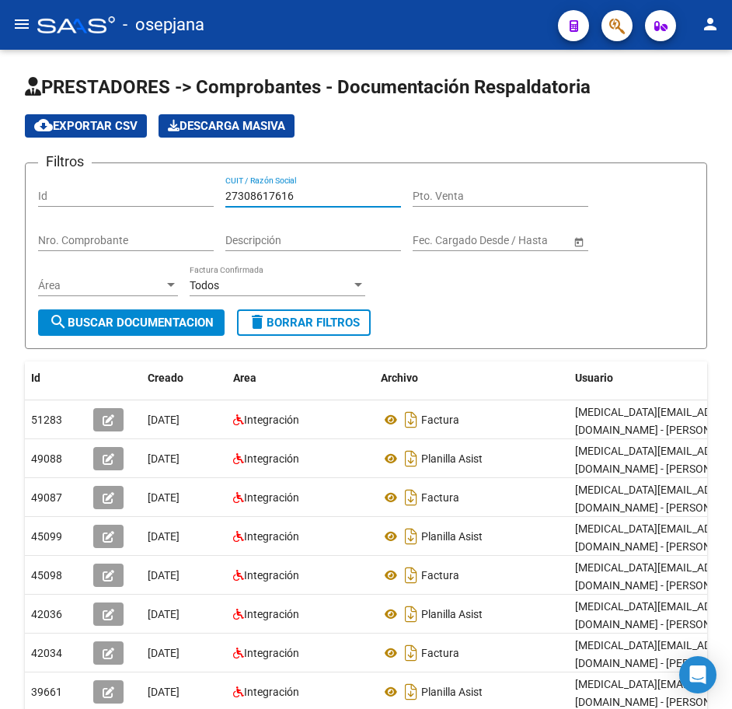
drag, startPoint x: 306, startPoint y: 195, endPoint x: 131, endPoint y: 184, distance: 175.3
click at [136, 183] on div "Filtros Id 27308617616 CUIT / Razón Social Pto. Venta Nro. Comprobante Descripc…" at bounding box center [366, 243] width 656 height 134
paste input "030623"
click at [174, 323] on span "search Buscar Documentacion" at bounding box center [131, 323] width 165 height 14
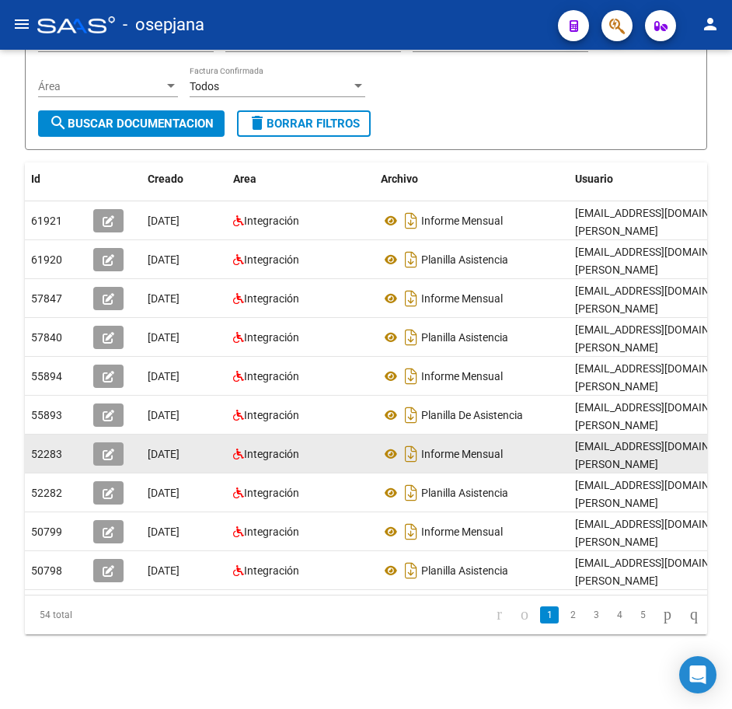
scroll to position [211, 0]
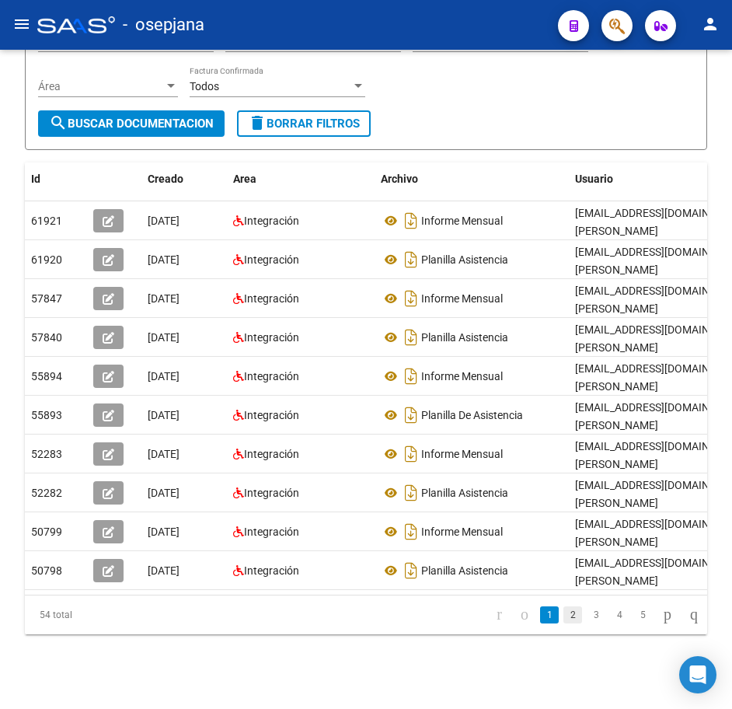
click at [564, 619] on link "2" at bounding box center [573, 614] width 19 height 17
click at [524, 123] on form "Filtros Id 27308030623 CUIT / Razón Social Pto. Venta Nro. Comprobante Descripc…" at bounding box center [366, 56] width 683 height 187
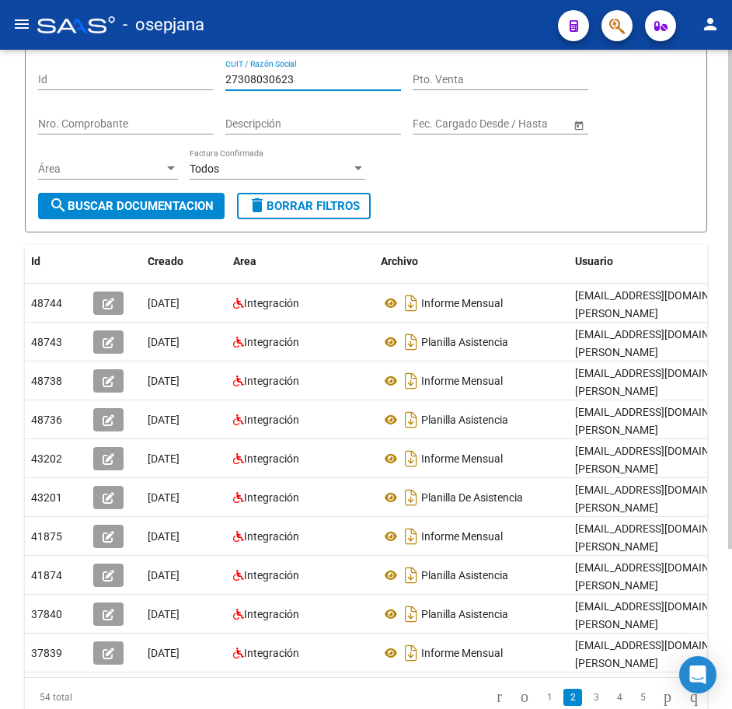
scroll to position [98, 0]
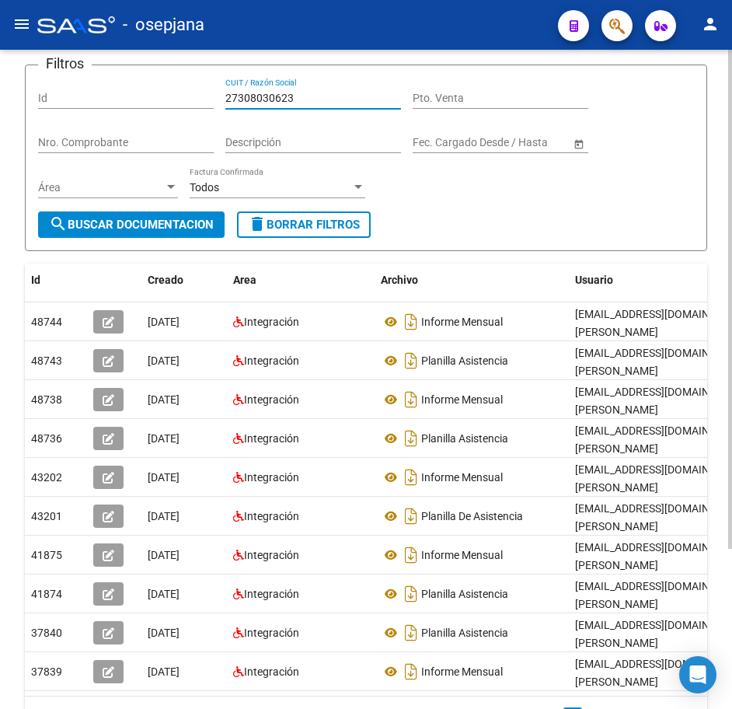
drag, startPoint x: 306, startPoint y: 64, endPoint x: 138, endPoint y: 62, distance: 167.9
click at [139, 62] on app-list-header "PRESTADORES -> Comprobantes - Documentación Respaldatoria cloud_download Export…" at bounding box center [366, 114] width 683 height 274
paste input "9235202"
click at [203, 225] on span "search Buscar Documentacion" at bounding box center [131, 225] width 165 height 14
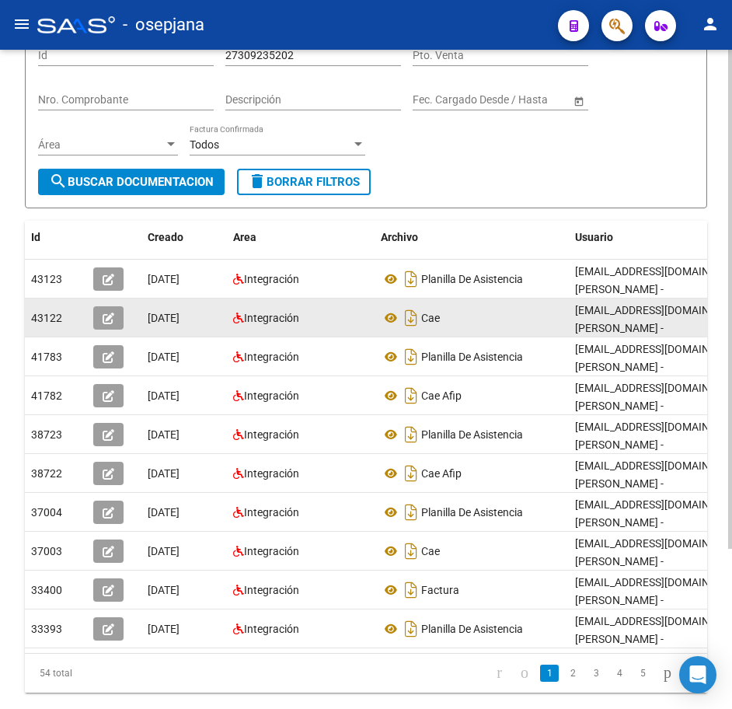
scroll to position [176, 0]
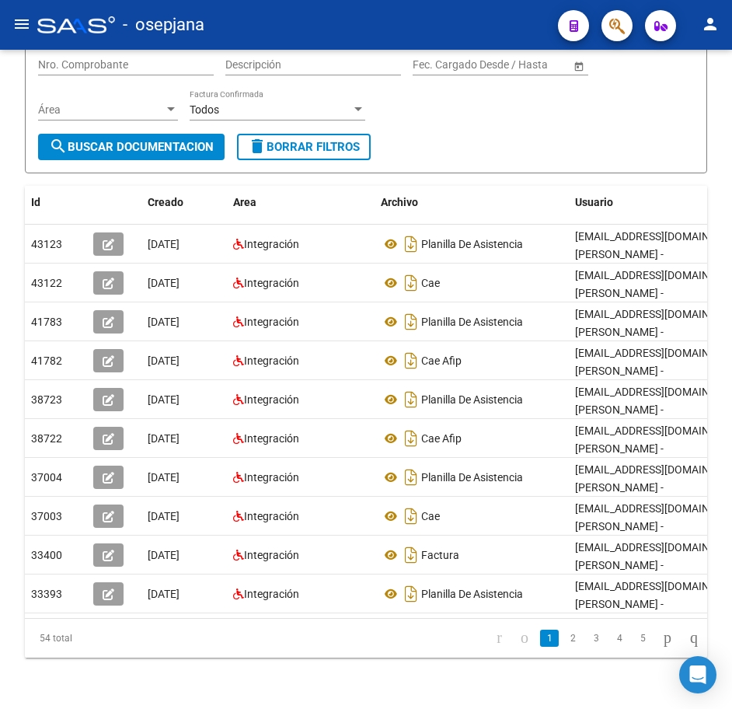
click at [564, 647] on link "2" at bounding box center [573, 638] width 19 height 17
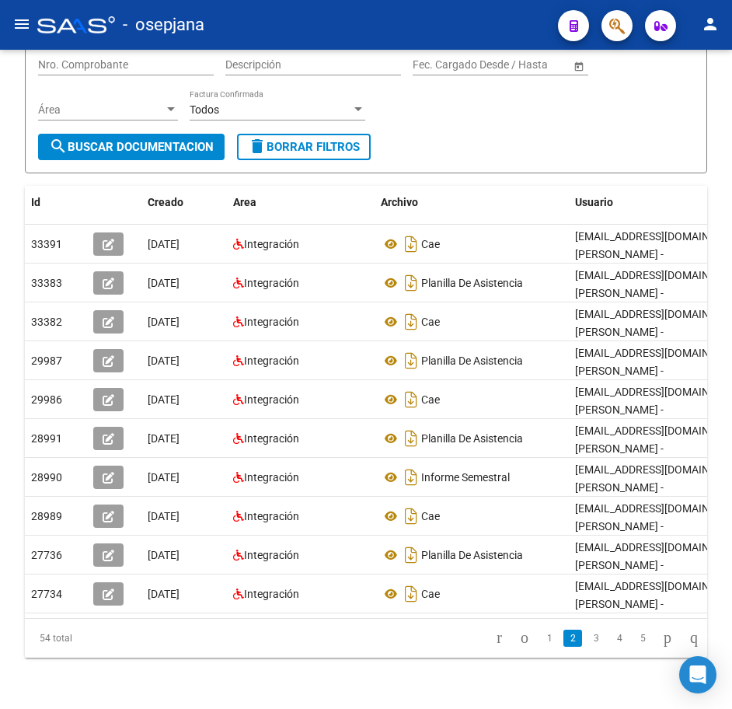
click at [489, 181] on div "PRESTADORES -> Comprobantes - Documentación Respaldatoria cloud_download Export…" at bounding box center [366, 278] width 683 height 759
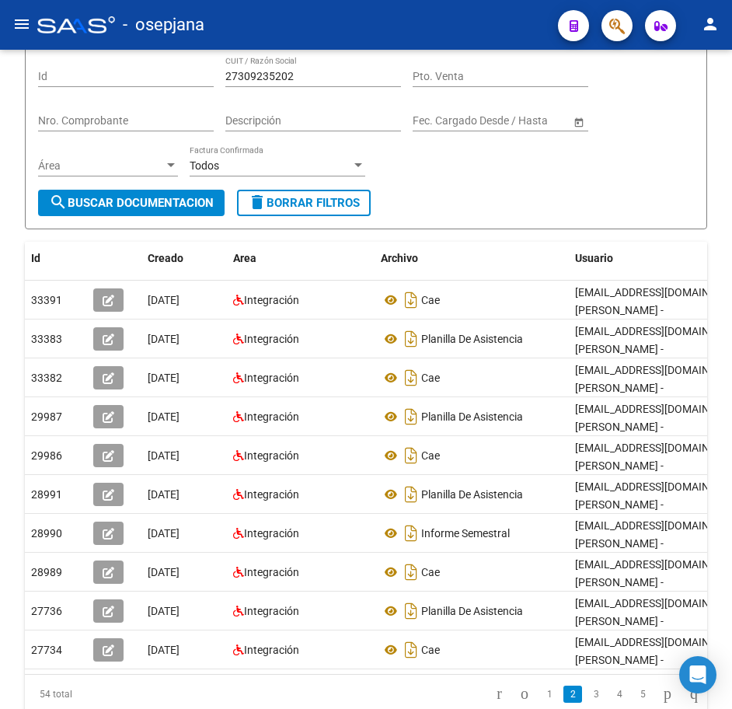
scroll to position [98, 0]
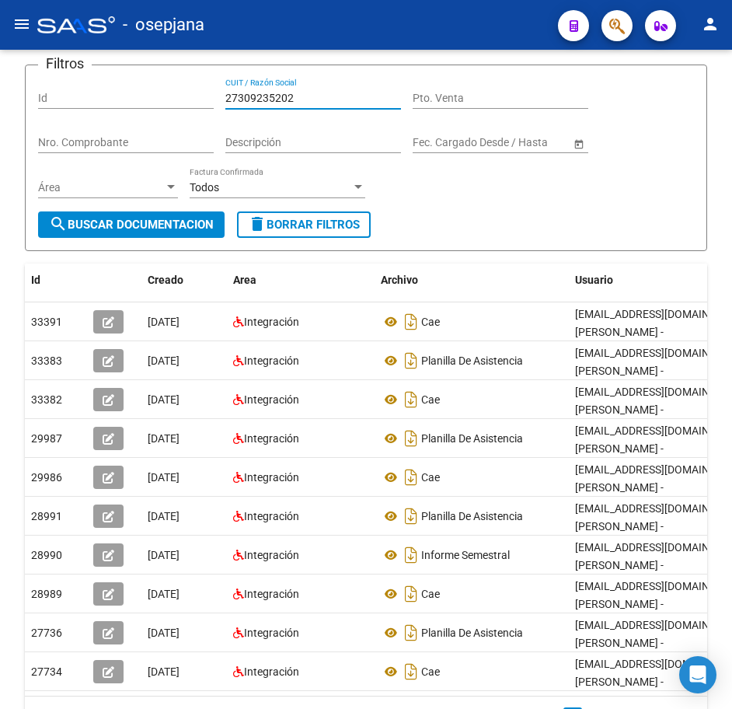
drag, startPoint x: 304, startPoint y: 93, endPoint x: 119, endPoint y: 79, distance: 185.6
click at [119, 79] on div "Filtros Id 27309235202 CUIT / Razón Social Pto. Venta Nro. Comprobante Descripc…" at bounding box center [366, 145] width 656 height 134
paste input "1241817"
type input "27312418172"
click at [180, 228] on span "search Buscar Documentacion" at bounding box center [131, 225] width 165 height 14
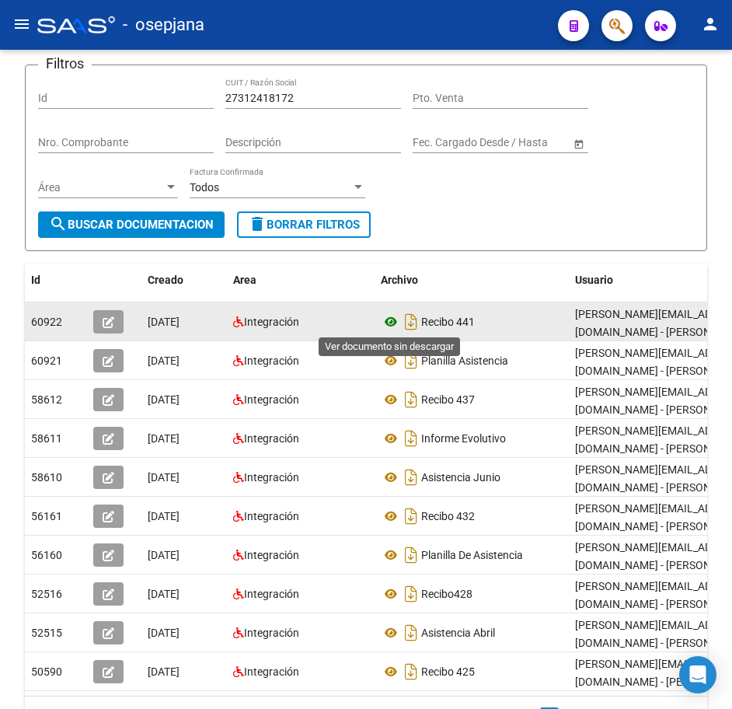
click at [392, 323] on icon at bounding box center [391, 322] width 20 height 19
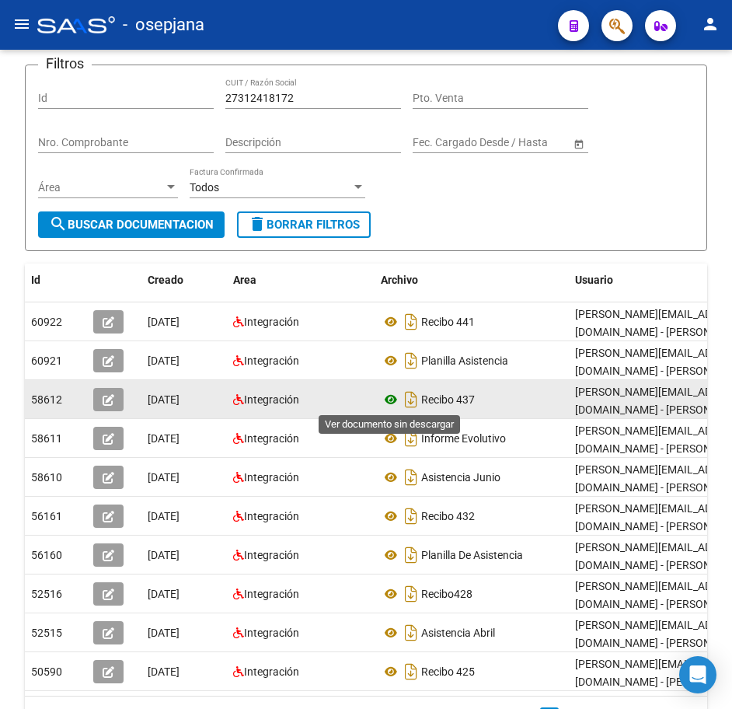
click at [386, 400] on icon at bounding box center [391, 399] width 20 height 19
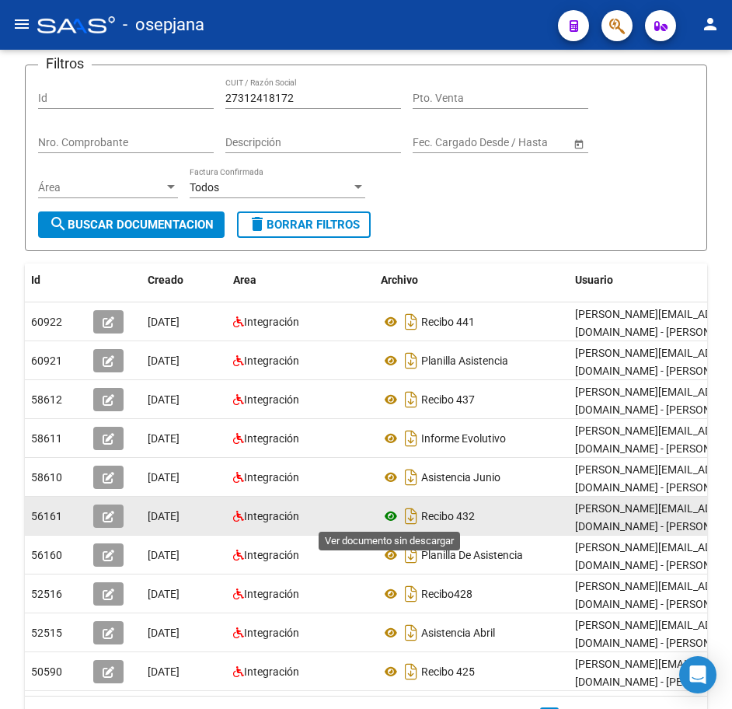
click at [390, 515] on icon at bounding box center [391, 516] width 20 height 19
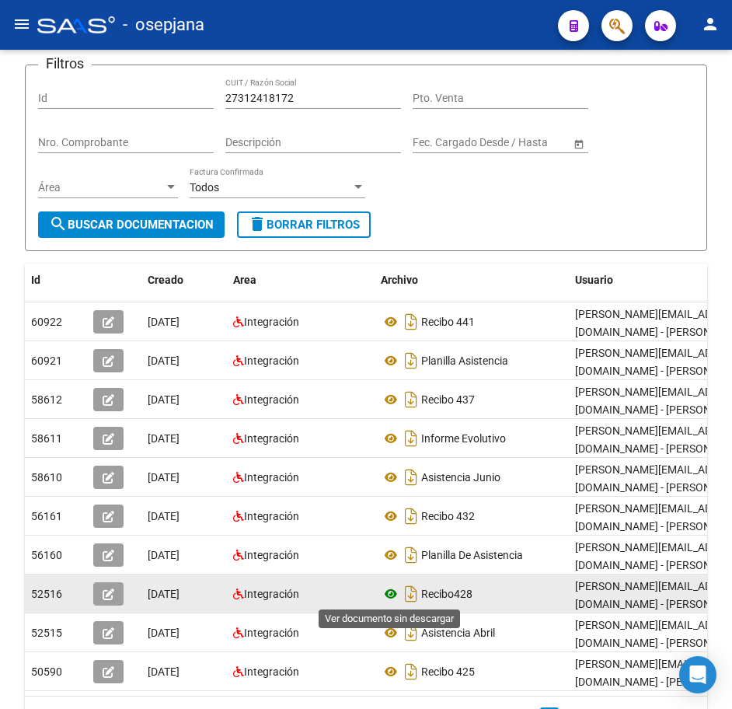
click at [390, 595] on icon at bounding box center [391, 594] width 20 height 19
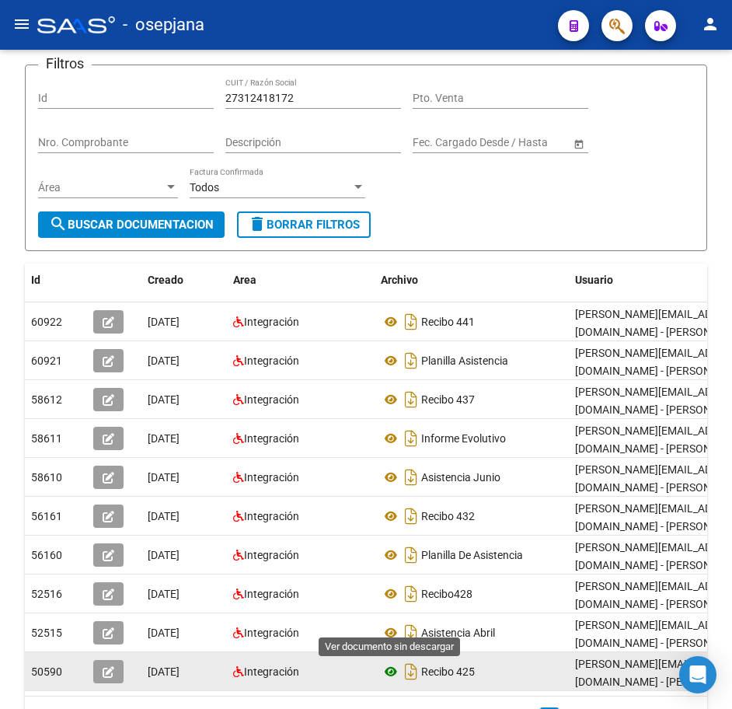
click at [390, 674] on icon at bounding box center [391, 671] width 20 height 19
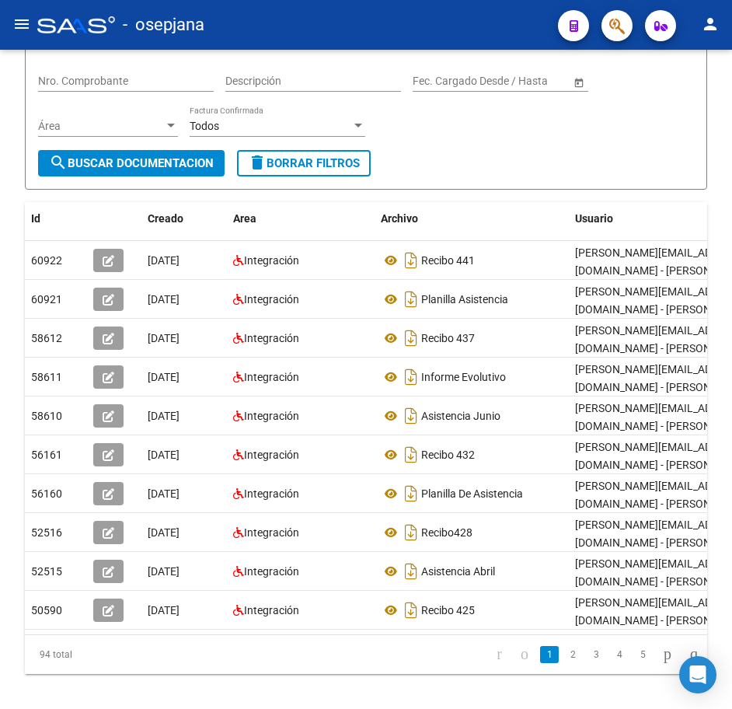
scroll to position [211, 0]
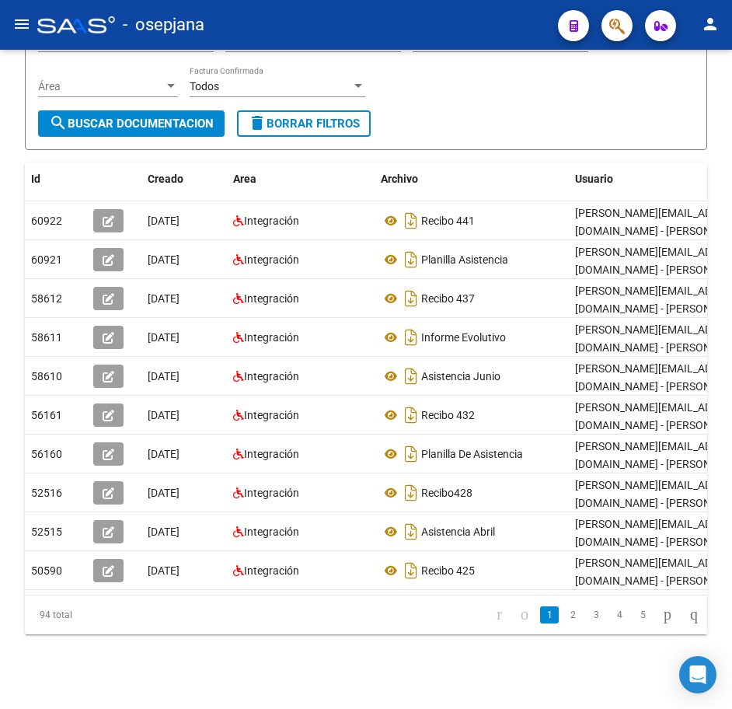
click at [731, 637] on div at bounding box center [731, 459] width 4 height 499
click at [564, 616] on link "2" at bounding box center [573, 614] width 19 height 17
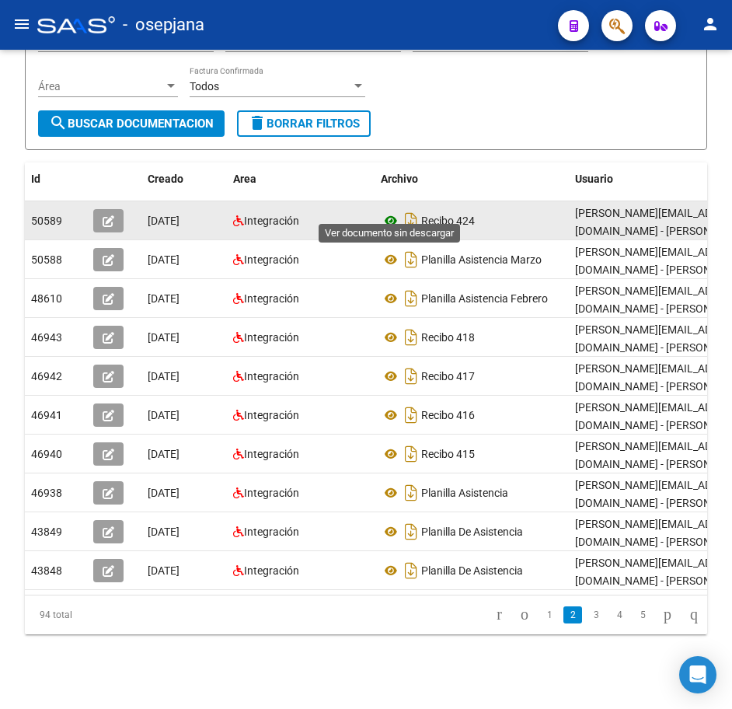
click at [390, 211] on icon at bounding box center [391, 220] width 20 height 19
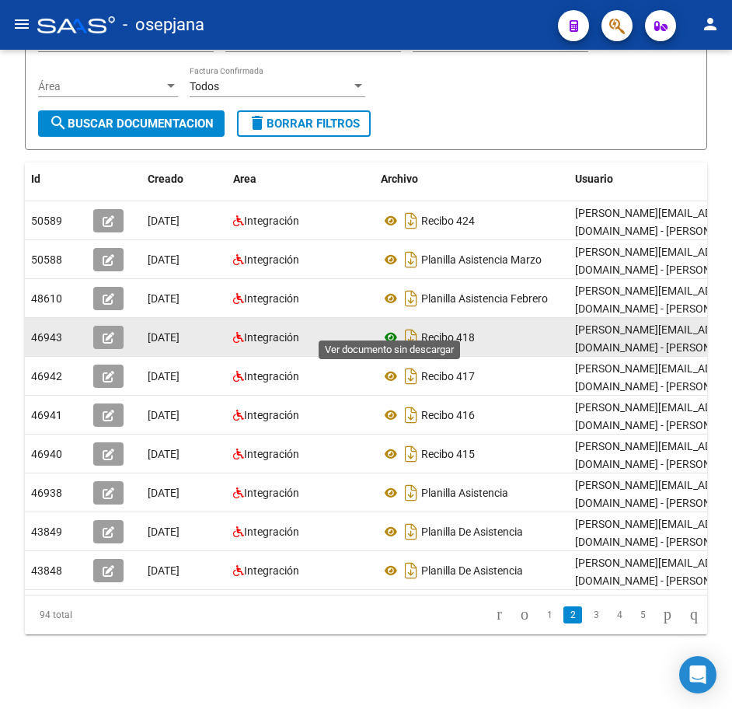
click at [389, 328] on icon at bounding box center [391, 337] width 20 height 19
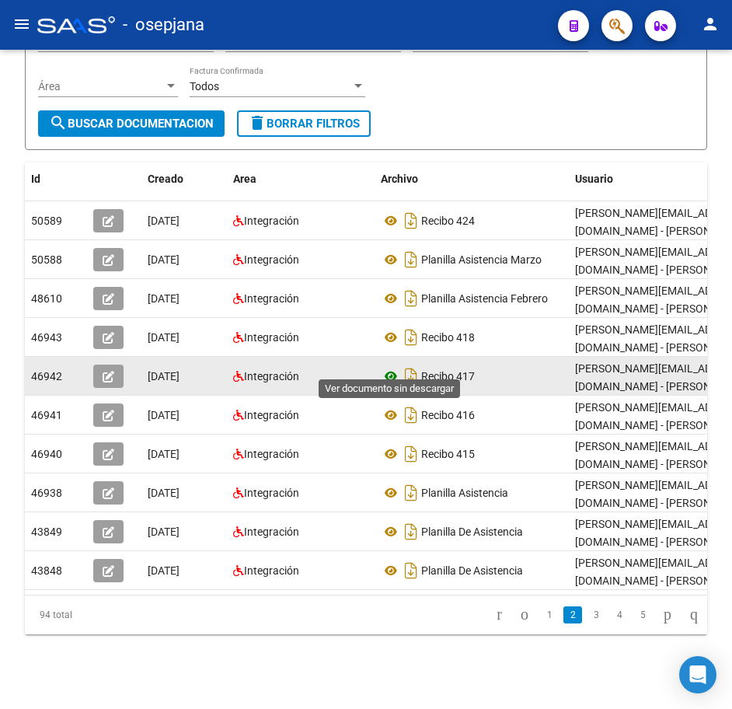
click at [393, 367] on icon at bounding box center [391, 376] width 20 height 19
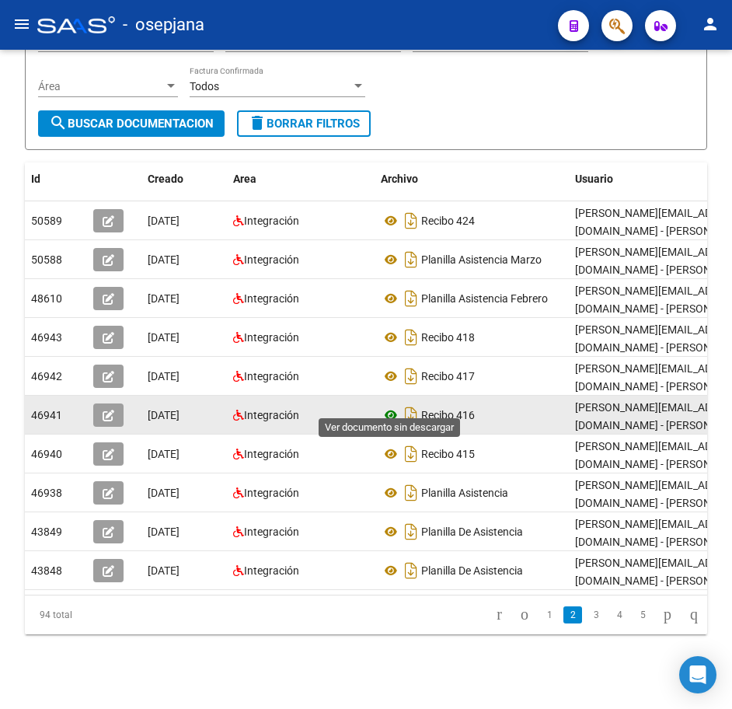
click at [392, 406] on icon at bounding box center [391, 415] width 20 height 19
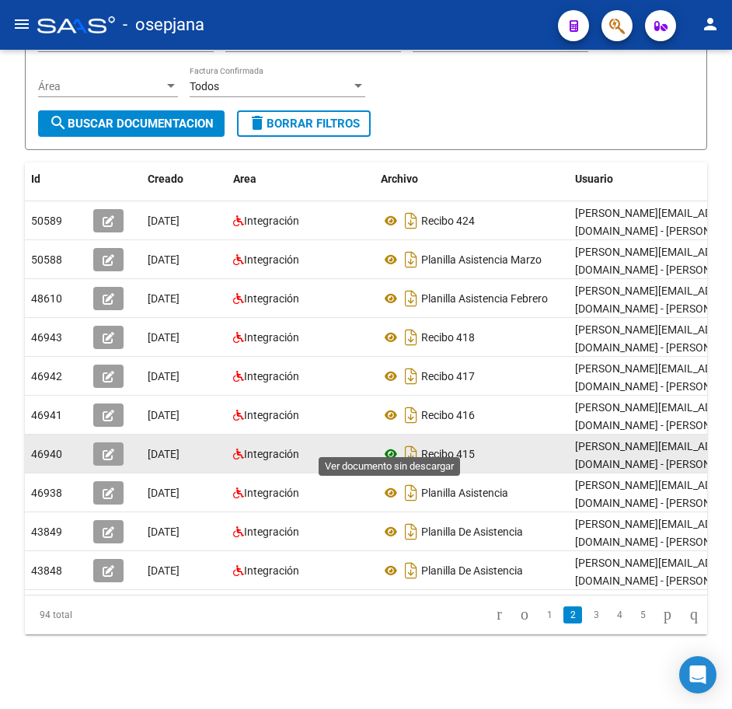
click at [390, 445] on icon at bounding box center [391, 454] width 20 height 19
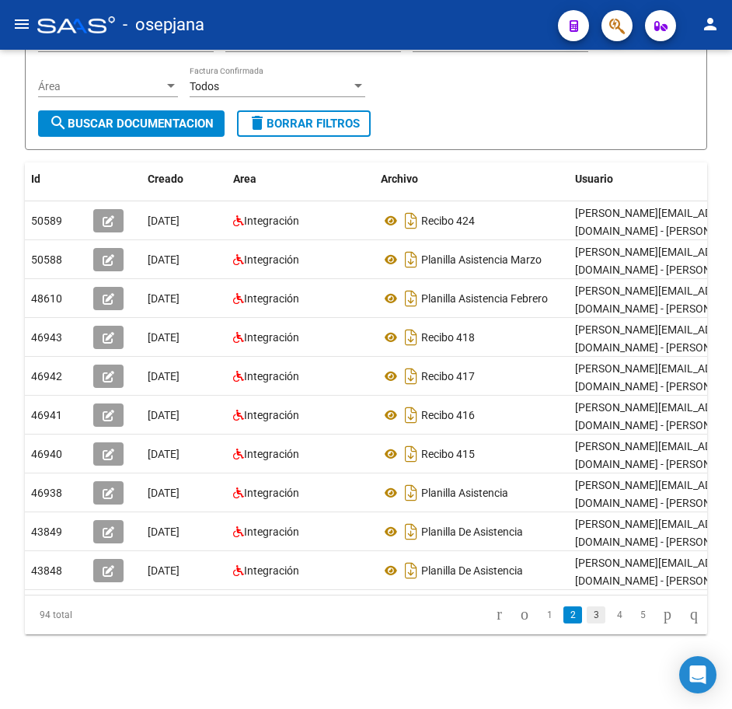
click at [587, 612] on link "3" at bounding box center [596, 614] width 19 height 17
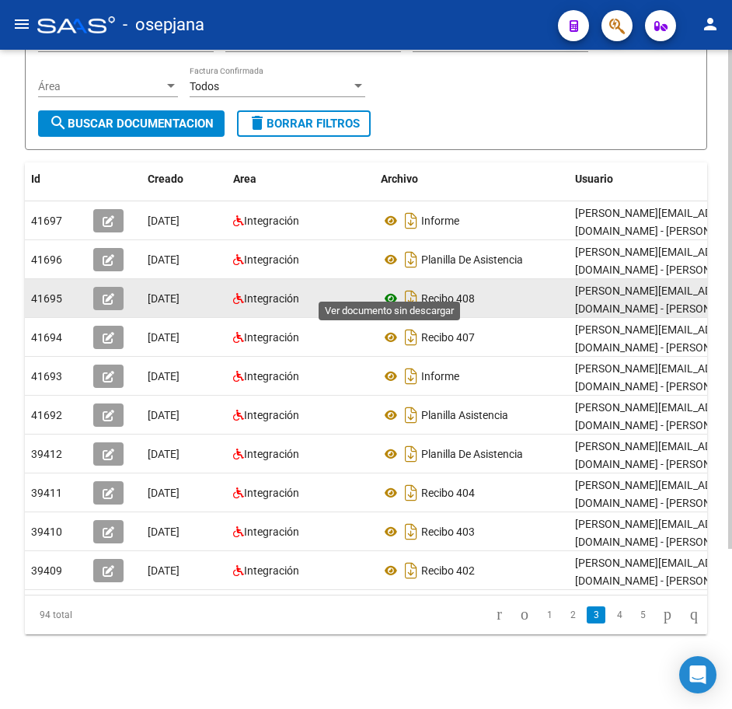
click at [390, 289] on icon at bounding box center [391, 298] width 20 height 19
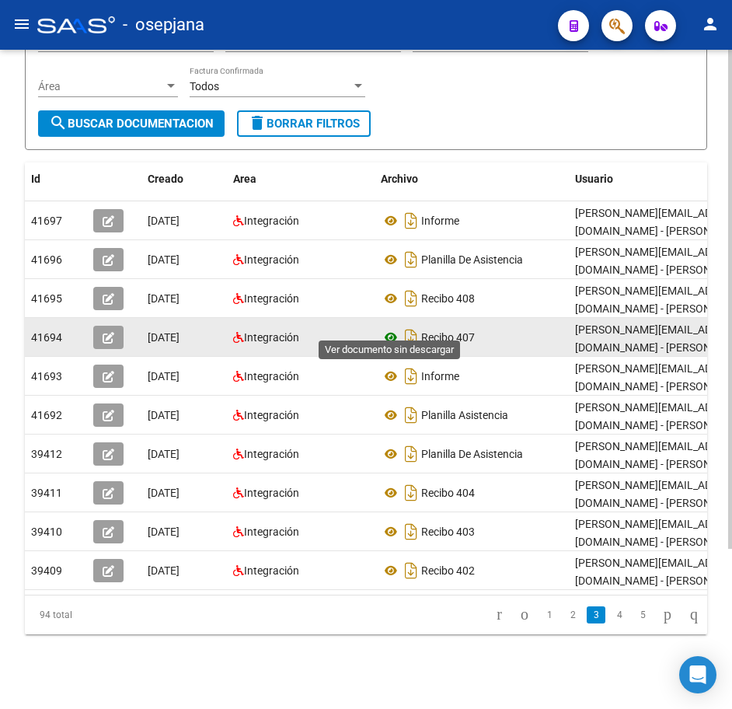
click at [394, 328] on icon at bounding box center [391, 337] width 20 height 19
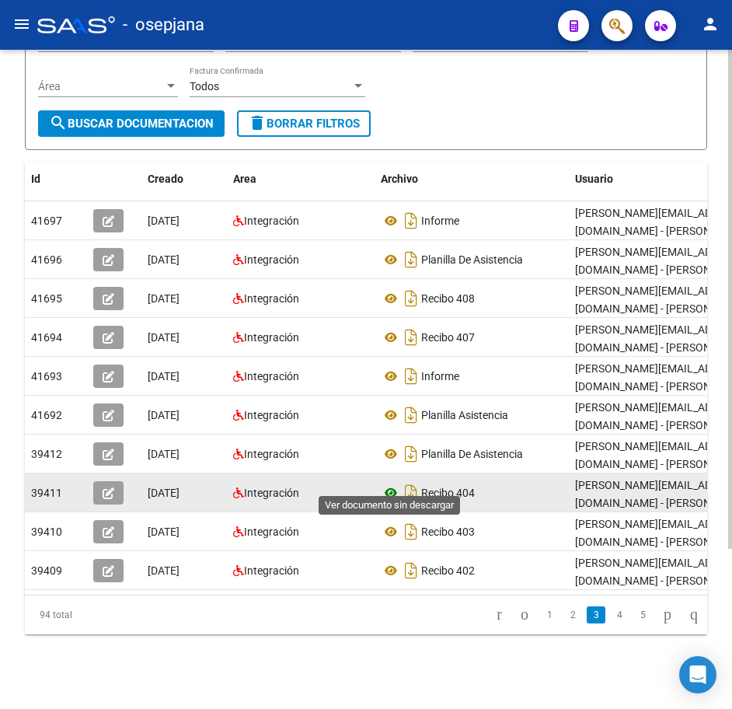
click at [397, 484] on icon at bounding box center [391, 493] width 20 height 19
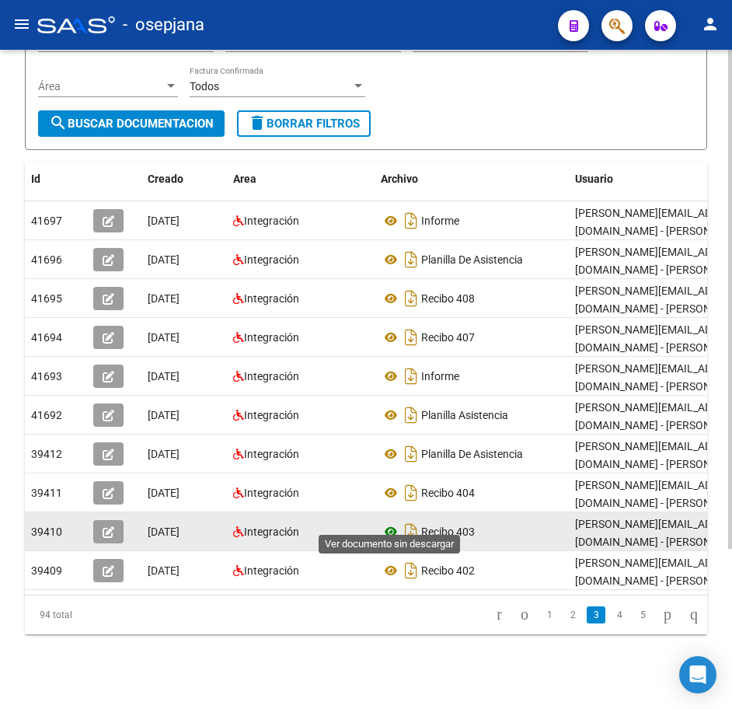
click at [393, 523] on icon at bounding box center [391, 531] width 20 height 19
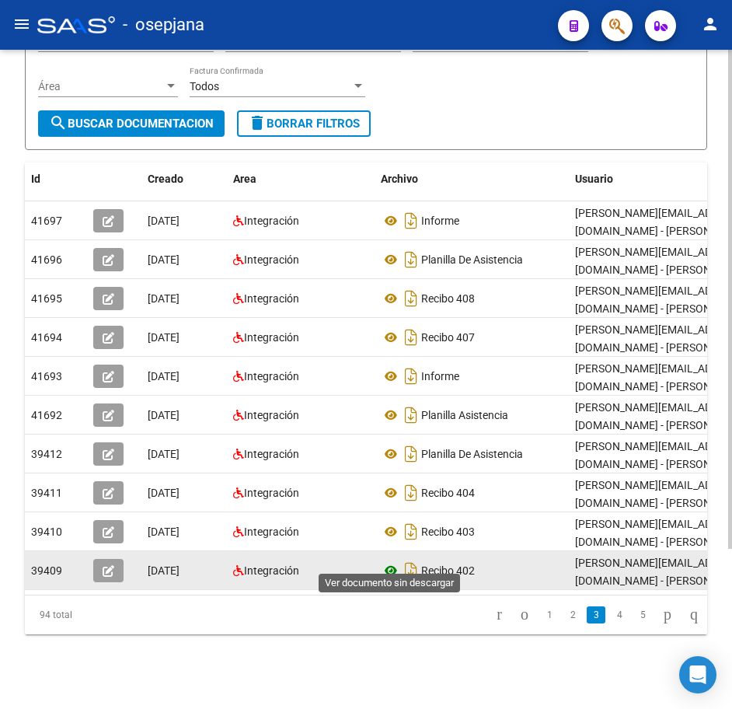
click at [390, 561] on icon at bounding box center [391, 570] width 20 height 19
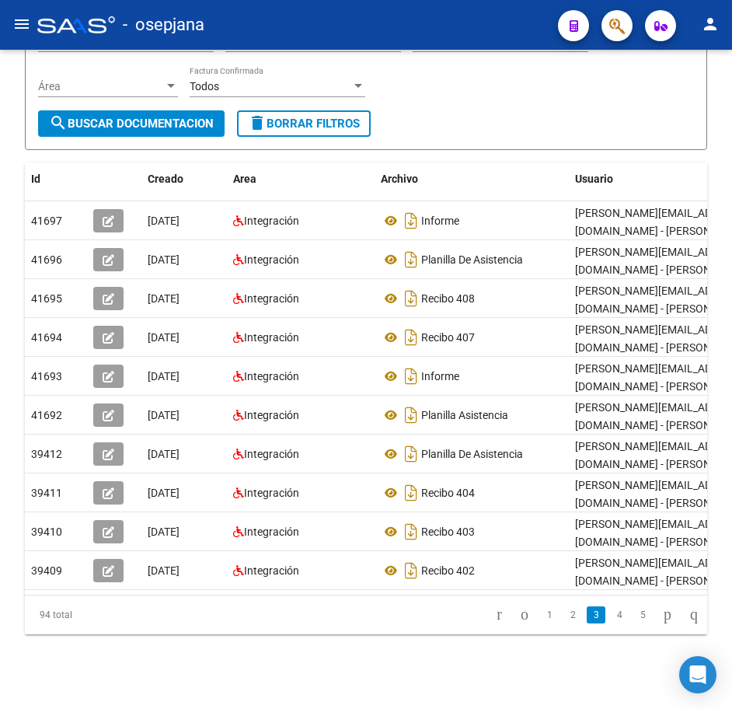
click at [610, 617] on link "4" at bounding box center [619, 614] width 19 height 17
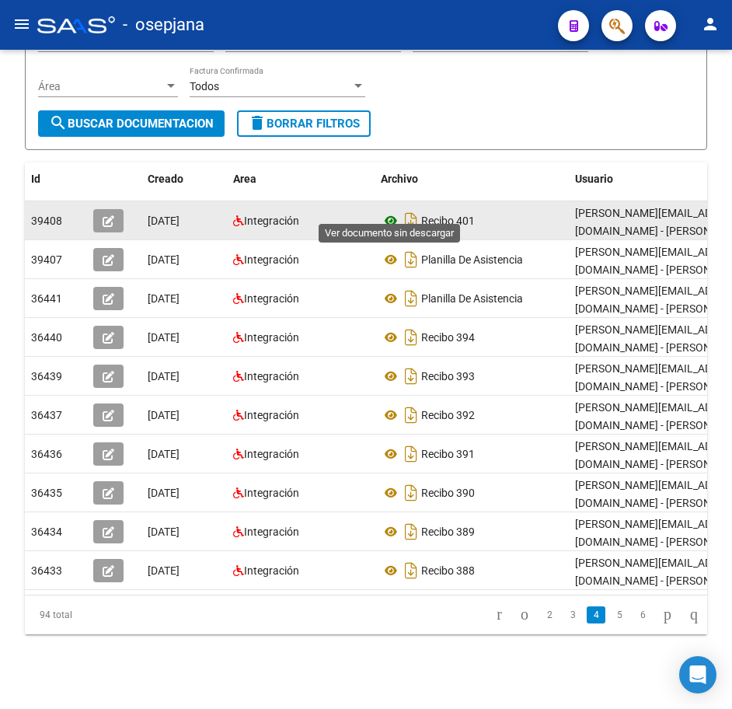
click at [389, 211] on icon at bounding box center [391, 220] width 20 height 19
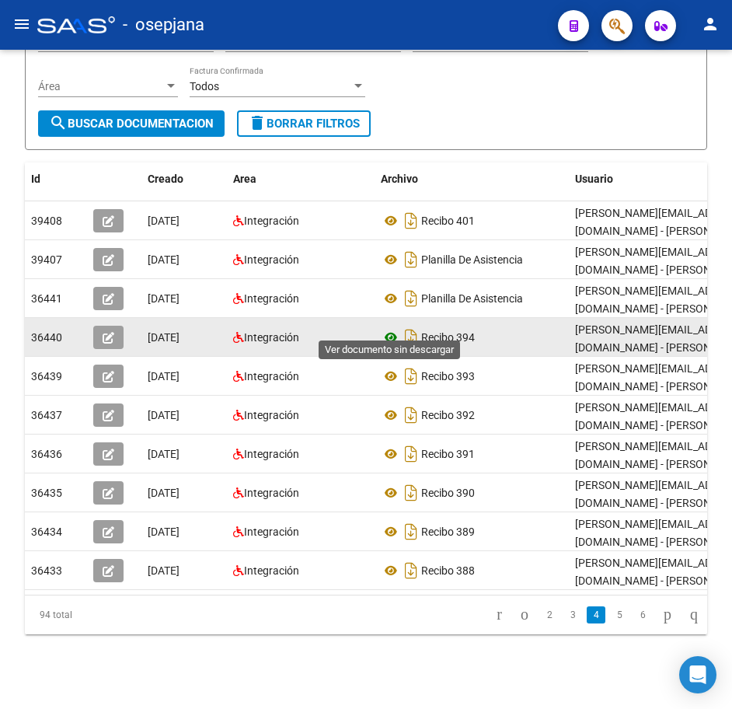
click at [389, 328] on icon at bounding box center [391, 337] width 20 height 19
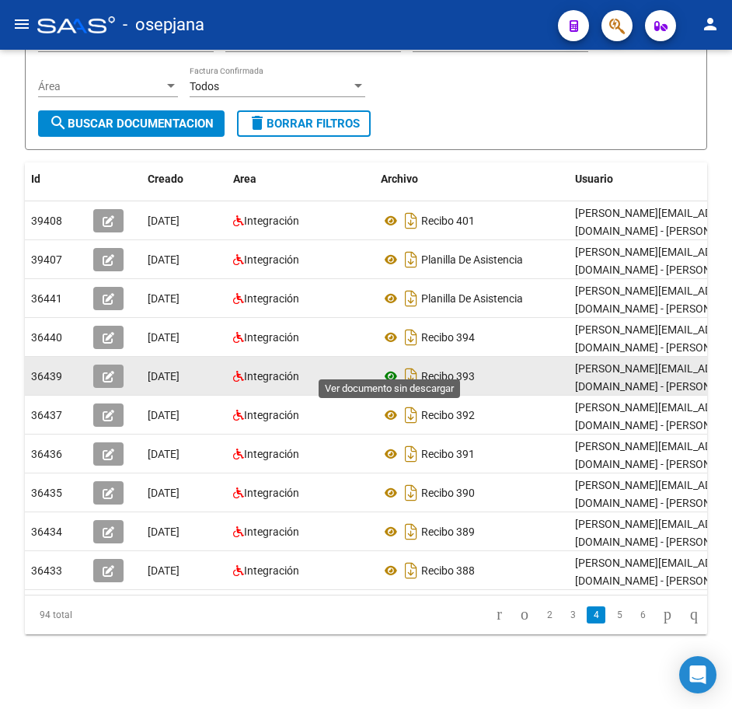
click at [386, 367] on icon at bounding box center [391, 376] width 20 height 19
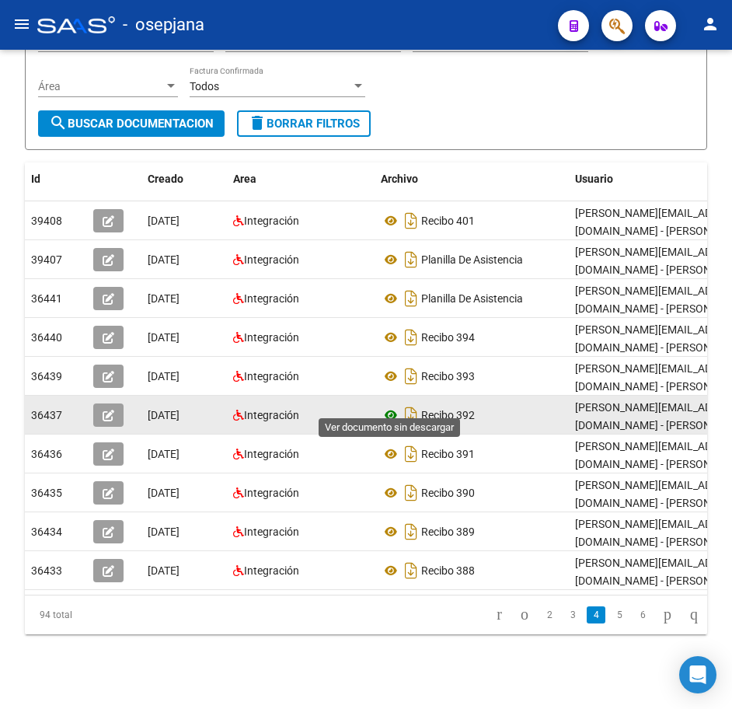
click at [393, 406] on icon at bounding box center [391, 415] width 20 height 19
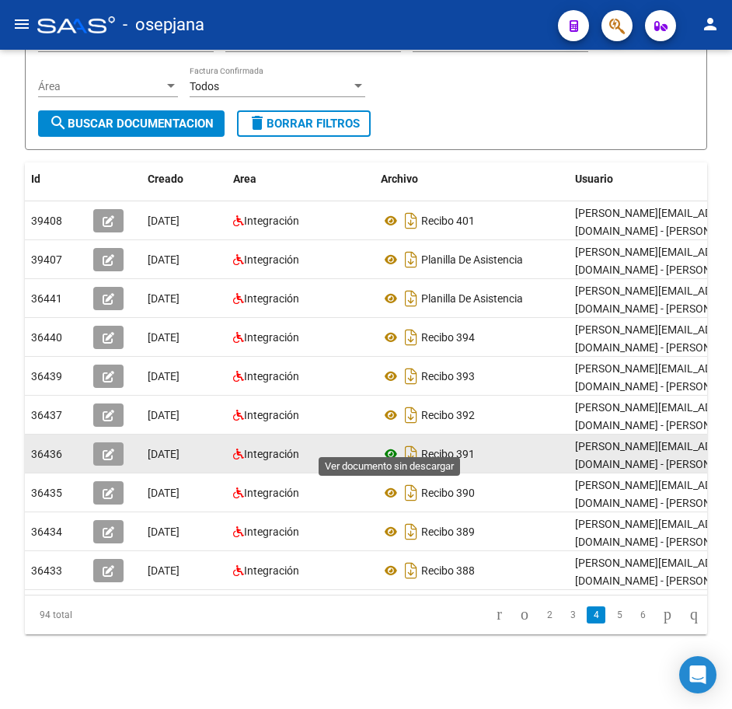
click at [387, 445] on icon at bounding box center [391, 454] width 20 height 19
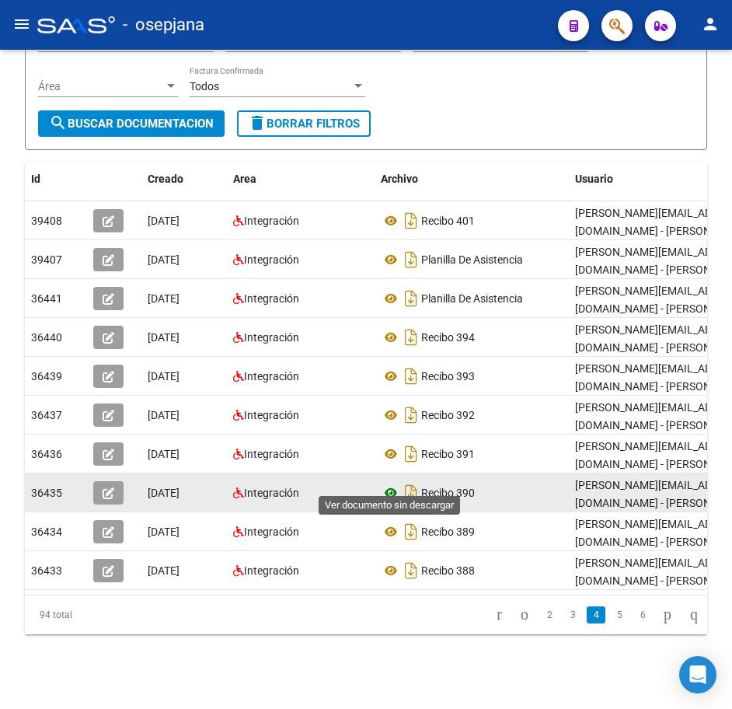
click at [387, 484] on icon at bounding box center [391, 493] width 20 height 19
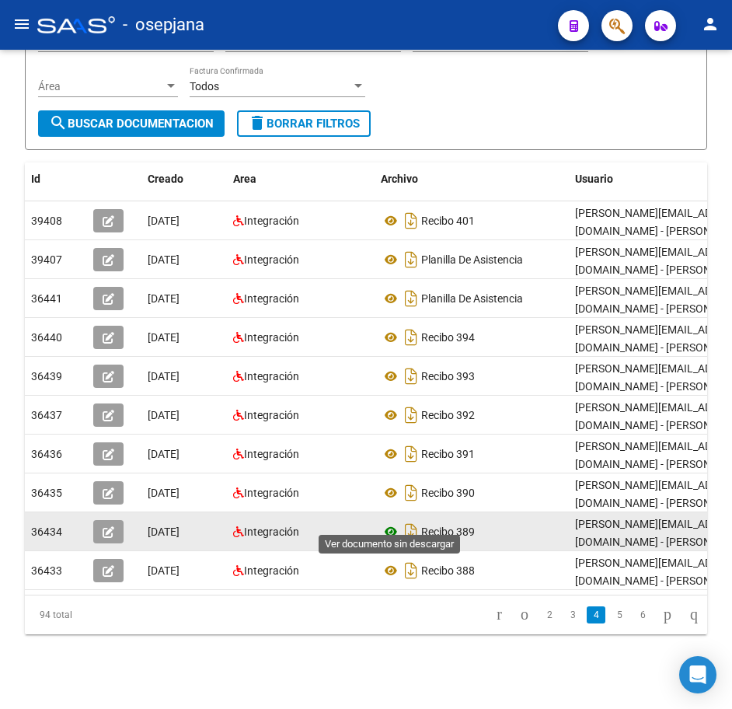
click at [386, 522] on icon at bounding box center [391, 531] width 20 height 19
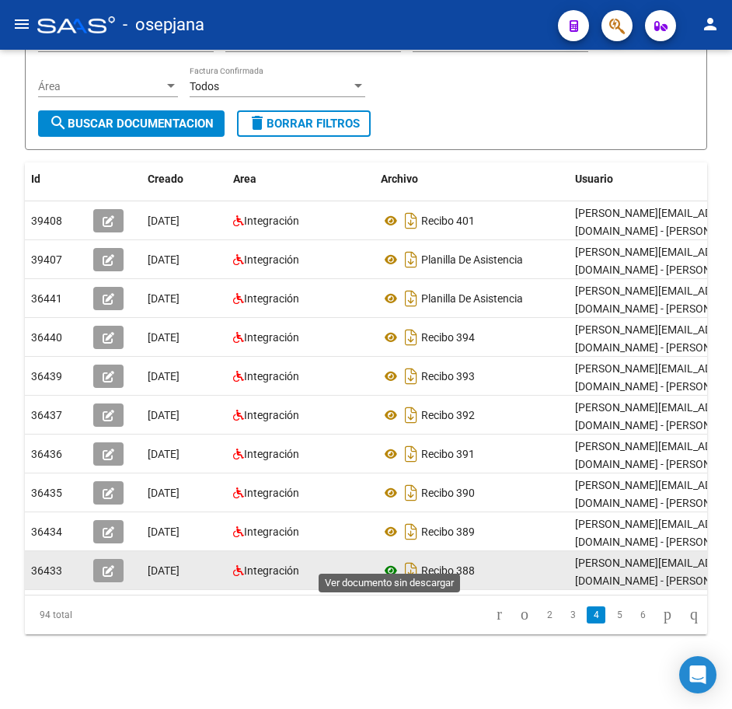
click at [390, 561] on icon at bounding box center [391, 570] width 20 height 19
